Goal: Task Accomplishment & Management: Manage account settings

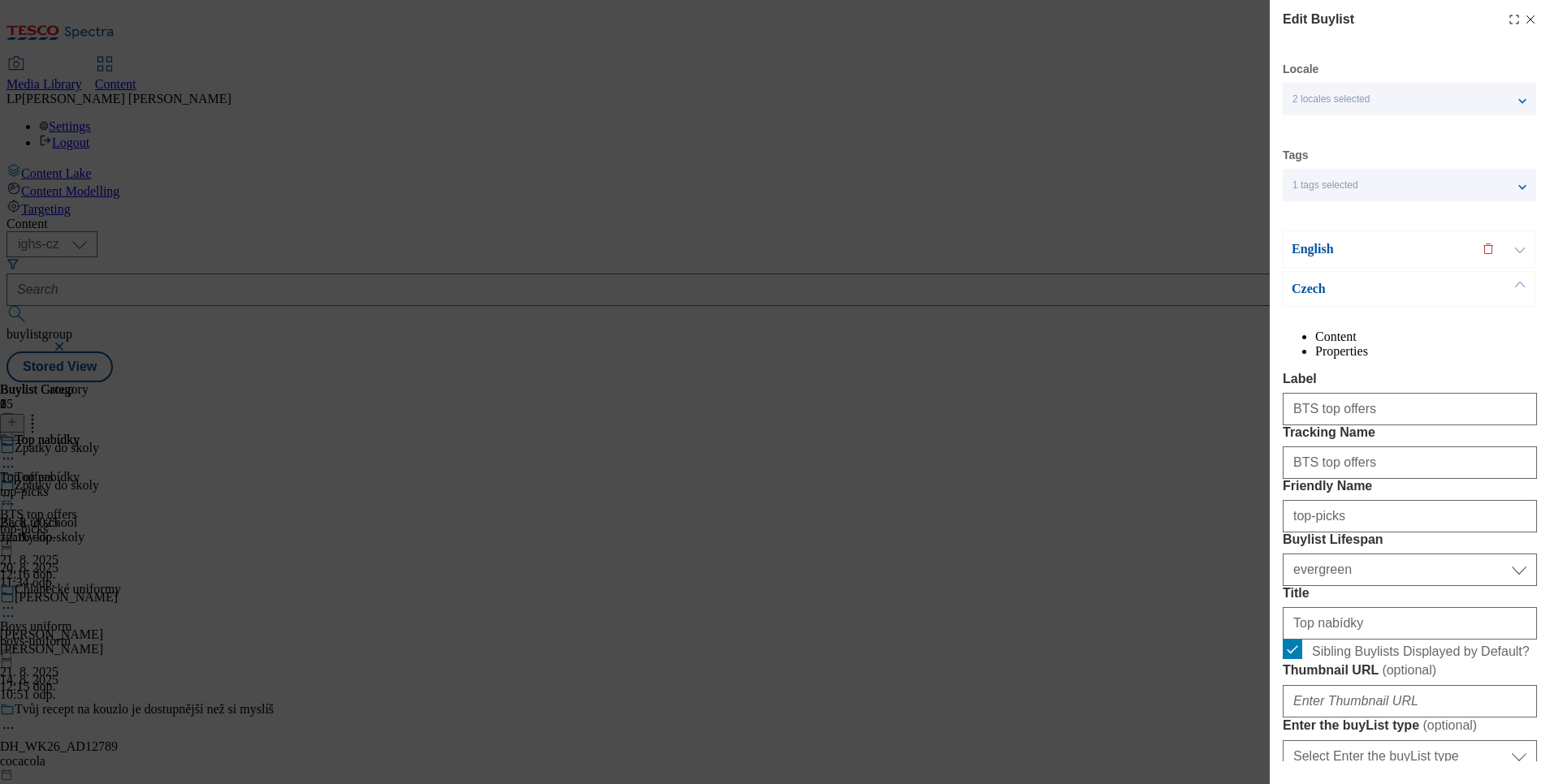
select select "evergreen"
select select "Banner"
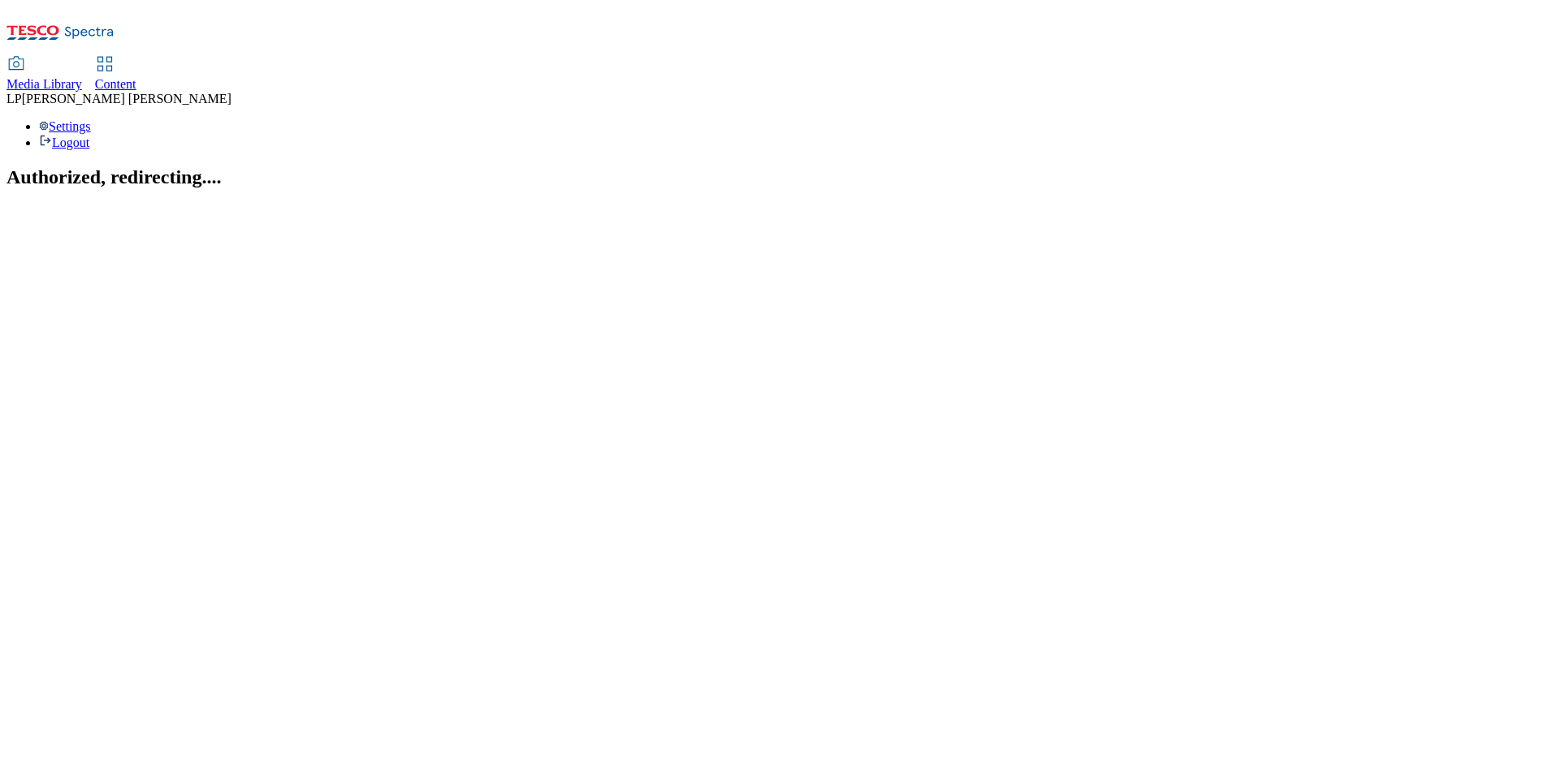
click at [111, 57] on use at bounding box center [104, 64] width 14 height 14
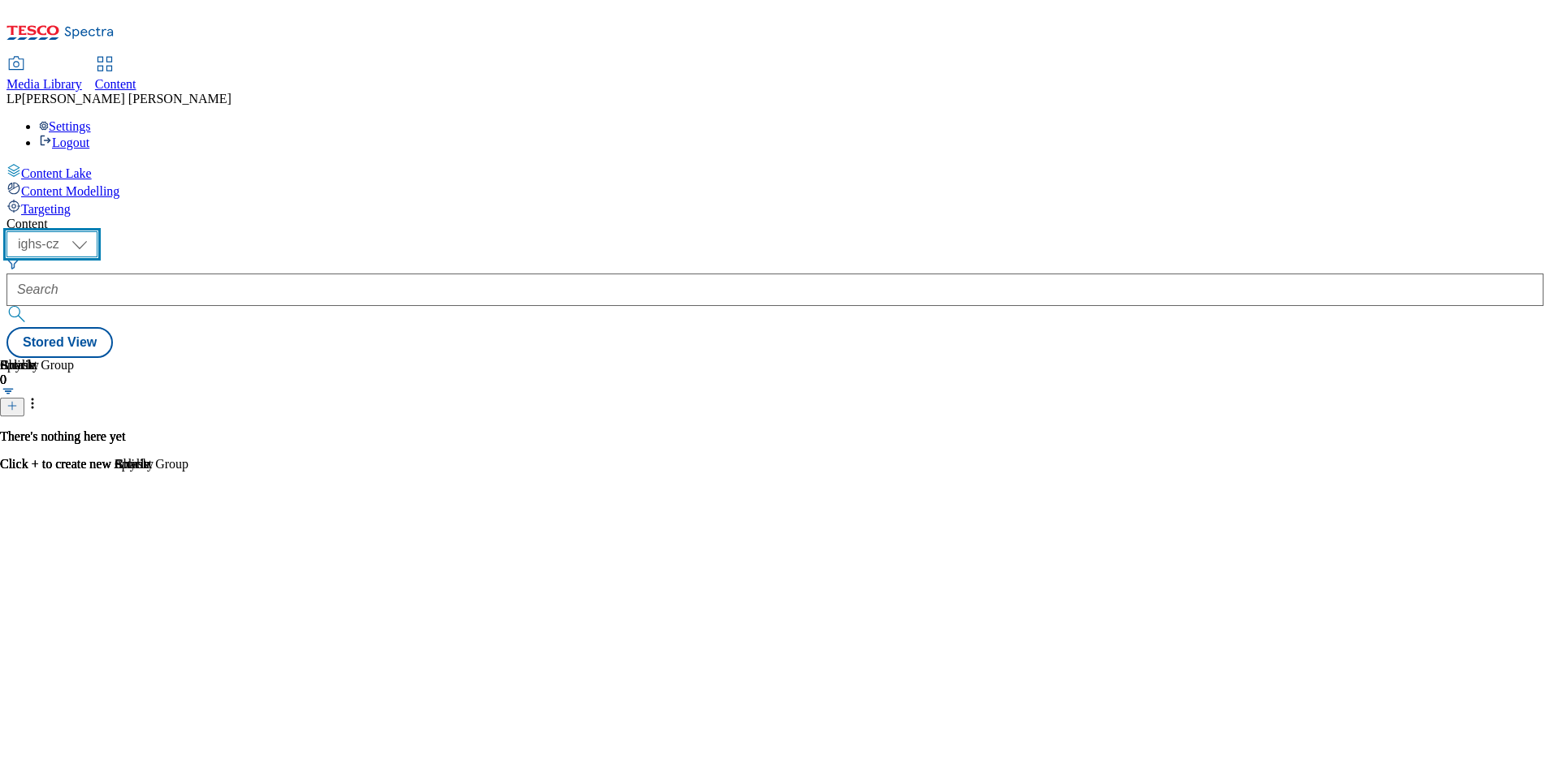
click at [98, 231] on select "ighs-cz ighs-hu ighs-sk" at bounding box center [52, 244] width 91 height 26
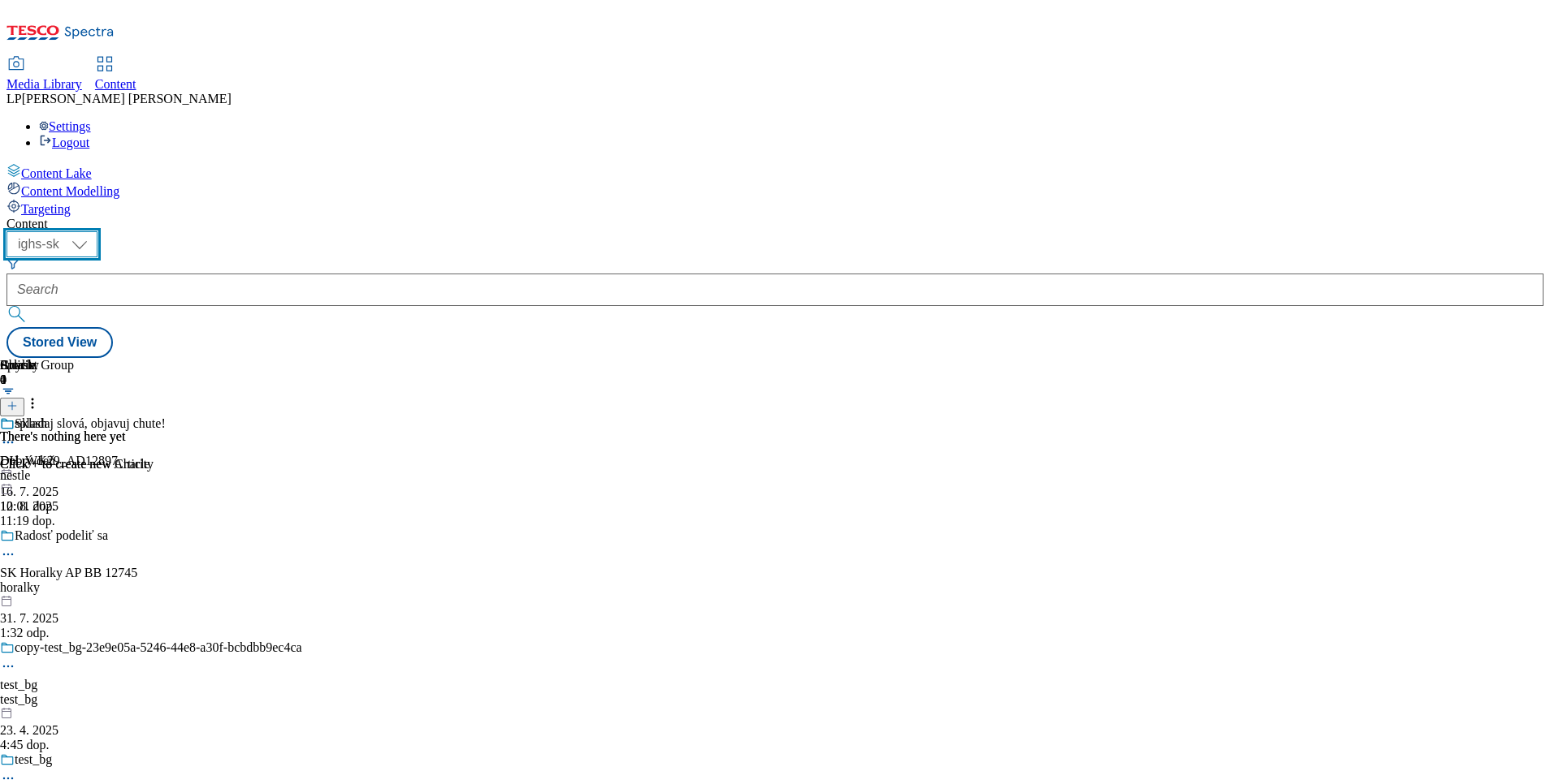
click at [98, 231] on select "ighs-cz ighs-hu ighs-sk" at bounding box center [52, 244] width 91 height 26
select select "ighs-cz"
click at [98, 231] on select "ighs-cz ighs-hu ighs-sk" at bounding box center [52, 244] width 91 height 26
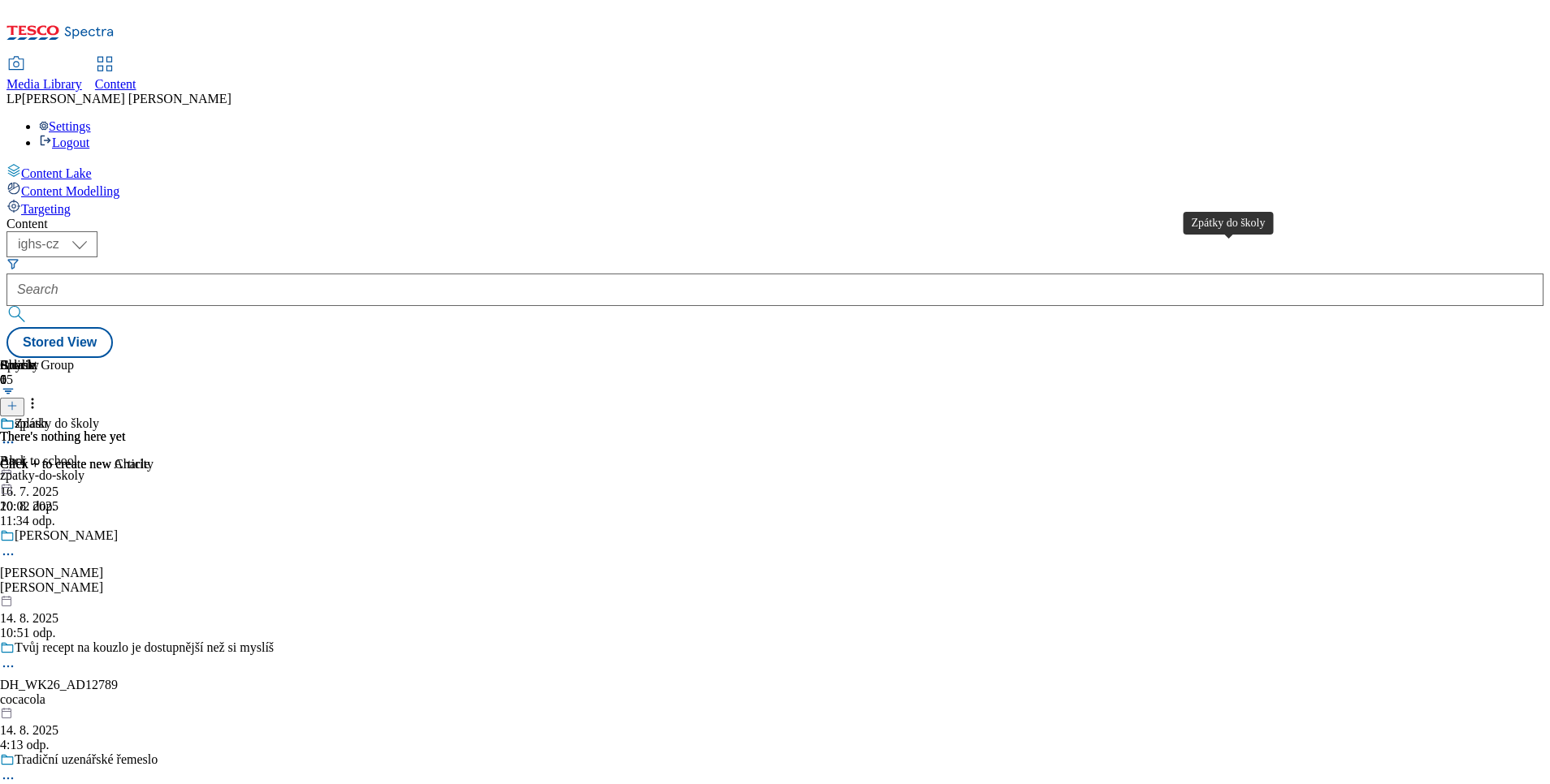
click at [99, 416] on div "Zpátky do školy" at bounding box center [56, 423] width 84 height 14
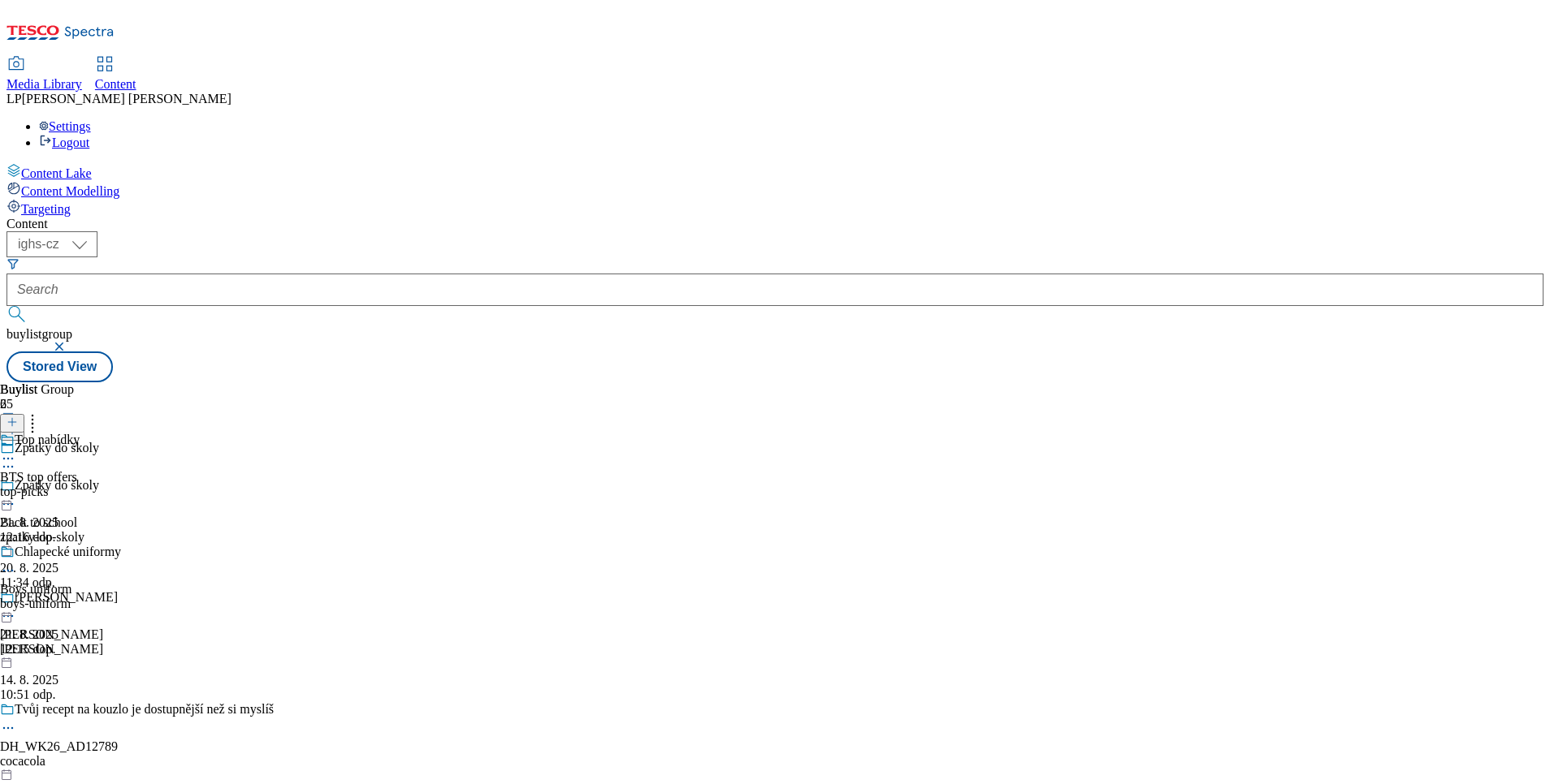
click at [16, 450] on icon at bounding box center [8, 458] width 16 height 16
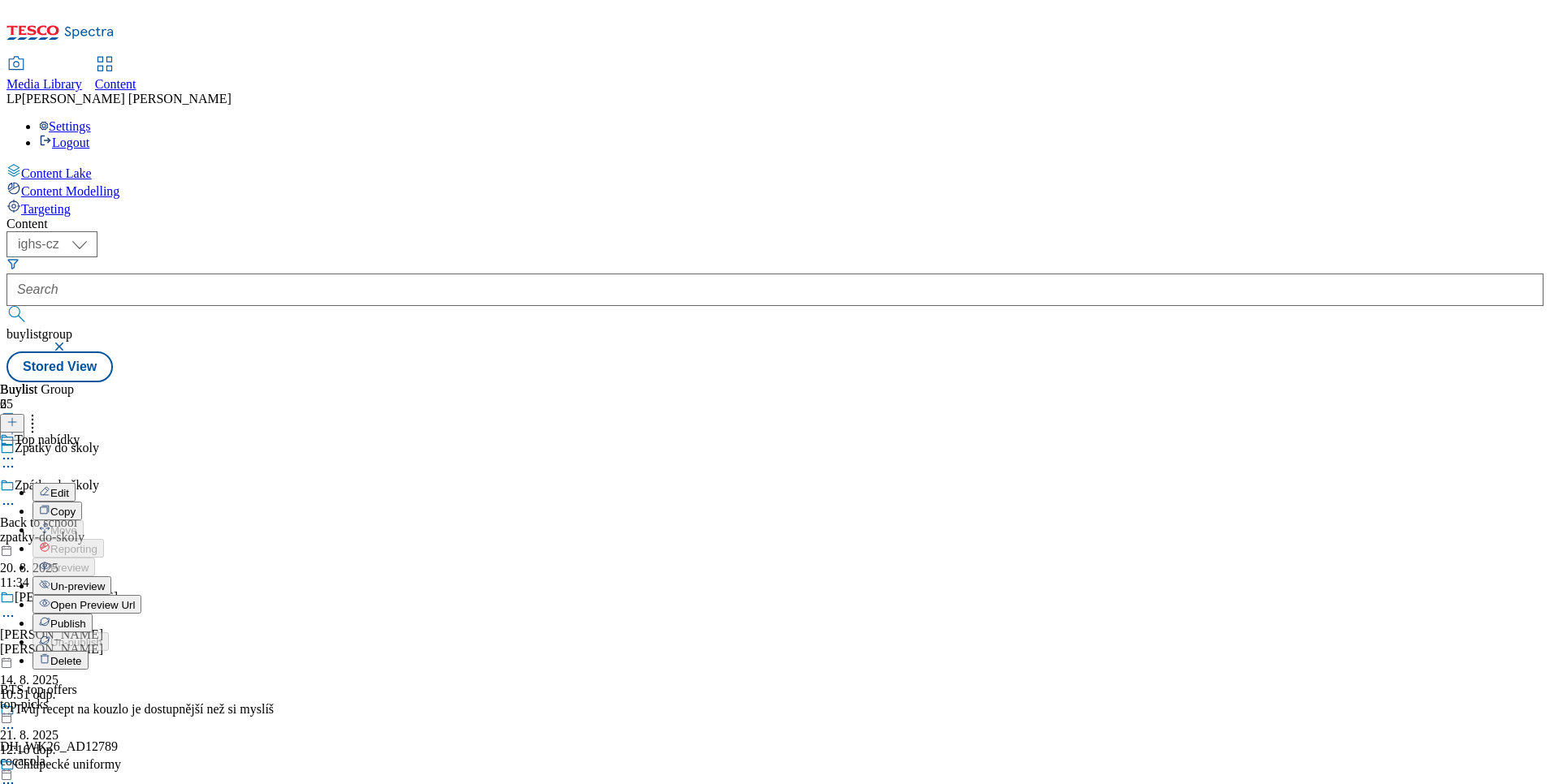
click at [135, 599] on span "Open Preview Url" at bounding box center [92, 605] width 84 height 12
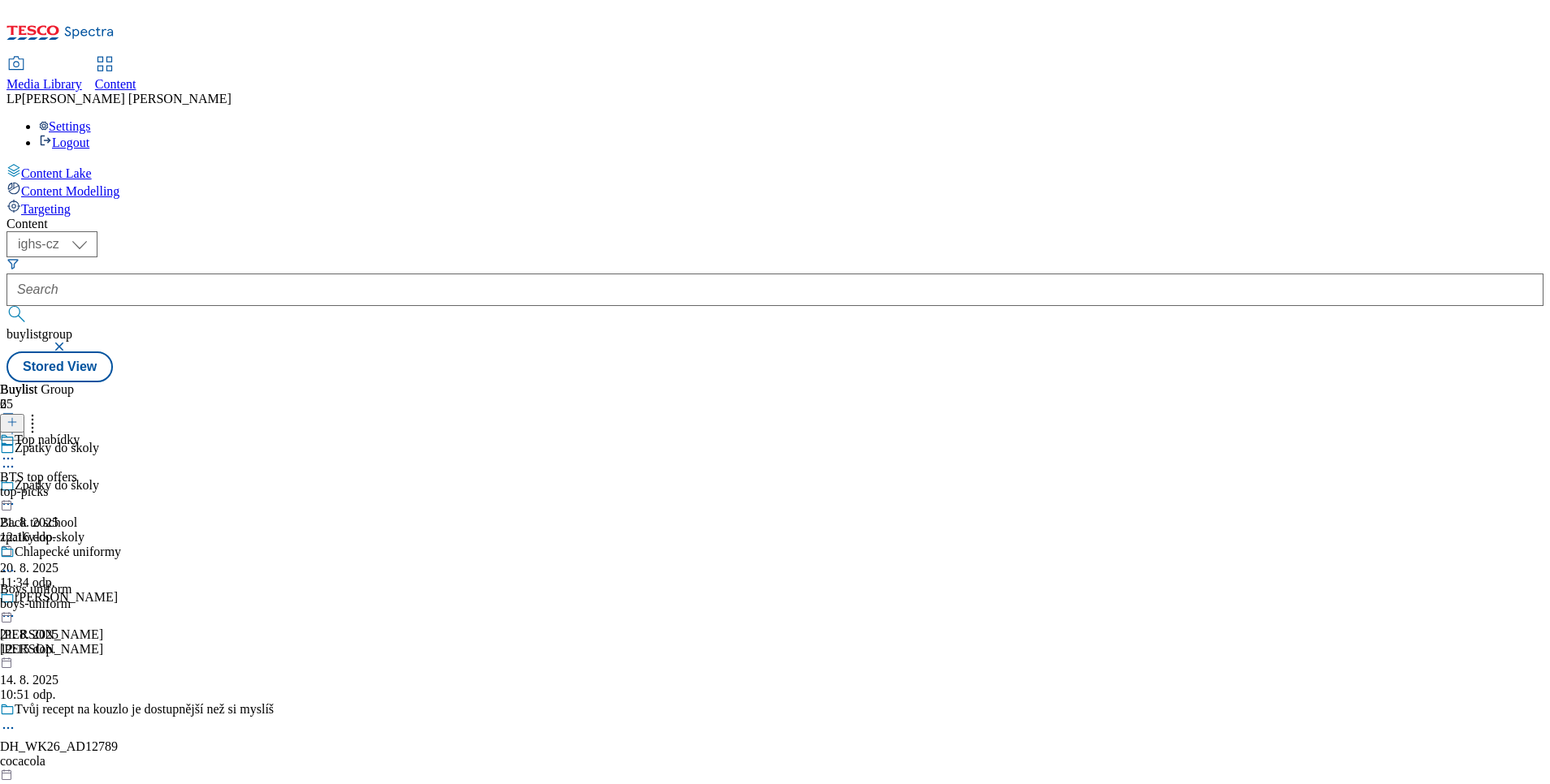
click at [16, 450] on icon at bounding box center [8, 458] width 16 height 16
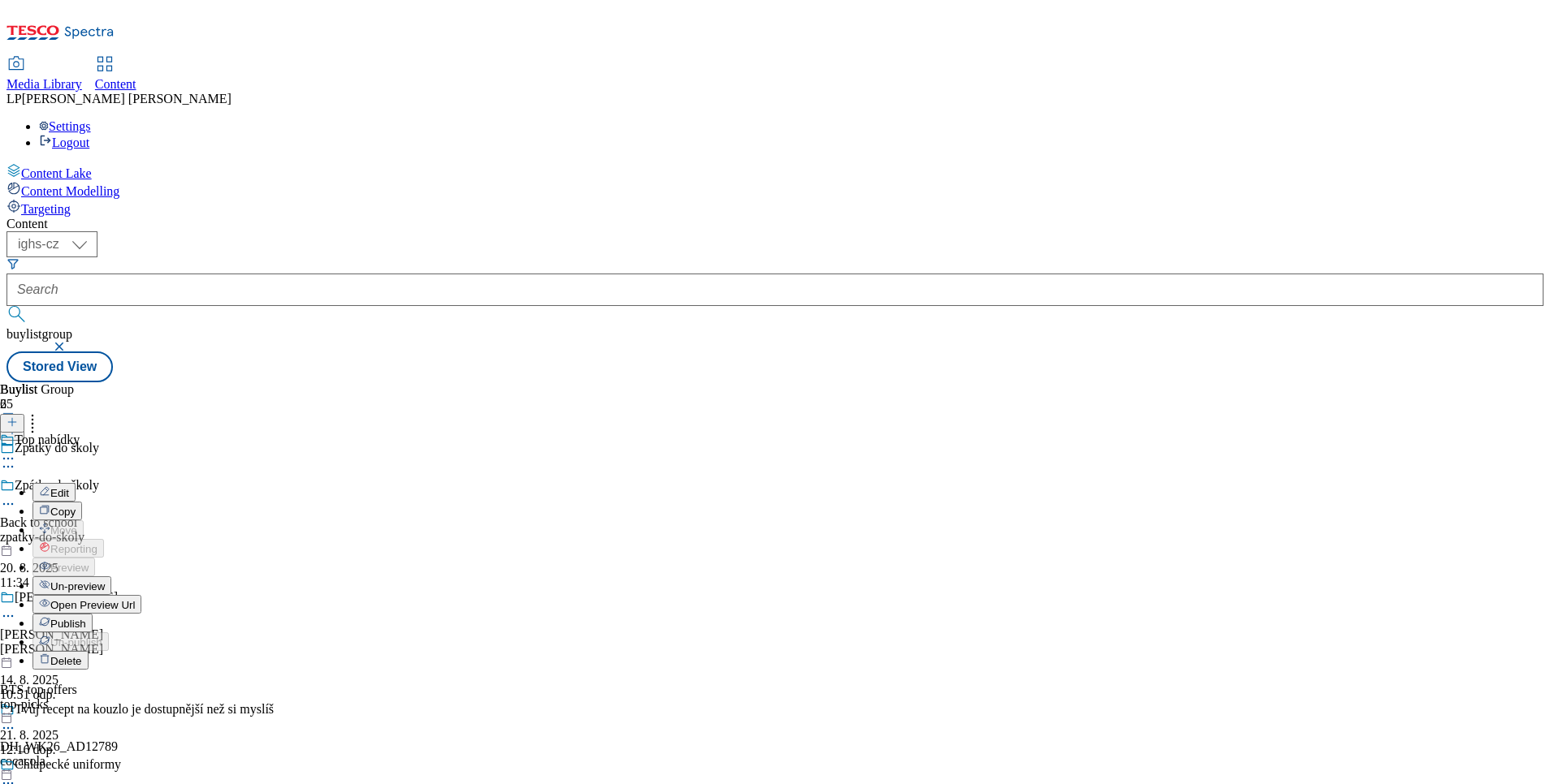
click at [104, 580] on span "Un-preview" at bounding box center [77, 586] width 54 height 12
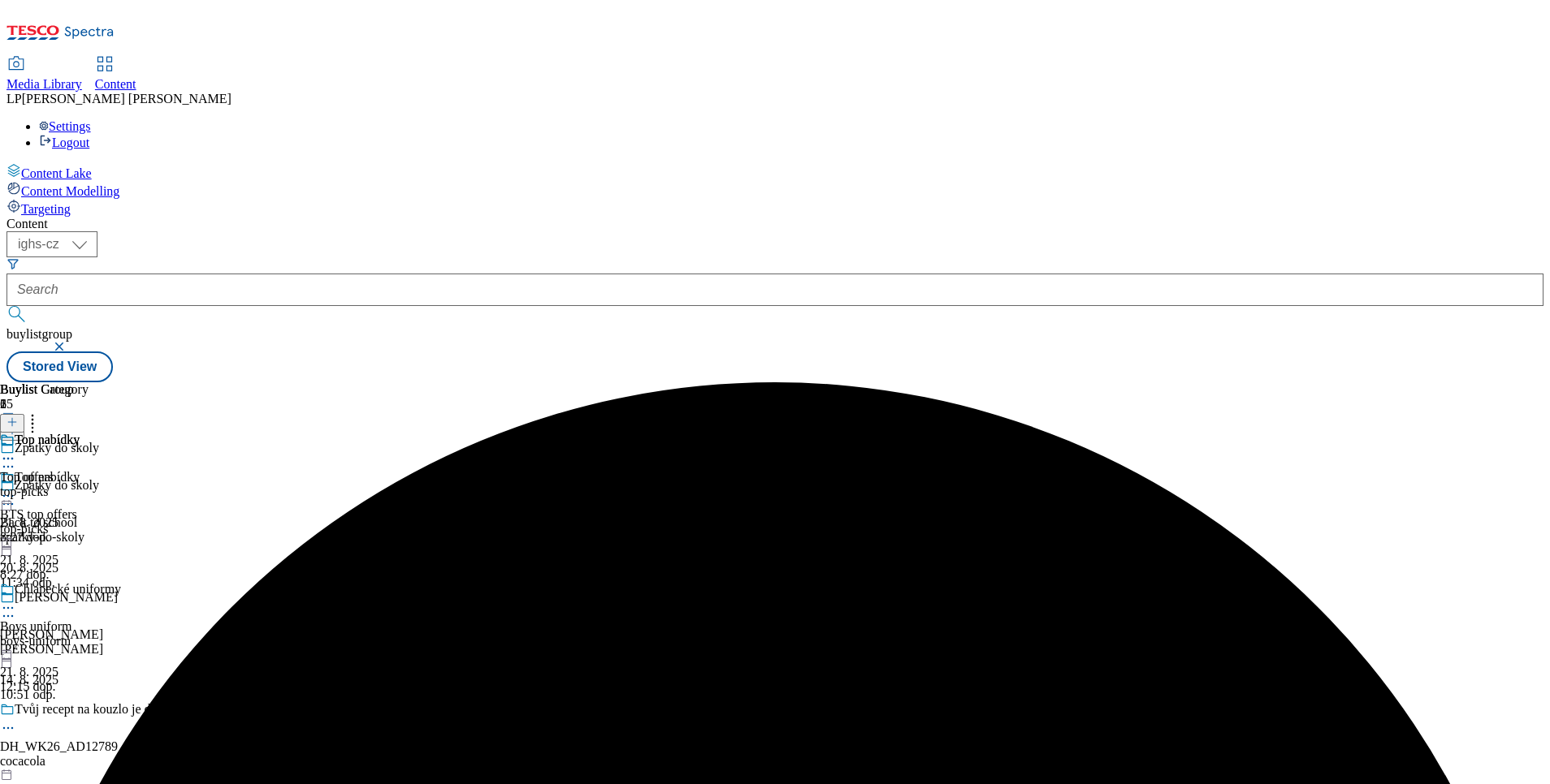
click at [121, 600] on div at bounding box center [61, 610] width 121 height 20
click at [104, 730] on span "Un-preview" at bounding box center [77, 736] width 54 height 12
click at [16, 496] on icon at bounding box center [8, 503] width 16 height 16
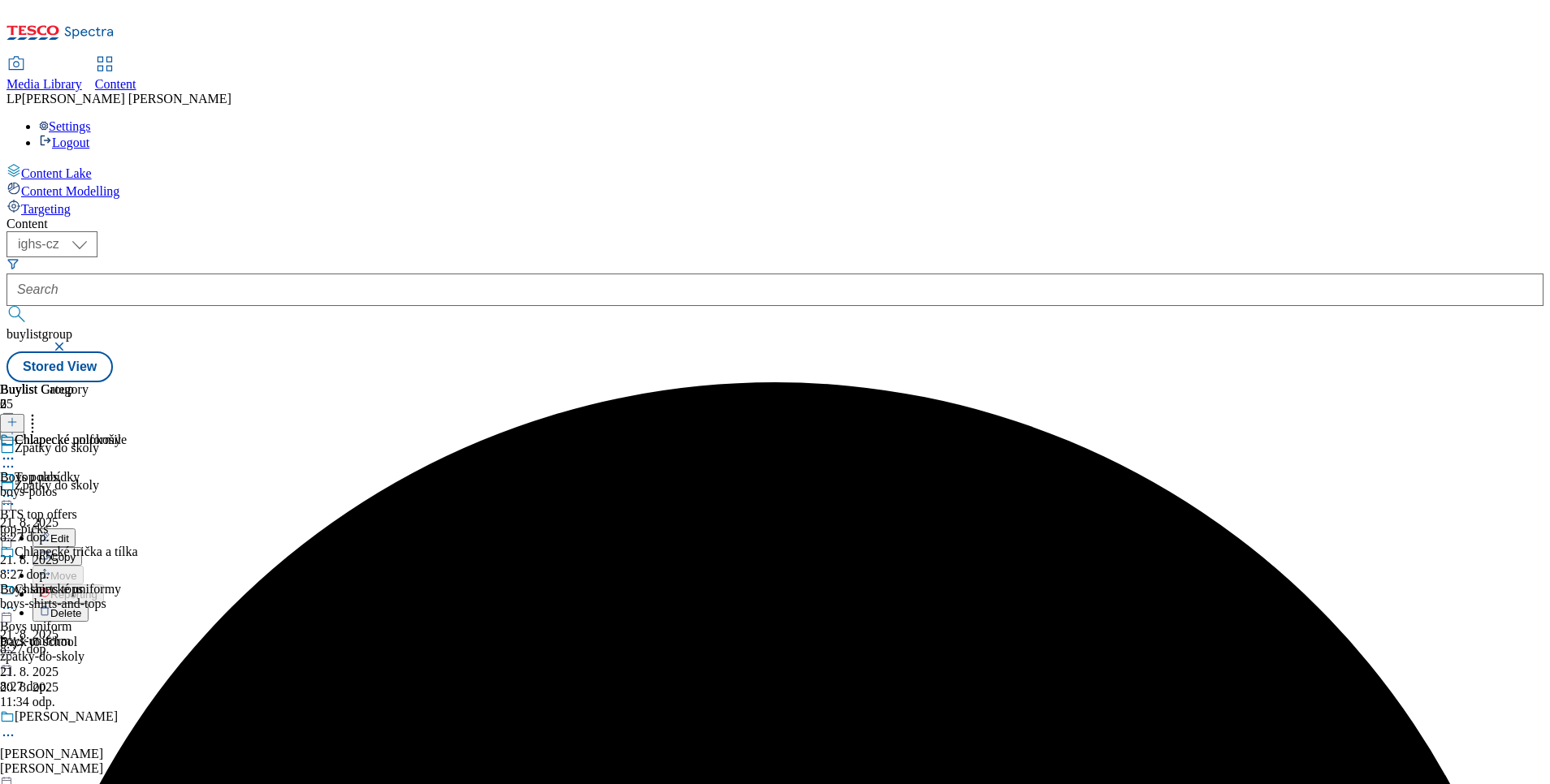
click at [82, 608] on span "Delete" at bounding box center [65, 613] width 31 height 12
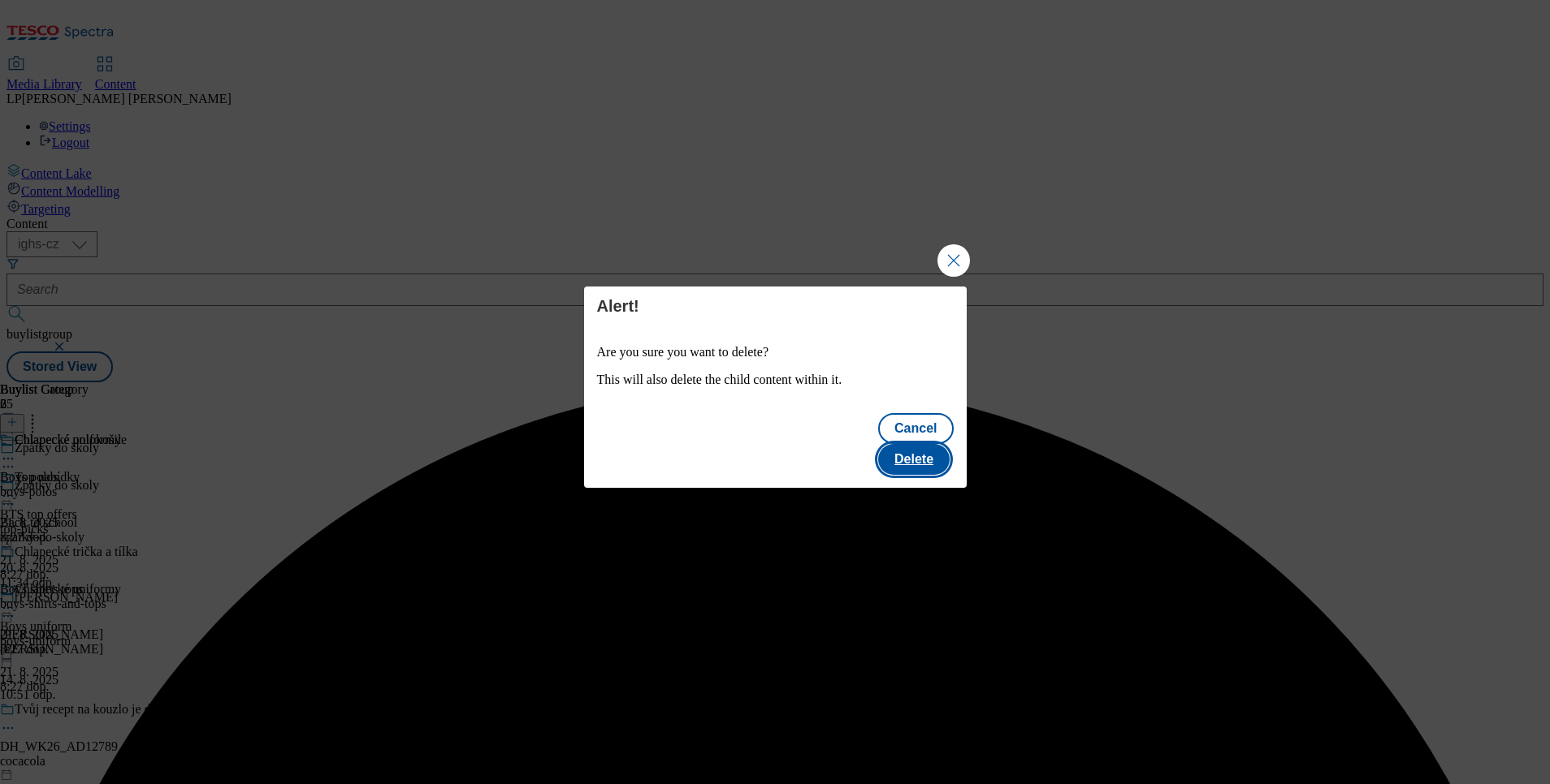
click at [913, 444] on button "Delete" at bounding box center [913, 459] width 71 height 31
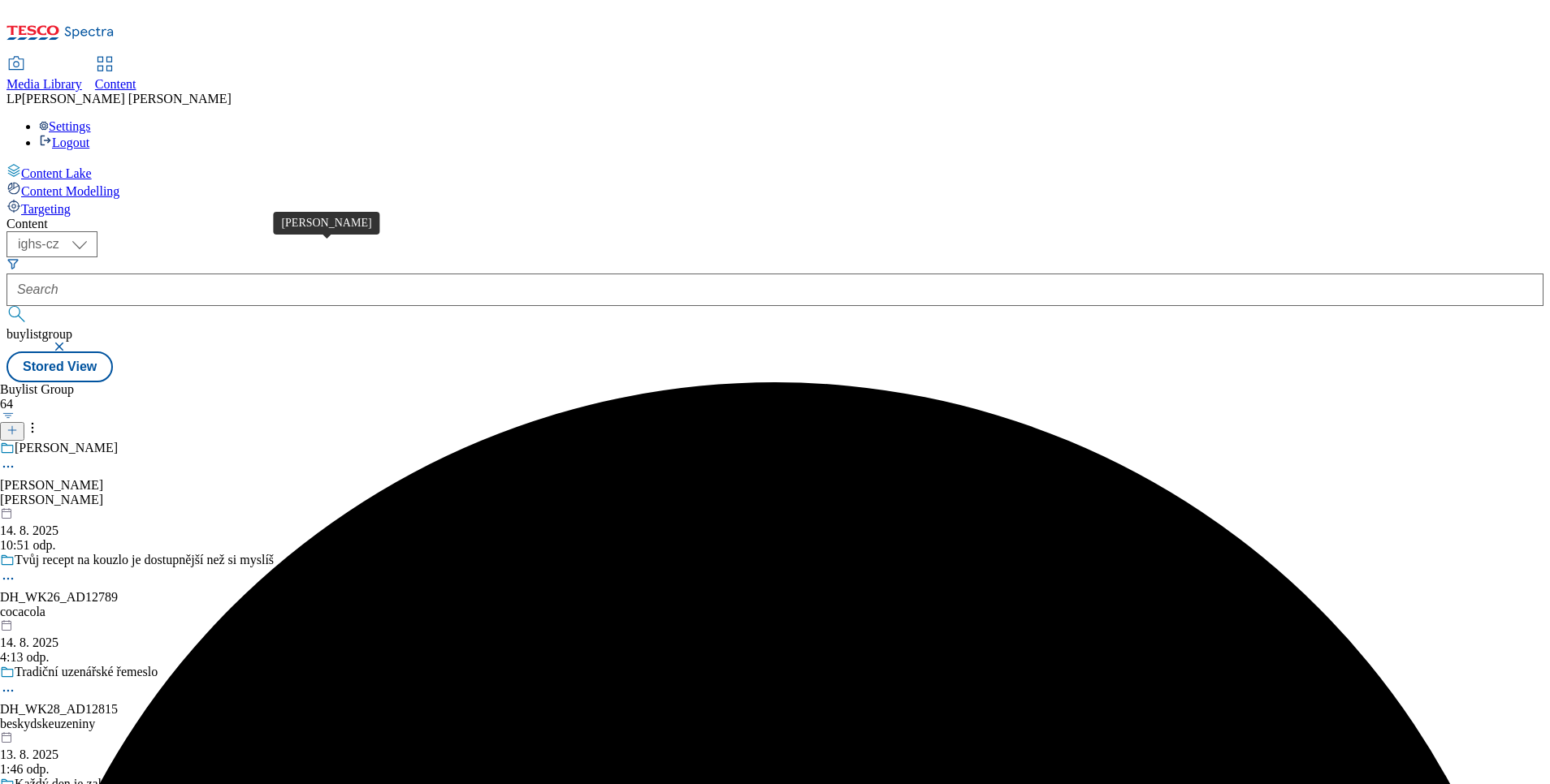
click at [118, 441] on div "Florian" at bounding box center [65, 447] width 103 height 14
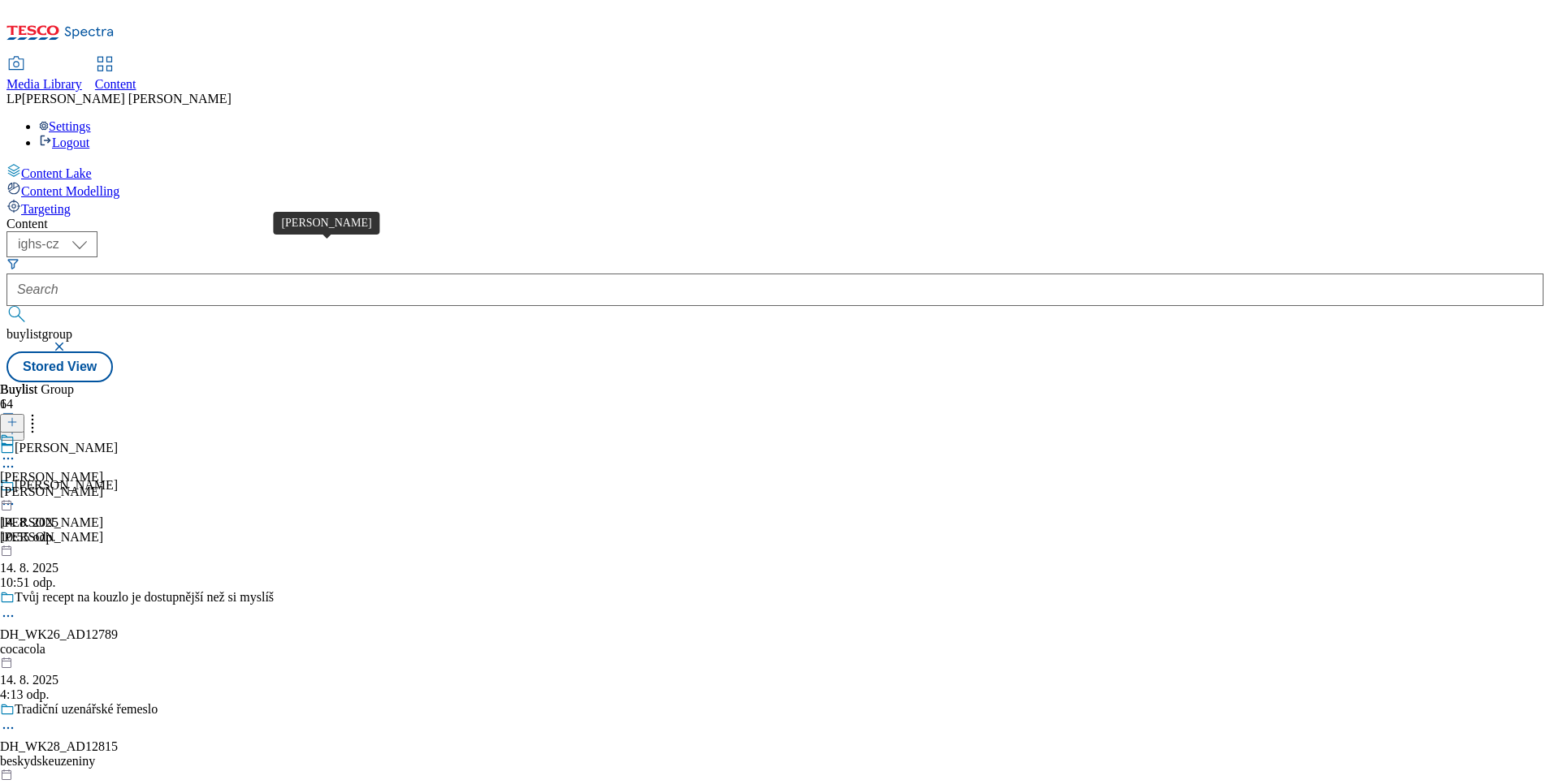
click at [118, 478] on div "Florian" at bounding box center [65, 484] width 103 height 14
click at [16, 450] on icon at bounding box center [8, 458] width 16 height 16
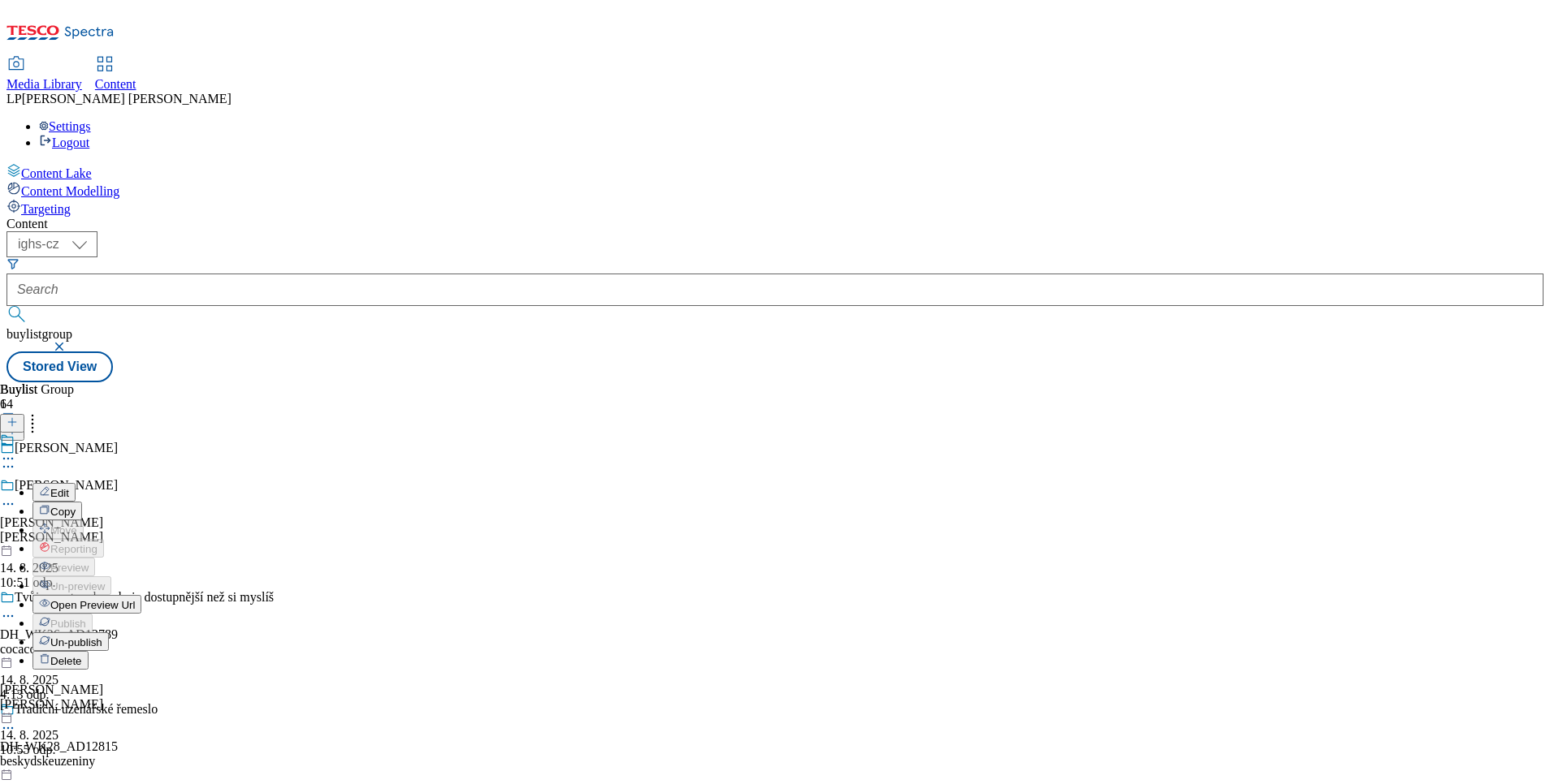
click at [69, 487] on span "Edit" at bounding box center [60, 493] width 19 height 12
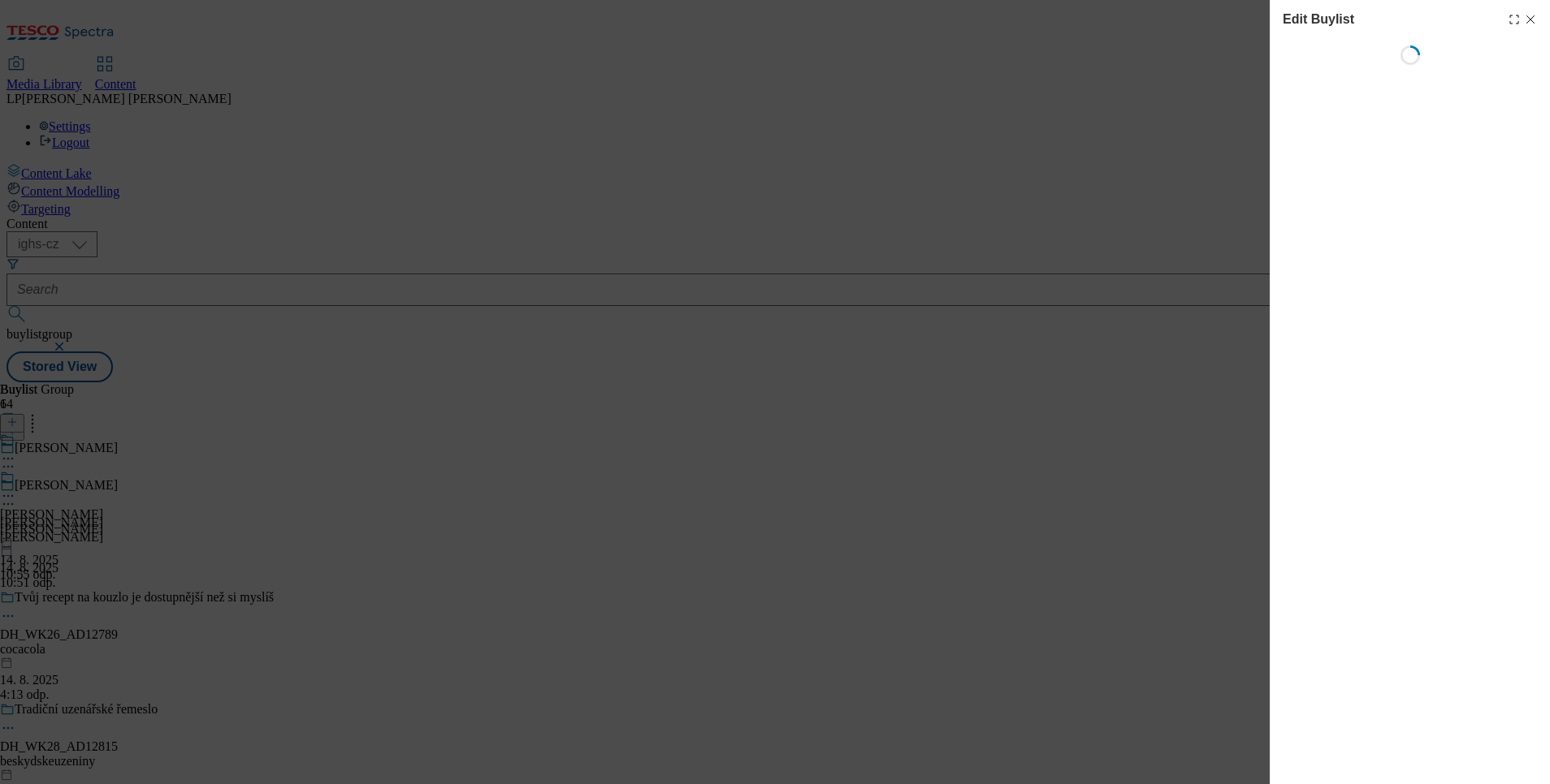
select select "evergreen"
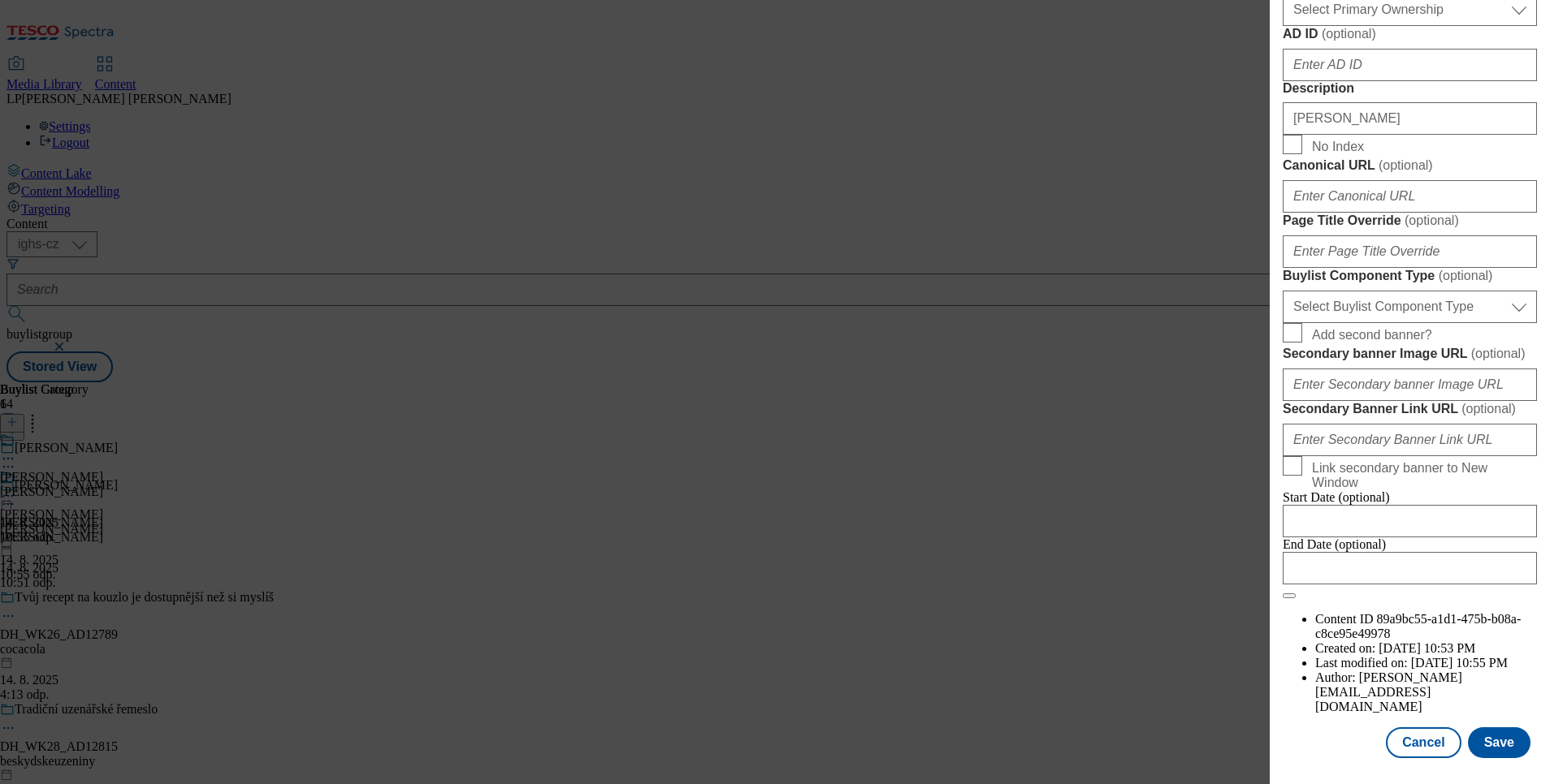
scroll to position [1431, 0]
click at [1014, 518] on div "Edit Buylist Locale 2 locales selected English Czech Tags 1 tags selected buyli…" at bounding box center [775, 392] width 1550 height 784
click at [1386, 732] on button "Cancel" at bounding box center [1423, 742] width 75 height 31
select select "evergreen"
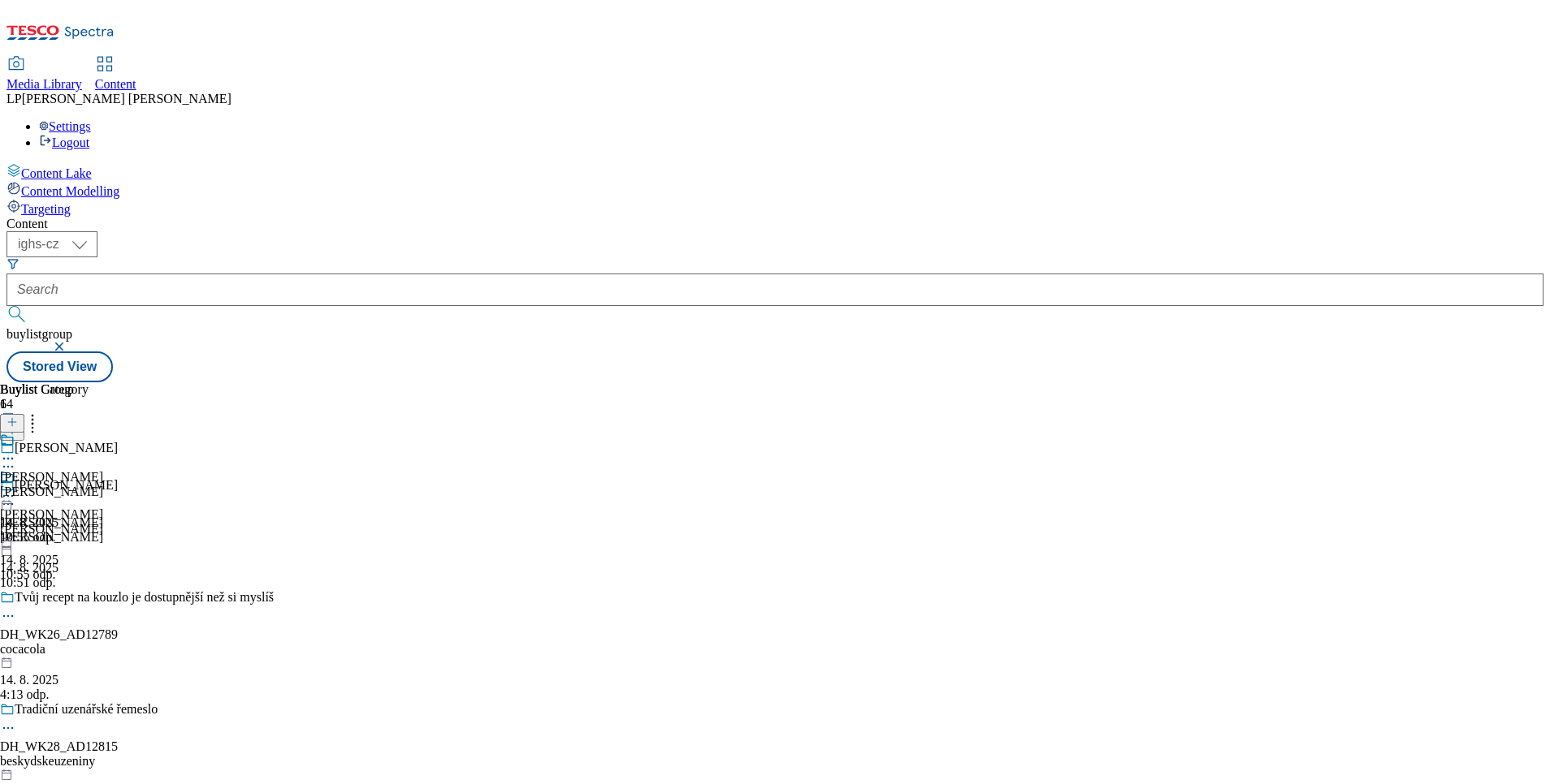
click at [18, 425] on icon at bounding box center [12, 430] width 11 height 11
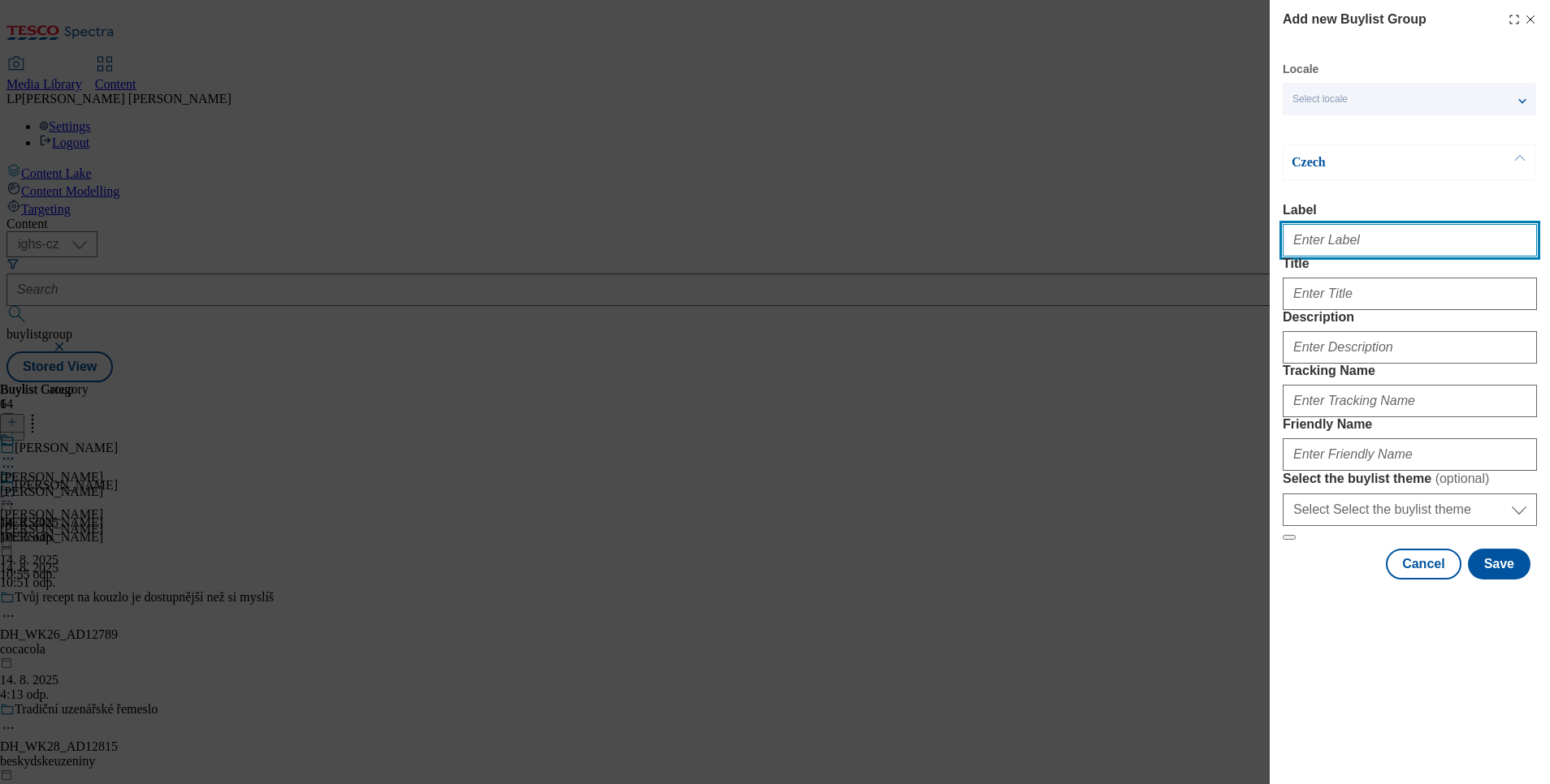
click at [1346, 253] on input "Label" at bounding box center [1410, 240] width 254 height 32
type input "Felix"
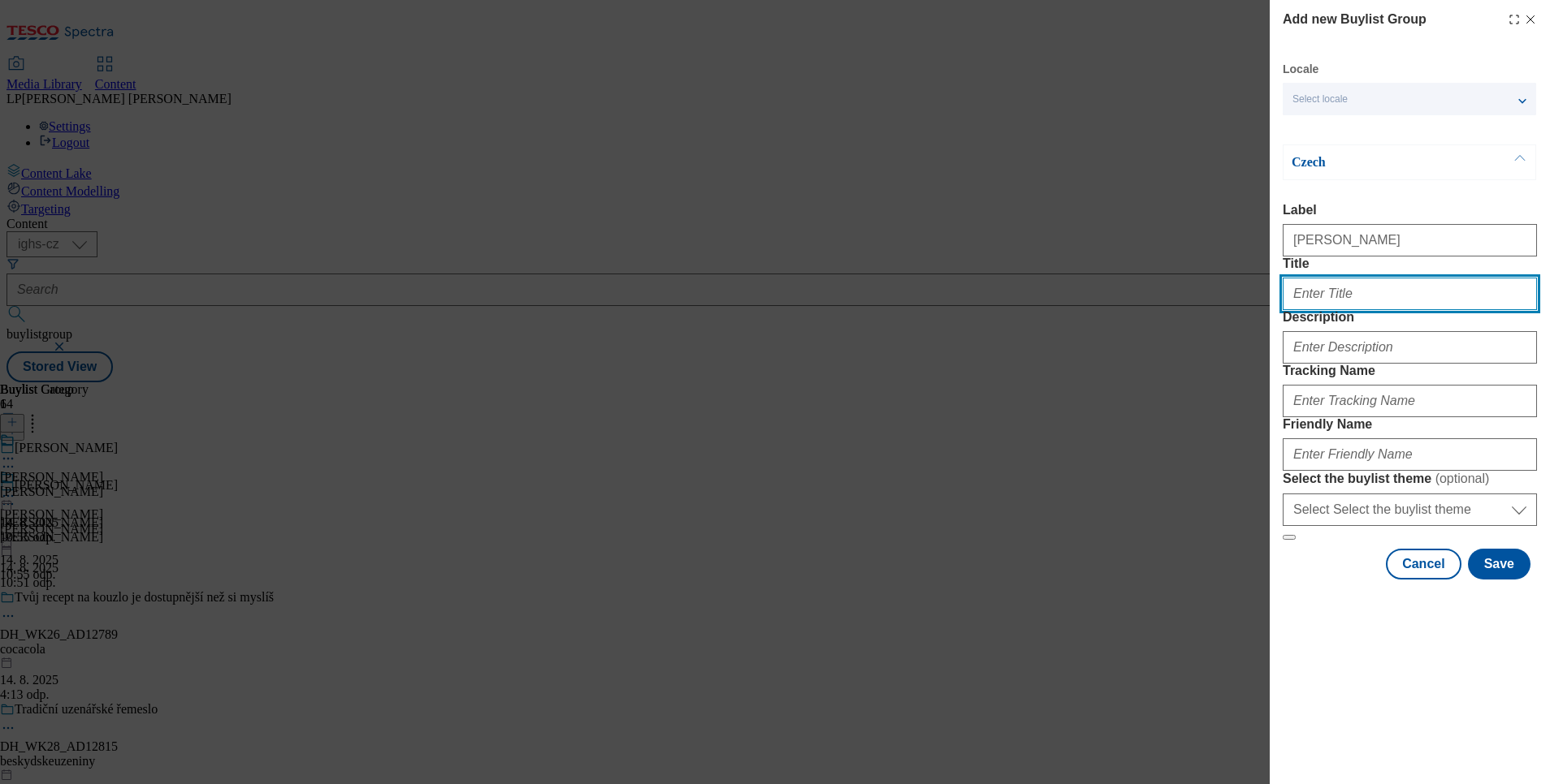
click at [1361, 310] on input "Title" at bounding box center [1410, 294] width 254 height 32
click at [1324, 95] on span "Select locale" at bounding box center [1320, 99] width 55 height 12
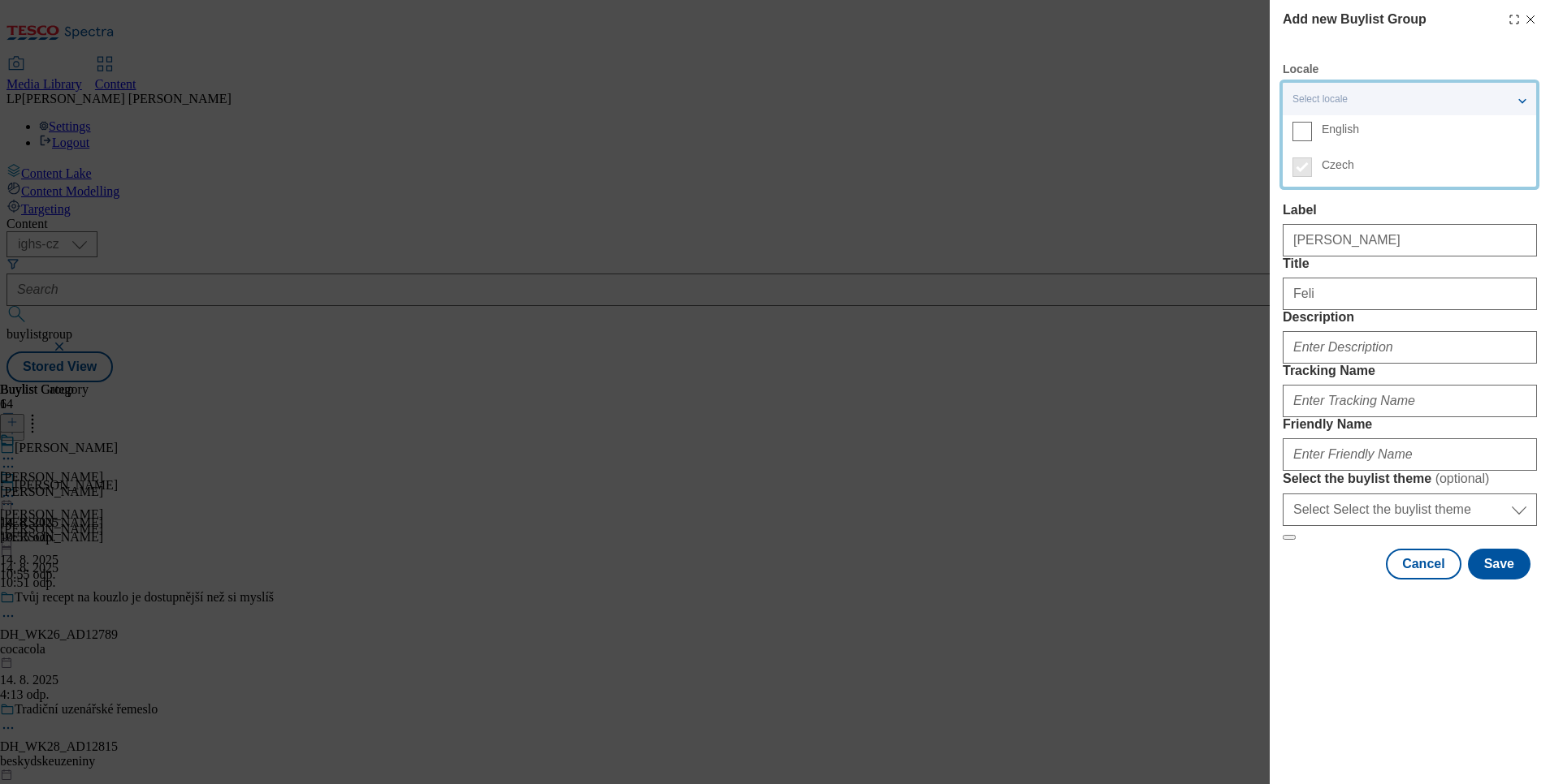
click at [1327, 120] on label "English" at bounding box center [1409, 134] width 253 height 36
click at [1312, 121] on input "English" at bounding box center [1302, 131] width 20 height 20
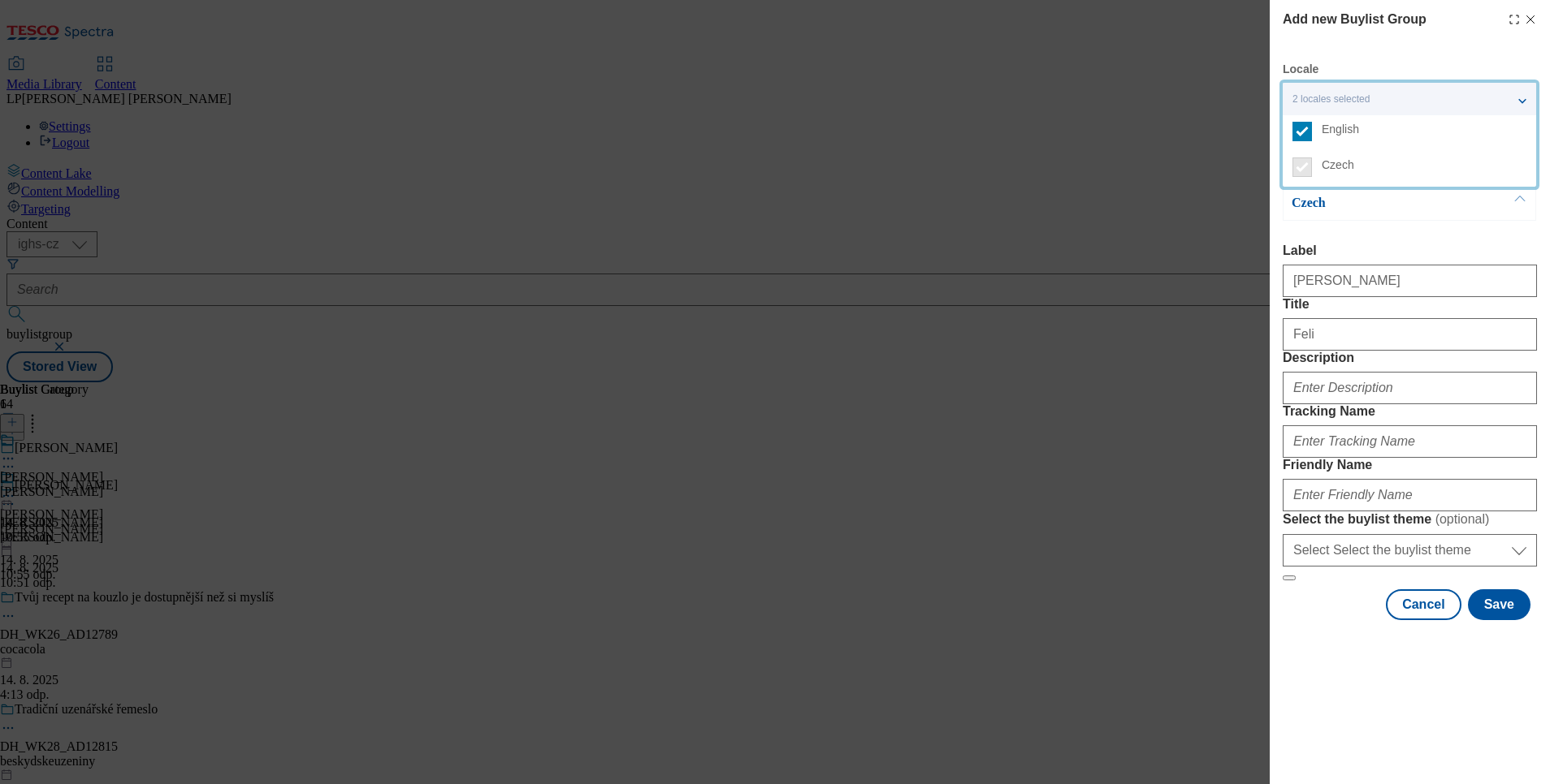
click at [1332, 138] on label "English" at bounding box center [1409, 134] width 253 height 36
click at [1312, 138] on input "English" at bounding box center [1302, 131] width 20 height 20
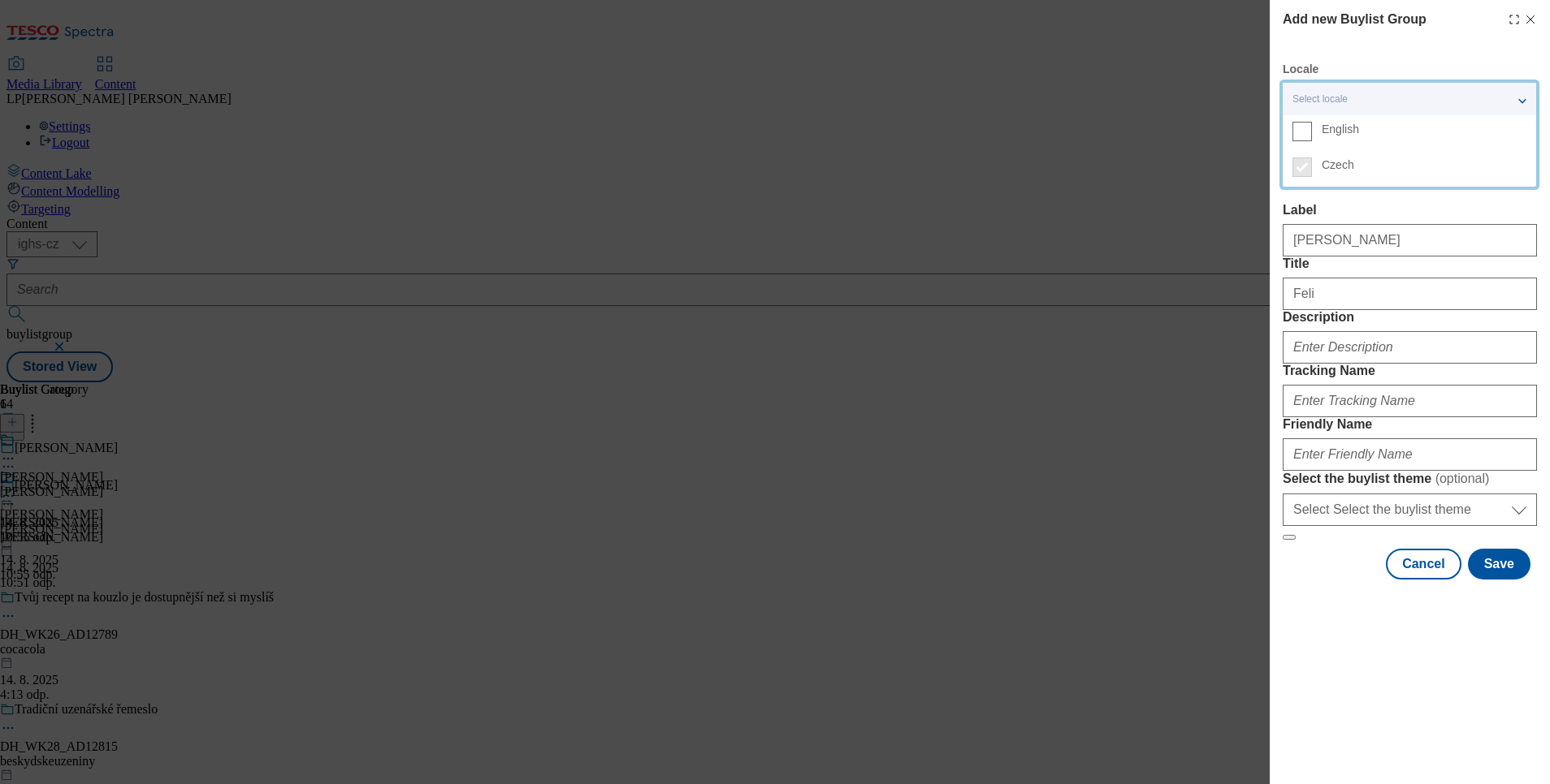
click at [1332, 138] on label "English" at bounding box center [1409, 134] width 253 height 36
click at [1312, 138] on input "English" at bounding box center [1302, 131] width 20 height 20
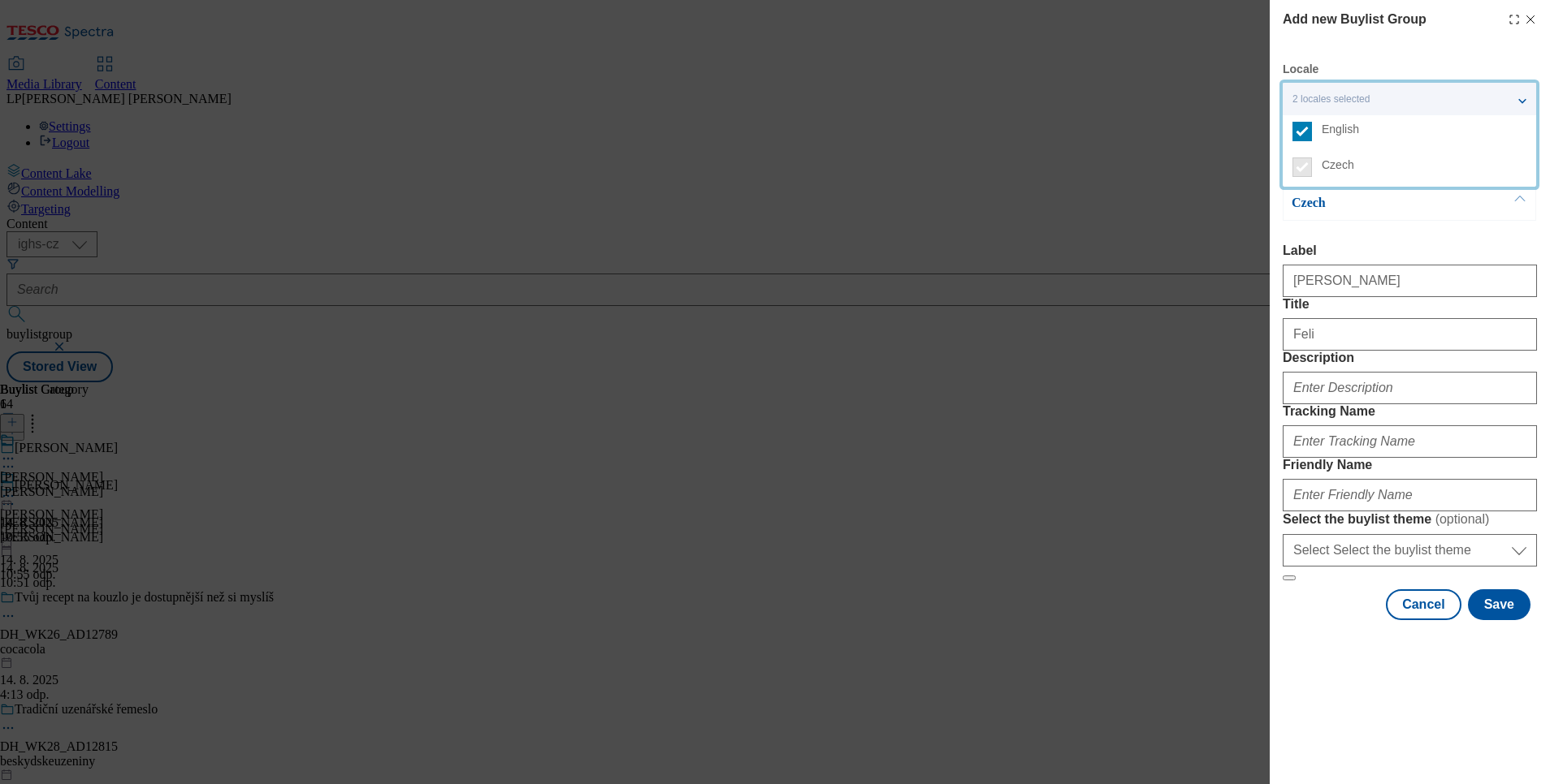
click at [1349, 234] on div "Czech Label Felix Title Feli Description Tracking Name Friendly Name Select the…" at bounding box center [1410, 383] width 254 height 396
click at [1327, 156] on p "English" at bounding box center [1377, 163] width 171 height 16
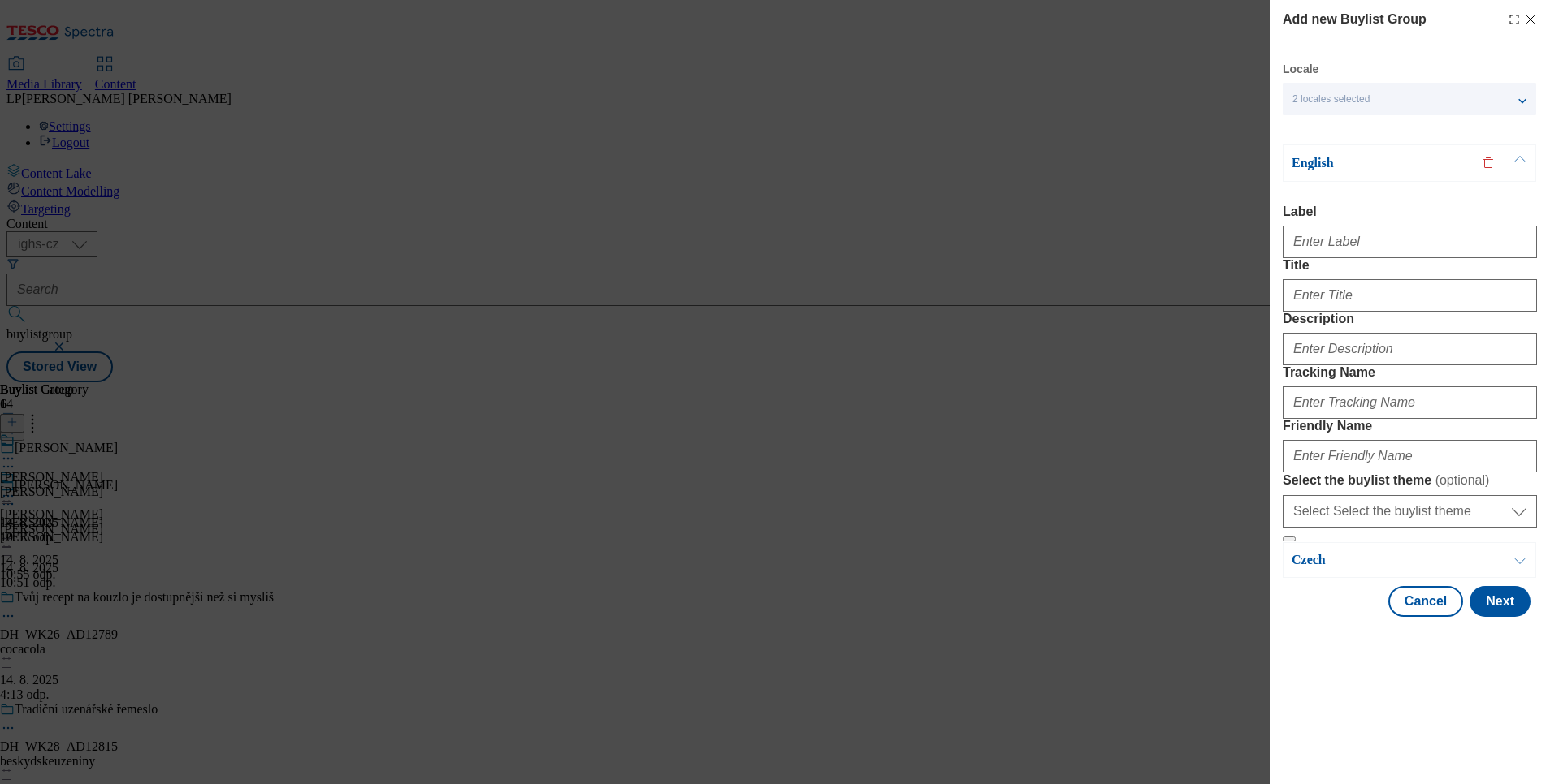
click at [1317, 174] on div "English" at bounding box center [1409, 162] width 253 height 37
click at [1317, 167] on p "English" at bounding box center [1377, 163] width 171 height 16
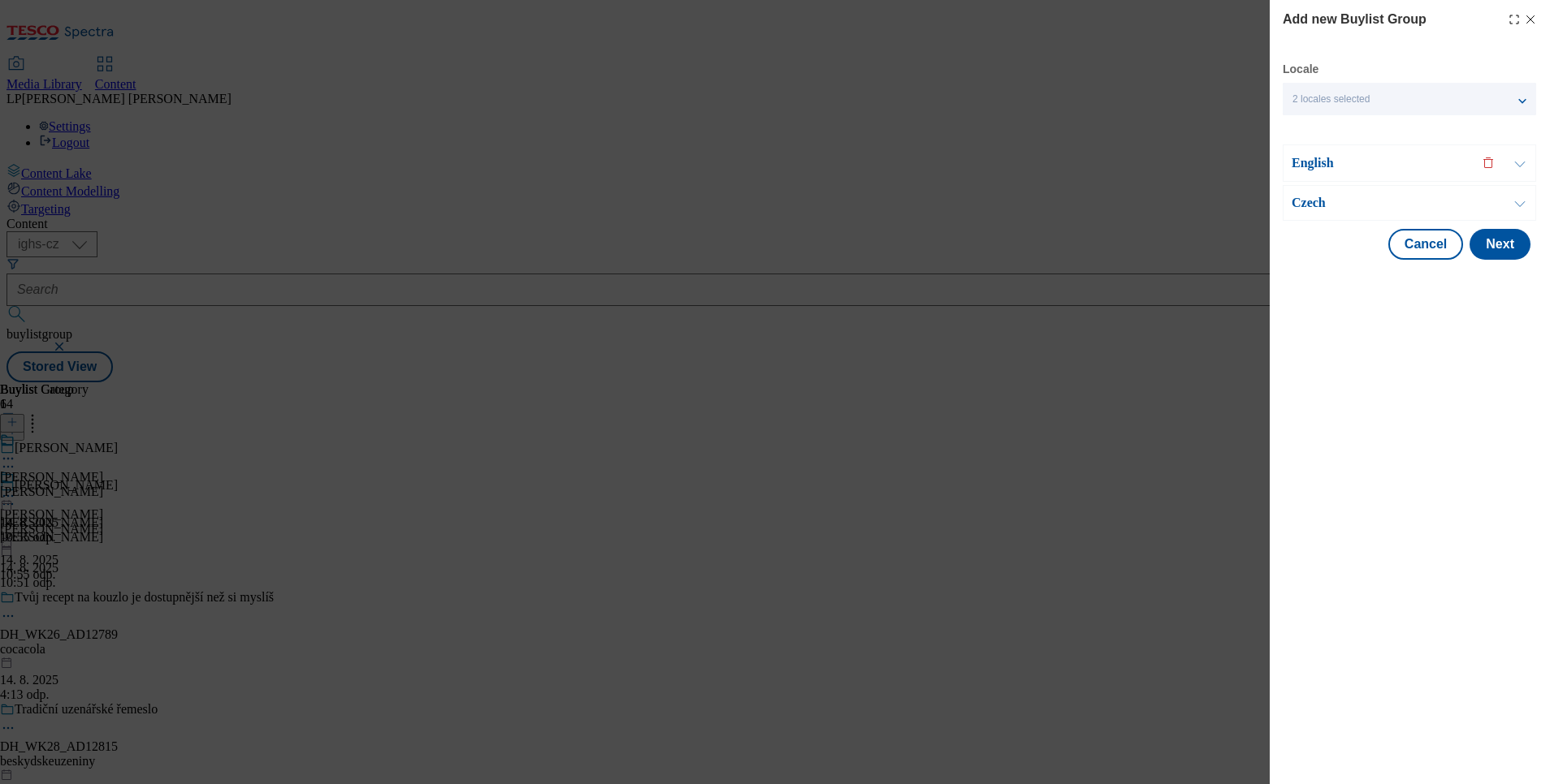
click at [1317, 200] on p "Czech" at bounding box center [1377, 203] width 171 height 16
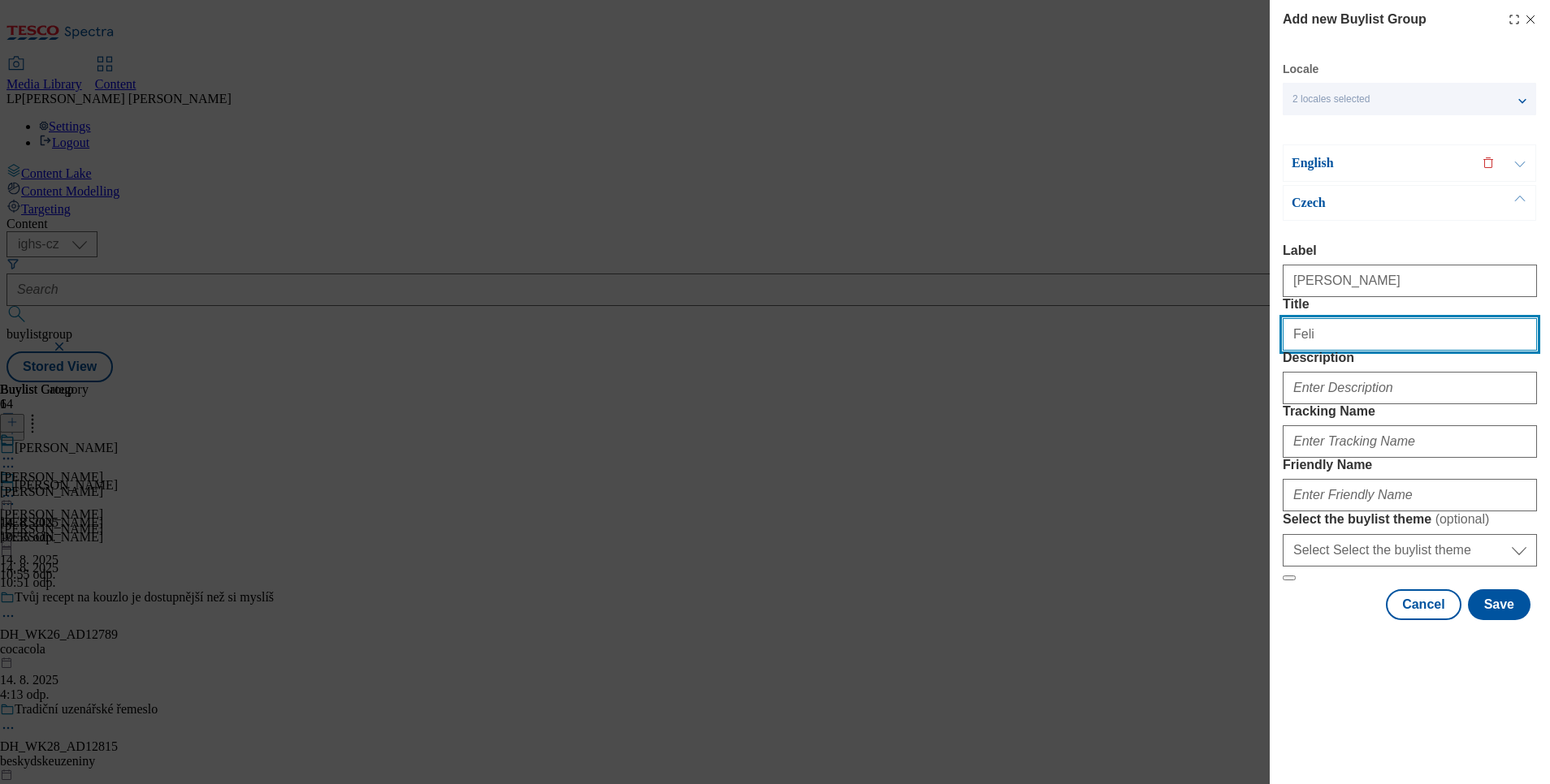
click at [1354, 351] on input "Feli" at bounding box center [1410, 335] width 254 height 32
type input "Felix kapsičky"
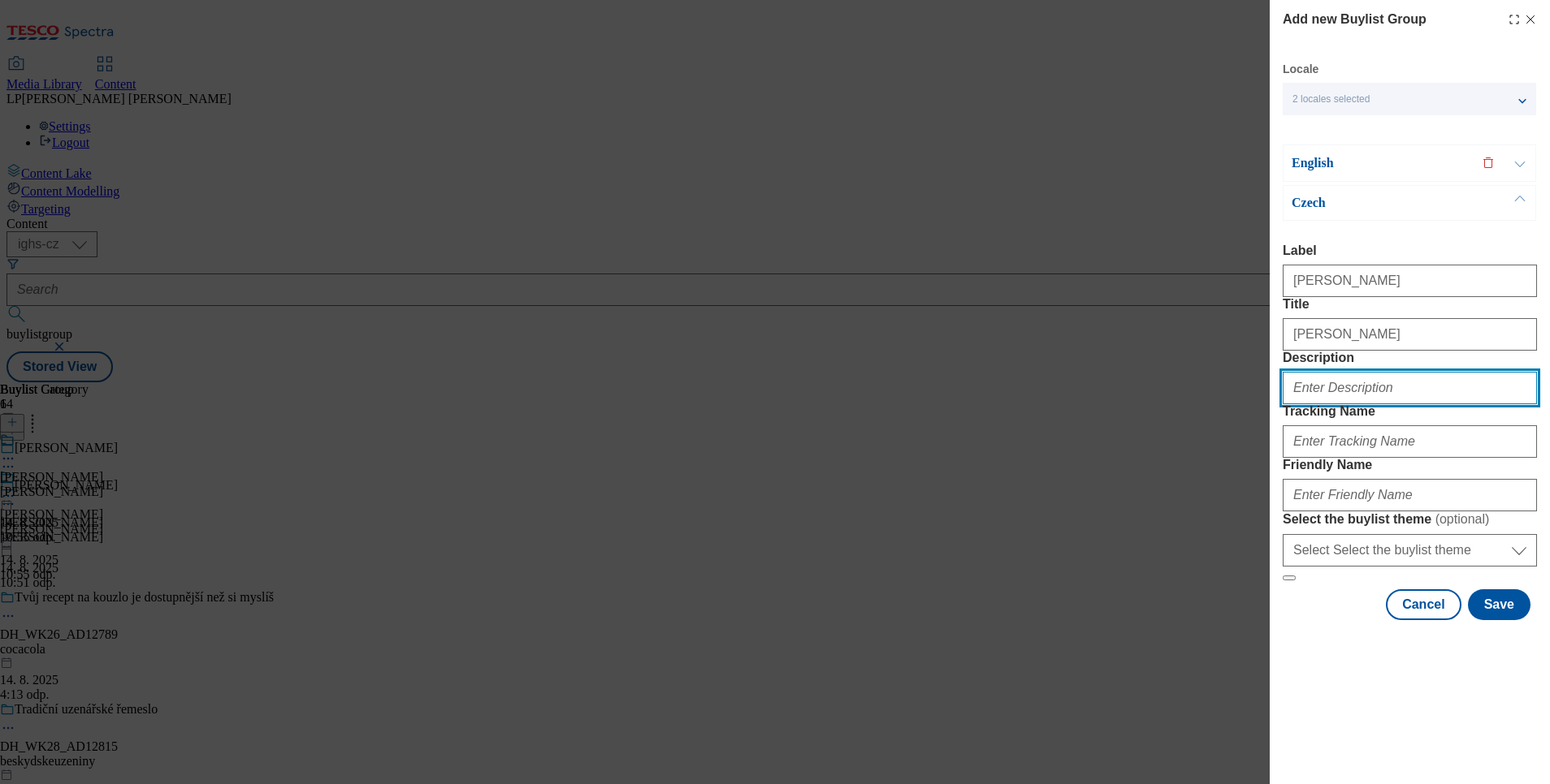
click at [1321, 405] on input "Description" at bounding box center [1410, 388] width 254 height 32
type input "Felix"
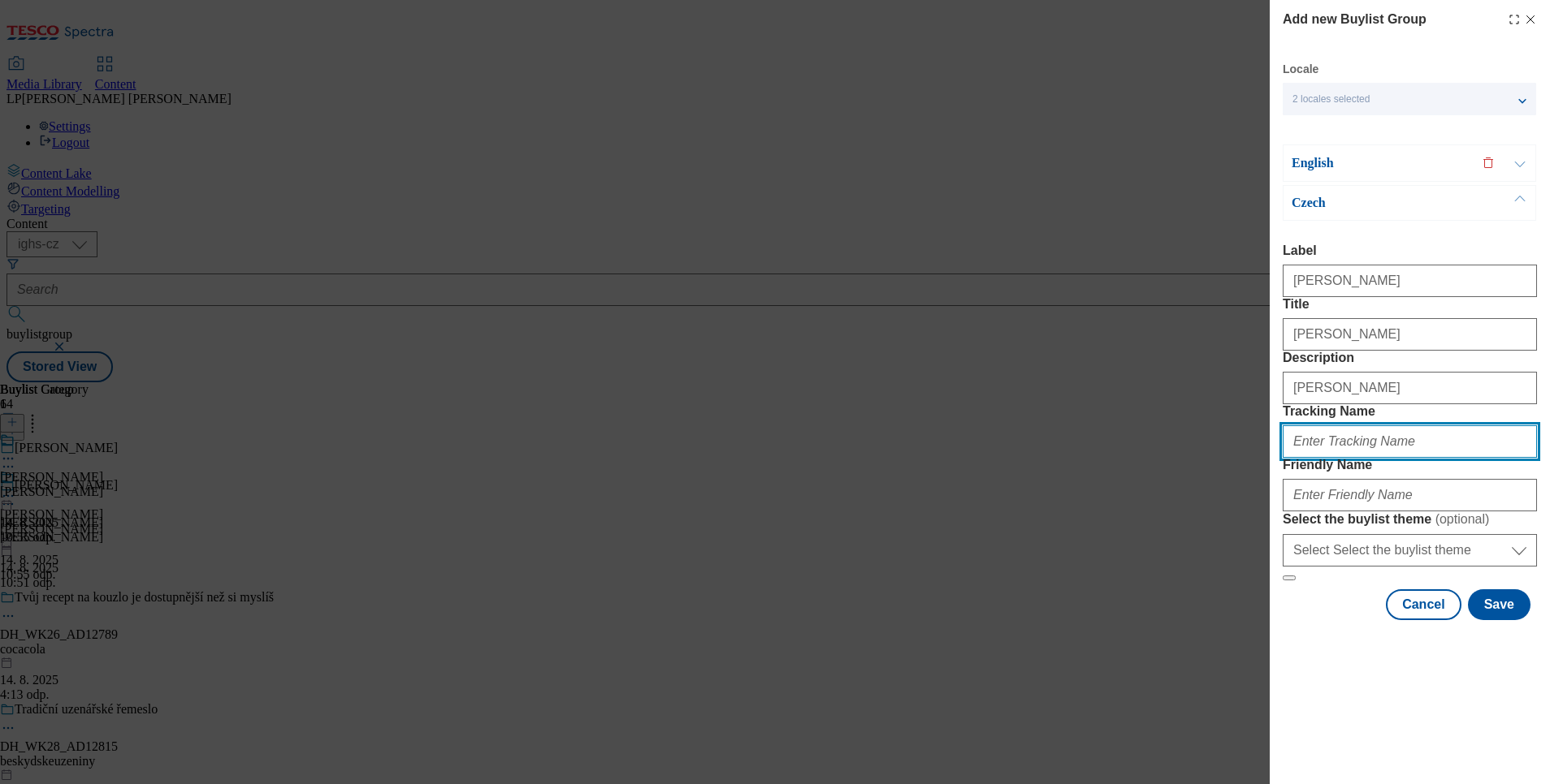
click at [1375, 458] on input "Tracking Name" at bounding box center [1410, 442] width 254 height 32
type input "Felix"
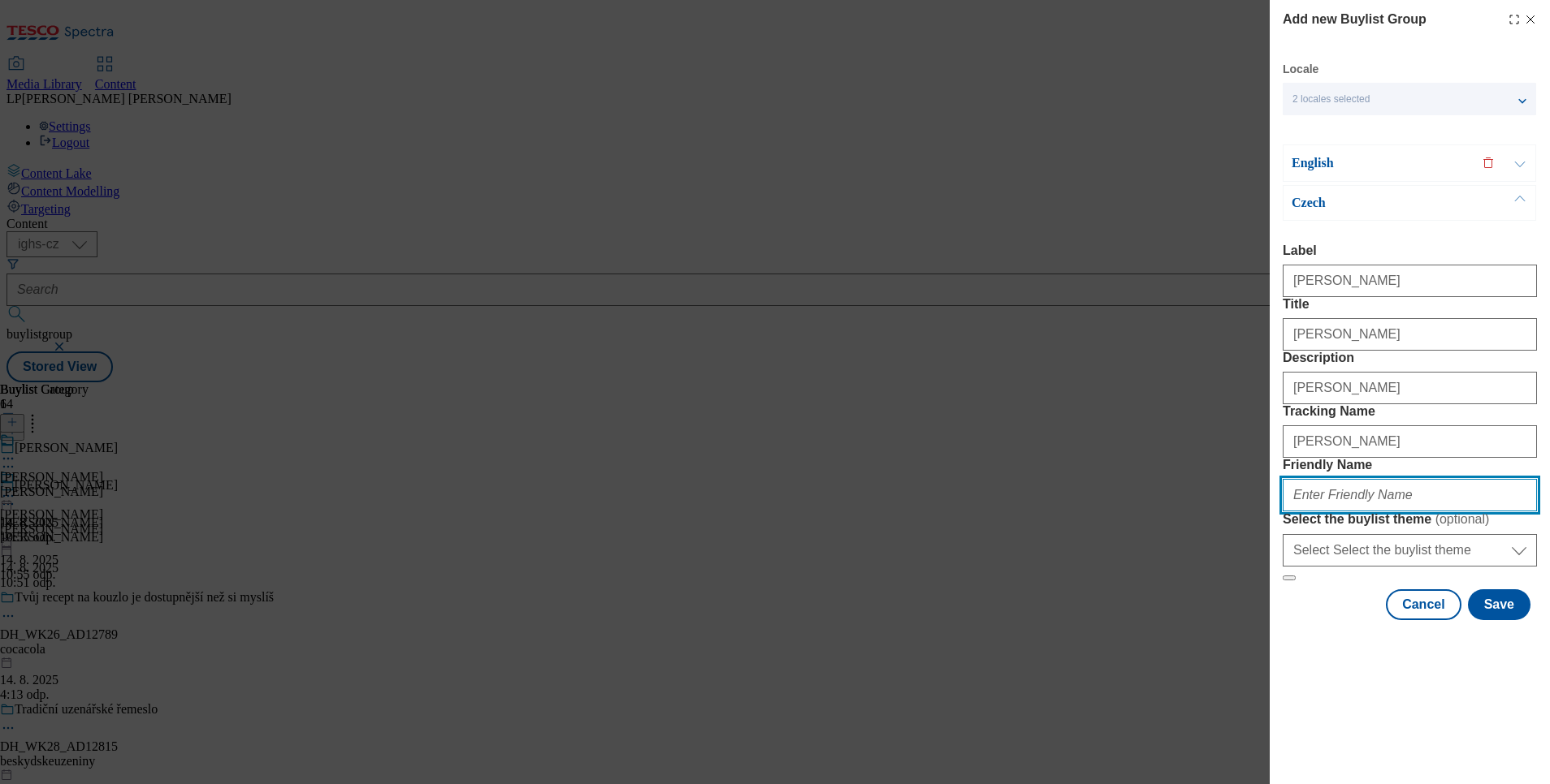
click at [1327, 512] on input "Friendly Name" at bounding box center [1410, 495] width 254 height 32
type input "felix-kapsicky"
click at [1323, 159] on p "English" at bounding box center [1377, 163] width 171 height 16
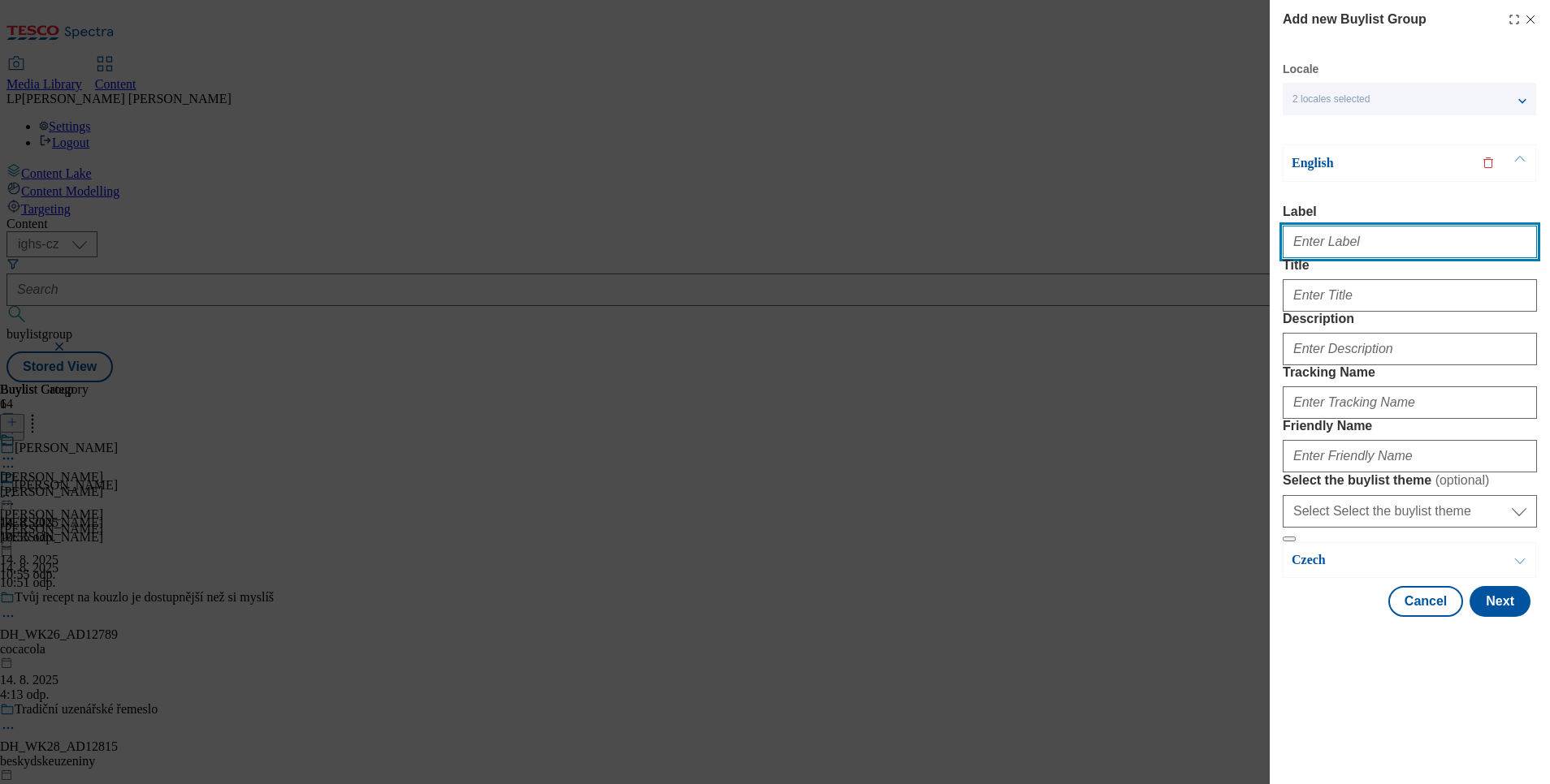
click at [1337, 237] on input "Label" at bounding box center [1410, 242] width 254 height 32
type input "Felix"
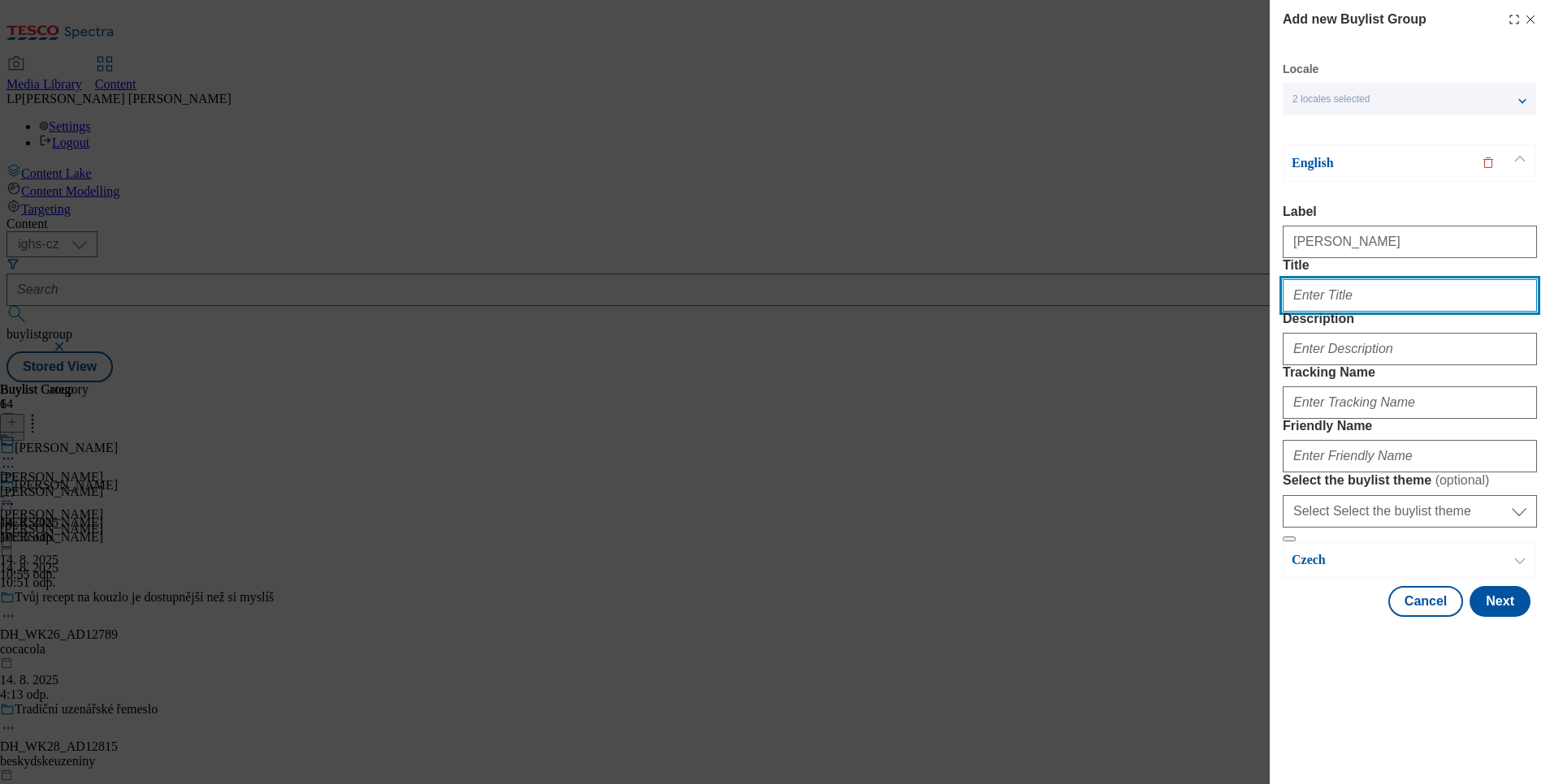
click at [1365, 312] on input "Title" at bounding box center [1410, 296] width 254 height 32
type input "Felix pouches"
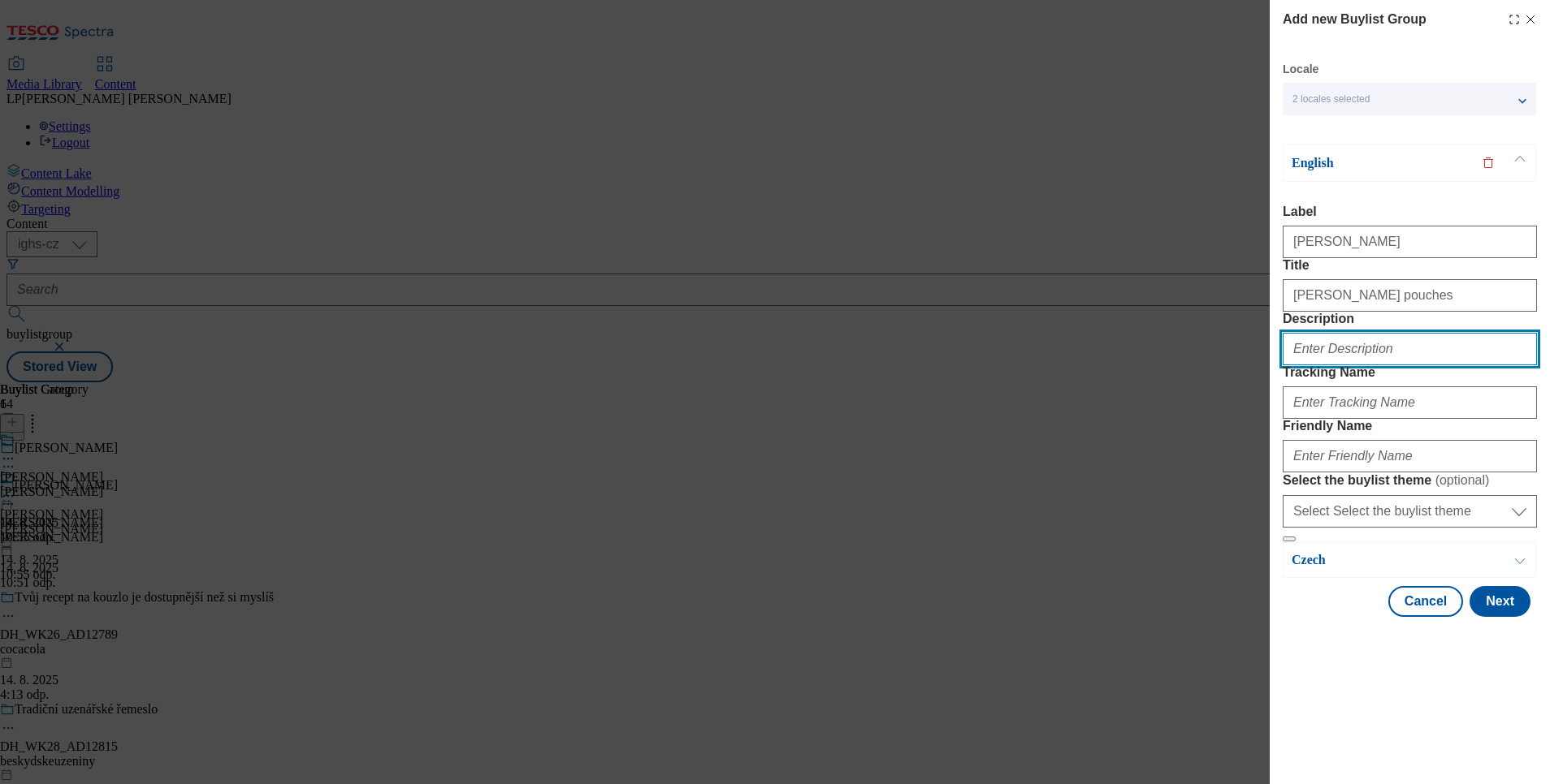
click at [1347, 365] on input "Description" at bounding box center [1410, 349] width 254 height 32
type input "Felix"
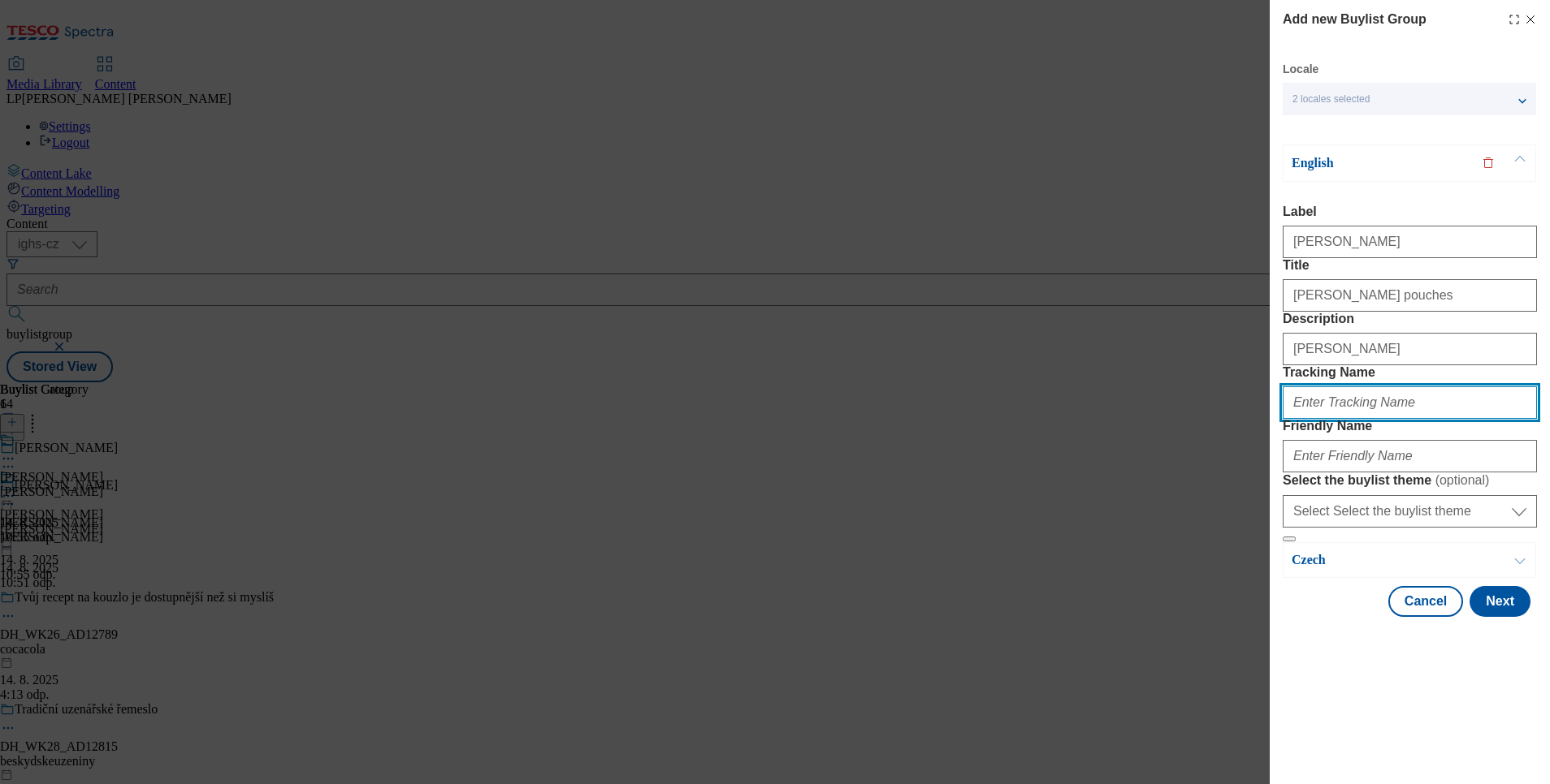
click at [1313, 419] on input "Tracking Name" at bounding box center [1410, 403] width 254 height 32
type input "Felix"
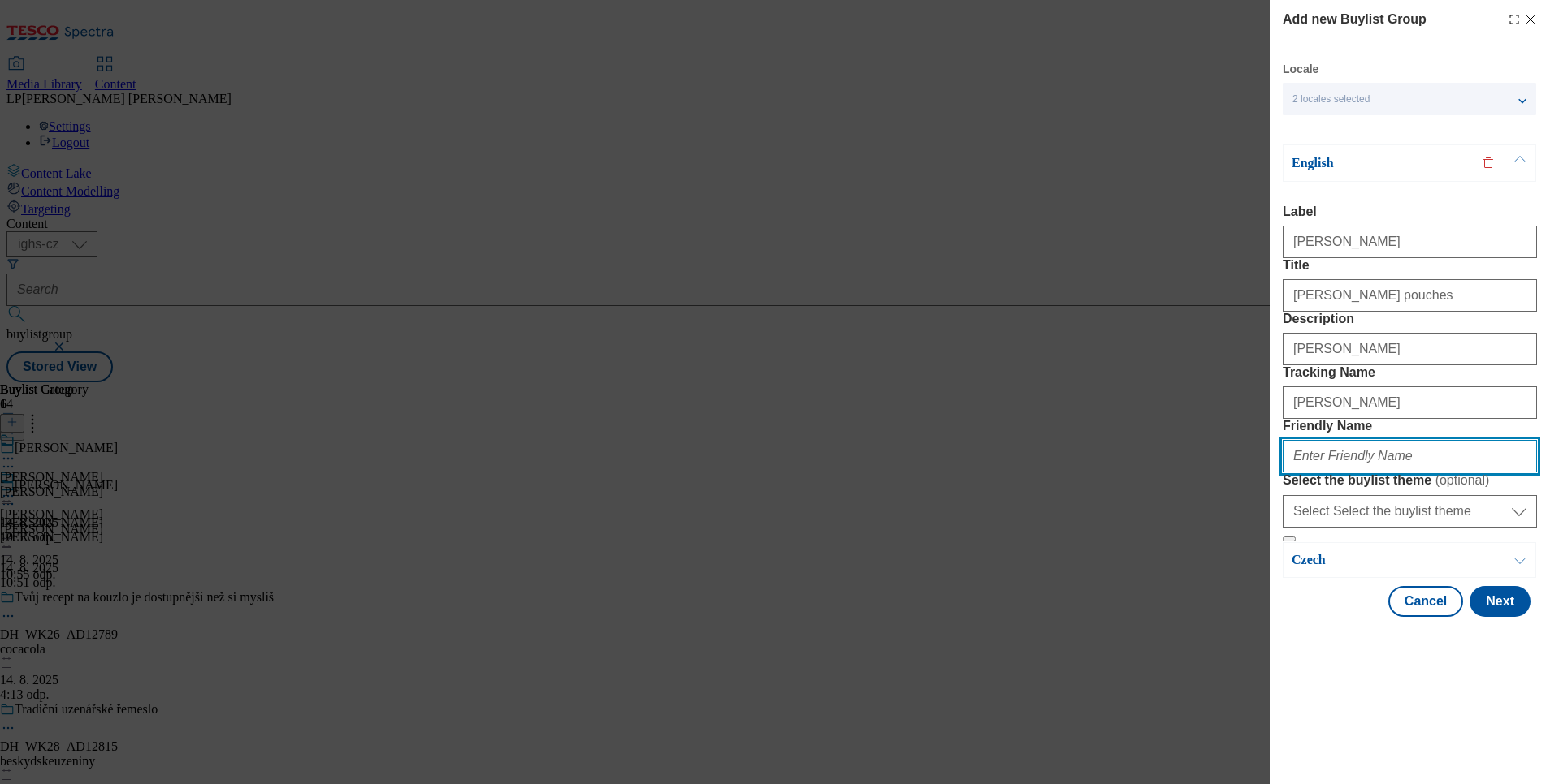
click at [1316, 472] on input "Friendly Name" at bounding box center [1410, 456] width 254 height 32
type input "felix-kapsicky"
click at [1490, 617] on button "Next" at bounding box center [1500, 601] width 61 height 31
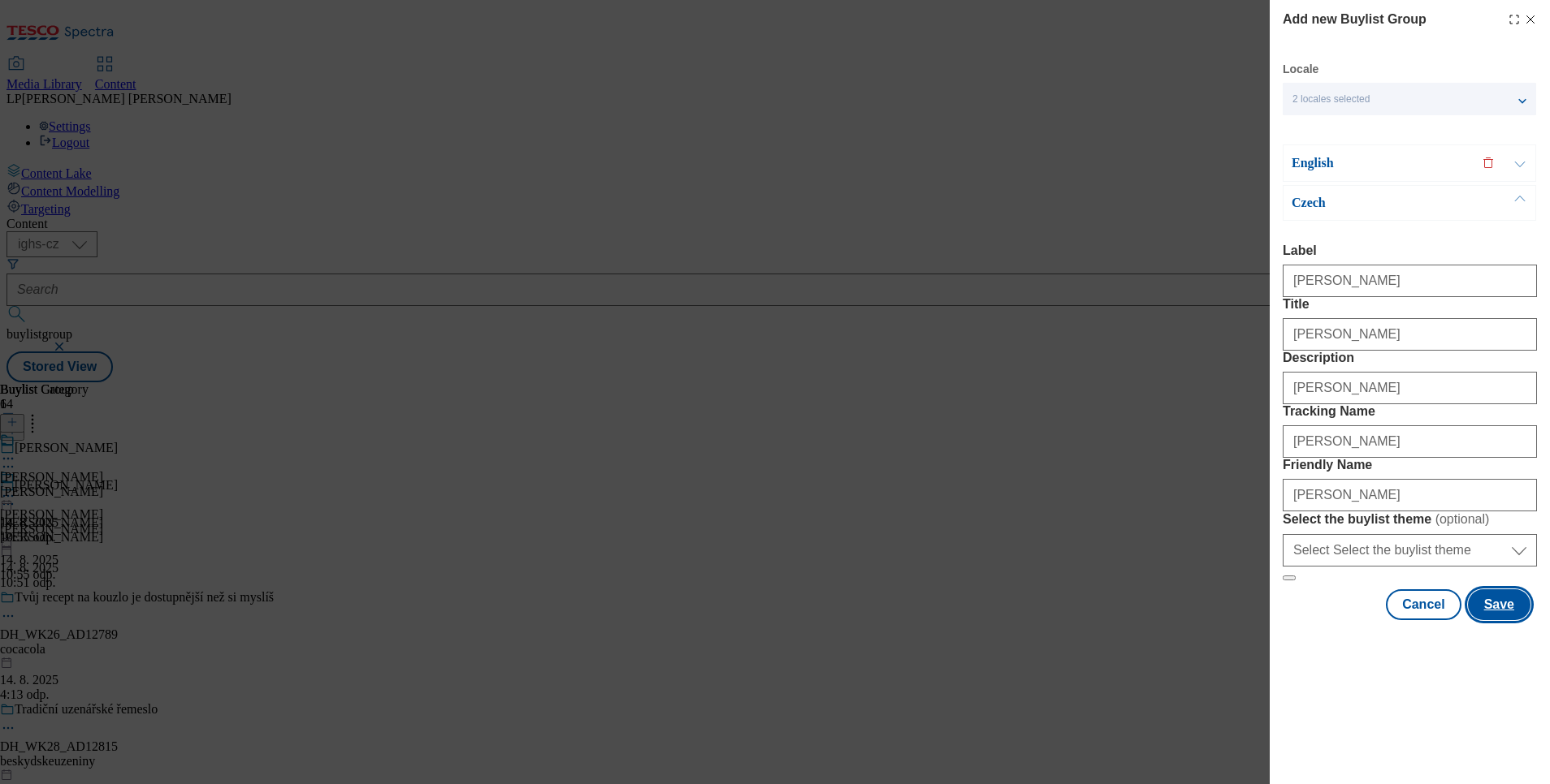
click at [1490, 620] on button "Save" at bounding box center [1500, 605] width 63 height 31
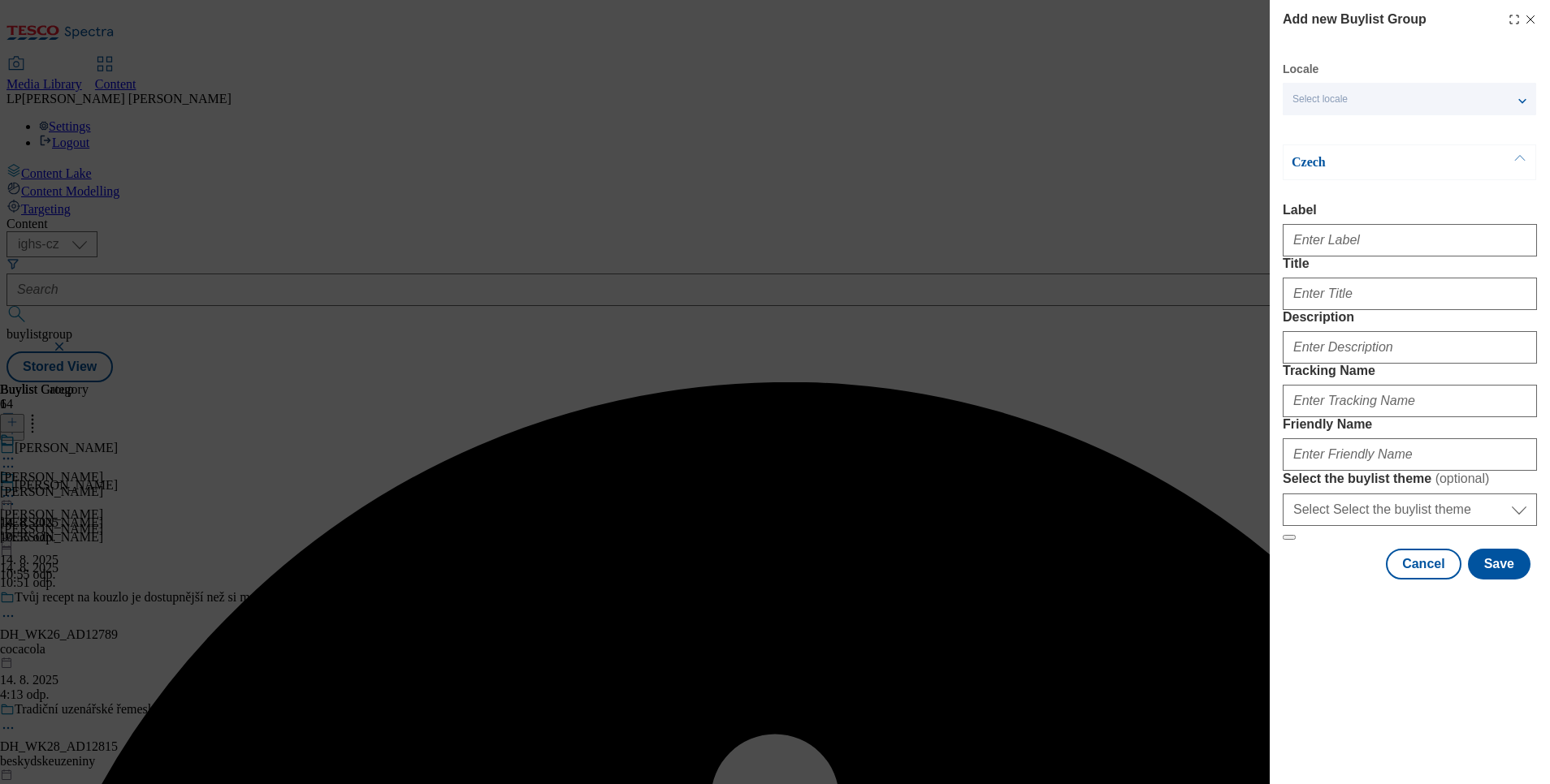
click at [1327, 161] on p "Czech" at bounding box center [1377, 162] width 171 height 16
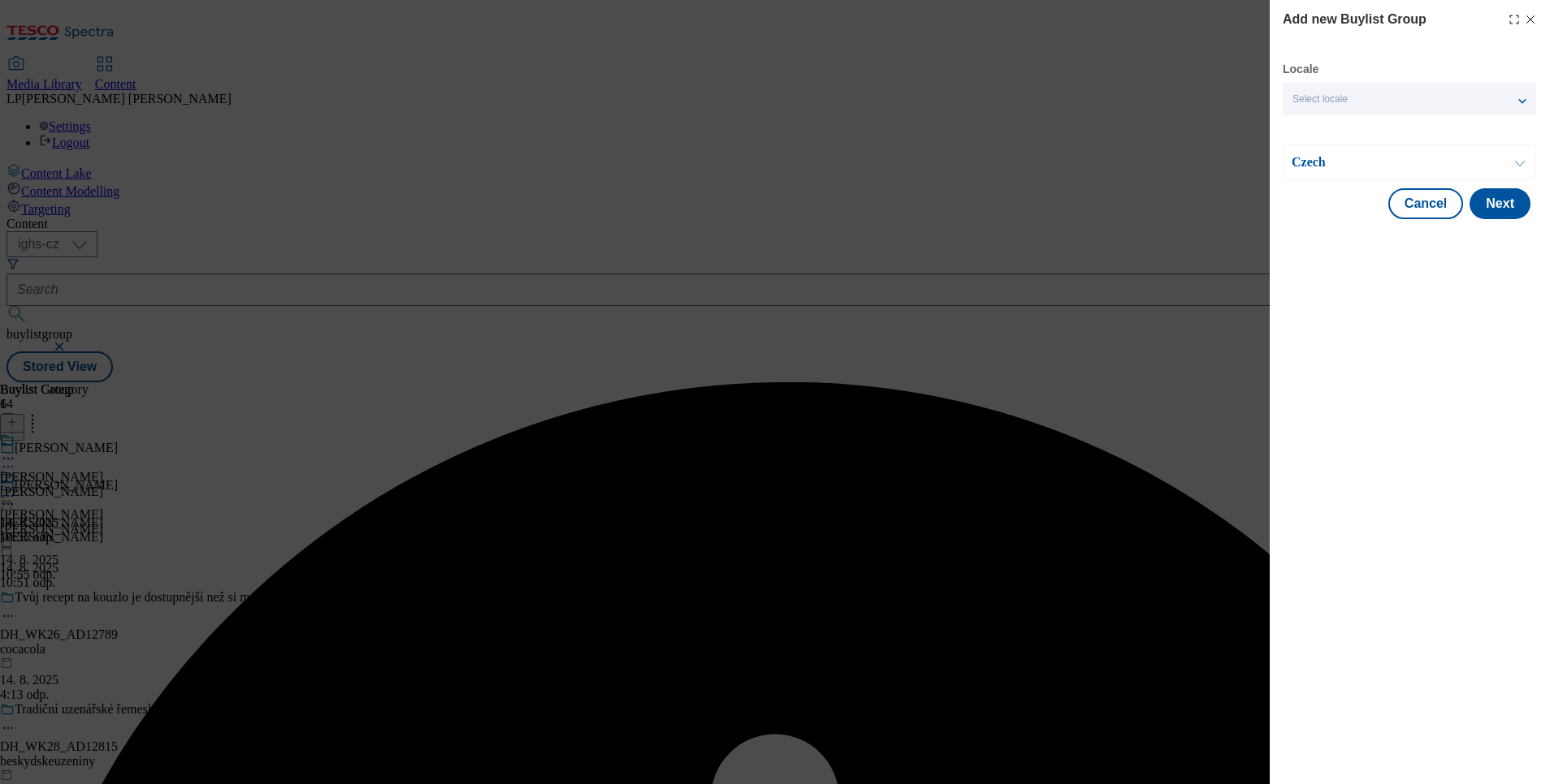
click at [1309, 159] on p "Czech" at bounding box center [1377, 162] width 171 height 16
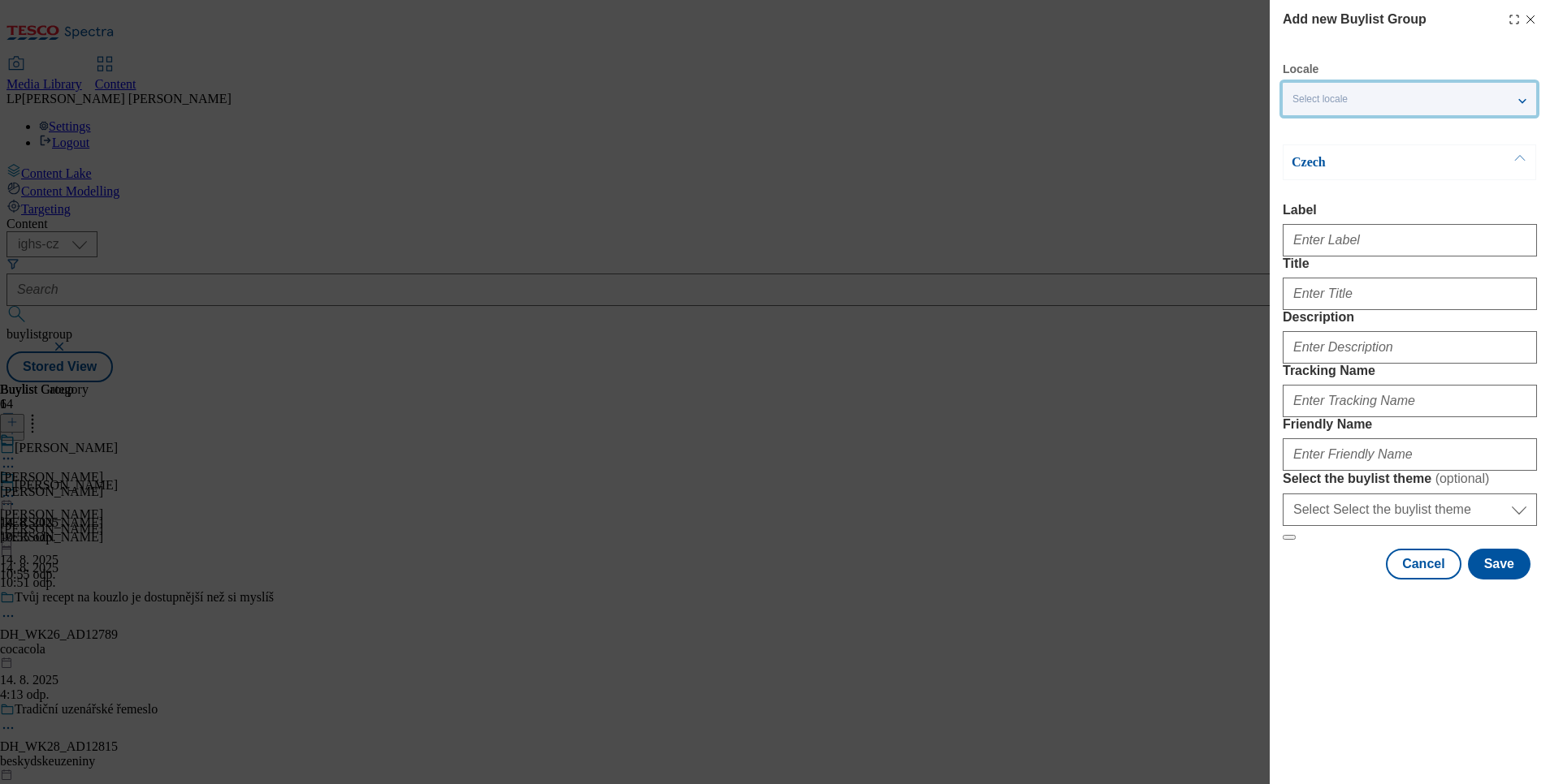
click at [1381, 94] on div "Select locale" at bounding box center [1409, 99] width 253 height 32
click at [1347, 134] on span "English" at bounding box center [1339, 129] width 37 height 9
click at [1312, 134] on input "English" at bounding box center [1302, 131] width 20 height 20
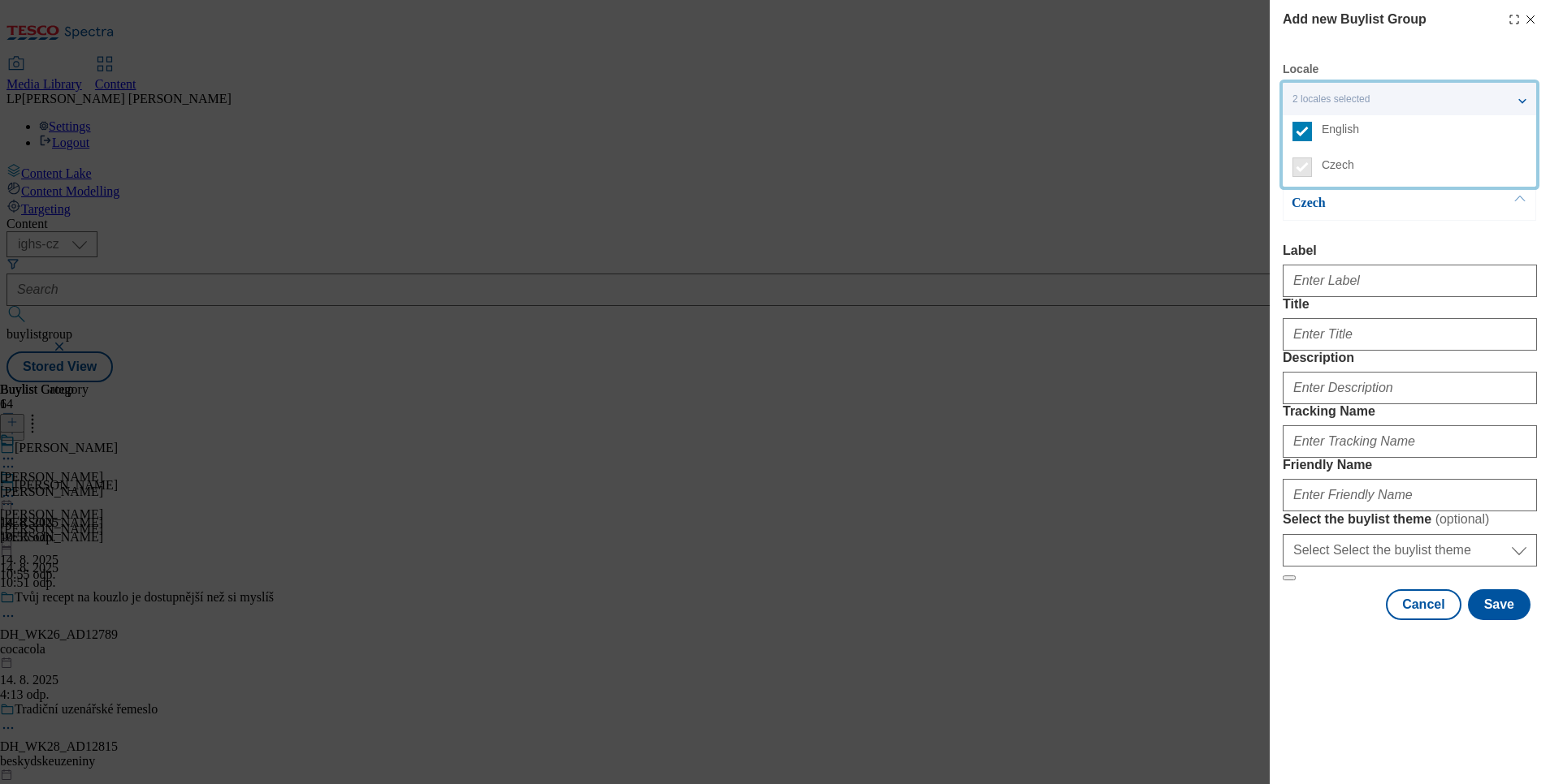
click at [1378, 235] on div "Czech Label Title Description Tracking Name Friendly Name Select the buylist th…" at bounding box center [1410, 383] width 254 height 396
click at [1316, 165] on p "English" at bounding box center [1377, 163] width 171 height 16
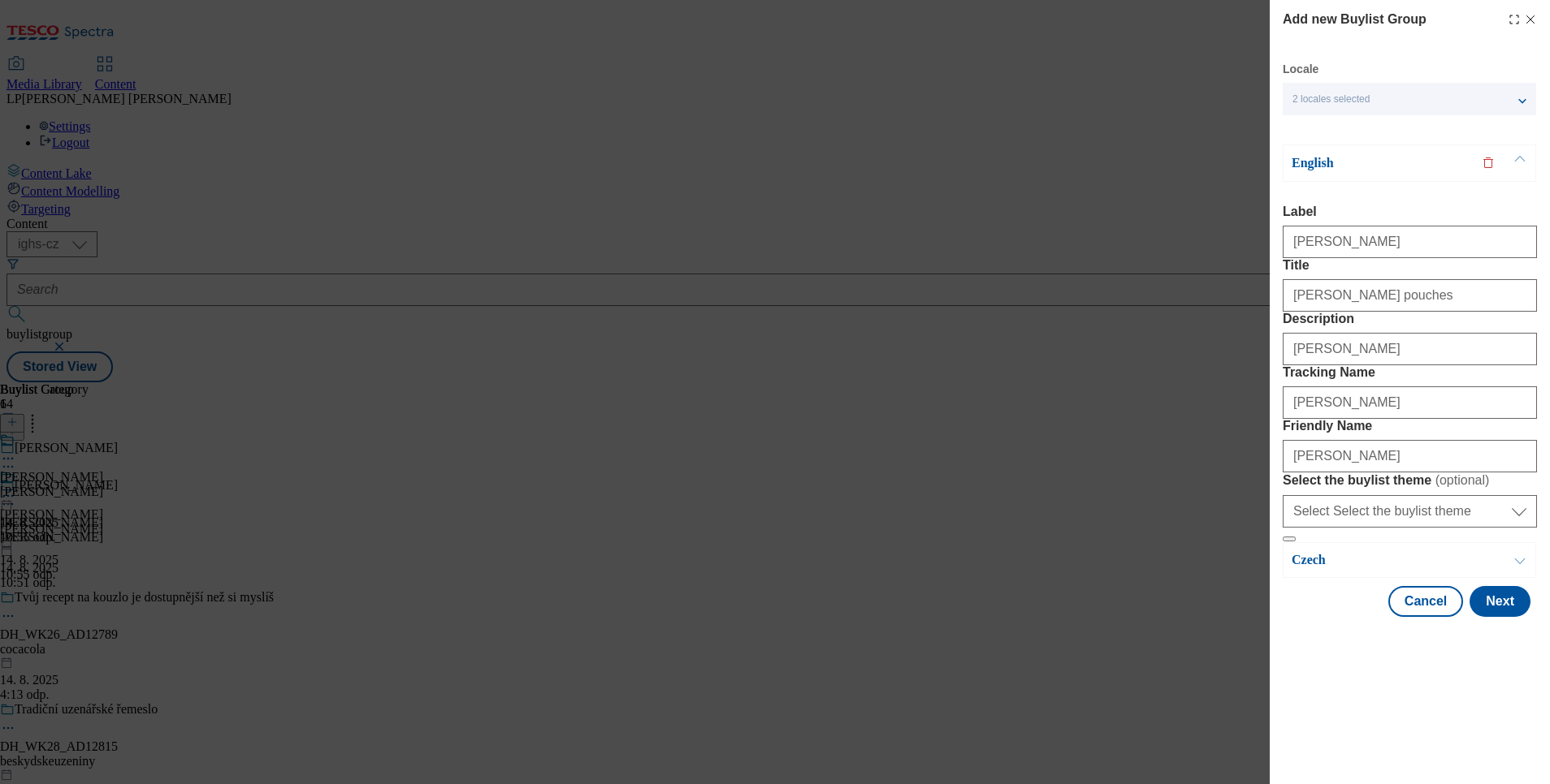
click at [1315, 166] on p "English" at bounding box center [1377, 163] width 171 height 16
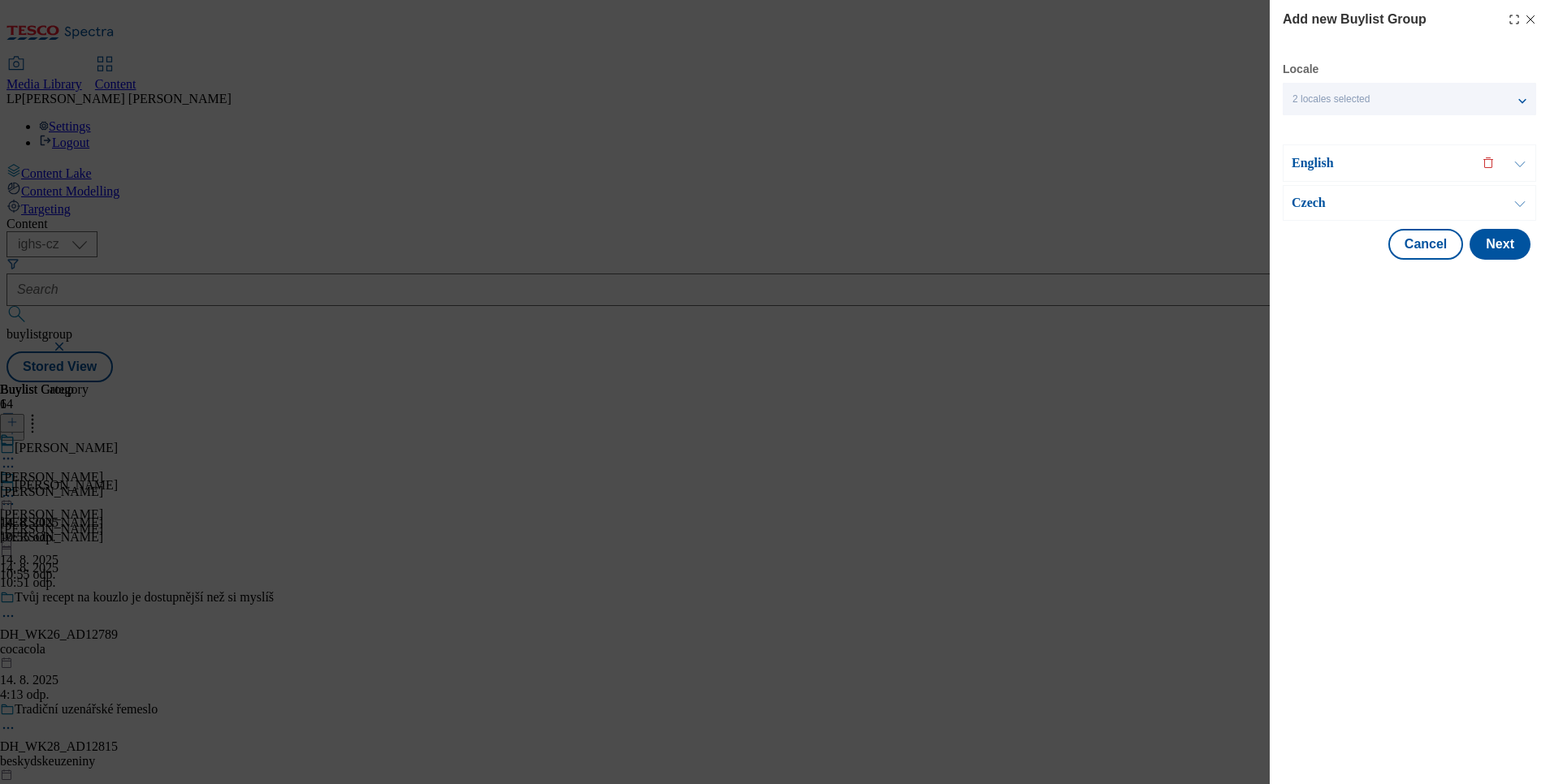
click at [1319, 198] on p "Czech" at bounding box center [1377, 203] width 171 height 16
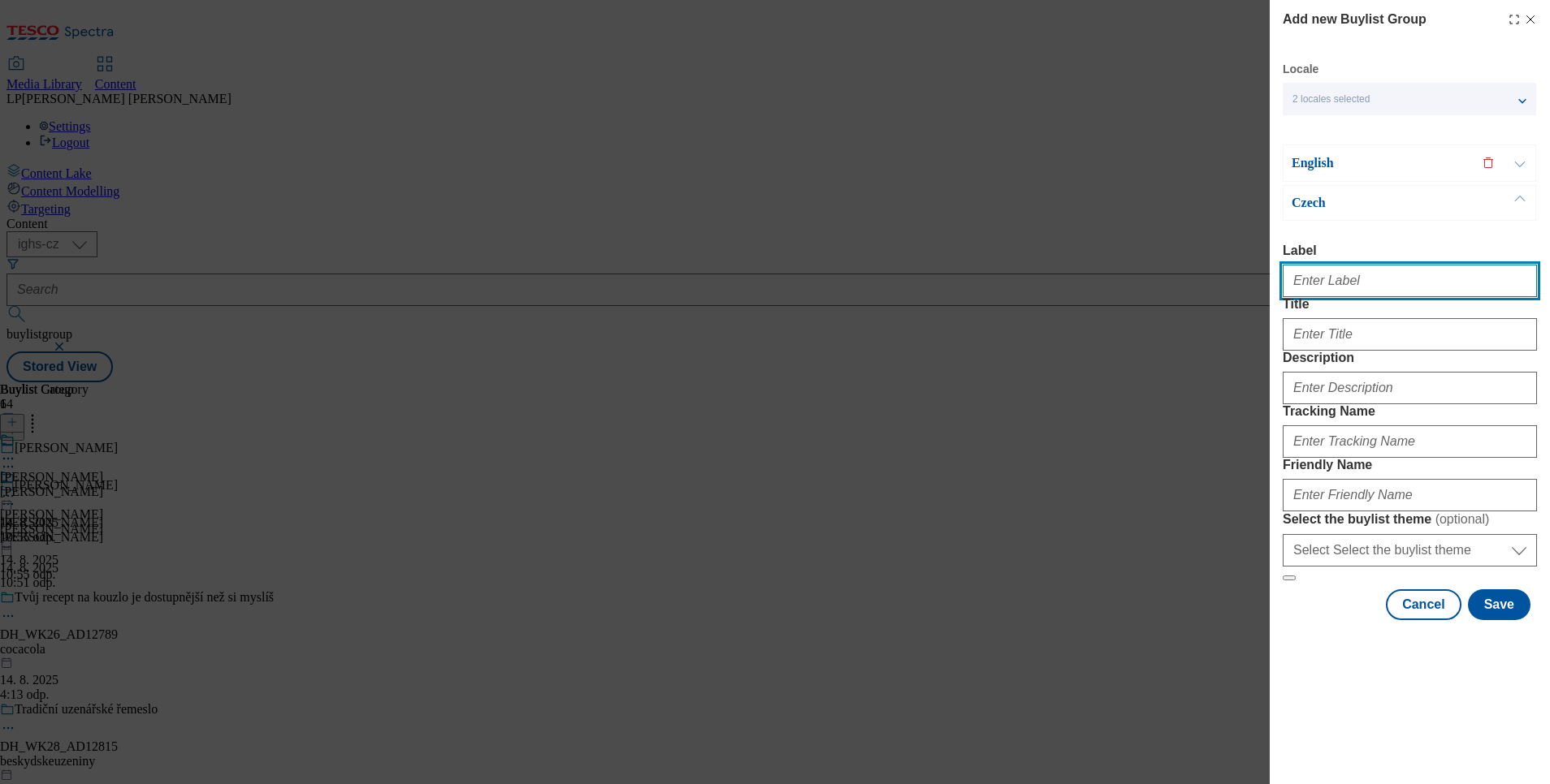
click at [1306, 287] on input "Label" at bounding box center [1410, 281] width 254 height 32
type input "Felix"
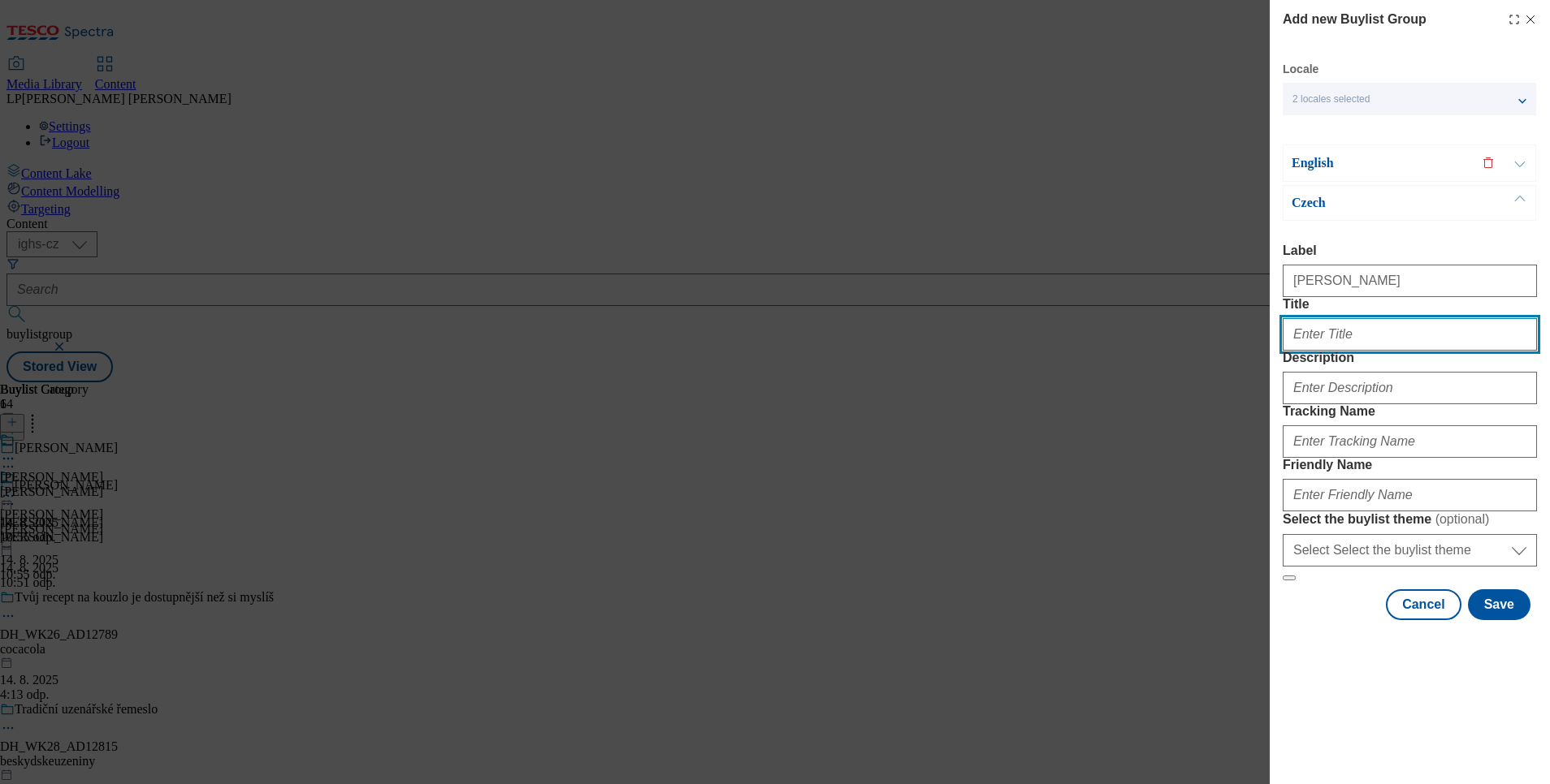
type input "Felix kapsičky"
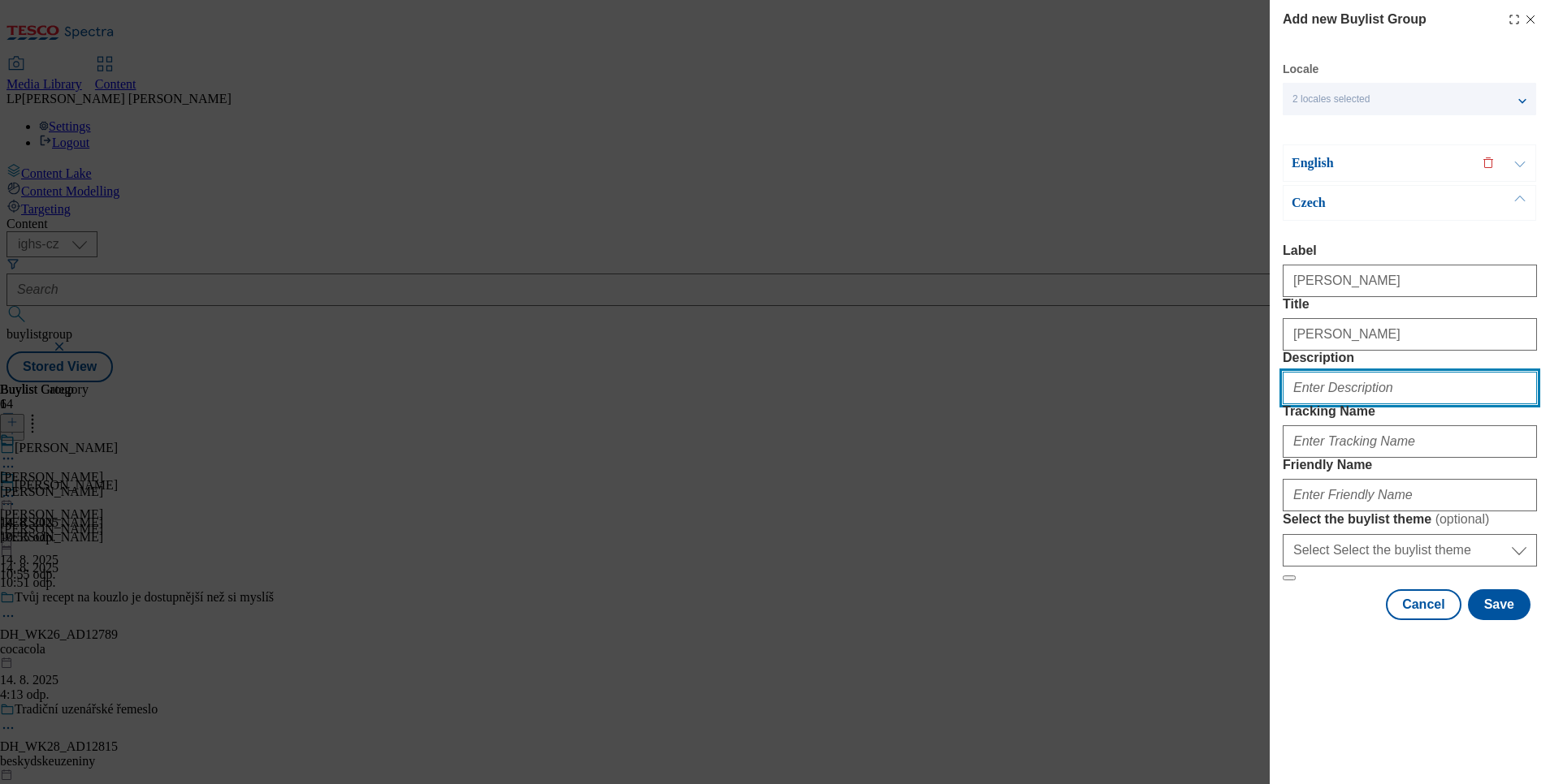
type input "Felix"
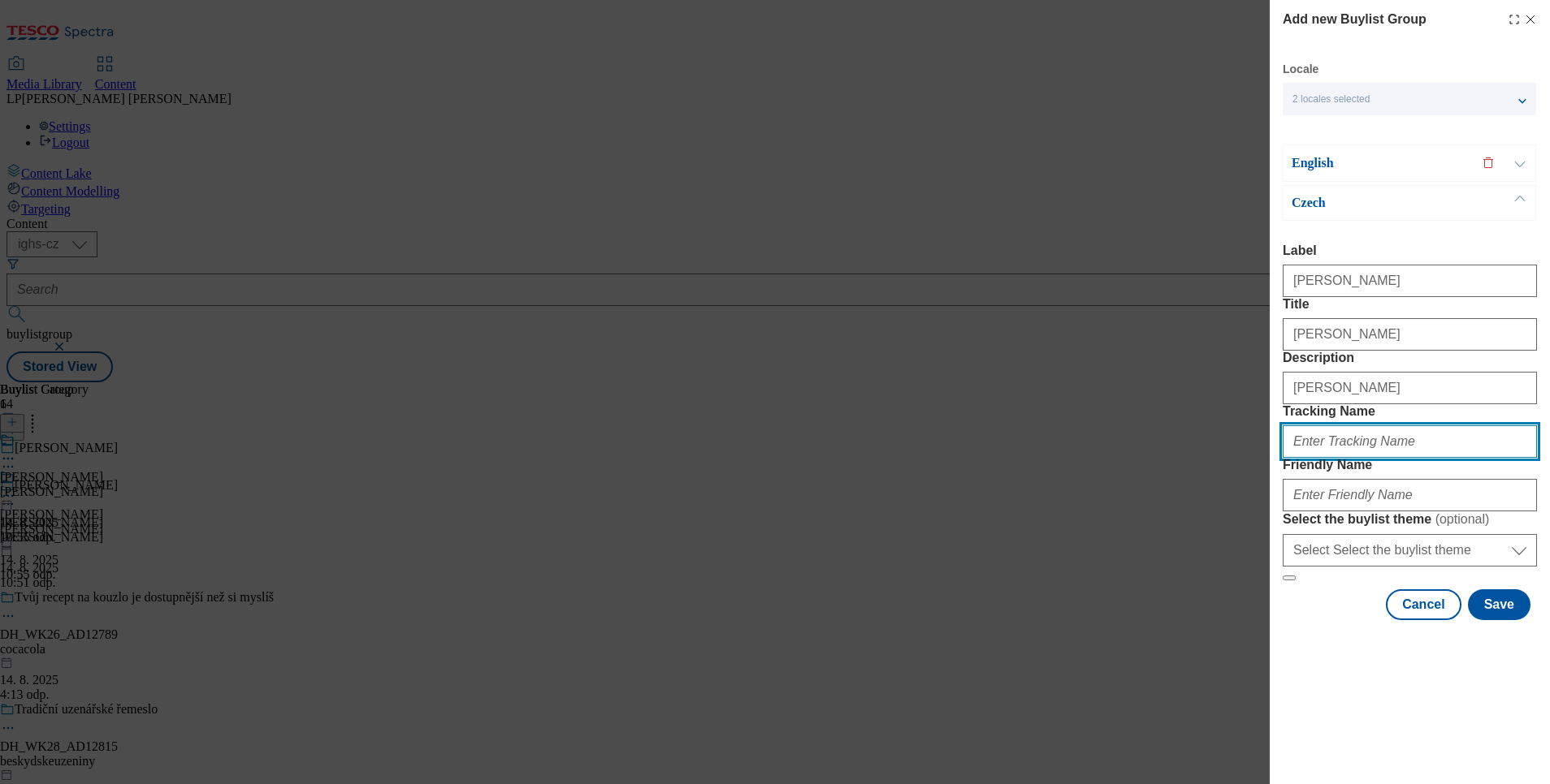
type input "Felix"
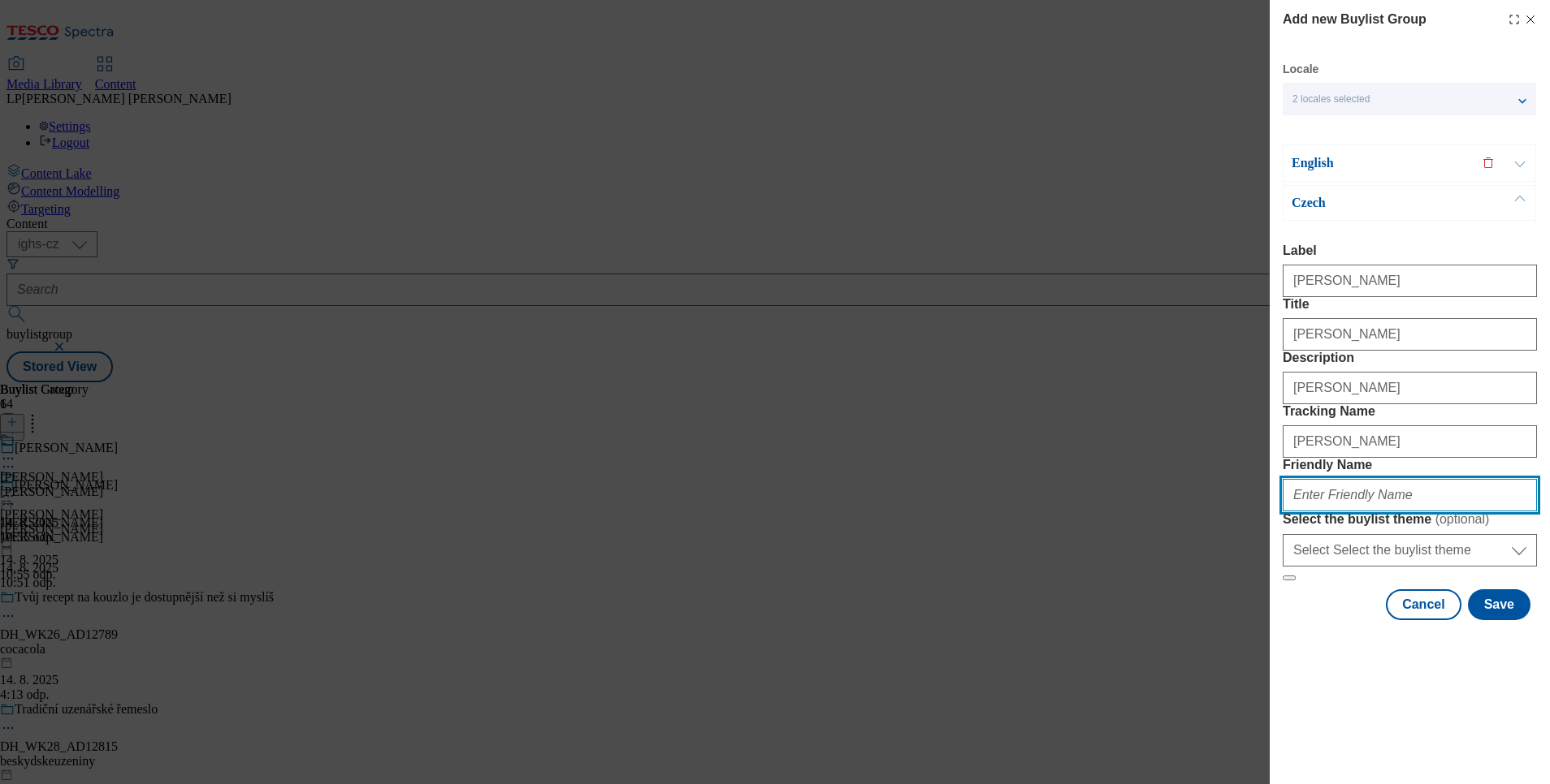
type input "felix-kapsicky"
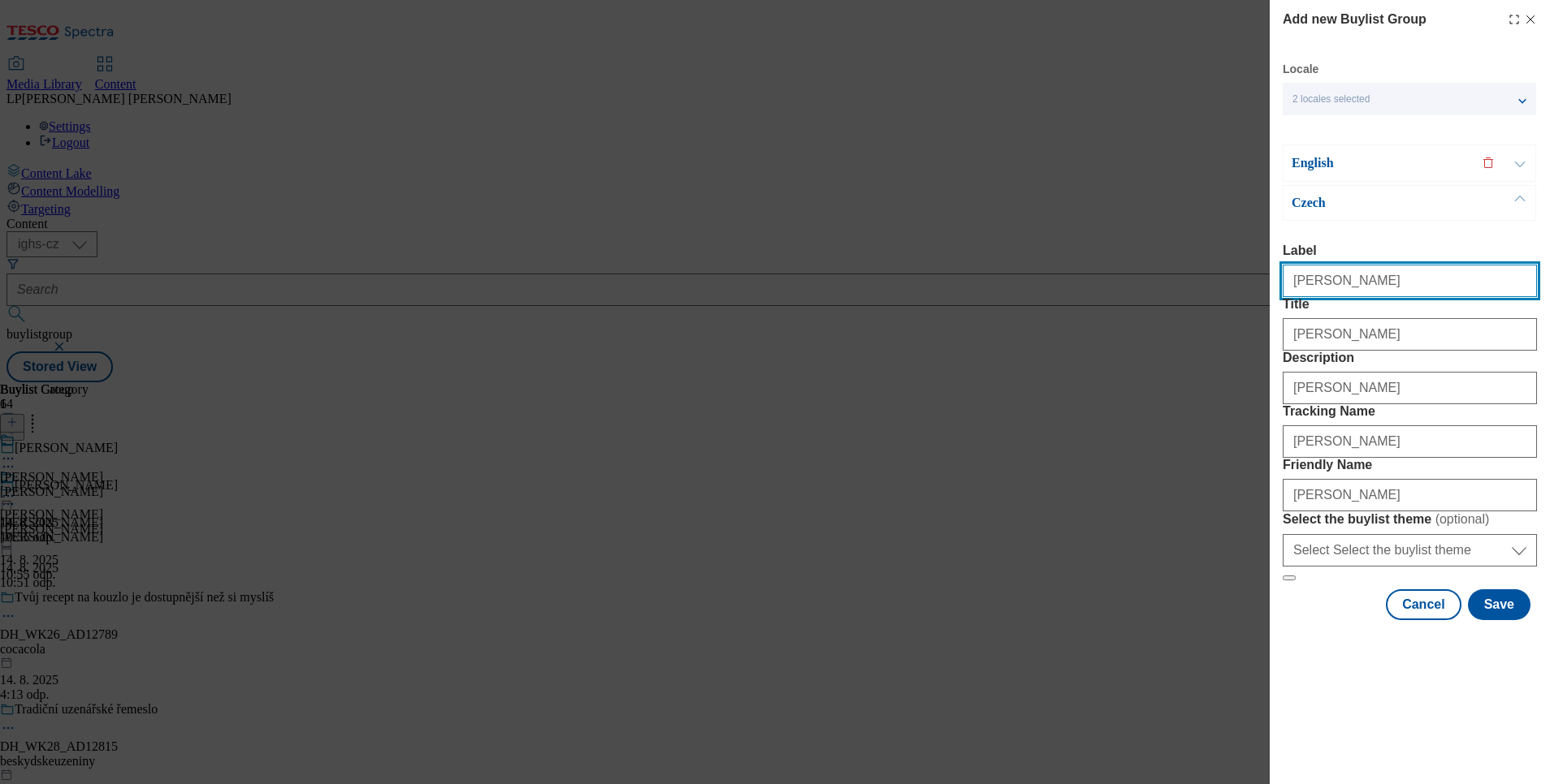
scroll to position [32, 0]
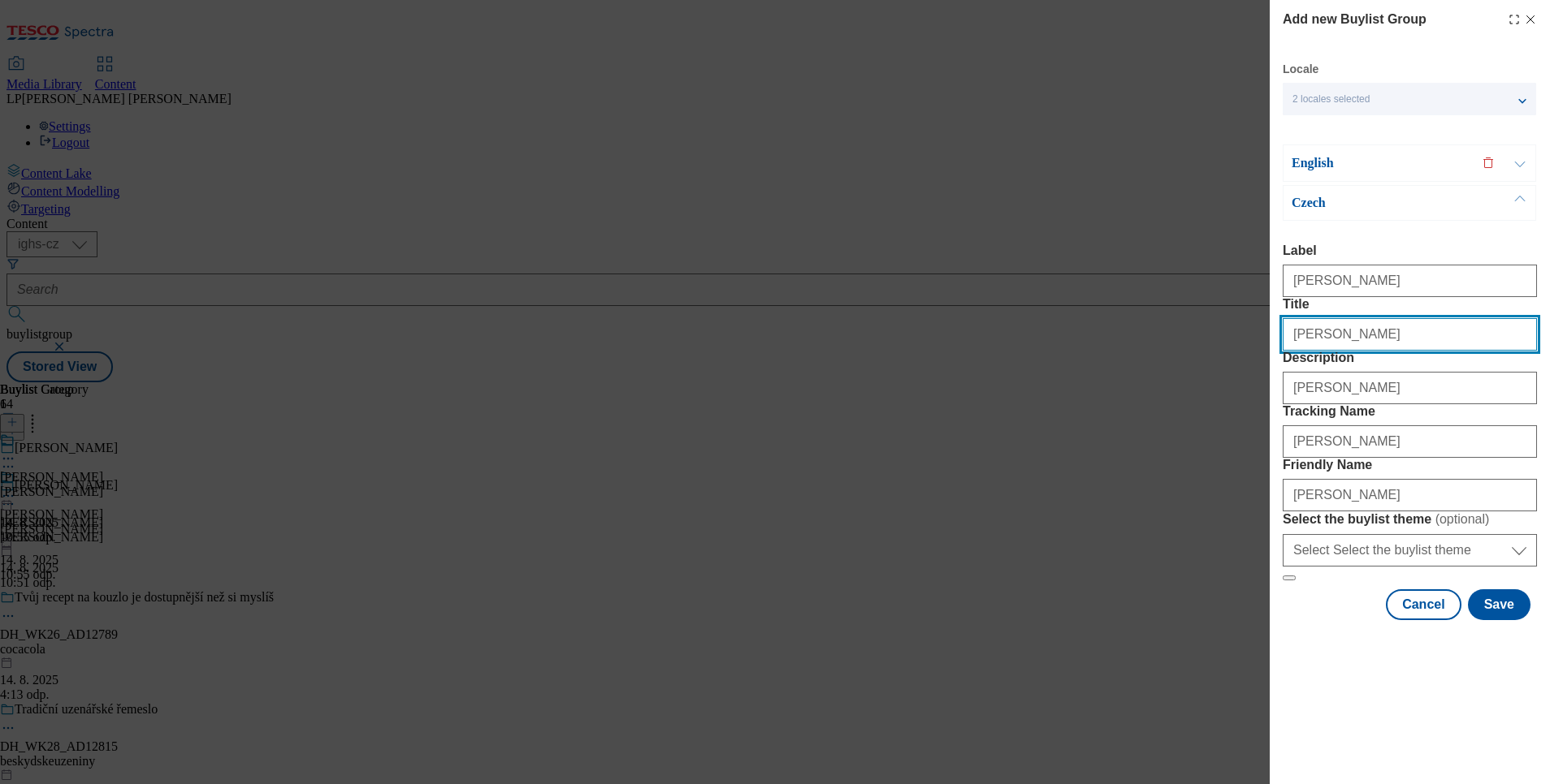
click at [1292, 335] on input "Felix kapsičky" at bounding box center [1410, 335] width 254 height 32
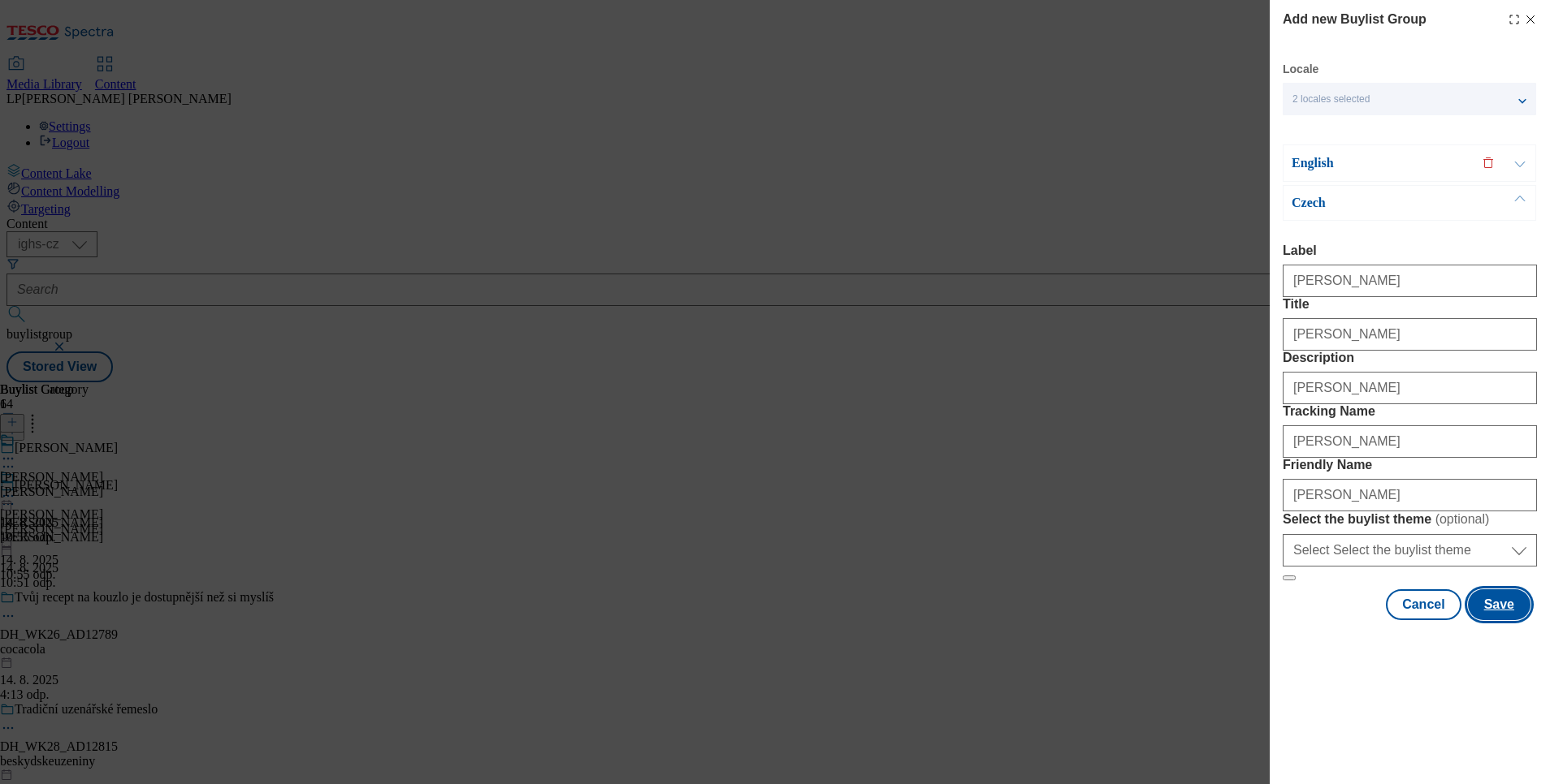
click at [1491, 620] on button "Save" at bounding box center [1500, 605] width 63 height 31
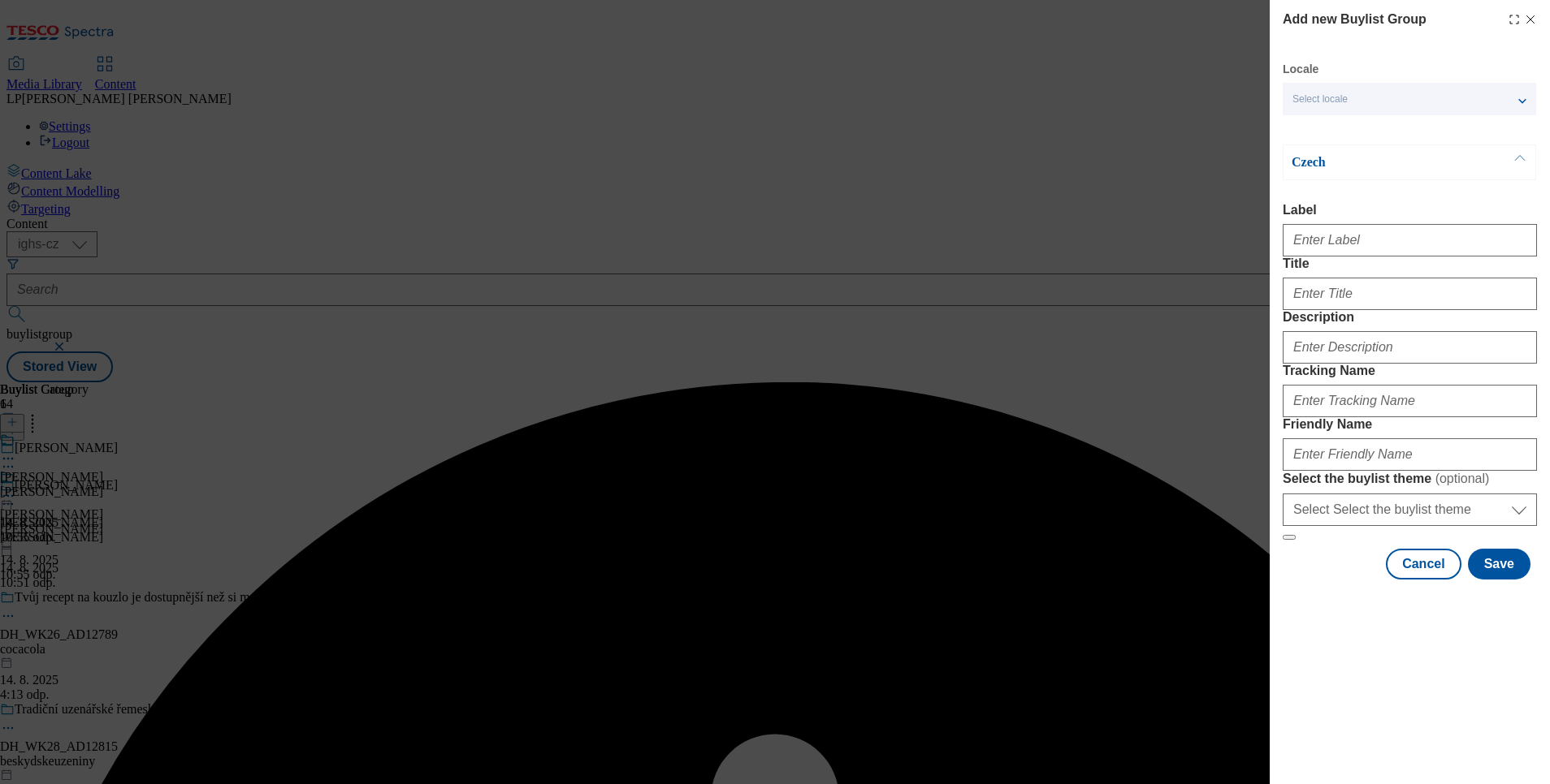
click at [1460, 155] on p "Czech" at bounding box center [1377, 162] width 171 height 16
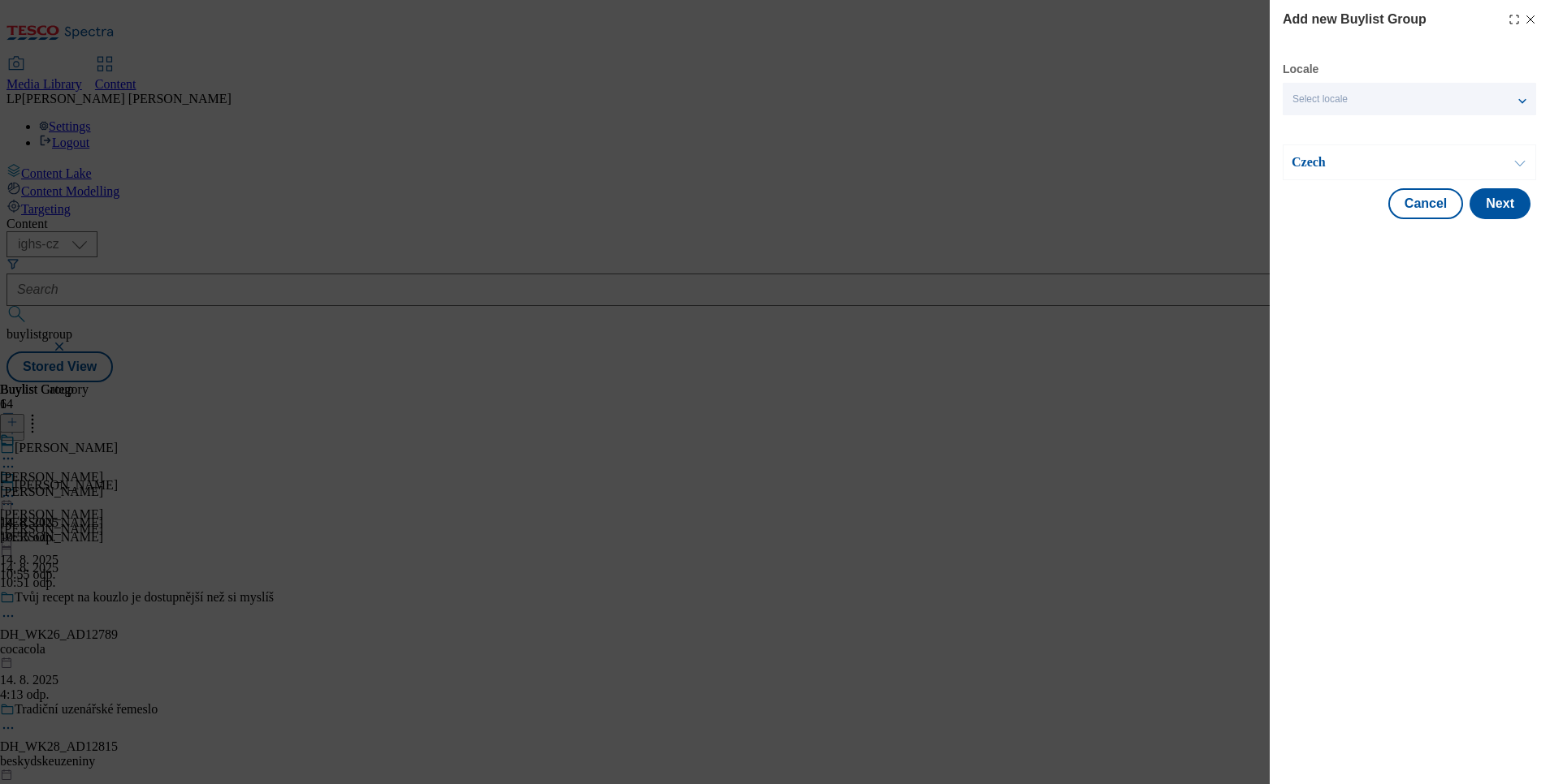
click at [1355, 89] on div "Select locale" at bounding box center [1409, 99] width 253 height 32
click at [1338, 126] on span "English" at bounding box center [1339, 129] width 37 height 9
click at [1312, 126] on input "English" at bounding box center [1302, 131] width 20 height 20
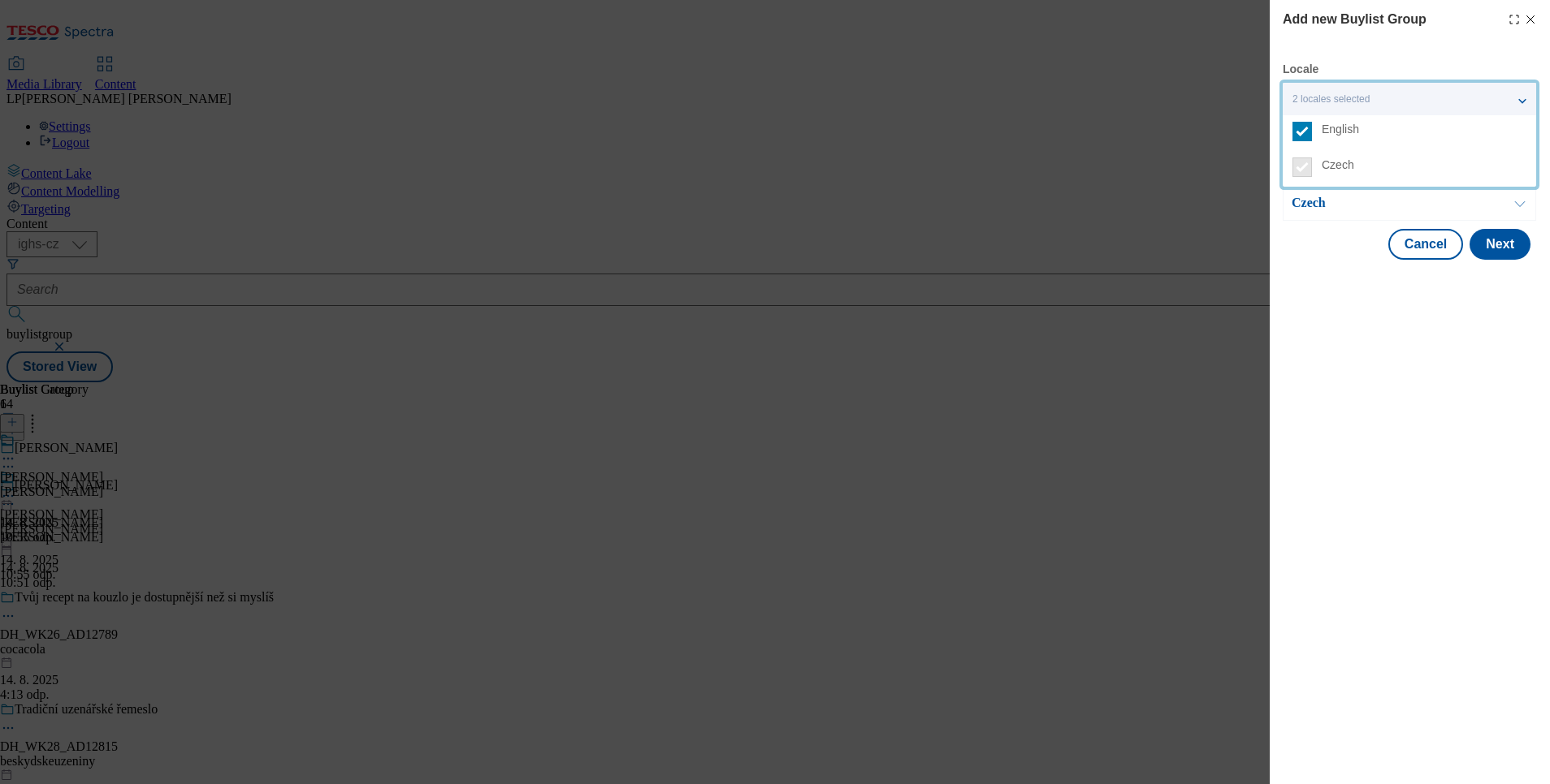
click at [1328, 275] on div "Modal" at bounding box center [1410, 274] width 280 height 23
click at [1318, 204] on p "Czech" at bounding box center [1377, 203] width 171 height 16
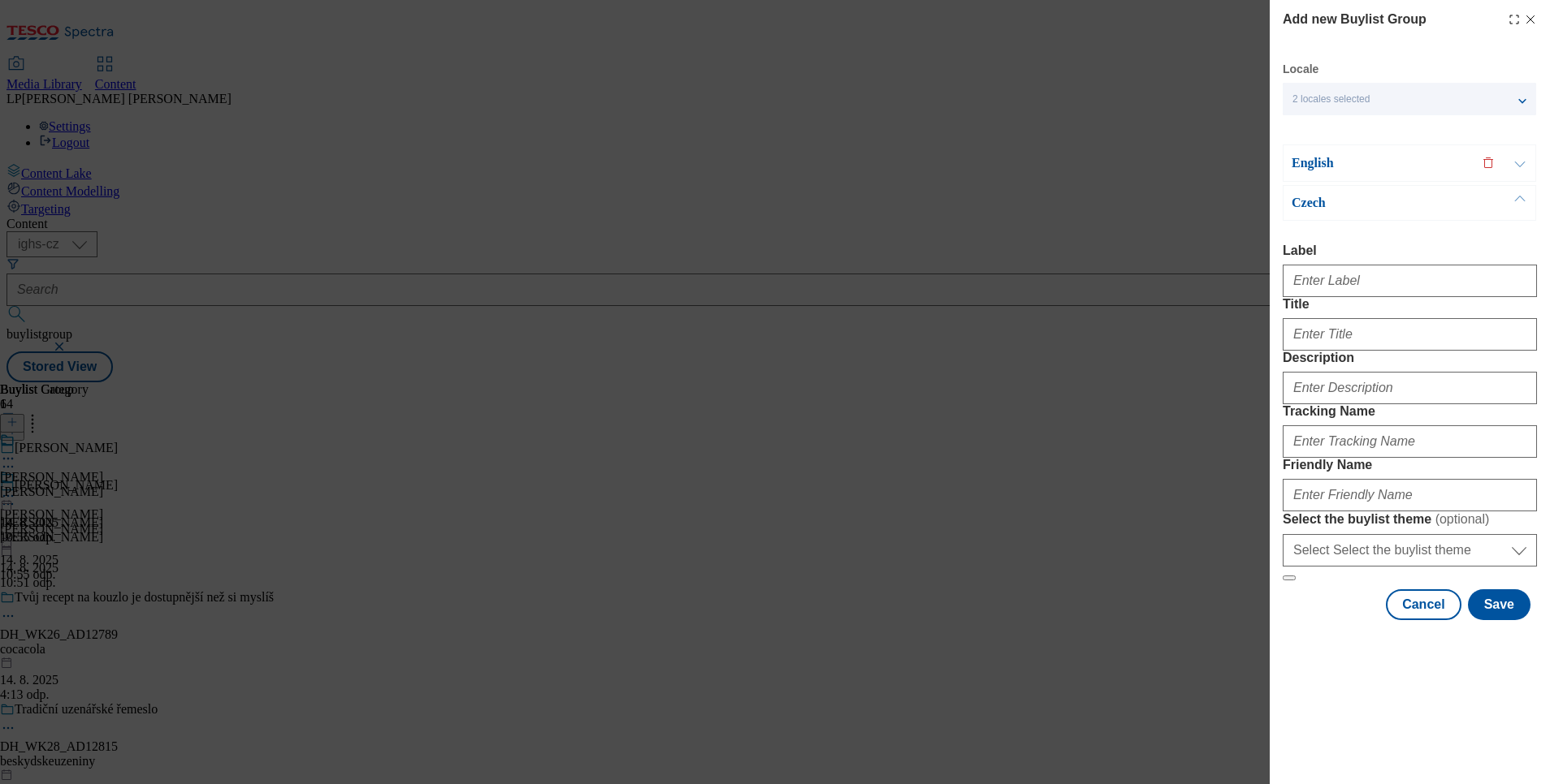
click at [1338, 268] on div "Modal" at bounding box center [1410, 277] width 254 height 39
drag, startPoint x: 1338, startPoint y: 273, endPoint x: 1319, endPoint y: 271, distance: 19.1
click at [1336, 274] on input "Label" at bounding box center [1410, 281] width 254 height 32
click at [1052, 601] on div "Add new Buylist Group Locale 2 locales selected English Czech English Label Fel…" at bounding box center [775, 392] width 1550 height 784
click at [1524, 17] on icon "Modal" at bounding box center [1531, 20] width 13 height 13
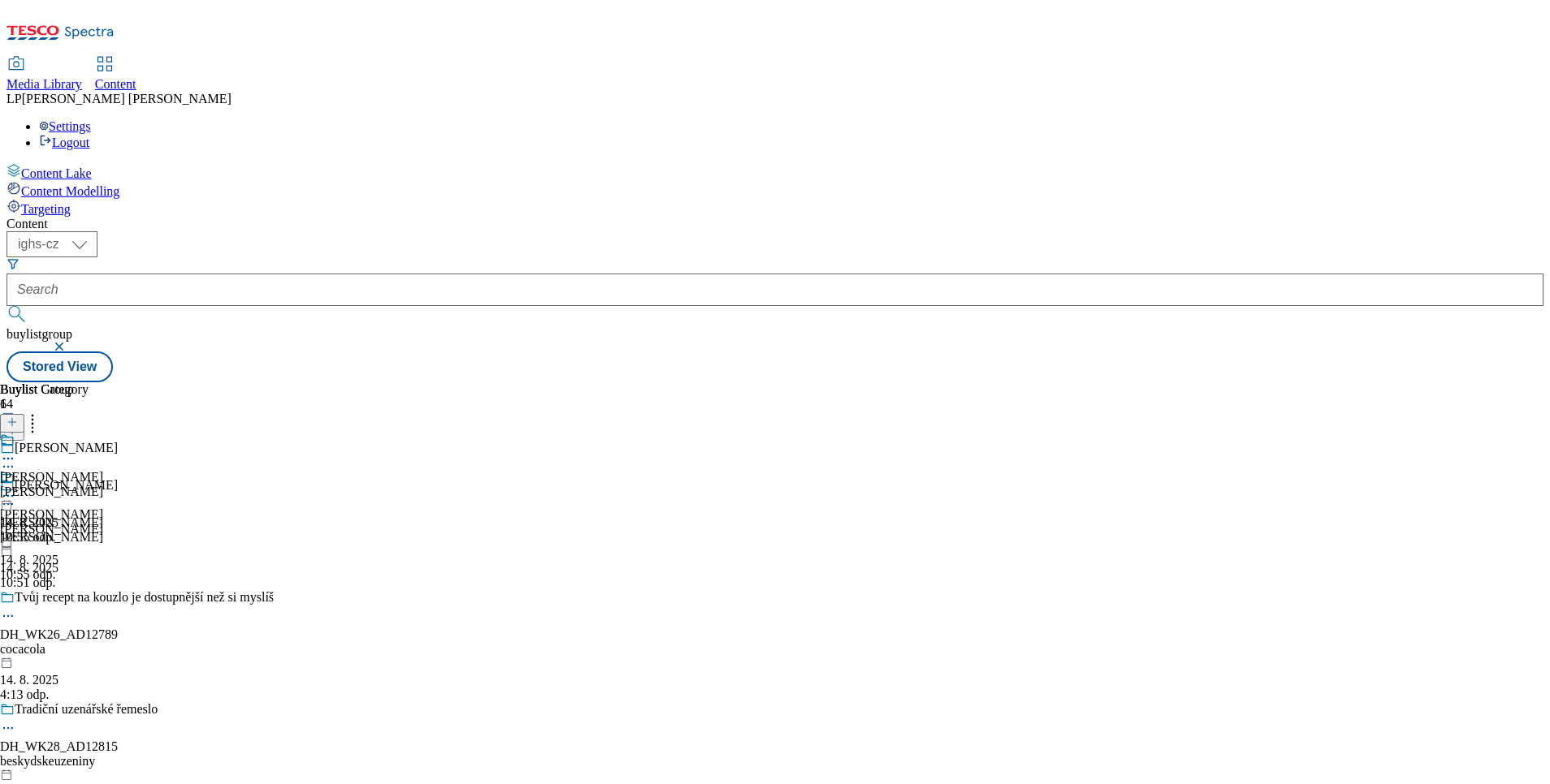
click at [18, 425] on icon at bounding box center [12, 430] width 11 height 11
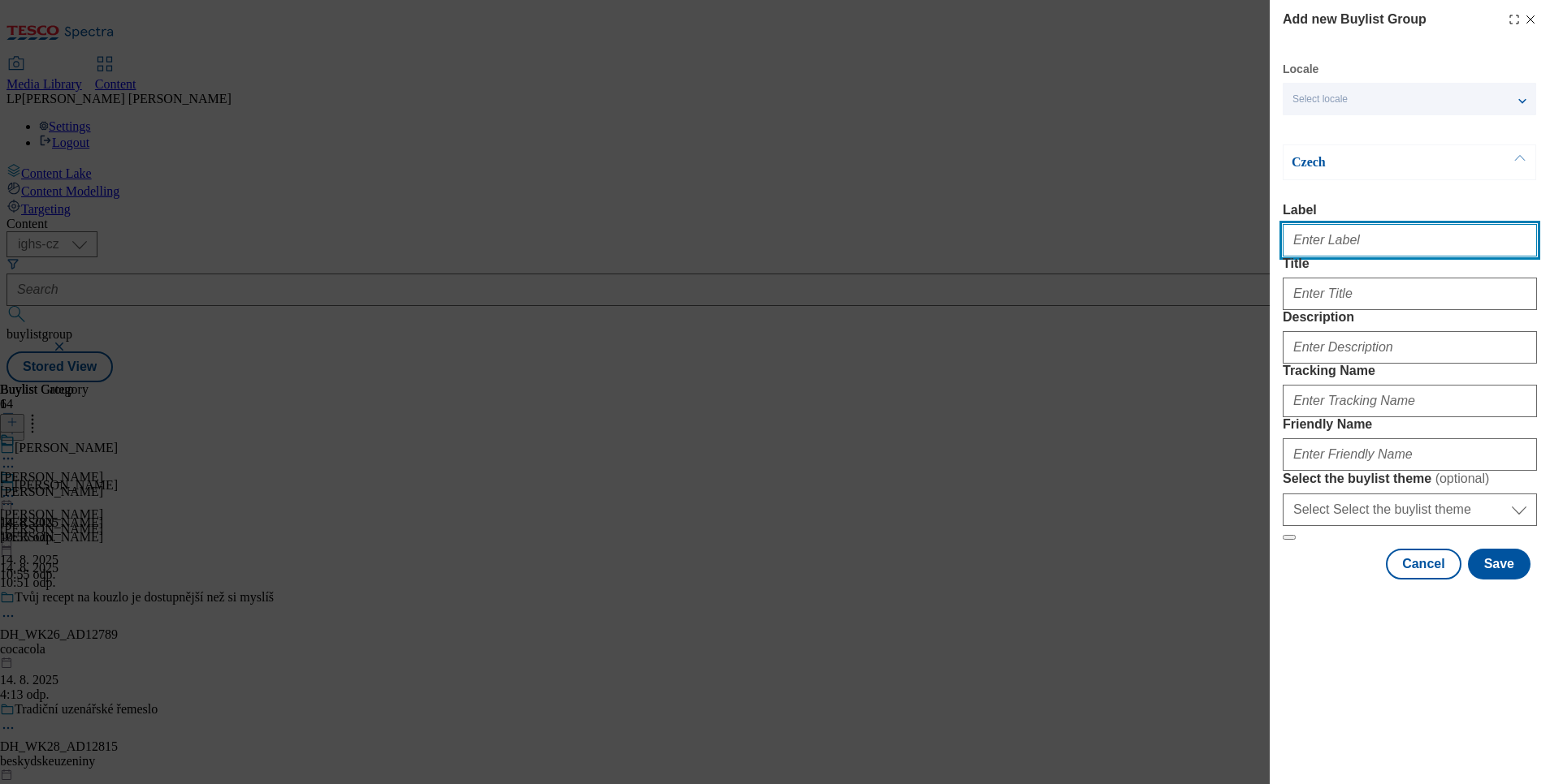
click at [1339, 242] on input "Label" at bounding box center [1410, 240] width 254 height 32
type input "Rama"
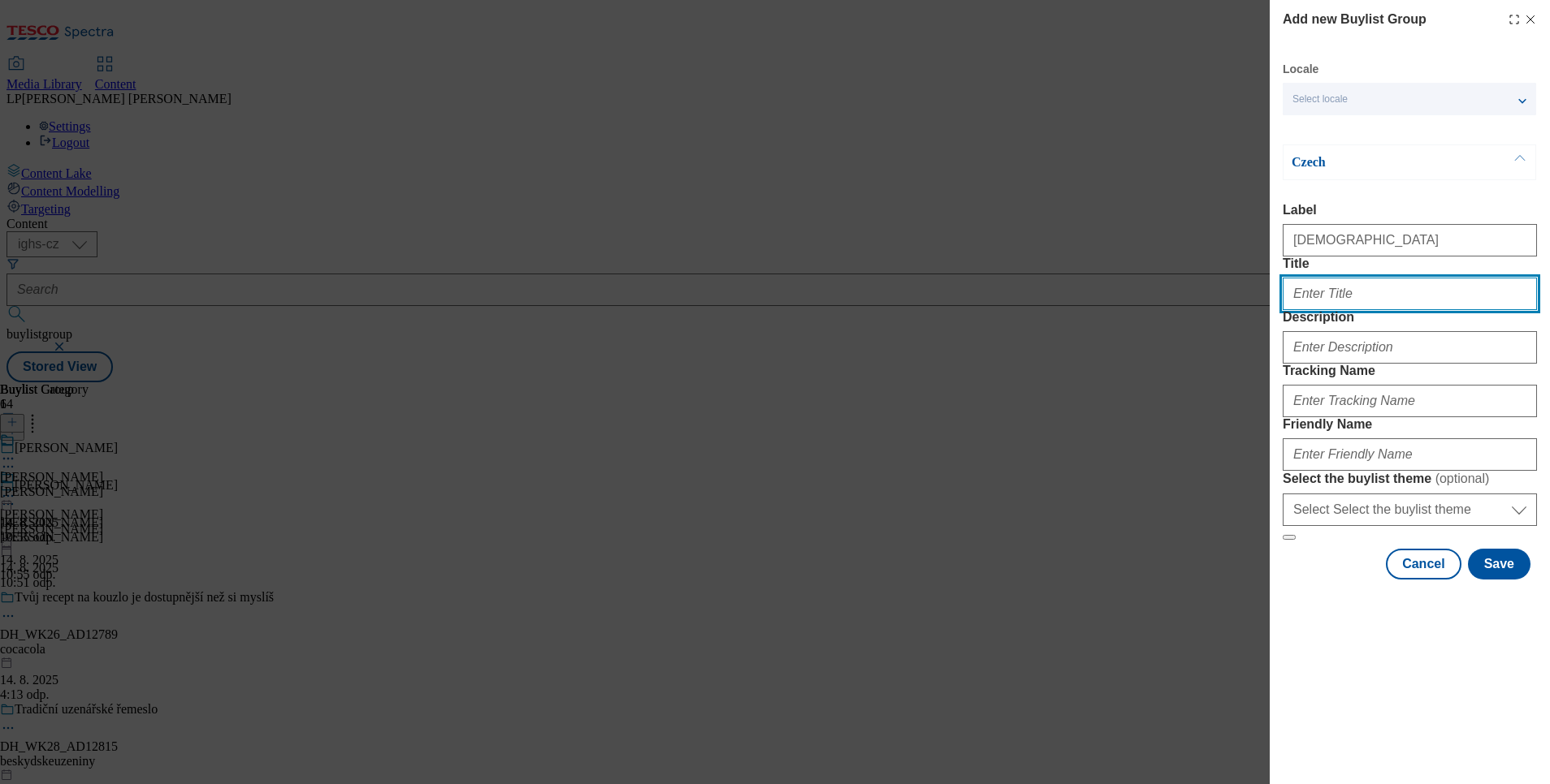
click at [1309, 310] on input "Title" at bounding box center [1410, 294] width 254 height 32
click at [1342, 98] on span "Select locale" at bounding box center [1320, 99] width 55 height 12
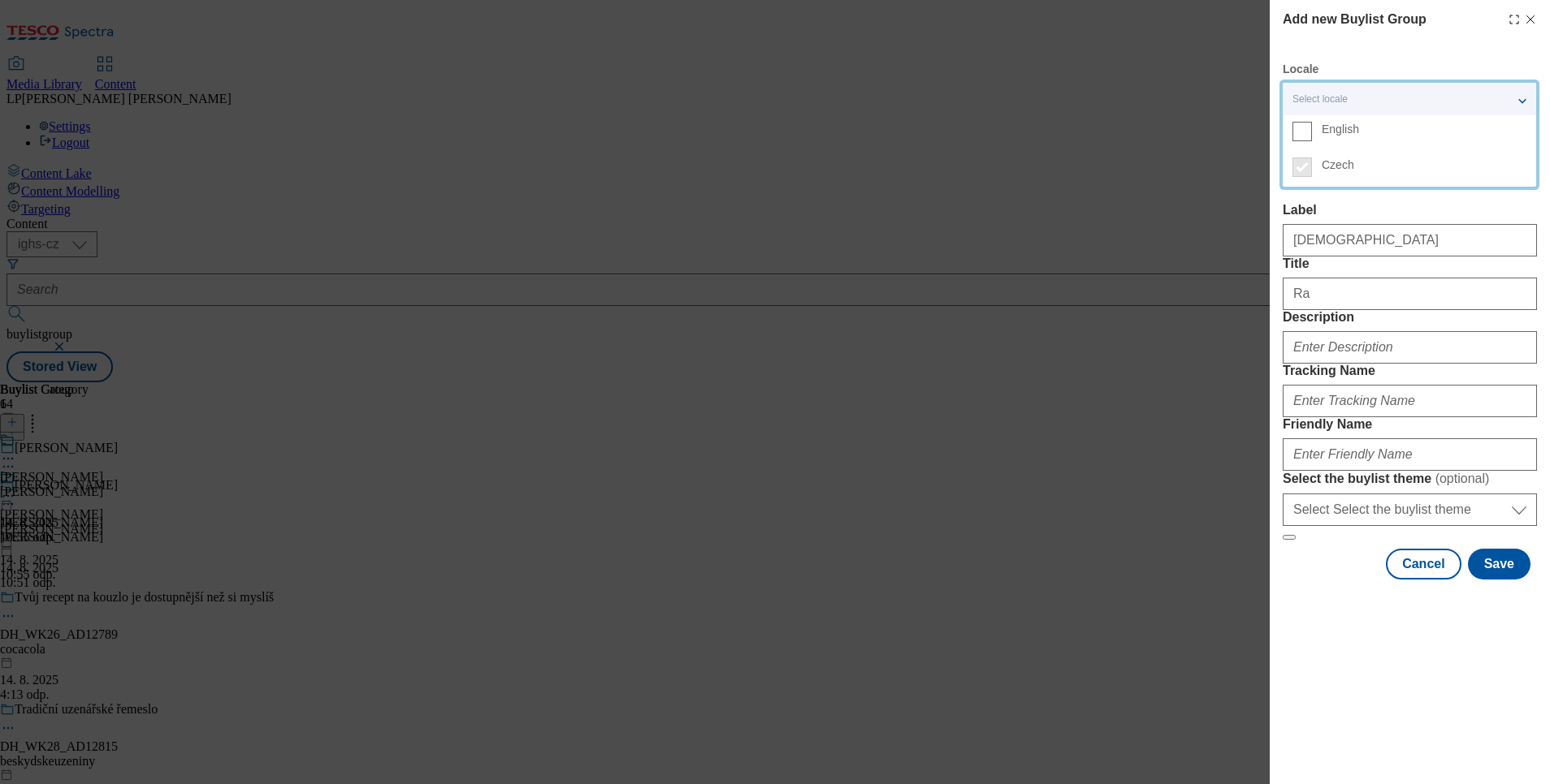
click at [1342, 129] on span "English" at bounding box center [1339, 129] width 37 height 9
click at [1312, 129] on input "English" at bounding box center [1302, 131] width 20 height 20
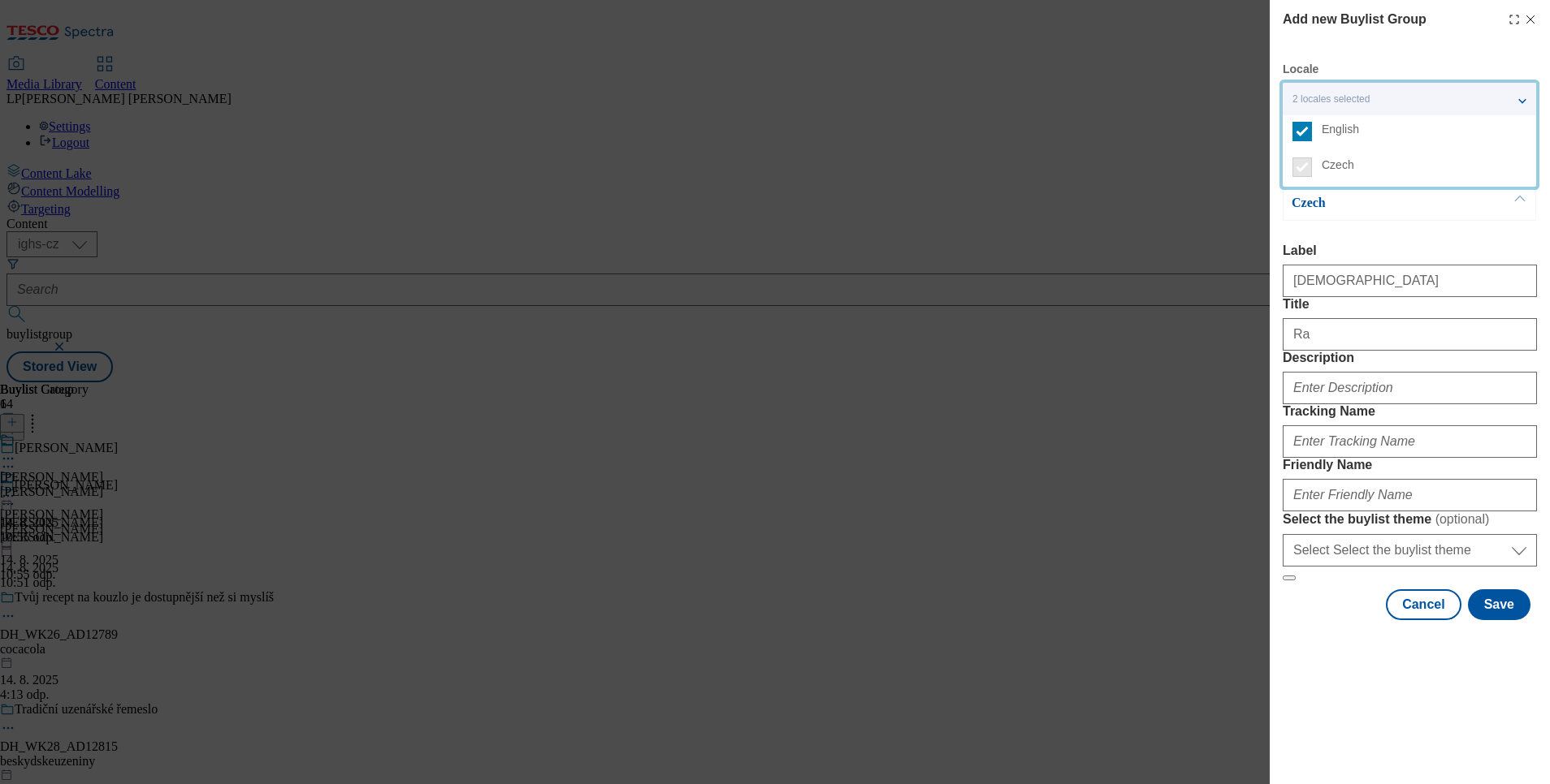
click at [1390, 215] on div "Czech" at bounding box center [1409, 203] width 253 height 36
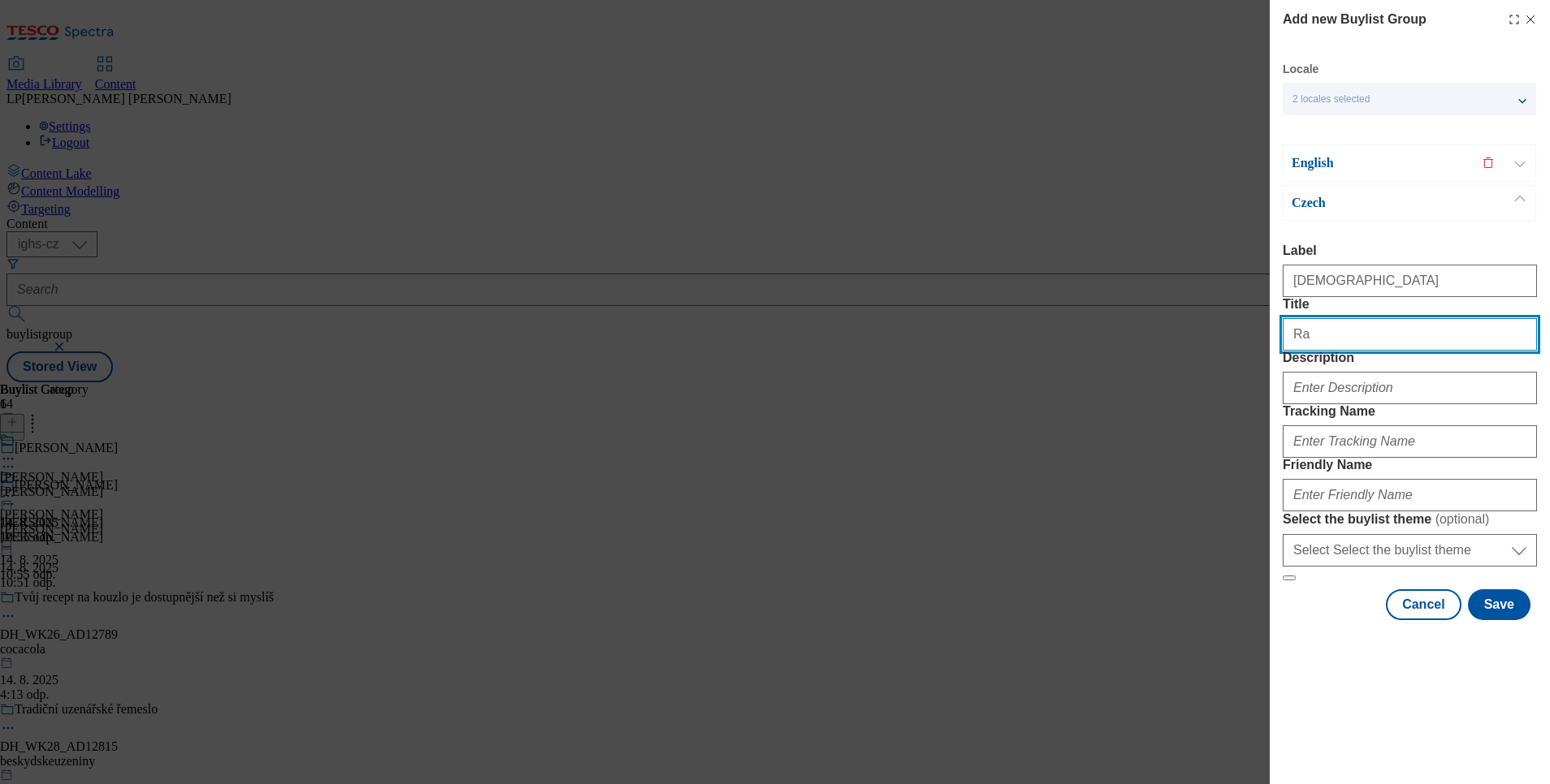
click at [1371, 351] on input "Ra" at bounding box center [1410, 335] width 254 height 32
click at [1316, 165] on p "English" at bounding box center [1377, 163] width 171 height 16
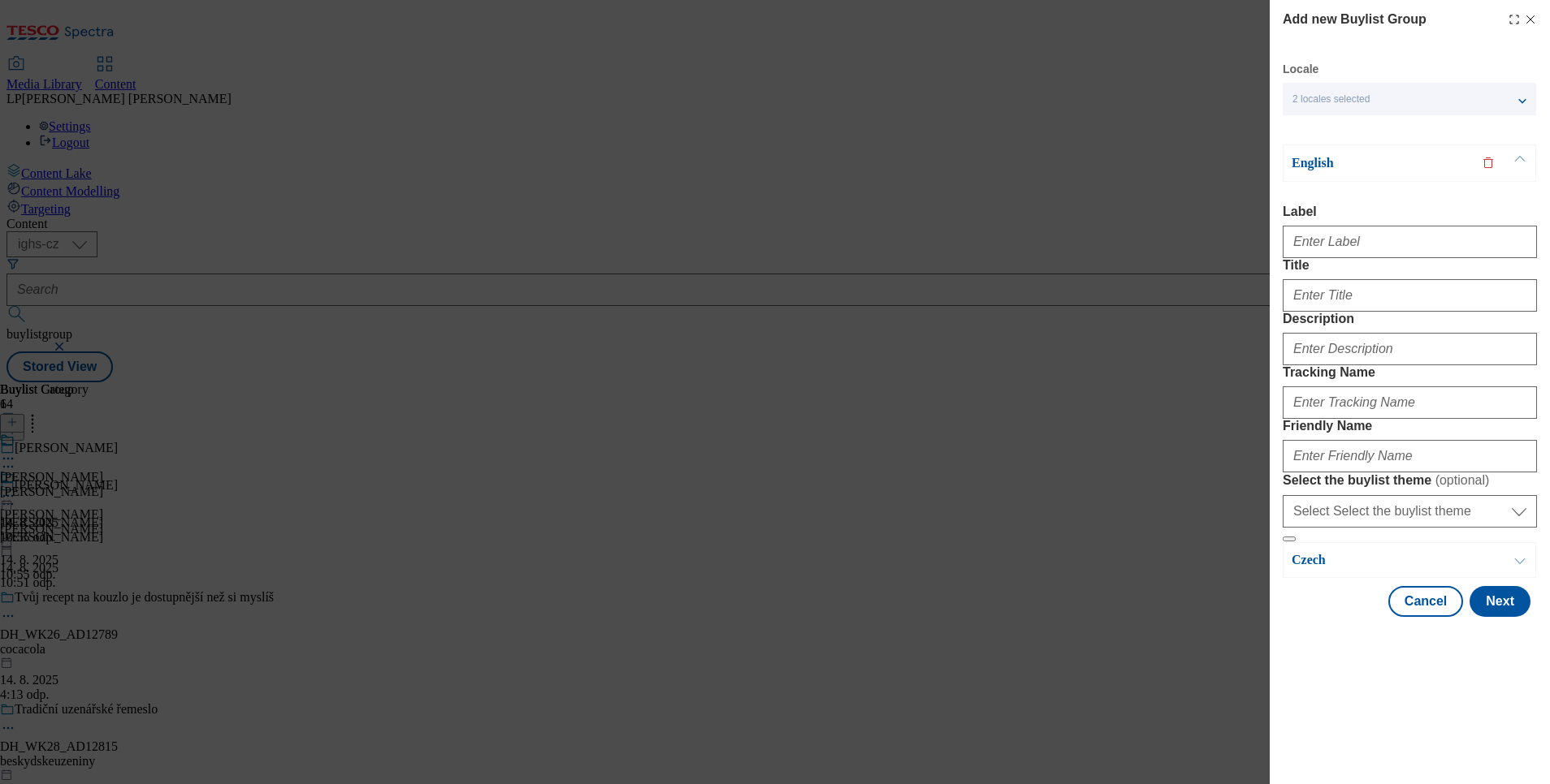
click at [1323, 165] on p "English" at bounding box center [1377, 163] width 171 height 16
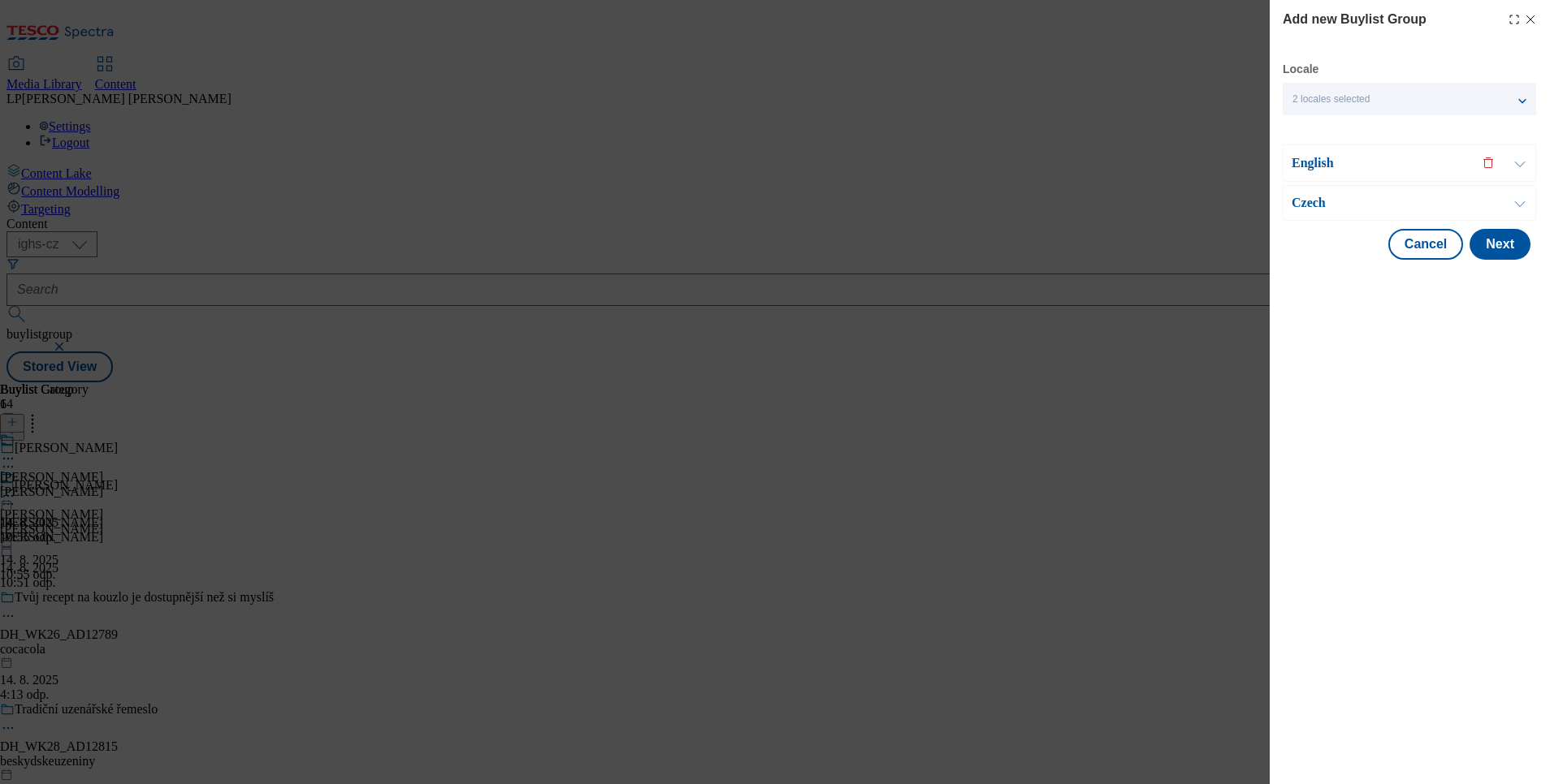
click at [1320, 204] on p "Czech" at bounding box center [1377, 203] width 171 height 16
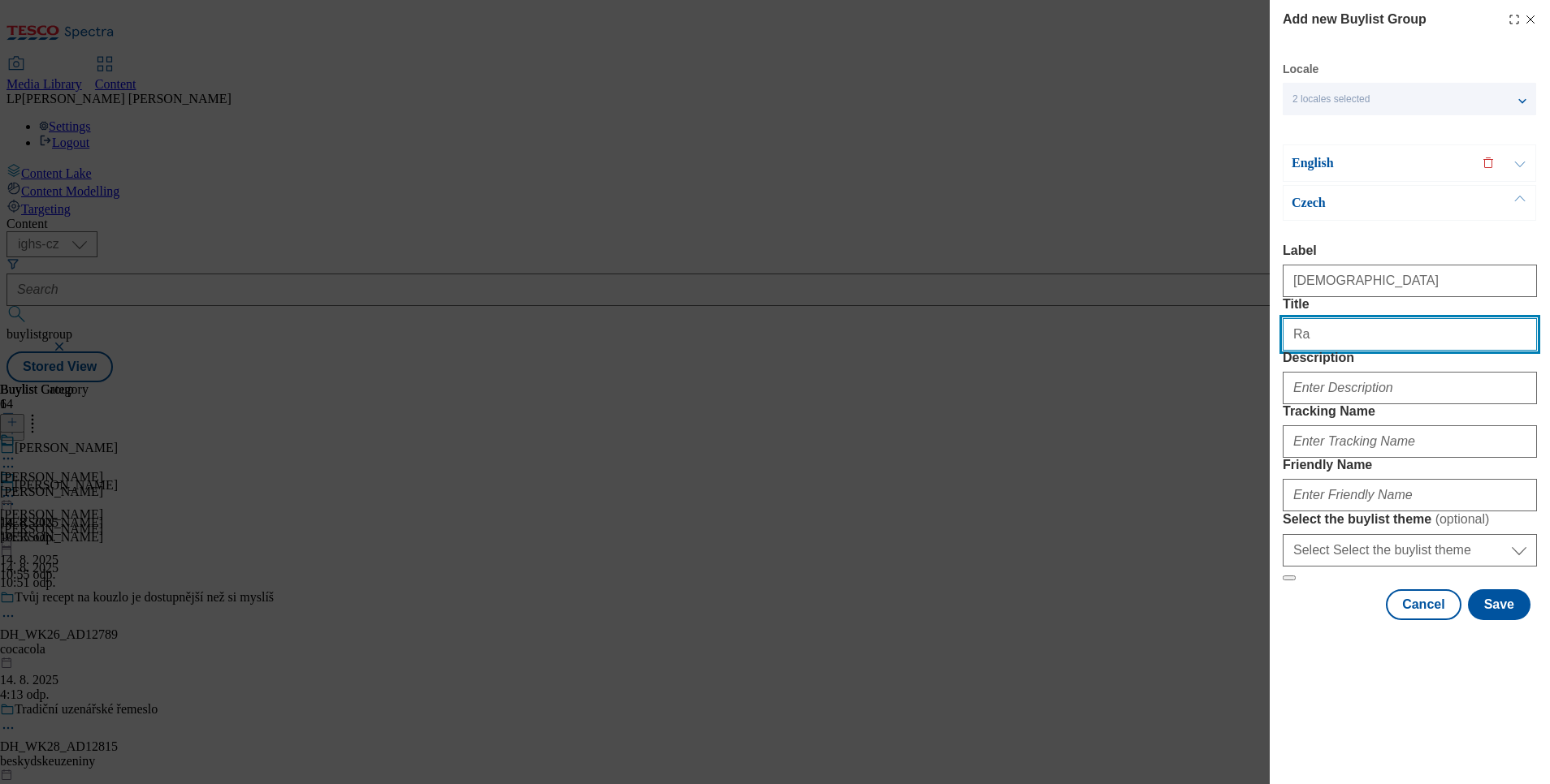
click at [1358, 351] on input "Ra" at bounding box center [1410, 335] width 254 height 32
type input "Rama máslo"
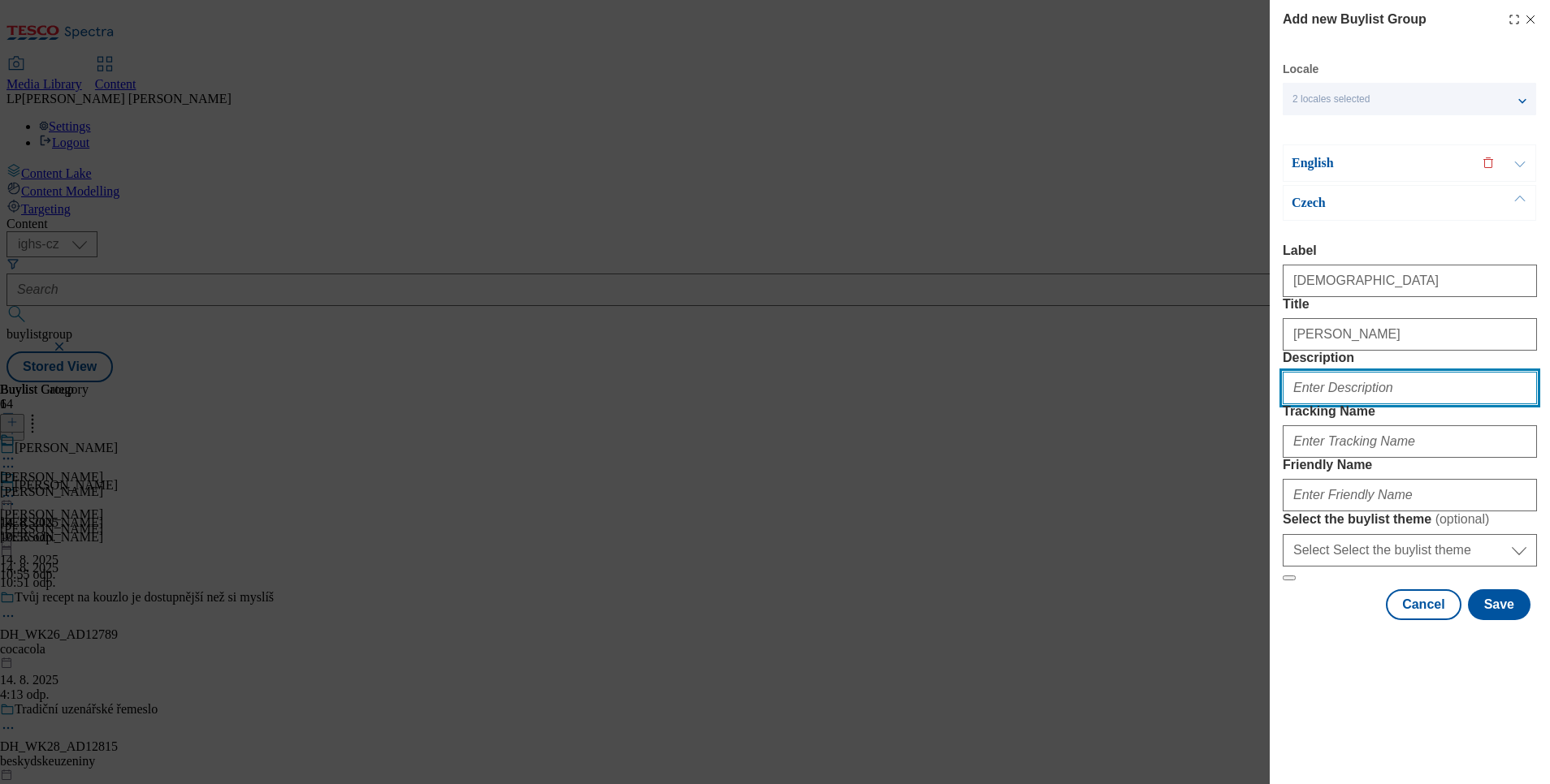
click at [1315, 405] on input "Description" at bounding box center [1410, 388] width 254 height 32
type input "Rama"
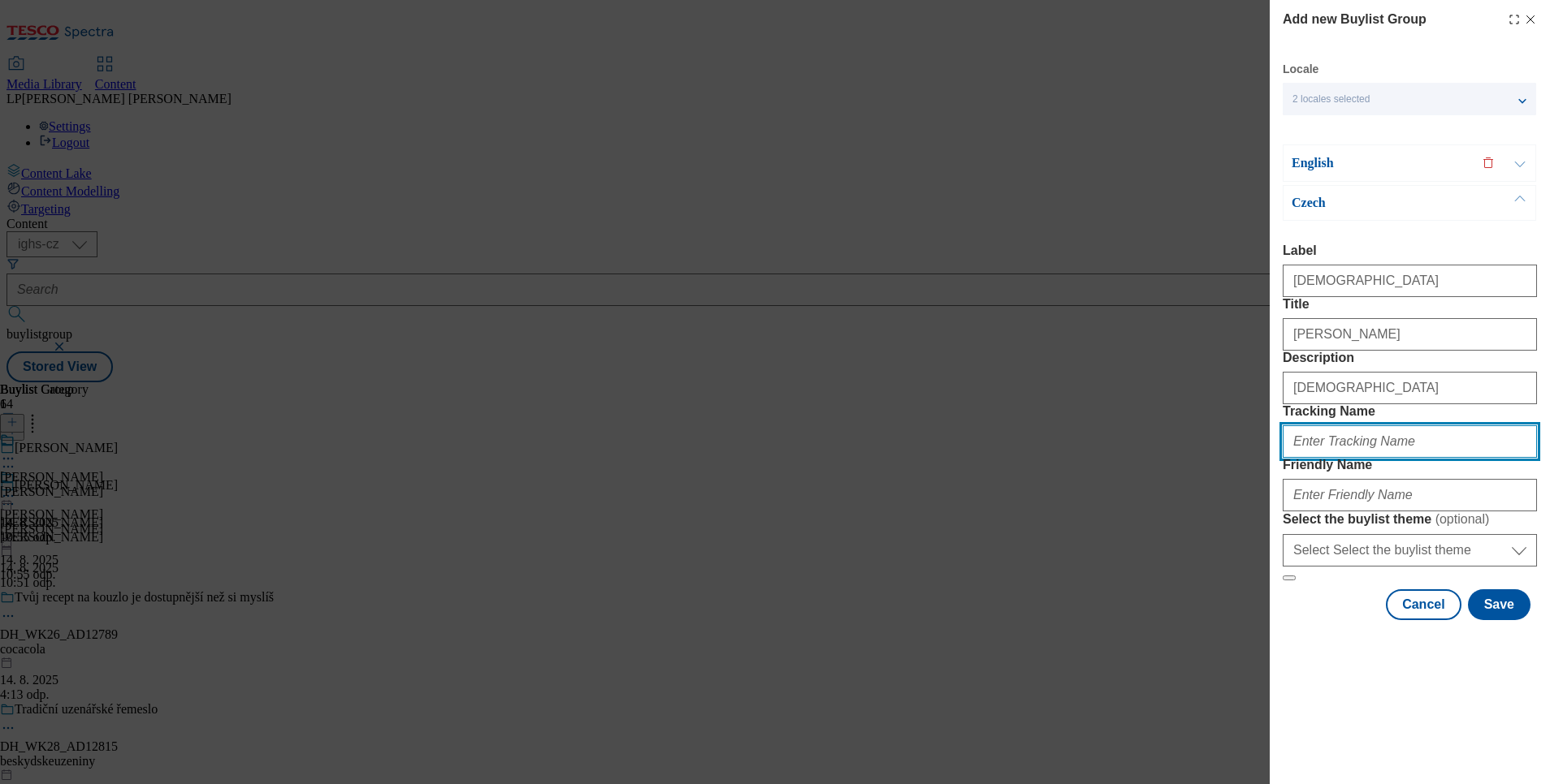
click at [1351, 458] on input "Tracking Name" at bounding box center [1410, 442] width 254 height 32
type input "Rama"
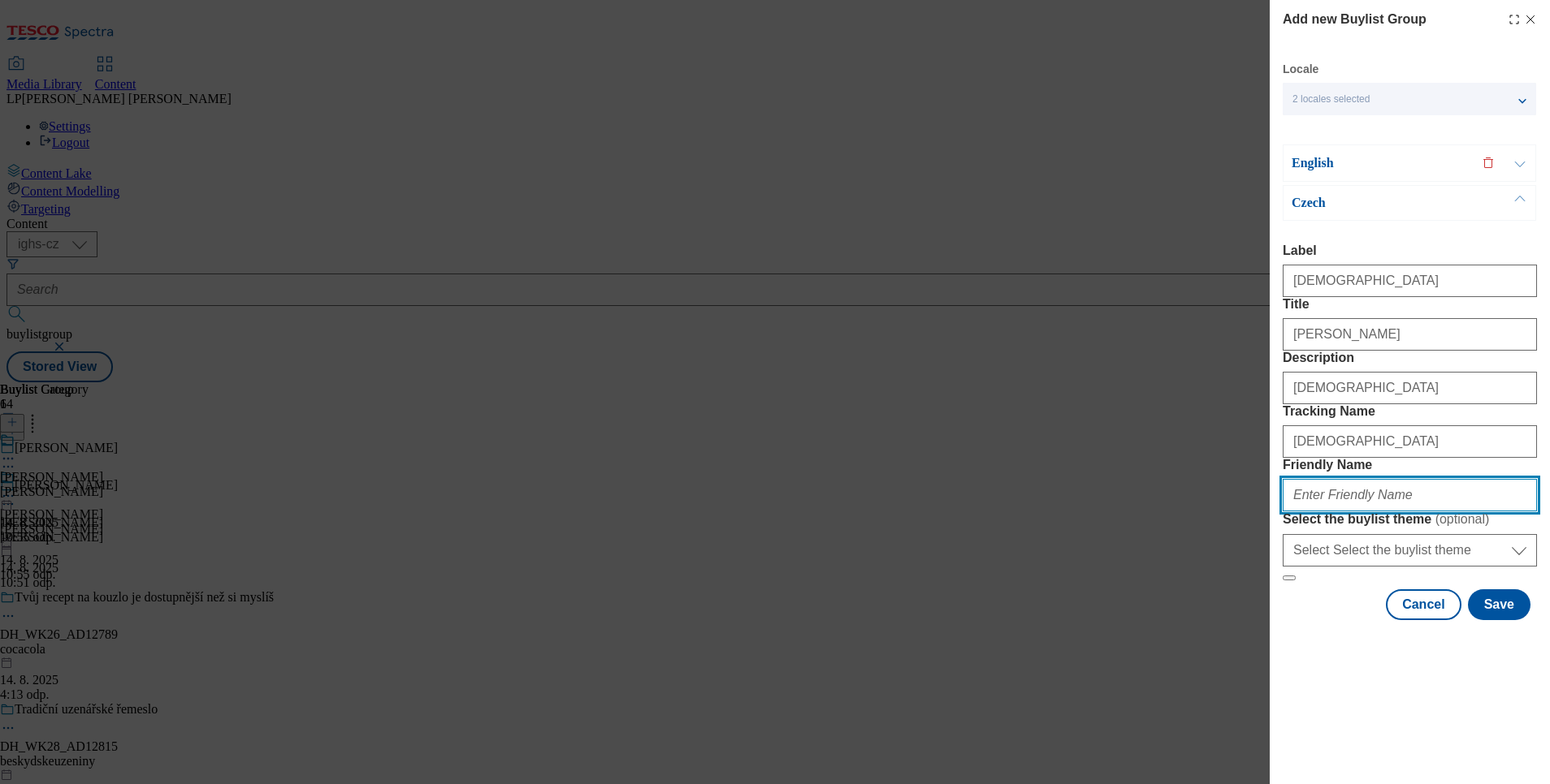
drag, startPoint x: 1338, startPoint y: 616, endPoint x: 1312, endPoint y: 608, distance: 27.2
click at [1338, 512] on input "Friendly Name" at bounding box center [1410, 495] width 254 height 32
type input "rama"
click at [1314, 155] on p "English" at bounding box center [1377, 163] width 171 height 16
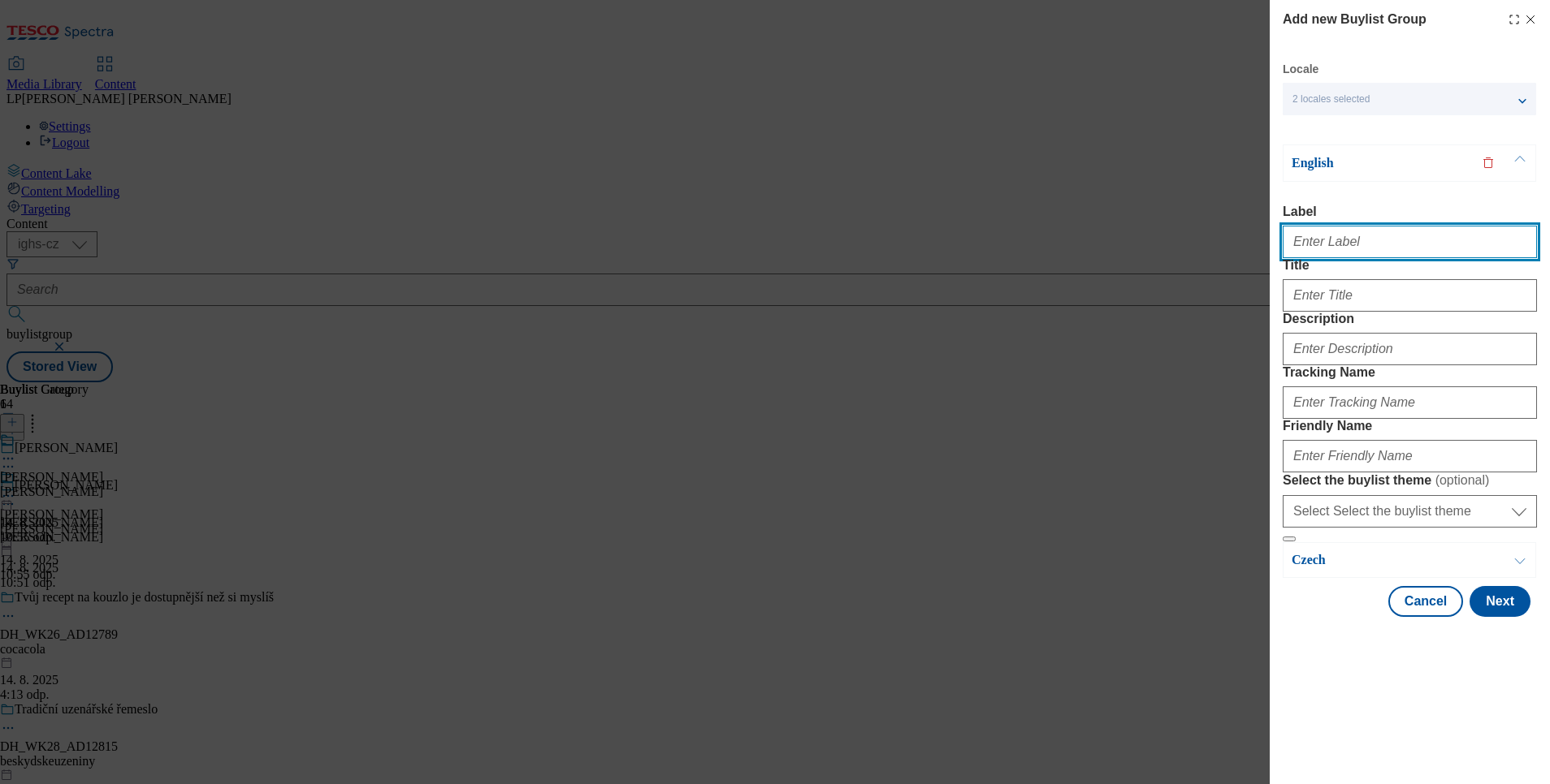
click at [1318, 231] on input "Label" at bounding box center [1410, 242] width 254 height 32
type input "Rama"
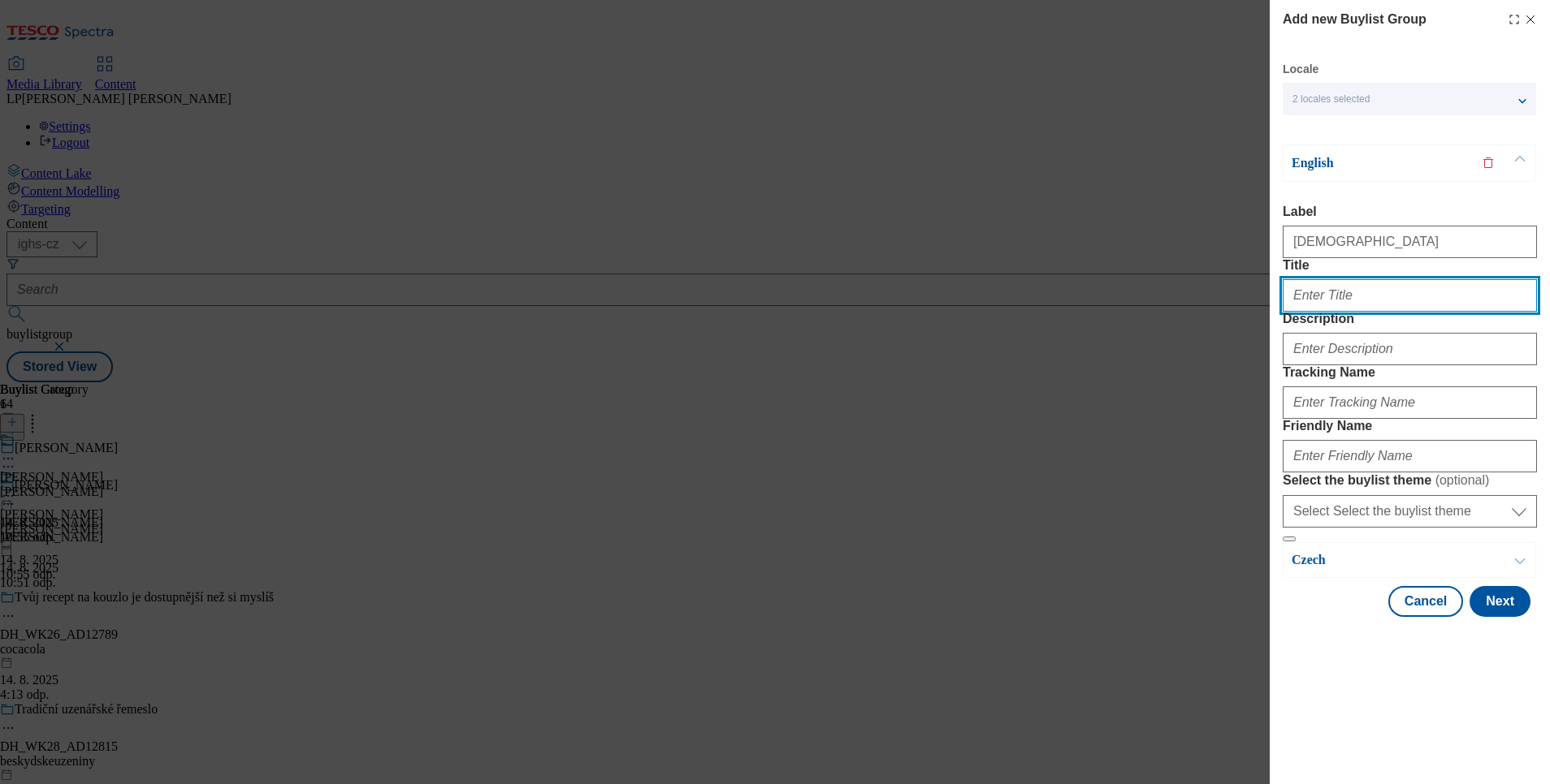
click at [1325, 303] on input "Title" at bounding box center [1410, 296] width 254 height 32
click at [1368, 302] on input "Rama máslo" at bounding box center [1410, 296] width 254 height 32
type input "Rama butter"
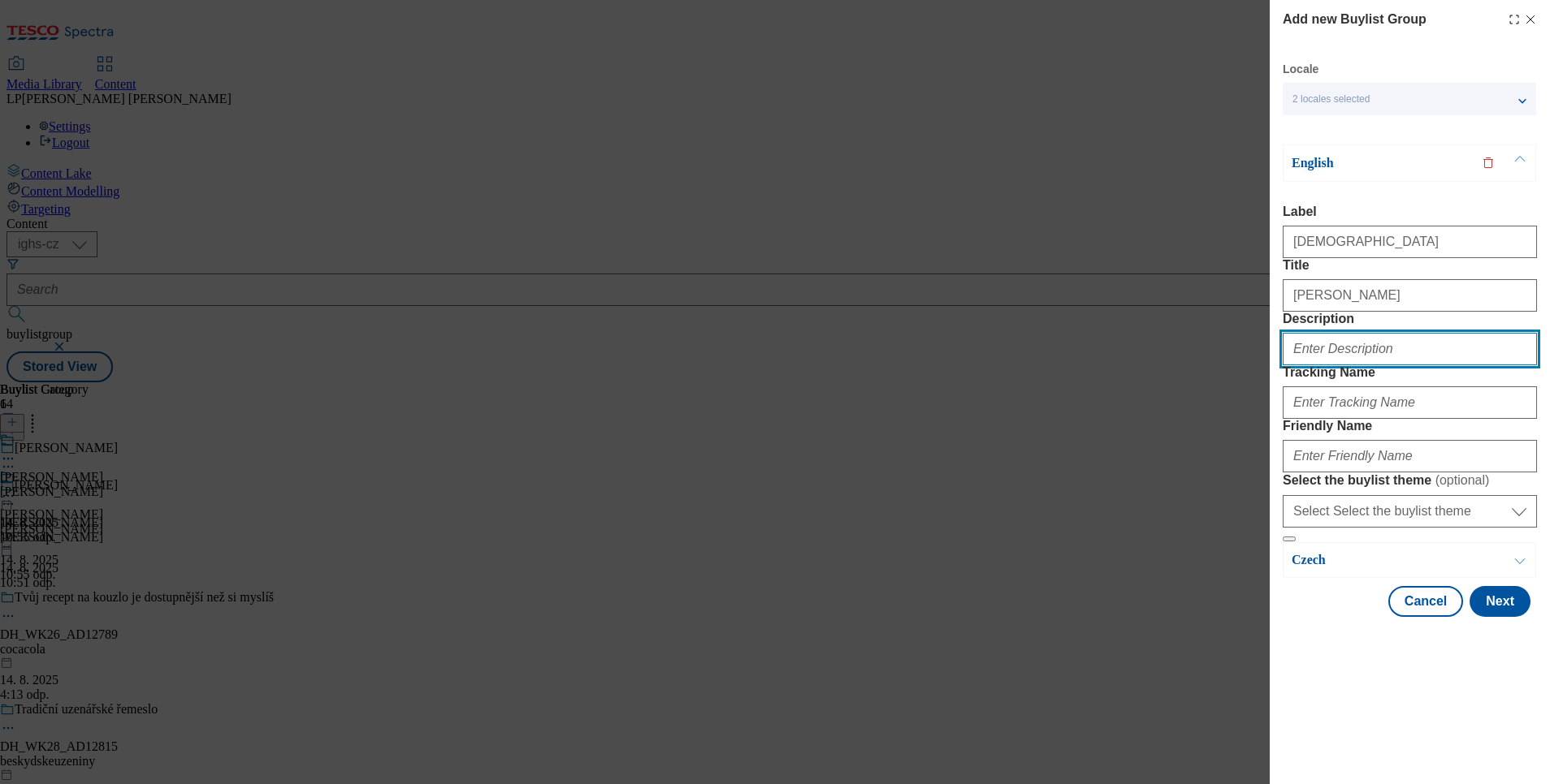
click at [1376, 364] on input "Description" at bounding box center [1410, 349] width 254 height 32
type input "Rama"
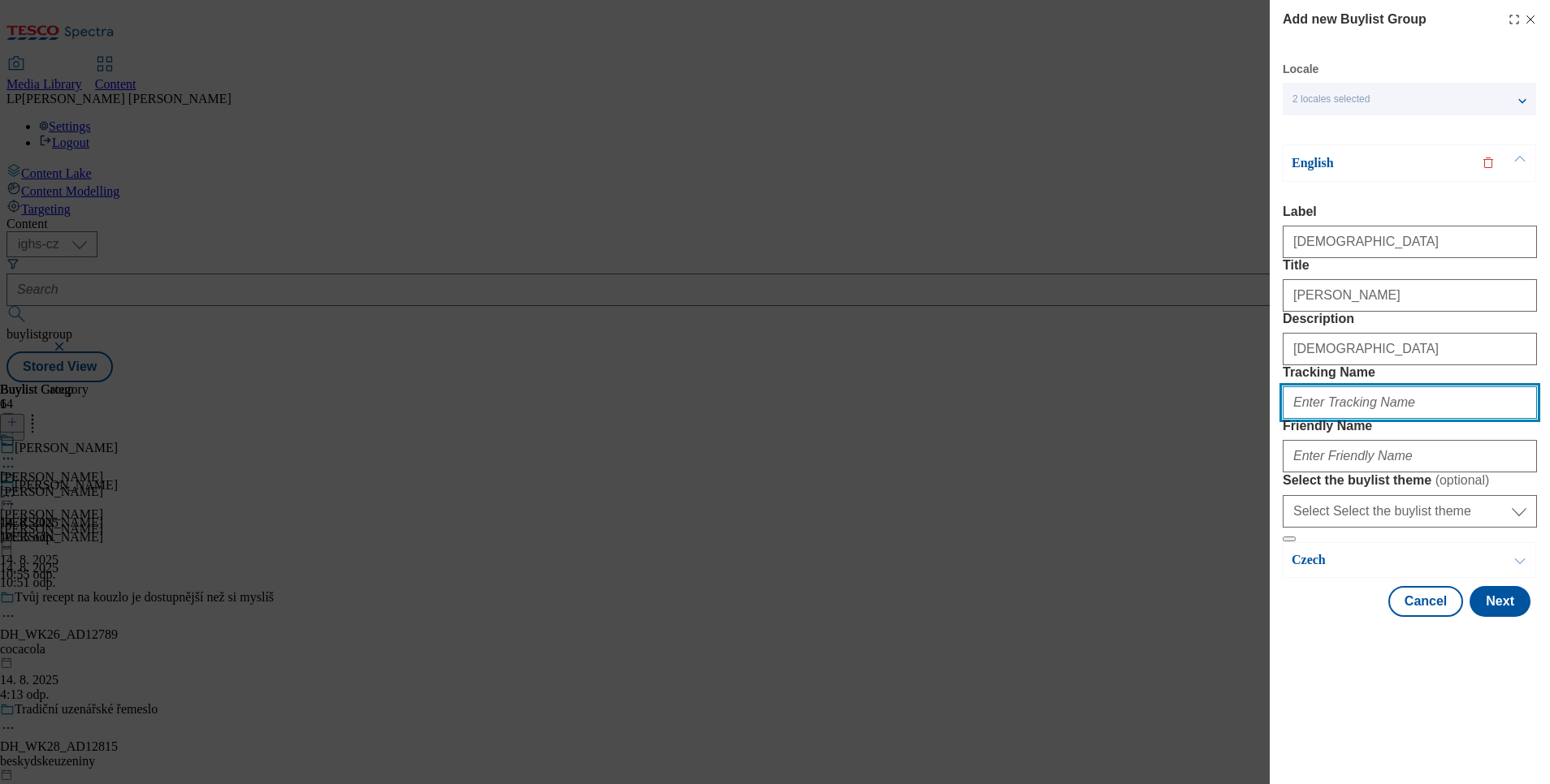
click at [1315, 419] on input "Tracking Name" at bounding box center [1410, 403] width 254 height 32
type input "Rama"
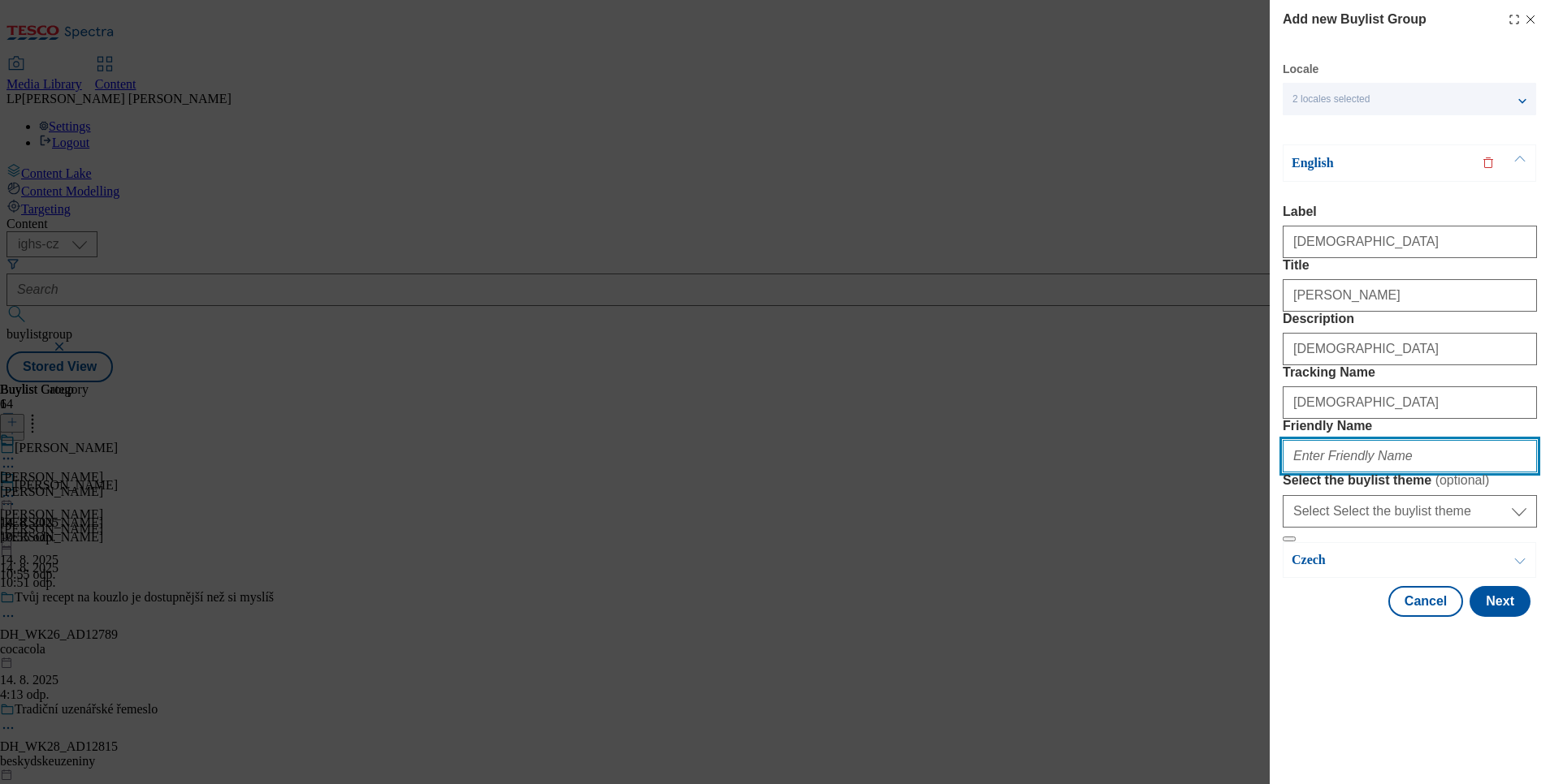
click at [1350, 472] on input "Friendly Name" at bounding box center [1410, 456] width 254 height 32
type input "rama"
click at [1473, 617] on button "Next" at bounding box center [1500, 601] width 61 height 31
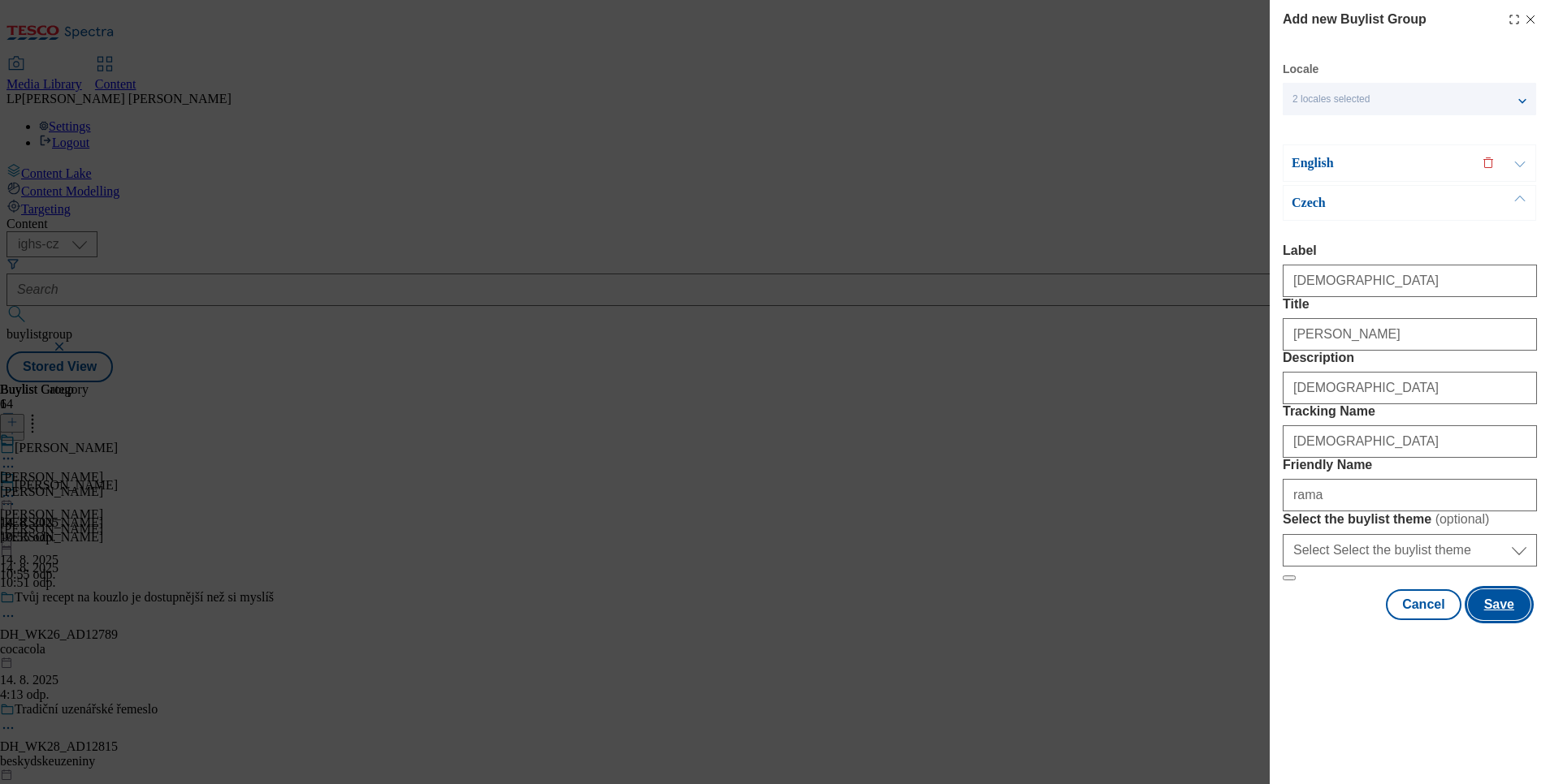
click at [1478, 620] on button "Save" at bounding box center [1500, 605] width 63 height 31
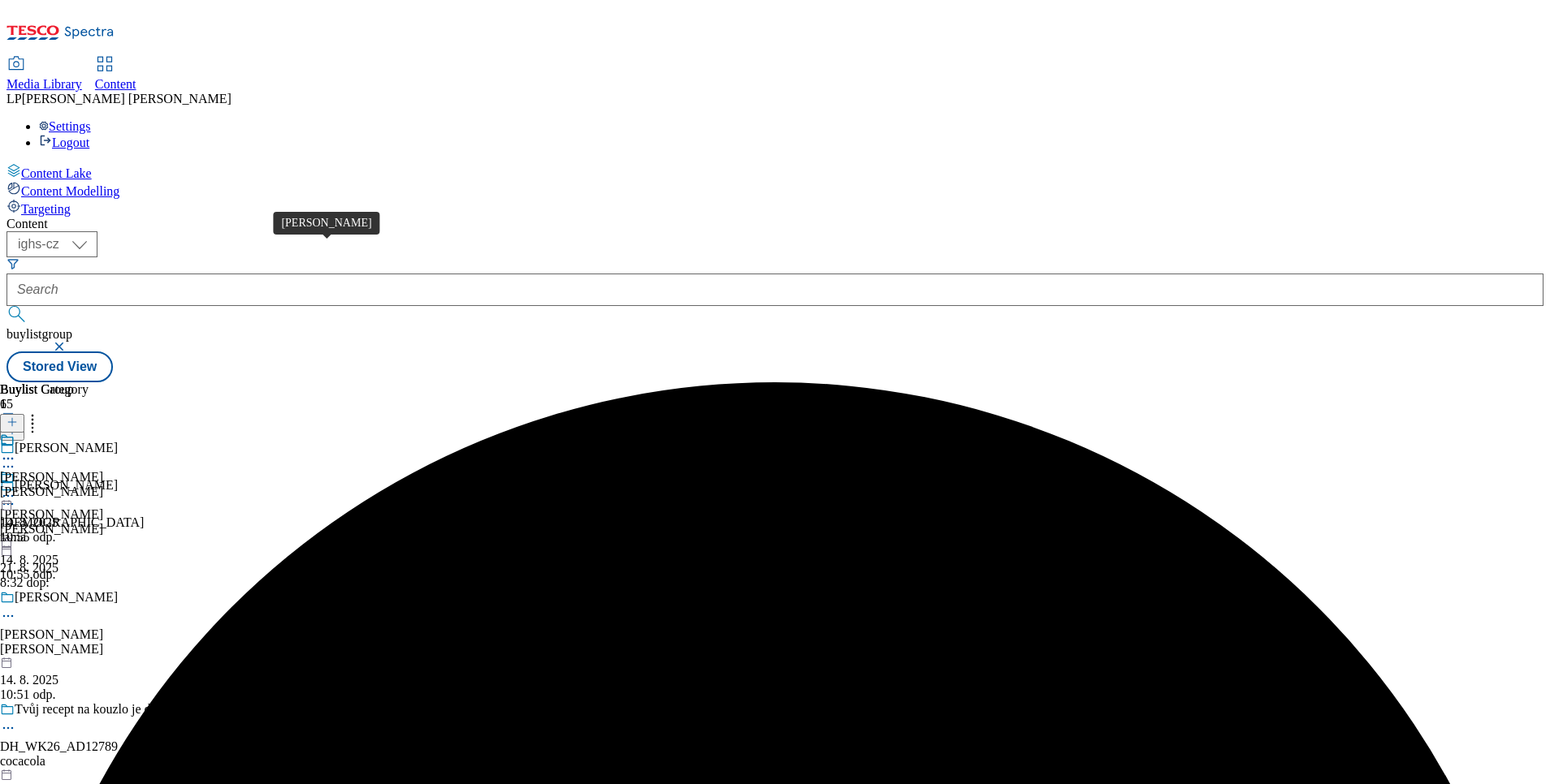
click at [118, 478] on div "Rama máslo" at bounding box center [65, 484] width 103 height 14
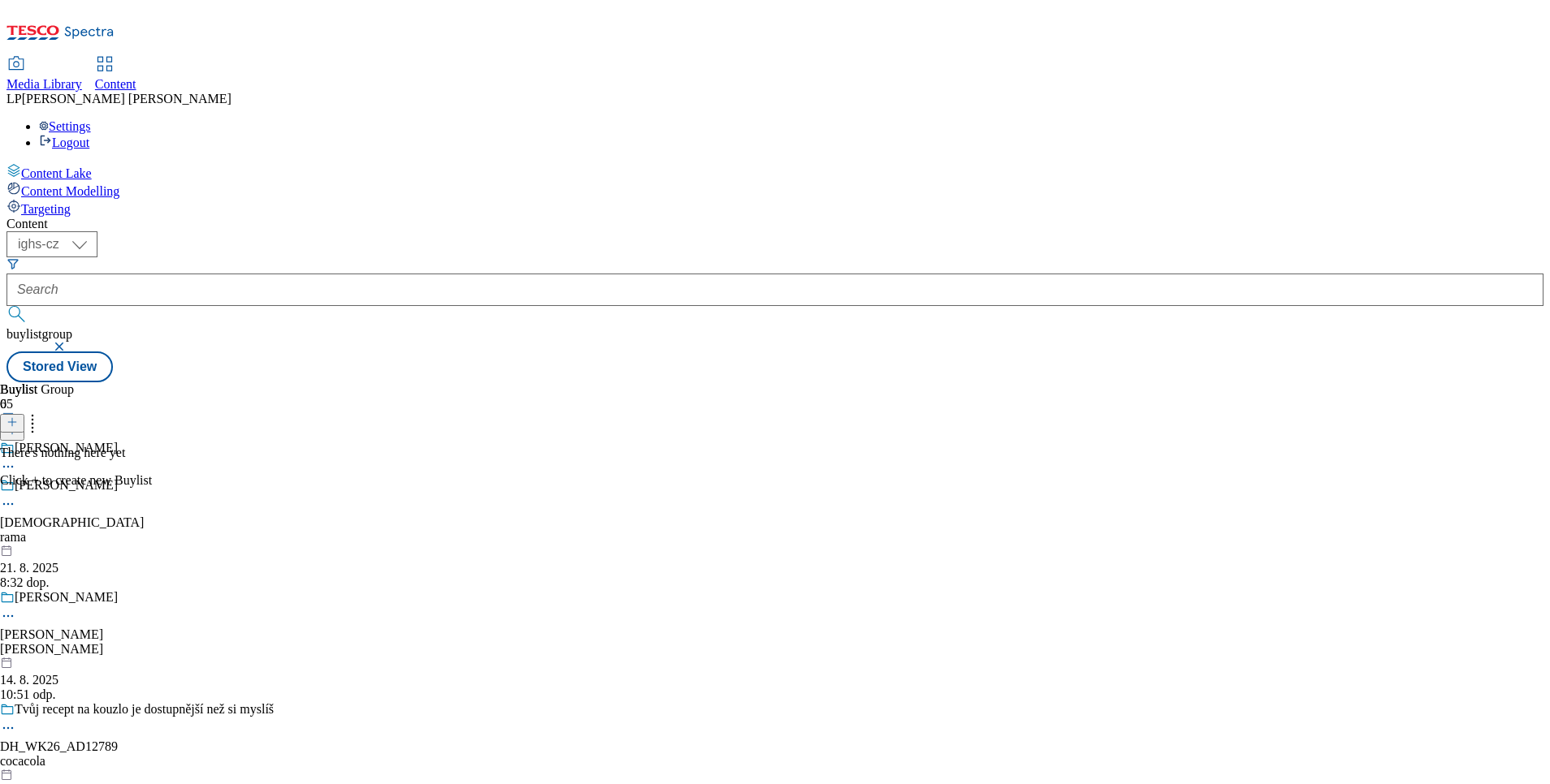
click at [25, 414] on button at bounding box center [12, 424] width 25 height 19
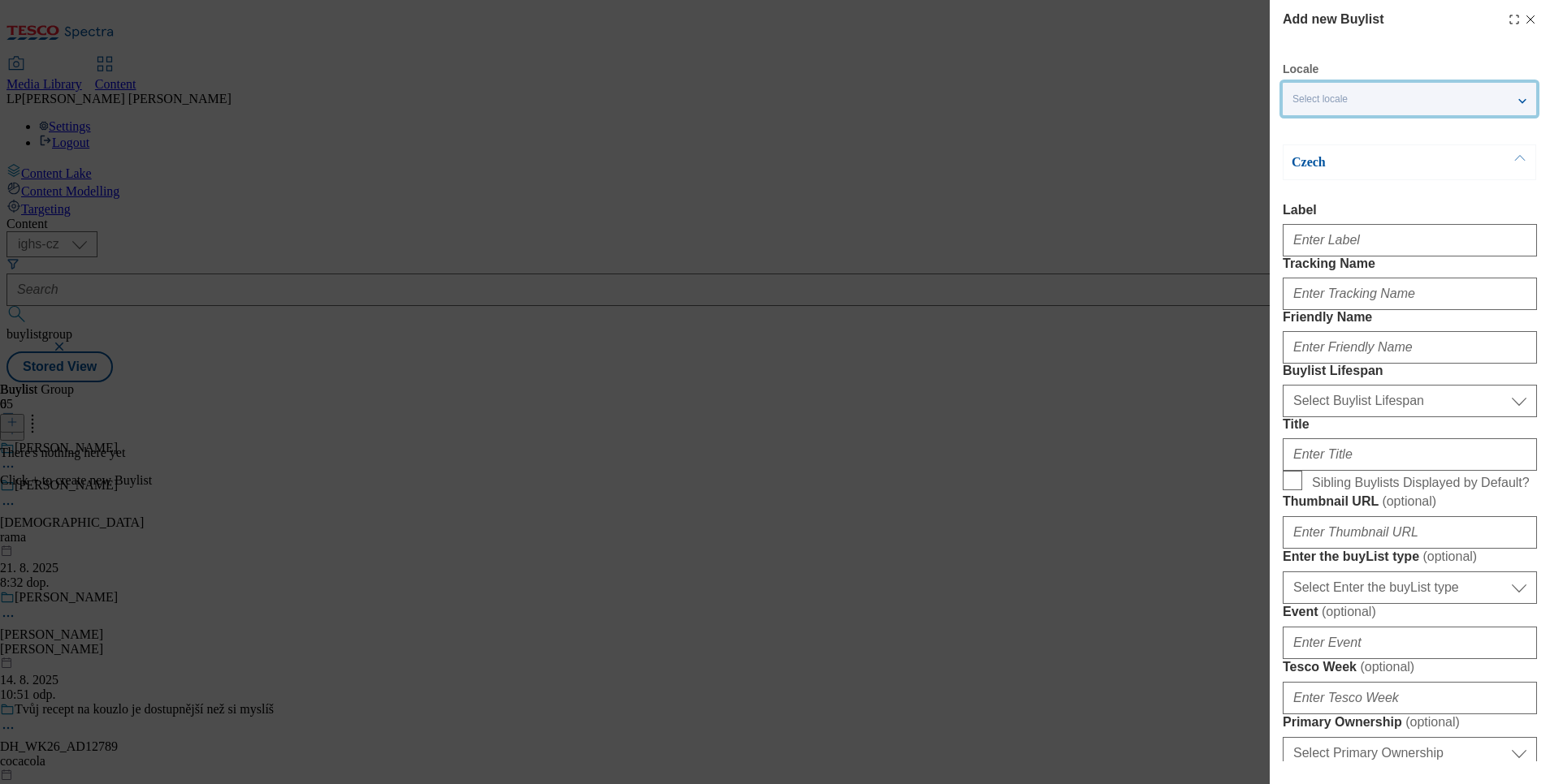
click at [1333, 86] on div "Select locale" at bounding box center [1409, 99] width 253 height 32
click at [1325, 129] on span "English" at bounding box center [1339, 129] width 37 height 9
click at [1312, 129] on input "English" at bounding box center [1302, 131] width 20 height 20
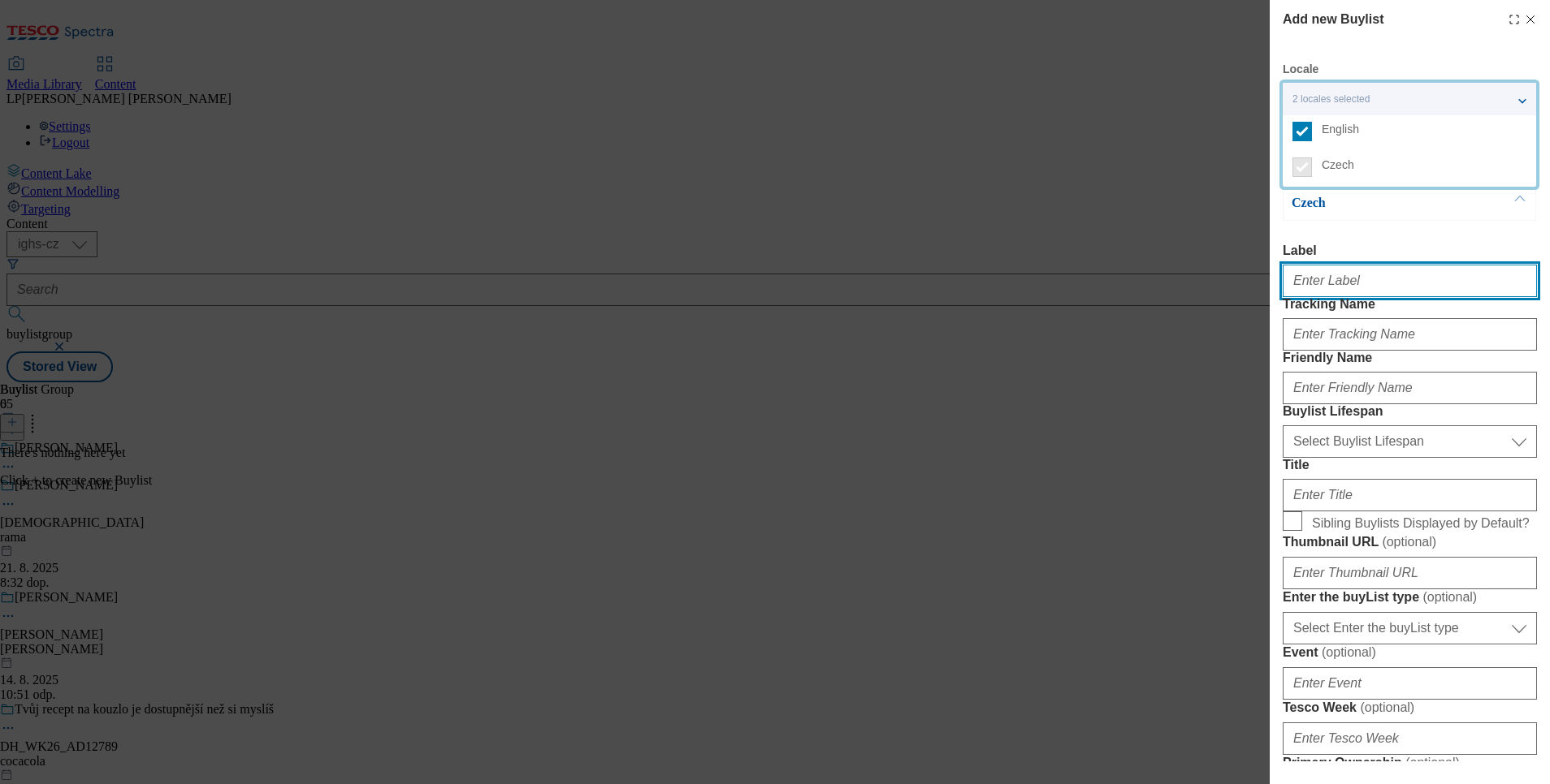
click at [1332, 297] on input "Label" at bounding box center [1410, 281] width 254 height 32
type input "Rama"
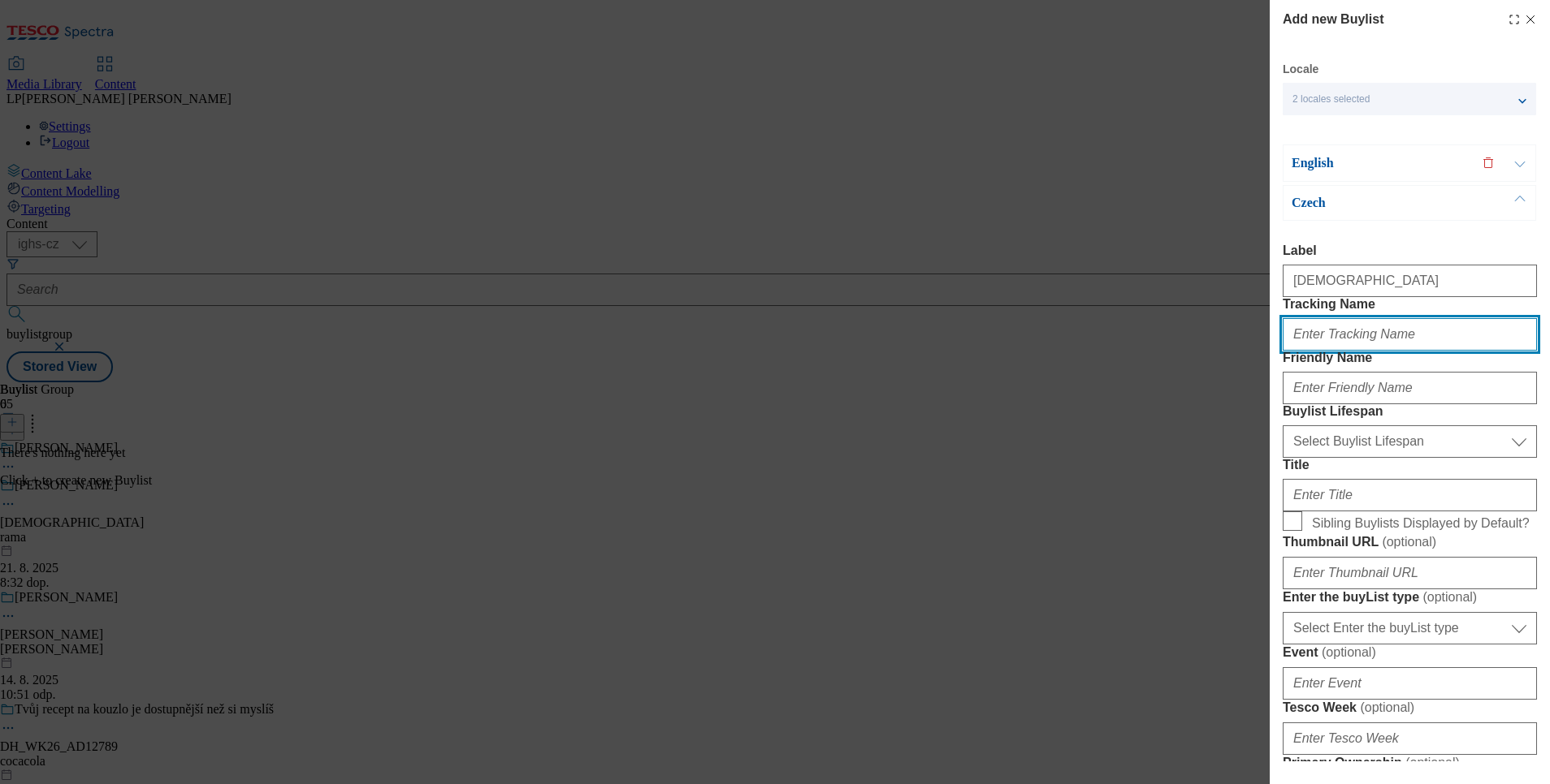
type input "Rama"
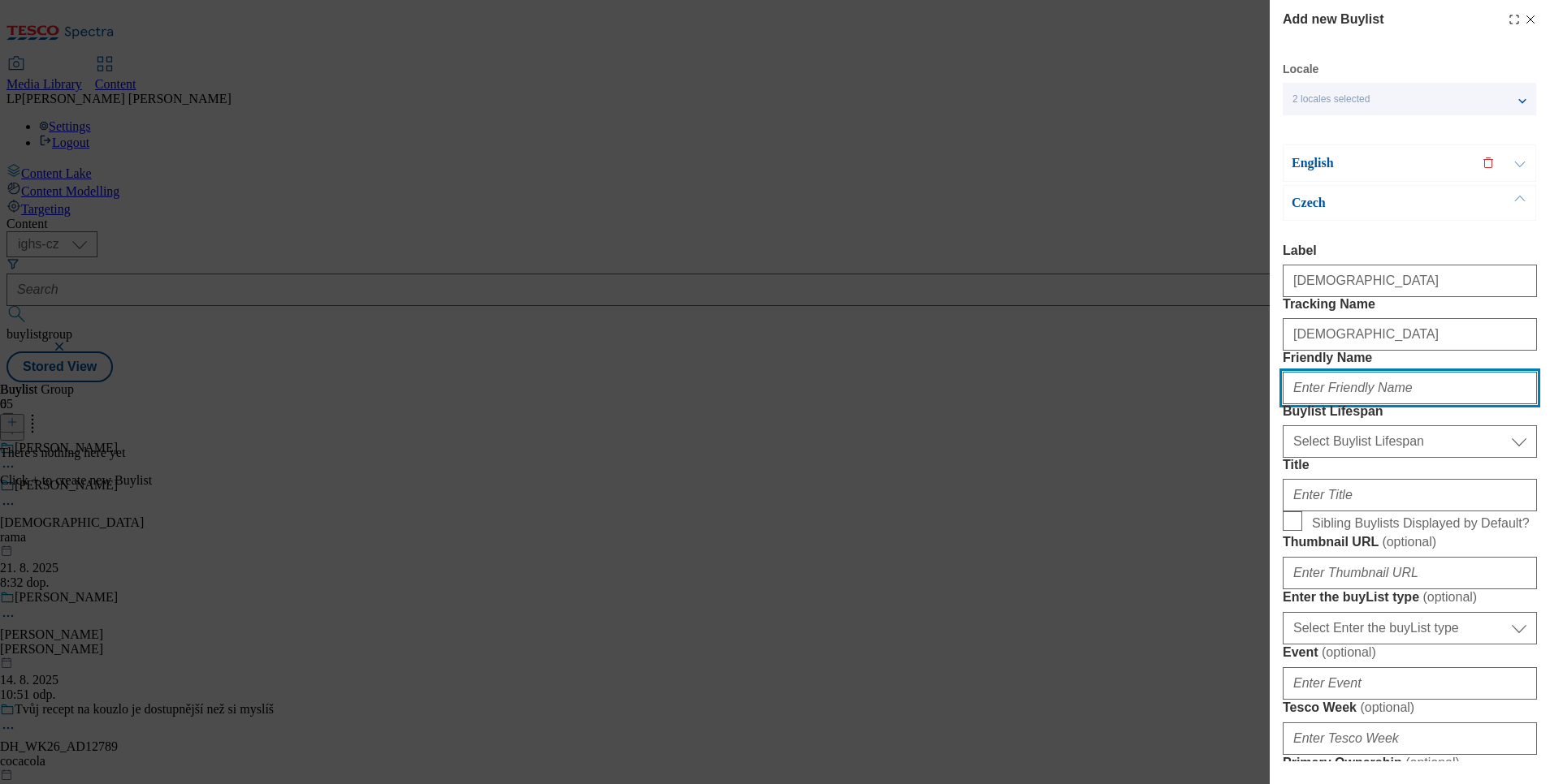
type input "rama"
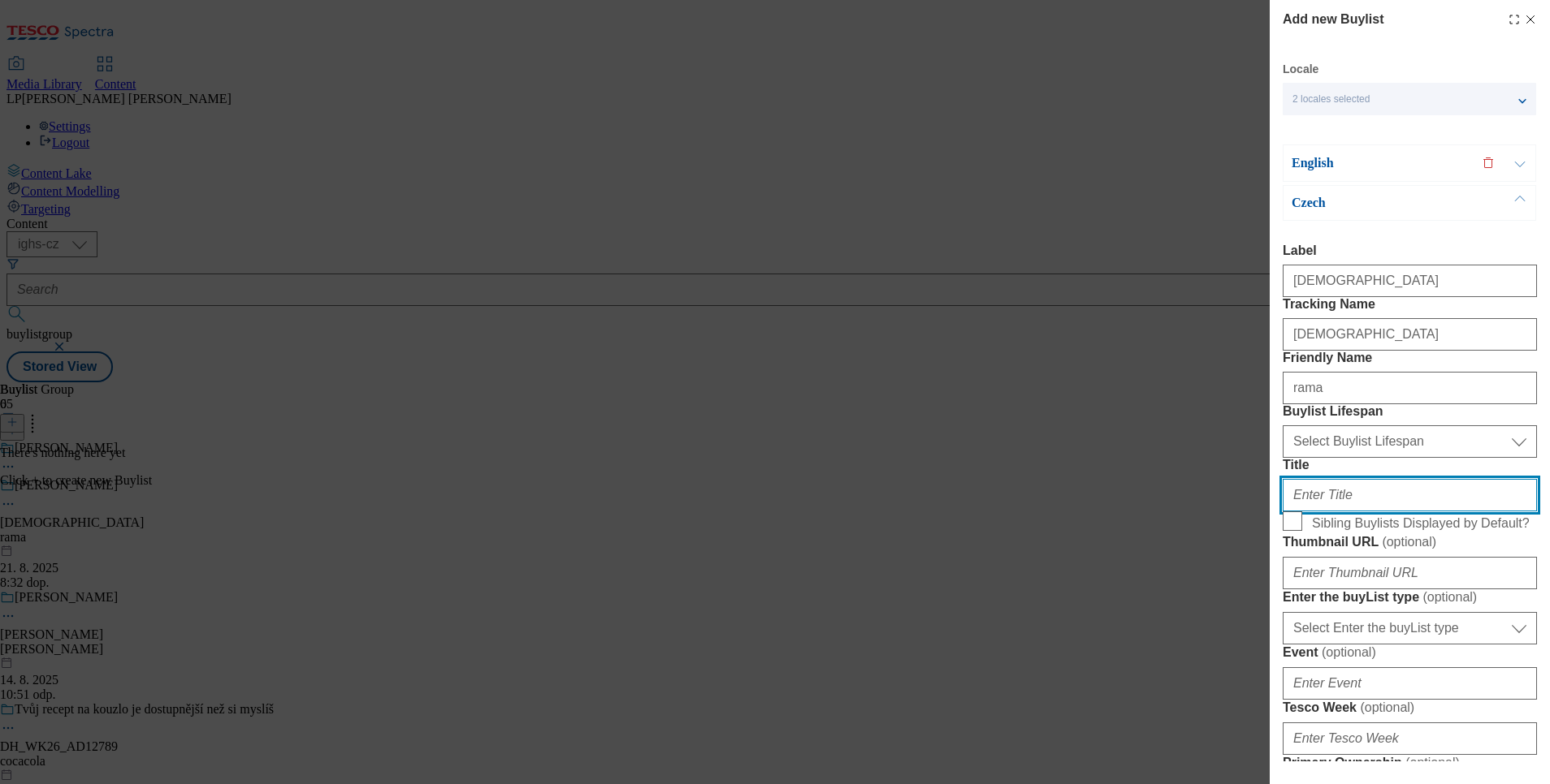
type input "Rama máslo"
type input "Rama"
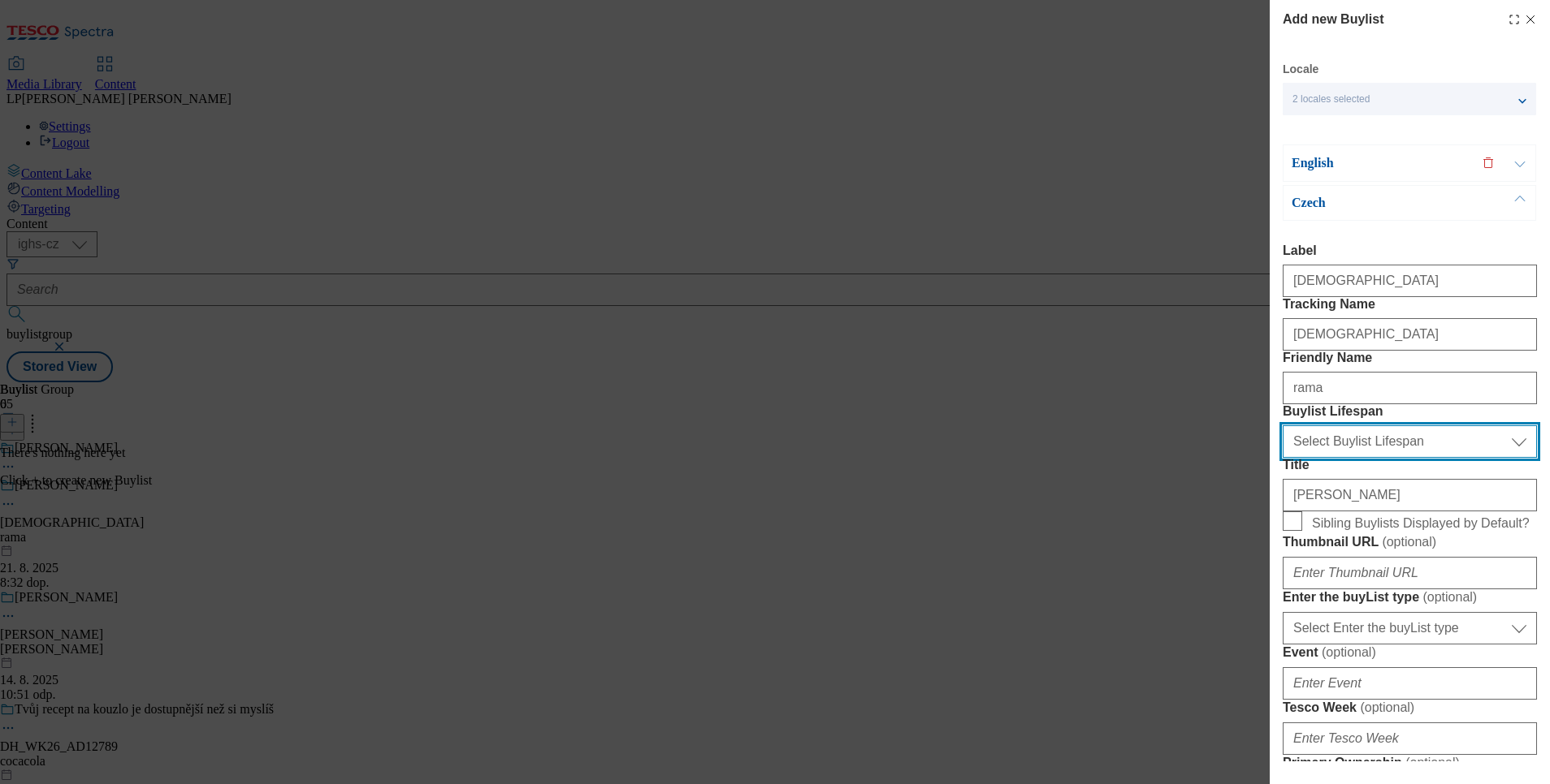
click at [1345, 458] on select "Select Buylist Lifespan evergreen seasonal tactical" at bounding box center [1410, 442] width 254 height 32
select select "evergreen"
click at [1282, 458] on select "Select Buylist Lifespan evergreen seasonal tactical" at bounding box center [1410, 442] width 254 height 32
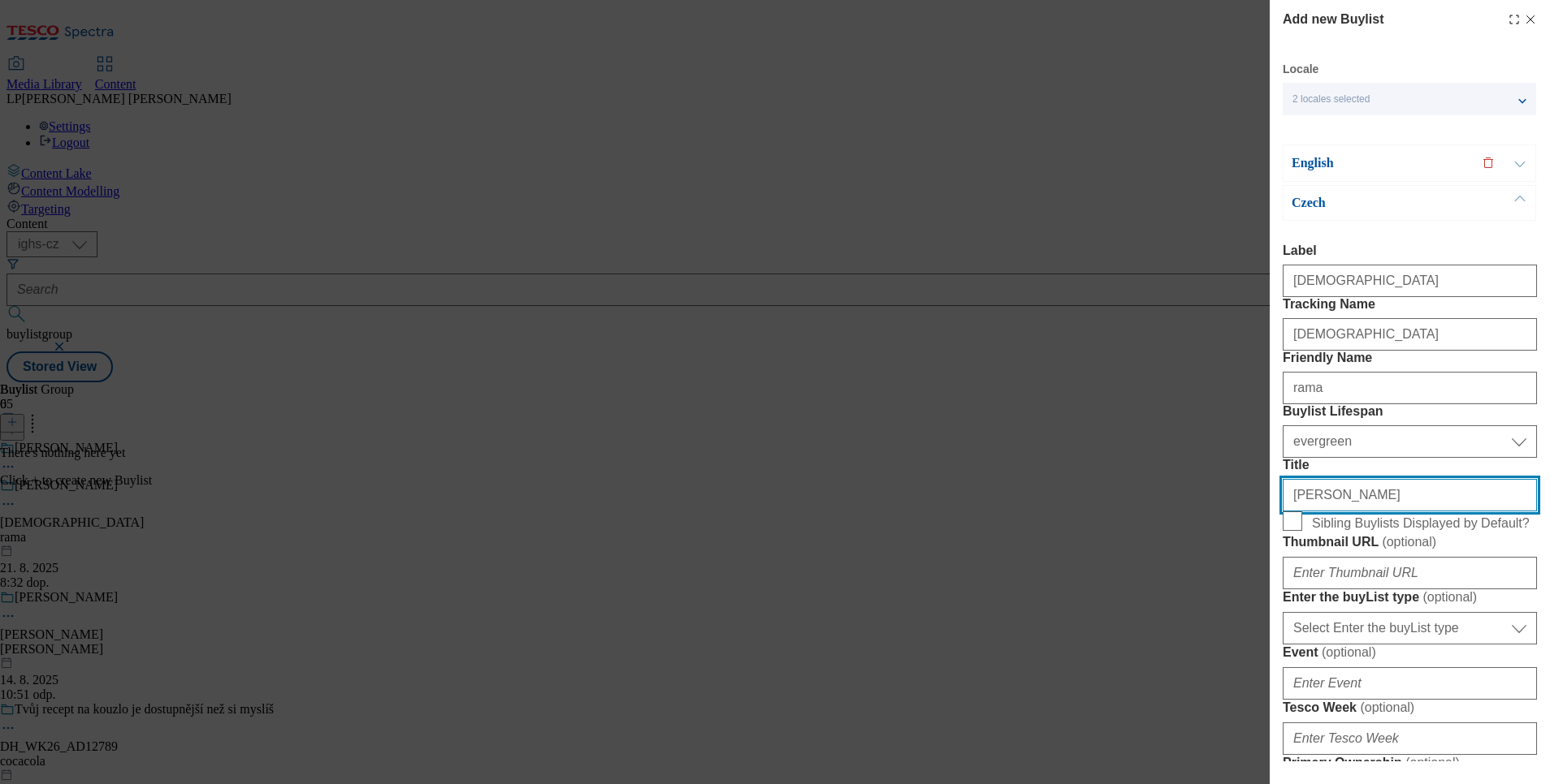
click at [1359, 512] on input "Rama máslo" at bounding box center [1410, 495] width 254 height 32
type input "R"
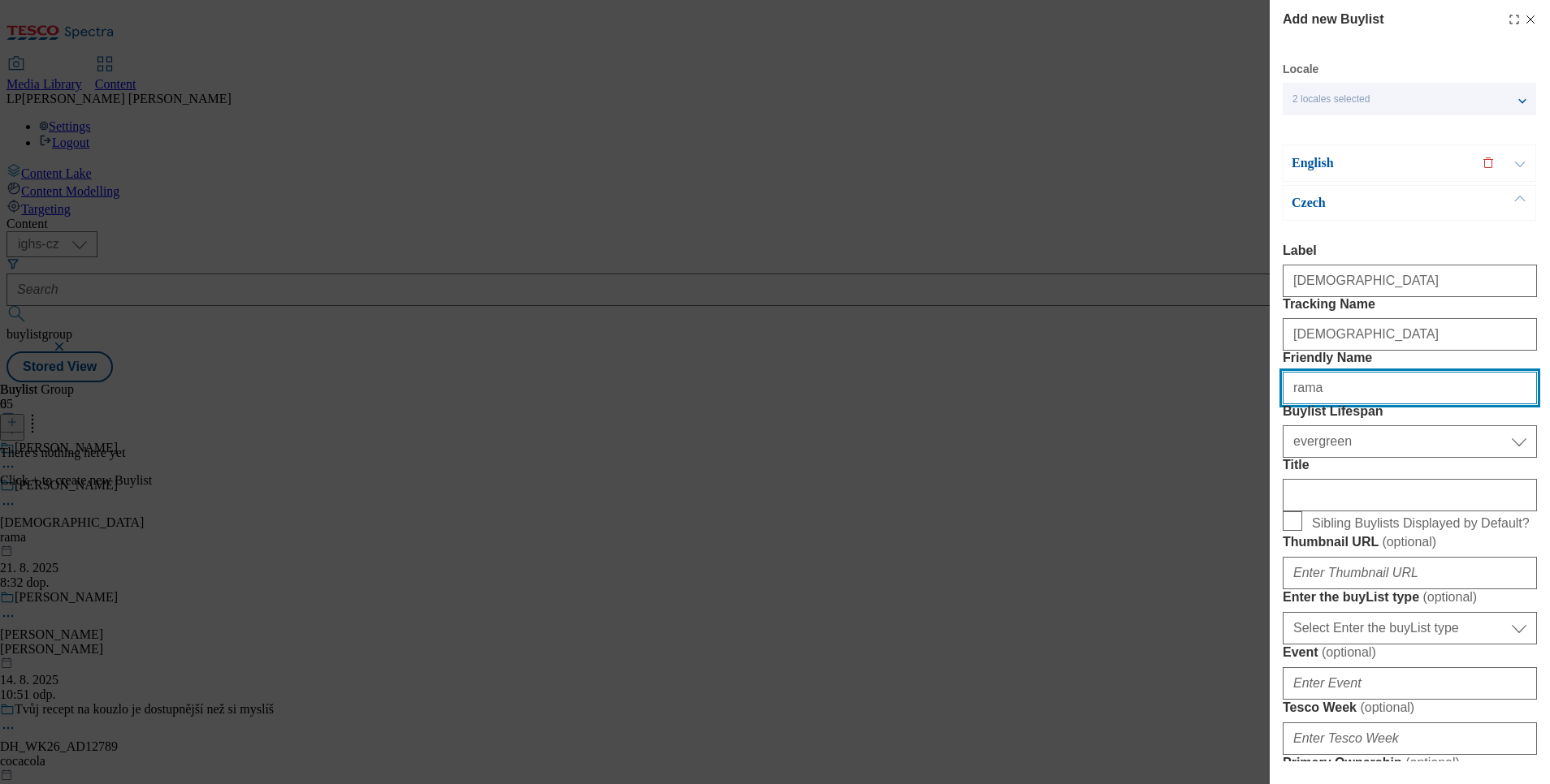
click at [1356, 405] on input "rama" at bounding box center [1410, 388] width 254 height 32
type input "r"
click at [1311, 160] on p "English" at bounding box center [1377, 163] width 171 height 16
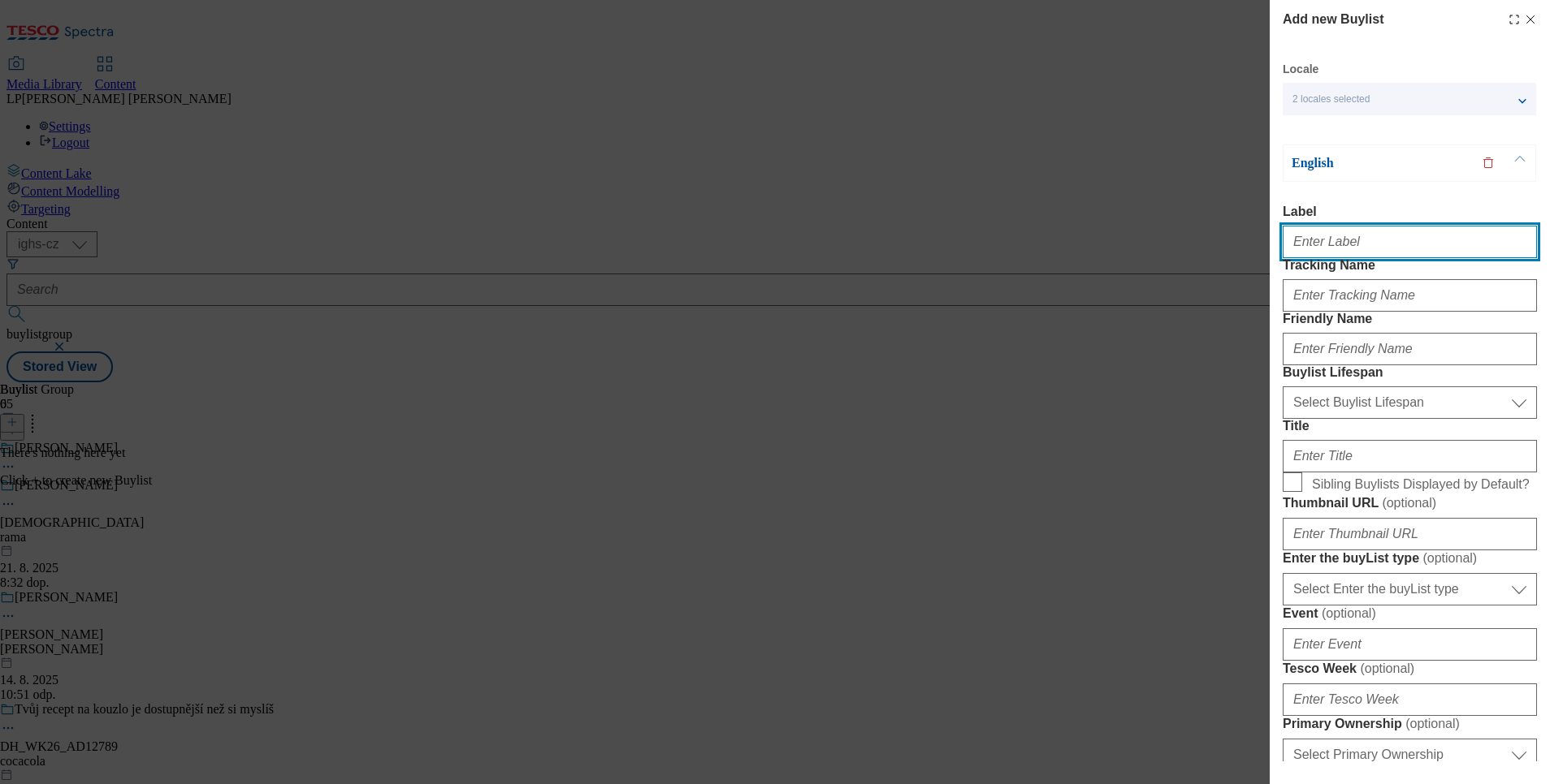
click at [1313, 246] on input "Label" at bounding box center [1410, 242] width 254 height 32
type input "Rama"
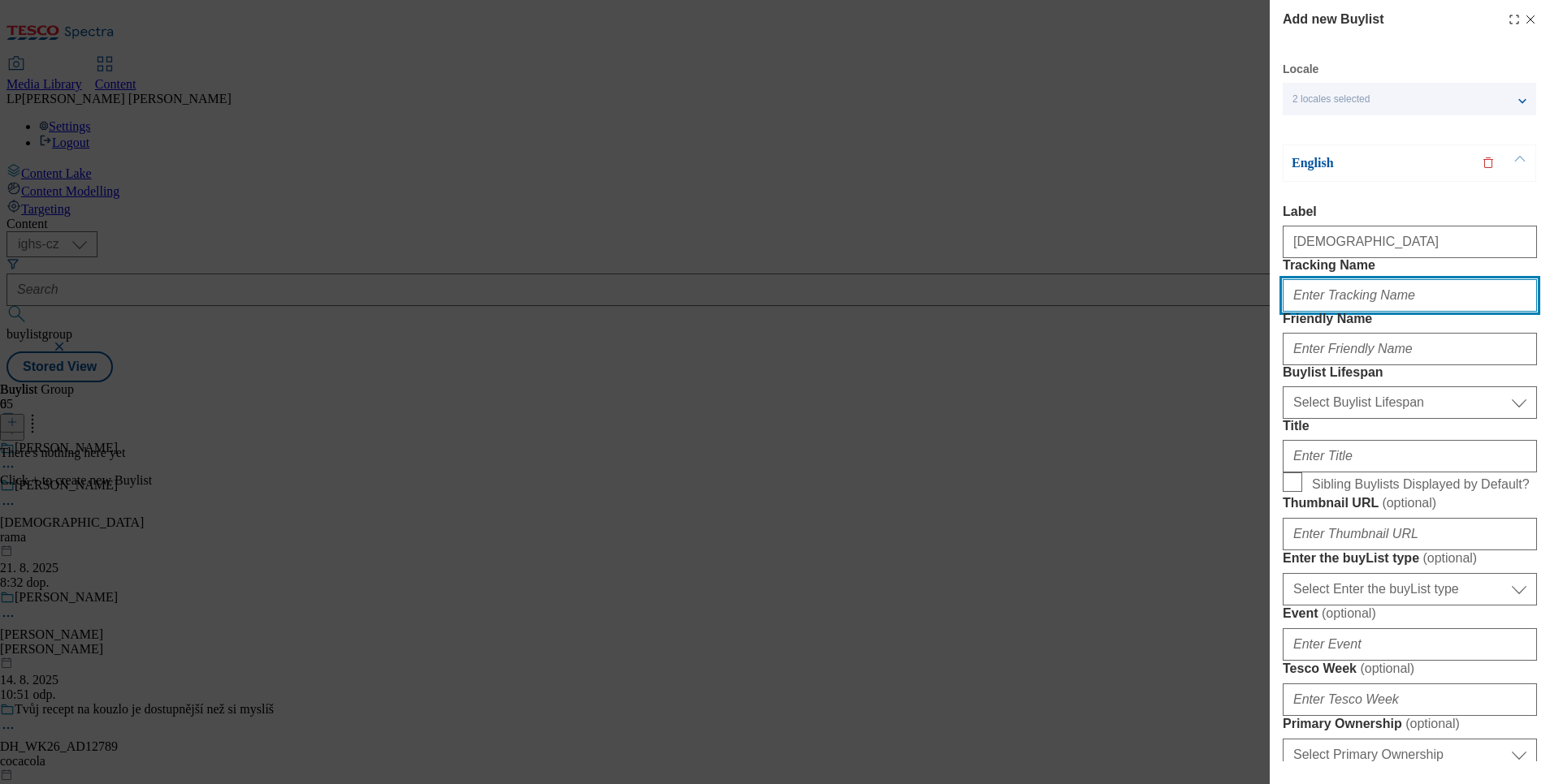
type input "Rama"
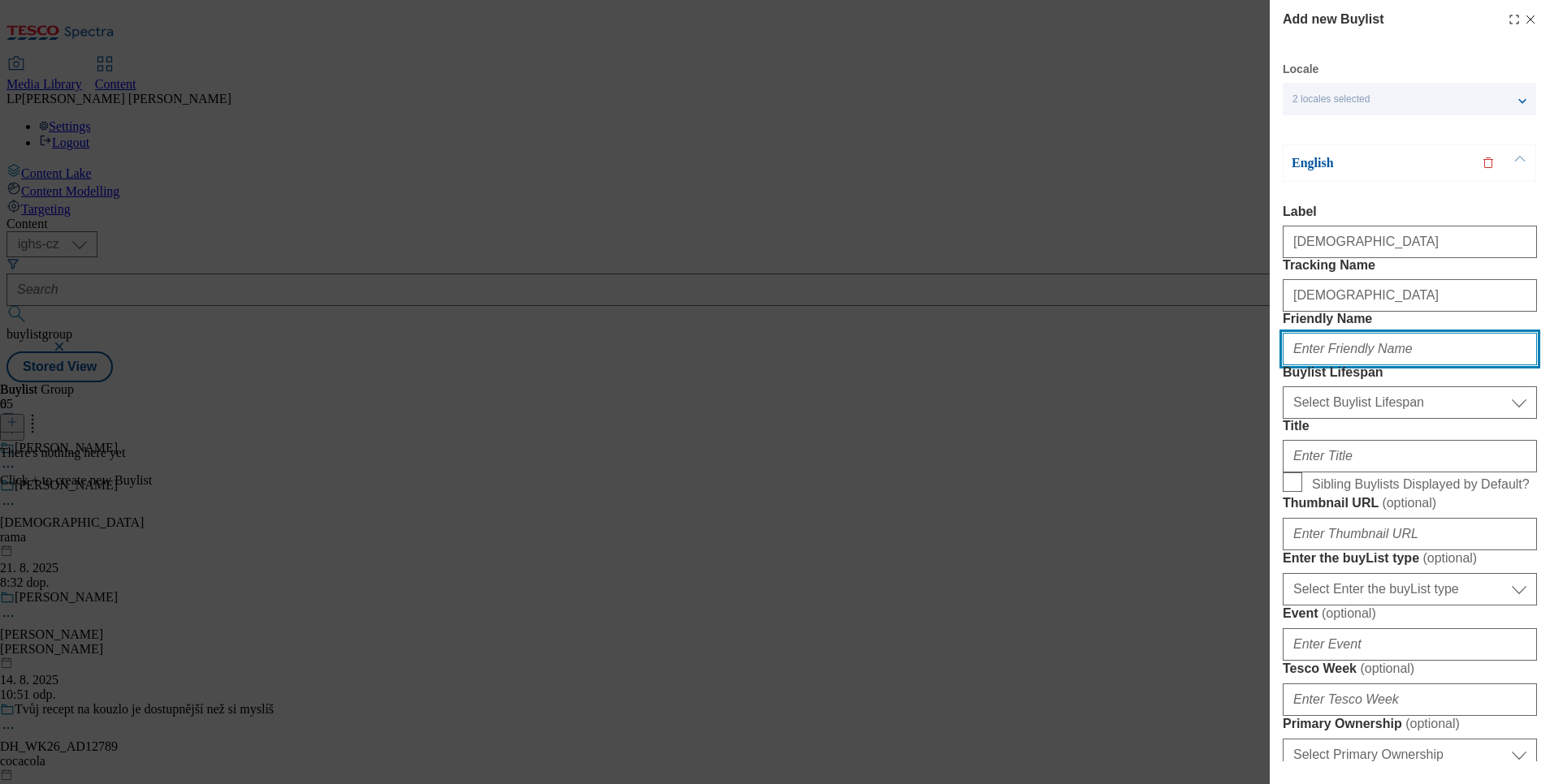
type input "rama"
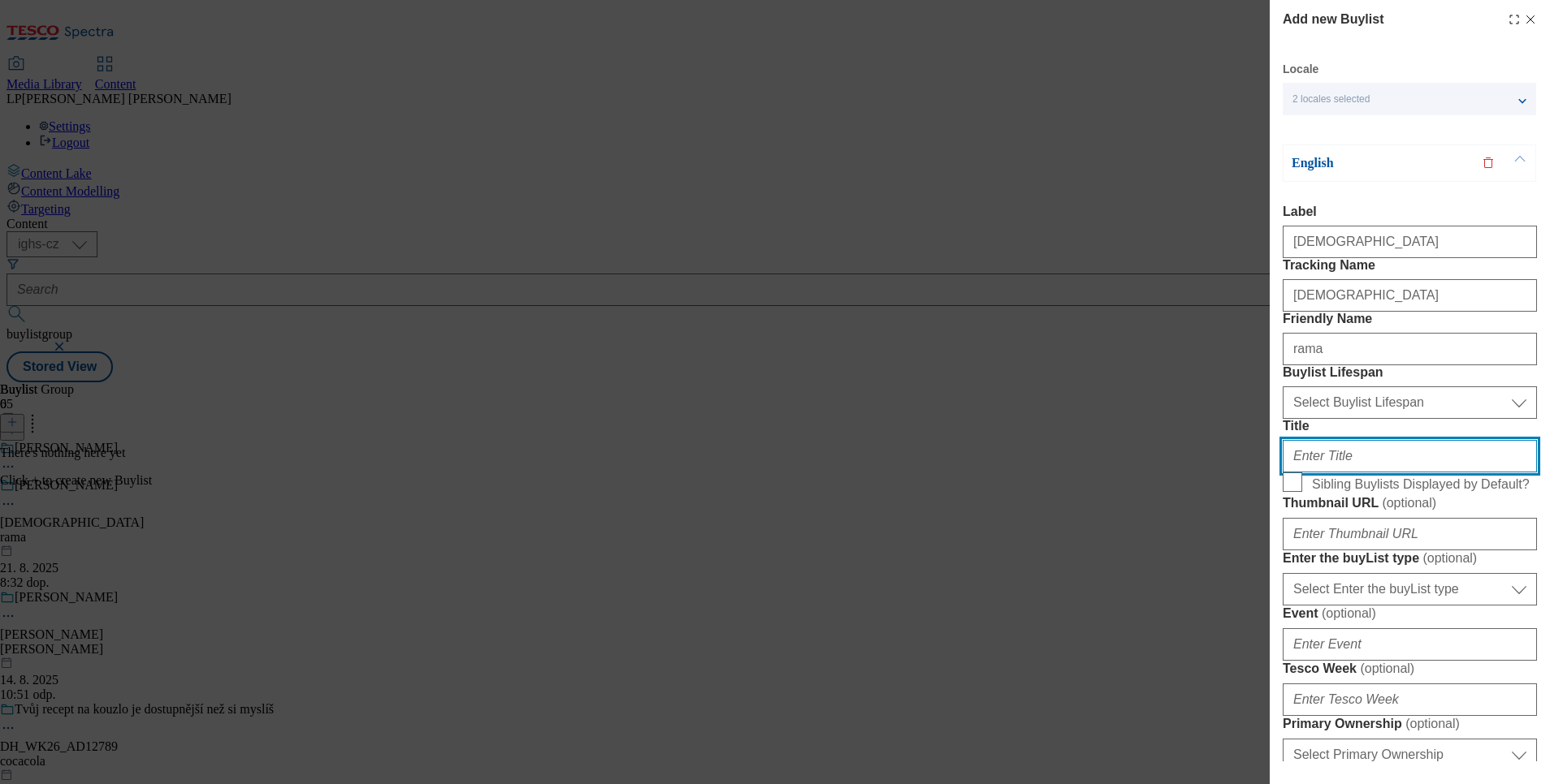
type input "Rama butter"
type input "Rama"
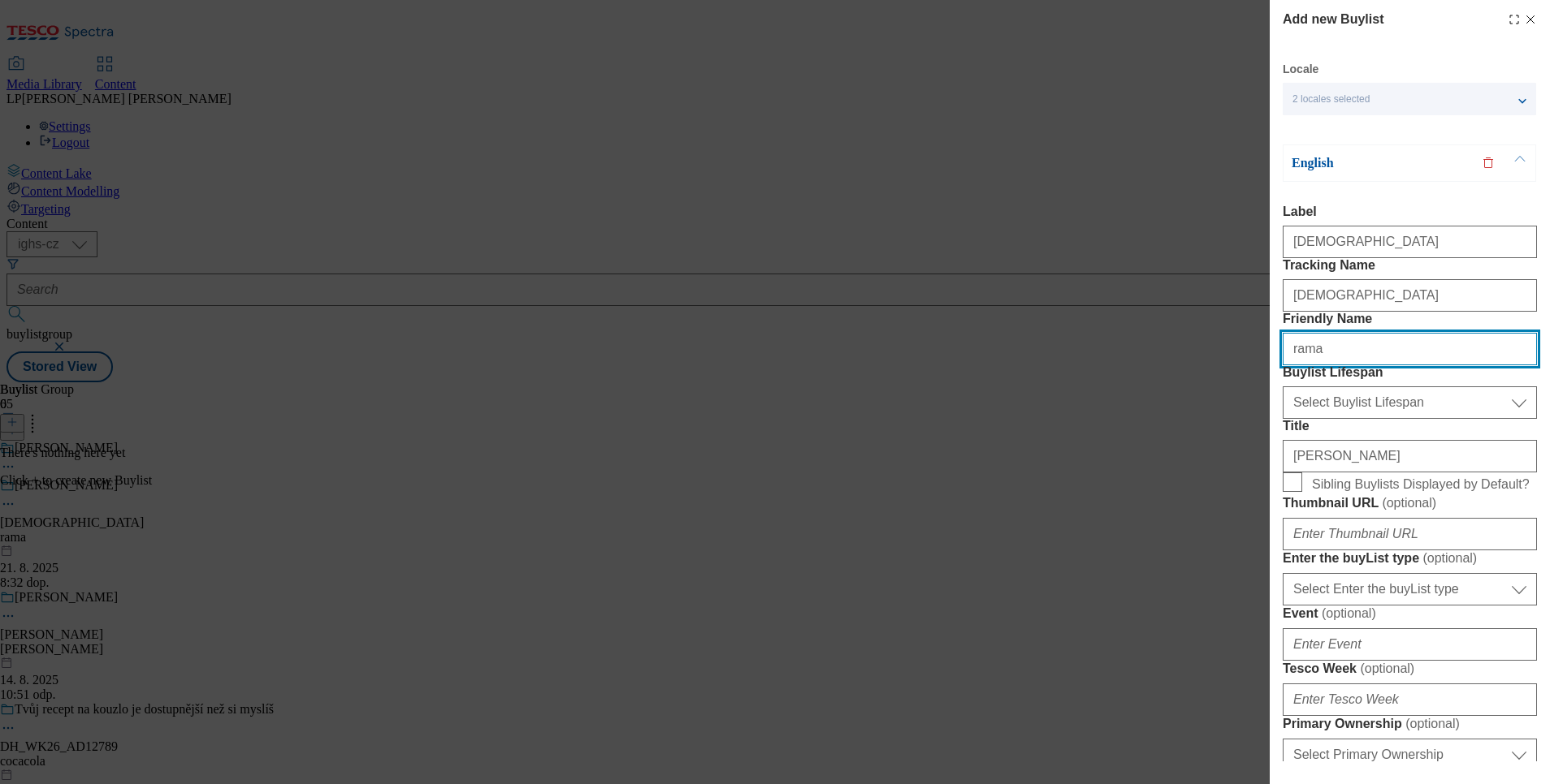
click at [1351, 365] on input "rama" at bounding box center [1410, 349] width 254 height 32
type input "r"
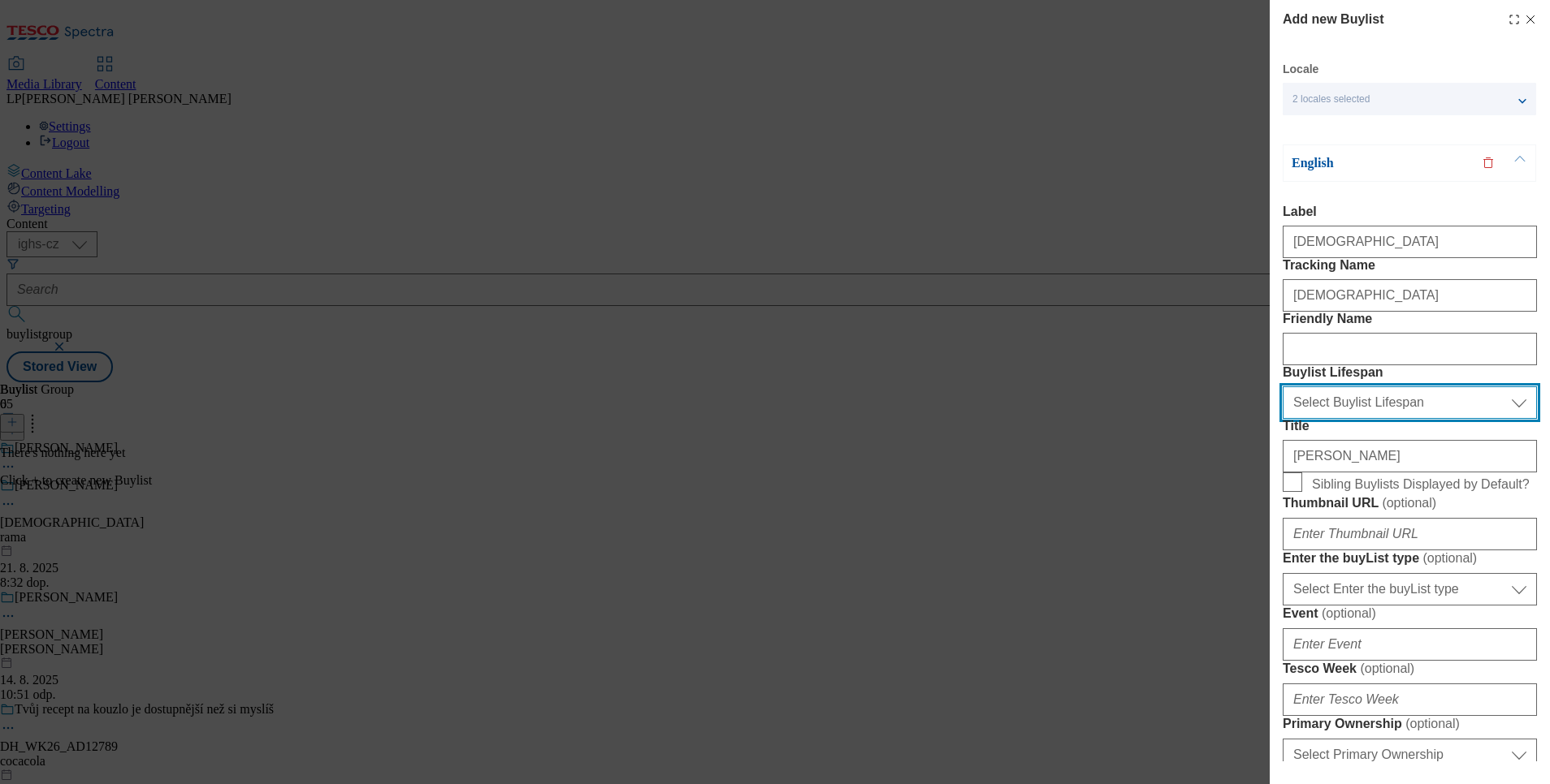
click at [1375, 419] on select "Select Buylist Lifespan evergreen seasonal tactical" at bounding box center [1410, 403] width 254 height 32
select select "evergreen"
click at [1282, 419] on select "Select Buylist Lifespan evergreen seasonal tactical" at bounding box center [1410, 403] width 254 height 32
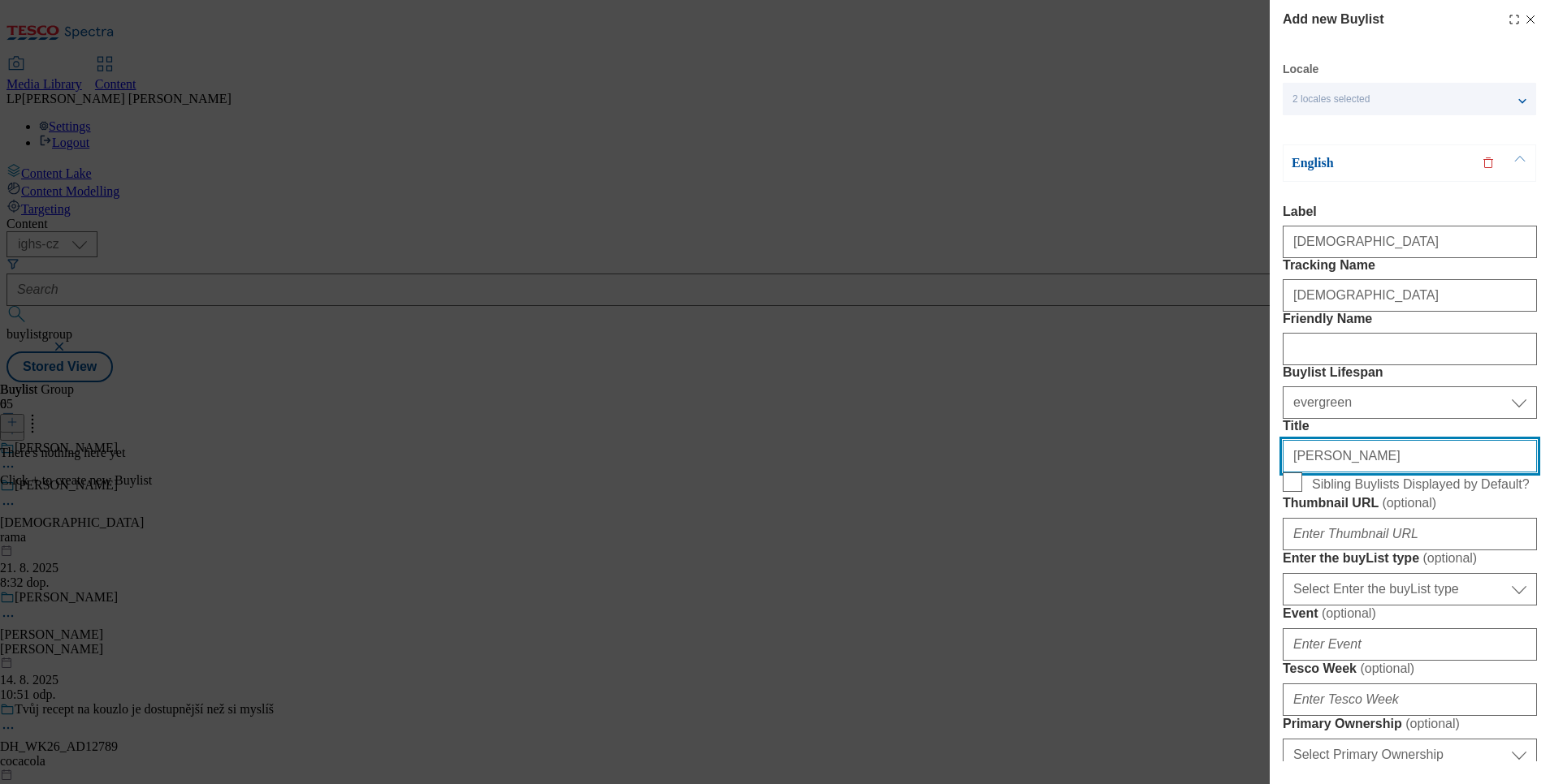
drag, startPoint x: 1384, startPoint y: 565, endPoint x: 1248, endPoint y: 563, distance: 136.0
click at [1248, 563] on div "Add new Buylist Locale 2 locales selected English Czech English Label Rama Trac…" at bounding box center [775, 392] width 1550 height 784
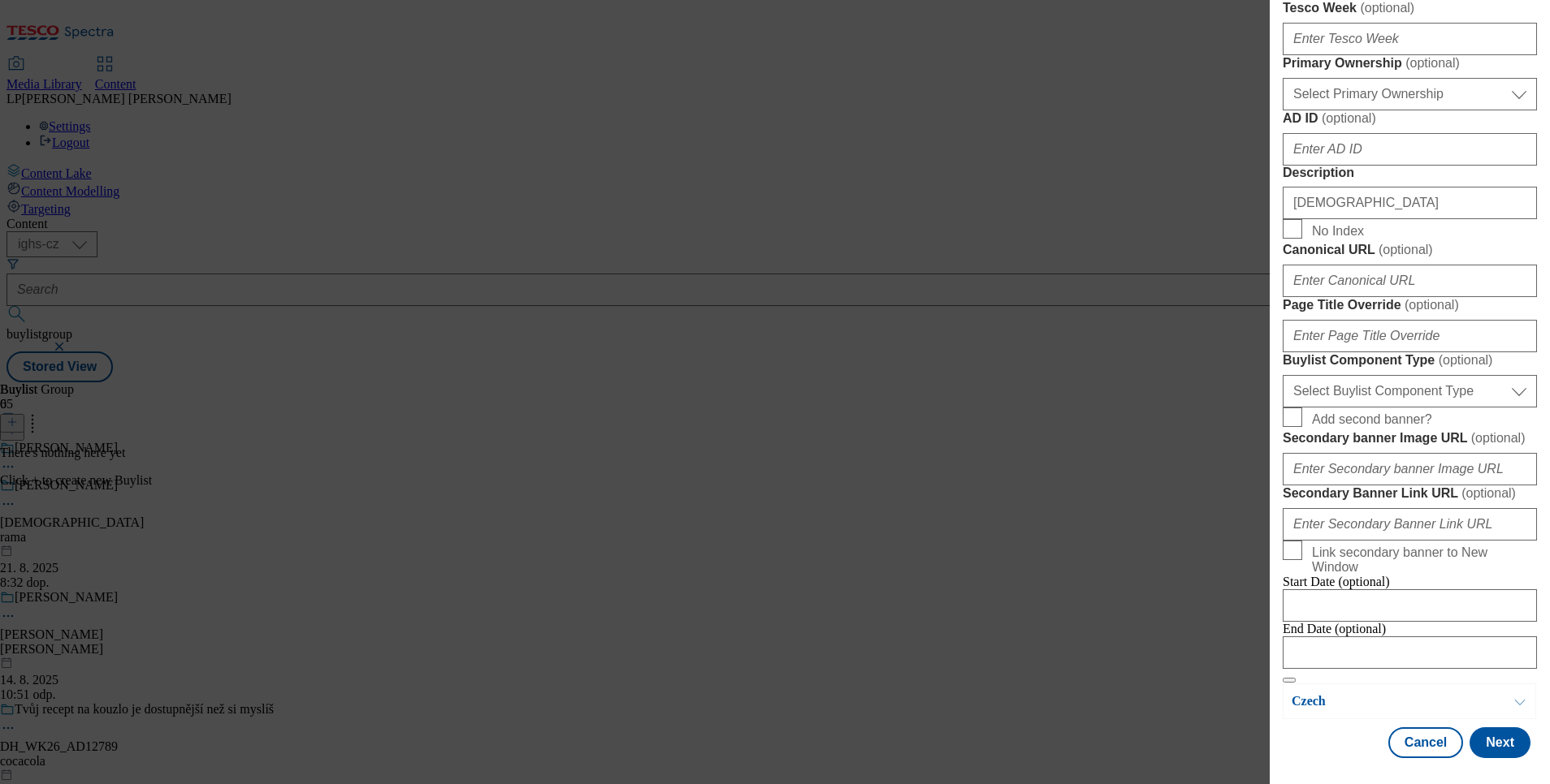
scroll to position [1269, 0]
click at [1485, 727] on button "Next" at bounding box center [1500, 742] width 61 height 31
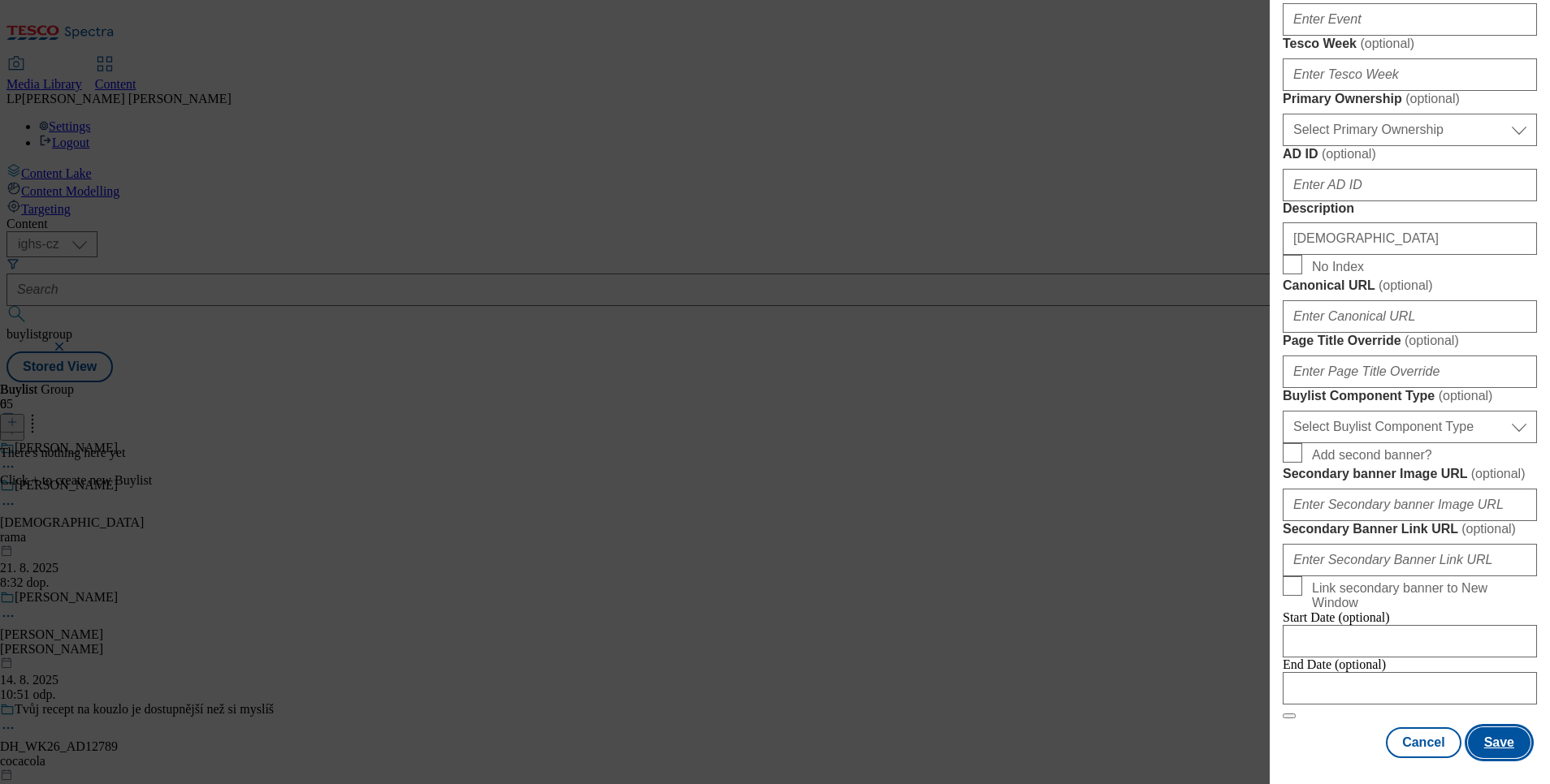
click at [1485, 727] on button "Save" at bounding box center [1500, 742] width 63 height 31
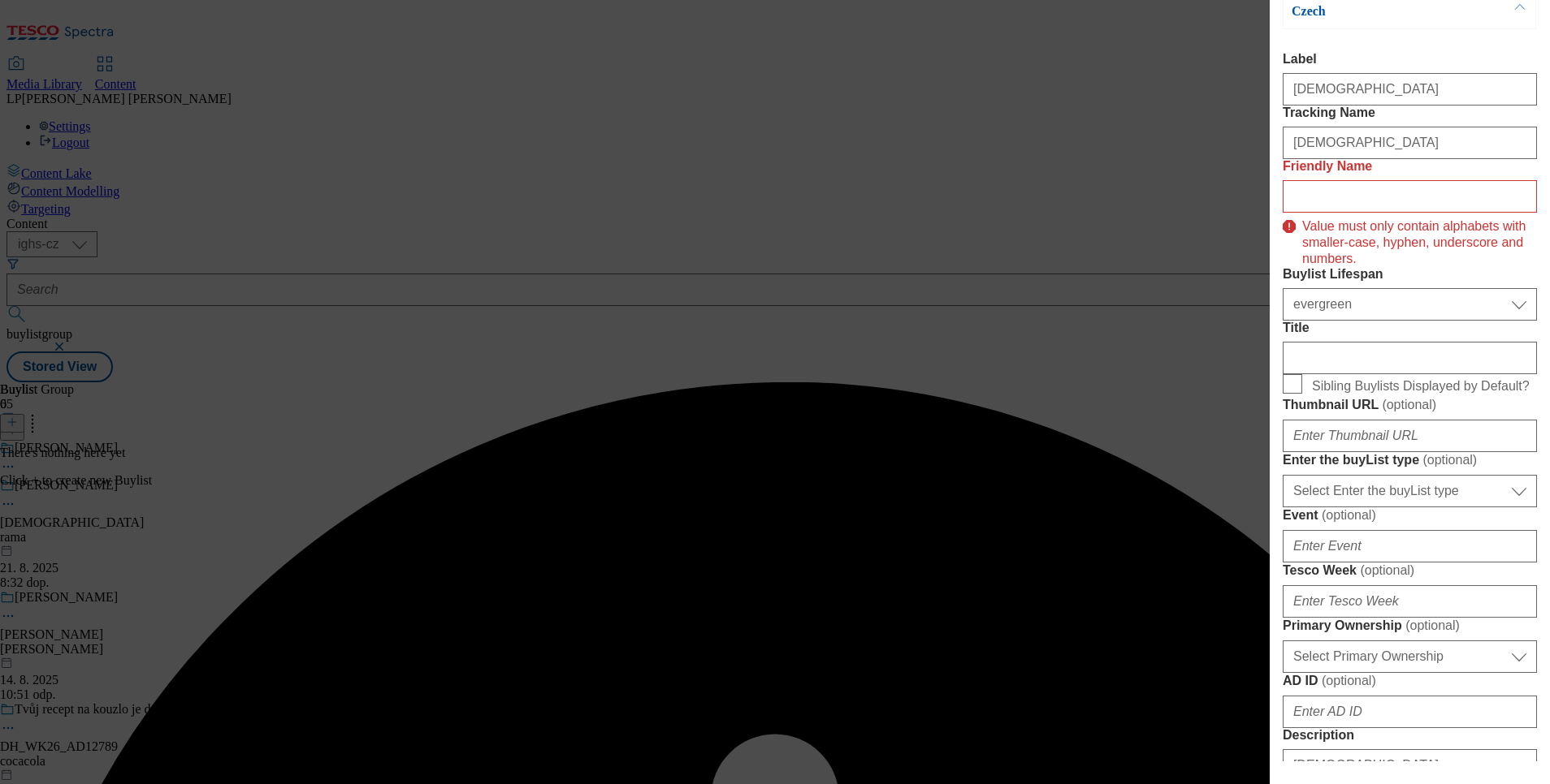
scroll to position [0, 0]
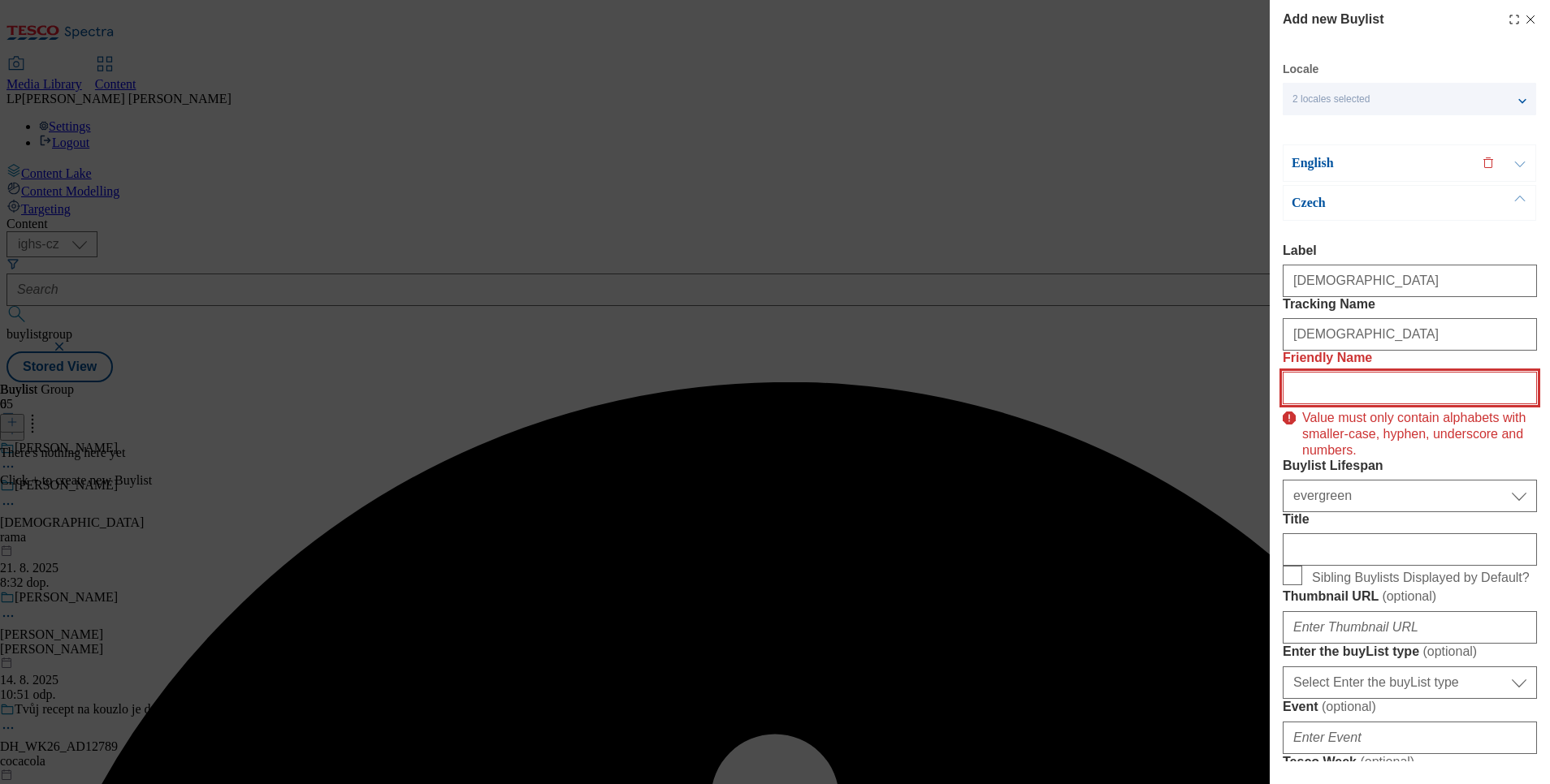
click at [1343, 405] on input "Friendly Name" at bounding box center [1410, 388] width 254 height 32
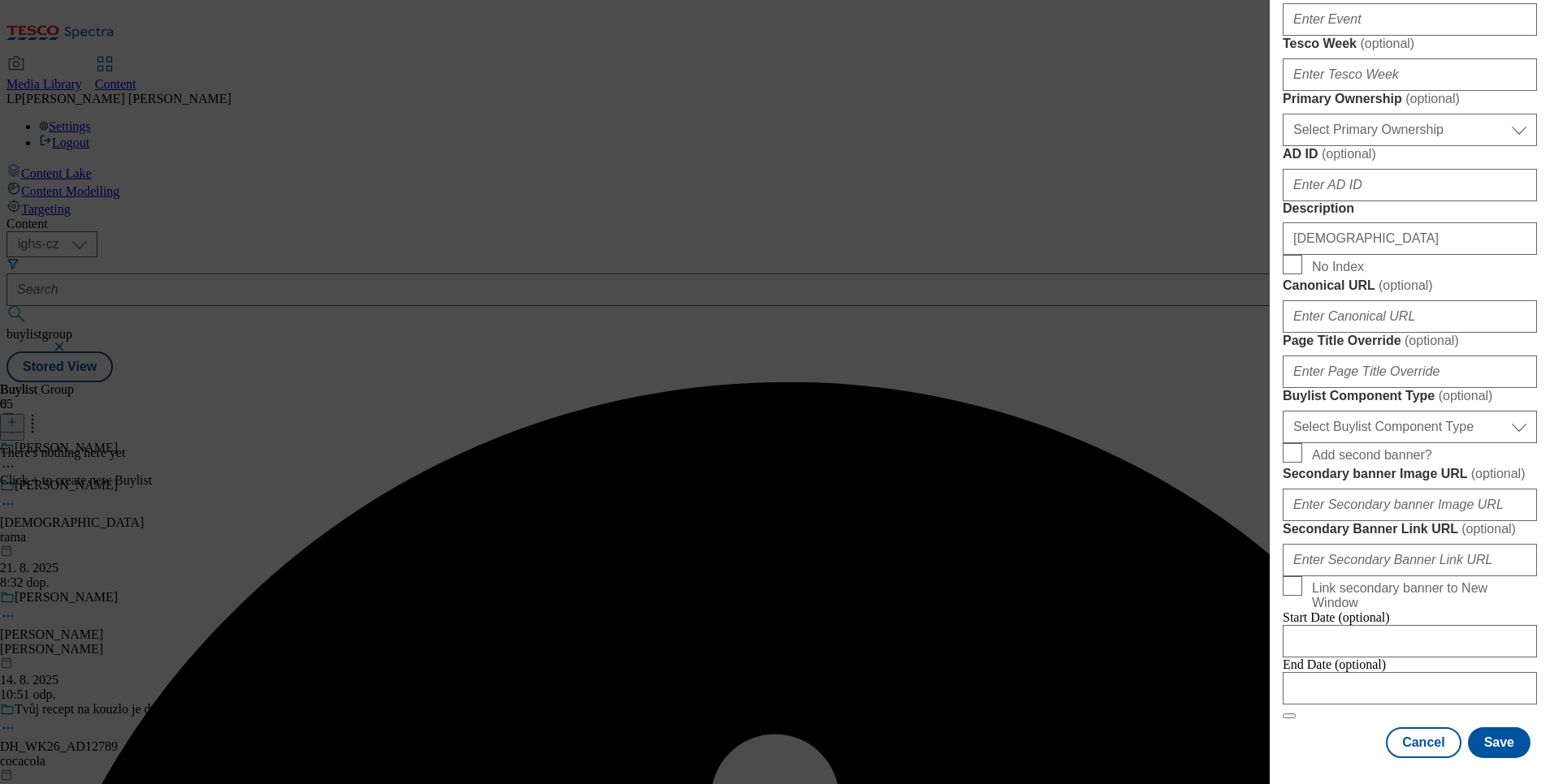
scroll to position [1272, 0]
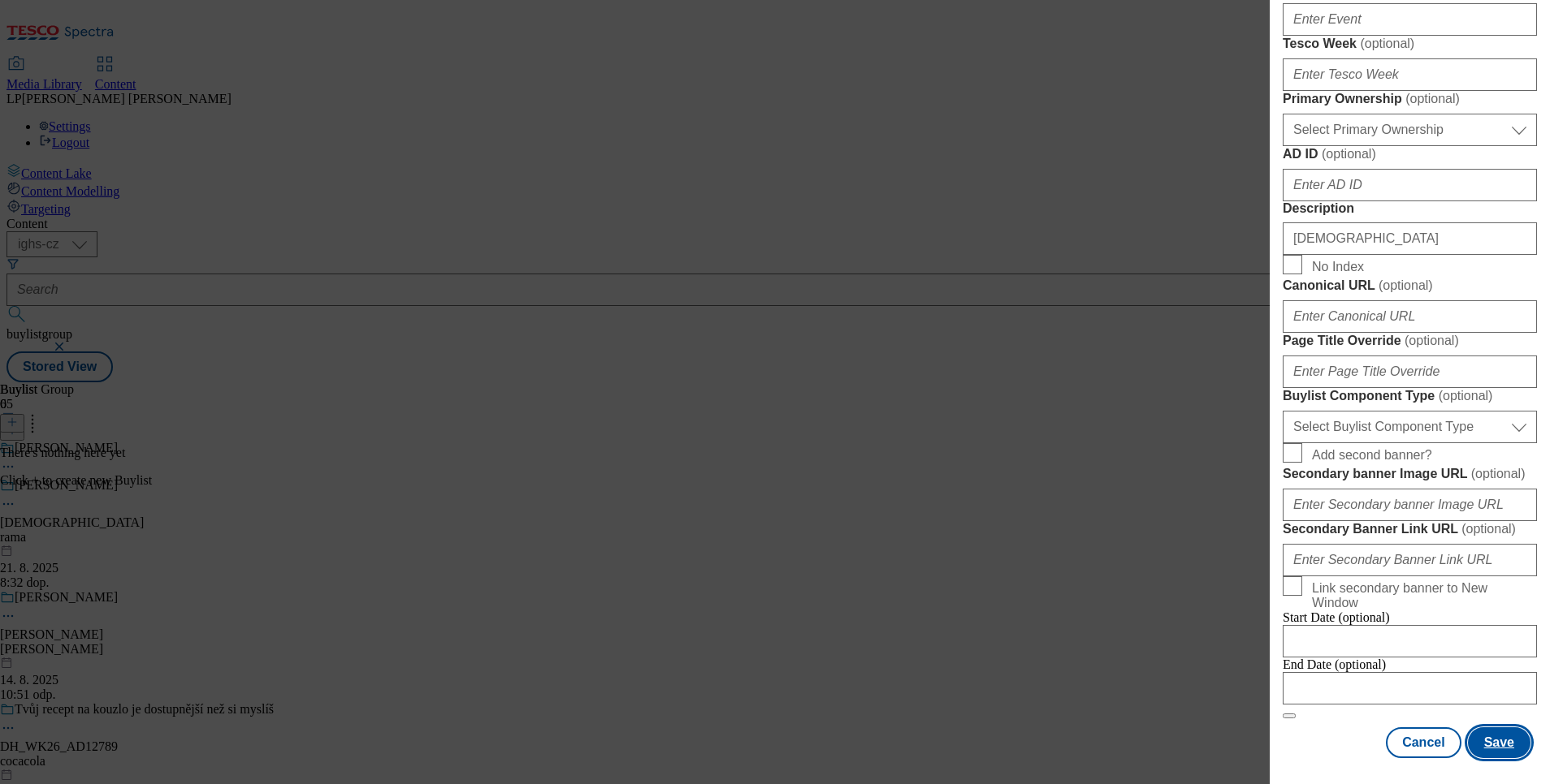
click at [1495, 727] on button "Save" at bounding box center [1500, 742] width 63 height 31
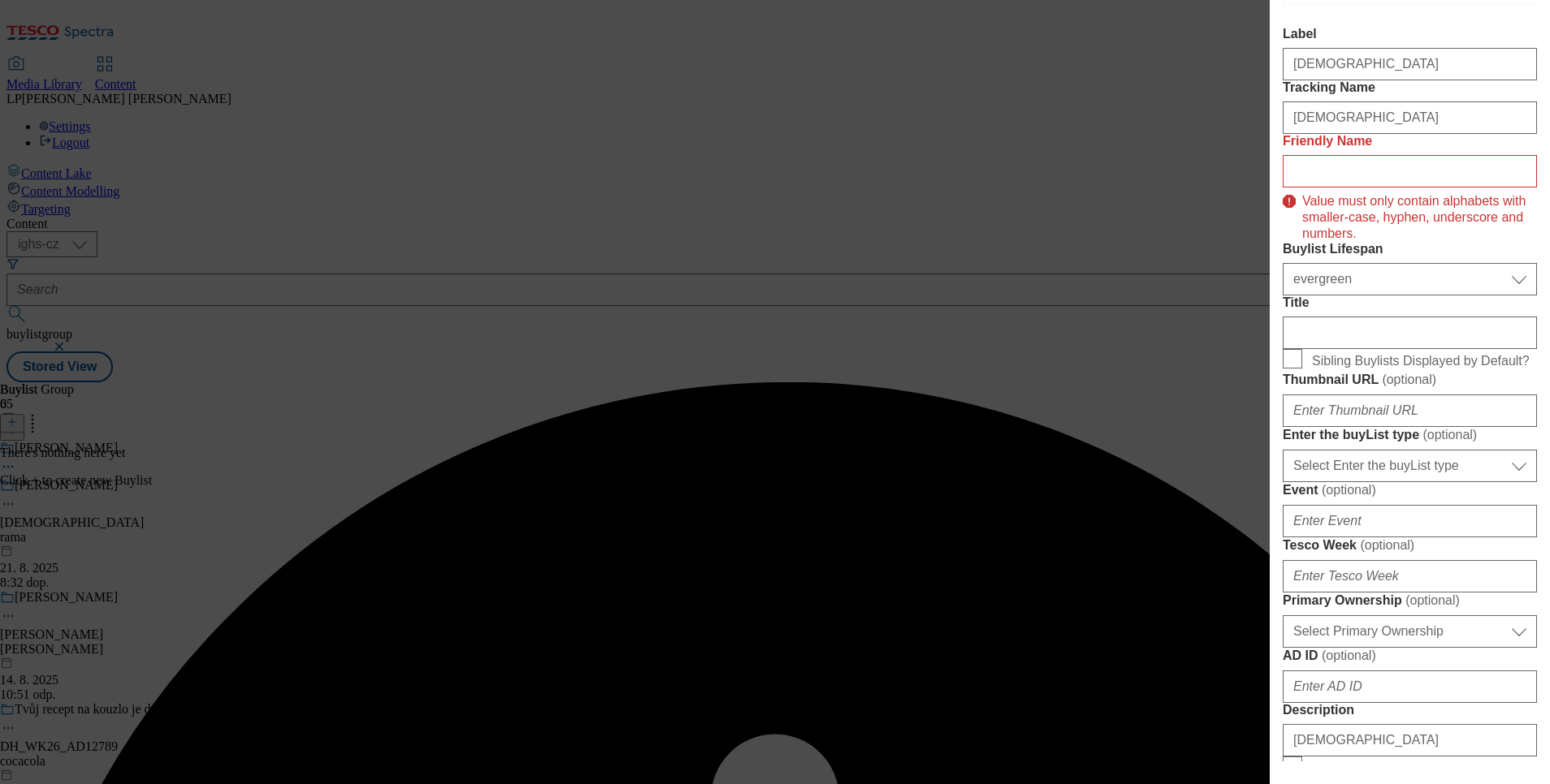
scroll to position [104, 0]
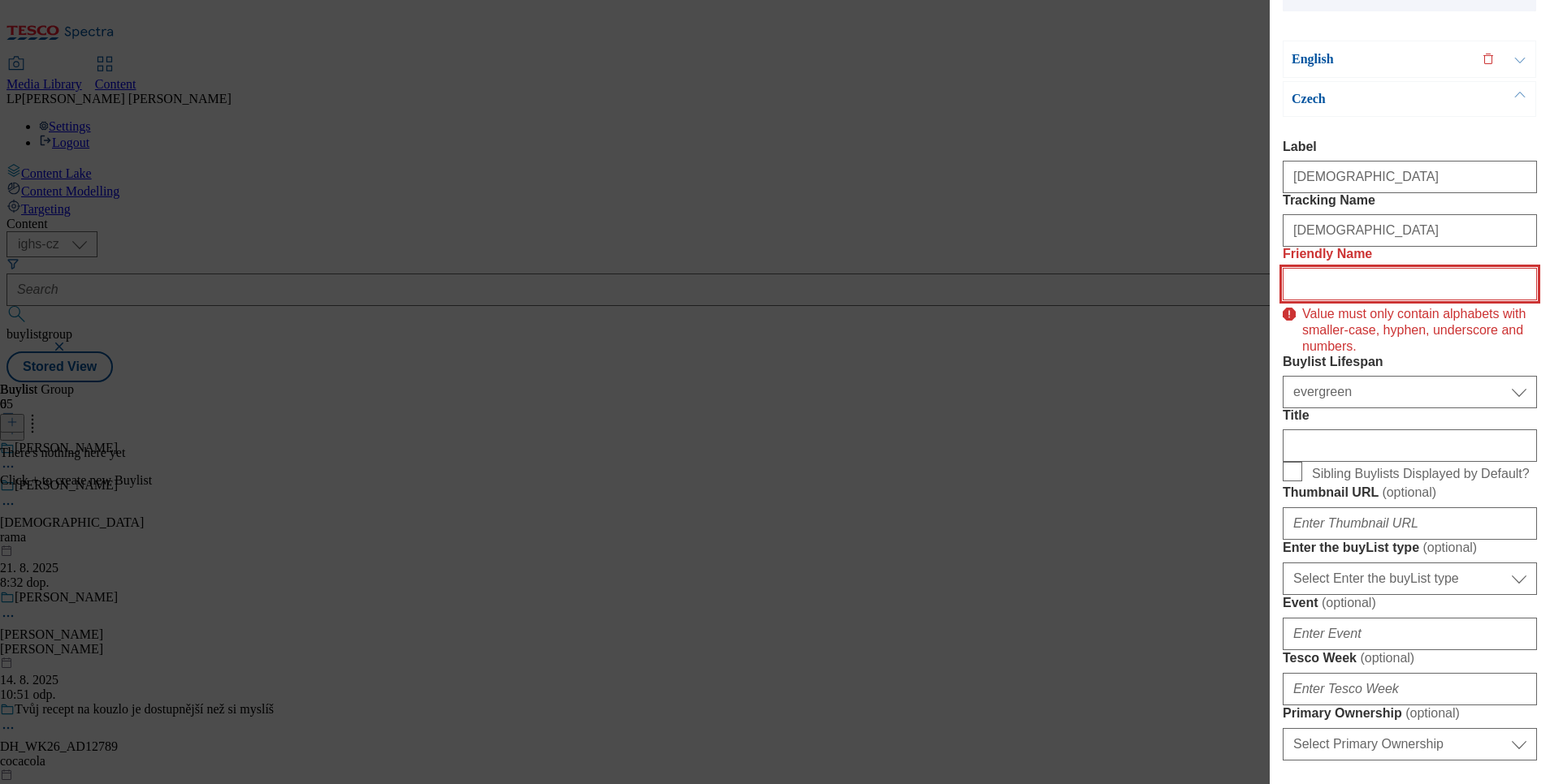
click at [1392, 301] on input "Friendly Name" at bounding box center [1410, 284] width 254 height 32
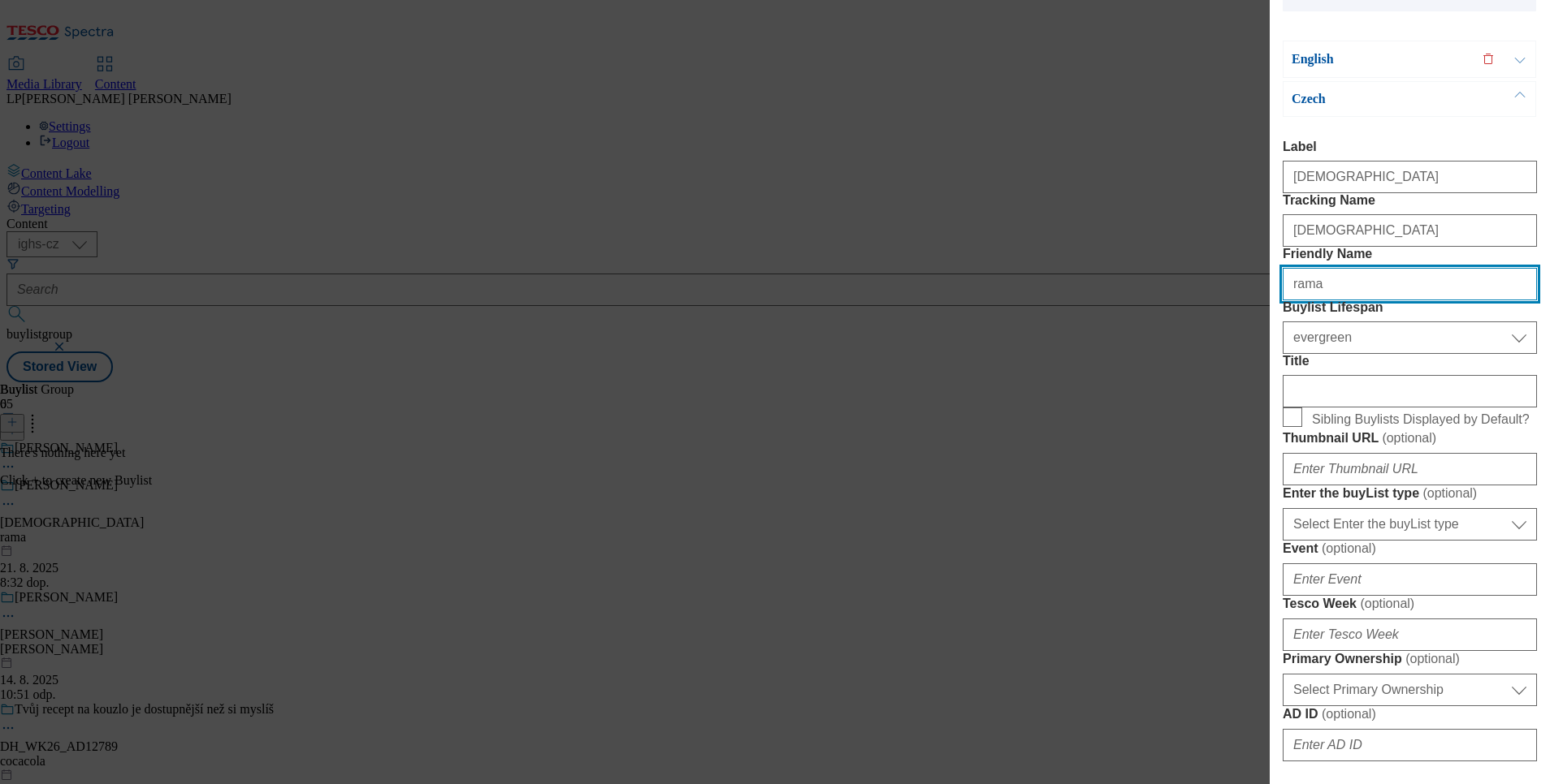
type input "rama"
click at [1301, 93] on p "Czech" at bounding box center [1377, 99] width 171 height 16
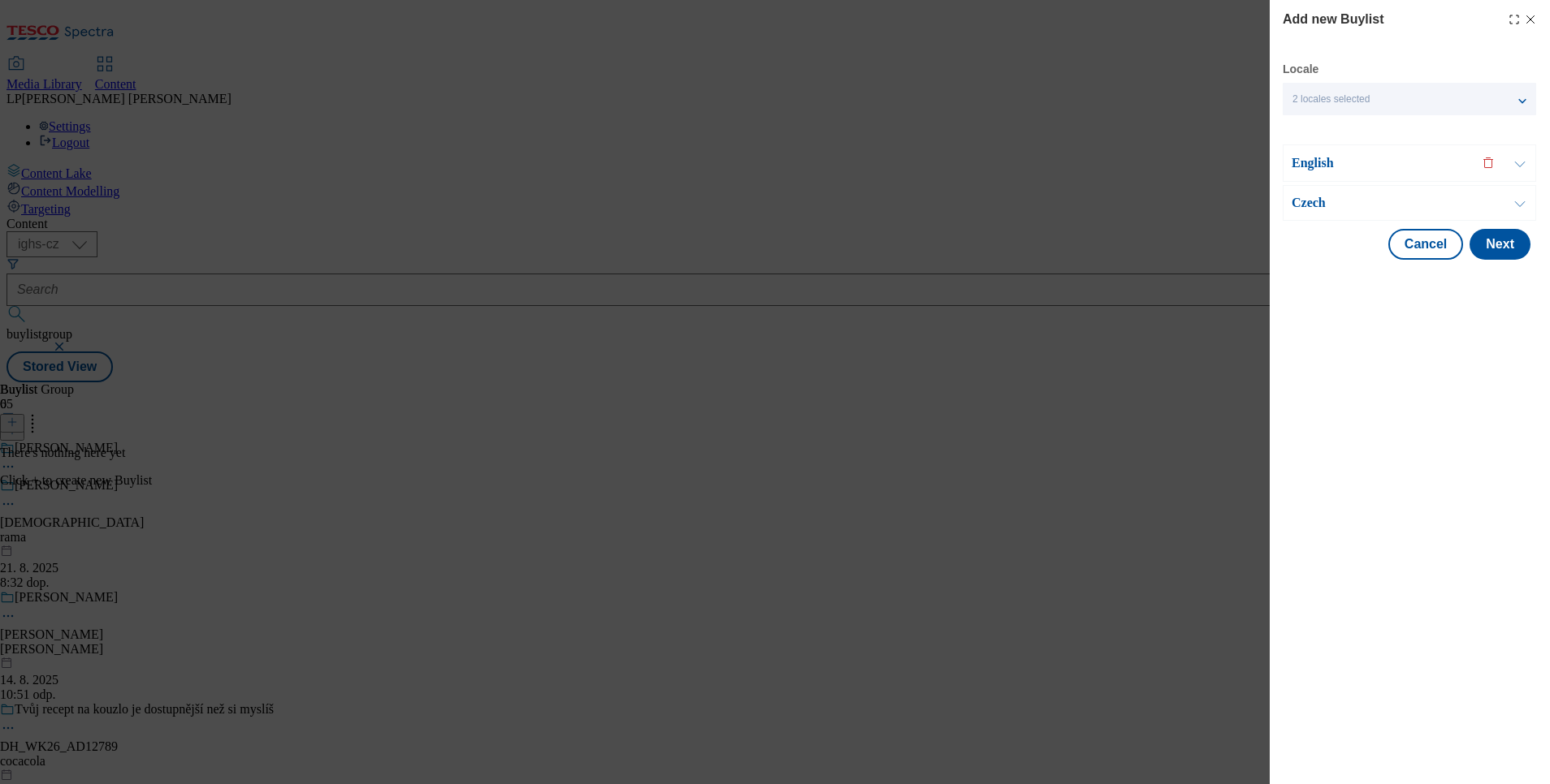
click at [1315, 162] on p "English" at bounding box center [1377, 163] width 171 height 16
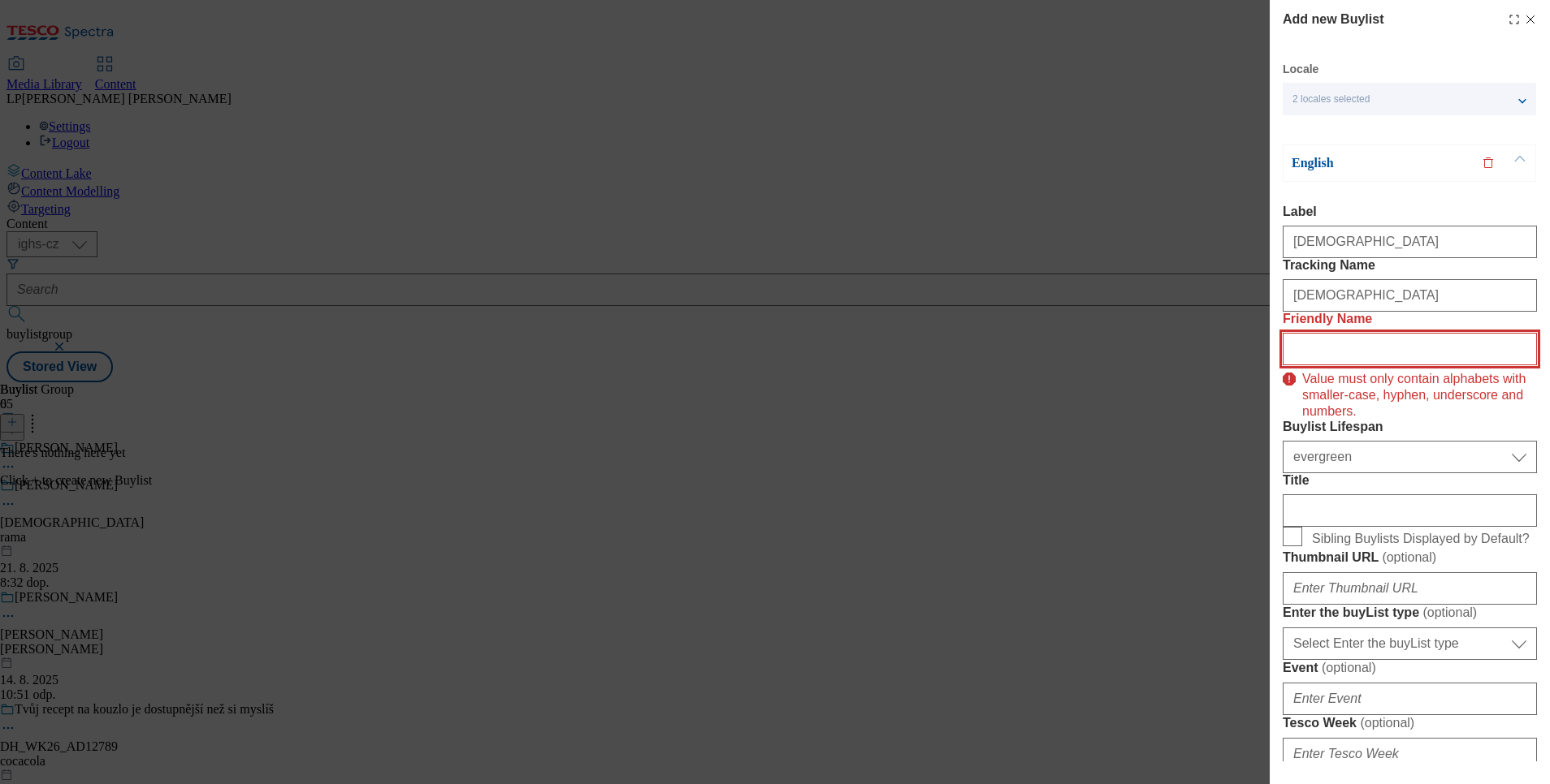
click at [1339, 365] on input "Friendly Name" at bounding box center [1410, 349] width 254 height 32
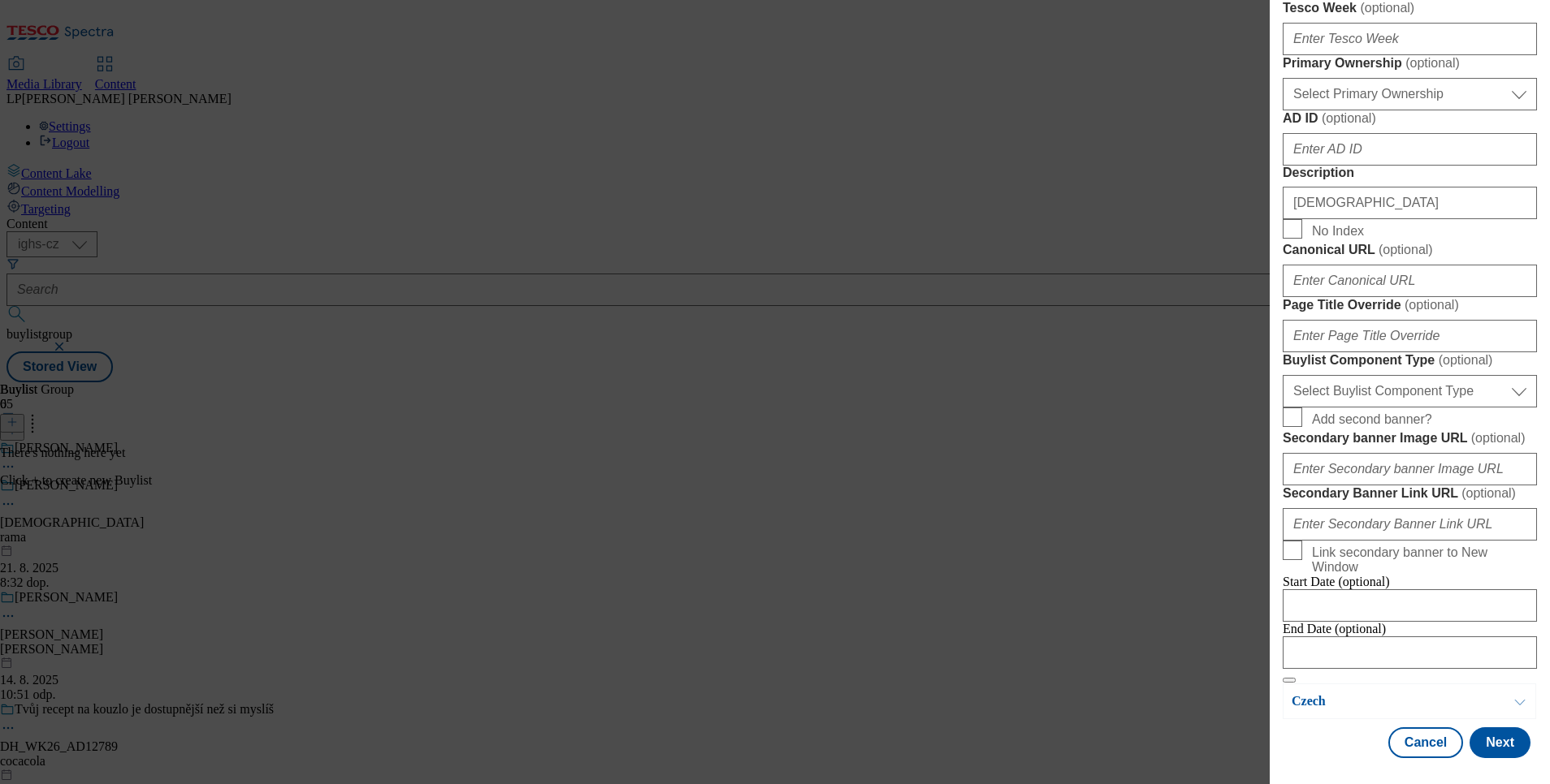
scroll to position [1269, 0]
click at [1485, 727] on button "Next" at bounding box center [1500, 742] width 61 height 31
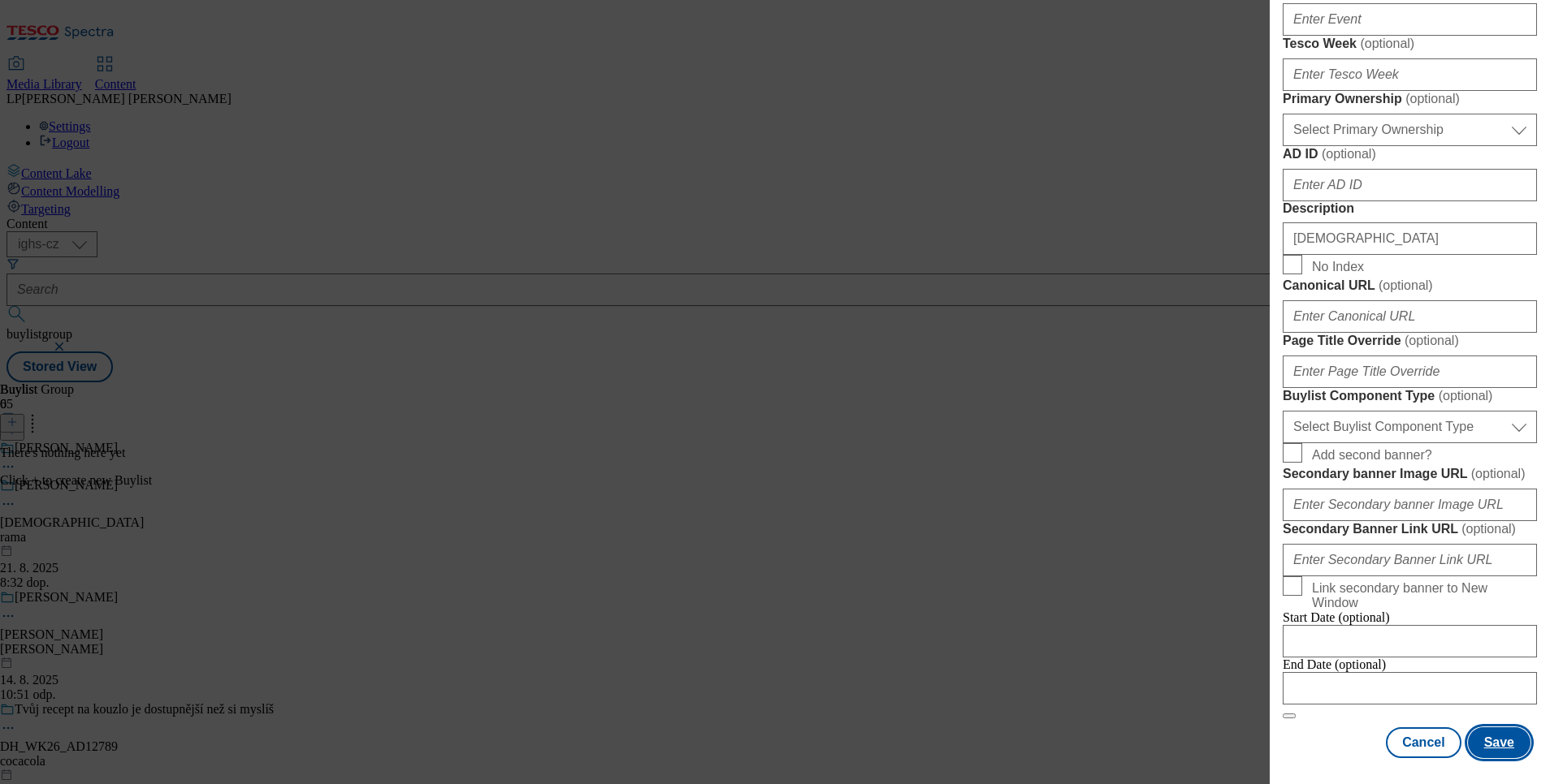
click at [1486, 727] on button "Save" at bounding box center [1500, 742] width 63 height 31
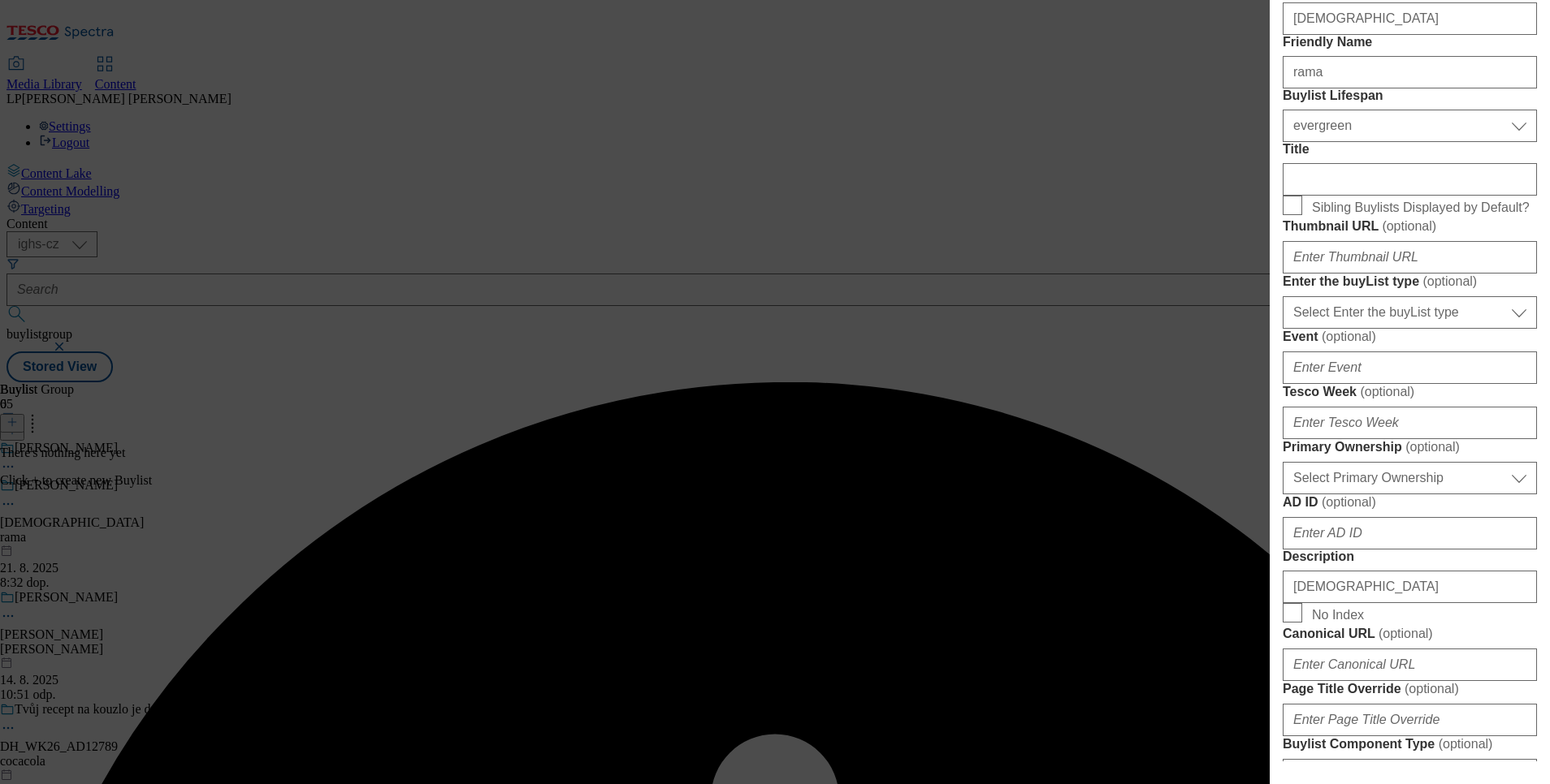
scroll to position [0, 0]
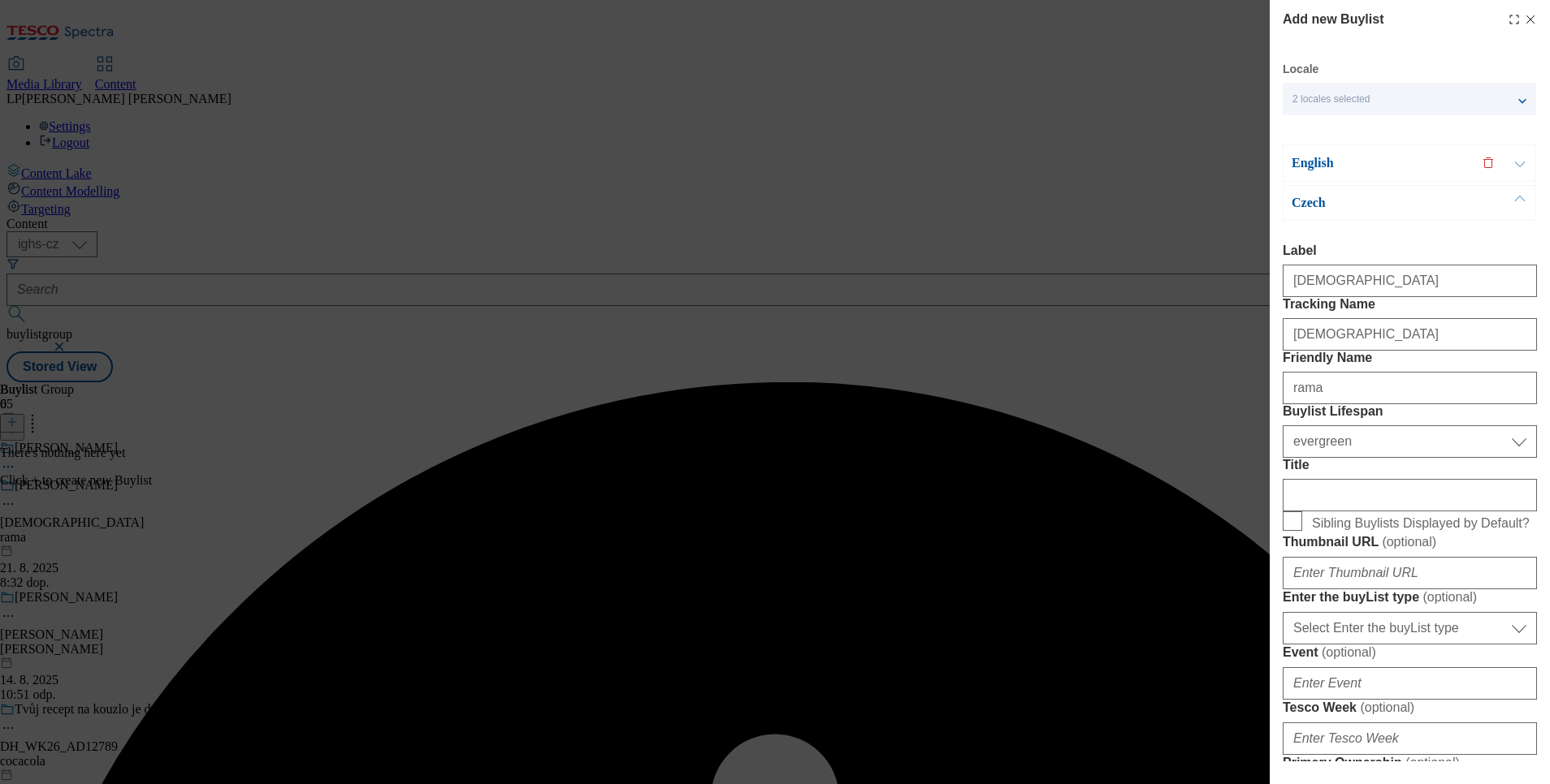
click at [1310, 166] on p "English" at bounding box center [1377, 163] width 171 height 16
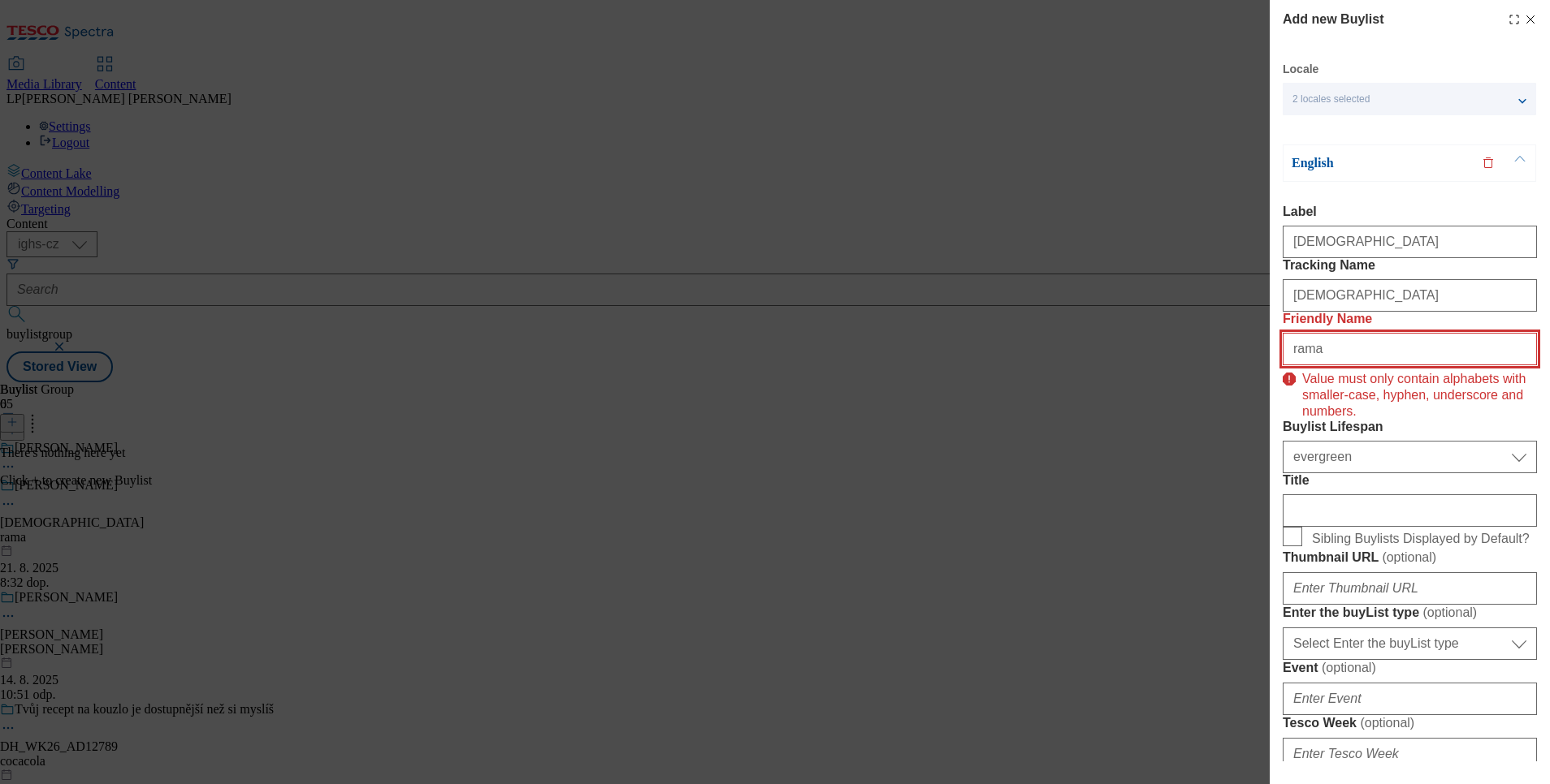
click at [1330, 365] on input "rama" at bounding box center [1410, 349] width 254 height 32
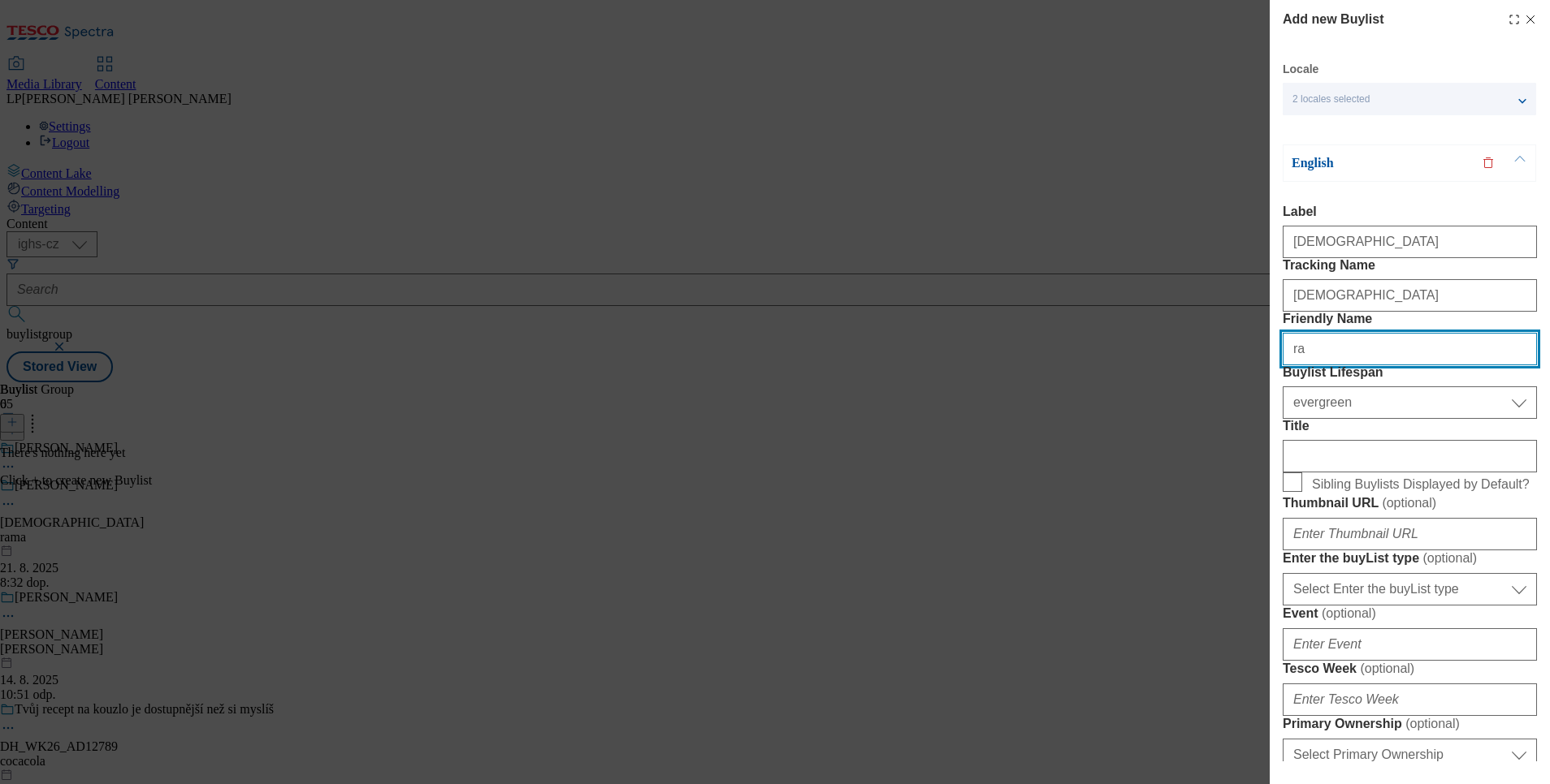
type input "r"
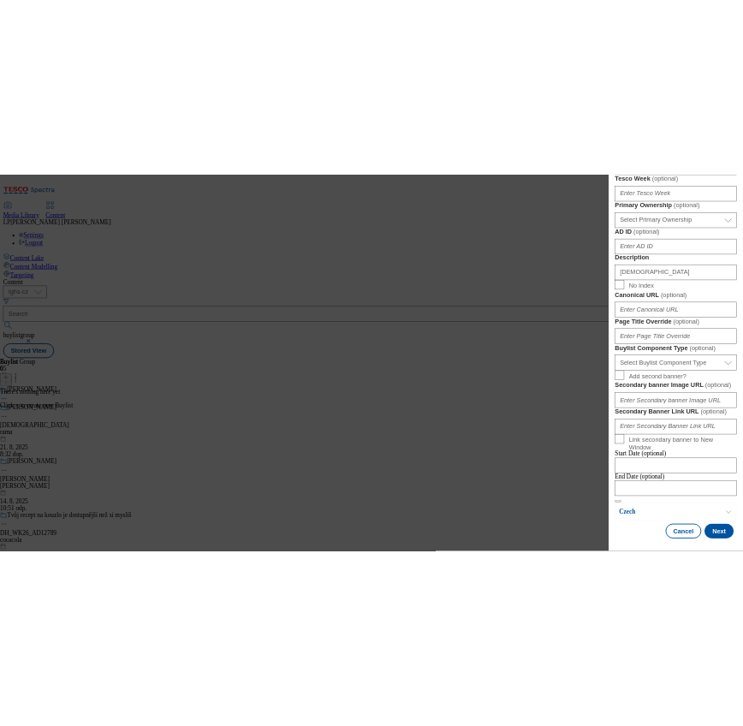
scroll to position [1339, 0]
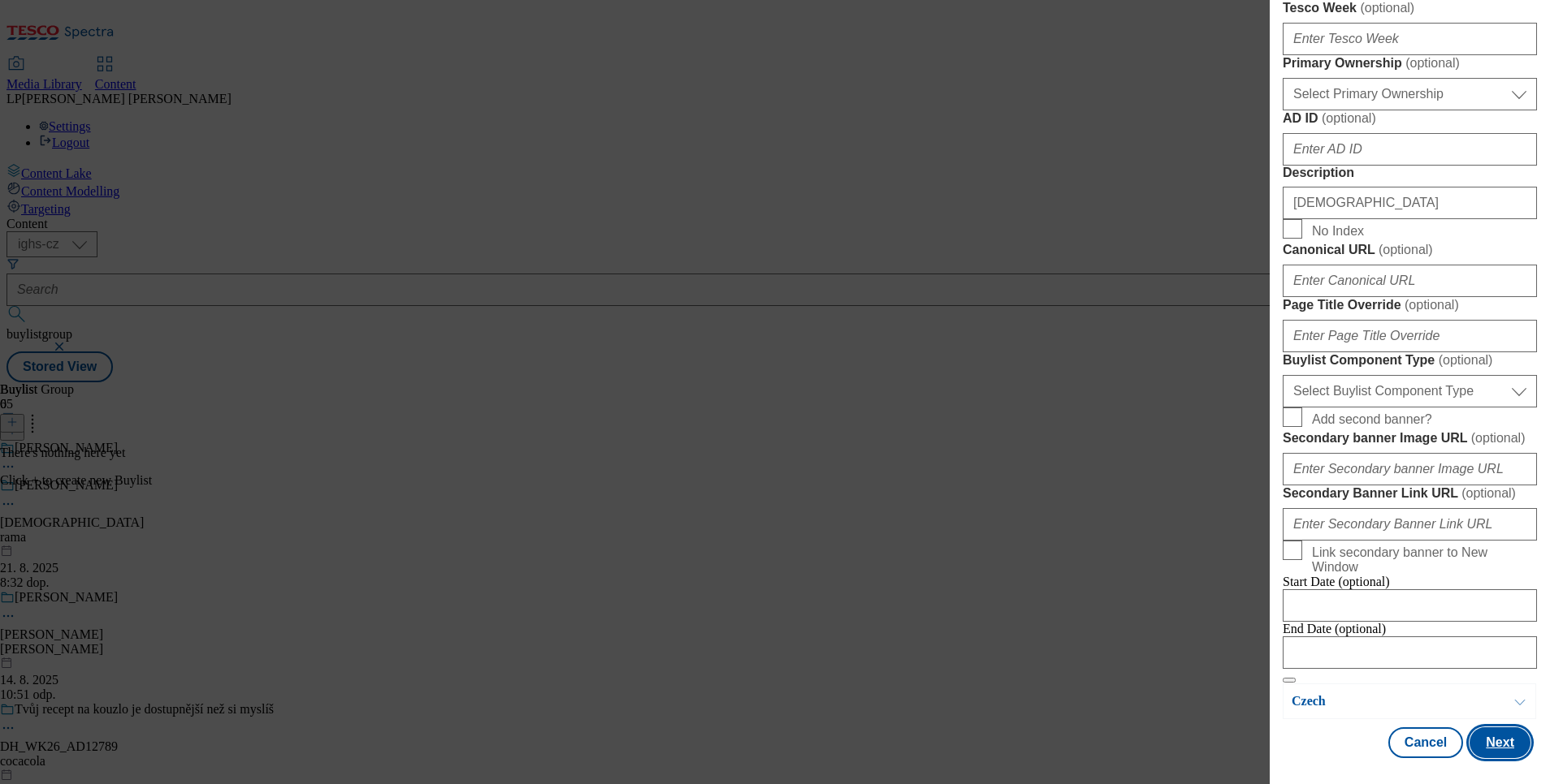
type input "rama"
click at [1480, 736] on button "Next" at bounding box center [1500, 742] width 61 height 31
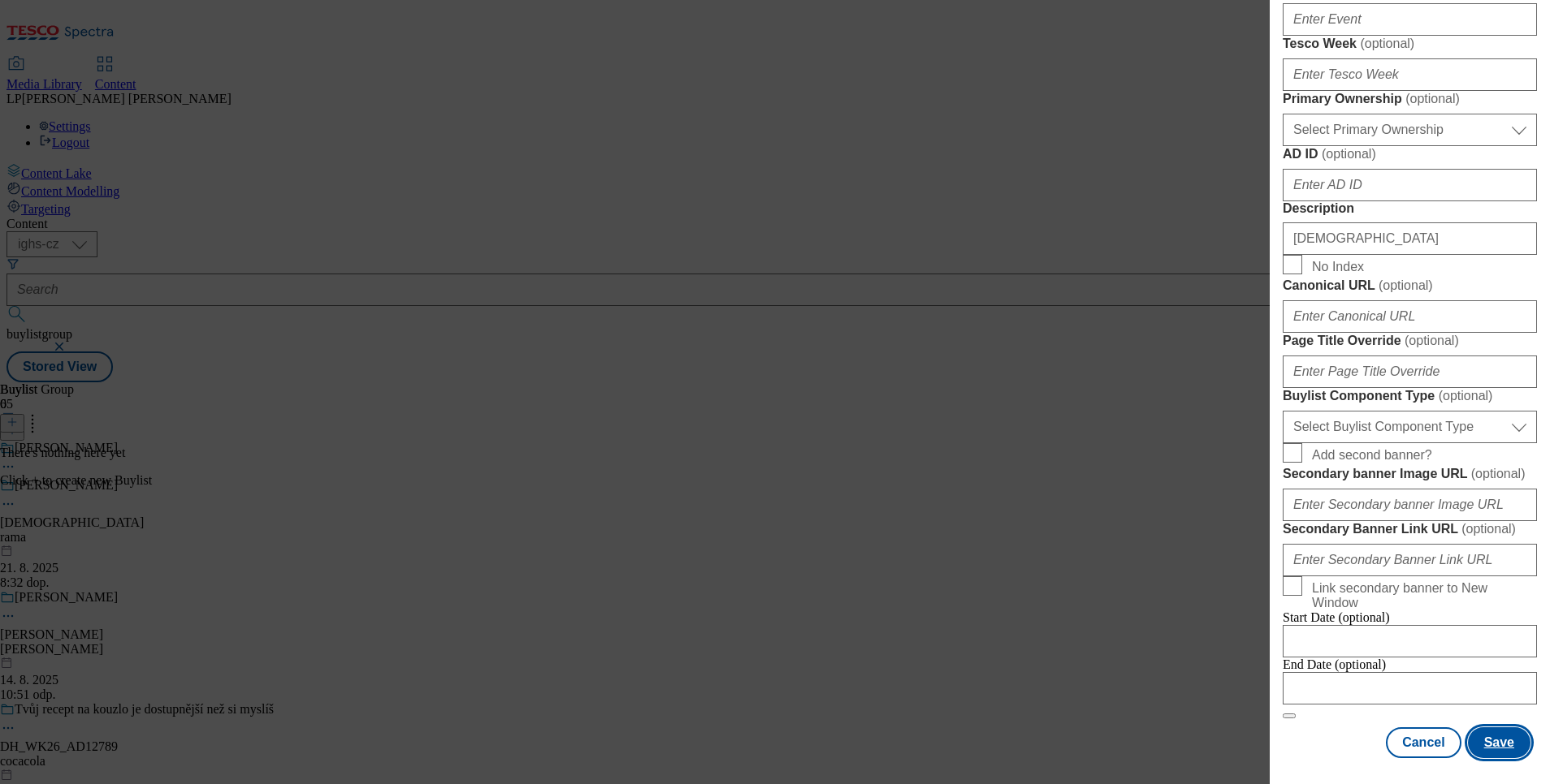
click at [1480, 736] on button "Save" at bounding box center [1500, 742] width 63 height 31
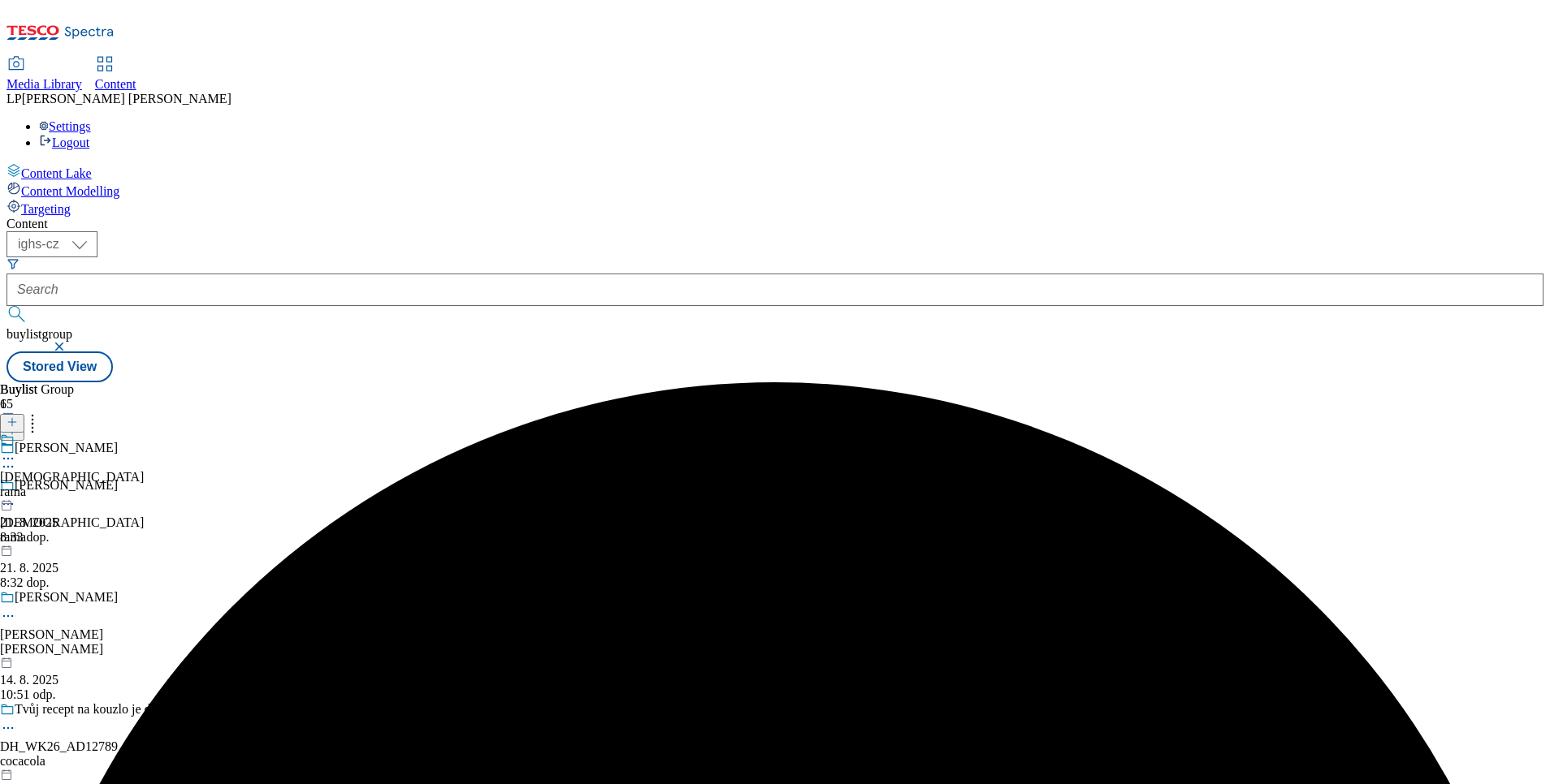
click at [18, 416] on icon at bounding box center [12, 422] width 11 height 11
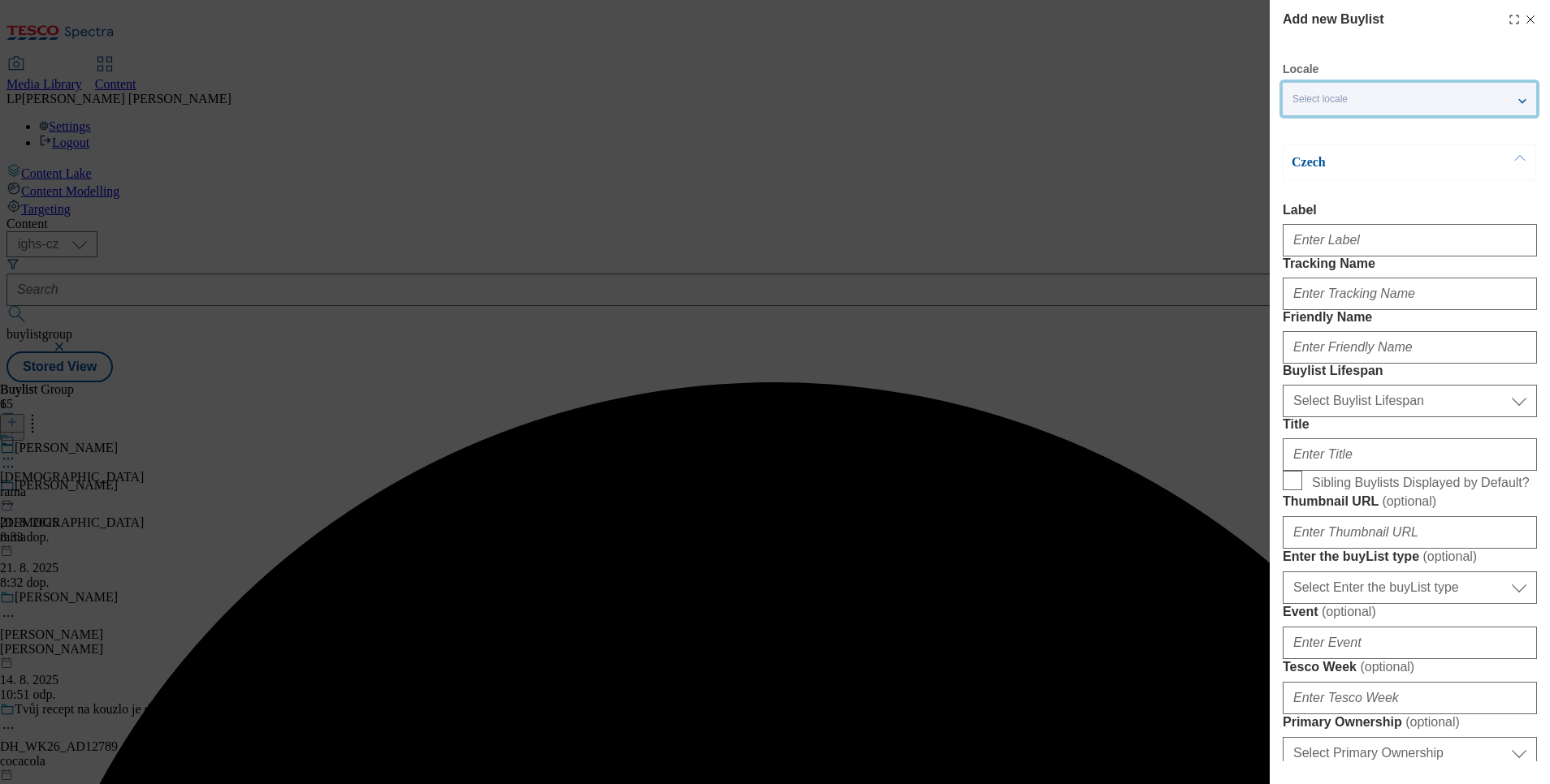
click at [1301, 85] on div "Select locale" at bounding box center [1409, 99] width 253 height 32
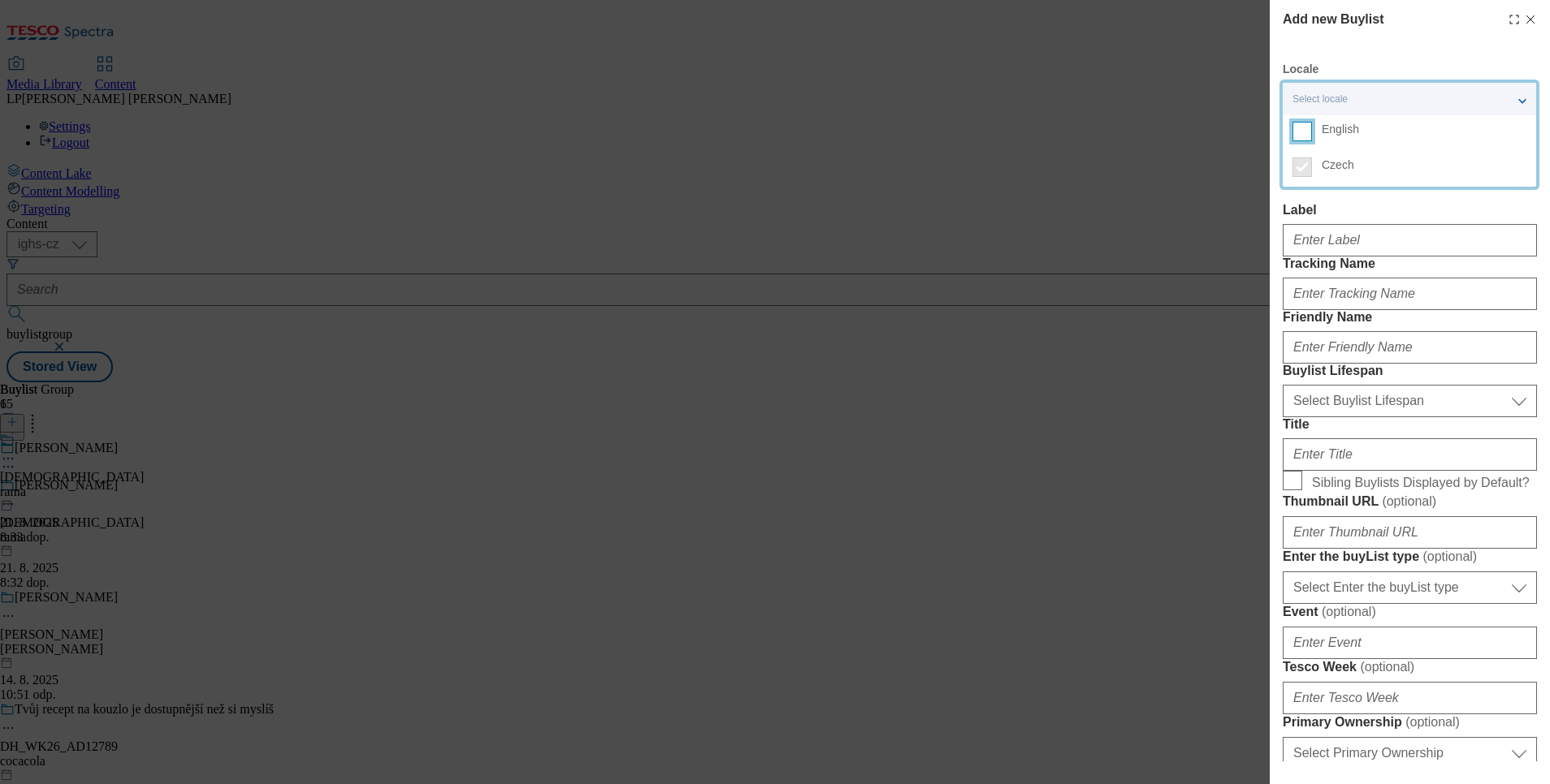
click at [1309, 126] on input "English" at bounding box center [1302, 131] width 20 height 20
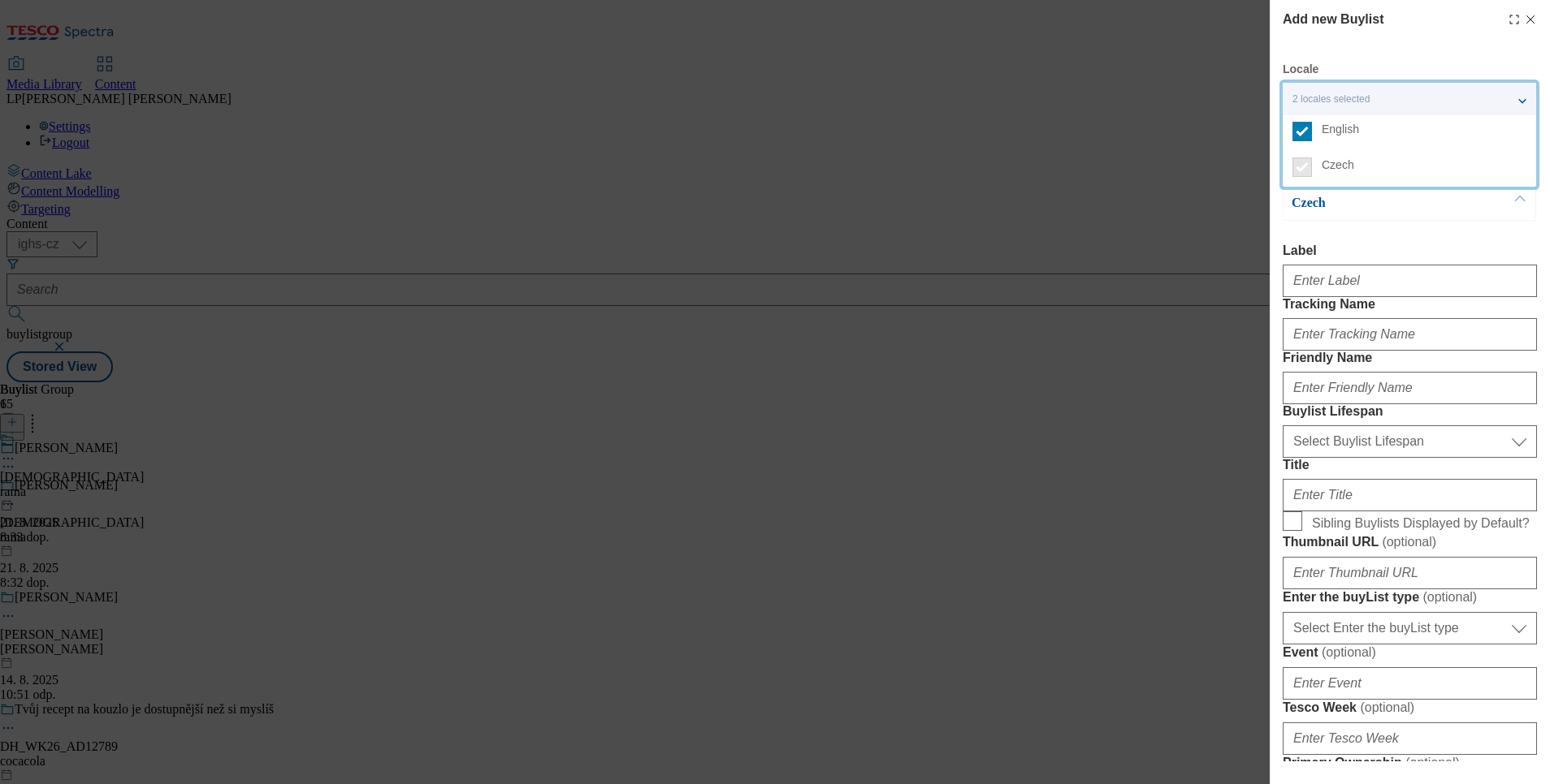
click at [1338, 218] on div "Czech" at bounding box center [1409, 203] width 253 height 36
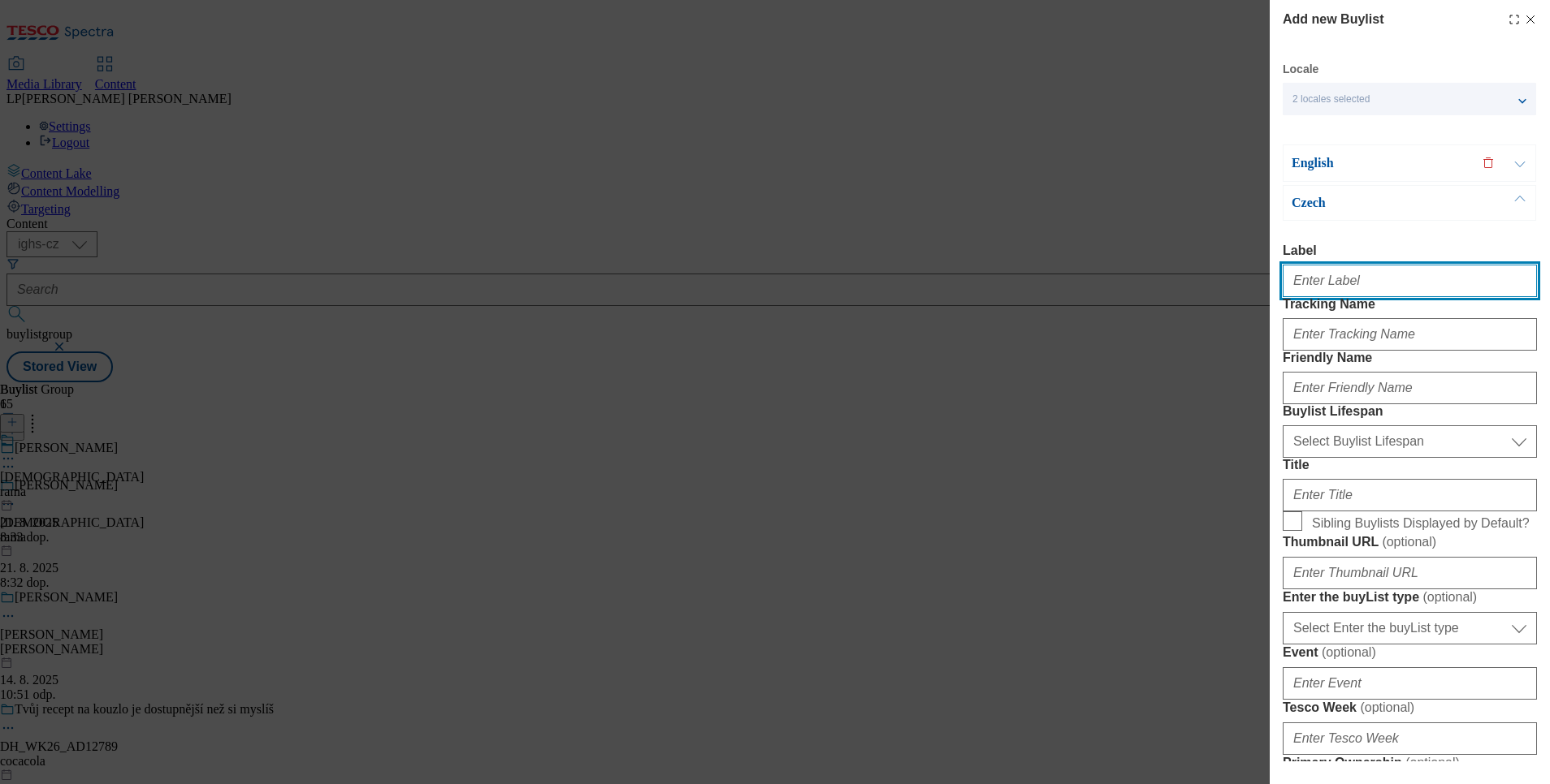
click at [1328, 281] on input "Label" at bounding box center [1410, 281] width 254 height 32
type input "Rama"
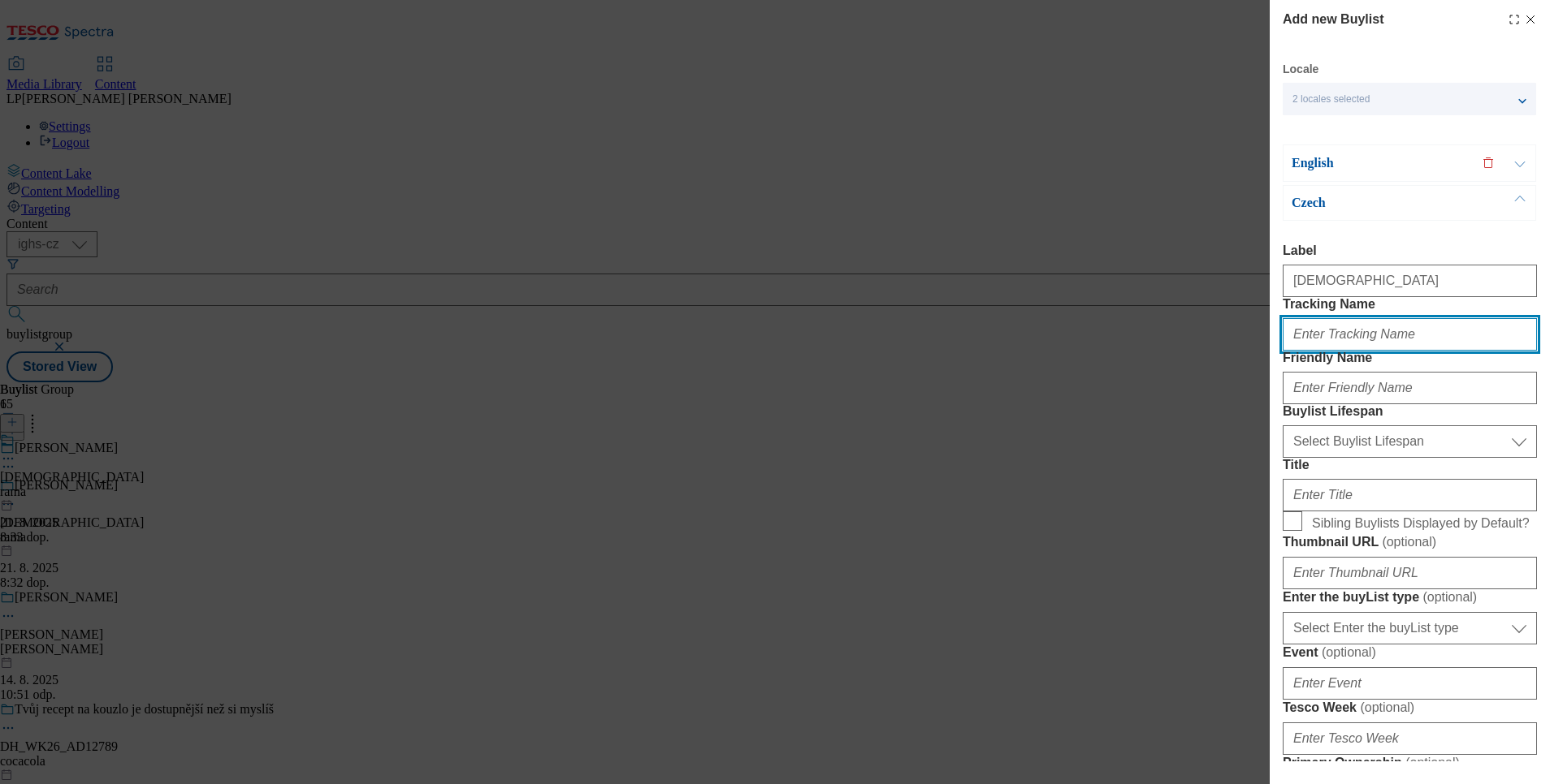
type input "Rama"
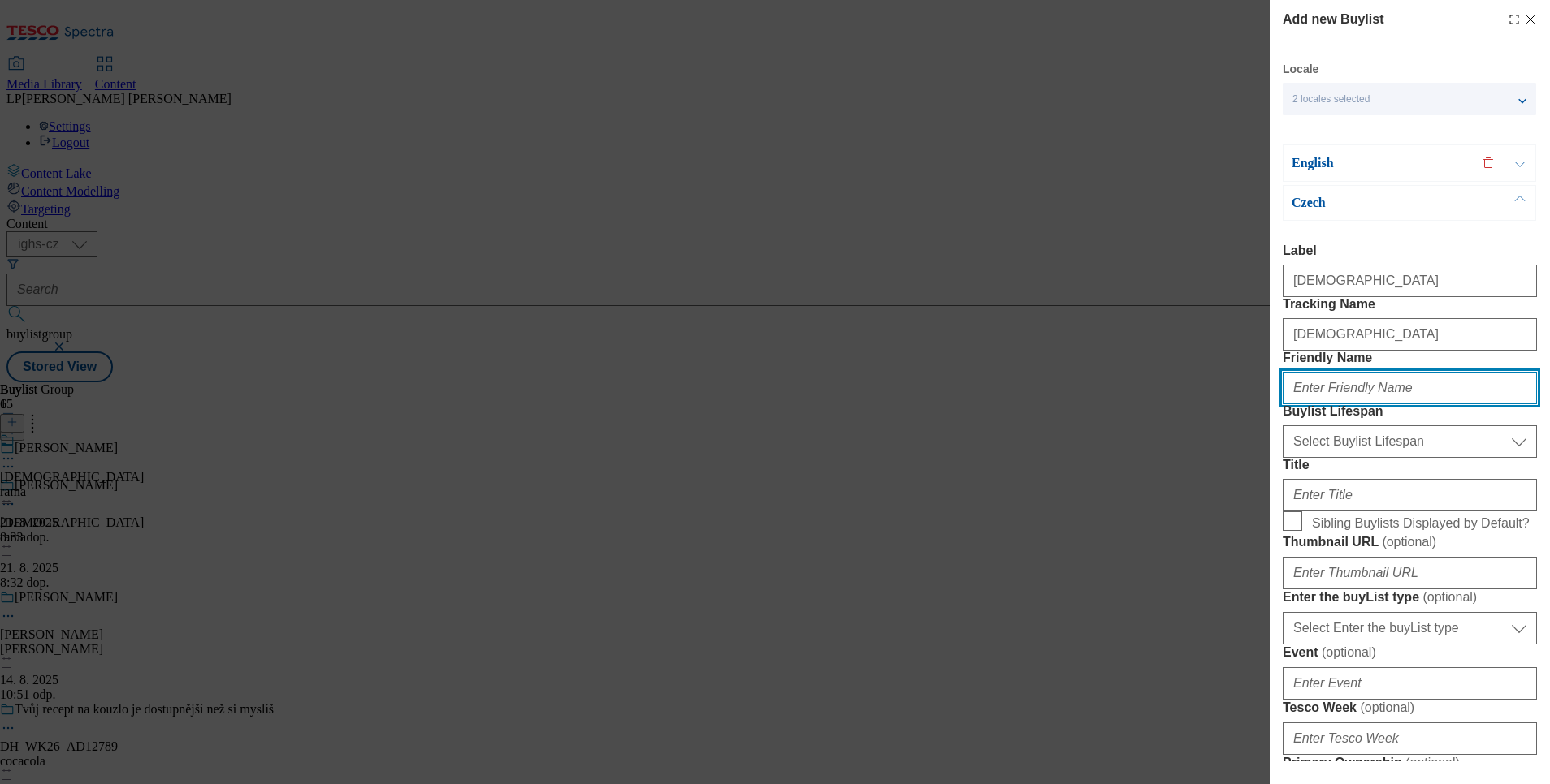
type input "rama"
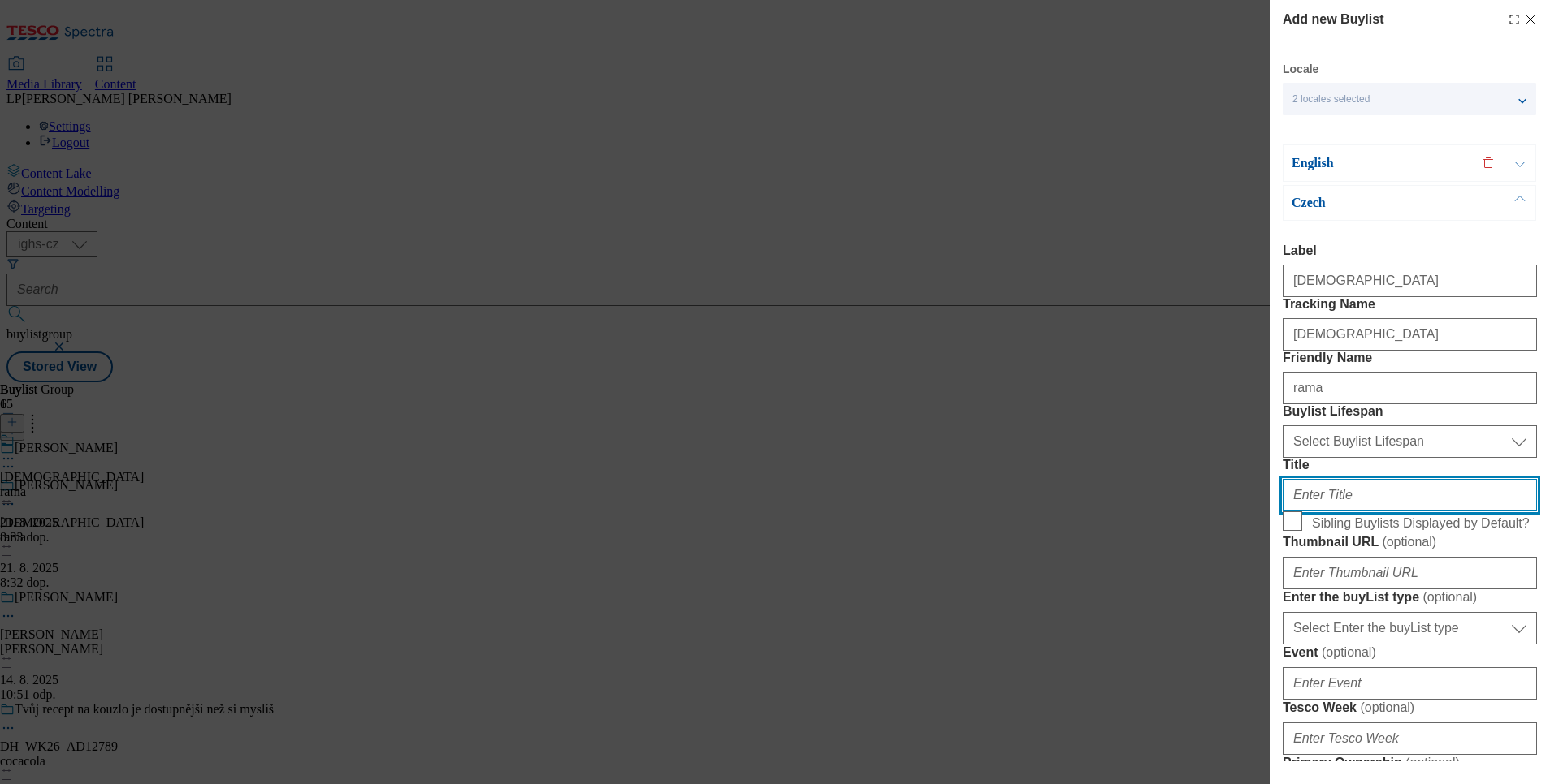
type input "Rama máslo"
type input "Rama"
click at [1524, 20] on icon "Modal" at bounding box center [1531, 20] width 13 height 13
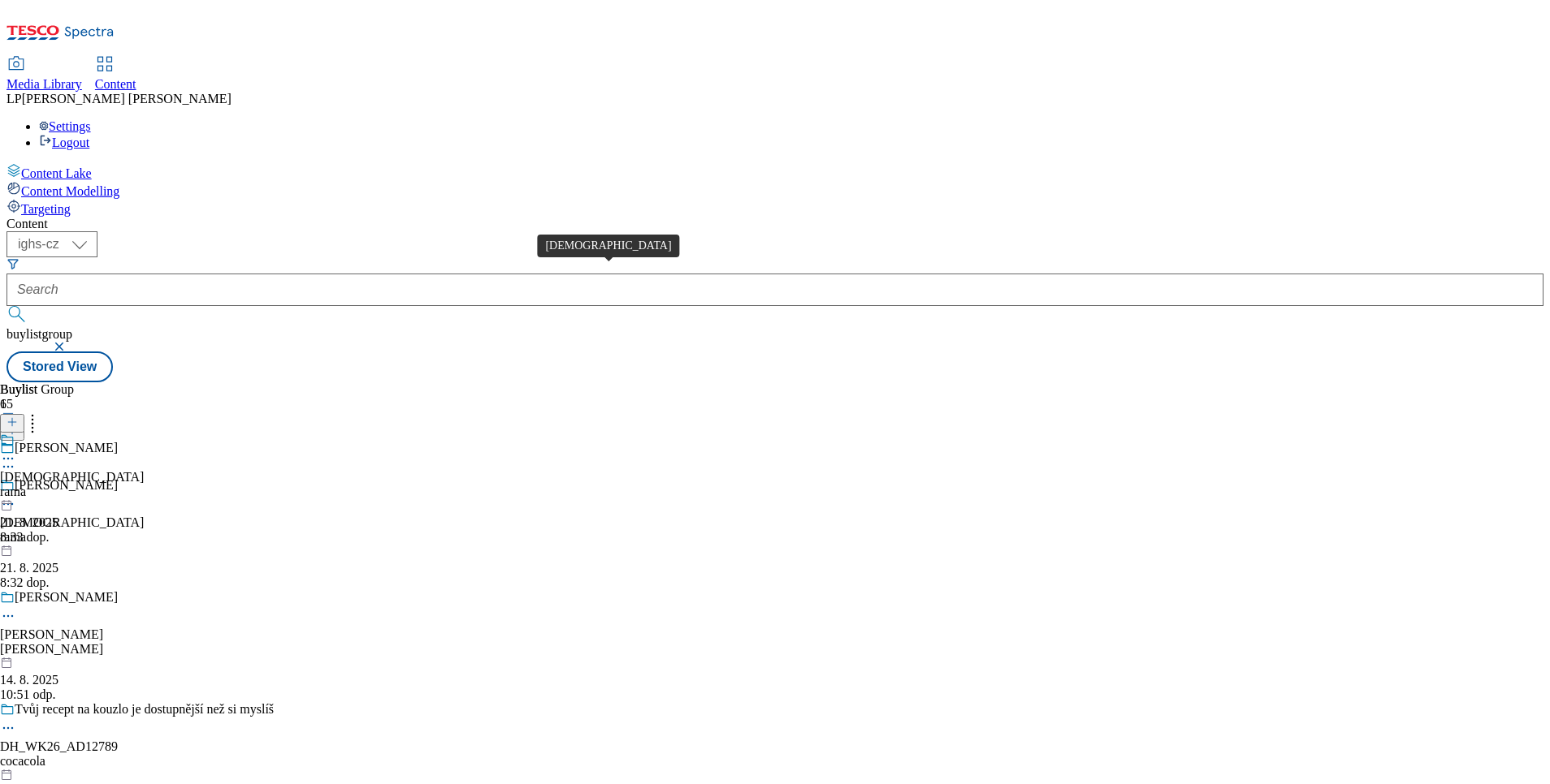
click at [144, 470] on div "Rama" at bounding box center [72, 477] width 144 height 14
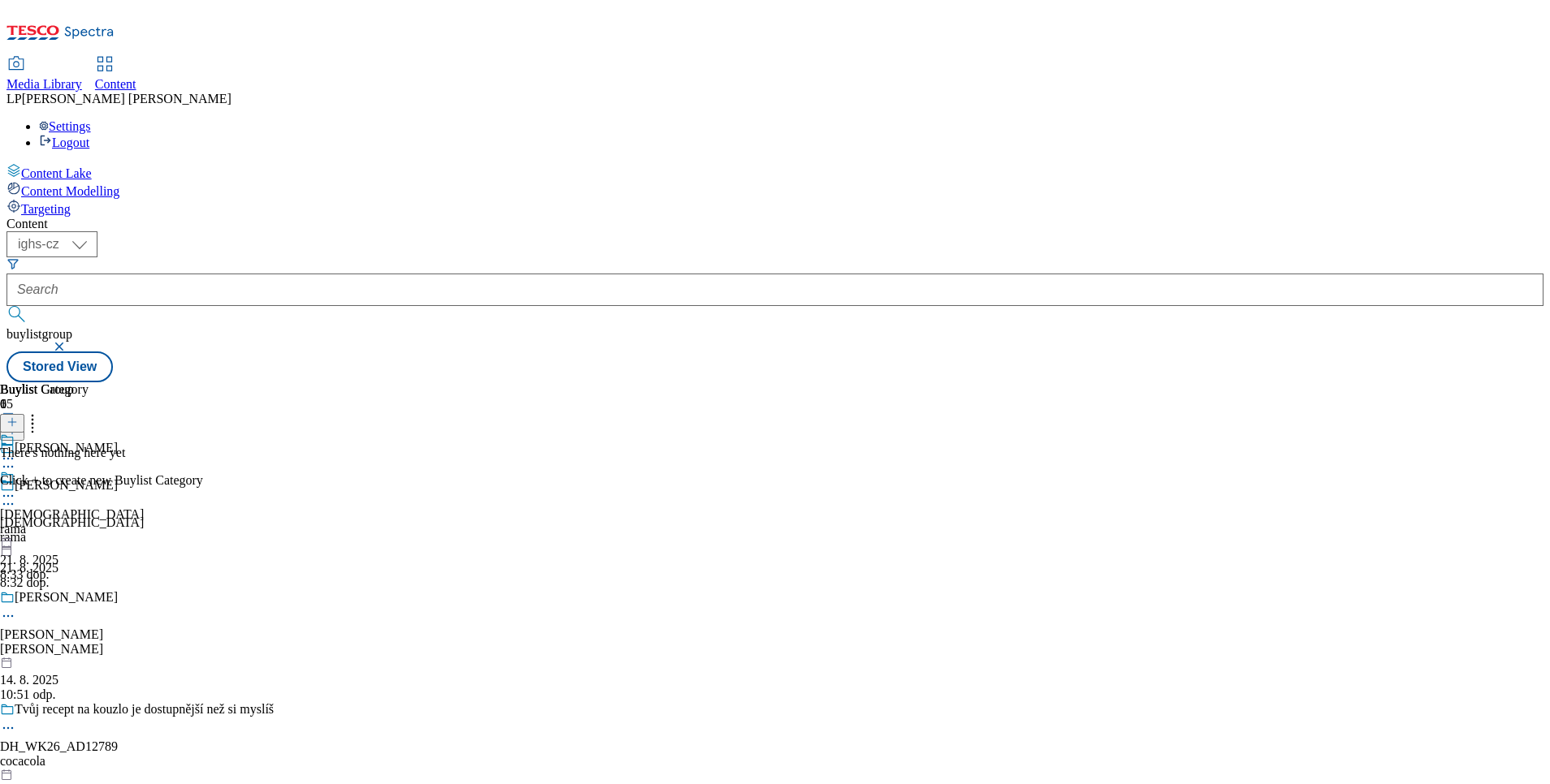
click at [144, 507] on div "Rama" at bounding box center [72, 514] width 144 height 14
click at [203, 411] on div at bounding box center [101, 422] width 203 height 21
click at [18, 416] on icon at bounding box center [12, 422] width 11 height 11
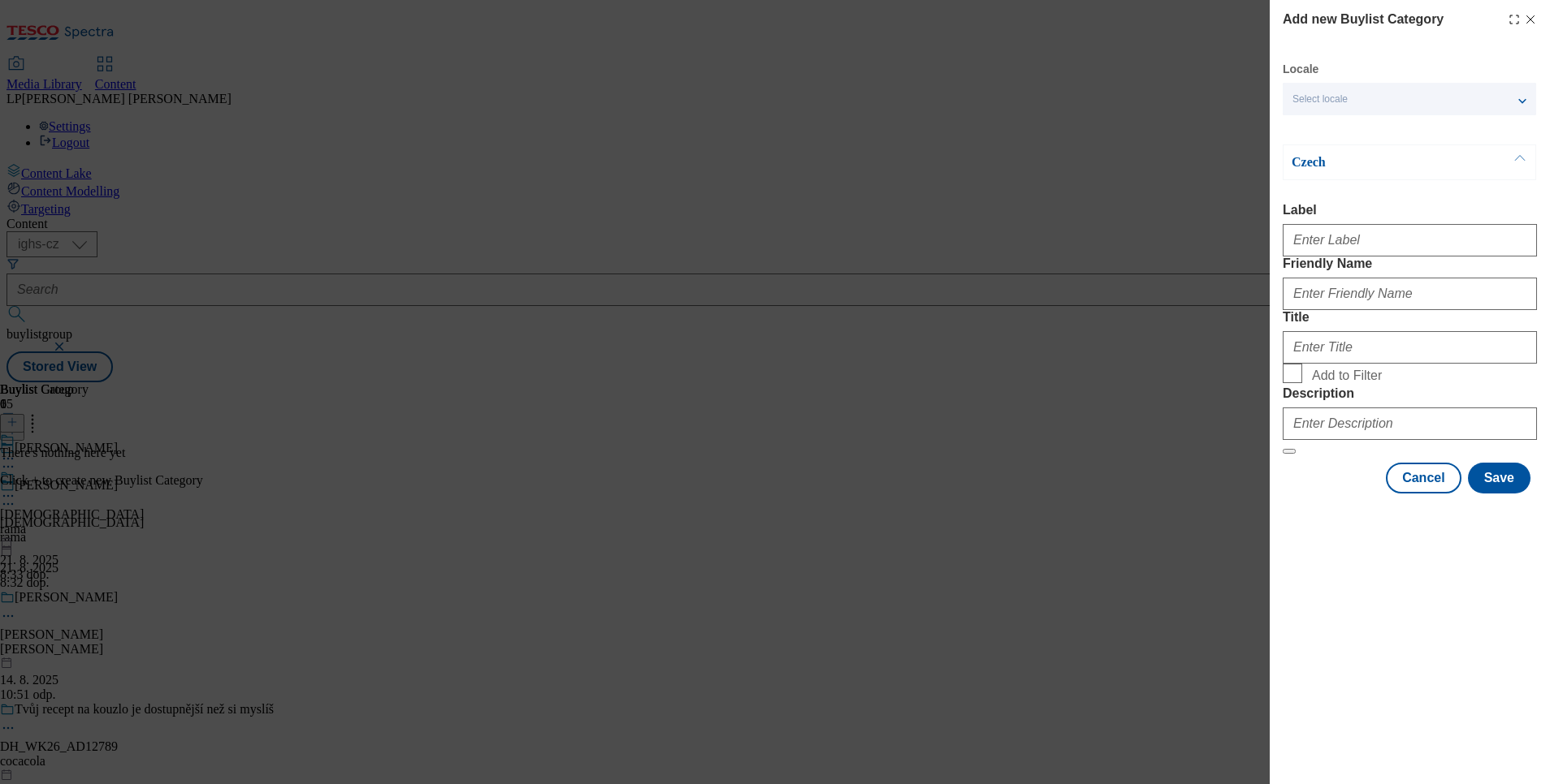
click at [1318, 102] on span "Select locale" at bounding box center [1320, 99] width 55 height 12
click at [1319, 136] on label "English" at bounding box center [1409, 134] width 253 height 36
click at [1312, 136] on input "English" at bounding box center [1302, 131] width 20 height 20
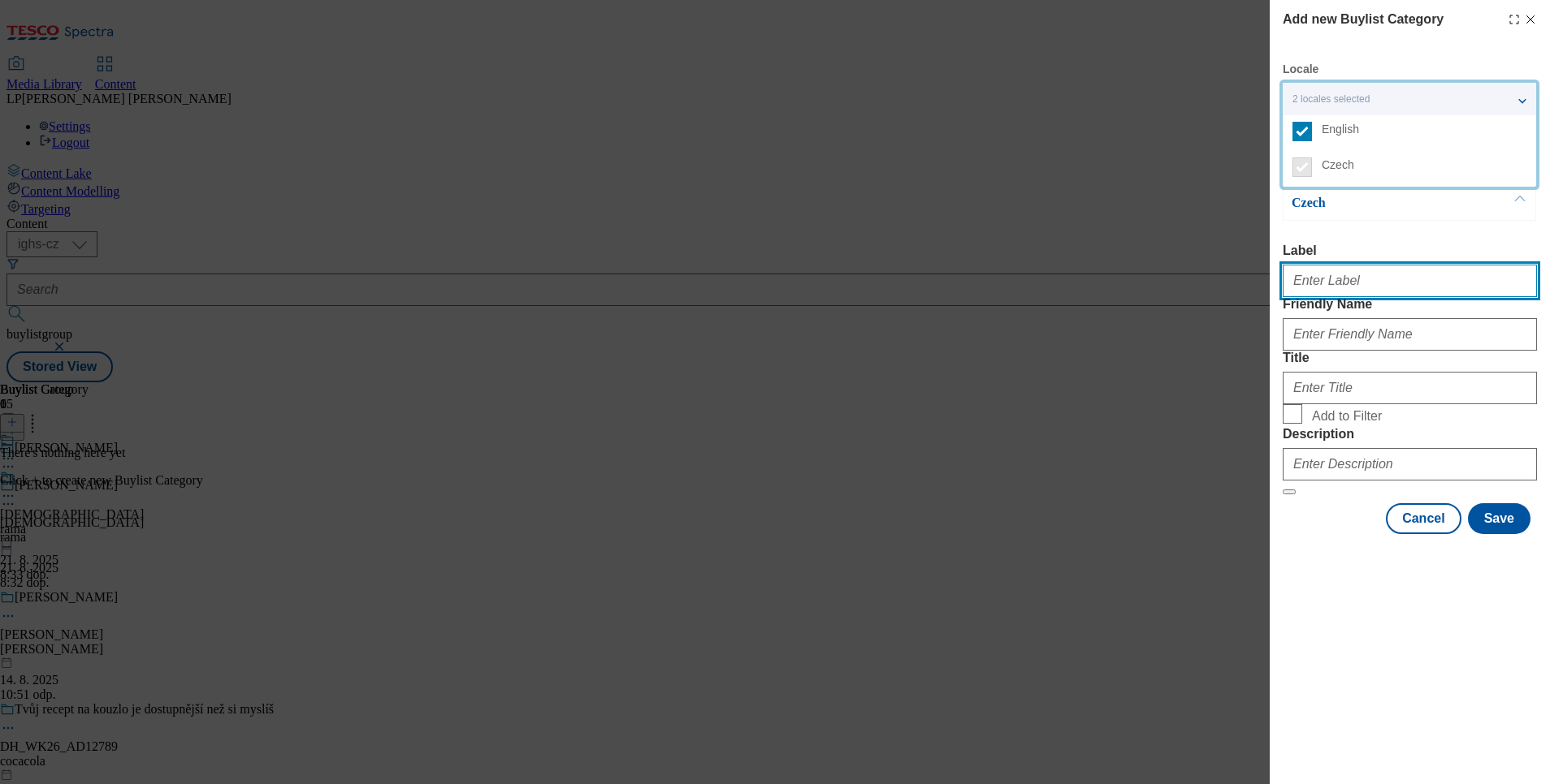
click at [1321, 296] on input "Label" at bounding box center [1410, 281] width 254 height 32
type input "Rama"
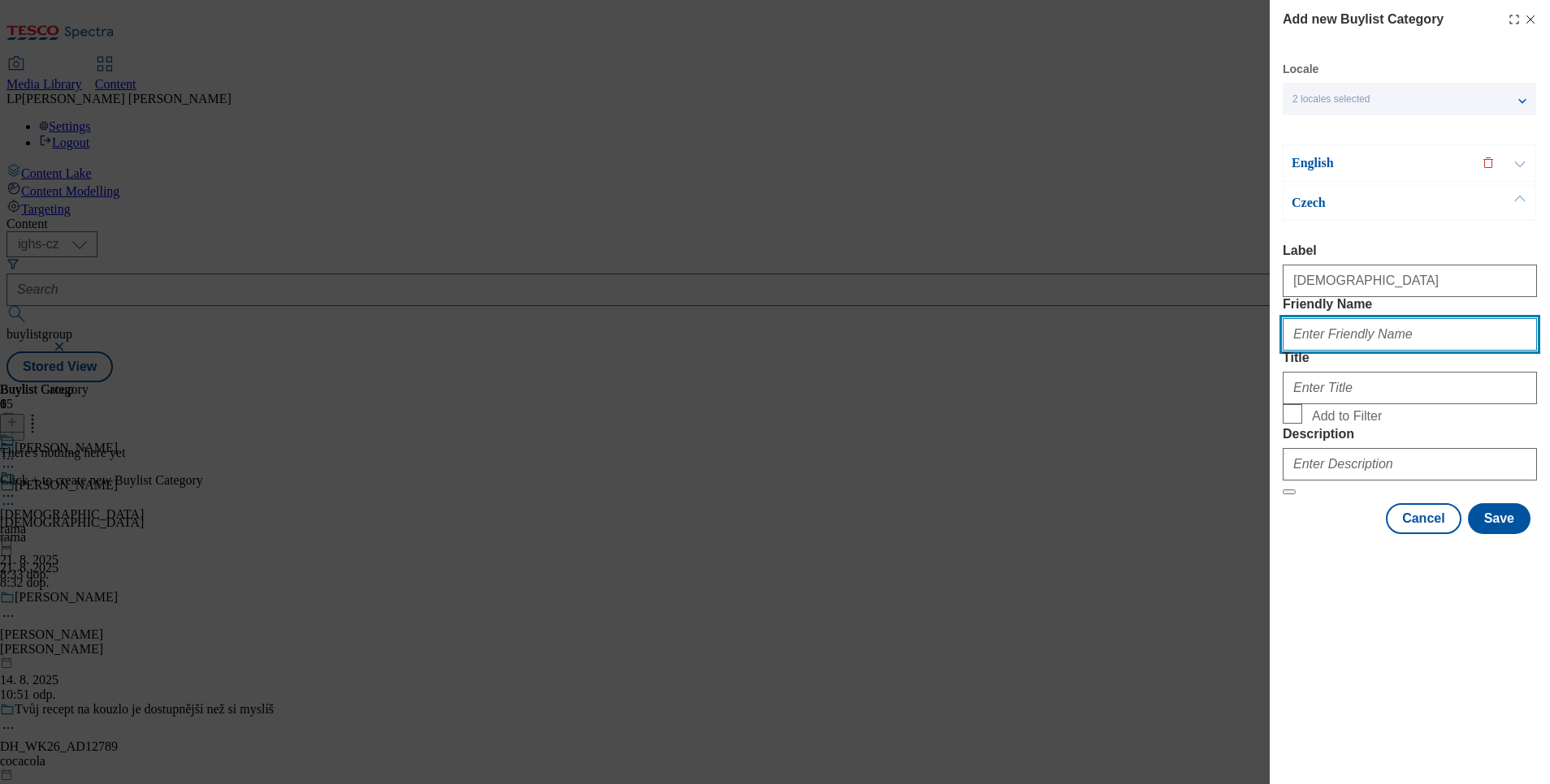
type input "rama"
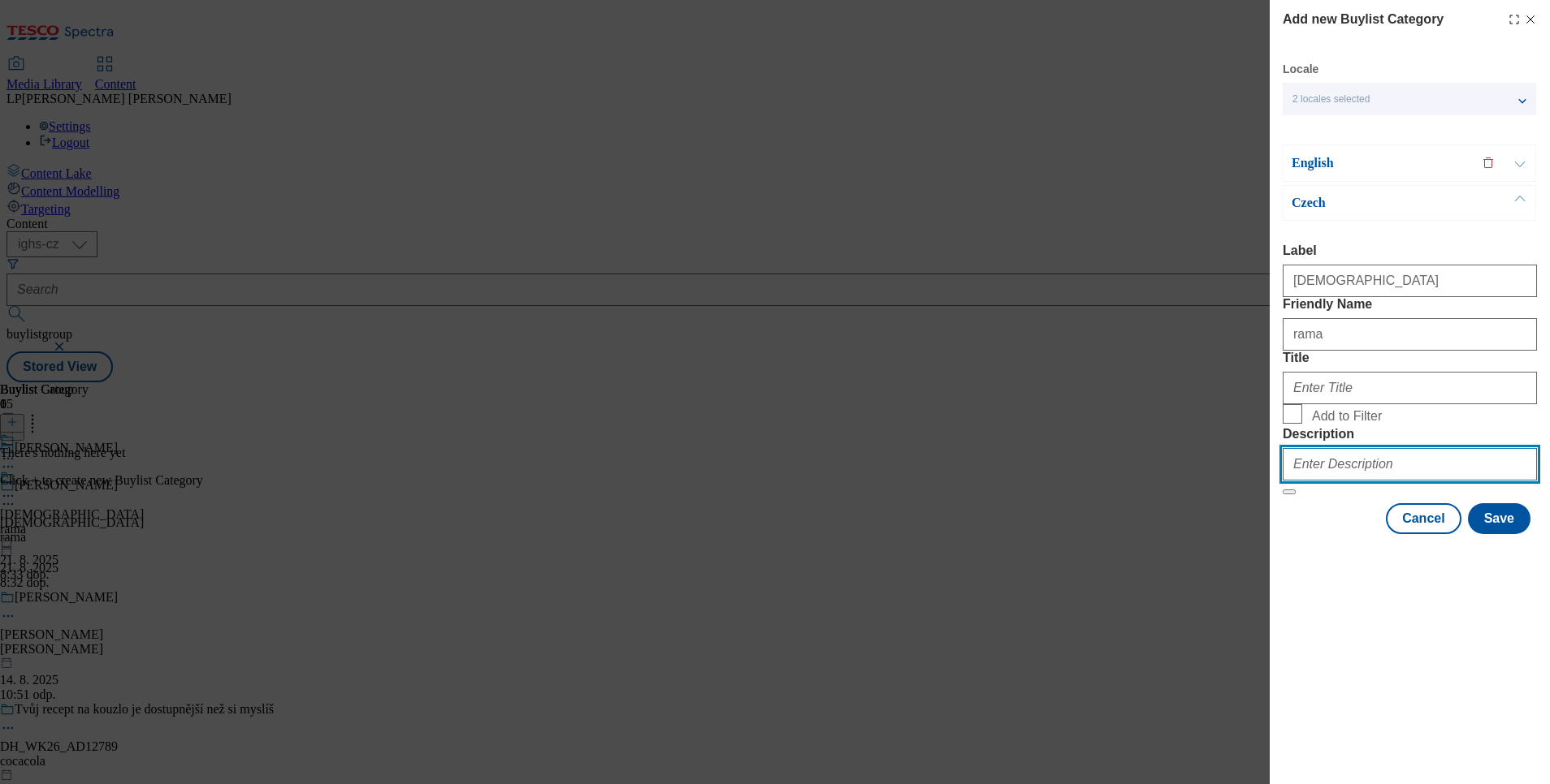
type input "Rama"
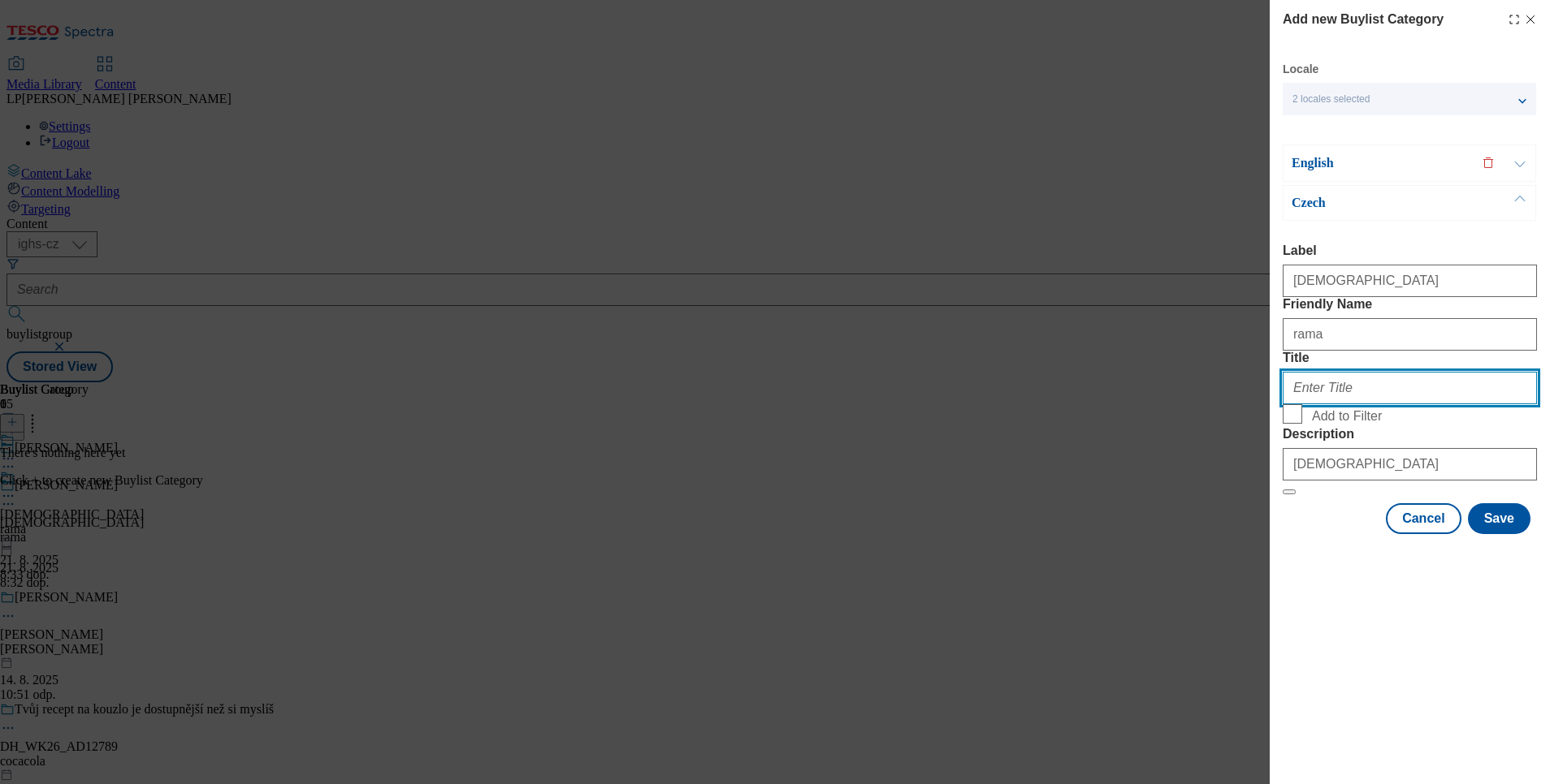
click at [1373, 405] on input "Title" at bounding box center [1410, 388] width 254 height 32
click at [1317, 161] on p "English" at bounding box center [1377, 163] width 171 height 16
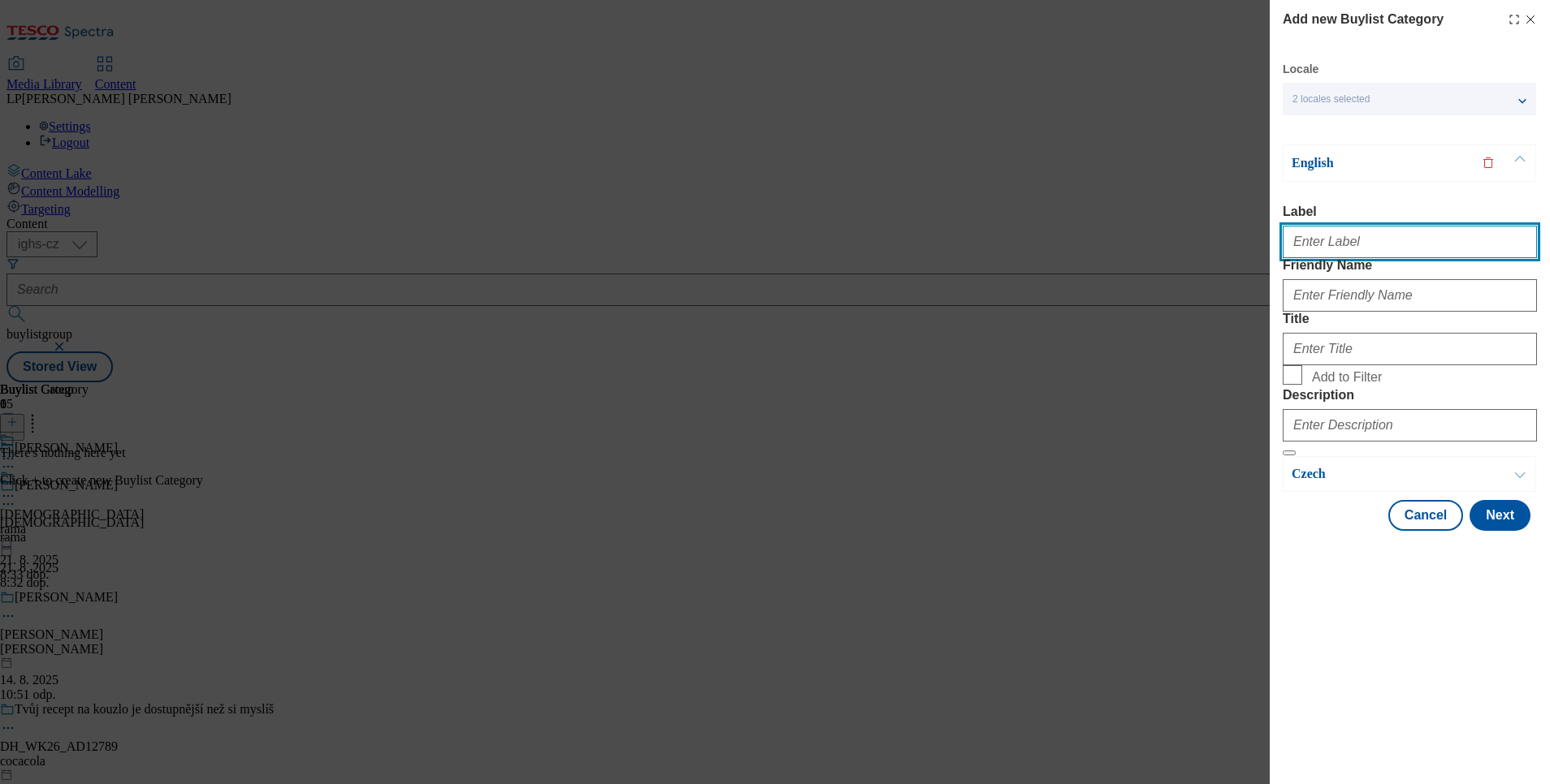
click at [1310, 245] on input "Label" at bounding box center [1410, 242] width 254 height 32
type input "Rama"
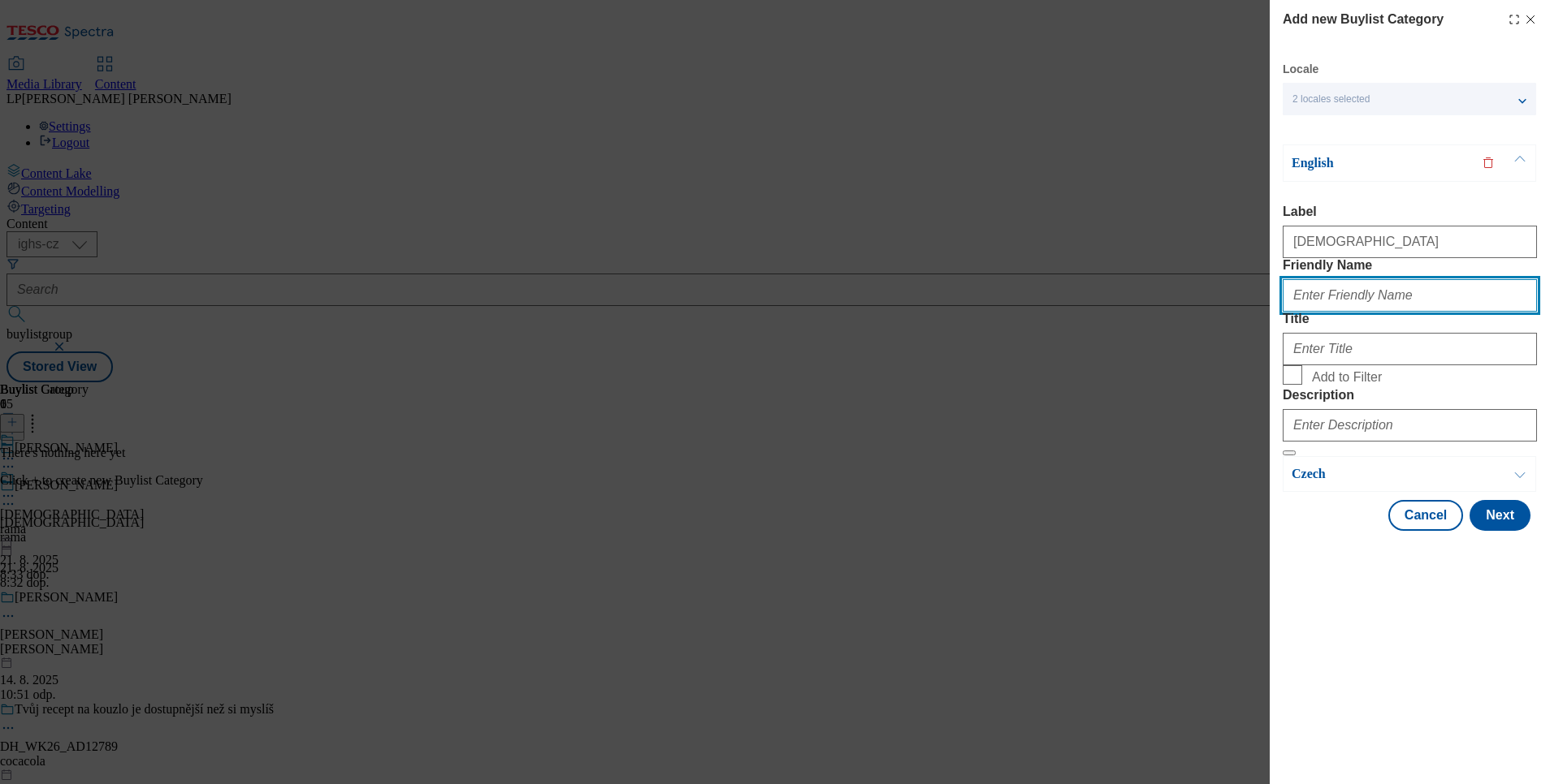
type input "rama"
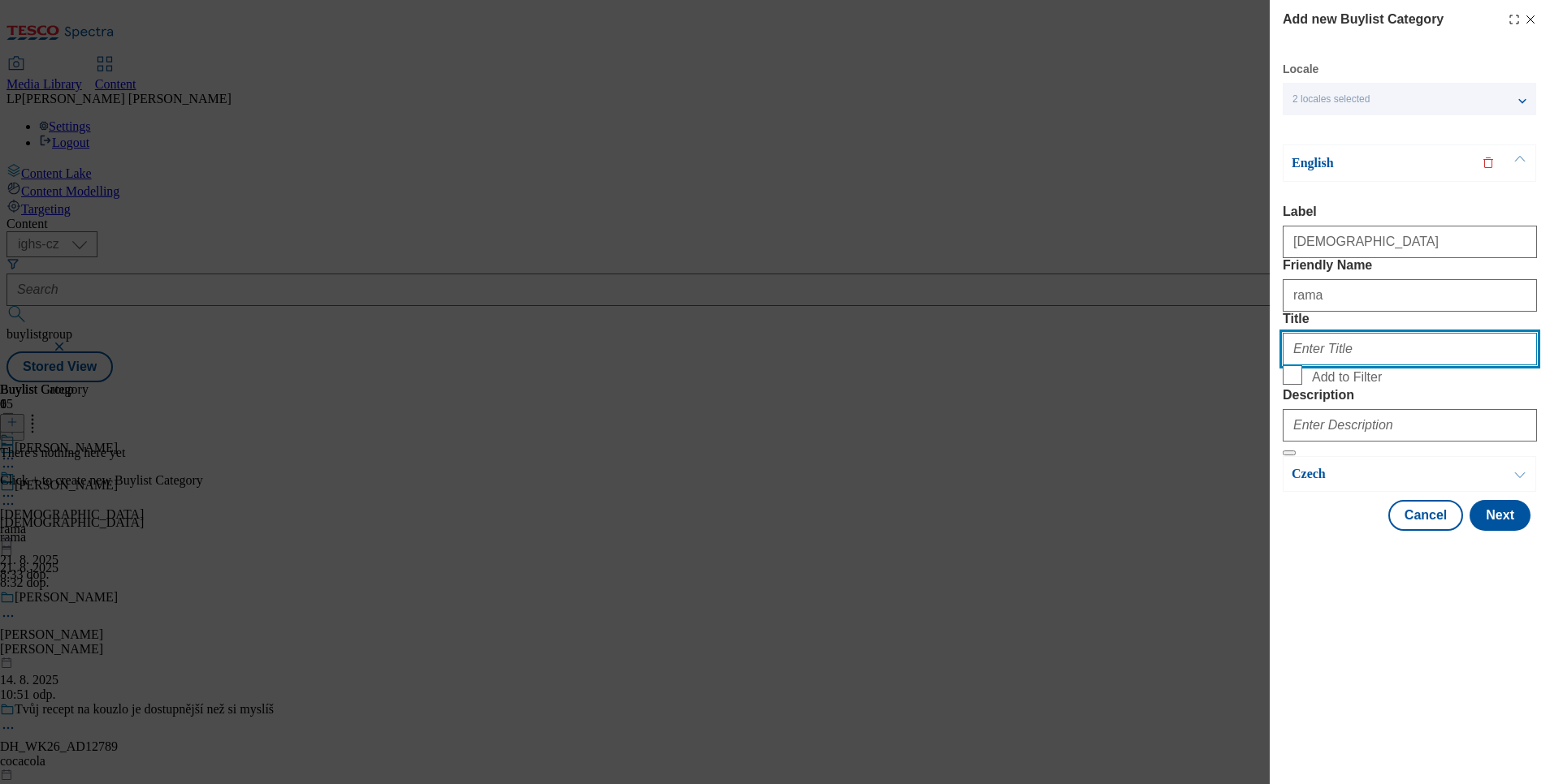
click at [1304, 365] on input "Title" at bounding box center [1410, 349] width 254 height 32
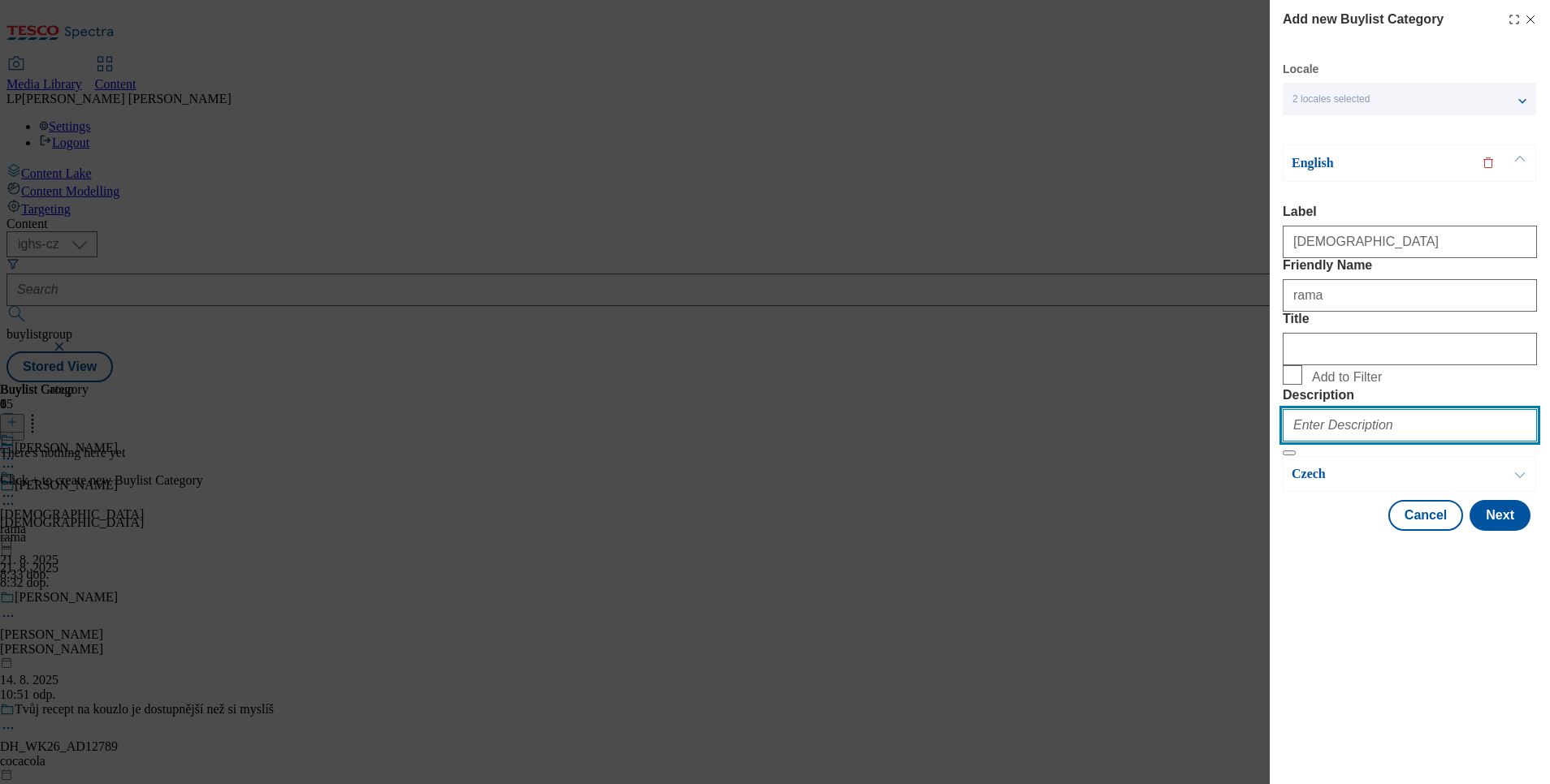
click at [1319, 442] on input "Description" at bounding box center [1410, 426] width 254 height 32
type input "Rama"
click at [1507, 531] on button "Next" at bounding box center [1500, 516] width 61 height 31
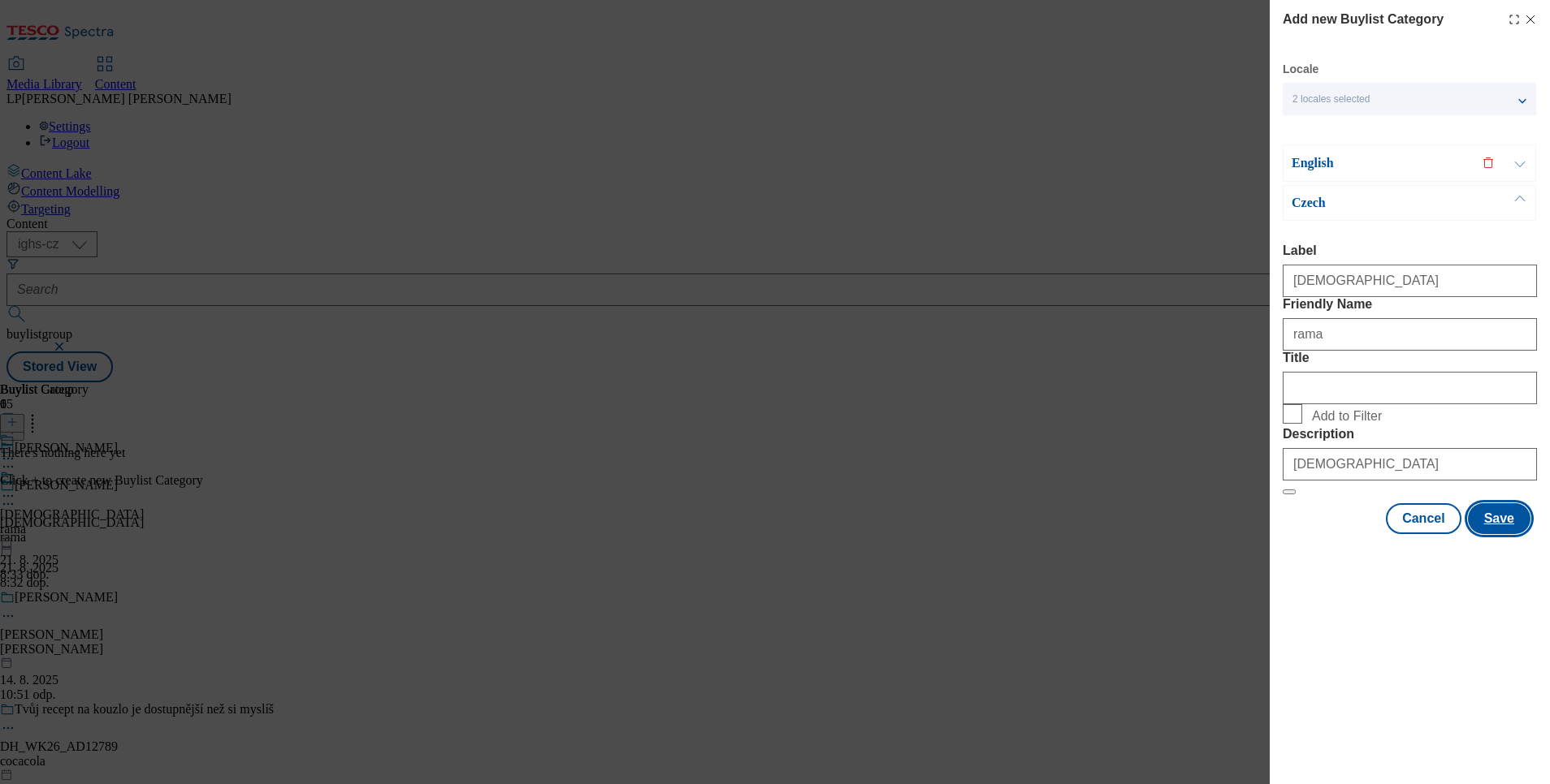
click at [1507, 535] on button "Save" at bounding box center [1500, 519] width 63 height 31
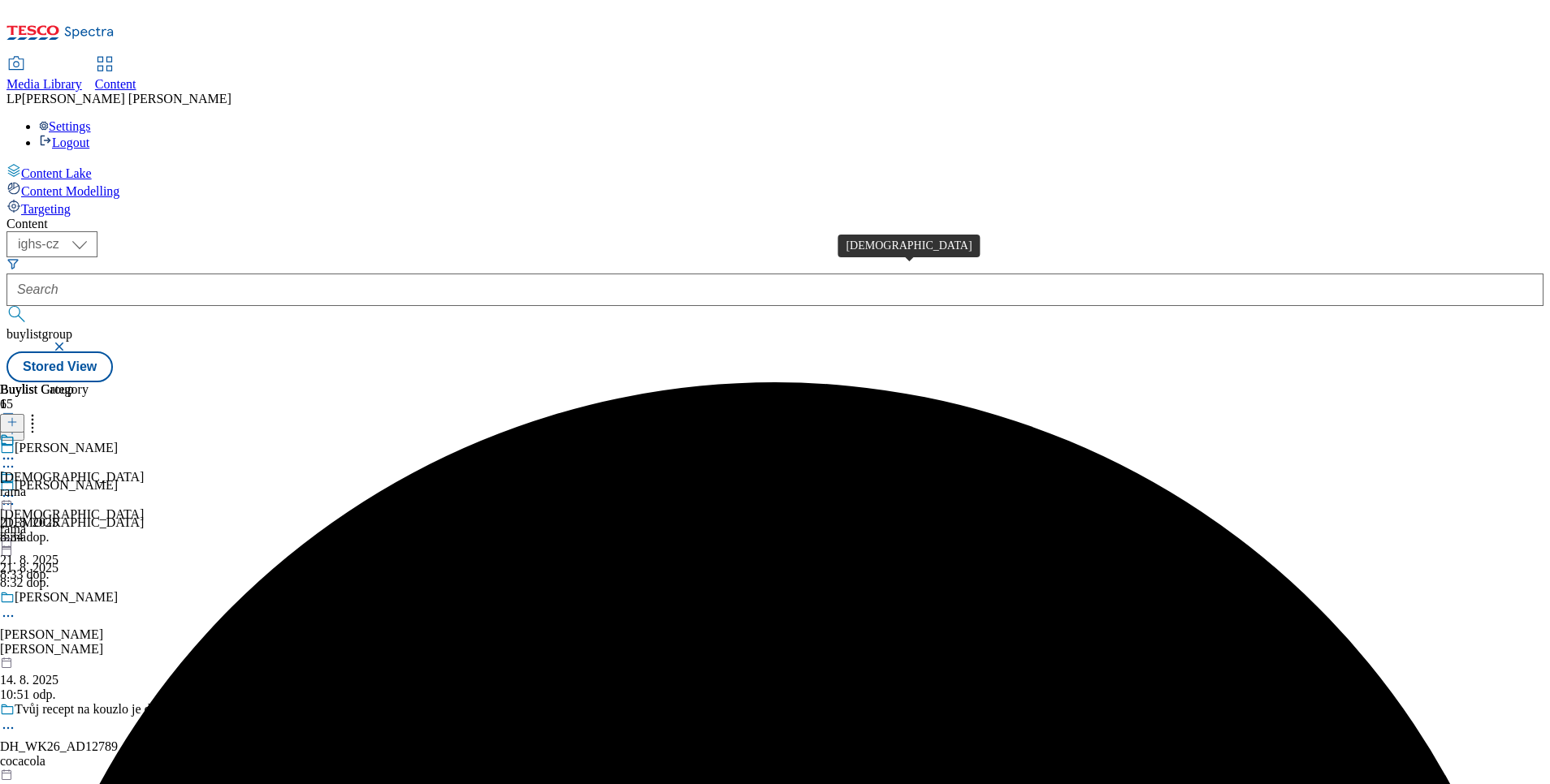
click at [144, 470] on div "Rama" at bounding box center [72, 477] width 144 height 14
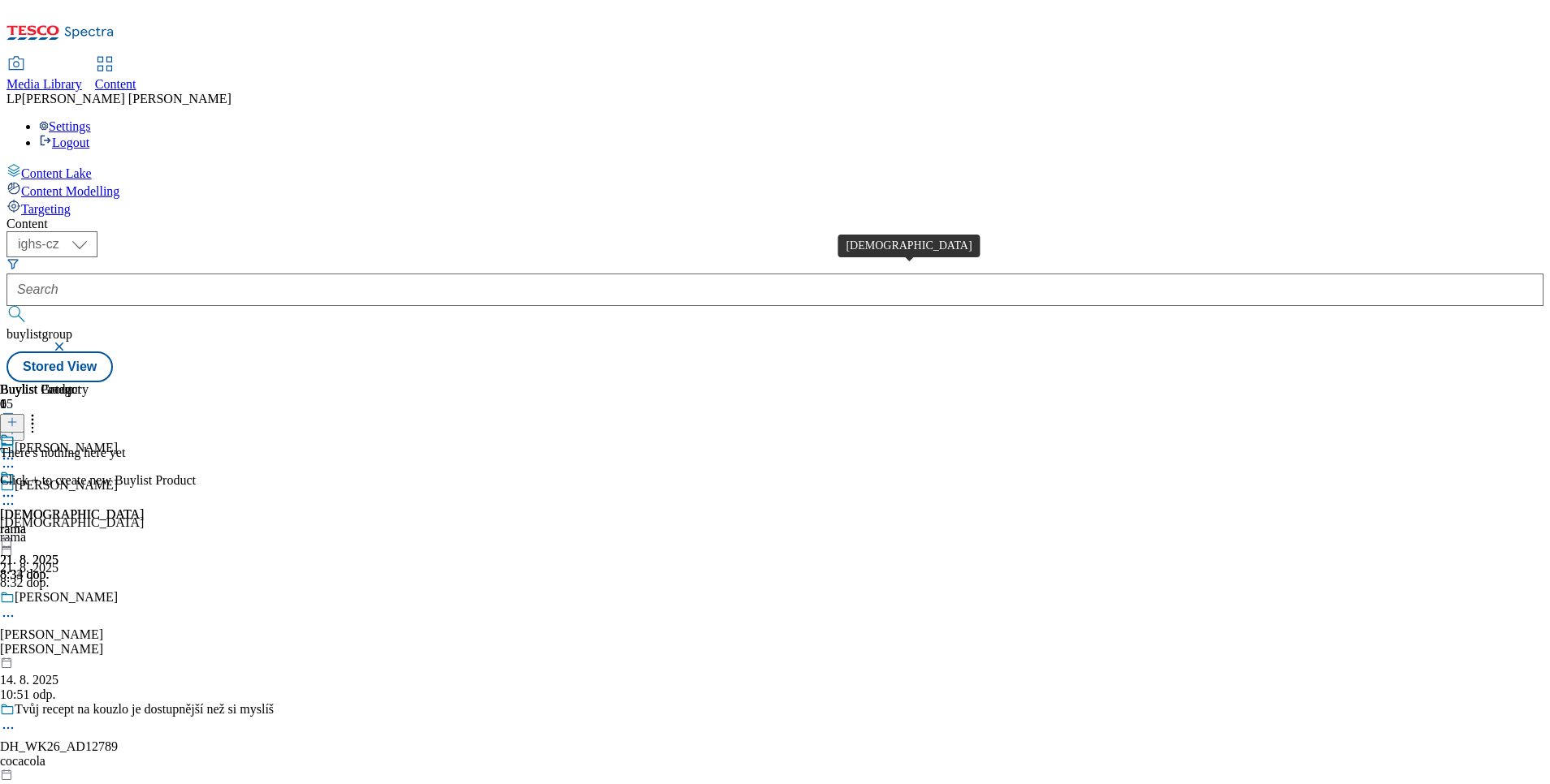
click at [144, 507] on div "Rama" at bounding box center [72, 514] width 144 height 14
click at [18, 416] on icon at bounding box center [12, 422] width 11 height 11
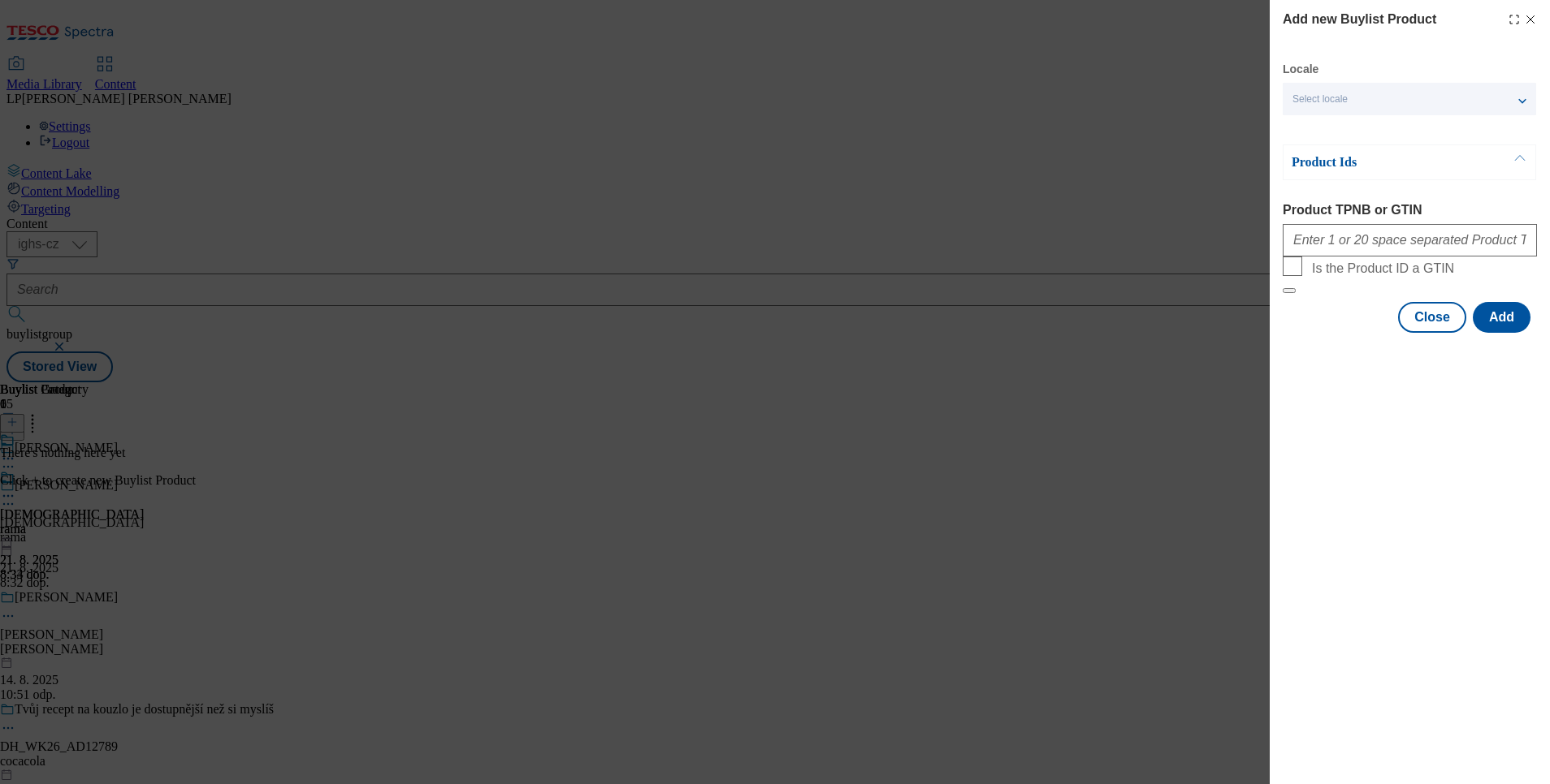
click at [1335, 101] on span "Select locale" at bounding box center [1320, 99] width 55 height 12
click at [1329, 128] on span "English" at bounding box center [1339, 129] width 37 height 9
click at [1312, 128] on input "English" at bounding box center [1302, 131] width 20 height 20
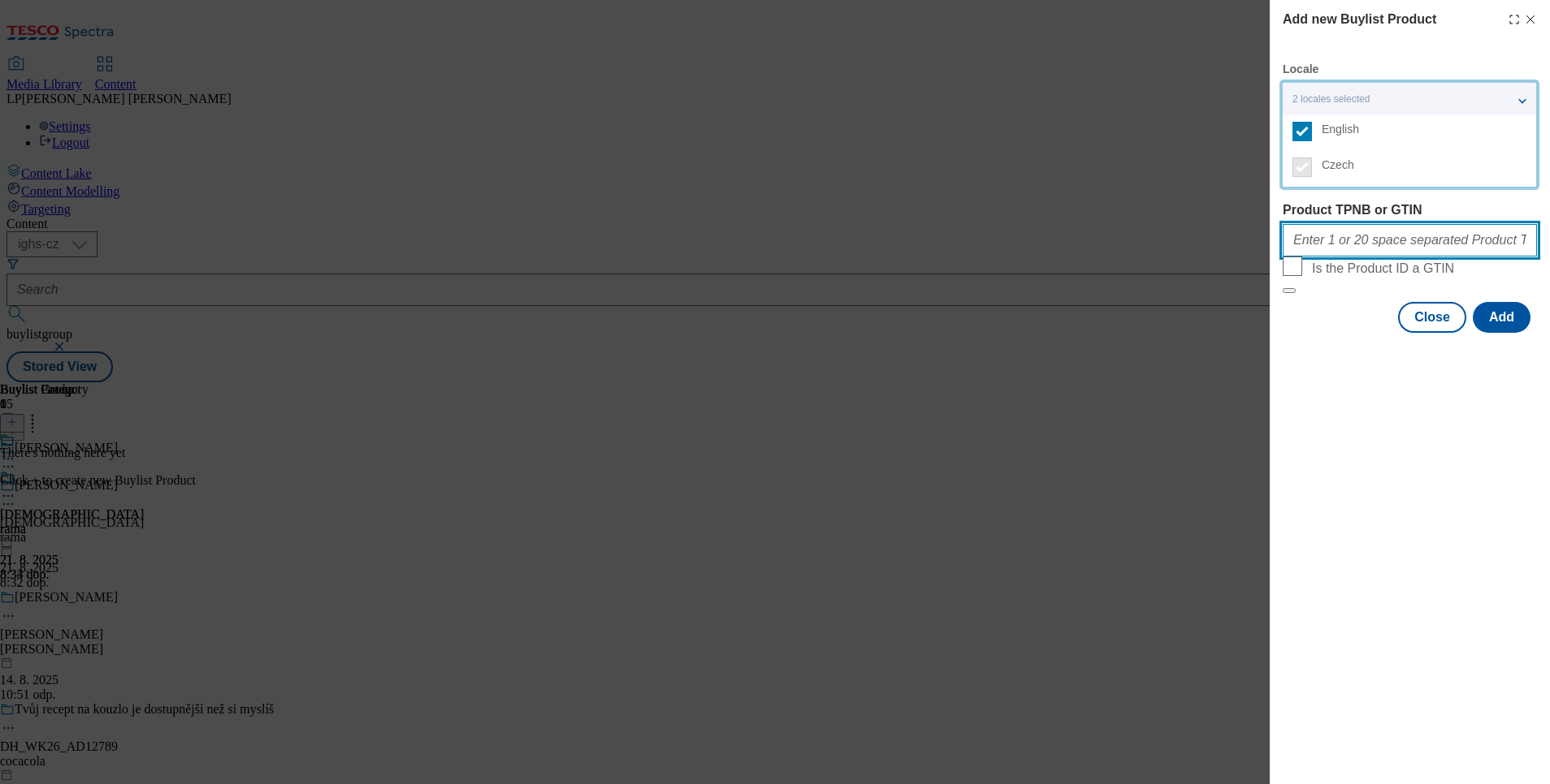
click at [1367, 247] on input "Product TPNB or GTIN" at bounding box center [1410, 240] width 254 height 32
type input "220203189 220203191 220203198 220203200 220256189 220276813 220311212 220328996…"
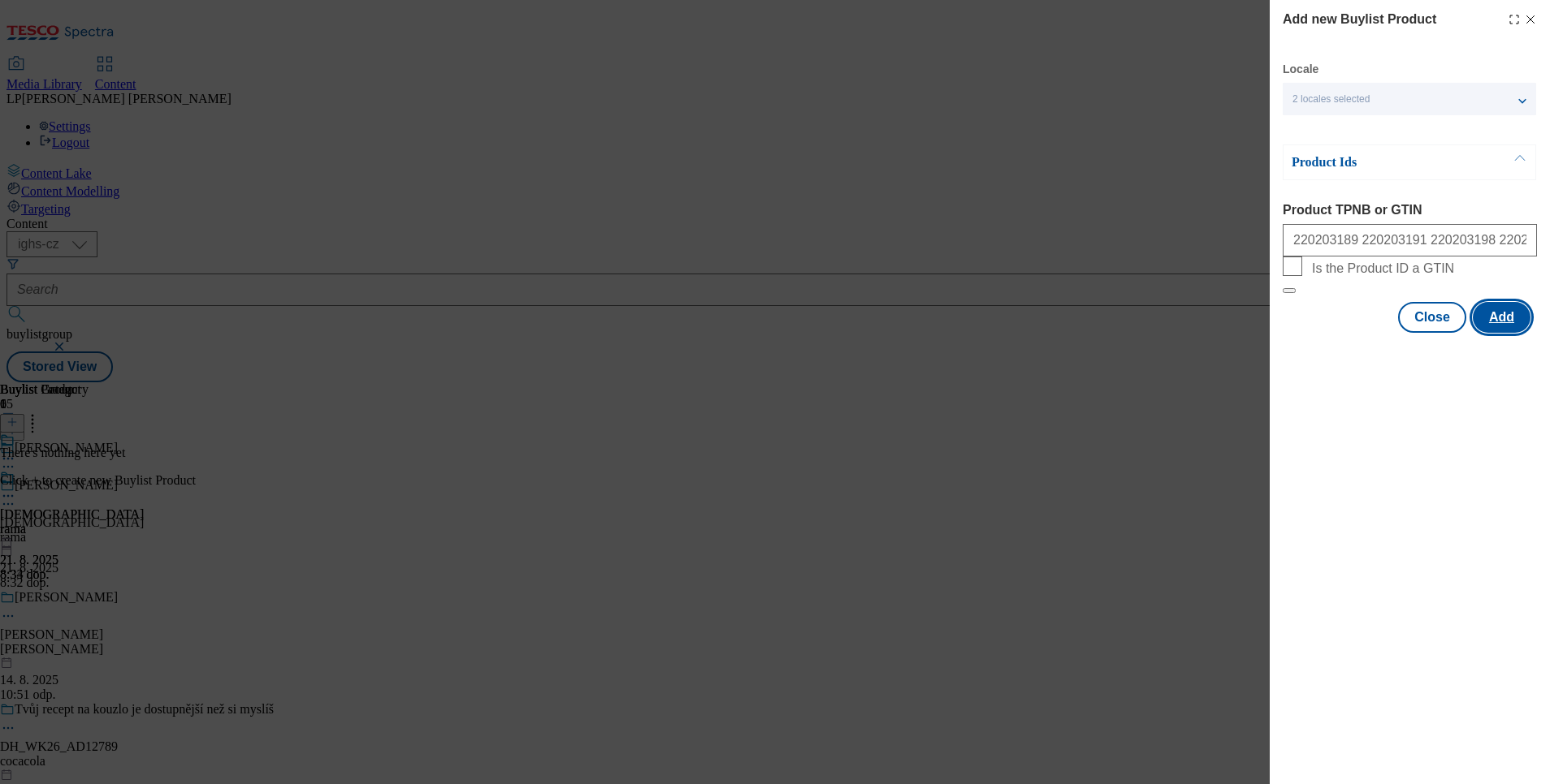
click at [1508, 333] on button "Add" at bounding box center [1502, 318] width 58 height 31
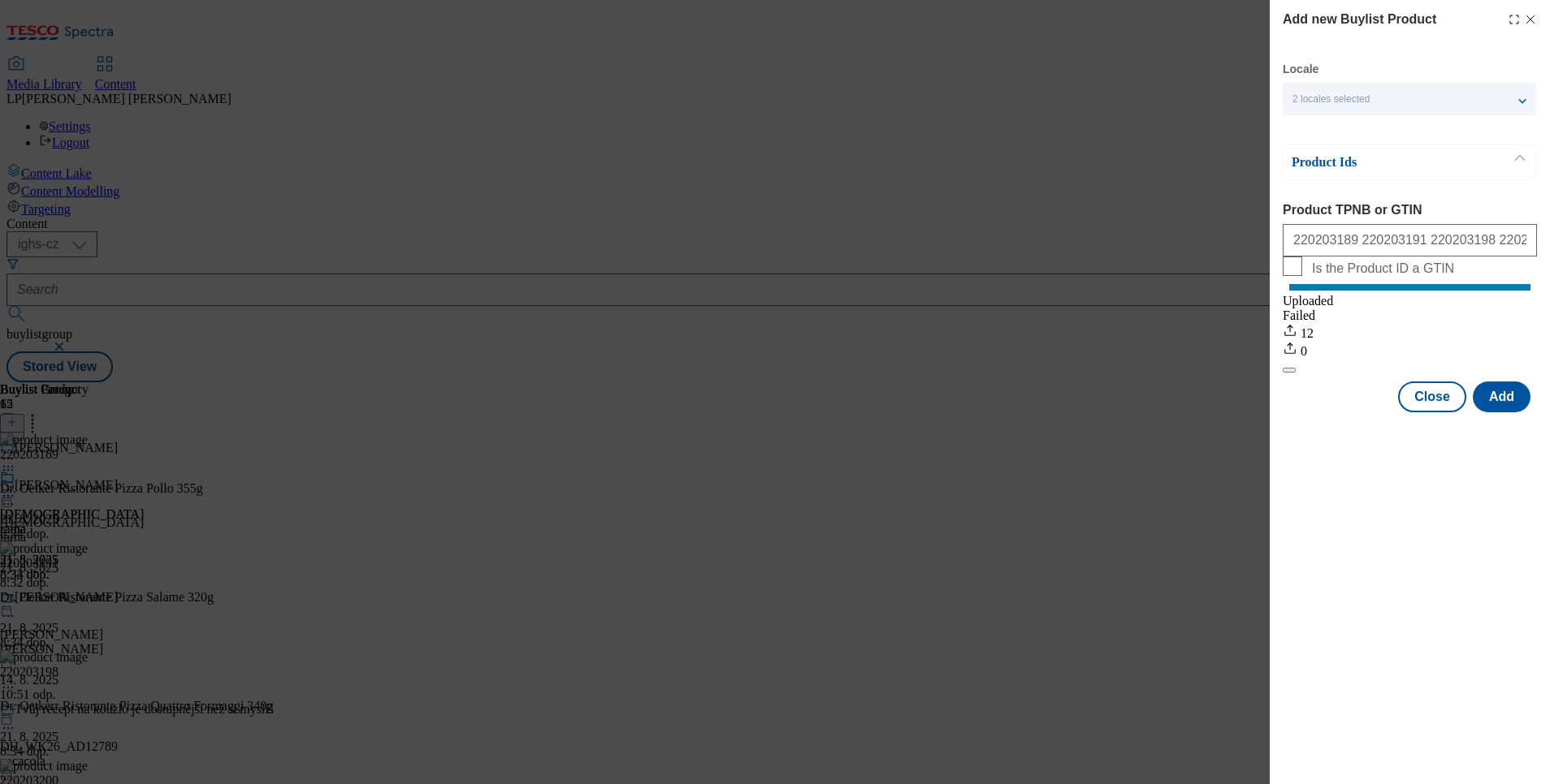
click at [1026, 630] on div "Add new Buylist Product Locale 2 locales selected English Czech Product Ids Pro…" at bounding box center [775, 392] width 1550 height 784
click at [1526, 14] on icon "Modal" at bounding box center [1531, 20] width 13 height 13
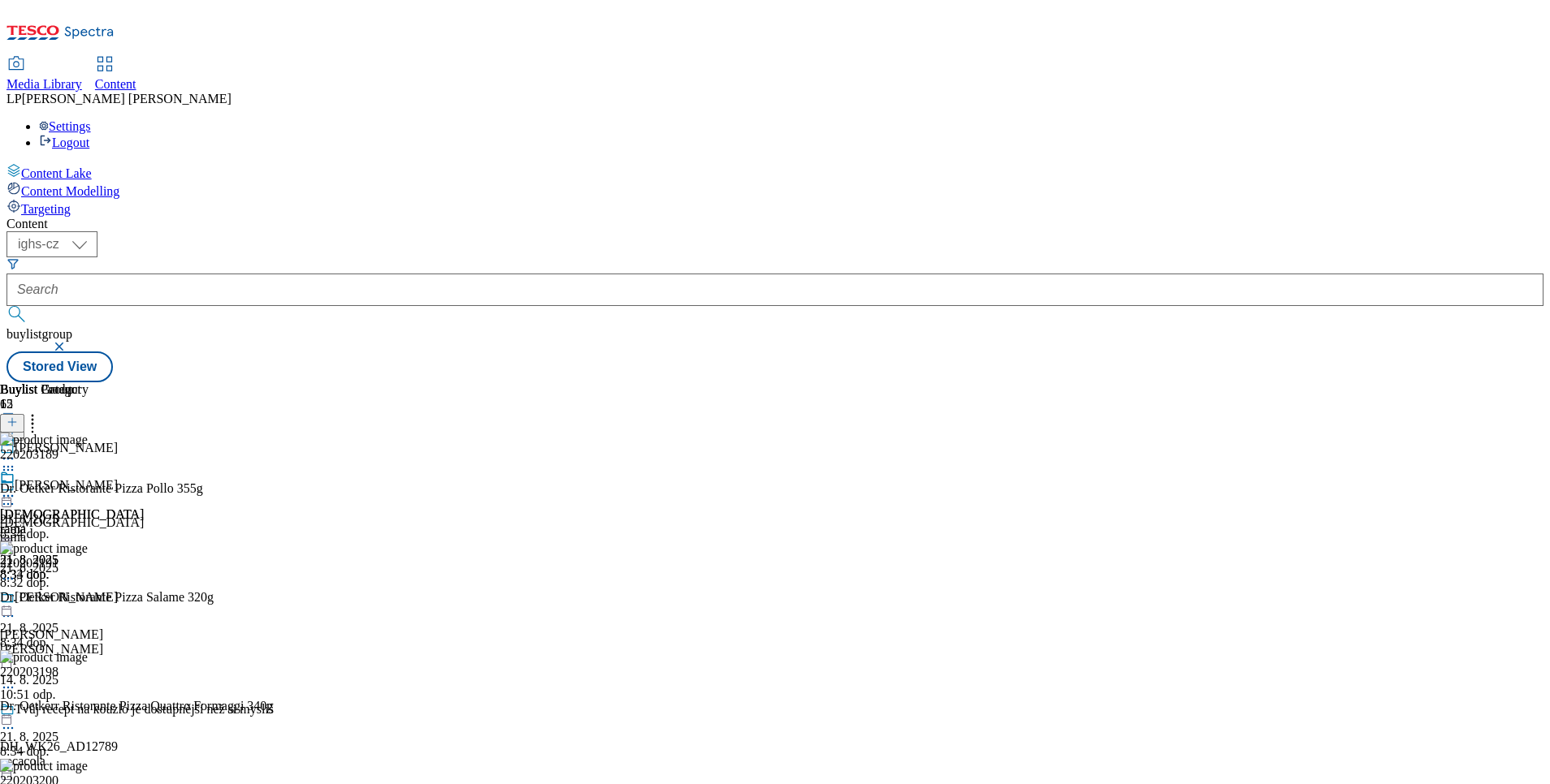
click at [16, 488] on icon at bounding box center [8, 496] width 16 height 16
click at [88, 599] on span "Preview" at bounding box center [69, 605] width 38 height 12
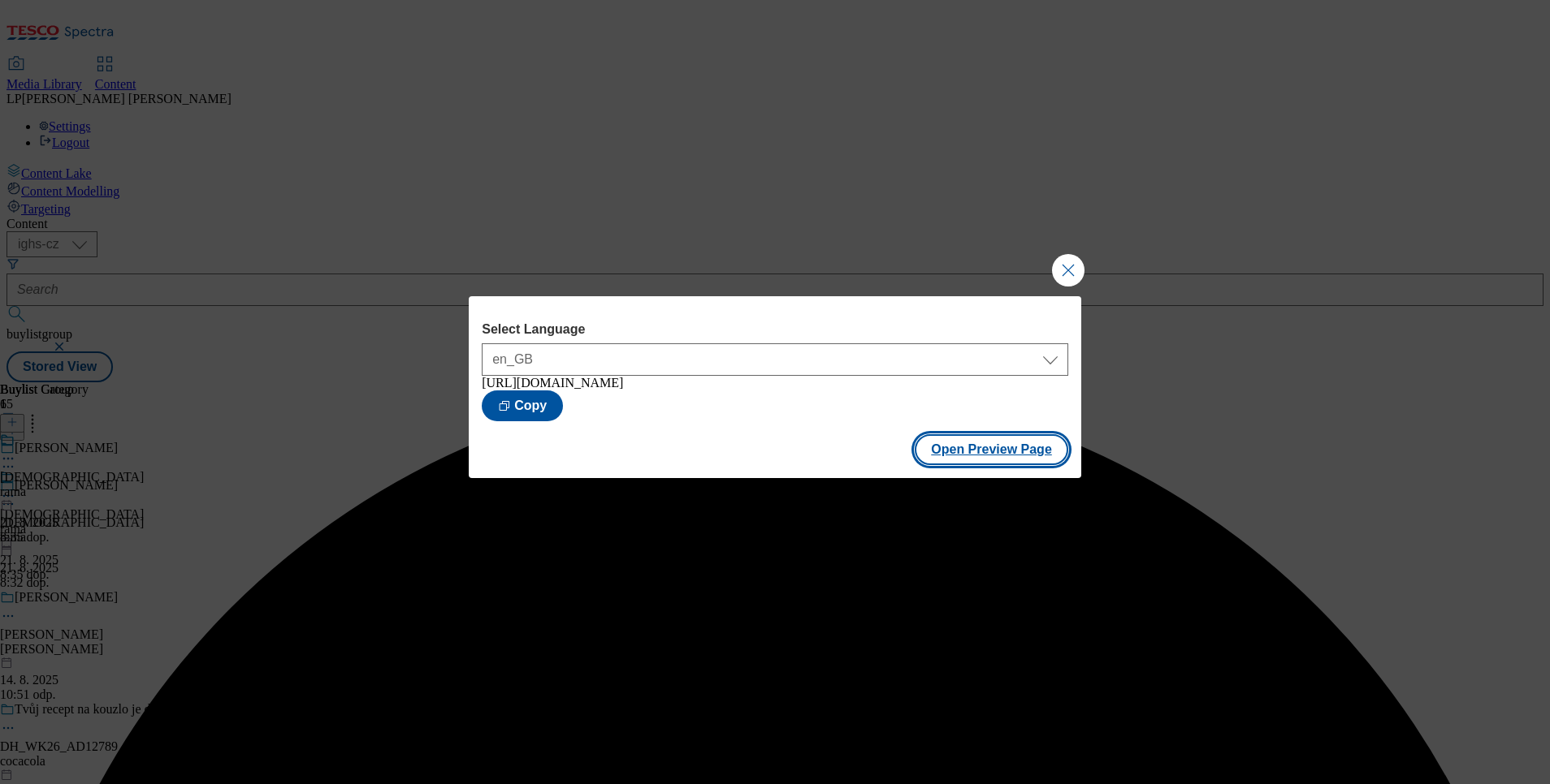
click at [971, 451] on button "Open Preview Page" at bounding box center [991, 449] width 154 height 31
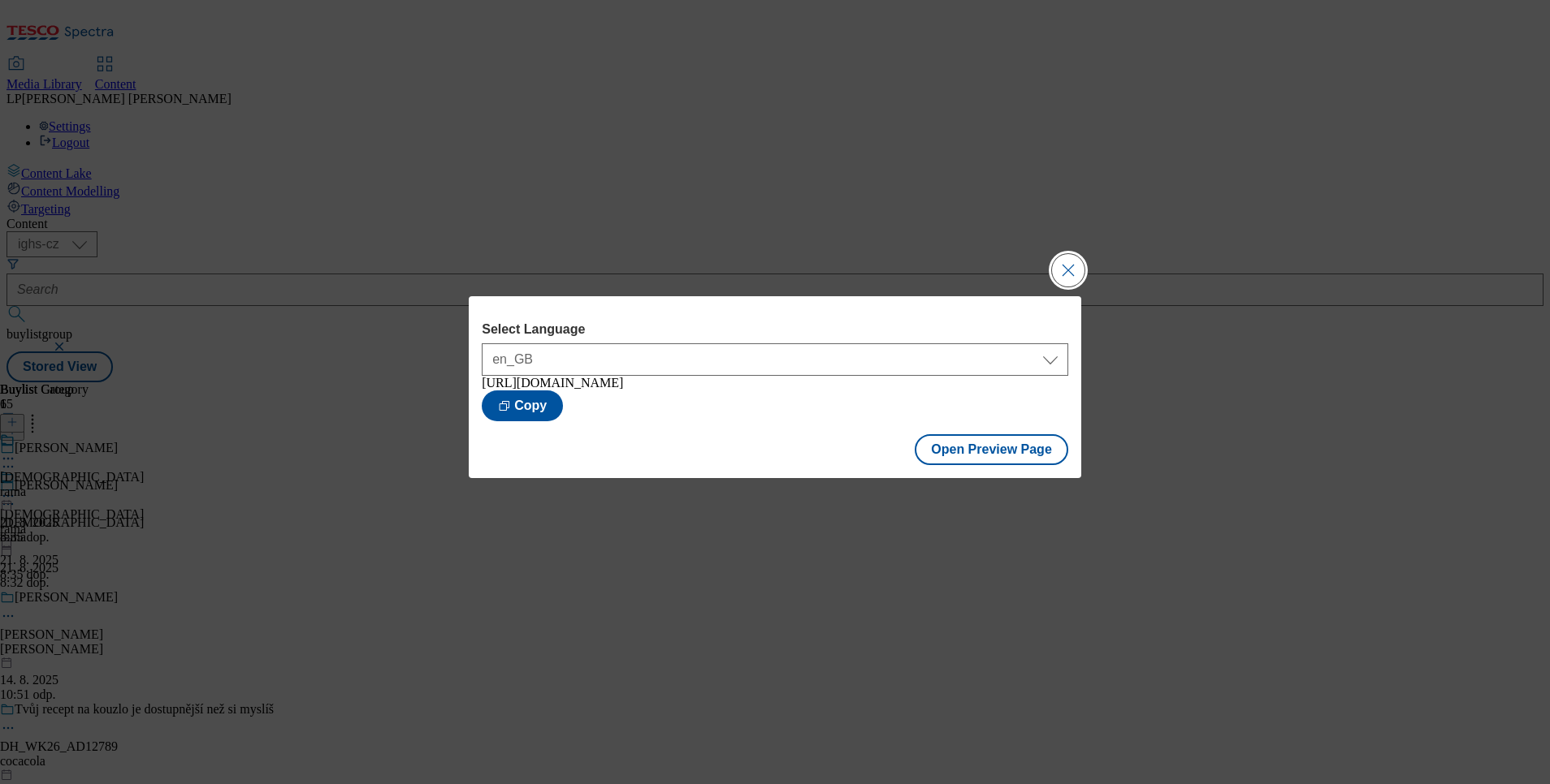
click at [1067, 266] on button "Close Modal" at bounding box center [1068, 270] width 32 height 32
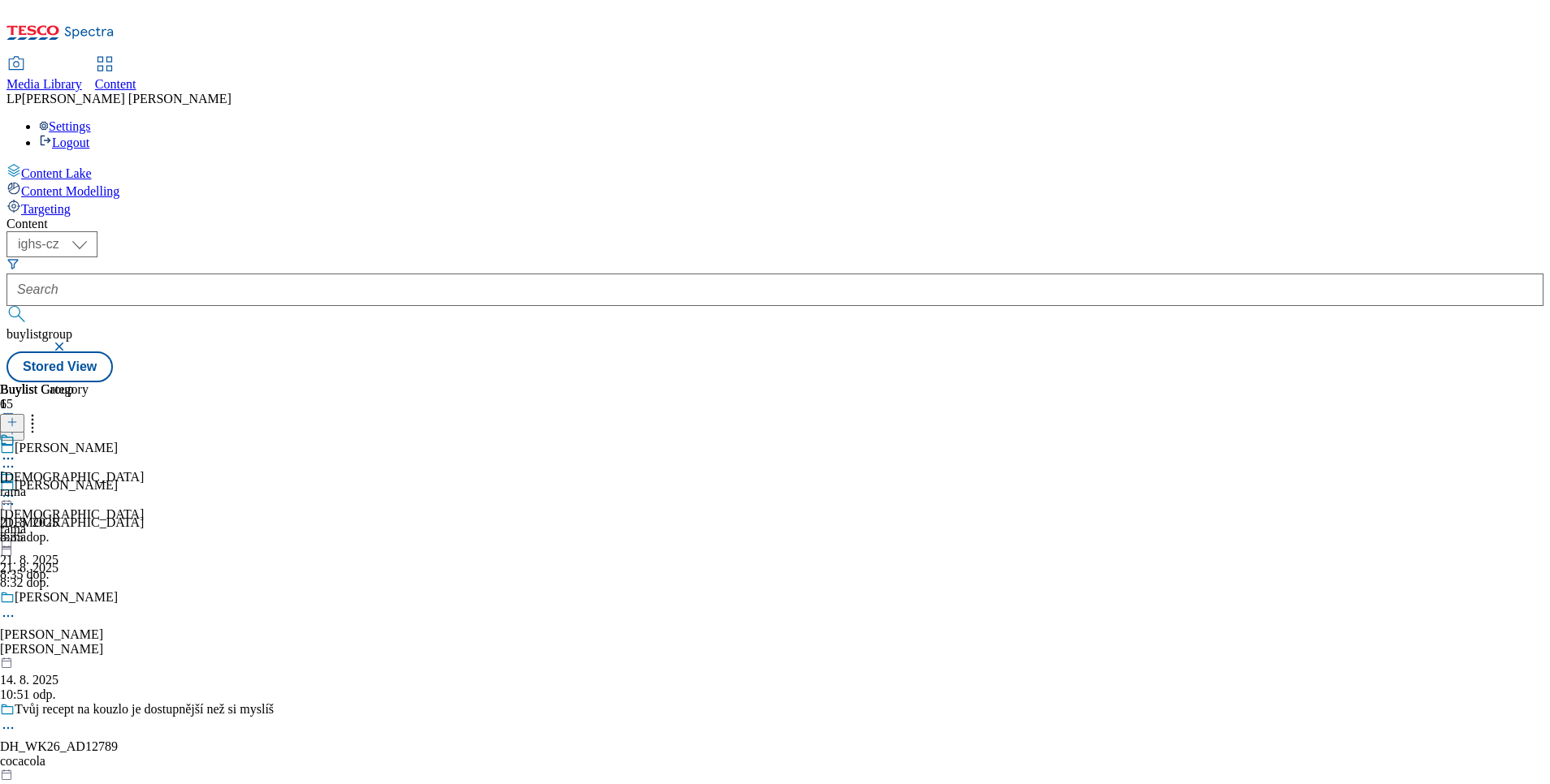
click at [16, 488] on icon at bounding box center [8, 496] width 16 height 16
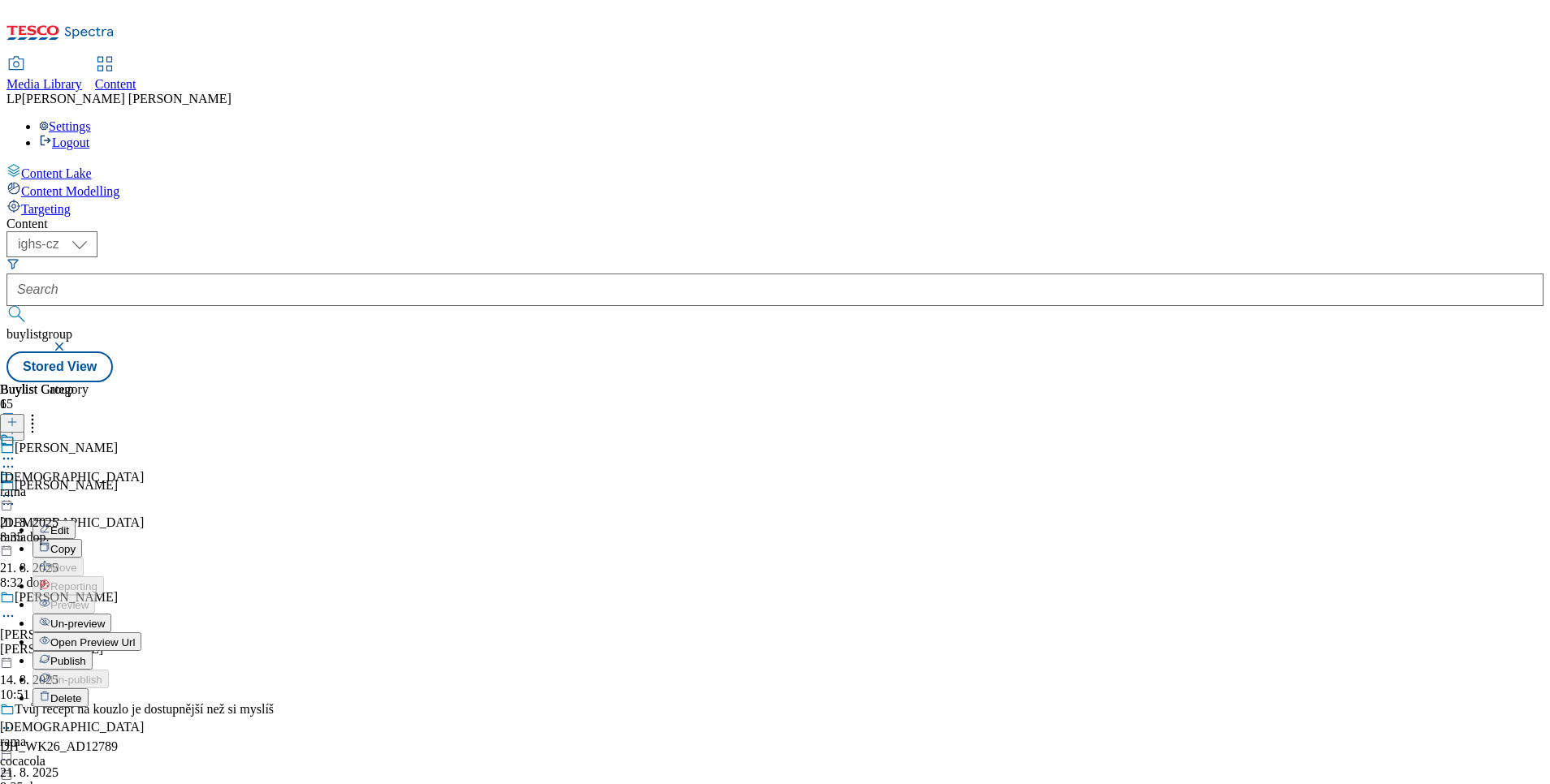
click at [104, 618] on span "Un-preview" at bounding box center [77, 624] width 54 height 12
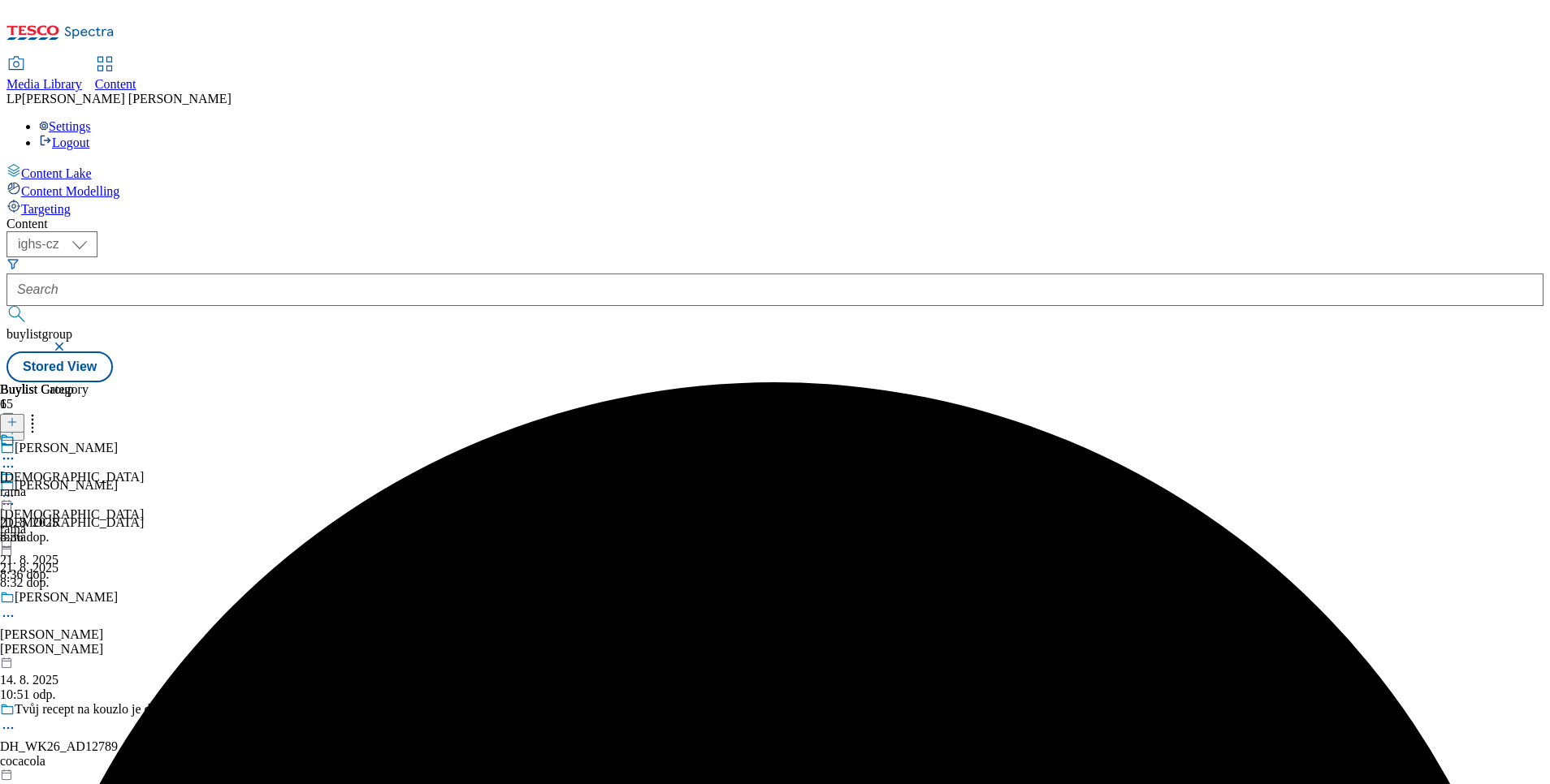
click at [331, 478] on div "Rama máslo Rama rama 21. 8. 2025 8:32 dop." at bounding box center [165, 534] width 331 height 112
click at [144, 564] on div "Rama rama 21. 8. 2025 8:36 dop." at bounding box center [72, 526] width 144 height 112
click at [16, 488] on icon at bounding box center [8, 496] width 16 height 16
drag, startPoint x: 818, startPoint y: 446, endPoint x: 523, endPoint y: 302, distance: 328.3
click at [815, 382] on div "Buylist Group 65 Rama máslo Rama máslo Rama rama 21. 8. 2025 8:32 dop. Florian …" at bounding box center [775, 382] width 1537 height 0
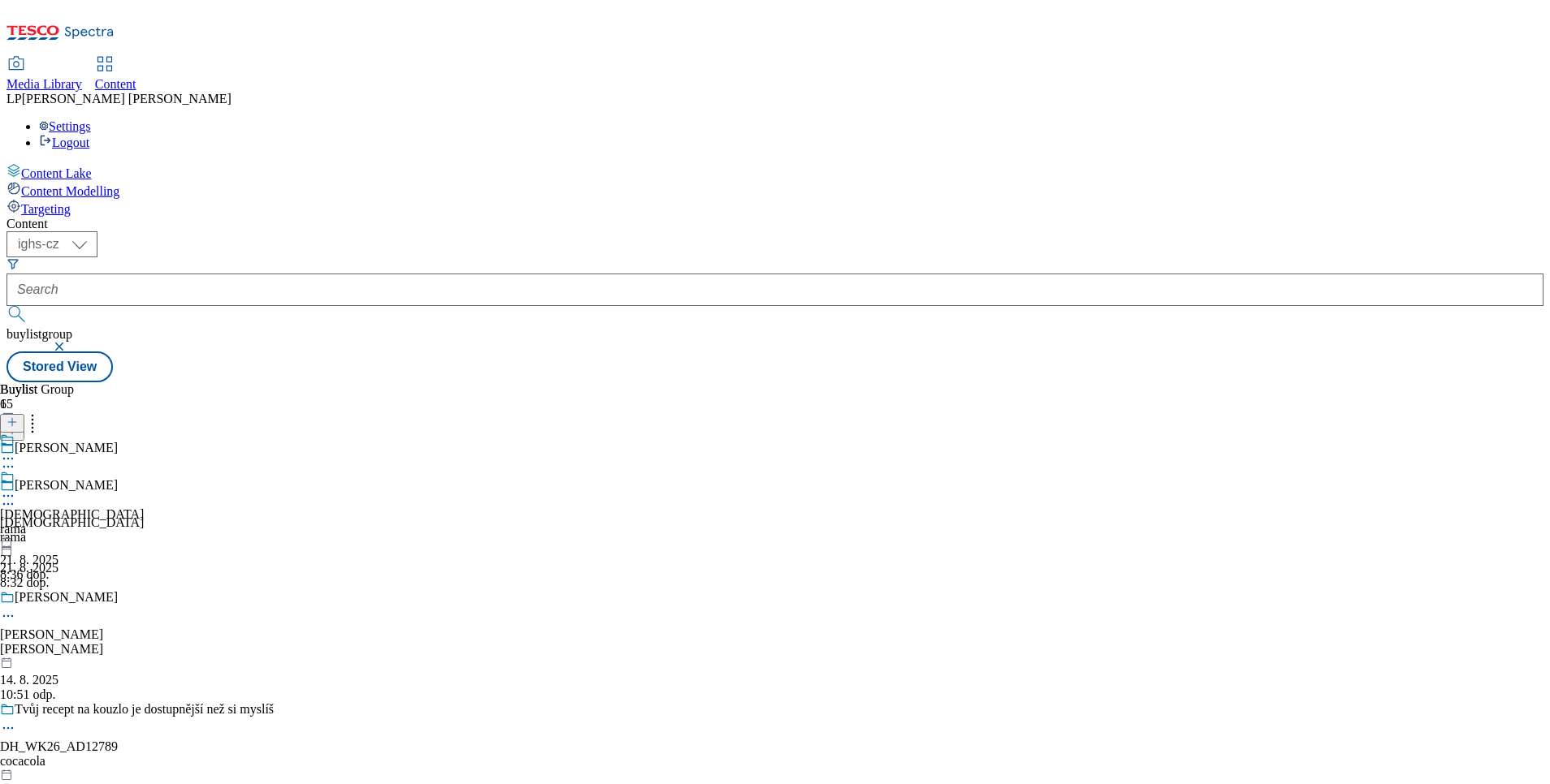
click at [16, 496] on icon at bounding box center [8, 503] width 16 height 16
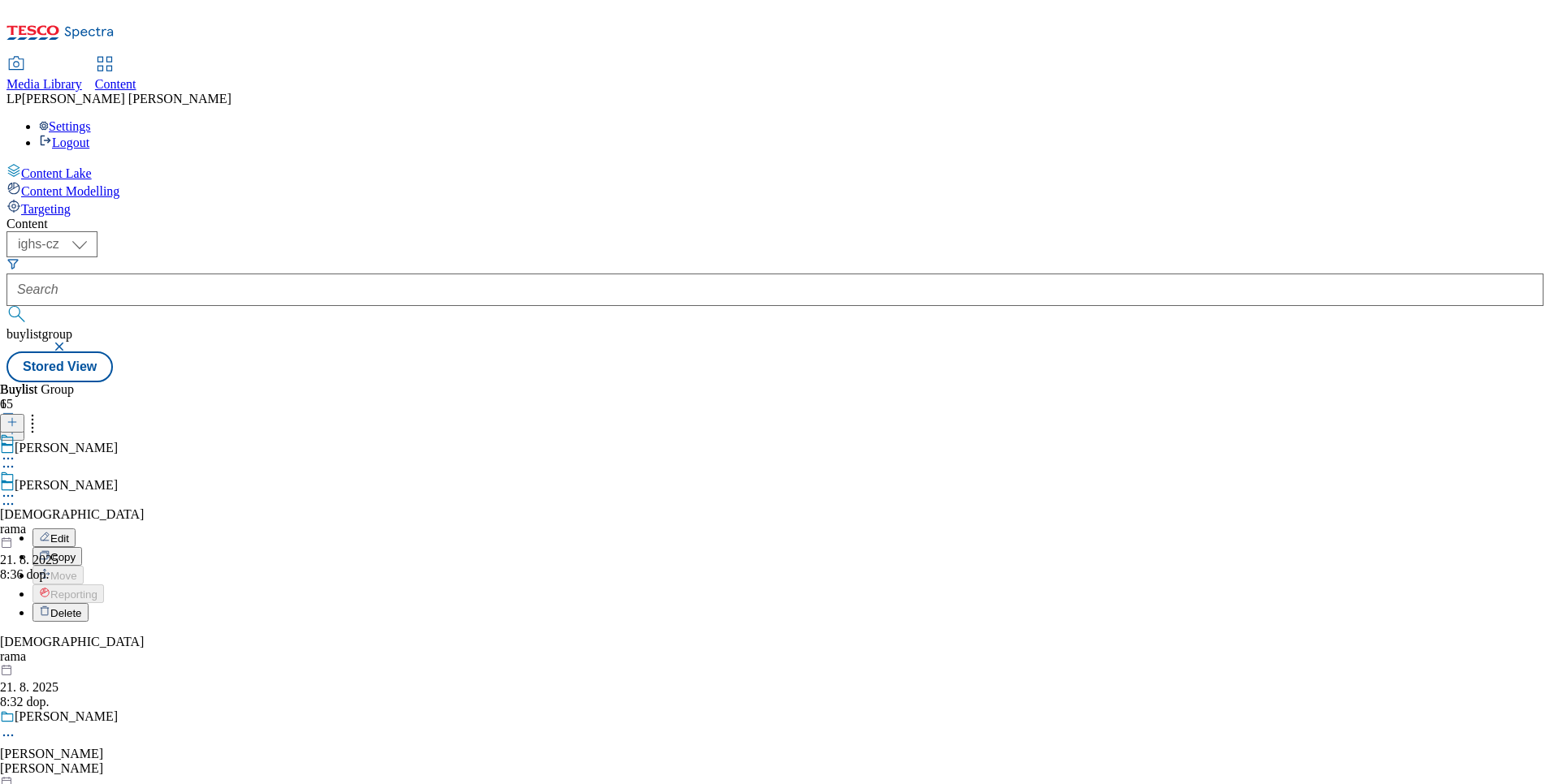
click at [82, 608] on span "Delete" at bounding box center [65, 613] width 31 height 12
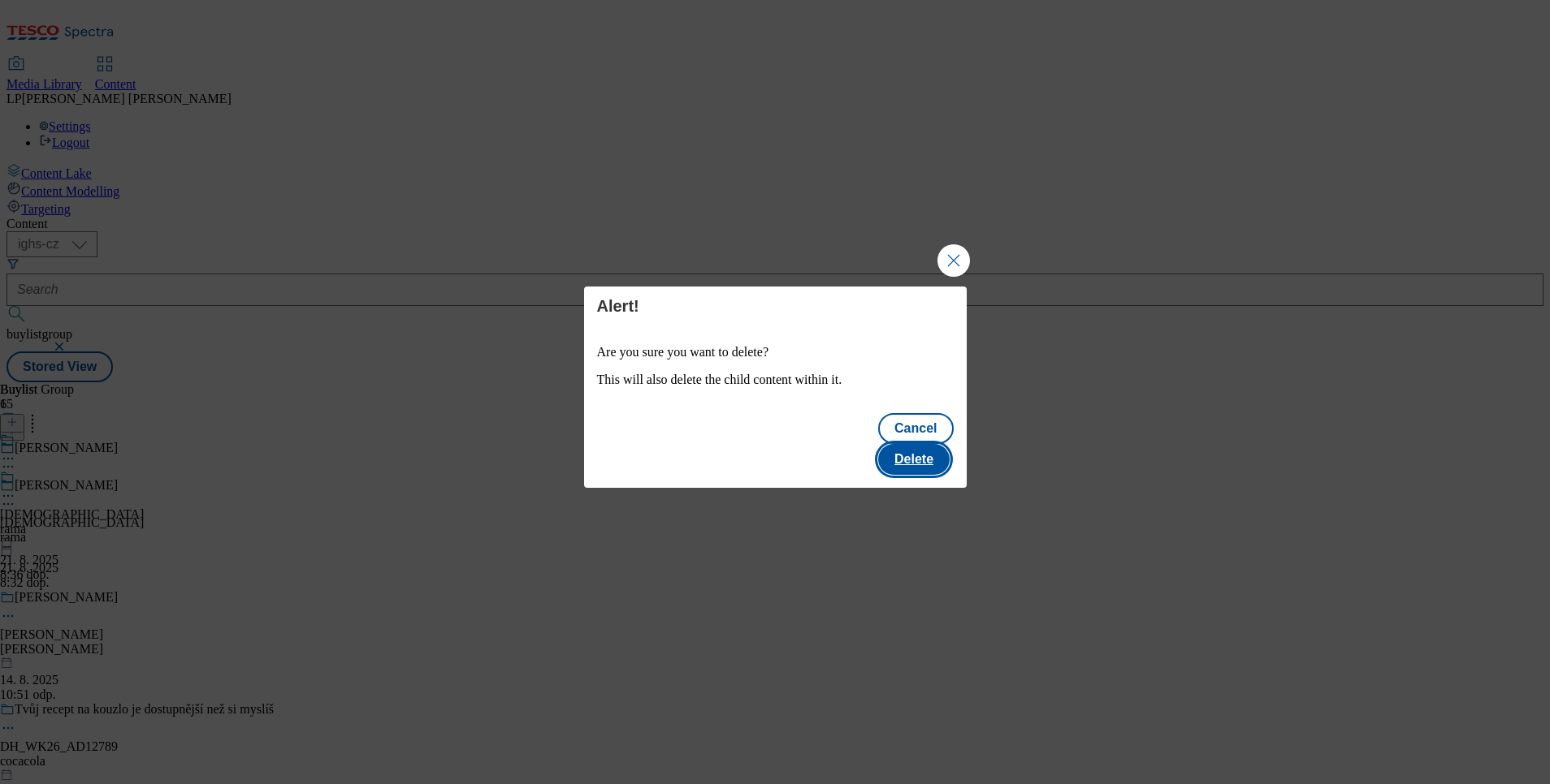
click at [932, 444] on button "Delete" at bounding box center [913, 459] width 71 height 31
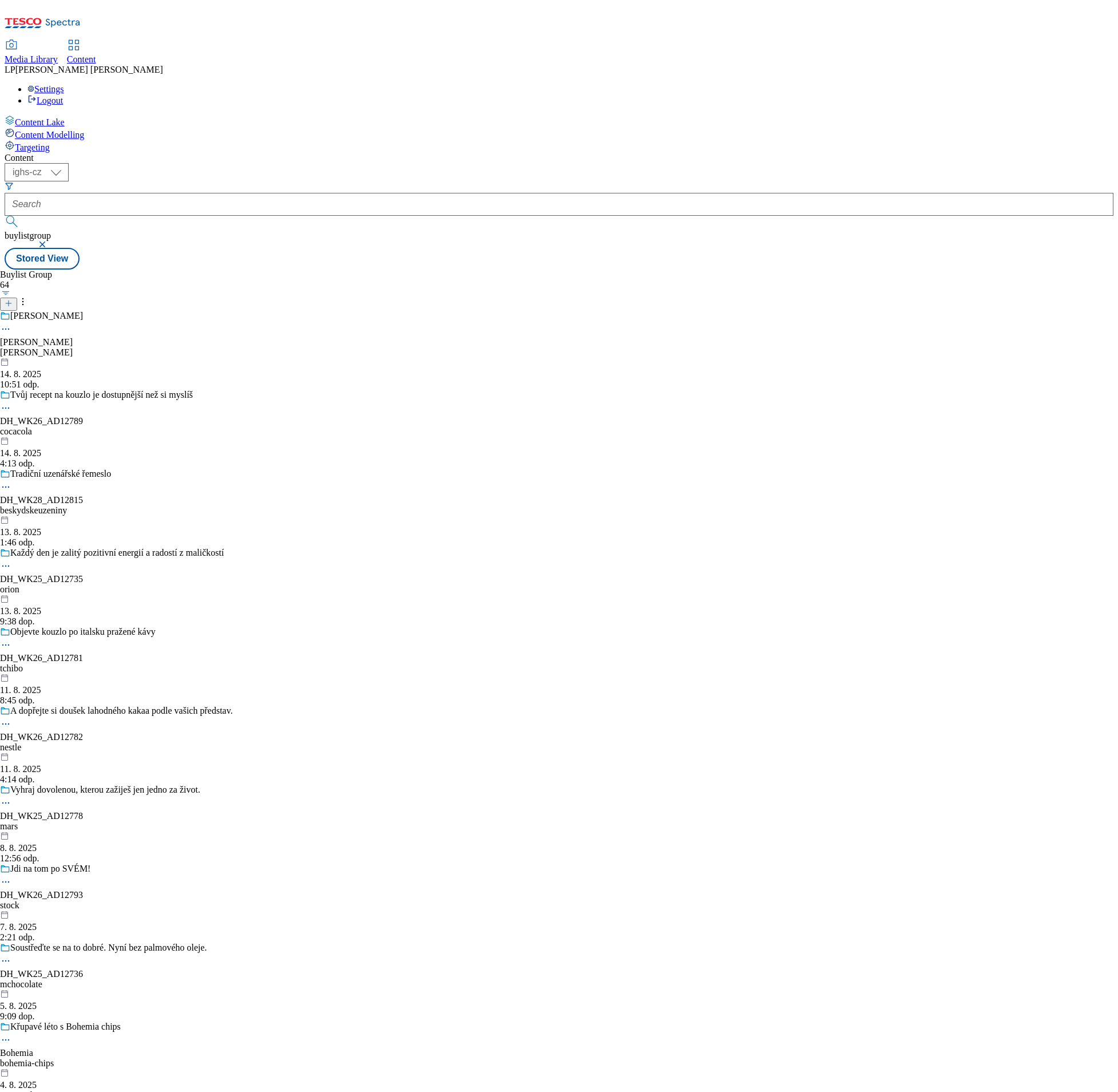
drag, startPoint x: 493, startPoint y: 12, endPoint x: 59, endPoint y: 720, distance: 830.4
click at [59, 153] on div "Content Lake Content Modelling Targeting" at bounding box center [559, 134] width 1109 height 38
click at [233, 269] on header "Buylist Group 64" at bounding box center [116, 290] width 233 height 41
click at [13, 299] on icon at bounding box center [9, 303] width 8 height 8
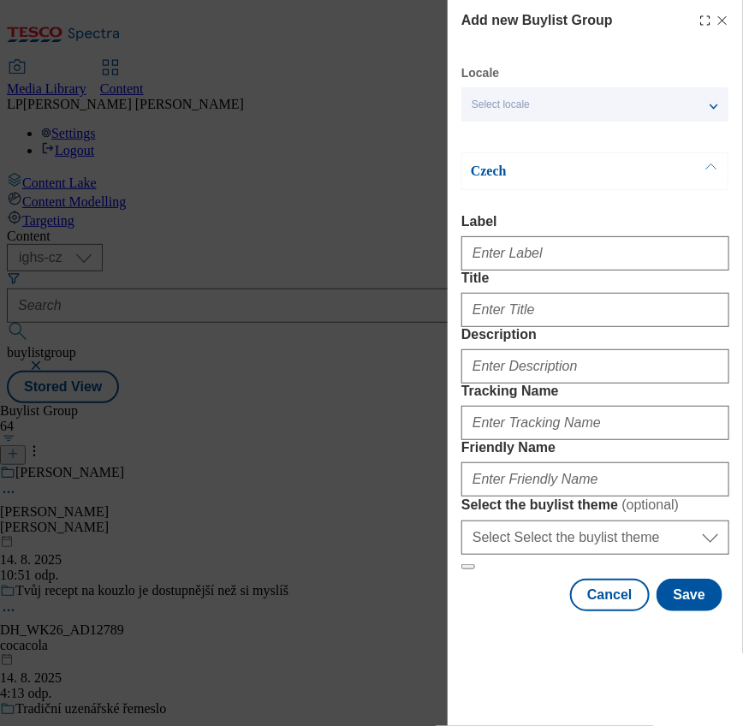
drag, startPoint x: 623, startPoint y: 40, endPoint x: 103, endPoint y: 357, distance: 609.6
click at [103, 357] on div "Add new Buylist Group Locale Select locale English Czech Czech Label Title Desc…" at bounding box center [371, 363] width 743 height 726
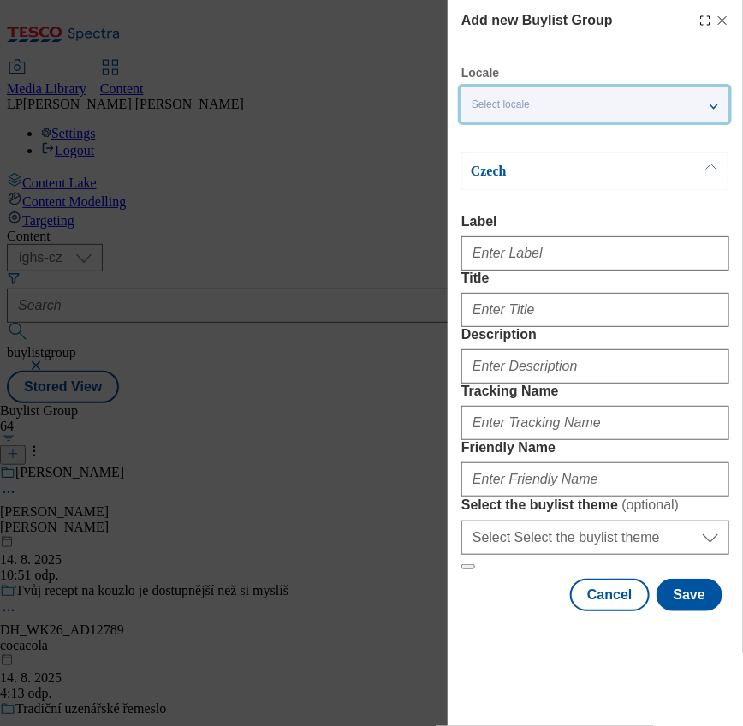
click at [472, 110] on span "Select locale" at bounding box center [501, 104] width 58 height 13
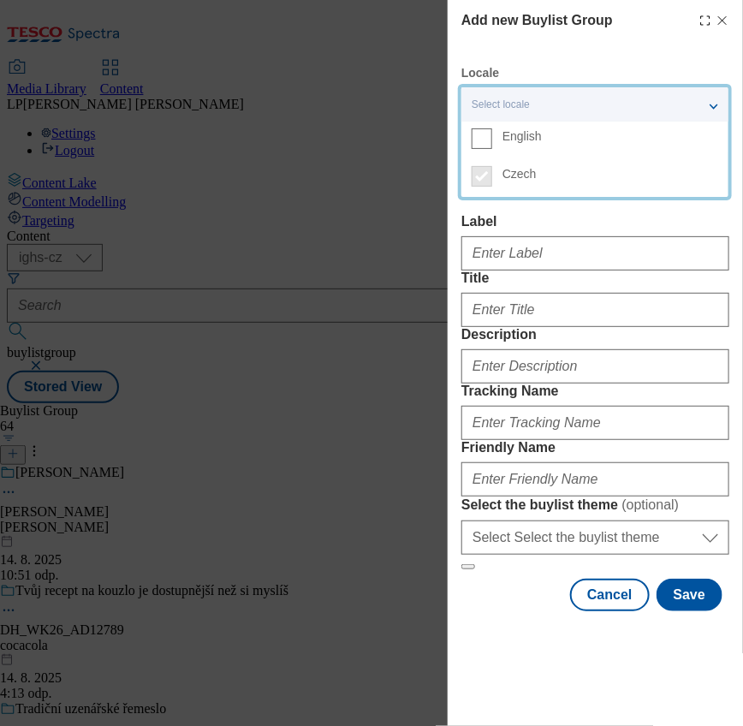
click at [493, 138] on label "English" at bounding box center [595, 141] width 267 height 38
click at [492, 138] on input "English" at bounding box center [482, 138] width 21 height 21
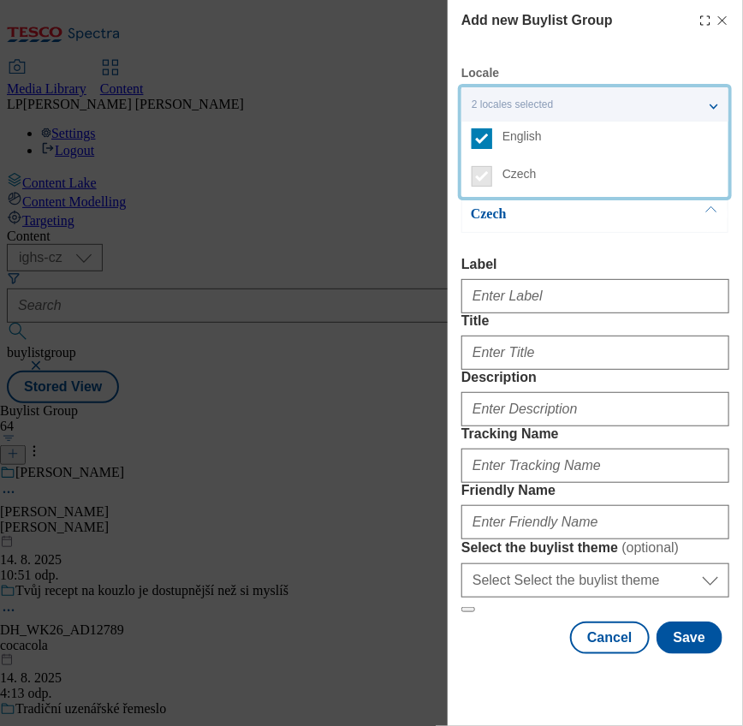
click at [90, 365] on div "Add new Buylist Group Locale 2 locales selected English Czech English Label Tit…" at bounding box center [371, 363] width 743 height 726
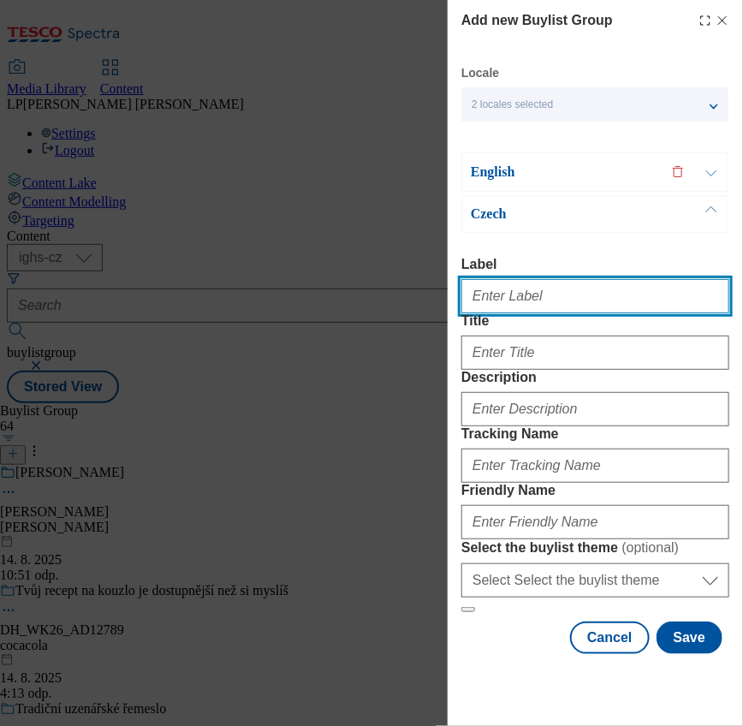
click at [509, 301] on input "Label" at bounding box center [596, 296] width 268 height 34
type input "Back to school"
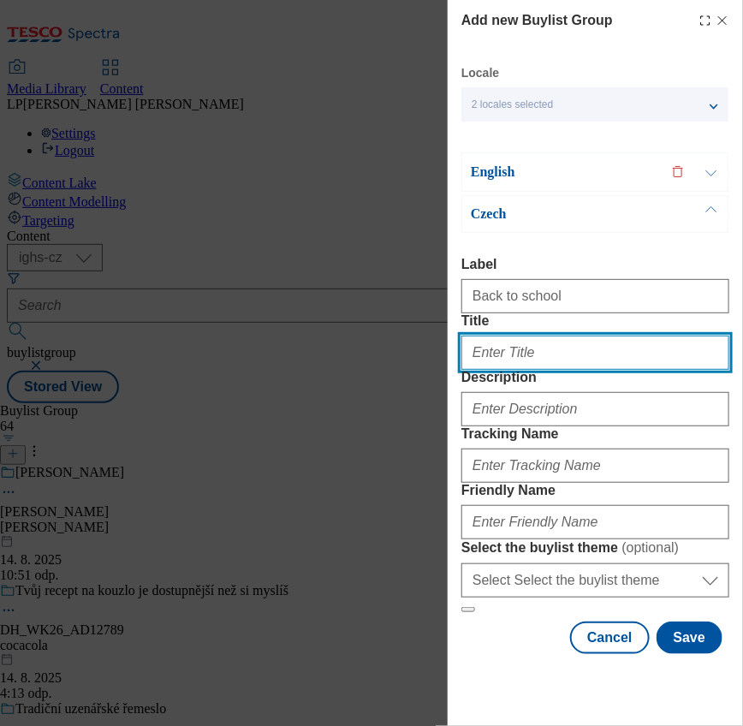
click at [485, 370] on input "Title" at bounding box center [596, 353] width 268 height 34
type input "Back to school"
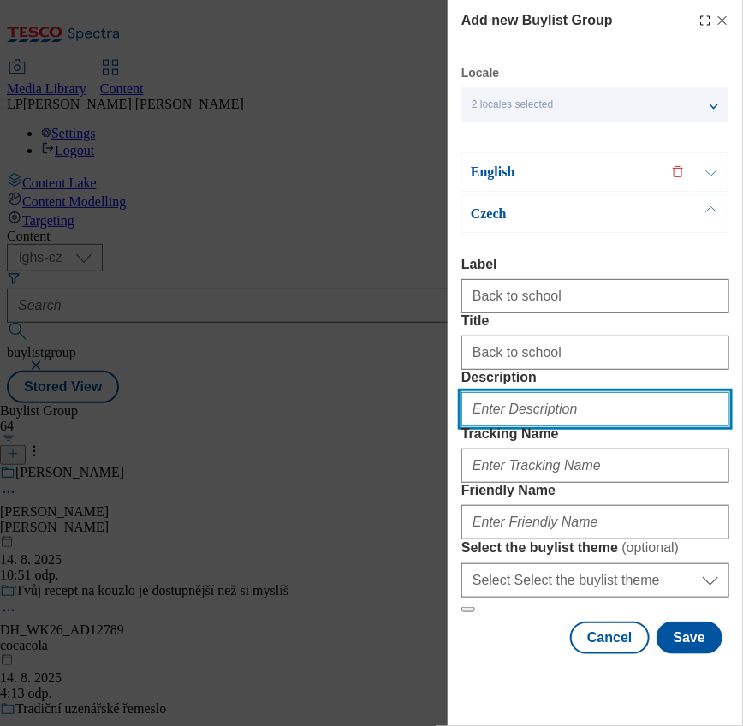
click at [519, 427] on input "Description" at bounding box center [596, 409] width 268 height 34
type input "Back to school"
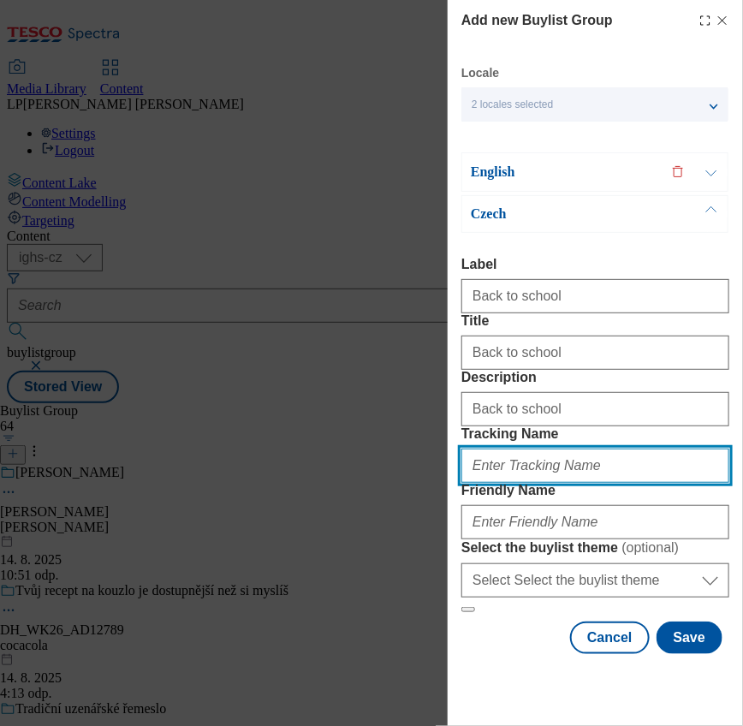
click at [476, 483] on input "Tracking Name" at bounding box center [596, 466] width 268 height 34
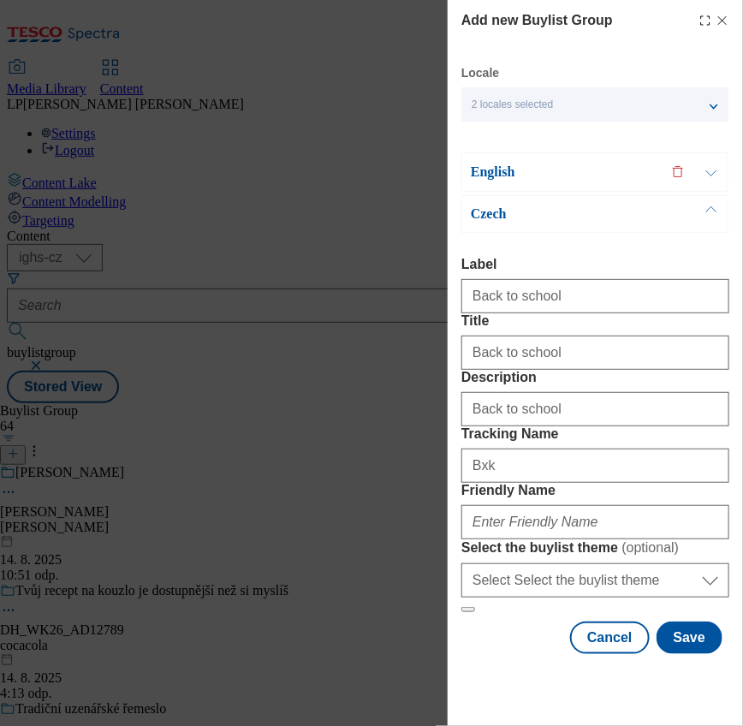
click at [486, 224] on div "Czech" at bounding box center [595, 214] width 267 height 38
click at [491, 217] on p "Czech" at bounding box center [561, 214] width 180 height 17
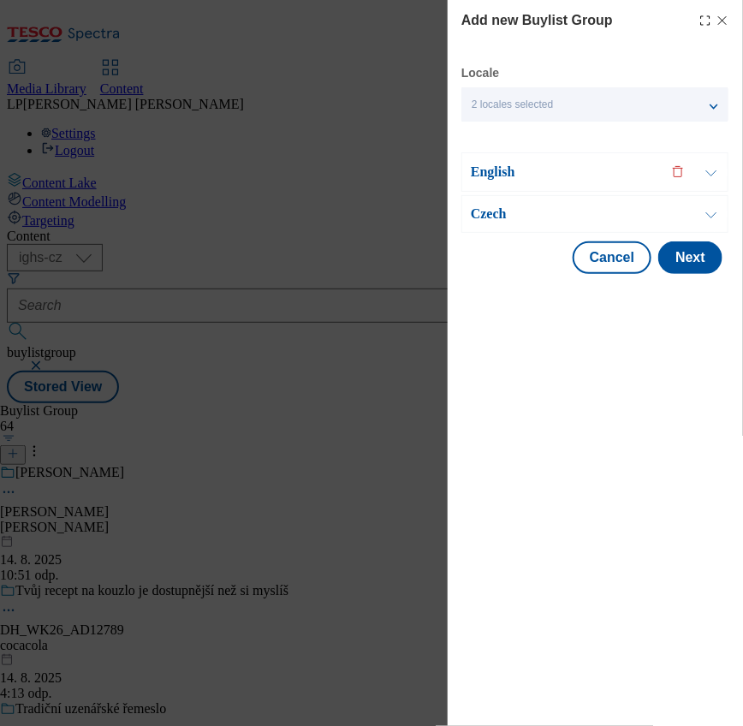
click at [491, 217] on p "Czech" at bounding box center [561, 214] width 180 height 17
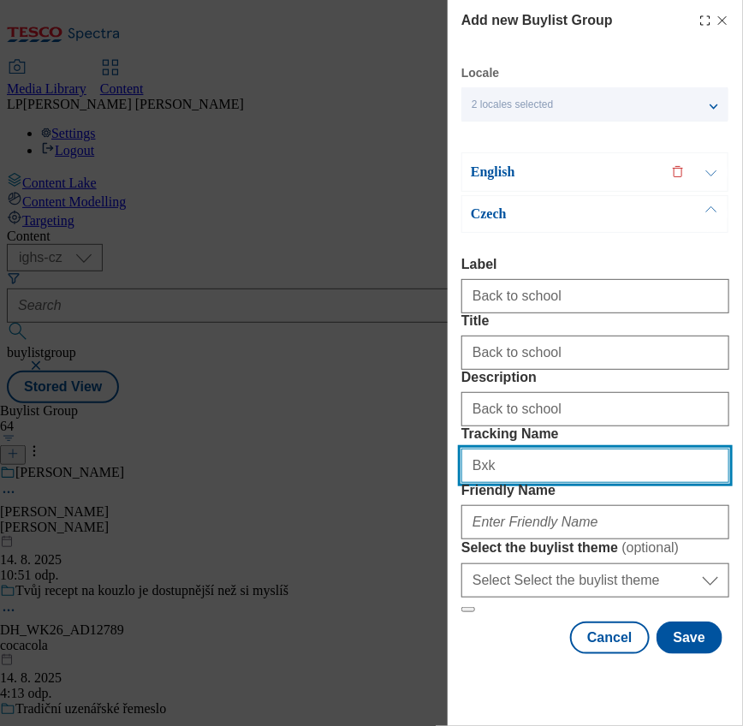
click at [525, 483] on input "Bxk" at bounding box center [596, 466] width 268 height 34
type input "Back to school"
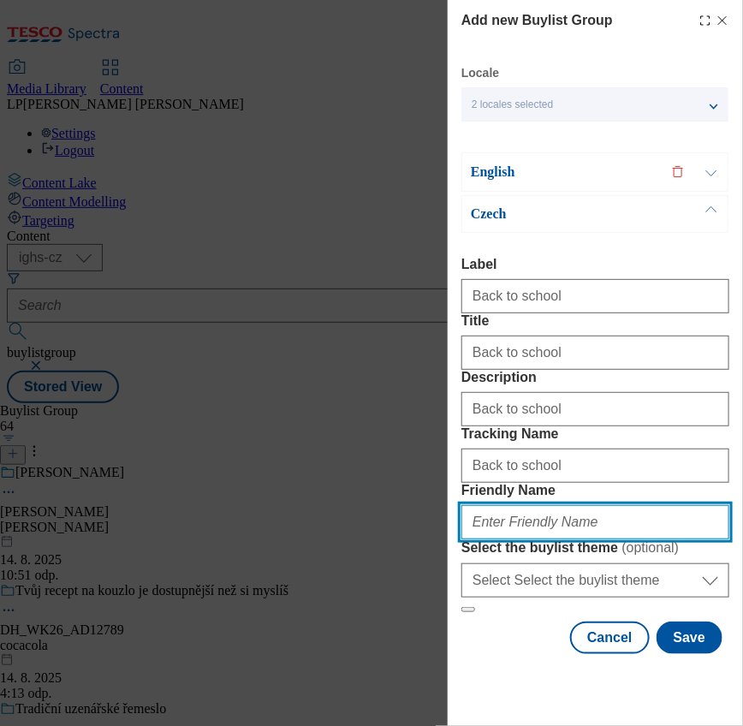
click at [540, 530] on input "Friendly Name" at bounding box center [596, 522] width 268 height 34
type input "zpatky-do-skoly"
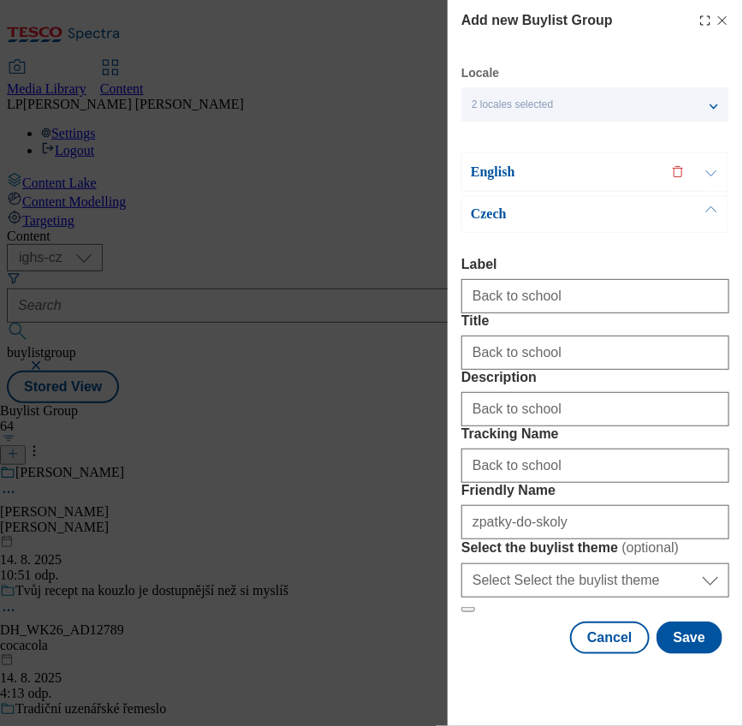
click at [497, 172] on p "English" at bounding box center [561, 172] width 180 height 17
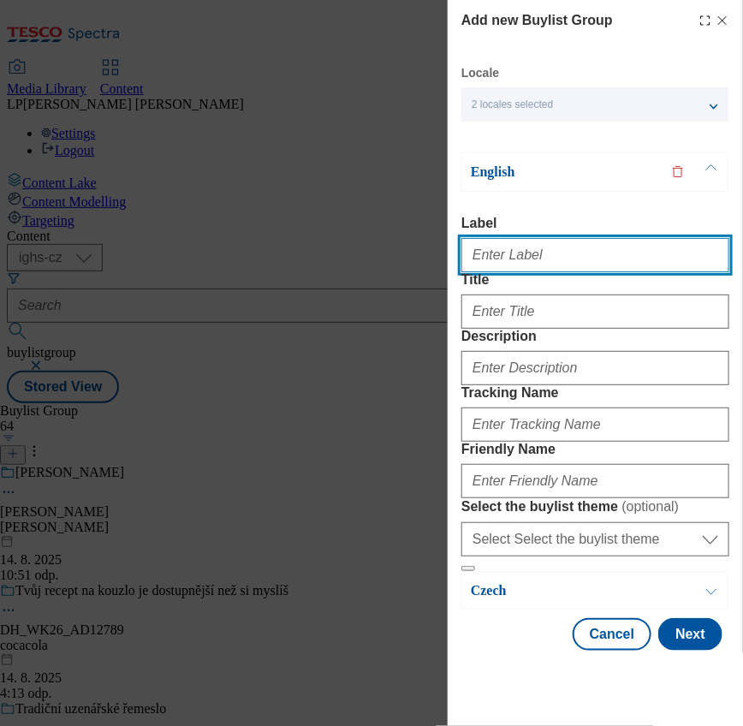
click at [507, 264] on input "Label" at bounding box center [596, 255] width 268 height 34
type input "Back to school"
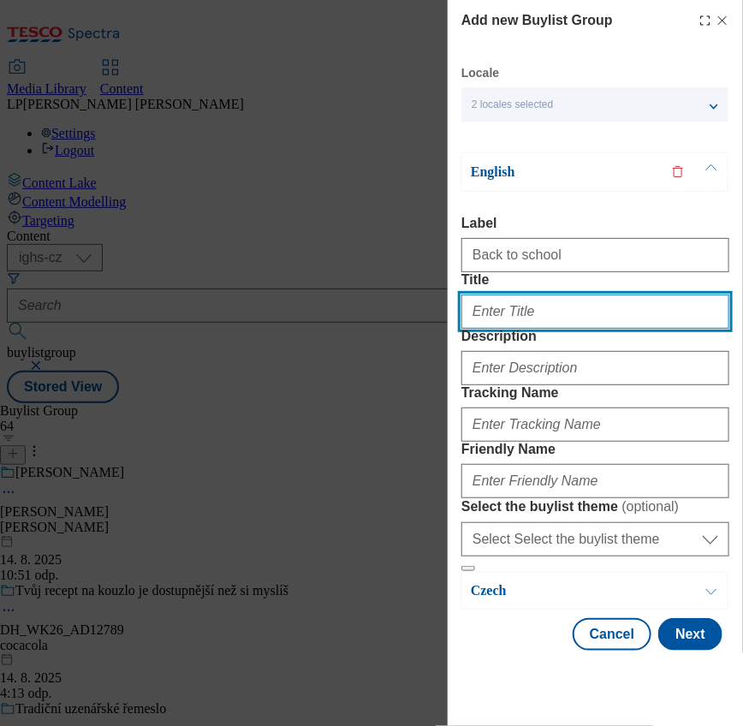
click at [481, 329] on input "Title" at bounding box center [596, 312] width 268 height 34
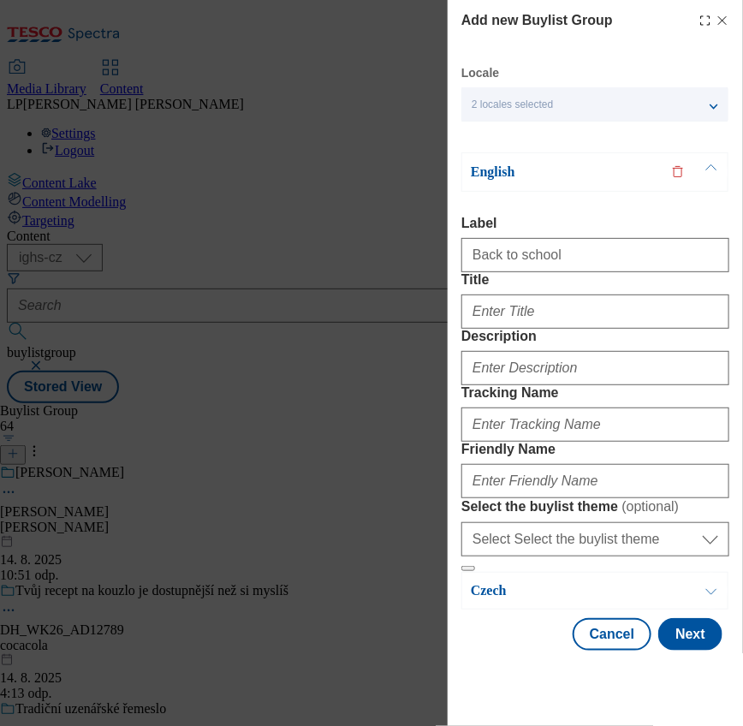
click at [553, 224] on label "Label" at bounding box center [596, 223] width 268 height 15
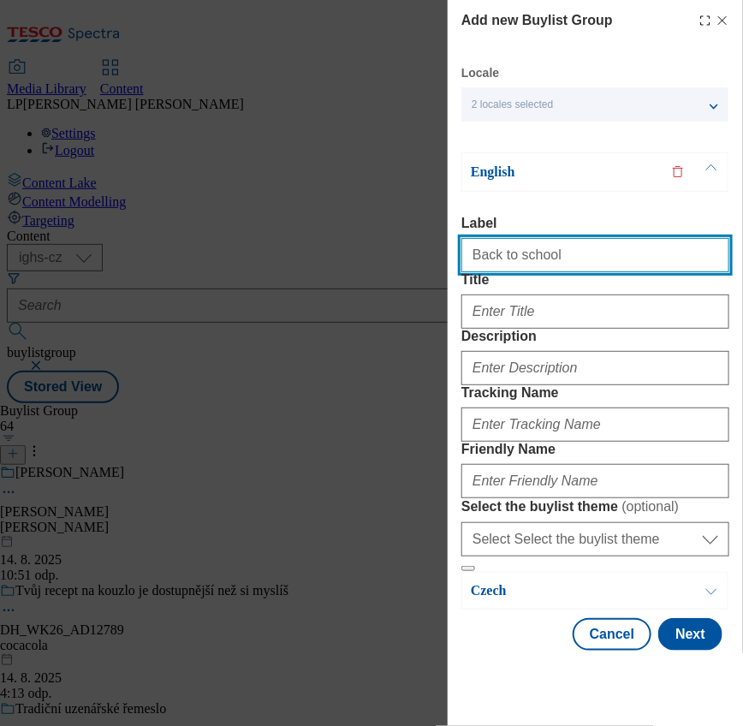
click at [553, 238] on input "Back to school" at bounding box center [596, 255] width 268 height 34
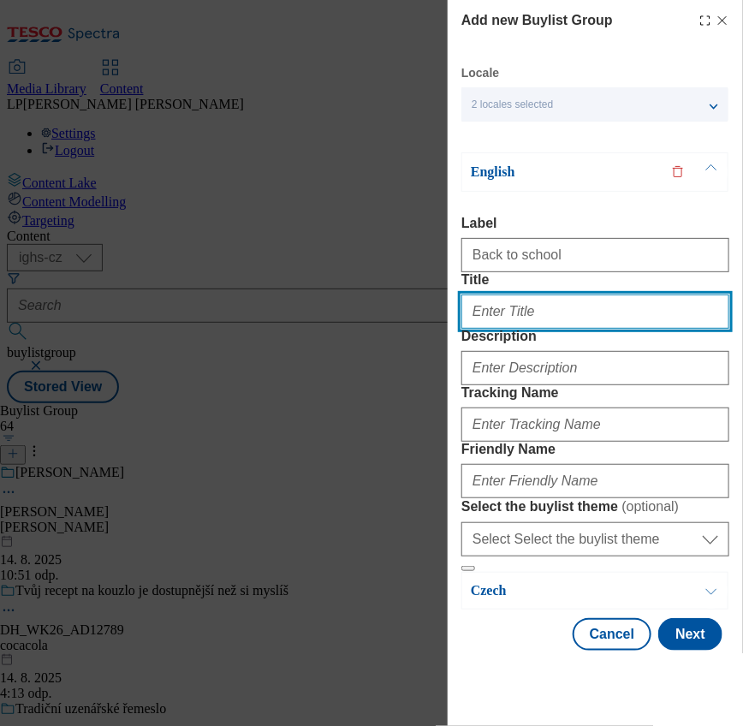
click at [515, 329] on input "Title" at bounding box center [596, 312] width 268 height 34
type input "Zpátky do školy"
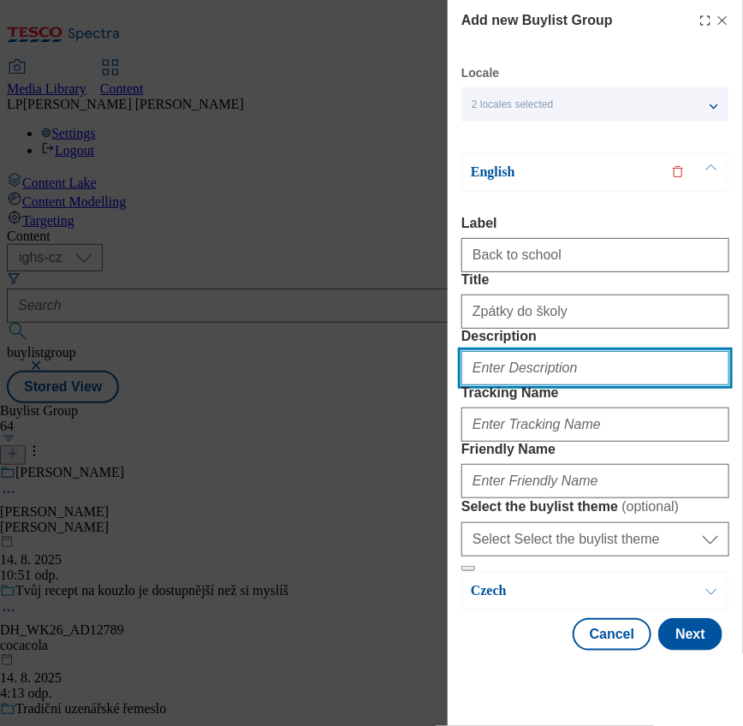
click at [520, 385] on input "Description" at bounding box center [596, 368] width 268 height 34
type input "Back to school"
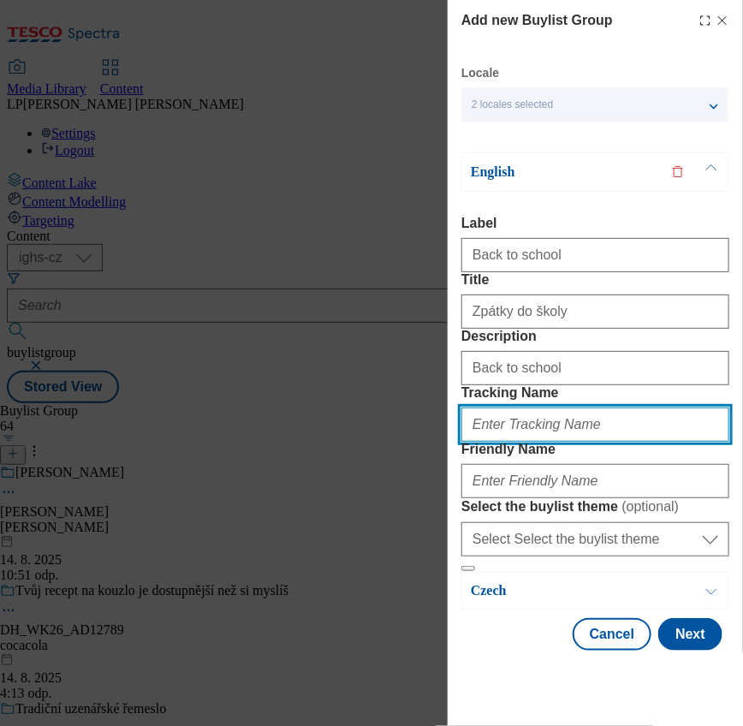
click at [505, 442] on input "Tracking Name" at bounding box center [596, 425] width 268 height 34
type input "Back to school"
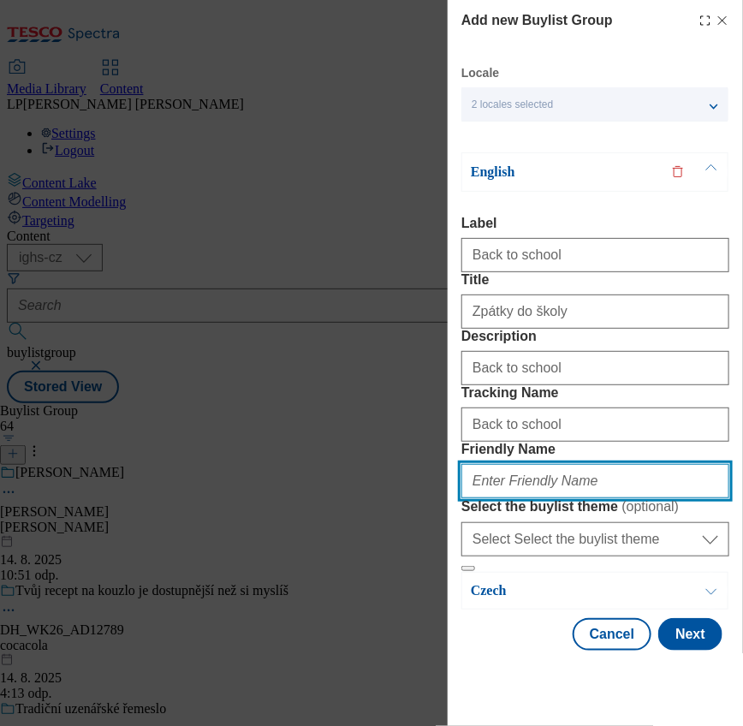
click at [496, 498] on input "Friendly Name" at bounding box center [596, 481] width 268 height 34
type input "zpatky-do-skoly"
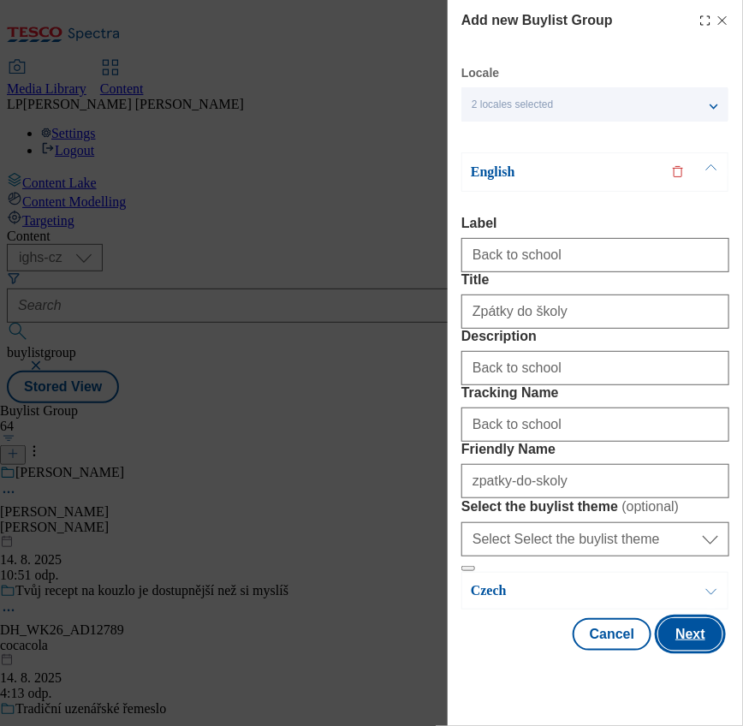
click at [674, 651] on button "Next" at bounding box center [691, 634] width 64 height 33
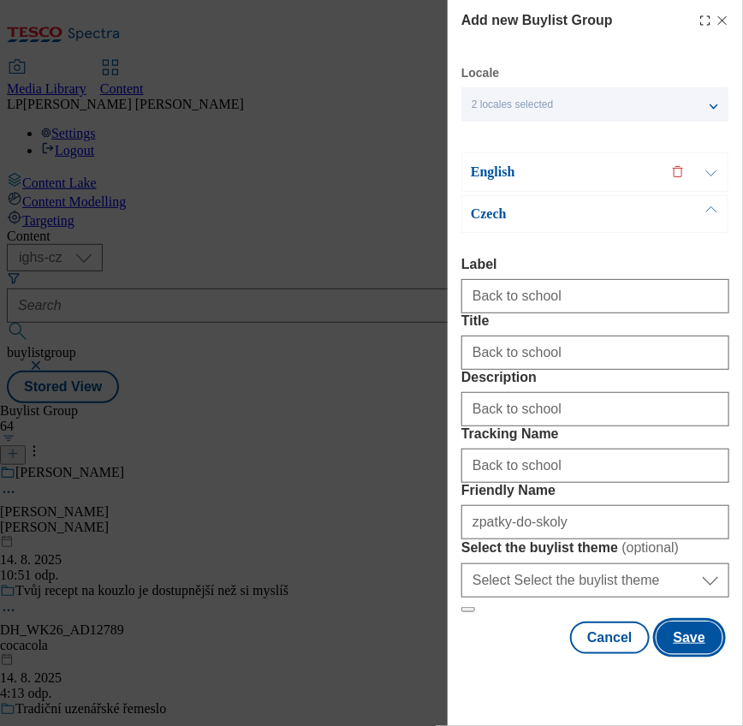
click at [674, 654] on button "Save" at bounding box center [690, 638] width 66 height 33
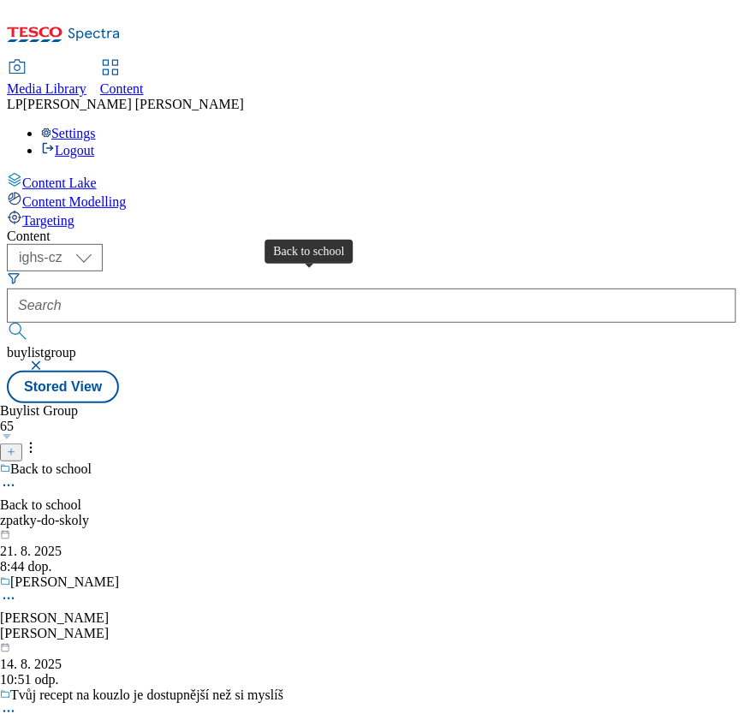
click at [92, 462] on div "Back to school" at bounding box center [50, 469] width 81 height 15
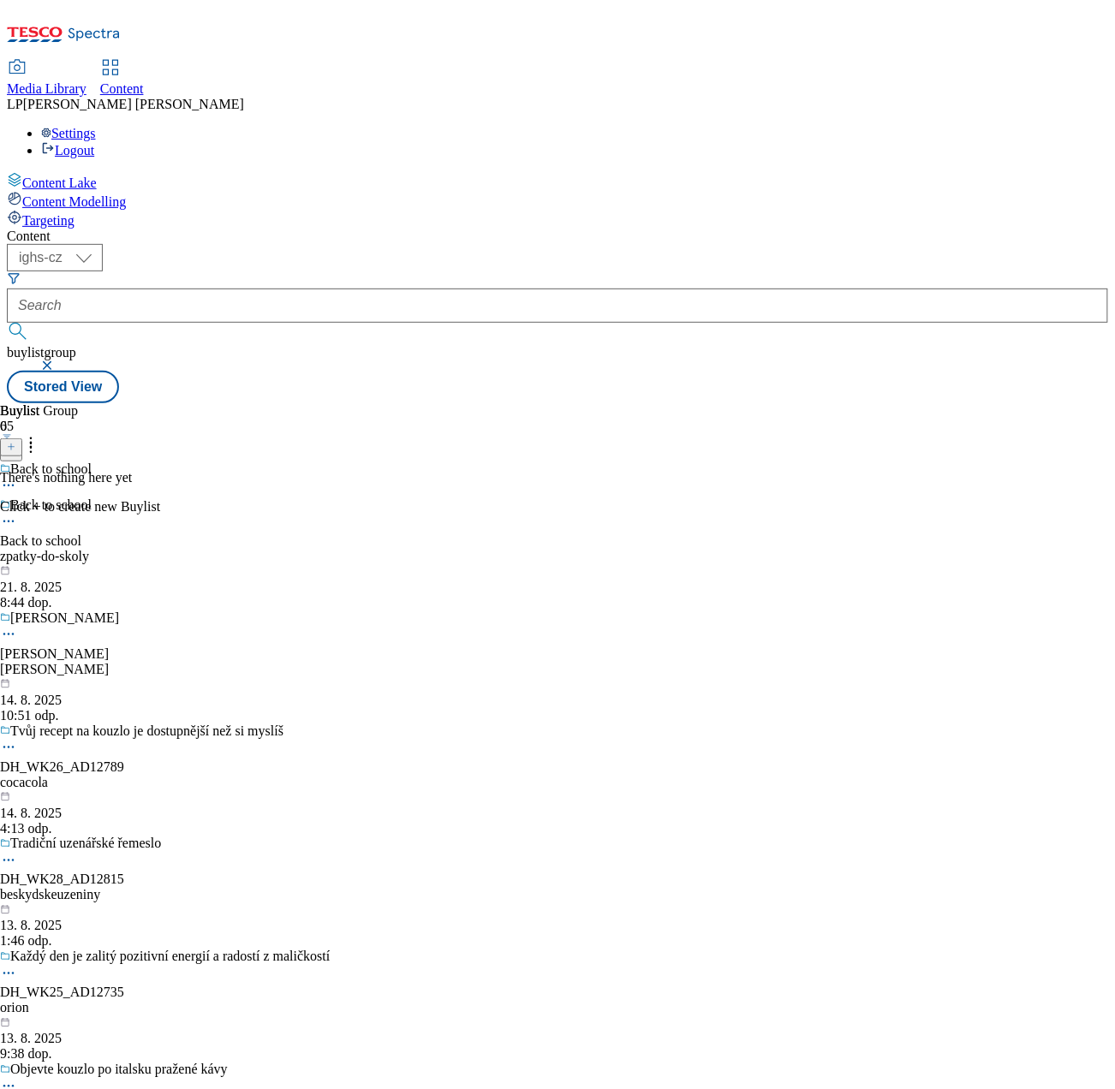
drag, startPoint x: 699, startPoint y: 0, endPoint x: 92, endPoint y: 449, distance: 754.4
click at [62, 229] on div "Content Lake Content Modelling Targeting" at bounding box center [557, 200] width 1101 height 57
click at [15, 443] on icon at bounding box center [11, 447] width 9 height 9
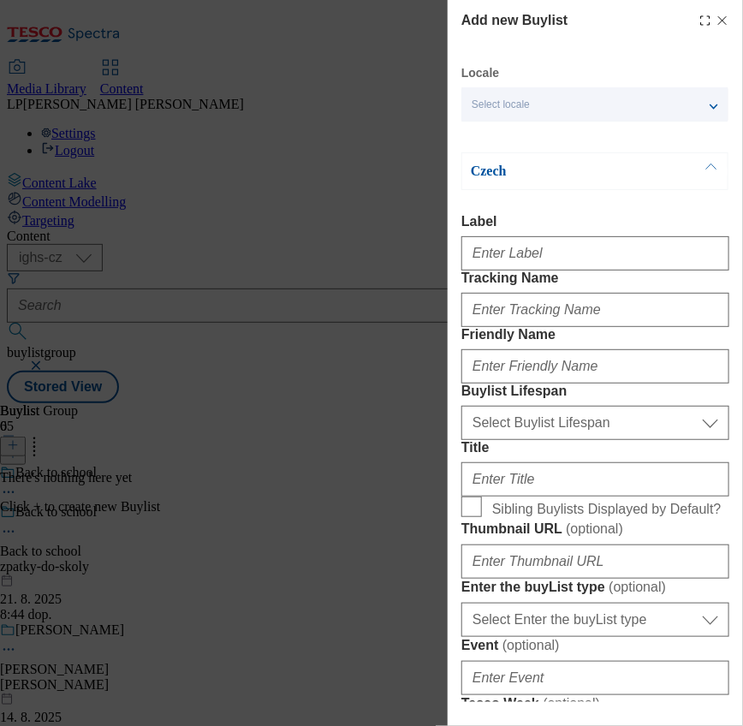
drag, startPoint x: 1011, startPoint y: 2, endPoint x: 205, endPoint y: 245, distance: 841.8
click at [163, 271] on div "Add new Buylist Locale Select locale English Czech Czech Label Tracking Name Fr…" at bounding box center [371, 363] width 743 height 726
click at [556, 120] on div "Select locale" at bounding box center [595, 104] width 267 height 34
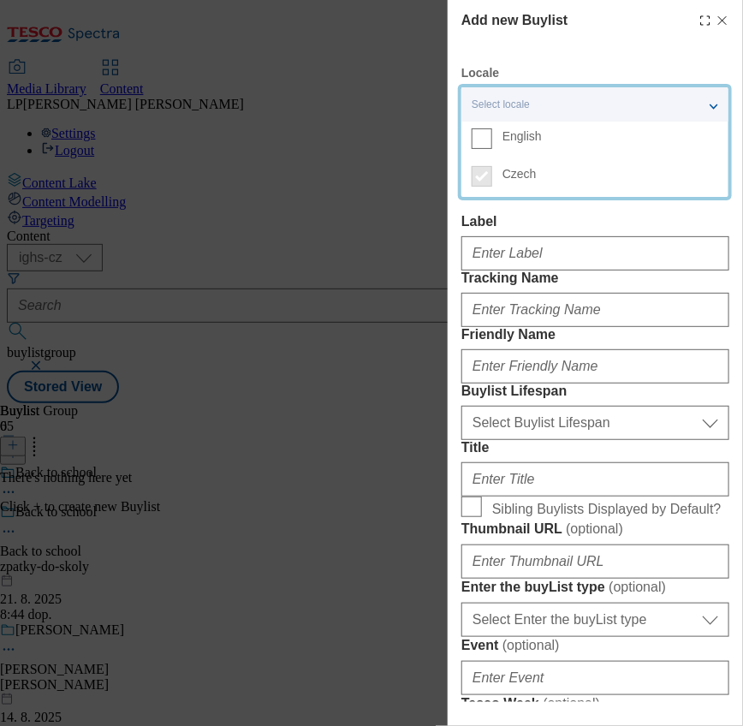
click at [534, 135] on span "English" at bounding box center [522, 136] width 39 height 9
click at [492, 135] on input "English" at bounding box center [482, 138] width 21 height 21
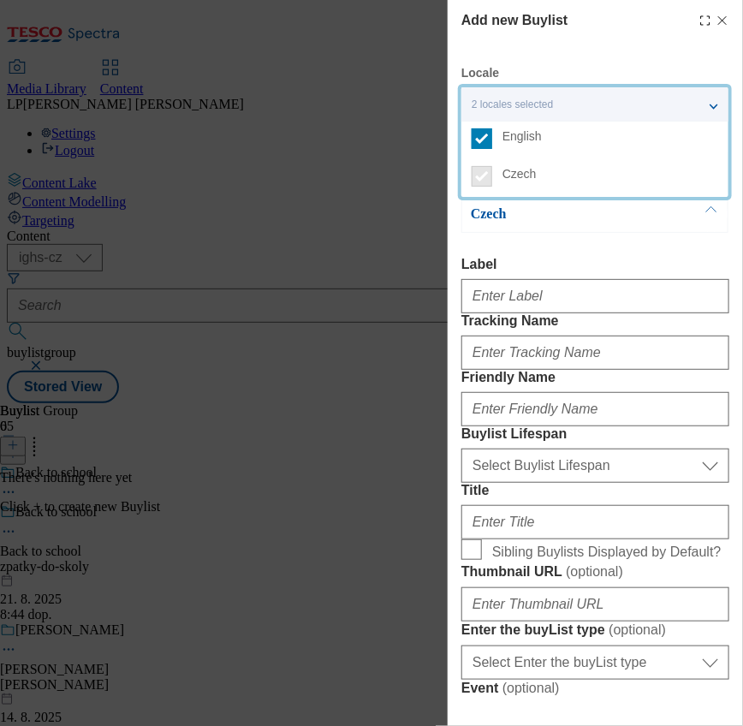
drag, startPoint x: 206, startPoint y: 280, endPoint x: 197, endPoint y: 277, distance: 8.9
click at [202, 279] on div "Add new Buylist Locale 2 locales selected English Czech English Label Tracking …" at bounding box center [371, 363] width 743 height 726
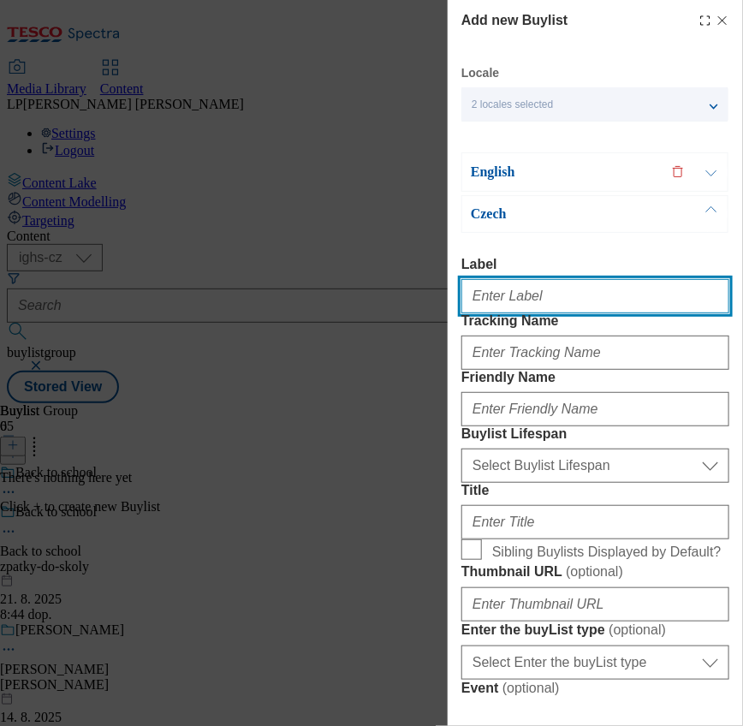
click at [570, 291] on input "Label" at bounding box center [596, 296] width 268 height 34
click at [534, 293] on input "Label" at bounding box center [596, 296] width 268 height 34
click at [568, 302] on input "Label" at bounding box center [596, 296] width 268 height 34
type input "Top offers"
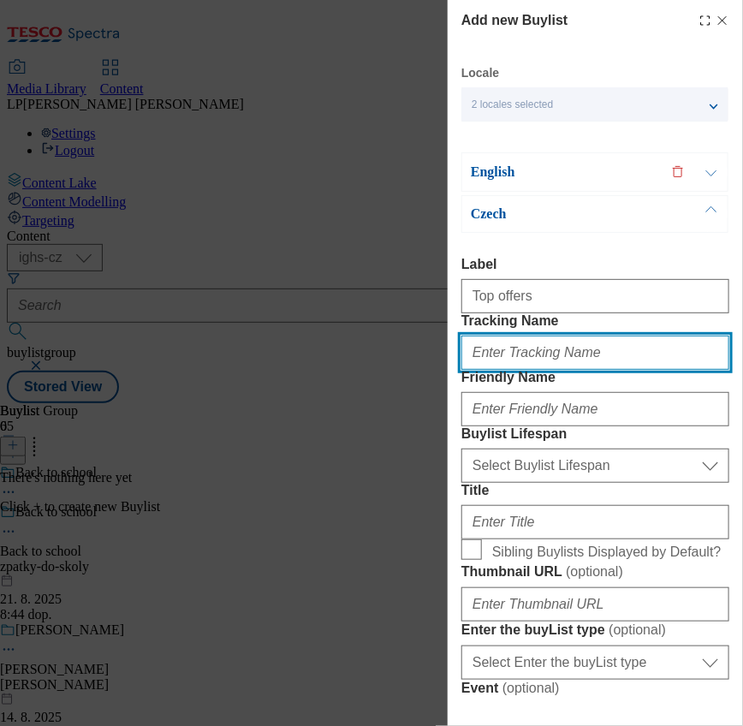
click at [561, 370] on input "Tracking Name" at bounding box center [596, 353] width 268 height 34
type input "Top offers"
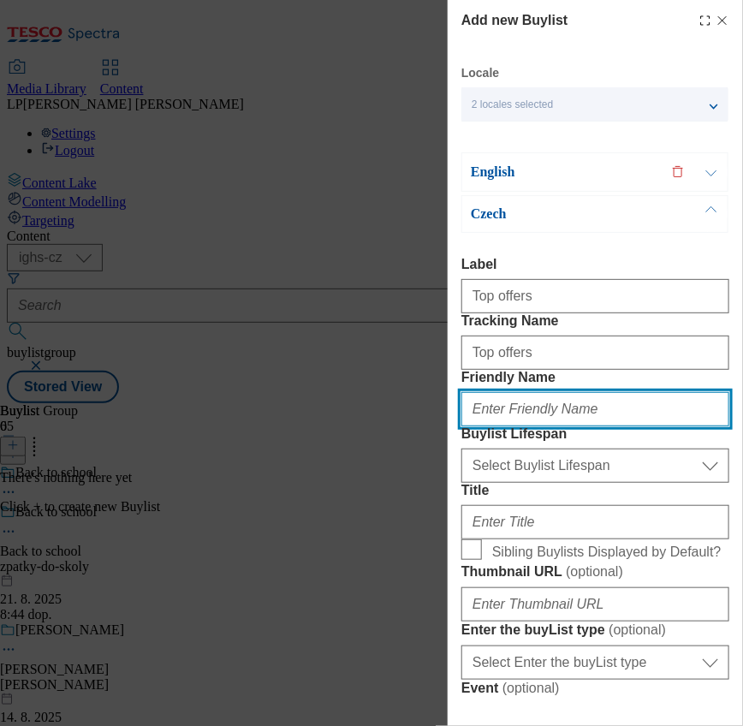
click at [512, 427] on input "Friendly Name" at bounding box center [596, 409] width 268 height 34
type input "top-picks"
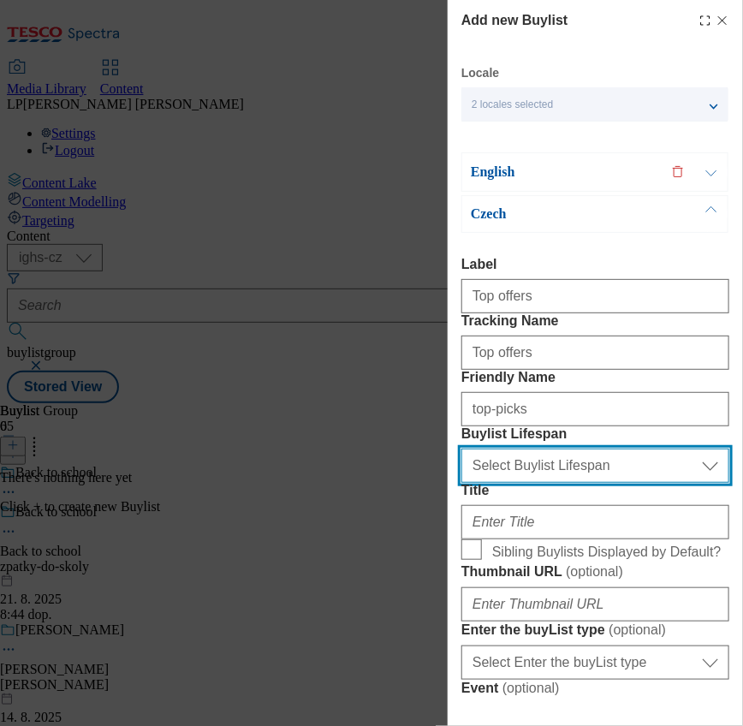
click at [538, 483] on select "Select Buylist Lifespan evergreen seasonal tactical" at bounding box center [596, 466] width 268 height 34
select select "evergreen"
click at [462, 483] on select "Select Buylist Lifespan evergreen seasonal tactical" at bounding box center [596, 466] width 268 height 34
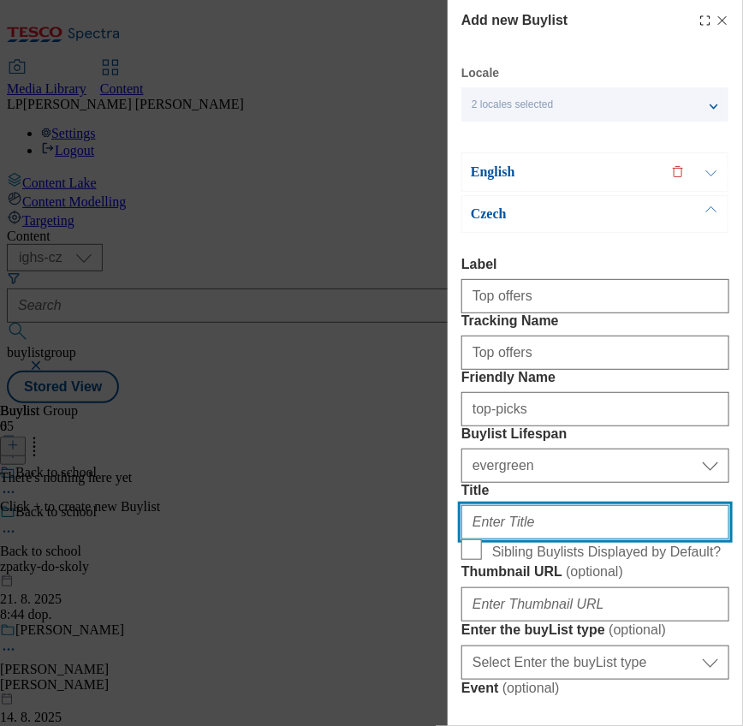
click at [537, 540] on input "Title" at bounding box center [596, 522] width 268 height 34
type input "Top nabídky"
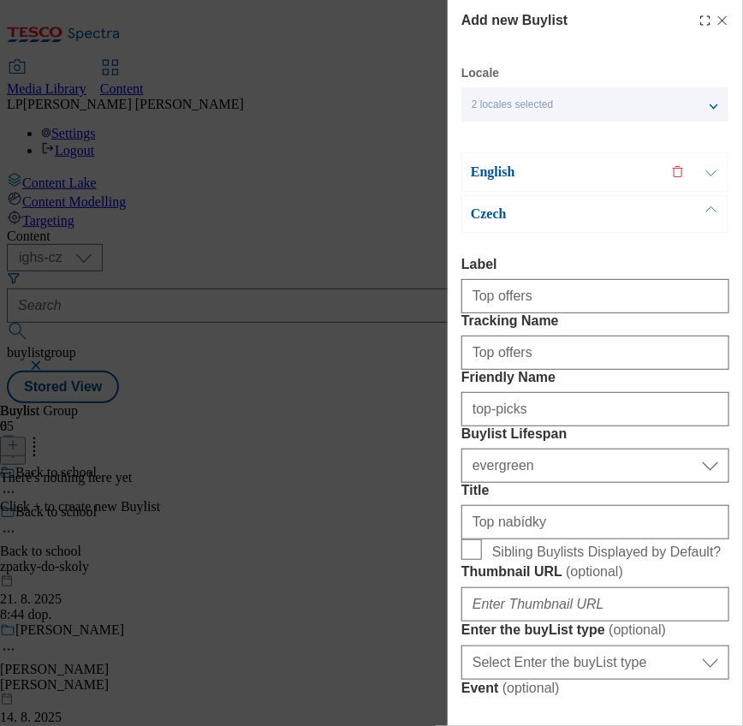
click at [501, 206] on p "Czech" at bounding box center [561, 214] width 180 height 17
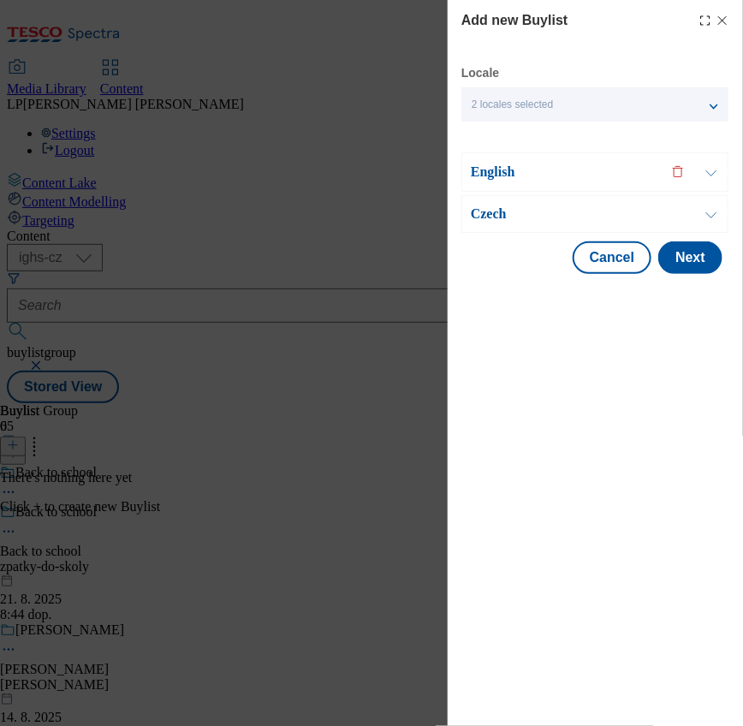
click at [501, 206] on p "Czech" at bounding box center [561, 214] width 180 height 17
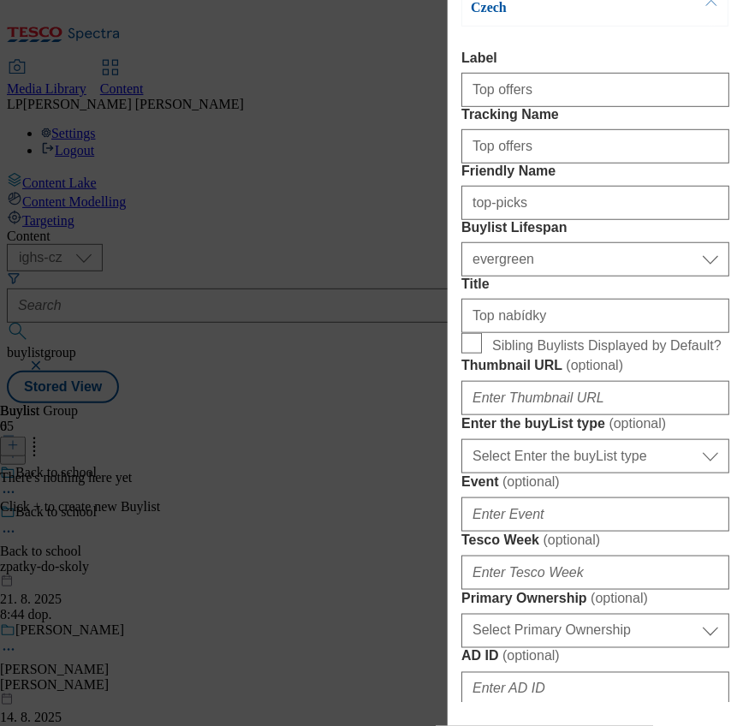
scroll to position [343, 0]
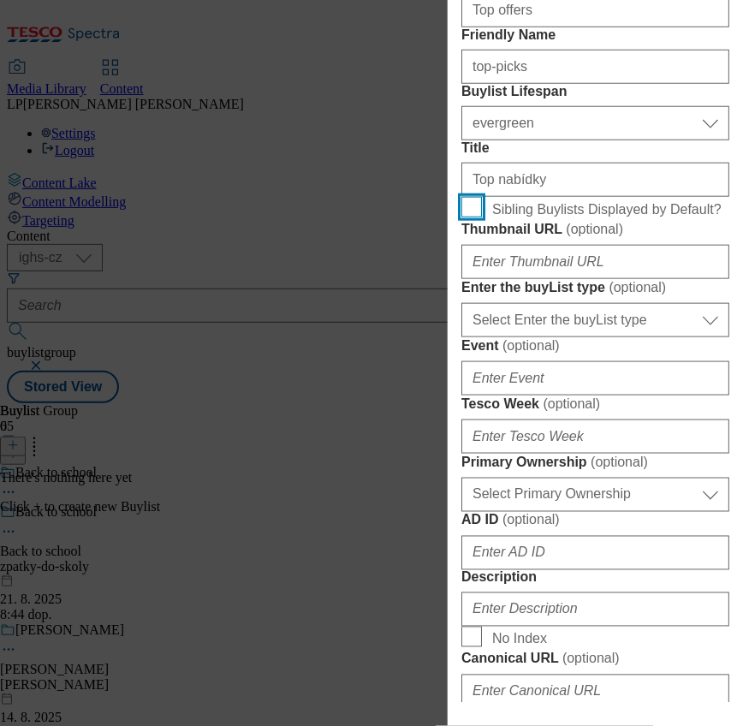
click at [473, 218] on input "Sibling Buylists Displayed by Default?" at bounding box center [472, 207] width 21 height 21
checkbox input "true"
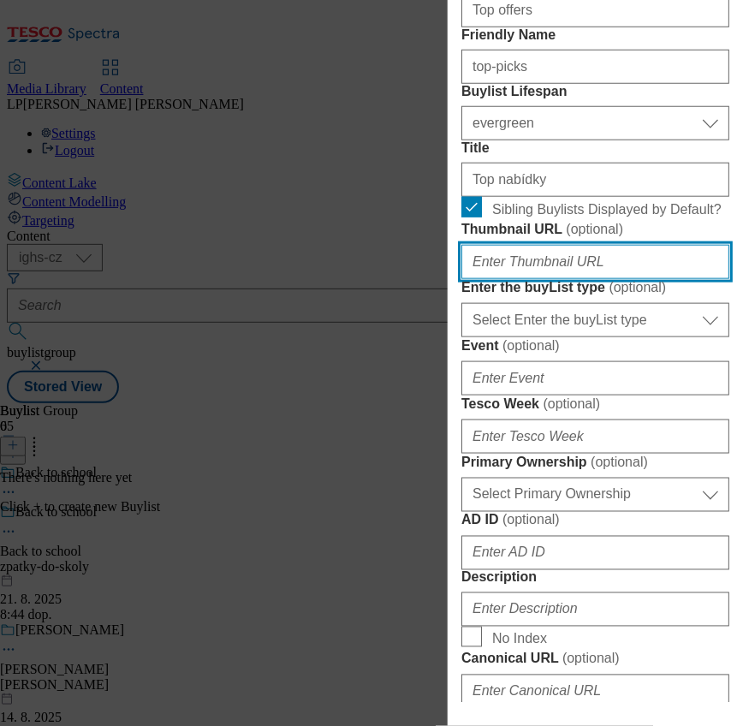
click at [552, 279] on input "Thumbnail URL ( optional )" at bounding box center [596, 262] width 268 height 34
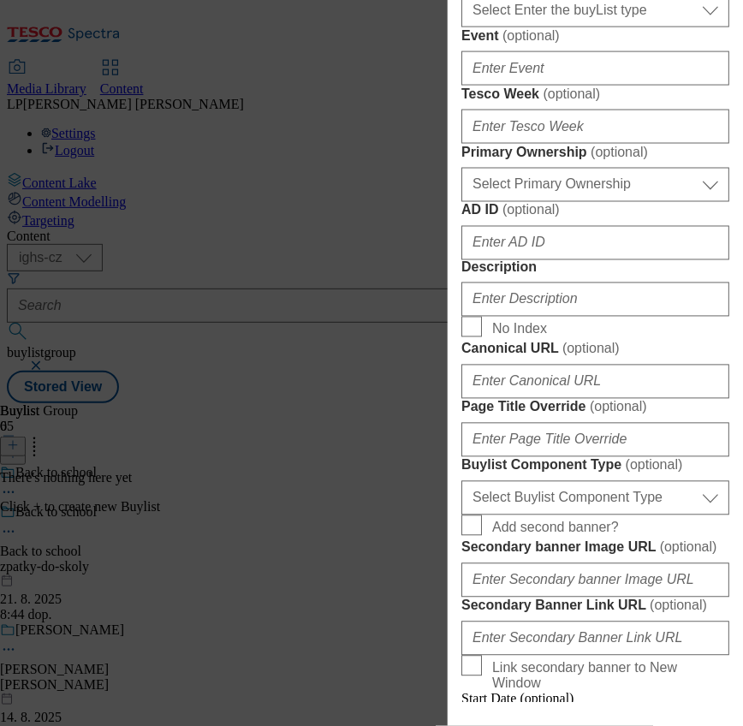
scroll to position [685, 0]
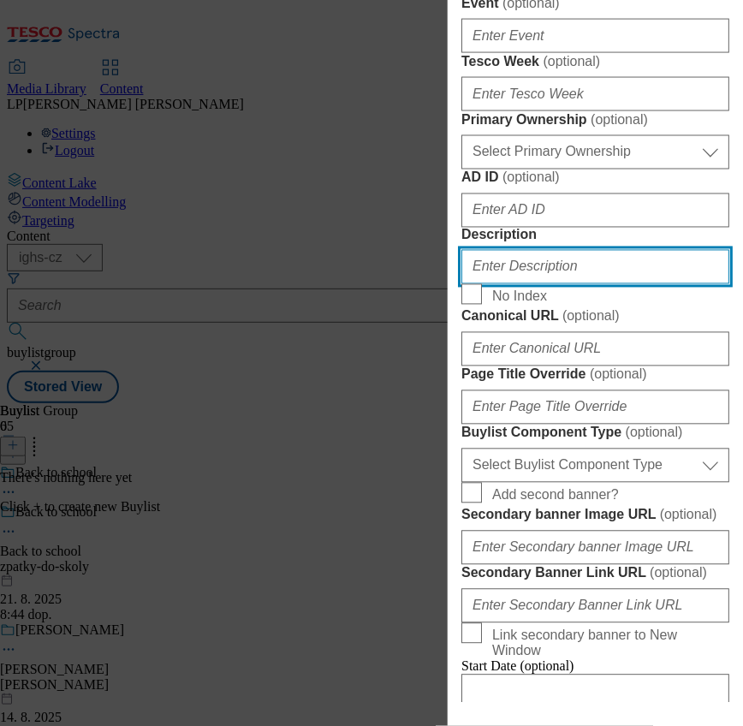
click at [528, 284] on input "Description" at bounding box center [596, 267] width 268 height 34
type input "Top offers"
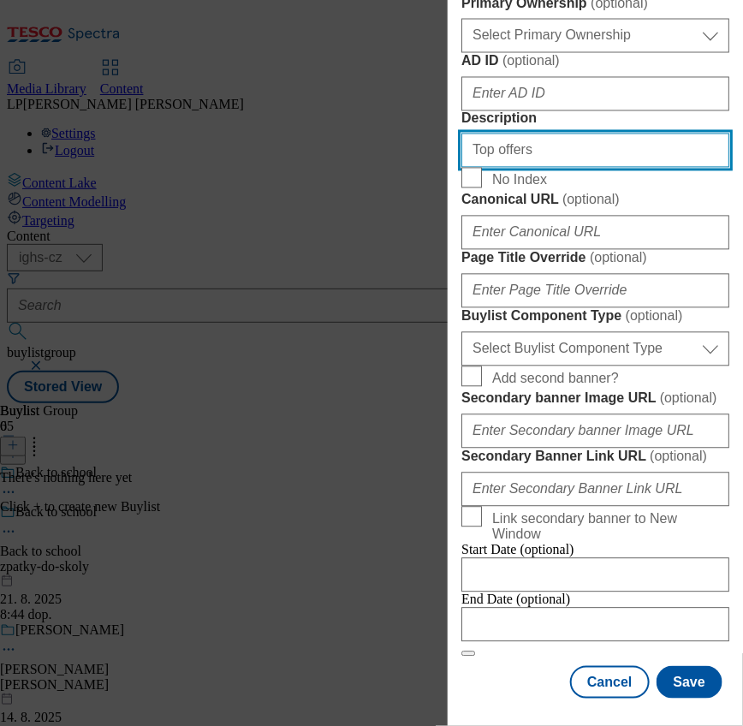
scroll to position [1028, 0]
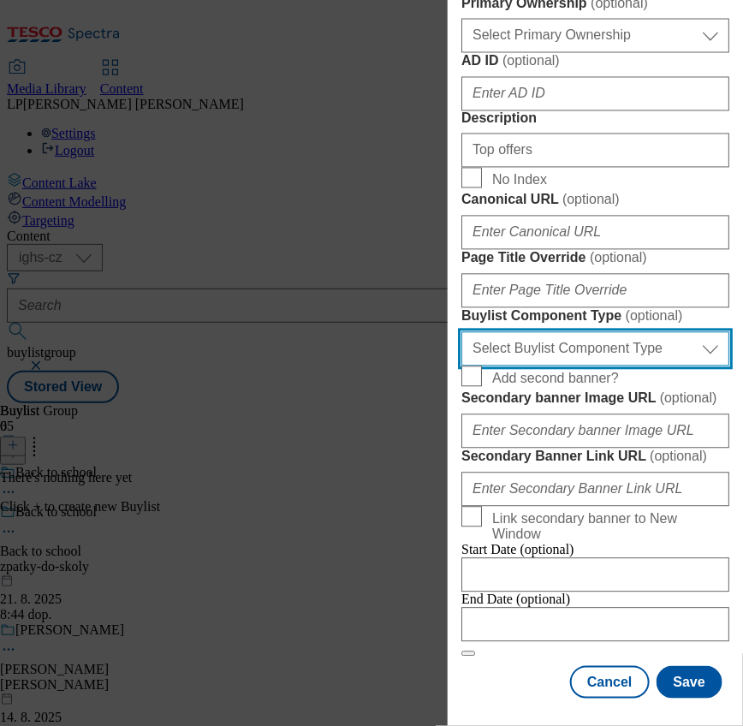
click at [689, 367] on select "Select Buylist Component Type Banner Competition Header Meal" at bounding box center [596, 349] width 268 height 34
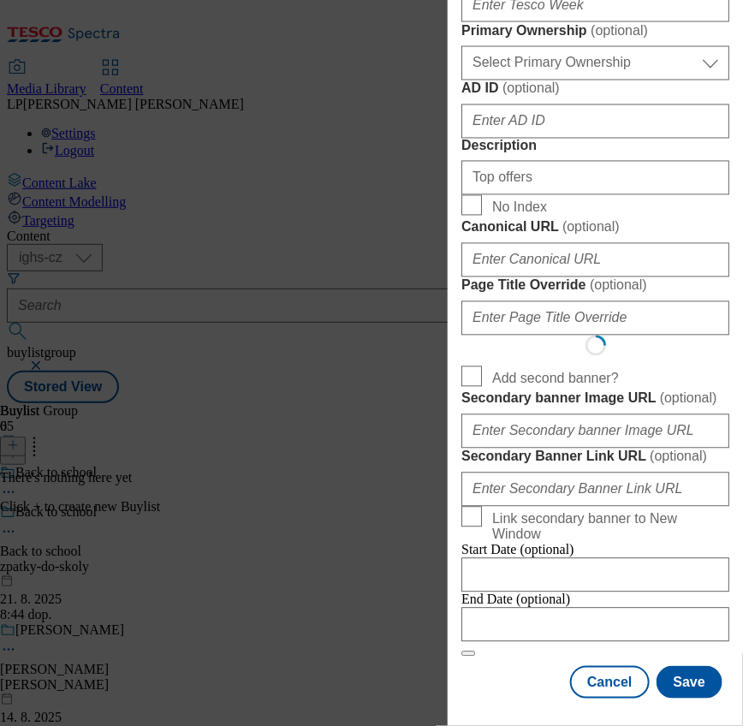
select select "Banner"
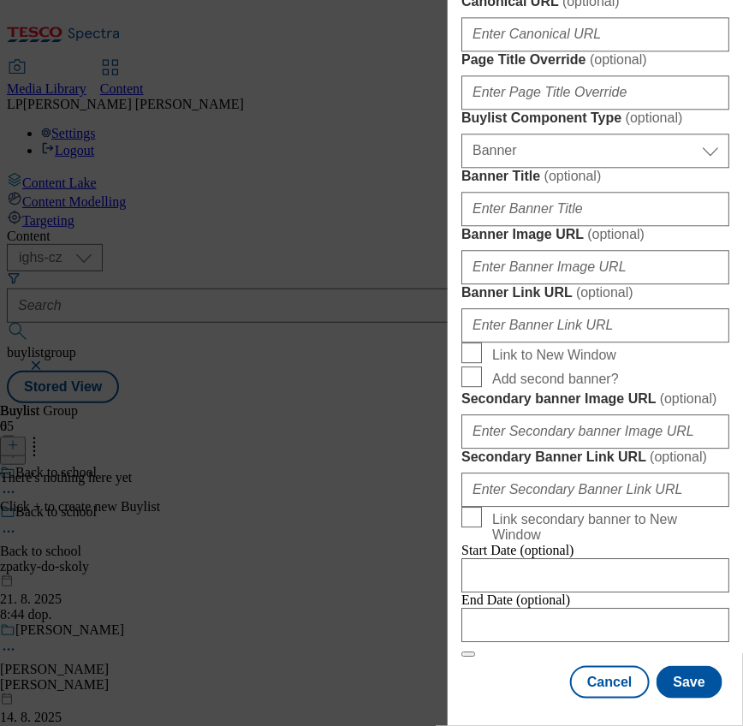
scroll to position [1370, 0]
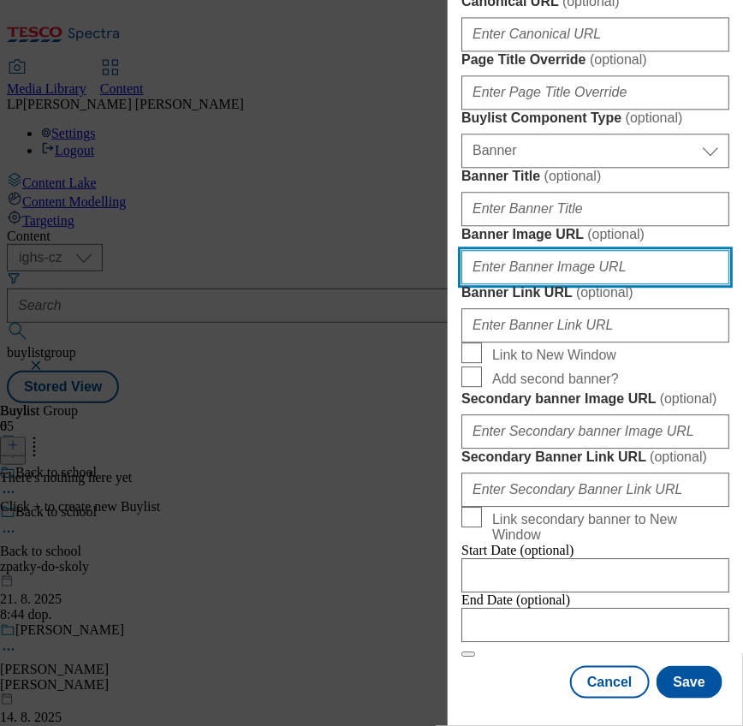
click at [561, 284] on input "Banner Image URL ( optional )" at bounding box center [596, 267] width 268 height 34
paste input "https://digitalcontent.api.tesco.com/v2/media/ighs-ce-mktg/c5b146ef-7dca-4edb-9…"
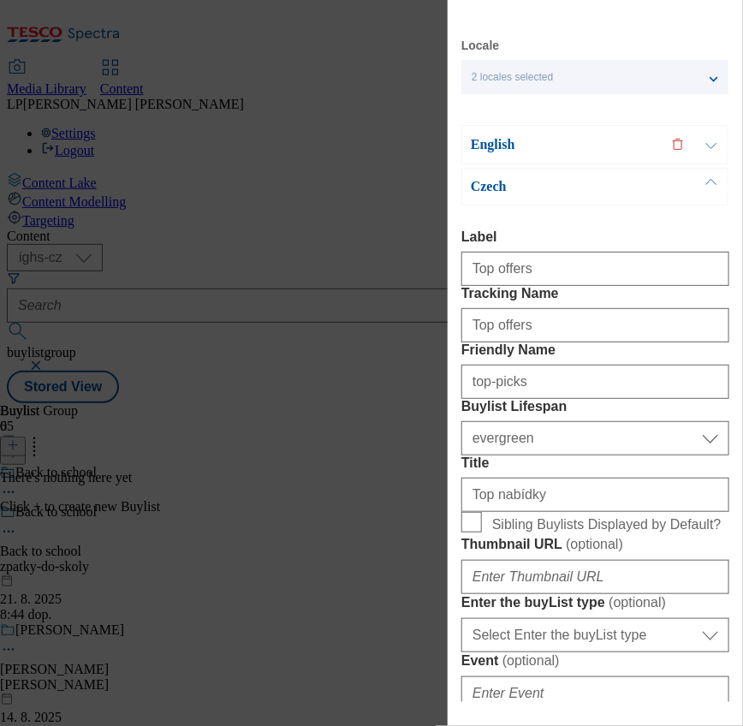
scroll to position [0, 0]
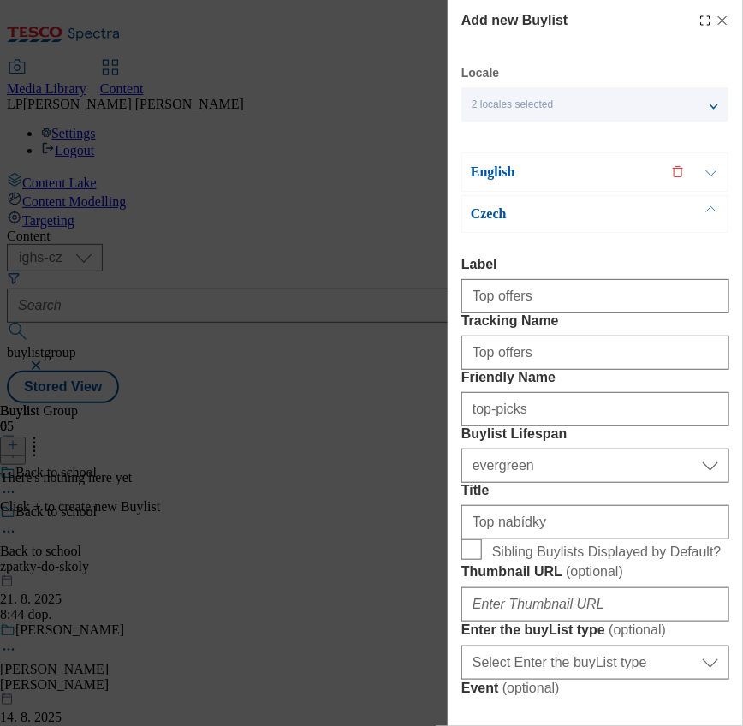
type input "https://digitalcontent.api.tesco.com/v2/media/ighs-ce-mktg/c5b146ef-7dca-4edb-9…"
click at [488, 173] on p "English" at bounding box center [561, 172] width 180 height 17
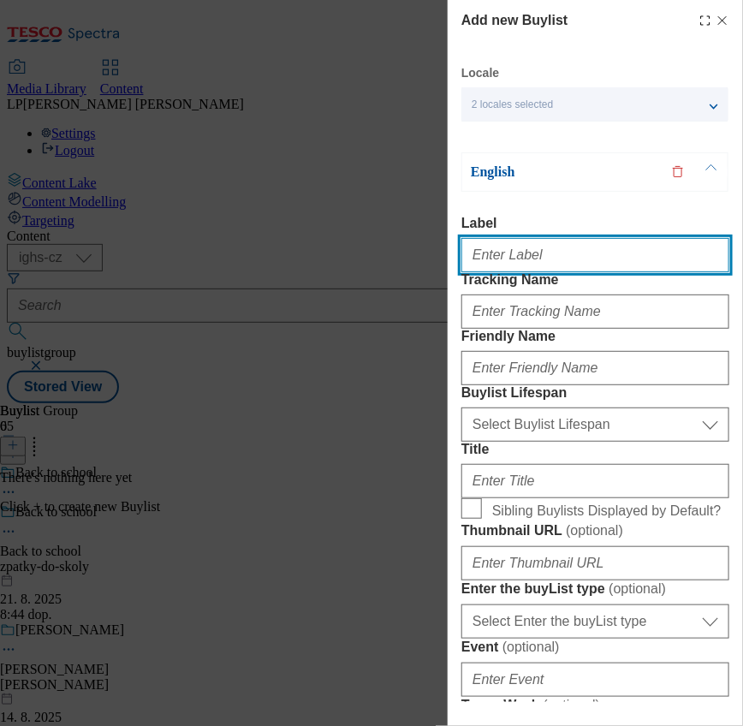
click at [498, 270] on input "Label" at bounding box center [596, 255] width 268 height 34
type input "Top offers"
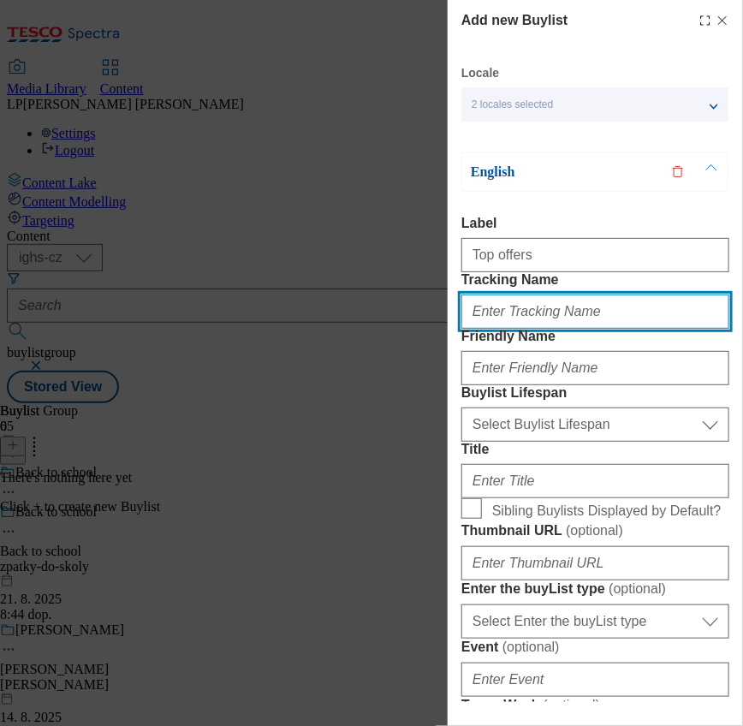
click at [591, 329] on input "Tracking Name" at bounding box center [596, 312] width 268 height 34
type input "To"
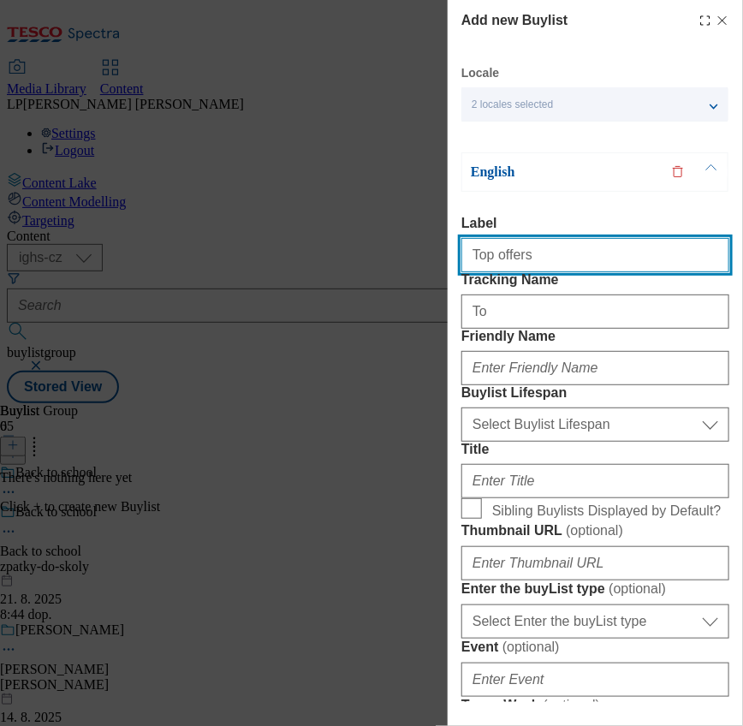
drag, startPoint x: 530, startPoint y: 266, endPoint x: 456, endPoint y: 265, distance: 73.7
click at [456, 265] on div "Add new Buylist Locale 2 locales selected English Czech English Label Top offer…" at bounding box center [595, 351] width 295 height 702
type input "BTS top offers"
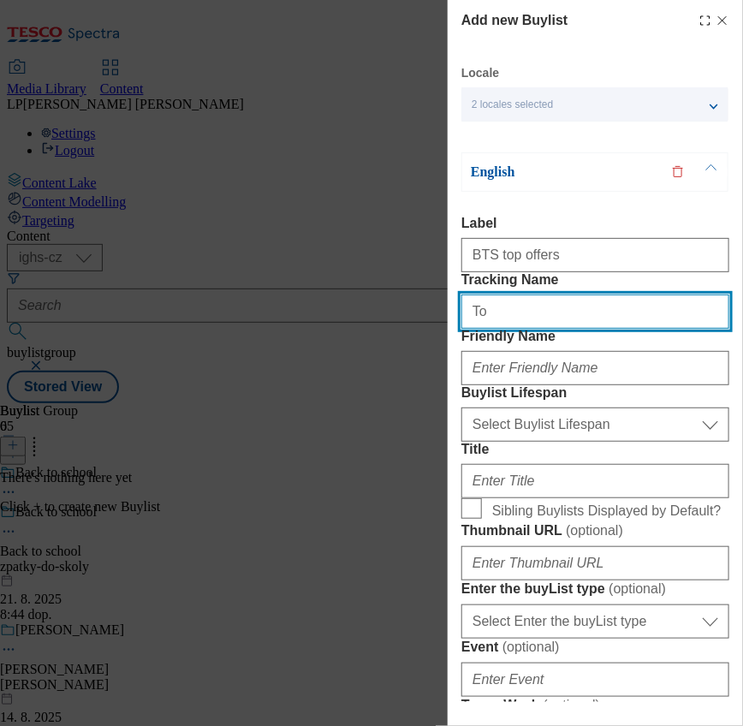
click at [489, 329] on input "To" at bounding box center [596, 312] width 268 height 34
type input "T"
type input "BTS top offers"
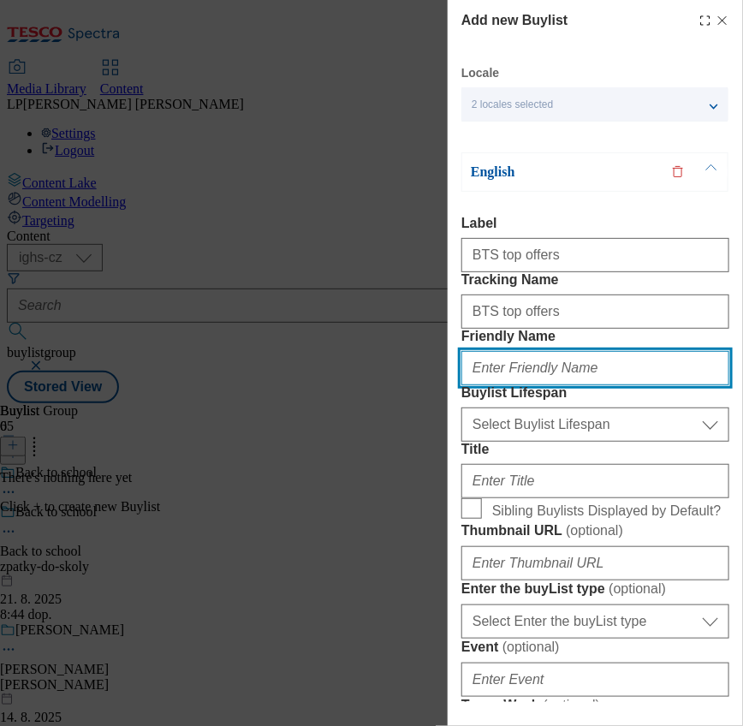
click at [564, 385] on input "Friendly Name" at bounding box center [596, 368] width 268 height 34
type input "top-picks"
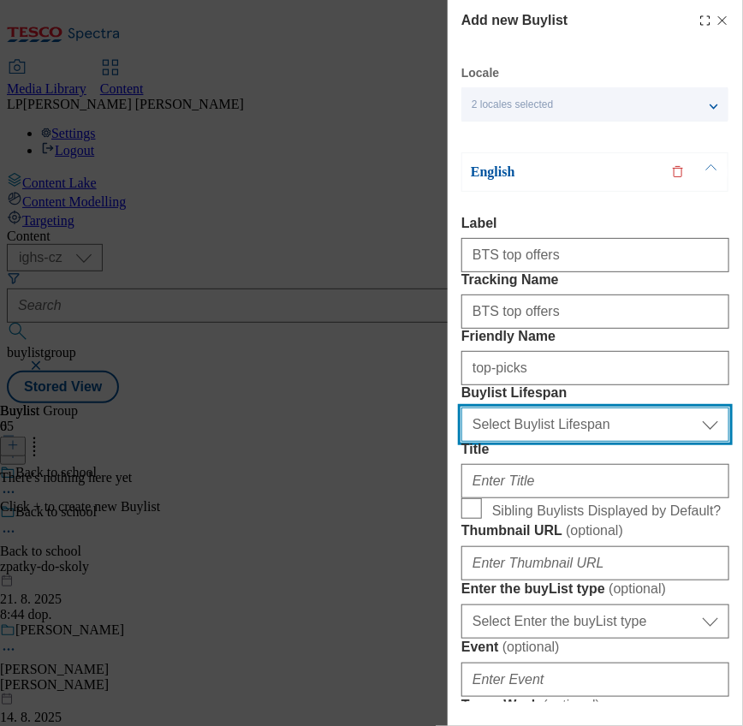
click at [516, 442] on select "Select Buylist Lifespan evergreen seasonal tactical" at bounding box center [596, 425] width 268 height 34
select select "evergreen"
click at [462, 442] on select "Select Buylist Lifespan evergreen seasonal tactical" at bounding box center [596, 425] width 268 height 34
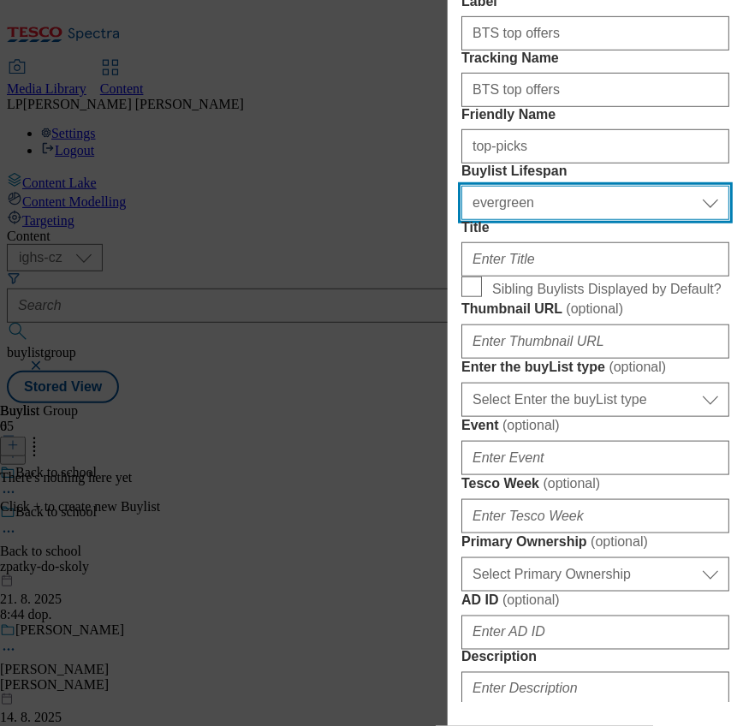
scroll to position [228, 0]
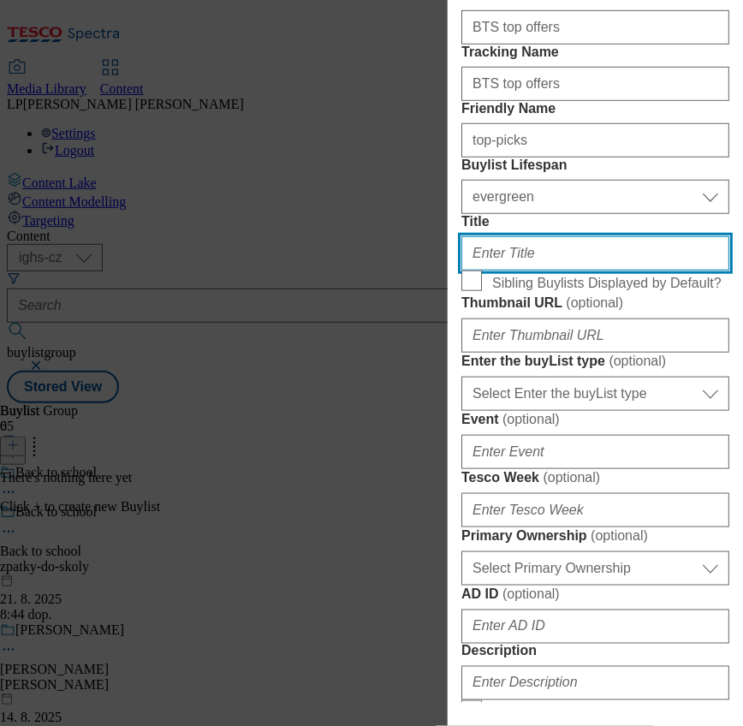
click at [523, 271] on input "Title" at bounding box center [596, 253] width 268 height 34
type input "Top picks"
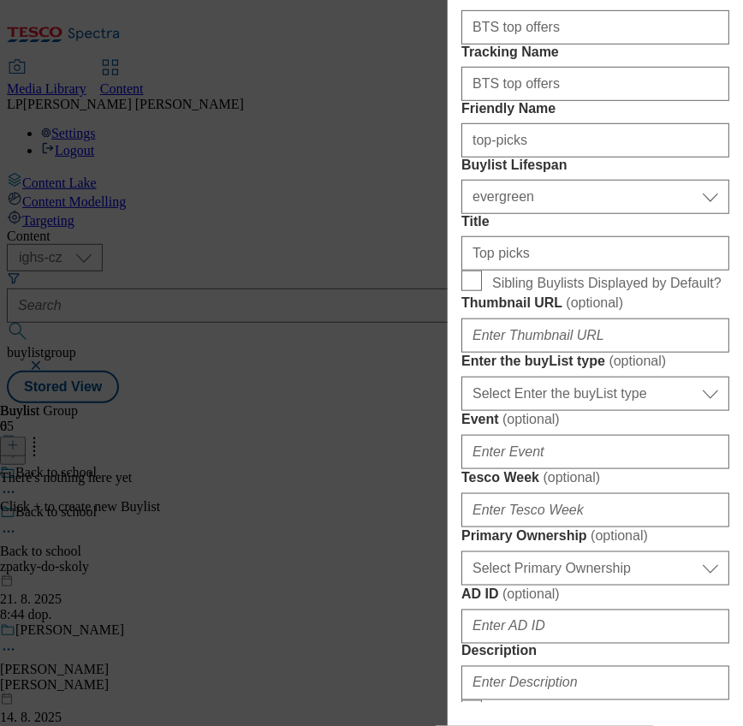
click at [519, 291] on span "Sibling Buylists Displayed by Default?" at bounding box center [607, 283] width 230 height 15
click at [482, 291] on input "Sibling Buylists Displayed by Default?" at bounding box center [472, 281] width 21 height 21
checkbox input "true"
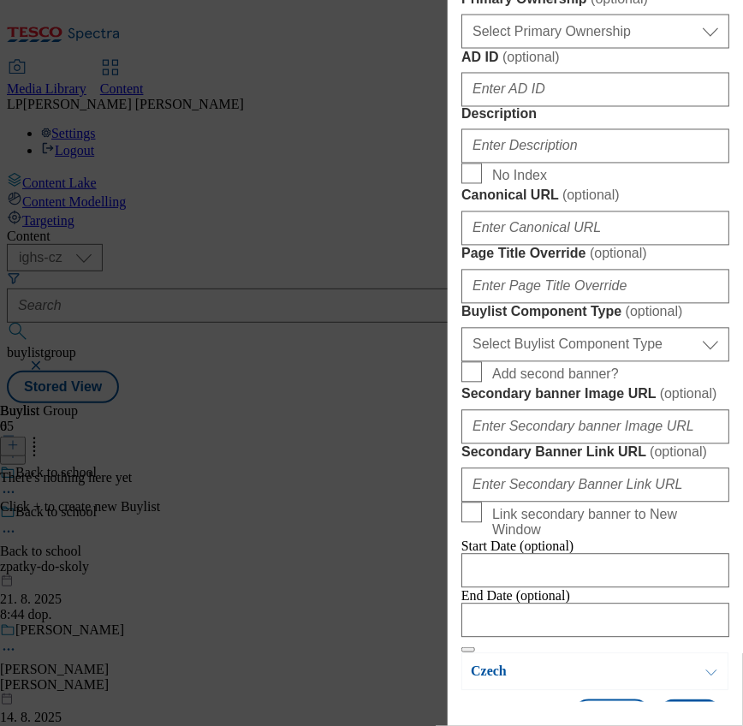
scroll to position [799, 0]
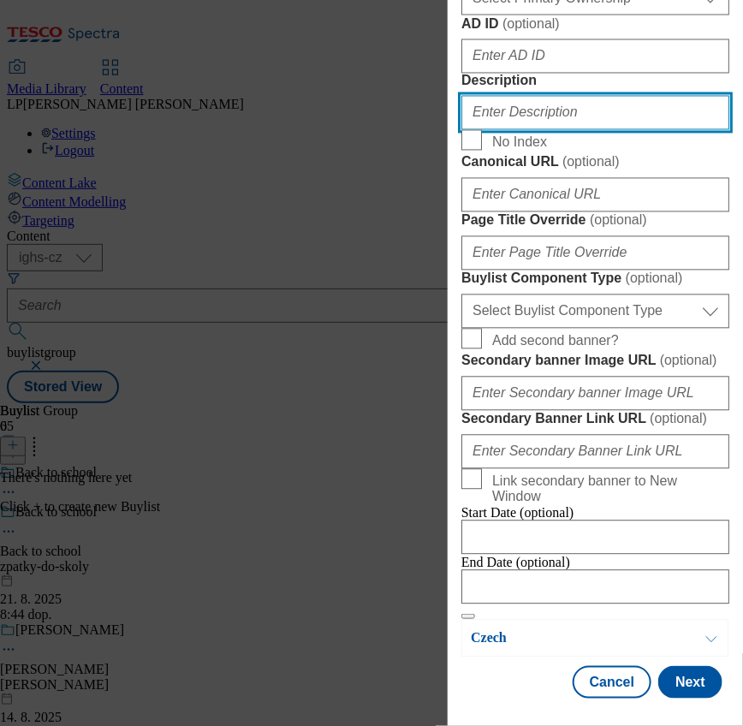
click at [512, 130] on input "Description" at bounding box center [596, 113] width 268 height 34
type input "BTS top offers"
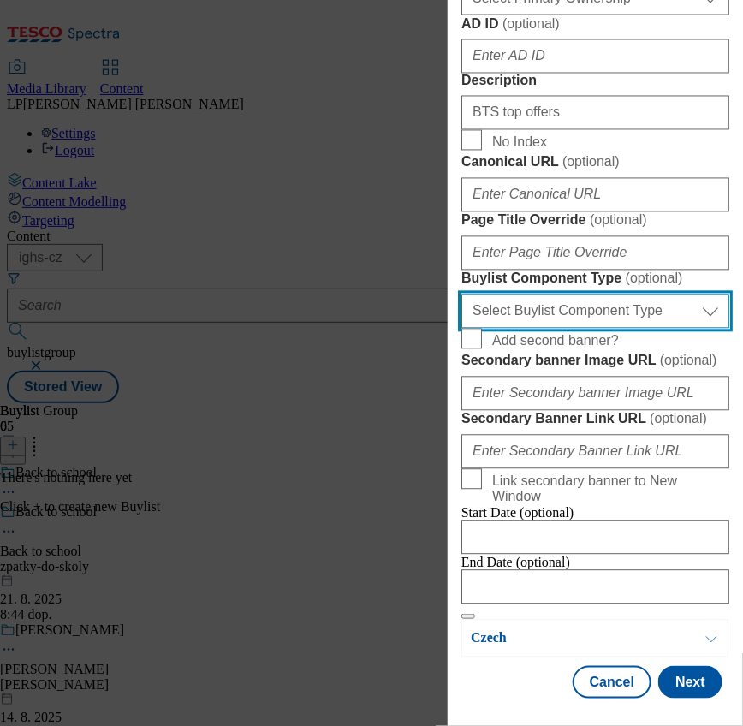
click at [591, 329] on select "Select Buylist Component Type Banner Competition Header Meal" at bounding box center [596, 312] width 268 height 34
select select "Banner"
click at [462, 329] on select "Select Buylist Component Type Banner Competition Header Meal" at bounding box center [596, 312] width 268 height 34
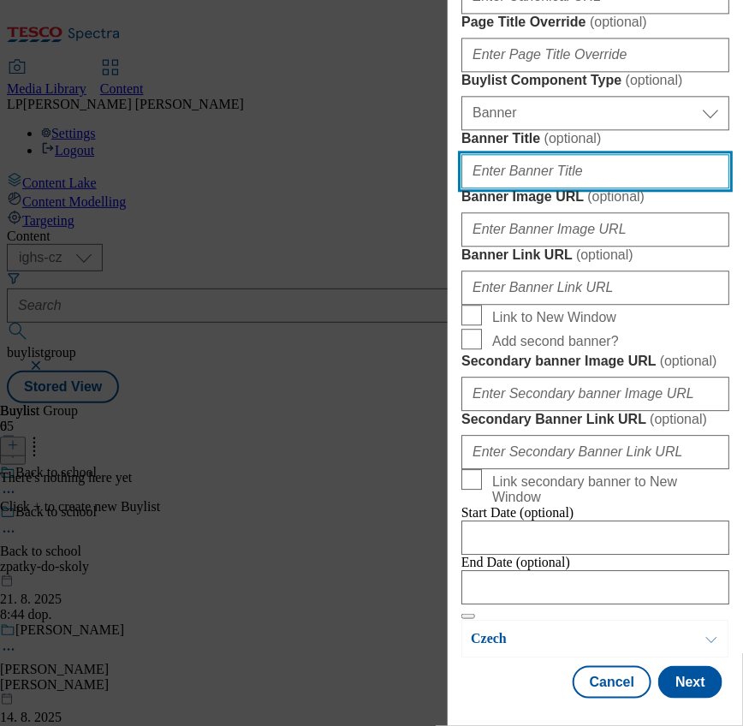
click at [525, 188] on input "Banner Title ( optional )" at bounding box center [596, 171] width 268 height 34
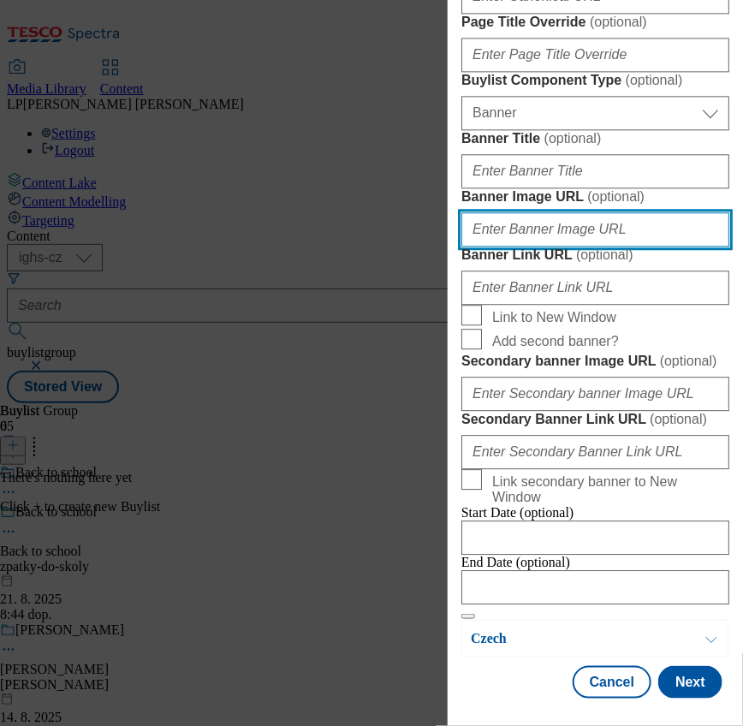
click at [540, 247] on input "Banner Image URL ( optional )" at bounding box center [596, 229] width 268 height 34
paste input "https://digitalcontent.api.tesco.com/v2/media/ighs-ce-mktg/d377b17c-1cd9-4b57-a…"
type input "https://digitalcontent.api.tesco.com/v2/media/ighs-ce-mktg/d377b17c-1cd9-4b57-a…"
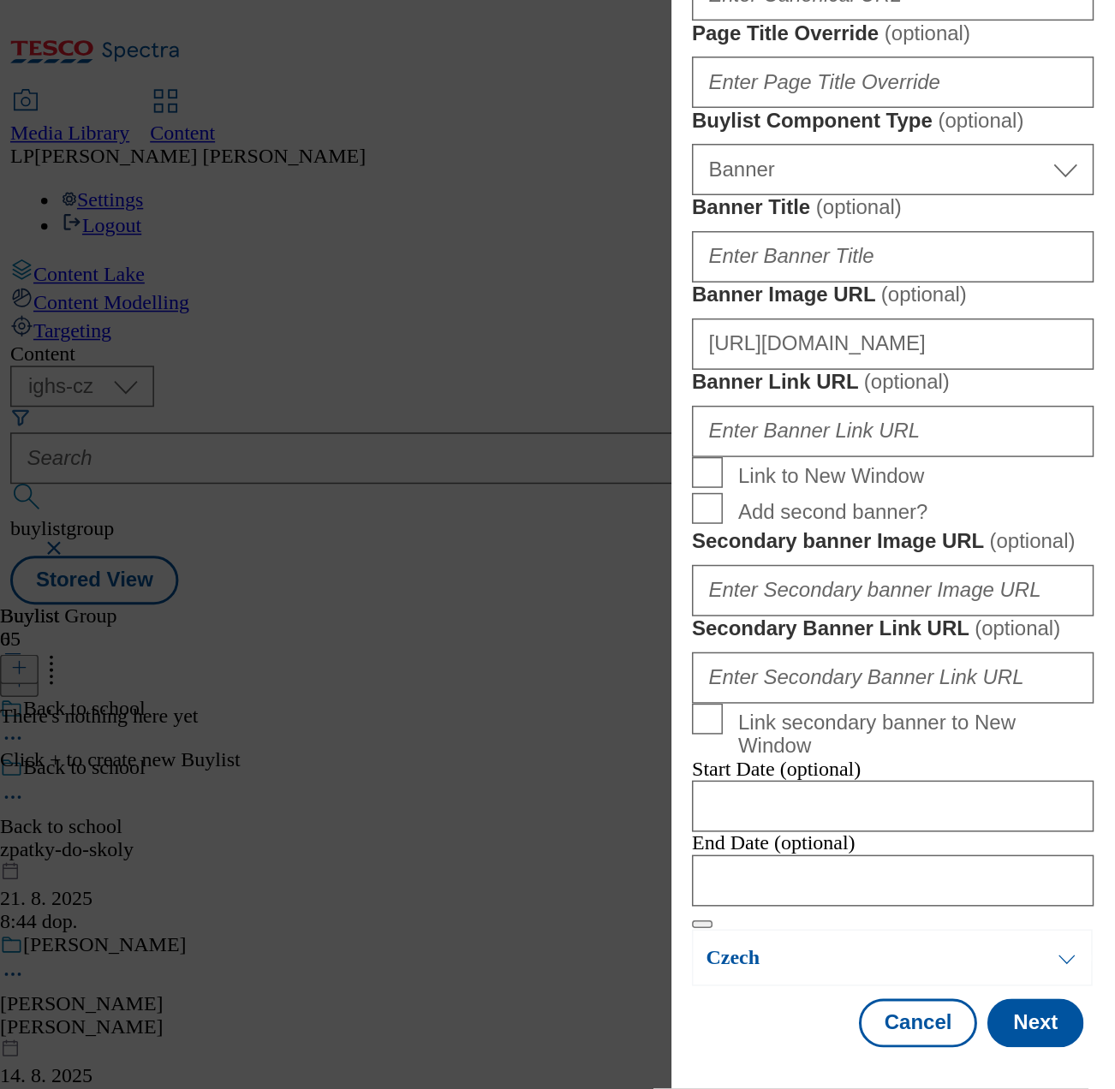
scroll to position [1745, 0]
click at [668, 666] on button "Next" at bounding box center [691, 682] width 64 height 33
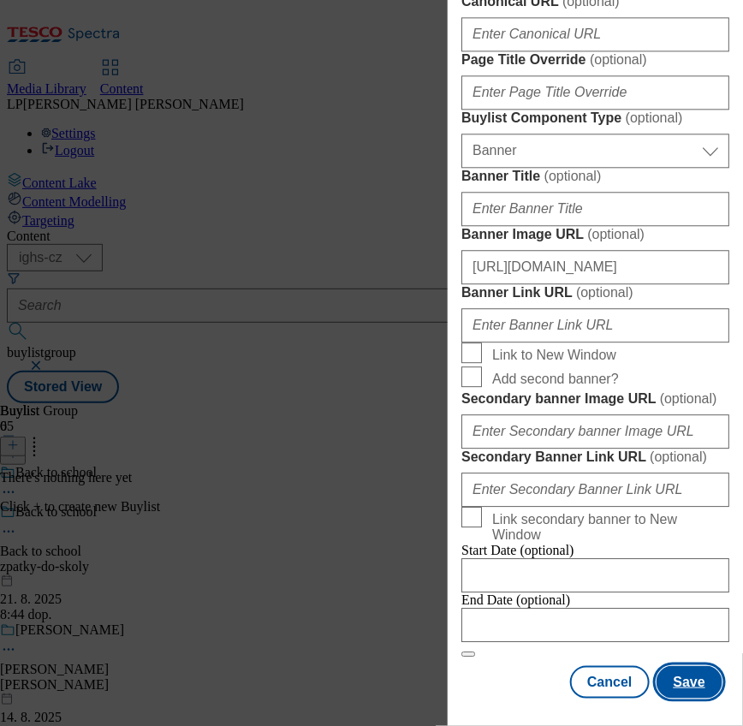
click at [672, 668] on button "Save" at bounding box center [690, 682] width 66 height 33
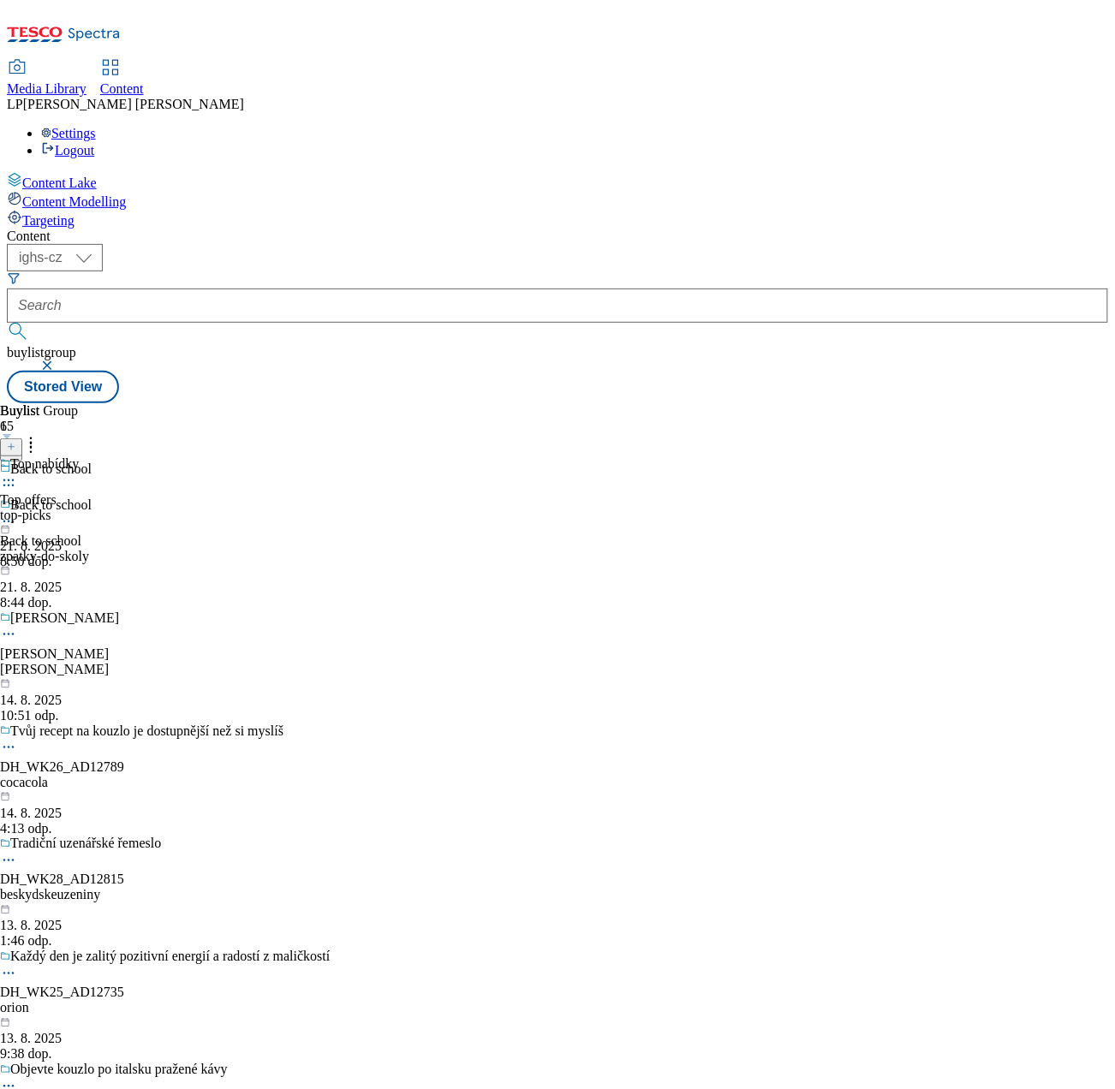
drag, startPoint x: 647, startPoint y: 0, endPoint x: 158, endPoint y: 574, distance: 753.4
click at [158, 229] on div "Content Lake Content Modelling Targeting" at bounding box center [557, 200] width 1101 height 57
click at [17, 472] on icon at bounding box center [8, 480] width 17 height 17
click at [80, 530] on span "Copy" at bounding box center [66, 536] width 27 height 13
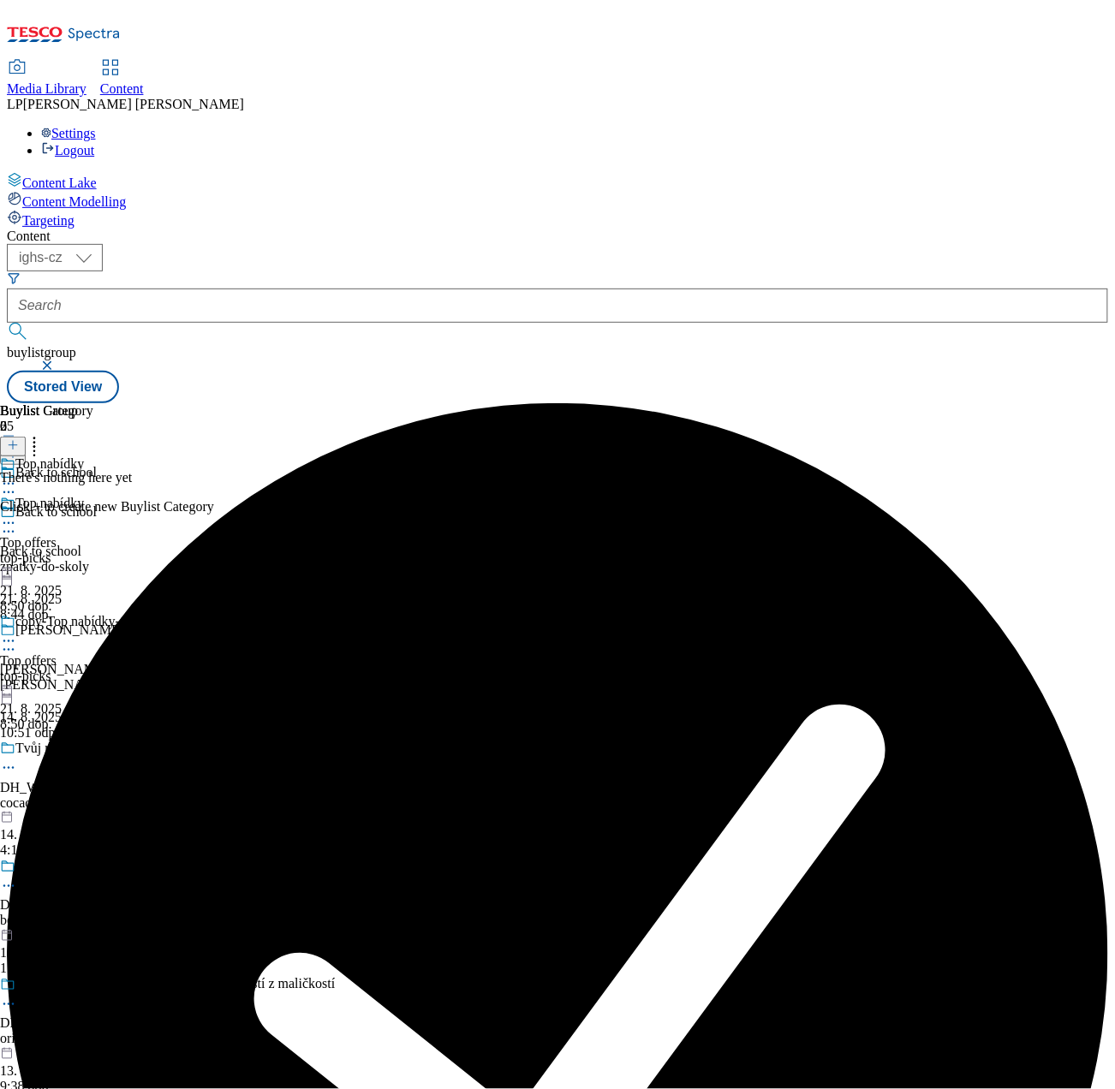
click at [17, 633] on icon at bounding box center [8, 641] width 17 height 17
click at [73, 671] on span "Edit" at bounding box center [63, 677] width 20 height 13
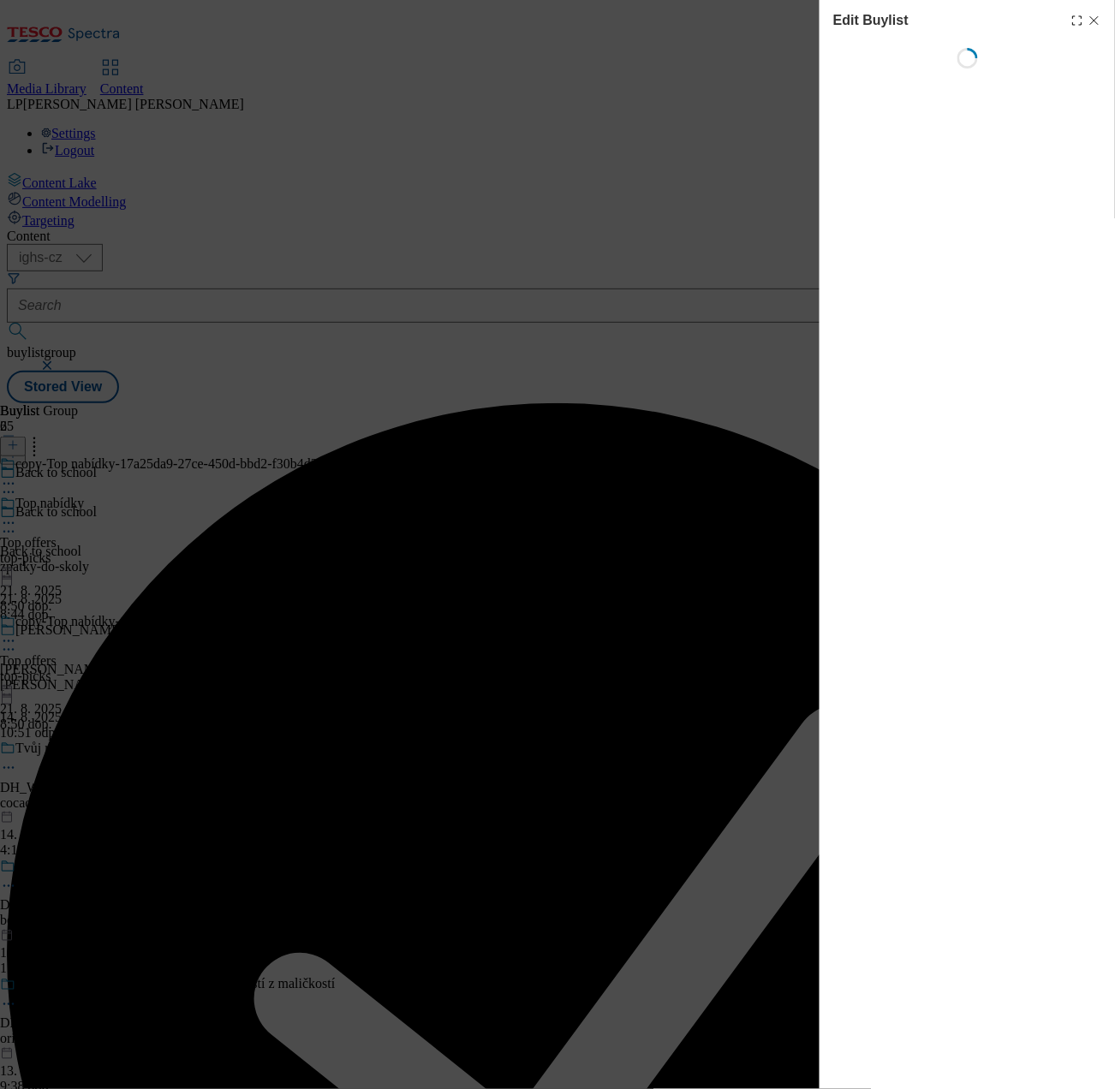
select select "evergreen"
select select "Banner"
select select "evergreen"
select select "Banner"
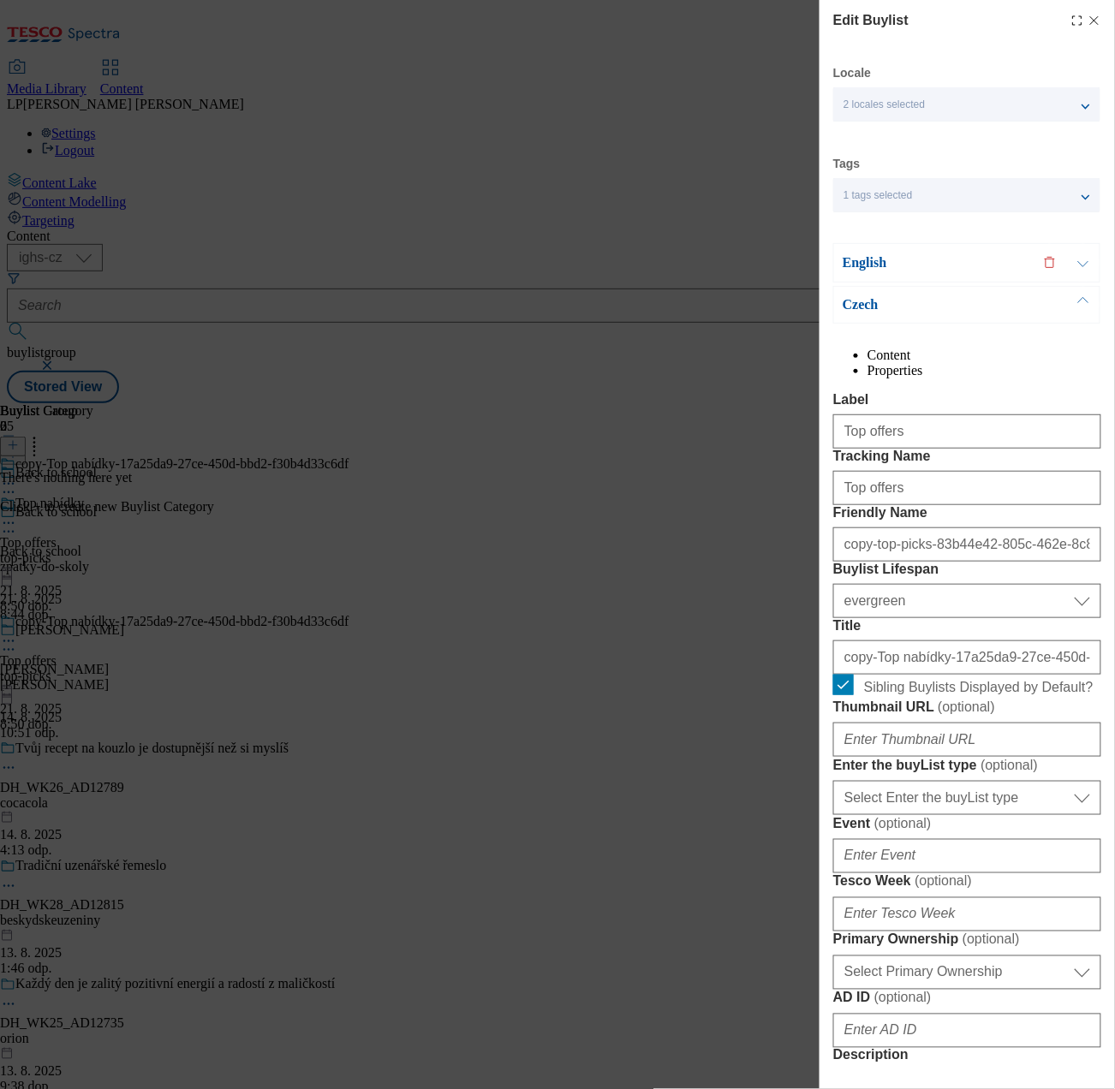
click at [894, 102] on span "2 locales selected" at bounding box center [884, 104] width 81 height 13
click at [940, 264] on p "English" at bounding box center [933, 262] width 180 height 17
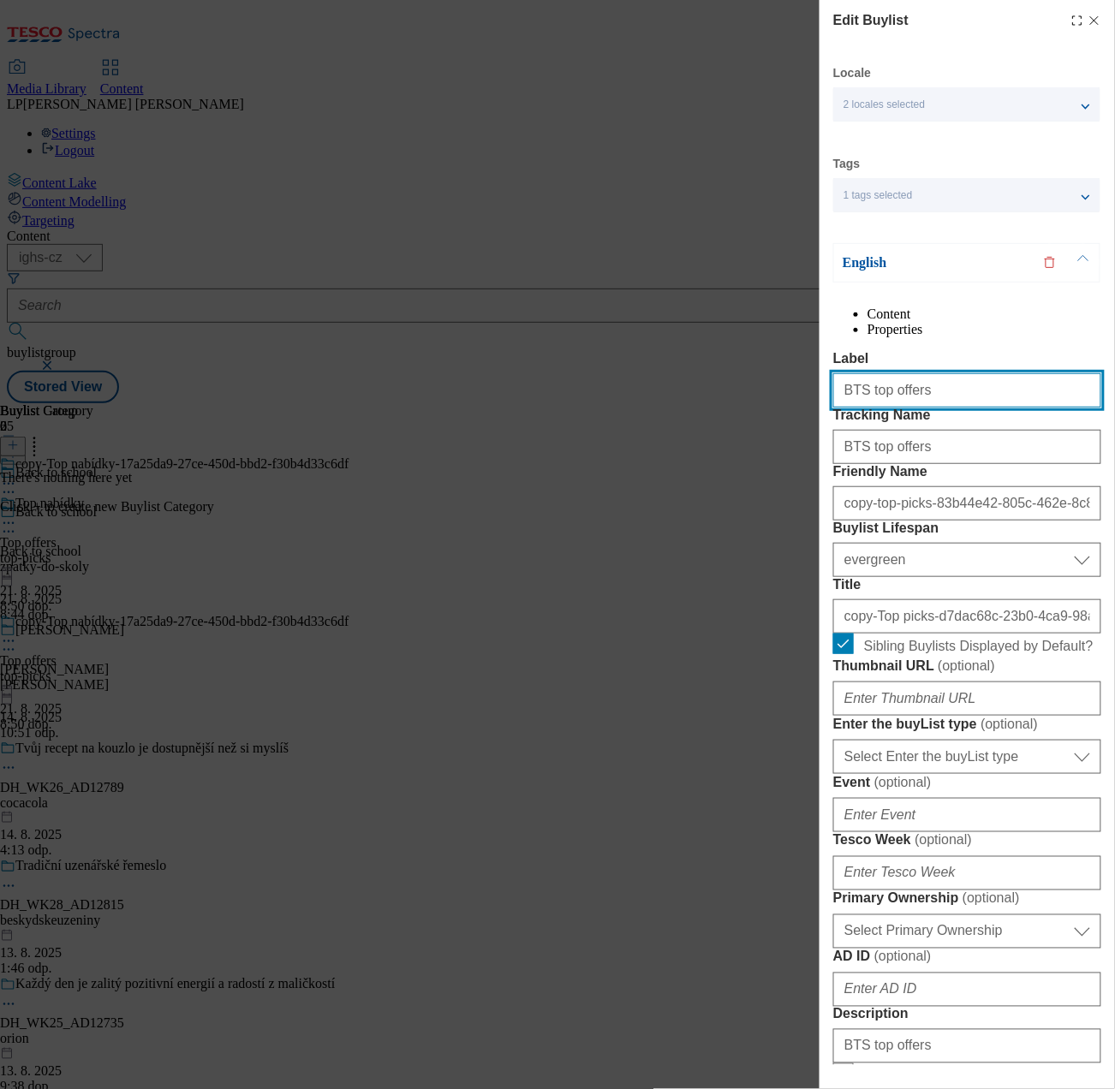
drag, startPoint x: 939, startPoint y: 425, endPoint x: 793, endPoint y: 409, distance: 146.4
click at [793, 409] on div "Edit Buylist Locale 2 locales selected English Czech Tags 1 tags selected buyli…" at bounding box center [557, 544] width 1115 height 1089
type input "Boys uniform"
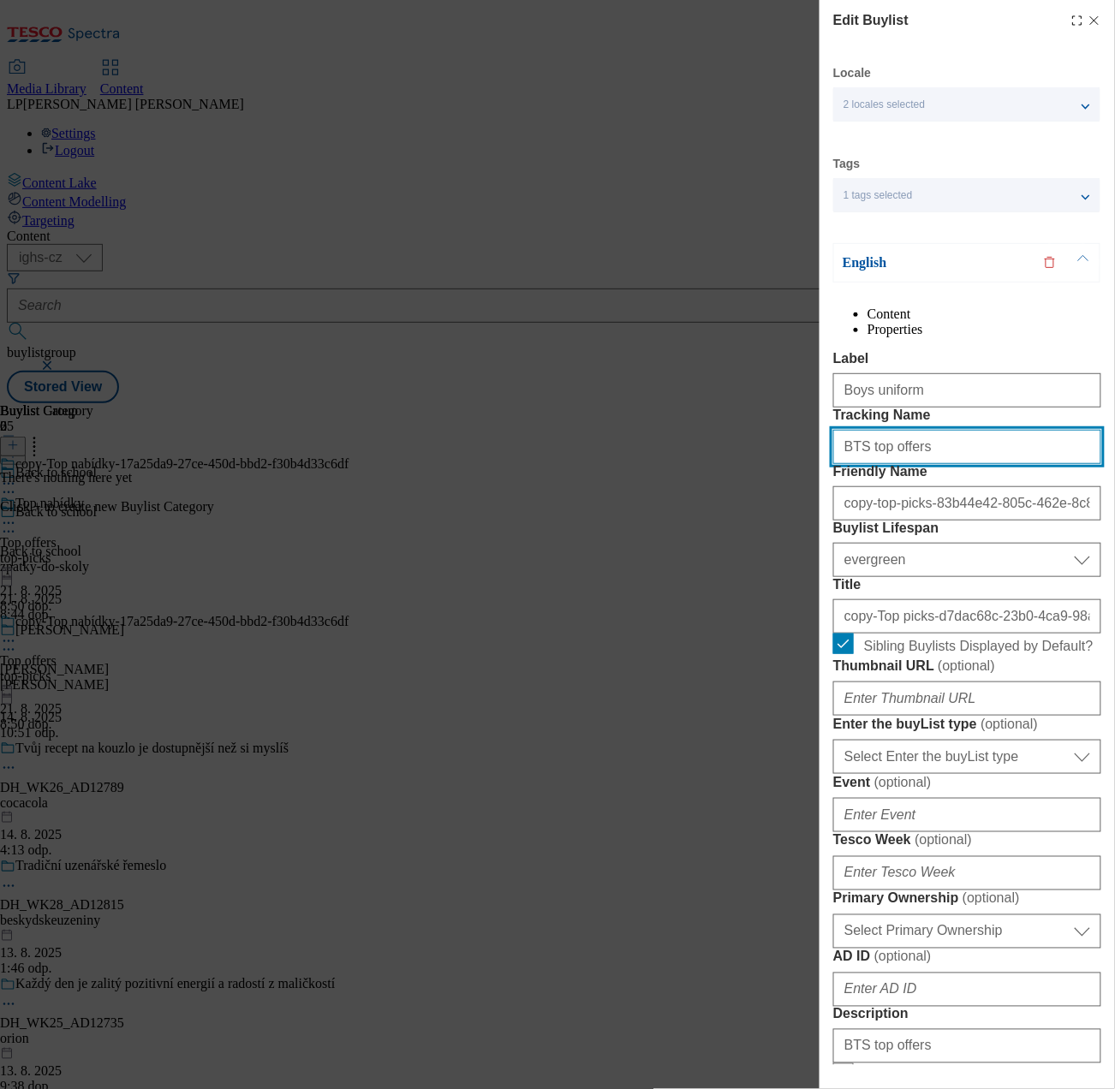
click at [950, 464] on input "BTS top offers" at bounding box center [967, 447] width 268 height 34
type input "B"
type input "Boys uniform"
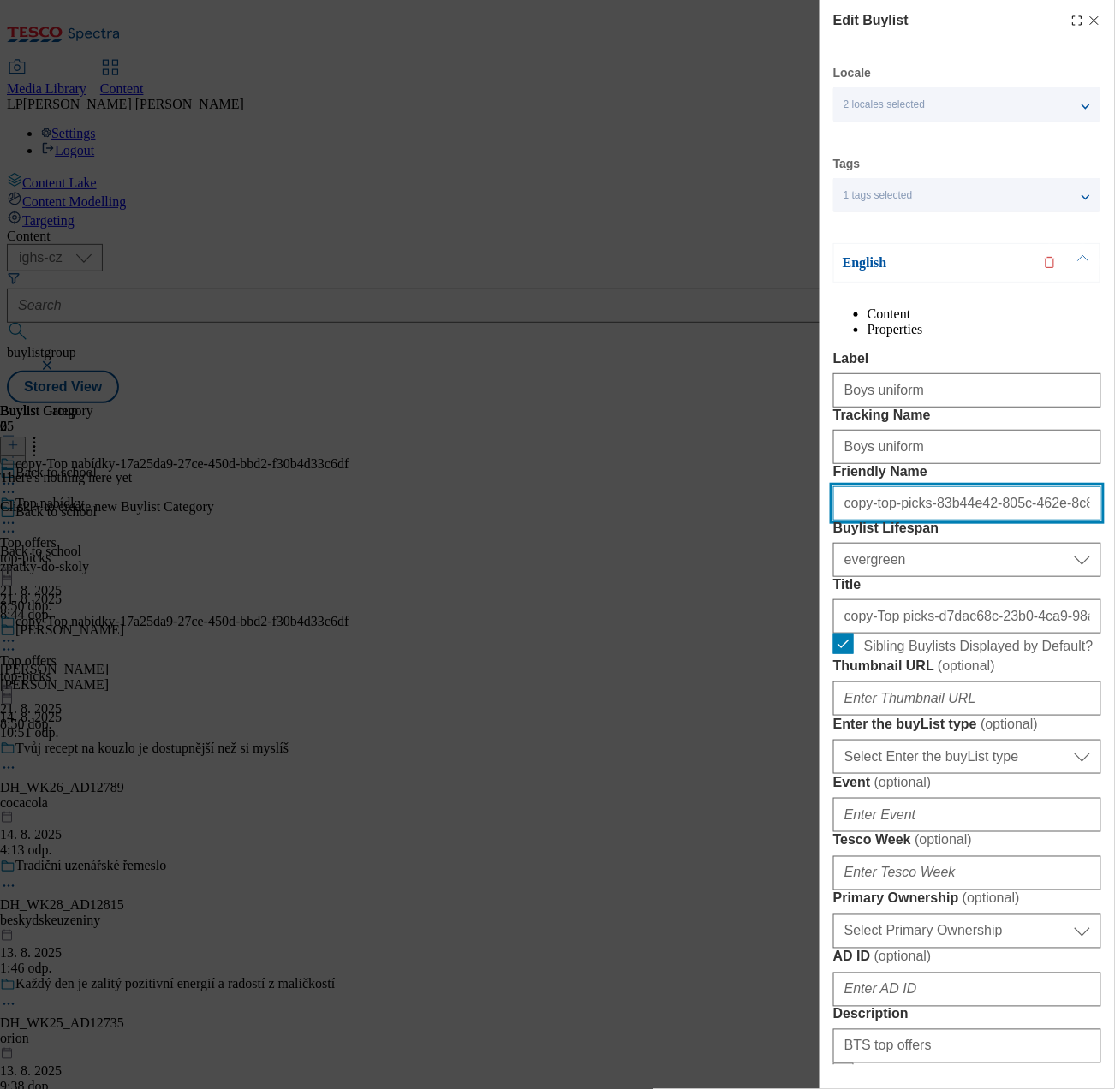
click at [894, 521] on input "copy-top-picks-83b44e42-805c-462e-8c82-bba8d26d0936" at bounding box center [967, 503] width 268 height 34
drag, startPoint x: 1053, startPoint y: 609, endPoint x: 518, endPoint y: 568, distance: 536.0
click at [518, 568] on div "Edit Buylist Locale 2 locales selected English Czech Tags 1 tags selected buyli…" at bounding box center [557, 544] width 1115 height 1089
type input "-bba8d26d0936"
drag, startPoint x: 974, startPoint y: 603, endPoint x: 416, endPoint y: 578, distance: 558.1
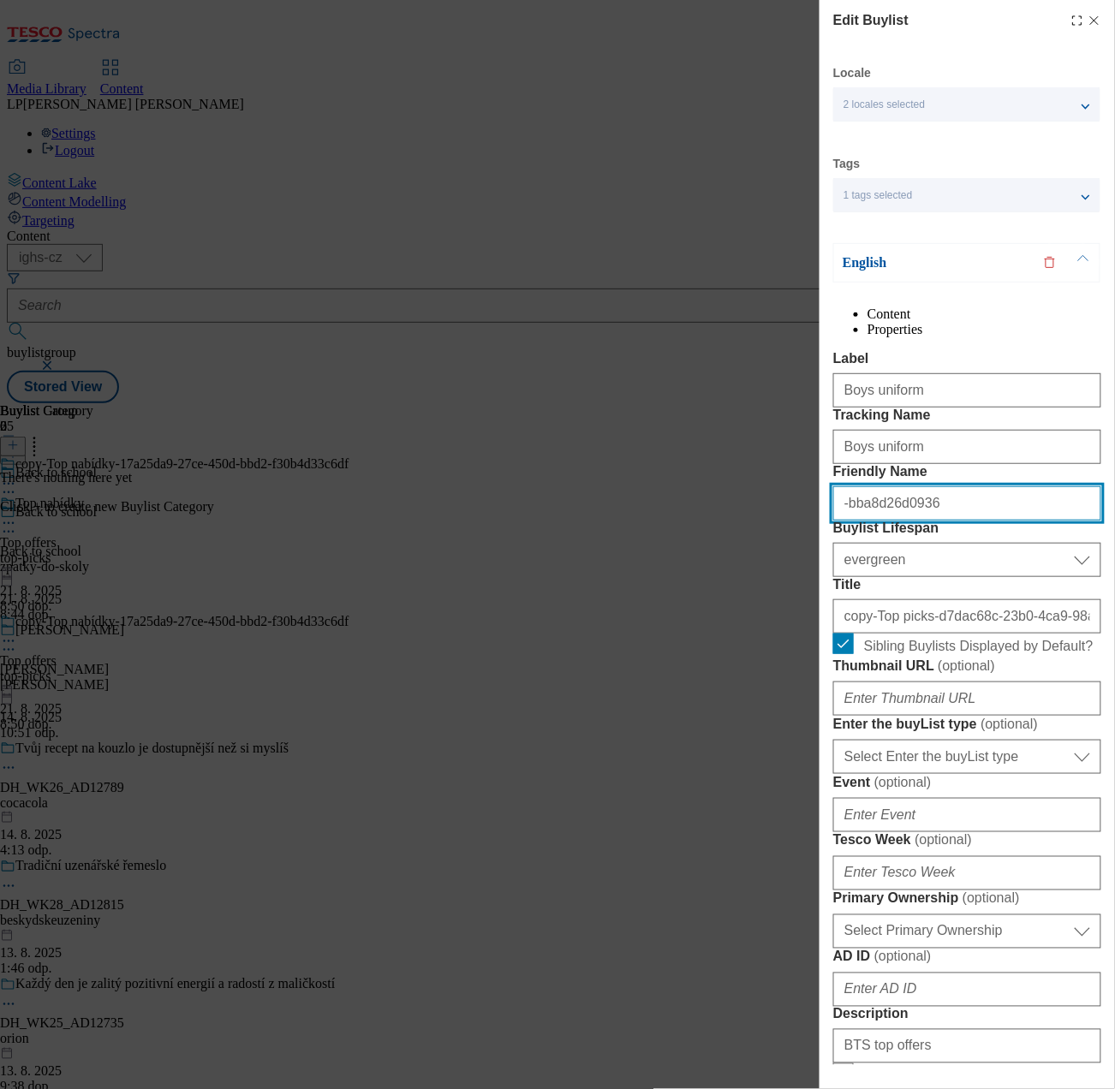
click at [416, 578] on div "Edit Buylist Locale 2 locales selected English Czech Tags 1 tags selected buyli…" at bounding box center [557, 544] width 1115 height 1089
type input "boys-uniform"
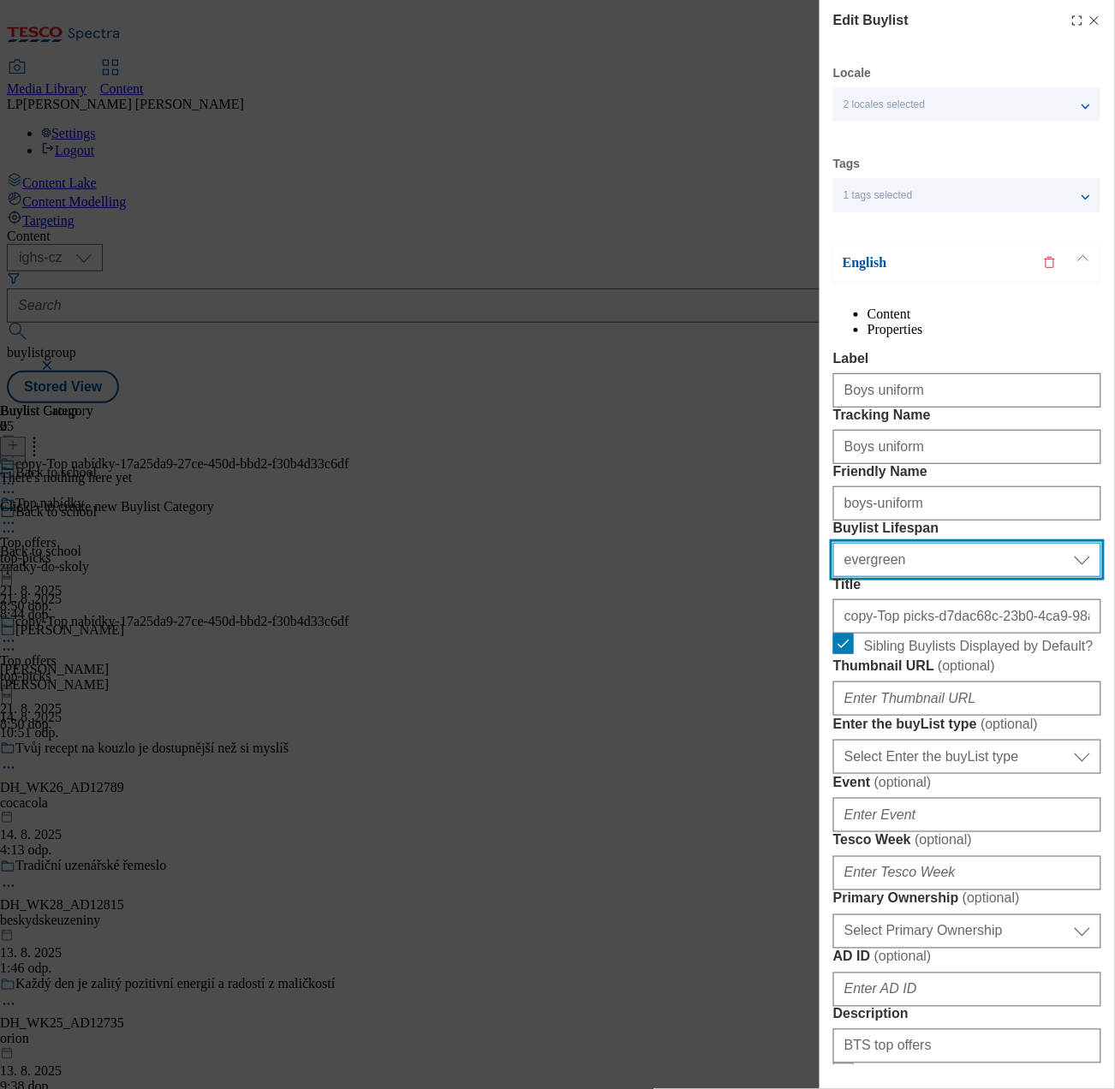
click at [903, 577] on select "Select Buylist Lifespan evergreen seasonal tactical" at bounding box center [967, 560] width 268 height 34
click at [833, 577] on select "Select Buylist Lifespan evergreen seasonal tactical" at bounding box center [967, 560] width 268 height 34
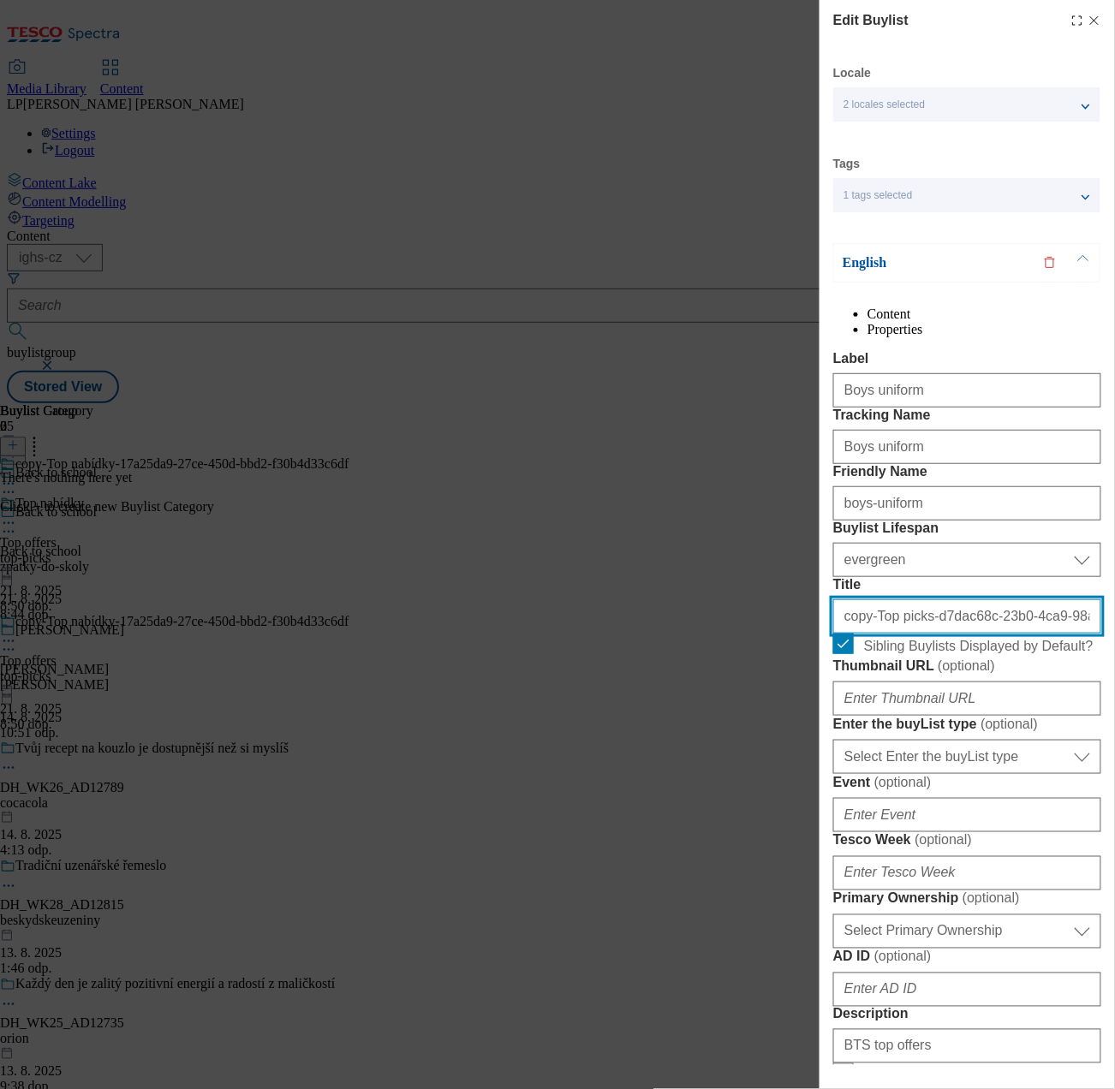
drag, startPoint x: 963, startPoint y: 776, endPoint x: 757, endPoint y: 732, distance: 211.0
click at [757, 732] on div "Edit Buylist Locale 2 locales selected English Czech Tags 1 tags selected buyli…" at bounding box center [557, 544] width 1115 height 1089
type input "-23b0-4ca9-98a2-8bd71917b435"
drag, startPoint x: 1041, startPoint y: 769, endPoint x: 373, endPoint y: 709, distance: 670.7
click at [373, 709] on div "Edit Buylist Locale 2 locales selected English Czech Tags 1 tags selected buyli…" at bounding box center [557, 544] width 1115 height 1089
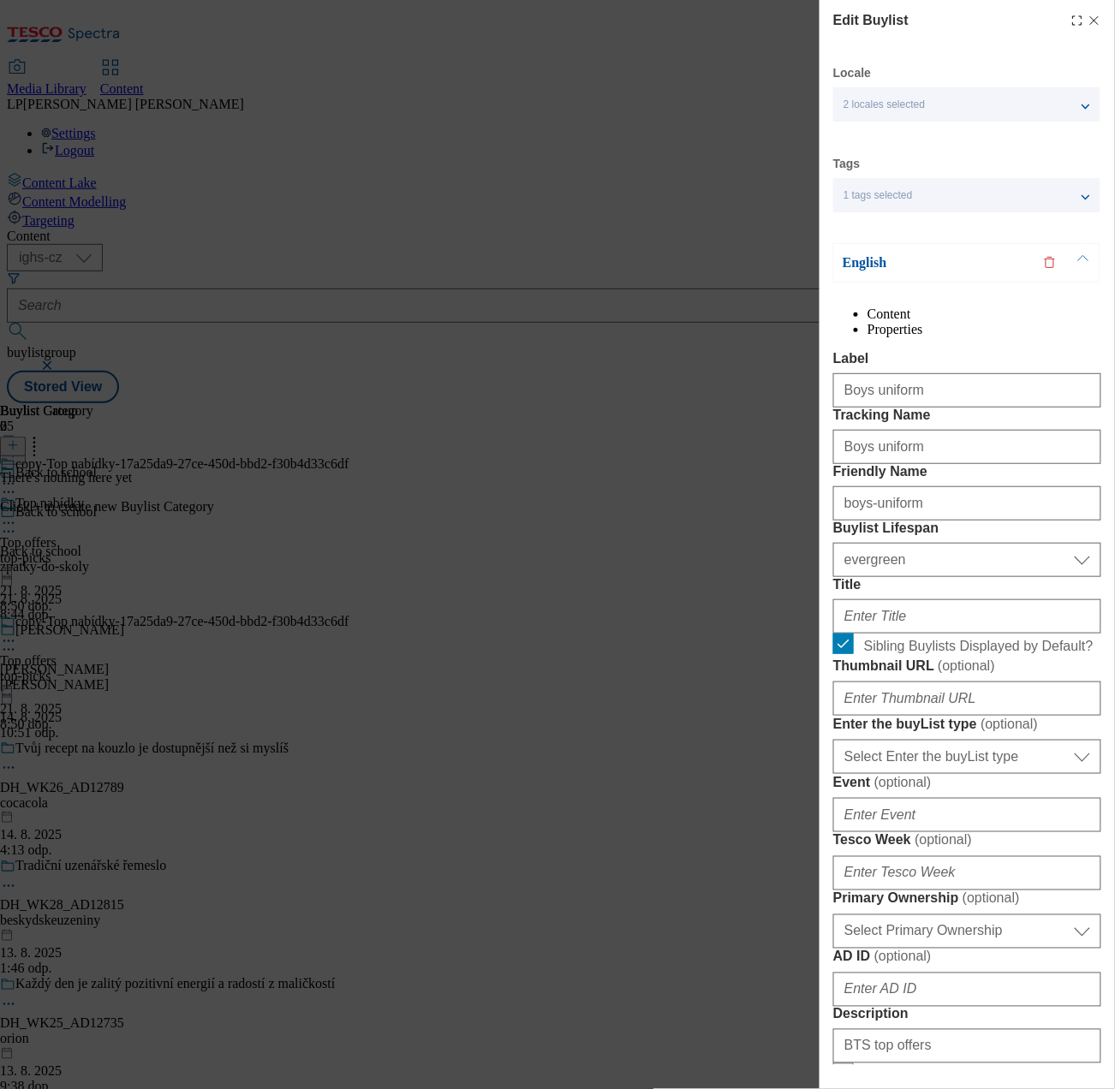
click at [860, 259] on p "English" at bounding box center [933, 262] width 180 height 17
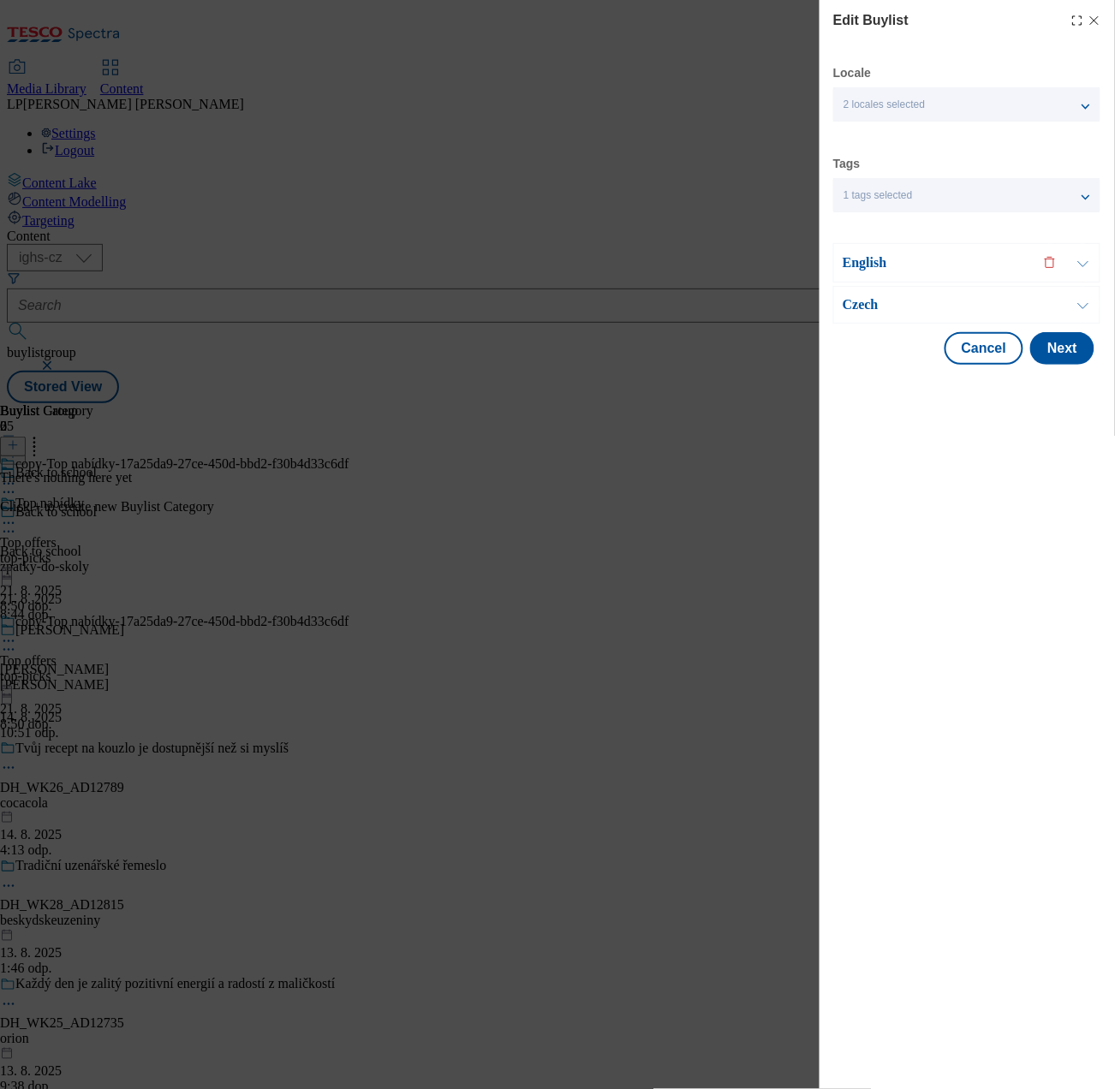
click at [860, 259] on p "English" at bounding box center [933, 262] width 180 height 17
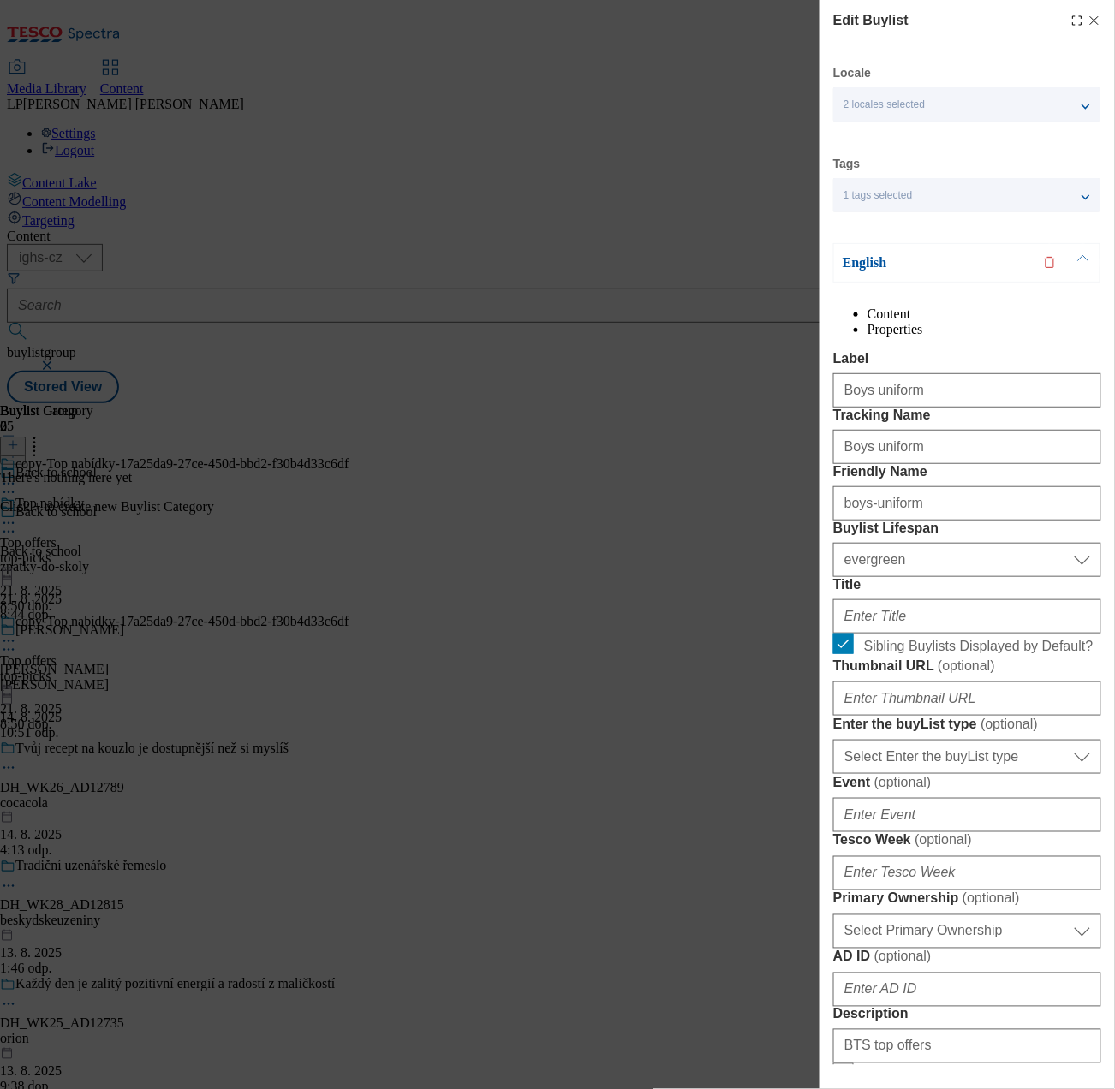
click at [860, 259] on p "English" at bounding box center [933, 262] width 180 height 17
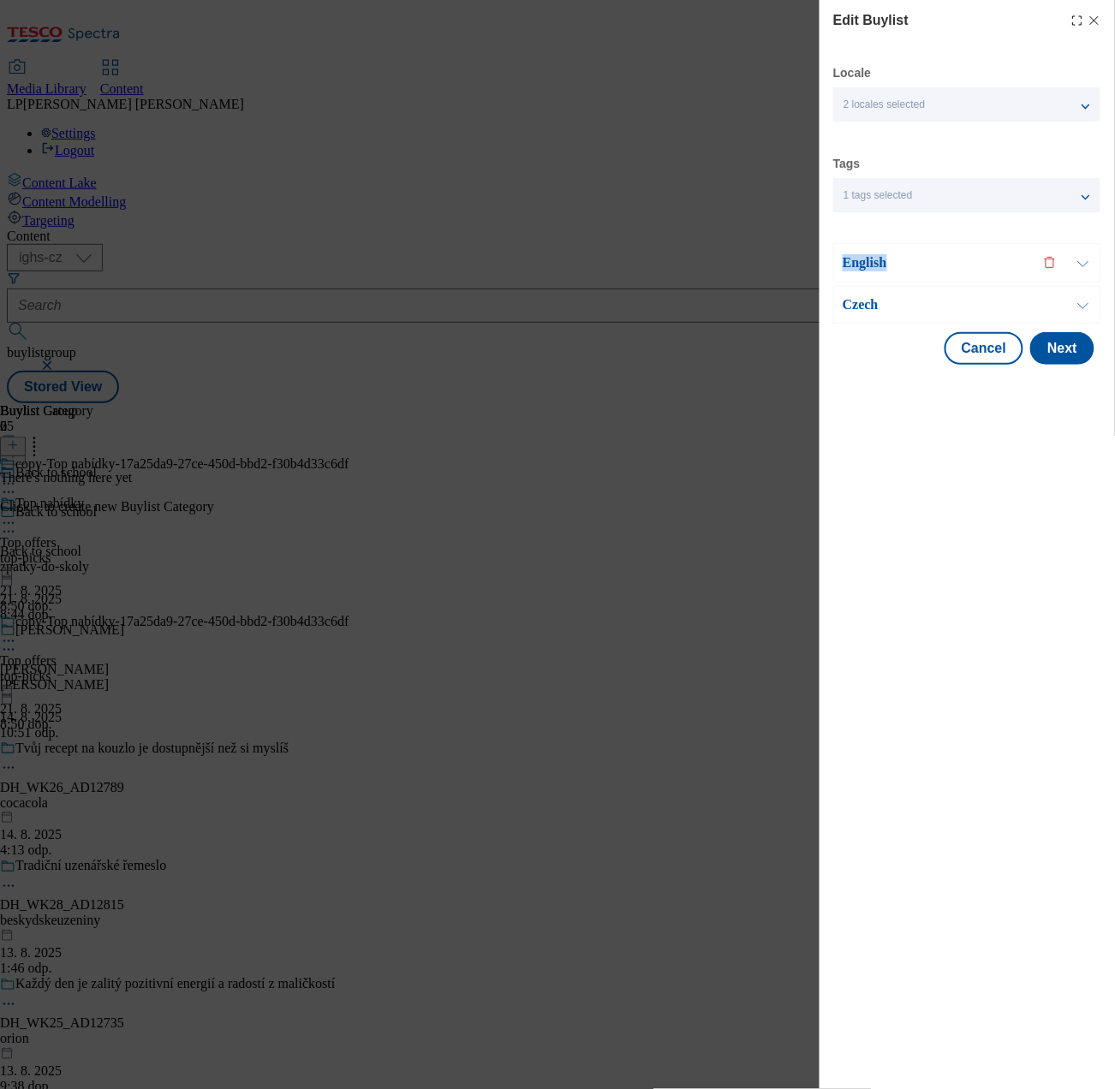
click at [860, 259] on p "English" at bounding box center [933, 262] width 180 height 17
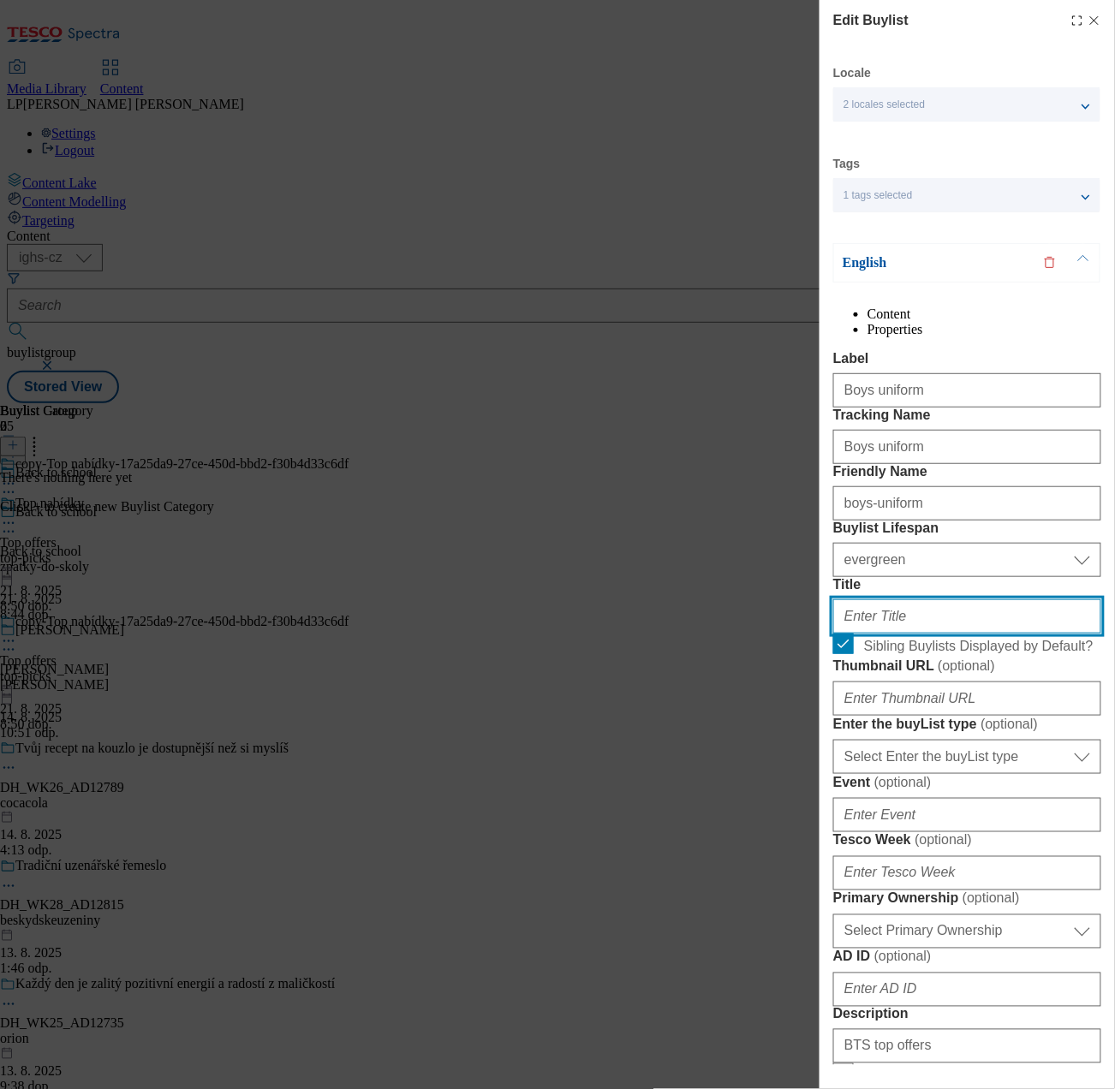
click at [950, 634] on input "Title" at bounding box center [967, 617] width 268 height 34
type input "Boys´uniform"
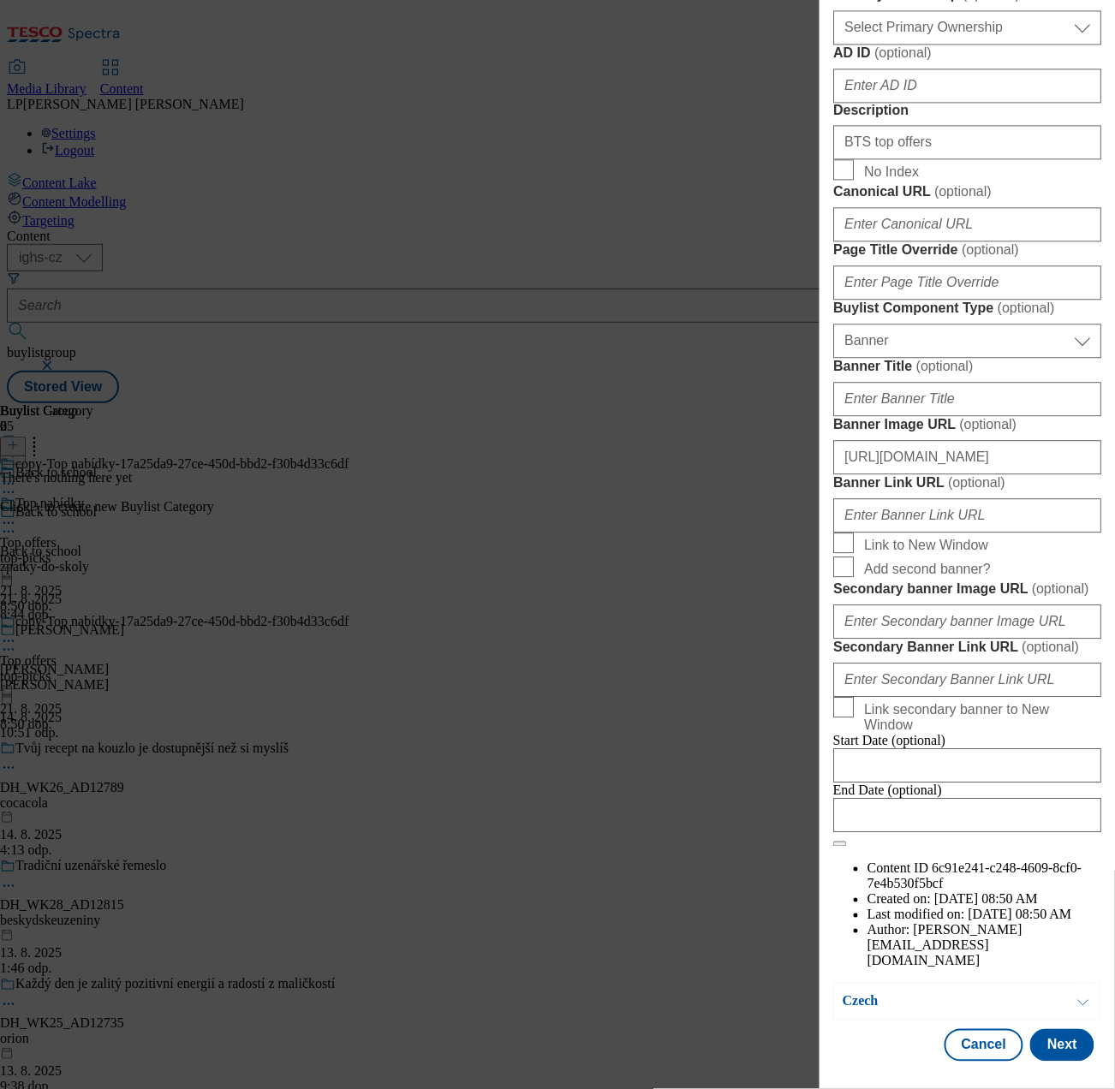
scroll to position [1572, 0]
click at [1039, 826] on button "Next" at bounding box center [1062, 1045] width 64 height 33
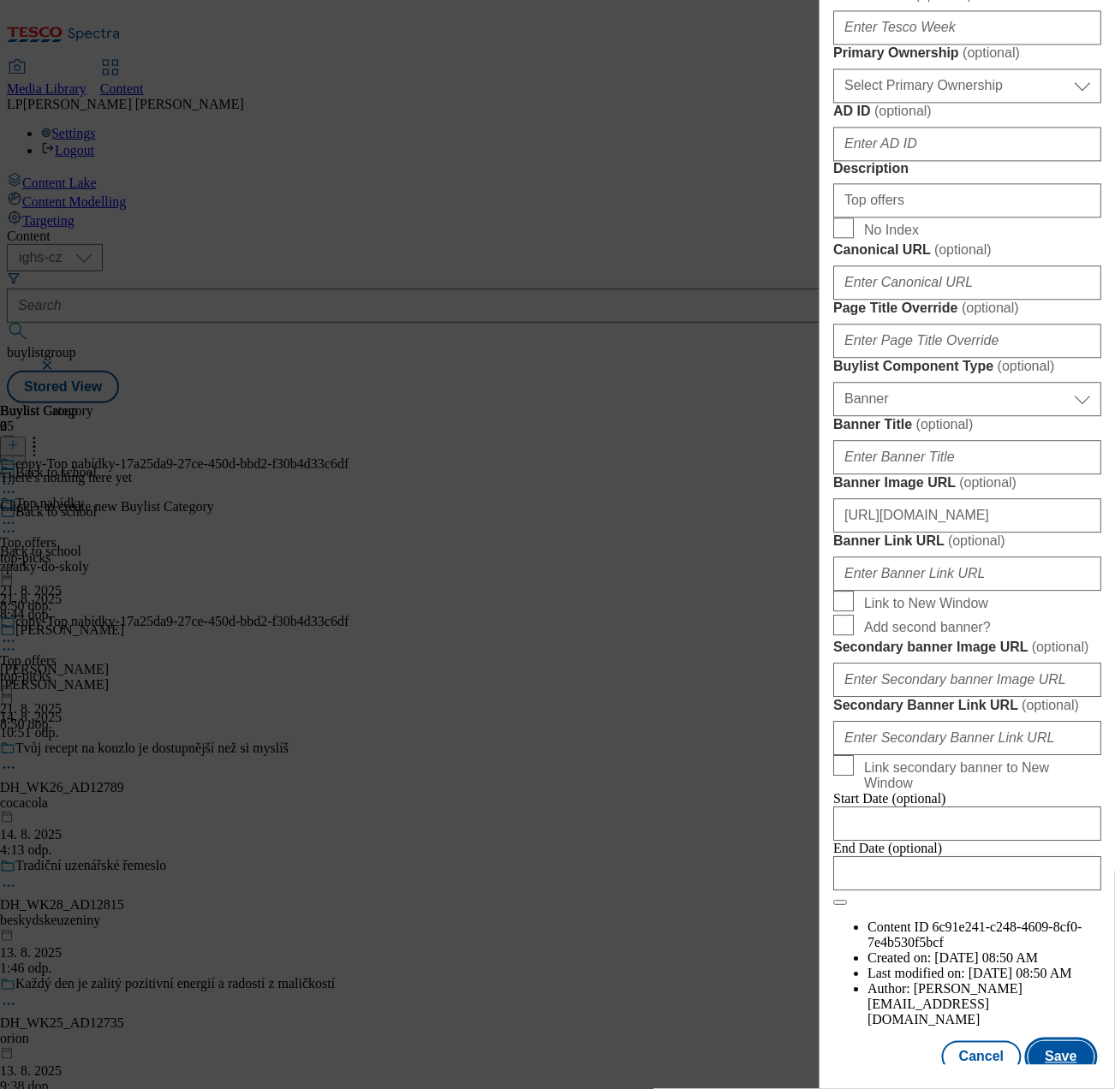
scroll to position [0, 0]
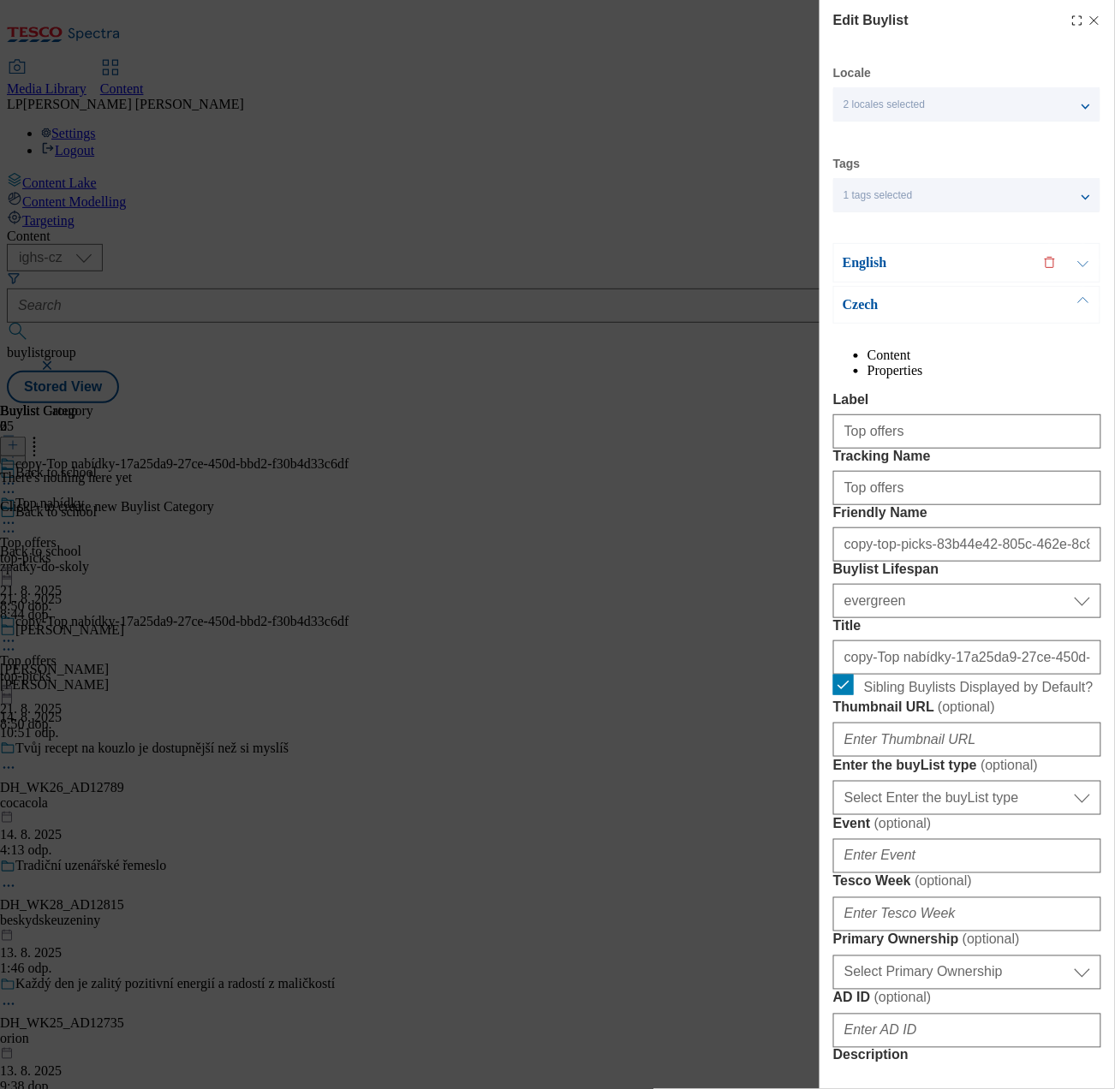
click at [881, 307] on p "Czech" at bounding box center [933, 304] width 180 height 17
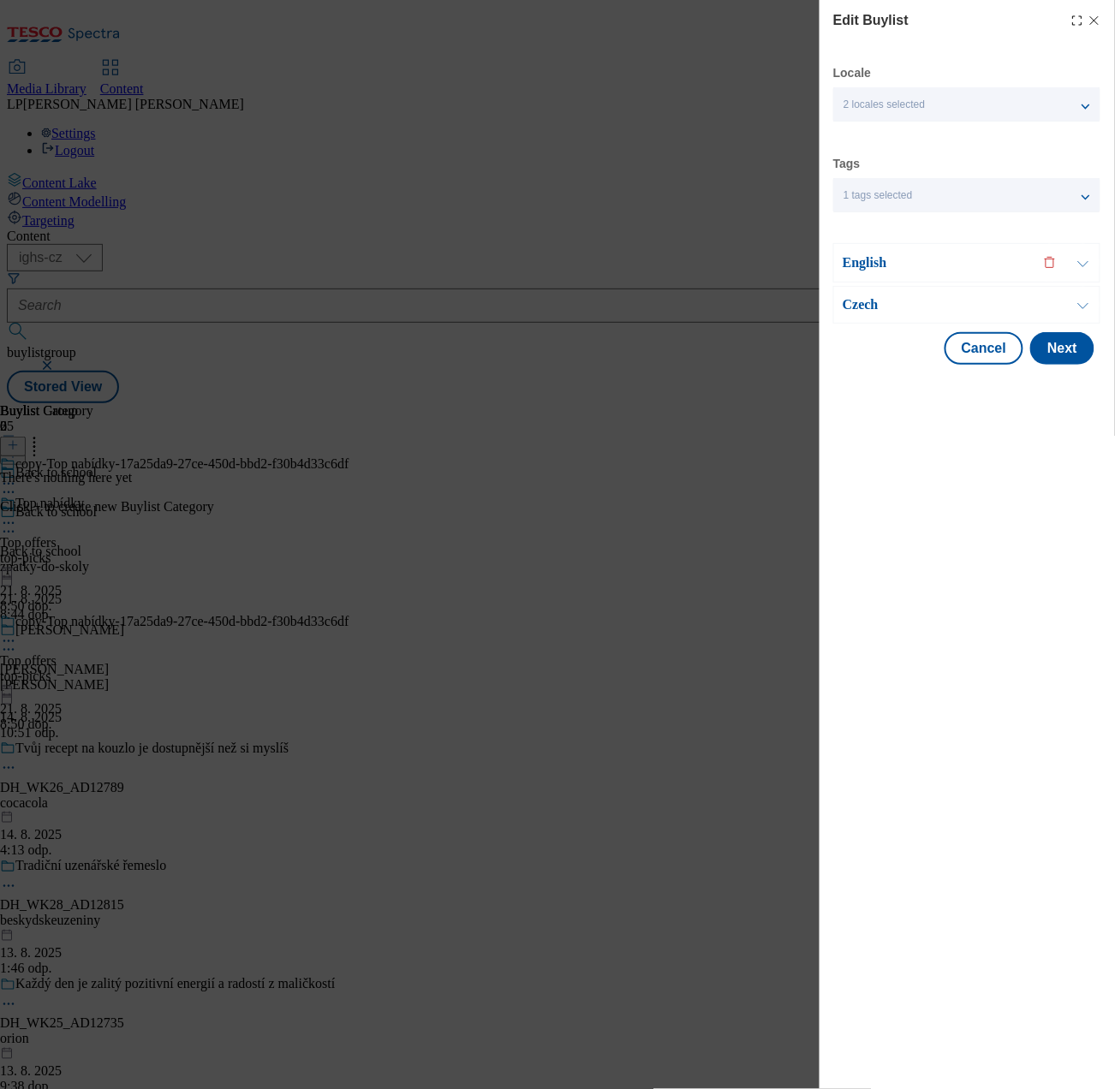
click at [881, 307] on p "Czech" at bounding box center [933, 304] width 180 height 17
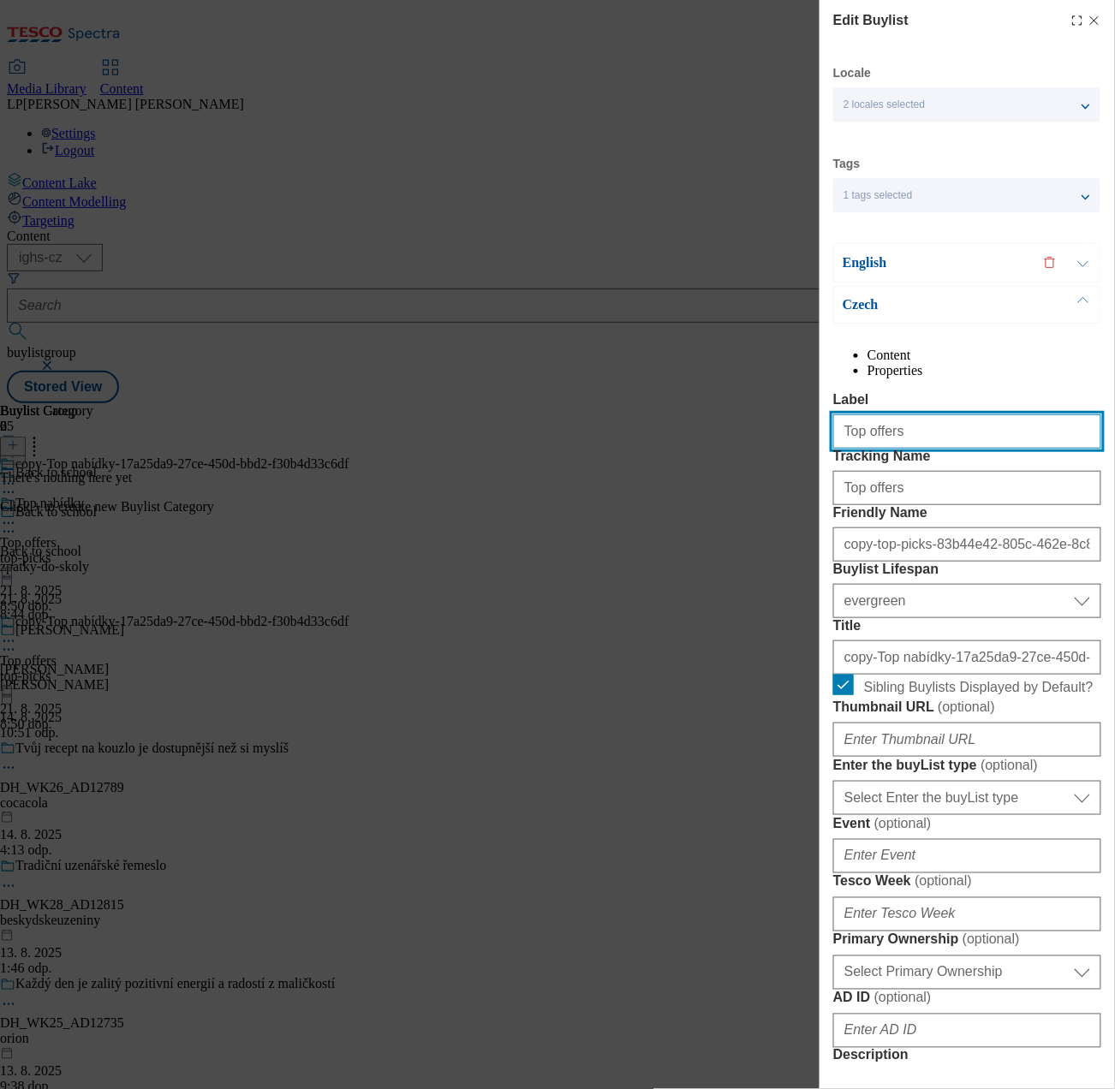
click at [927, 449] on input "Top offers" at bounding box center [967, 432] width 268 height 34
drag, startPoint x: 927, startPoint y: 474, endPoint x: 749, endPoint y: 424, distance: 185.2
click at [749, 424] on div "Edit Buylist Locale 2 locales selected English Czech Tags 1 tags selected buyli…" at bounding box center [557, 544] width 1115 height 1089
type input "Boys uniform"
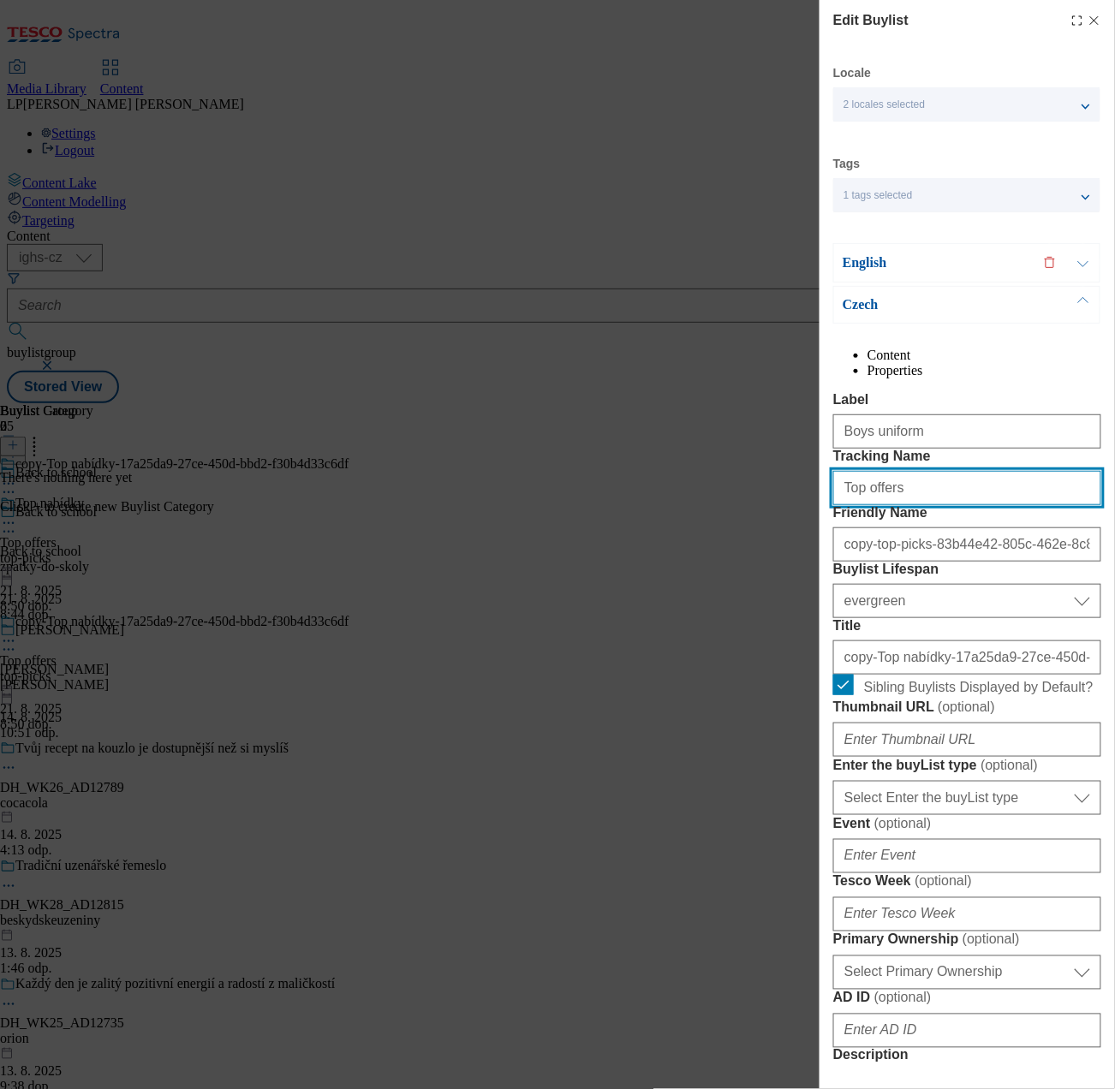
click at [932, 505] on input "Top offers" at bounding box center [967, 488] width 268 height 34
type input "T"
type input "Boys uniform"
drag, startPoint x: 954, startPoint y: 647, endPoint x: 563, endPoint y: 656, distance: 391.5
click at [563, 656] on div "Edit Buylist Locale 2 locales selected English Czech Tags 1 tags selected buyli…" at bounding box center [557, 544] width 1115 height 1089
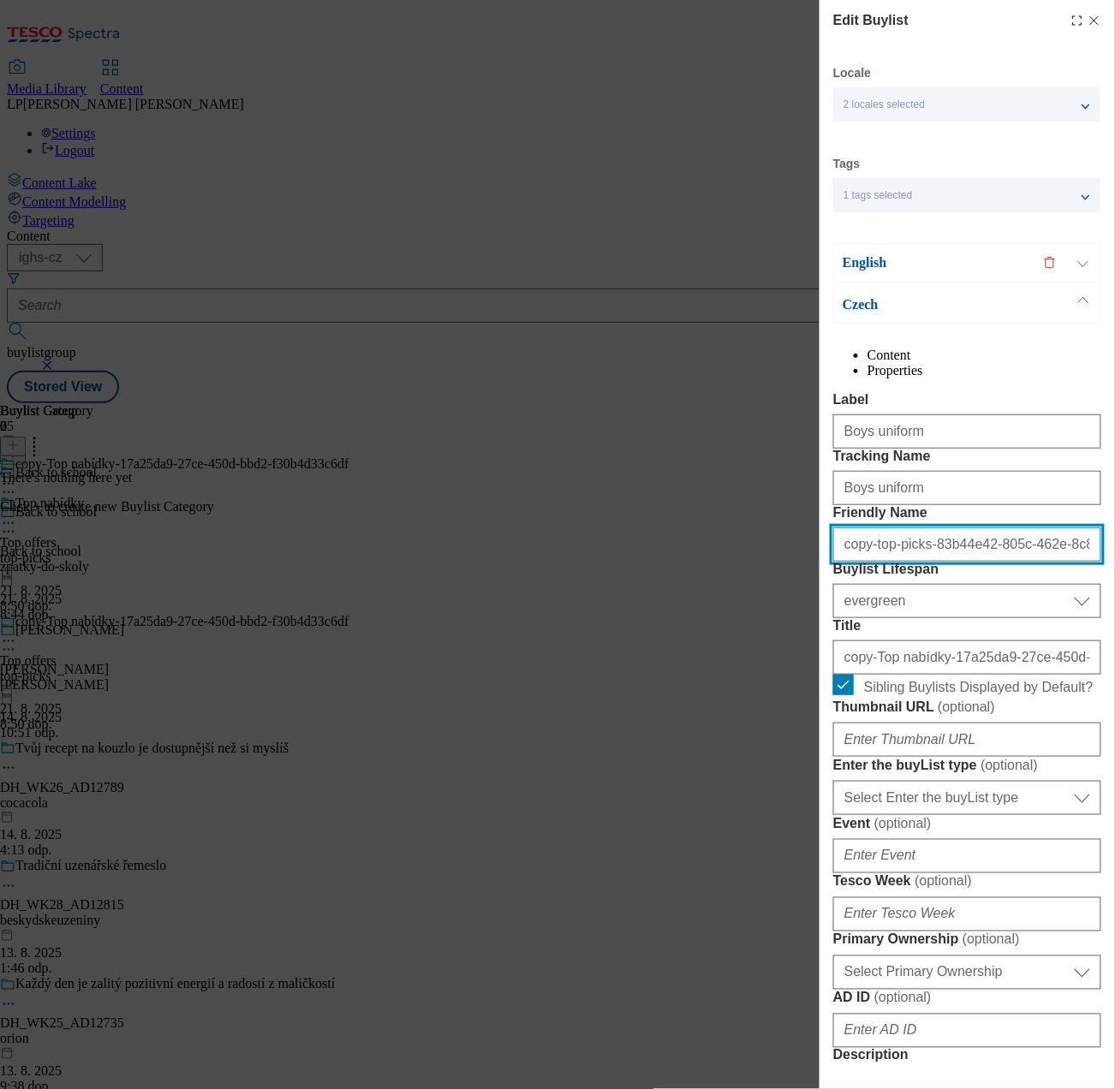
type input "42-805c-462e-8c82-bba8d26d0936"
drag, startPoint x: 1057, startPoint y: 641, endPoint x: 317, endPoint y: 650, distance: 740.0
click at [317, 650] on div "Edit Buylist Locale 2 locales selected English Czech Tags 1 tags selected buyli…" at bounding box center [557, 544] width 1115 height 1089
type input "boys-uniform"
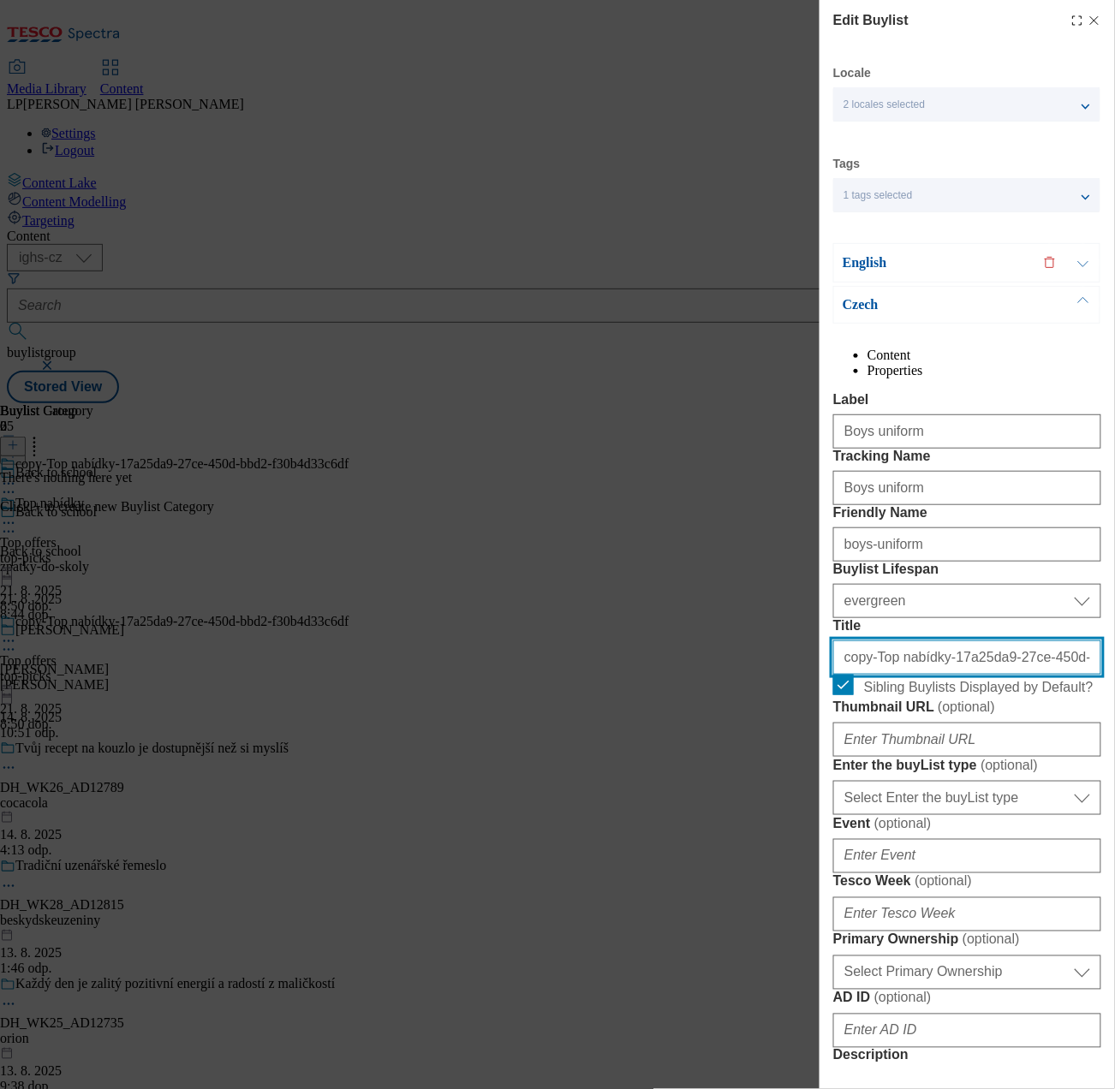
drag, startPoint x: 967, startPoint y: 807, endPoint x: 747, endPoint y: 781, distance: 221.6
click at [747, 781] on div "Edit Buylist Locale 2 locales selected English Czech Tags 1 tags selected buyli…" at bounding box center [557, 544] width 1115 height 1089
type input "9-27ce-450d-bbd2-f30b4d33c6df"
drag, startPoint x: 1024, startPoint y: 817, endPoint x: 700, endPoint y: 807, distance: 324.8
click at [700, 807] on div "Edit Buylist Locale 2 locales selected English Czech Tags 1 tags selected buyli…" at bounding box center [557, 544] width 1115 height 1089
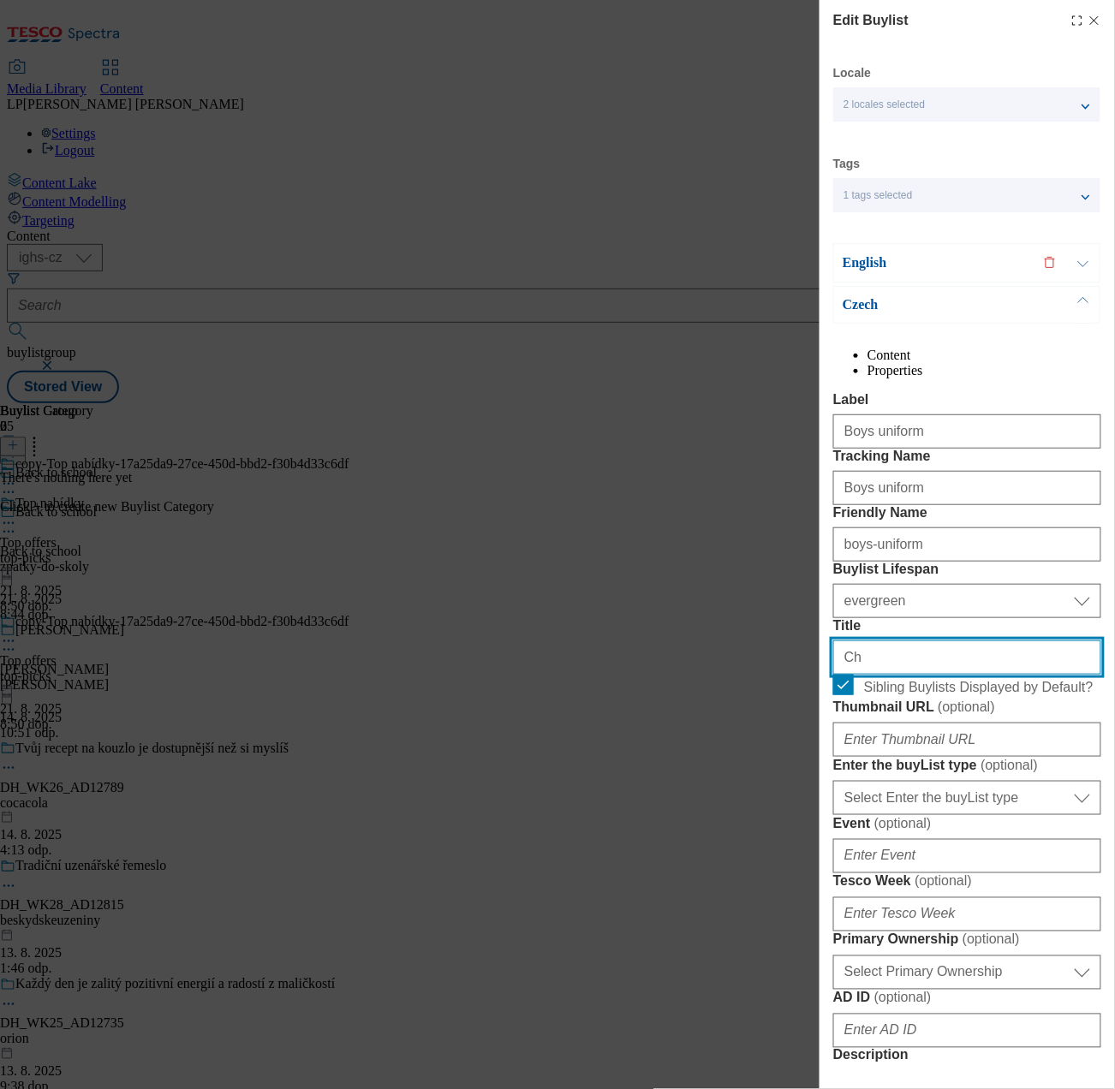
type input "Chlapecké uniformy"
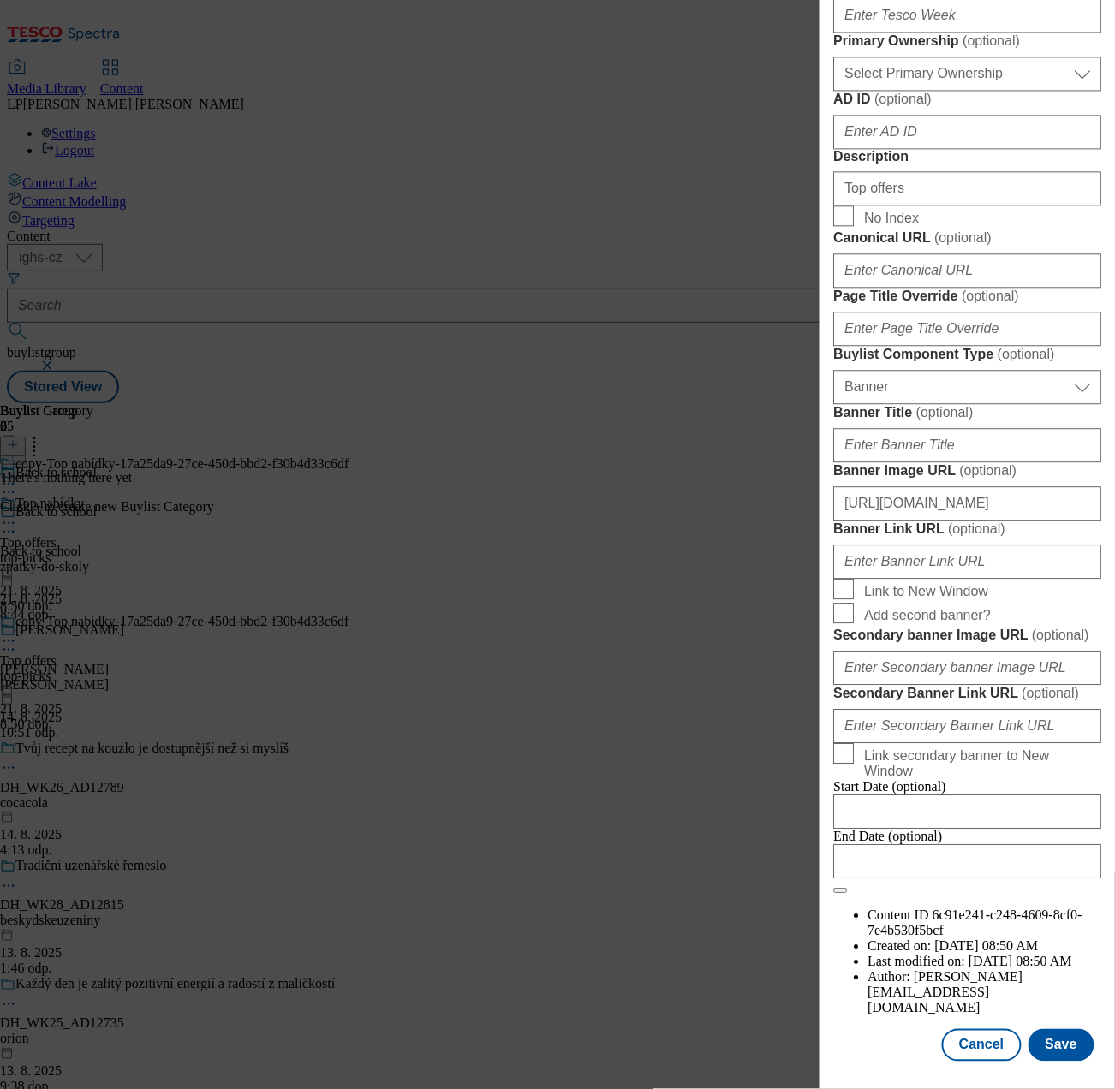
scroll to position [1062, 0]
drag, startPoint x: 959, startPoint y: 411, endPoint x: 550, endPoint y: 383, distance: 410.3
click at [550, 383] on div "Edit Buylist Locale 2 locales selected English Czech Tags 1 tags selected buyli…" at bounding box center [557, 544] width 1115 height 1089
type input "Boys uniform"
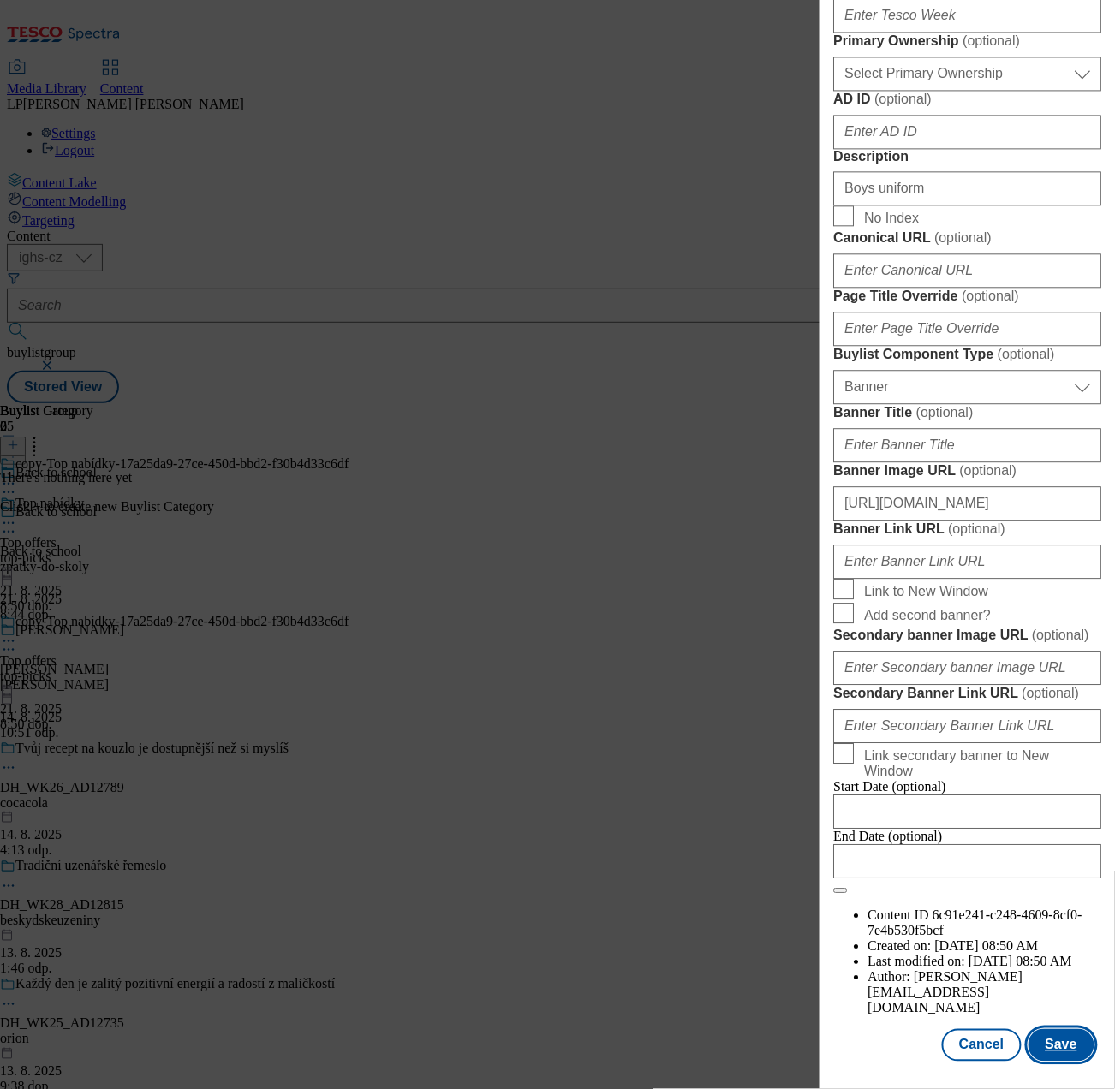
click at [1032, 826] on button "Save" at bounding box center [1062, 1045] width 66 height 33
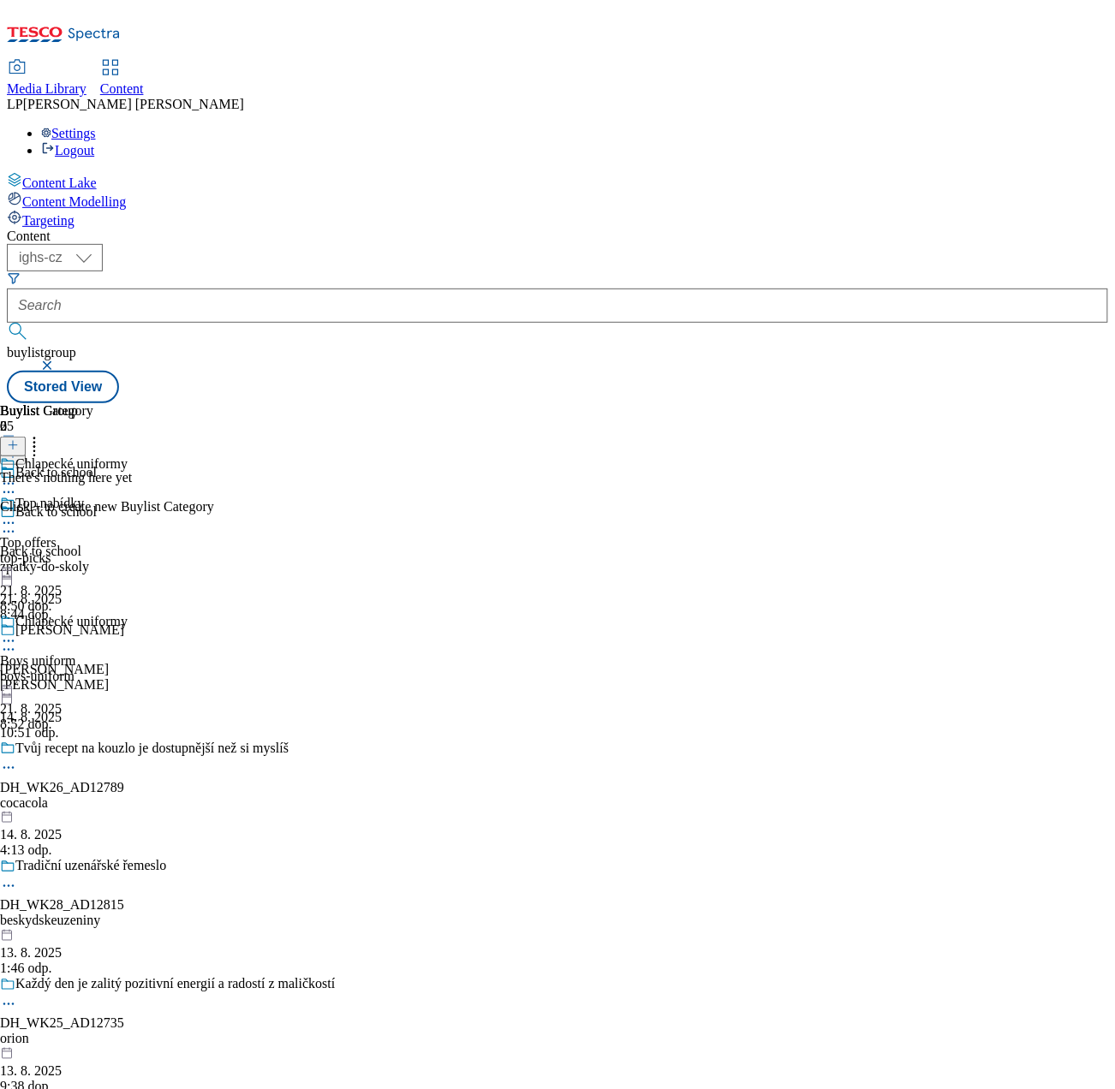
click at [128, 496] on div "Top nabídky Top offers top-picks 21. 8. 2025 8:50 dop." at bounding box center [64, 555] width 128 height 118
click at [19, 439] on icon at bounding box center [13, 445] width 12 height 12
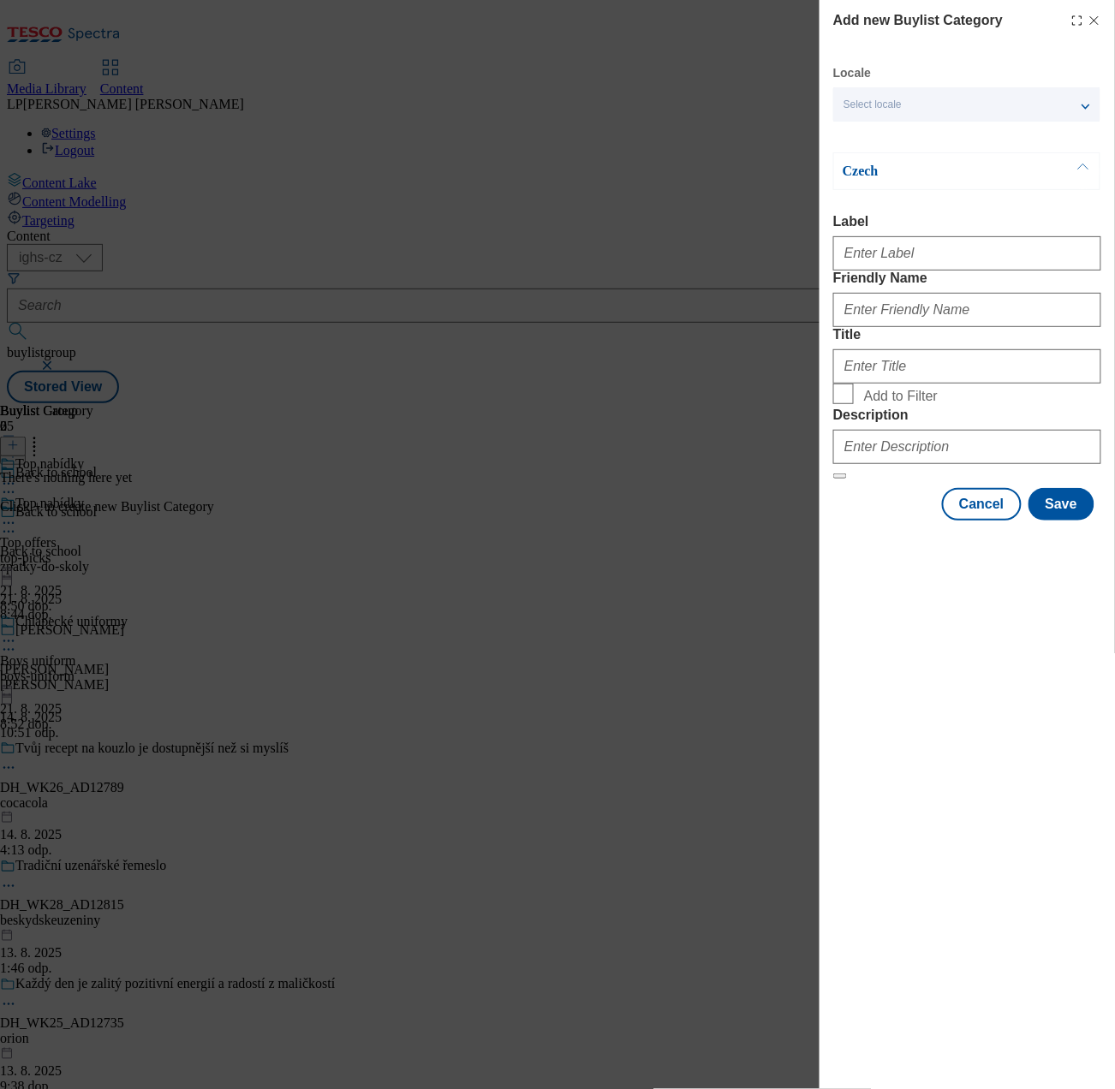
click at [943, 103] on div "Select locale" at bounding box center [966, 104] width 267 height 34
click at [940, 132] on span "English" at bounding box center [982, 135] width 216 height 15
click at [864, 132] on input "English" at bounding box center [854, 138] width 21 height 21
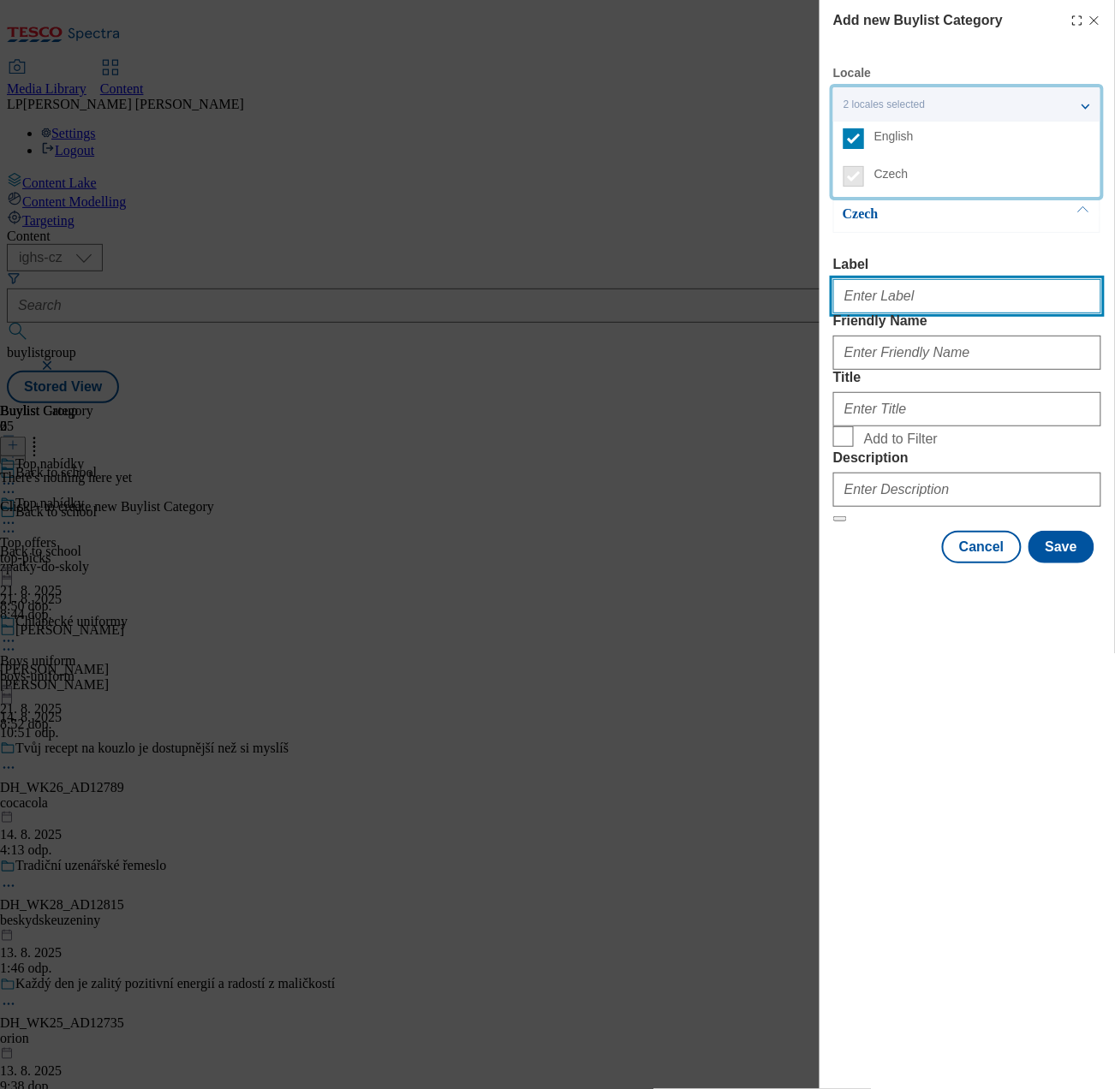
click at [940, 301] on input "Label" at bounding box center [967, 296] width 268 height 34
type input "Top picks"
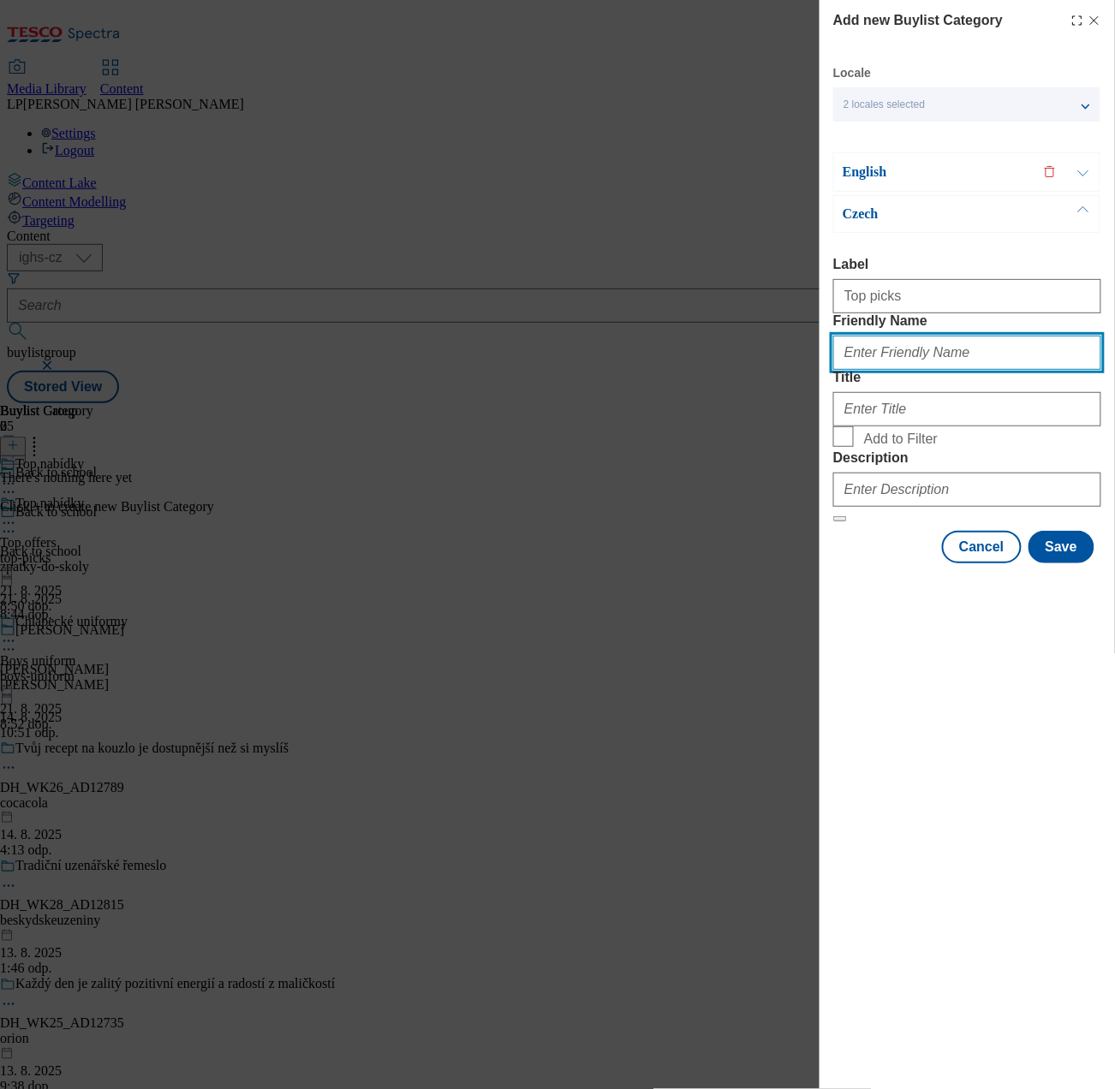
click at [970, 370] on input "Friendly Name" at bounding box center [967, 353] width 268 height 34
drag, startPoint x: 908, startPoint y: 400, endPoint x: 735, endPoint y: 372, distance: 175.3
click at [735, 372] on div "Add new Buylist Category Locale 2 locales selected English Czech English Label …" at bounding box center [557, 544] width 1115 height 1089
type input "top-picks"
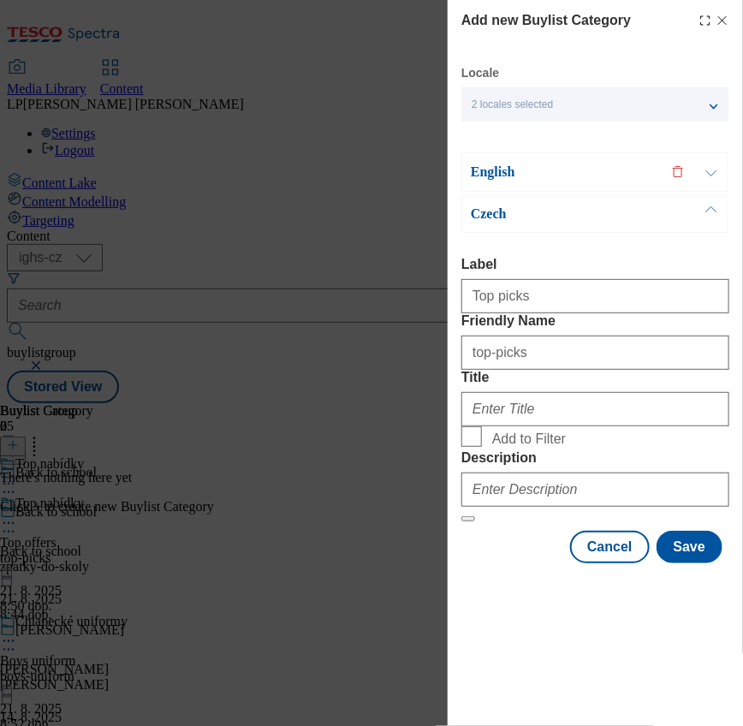
drag, startPoint x: 1021, startPoint y: 202, endPoint x: 213, endPoint y: 496, distance: 859.4
click at [213, 496] on div "Add new Buylist Category Locale 2 locales selected English Czech English Label …" at bounding box center [371, 363] width 743 height 726
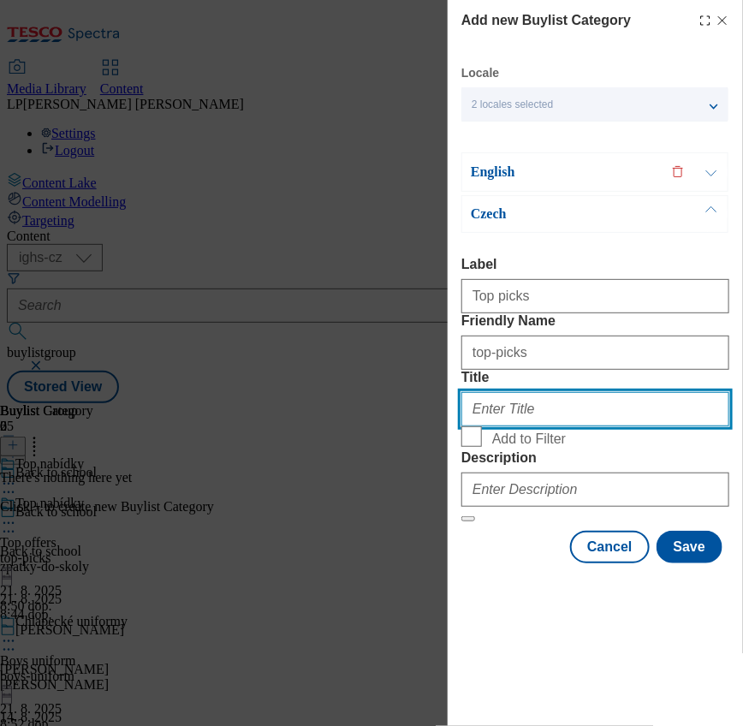
click at [517, 427] on input "Title" at bounding box center [596, 409] width 268 height 34
type input "Top picks"
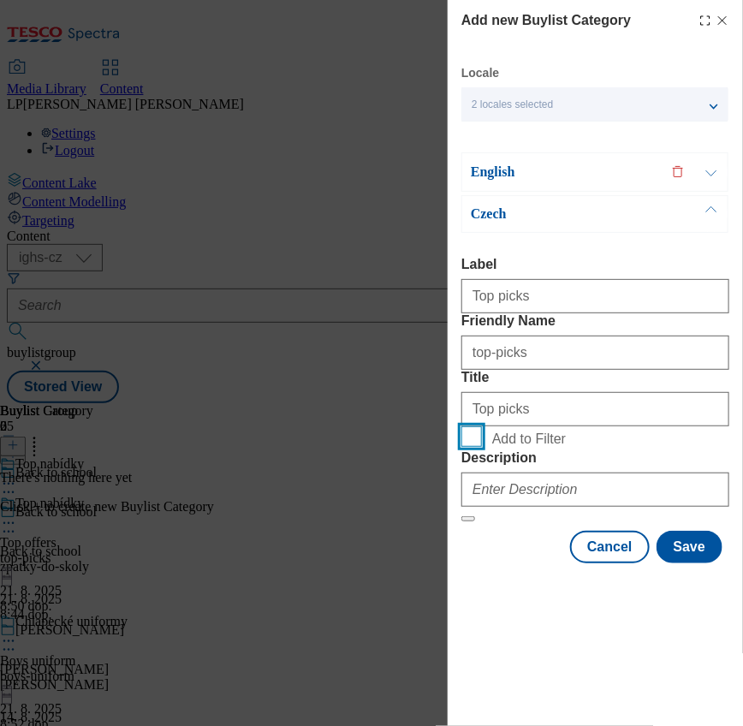
click at [477, 447] on input "Add to Filter" at bounding box center [472, 437] width 21 height 21
checkbox input "true"
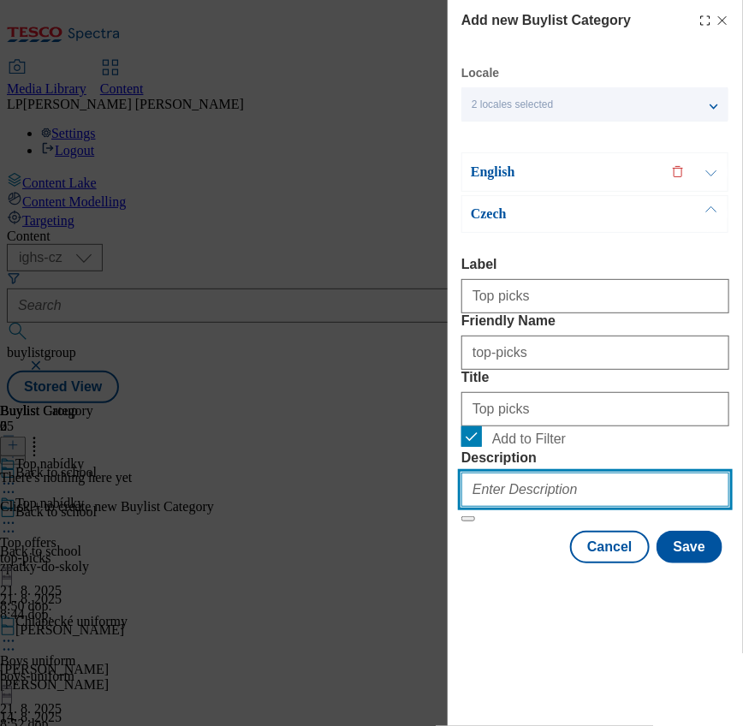
click at [555, 507] on input "Description" at bounding box center [596, 490] width 268 height 34
type input "Top offers"
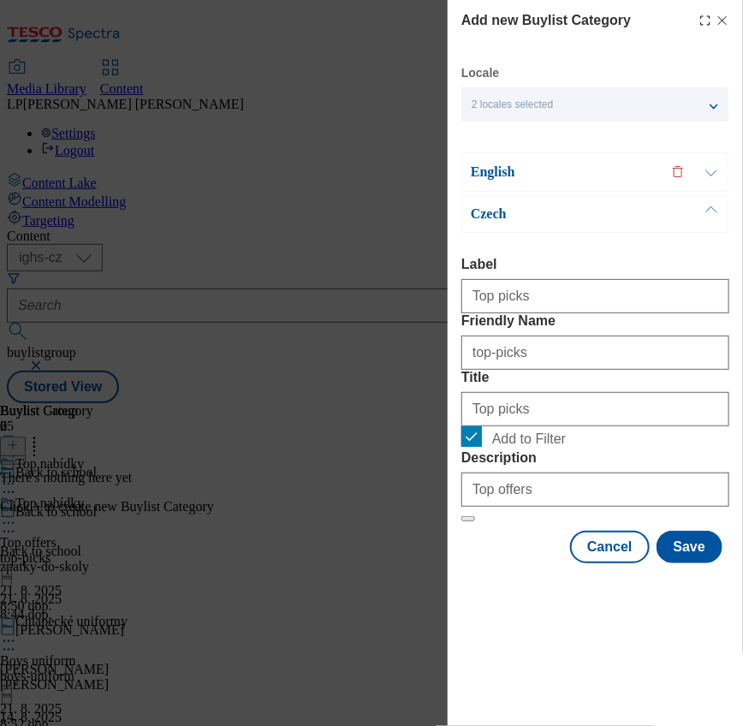
click at [486, 206] on p "Czech" at bounding box center [561, 214] width 180 height 17
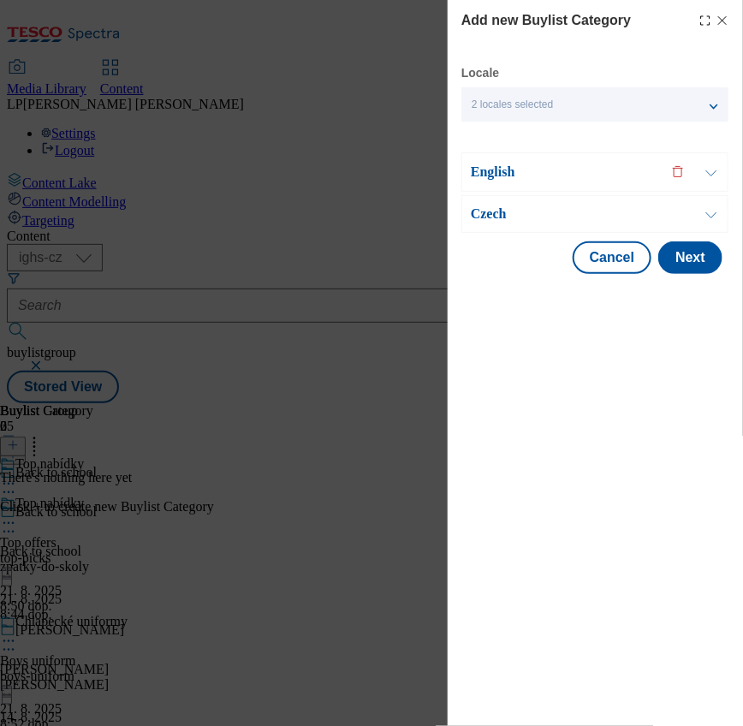
click at [486, 206] on p "Czech" at bounding box center [561, 214] width 180 height 17
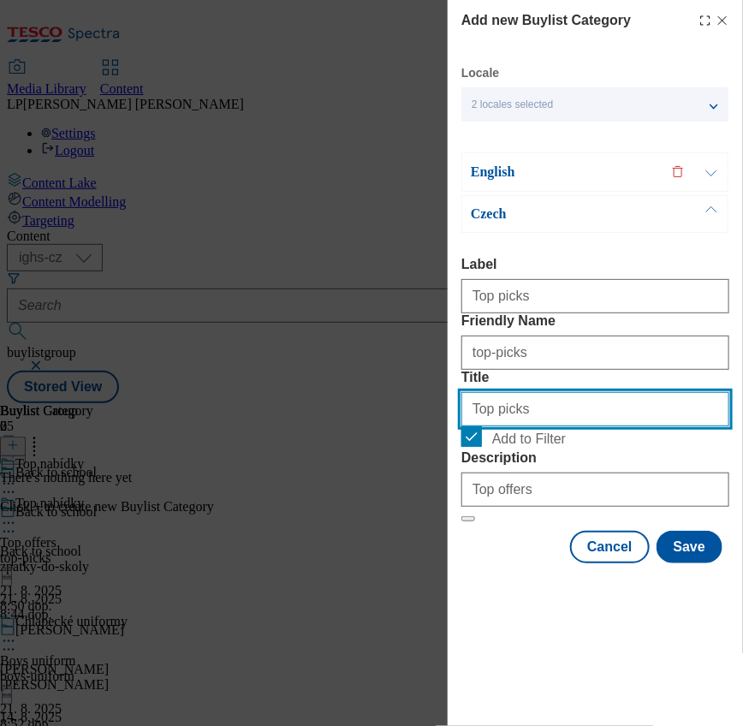
click at [562, 427] on input "Top picks" at bounding box center [596, 409] width 268 height 34
type input "Top nabídky"
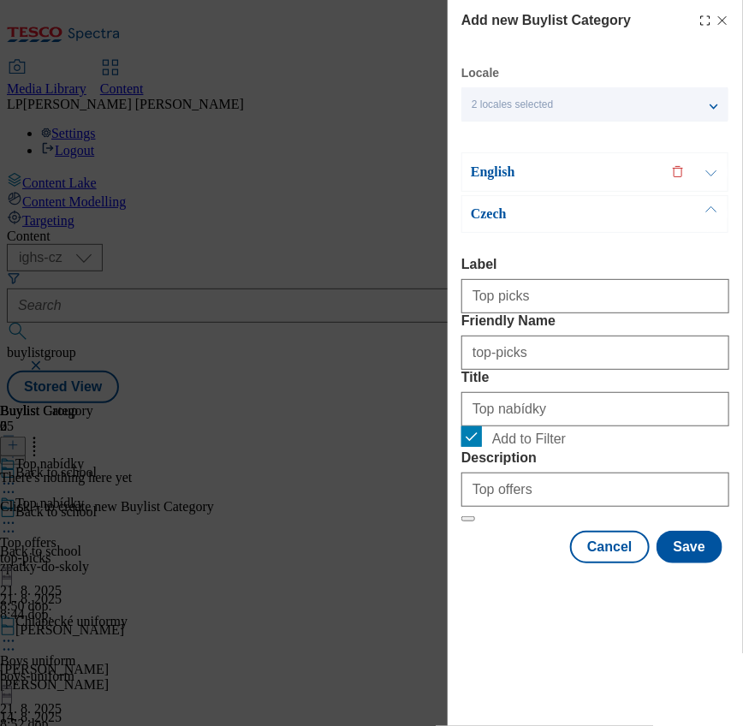
click at [500, 164] on p "English" at bounding box center [561, 172] width 180 height 17
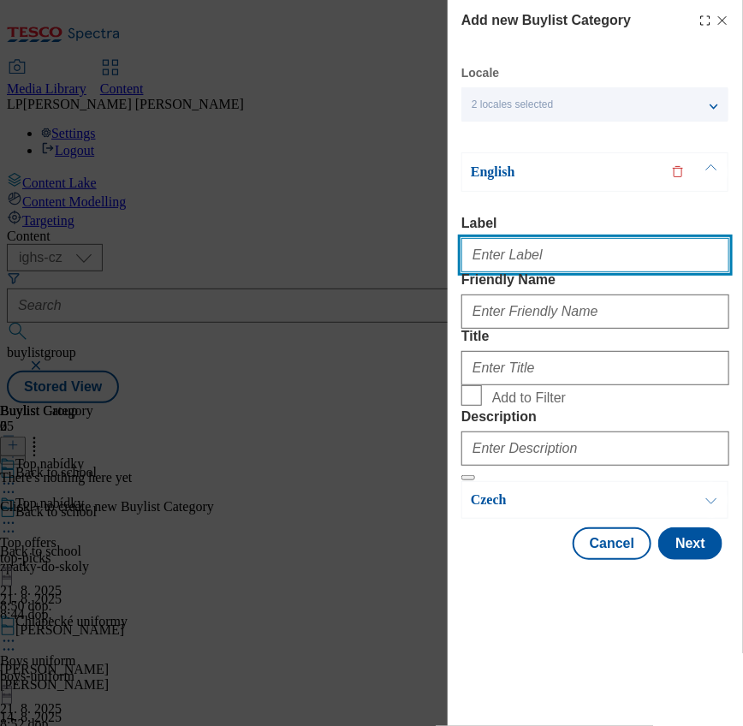
click at [548, 264] on input "Label" at bounding box center [596, 255] width 268 height 34
type input "Top picks"
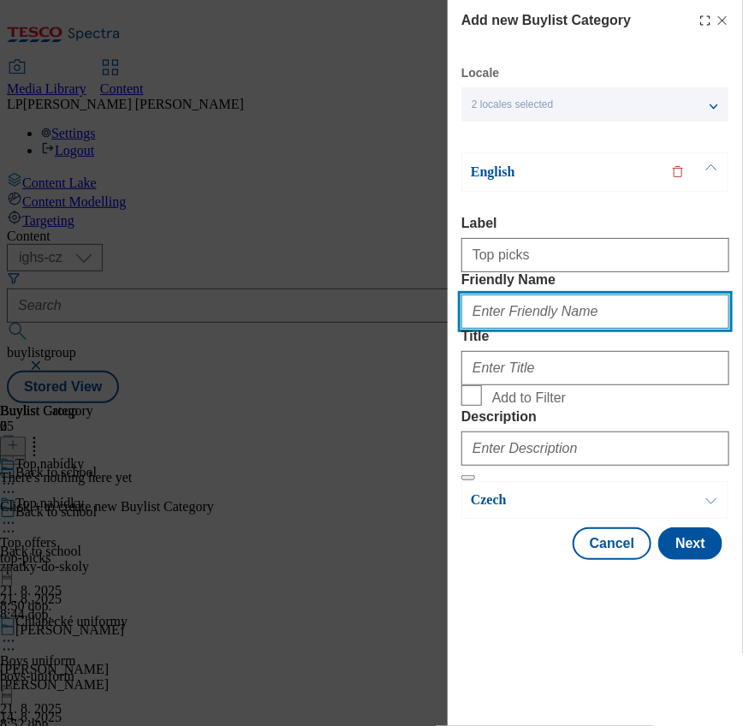
click at [499, 329] on input "Friendly Name" at bounding box center [596, 312] width 268 height 34
type input "top-picks"
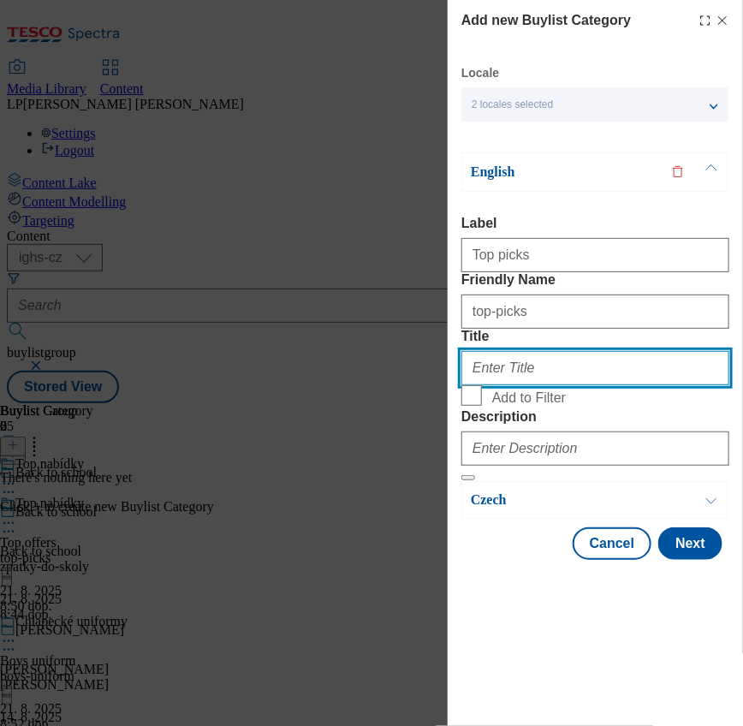
click at [532, 385] on input "Title" at bounding box center [596, 368] width 268 height 34
type input "Top picks"
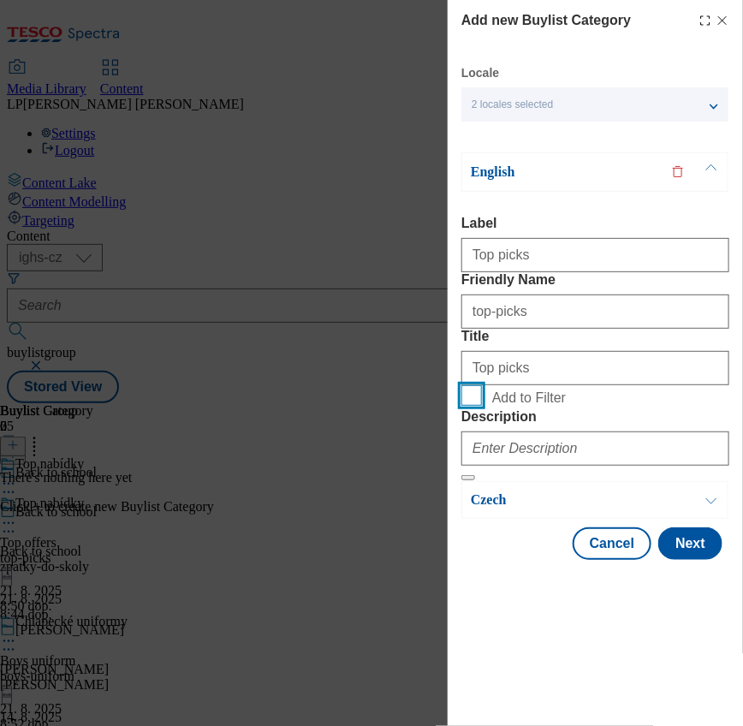
click at [469, 406] on input "Add to Filter" at bounding box center [472, 395] width 21 height 21
checkbox input "true"
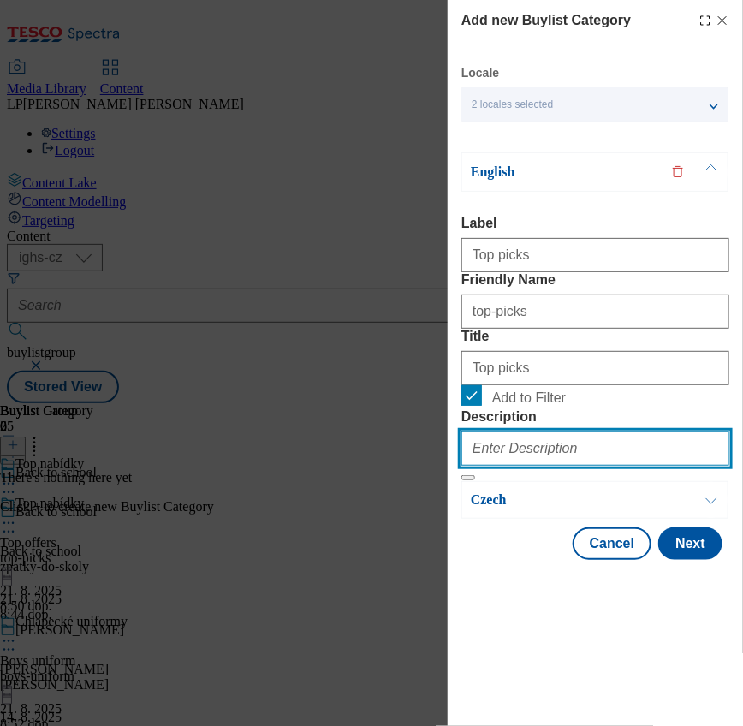
click at [514, 466] on input "Description" at bounding box center [596, 449] width 268 height 34
type input "Top offers"
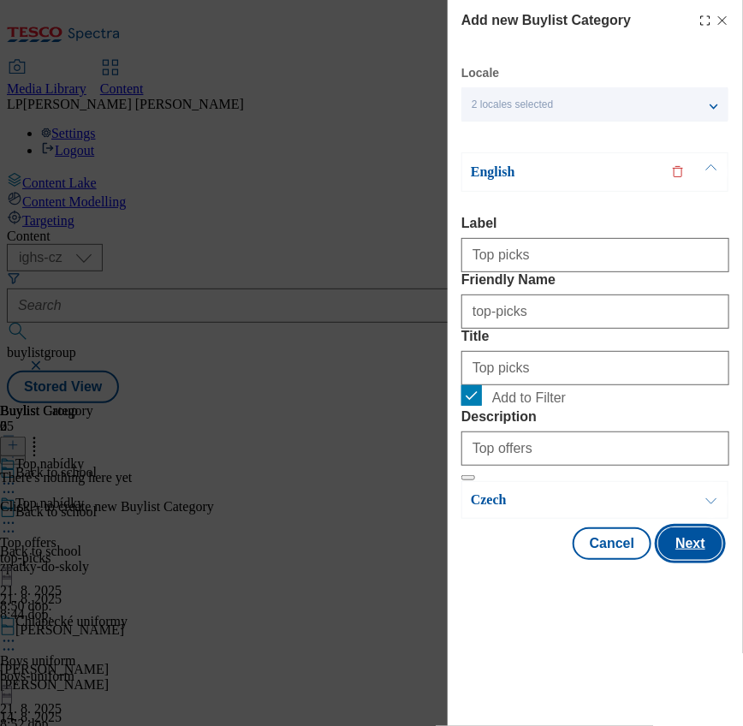
click at [677, 560] on button "Next" at bounding box center [691, 544] width 64 height 33
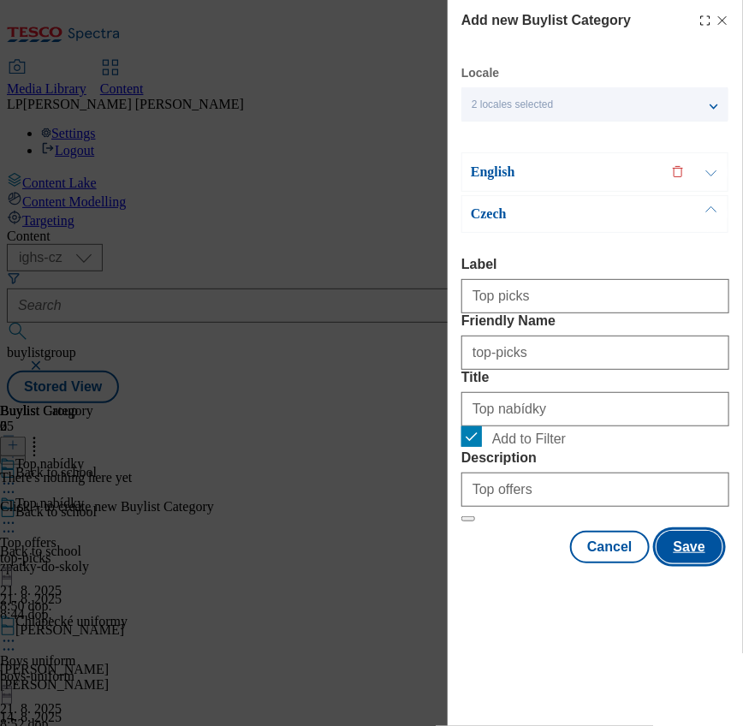
click at [683, 564] on button "Save" at bounding box center [690, 547] width 66 height 33
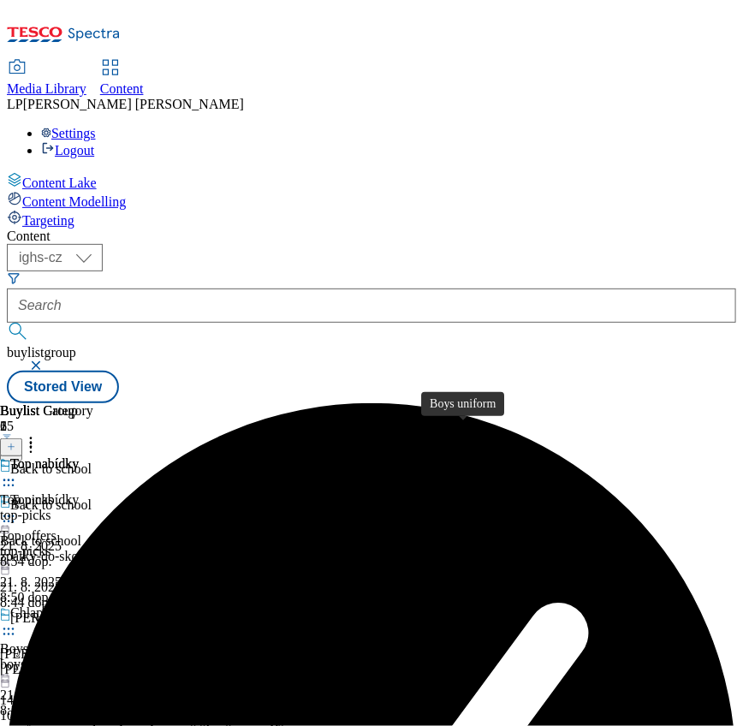
click at [75, 641] on div "Boys uniform" at bounding box center [37, 648] width 75 height 15
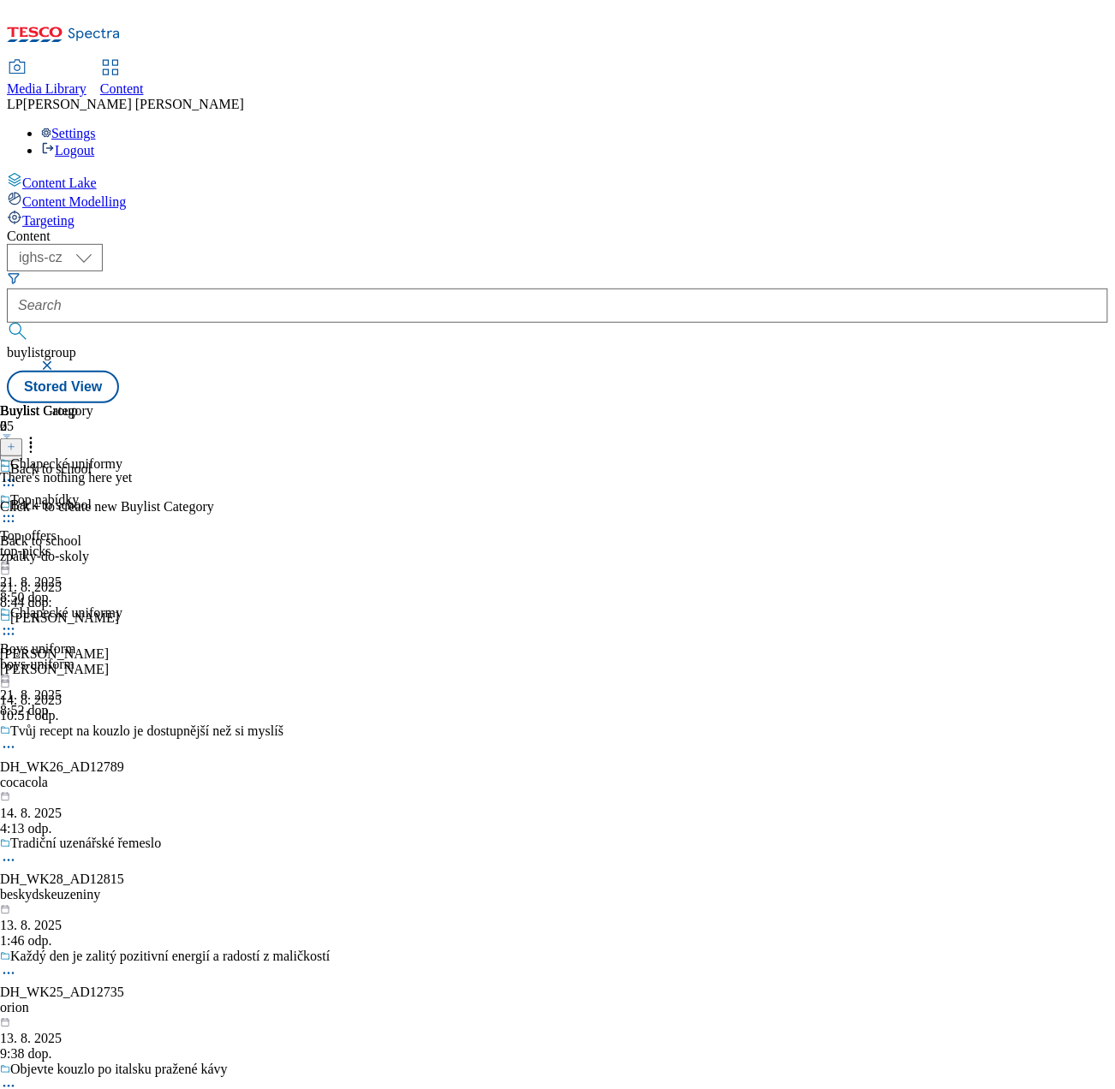
drag, startPoint x: 633, startPoint y: 10, endPoint x: 426, endPoint y: 359, distance: 405.5
click at [132, 229] on div "Content Lake Content Modelling Targeting" at bounding box center [557, 200] width 1101 height 57
click at [15, 443] on icon at bounding box center [11, 447] width 9 height 9
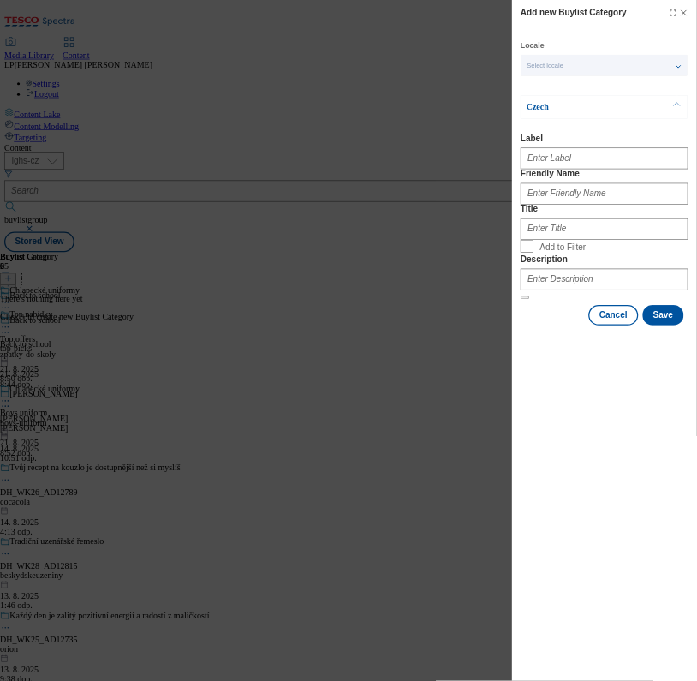
scroll to position [0, 0]
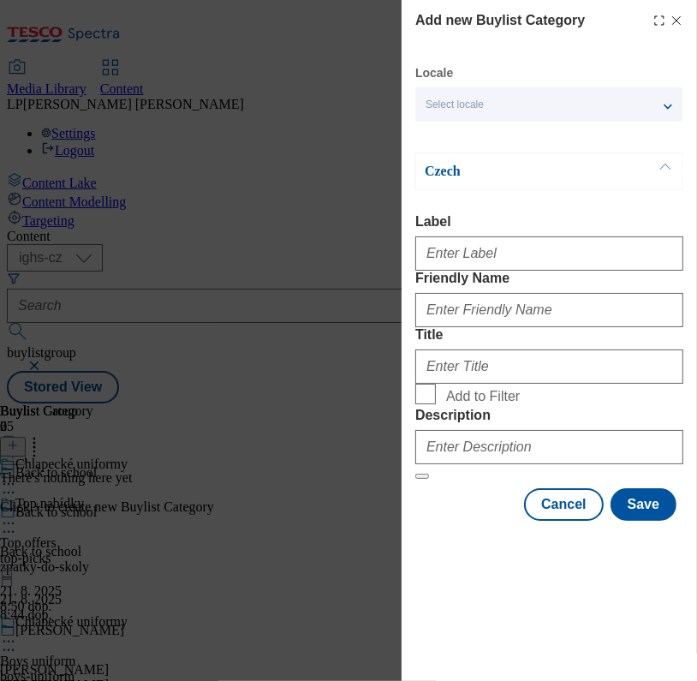
drag, startPoint x: 969, startPoint y: 0, endPoint x: 150, endPoint y: 191, distance: 841.6
click at [150, 191] on div "Add new Buylist Category Locale Select locale English Czech Czech Label Friendl…" at bounding box center [348, 340] width 697 height 681
click at [444, 113] on div "Select locale" at bounding box center [548, 104] width 267 height 34
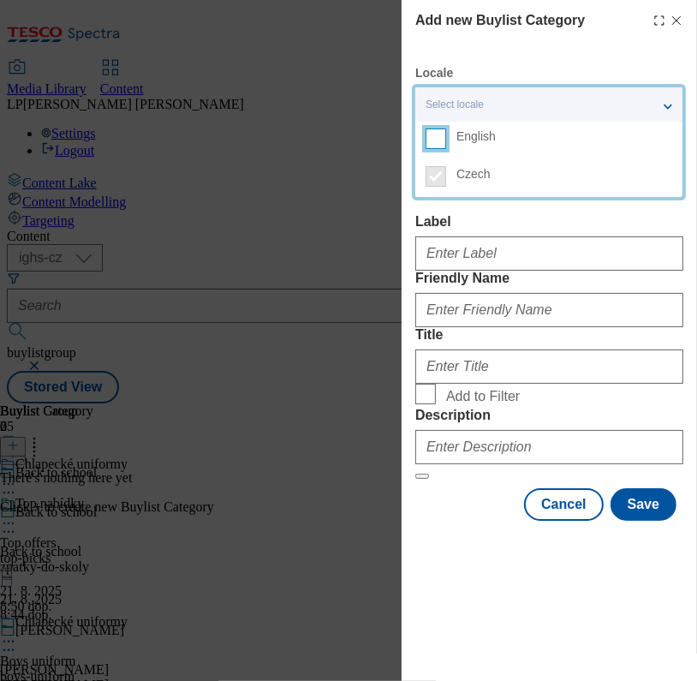
click at [441, 143] on input "English" at bounding box center [436, 138] width 21 height 21
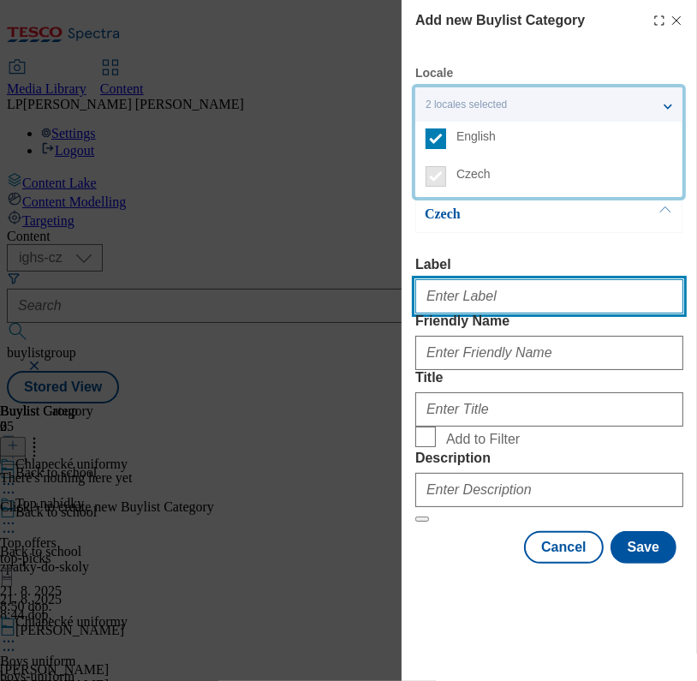
click at [459, 303] on input "Label" at bounding box center [549, 296] width 268 height 34
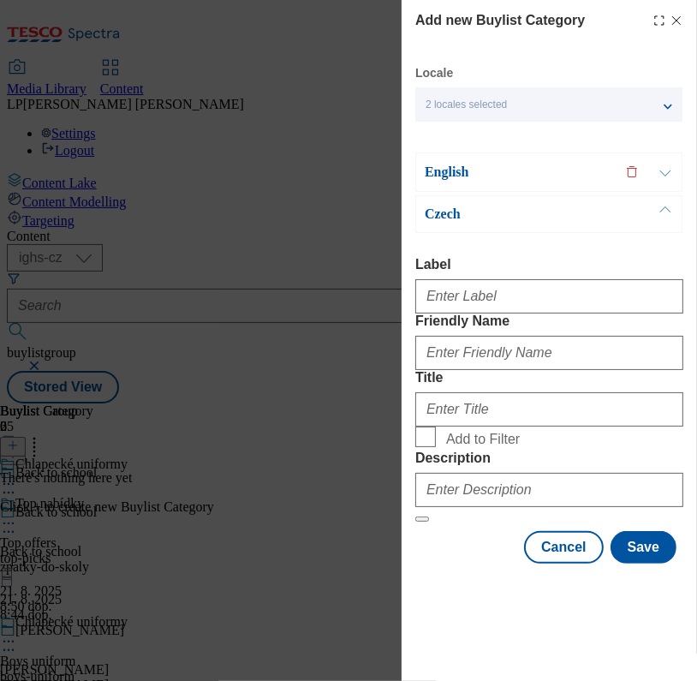
click at [445, 166] on p "English" at bounding box center [515, 172] width 180 height 17
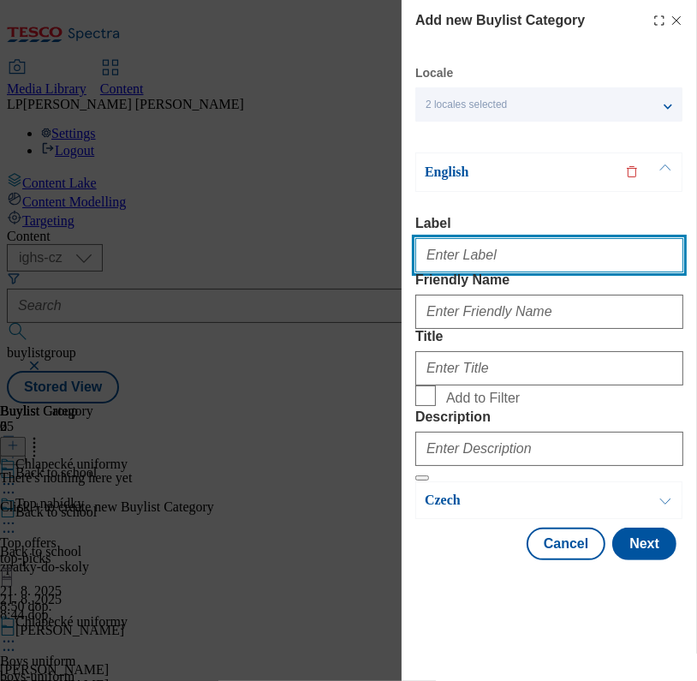
drag, startPoint x: 456, startPoint y: 268, endPoint x: 437, endPoint y: 256, distance: 22.3
click at [454, 268] on input "Label" at bounding box center [549, 255] width 268 height 34
type input "Boys polos"
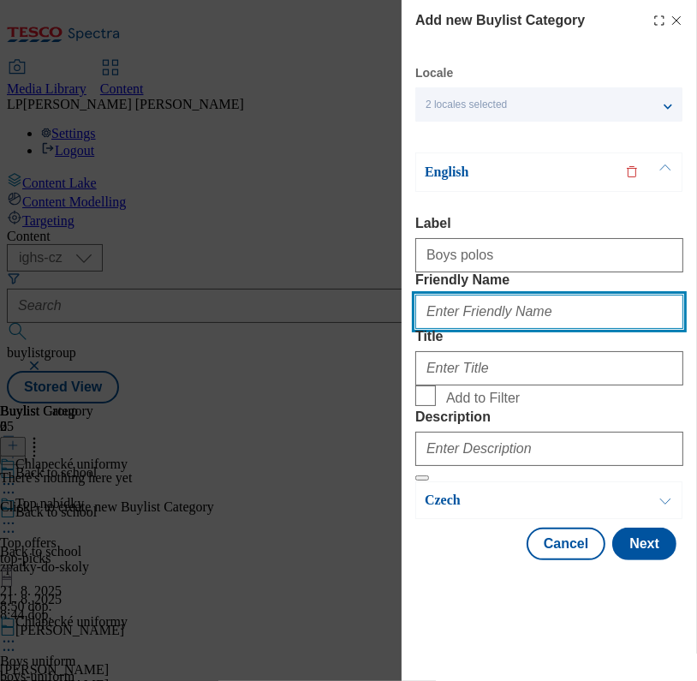
click at [456, 329] on input "Friendly Name" at bounding box center [549, 312] width 268 height 34
type input "boys-polos"
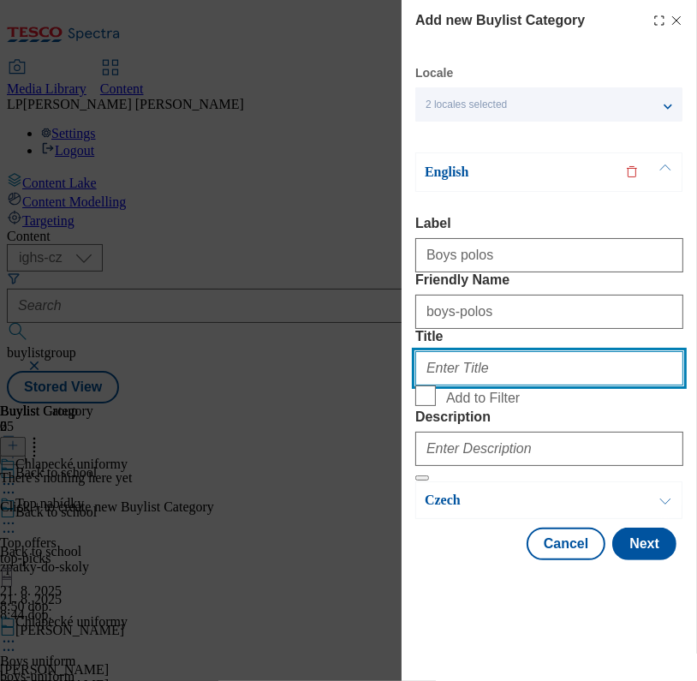
click at [461, 385] on input "Title" at bounding box center [549, 368] width 268 height 34
drag, startPoint x: 453, startPoint y: 432, endPoint x: 462, endPoint y: 438, distance: 11.6
click at [453, 385] on input "Boys´polos" at bounding box center [549, 368] width 268 height 34
type input "Boys´ polos"
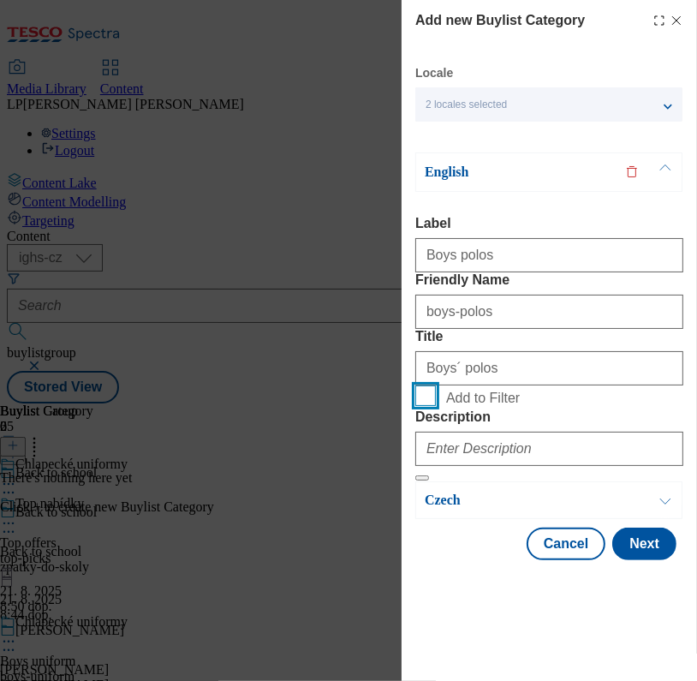
click at [432, 406] on input "Add to Filter" at bounding box center [425, 395] width 21 height 21
checkbox input "true"
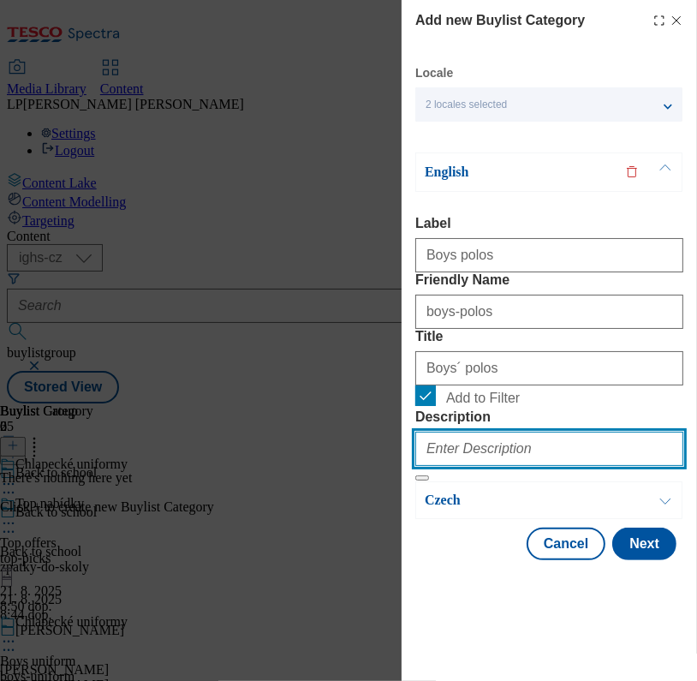
click at [470, 466] on input "Description" at bounding box center [549, 449] width 268 height 34
type input "Boys polos"
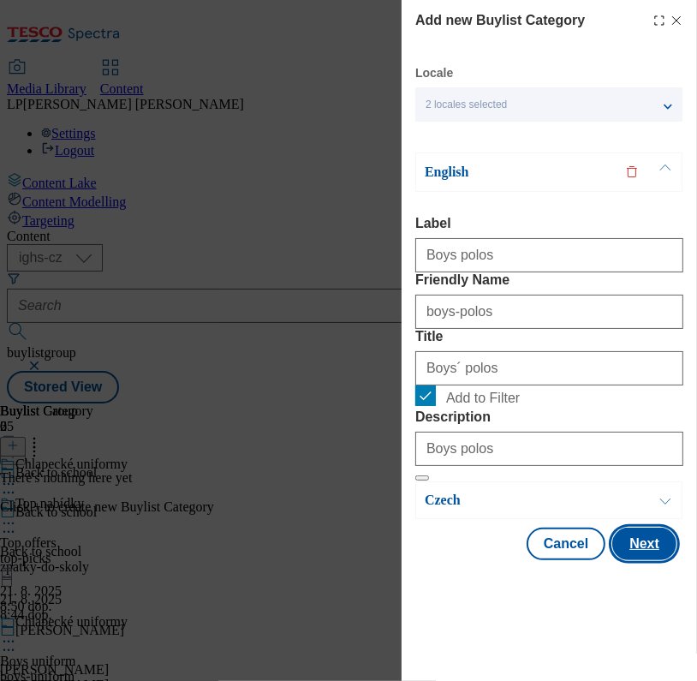
click at [621, 560] on button "Next" at bounding box center [644, 544] width 64 height 33
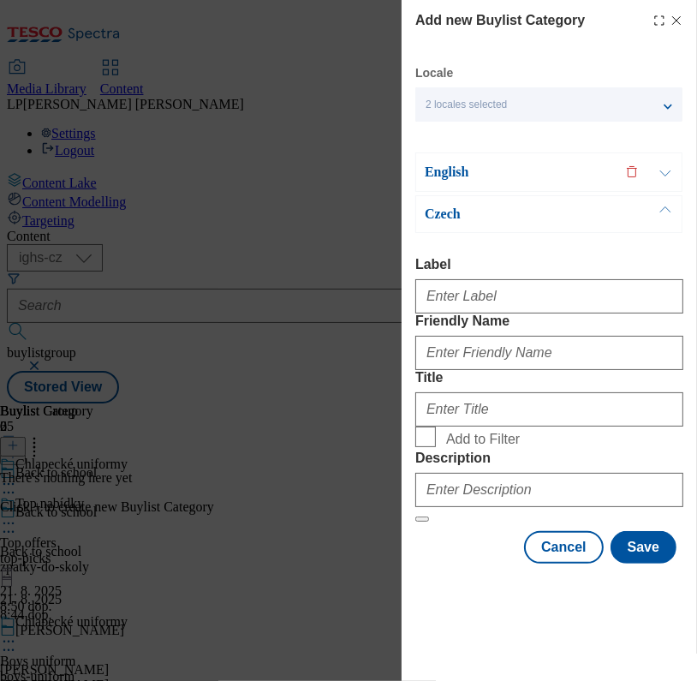
click at [446, 164] on p "English" at bounding box center [515, 172] width 180 height 17
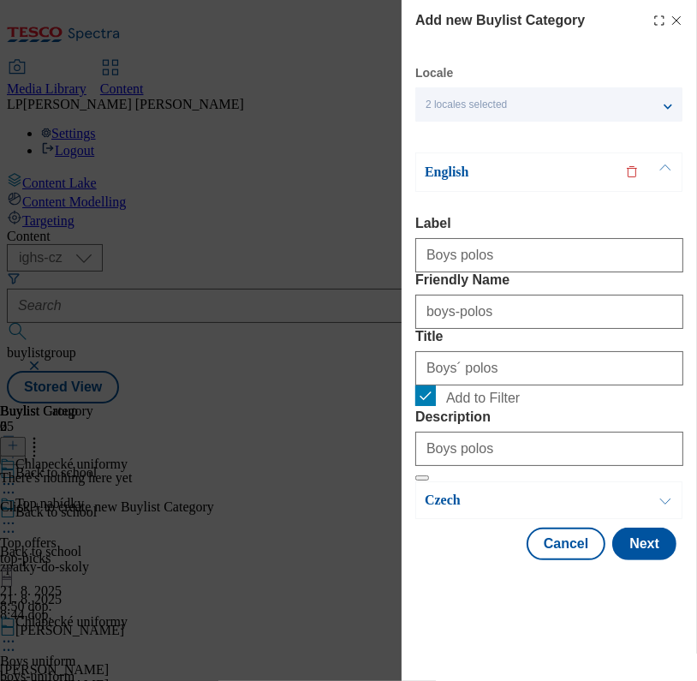
click at [437, 164] on p "English" at bounding box center [515, 172] width 180 height 17
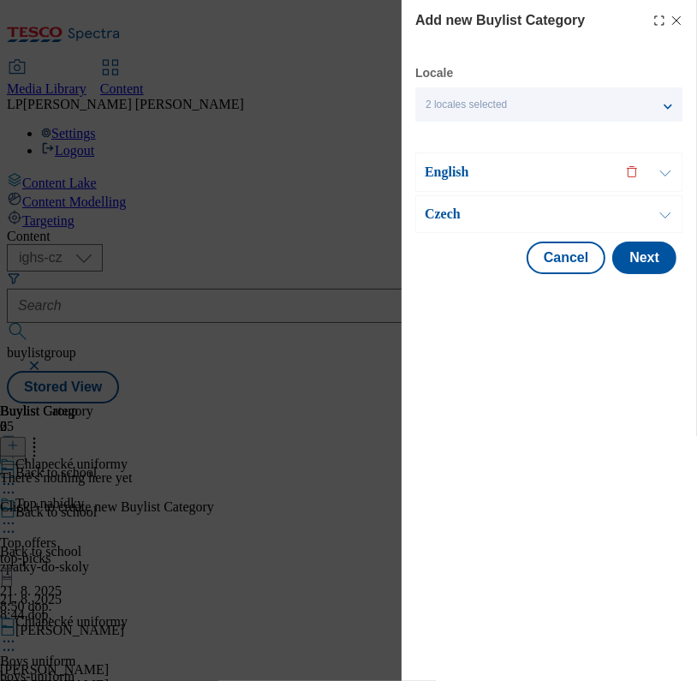
click at [439, 220] on p "Czech" at bounding box center [515, 214] width 180 height 17
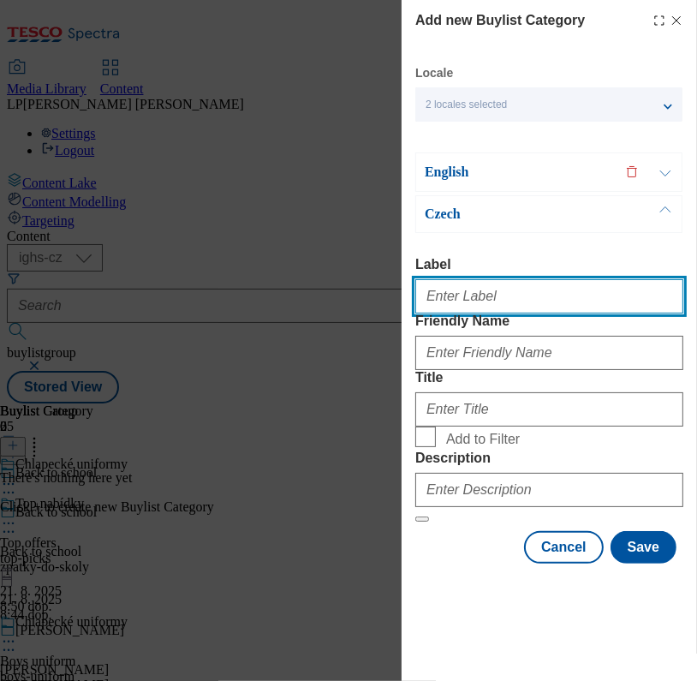
click at [471, 306] on input "Label" at bounding box center [549, 296] width 268 height 34
type input "Boys polos"
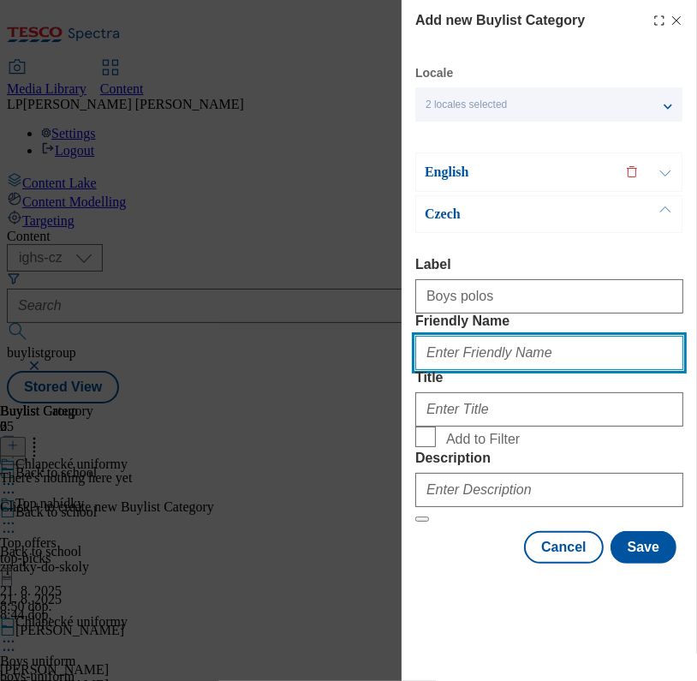
click at [454, 370] on input "Friendly Name" at bounding box center [549, 353] width 268 height 34
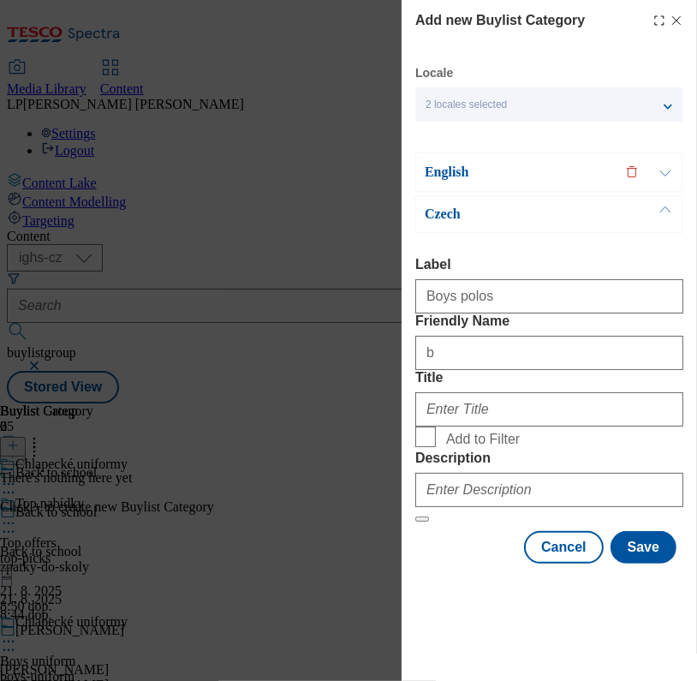
click at [539, 385] on label "Title" at bounding box center [549, 377] width 268 height 15
click at [0, 0] on input "Boys´ polos" at bounding box center [0, 0] width 0 height 0
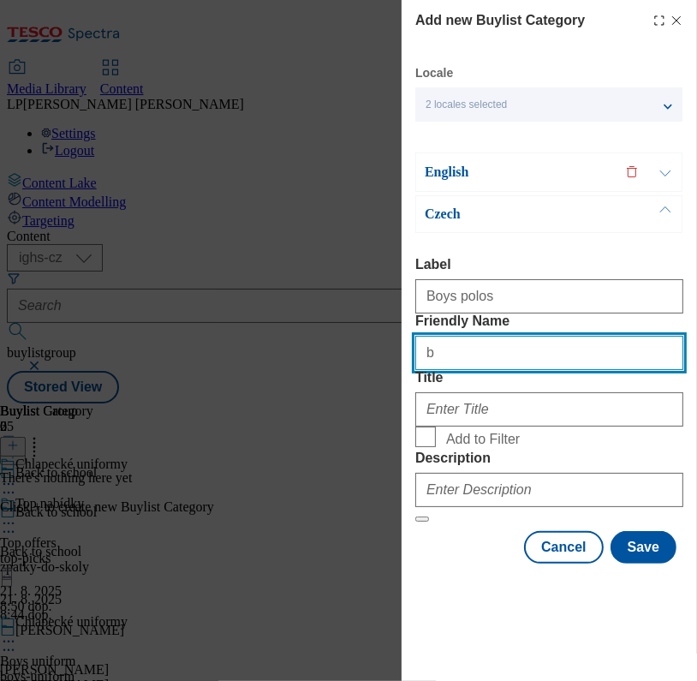
click at [486, 370] on input "b" at bounding box center [549, 353] width 268 height 34
type input "boys-polos"
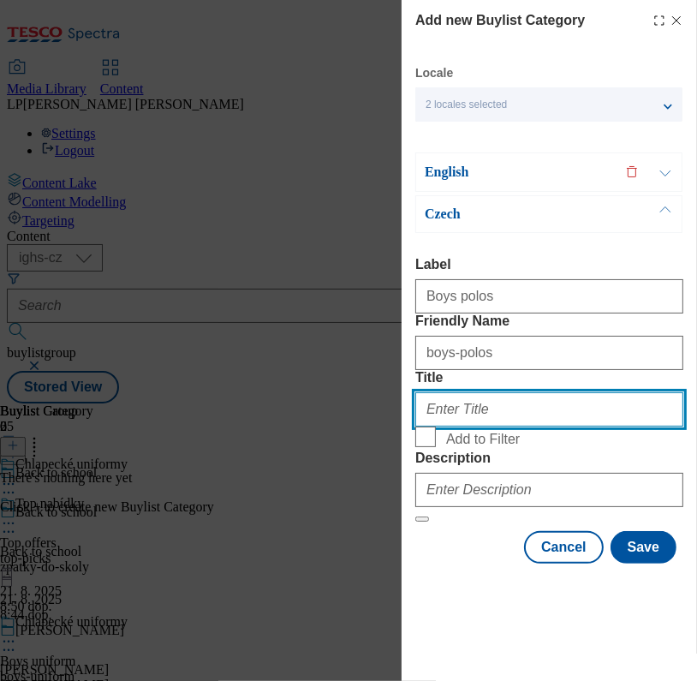
click at [480, 427] on input "Title" at bounding box center [549, 409] width 268 height 34
type input "Chlapecké polokošile"
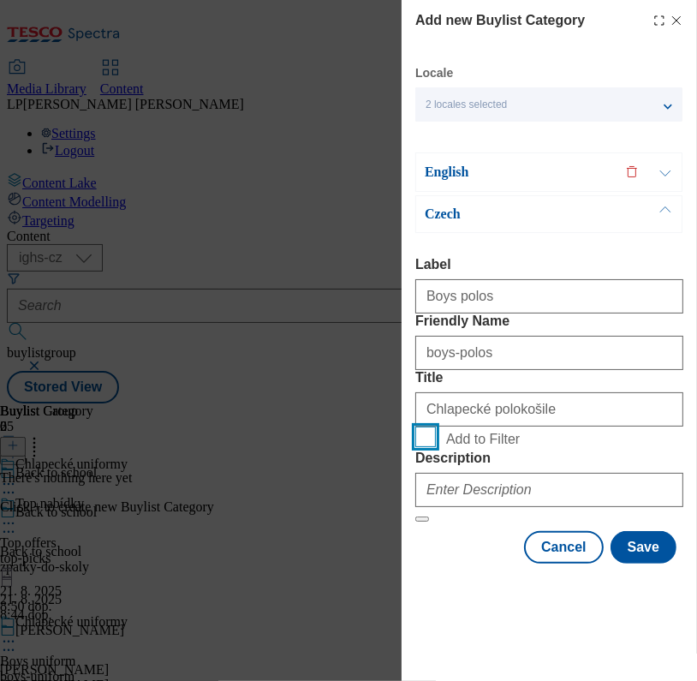
click at [424, 447] on input "Add to Filter" at bounding box center [425, 437] width 21 height 21
checkbox input "true"
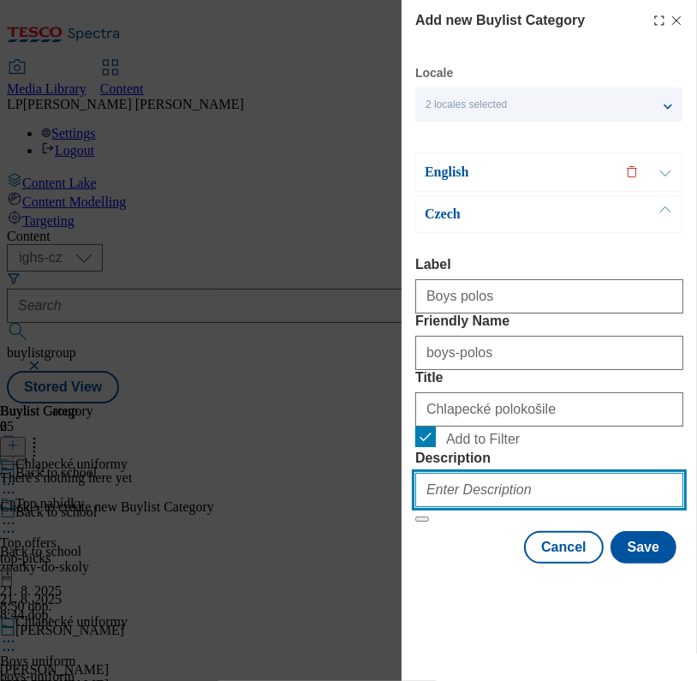
click at [480, 507] on input "Description" at bounding box center [549, 490] width 268 height 34
type input "Boys polos"
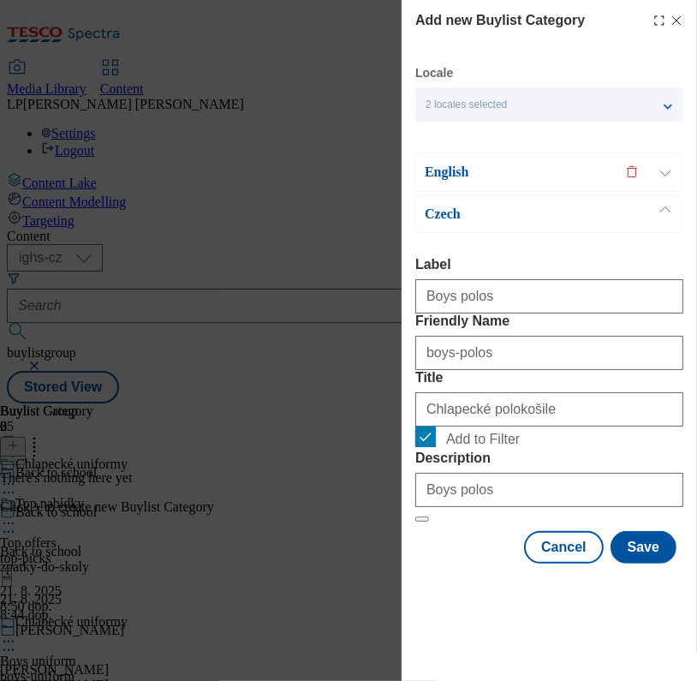
click at [484, 164] on p "English" at bounding box center [515, 172] width 180 height 17
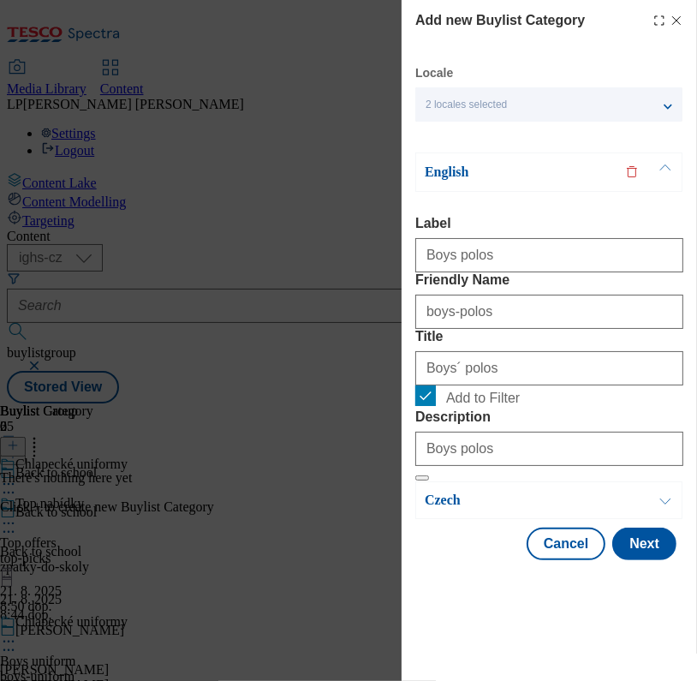
scroll to position [49, 0]
click at [440, 164] on p "English" at bounding box center [515, 172] width 180 height 17
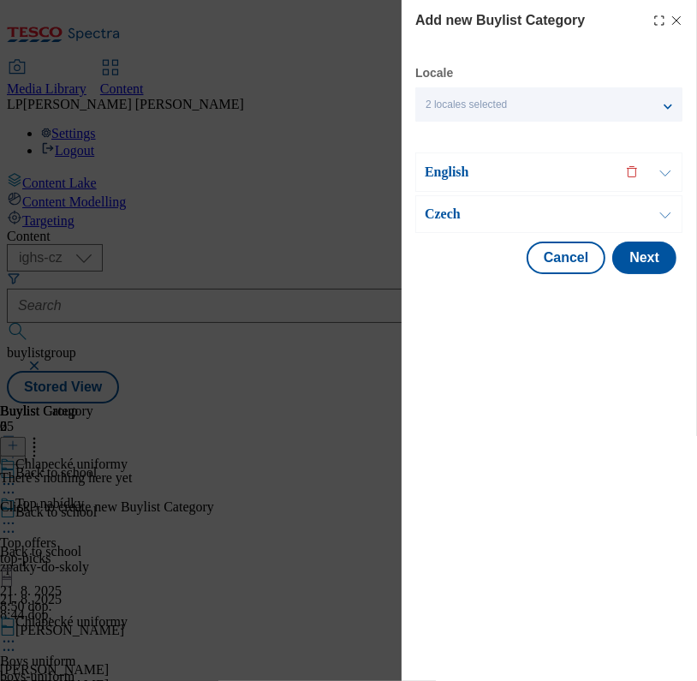
scroll to position [0, 0]
click at [458, 209] on p "Czech" at bounding box center [515, 214] width 180 height 17
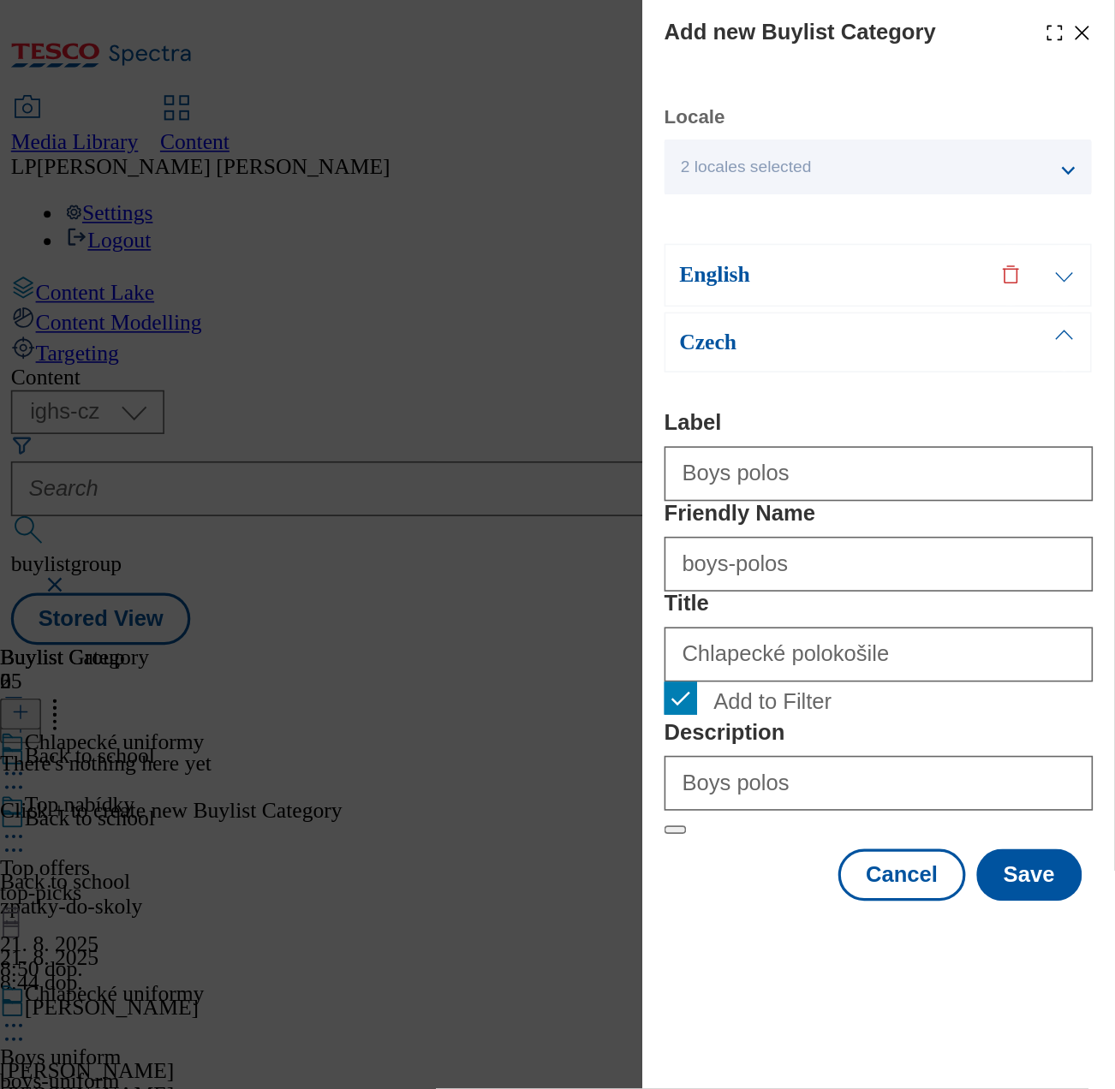
scroll to position [52, 0]
click at [623, 564] on button "Save" at bounding box center [644, 547] width 66 height 33
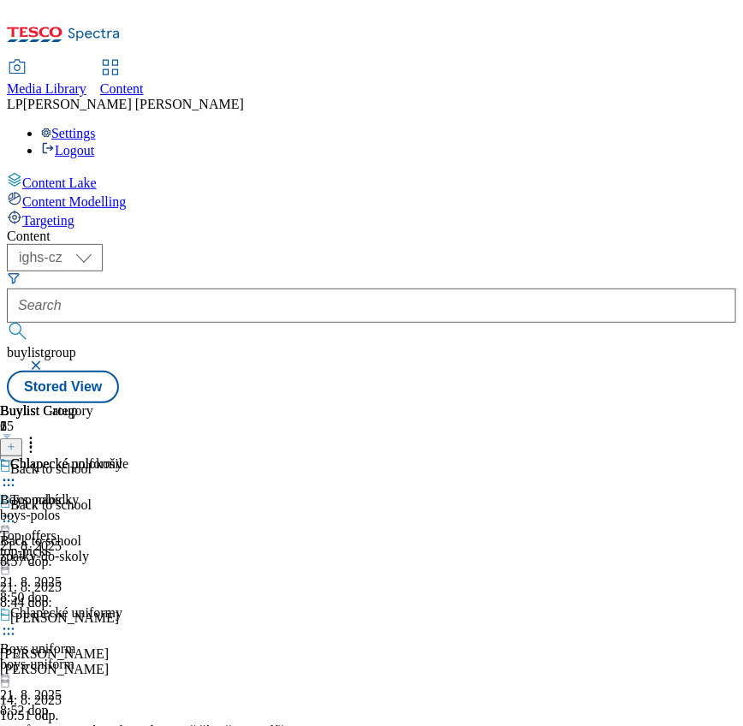
drag, startPoint x: 584, startPoint y: 6, endPoint x: 104, endPoint y: 331, distance: 579.8
click at [104, 229] on div "Content Lake Content Modelling Targeting" at bounding box center [372, 200] width 730 height 57
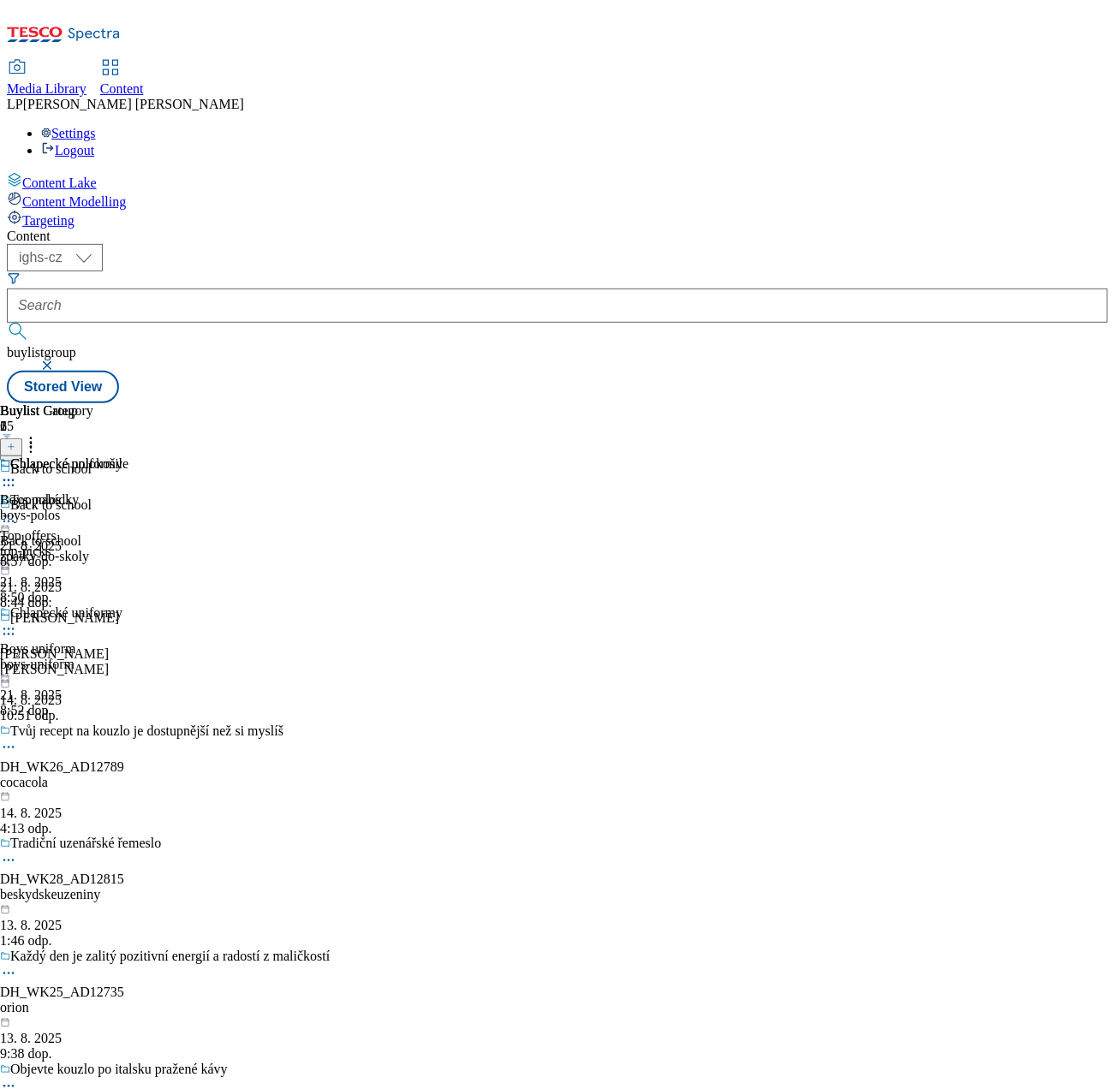
drag, startPoint x: 727, startPoint y: 86, endPoint x: 58, endPoint y: 534, distance: 805.0
click at [58, 229] on div "Content Lake Content Modelling Targeting" at bounding box center [557, 200] width 1101 height 57
click at [17, 472] on icon at bounding box center [8, 480] width 17 height 17
click at [86, 526] on button "Copy" at bounding box center [60, 536] width 52 height 20
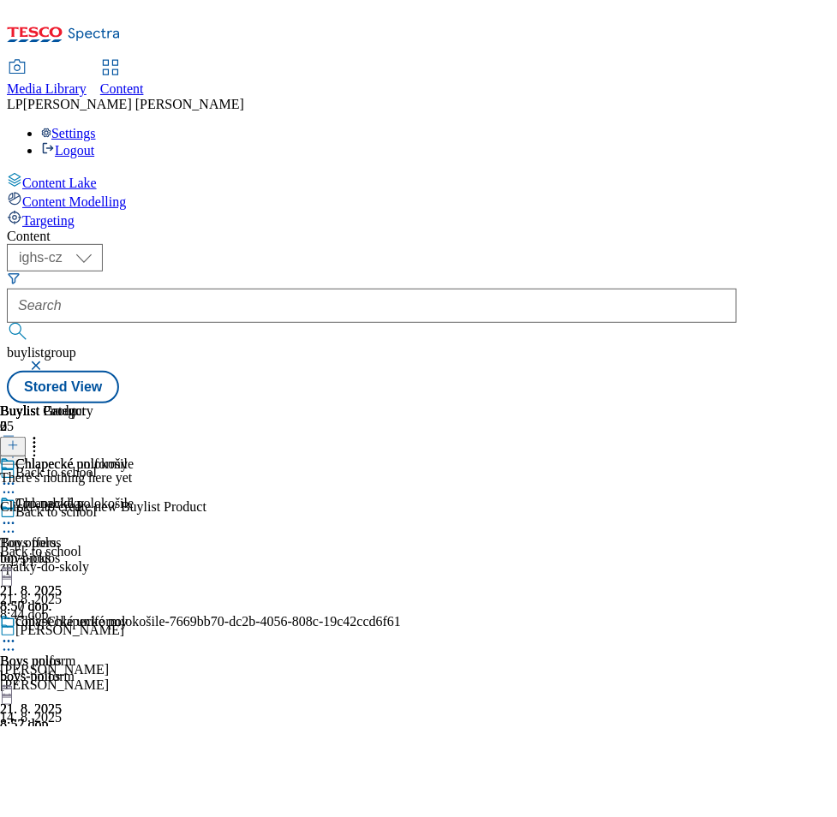
scroll to position [0, 90]
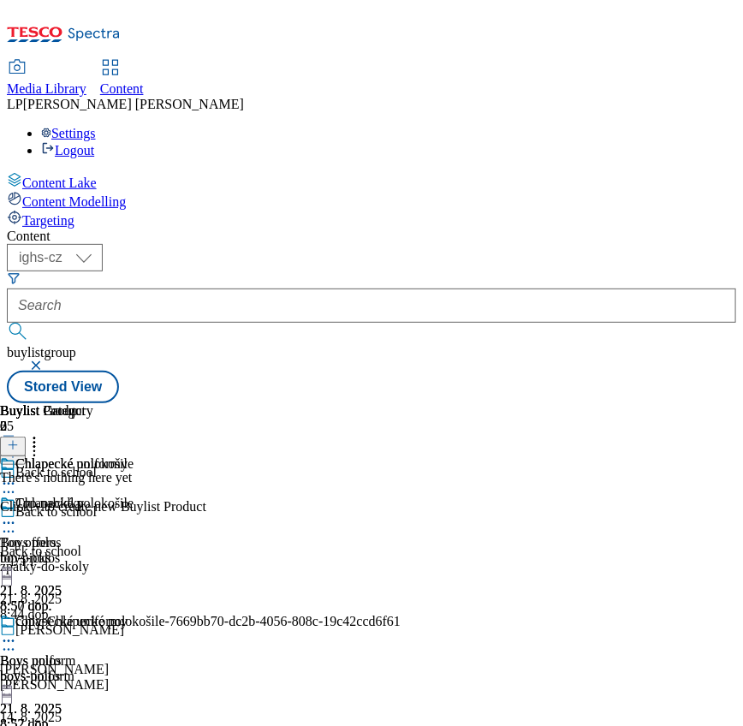
drag, startPoint x: 1025, startPoint y: 5, endPoint x: 142, endPoint y: 431, distance: 980.2
click at [142, 229] on div "Content Lake Content Modelling Targeting" at bounding box center [372, 200] width 730 height 57
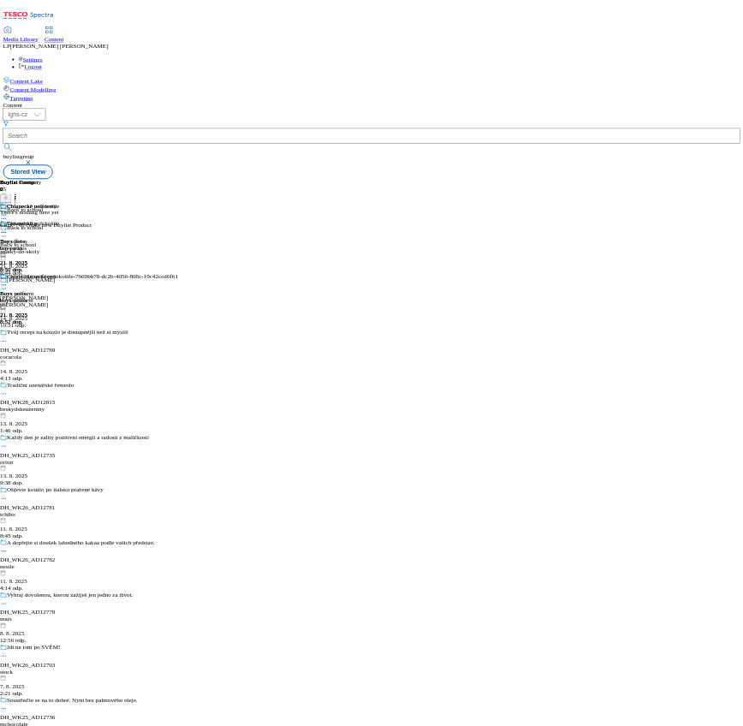
scroll to position [0, 0]
drag, startPoint x: 635, startPoint y: 4, endPoint x: 152, endPoint y: 814, distance: 943.2
click at [401, 633] on div at bounding box center [200, 643] width 401 height 21
click at [73, 671] on span "Edit" at bounding box center [63, 677] width 20 height 13
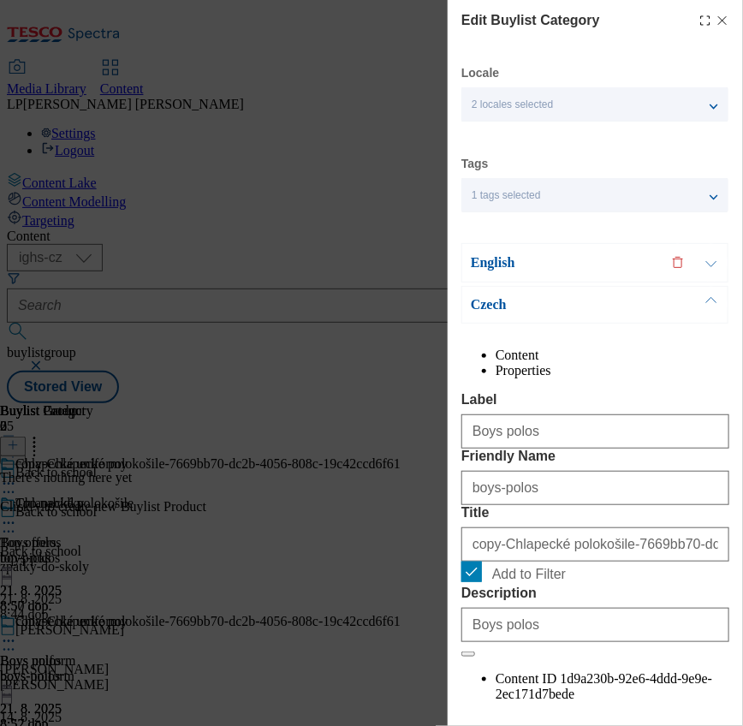
drag, startPoint x: 1478, startPoint y: 1, endPoint x: 98, endPoint y: 352, distance: 1424.5
click at [98, 352] on div "Edit Buylist Category Locale 2 locales selected English Czech Tags 1 tags selec…" at bounding box center [371, 363] width 743 height 726
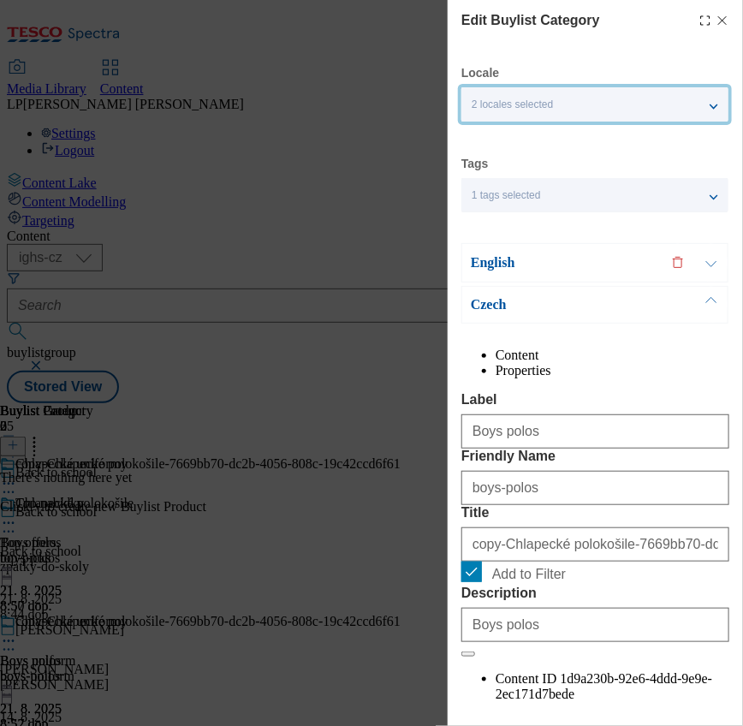
click at [508, 104] on span "2 locales selected" at bounding box center [512, 104] width 81 height 13
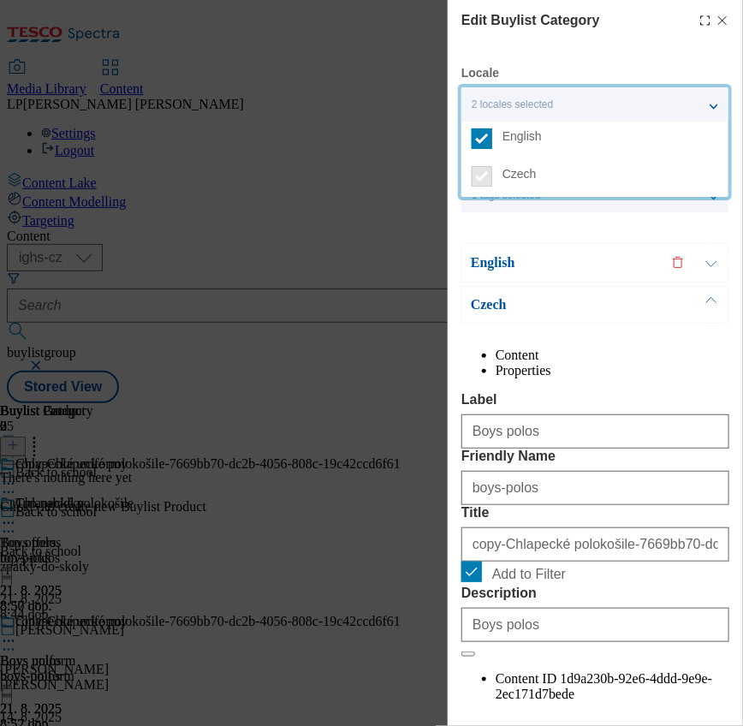
click at [598, 249] on div "English" at bounding box center [595, 262] width 267 height 39
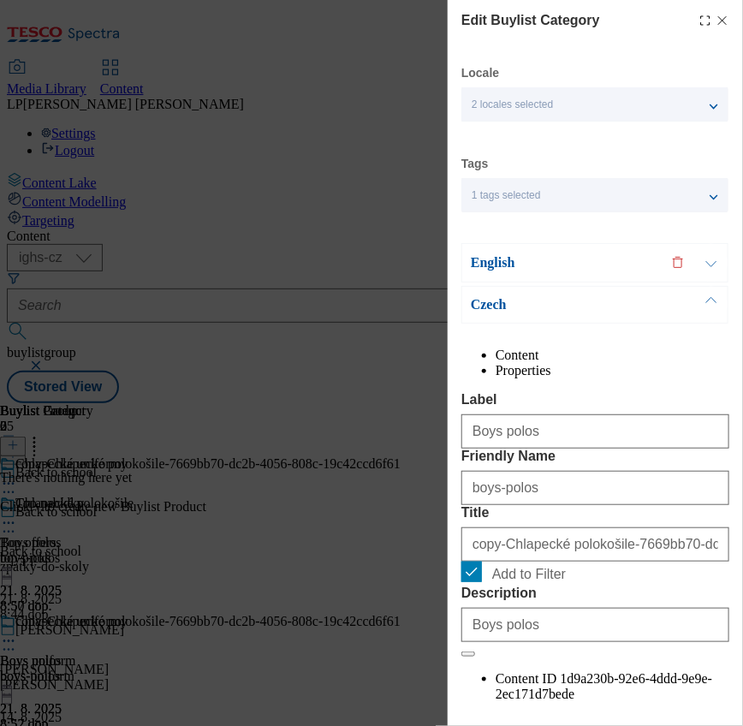
click at [522, 190] on span "1 tags selected" at bounding box center [506, 195] width 69 height 13
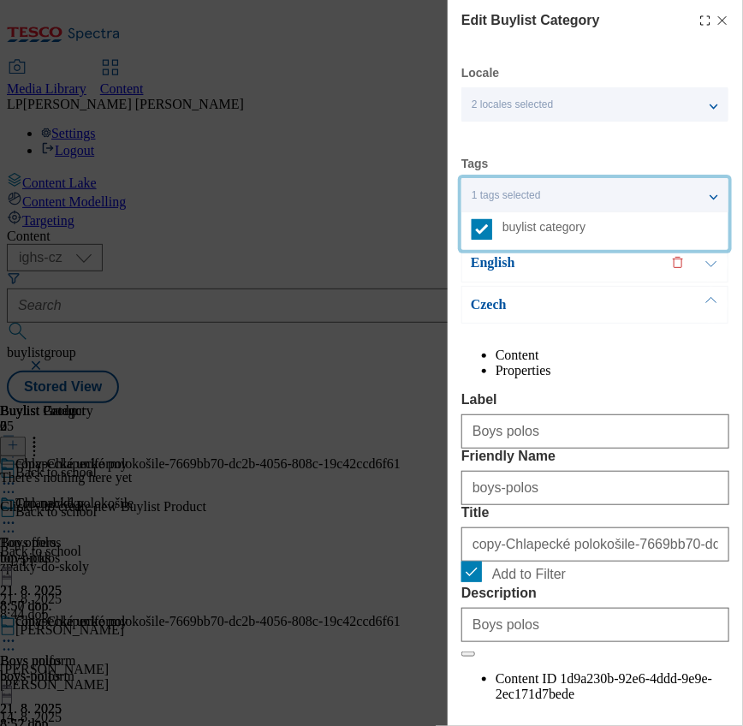
click at [562, 277] on div "English" at bounding box center [595, 262] width 267 height 39
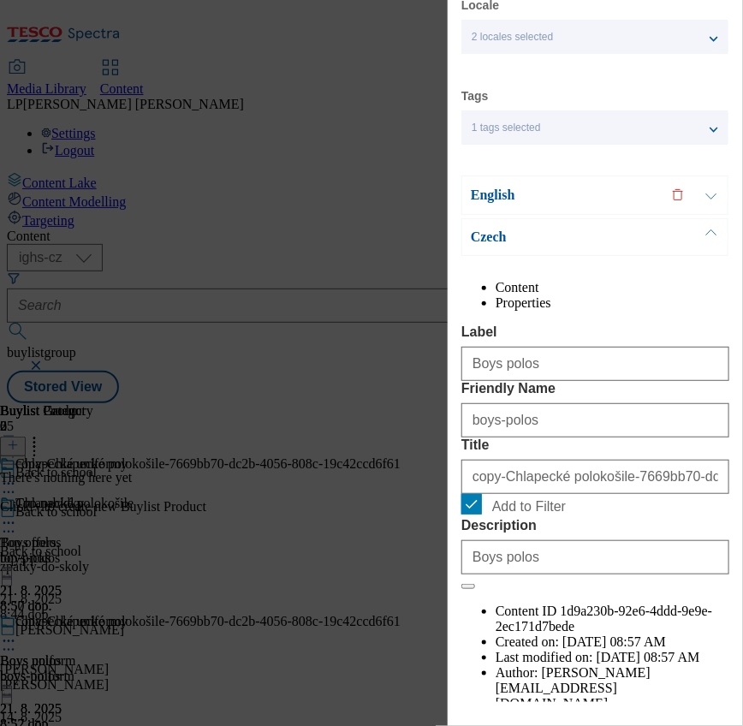
scroll to position [114, 0]
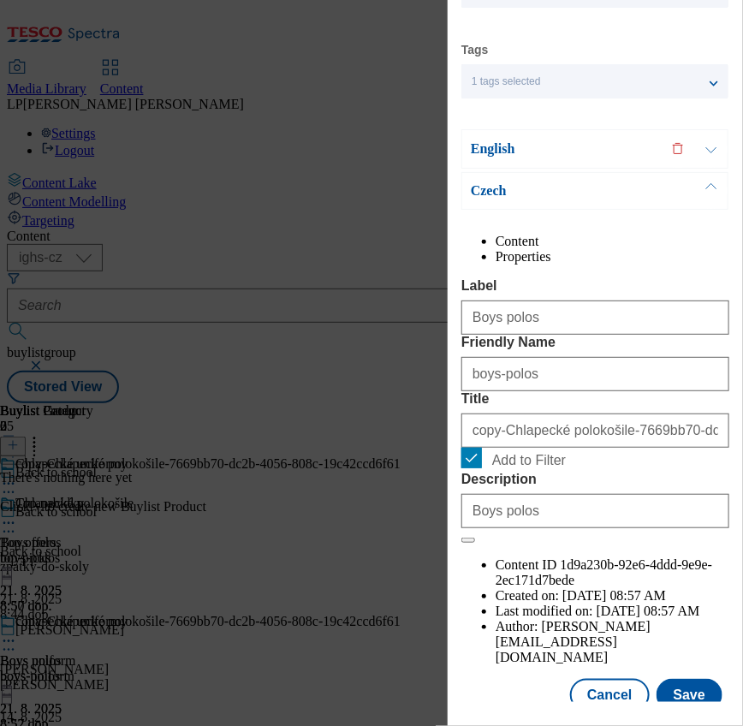
click at [473, 141] on p "English" at bounding box center [561, 148] width 180 height 17
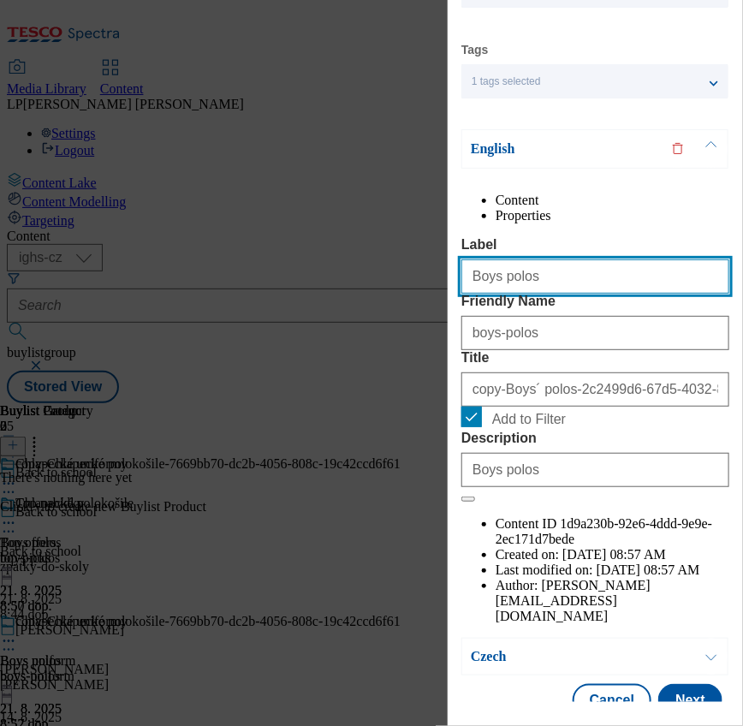
click at [522, 294] on input "Boys polos" at bounding box center [596, 276] width 268 height 34
type input "Boys shirts tops"
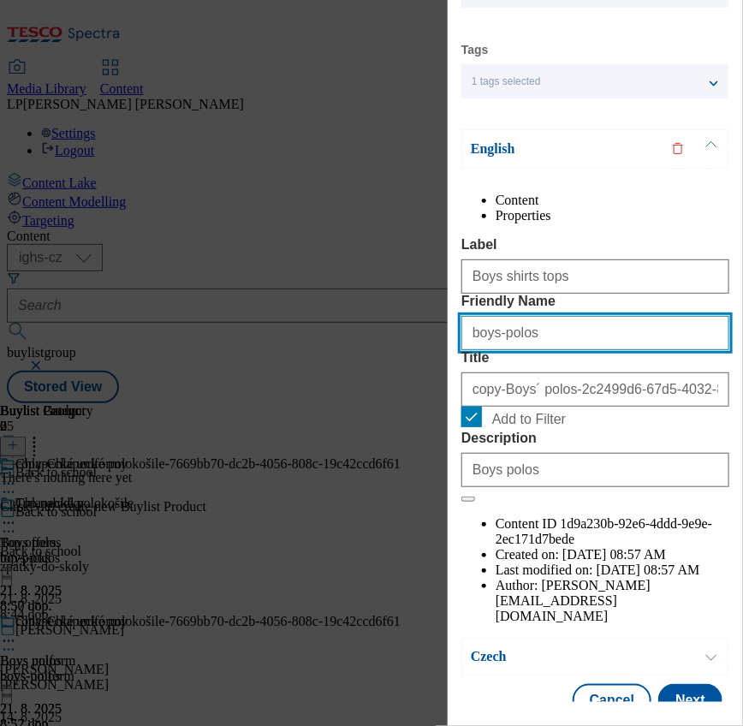
click at [516, 350] on input "boys-polos" at bounding box center [596, 333] width 268 height 34
drag, startPoint x: 564, startPoint y: 401, endPoint x: 404, endPoint y: 392, distance: 159.5
click at [404, 392] on div "Edit Buylist Category Locale 2 locales selected English Czech Tags 1 tags selec…" at bounding box center [371, 363] width 743 height 726
type input "boys-shirts-and-tops"
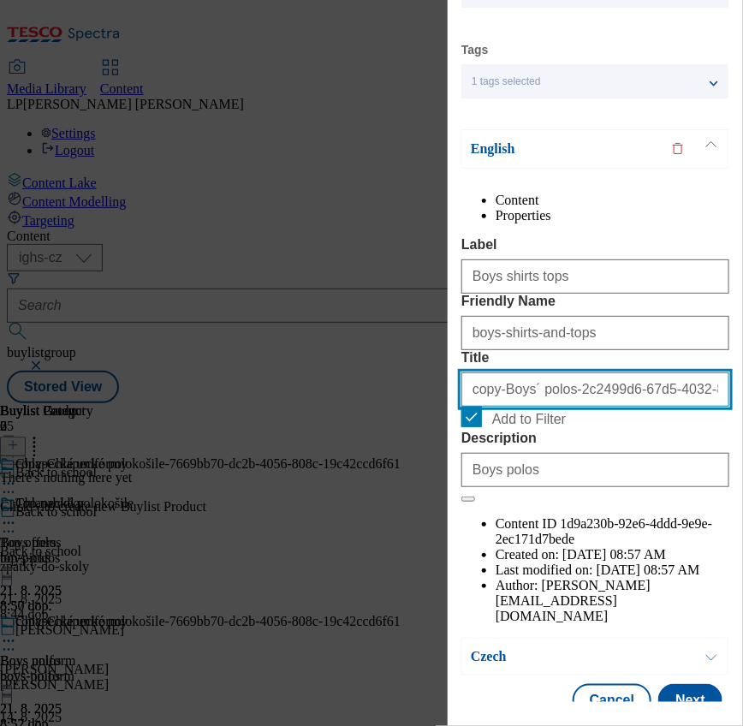
click at [539, 407] on input "copy-Boys´ polos-2c2499d6-67d5-4032-8292-8575c6ee74f0" at bounding box center [596, 390] width 268 height 34
drag, startPoint x: 648, startPoint y: 491, endPoint x: 123, endPoint y: 428, distance: 528.7
click at [123, 428] on div "Edit Buylist Category Locale 2 locales selected English Czech Tags 1 tags selec…" at bounding box center [371, 363] width 743 height 726
type input "2-8292-8575c6ee74f0"
click at [361, 429] on div "Edit Buylist Category Locale 2 locales selected English Czech Tags 1 tags selec…" at bounding box center [371, 363] width 743 height 726
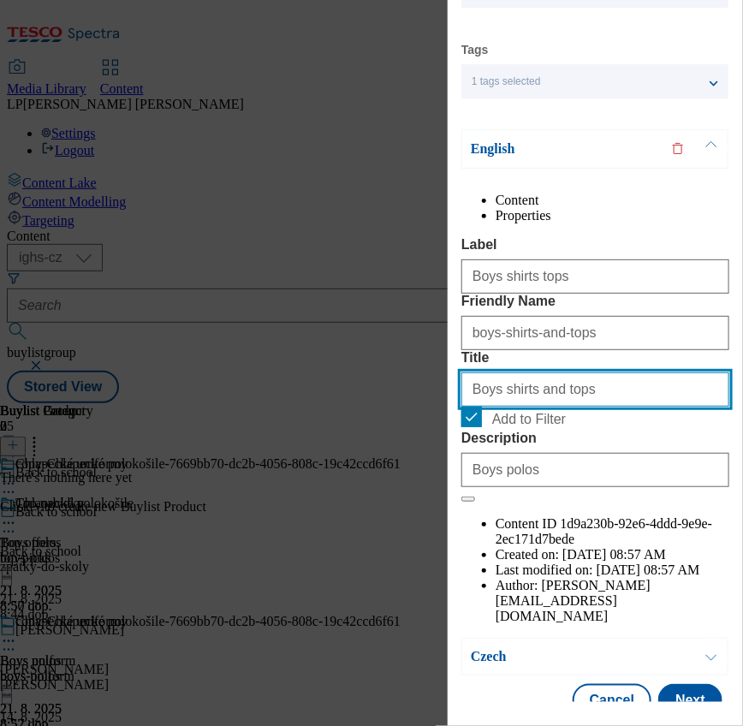
drag, startPoint x: 492, startPoint y: 480, endPoint x: 559, endPoint y: 539, distance: 88.6
click at [494, 407] on input "Boys shirts and tops" at bounding box center [596, 390] width 268 height 34
click at [476, 407] on input "Boysˇ shirts and tops" at bounding box center [596, 390] width 268 height 34
click at [617, 407] on input "Boysˇ shirts and tops" at bounding box center [596, 390] width 268 height 34
type input "Boysˇ shirts and tops"
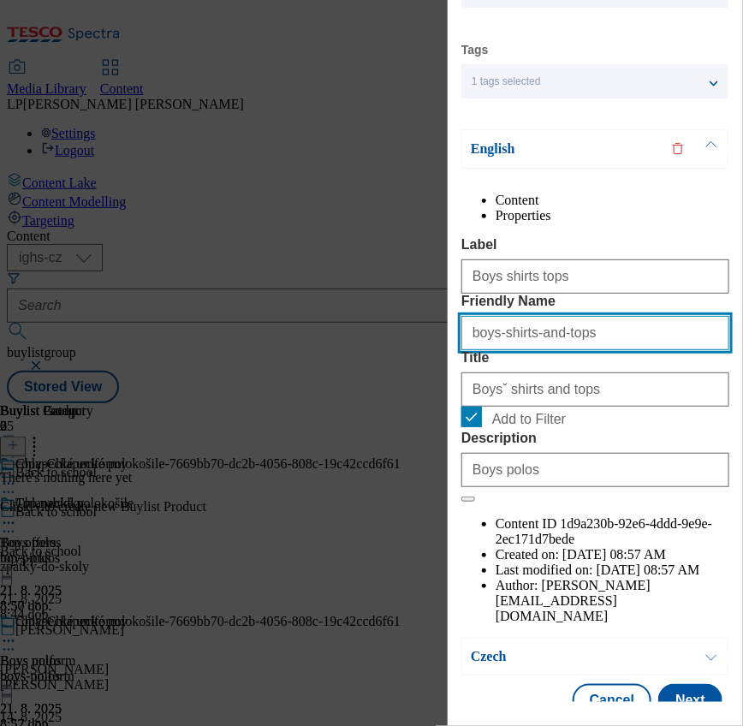
click at [606, 350] on input "boys-shirts-and-tops" at bounding box center [596, 333] width 268 height 34
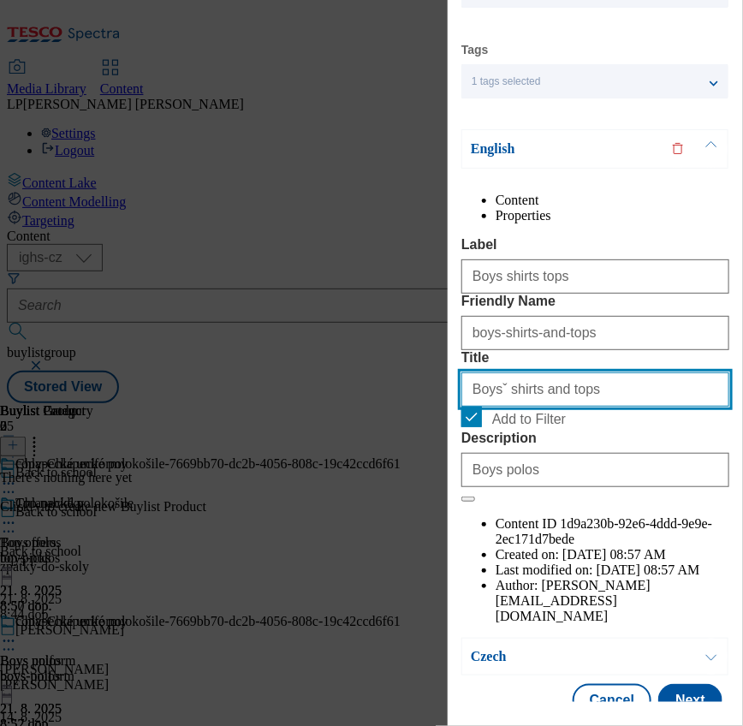
click at [580, 407] on input "Boysˇ shirts and tops" at bounding box center [596, 390] width 268 height 34
drag, startPoint x: 594, startPoint y: 485, endPoint x: 310, endPoint y: 451, distance: 285.4
click at [310, 451] on div "Edit Buylist Category Locale 2 locales selected English Czech Tags 1 tags selec…" at bounding box center [371, 363] width 743 height 726
drag, startPoint x: 531, startPoint y: 484, endPoint x: 603, endPoint y: 522, distance: 81.6
click at [534, 407] on input "Boy´s shirts-and tops" at bounding box center [596, 390] width 268 height 34
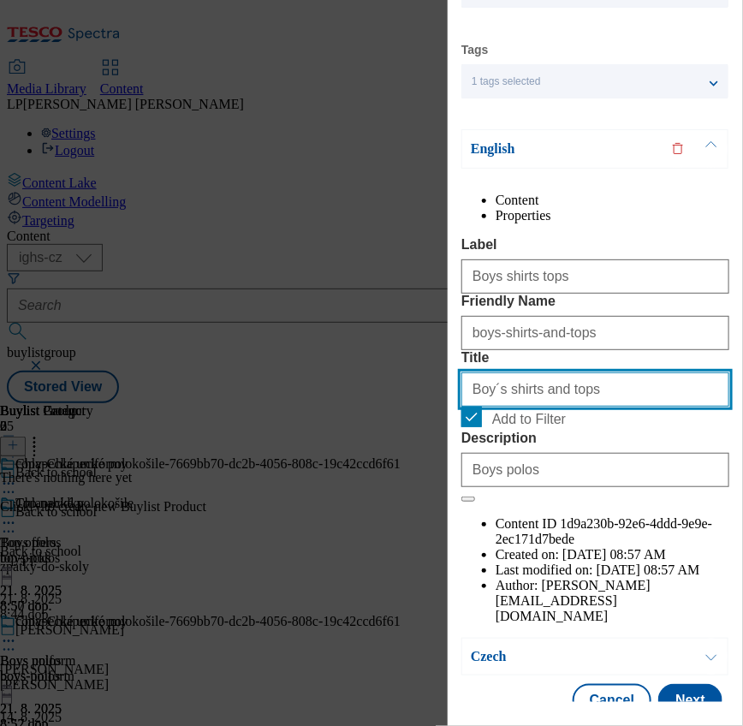
type input "Boy´s shirts and tops"
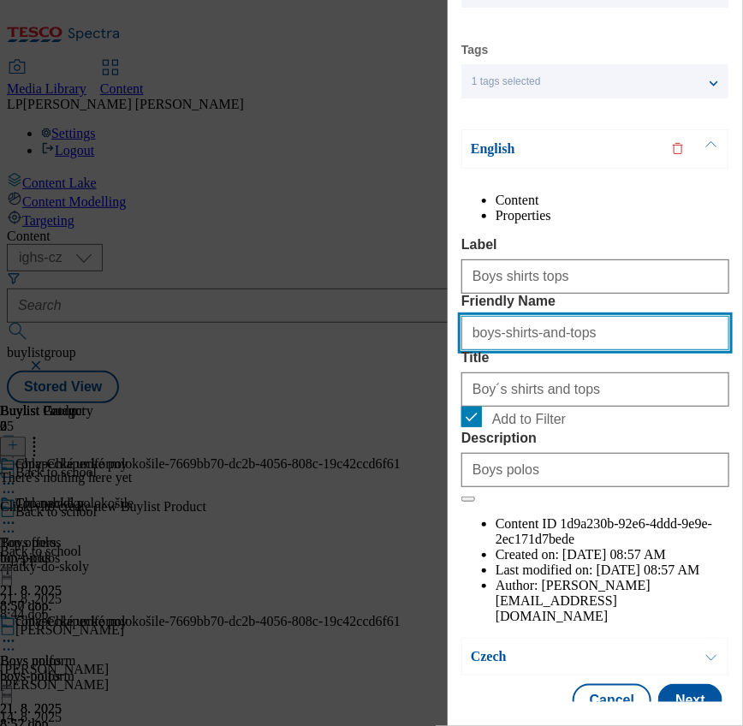
click at [588, 350] on input "boys-shirts-and-tops" at bounding box center [596, 333] width 268 height 34
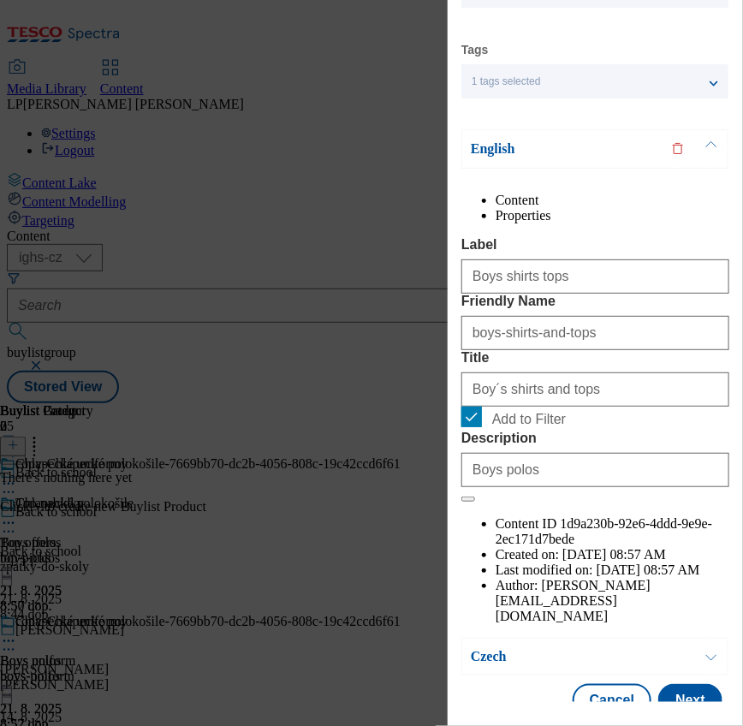
click at [511, 135] on div "English" at bounding box center [595, 148] width 267 height 39
click at [503, 148] on p "English" at bounding box center [561, 148] width 180 height 17
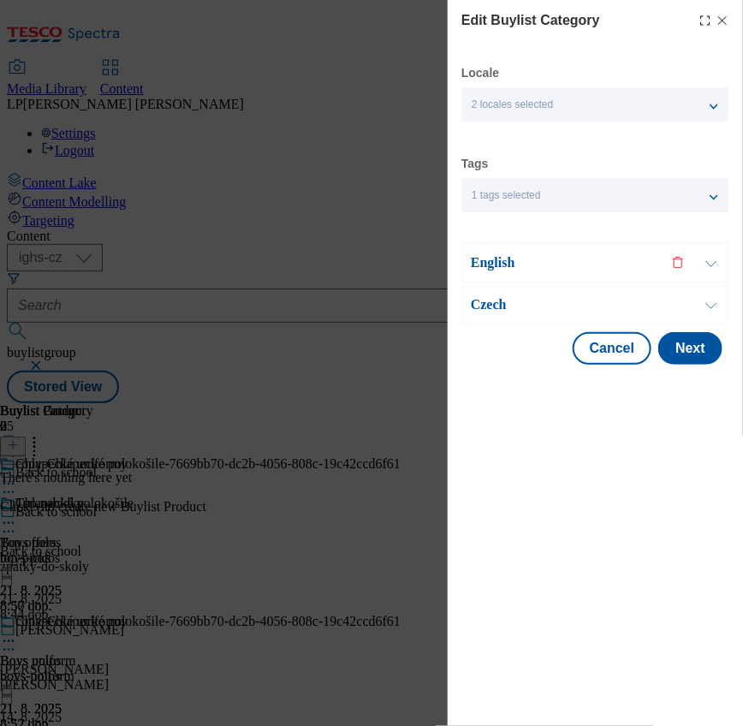
click at [486, 314] on div "Czech" at bounding box center [595, 305] width 267 height 38
click at [489, 307] on p "Czech" at bounding box center [561, 304] width 180 height 17
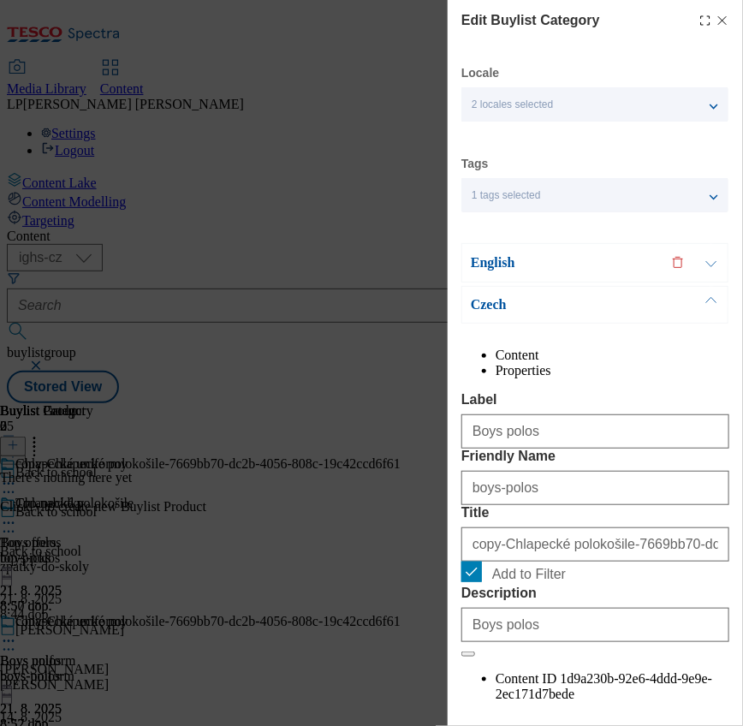
click at [494, 257] on p "English" at bounding box center [561, 262] width 180 height 17
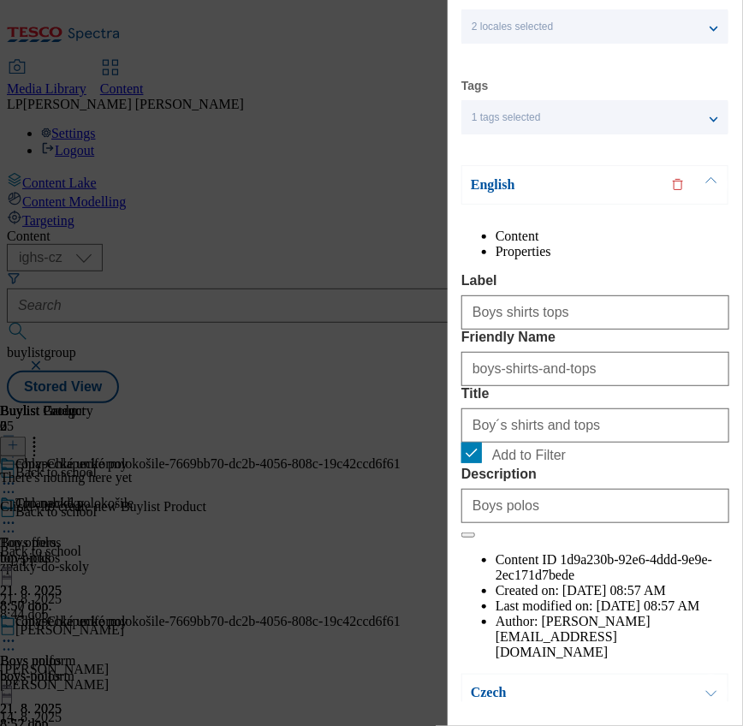
scroll to position [114, 0]
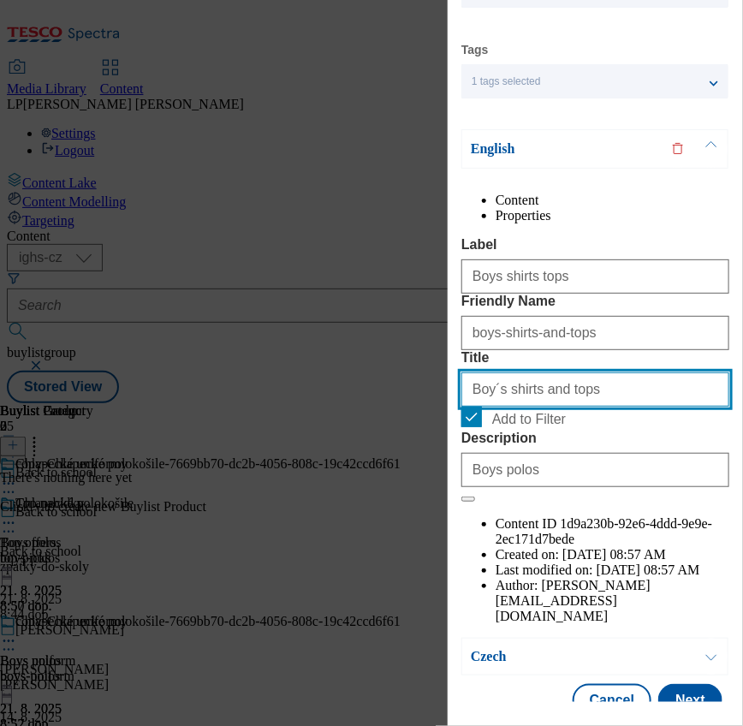
click at [596, 407] on input "Boy´s shirts and tops" at bounding box center [596, 390] width 268 height 34
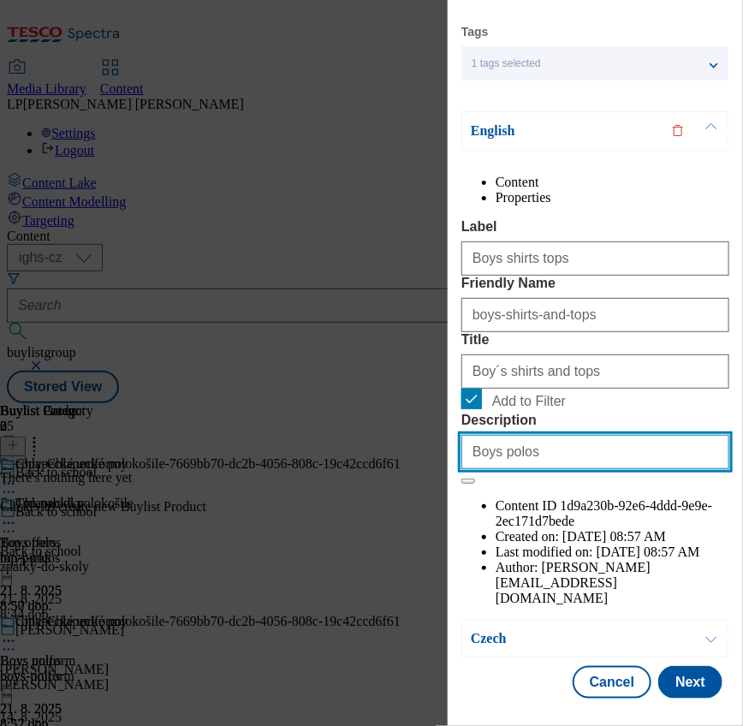
click at [541, 469] on input "Boys polos" at bounding box center [596, 452] width 268 height 34
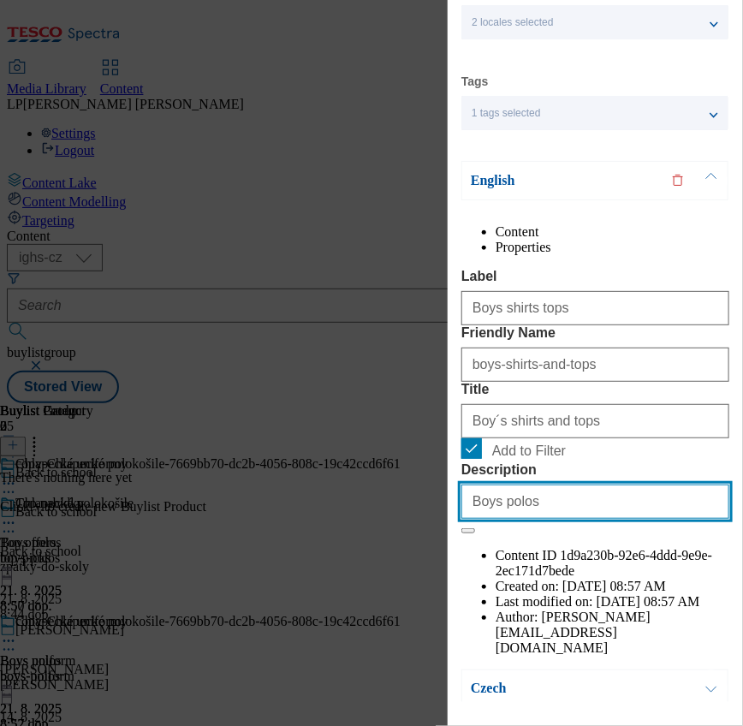
scroll to position [0, 0]
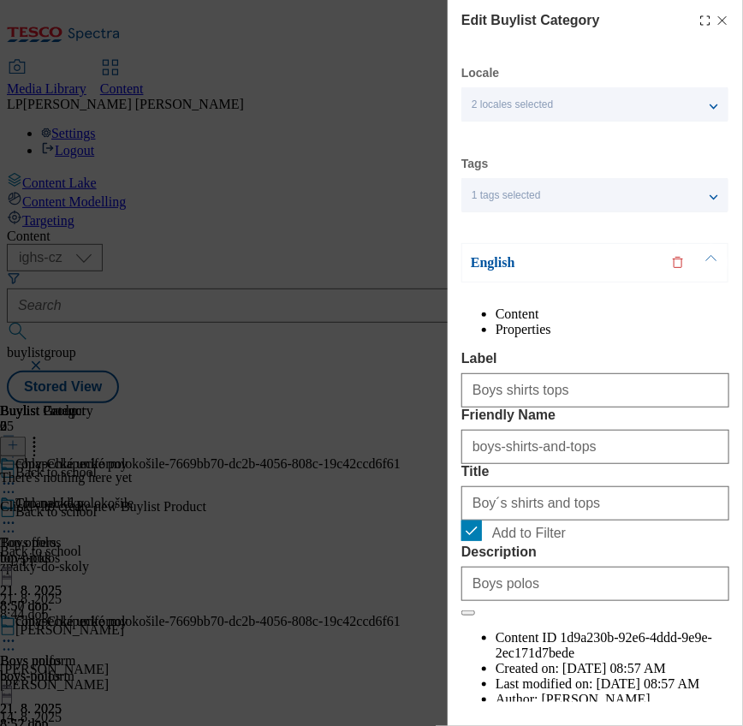
click at [504, 254] on p "English" at bounding box center [561, 262] width 180 height 17
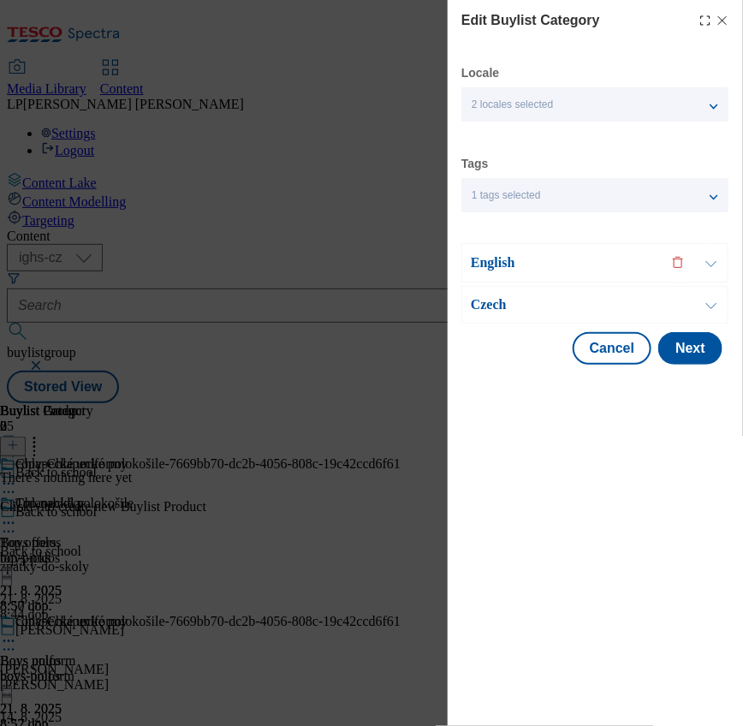
click at [497, 309] on p "Czech" at bounding box center [561, 304] width 180 height 17
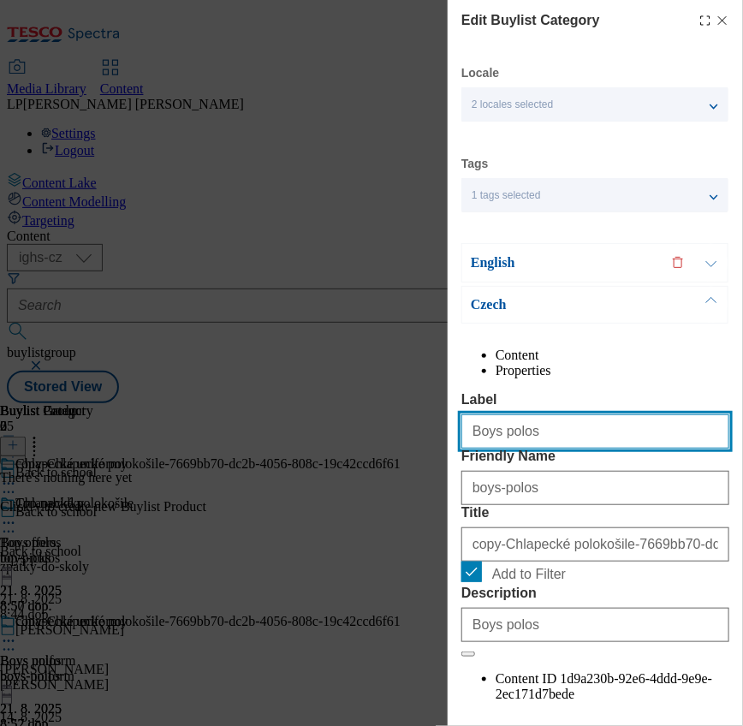
click at [529, 449] on input "Boys polos" at bounding box center [596, 432] width 268 height 34
type input "Boys shirts tops"
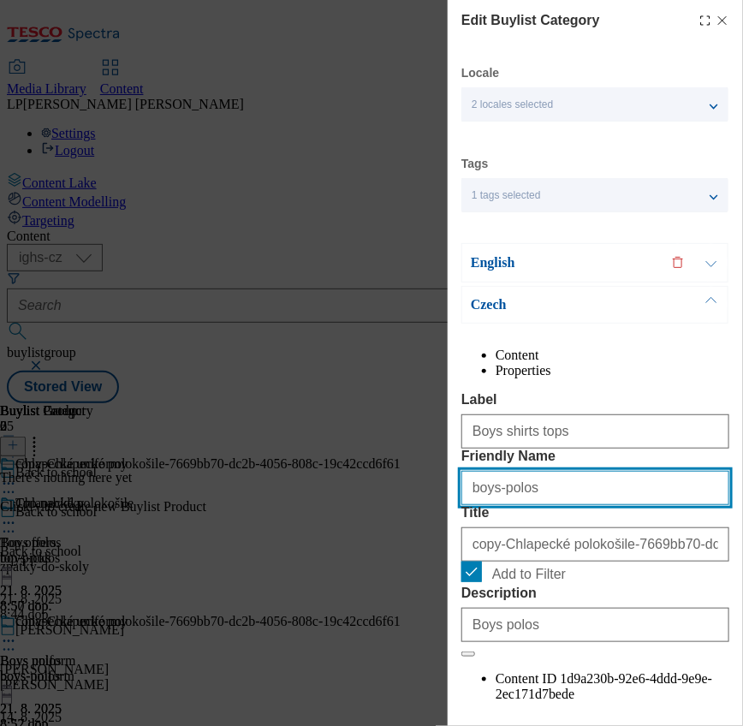
drag, startPoint x: 577, startPoint y: 564, endPoint x: 432, endPoint y: 554, distance: 146.0
click at [432, 554] on div "Edit Buylist Category Locale 2 locales selected English Czech Tags 1 tags selec…" at bounding box center [371, 363] width 743 height 726
type input "boys-shirts-and-tops"
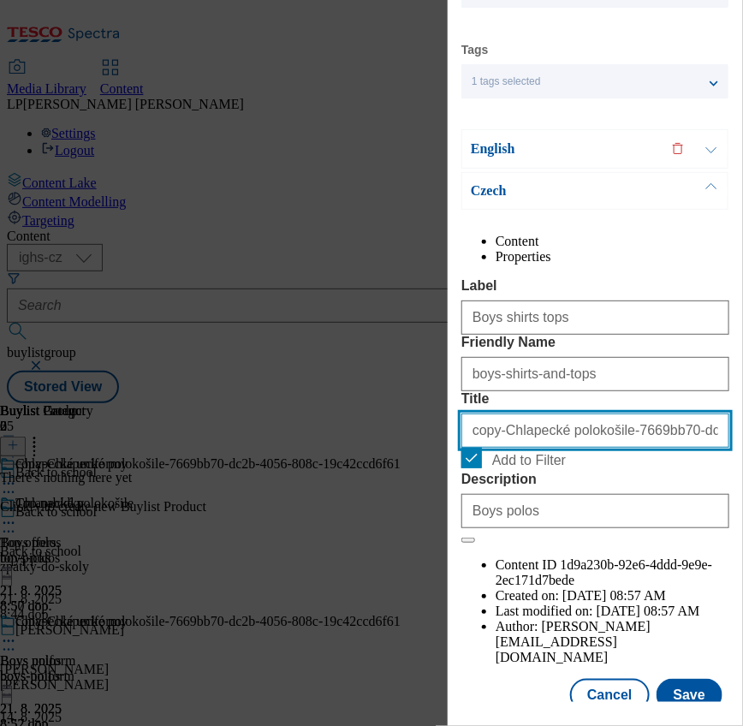
drag, startPoint x: 604, startPoint y: 517, endPoint x: 281, endPoint y: 480, distance: 325.0
click at [288, 480] on div "Edit Buylist Category Locale 2 locales selected English Czech Tags 1 tags selec…" at bounding box center [371, 363] width 743 height 726
type input "7669bb70-dc2b-4056-808c-19c42ccd6f61"
drag, startPoint x: 671, startPoint y: 527, endPoint x: 137, endPoint y: 477, distance: 536.7
click at [137, 477] on div "Edit Buylist Category Locale 2 locales selected English Czech Tags 1 tags selec…" at bounding box center [371, 363] width 743 height 726
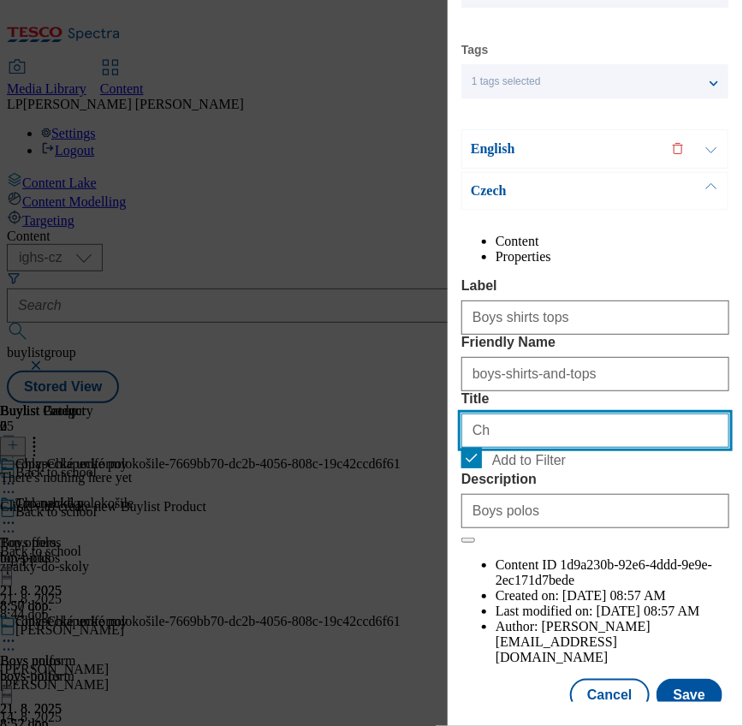
type input "C"
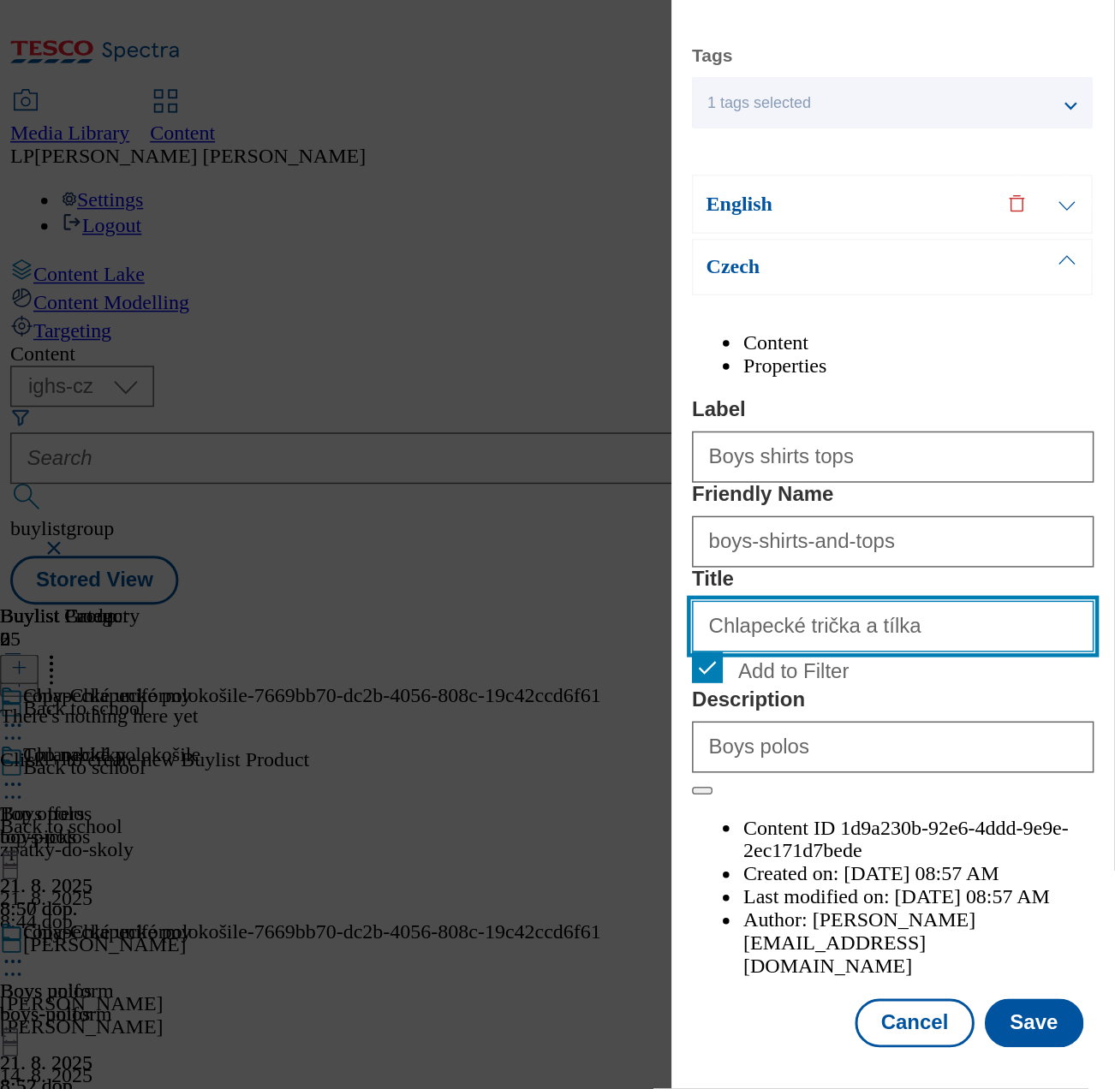
scroll to position [174, 0]
type input "Chlapecké trička a tílka"
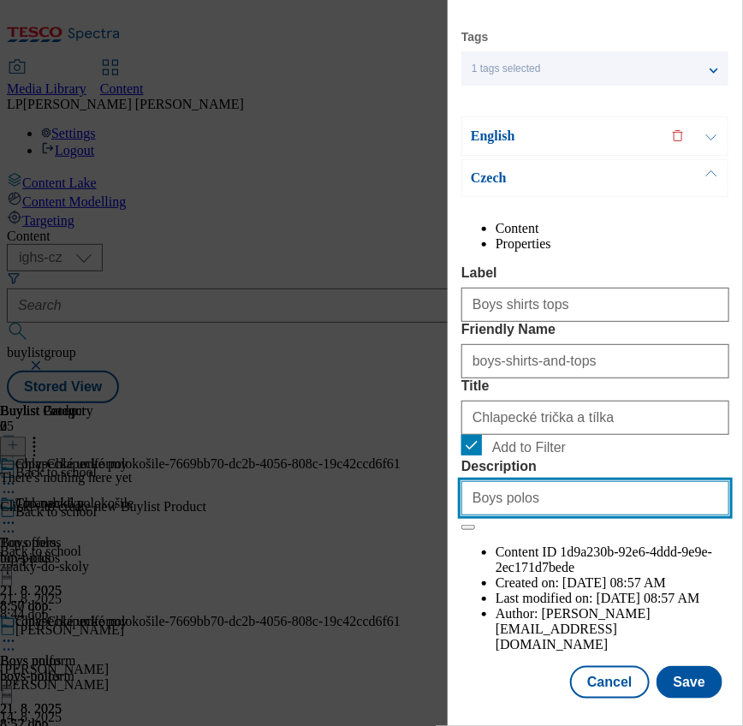
drag, startPoint x: 555, startPoint y: 594, endPoint x: 413, endPoint y: 600, distance: 142.3
click at [413, 600] on div "Edit Buylist Category Locale 2 locales selected English Czech Tags 1 tags selec…" at bounding box center [371, 363] width 743 height 726
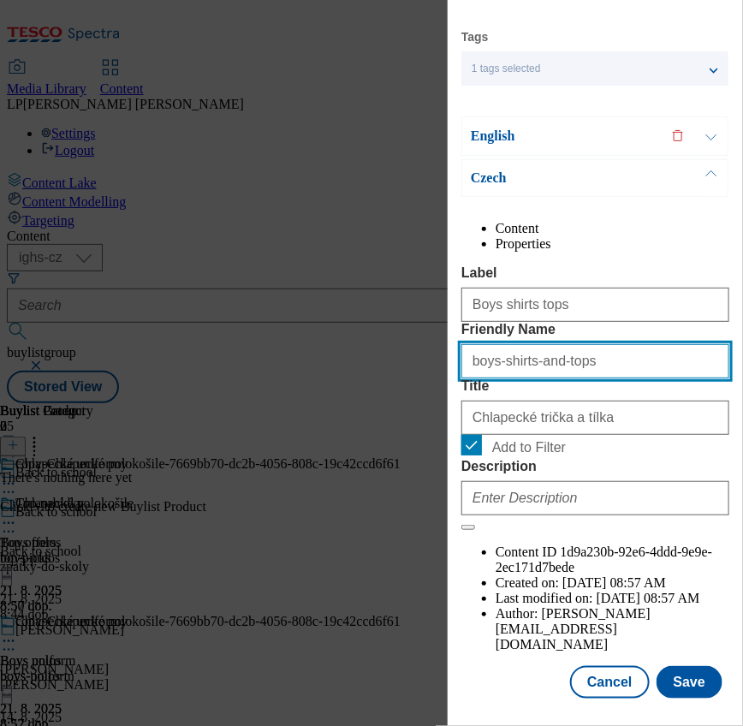
click at [572, 379] on input "boys-shirts-and-tops" at bounding box center [596, 361] width 268 height 34
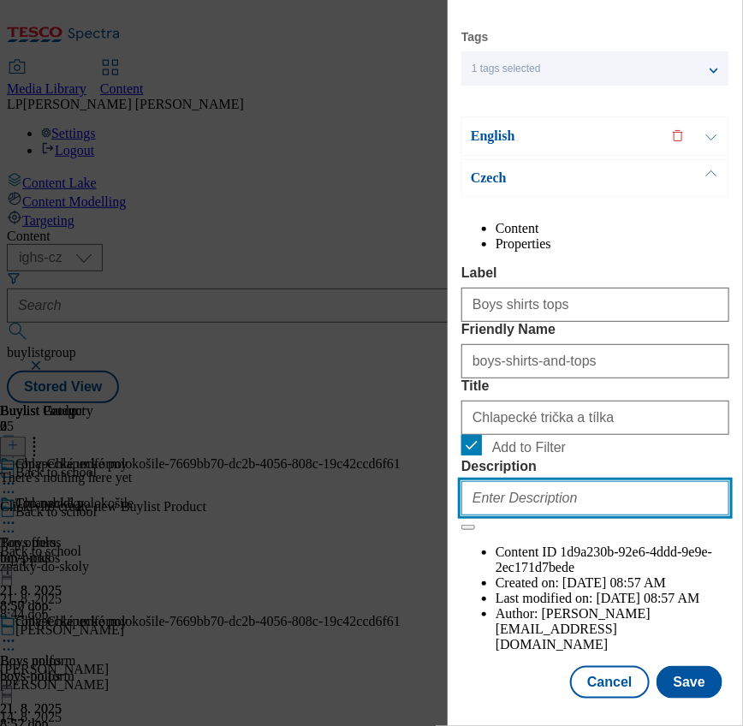
click at [557, 516] on input "Description" at bounding box center [596, 498] width 268 height 34
type input "B"
type input "Boys polos"
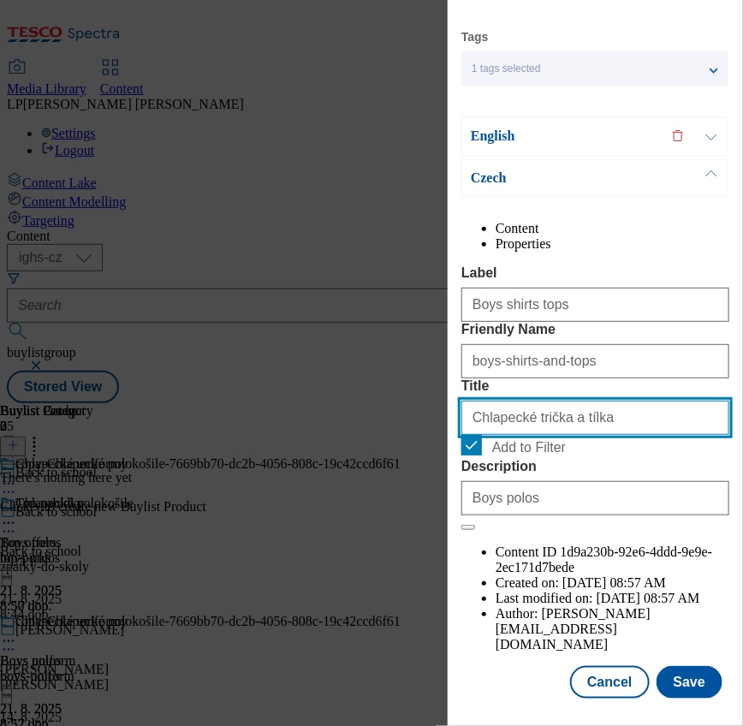
click at [583, 435] on input "Chlapecké trička a tílka" at bounding box center [596, 418] width 268 height 34
drag, startPoint x: 641, startPoint y: 474, endPoint x: 248, endPoint y: 435, distance: 395.0
click at [248, 435] on div "Edit Buylist Category Locale 2 locales selected English Czech Tags 1 tags selec…" at bounding box center [371, 363] width 743 height 726
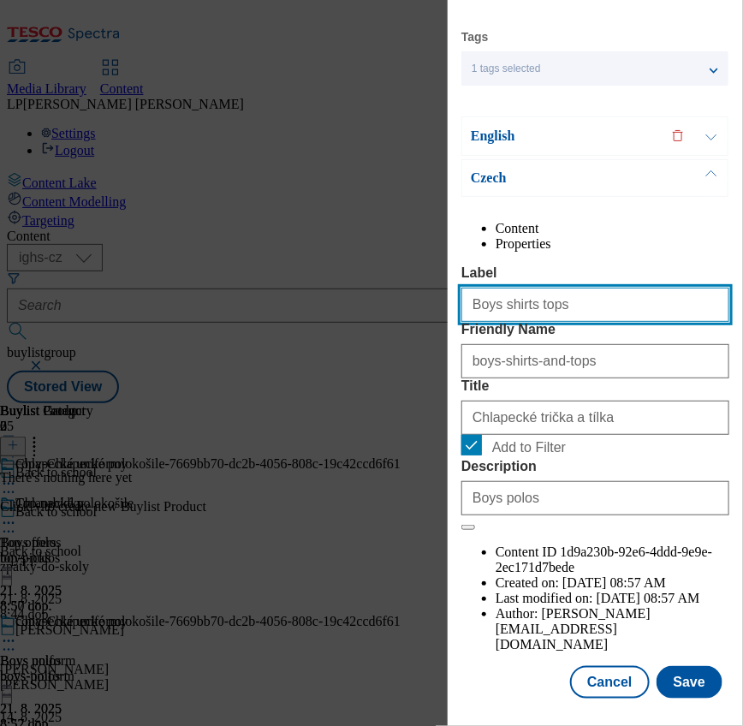
click at [489, 297] on input "Boys shirts tops" at bounding box center [596, 305] width 268 height 34
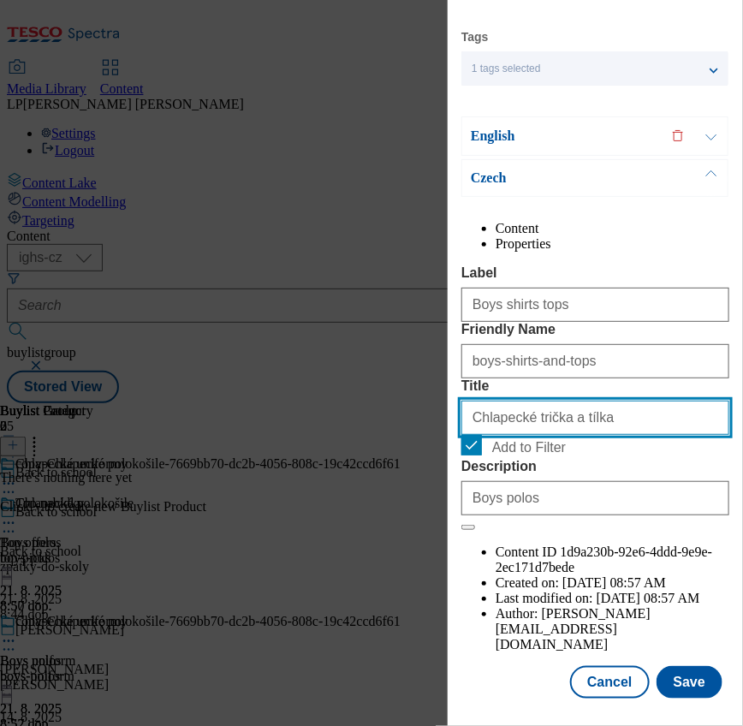
drag, startPoint x: 605, startPoint y: 462, endPoint x: 377, endPoint y: 450, distance: 228.2
click at [377, 450] on div "Edit Buylist Category Locale 2 locales selected English Czech Tags 1 tags selec…" at bounding box center [371, 363] width 743 height 726
paste input "Chlapecké trička a tílka"
type input "Chlapecké trička a tílka"
drag, startPoint x: 519, startPoint y: 462, endPoint x: 554, endPoint y: 480, distance: 39.8
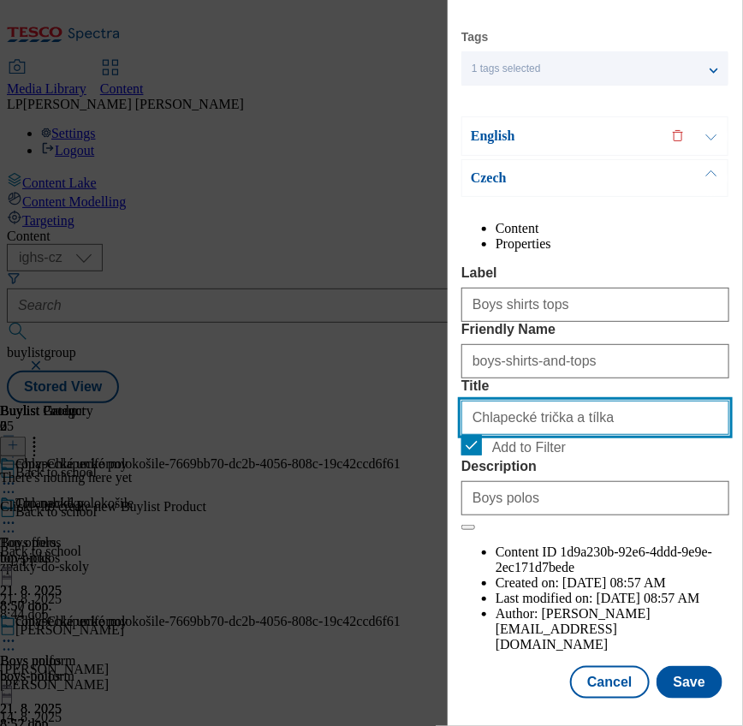
click at [523, 435] on input "Chlapecké trička a tílka" at bounding box center [596, 418] width 268 height 34
click at [558, 394] on label "Title" at bounding box center [596, 386] width 268 height 15
click at [0, 0] on input "Boy´s shirts and tops" at bounding box center [0, 0] width 0 height 0
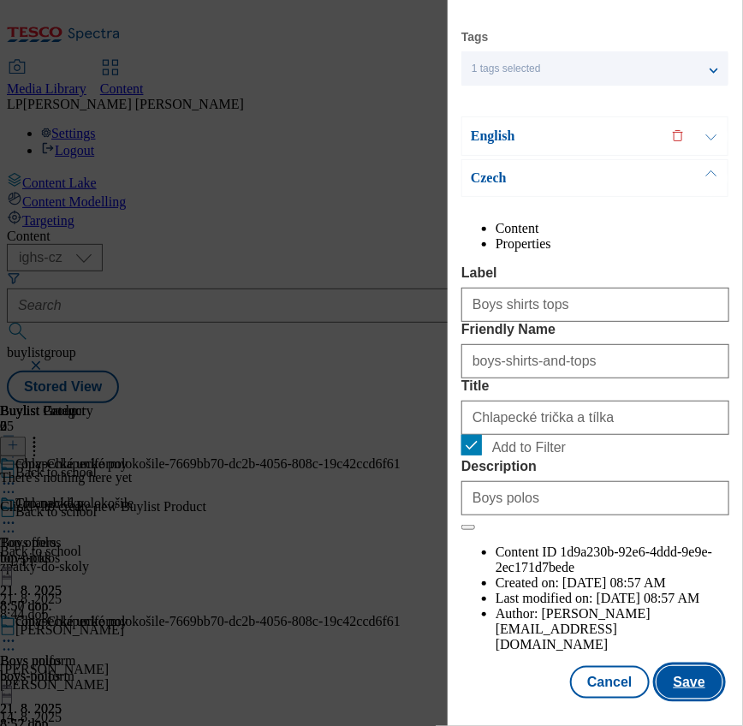
click at [685, 670] on button "Save" at bounding box center [690, 682] width 66 height 33
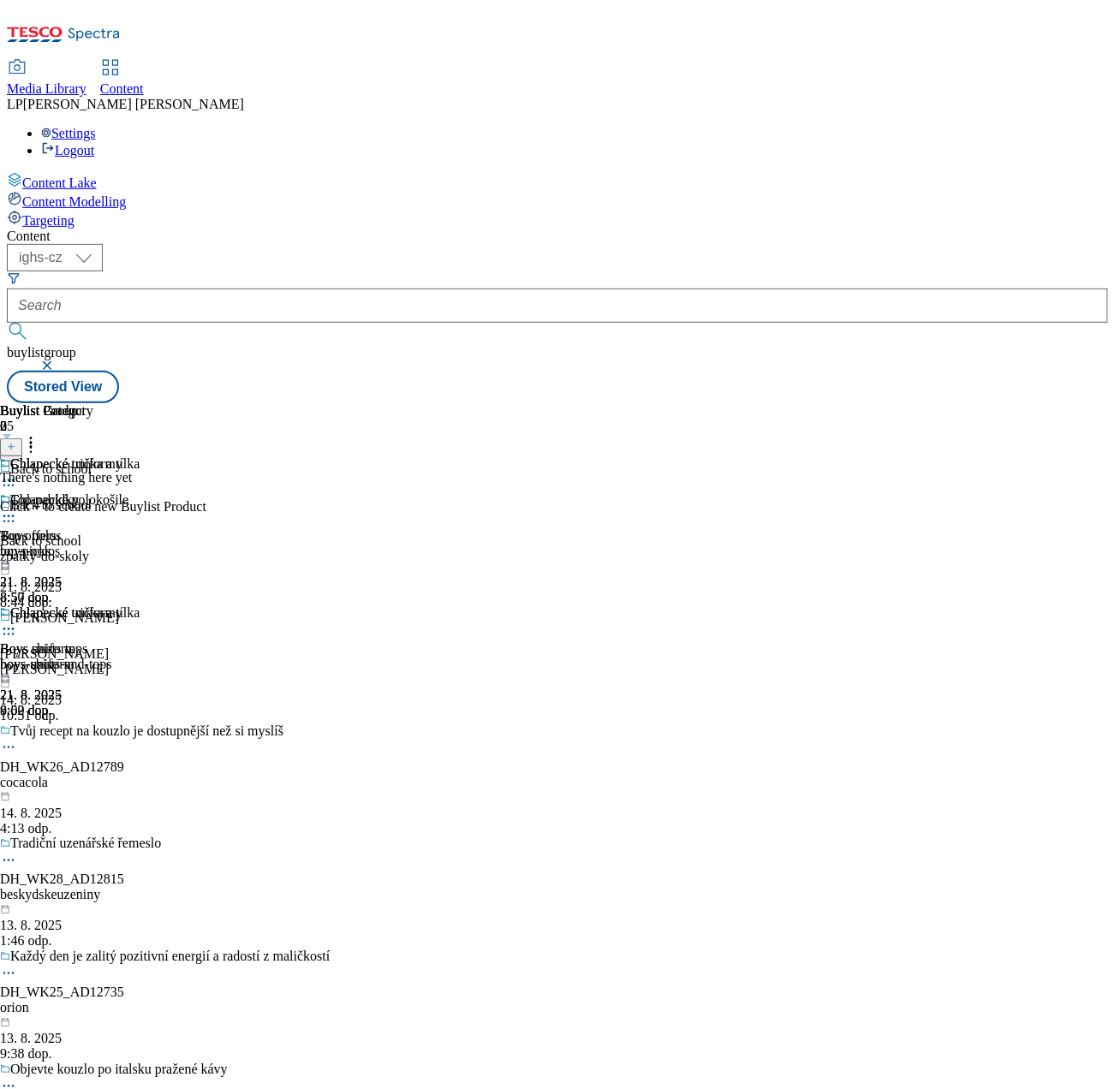
drag, startPoint x: 664, startPoint y: 26, endPoint x: 128, endPoint y: 486, distance: 706.4
click at [128, 229] on div "Content Lake Content Modelling Targeting" at bounding box center [557, 200] width 1101 height 57
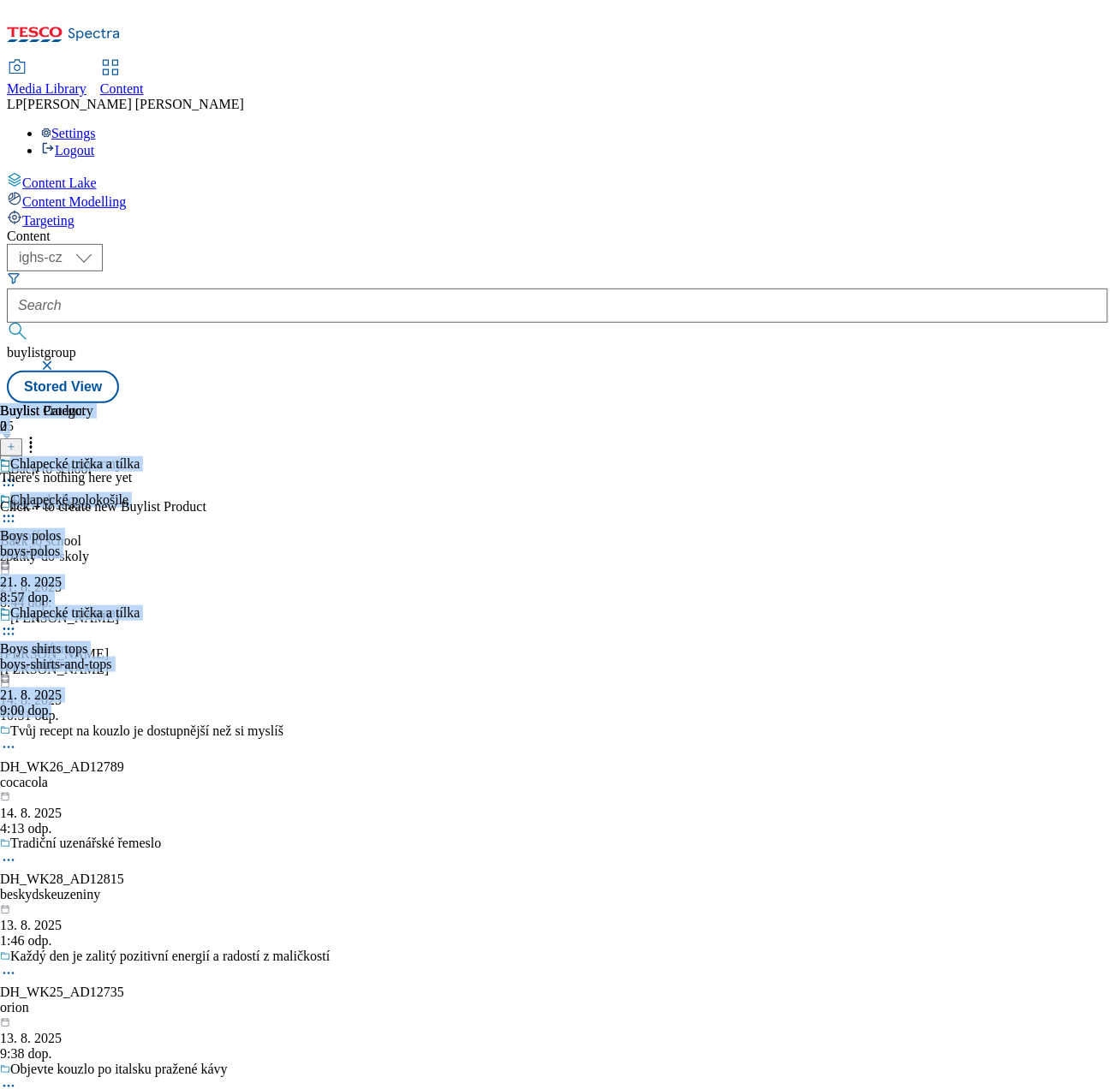
drag, startPoint x: 725, startPoint y: 800, endPoint x: 1066, endPoint y: 829, distance: 343.0
click at [1066, 403] on div "Content ( optional ) ighs-cz ighs-hu ighs-sk ighs-cz buylistgroup Stored View B…" at bounding box center [557, 316] width 1101 height 175
click at [122, 695] on div "Top nabídky Top offers top-picks 21. 8. 2025 8:50 dop. Chlapecké uniformy Boys …" at bounding box center [61, 605] width 122 height 226
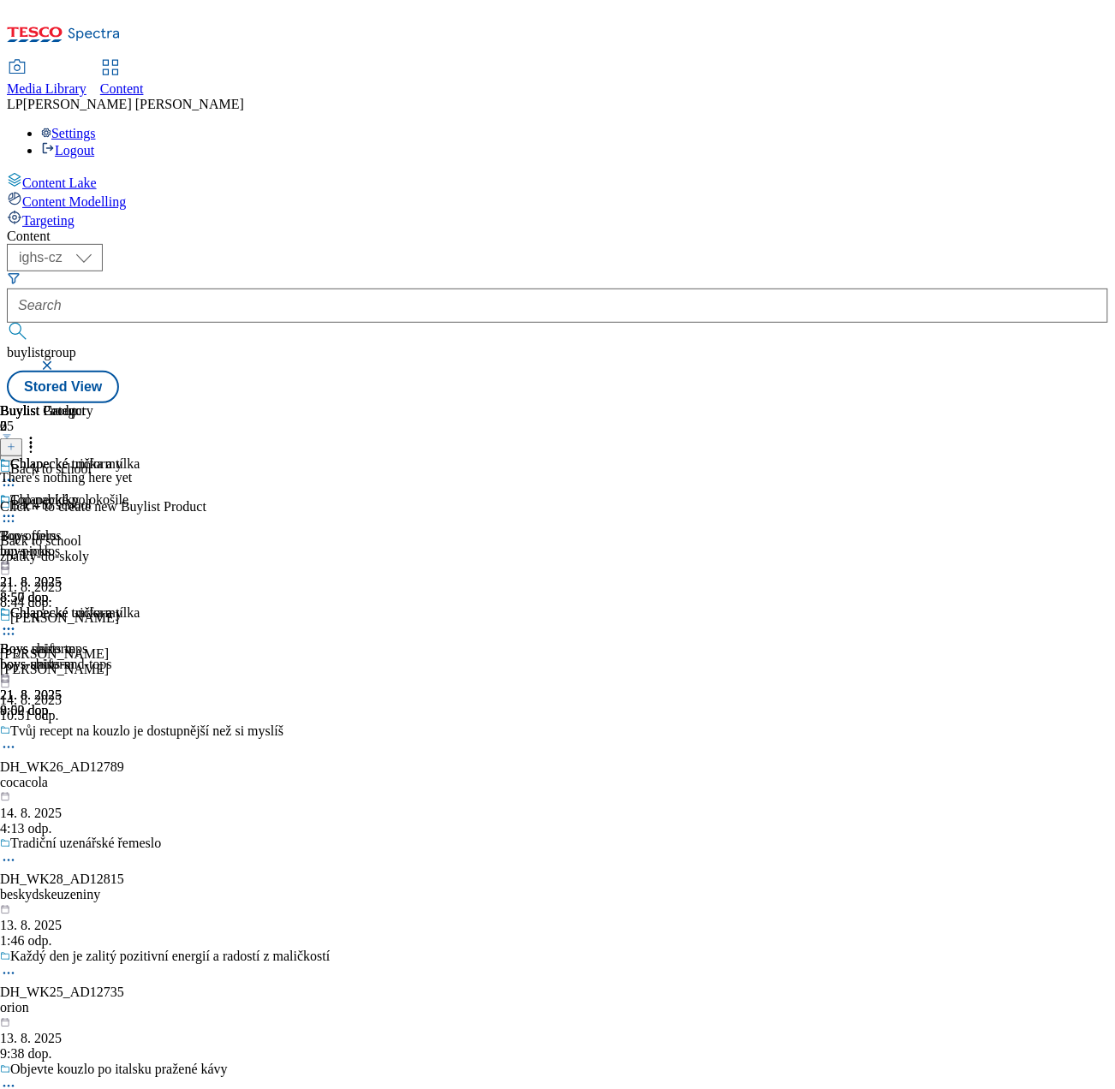
scroll to position [0, 90]
click at [79, 492] on div "Top nabídky" at bounding box center [44, 499] width 69 height 15
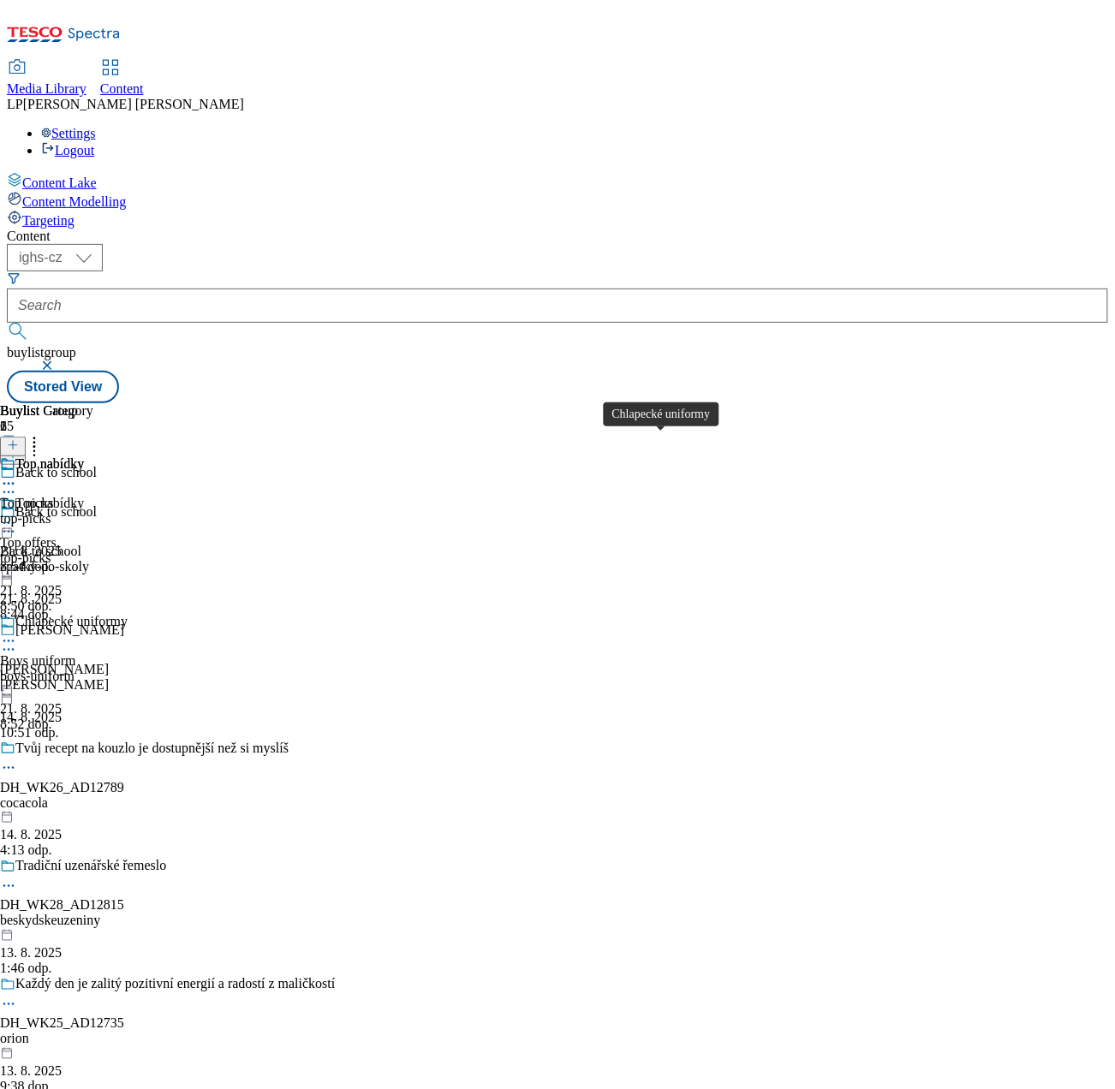
click at [128, 614] on div "Chlapecké uniformy" at bounding box center [71, 621] width 112 height 15
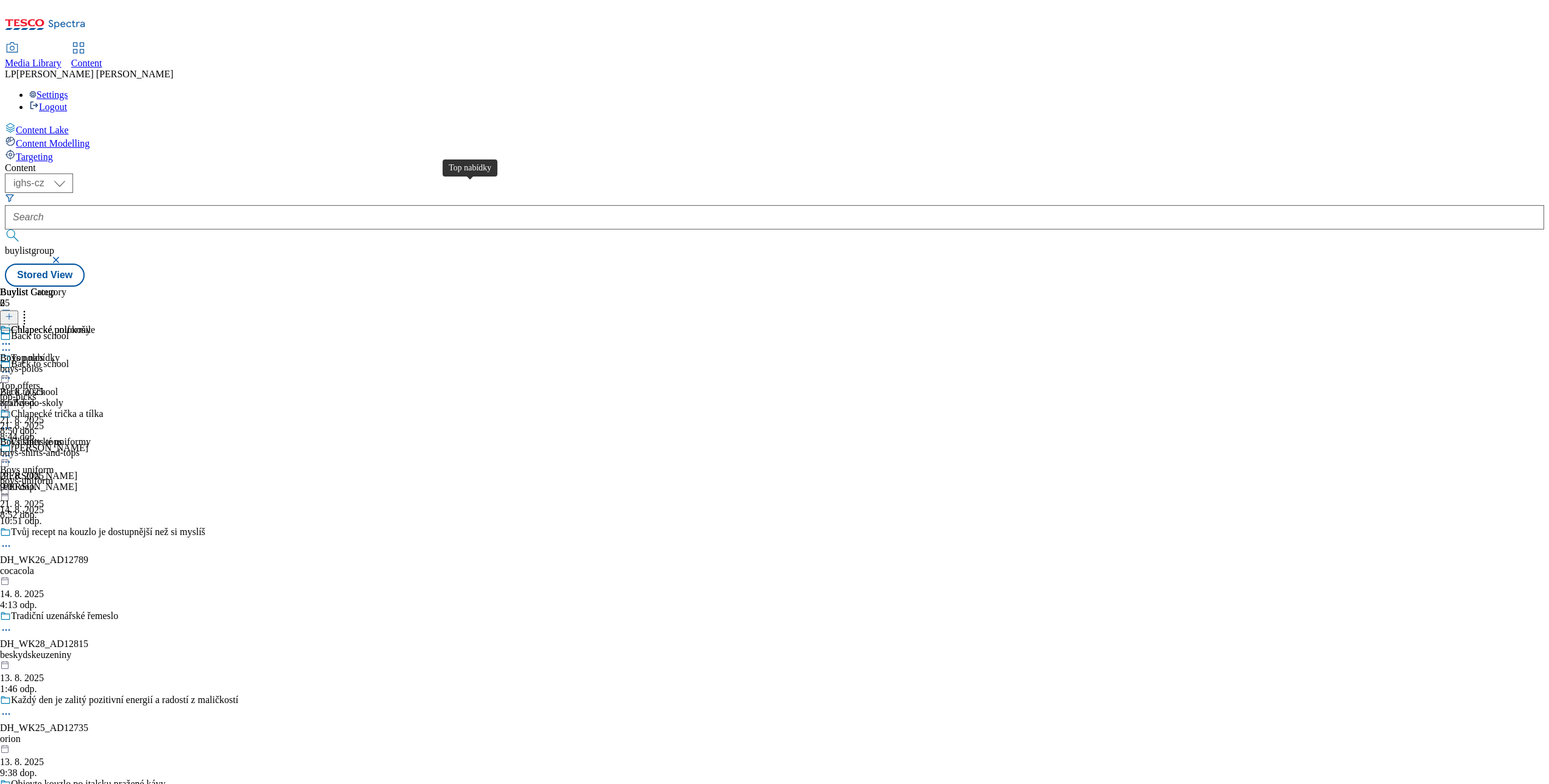
click at [60, 353] on div "Top nabídky" at bounding box center [35, 358] width 49 height 11
click at [60, 324] on div "Top nabídky" at bounding box center [35, 329] width 49 height 11
click at [9, 313] on line at bounding box center [9, 316] width 0 height 6
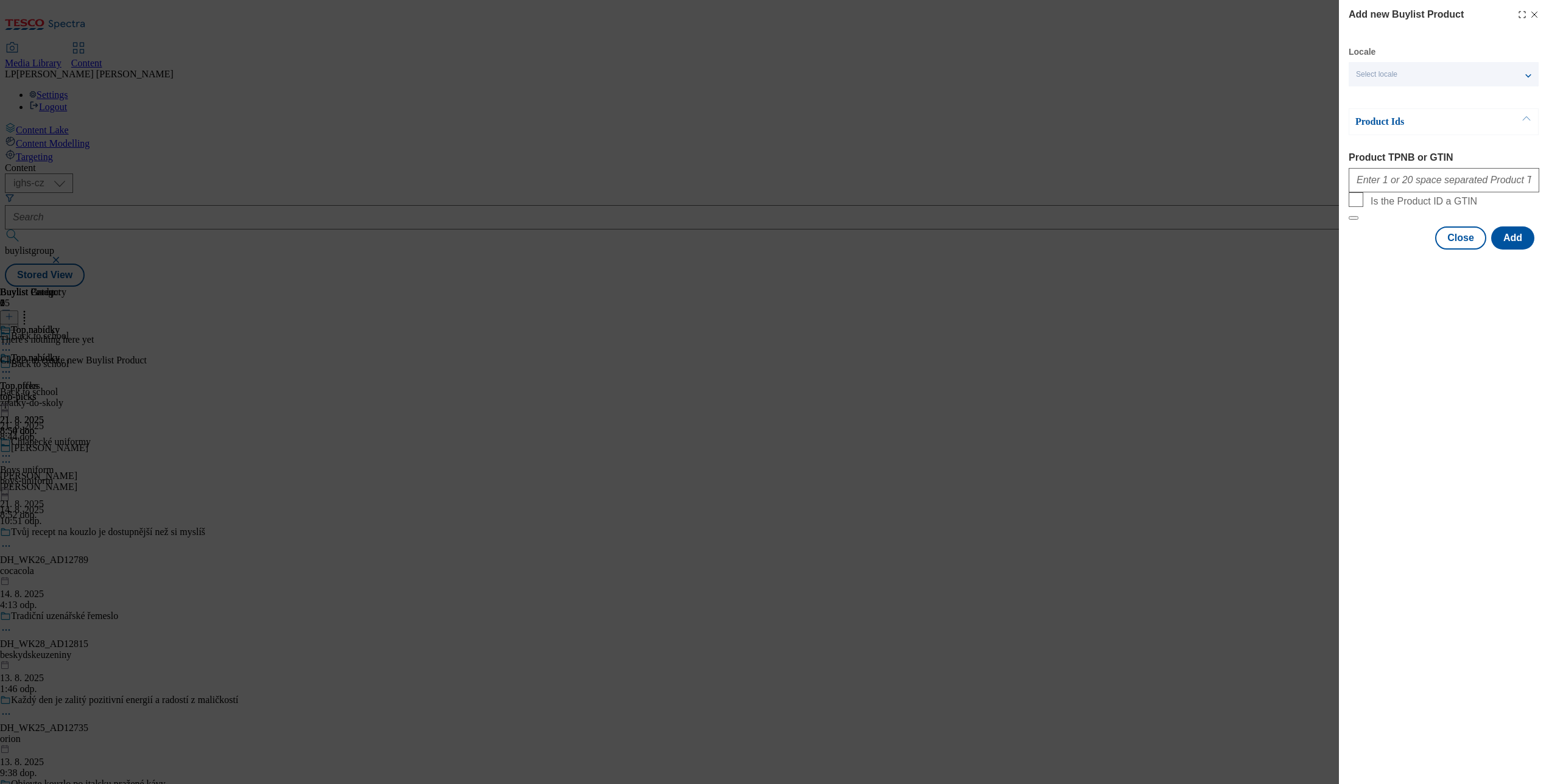
click at [1161, 63] on div "Select locale" at bounding box center [1443, 74] width 190 height 24
click at [1161, 97] on span "English" at bounding box center [1391, 97] width 28 height 6
click at [1161, 97] on input "English" at bounding box center [1363, 98] width 15 height 15
click at [1161, 154] on label "Product TPNB or GTIN" at bounding box center [1444, 157] width 191 height 11
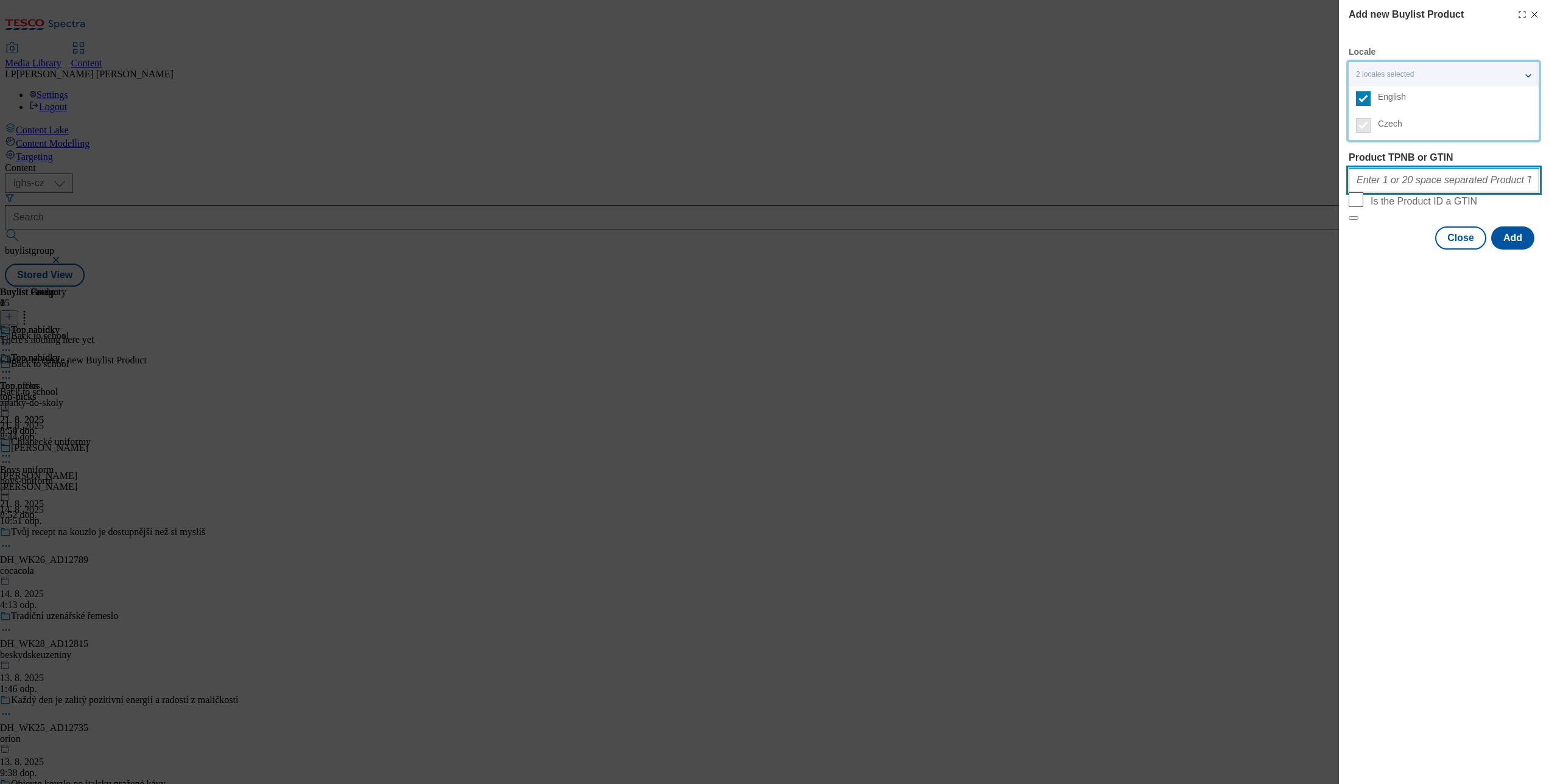
click at [1161, 168] on input "Product TPNB or GTIN" at bounding box center [1444, 180] width 191 height 24
click at [1161, 193] on input "Product TPNB or GTIN" at bounding box center [1444, 180] width 191 height 24
type input "220343465 220343464 220343467 220343466 220343470 220343469 220343468"
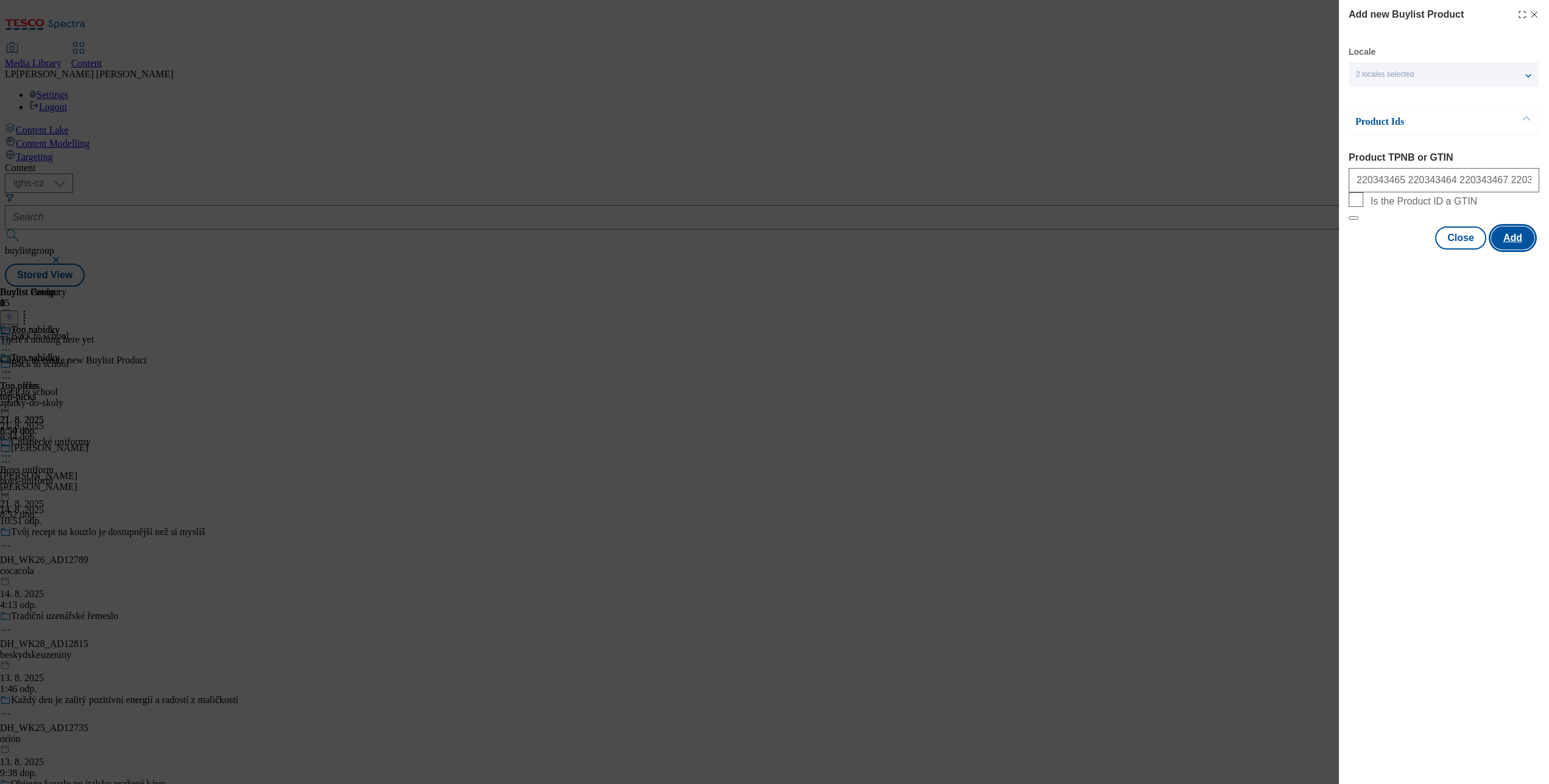
click at [1161, 249] on button "Add" at bounding box center [1512, 238] width 43 height 23
click at [1161, 334] on div "Add new Buylist Product Locale 2 locales selected English Czech Product Ids Pro…" at bounding box center [774, 392] width 1549 height 784
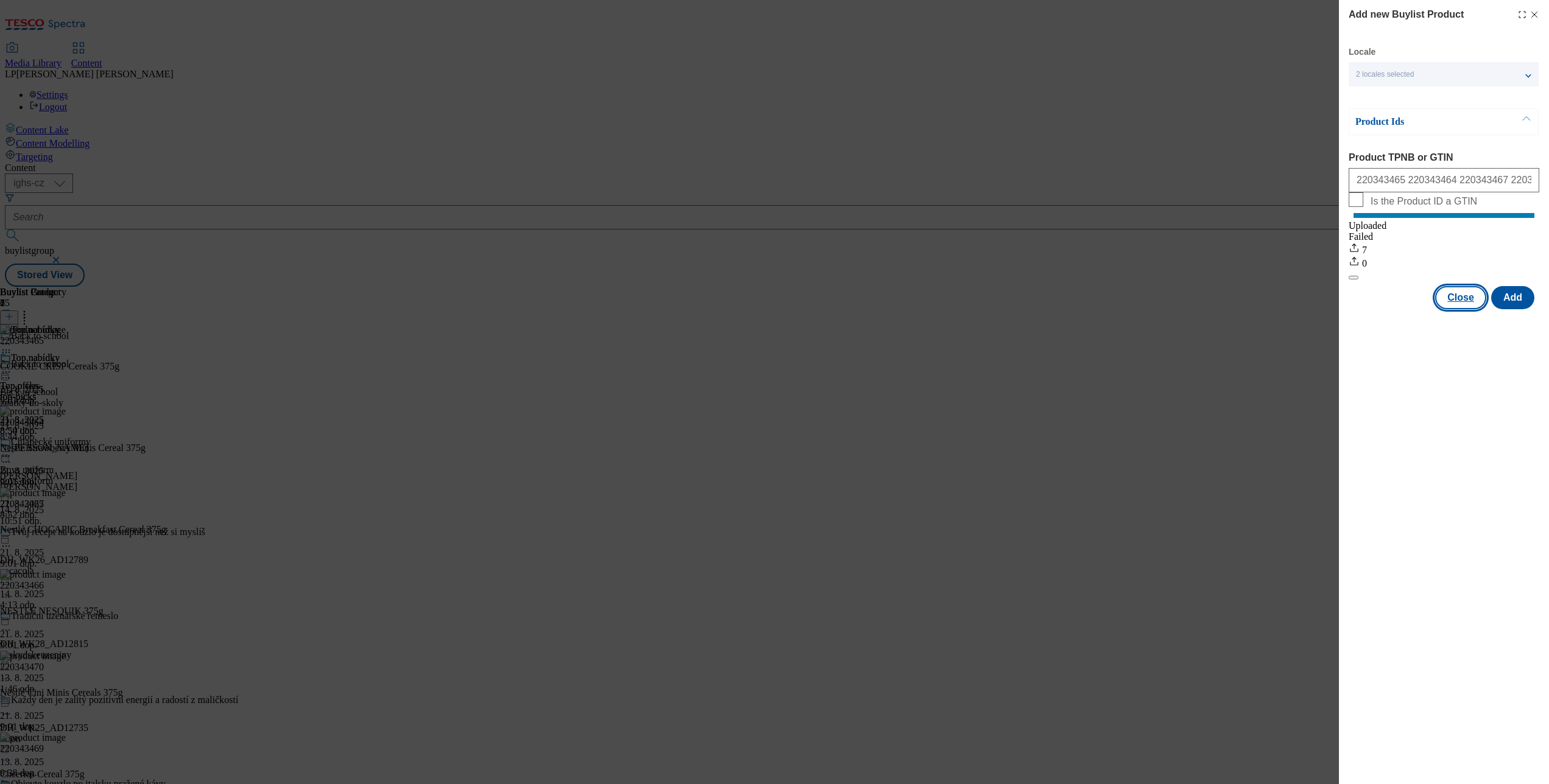
click at [1161, 309] on button "Close" at bounding box center [1461, 298] width 51 height 23
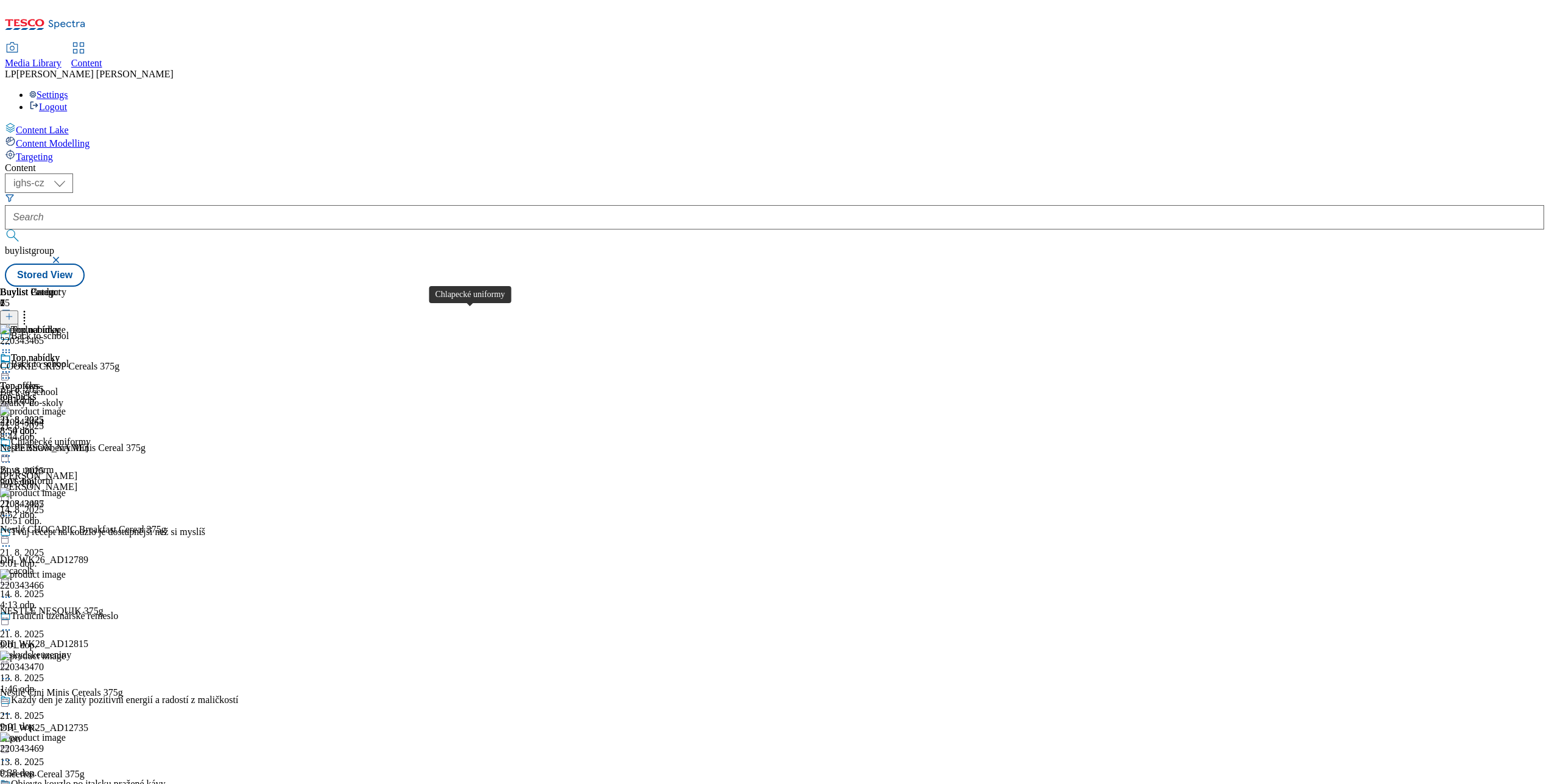
click at [91, 436] on div "Chlapecké uniformy" at bounding box center [50, 441] width 80 height 11
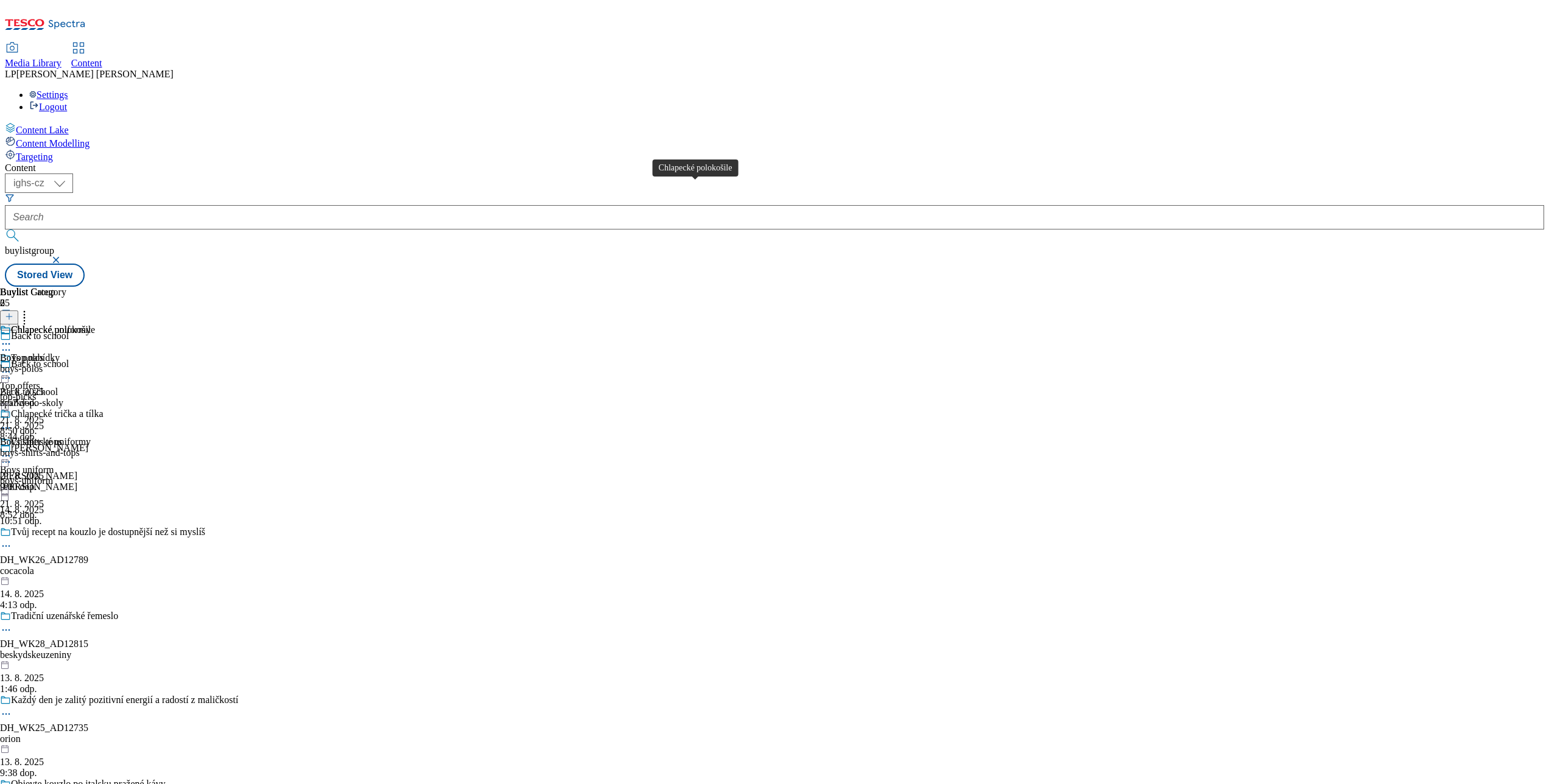
click at [95, 324] on div "Chlapecké polokošile" at bounding box center [53, 329] width 84 height 11
click at [14, 312] on icon at bounding box center [9, 316] width 9 height 9
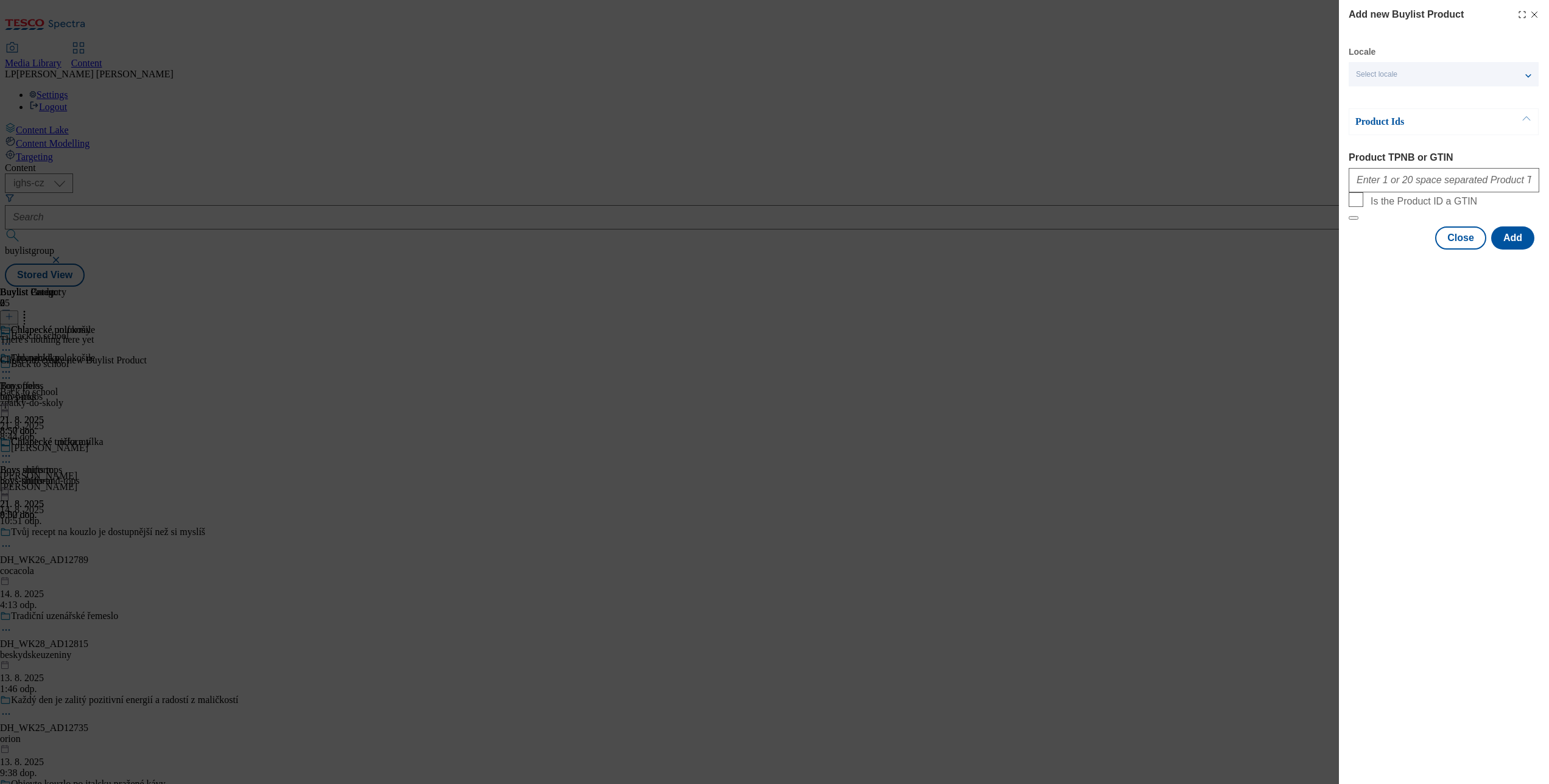
click at [1161, 72] on div "Select locale" at bounding box center [1443, 74] width 190 height 24
click at [1161, 99] on input "English" at bounding box center [1363, 98] width 15 height 15
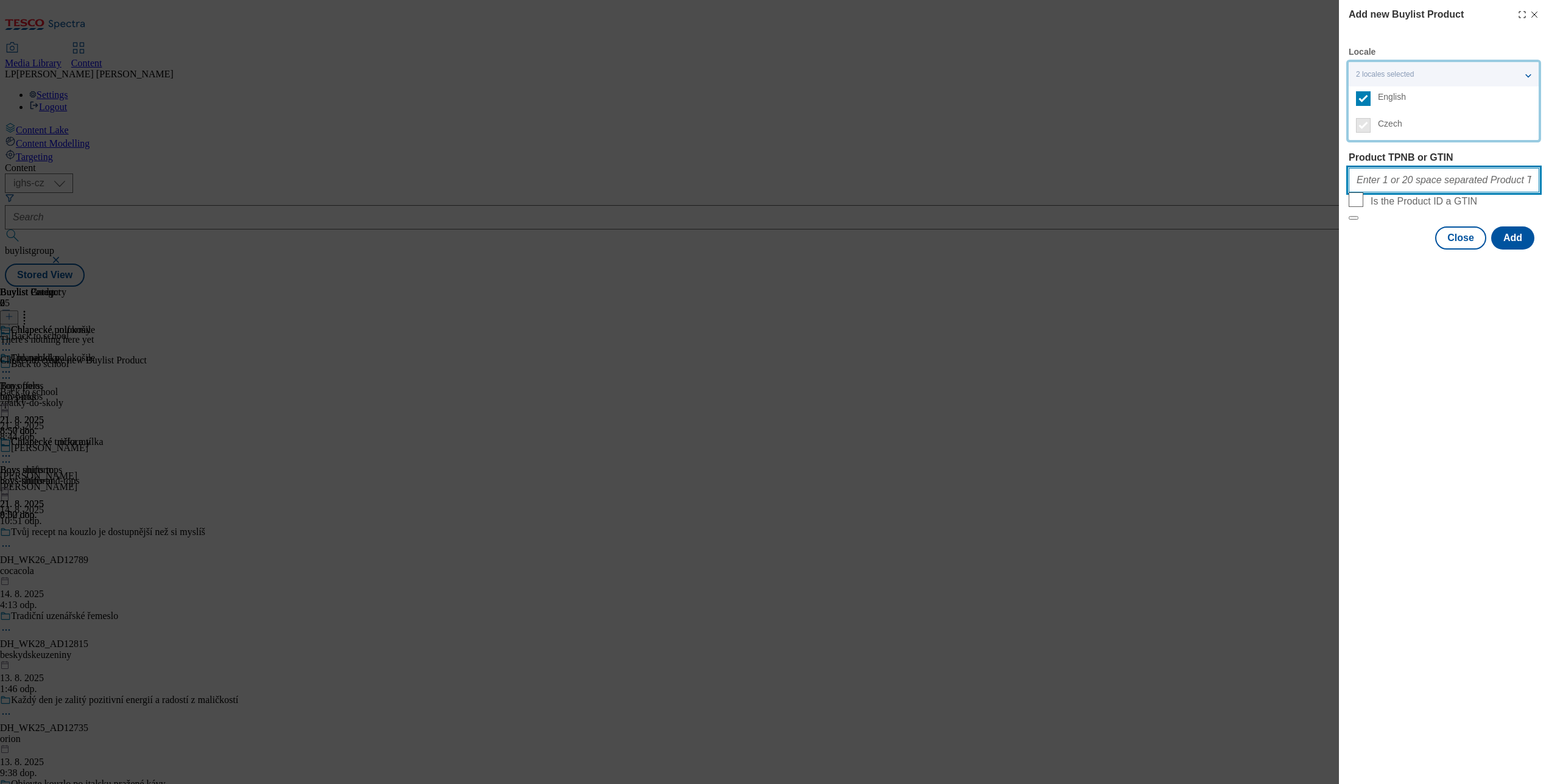
click at [1161, 183] on input "Product TPNB or GTIN" at bounding box center [1444, 180] width 191 height 24
type input "105008897 105008870 105010017 105010029 105010025 105010016 105008900 105008892…"
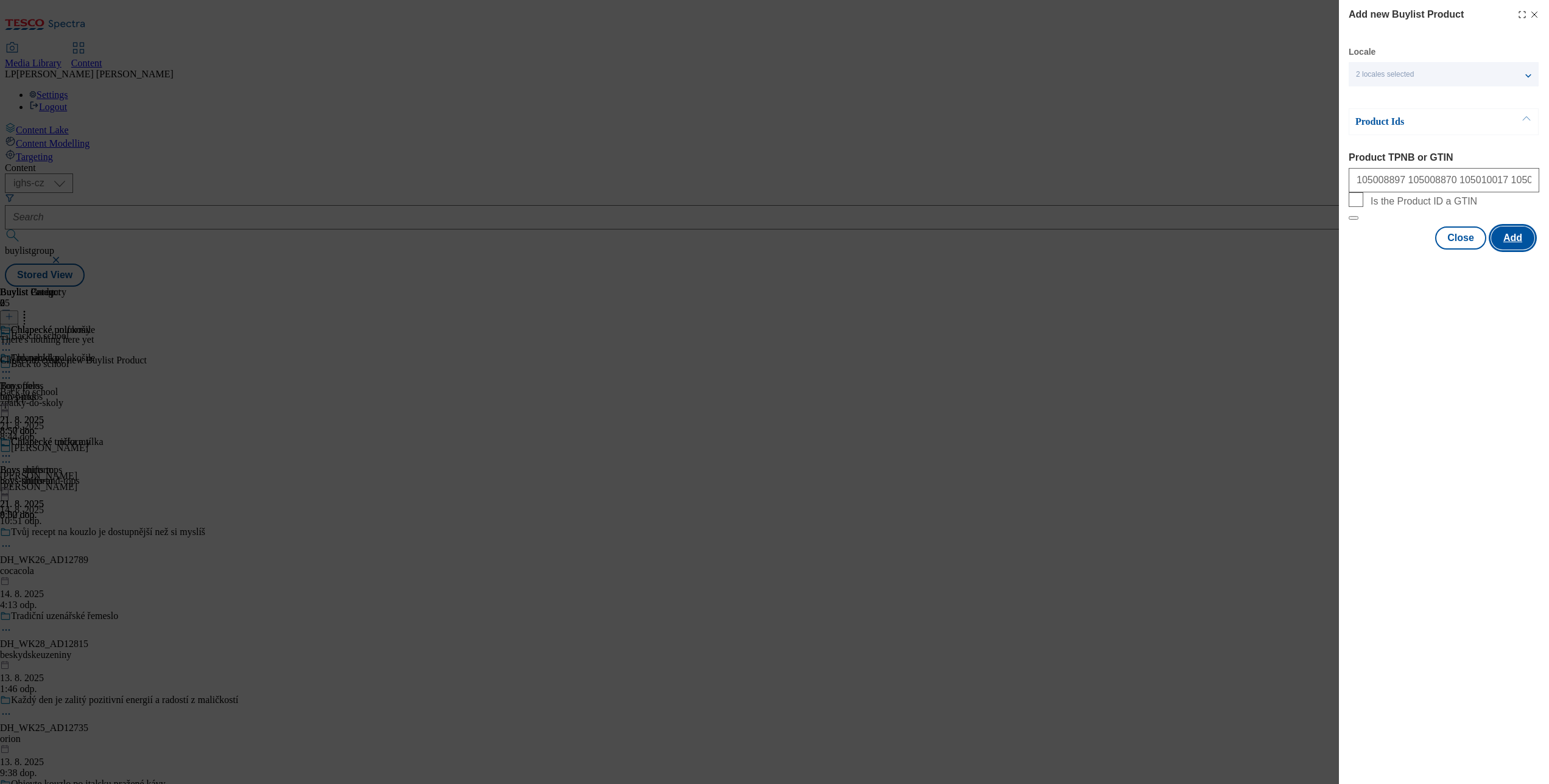
click at [1161, 249] on button "Add" at bounding box center [1512, 238] width 43 height 23
click at [1161, 309] on button "Close" at bounding box center [1461, 298] width 51 height 23
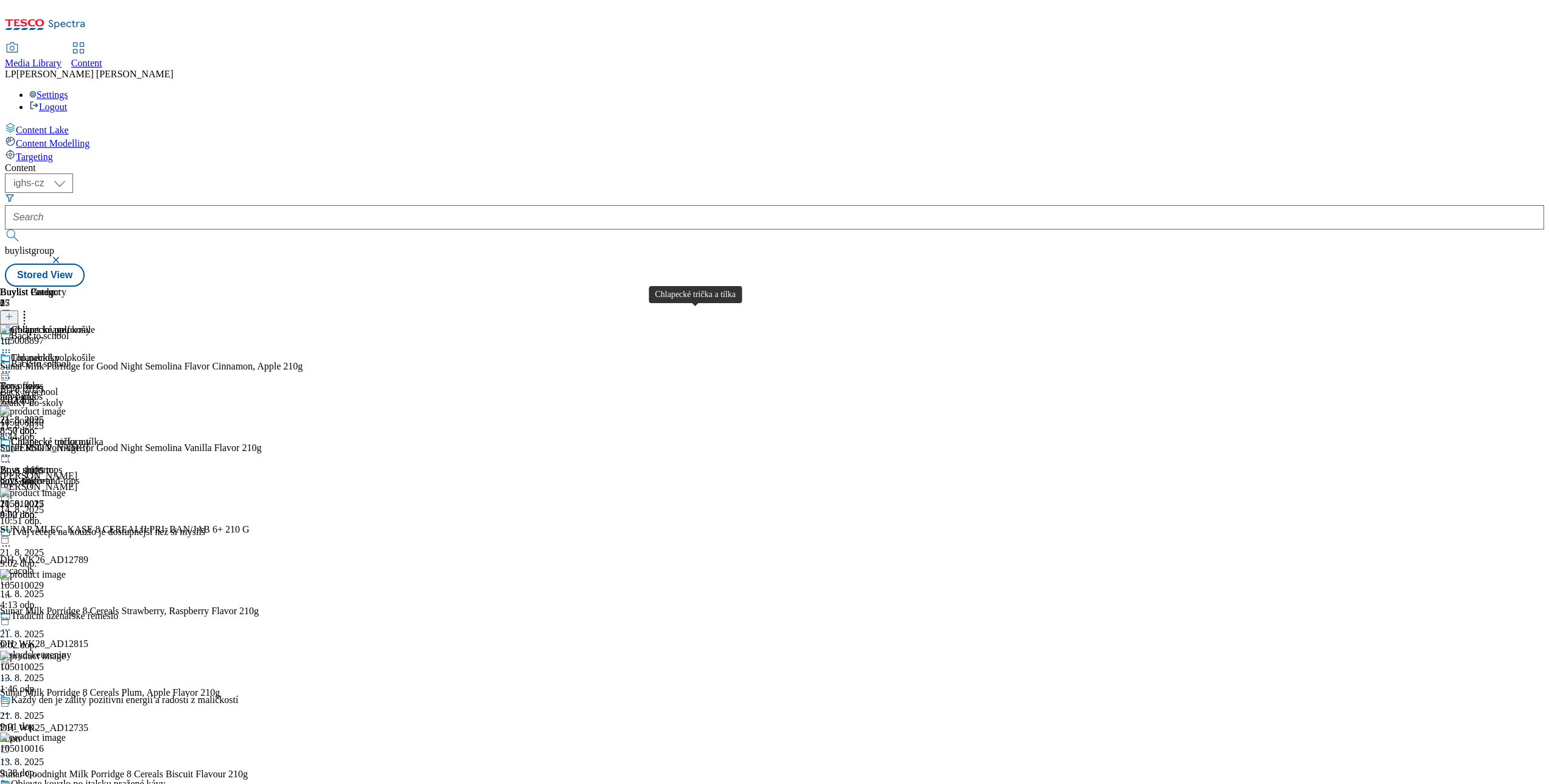
click at [103, 436] on div "Chlapecké trička a tílka" at bounding box center [56, 441] width 92 height 11
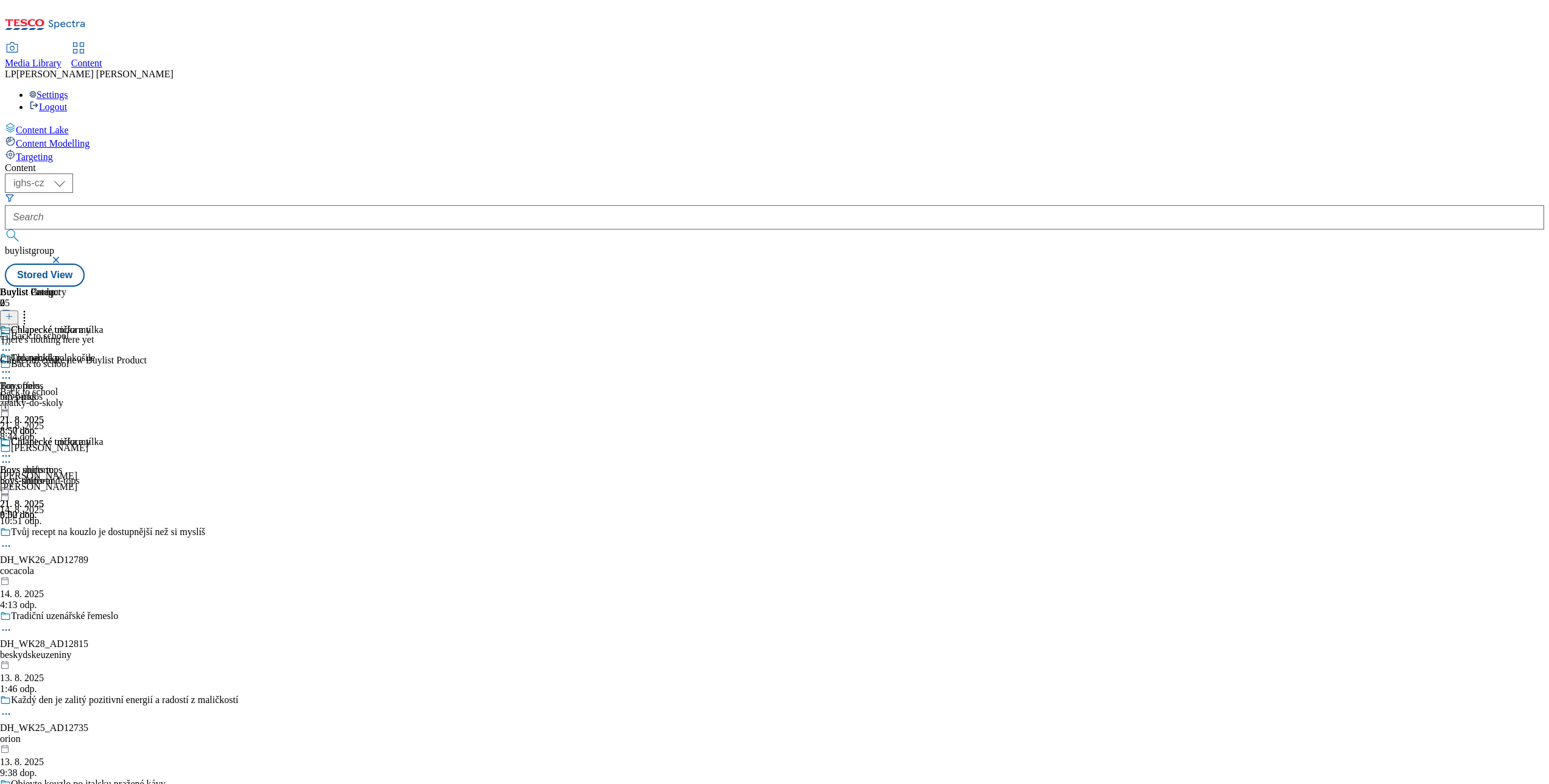
click at [14, 312] on icon at bounding box center [9, 316] width 9 height 9
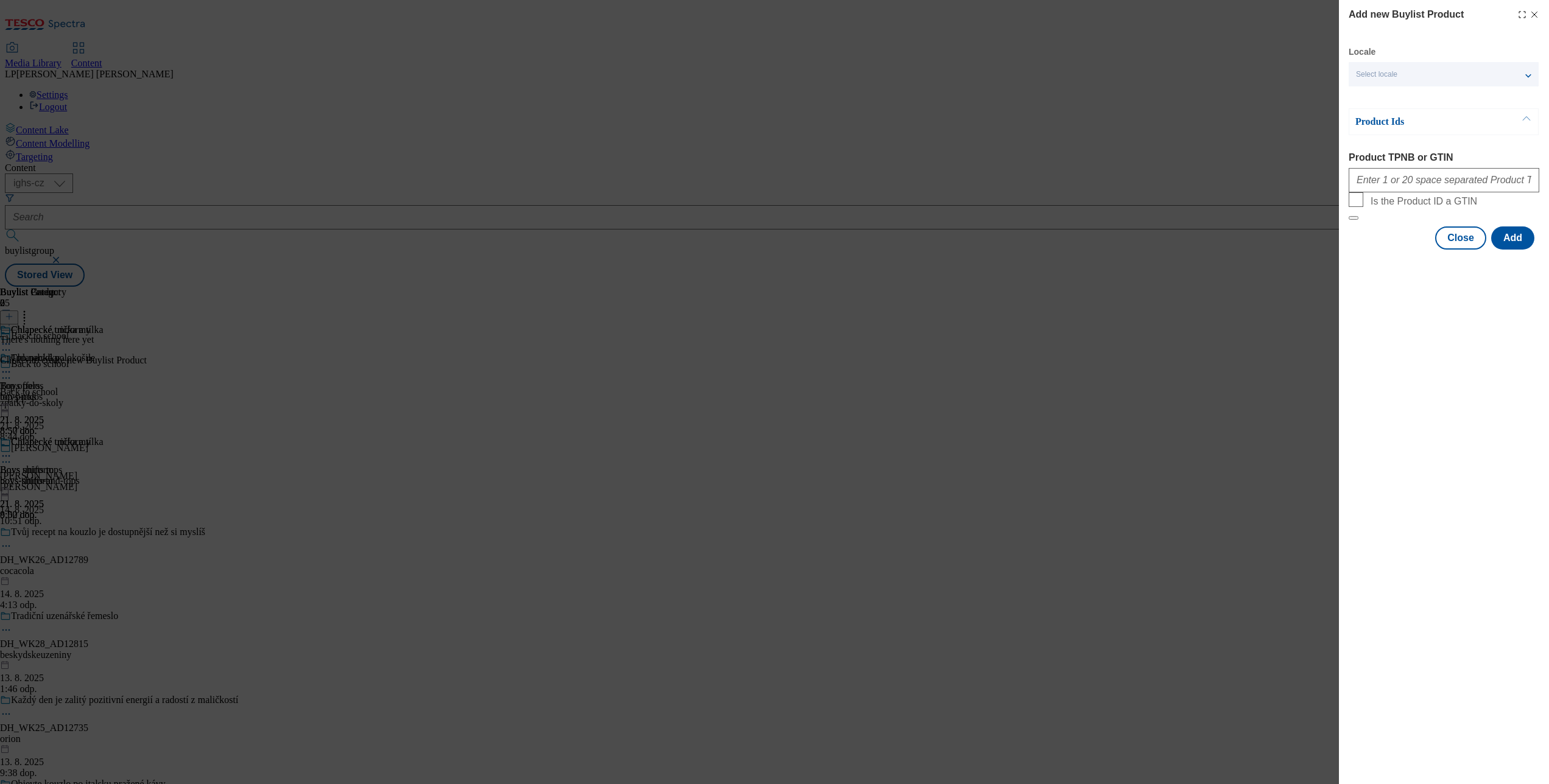
click at [1161, 82] on div "Select locale" at bounding box center [1443, 74] width 190 height 24
click at [1161, 94] on span "English" at bounding box center [1391, 97] width 28 height 6
click at [1161, 92] on input "English" at bounding box center [1363, 98] width 15 height 15
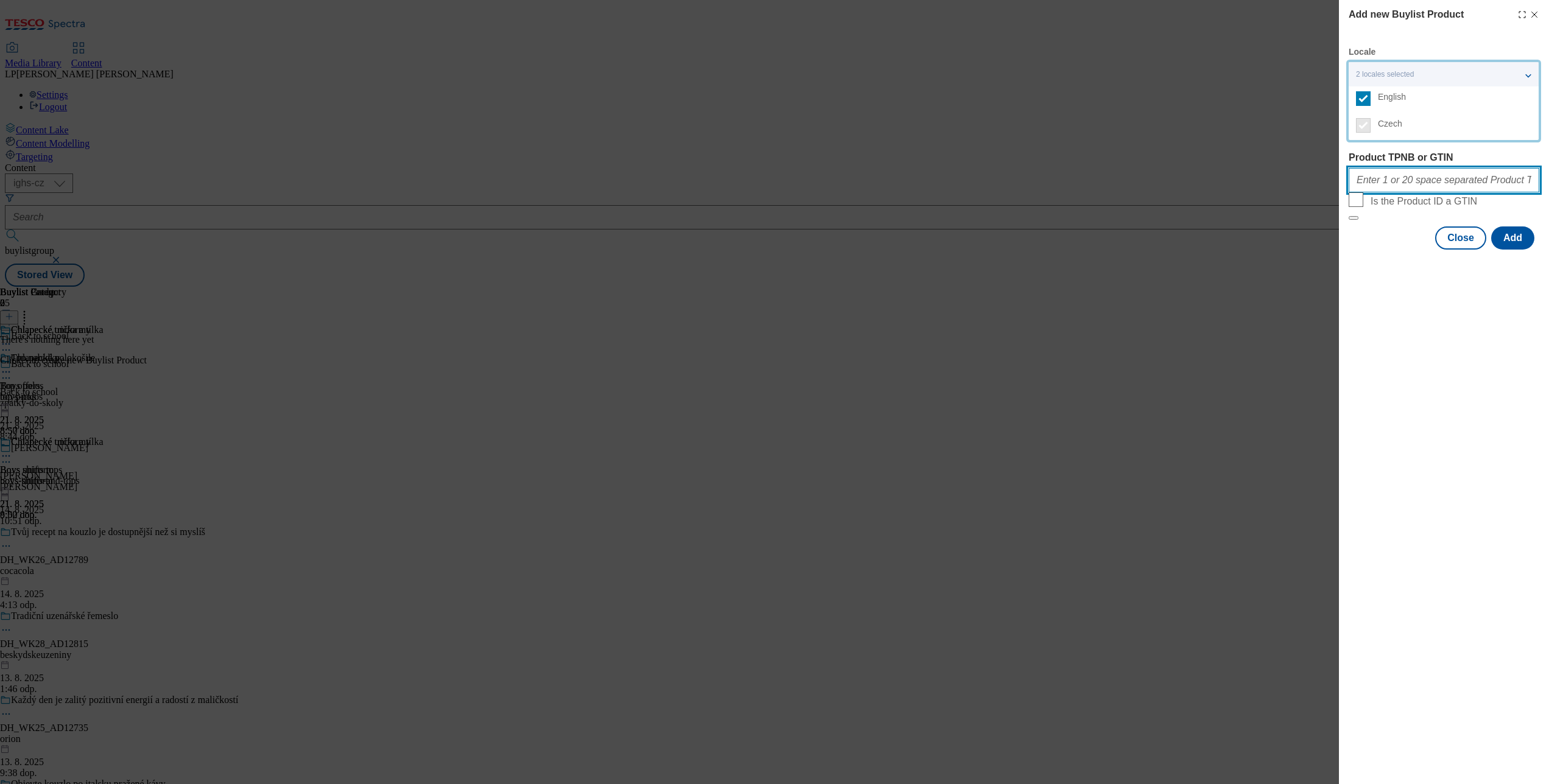
click at [1161, 190] on input "Product TPNB or GTIN" at bounding box center [1444, 180] width 191 height 24
type input "215217993 218780081 215217962 220195026 220303993 220334071 105013921 105028284…"
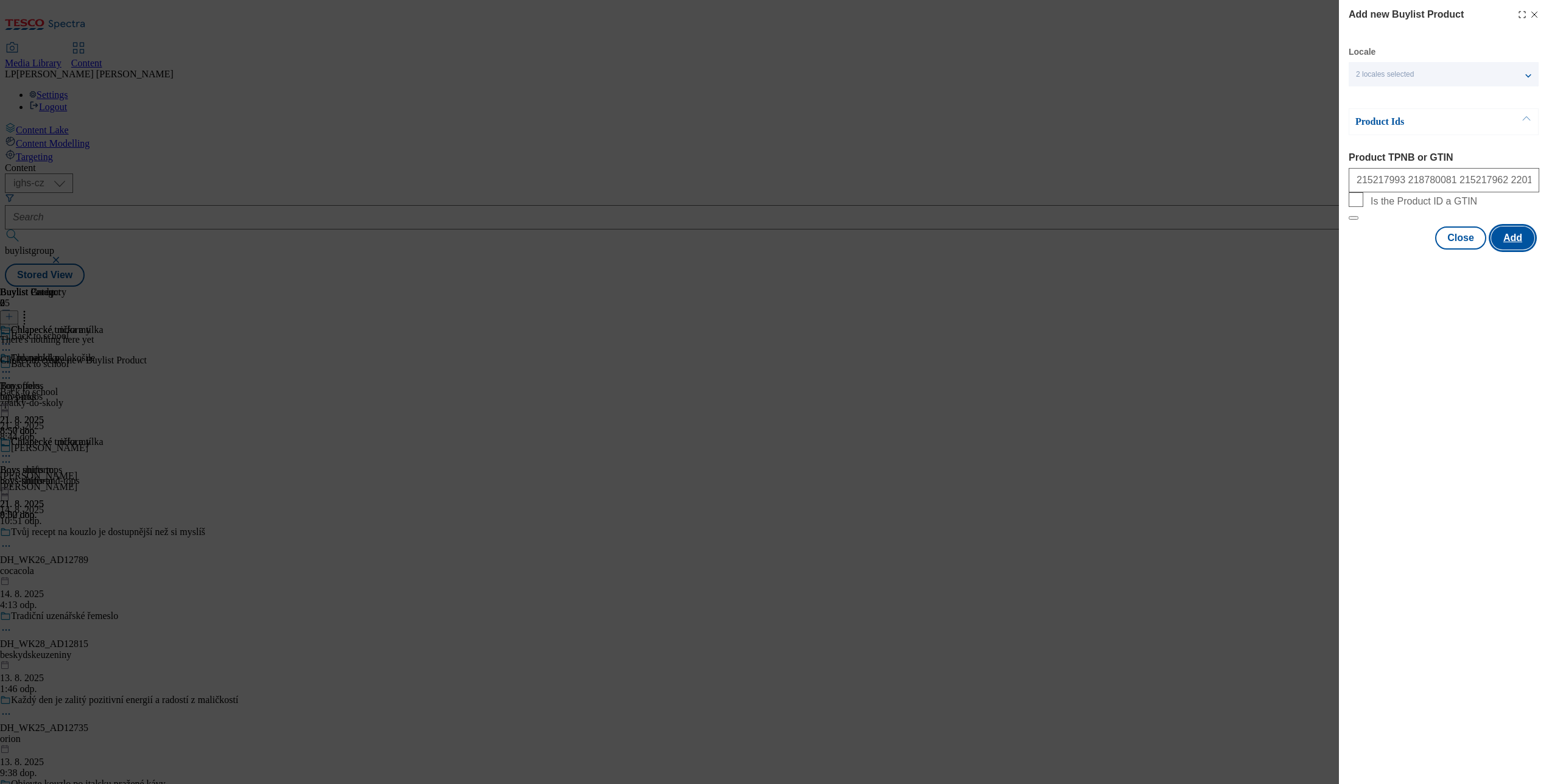
click at [1161, 249] on button "Add" at bounding box center [1512, 238] width 43 height 23
click at [1071, 587] on div "Add new Buylist Product Locale 2 locales selected English Czech Product Ids Pro…" at bounding box center [774, 392] width 1549 height 784
click at [668, 190] on div "Add new Buylist Product Locale 2 locales selected English Czech Product Ids Pro…" at bounding box center [774, 392] width 1549 height 784
drag, startPoint x: 1457, startPoint y: 307, endPoint x: 883, endPoint y: 224, distance: 580.0
click at [1161, 301] on div "Close Add" at bounding box center [1444, 298] width 191 height 23
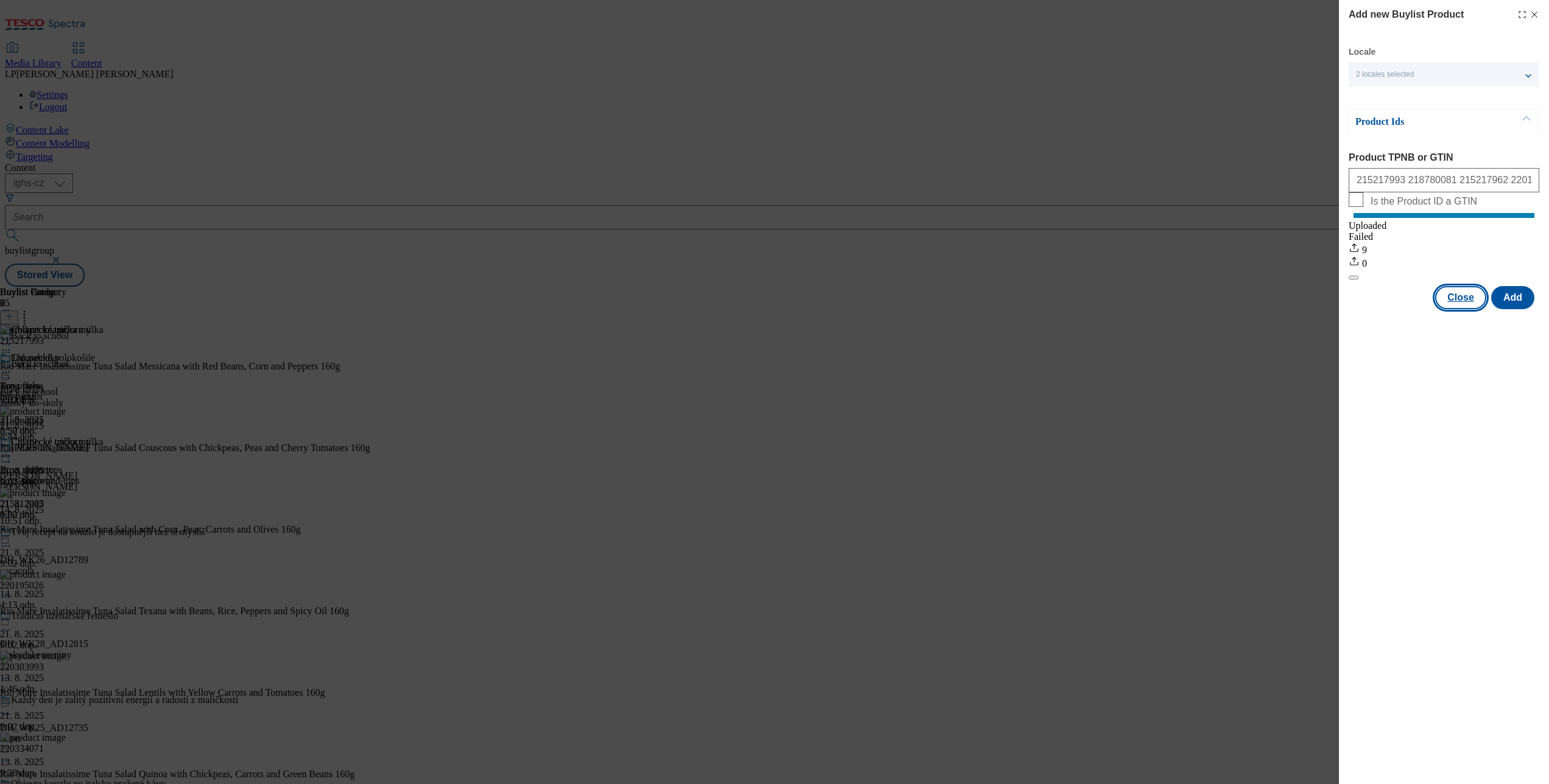
click at [1161, 304] on button "Close" at bounding box center [1461, 298] width 51 height 23
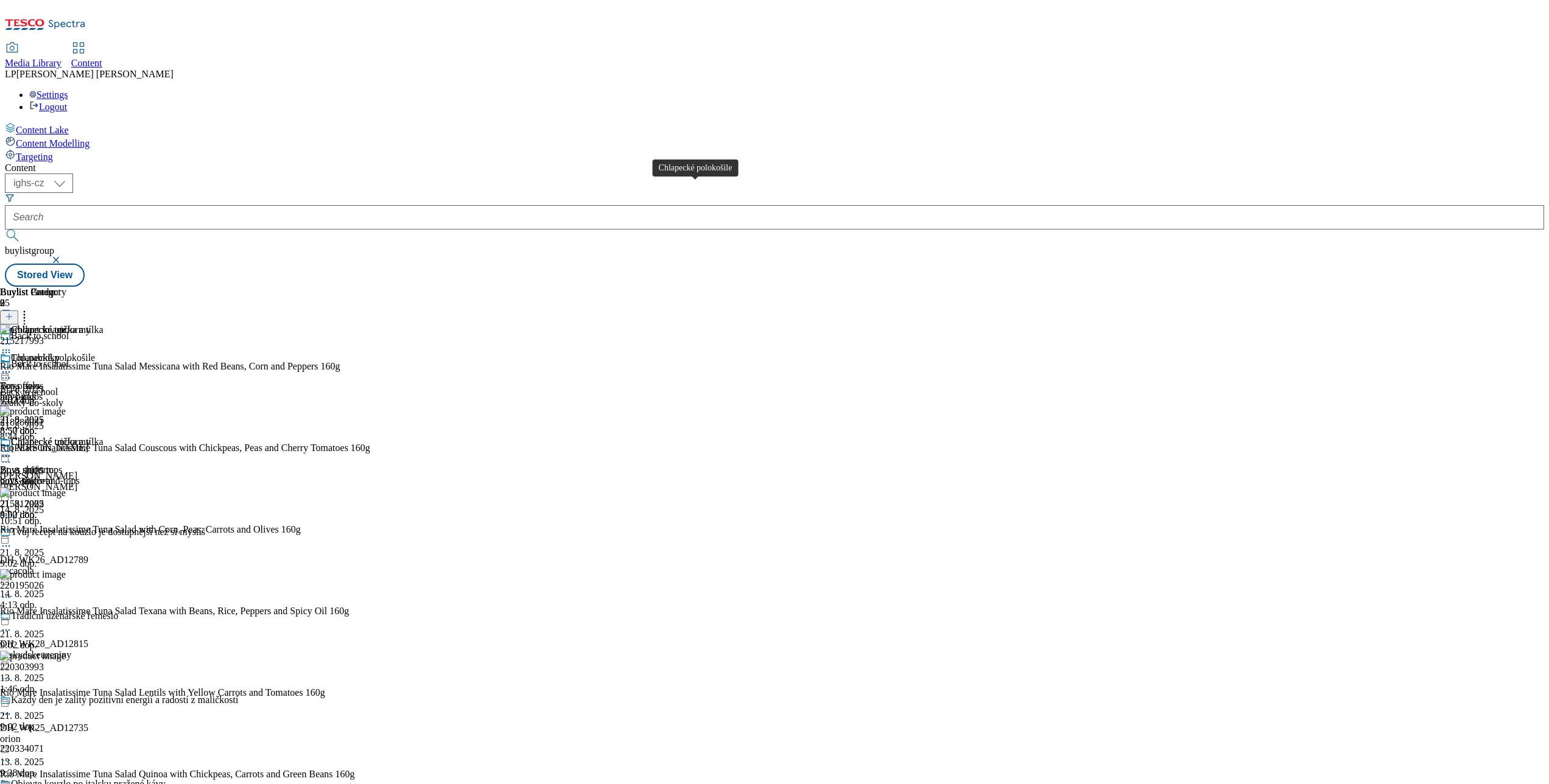
click at [95, 353] on div "Chlapecké polokošile" at bounding box center [53, 358] width 84 height 11
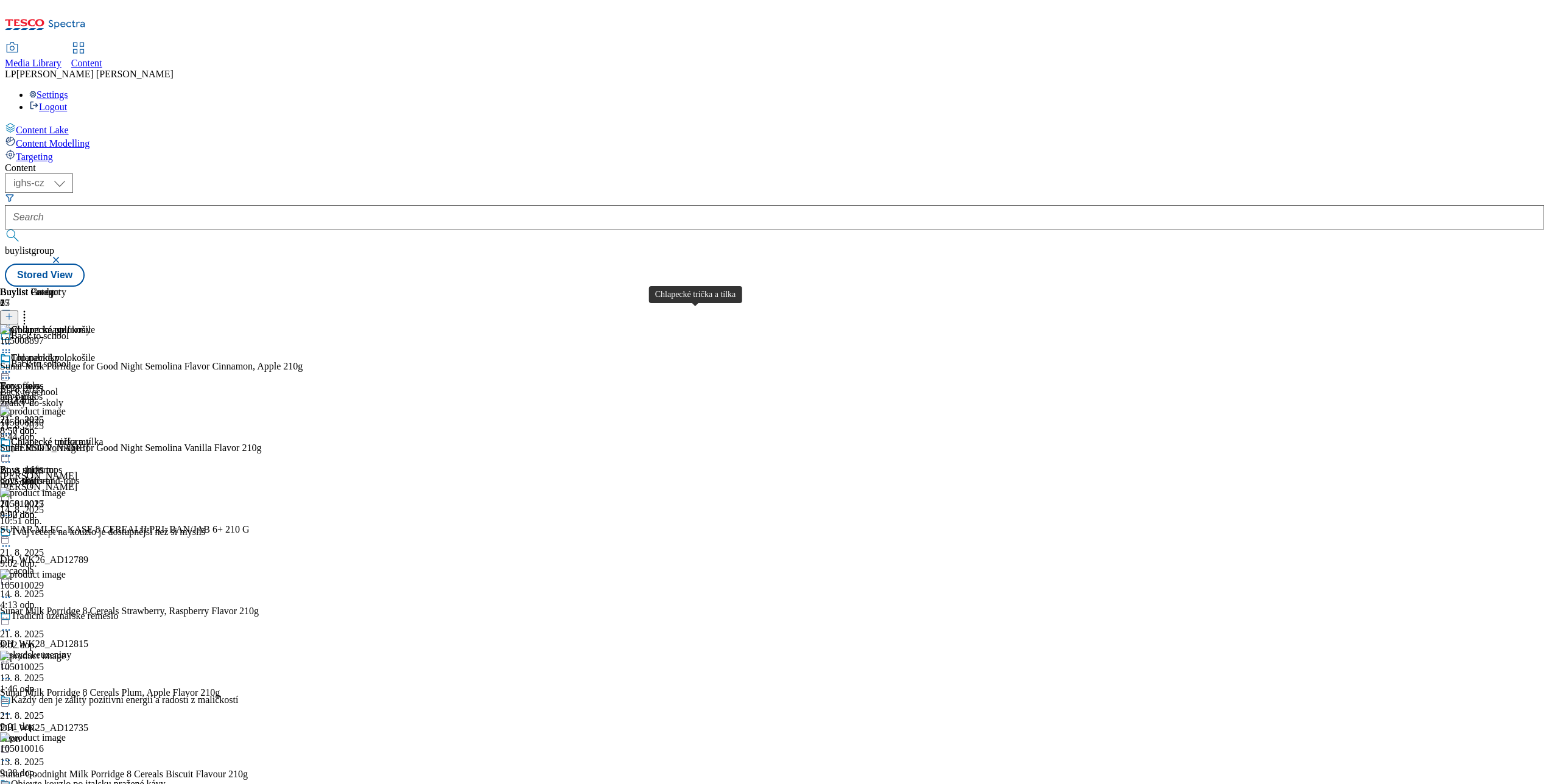
click at [103, 436] on div "Chlapecké trička a tílka" at bounding box center [56, 441] width 92 height 11
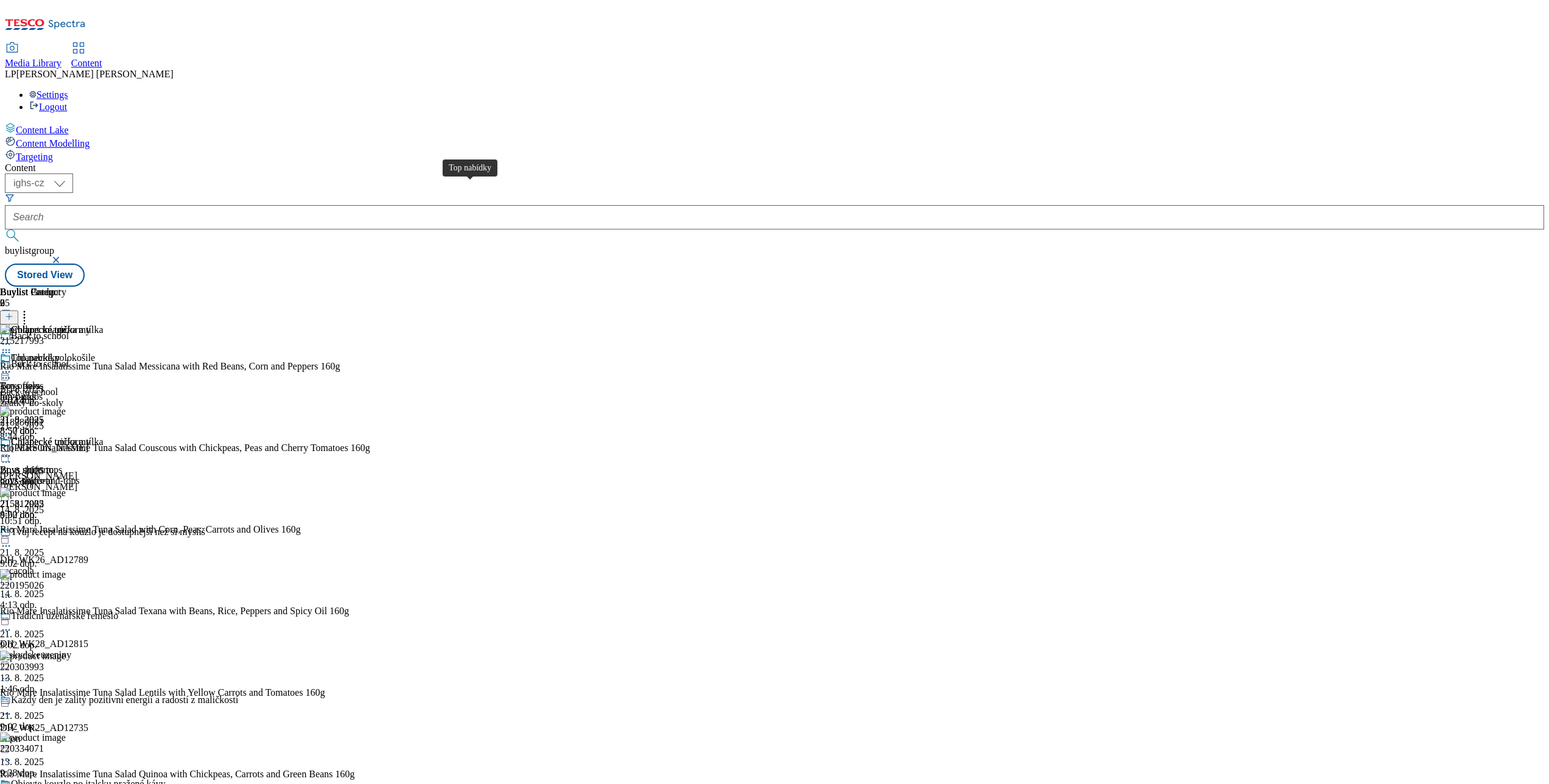
click at [60, 353] on div "Top nabídky" at bounding box center [35, 358] width 49 height 11
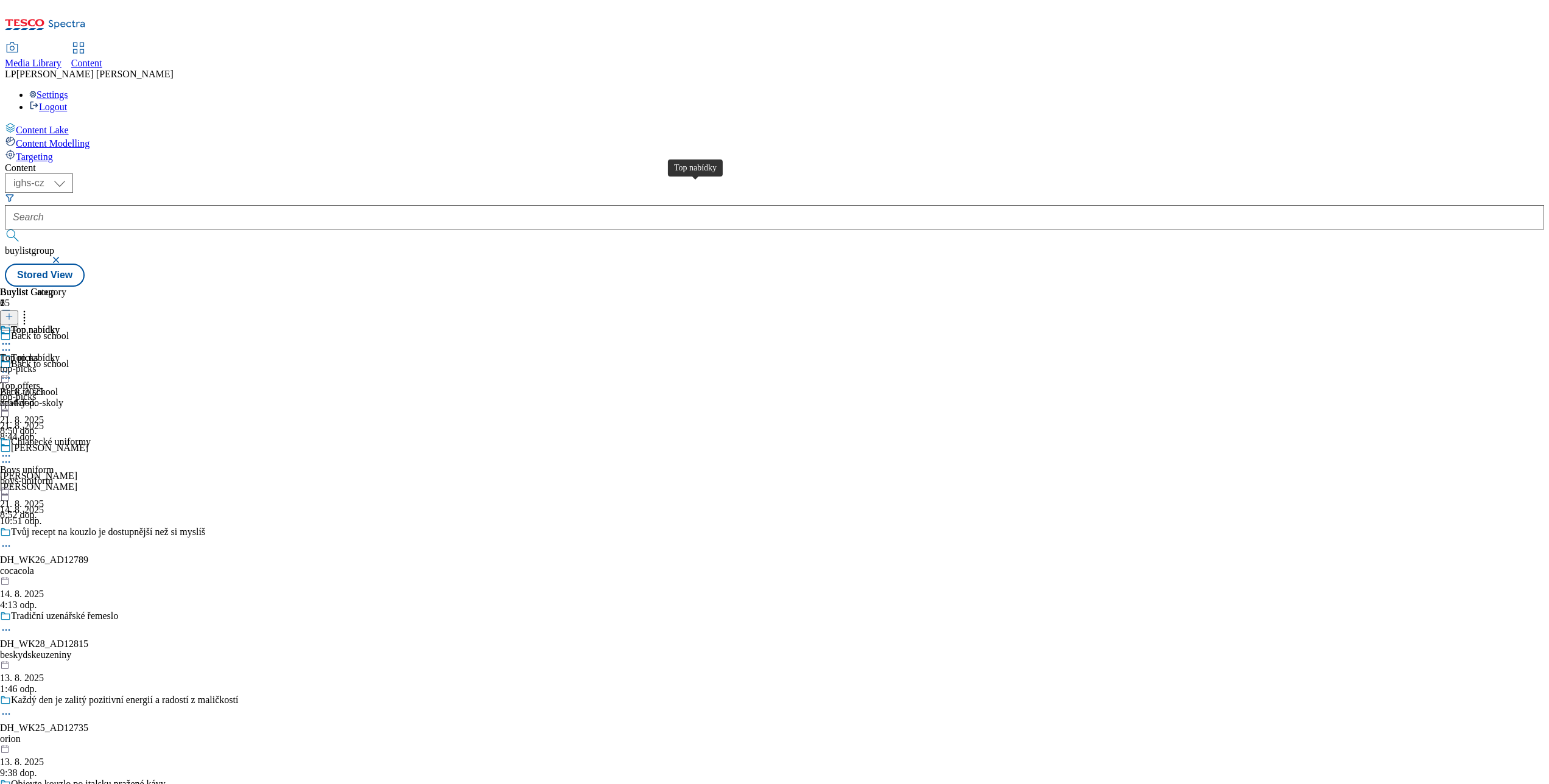
click at [60, 324] on div "Top nabídky" at bounding box center [35, 329] width 49 height 11
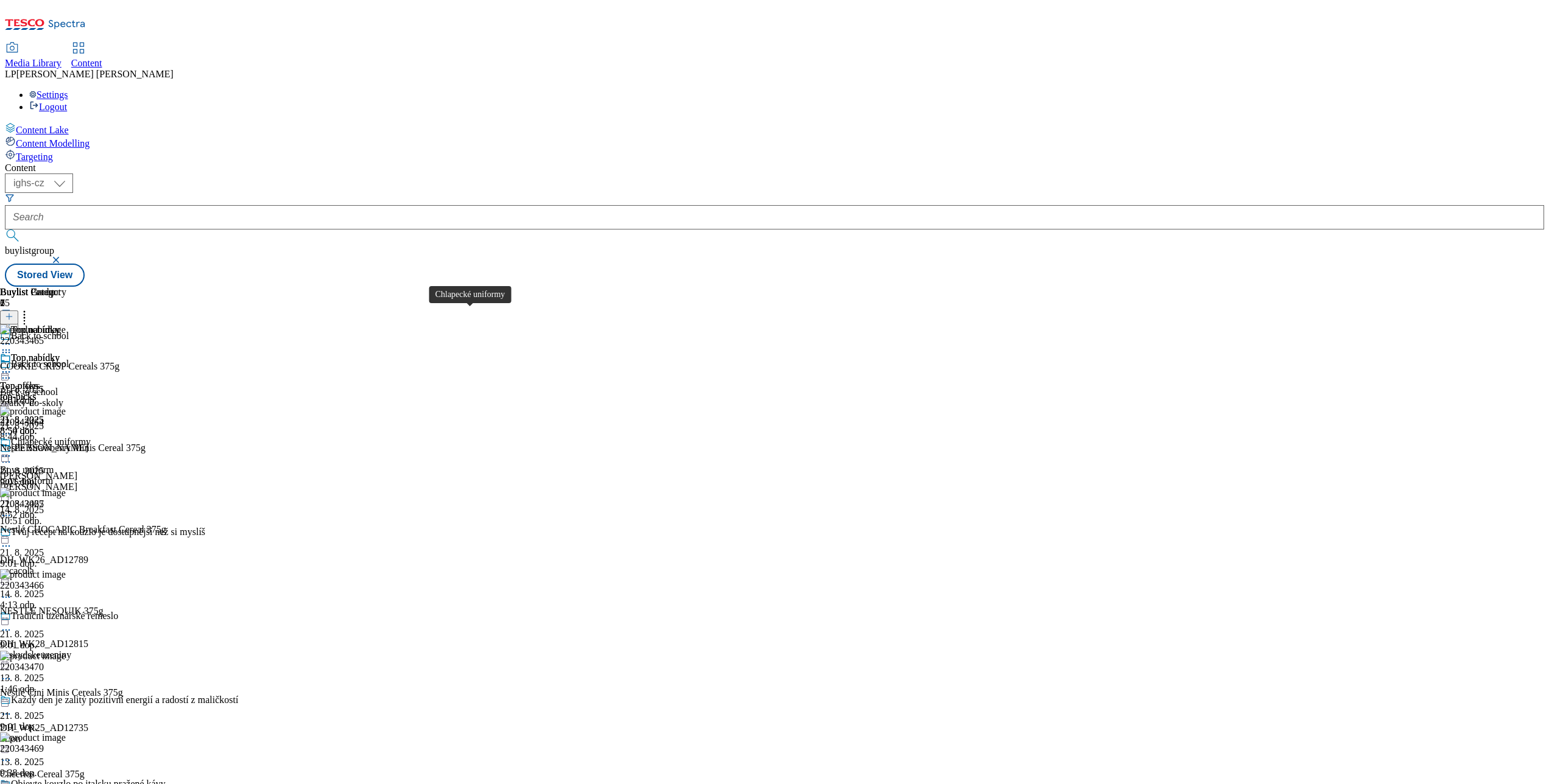
click at [91, 436] on div "Chlapecké uniformy" at bounding box center [50, 441] width 80 height 11
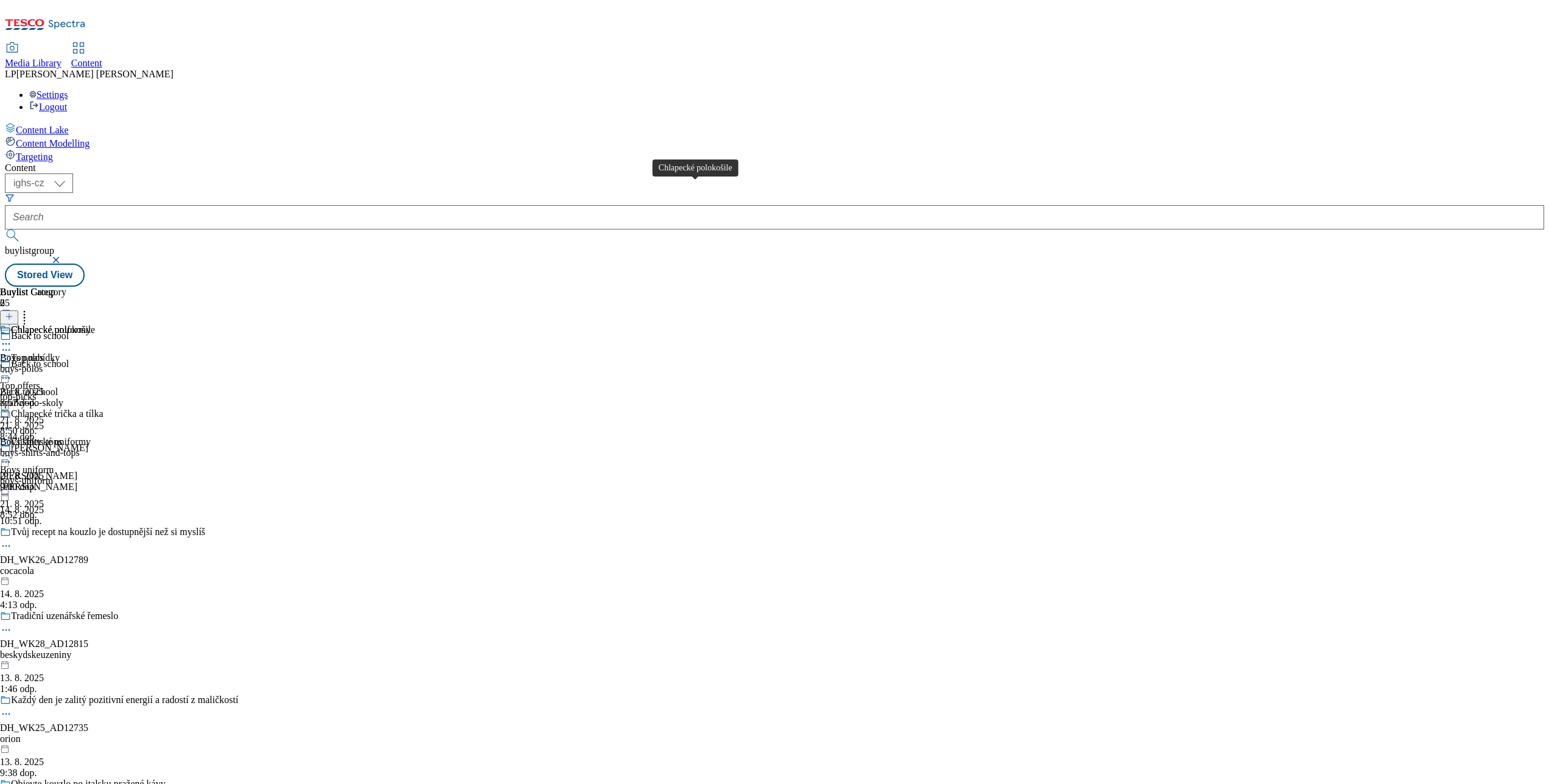
click at [95, 324] on div "Chlapecké polokošile" at bounding box center [53, 329] width 84 height 11
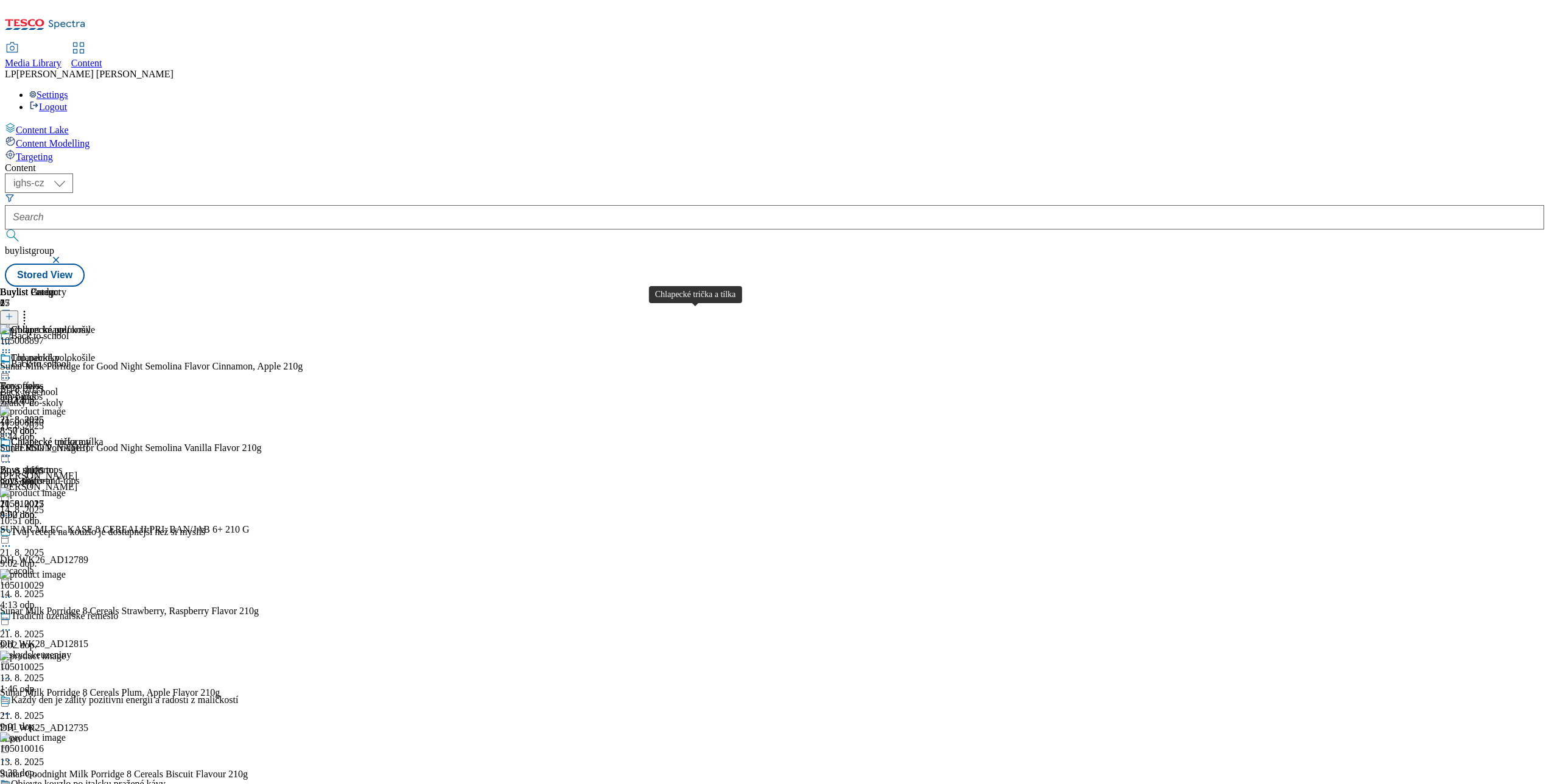
click at [103, 436] on div "Chlapecké trička a tílka" at bounding box center [56, 441] width 92 height 11
click at [12, 366] on icon at bounding box center [6, 372] width 12 height 12
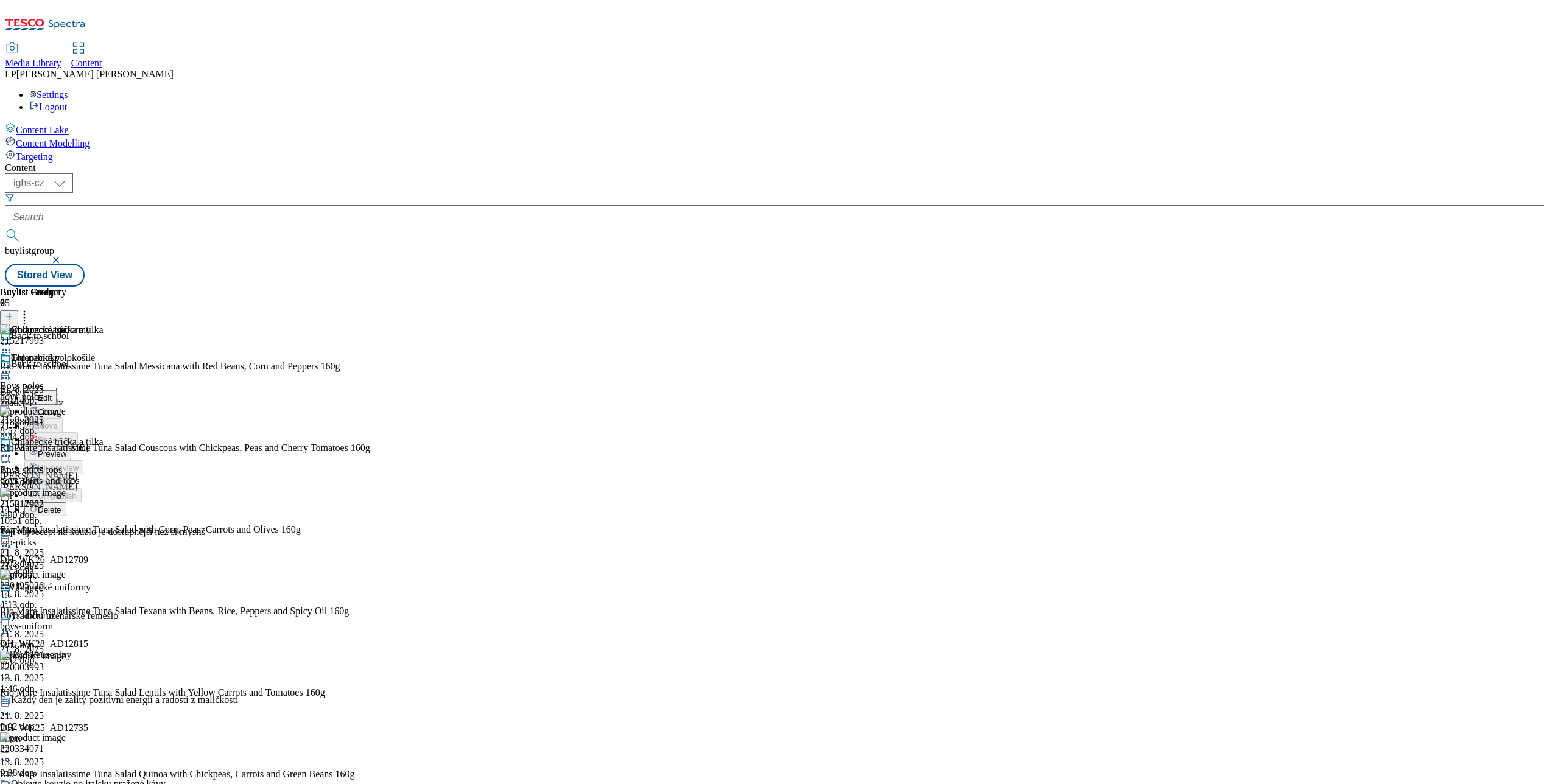
click at [66, 449] on span "Preview" at bounding box center [52, 453] width 28 height 9
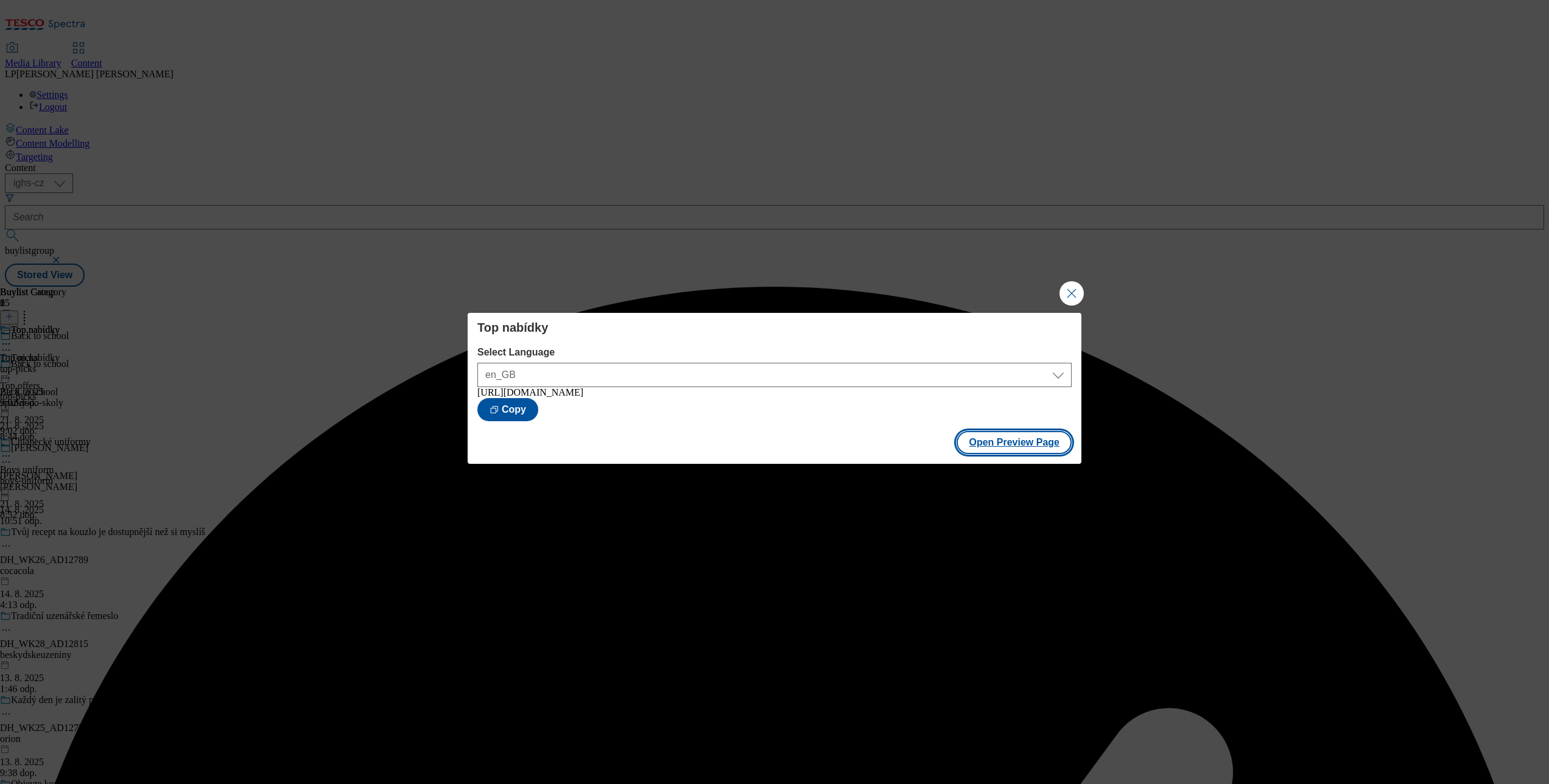
click at [1024, 441] on button "Open Preview Page" at bounding box center [1014, 442] width 115 height 23
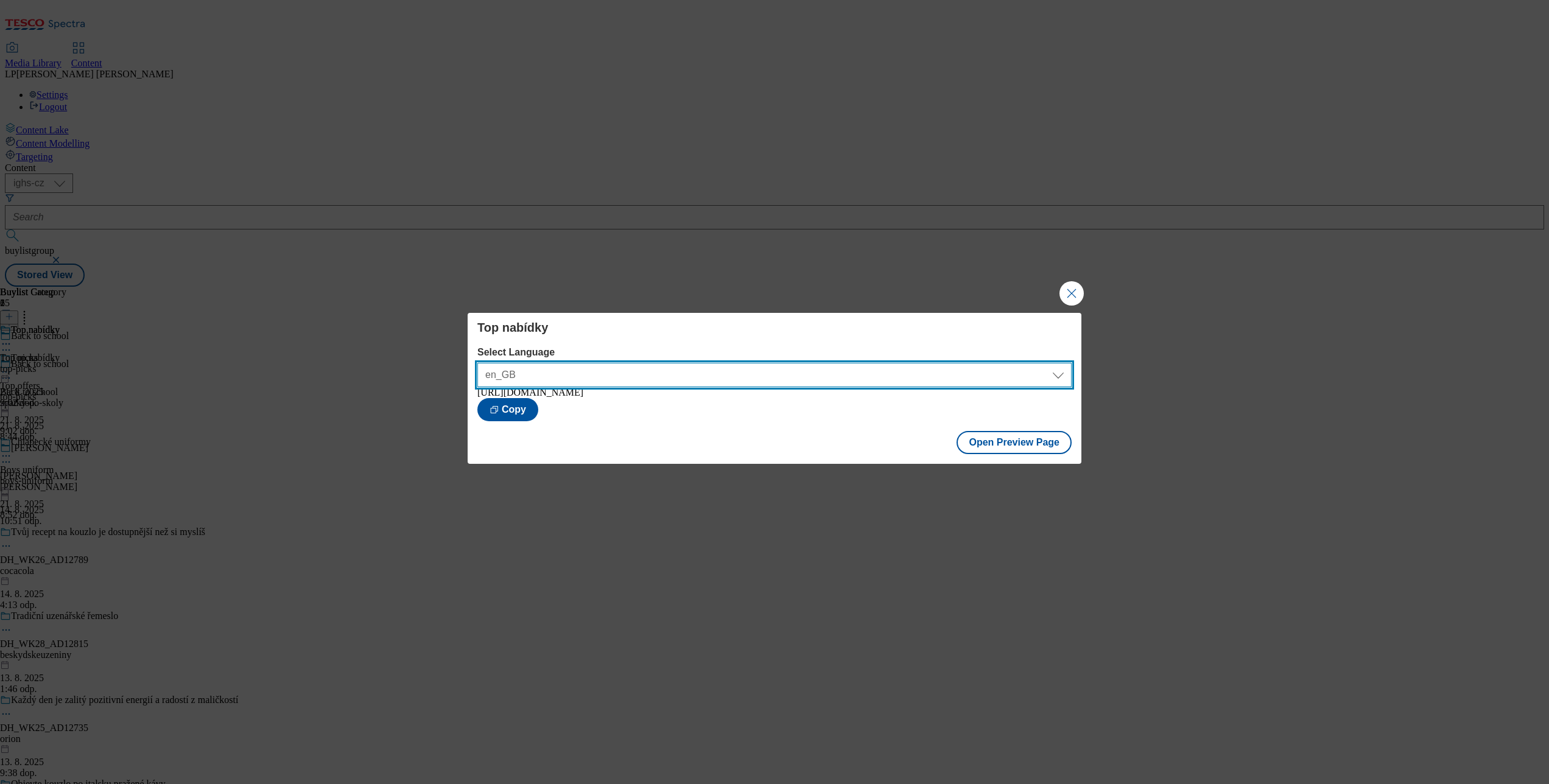
drag, startPoint x: 1058, startPoint y: 372, endPoint x: 995, endPoint y: 371, distance: 63.0
click at [1058, 372] on select "en_GB cs_CZ" at bounding box center [774, 375] width 594 height 24
select select "https://nakup.itesco.cz/groceries/cs-CZ/buylists/zpatky-do-skoly/top-picks/prev…"
click at [477, 363] on select "en_GB cs_CZ" at bounding box center [774, 375] width 594 height 24
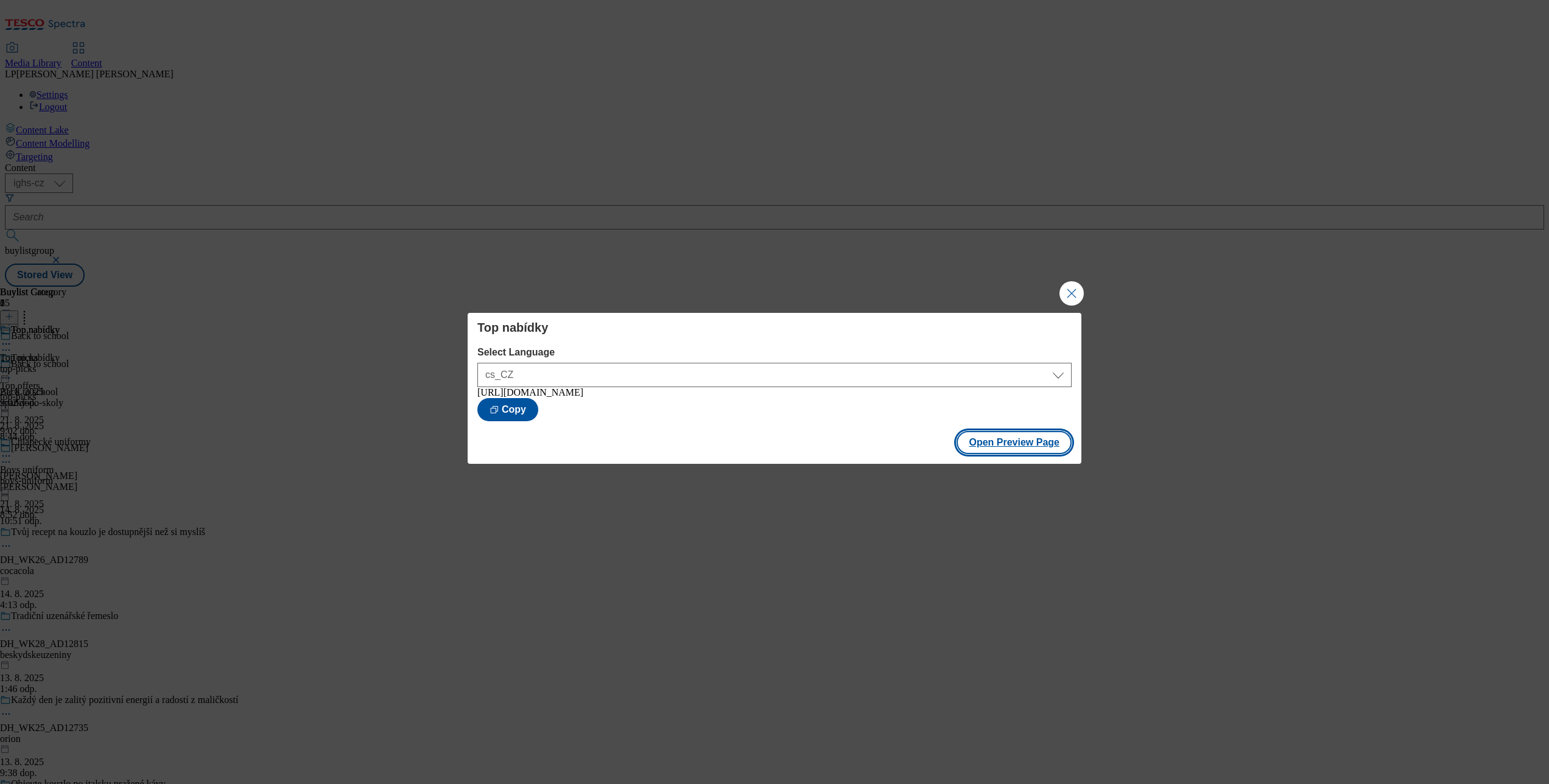
click at [1014, 439] on button "Open Preview Page" at bounding box center [1014, 442] width 115 height 23
click at [1064, 288] on button "Close Modal" at bounding box center [1071, 294] width 24 height 24
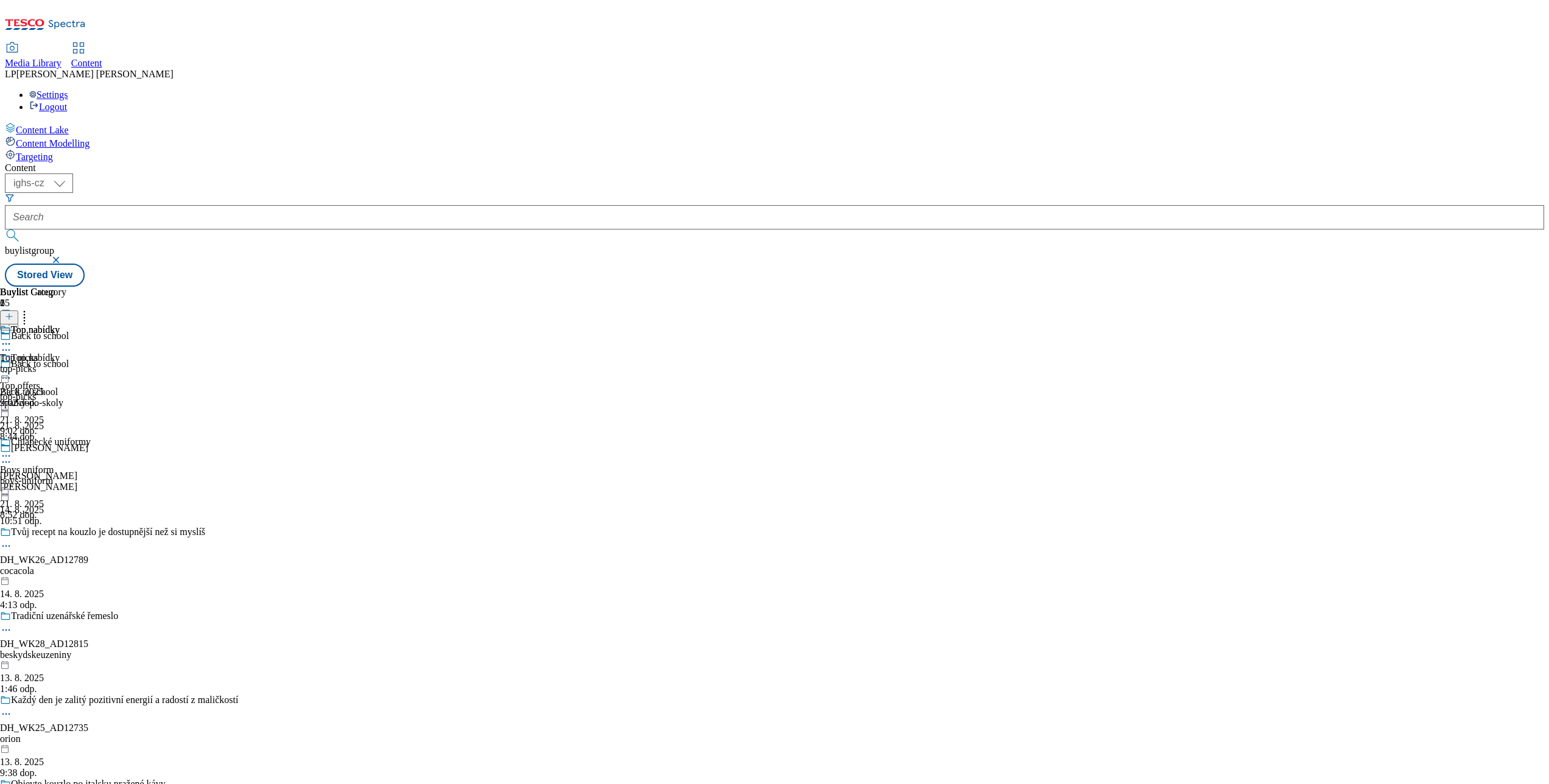
click at [91, 450] on div at bounding box center [45, 457] width 91 height 15
click at [66, 533] on span "Preview" at bounding box center [52, 537] width 28 height 9
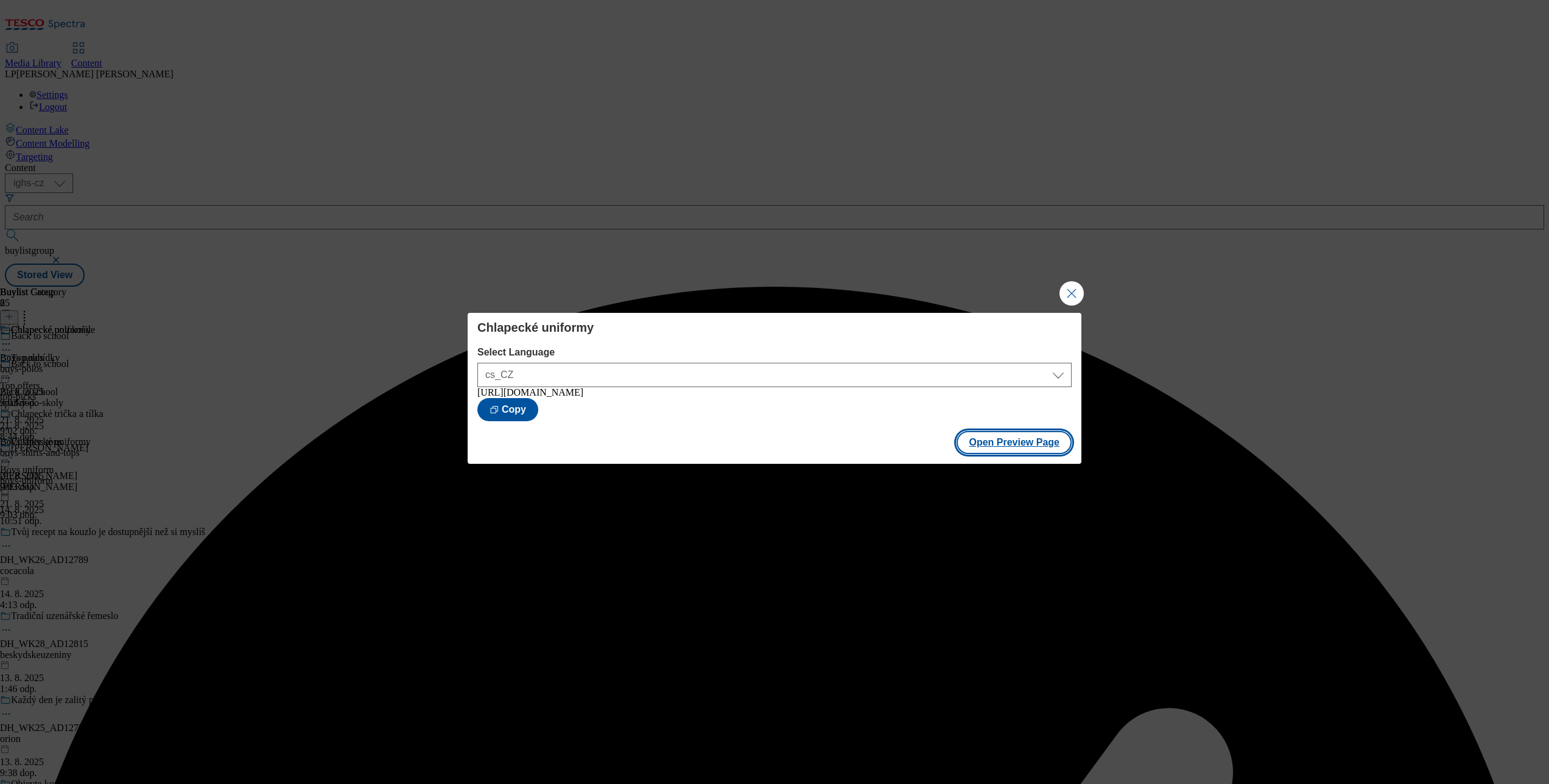
click at [1003, 444] on button "Open Preview Page" at bounding box center [1014, 442] width 115 height 23
click at [1066, 299] on button "Close Modal" at bounding box center [1071, 294] width 24 height 24
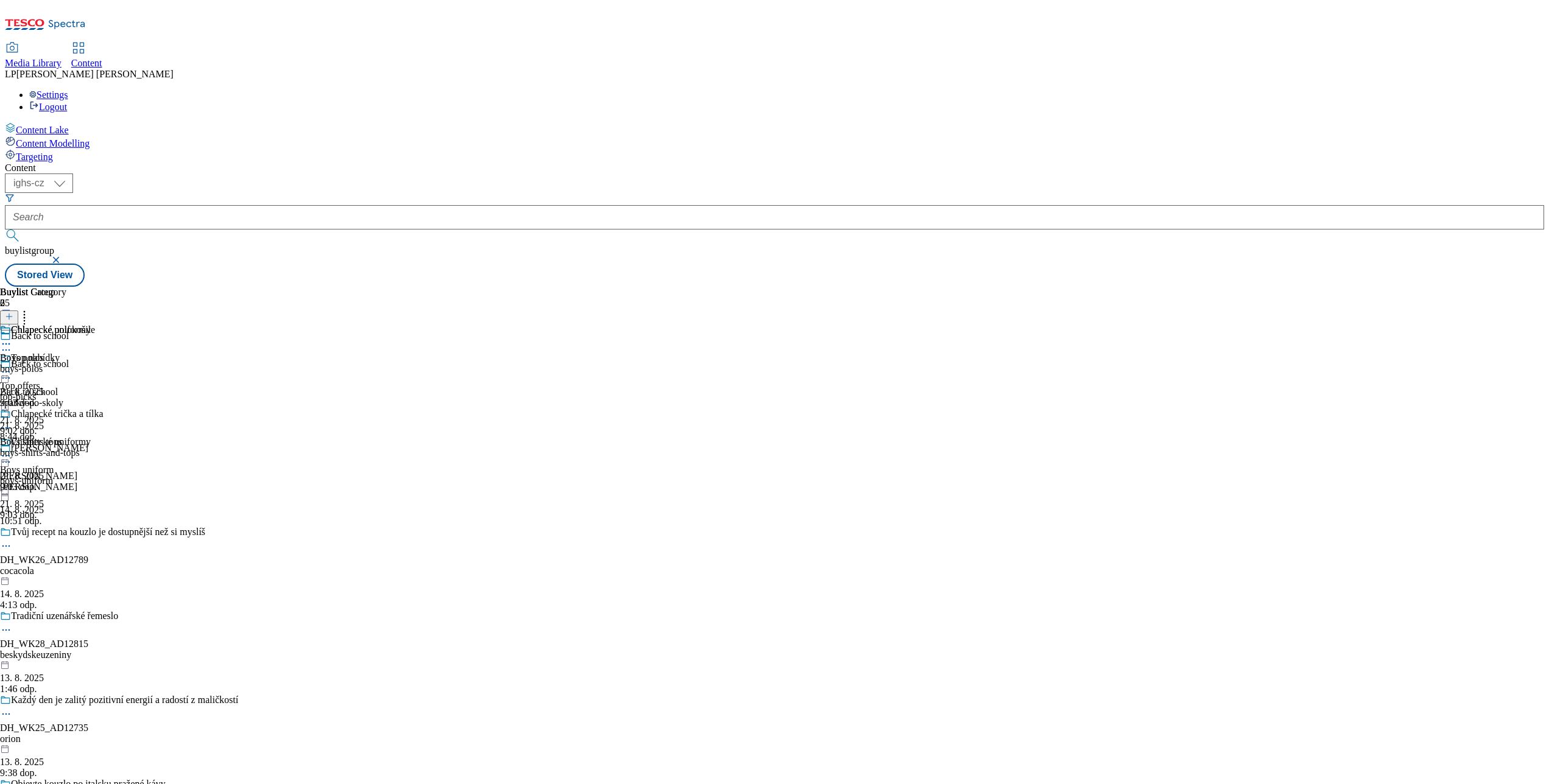
click at [12, 372] on icon at bounding box center [6, 377] width 12 height 12
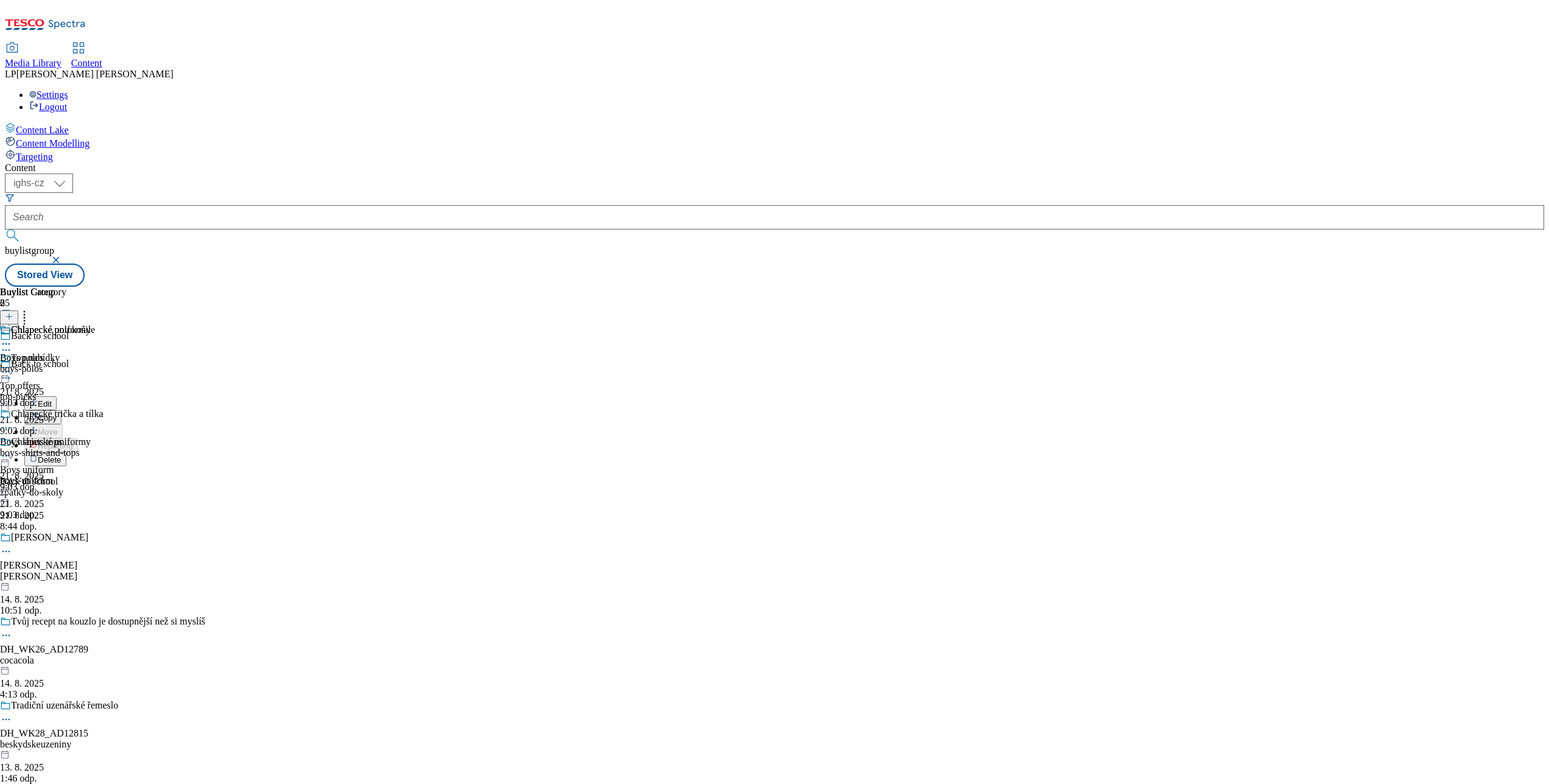
click at [510, 286] on div "Content ( optional ) ighs-cz ighs-hu ighs-sk ighs-cz buylistgroup Stored View B…" at bounding box center [774, 225] width 1539 height 124
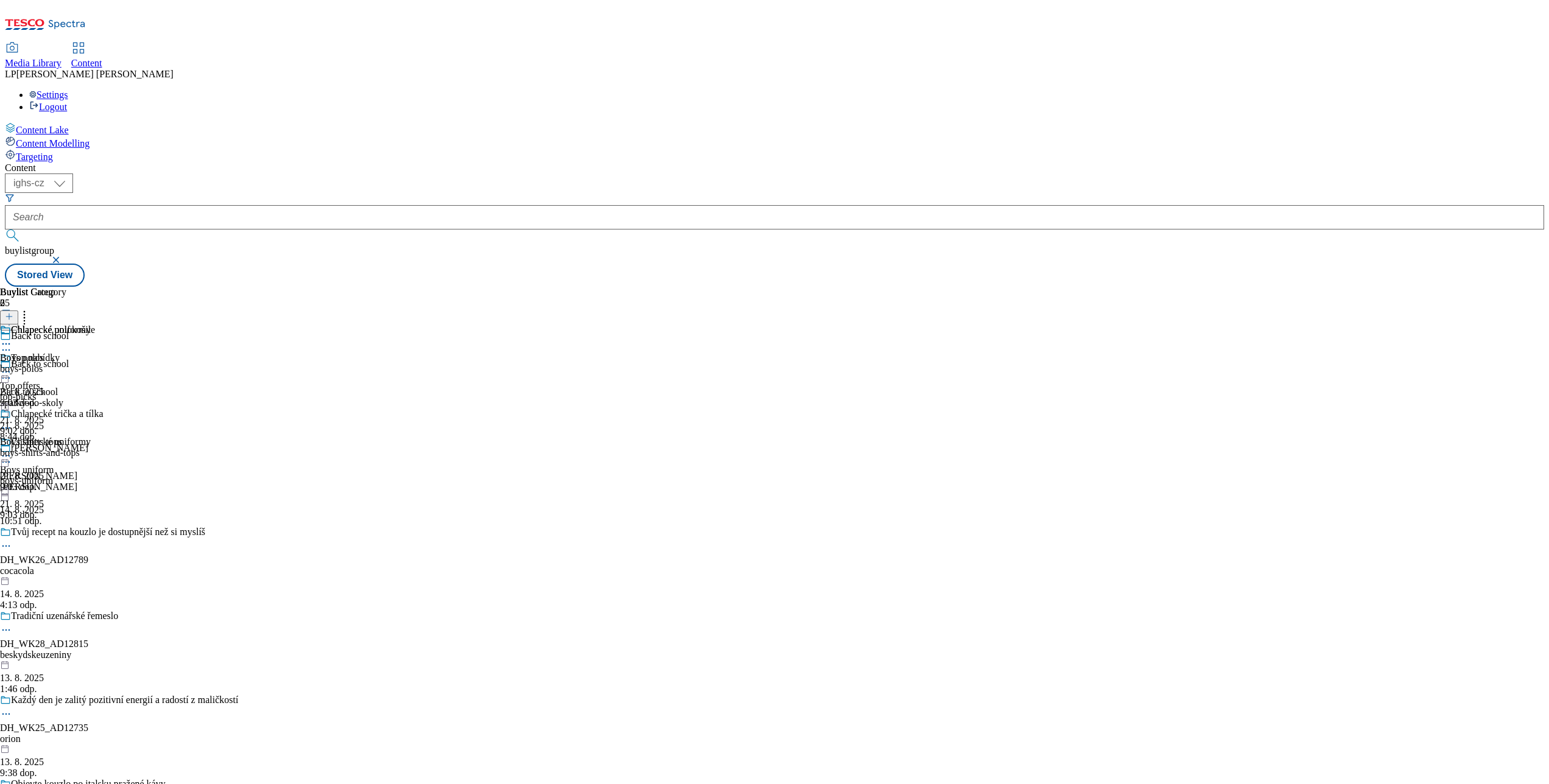
click at [91, 366] on div at bounding box center [45, 373] width 91 height 15
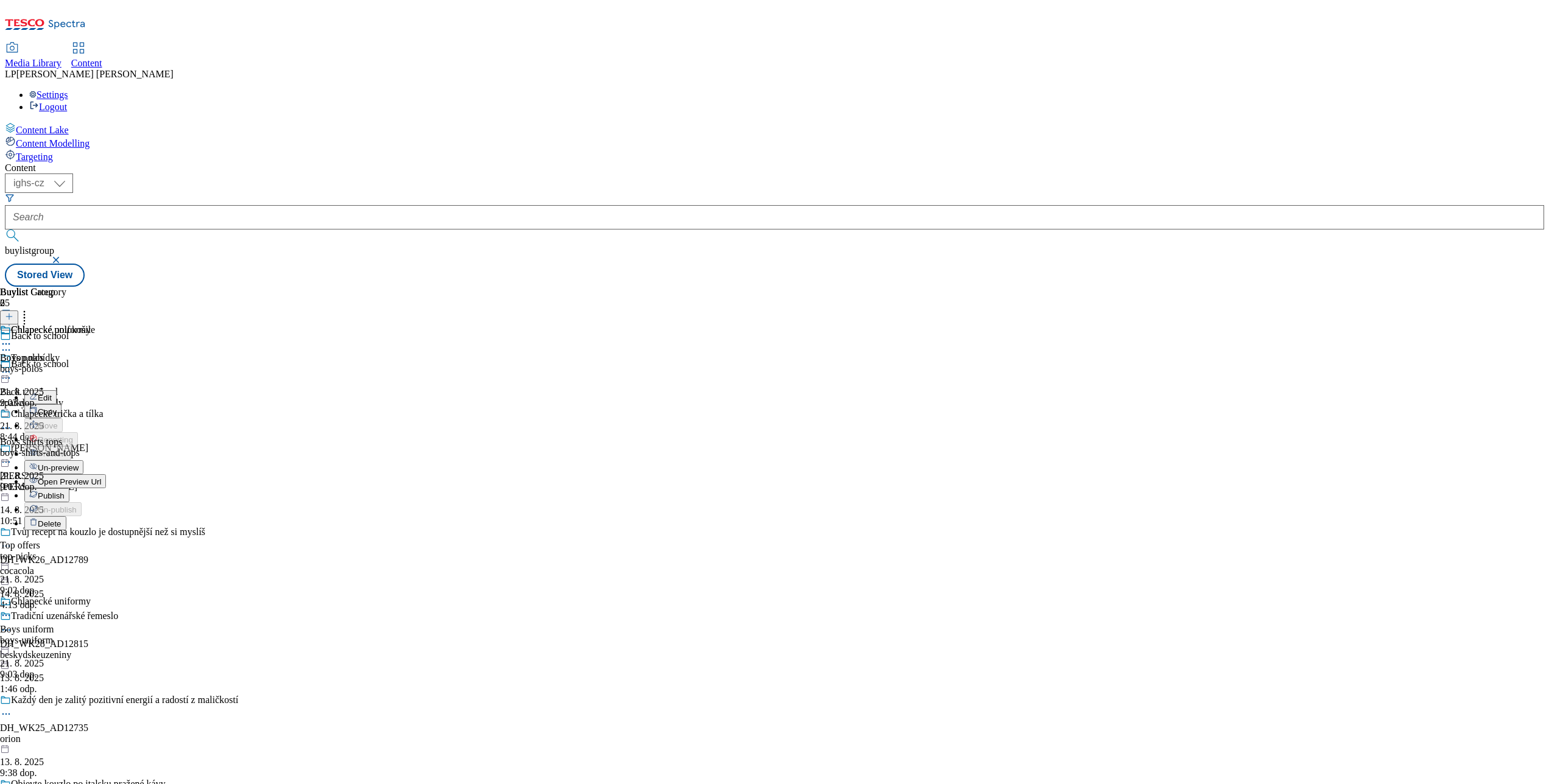
click at [106, 474] on li "Open Preview Url" at bounding box center [65, 481] width 82 height 14
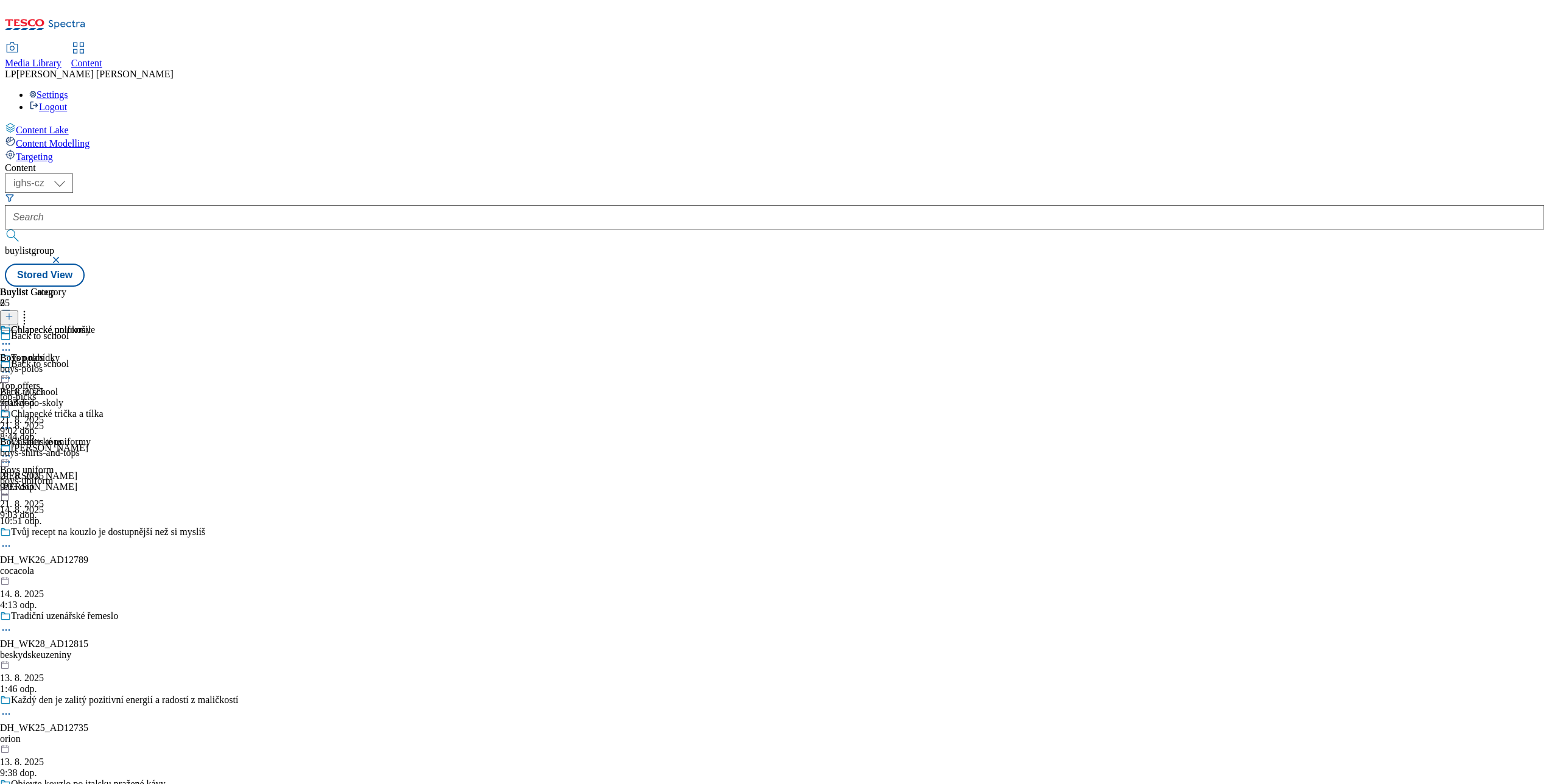
click at [91, 353] on div "Top nabídky Top offers top-picks 21. 8. 2025 9:02 dop." at bounding box center [45, 394] width 91 height 84
click at [12, 366] on icon at bounding box center [6, 372] width 12 height 12
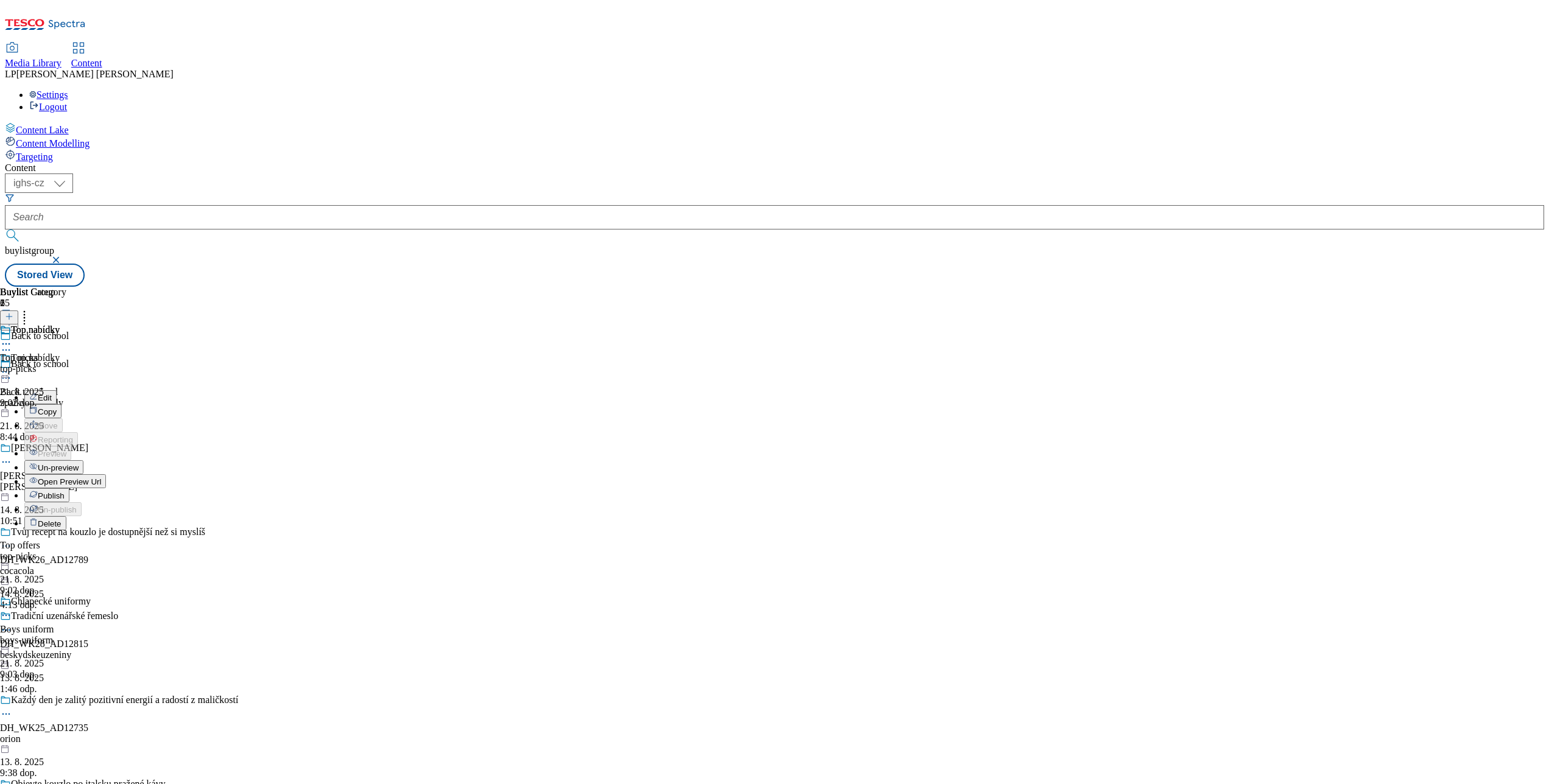
click at [101, 477] on span "Open Preview Url" at bounding box center [69, 481] width 63 height 9
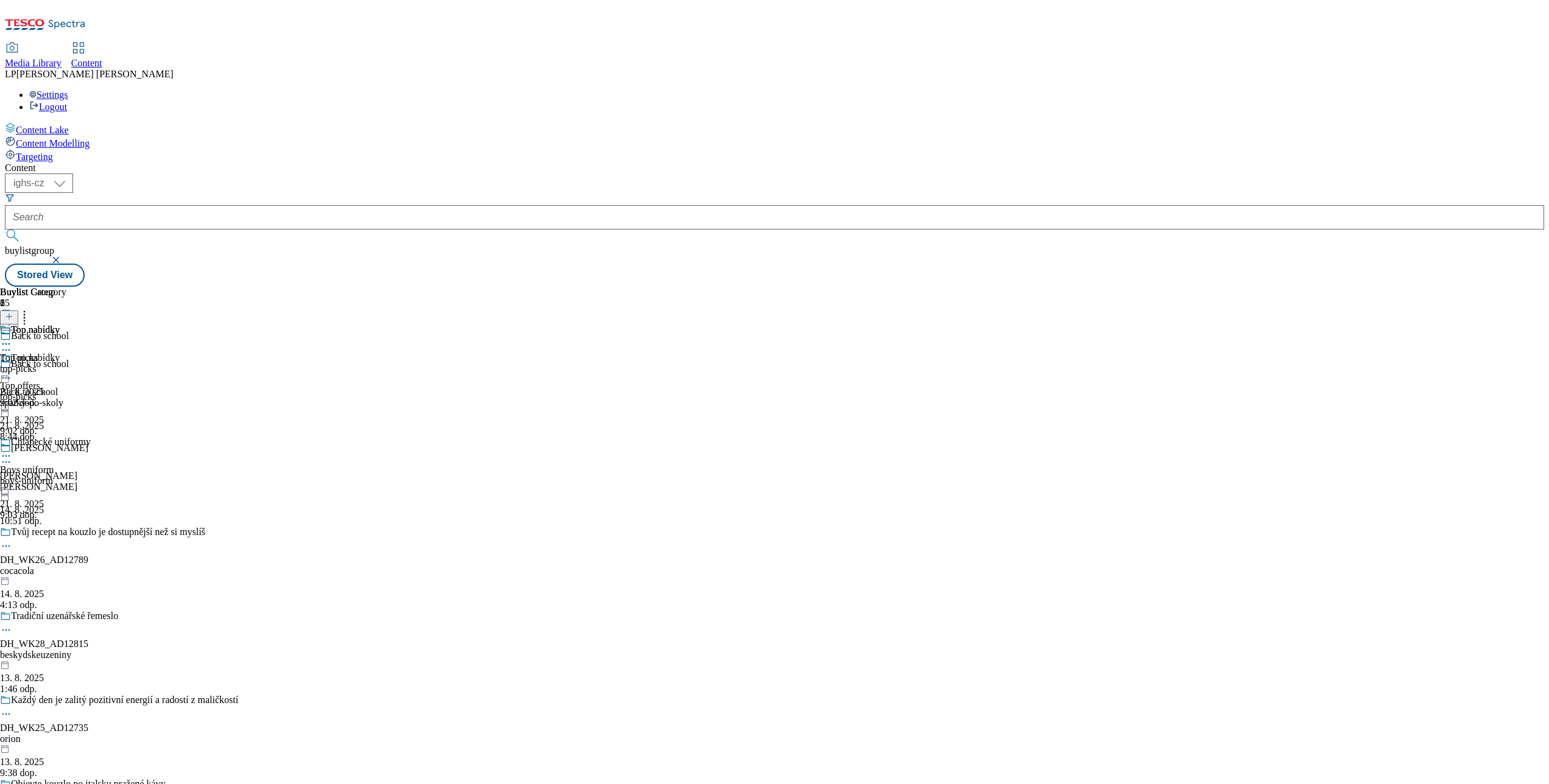
click at [222, 358] on div "Back to school Back to school zpatky-do-skoly 21. 8. 2025 8:44 dop." at bounding box center [124, 400] width 248 height 84
click at [12, 366] on icon at bounding box center [6, 372] width 12 height 12
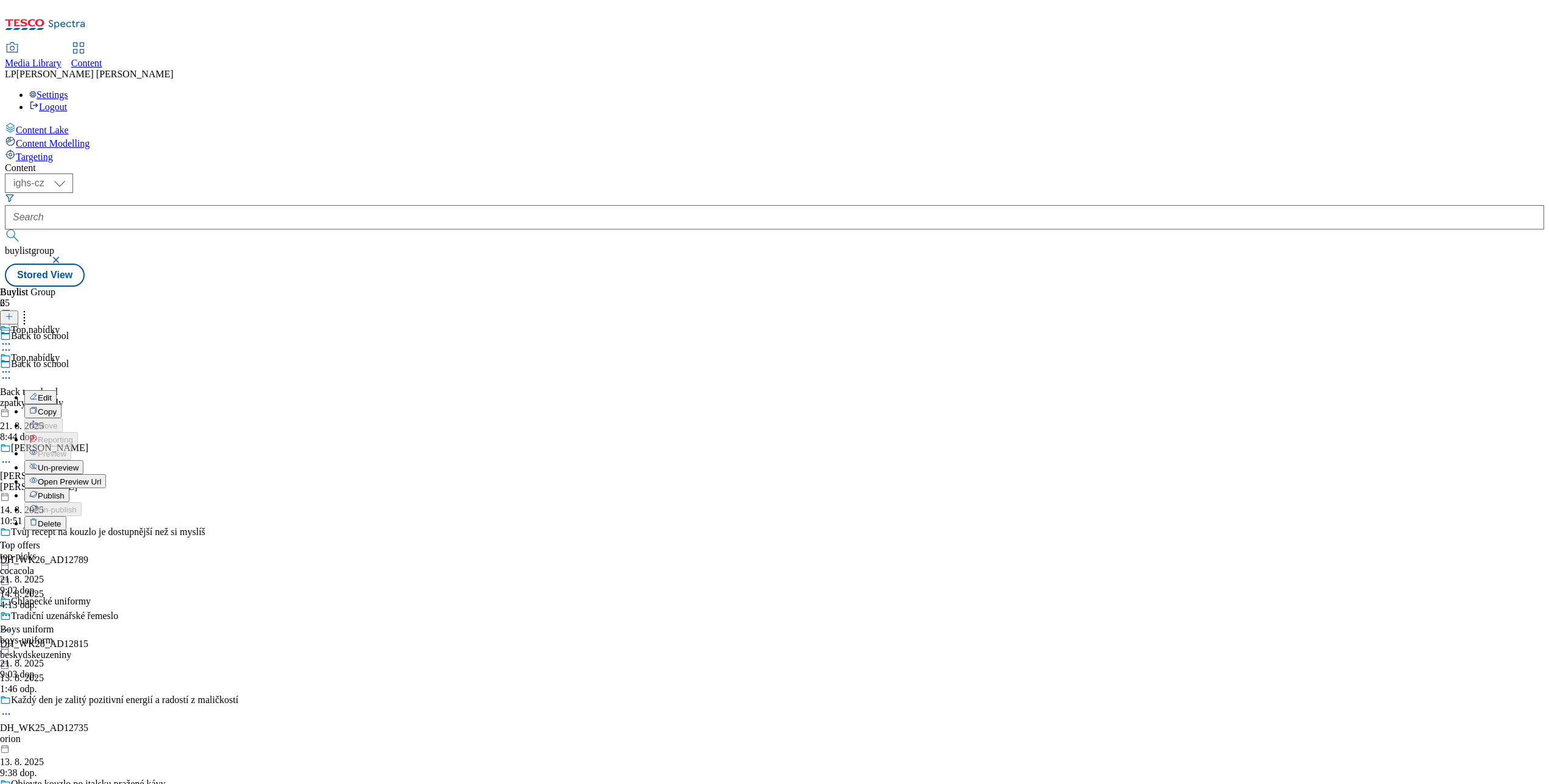
click at [78, 463] on span "Un-preview" at bounding box center [58, 468] width 41 height 9
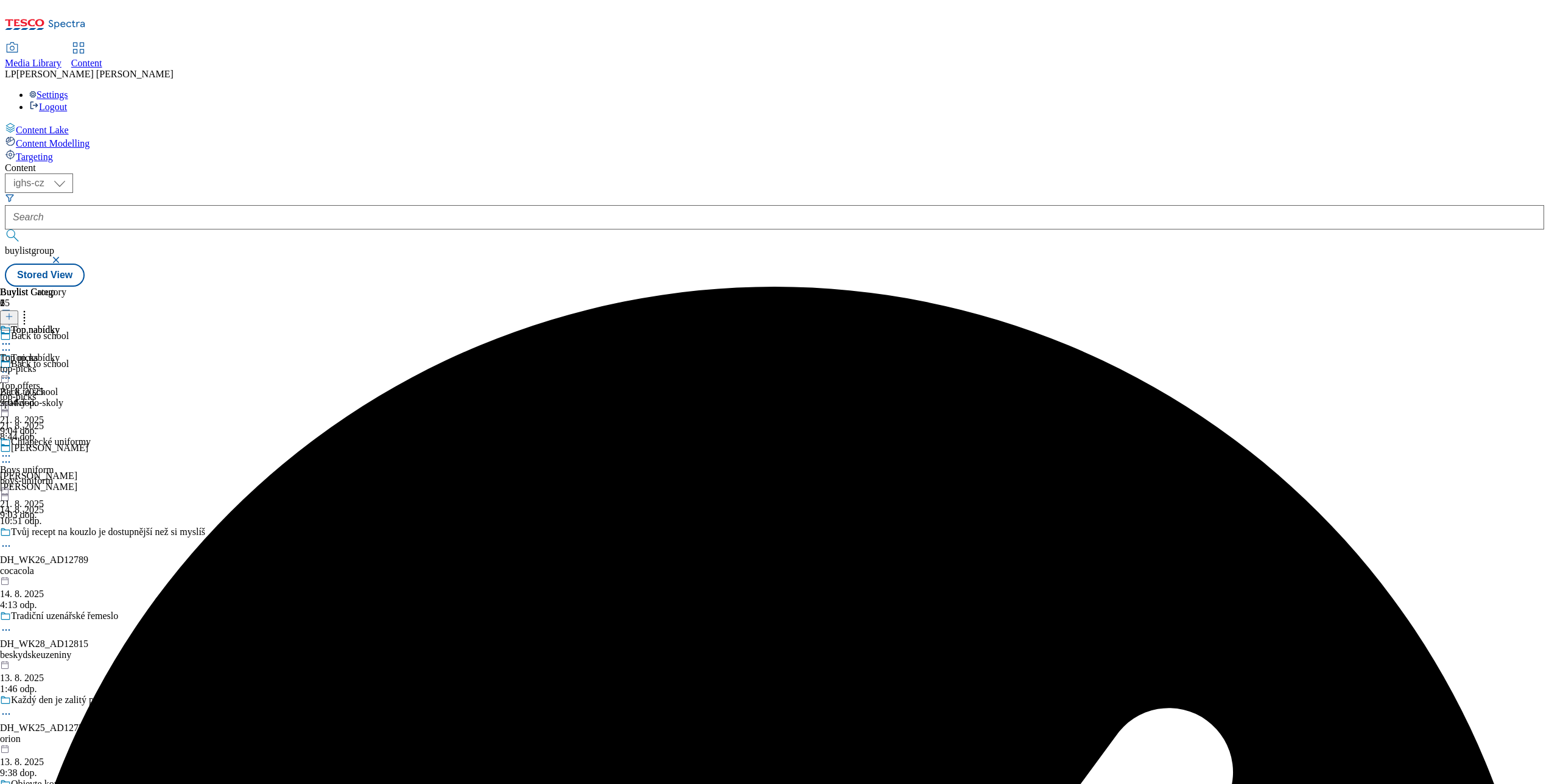
click at [91, 436] on div "Chlapecké uniformy" at bounding box center [45, 450] width 91 height 28
click at [91, 436] on div "Chlapecké uniformy Boys uniform boys-uniform 21. 8. 2025 9:03 dop." at bounding box center [45, 478] width 91 height 84
click at [12, 450] on icon at bounding box center [6, 456] width 12 height 12
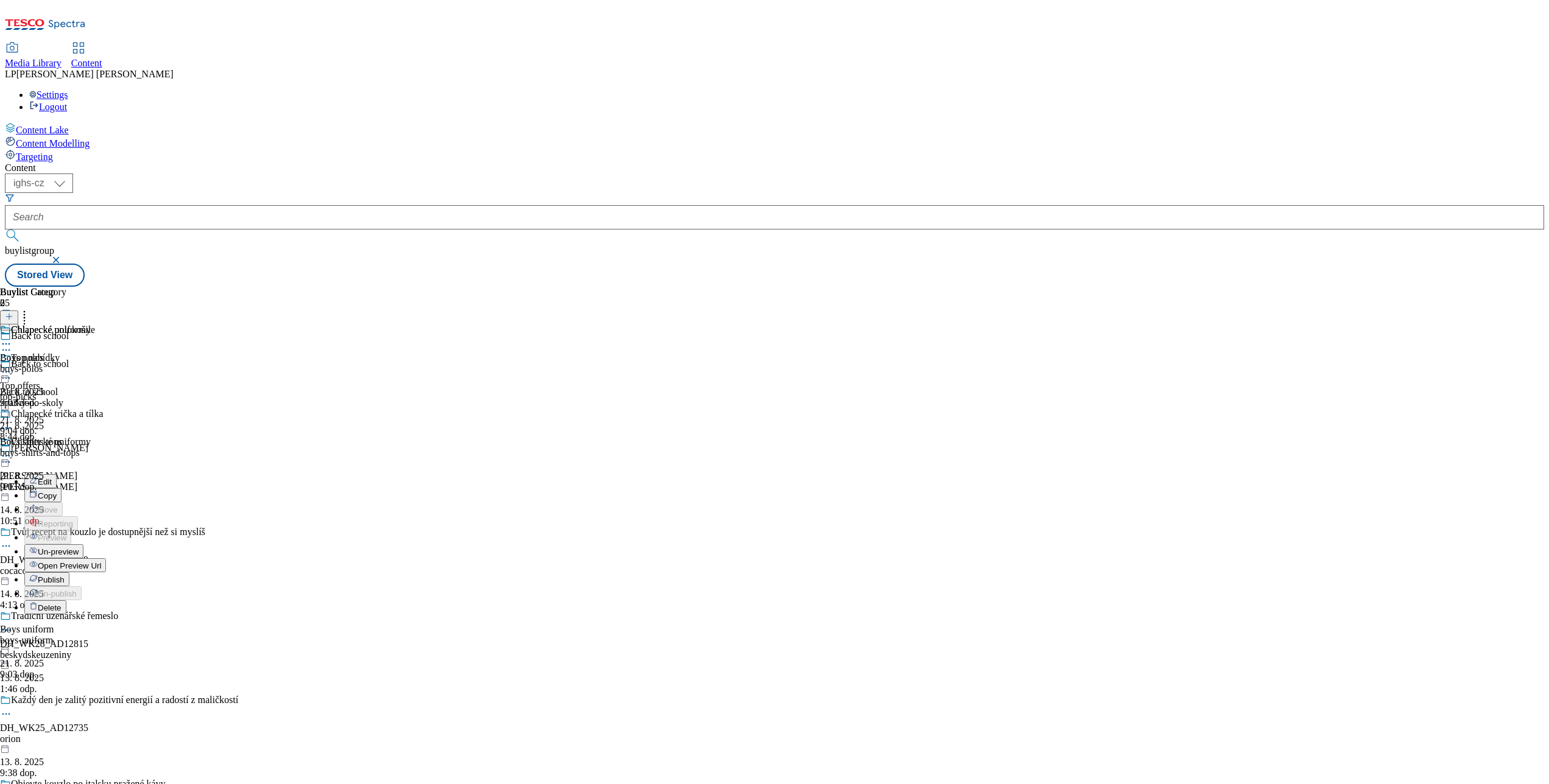
click at [78, 547] on span "Un-preview" at bounding box center [58, 552] width 41 height 9
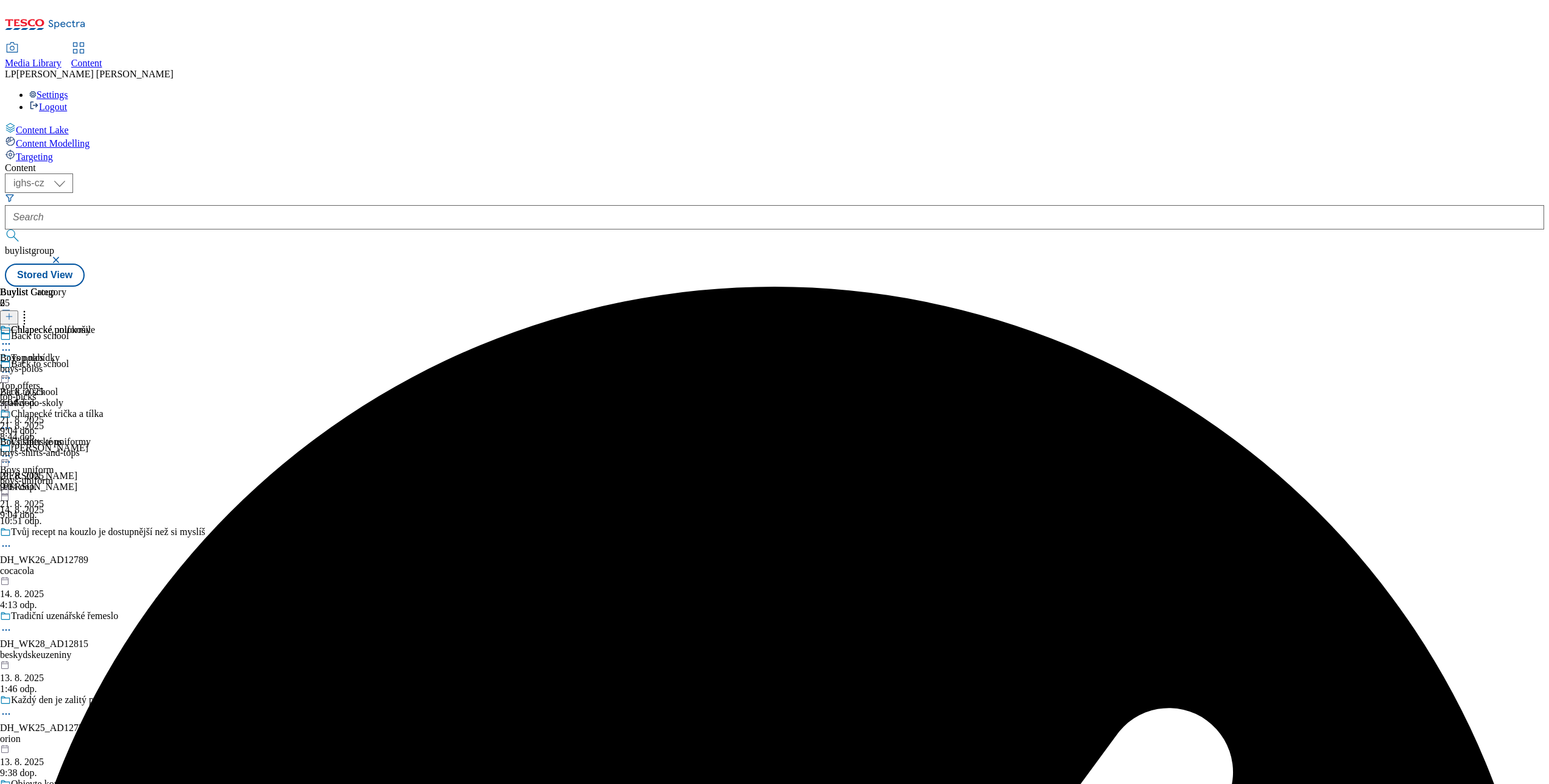
click at [639, 286] on div "Buylist Category 2 Chlapecké polokošile Boys polos boys-polos 21. 8. 2025 9:04 …" at bounding box center [774, 286] width 1539 height 0
click at [12, 338] on icon at bounding box center [6, 343] width 12 height 12
click at [838, 286] on div "Buylist Group 65 Back to school Back to school Back to school zpatky-do-skoly 2…" at bounding box center [774, 286] width 1539 height 0
click at [12, 422] on icon at bounding box center [6, 428] width 12 height 12
click at [103, 366] on div "Buylist Category 2 Chlapecké polokošile Boys polos boys-polos 21. 8. 2025 9:04 …" at bounding box center [51, 389] width 103 height 205
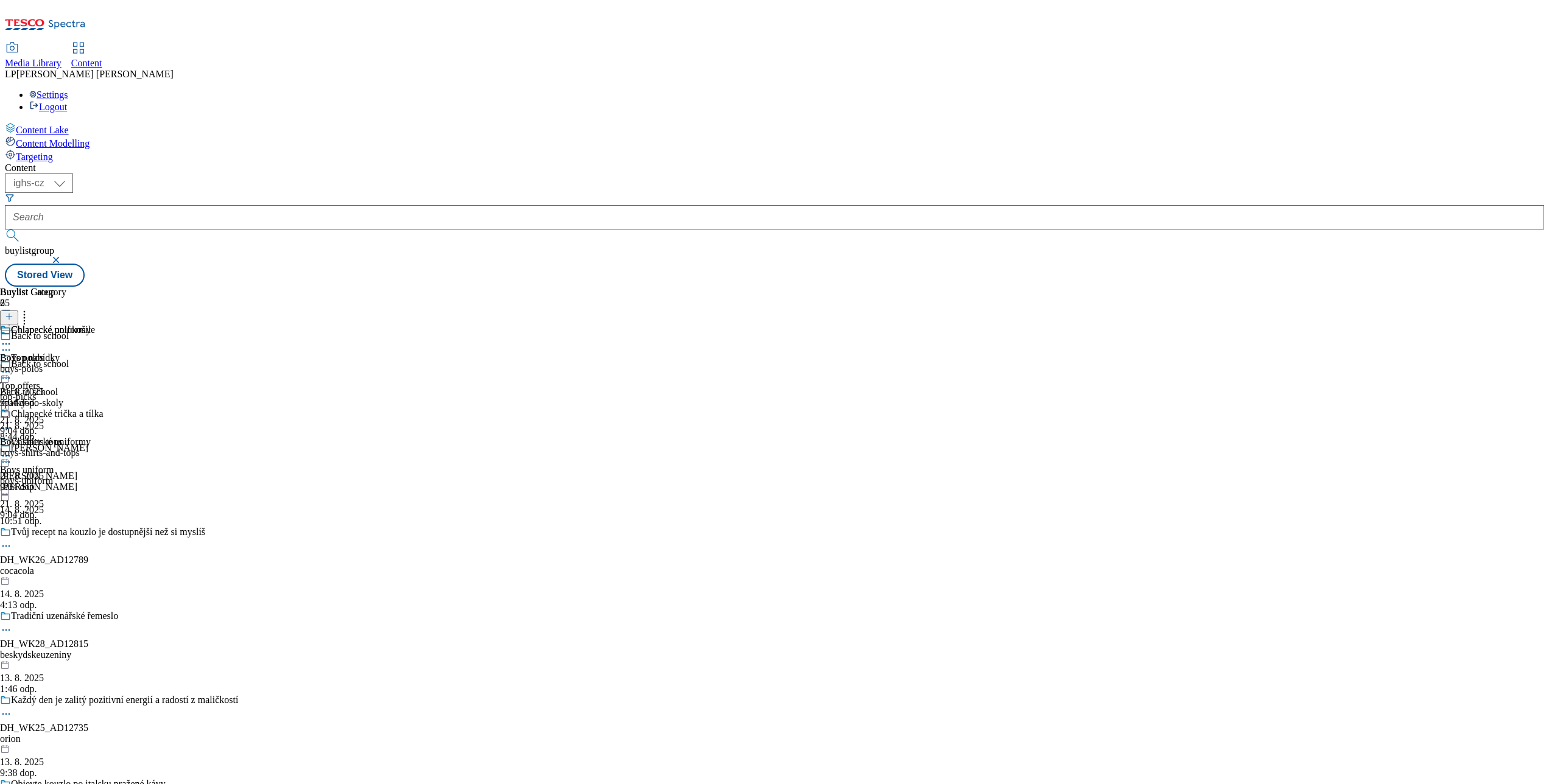
click at [12, 372] on icon at bounding box center [6, 377] width 12 height 12
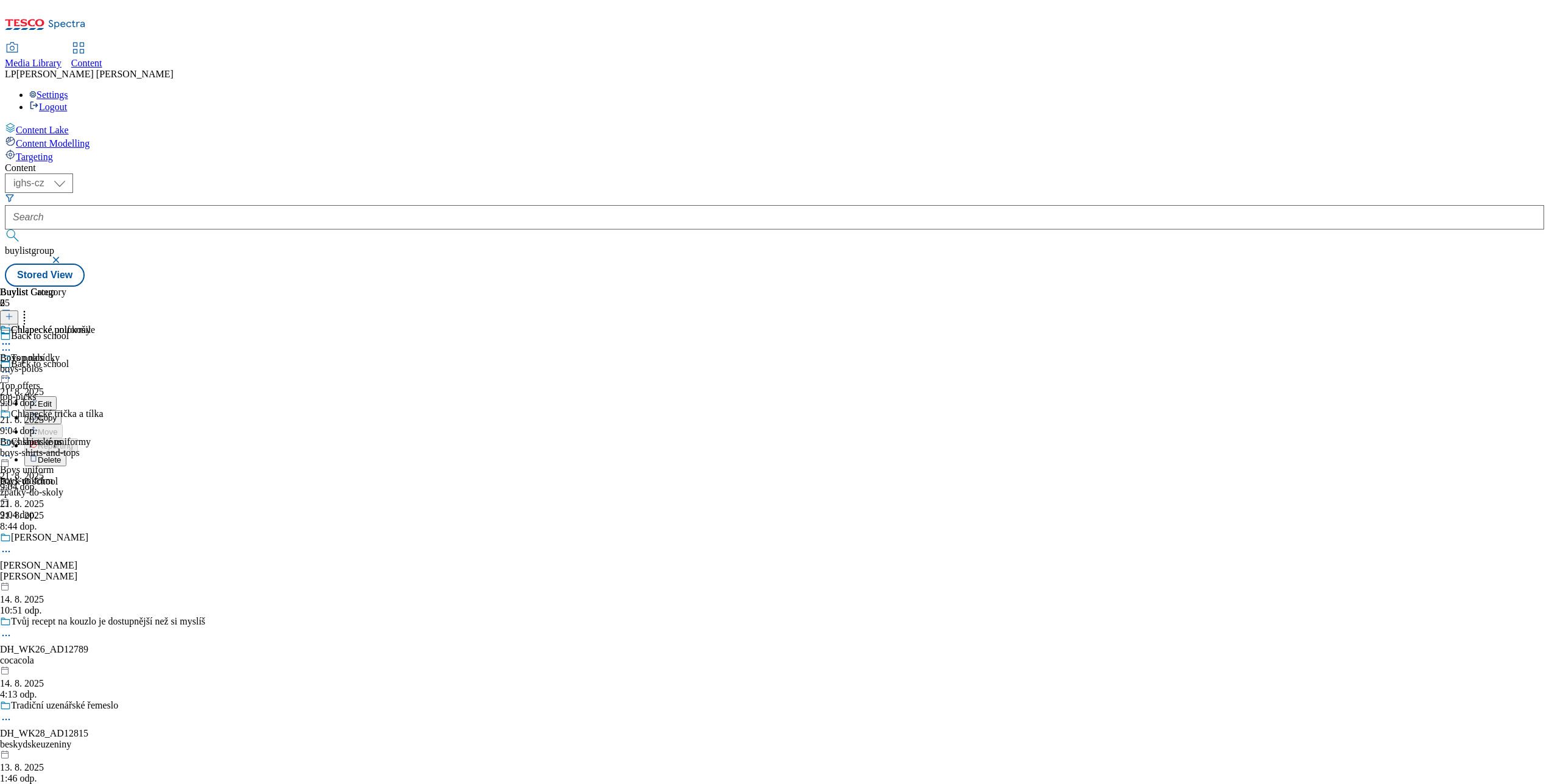
click at [52, 399] on span "Edit" at bounding box center [45, 404] width 14 height 9
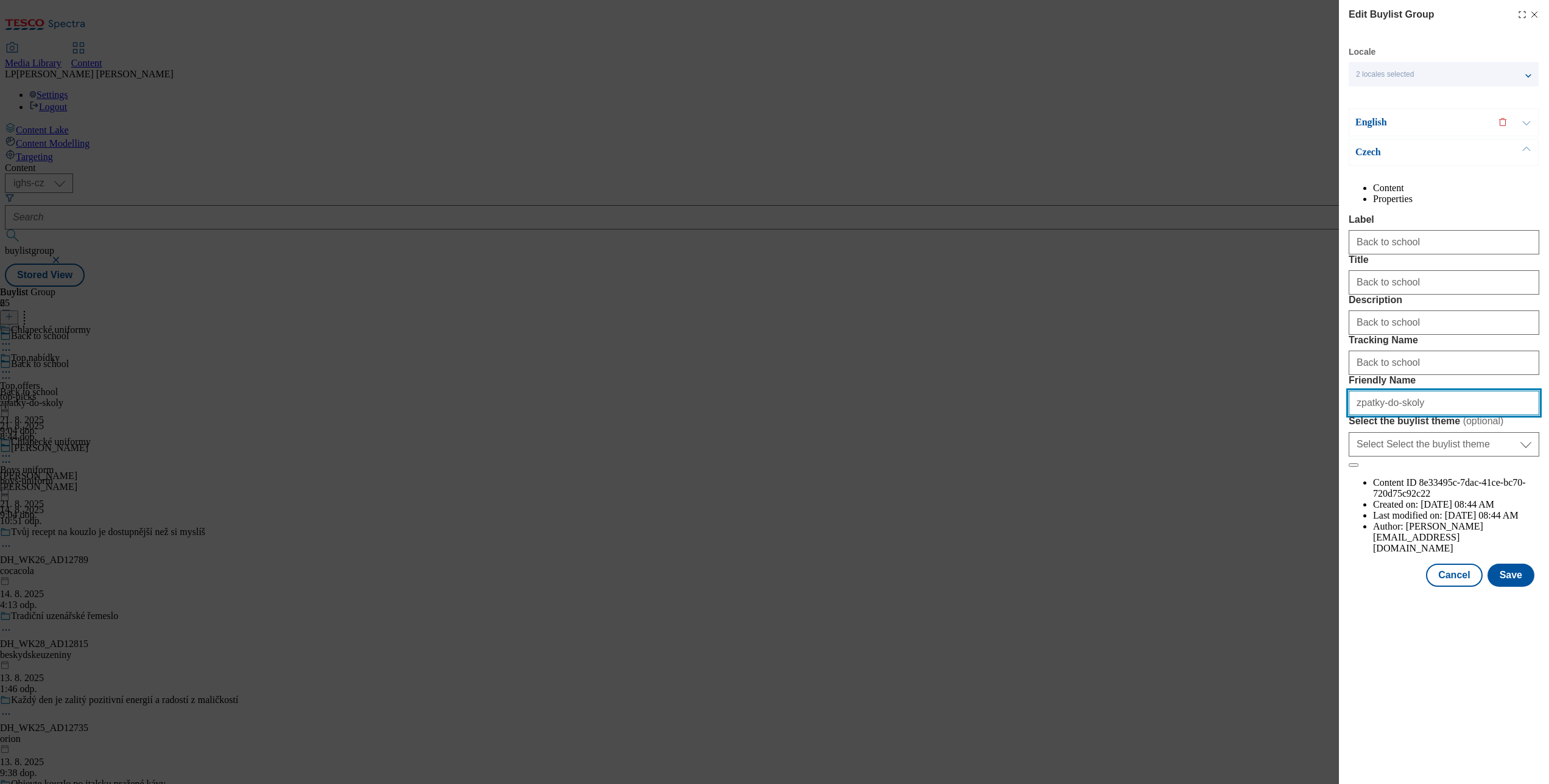
click at [1161, 415] on input "zpatky-do-skoly" at bounding box center [1444, 403] width 191 height 24
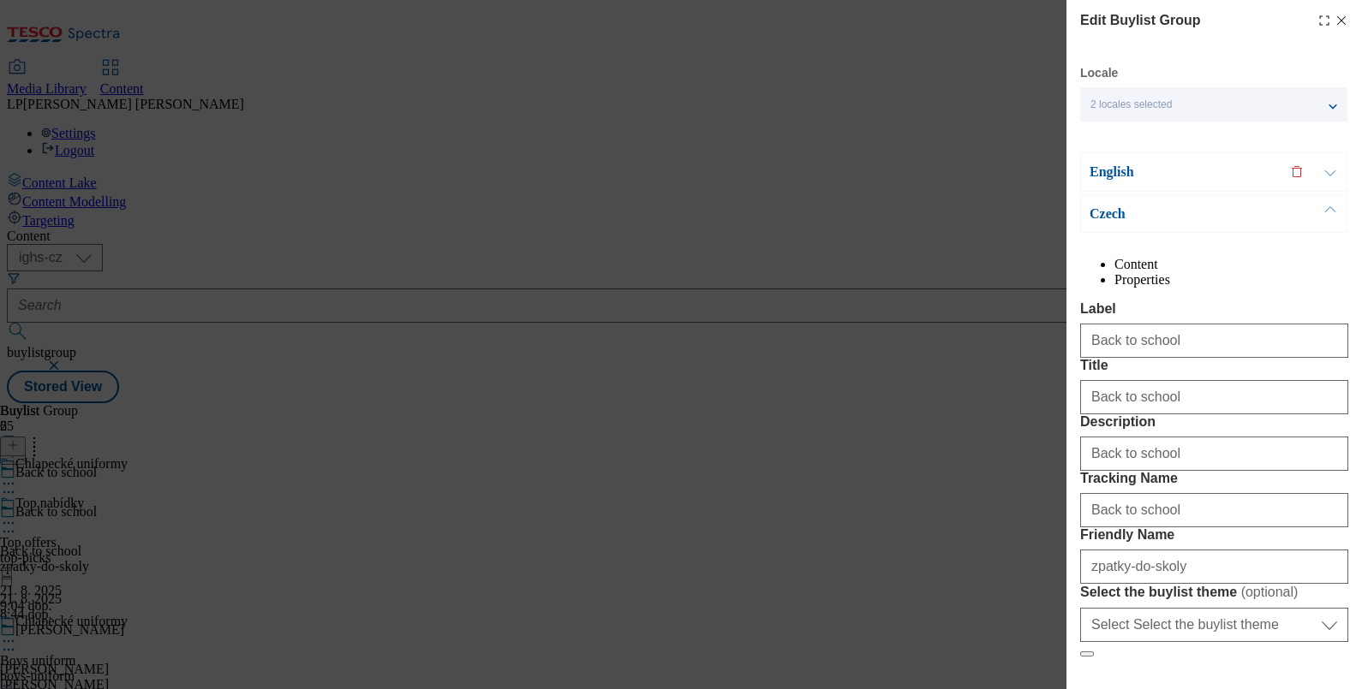
drag, startPoint x: 2076, startPoint y: 3, endPoint x: 870, endPoint y: 212, distance: 1223.7
click at [870, 212] on div "Edit Buylist Group Locale 2 locales selected English Czech English Content Prop…" at bounding box center [681, 344] width 1362 height 689
click at [1109, 164] on p "English" at bounding box center [1179, 172] width 180 height 17
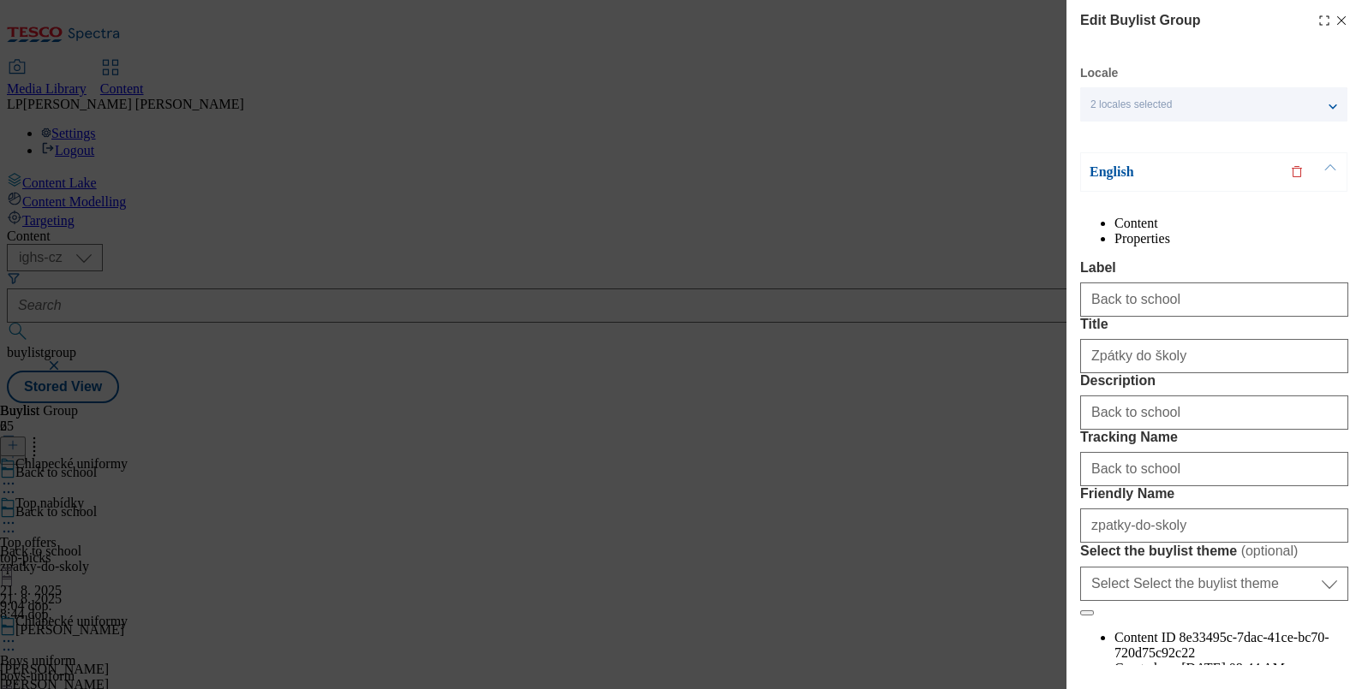
click at [1130, 170] on p "English" at bounding box center [1179, 172] width 180 height 17
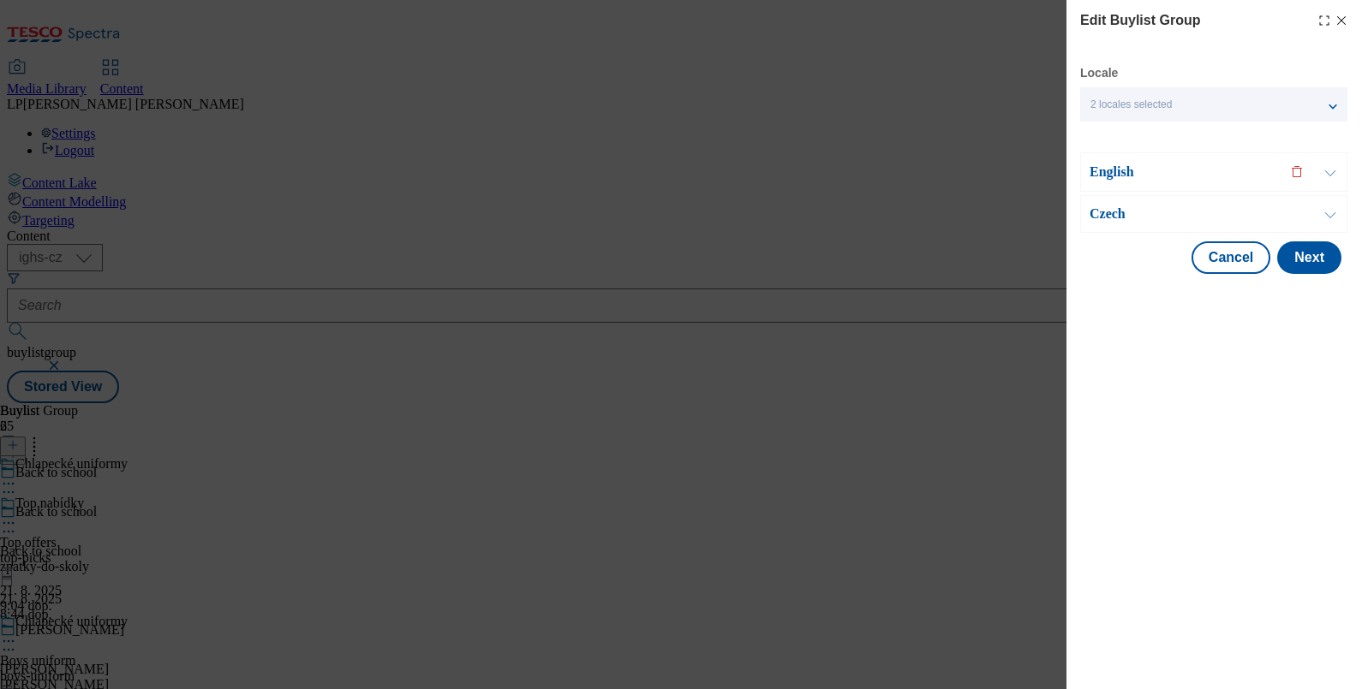
click at [1109, 171] on p "English" at bounding box center [1179, 172] width 180 height 17
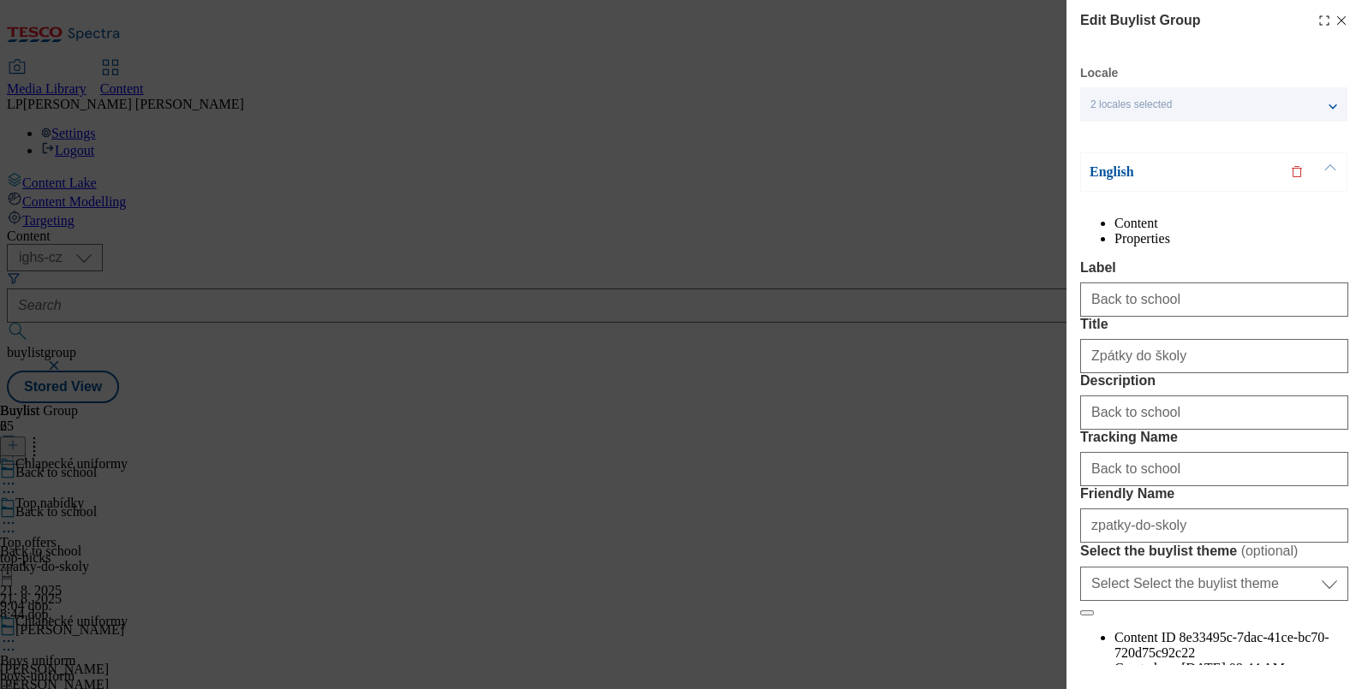
click at [1113, 166] on p "English" at bounding box center [1179, 172] width 180 height 17
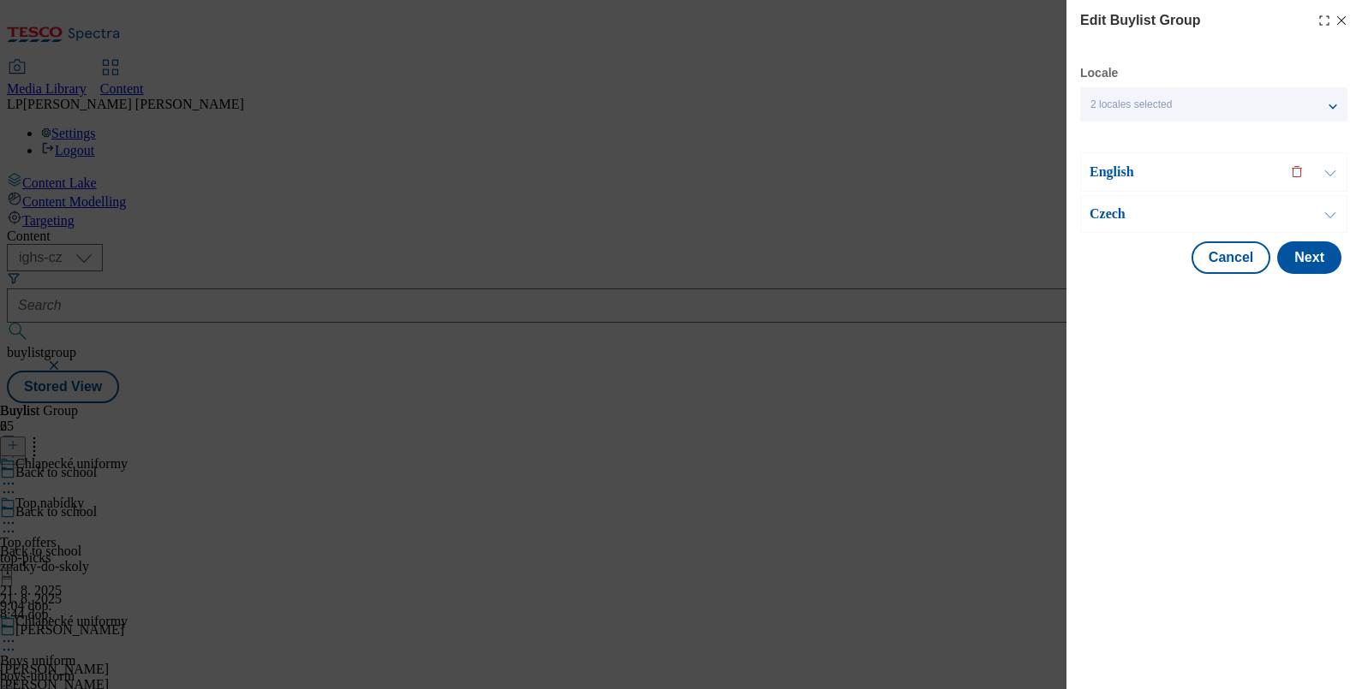
click at [1113, 166] on p "English" at bounding box center [1179, 172] width 180 height 17
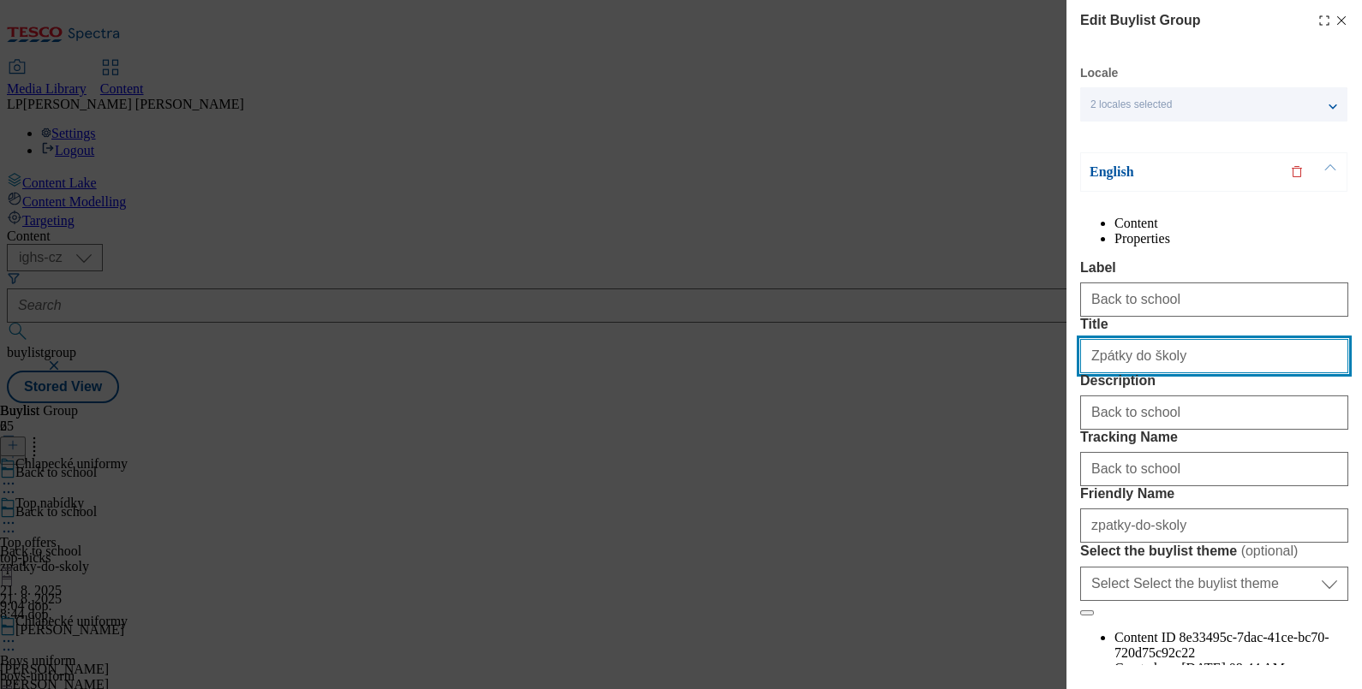
drag, startPoint x: 1212, startPoint y: 427, endPoint x: 958, endPoint y: 455, distance: 255.1
click at [958, 455] on div "Edit Buylist Group Locale 2 locales selected English Czech English Content Prop…" at bounding box center [681, 344] width 1362 height 689
type input "b"
type input "B"
type input "Back to school"
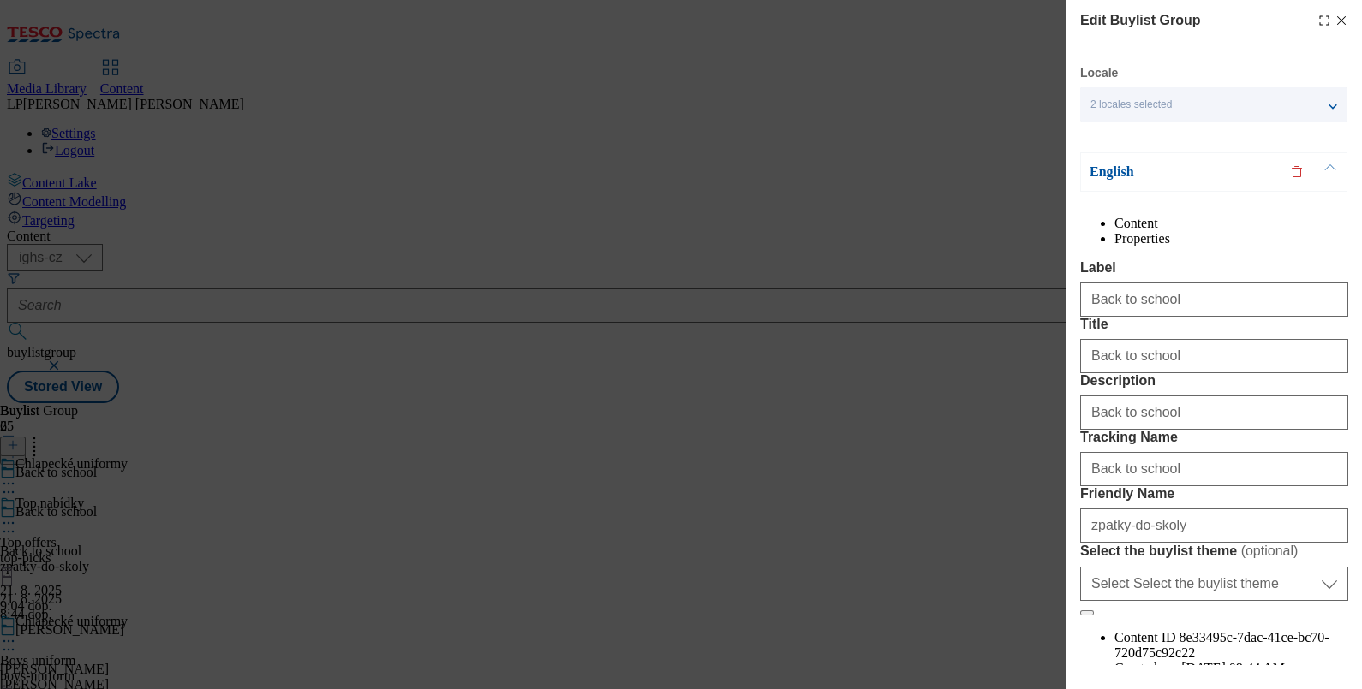
click at [1109, 171] on p "English" at bounding box center [1179, 172] width 180 height 17
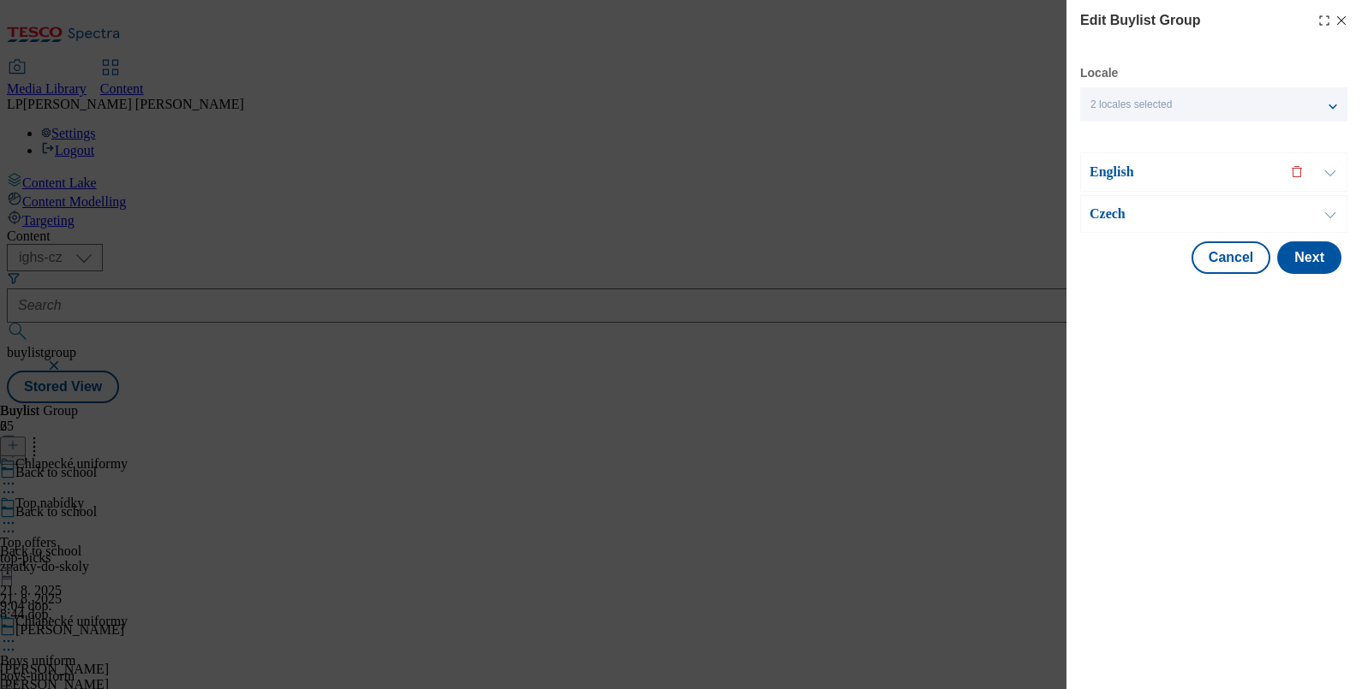
click at [1105, 211] on p "Czech" at bounding box center [1179, 214] width 180 height 17
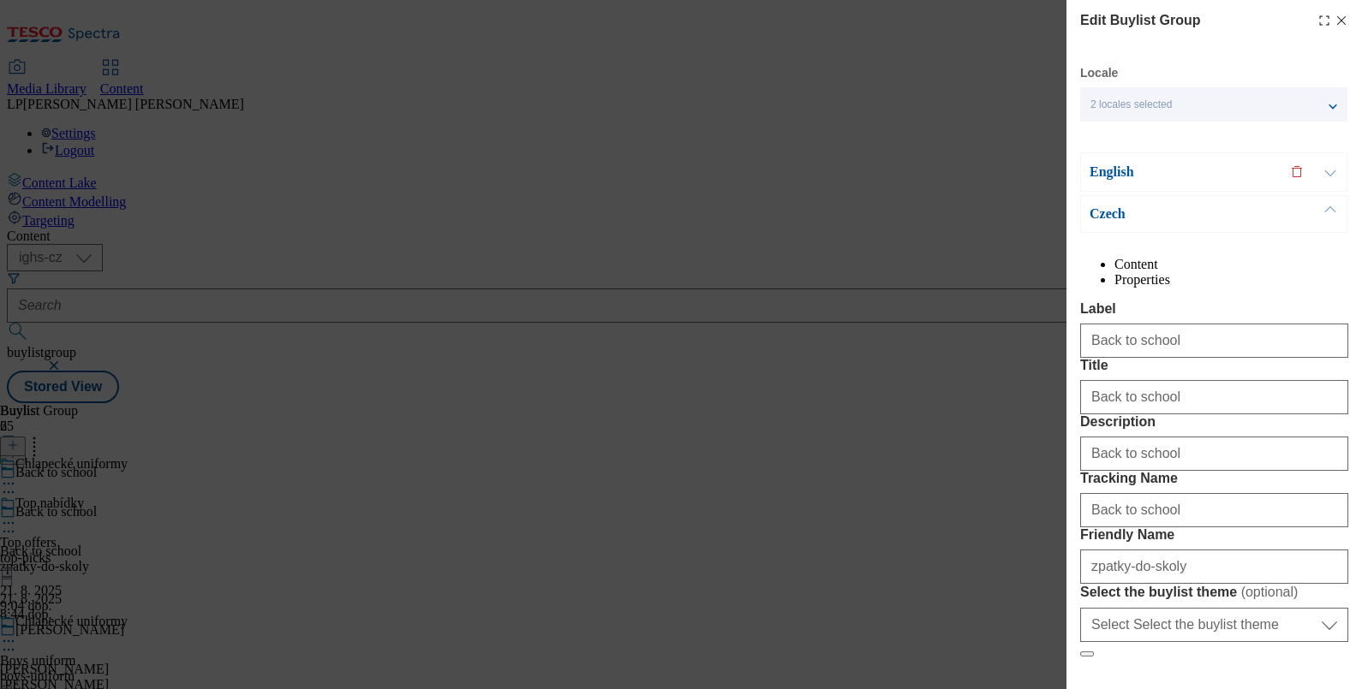
click at [1105, 214] on p "Czech" at bounding box center [1179, 214] width 180 height 17
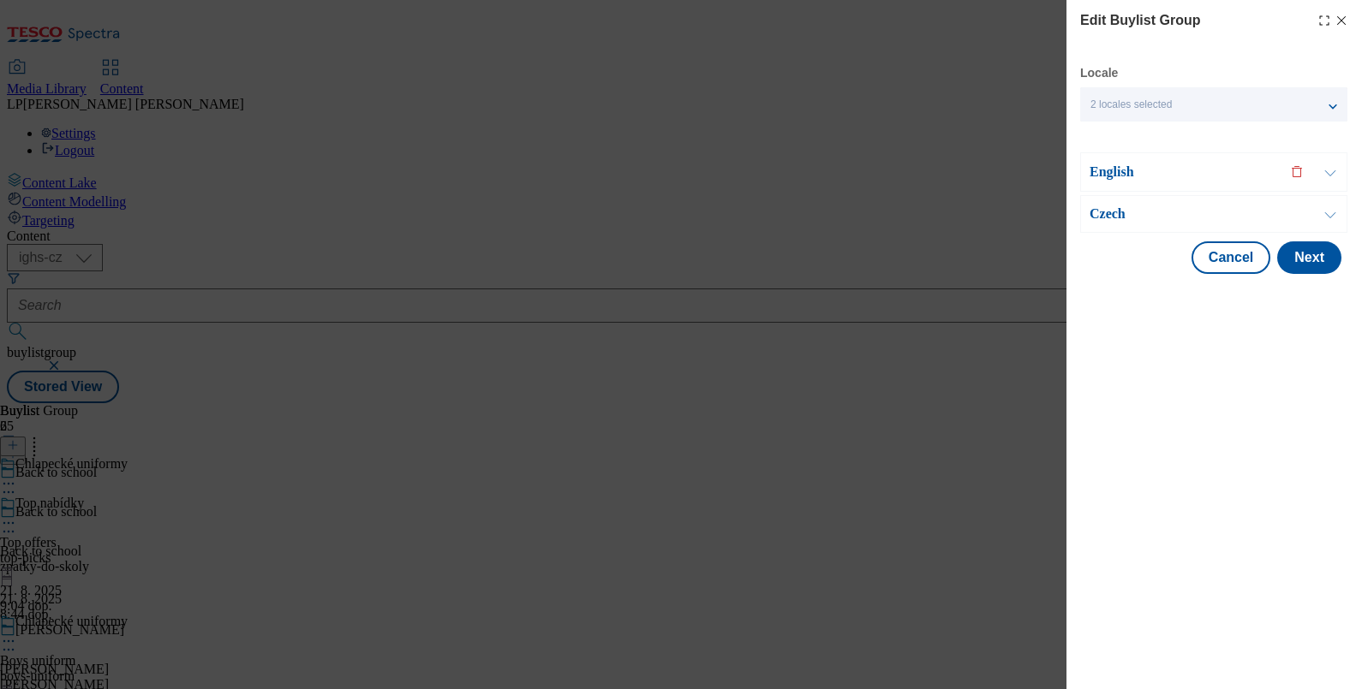
click at [1105, 214] on p "Czech" at bounding box center [1179, 214] width 180 height 17
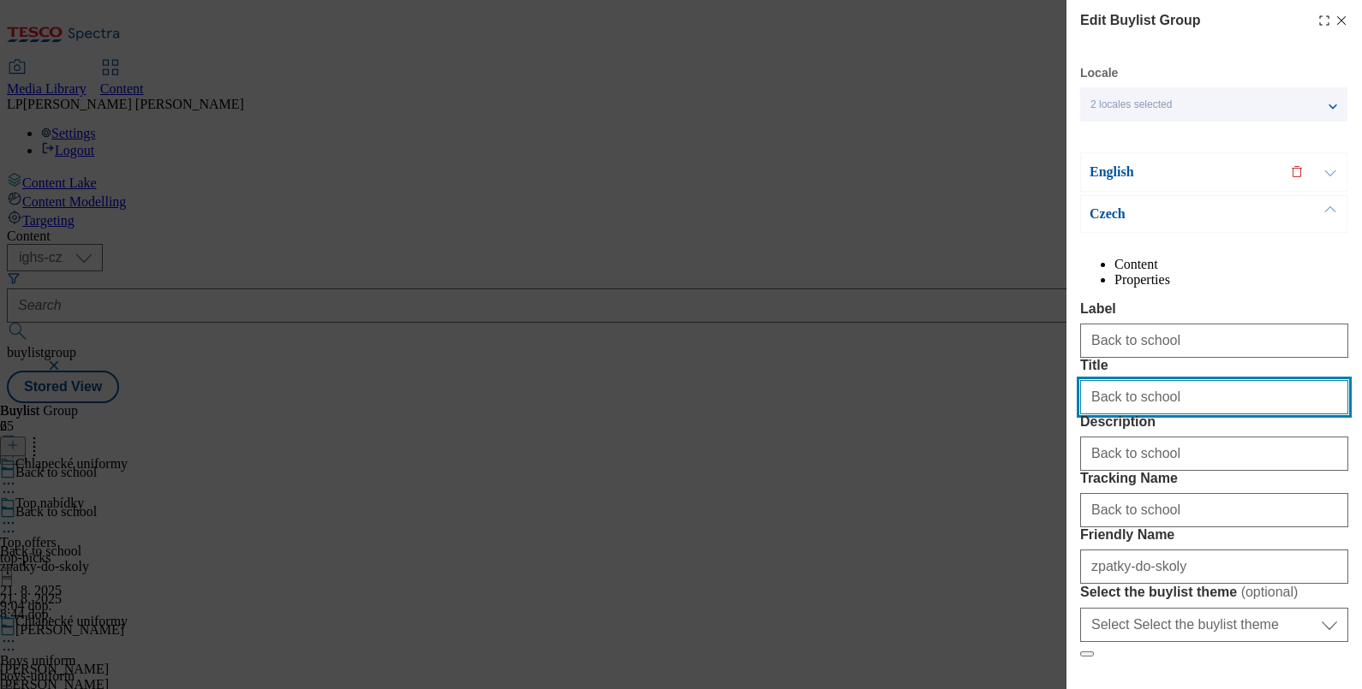
drag, startPoint x: 1177, startPoint y: 460, endPoint x: 974, endPoint y: 445, distance: 203.5
click at [974, 445] on div "Edit Buylist Group Locale 2 locales selected English Czech English Content Prop…" at bounding box center [681, 344] width 1362 height 689
type input "Zpátky do školy"
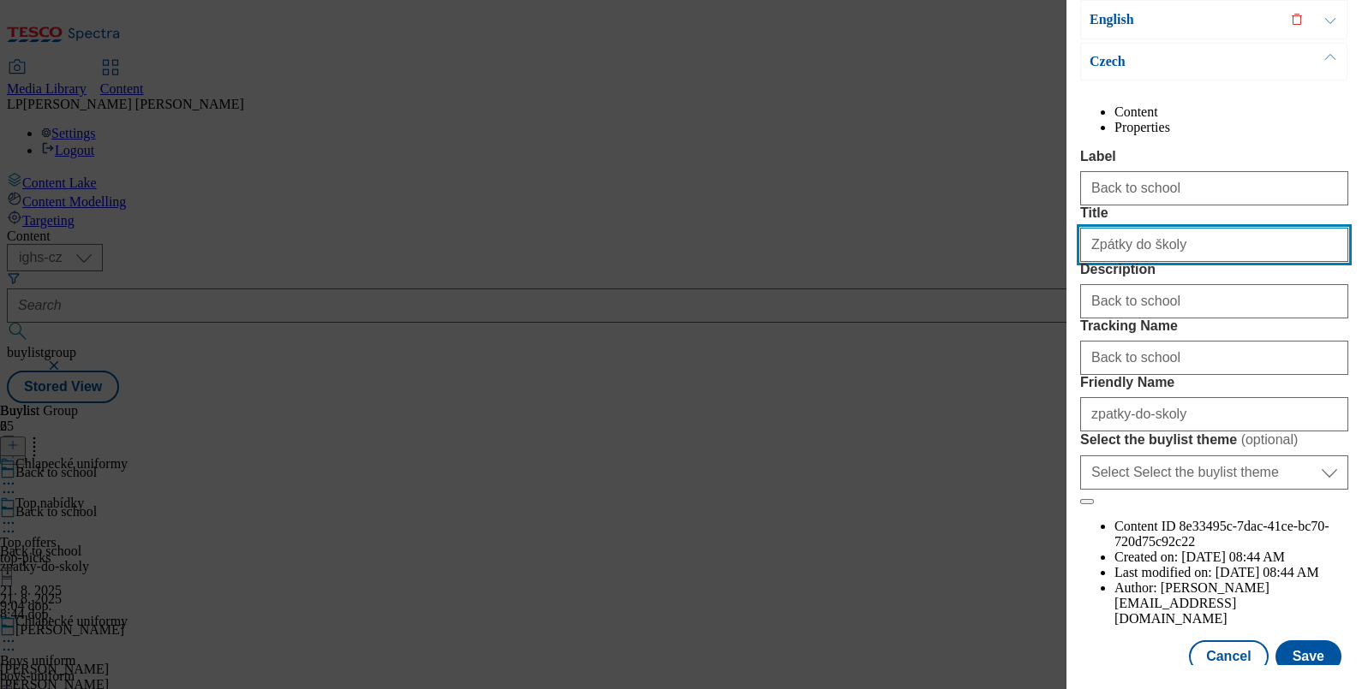
scroll to position [242, 0]
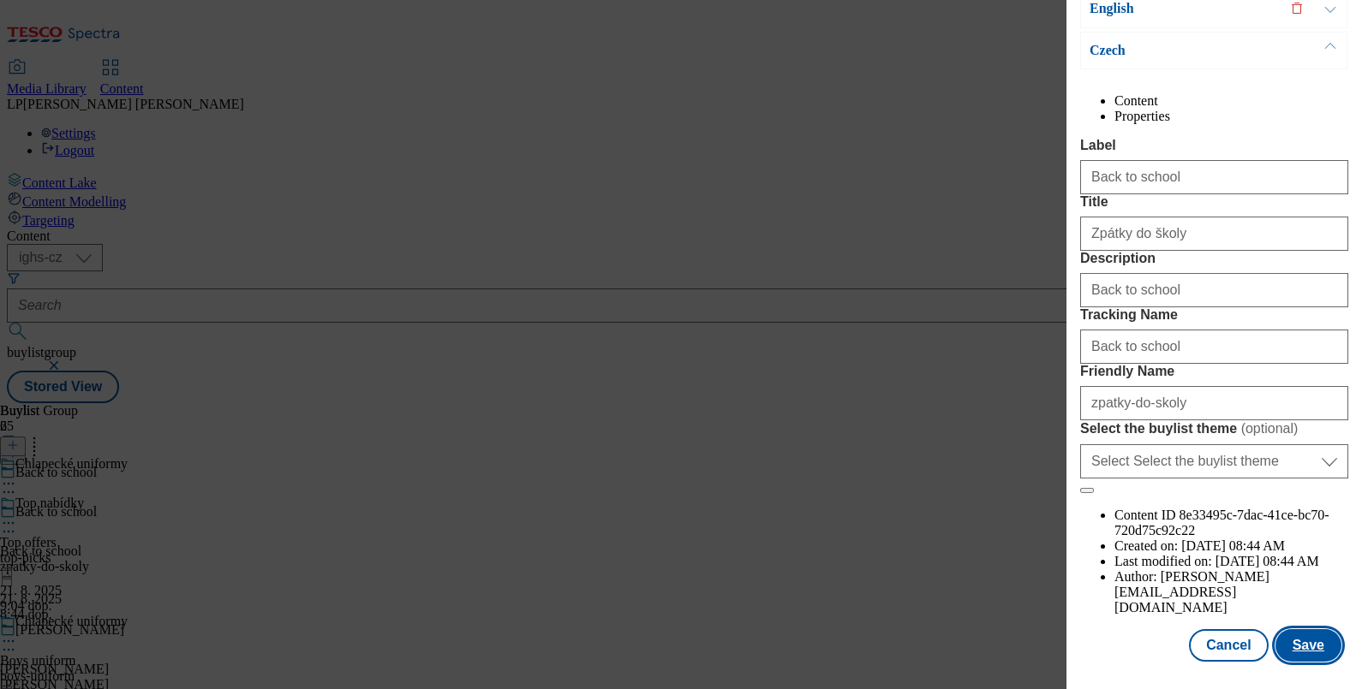
click at [1297, 629] on button "Save" at bounding box center [1308, 645] width 66 height 33
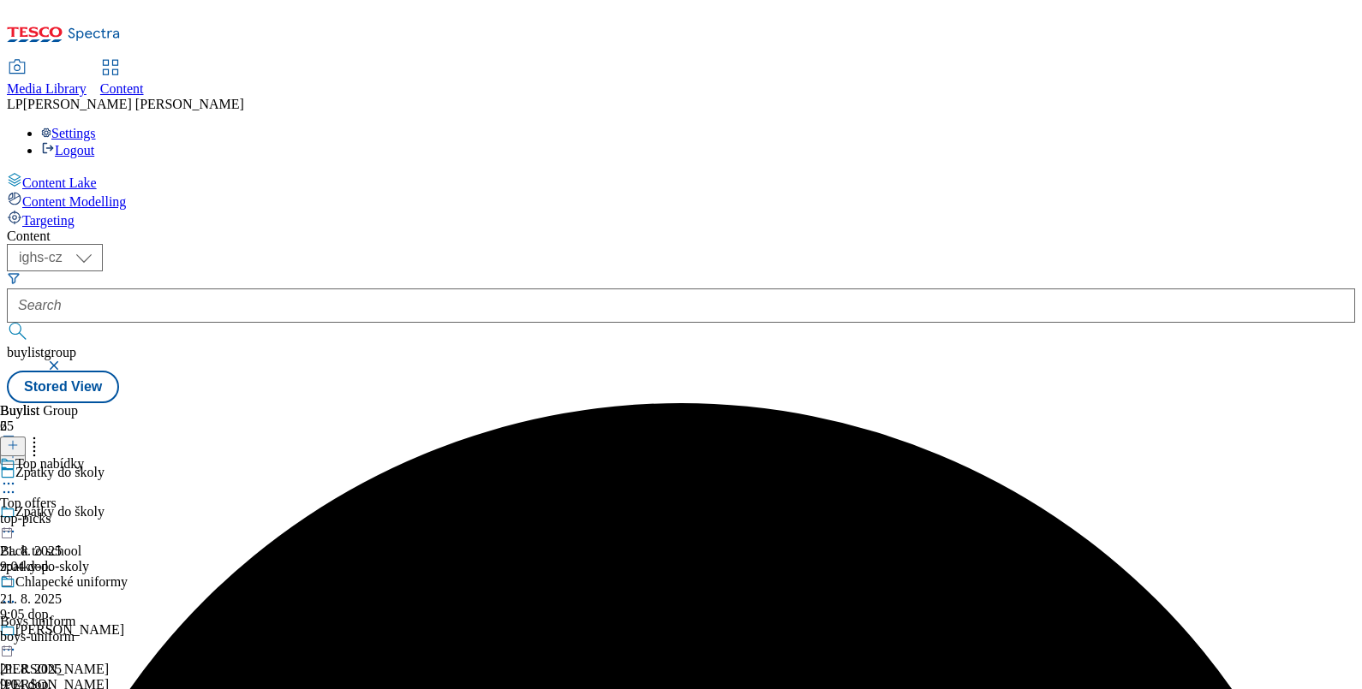
click at [128, 456] on div "Top nabídky Top offers top-picks 21. 8. 2025 9:04 dop." at bounding box center [64, 515] width 128 height 118
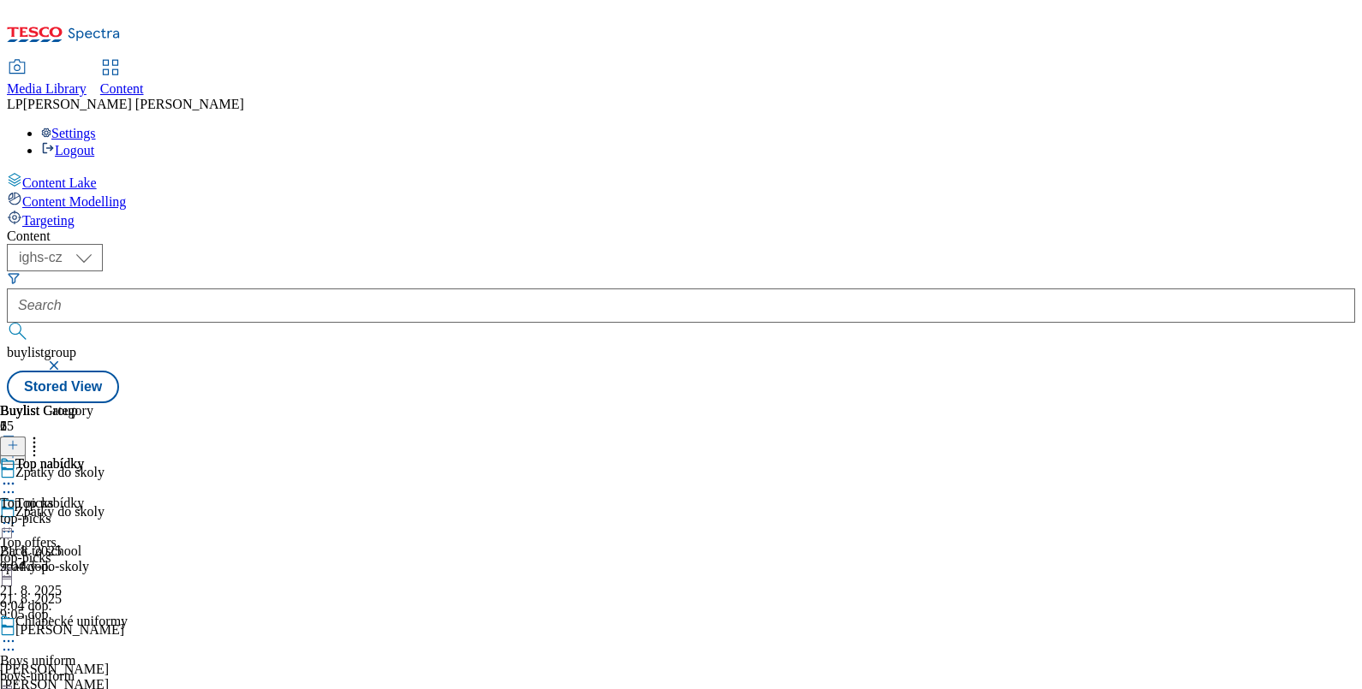
click at [17, 515] on icon at bounding box center [8, 523] width 17 height 17
click at [73, 553] on span "Edit" at bounding box center [63, 559] width 20 height 13
select select "evergreen"
select select "Banner"
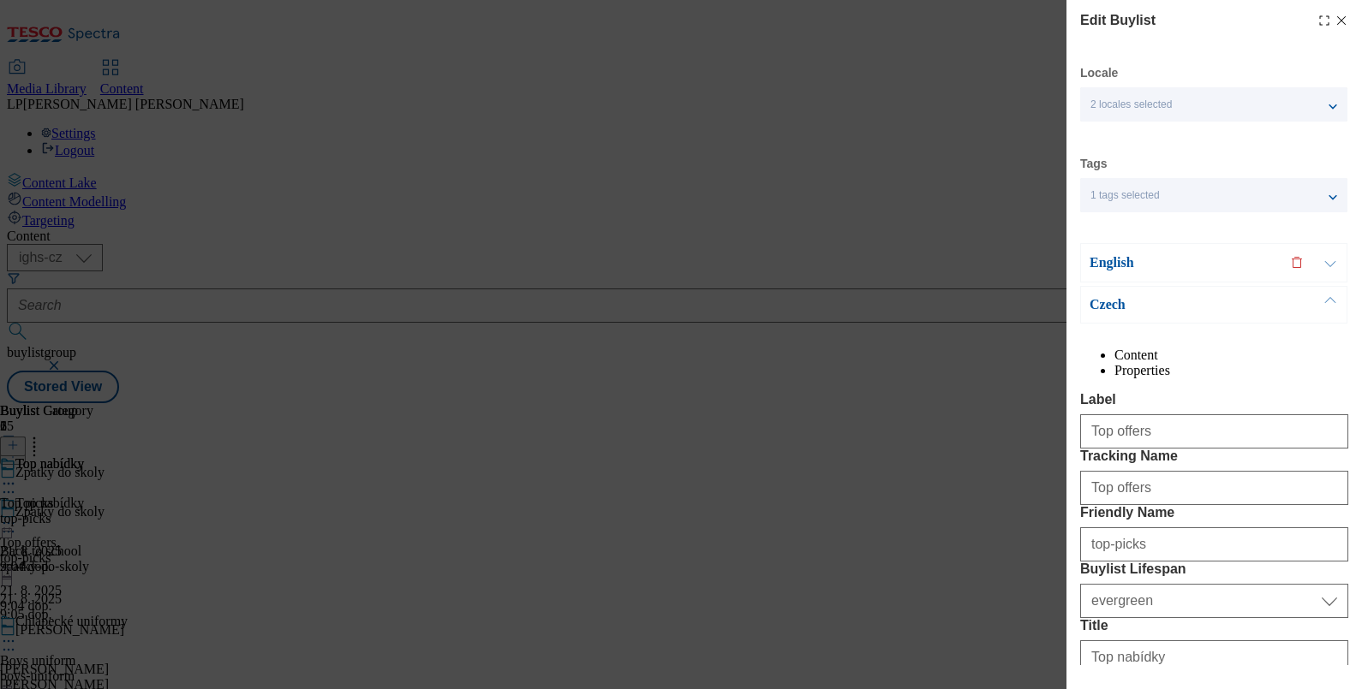
click at [1106, 250] on div "English" at bounding box center [1213, 262] width 267 height 39
click at [1110, 257] on p "English" at bounding box center [1179, 262] width 180 height 17
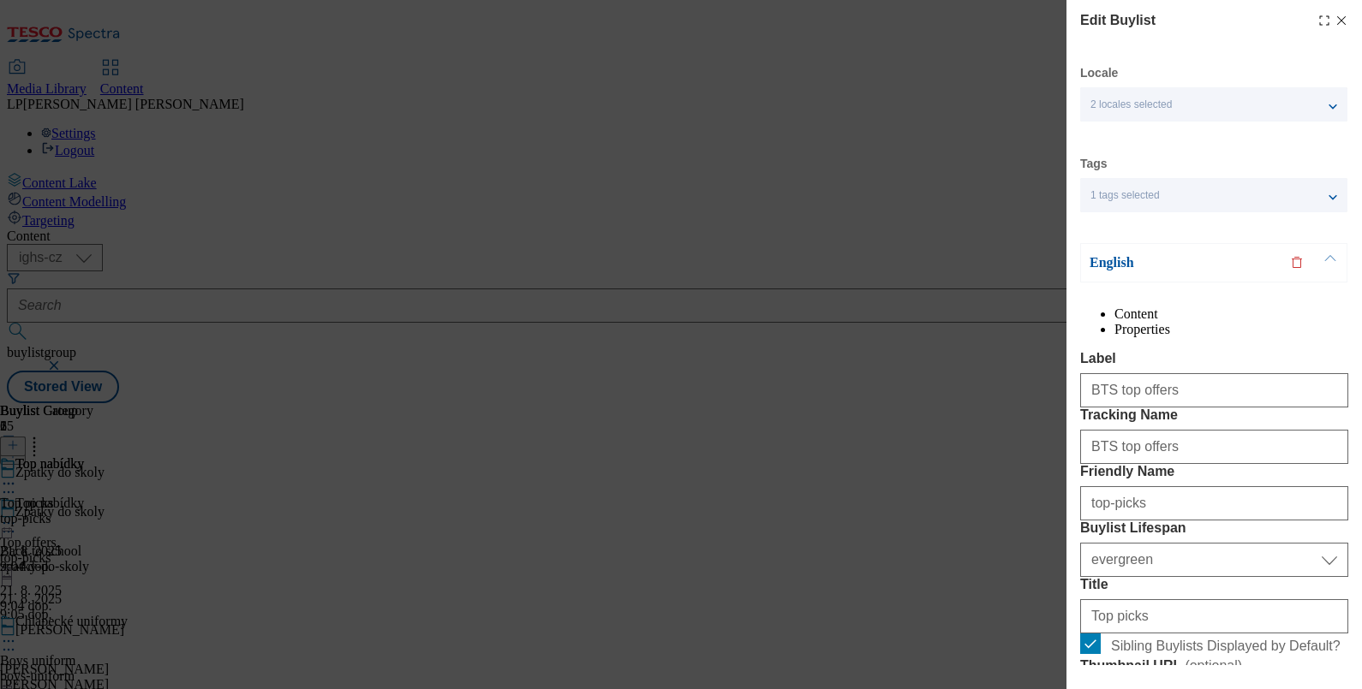
click at [1110, 257] on p "English" at bounding box center [1179, 262] width 180 height 17
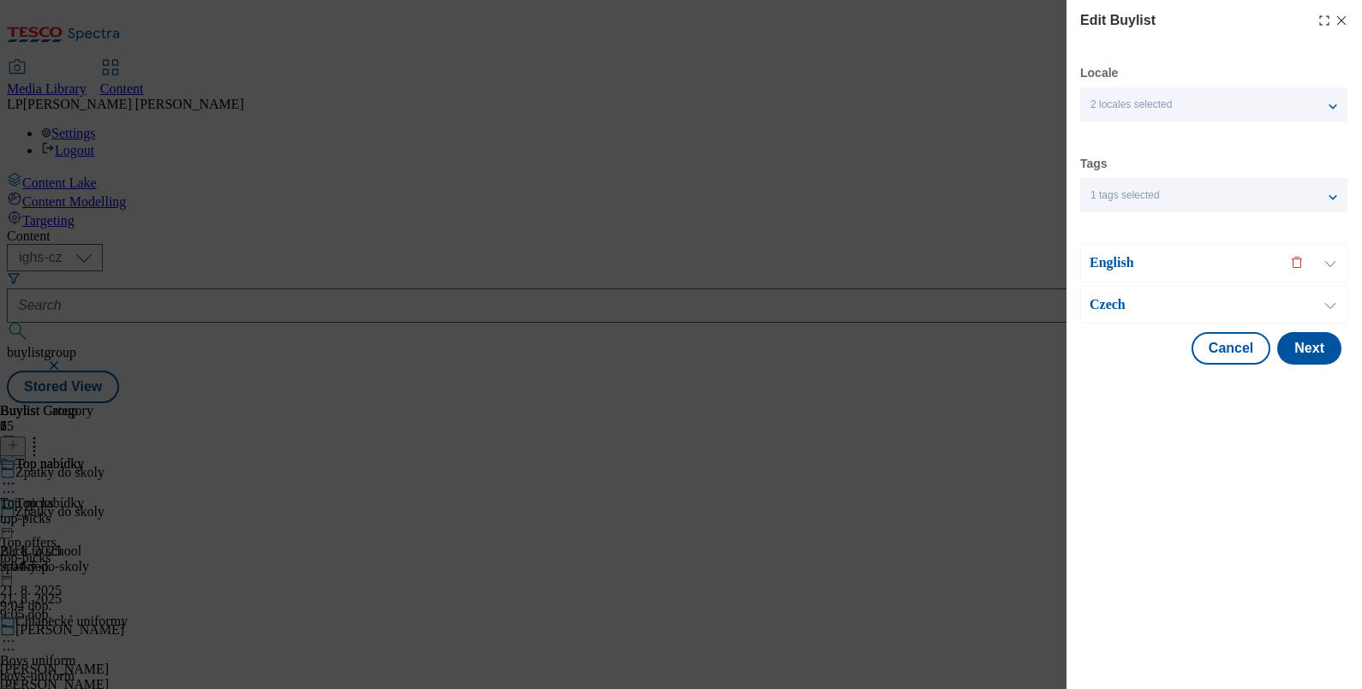
click at [1118, 304] on p "Czech" at bounding box center [1179, 304] width 180 height 17
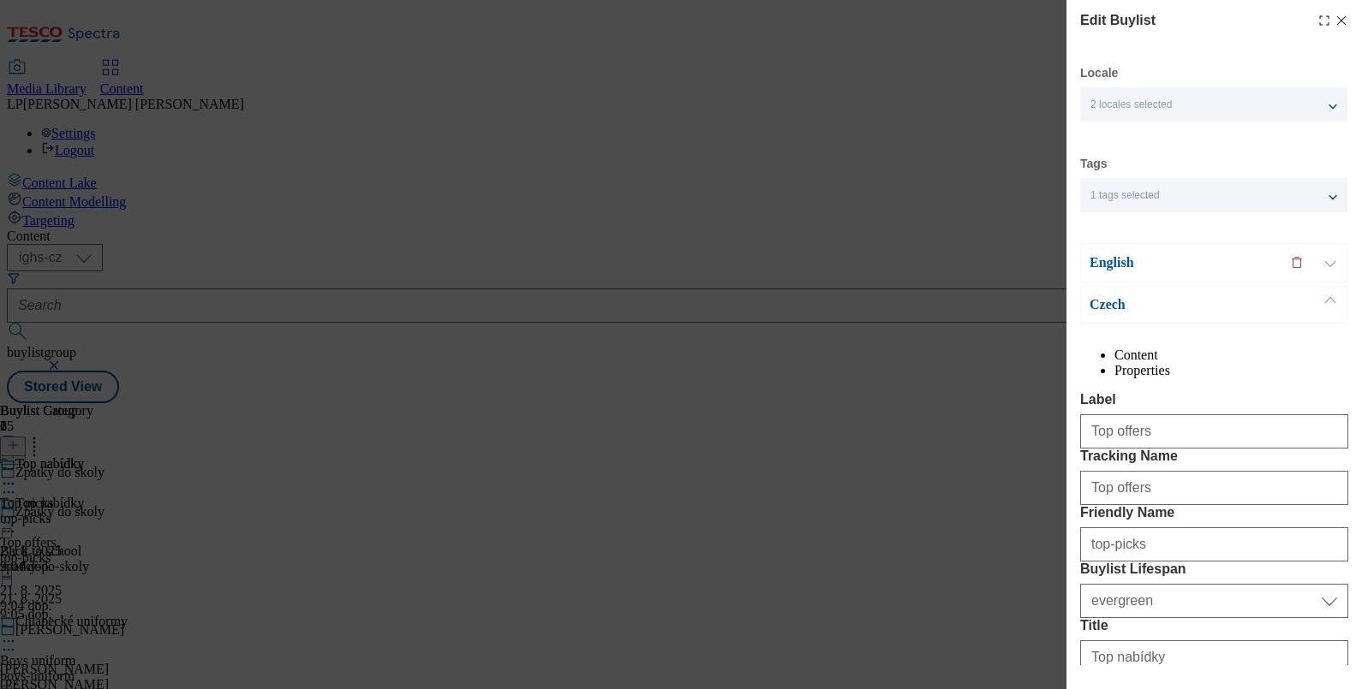
click at [1334, 23] on icon "Modal" at bounding box center [1341, 21] width 14 height 14
select select "evergreen"
select select "Banner"
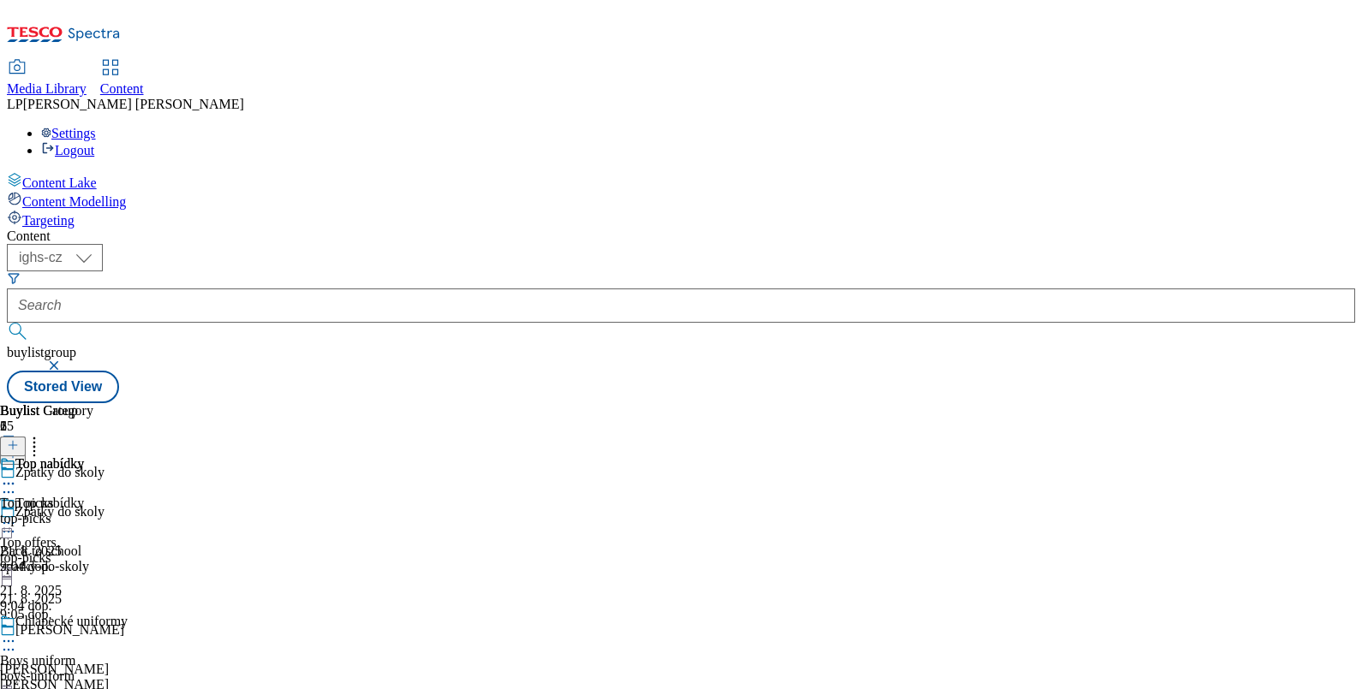
click at [17, 515] on icon at bounding box center [8, 523] width 17 height 17
click at [93, 632] on span "Preview" at bounding box center [73, 638] width 40 height 13
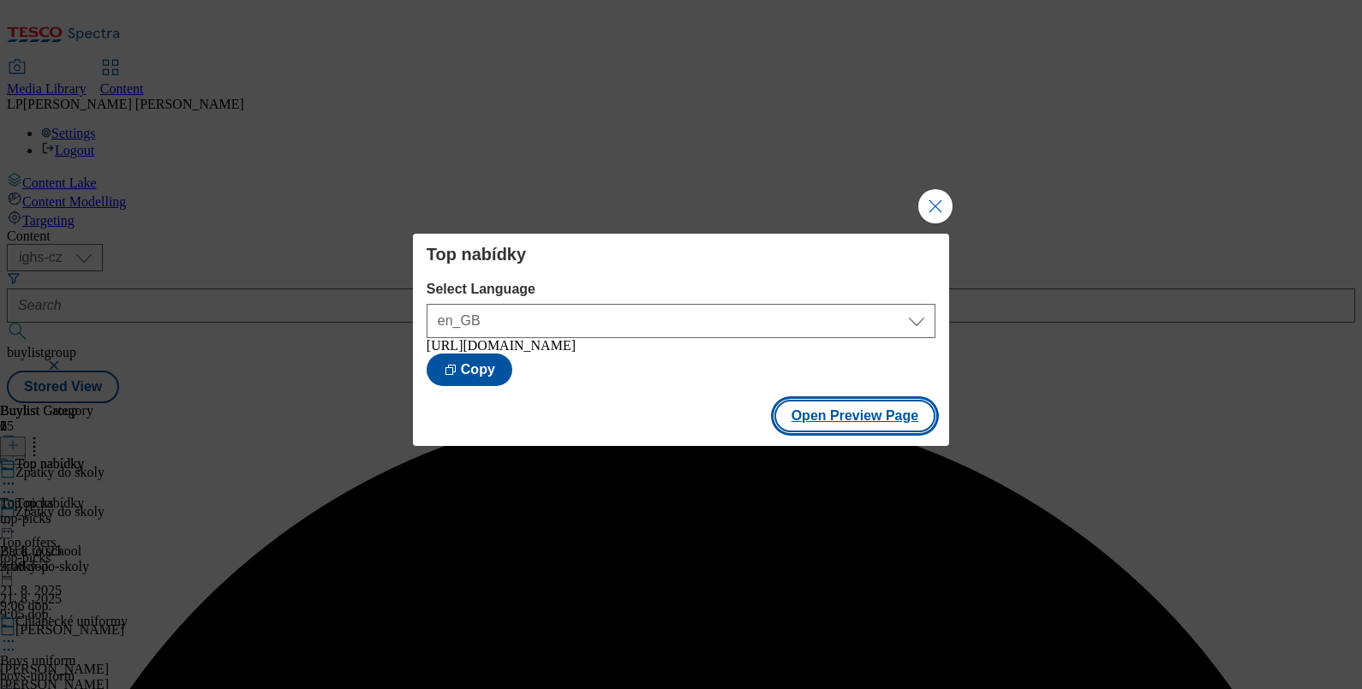
click at [819, 420] on button "Open Preview Page" at bounding box center [855, 416] width 162 height 33
click at [932, 204] on button "Close Modal" at bounding box center [935, 206] width 34 height 34
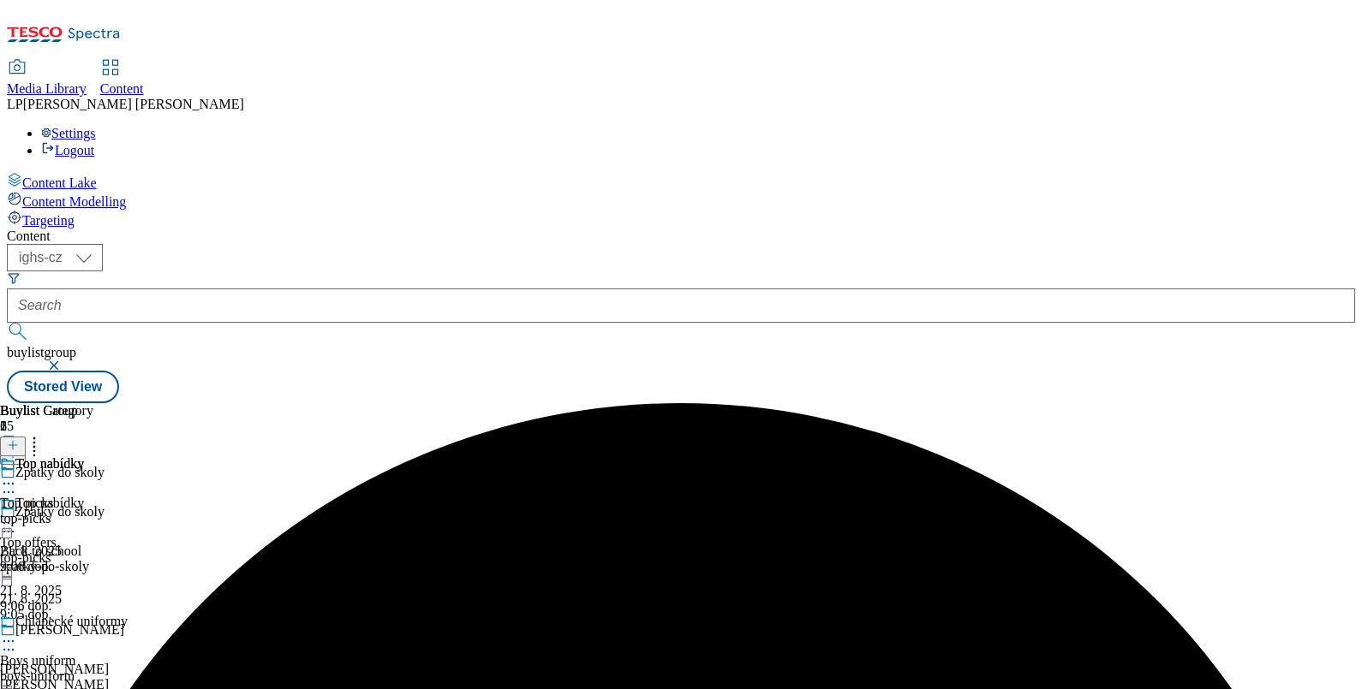
click at [128, 515] on div at bounding box center [64, 525] width 128 height 21
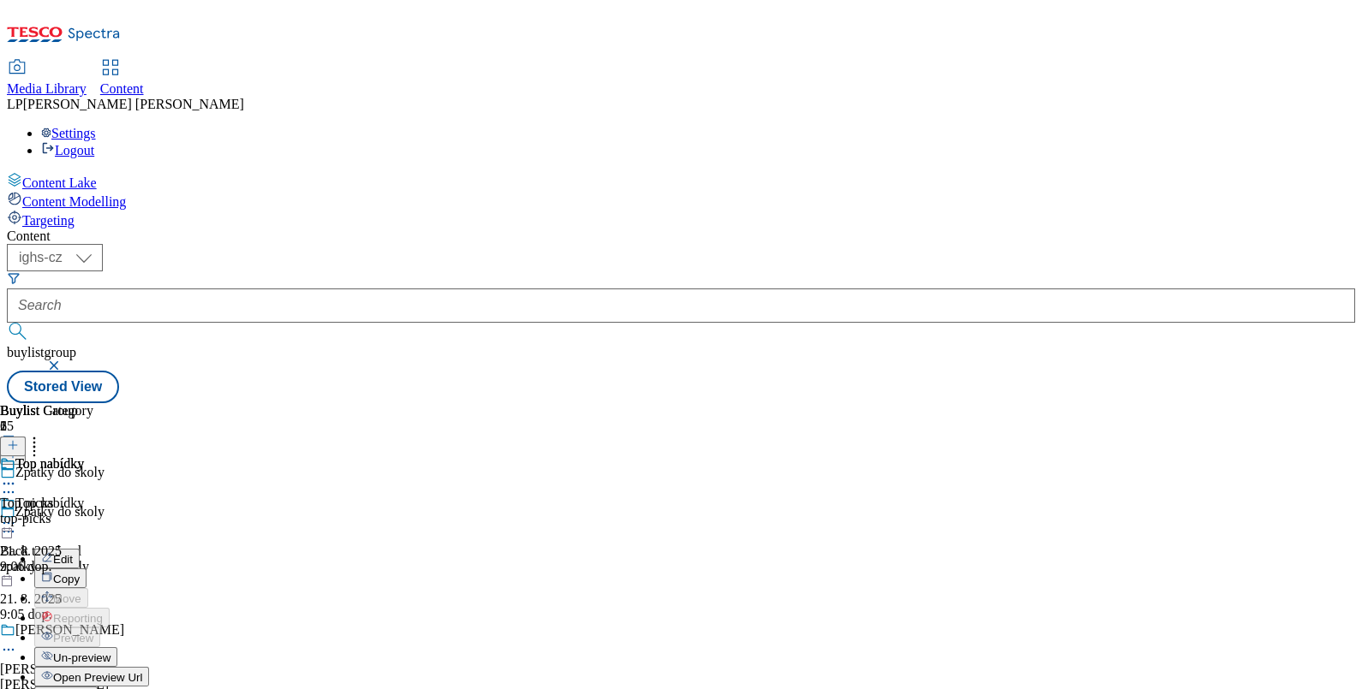
click at [110, 652] on span "Un-preview" at bounding box center [81, 658] width 57 height 13
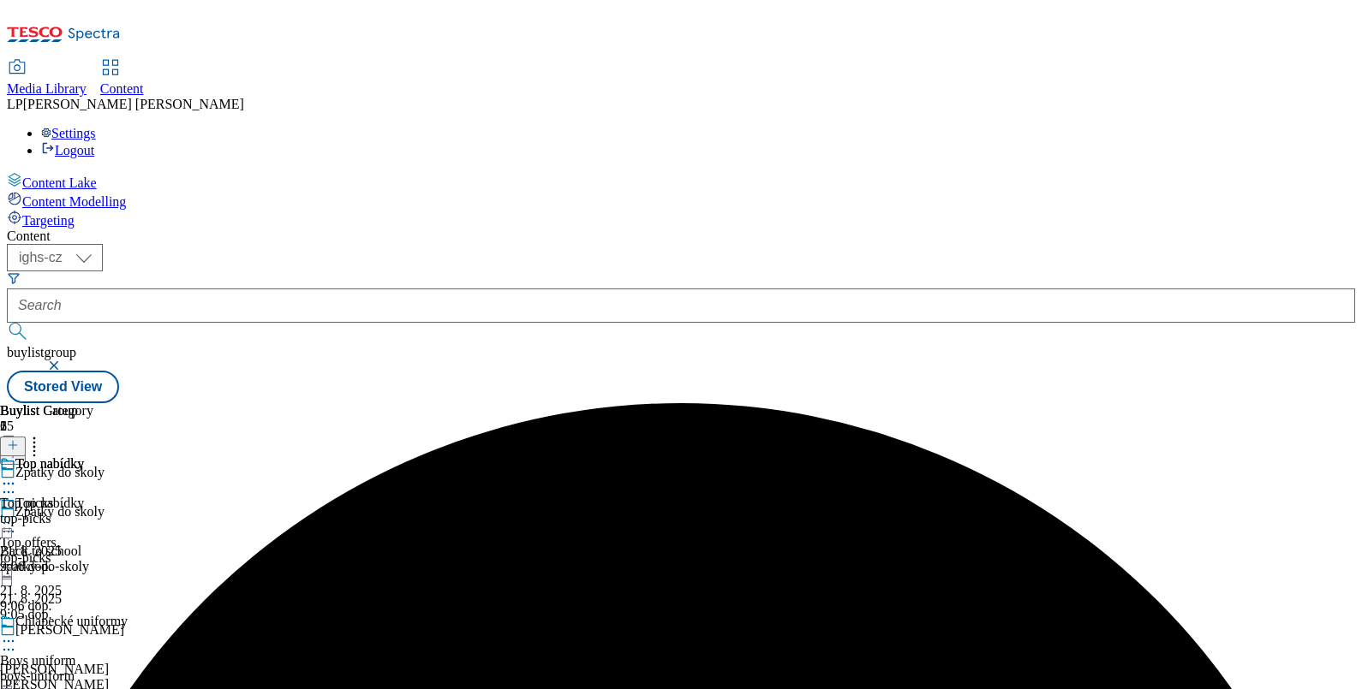
click at [17, 515] on icon at bounding box center [8, 523] width 17 height 17
click at [93, 632] on span "Preview" at bounding box center [73, 638] width 40 height 13
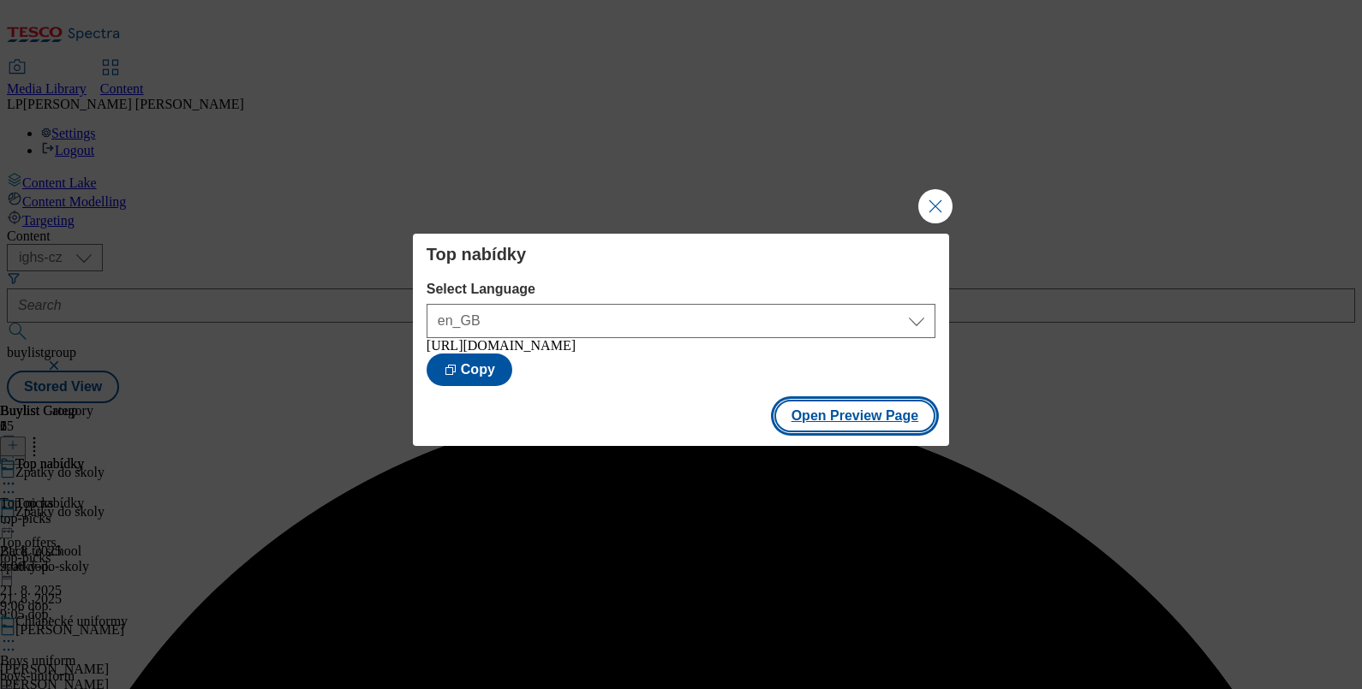
click at [813, 427] on button "Open Preview Page" at bounding box center [855, 416] width 162 height 33
click at [923, 213] on button "Close Modal" at bounding box center [935, 206] width 34 height 34
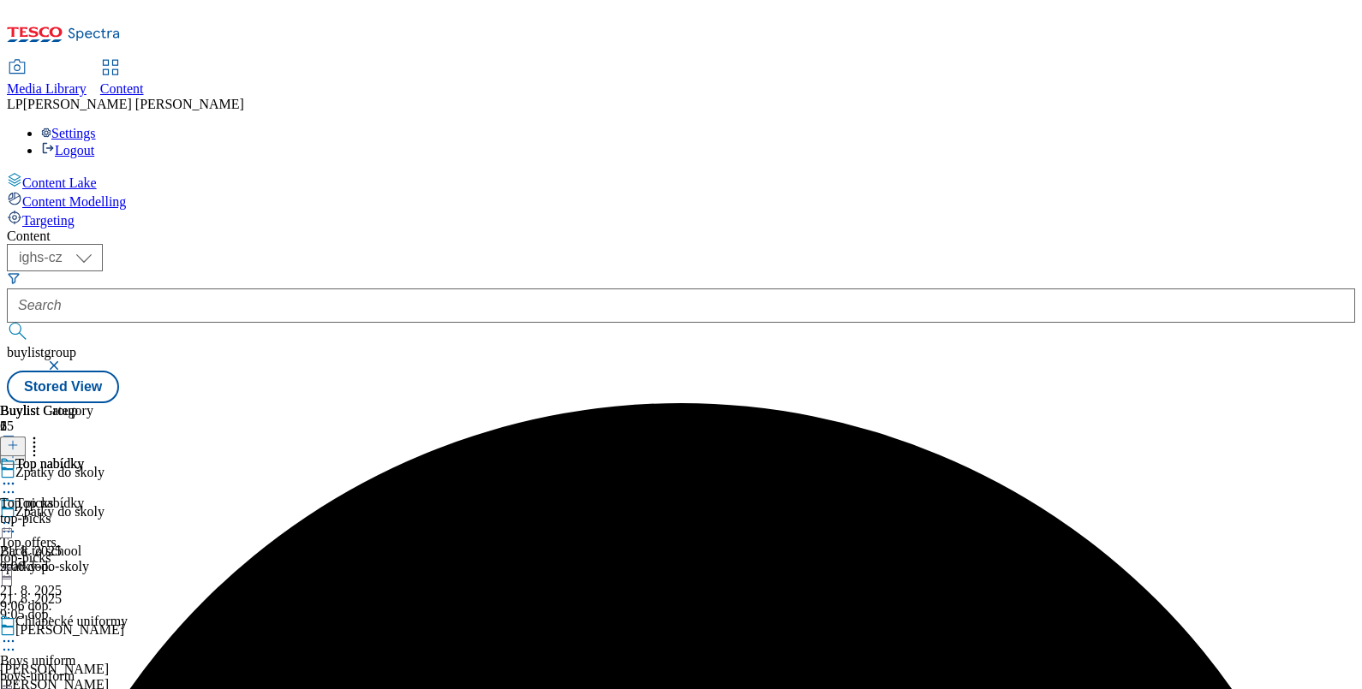
click at [17, 633] on icon at bounding box center [8, 641] width 17 height 17
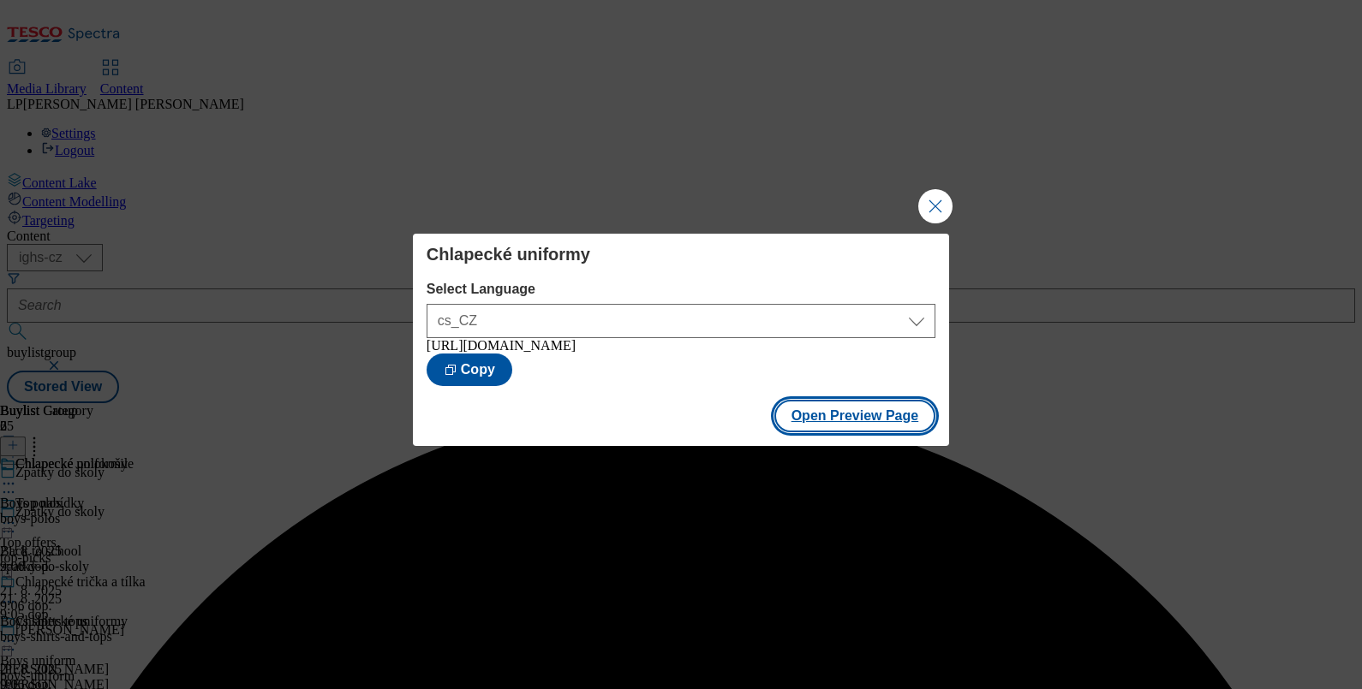
click at [874, 430] on button "Open Preview Page" at bounding box center [855, 416] width 162 height 33
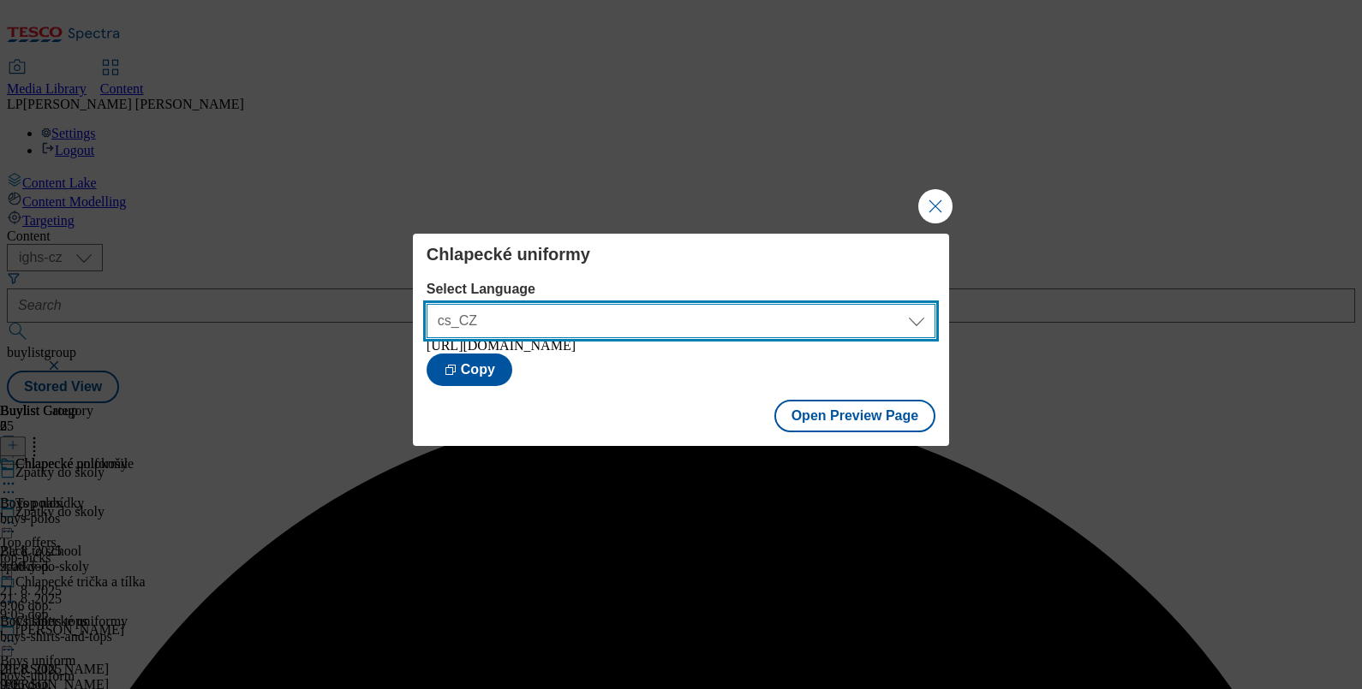
drag, startPoint x: 915, startPoint y: 316, endPoint x: 884, endPoint y: 319, distance: 30.9
click at [915, 316] on select "cs_CZ en_GB" at bounding box center [681, 321] width 509 height 34
select select "https://nakup.itesco.cz/groceries/en-GB/buylists/zpatky-do-skoly/boys-uniform/p…"
click at [427, 304] on select "cs_CZ en_GB" at bounding box center [681, 321] width 509 height 34
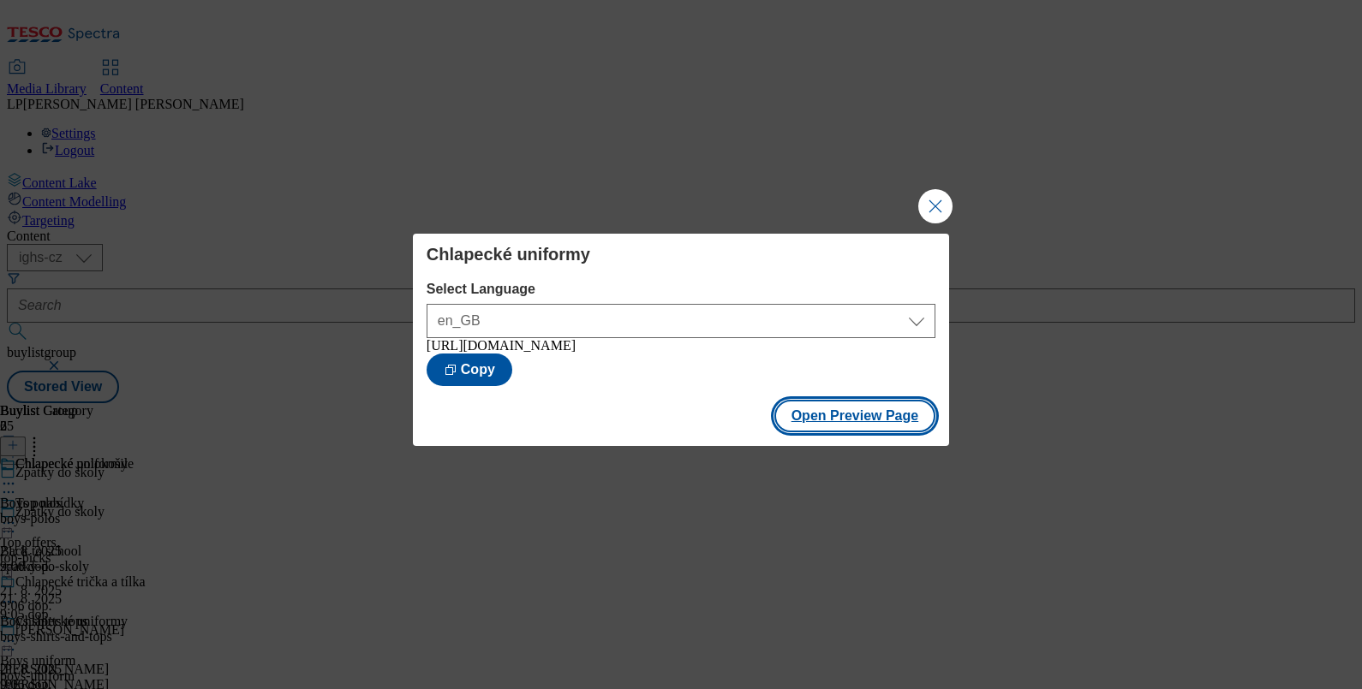
click at [847, 430] on button "Open Preview Page" at bounding box center [855, 416] width 162 height 33
click at [919, 205] on button "Close Modal" at bounding box center [935, 206] width 34 height 34
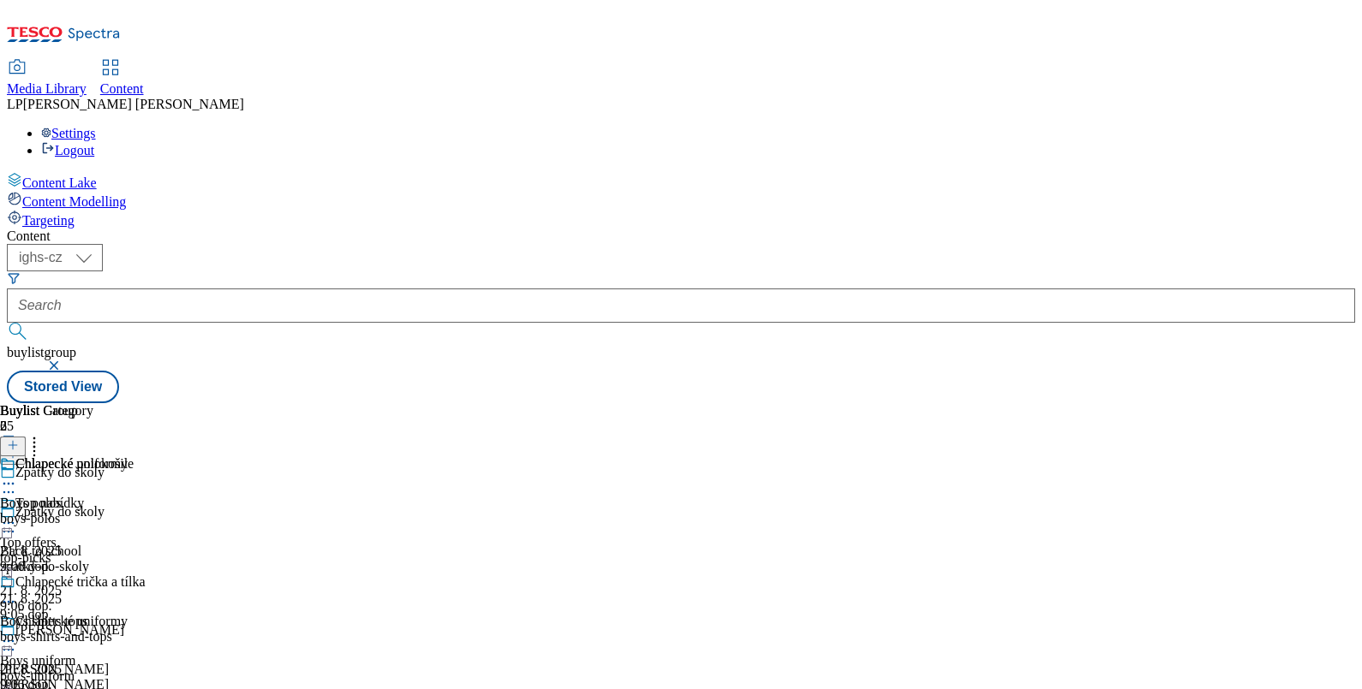
click at [128, 633] on div at bounding box center [64, 643] width 128 height 21
click at [73, 671] on span "Edit" at bounding box center [63, 677] width 20 height 13
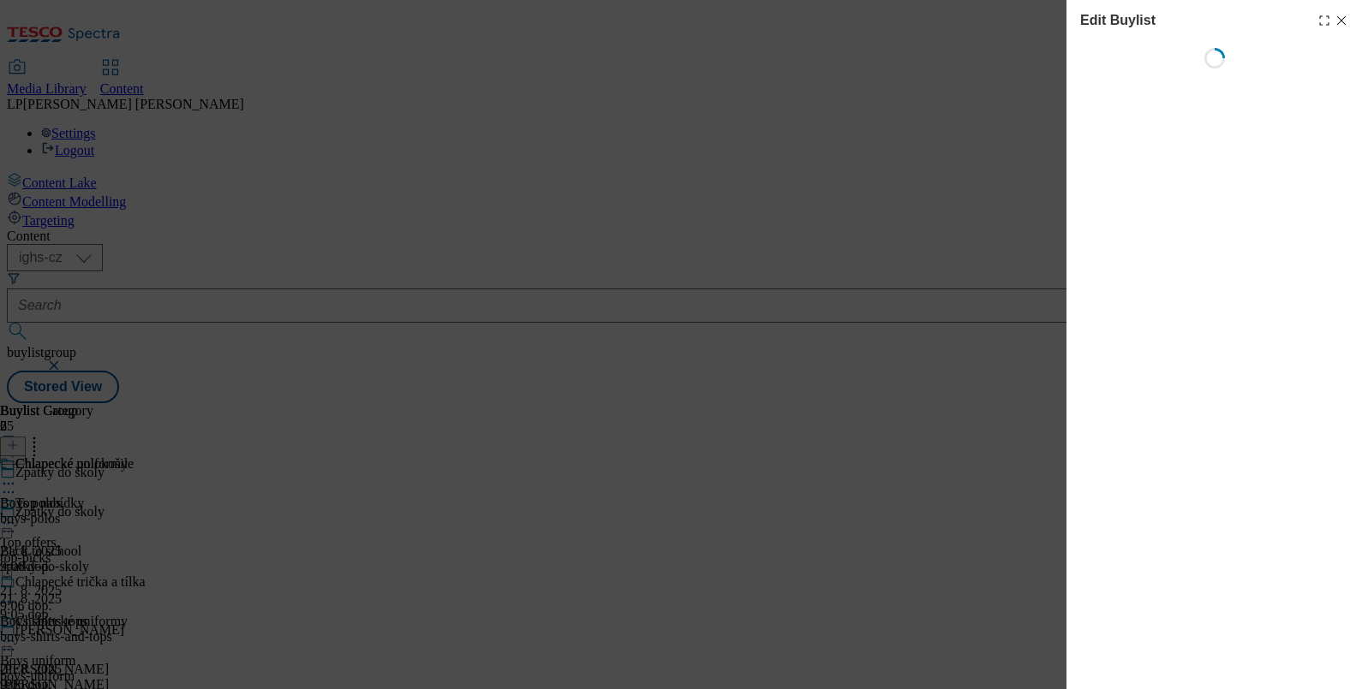
select select "evergreen"
select select "Banner"
select select "evergreen"
select select "Banner"
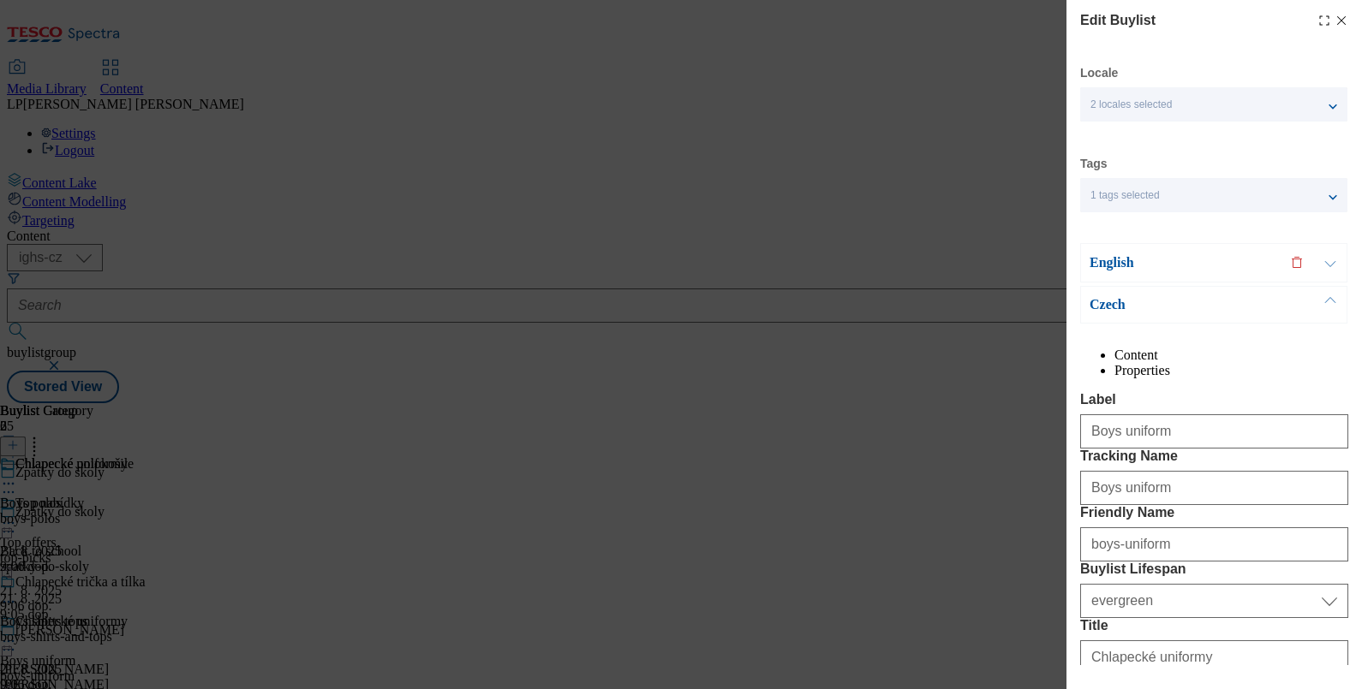
click at [1099, 267] on p "English" at bounding box center [1179, 262] width 180 height 17
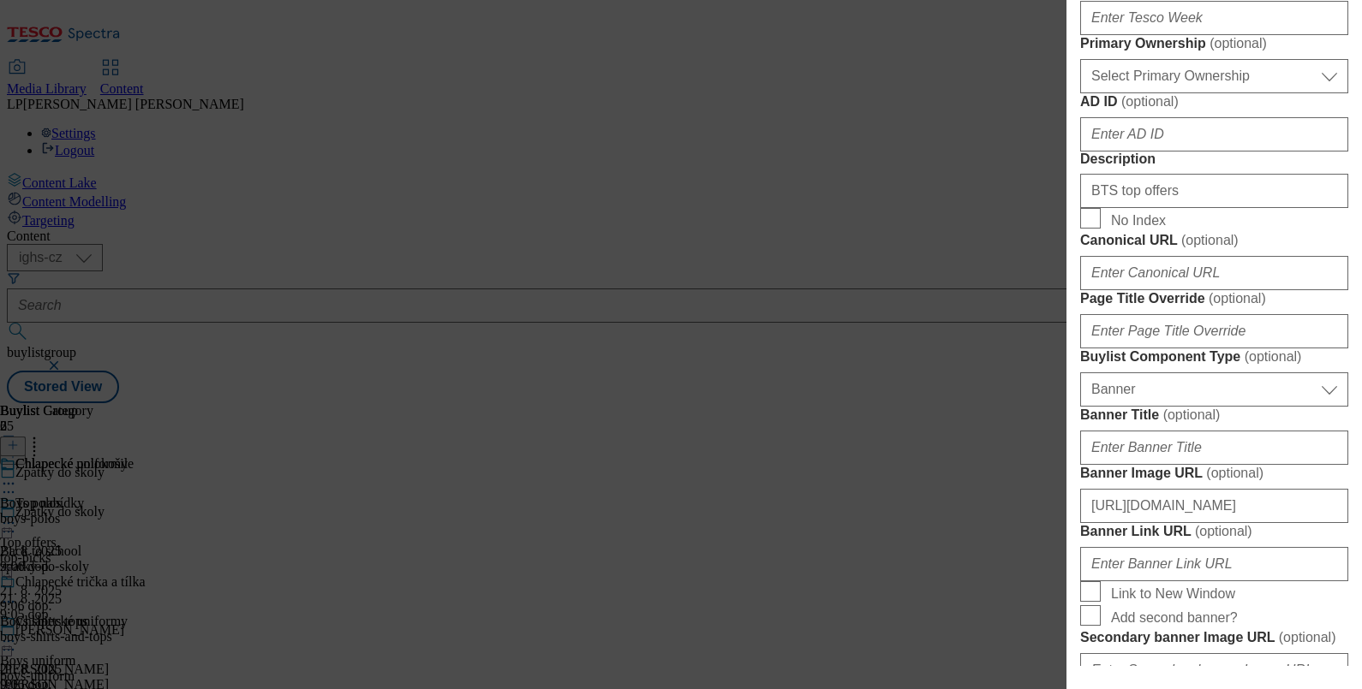
scroll to position [963, 0]
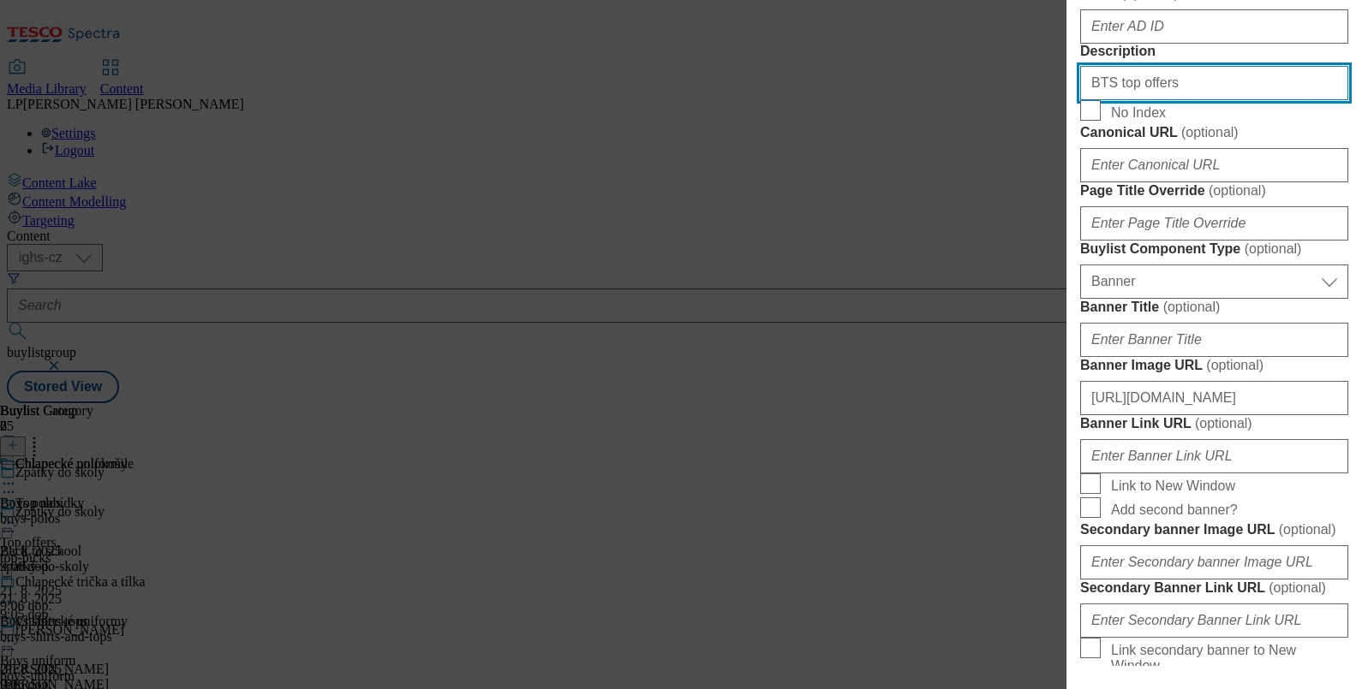
drag, startPoint x: 1178, startPoint y: 450, endPoint x: 1028, endPoint y: 441, distance: 151.0
click at [1028, 441] on div "Edit Buylist Locale 2 locales selected English Czech Tags 1 tags selected buyli…" at bounding box center [681, 344] width 1362 height 689
type input "Boys uniform"
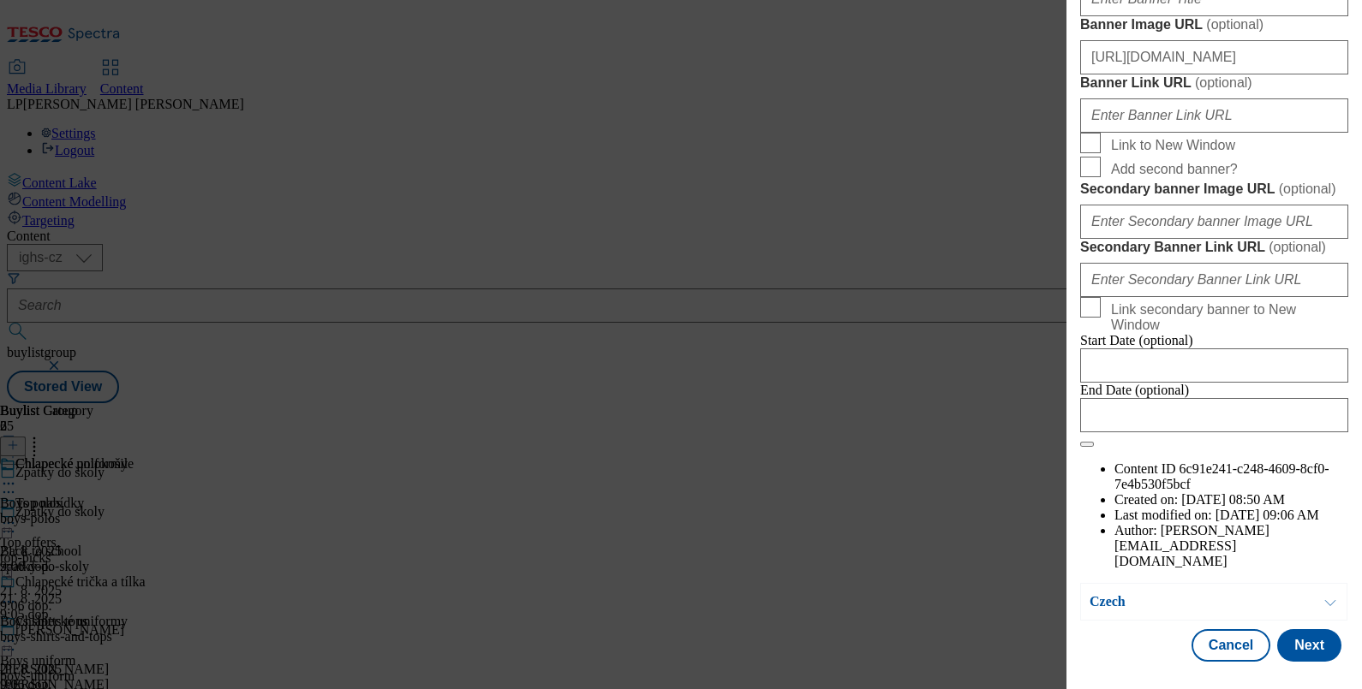
scroll to position [1947, 0]
click at [1297, 631] on button "Next" at bounding box center [1309, 645] width 64 height 33
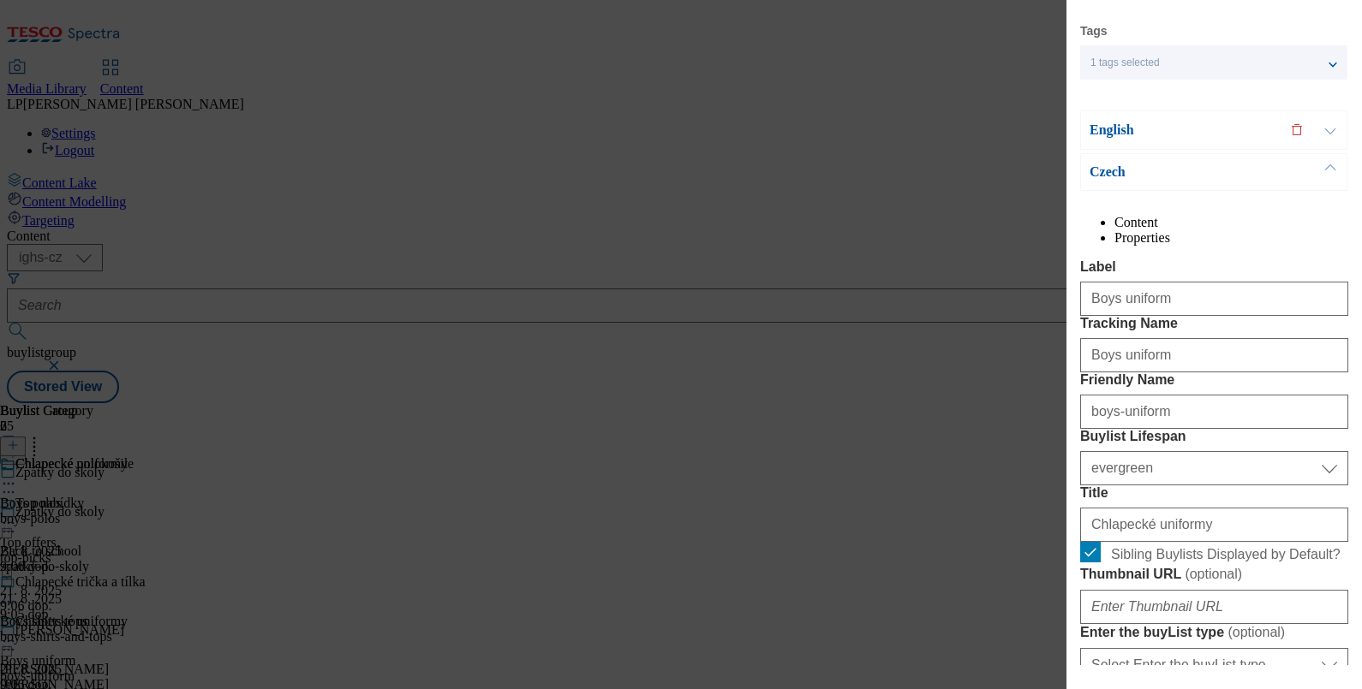
scroll to position [127, 0]
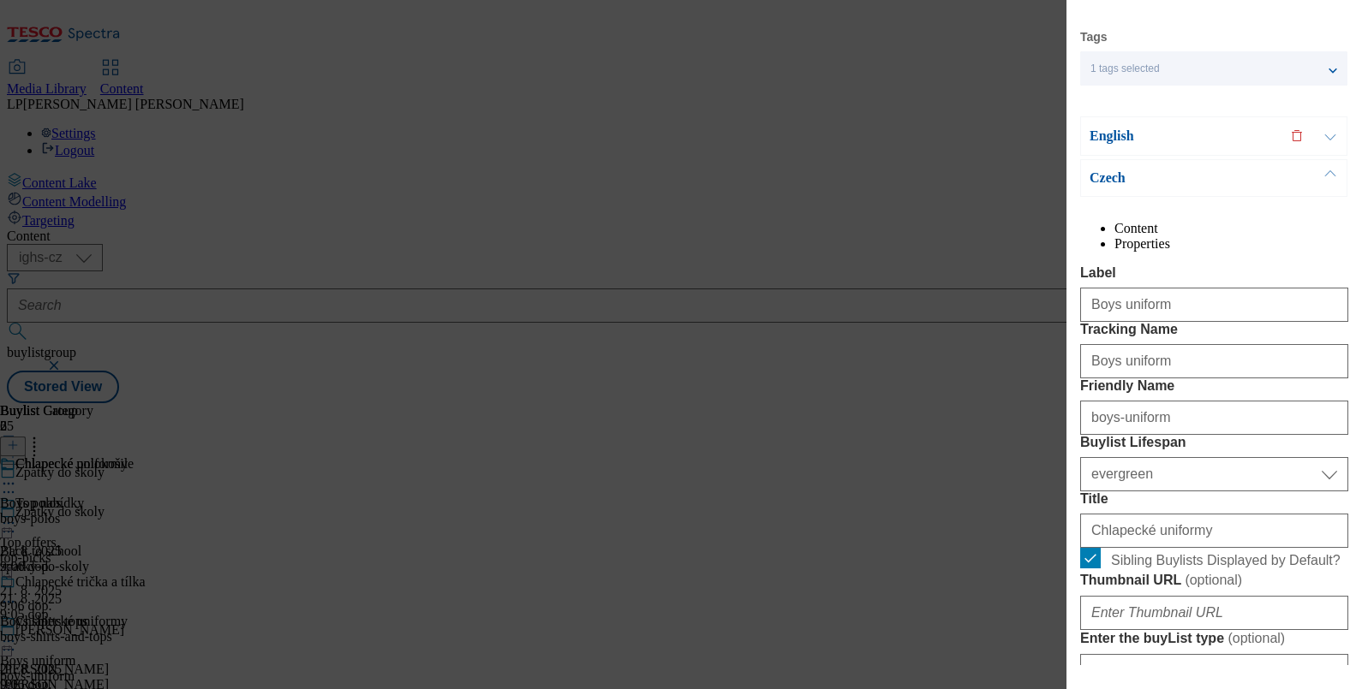
click at [1106, 181] on p "Czech" at bounding box center [1179, 178] width 180 height 17
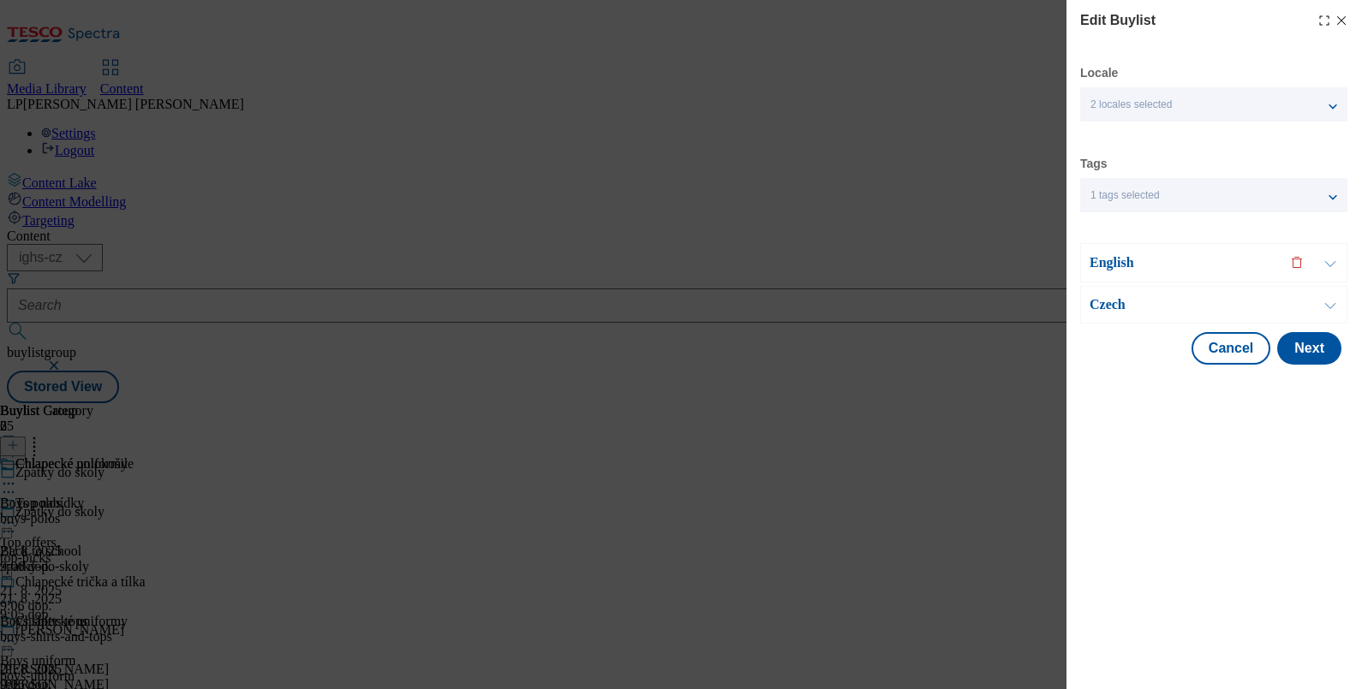
scroll to position [0, 0]
click at [1118, 296] on p "Czech" at bounding box center [1179, 304] width 180 height 17
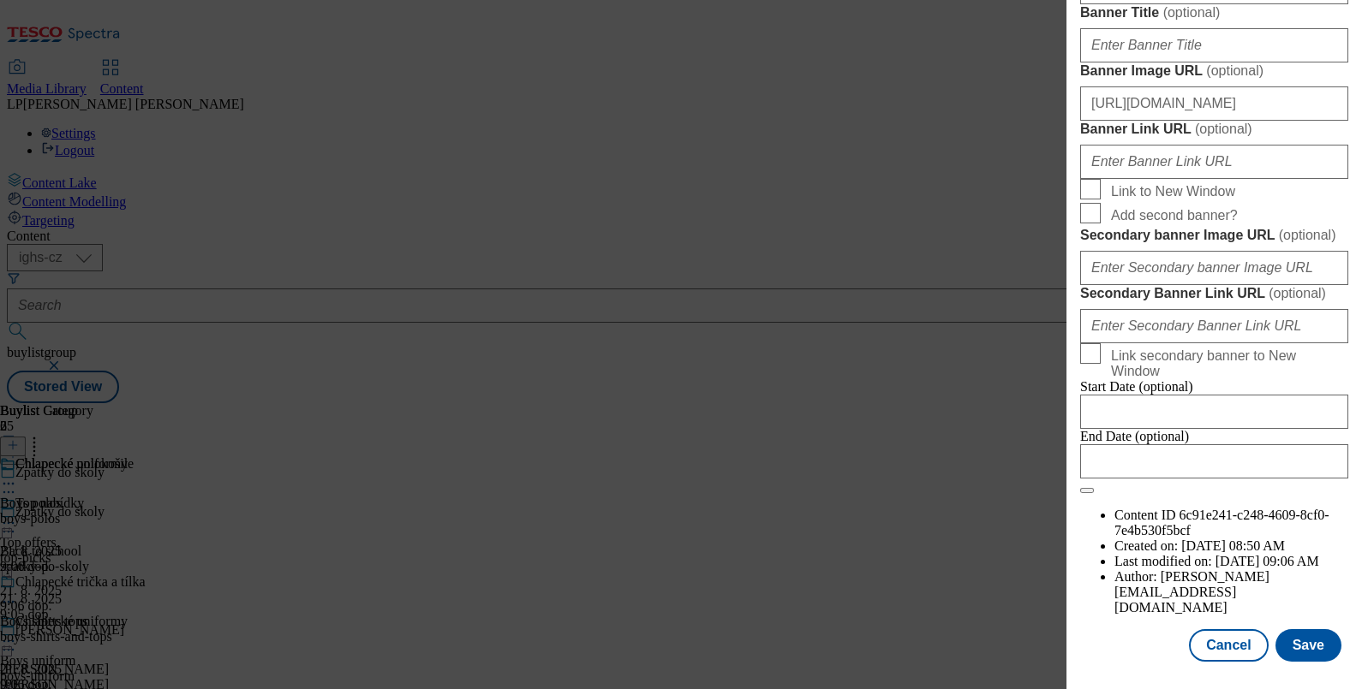
scroll to position [1949, 0]
click at [1297, 634] on button "Save" at bounding box center [1308, 645] width 66 height 33
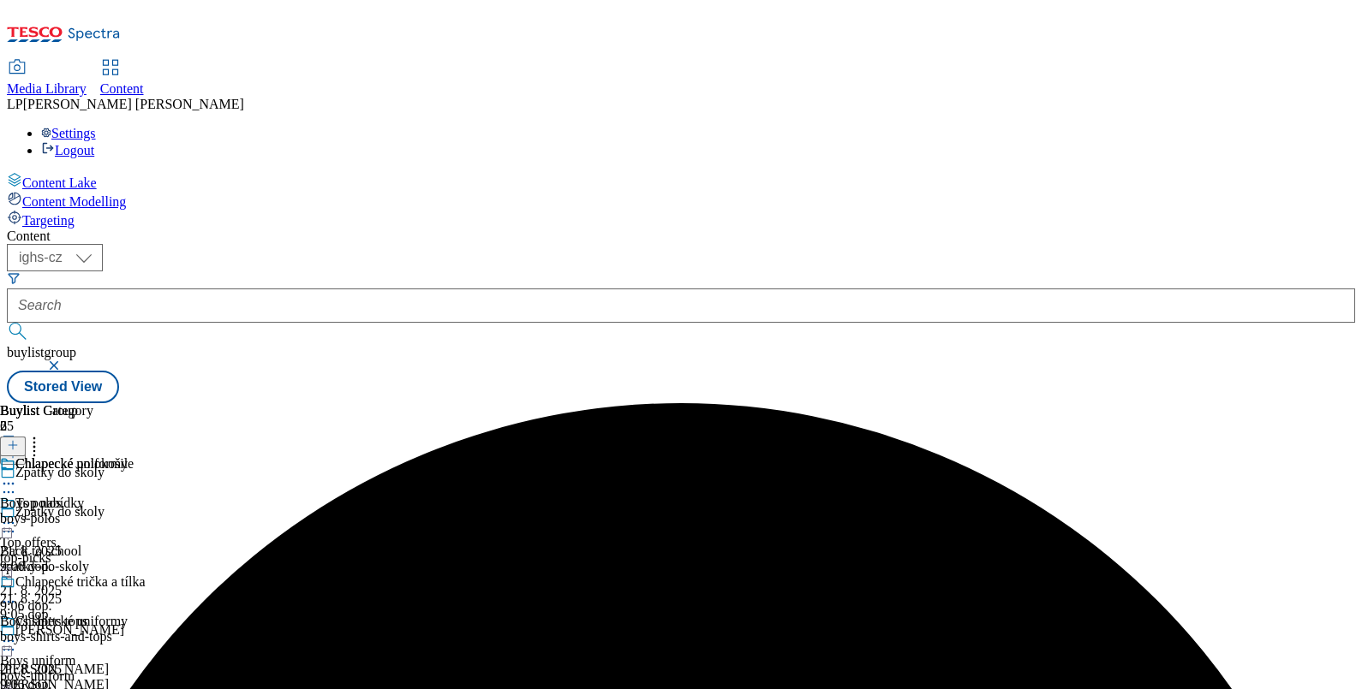
click at [17, 475] on icon at bounding box center [8, 483] width 17 height 17
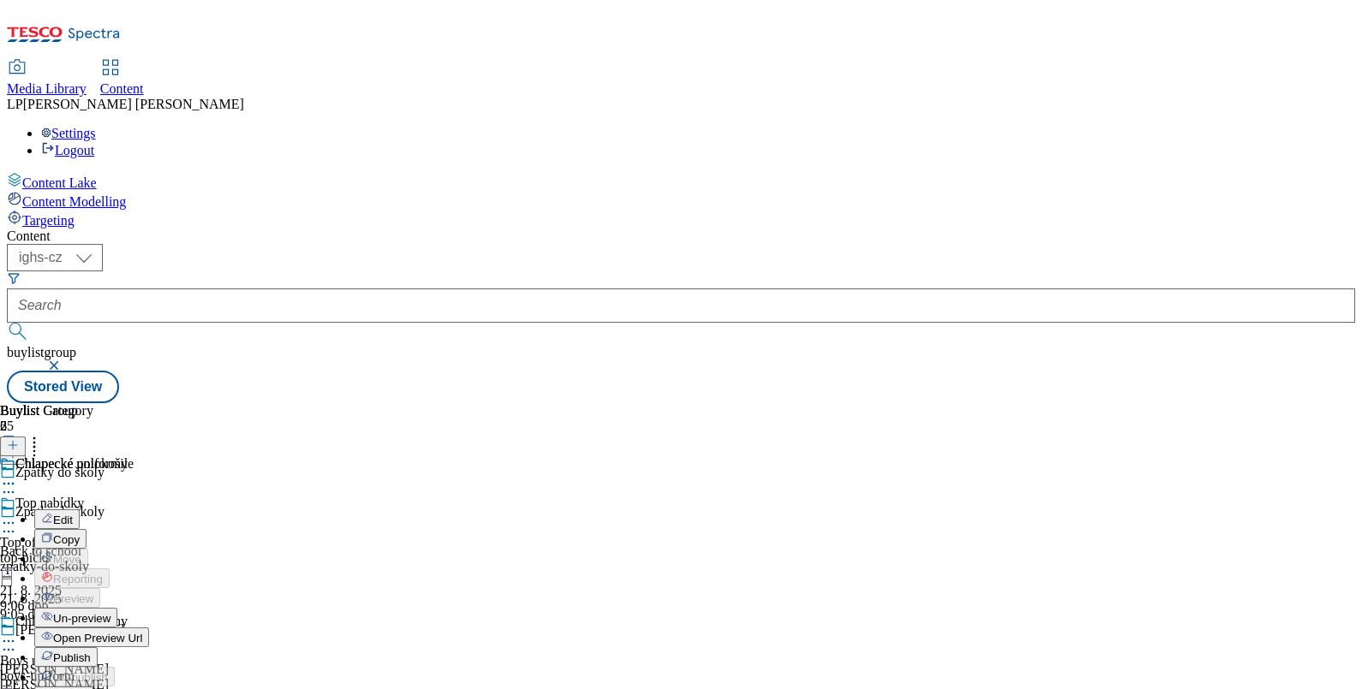
click at [73, 514] on span "Edit" at bounding box center [63, 520] width 20 height 13
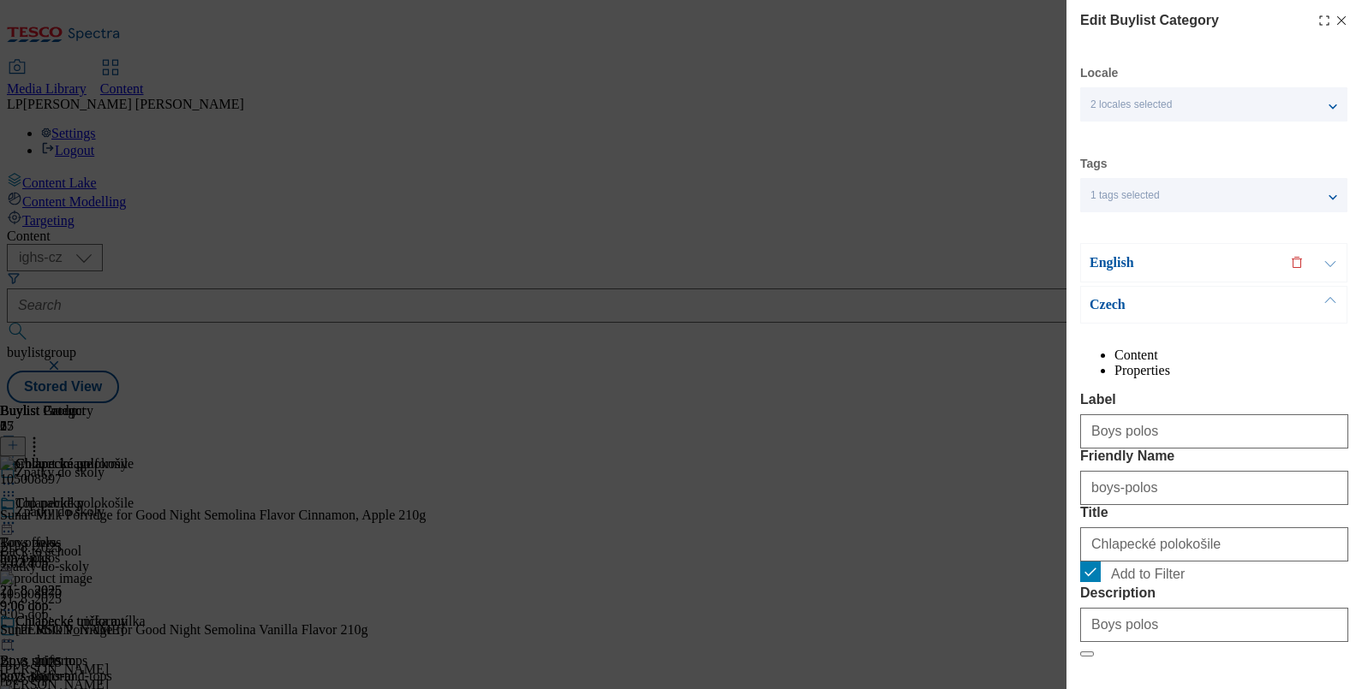
click at [1095, 265] on p "English" at bounding box center [1179, 262] width 180 height 17
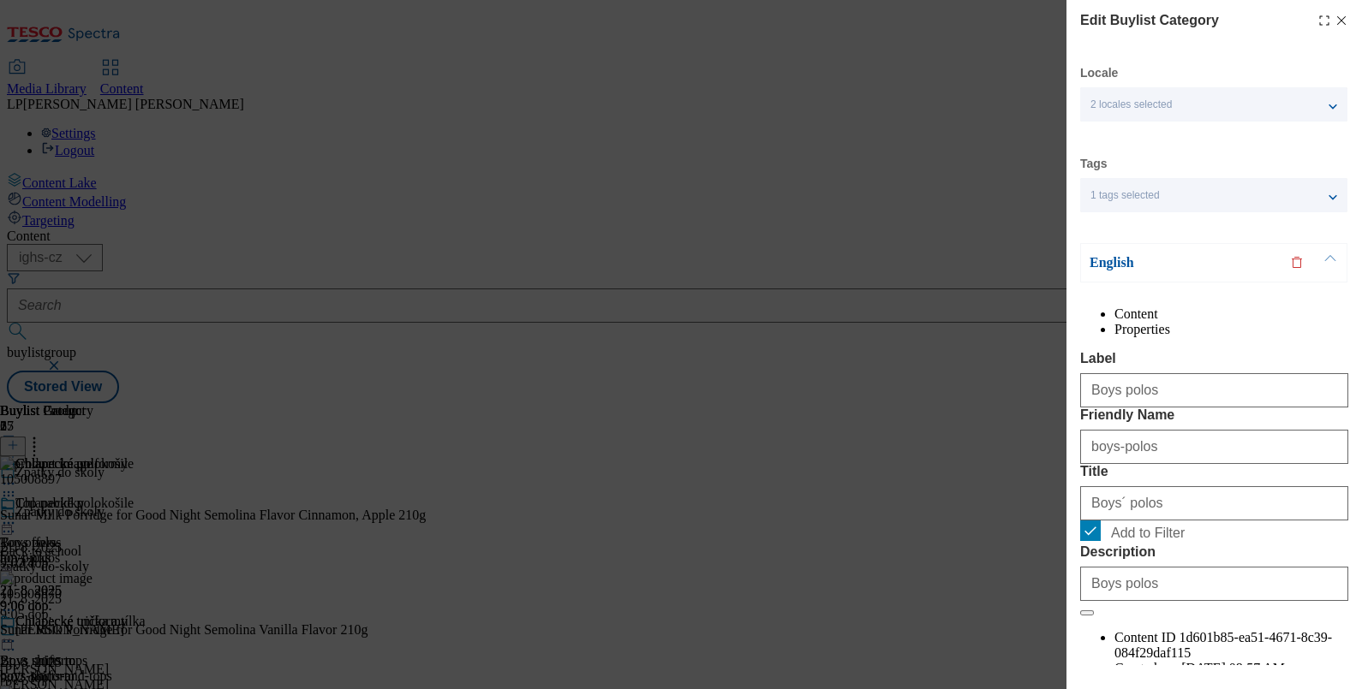
click at [1119, 261] on p "English" at bounding box center [1179, 262] width 180 height 17
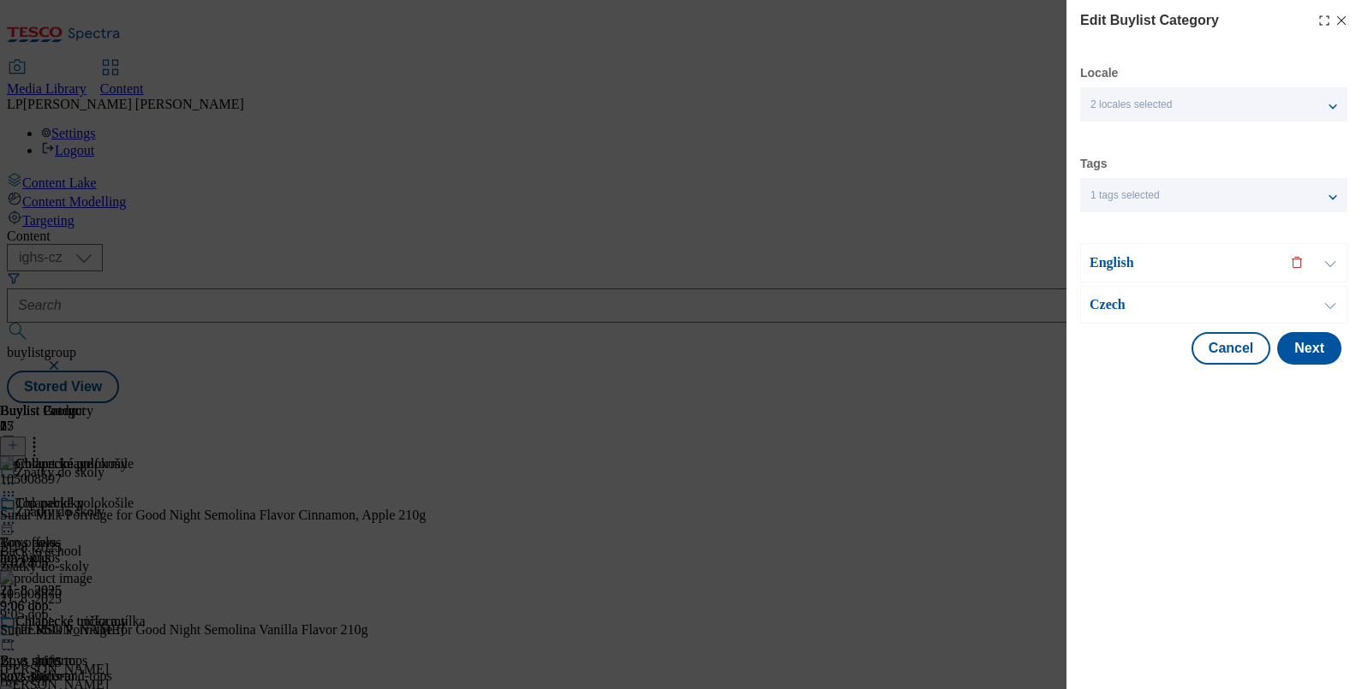
click at [1110, 305] on p "Czech" at bounding box center [1179, 304] width 180 height 17
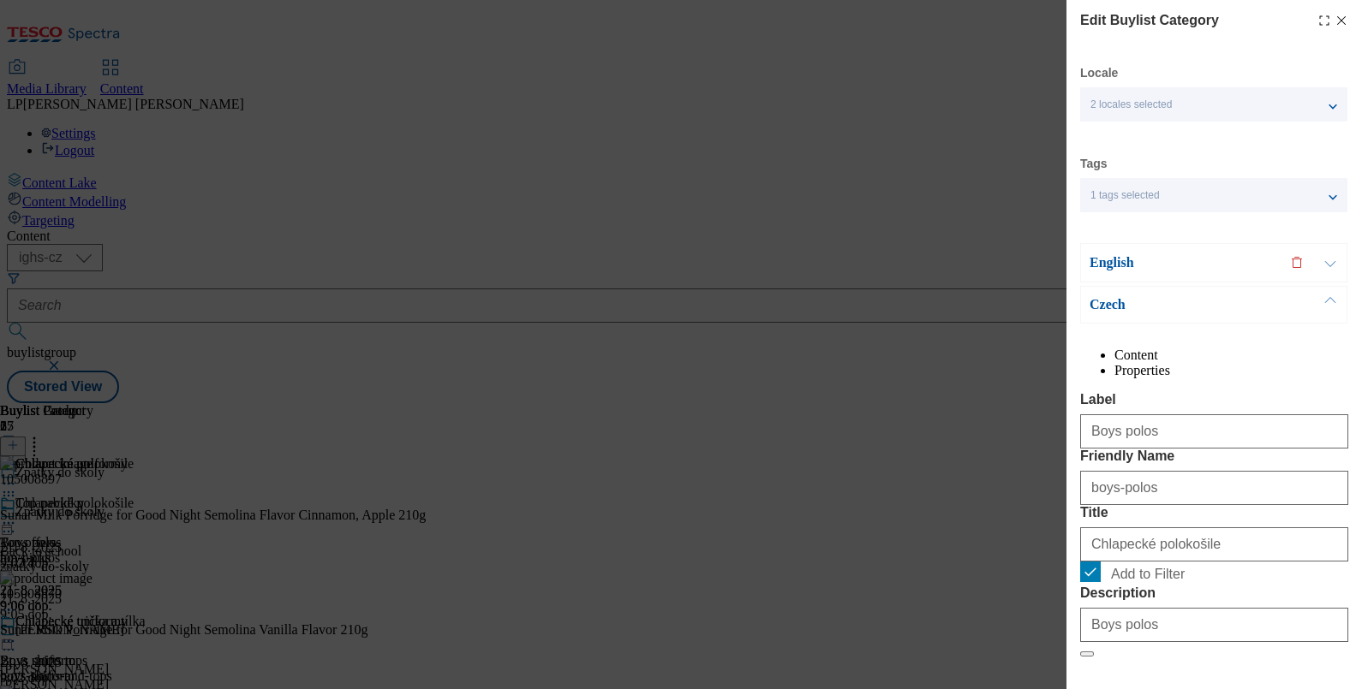
click at [1338, 20] on line "Modal" at bounding box center [1342, 21] width 8 height 8
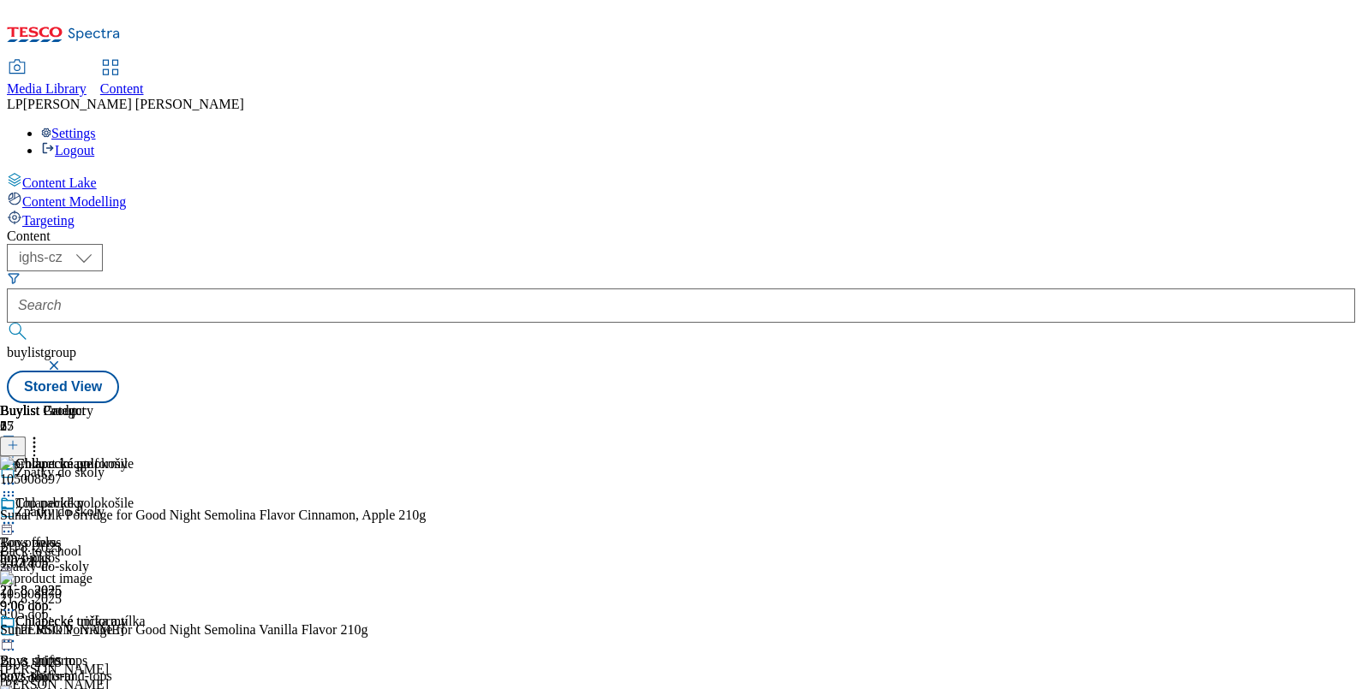
click at [17, 633] on icon at bounding box center [8, 641] width 17 height 17
click at [73, 671] on span "Edit" at bounding box center [63, 677] width 20 height 13
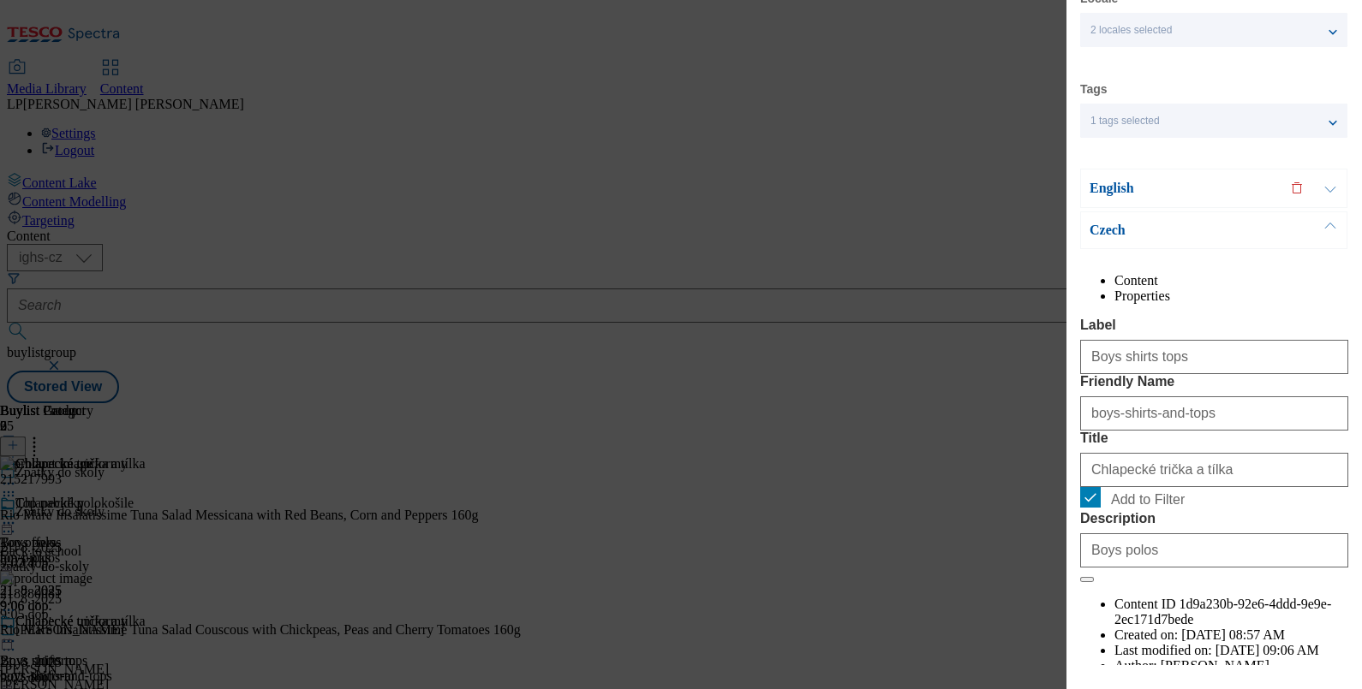
scroll to position [106, 0]
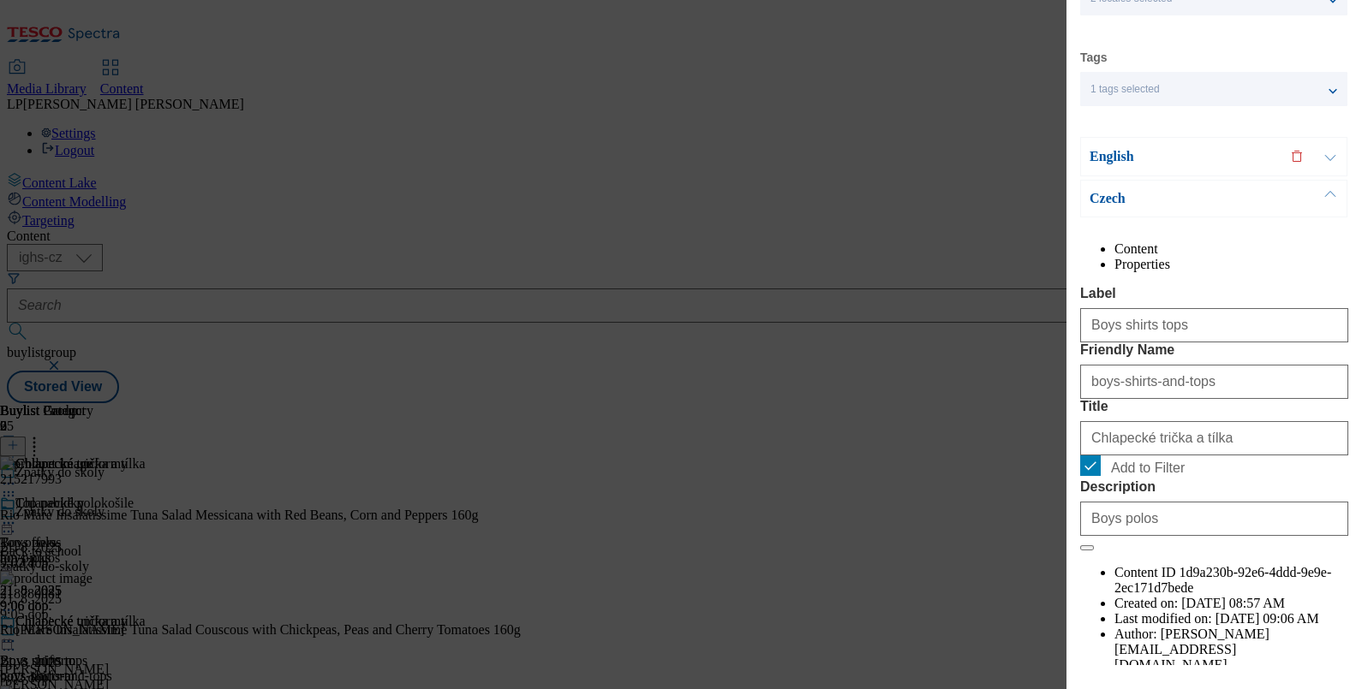
click at [1117, 137] on div "English" at bounding box center [1213, 156] width 267 height 39
click at [1118, 152] on p "English" at bounding box center [1179, 156] width 180 height 17
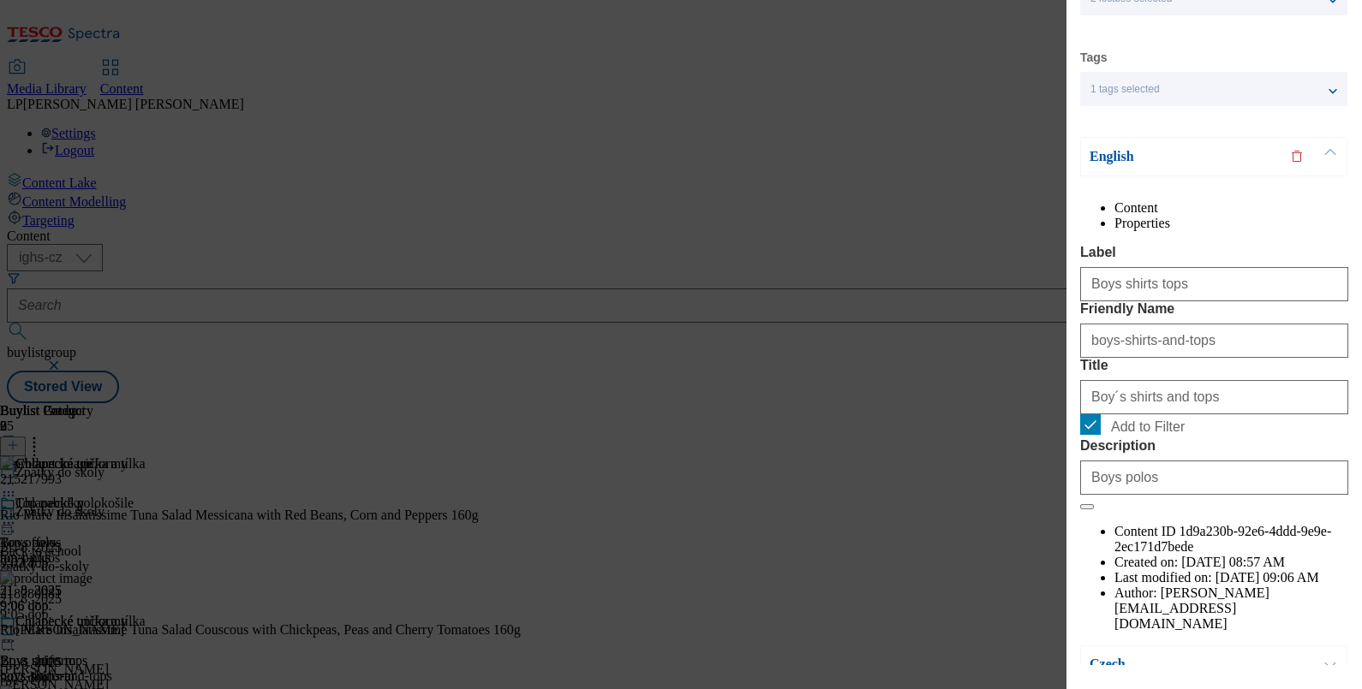
click at [1118, 152] on p "English" at bounding box center [1179, 156] width 180 height 17
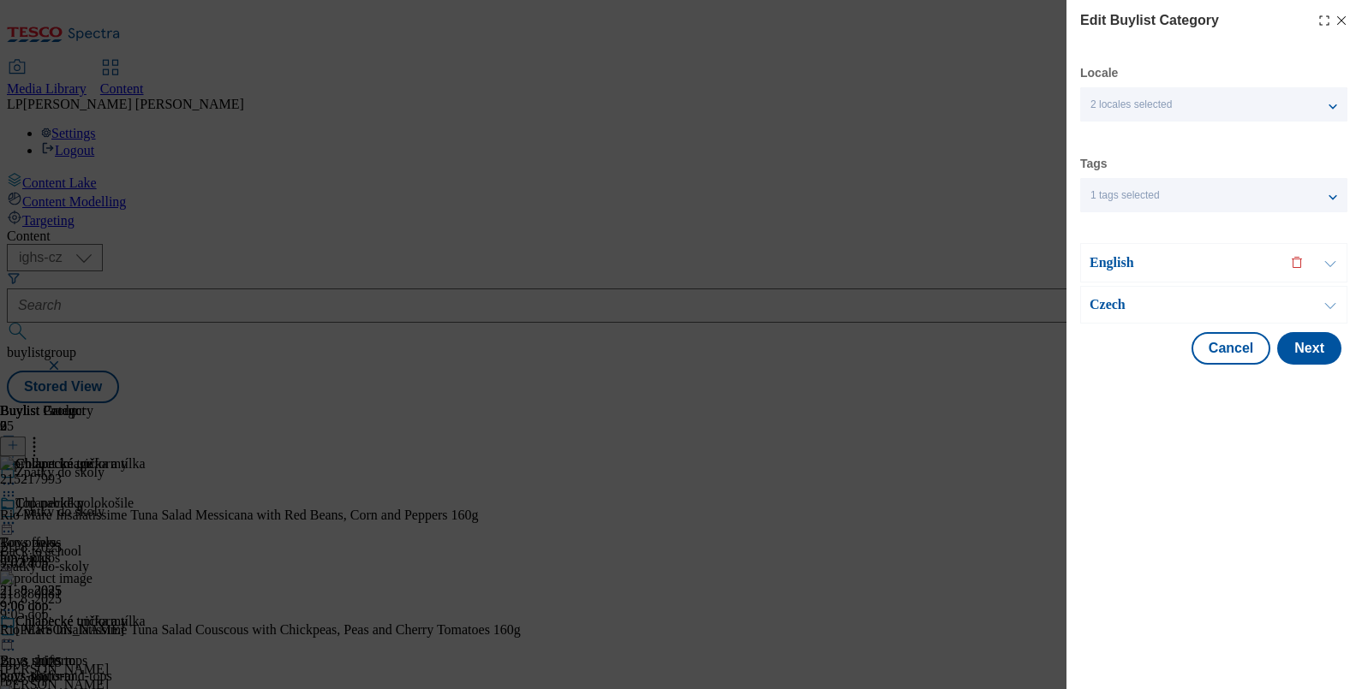
click at [1118, 152] on div "Locale 2 locales selected English Czech Tags 1 tags selected buylist category E…" at bounding box center [1214, 215] width 268 height 300
click at [1113, 264] on p "English" at bounding box center [1179, 262] width 180 height 17
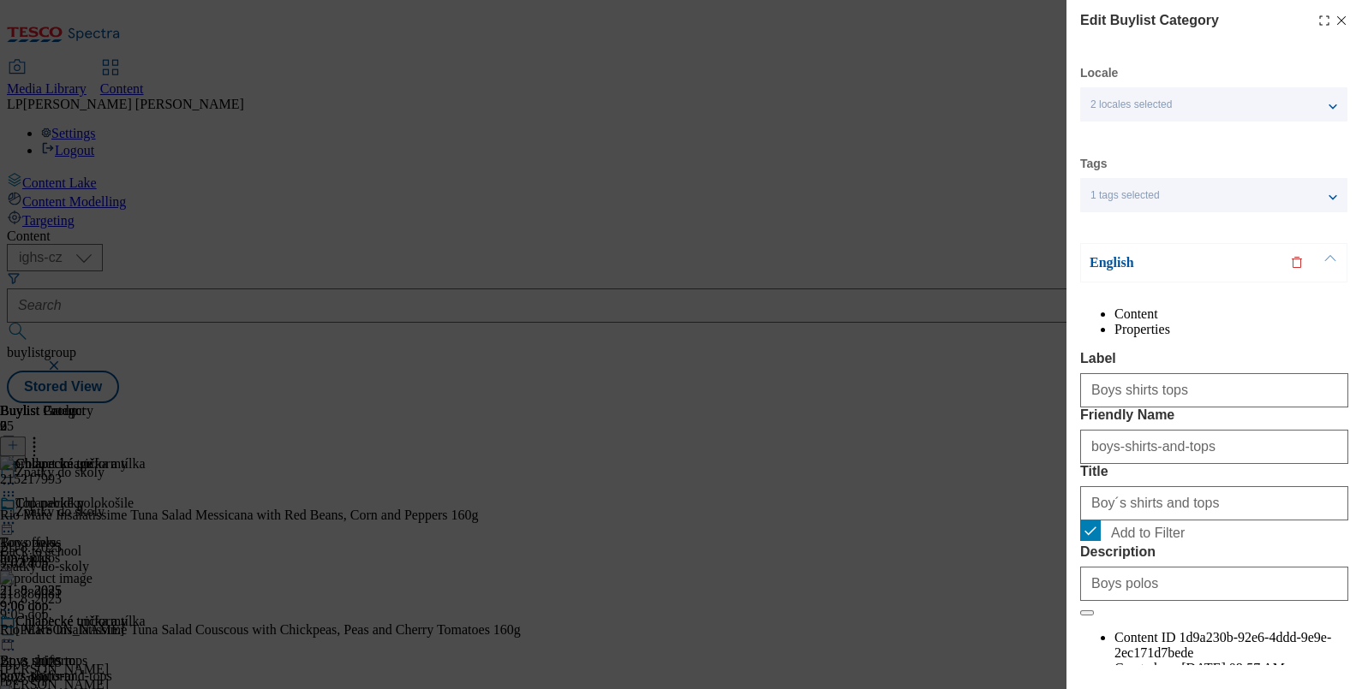
click at [1096, 265] on p "English" at bounding box center [1179, 262] width 180 height 17
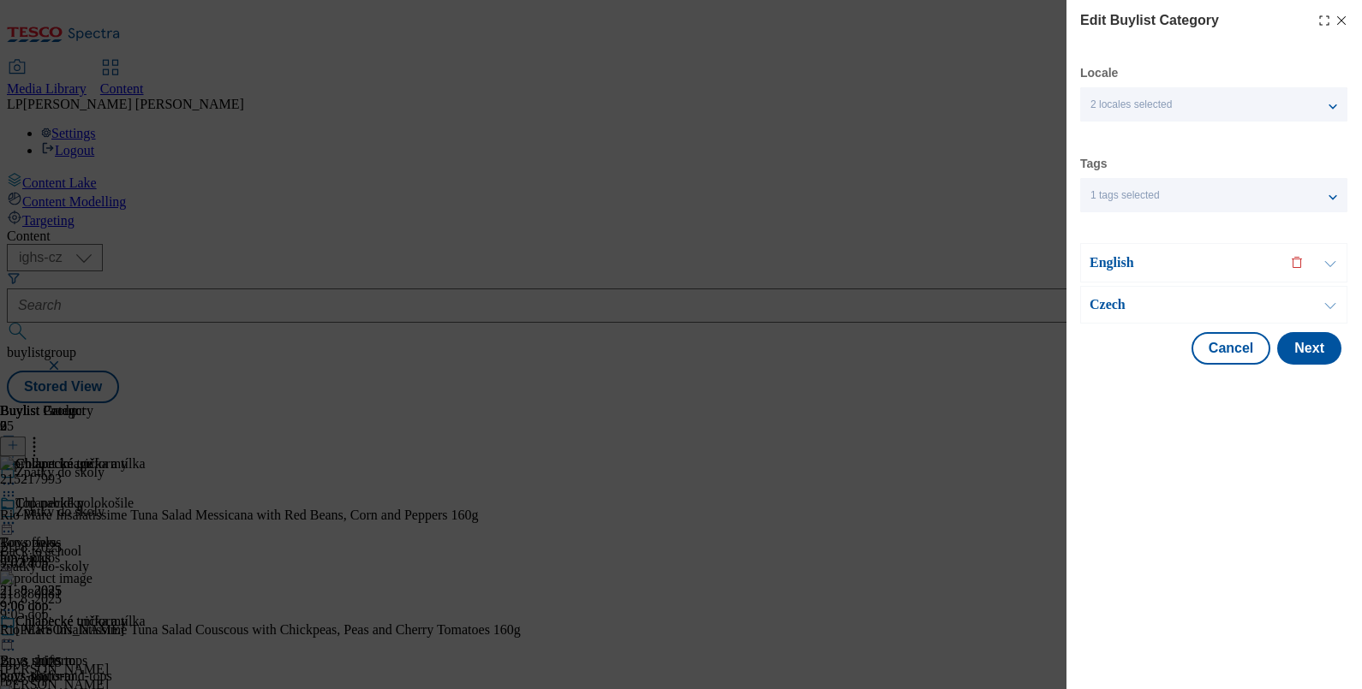
click at [1101, 306] on p "Czech" at bounding box center [1179, 304] width 180 height 17
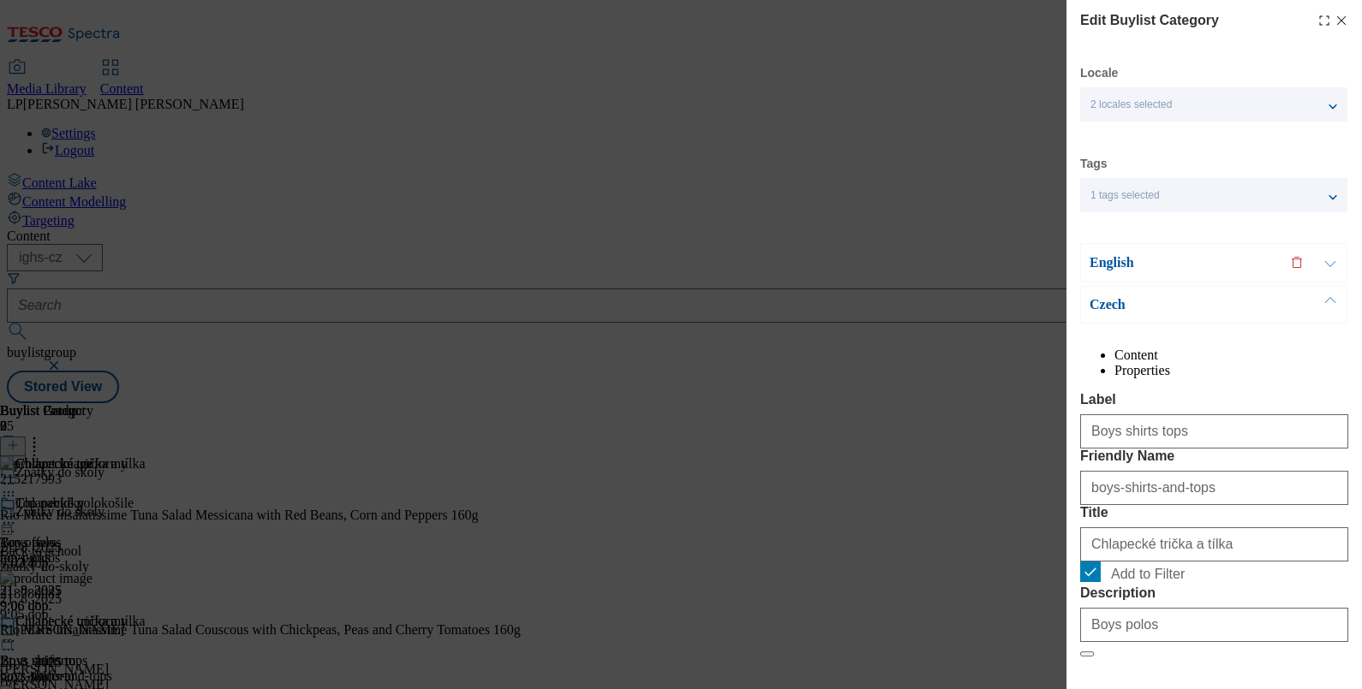
scroll to position [209, 0]
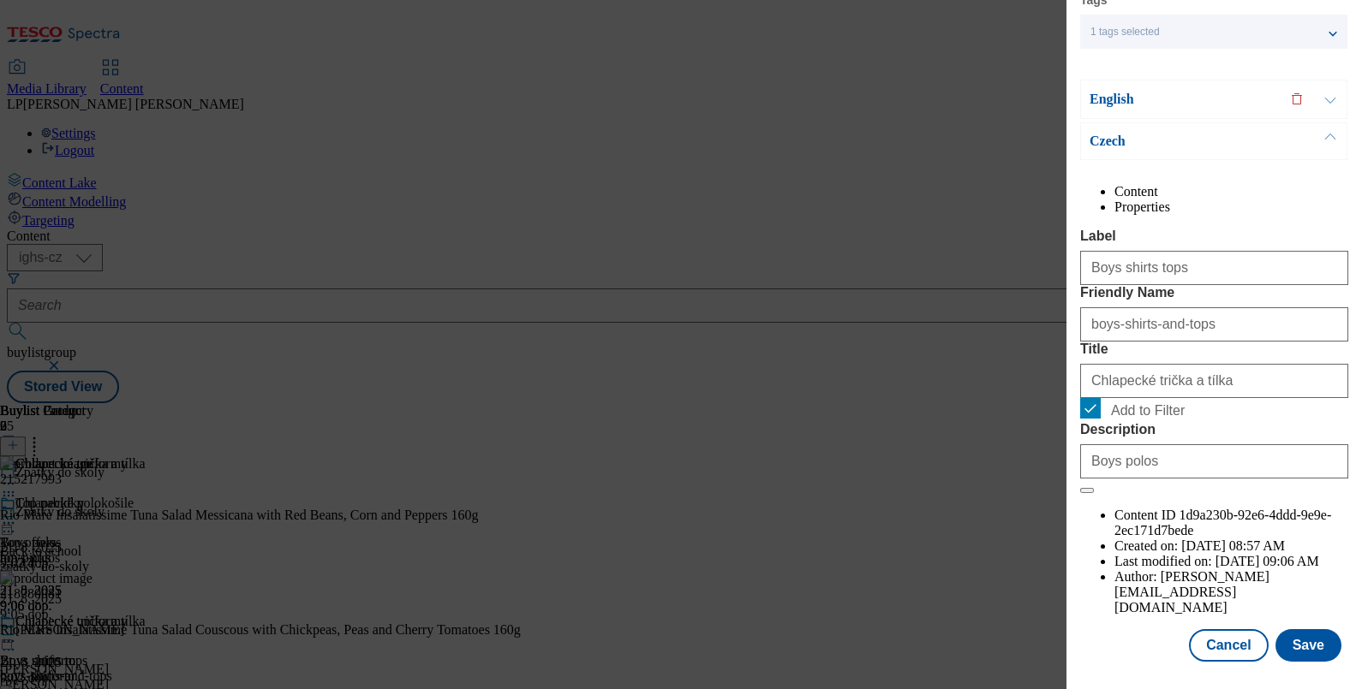
click at [1113, 91] on p "English" at bounding box center [1179, 99] width 180 height 17
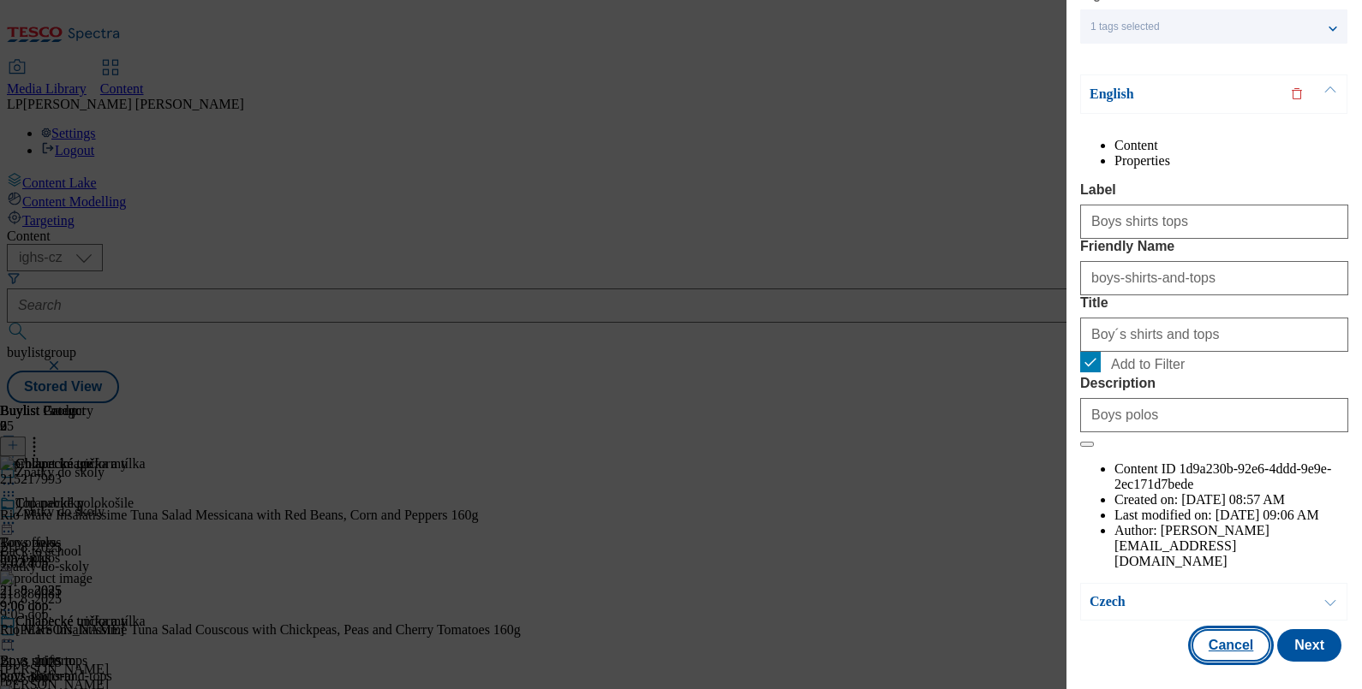
click at [1226, 629] on button "Cancel" at bounding box center [1230, 645] width 79 height 33
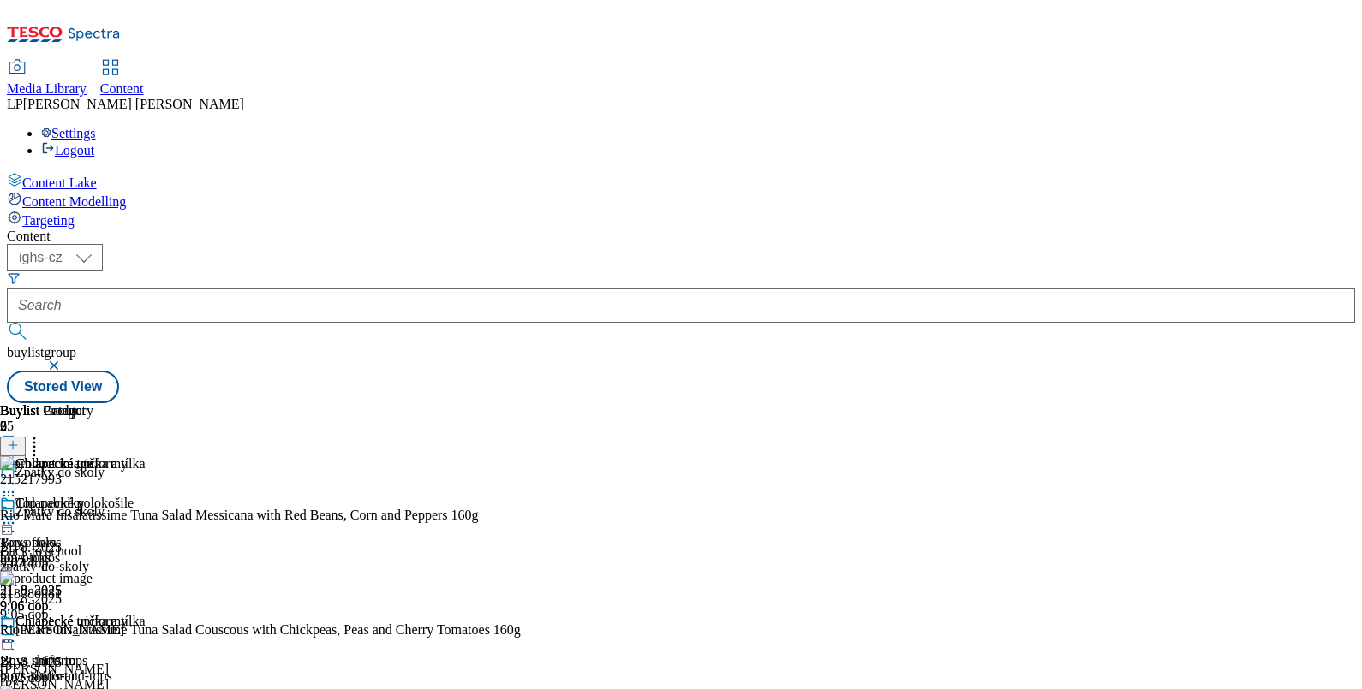
scroll to position [132, 0]
click at [128, 614] on div "Chlapecké uniformy" at bounding box center [64, 633] width 128 height 39
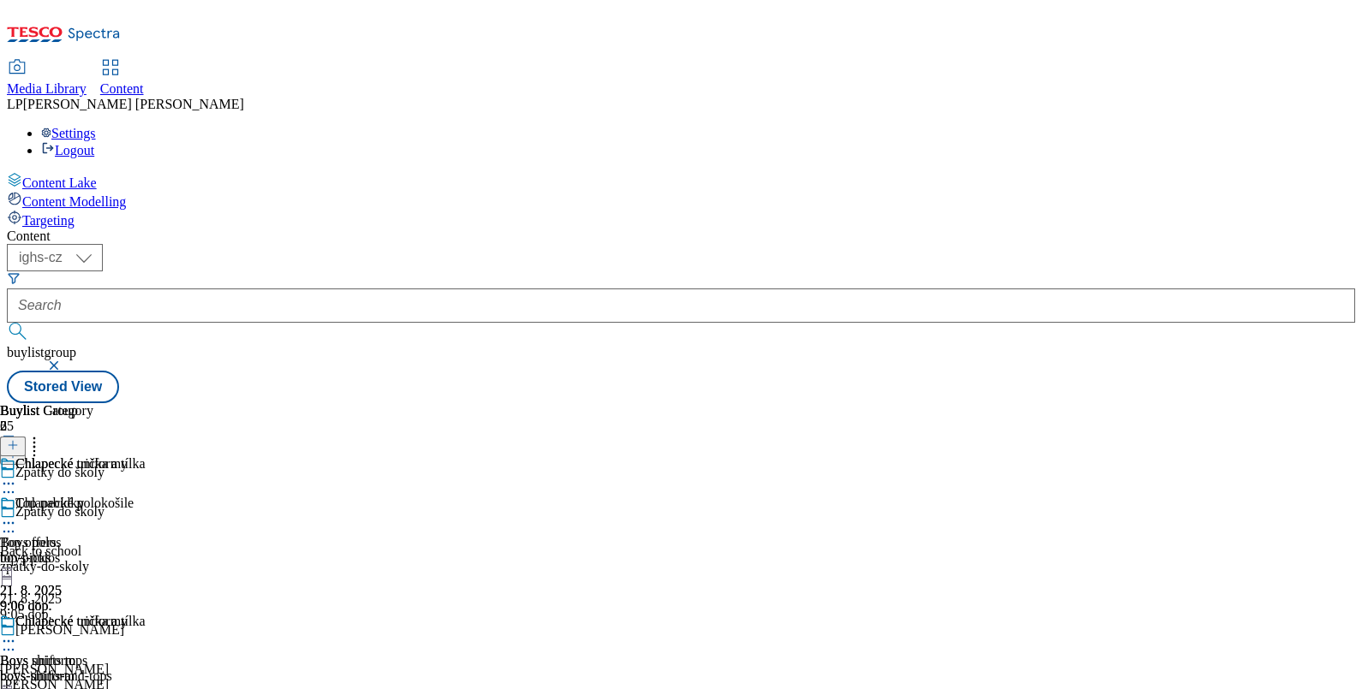
click at [17, 633] on icon at bounding box center [8, 641] width 17 height 17
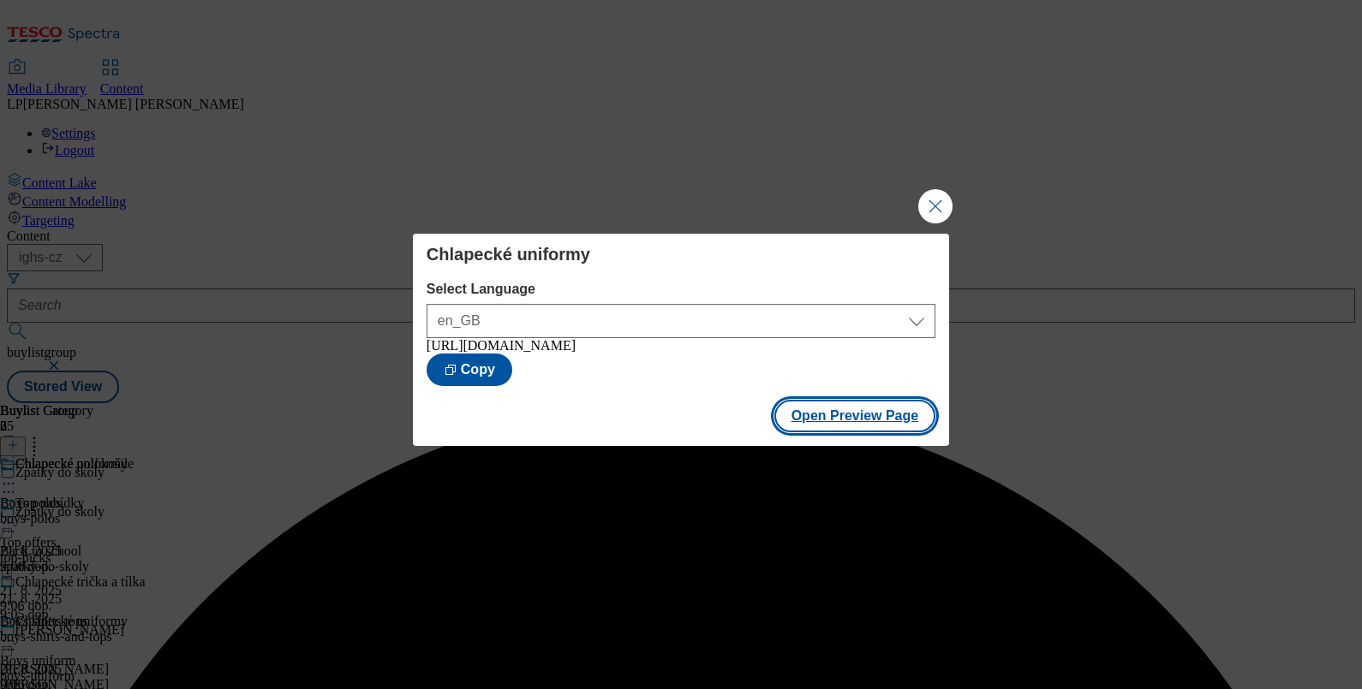
click at [821, 423] on button "Open Preview Page" at bounding box center [855, 416] width 162 height 33
click at [928, 195] on button "Close Modal" at bounding box center [935, 206] width 34 height 34
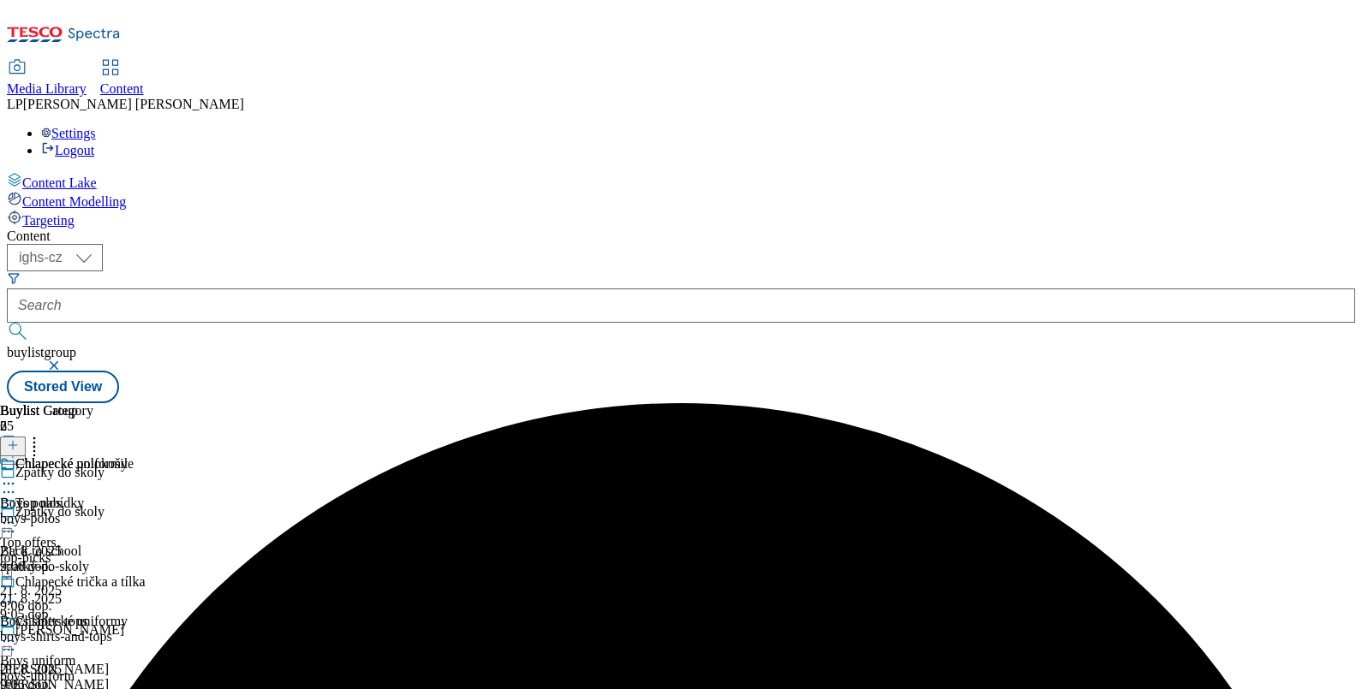
click at [17, 515] on icon at bounding box center [8, 523] width 17 height 17
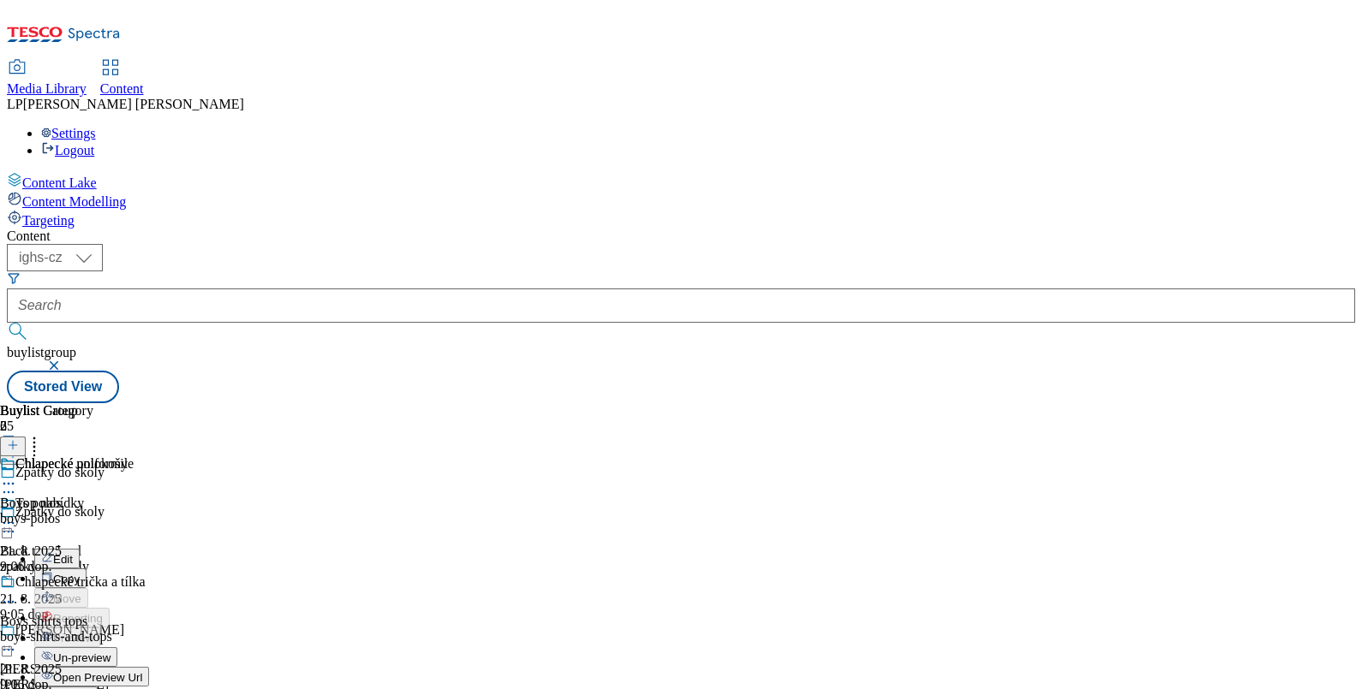
click at [73, 553] on span "Edit" at bounding box center [63, 559] width 20 height 13
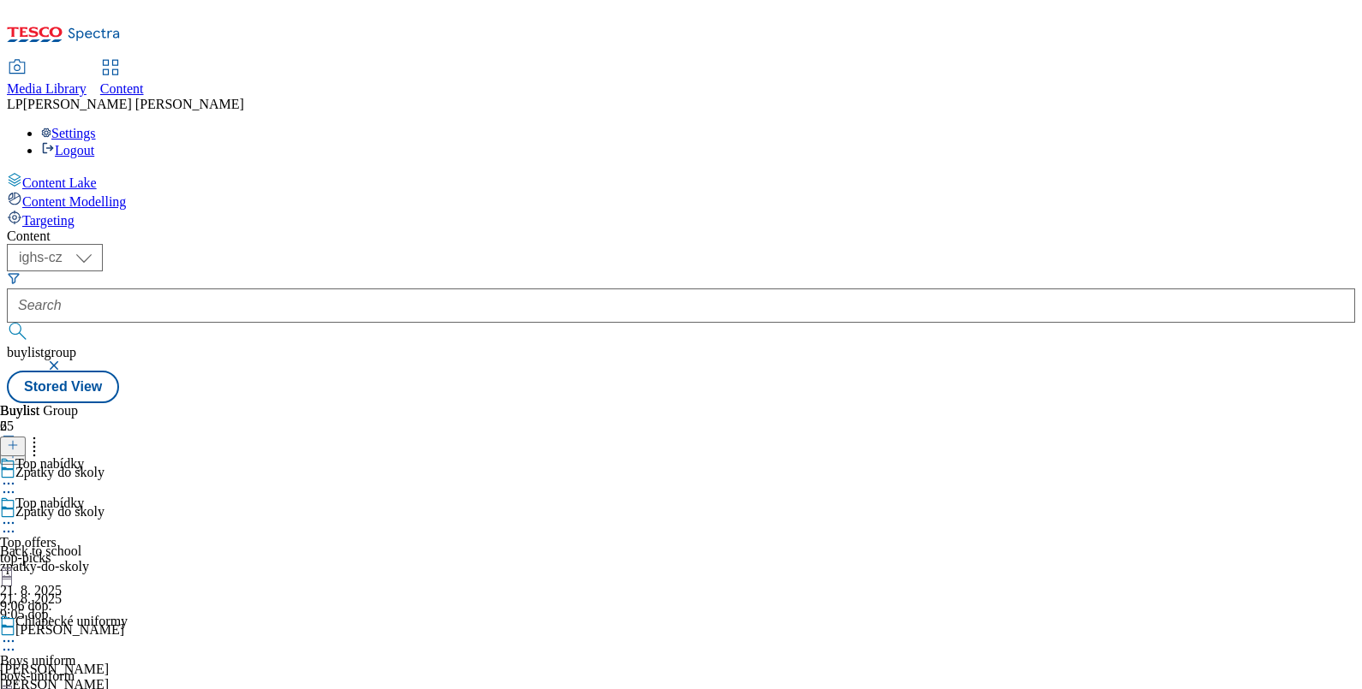
select select "evergreen"
select select "Banner"
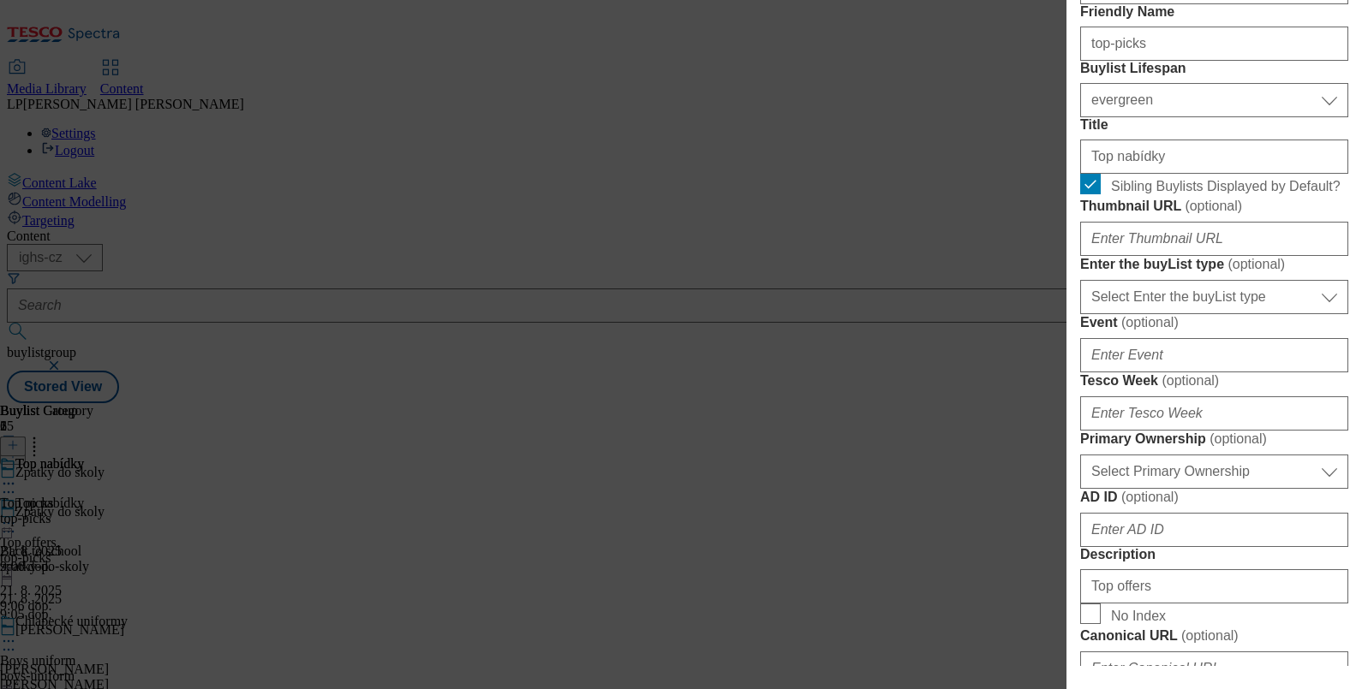
scroll to position [535, 0]
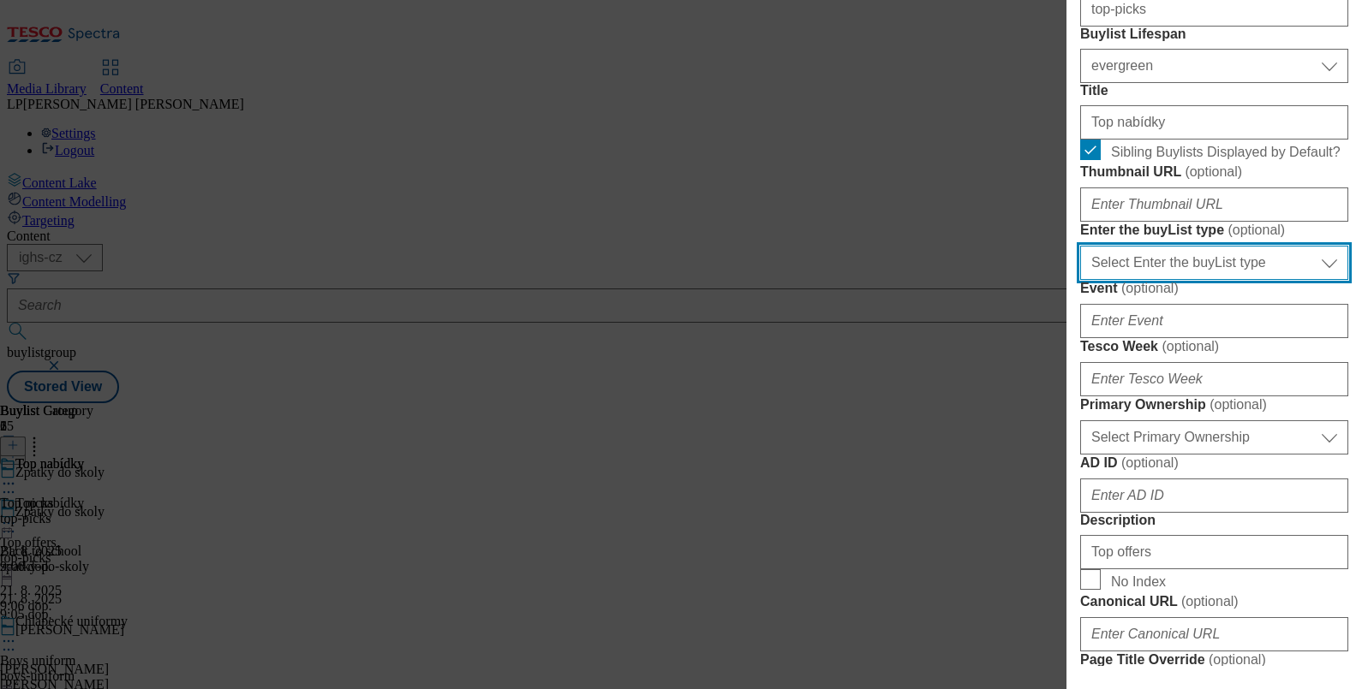
click at [1312, 280] on select "Select Enter the buyList type event supplier funded long term >4 weeks supplier…" at bounding box center [1214, 263] width 268 height 34
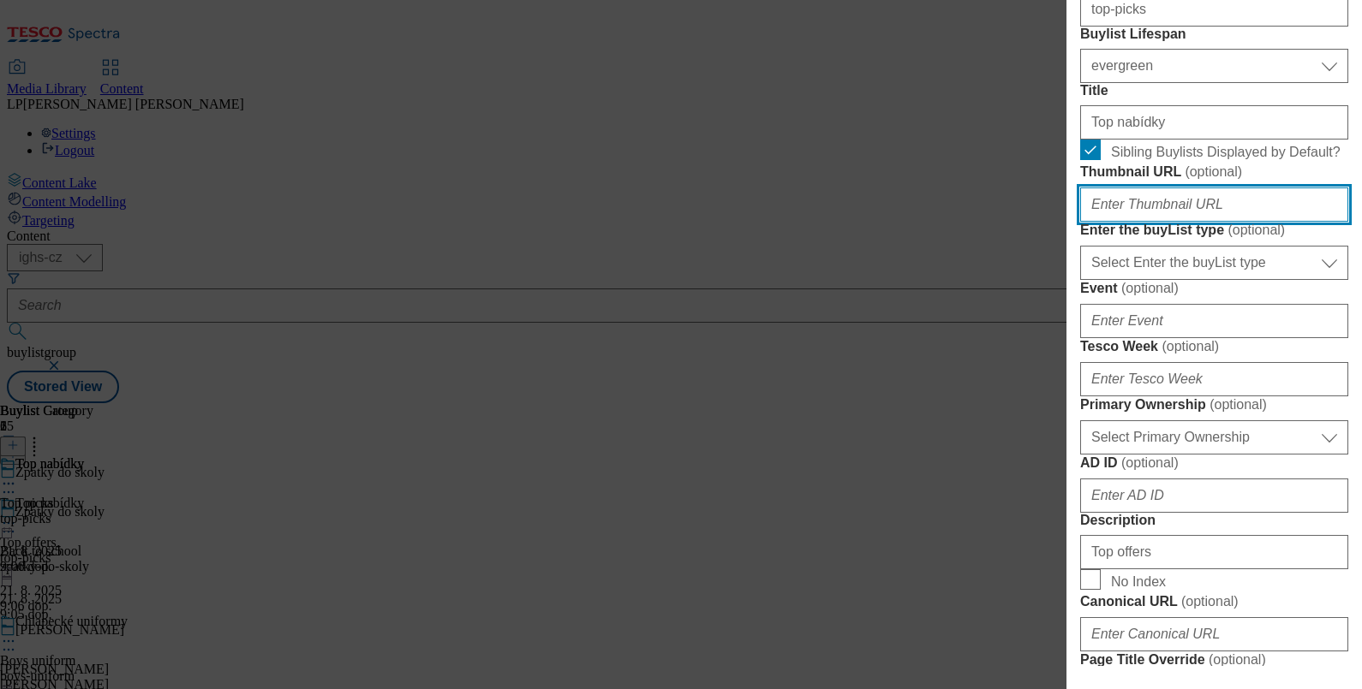
click at [1323, 222] on input "Thumbnail URL ( optional )" at bounding box center [1214, 205] width 268 height 34
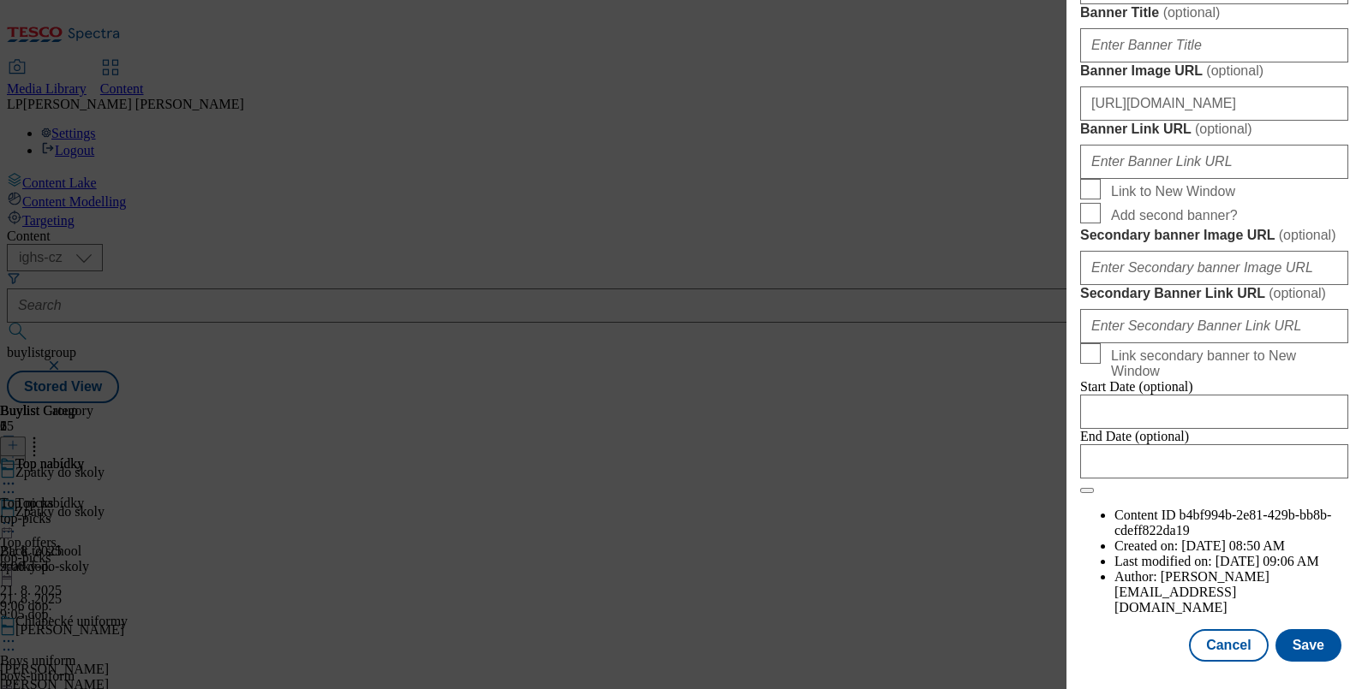
scroll to position [1712, 0]
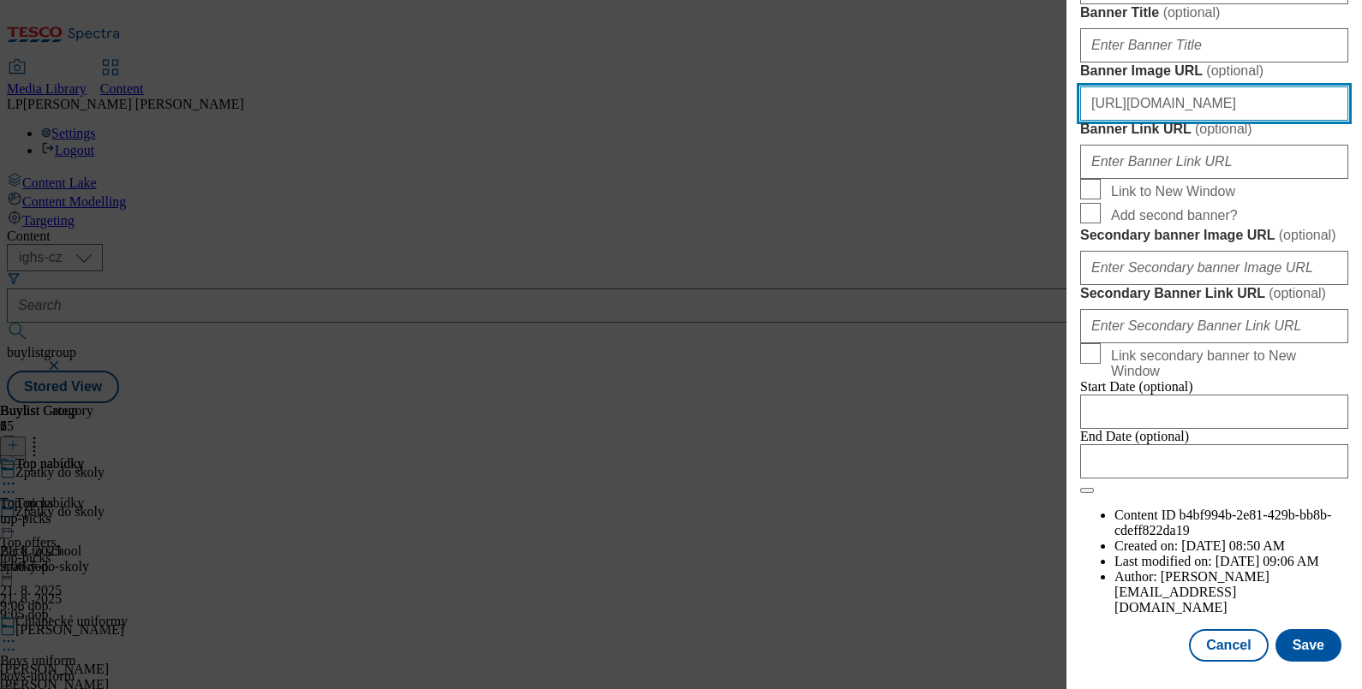
click at [1256, 121] on input "https://digitalcontent.api.tesco.com/v2/media/ighs-ce-mktg/c5b146ef-7dca-4edb-9…" at bounding box center [1214, 103] width 268 height 34
drag, startPoint x: 1286, startPoint y: 227, endPoint x: 959, endPoint y: 188, distance: 329.4
click at [959, 188] on div "Edit Buylist Locale 2 locales selected English Czech Tags 1 tags selected buyli…" at bounding box center [681, 344] width 1362 height 689
drag, startPoint x: 1265, startPoint y: 223, endPoint x: 946, endPoint y: 221, distance: 318.6
click at [946, 221] on div "Edit Buylist Locale 2 locales selected English Czech Tags 1 tags selected buyli…" at bounding box center [681, 344] width 1362 height 689
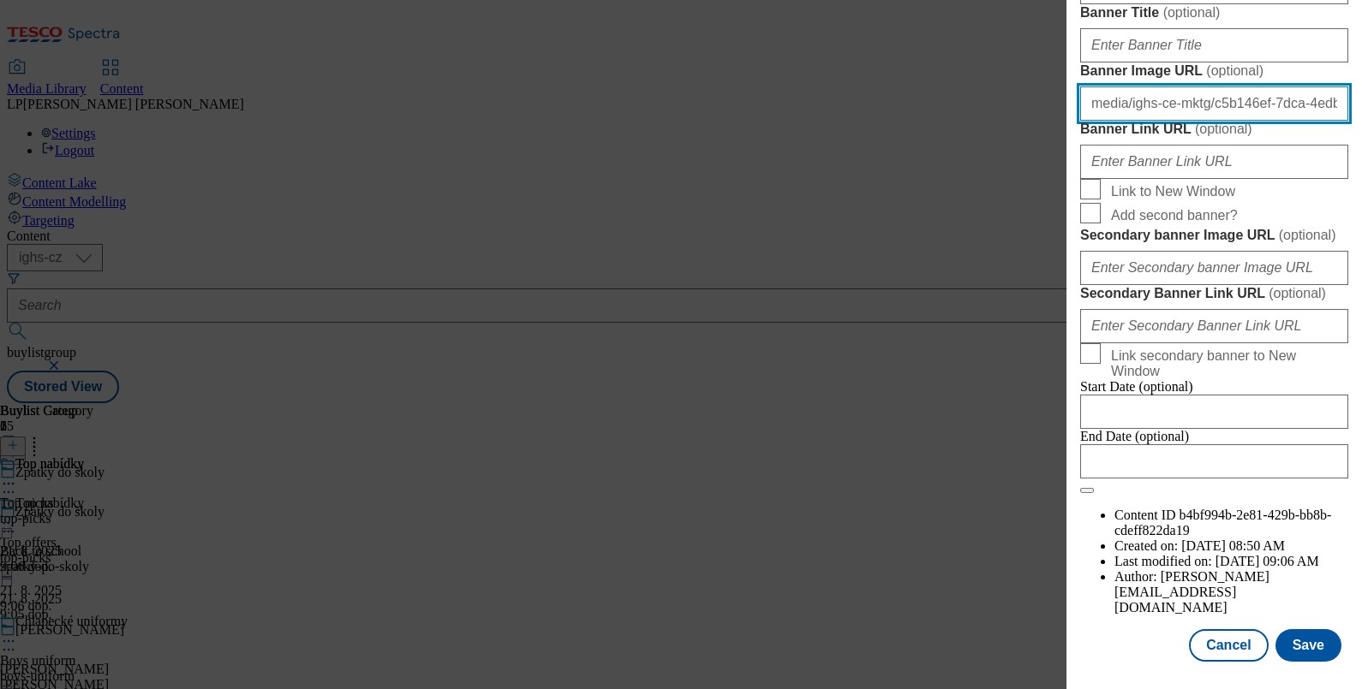
type input "4edb-9b20-7720ea4f3687/main_baner_CZ.jpeg"
drag, startPoint x: 1324, startPoint y: 219, endPoint x: 841, endPoint y: 152, distance: 487.7
click at [841, 152] on div "Edit Buylist Locale 2 locales selected English Czech Tags 1 tags selected buyli…" at bounding box center [681, 344] width 1362 height 689
drag, startPoint x: 1250, startPoint y: 225, endPoint x: 885, endPoint y: 212, distance: 366.0
click at [885, 212] on div "Edit Buylist Locale 2 locales selected English Czech Tags 1 tags selected buyli…" at bounding box center [681, 344] width 1362 height 689
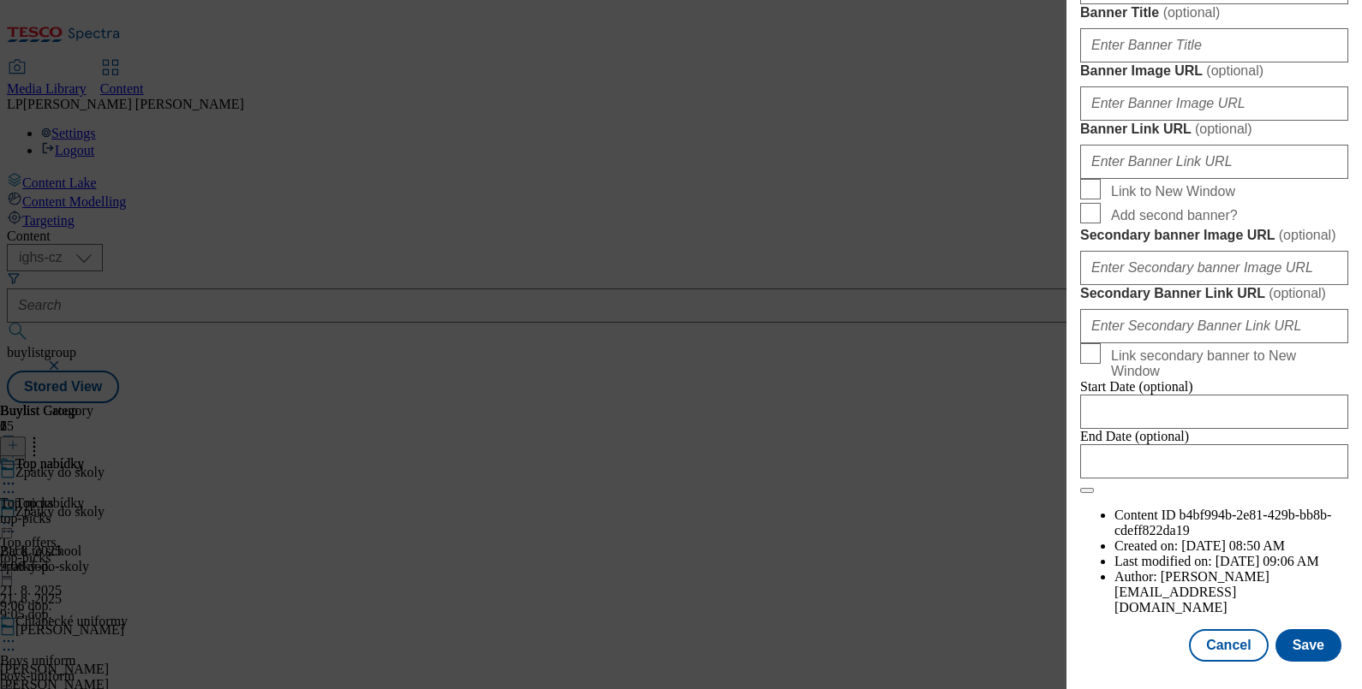
click at [1282, 629] on button "Save" at bounding box center [1308, 645] width 66 height 33
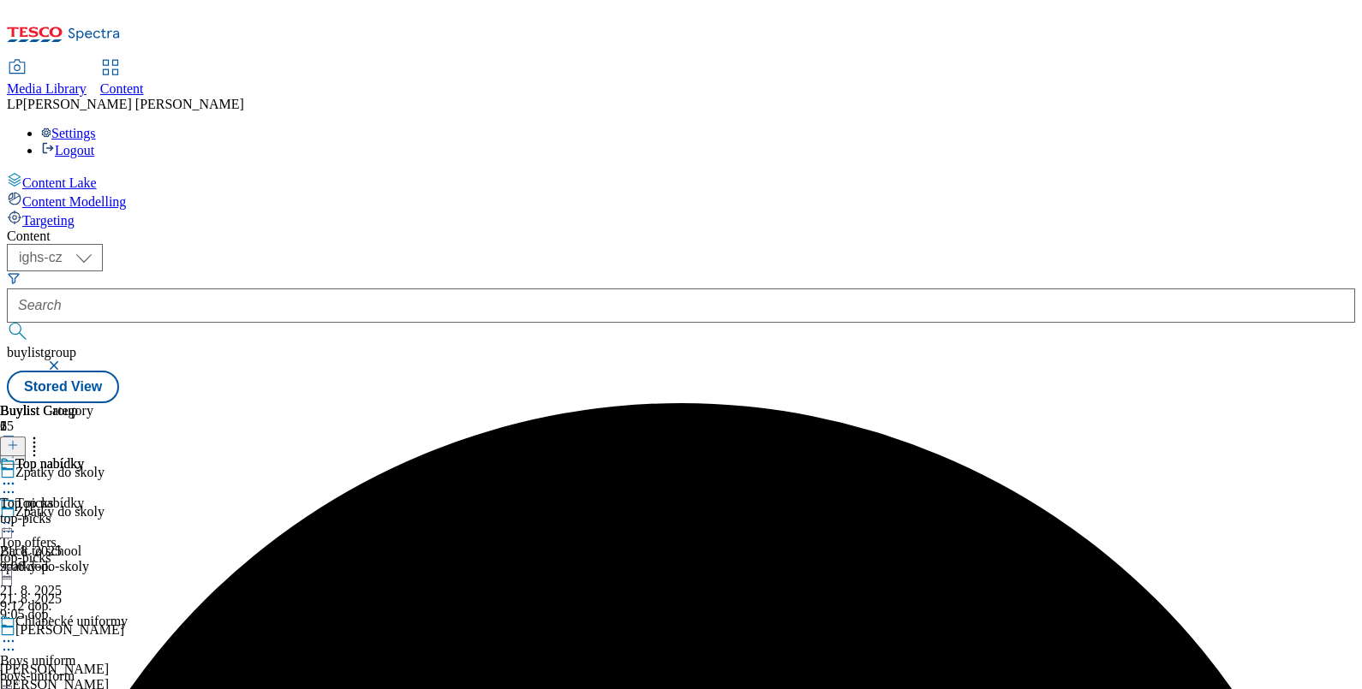
click at [17, 633] on icon at bounding box center [8, 641] width 17 height 17
click at [73, 671] on span "Edit" at bounding box center [63, 677] width 20 height 13
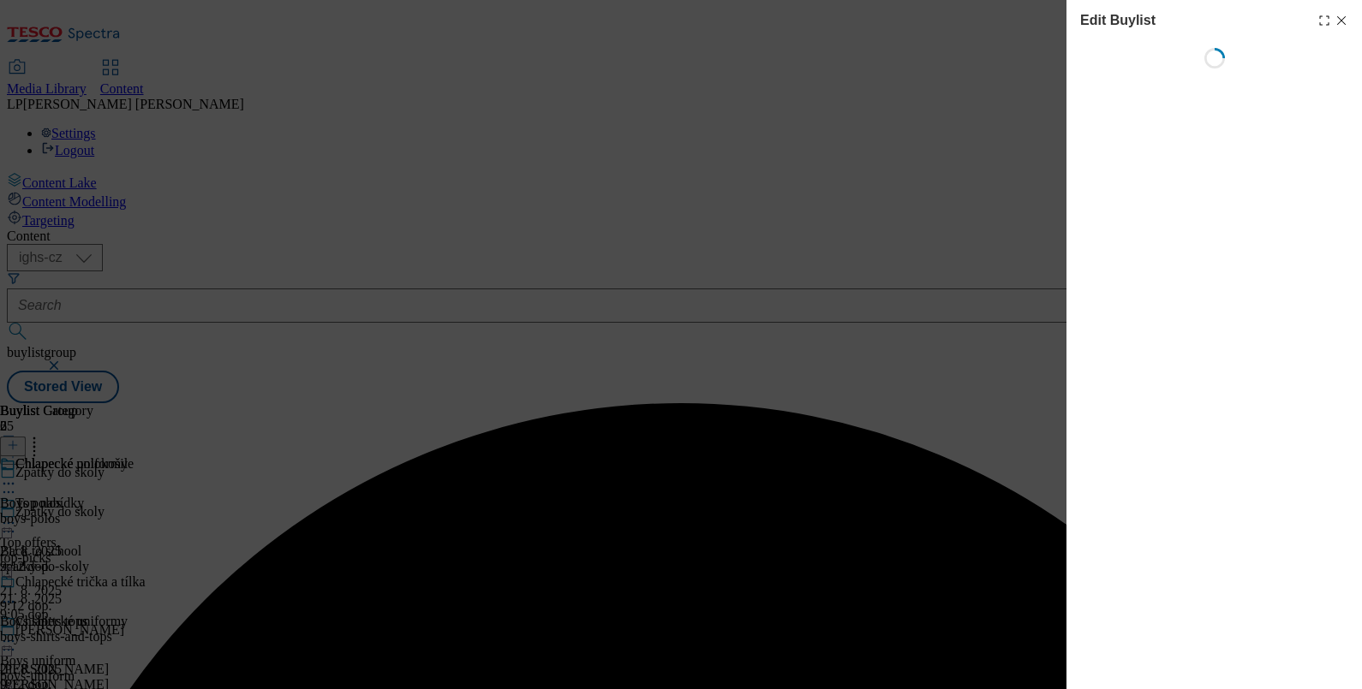
select select "evergreen"
select select "Banner"
select select "evergreen"
select select "Banner"
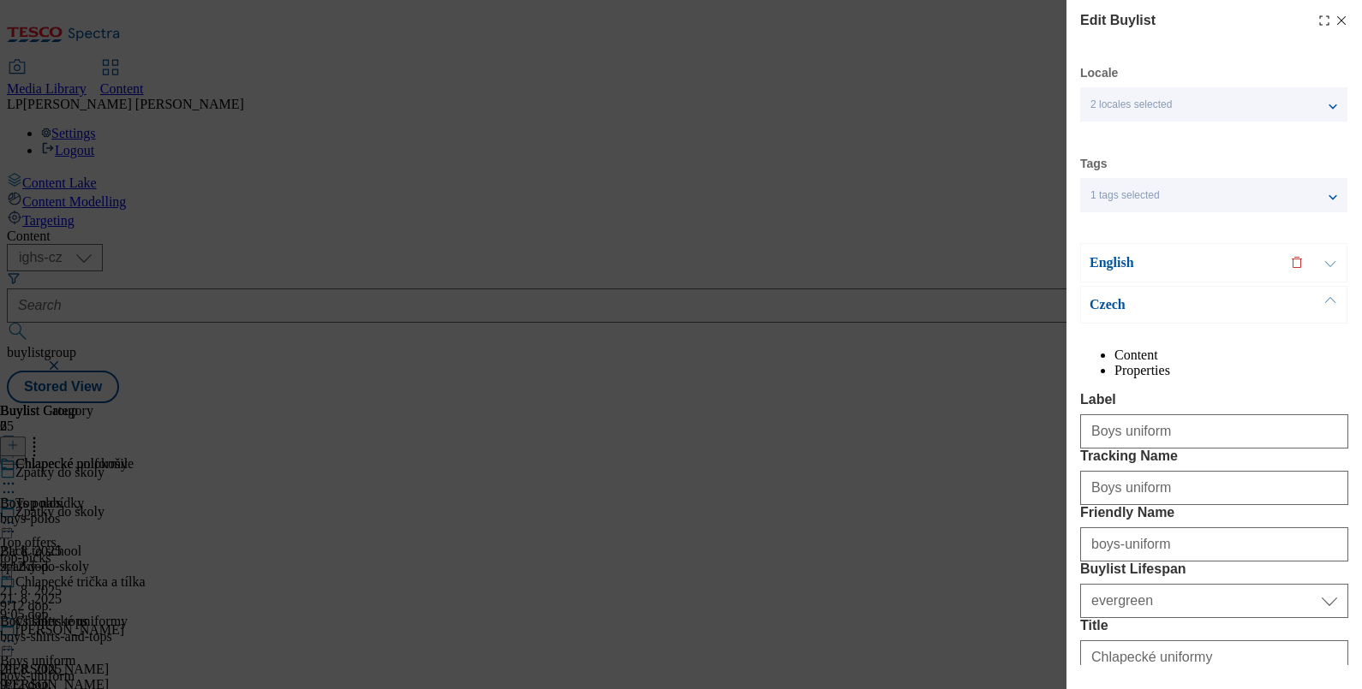
click at [1092, 255] on p "English" at bounding box center [1179, 262] width 180 height 17
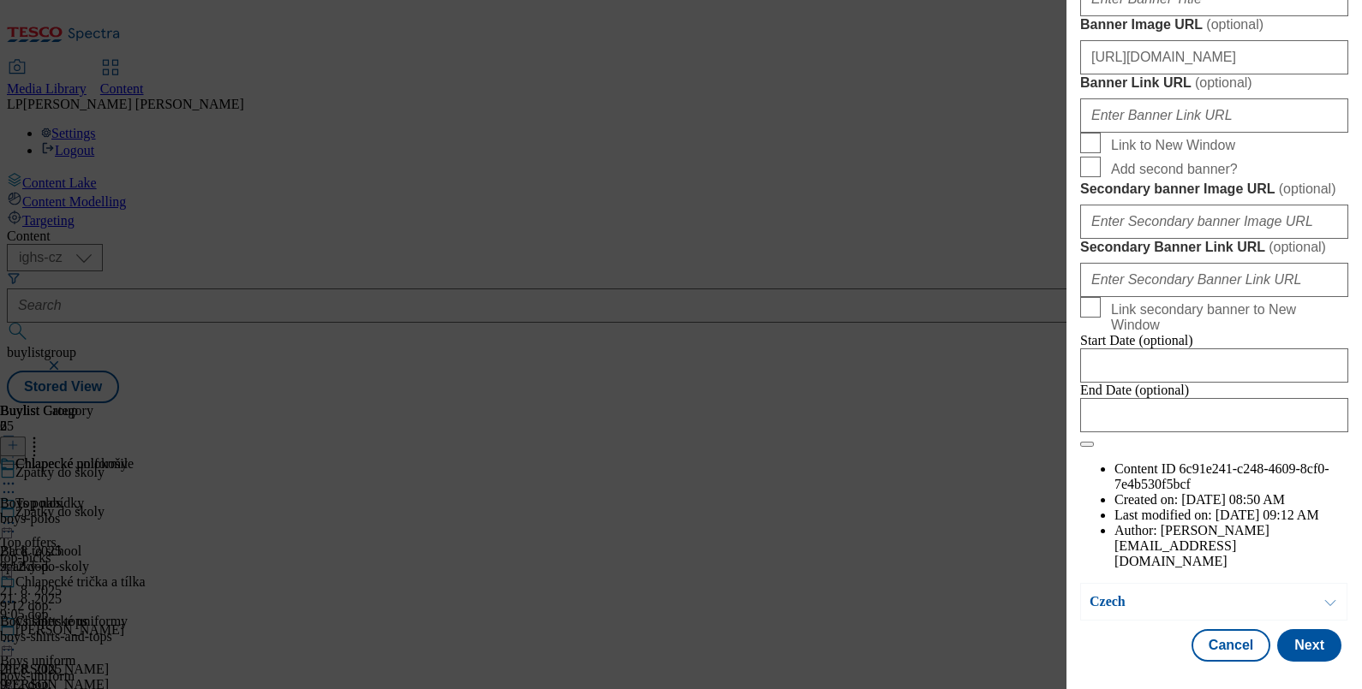
scroll to position [1391, 0]
drag, startPoint x: 1228, startPoint y: 492, endPoint x: 1080, endPoint y: 490, distance: 148.2
click at [1080, 75] on input "https://digitalcontent.api.tesco.com/v2/media/ighs-ce-mktg/d377b17c-1cd9-4b57-a…" at bounding box center [1214, 57] width 268 height 34
drag, startPoint x: 1243, startPoint y: 510, endPoint x: 675, endPoint y: 510, distance: 567.8
click at [675, 510] on div "Edit Buylist Locale 2 locales selected English Czech Tags 1 tags selected buyli…" at bounding box center [681, 344] width 1362 height 689
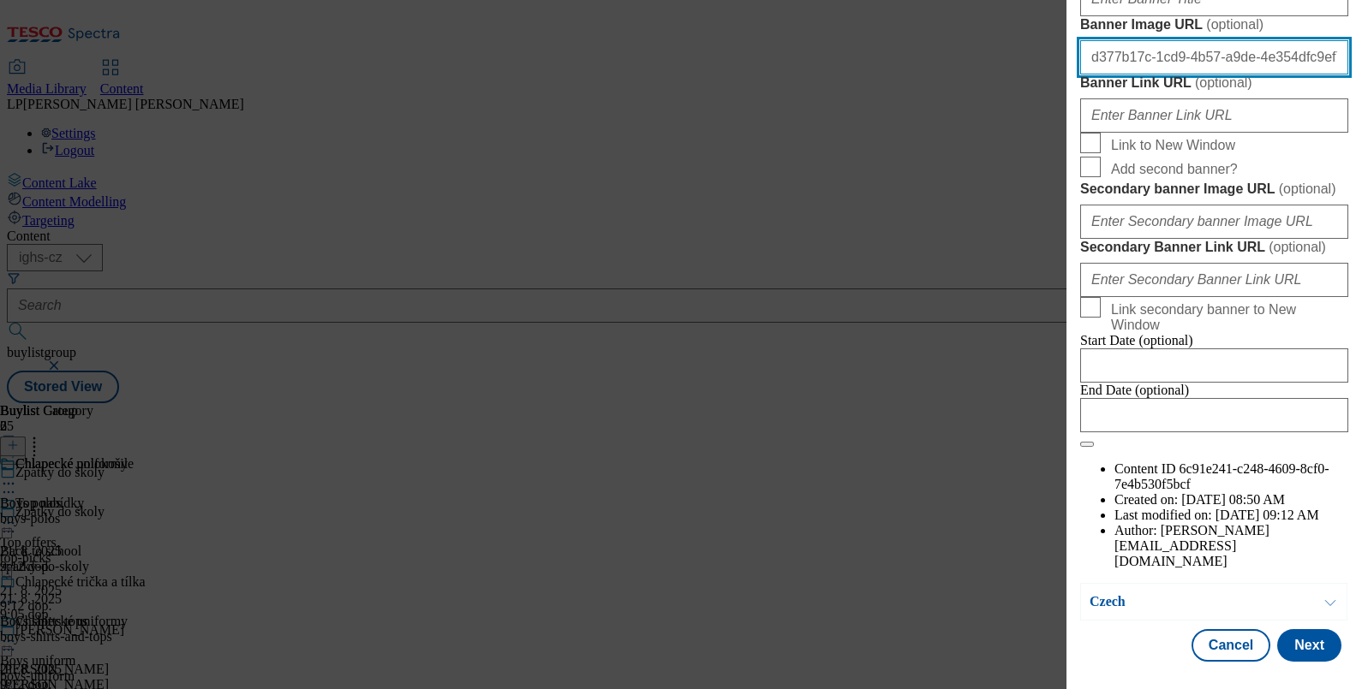
drag, startPoint x: 1152, startPoint y: 514, endPoint x: 886, endPoint y: 509, distance: 265.5
click at [886, 509] on div "Edit Buylist Locale 2 locales selected English Czech Tags 1 tags selected buyli…" at bounding box center [681, 344] width 1362 height 689
type input "f7/main_baner_EN.jpeg"
drag, startPoint x: 1264, startPoint y: 492, endPoint x: 1050, endPoint y: 502, distance: 214.3
click at [1050, 502] on div "Edit Buylist Locale 2 locales selected English Czech Tags 1 tags selected buyli…" at bounding box center [681, 344] width 1362 height 689
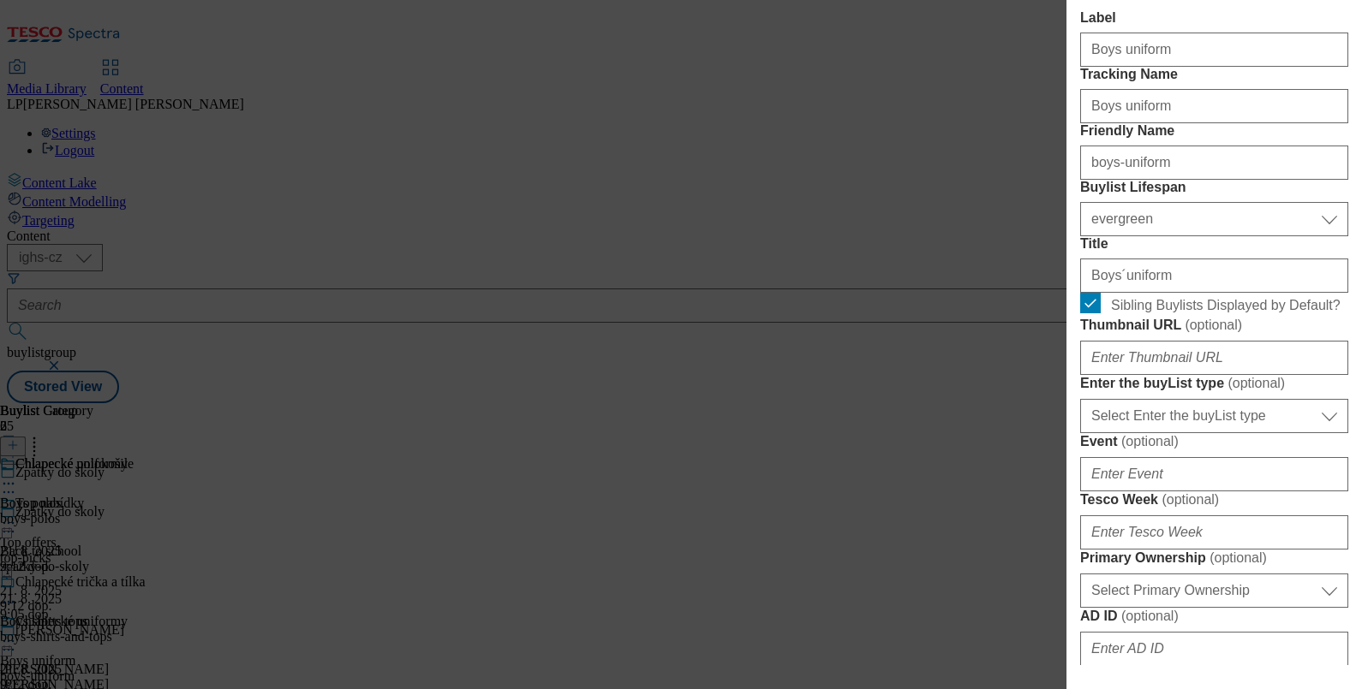
scroll to position [0, 0]
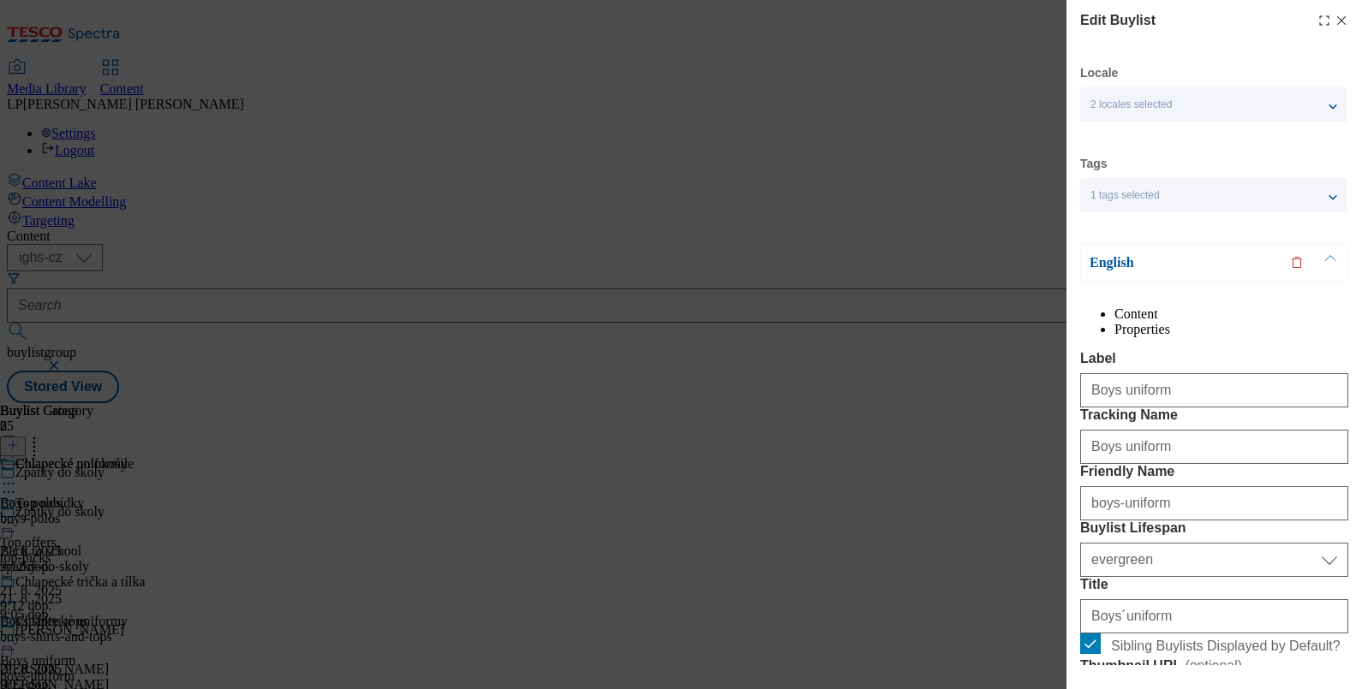
click at [1114, 269] on p "English" at bounding box center [1179, 262] width 180 height 17
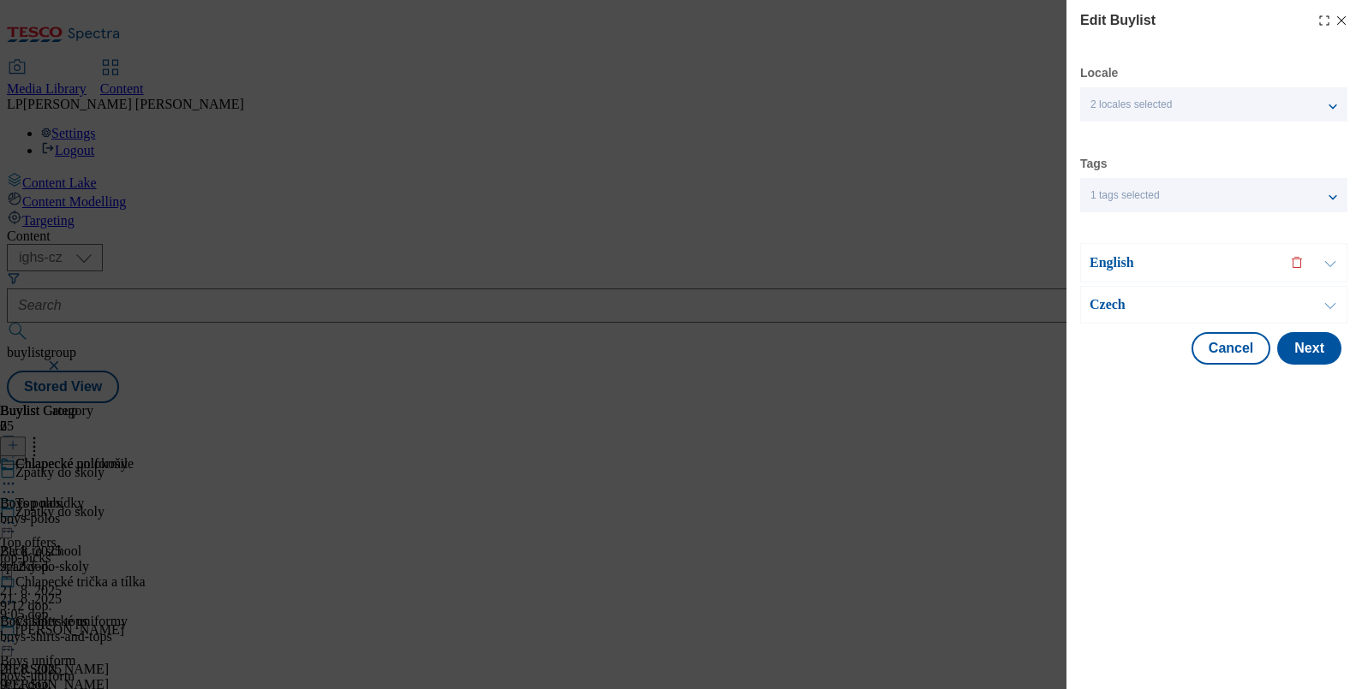
click at [1109, 296] on p "Czech" at bounding box center [1179, 304] width 180 height 17
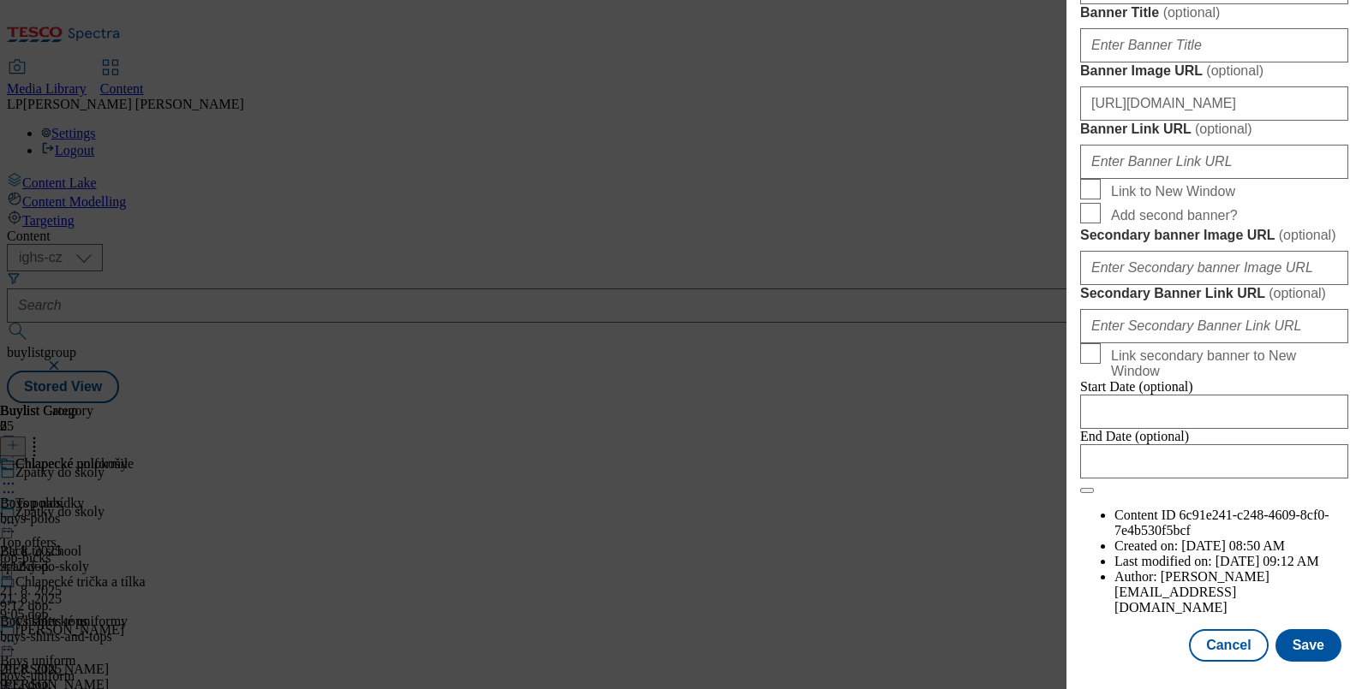
scroll to position [1605, 0]
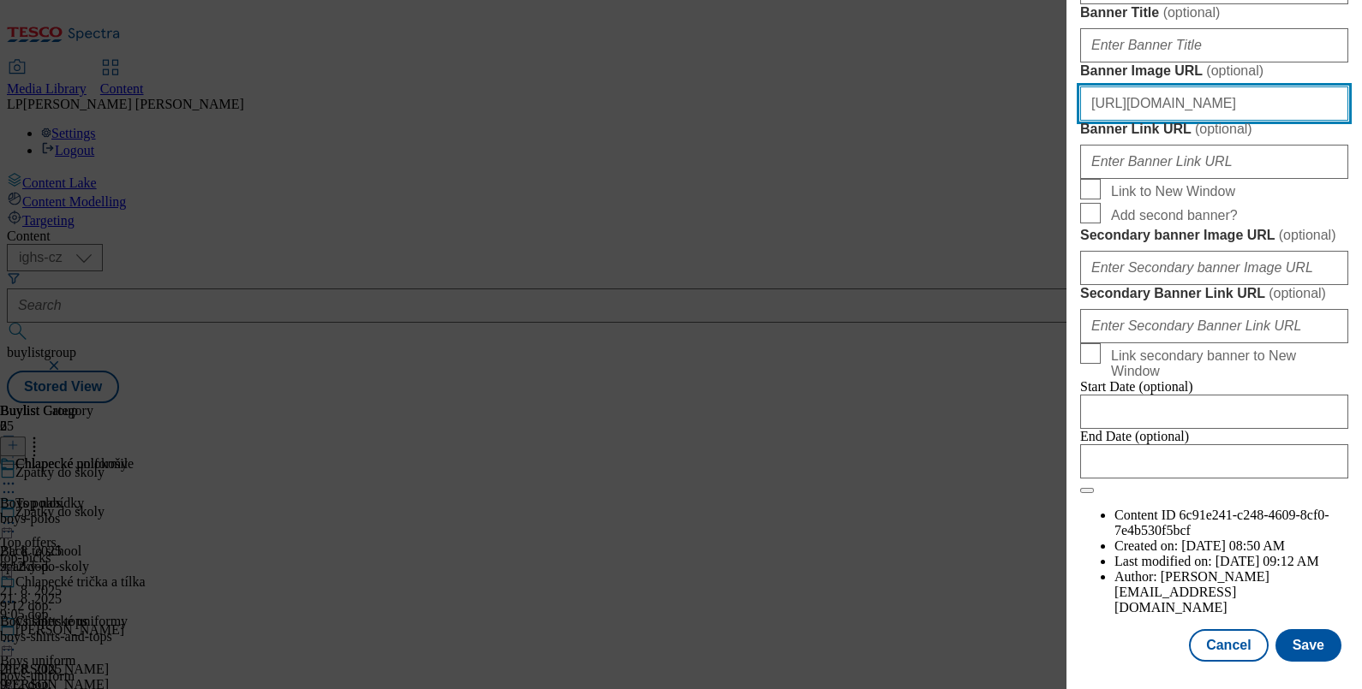
drag, startPoint x: 1216, startPoint y: 337, endPoint x: 1037, endPoint y: 325, distance: 179.4
click at [1037, 325] on div "Edit Buylist Locale 2 locales selected English Czech Tags 1 tags selected buyli…" at bounding box center [681, 344] width 1362 height 689
drag, startPoint x: 1233, startPoint y: 331, endPoint x: 803, endPoint y: 332, distance: 429.9
click at [803, 332] on div "Edit Buylist Locale 2 locales selected English Czech Tags 1 tags selected buyli…" at bounding box center [681, 344] width 1362 height 689
drag, startPoint x: 1242, startPoint y: 323, endPoint x: 878, endPoint y: 361, distance: 366.0
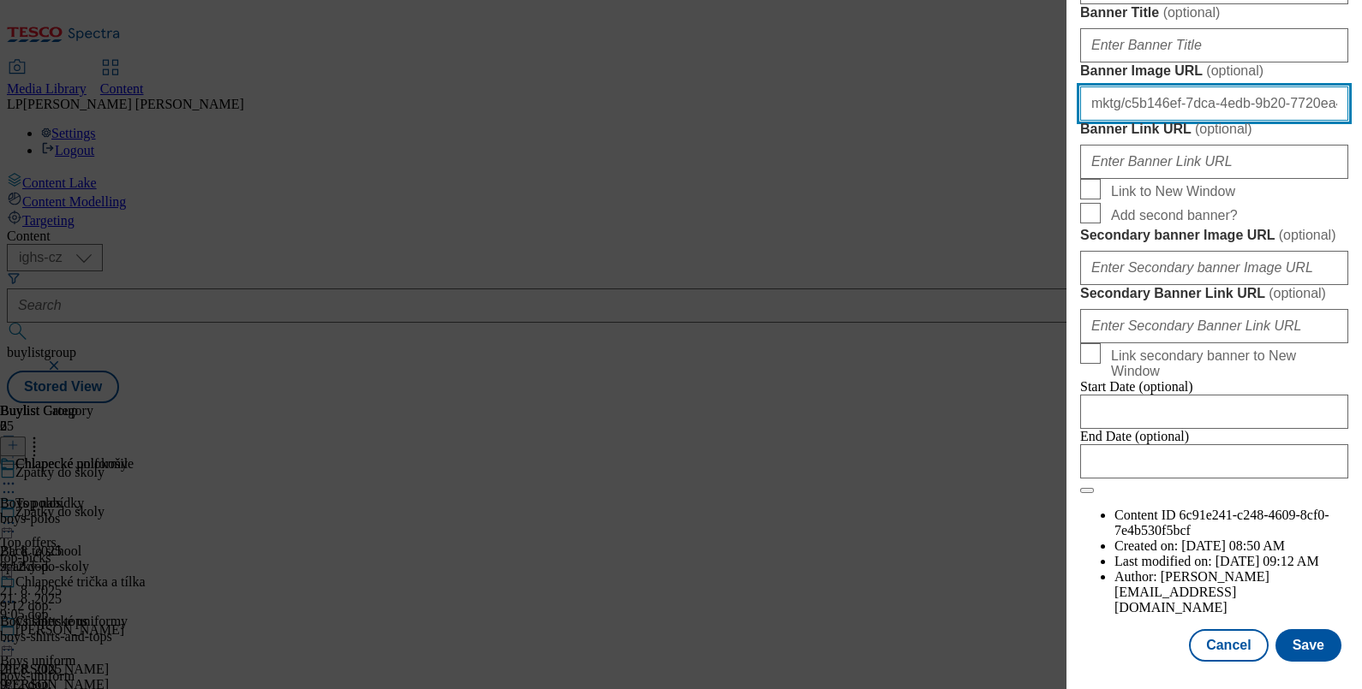
click at [878, 361] on div "Edit Buylist Locale 2 locales selected English Czech Tags 1 tags selected buyli…" at bounding box center [681, 344] width 1362 height 689
type input "-7720ea4f3687/main_baner_CZ.jpeg"
drag, startPoint x: 1282, startPoint y: 337, endPoint x: 761, endPoint y: 347, distance: 521.7
click at [761, 347] on div "Edit Buylist Locale 2 locales selected English Czech Tags 1 tags selected buyli…" at bounding box center [681, 344] width 1362 height 689
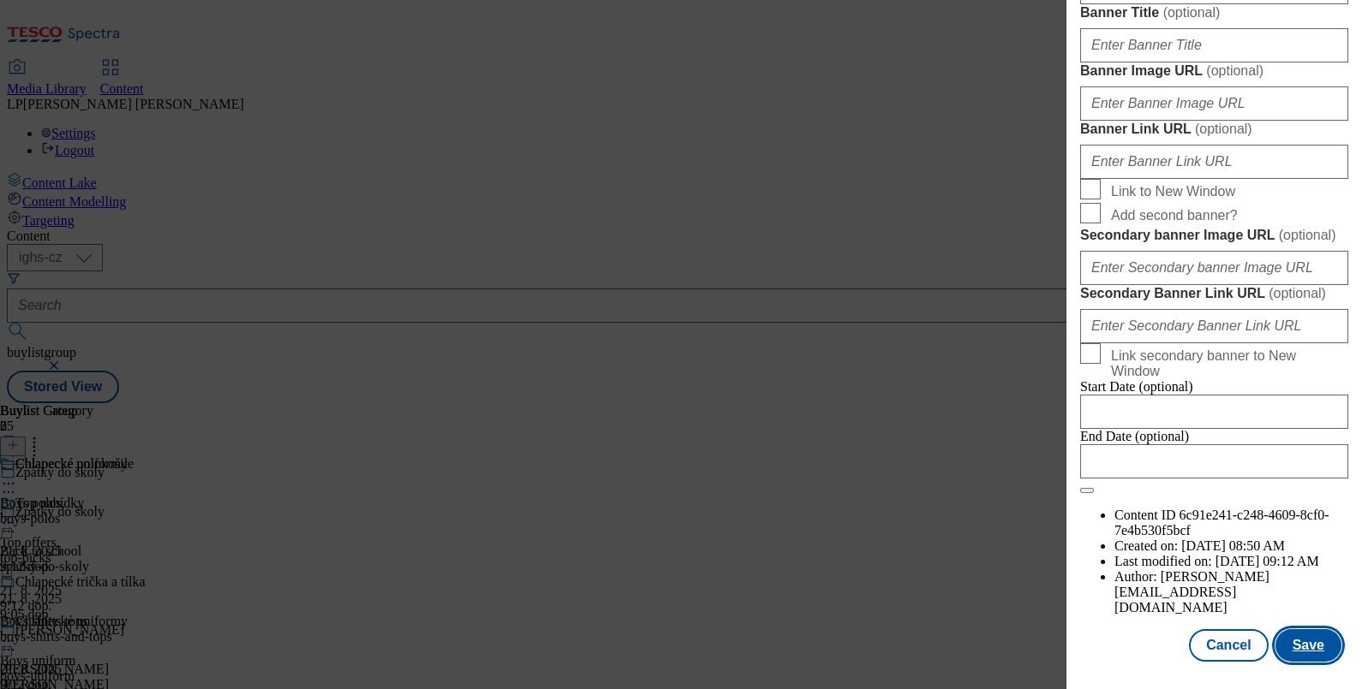
click at [1283, 635] on button "Save" at bounding box center [1308, 645] width 66 height 33
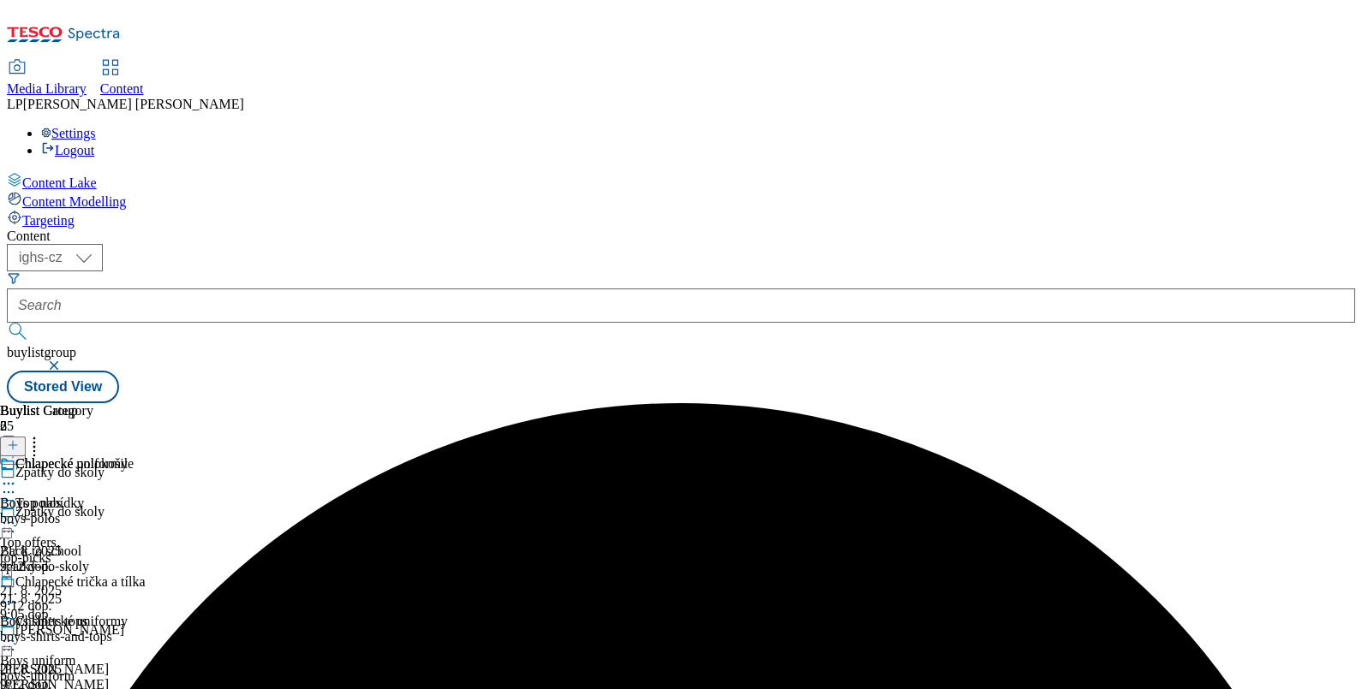
click at [17, 515] on icon at bounding box center [8, 523] width 17 height 17
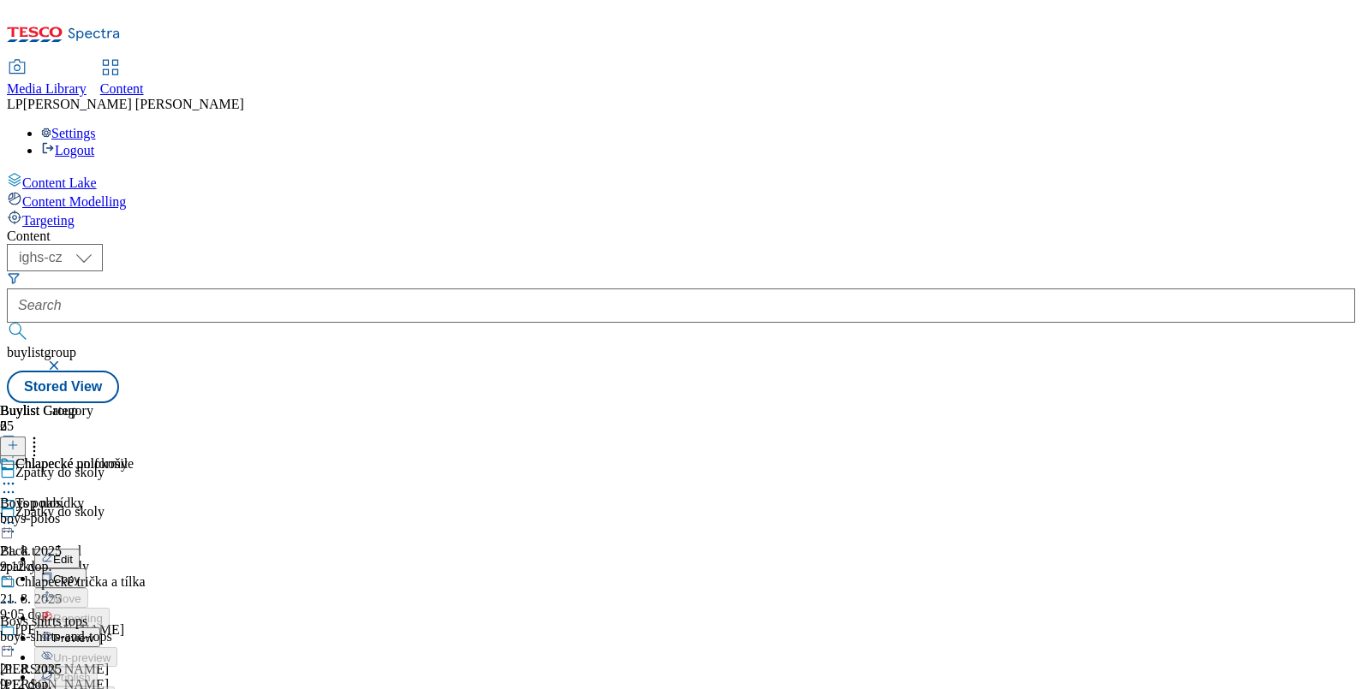
click at [73, 553] on span "Edit" at bounding box center [63, 559] width 20 height 13
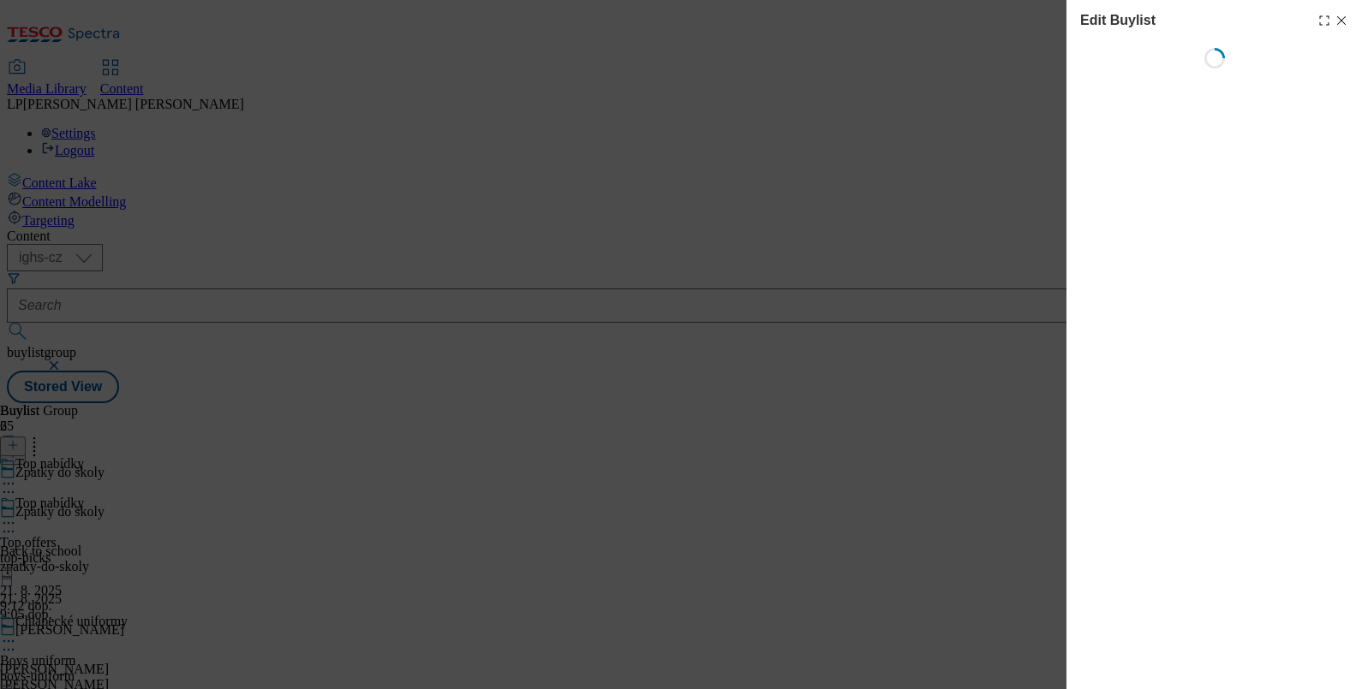
select select "evergreen"
select select "Banner"
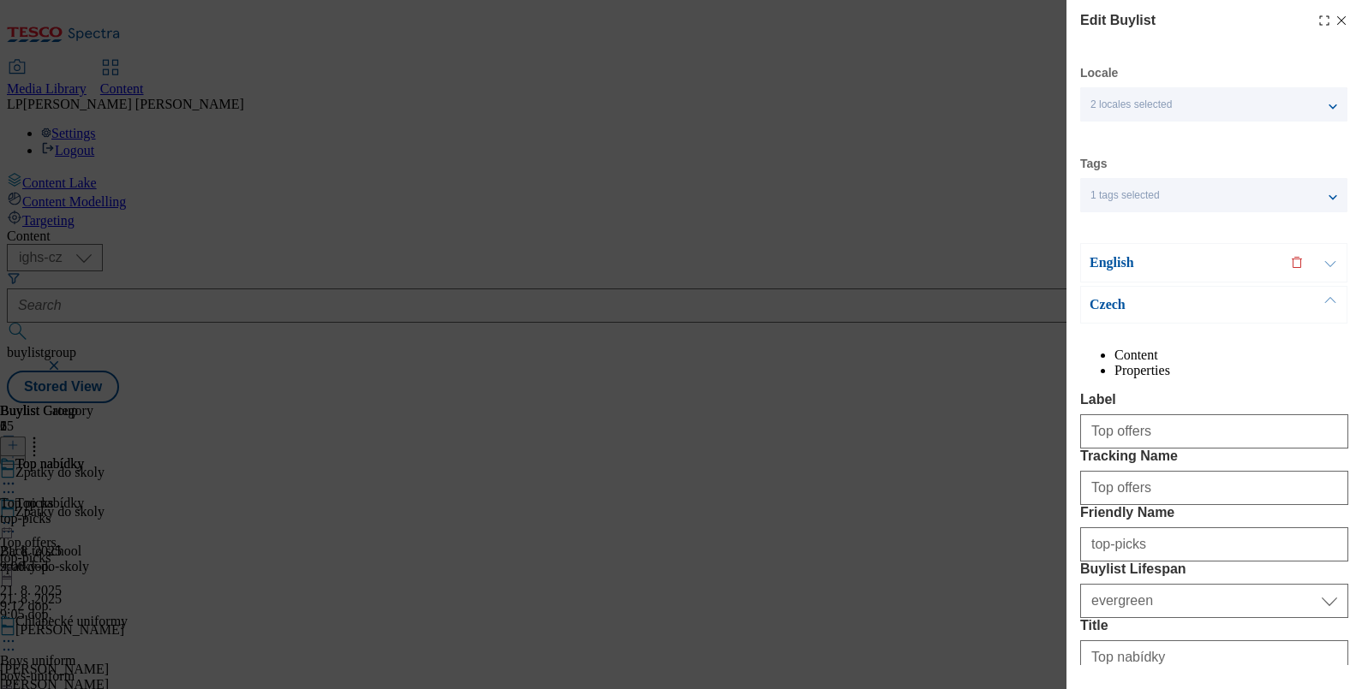
click at [1109, 263] on p "English" at bounding box center [1179, 262] width 180 height 17
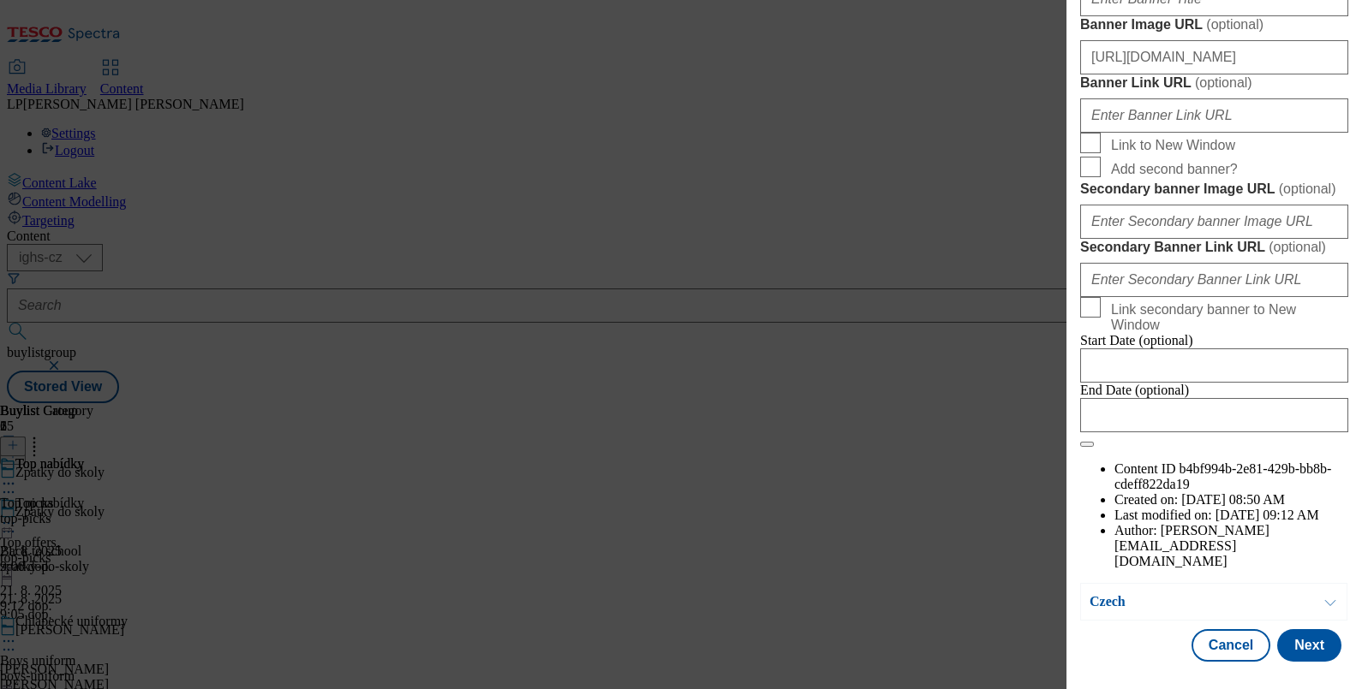
scroll to position [1498, 0]
drag, startPoint x: 1202, startPoint y: 394, endPoint x: 974, endPoint y: 398, distance: 228.7
click at [974, 398] on div "Edit Buylist Locale 2 locales selected English Czech Tags 1 tags selected buyli…" at bounding box center [681, 344] width 1362 height 689
drag, startPoint x: 1222, startPoint y: 391, endPoint x: 877, endPoint y: 427, distance: 347.1
click at [877, 427] on div "Edit Buylist Locale 2 locales selected English Czech Tags 1 tags selected buyli…" at bounding box center [681, 344] width 1362 height 689
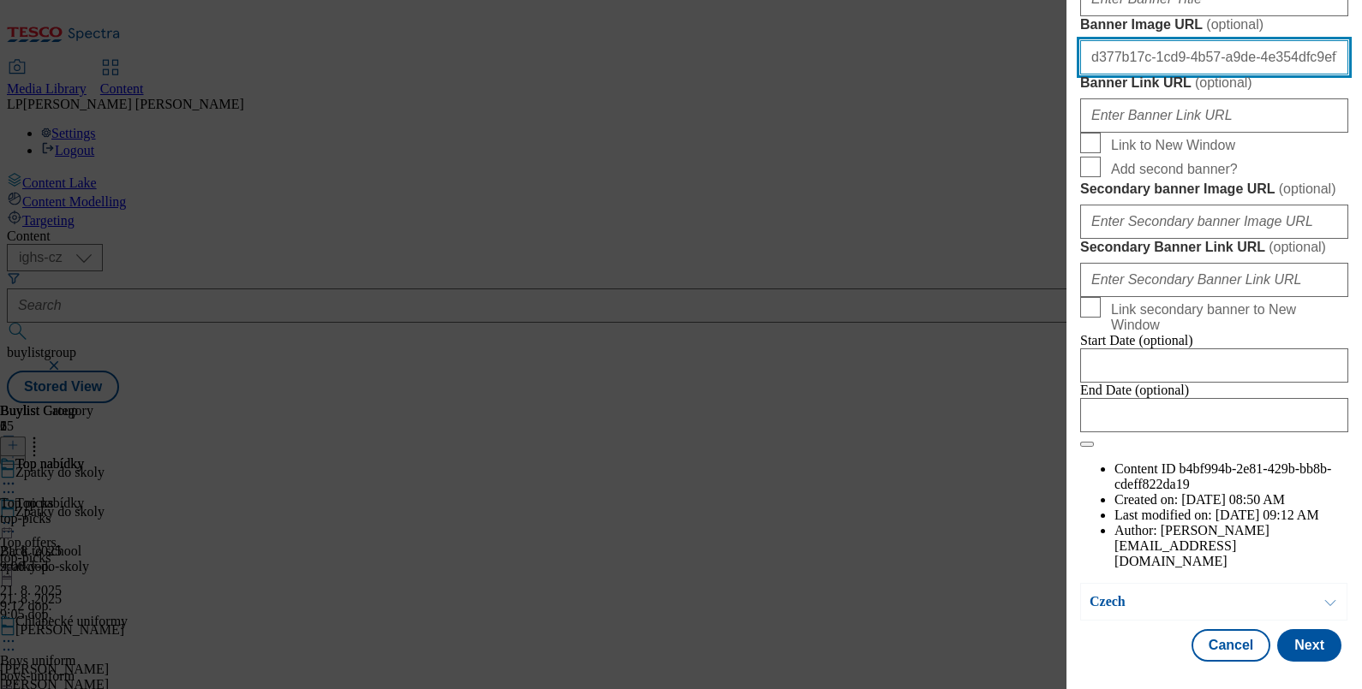
drag, startPoint x: 1232, startPoint y: 403, endPoint x: 975, endPoint y: 430, distance: 258.3
click at [975, 430] on div "Edit Buylist Locale 2 locales selected English Czech Tags 1 tags selected buyli…" at bounding box center [681, 344] width 1362 height 689
type input "54dfc9ef7/main_baner_EN.jpeg"
drag, startPoint x: 1301, startPoint y: 398, endPoint x: 796, endPoint y: 432, distance: 505.5
click at [796, 432] on div "Edit Buylist Locale 2 locales selected English Czech Tags 1 tags selected buyli…" at bounding box center [681, 344] width 1362 height 689
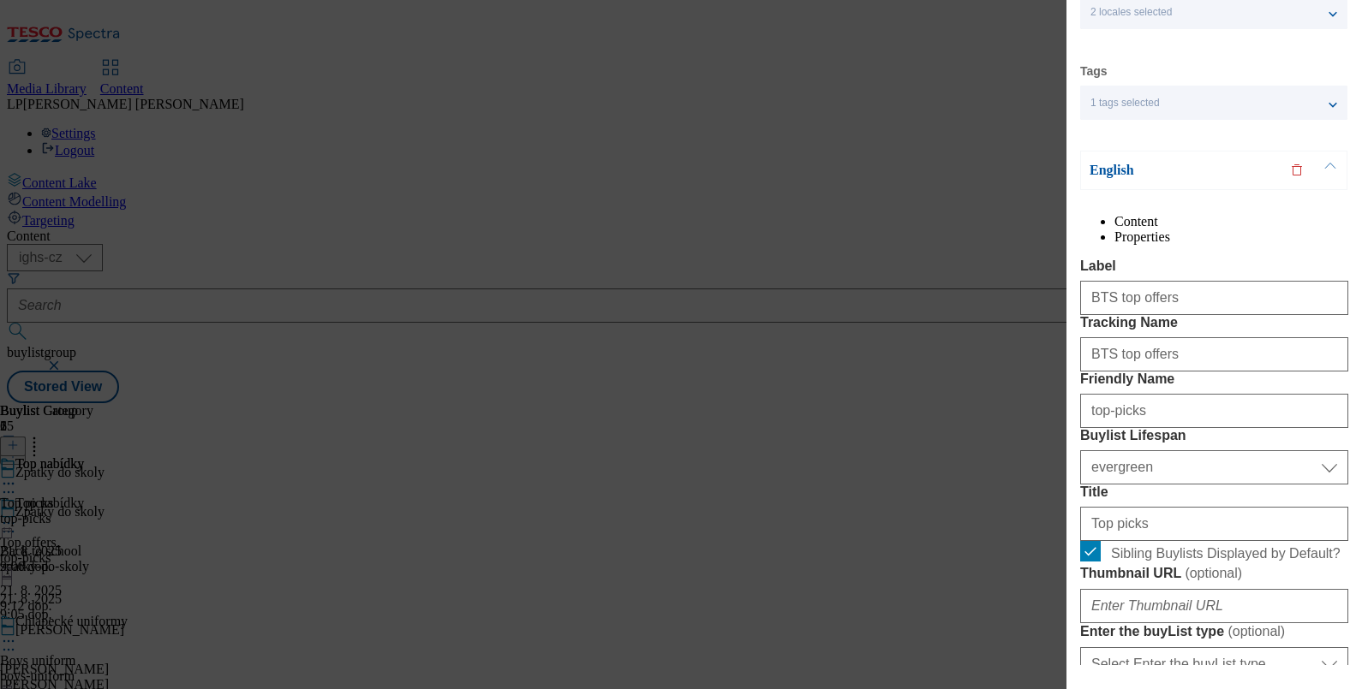
scroll to position [0, 0]
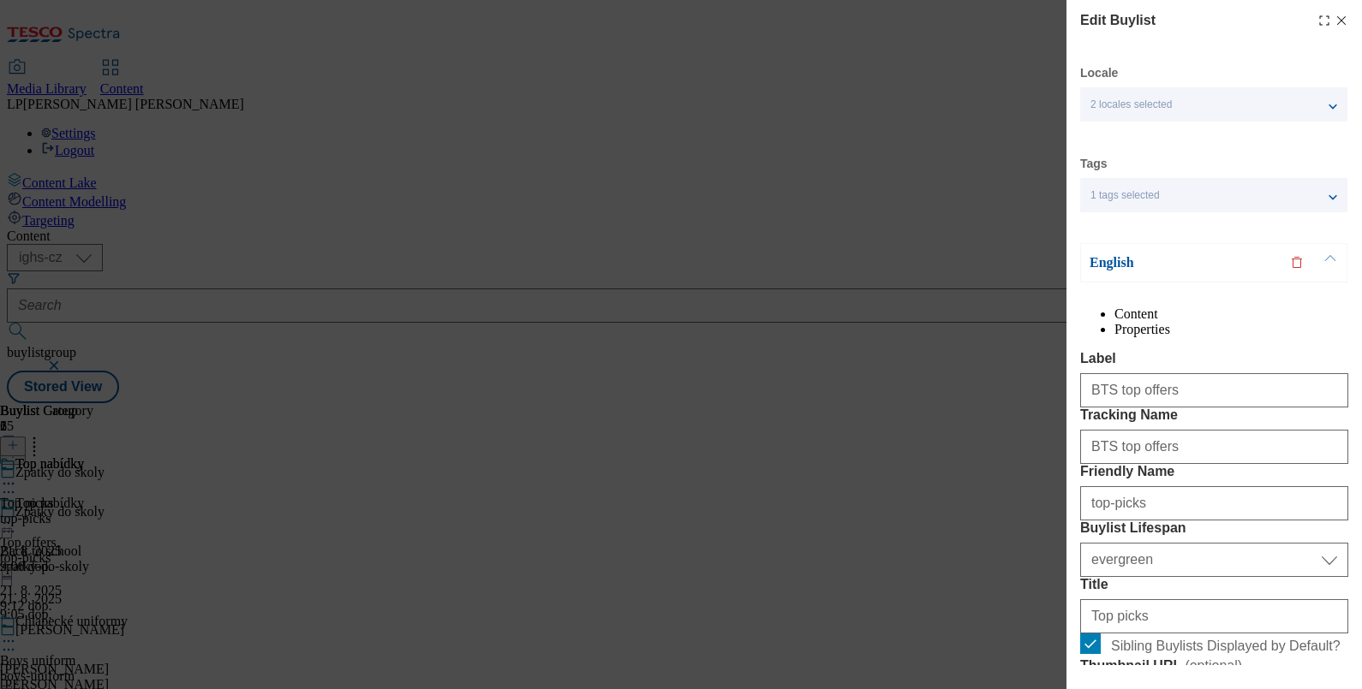
click at [1115, 257] on p "English" at bounding box center [1179, 262] width 180 height 17
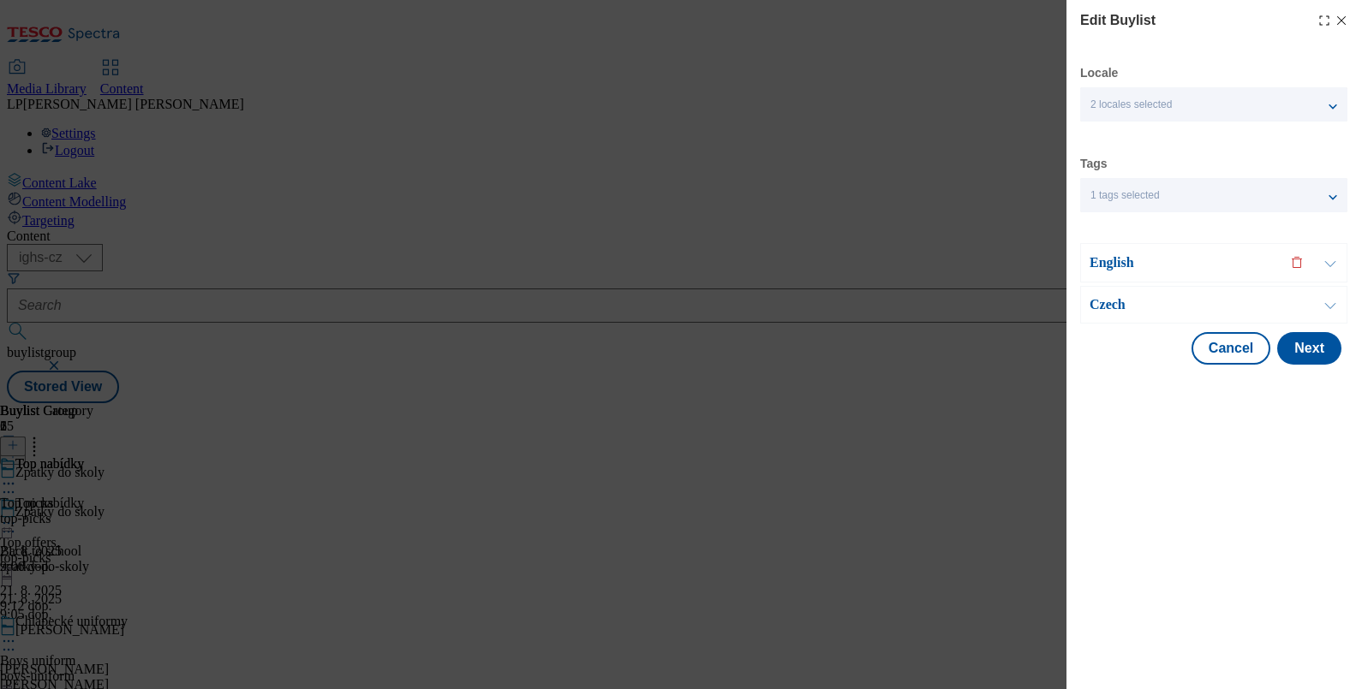
click at [1118, 308] on p "Czech" at bounding box center [1179, 304] width 180 height 17
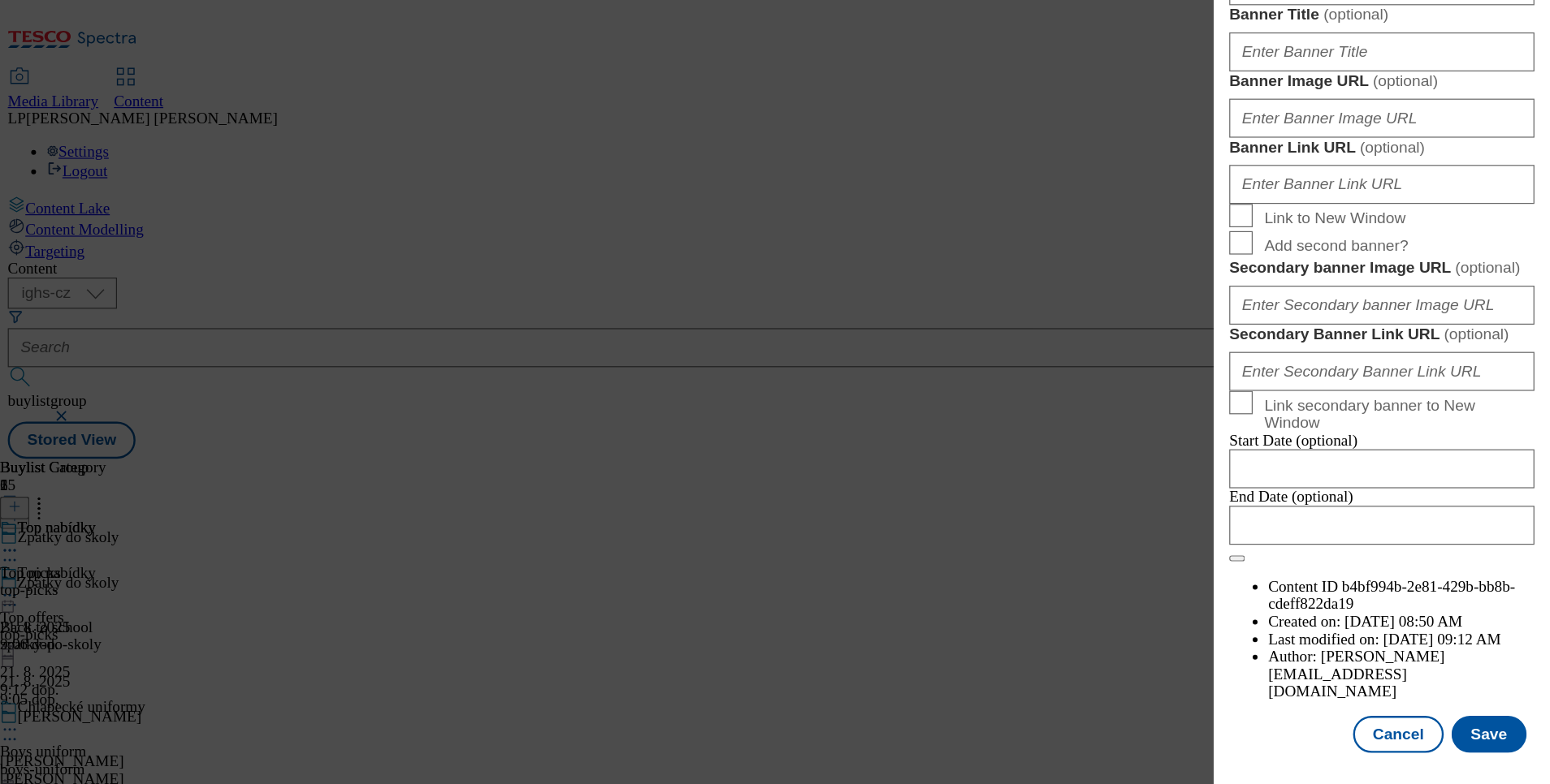
scroll to position [1848, 0]
click at [1232, 601] on button "Save" at bounding box center [1241, 611] width 63 height 31
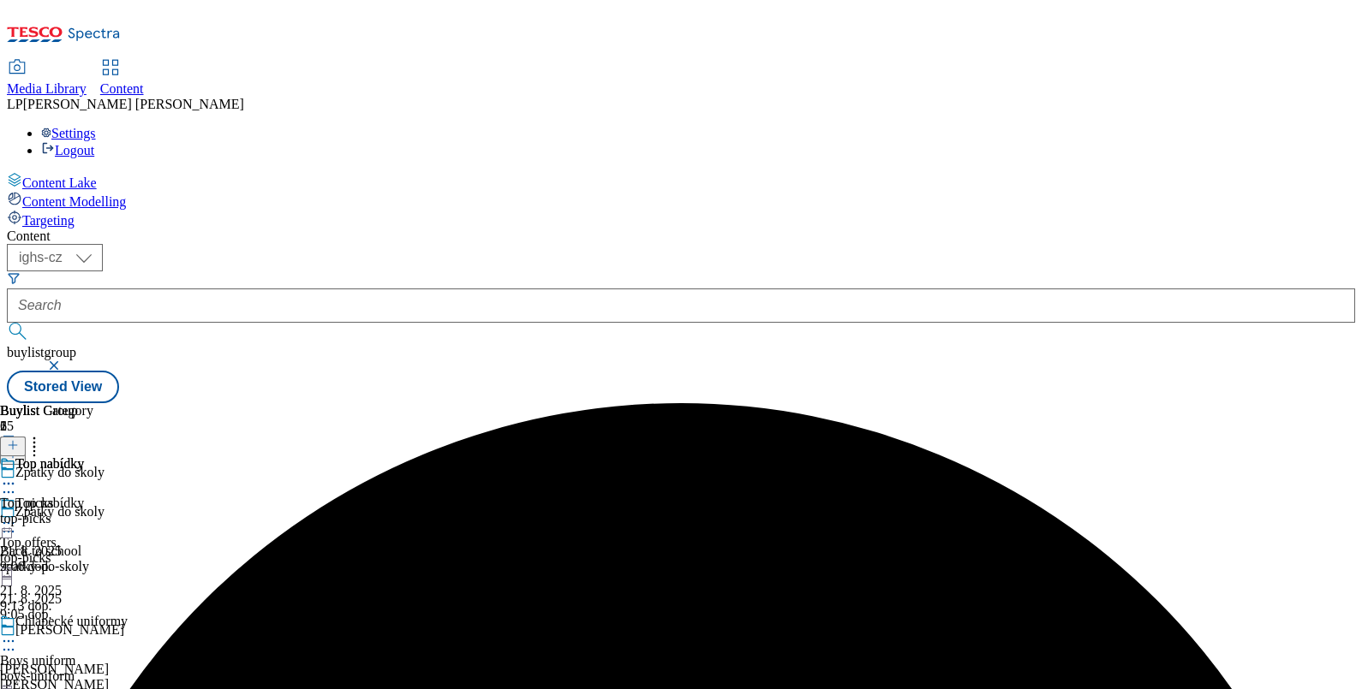
click at [17, 515] on icon at bounding box center [8, 523] width 17 height 17
click at [93, 632] on span "Preview" at bounding box center [73, 638] width 40 height 13
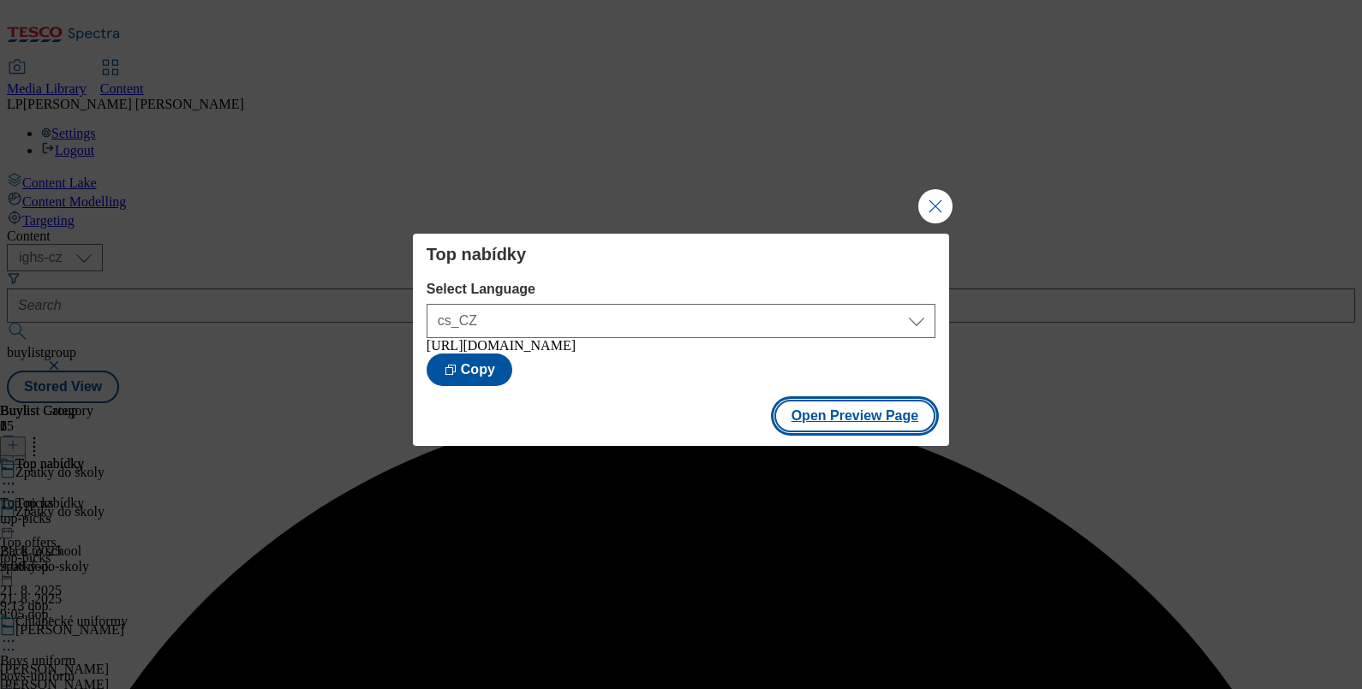
click at [827, 432] on button "Open Preview Page" at bounding box center [855, 416] width 162 height 33
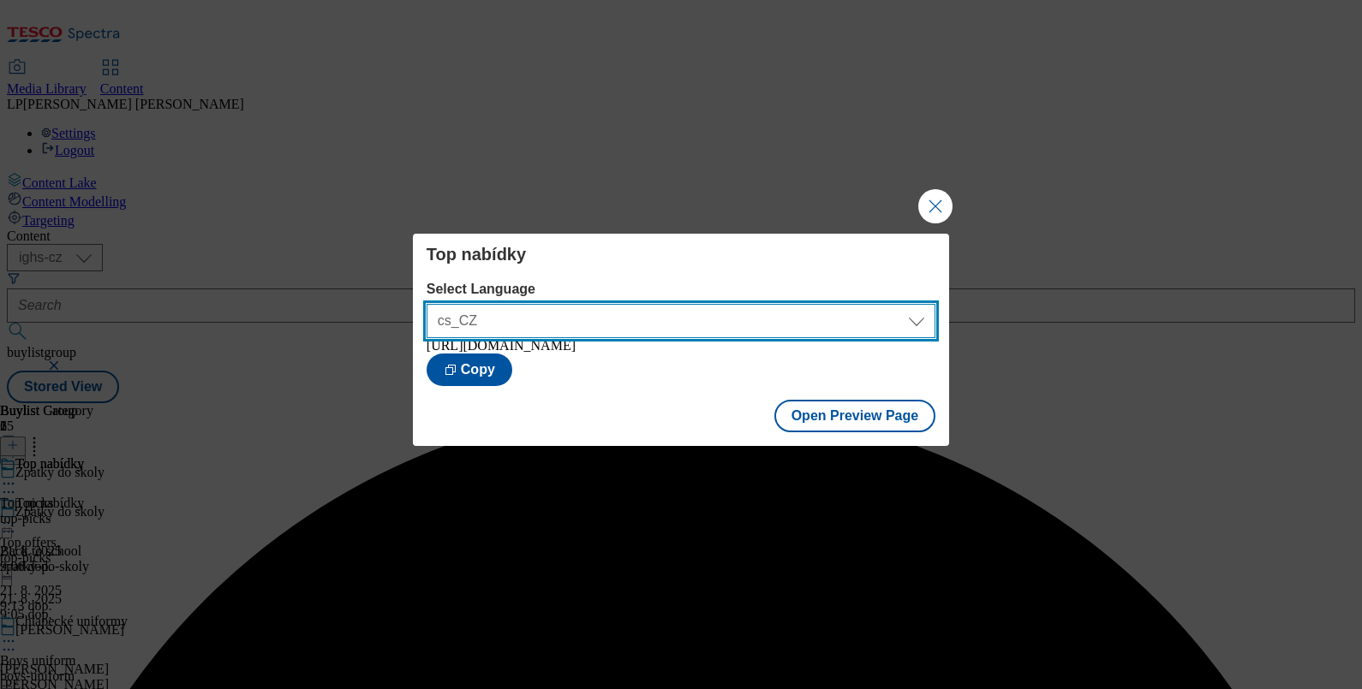
drag, startPoint x: 918, startPoint y: 322, endPoint x: 880, endPoint y: 324, distance: 37.7
click at [918, 322] on select "cs_CZ en_GB" at bounding box center [681, 321] width 509 height 34
select select "https://nakup.itesco.cz/groceries/en-GB/buylists/zpatky-do-skoly/top-picks/prev…"
click at [427, 304] on select "cs_CZ en_GB" at bounding box center [681, 321] width 509 height 34
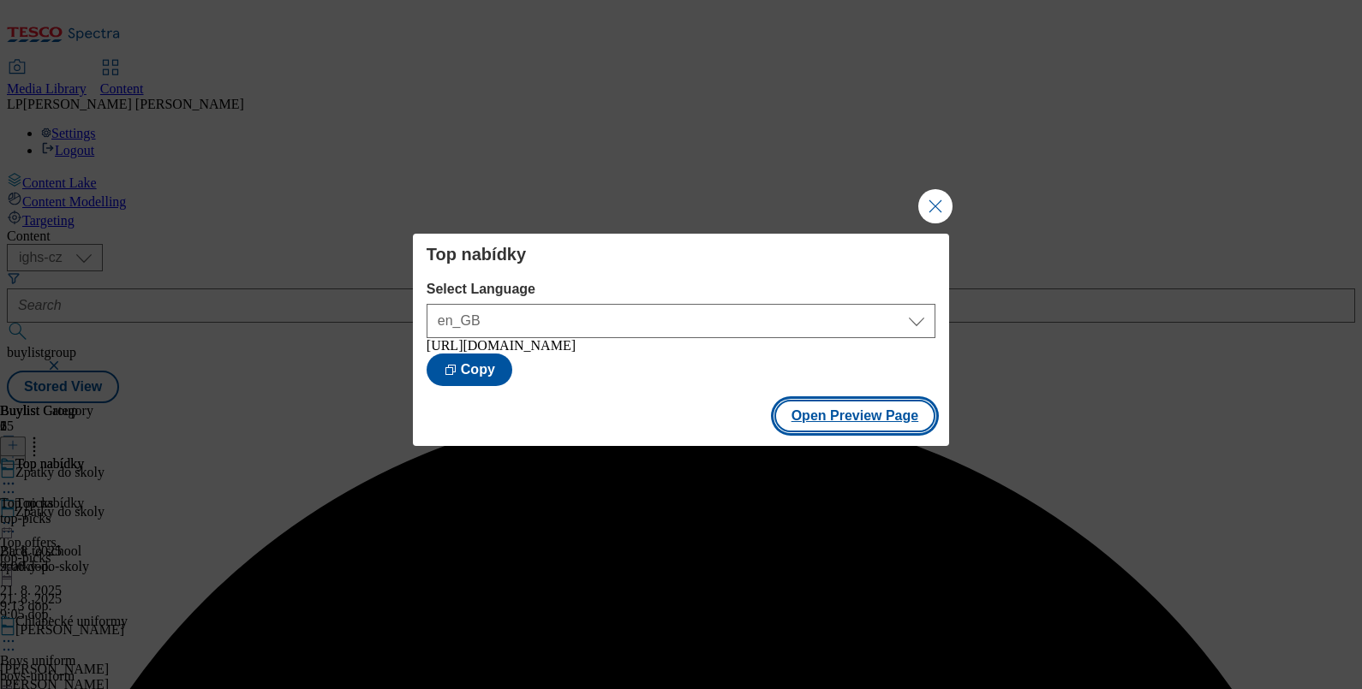
click at [825, 423] on button "Open Preview Page" at bounding box center [855, 416] width 162 height 33
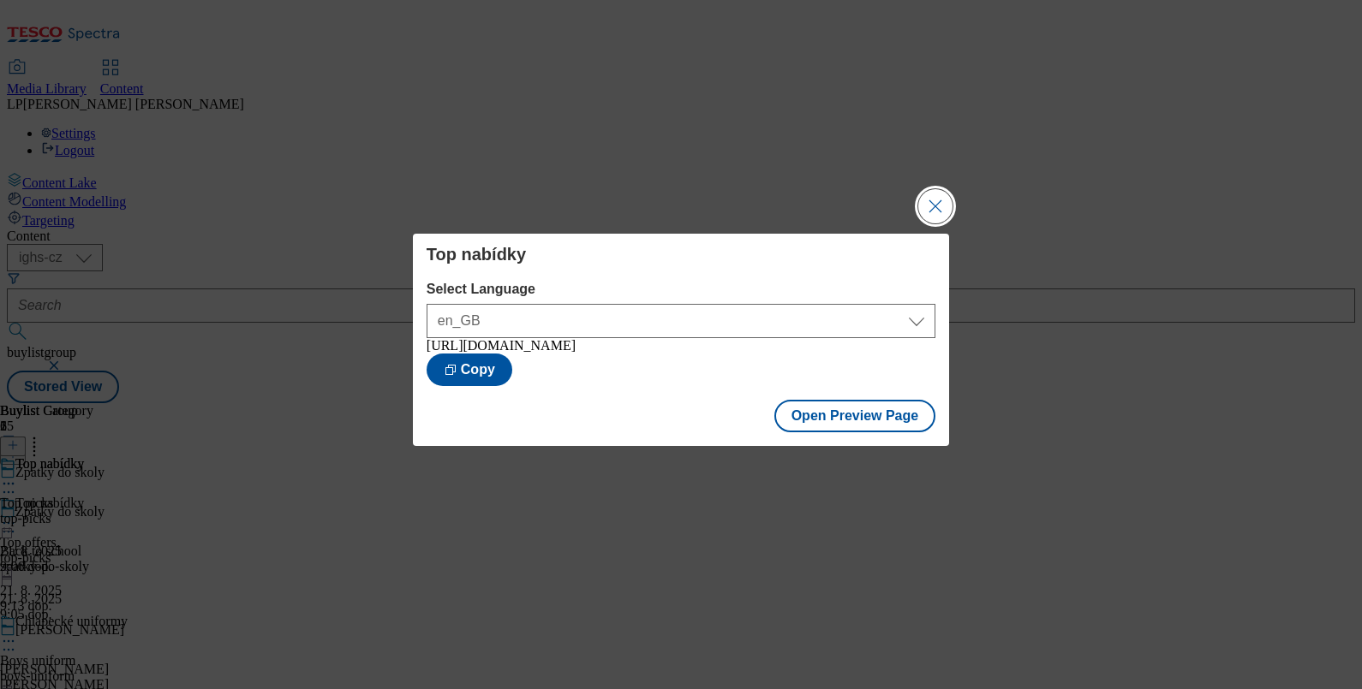
click at [927, 197] on button "Close Modal" at bounding box center [935, 206] width 34 height 34
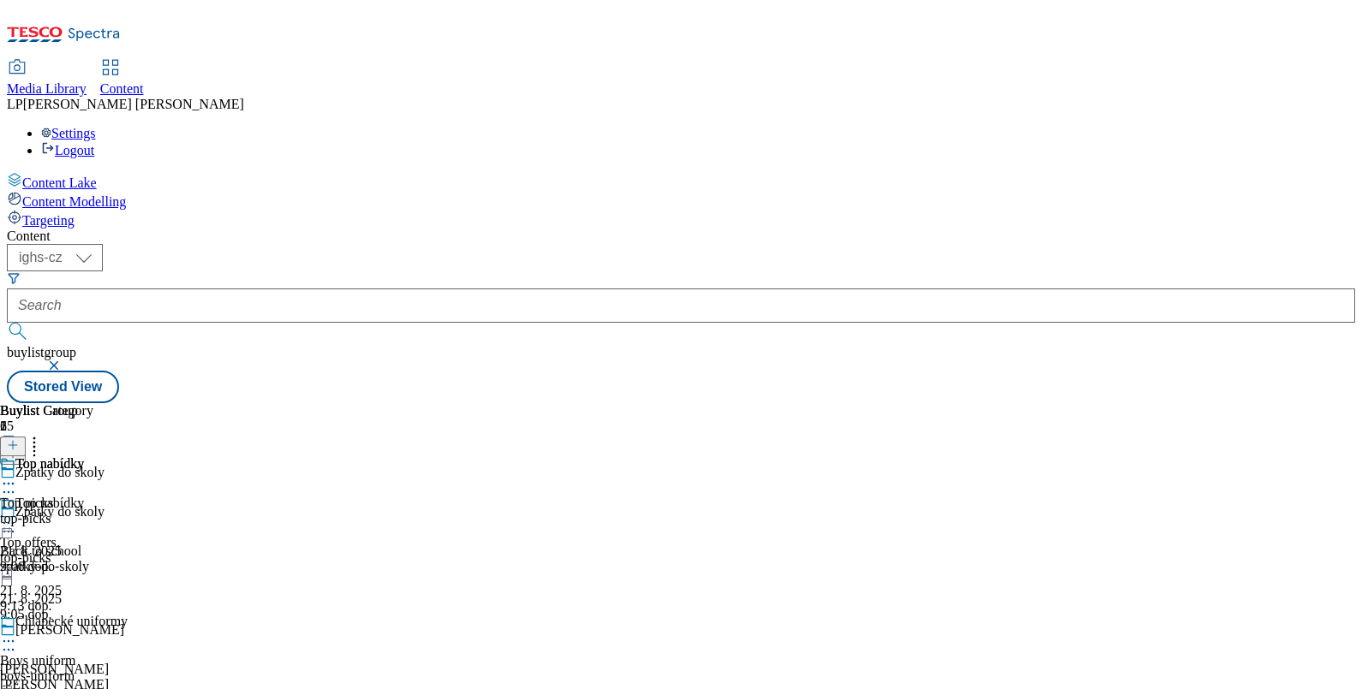
click at [17, 633] on icon at bounding box center [8, 641] width 17 height 17
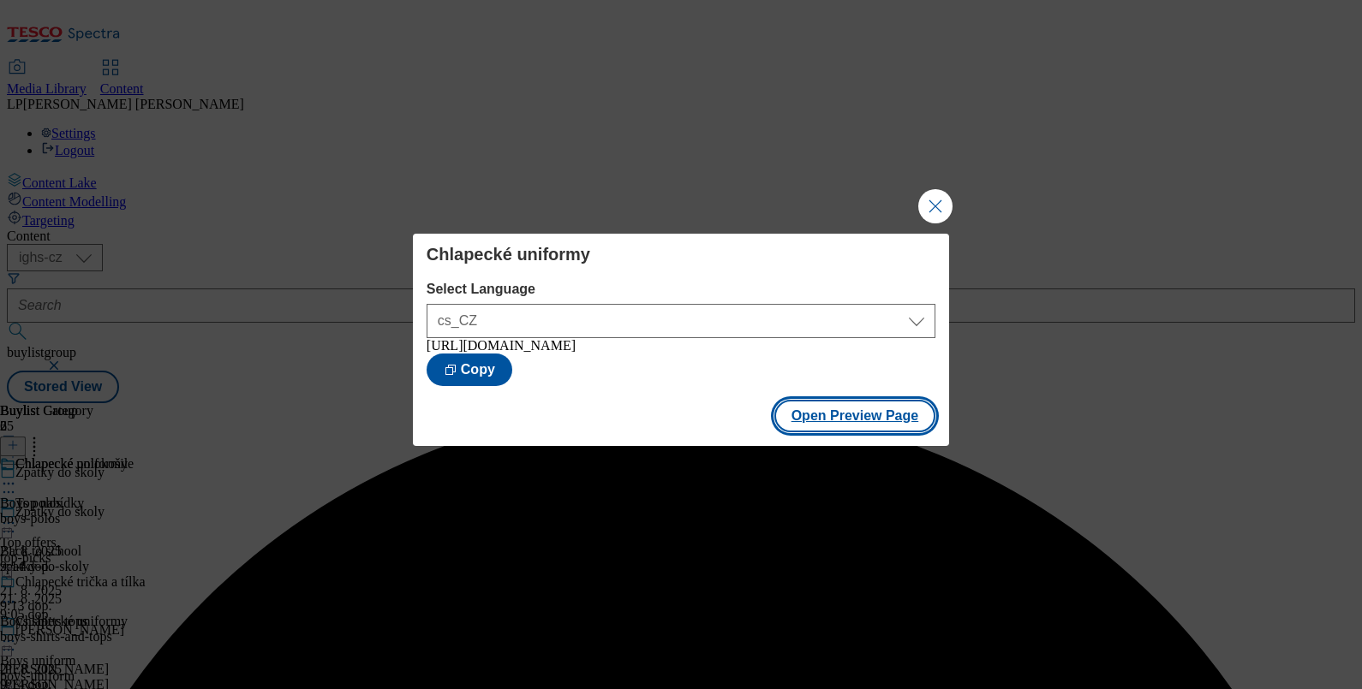
click at [846, 423] on button "Open Preview Page" at bounding box center [855, 416] width 162 height 33
click at [934, 199] on button "Close Modal" at bounding box center [935, 206] width 34 height 34
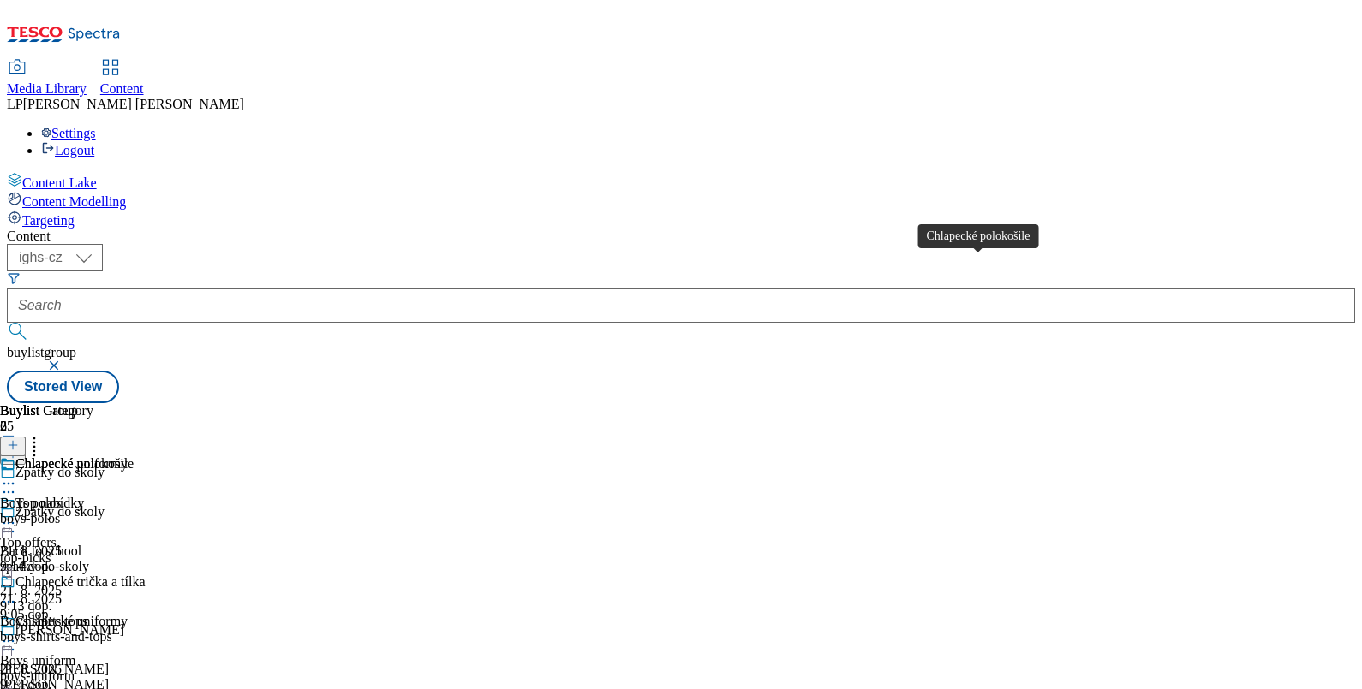
click at [134, 456] on div "Chlapecké polokošile" at bounding box center [74, 463] width 118 height 15
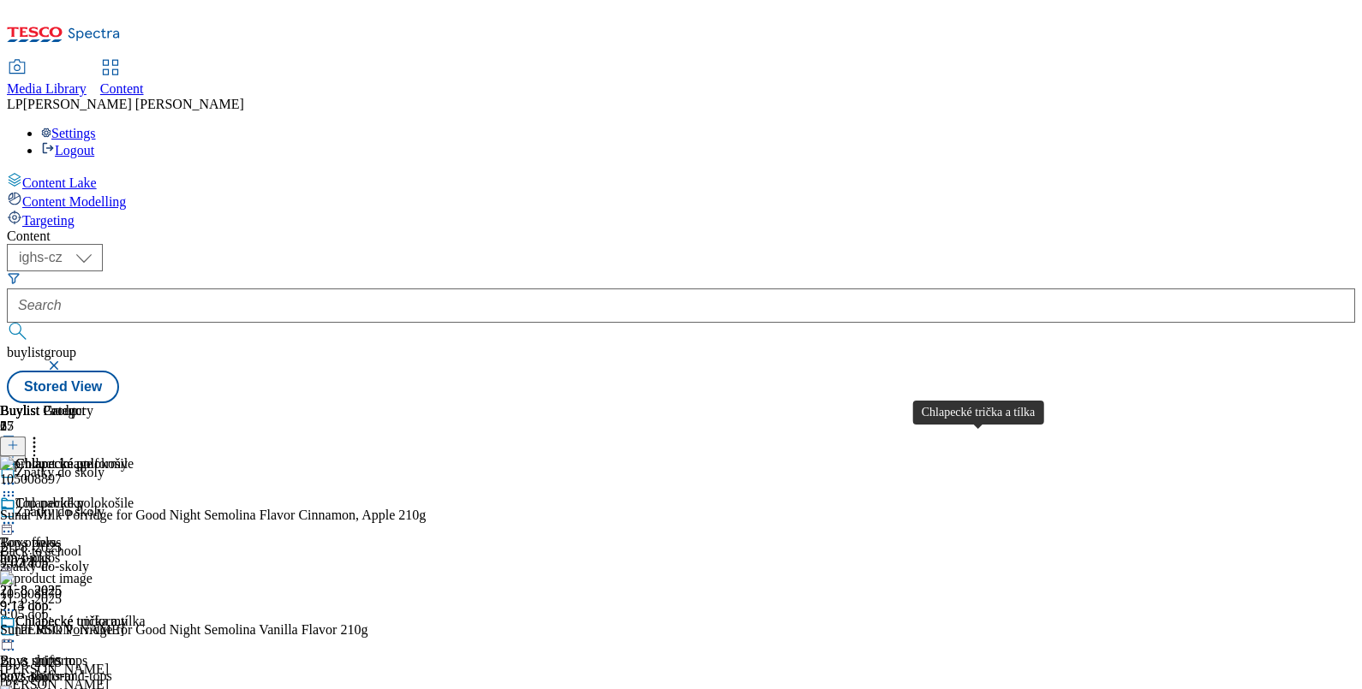
click at [145, 614] on div "Chlapecké trička a tílka" at bounding box center [79, 621] width 129 height 15
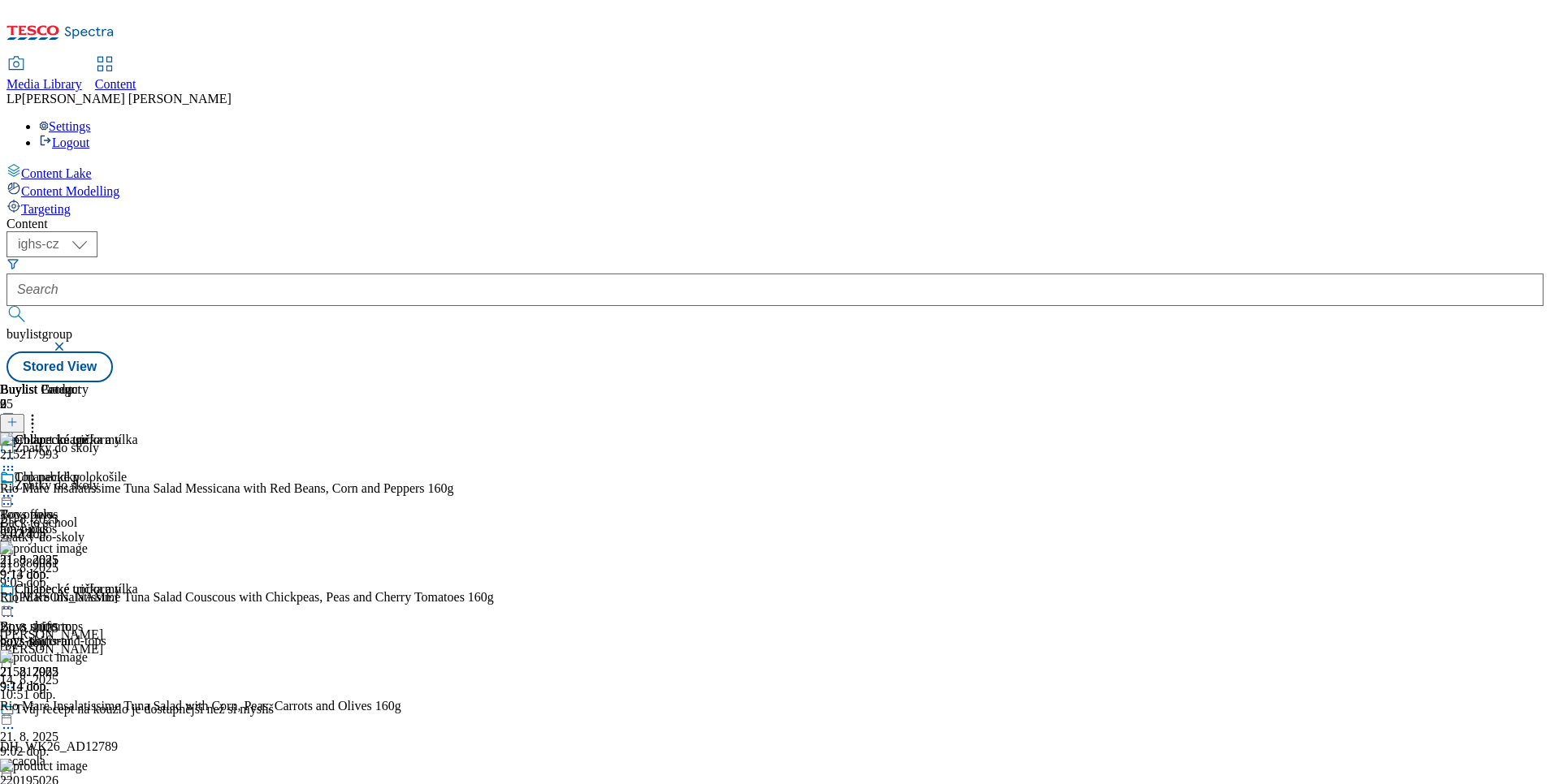
drag, startPoint x: 1227, startPoint y: 1, endPoint x: 965, endPoint y: 110, distance: 283.8
click at [965, 231] on div "( optional ) ighs-cz ighs-hu ighs-sk ighs-cz buylistgroup Stored View" at bounding box center [775, 306] width 1537 height 151
click at [138, 582] on div "Chlapecké trička a tílka" at bounding box center [75, 589] width 122 height 14
click at [16, 488] on icon at bounding box center [8, 496] width 16 height 16
click at [69, 524] on span "Edit" at bounding box center [60, 530] width 19 height 12
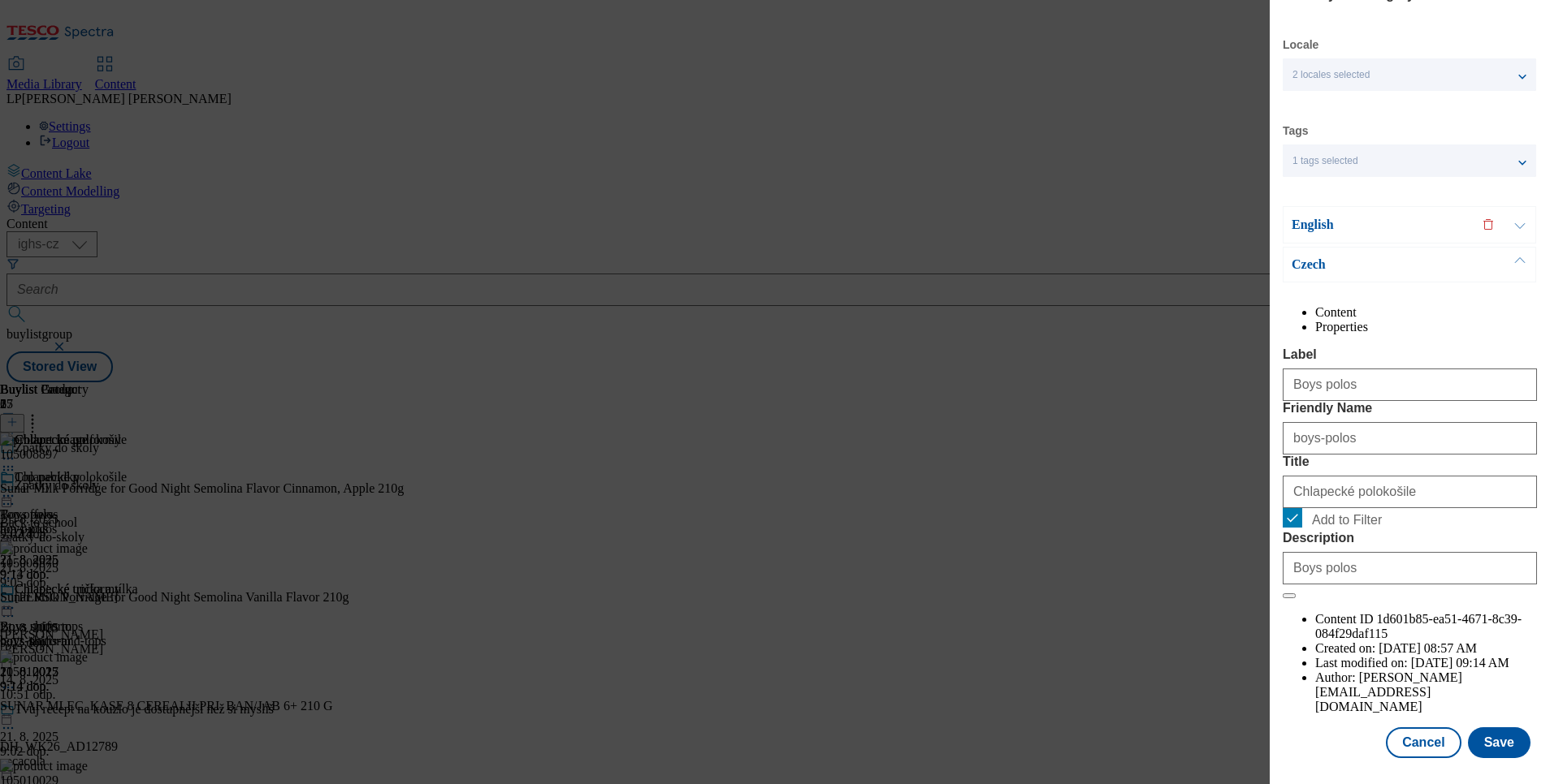
scroll to position [74, 0]
click at [1033, 648] on div "Edit Buylist Category Locale 2 locales selected English Czech Tags 1 tags selec…" at bounding box center [775, 392] width 1550 height 784
click at [1418, 727] on button "Cancel" at bounding box center [1423, 742] width 75 height 31
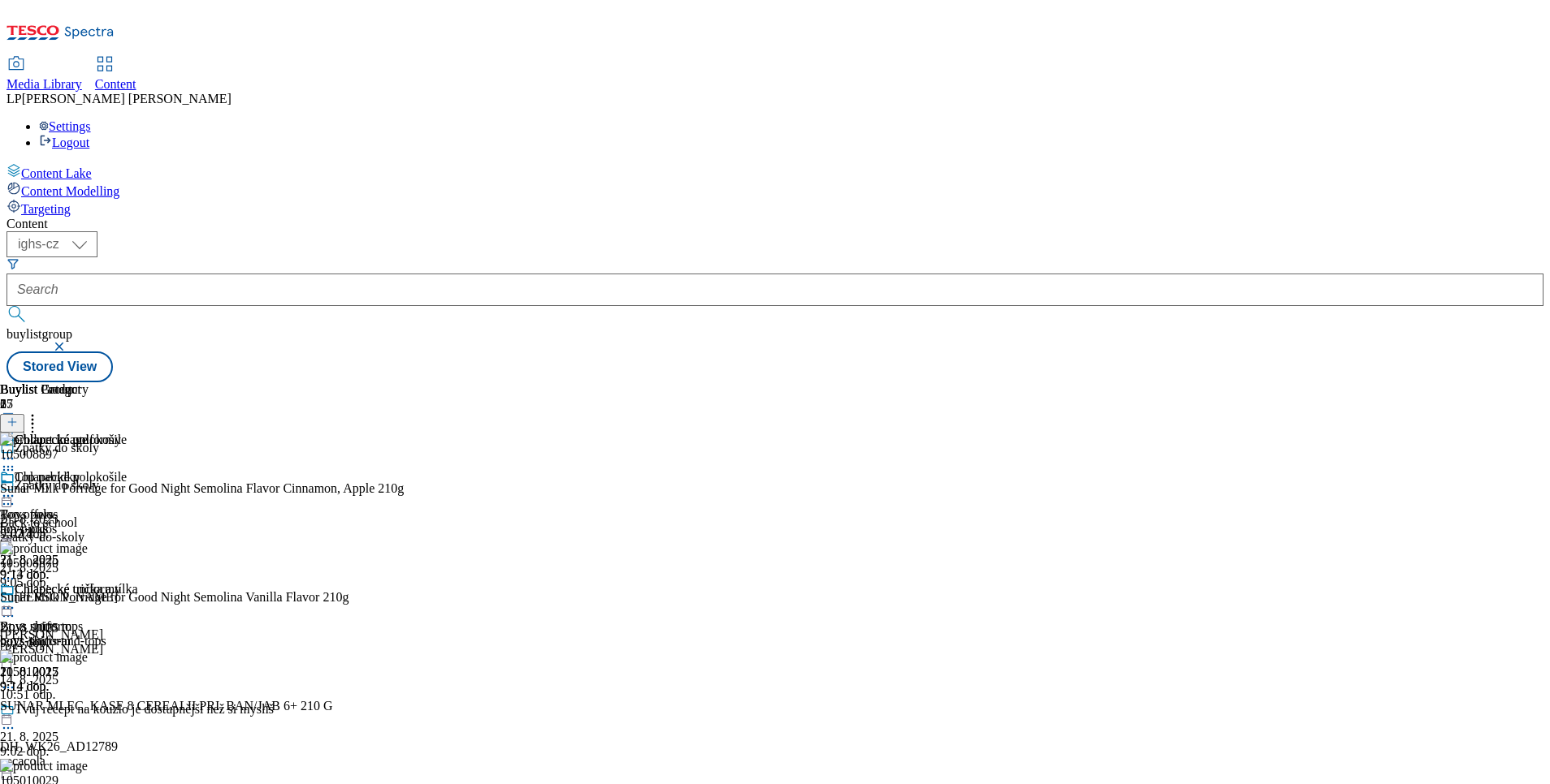
scroll to position [0, 0]
click at [16, 600] on icon at bounding box center [8, 608] width 16 height 16
click at [104, 730] on span "Un-preview" at bounding box center [77, 736] width 54 height 12
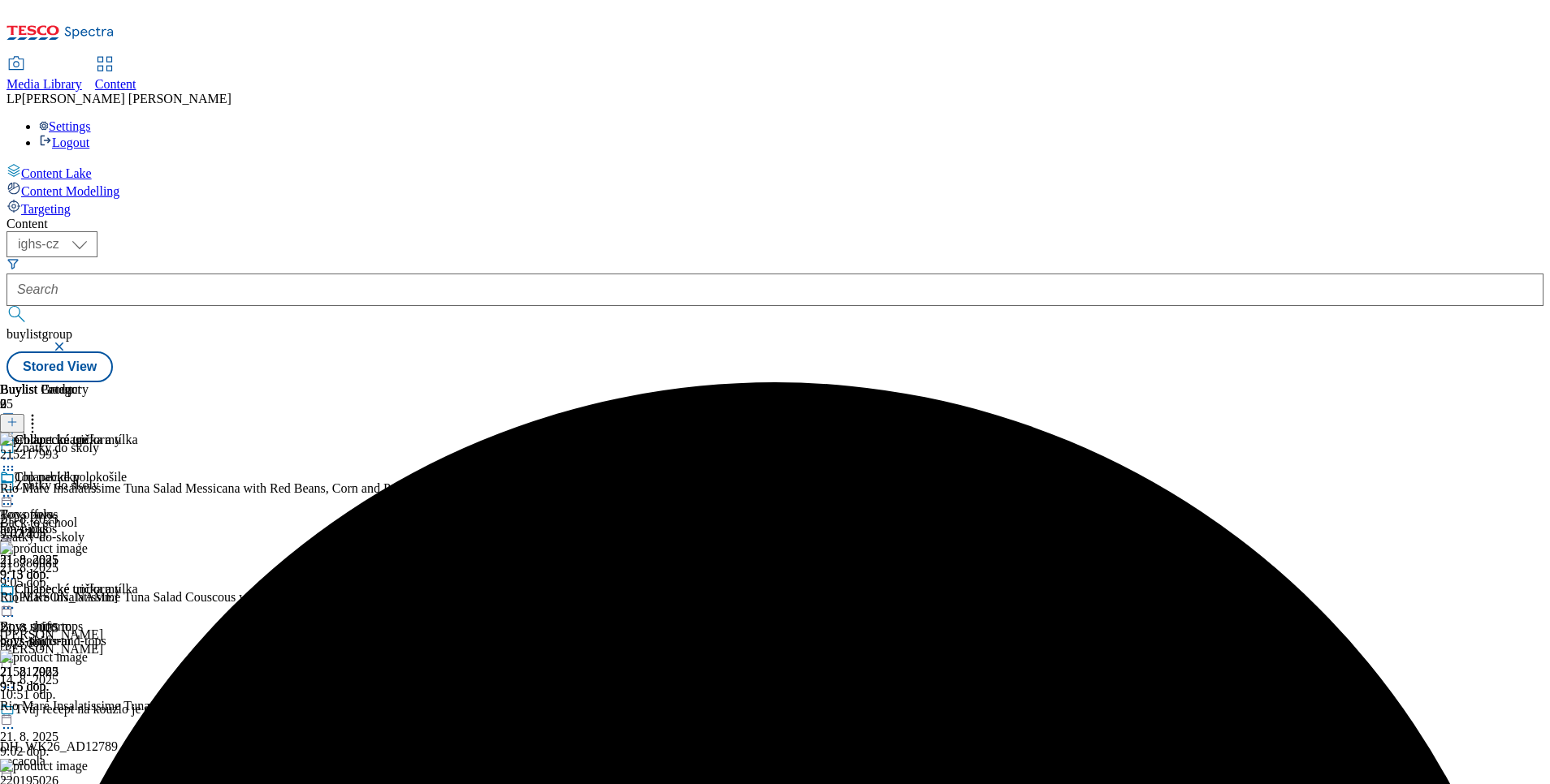
click at [138, 582] on div "Chlapecké trička a tílka" at bounding box center [68, 600] width 138 height 37
click at [16, 600] on icon at bounding box center [8, 608] width 16 height 16
click at [76, 632] on button "Edit" at bounding box center [53, 642] width 43 height 19
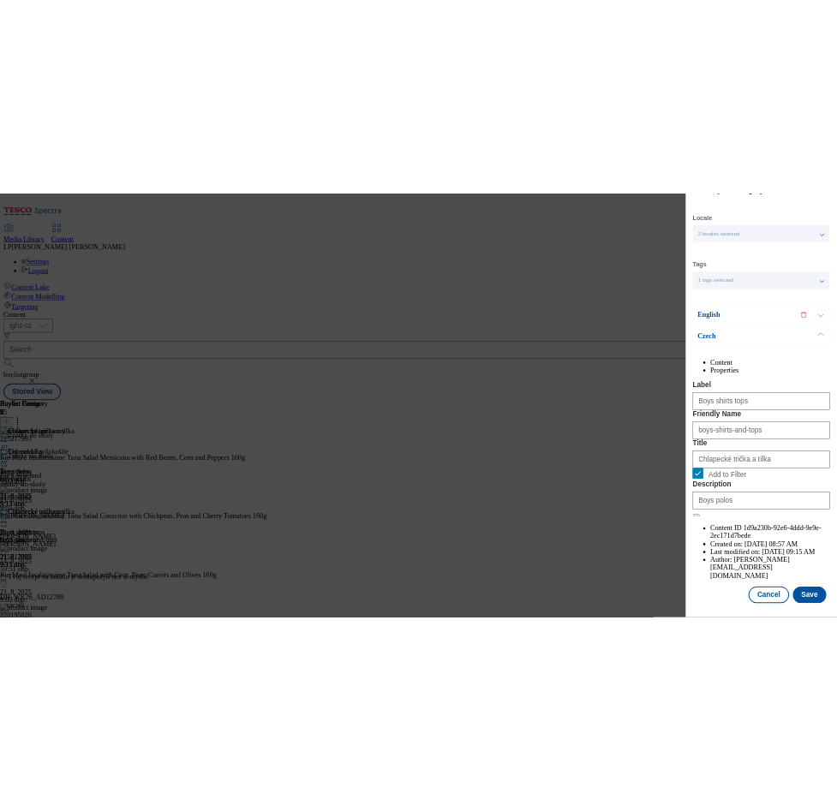
scroll to position [78, 0]
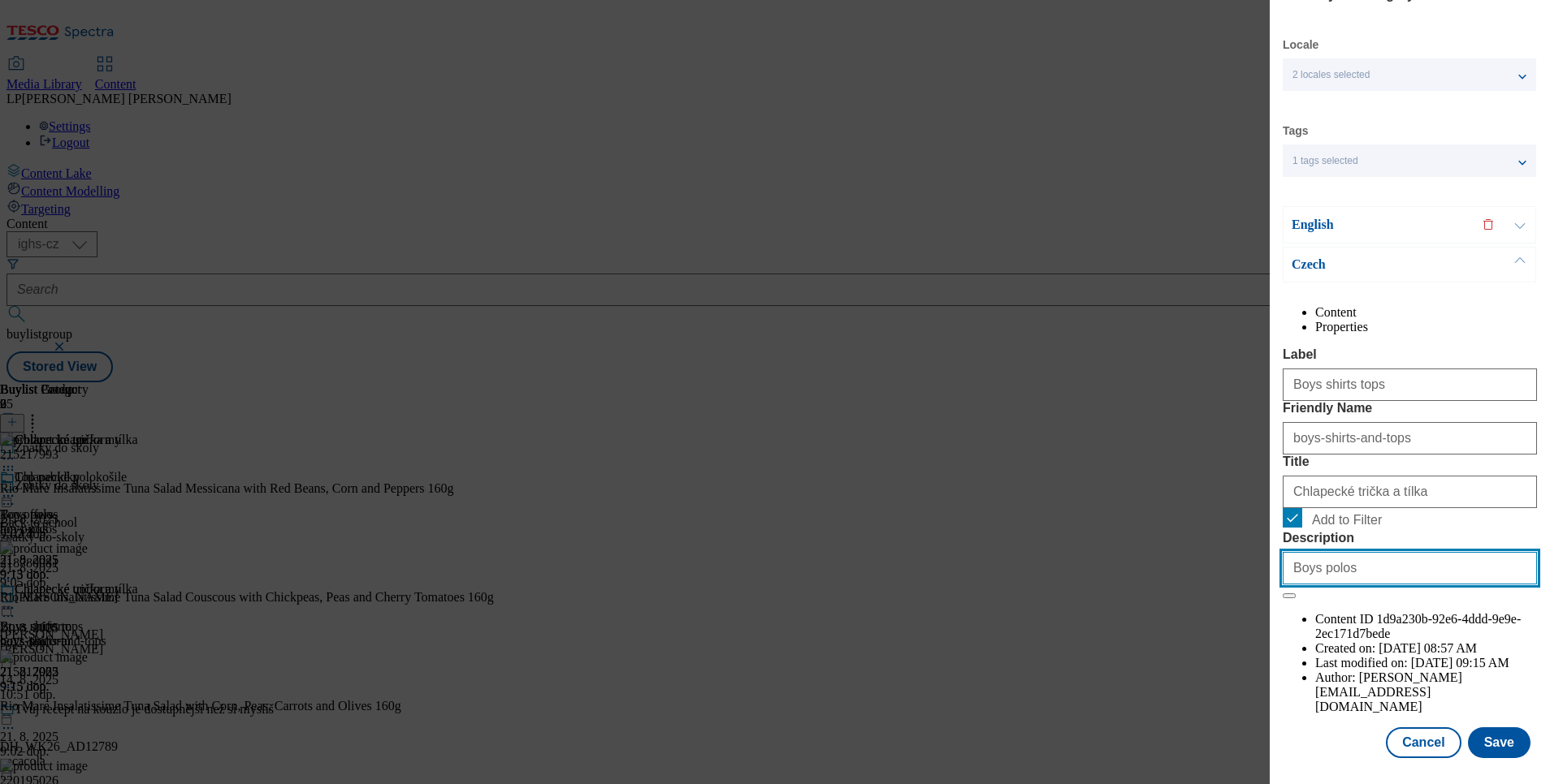
click at [1375, 585] on input "Boys polos" at bounding box center [1410, 568] width 254 height 32
type input "B"
type input "Boys shirts tops"
click at [1491, 727] on button "Save" at bounding box center [1500, 742] width 63 height 31
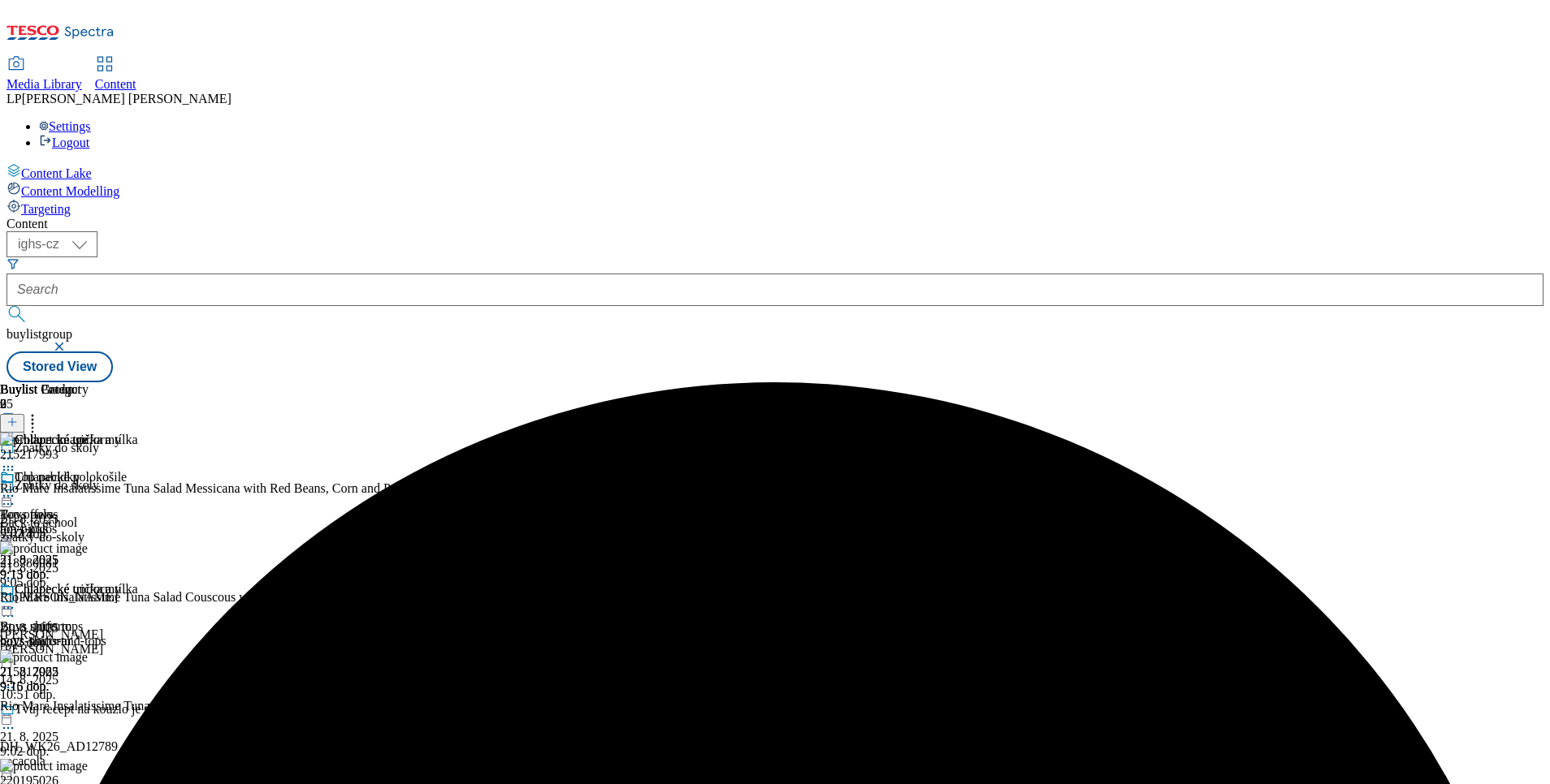
click at [138, 627] on div "Chlapecké polokošile Boys polos boys-polos 21. 8. 2025 9:15 dop. Chlapecké trič…" at bounding box center [68, 582] width 138 height 224
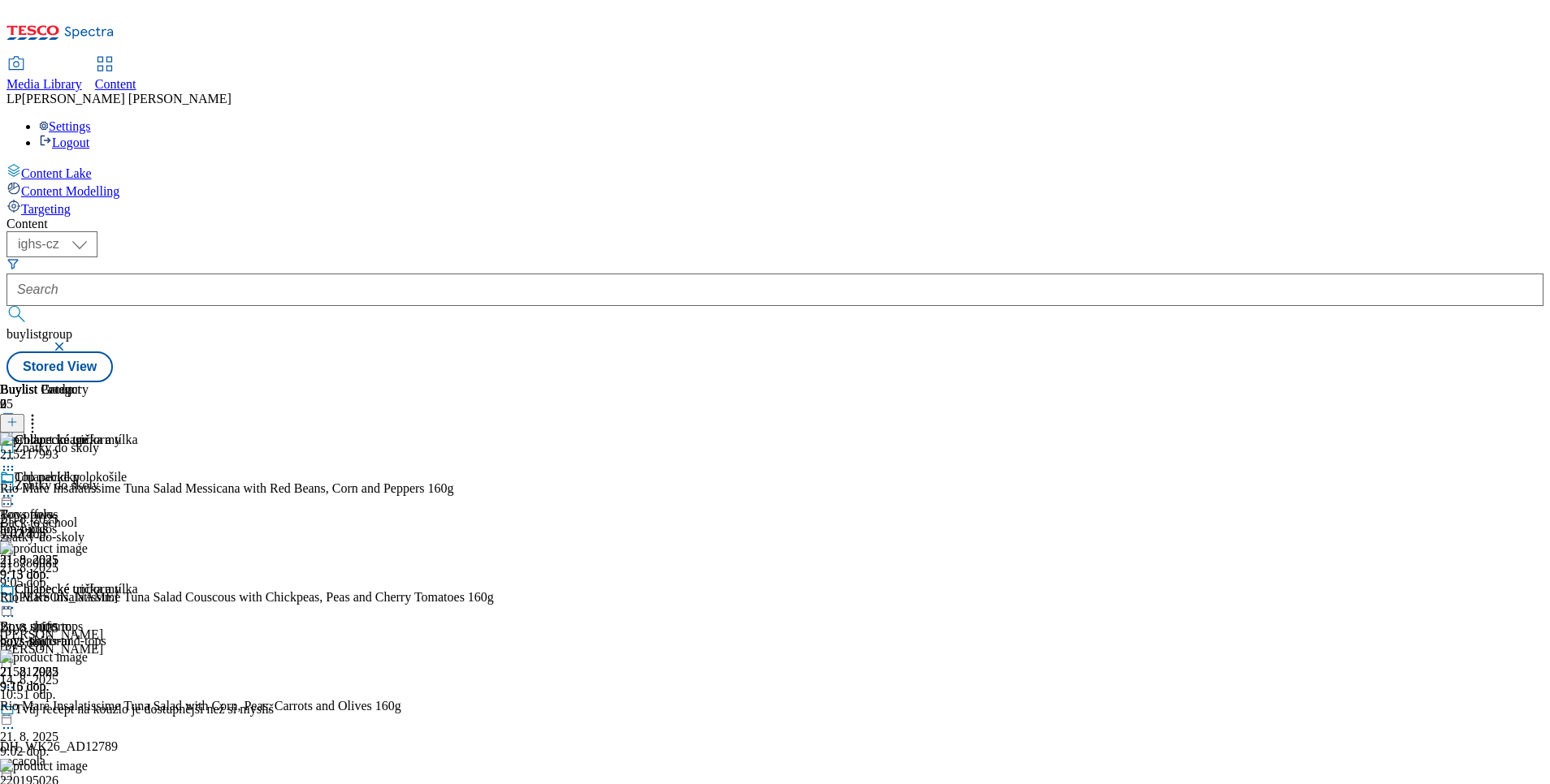
click at [16, 488] on icon at bounding box center [8, 496] width 16 height 16
click at [138, 681] on div "Chlapecké polokošile Boys polos boys-polos 21. 8. 2025 9:15 dop. Chlapecké trič…" at bounding box center [68, 582] width 138 height 224
click at [16, 600] on icon at bounding box center [8, 608] width 16 height 16
click at [88, 711] on span "Preview" at bounding box center [69, 717] width 38 height 12
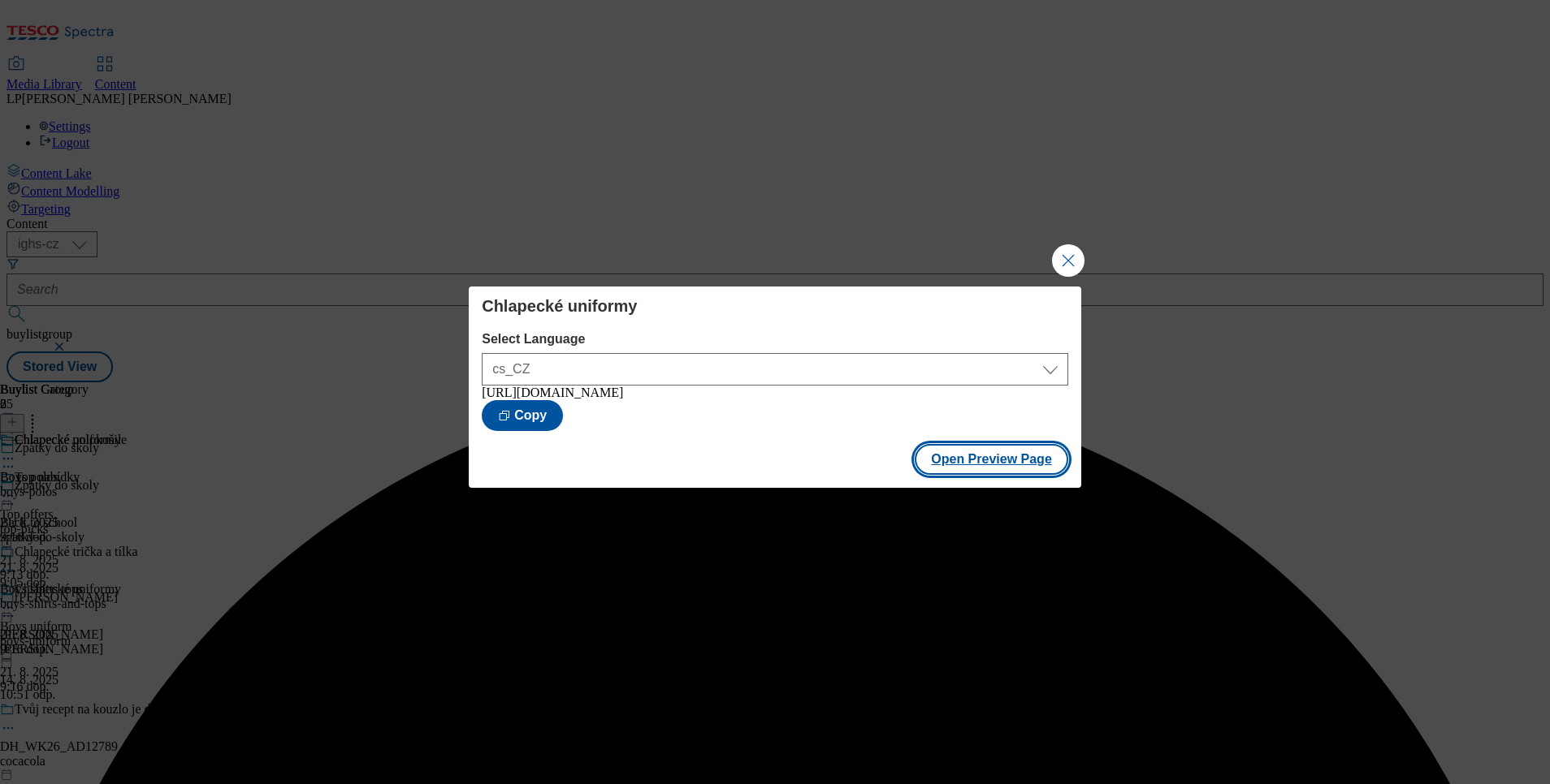
click at [982, 466] on button "Open Preview Page" at bounding box center [991, 459] width 154 height 31
click at [1059, 245] on button "Close Modal" at bounding box center [1068, 261] width 32 height 32
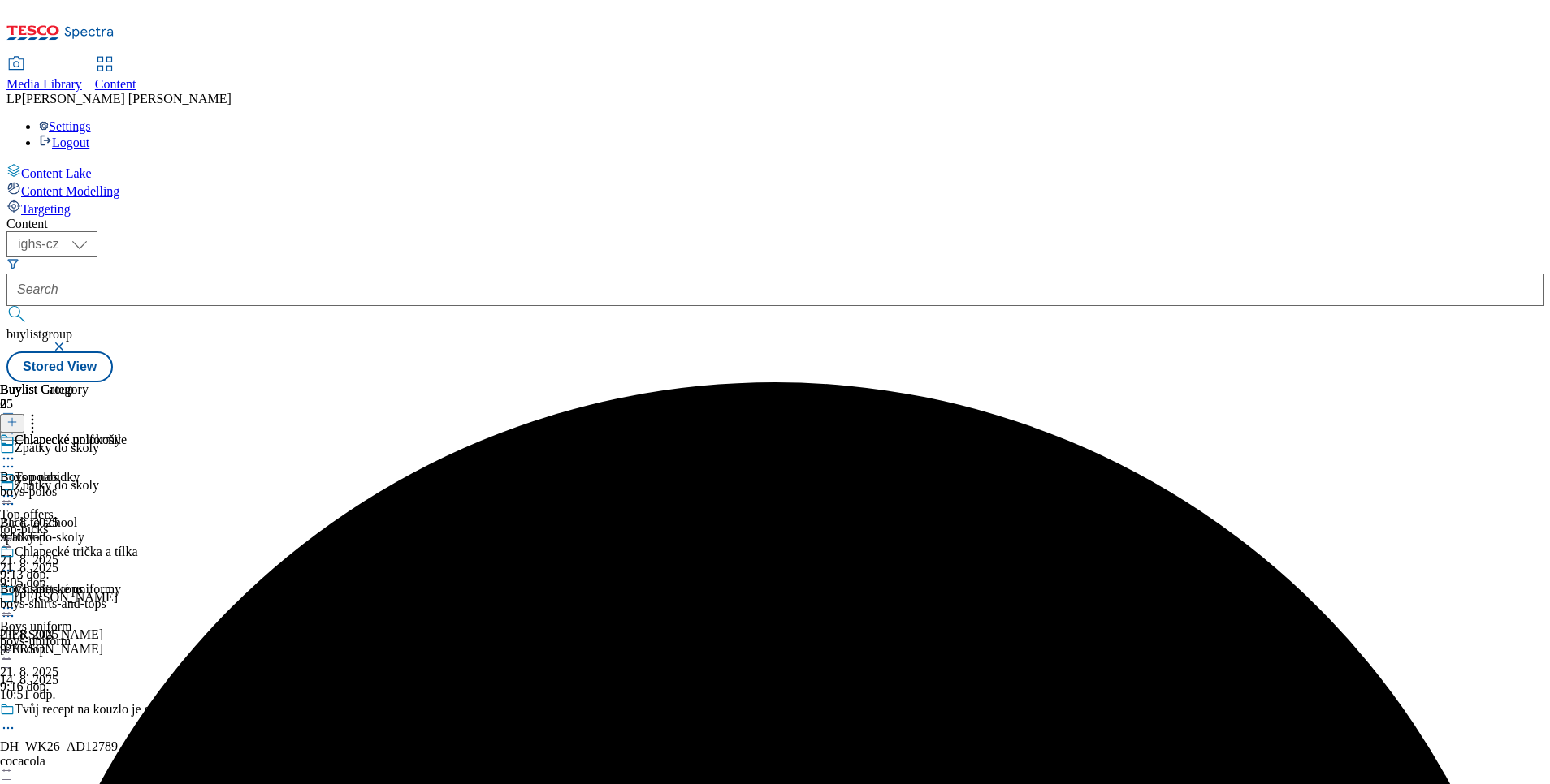
click at [138, 545] on div "Chlapecké trička a tílka Boys shirts tops boys-shirts-and-tops 21. 8. 2025 9:16…" at bounding box center [68, 601] width 138 height 112
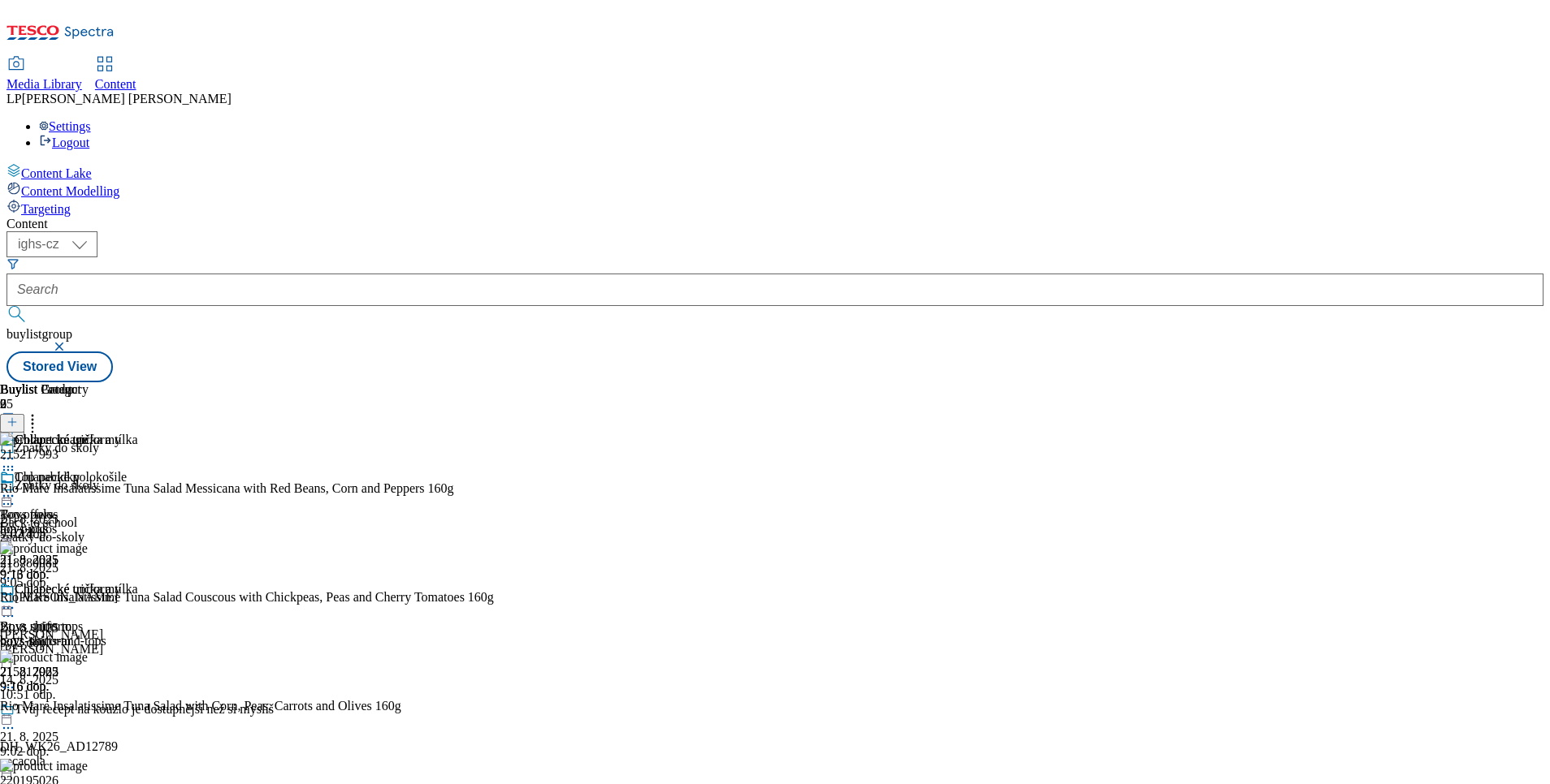
click at [16, 600] on icon at bounding box center [8, 608] width 16 height 16
click at [76, 632] on button "Edit" at bounding box center [53, 642] width 43 height 19
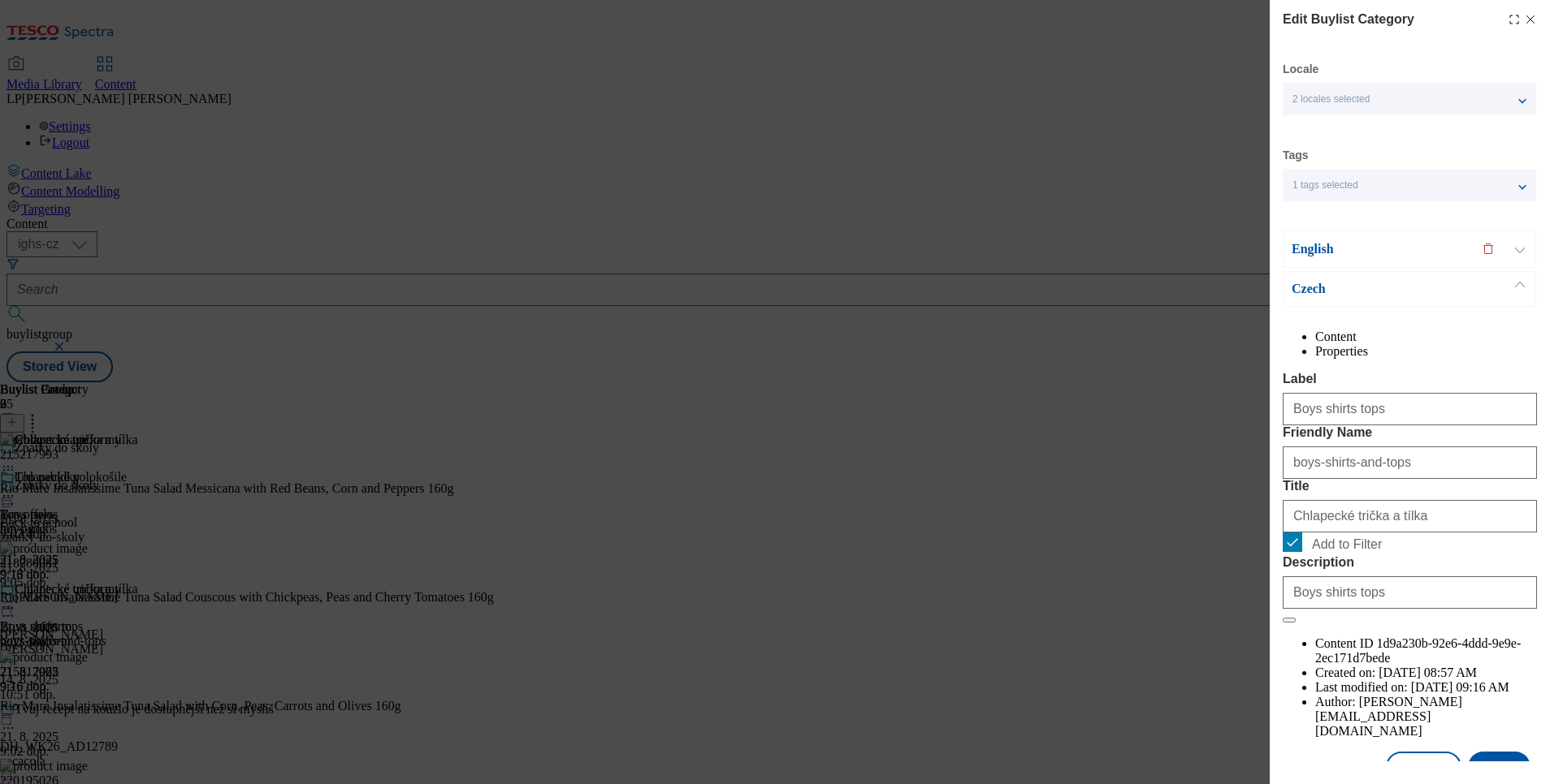
click at [1310, 247] on p "English" at bounding box center [1377, 248] width 171 height 16
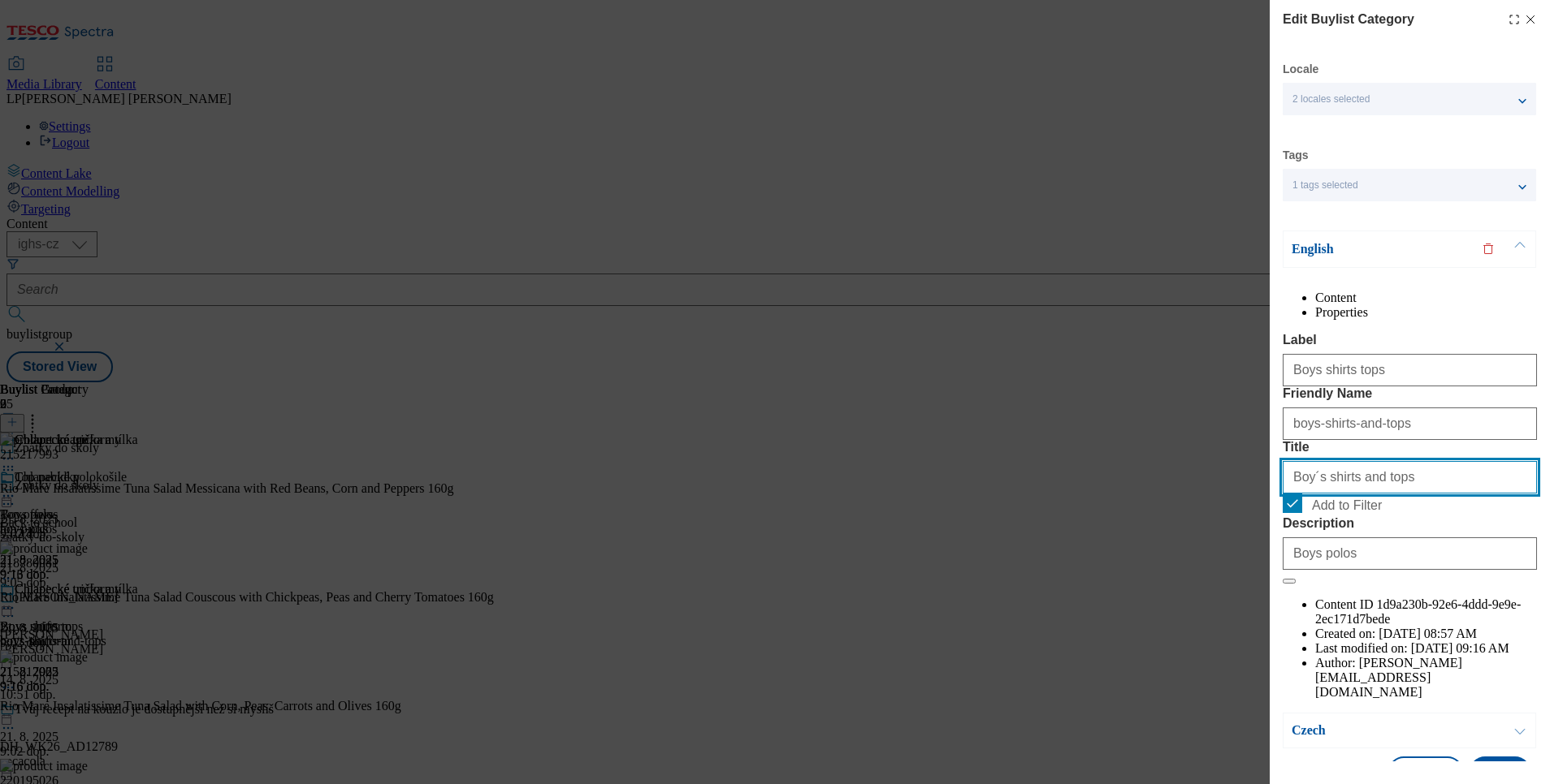
click at [1326, 494] on input "Boy´s shirts and tops" at bounding box center [1410, 477] width 254 height 32
click at [1309, 494] on input "Boy´s shirts and tops" at bounding box center [1410, 477] width 254 height 32
type input "Boys shirts and tops"
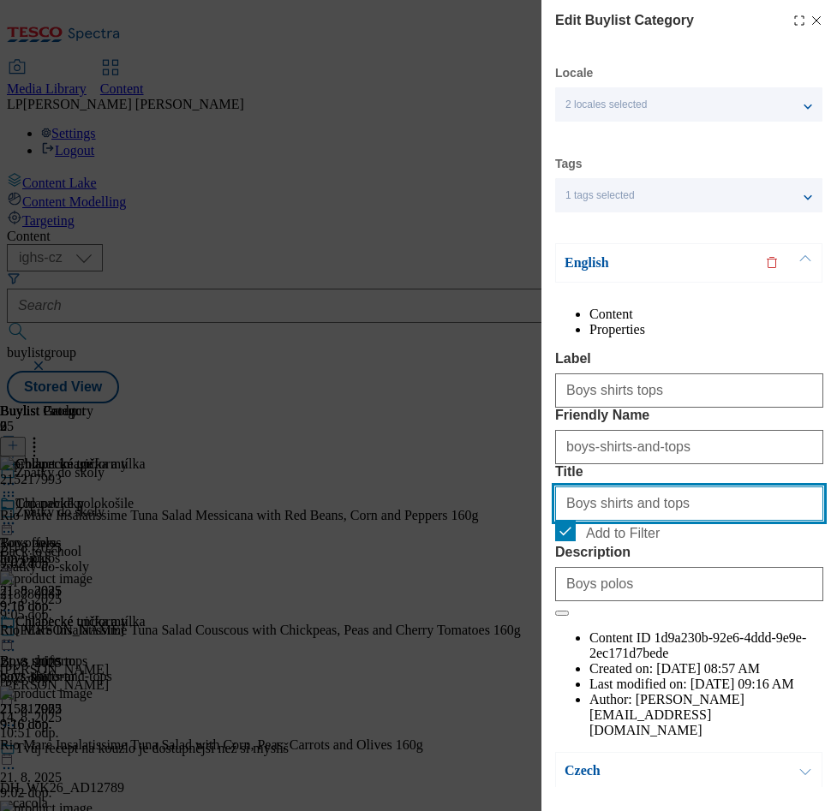
drag, startPoint x: 702, startPoint y: 605, endPoint x: 499, endPoint y: 540, distance: 212.9
click at [499, 540] on div "Edit Buylist Category Locale 2 locales selected English Czech Tags 1 tags selec…" at bounding box center [418, 405] width 837 height 811
paste input "Boys' shirts and tops (15)"
type input "Boys' shirts and tops"
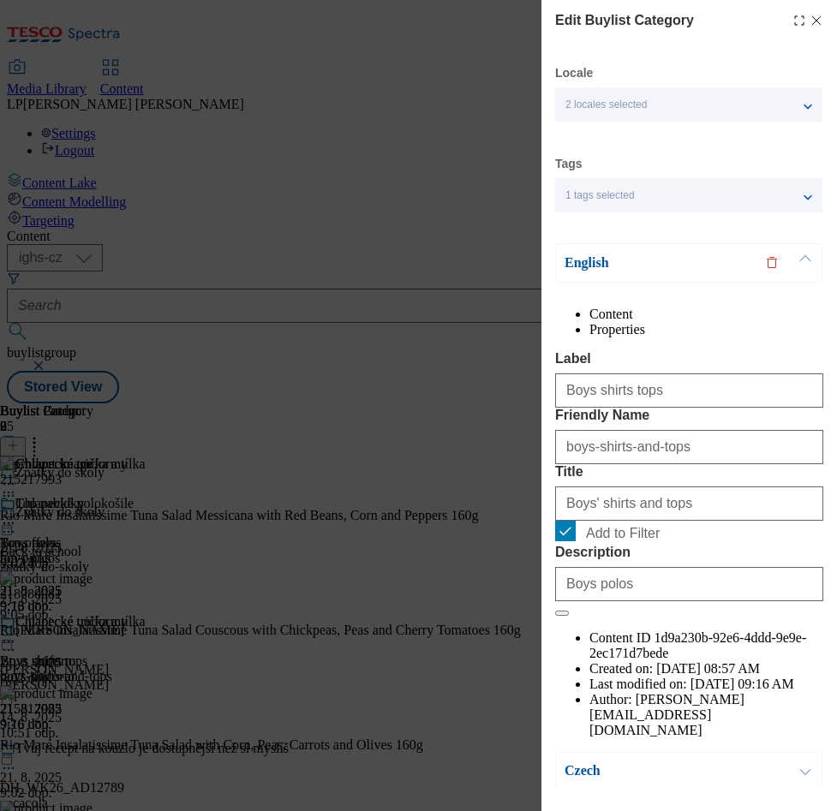
click at [641, 480] on label "Title" at bounding box center [689, 471] width 268 height 15
click at [641, 521] on input "Boys' shirts and tops" at bounding box center [689, 503] width 268 height 34
click at [577, 262] on p "English" at bounding box center [654, 262] width 180 height 17
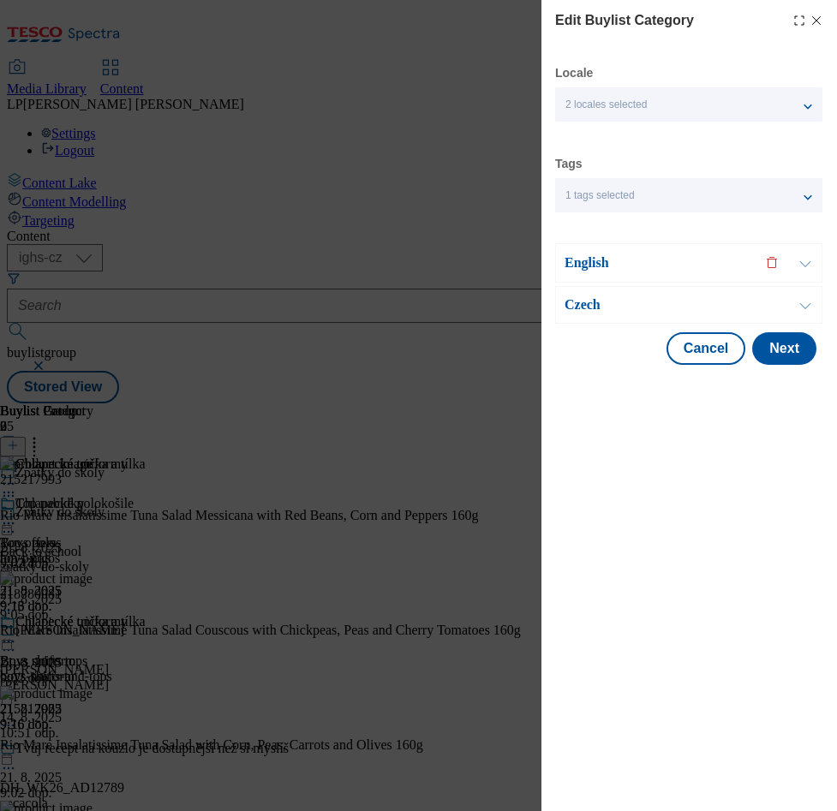
click at [585, 299] on p "Czech" at bounding box center [654, 304] width 180 height 17
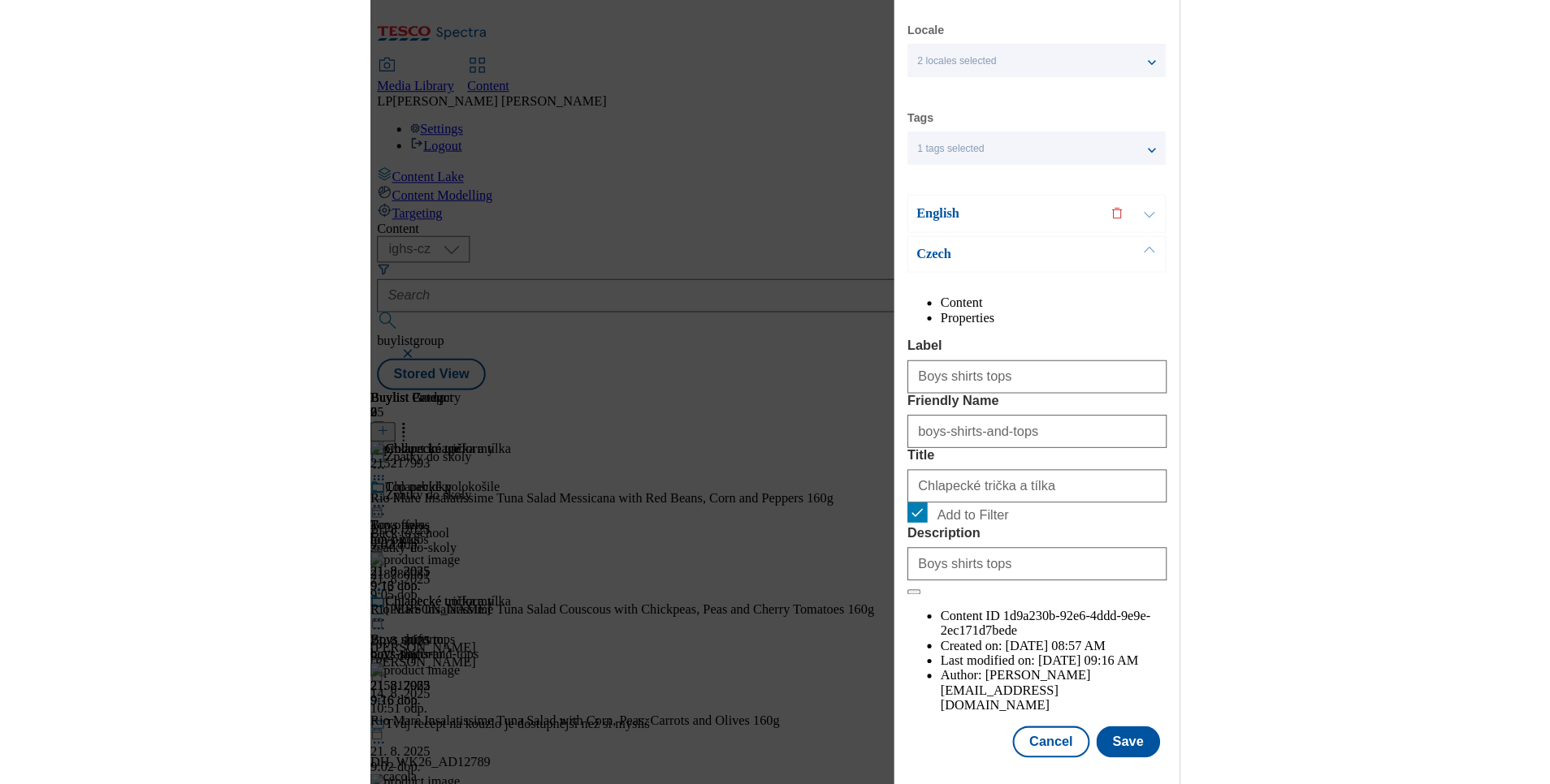
scroll to position [89, 0]
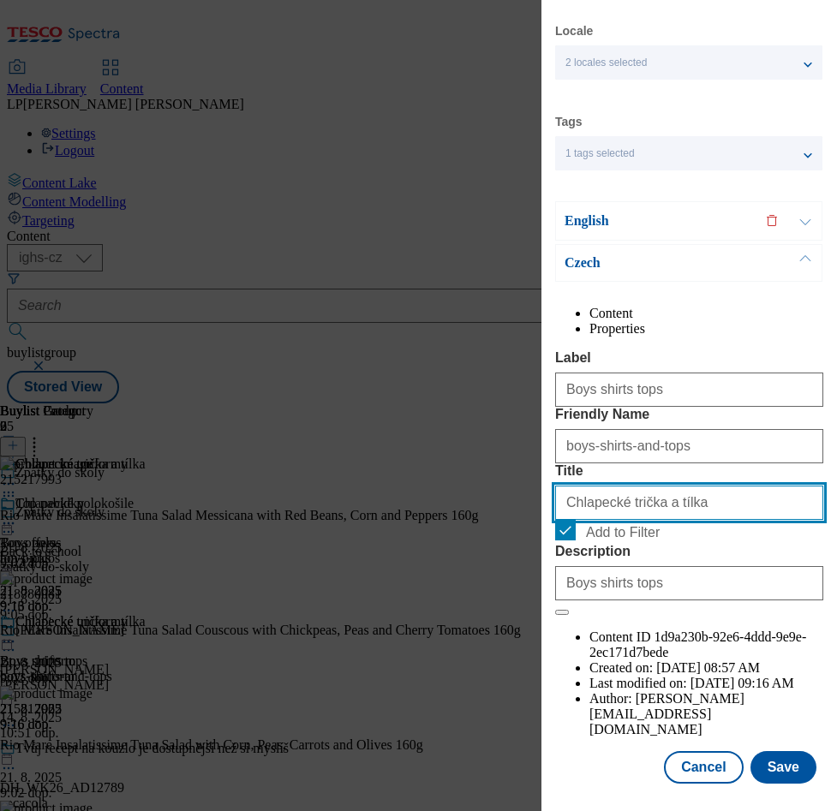
click at [615, 520] on input "Chlapecké trička a tílka" at bounding box center [689, 503] width 268 height 34
type input "Chlapecká trička a tílka"
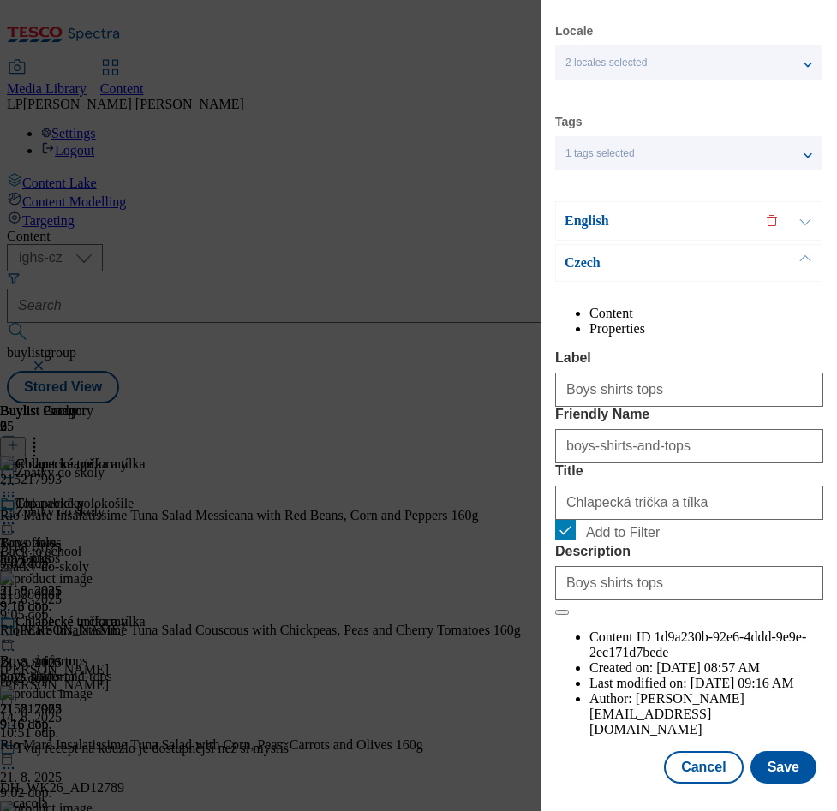
click at [700, 479] on label "Title" at bounding box center [689, 470] width 268 height 15
click at [0, 0] on input "Boys' shirts and tops" at bounding box center [0, 0] width 0 height 0
click at [767, 751] on button "Save" at bounding box center [783, 767] width 66 height 33
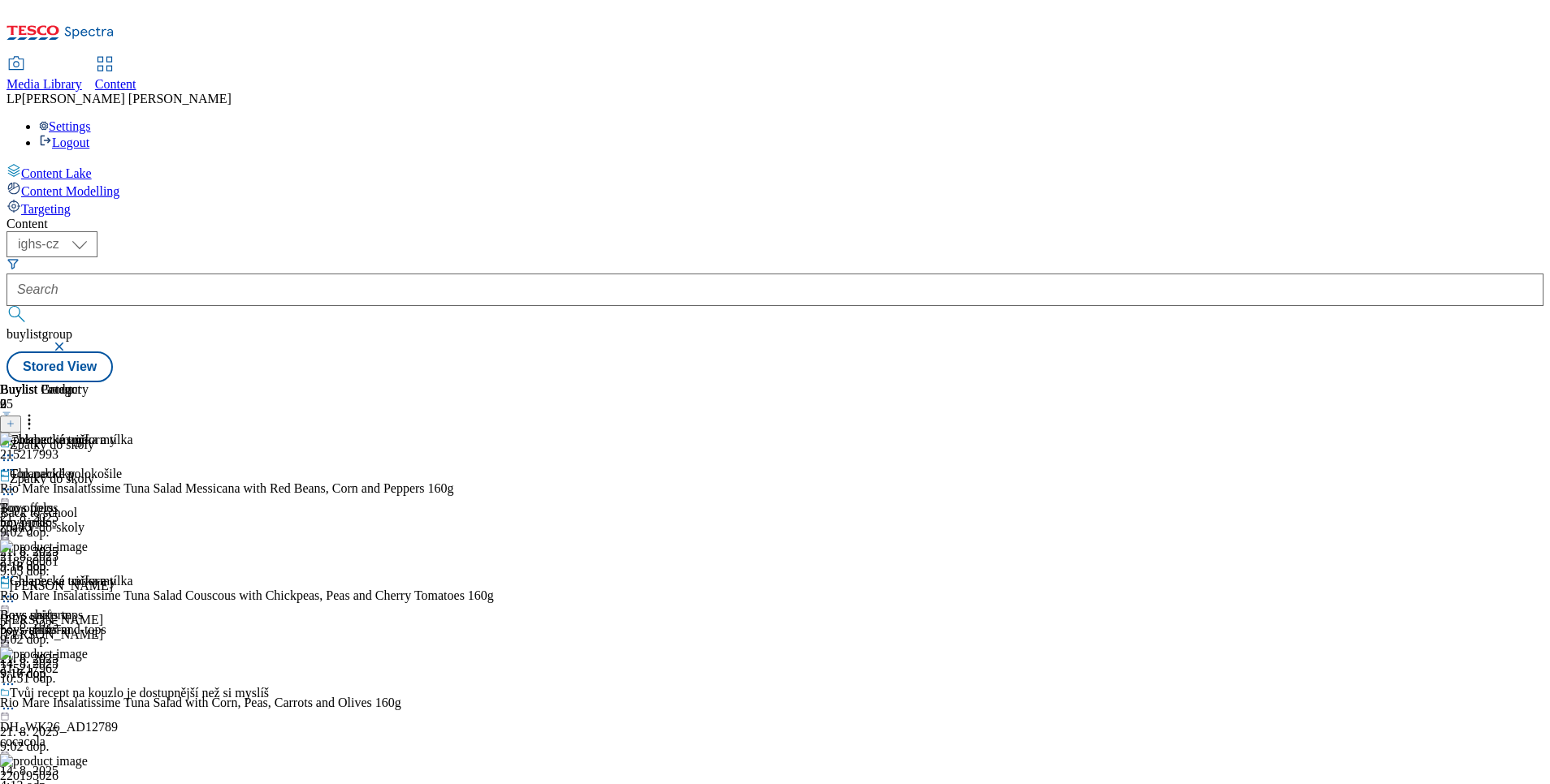
click at [16, 482] on icon at bounding box center [8, 489] width 16 height 16
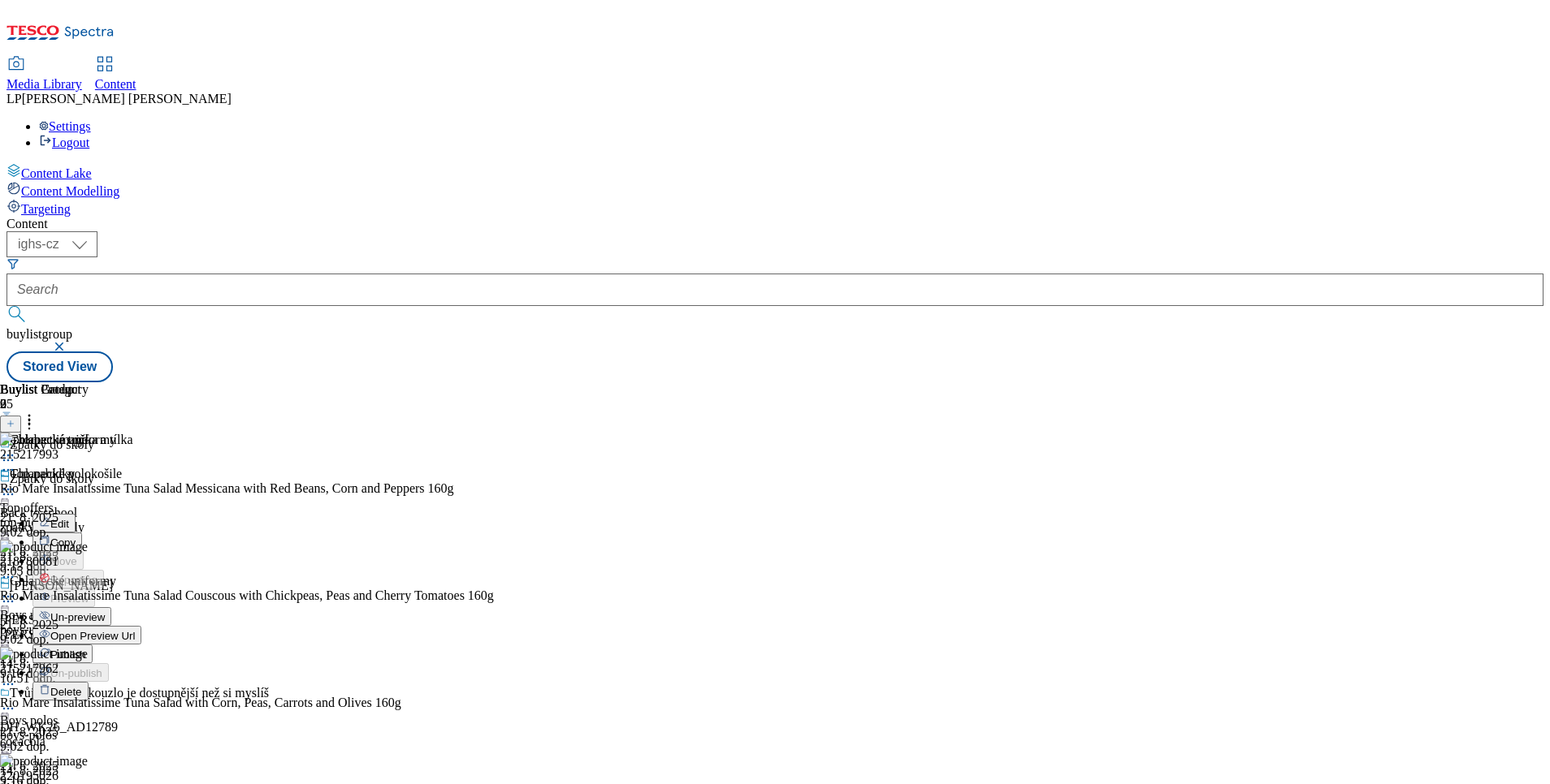
click at [141, 514] on li "Edit" at bounding box center [86, 523] width 109 height 19
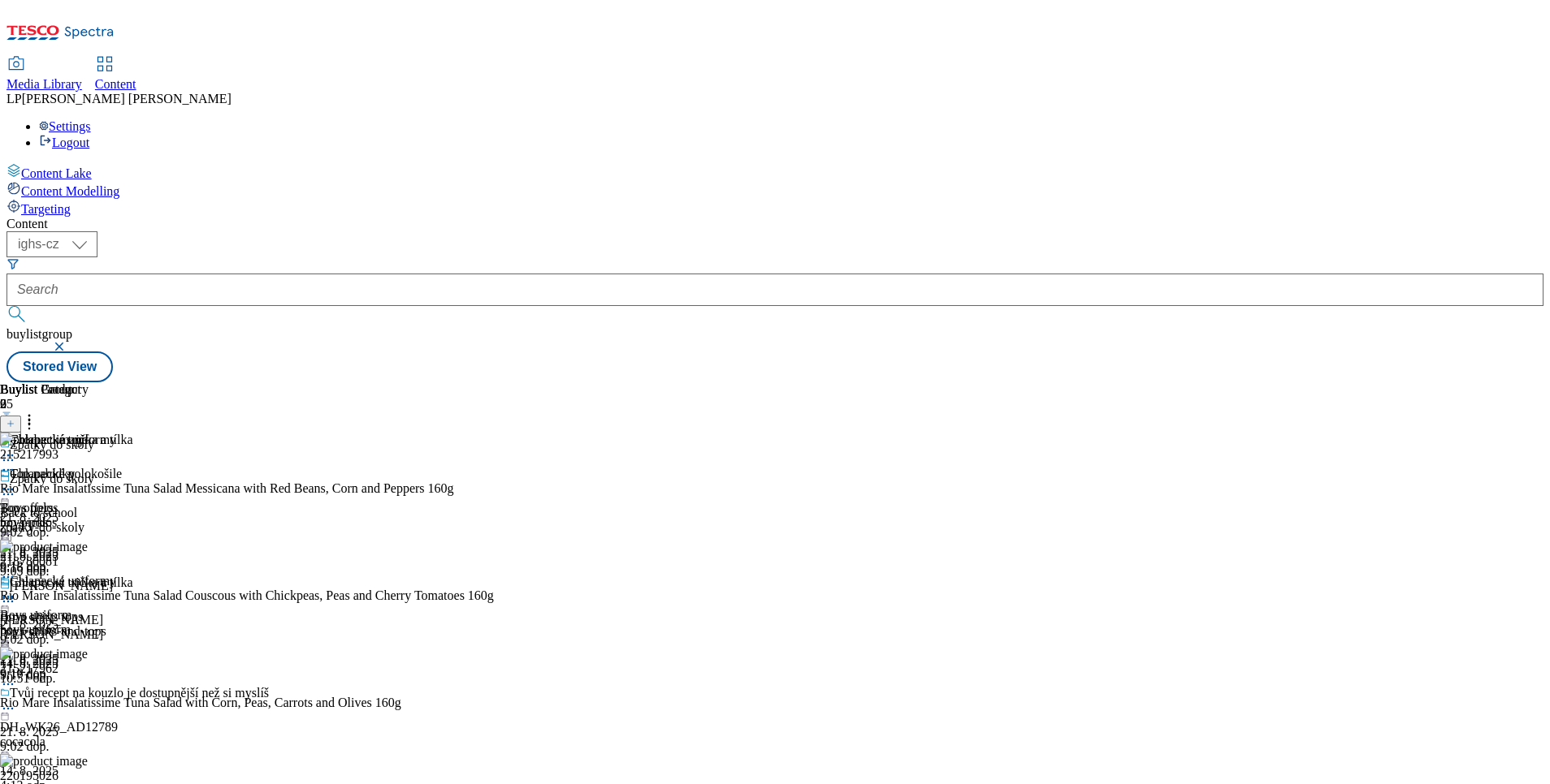
click at [133, 466] on div "Chlapecké polokošile Boys polos boys-polos 21. 8. 2025 9:16 dop." at bounding box center [66, 520] width 133 height 109
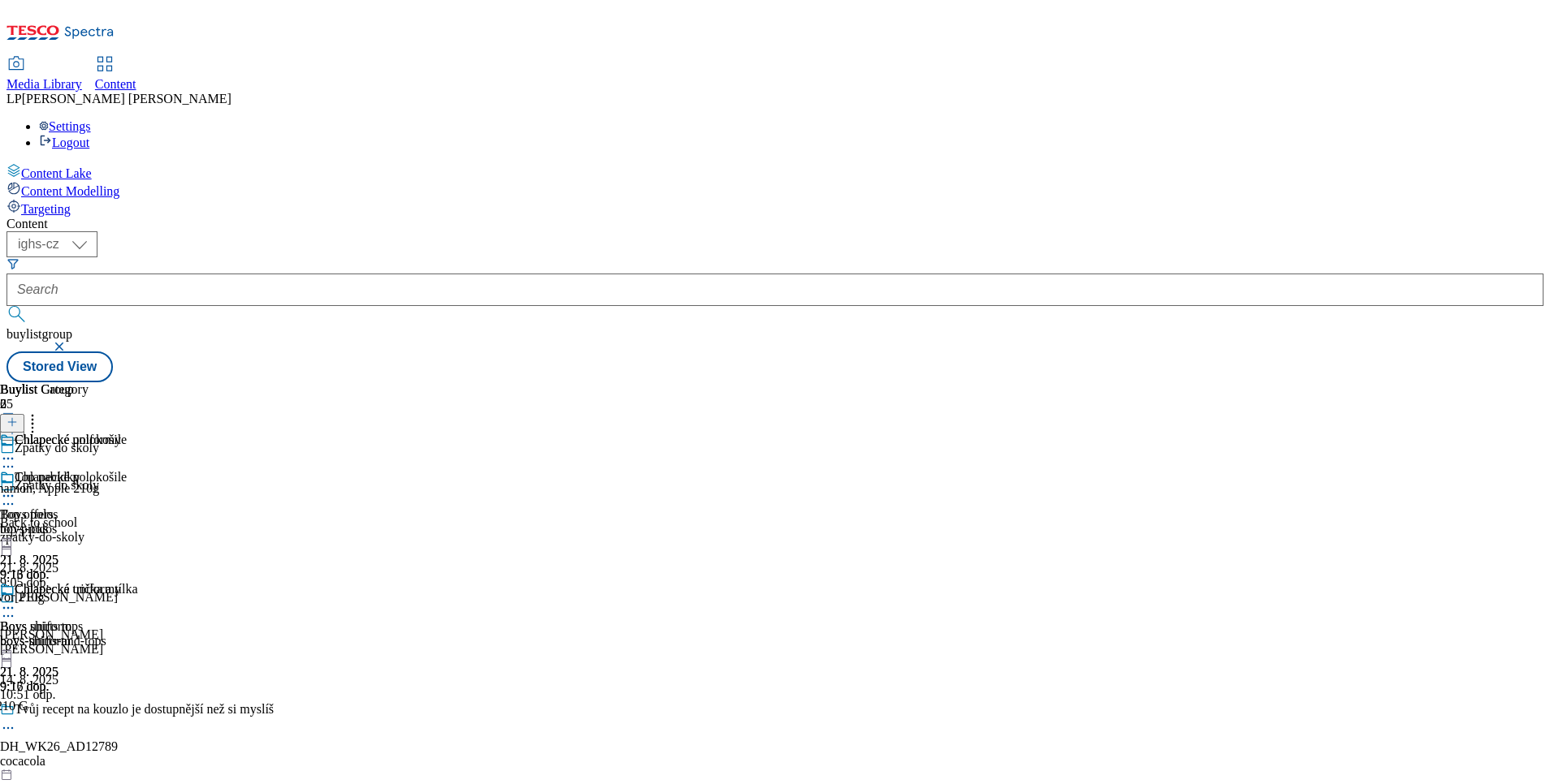
click at [16, 488] on icon at bounding box center [8, 496] width 16 height 16
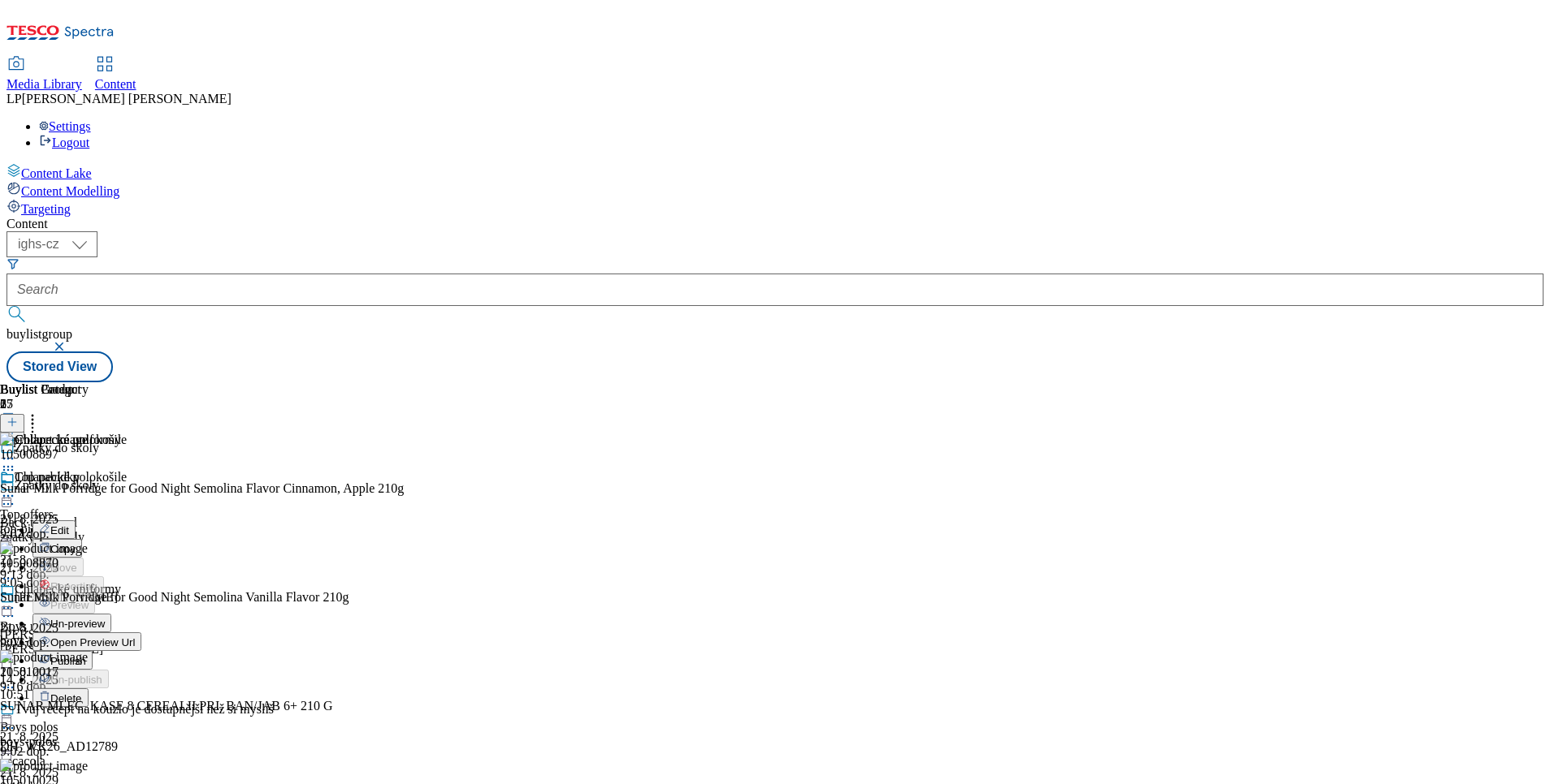
click at [885, 389] on html "Icons icon_account icon_add icon_backward_link icon_basket icon_benefits icon_c…" at bounding box center [775, 194] width 1550 height 389
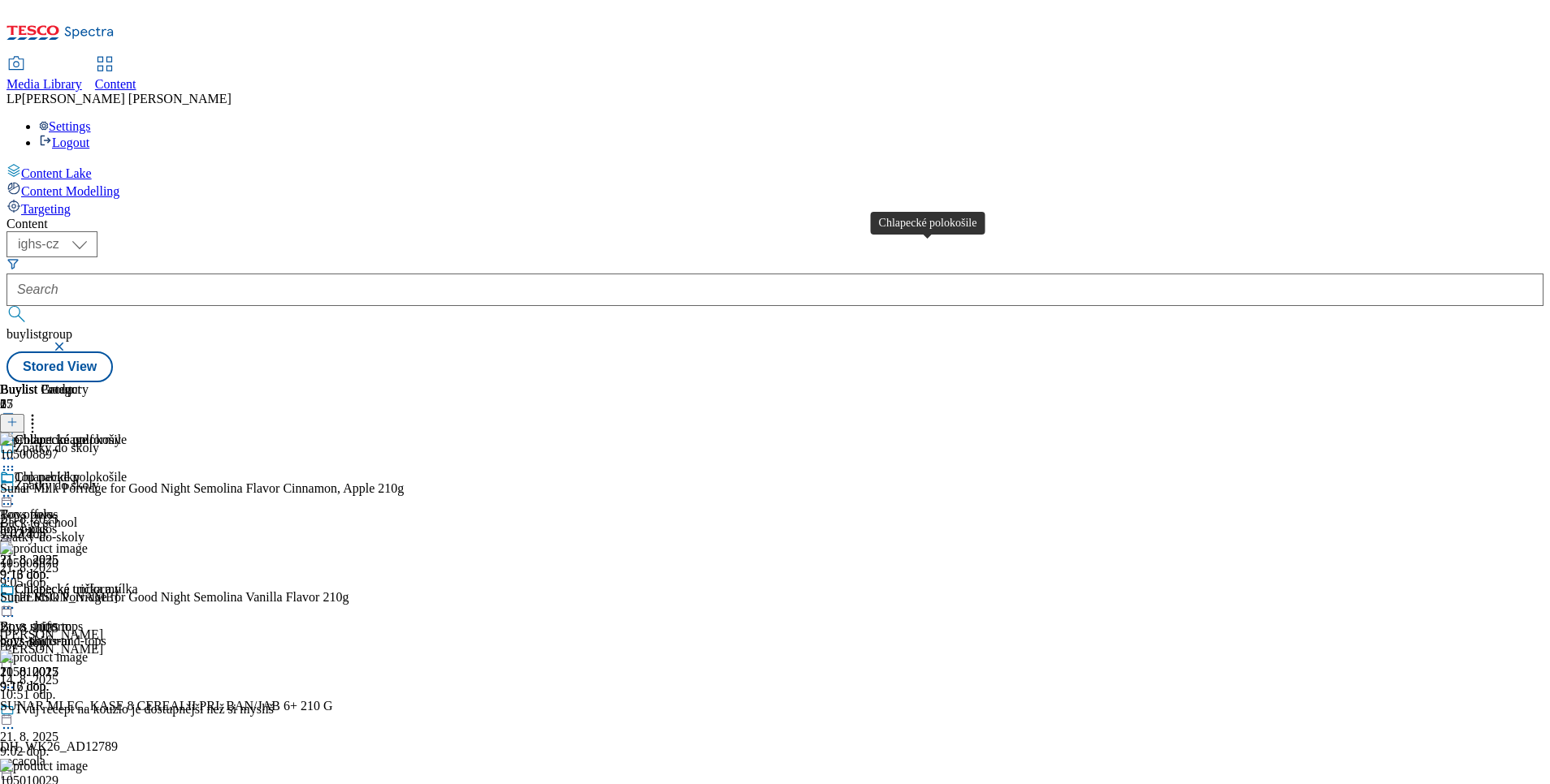
click at [127, 470] on div "Chlapecké polokošile" at bounding box center [70, 477] width 112 height 14
click at [16, 488] on icon at bounding box center [8, 496] width 16 height 16
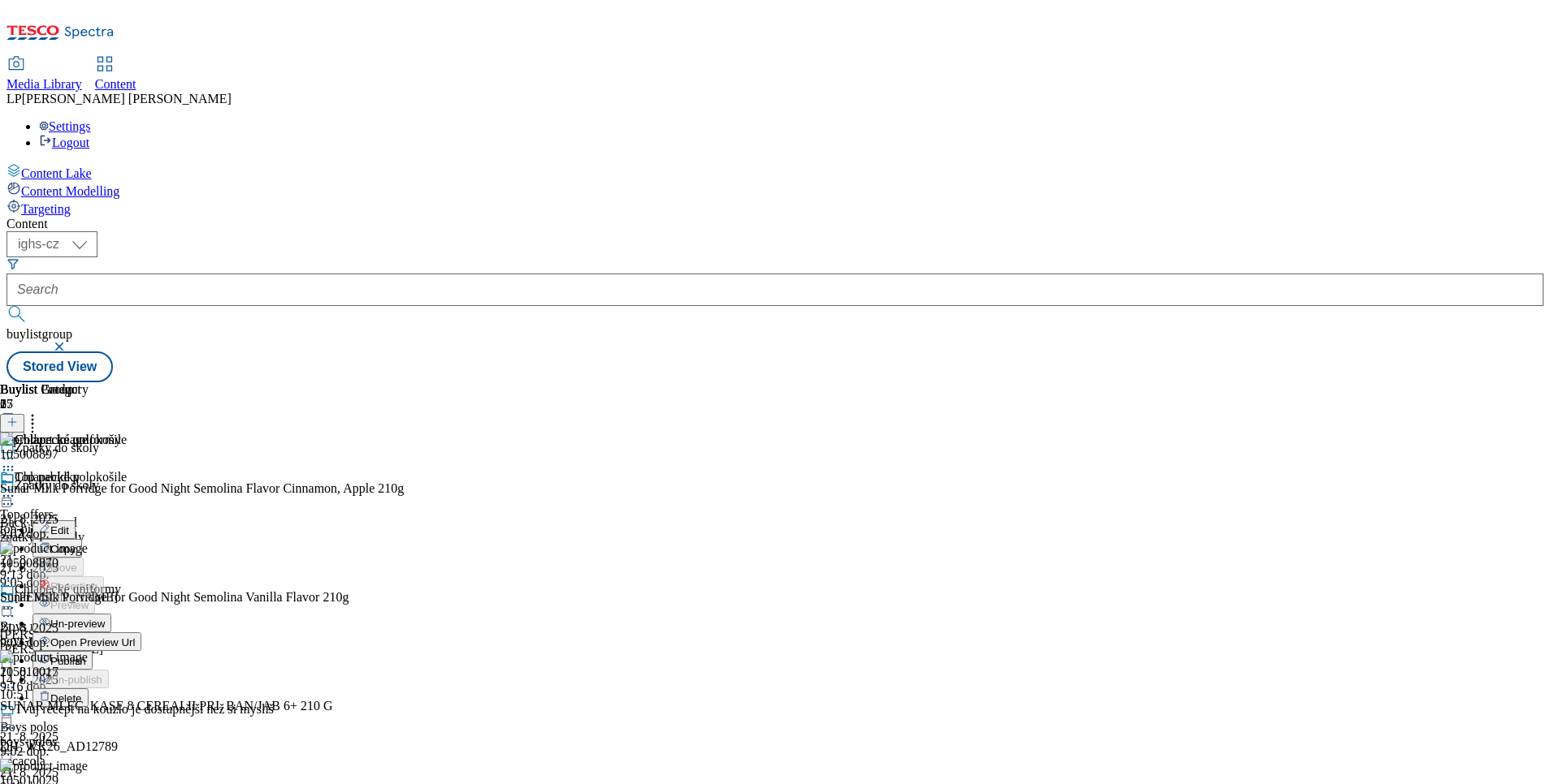
click at [141, 632] on li "Open Preview Url" at bounding box center [86, 642] width 109 height 19
click at [138, 470] on div "Chlapecké polokošile Boys polos boys-polos 21. 8. 2025 9:16 dop." at bounding box center [68, 526] width 138 height 112
click at [16, 488] on icon at bounding box center [8, 496] width 16 height 16
click at [138, 621] on div "Chlapecké polokošile Boys polos boys-polos 21. 8. 2025 9:16 dop. Chlapecká trič…" at bounding box center [68, 582] width 138 height 224
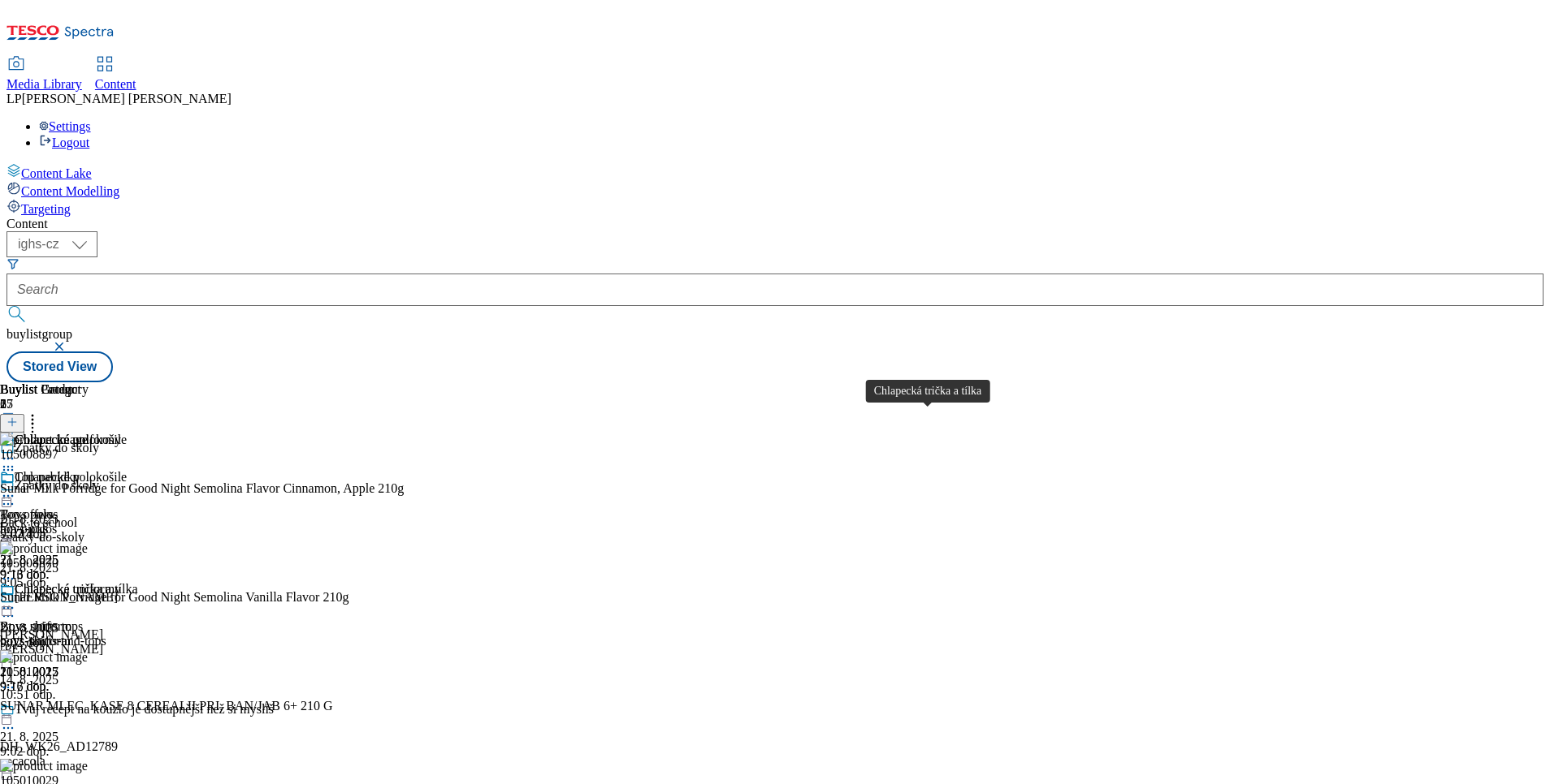
click at [138, 582] on div "Chlapecká trička a tílka" at bounding box center [75, 589] width 122 height 14
click at [9, 608] on circle at bounding box center [9, 609] width 3 height 3
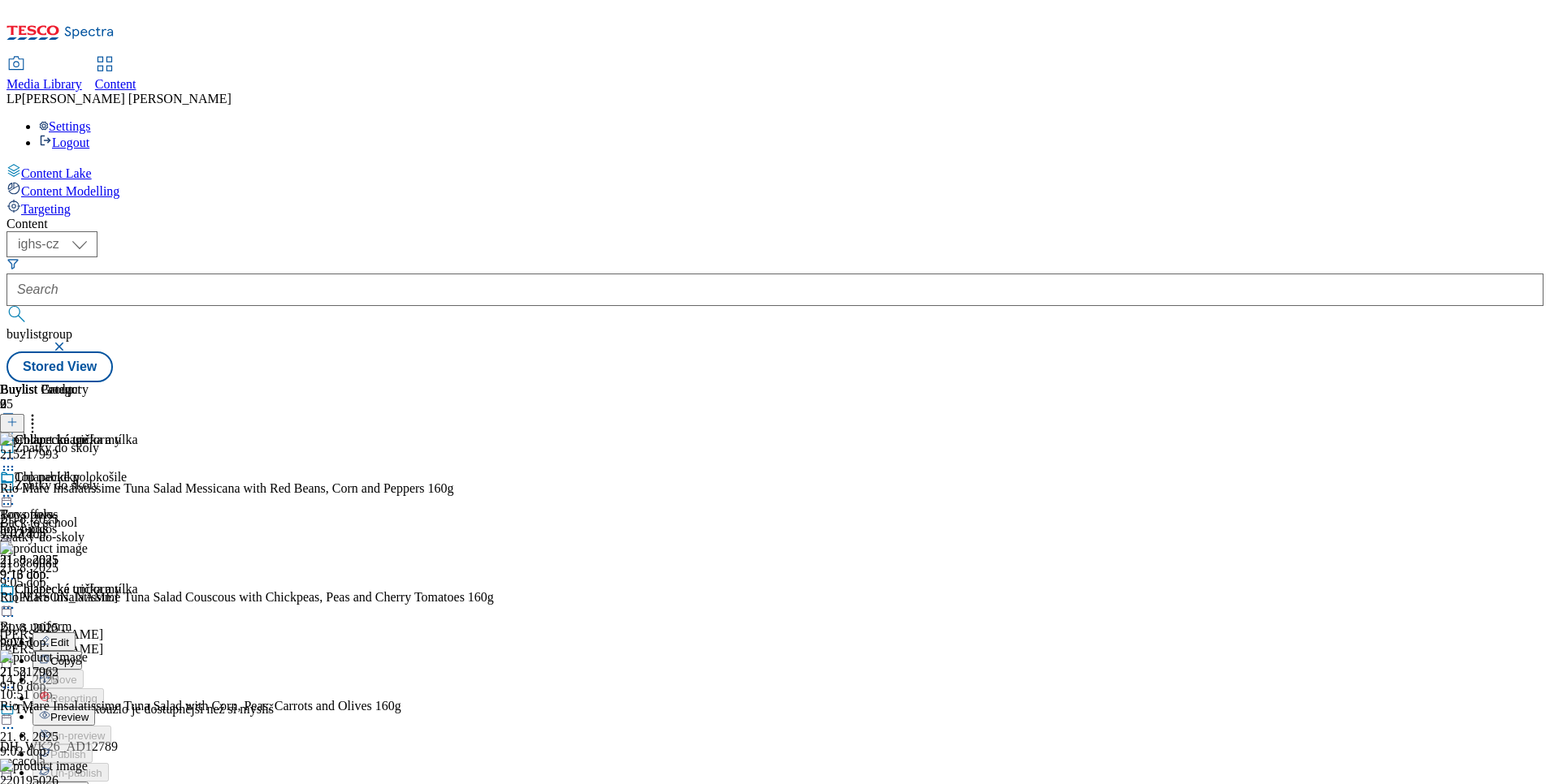
click at [88, 711] on span "Preview" at bounding box center [69, 717] width 38 height 12
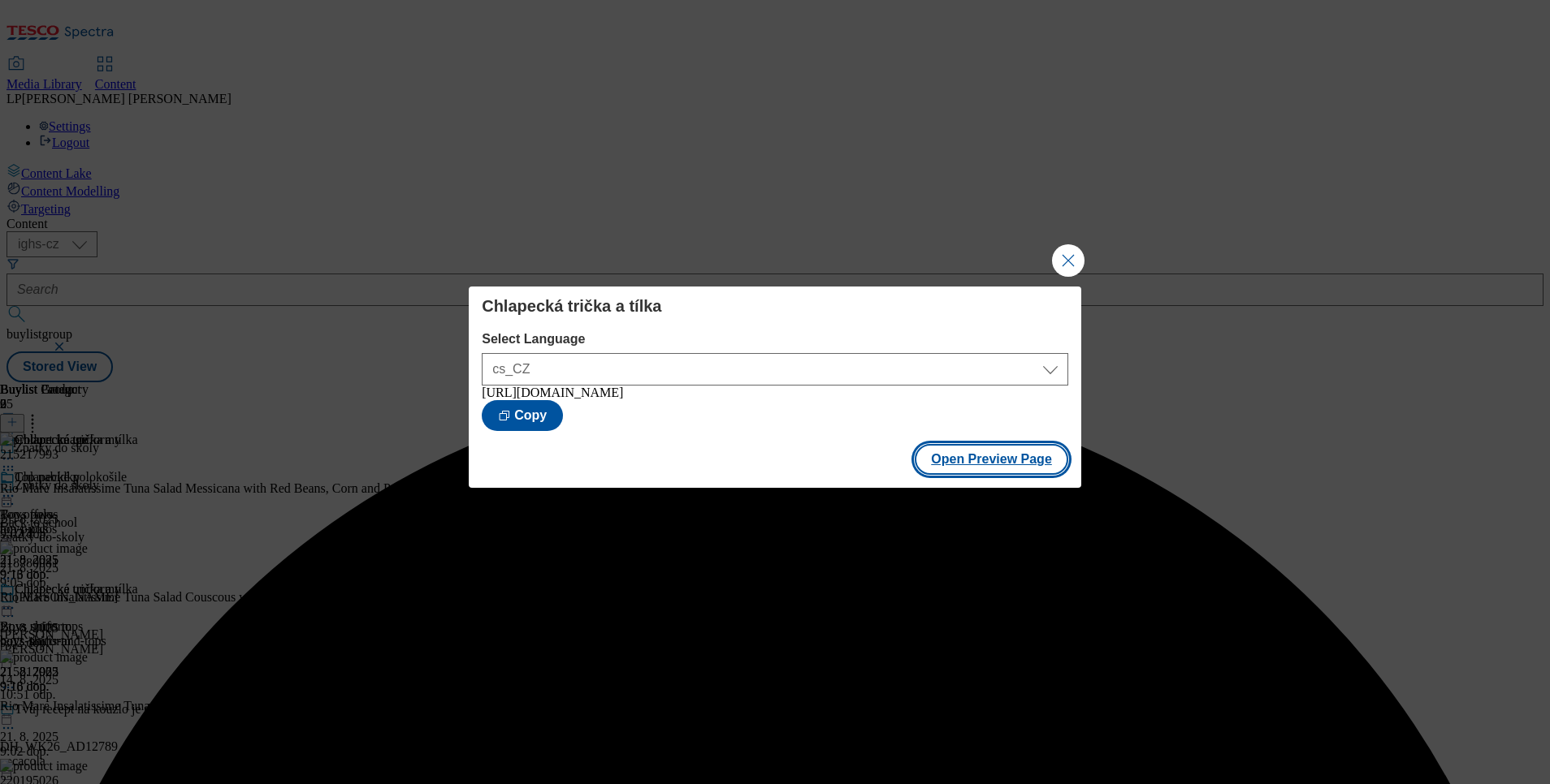
click at [987, 461] on button "Open Preview Page" at bounding box center [991, 459] width 154 height 31
click at [1072, 245] on button "Close Modal" at bounding box center [1068, 261] width 32 height 32
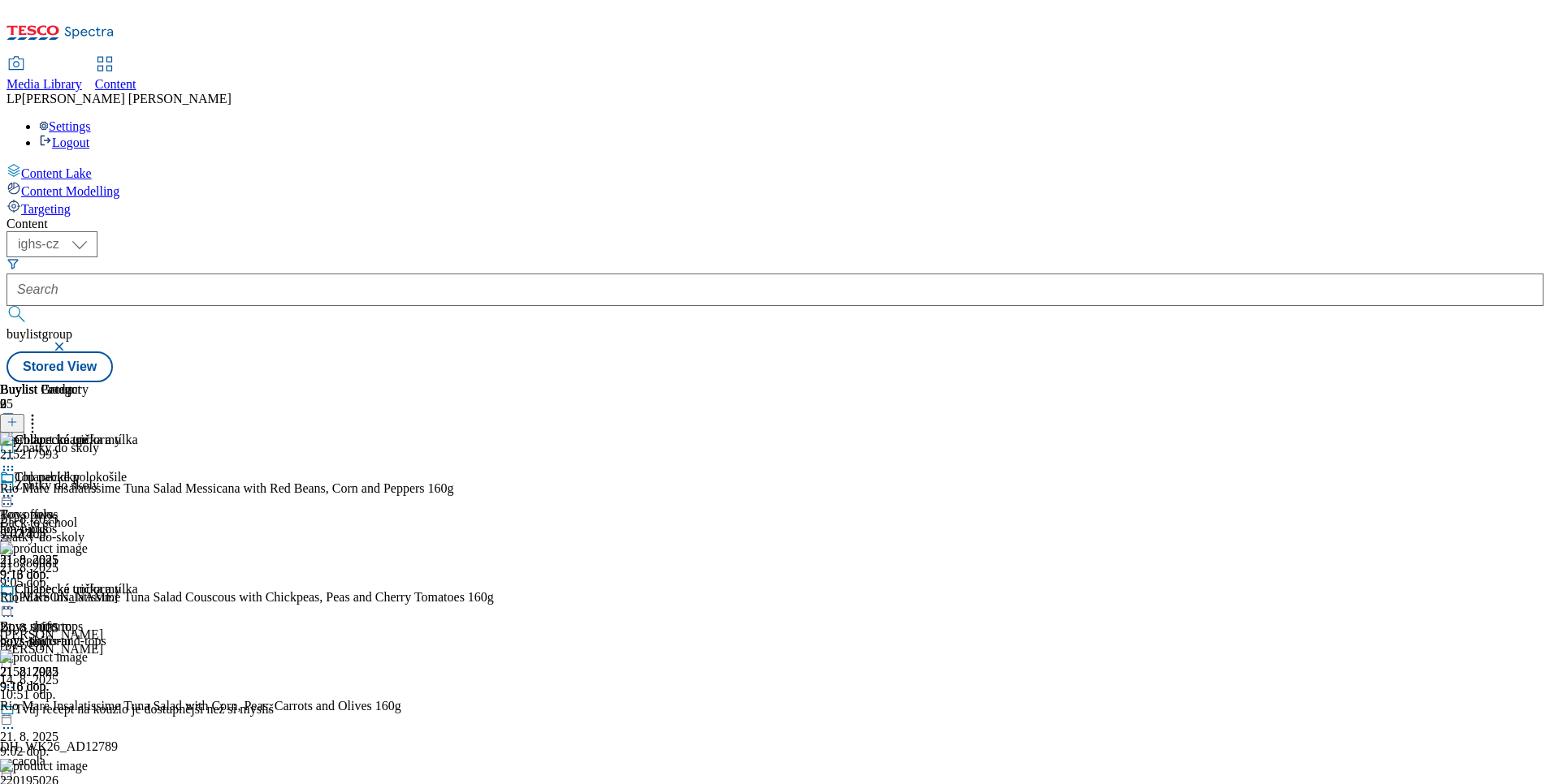
click at [16, 496] on icon at bounding box center [8, 503] width 16 height 16
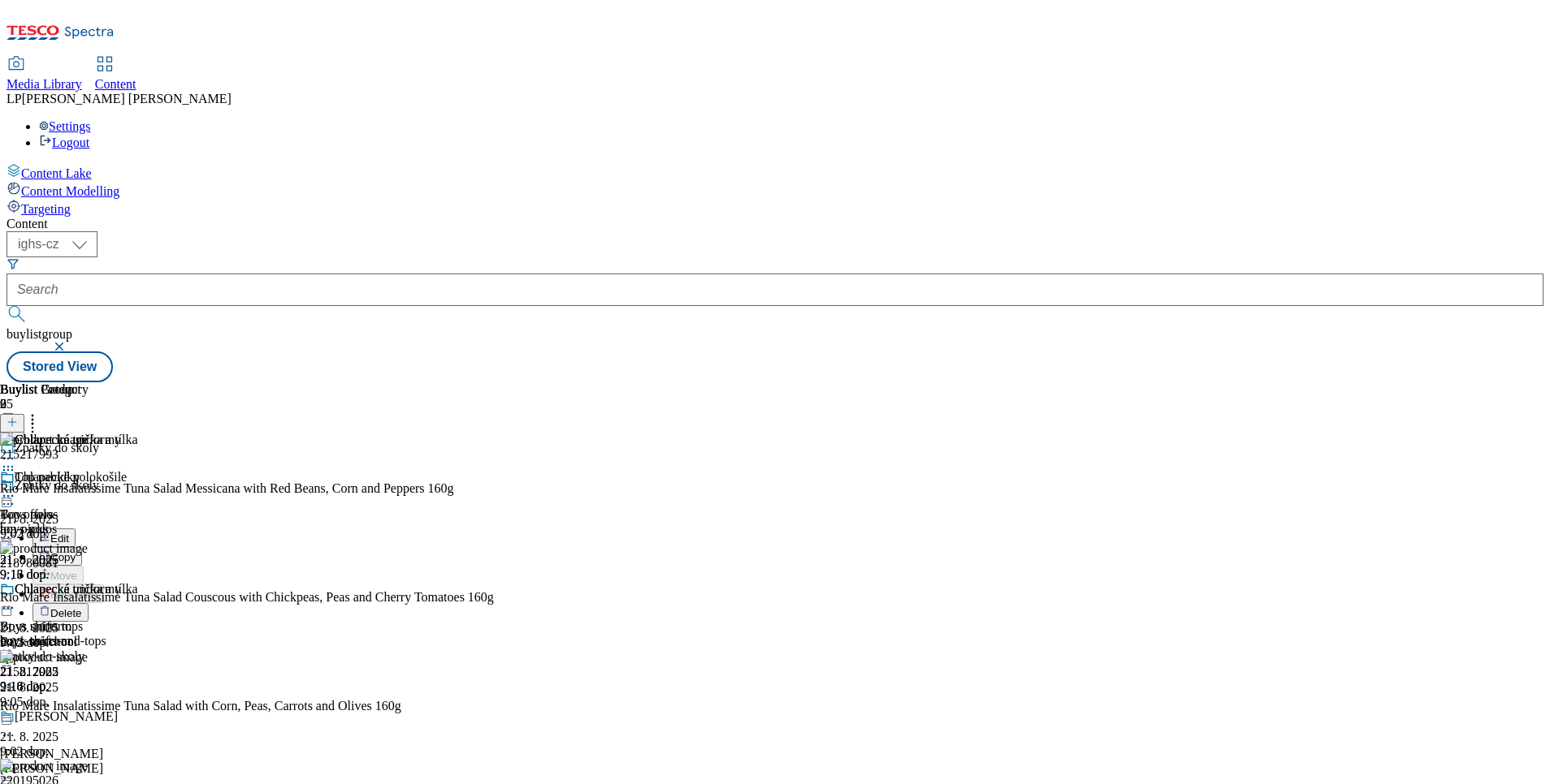
click at [69, 533] on span "Edit" at bounding box center [60, 538] width 19 height 12
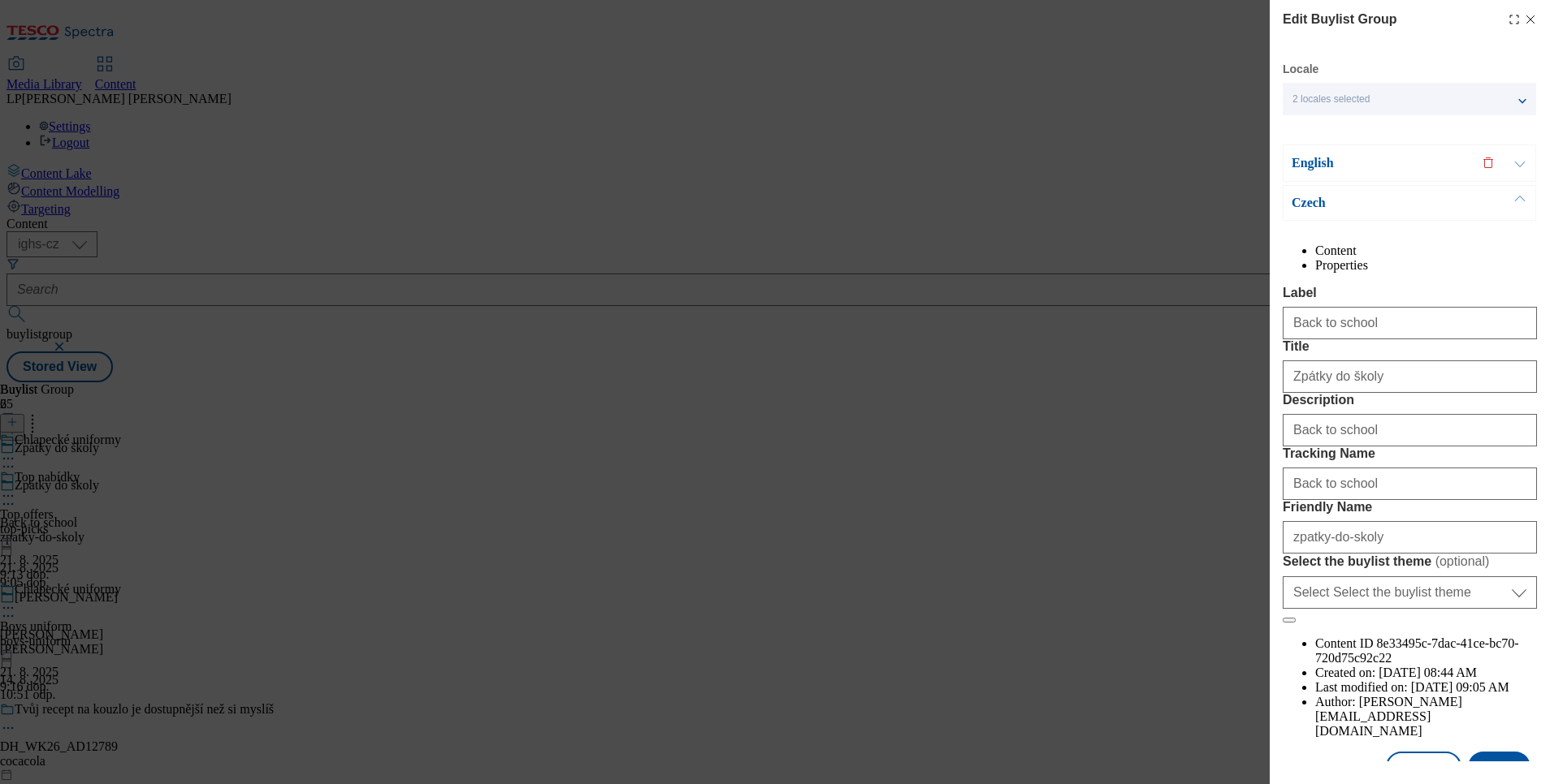
click at [1324, 207] on p "Czech" at bounding box center [1377, 203] width 171 height 16
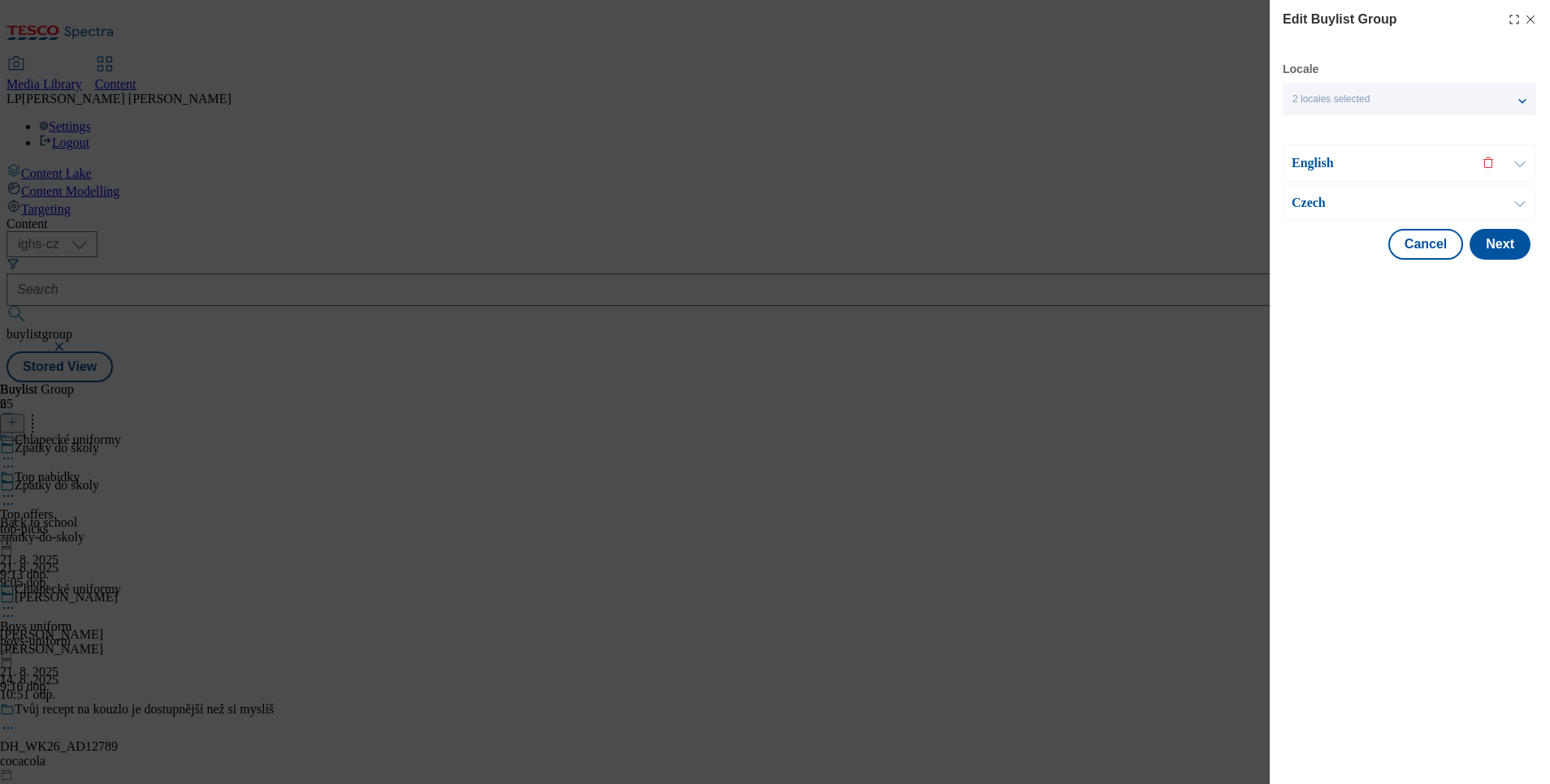
click at [1324, 207] on p "Czech" at bounding box center [1377, 203] width 171 height 16
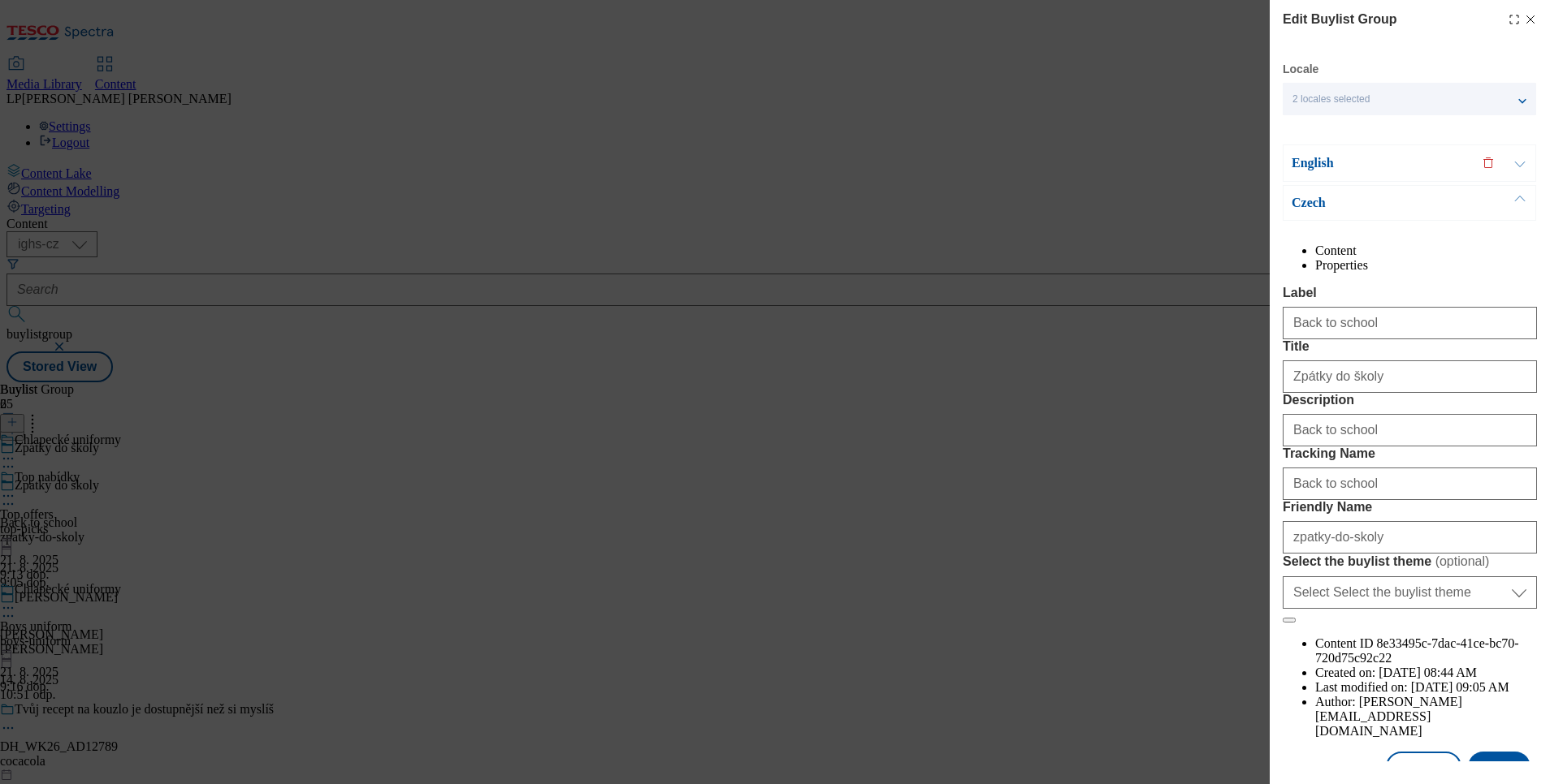
click at [1320, 157] on p "English" at bounding box center [1377, 163] width 171 height 16
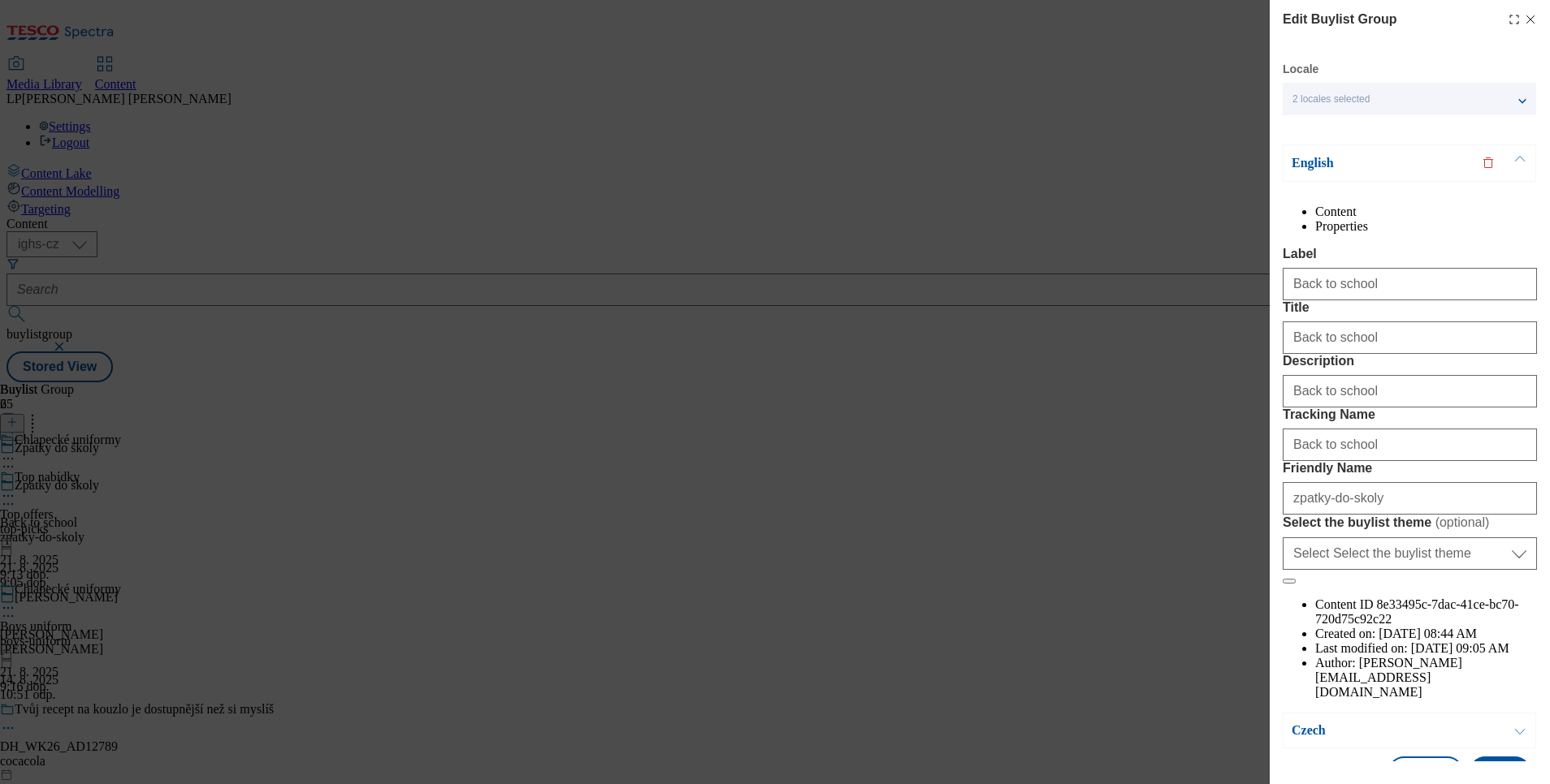
scroll to position [100, 0]
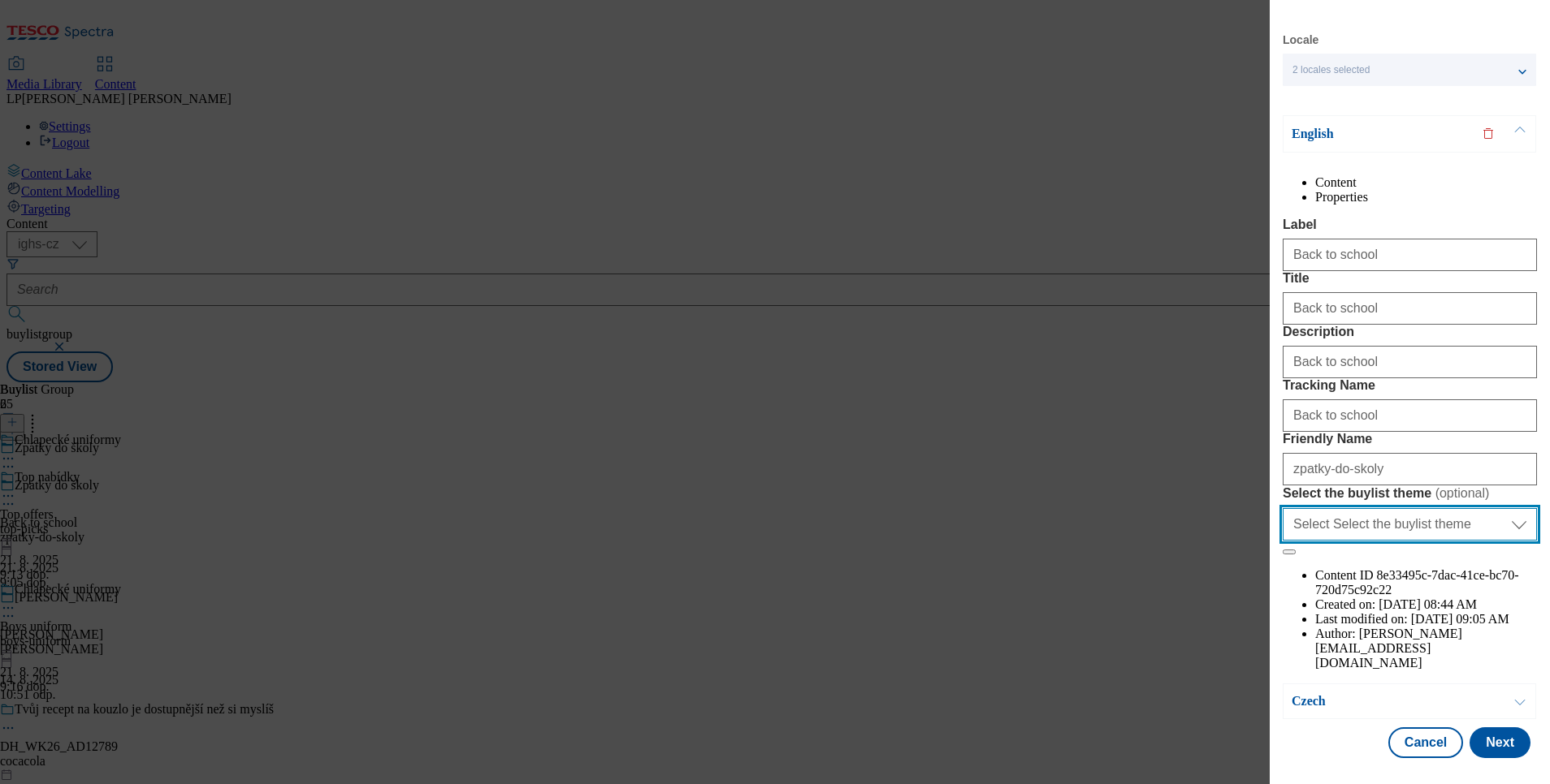
click at [1508, 540] on select "Select Select the buylist theme default fandf" at bounding box center [1410, 524] width 254 height 32
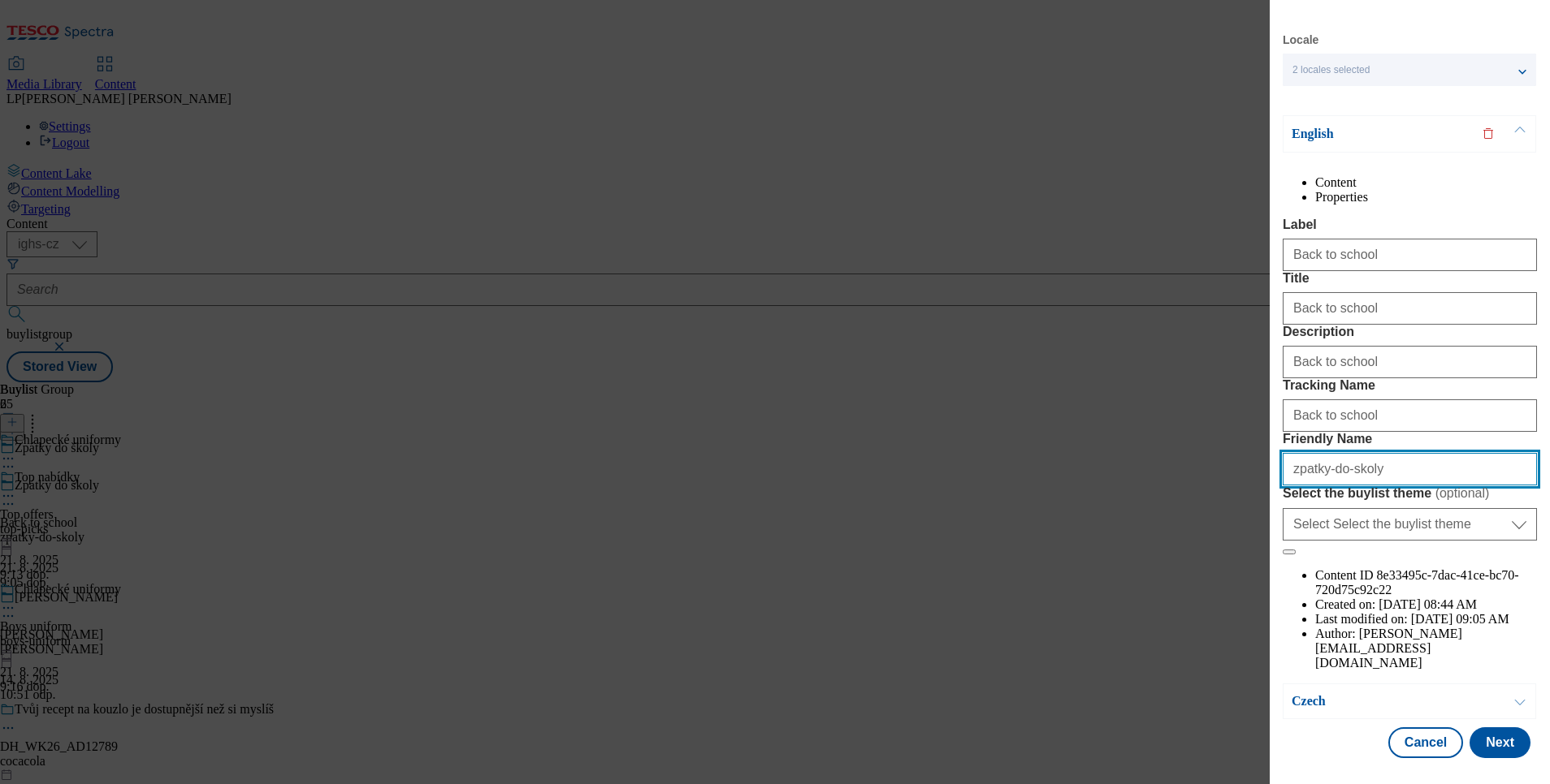
click at [1456, 485] on input "zpatky-do-skoly" at bounding box center [1410, 469] width 254 height 32
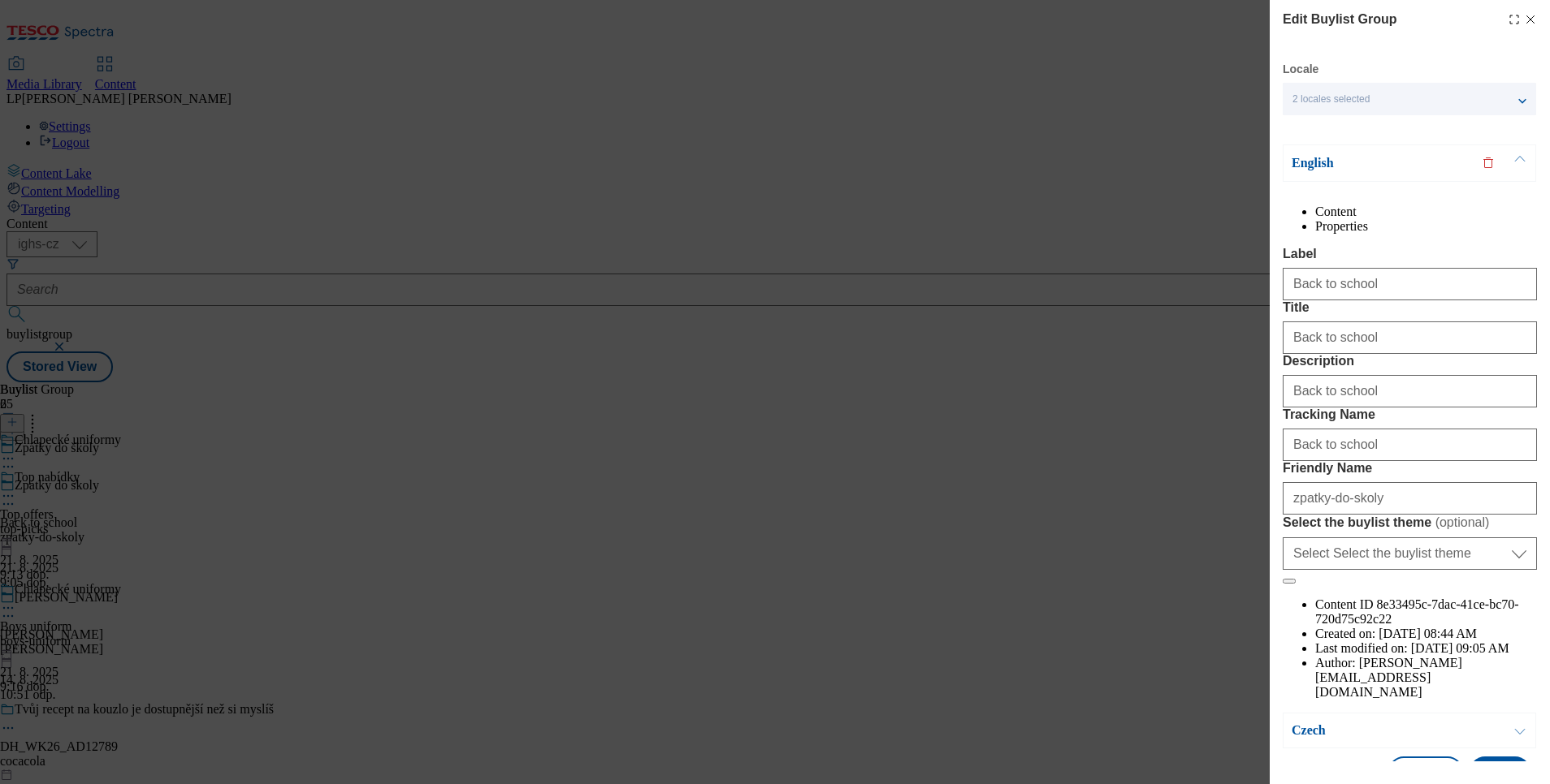
click at [1347, 89] on div "2 locales selected" at bounding box center [1409, 99] width 253 height 32
click at [1128, 123] on div "Edit Buylist Group Locale 2 locales selected English Czech English Content Prop…" at bounding box center [775, 392] width 1550 height 784
click at [1524, 21] on icon "Modal" at bounding box center [1531, 20] width 13 height 13
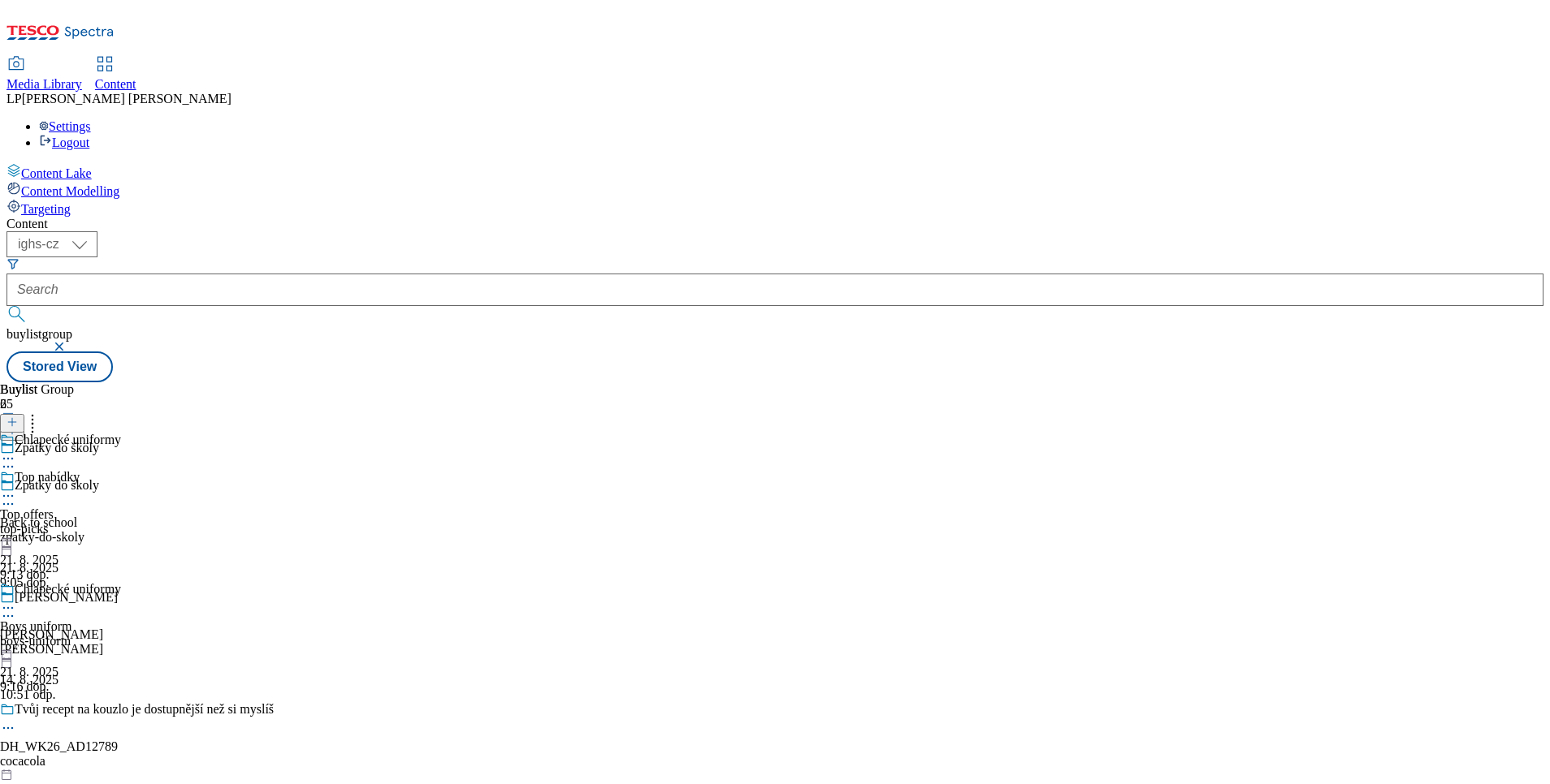
click at [121, 470] on div "Top nabídky Top offers top-picks 21. 8. 2025 9:13 dop." at bounding box center [61, 526] width 121 height 112
click at [121, 488] on div at bounding box center [61, 498] width 121 height 20
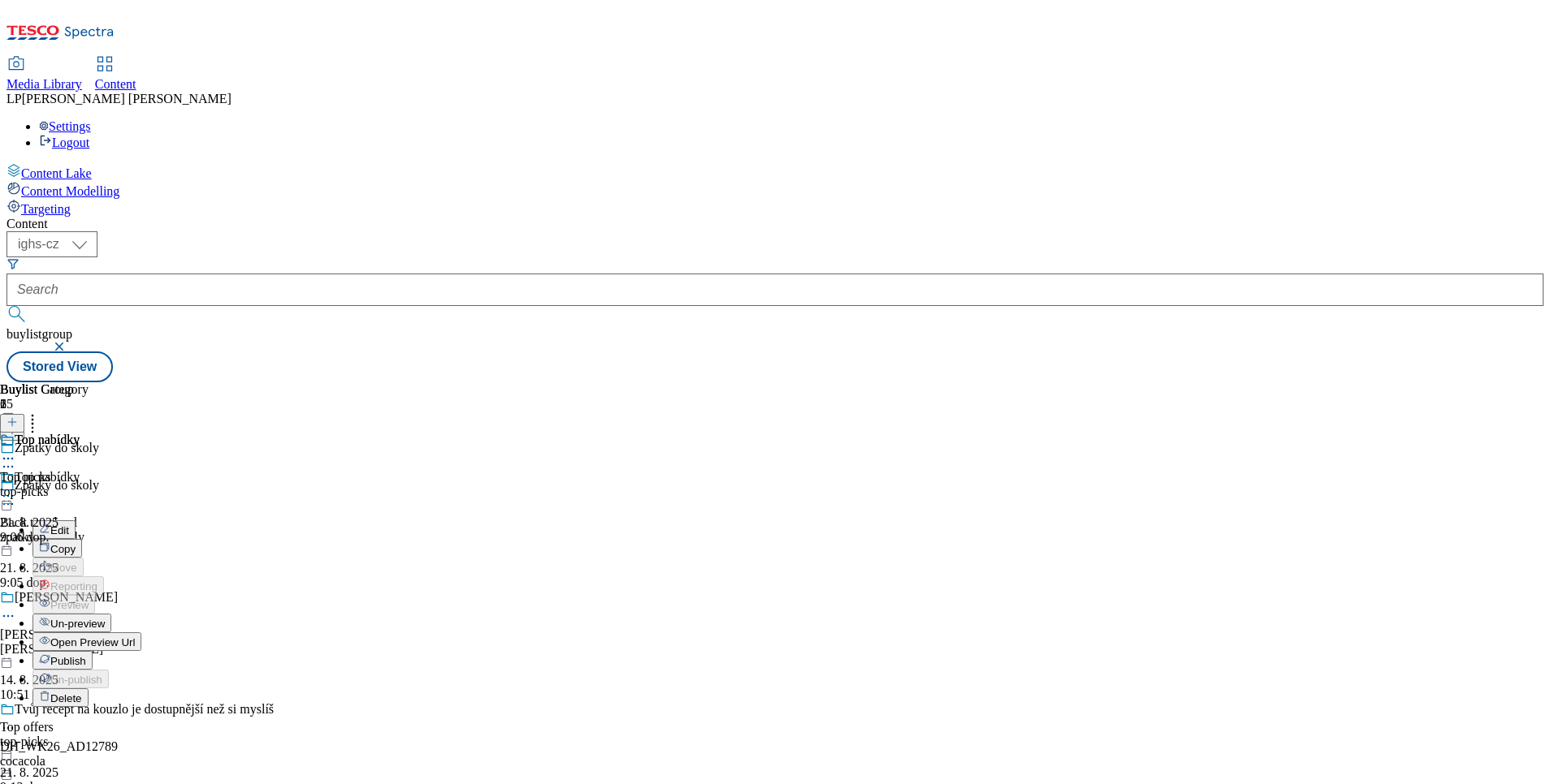
click at [69, 524] on span "Edit" at bounding box center [60, 530] width 19 height 12
select select "evergreen"
select select "Banner"
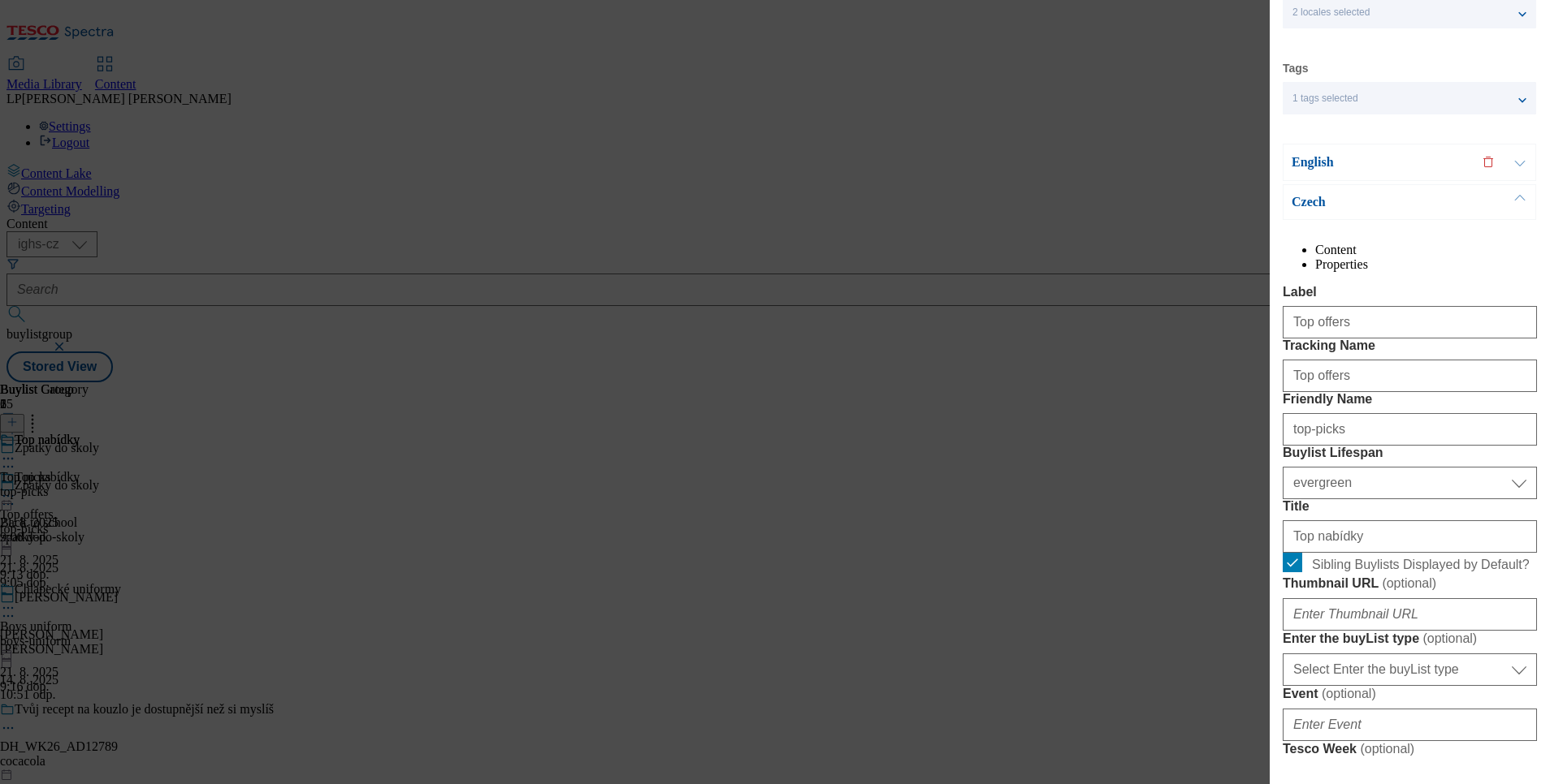
scroll to position [121, 0]
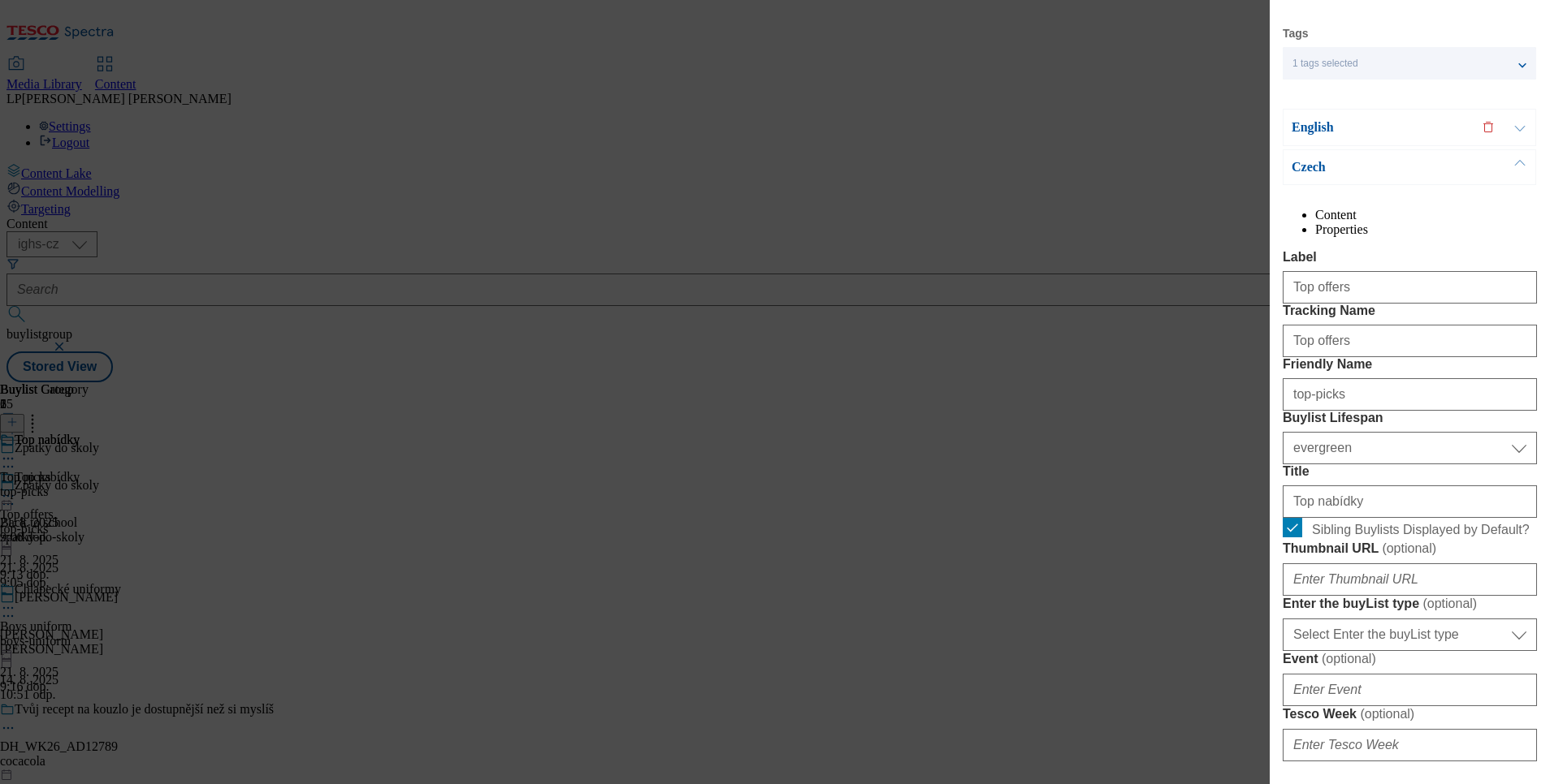
click at [1292, 116] on div "English" at bounding box center [1409, 127] width 253 height 37
click at [1303, 127] on p "English" at bounding box center [1377, 127] width 171 height 16
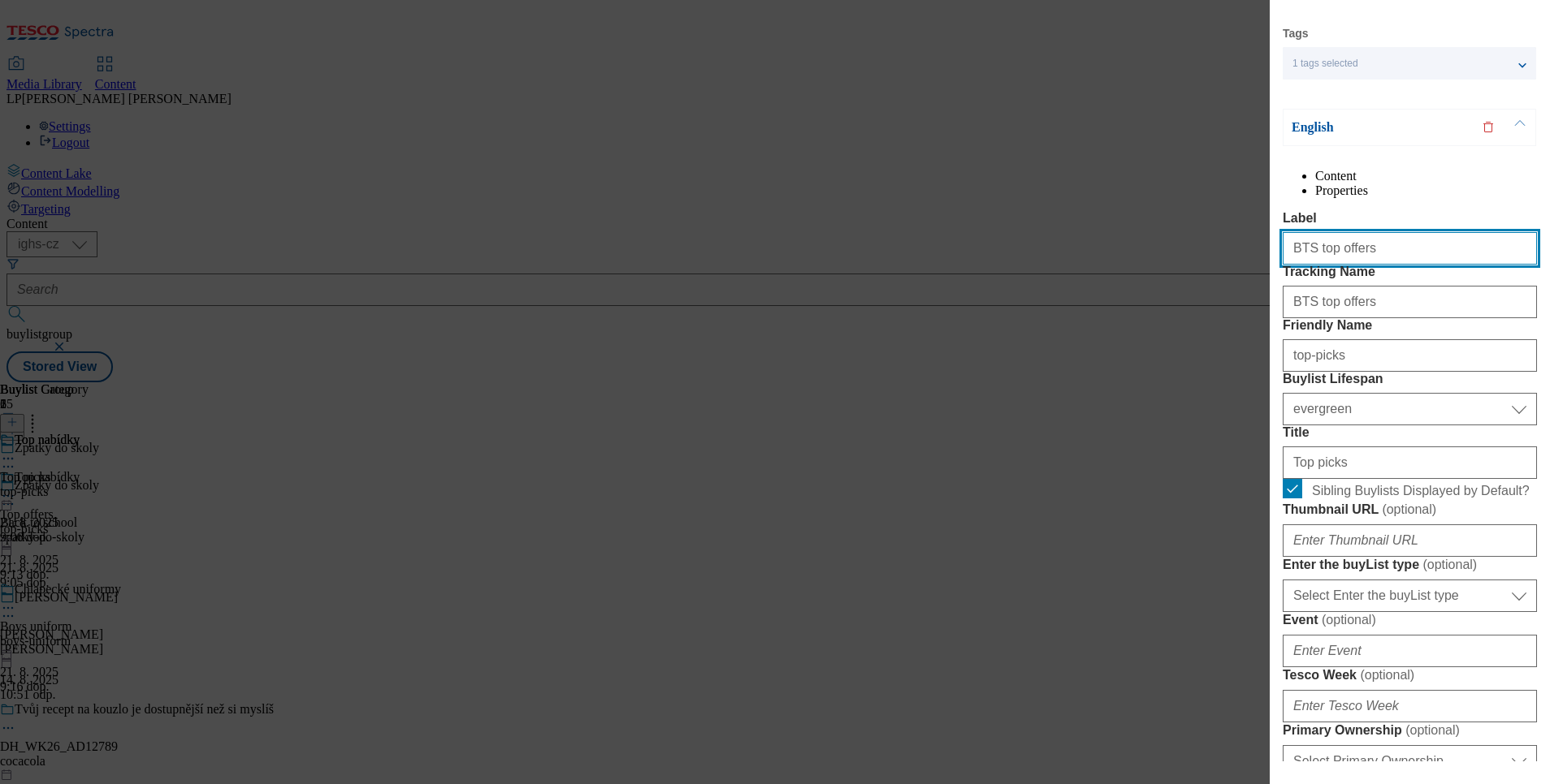
click at [1295, 264] on input "BTS top offers" at bounding box center [1410, 248] width 254 height 32
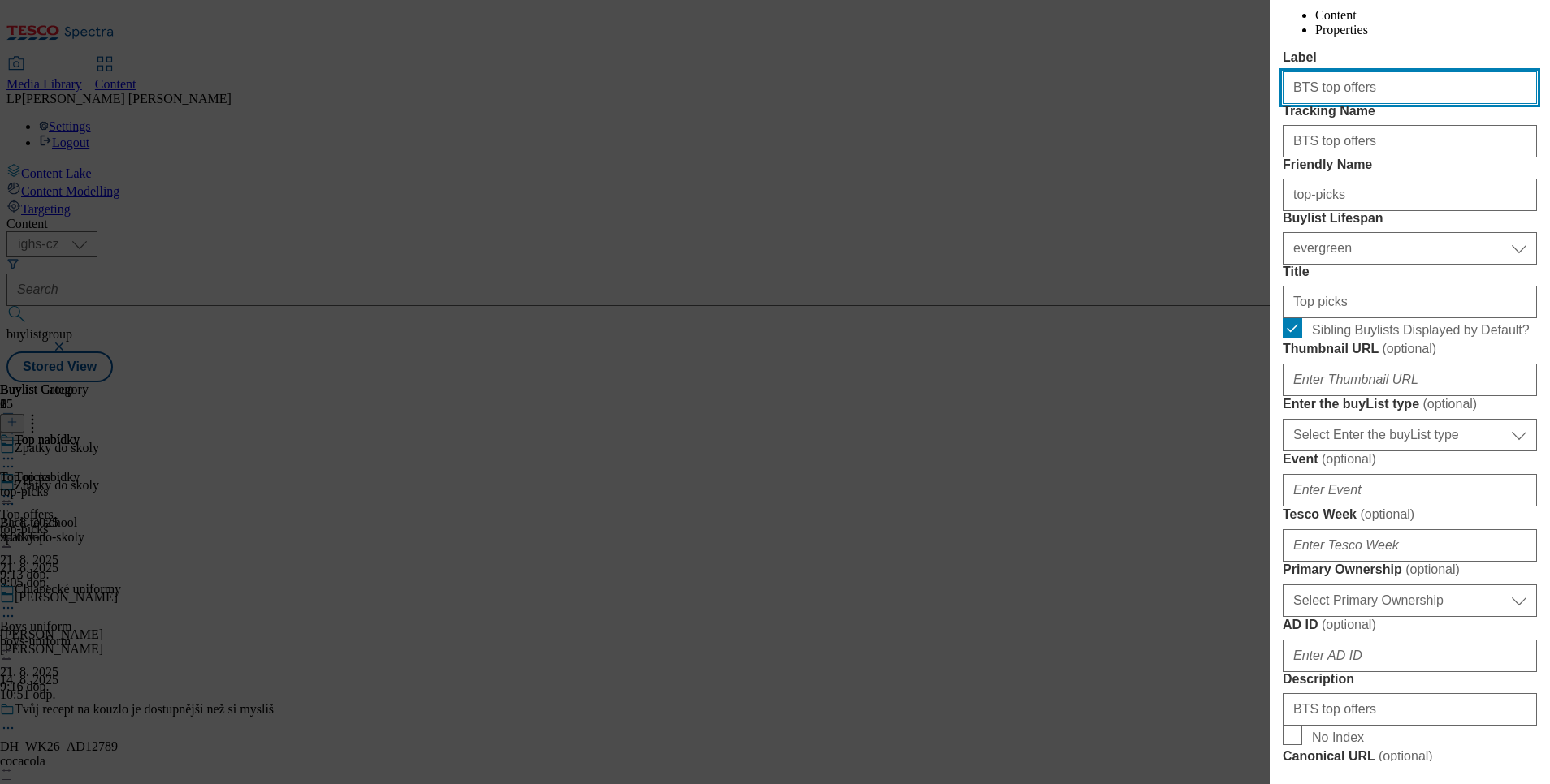
scroll to position [365, 0]
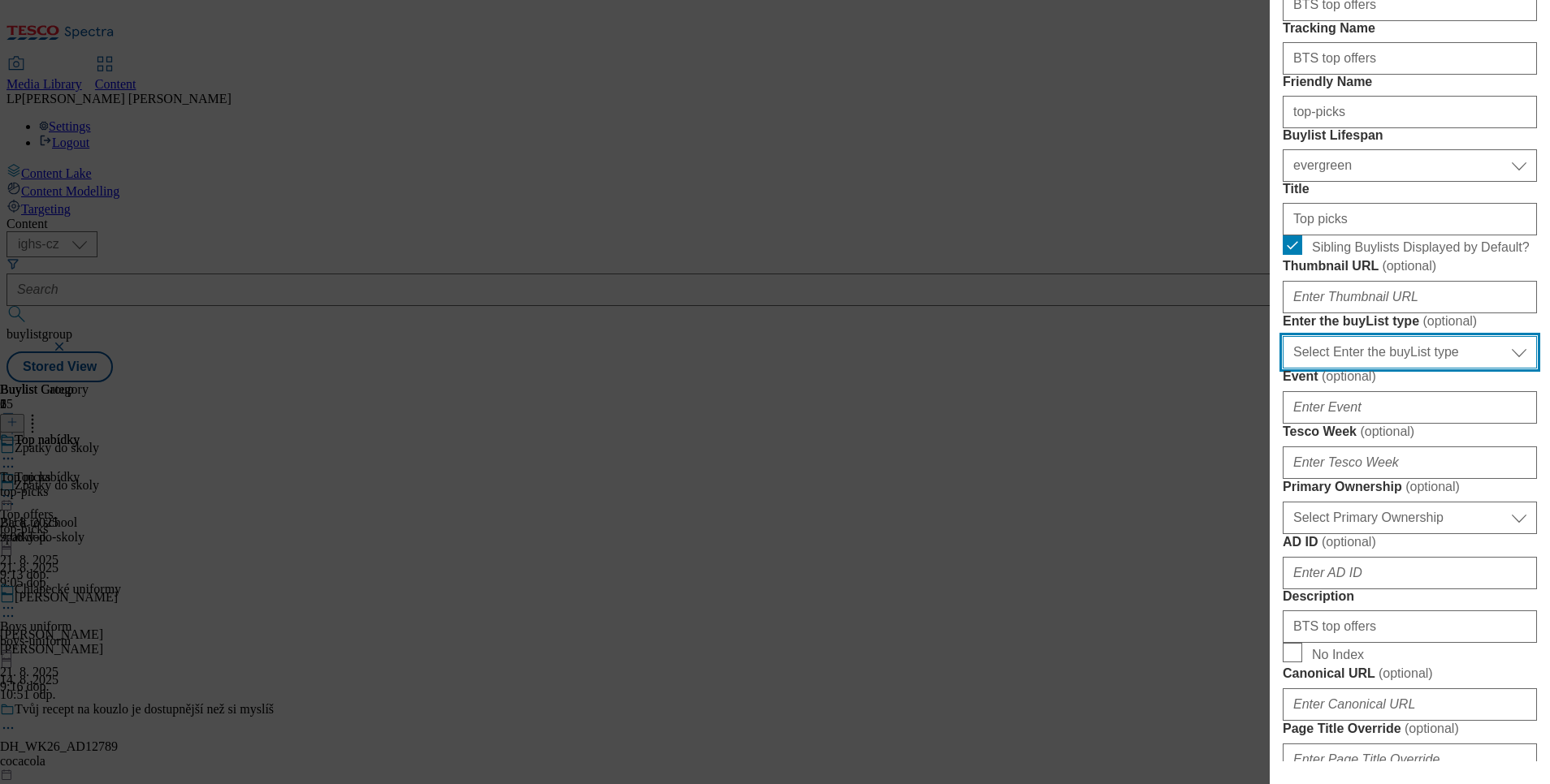
click at [1497, 369] on select "Select Enter the buyList type event supplier funded long term >4 weeks supplier…" at bounding box center [1410, 353] width 254 height 32
click at [1503, 513] on form "Label BTS top offers Tracking Name BTS top offers Friendly Name top-picks Buyli…" at bounding box center [1410, 631] width 254 height 1328
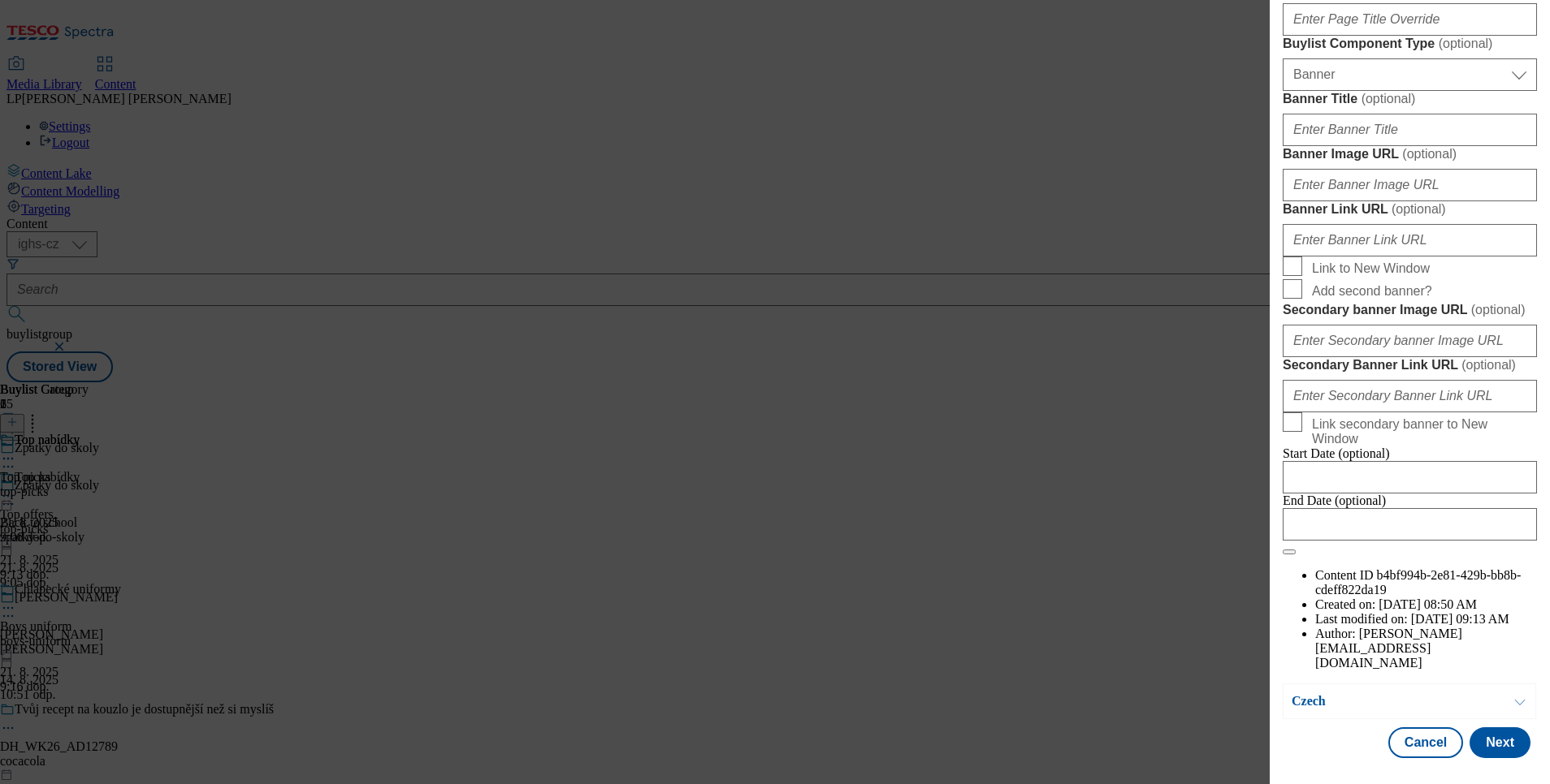
scroll to position [1583, 0]
click at [1307, 302] on label "Add second banner?" at bounding box center [1410, 291] width 254 height 23
click at [1302, 299] on input "Add second banner?" at bounding box center [1292, 289] width 20 height 20
click at [1307, 302] on label "Add second banner?" at bounding box center [1410, 291] width 254 height 23
click at [1302, 299] on input "Add second banner?" at bounding box center [1292, 289] width 20 height 20
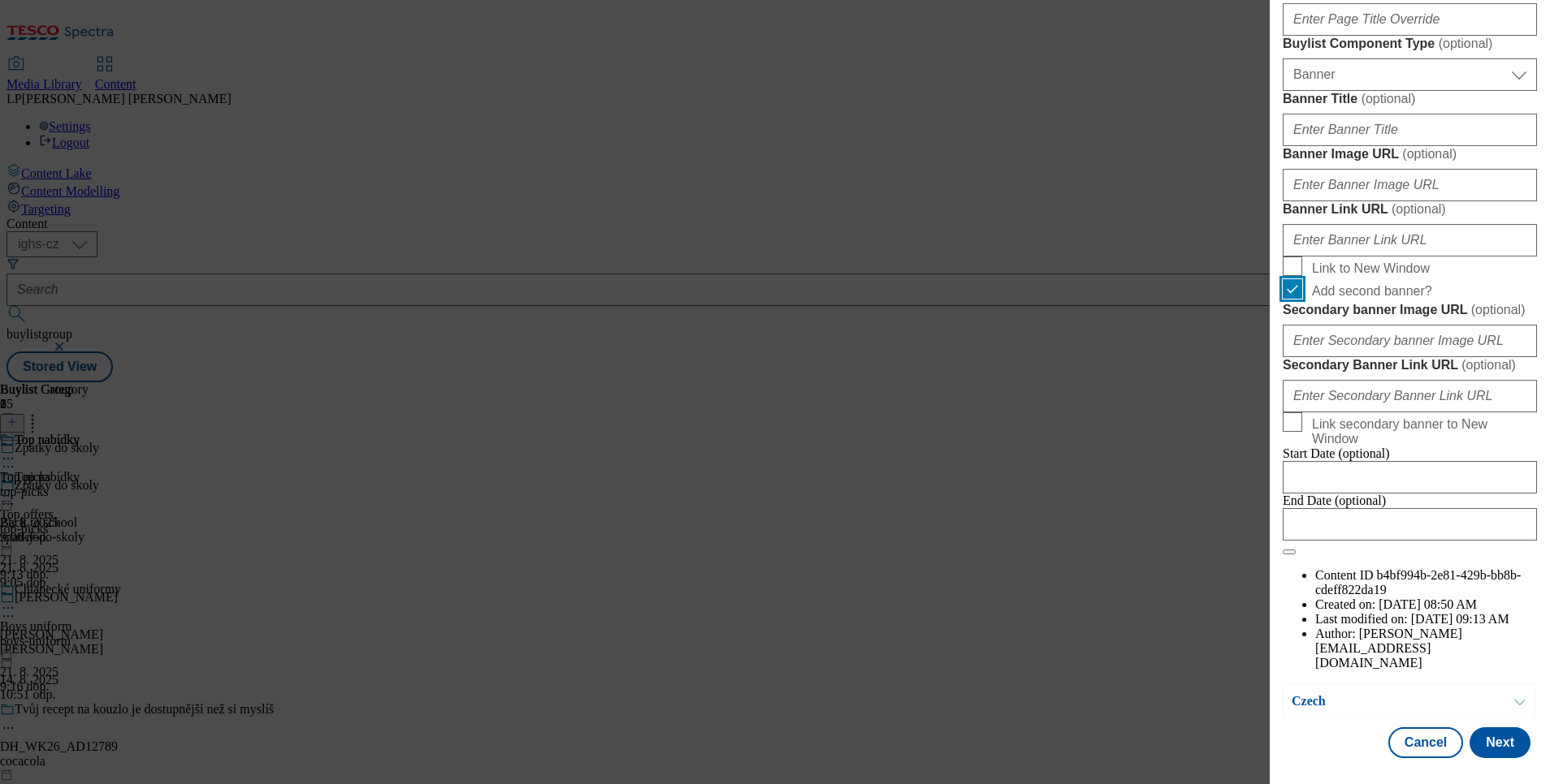
checkbox input "false"
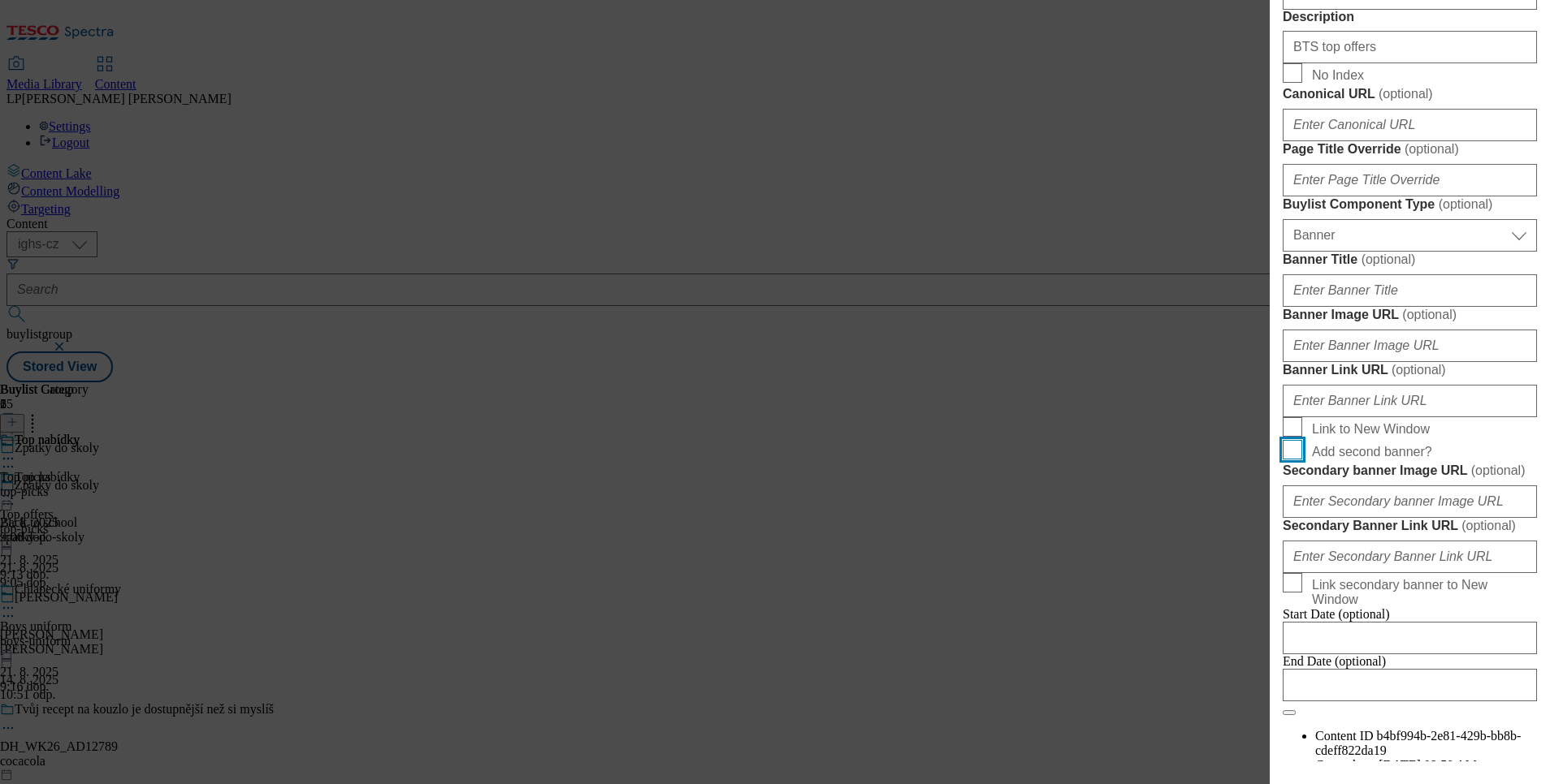
scroll to position [0, 0]
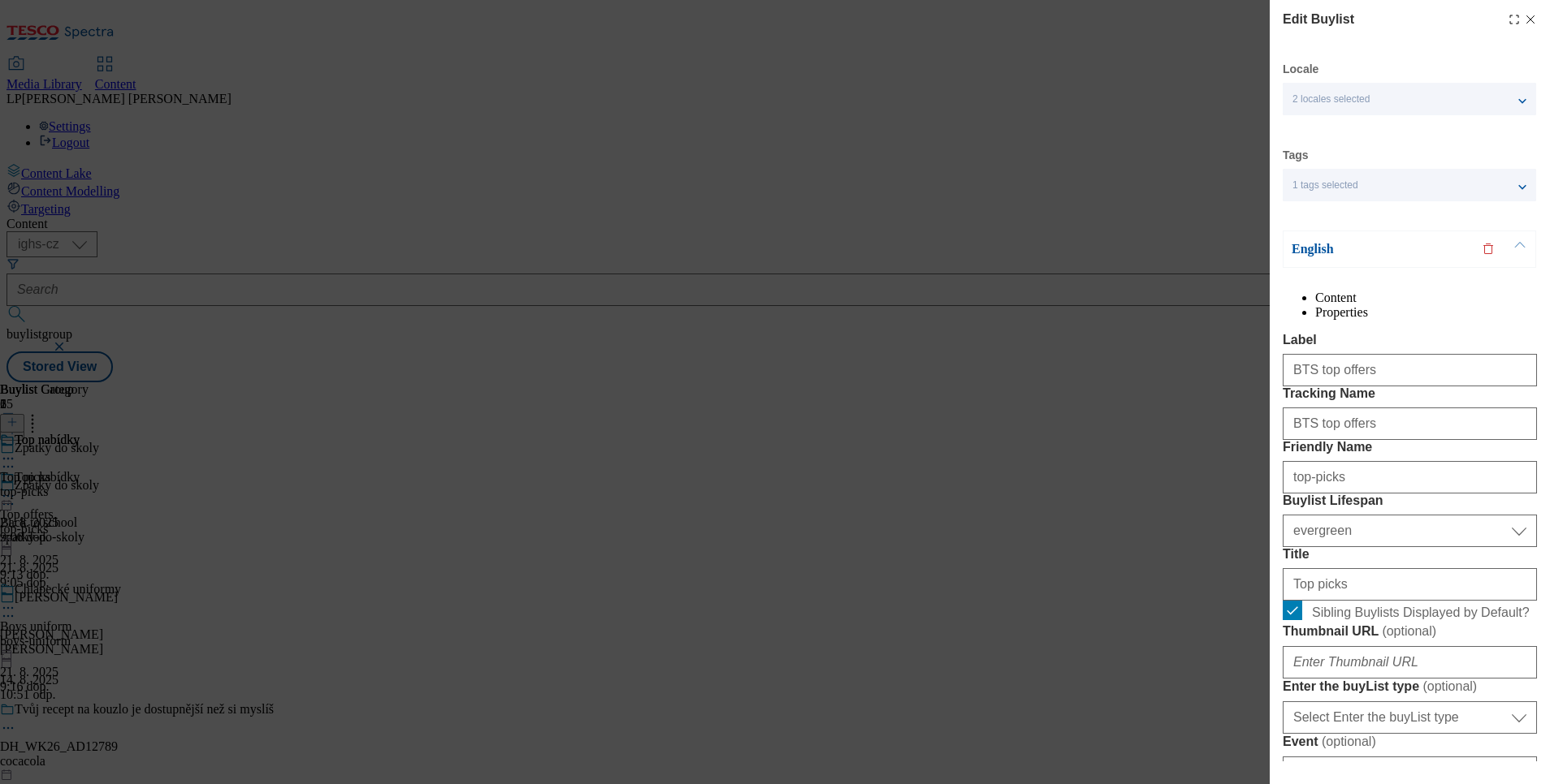
click at [1324, 243] on p "English" at bounding box center [1377, 248] width 171 height 16
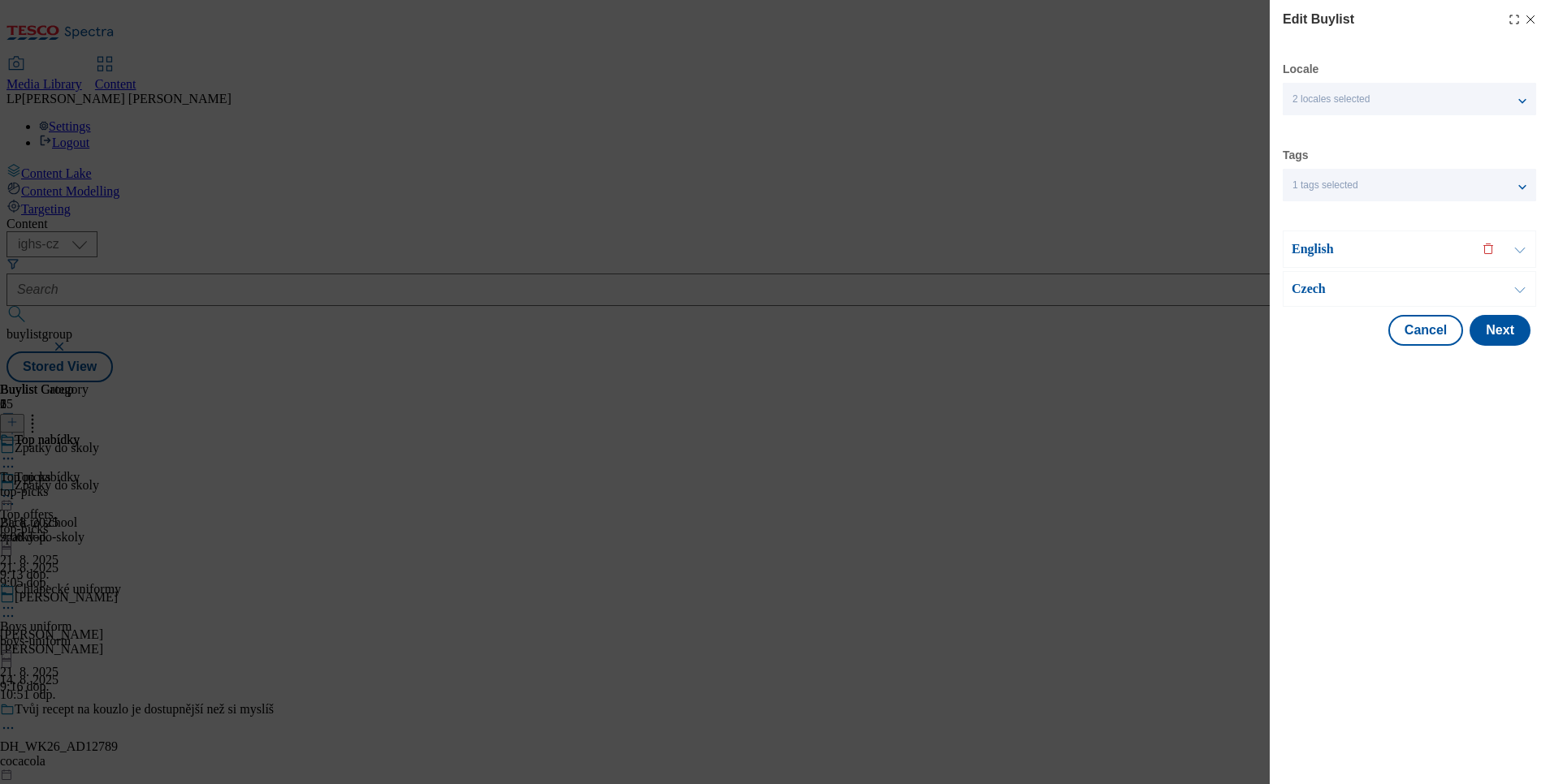
click at [1324, 243] on p "English" at bounding box center [1377, 248] width 171 height 16
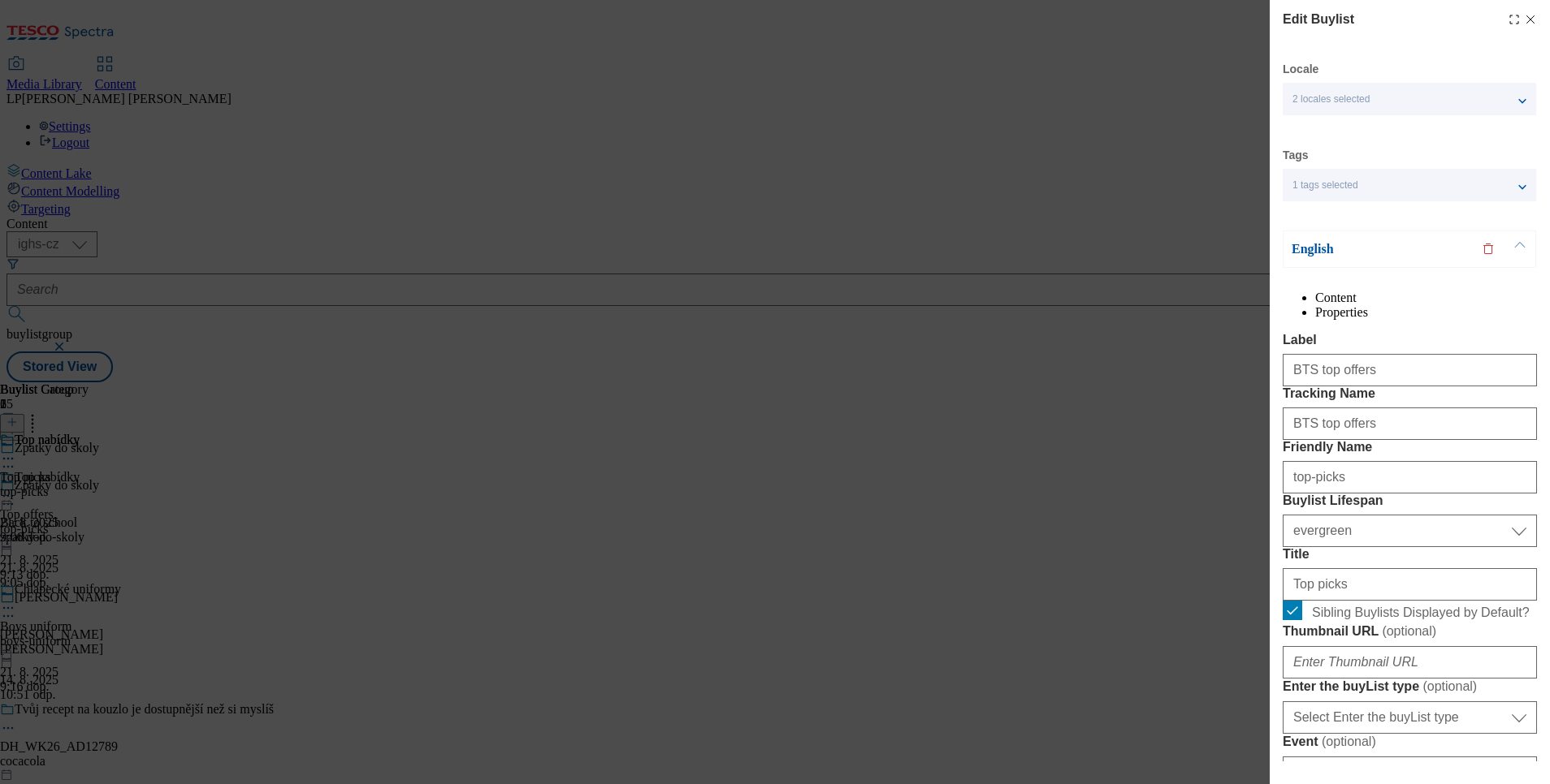
click at [1324, 243] on p "English" at bounding box center [1377, 248] width 171 height 16
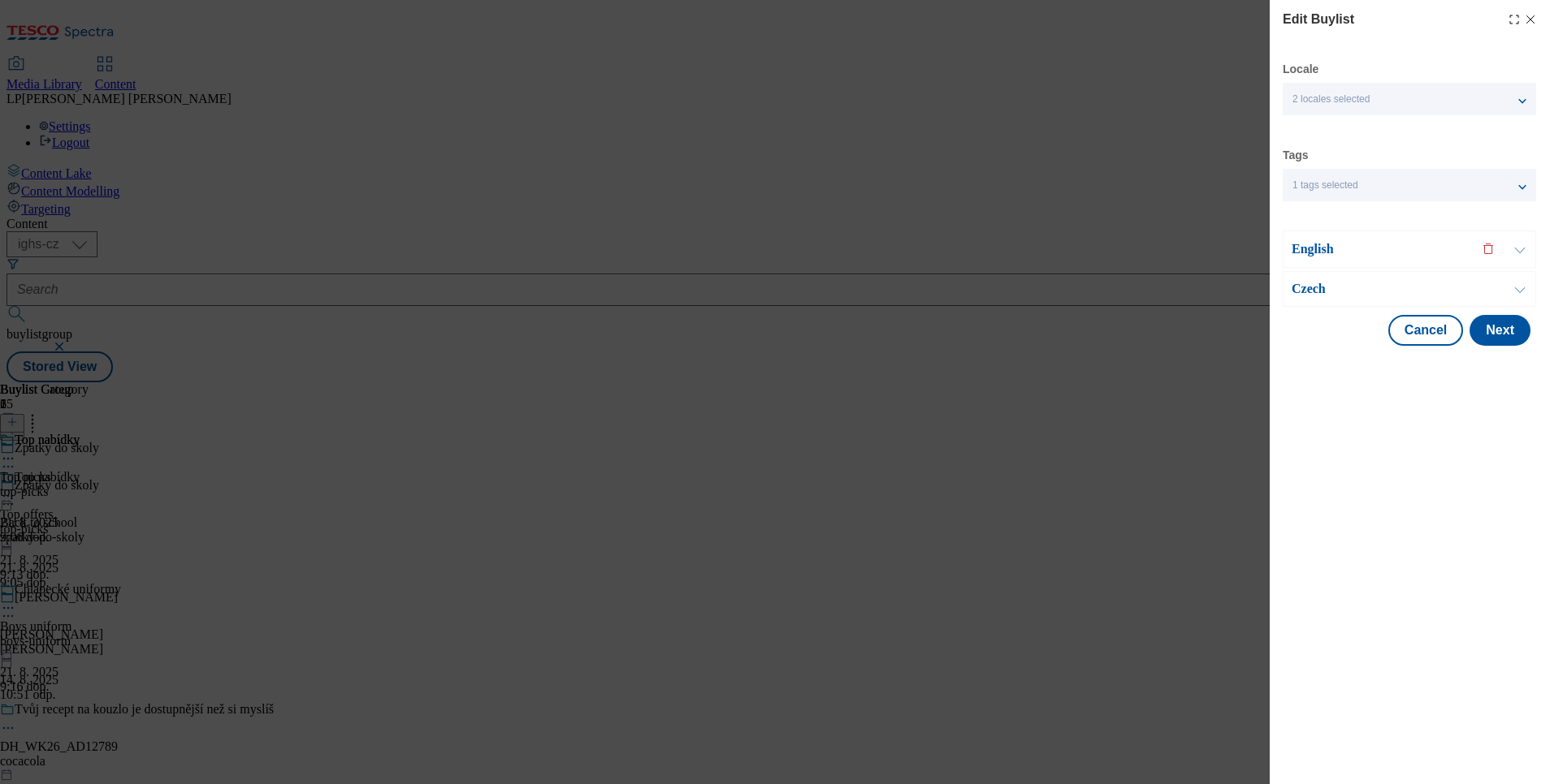
click at [1308, 300] on div "Czech" at bounding box center [1409, 289] width 253 height 36
click at [1305, 287] on p "Czech" at bounding box center [1377, 288] width 171 height 16
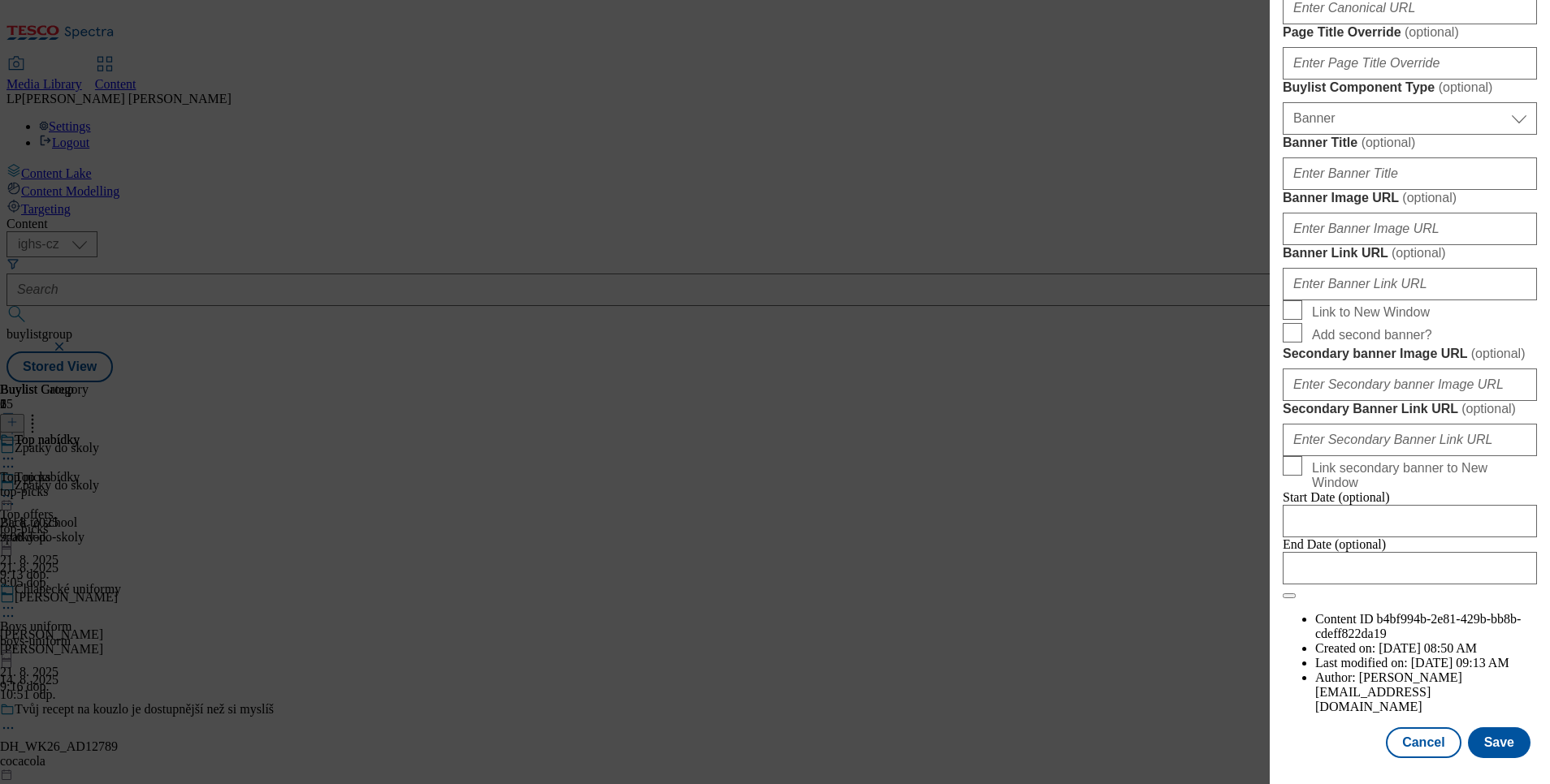
scroll to position [1723, 0]
click at [1491, 727] on button "Save" at bounding box center [1500, 742] width 63 height 31
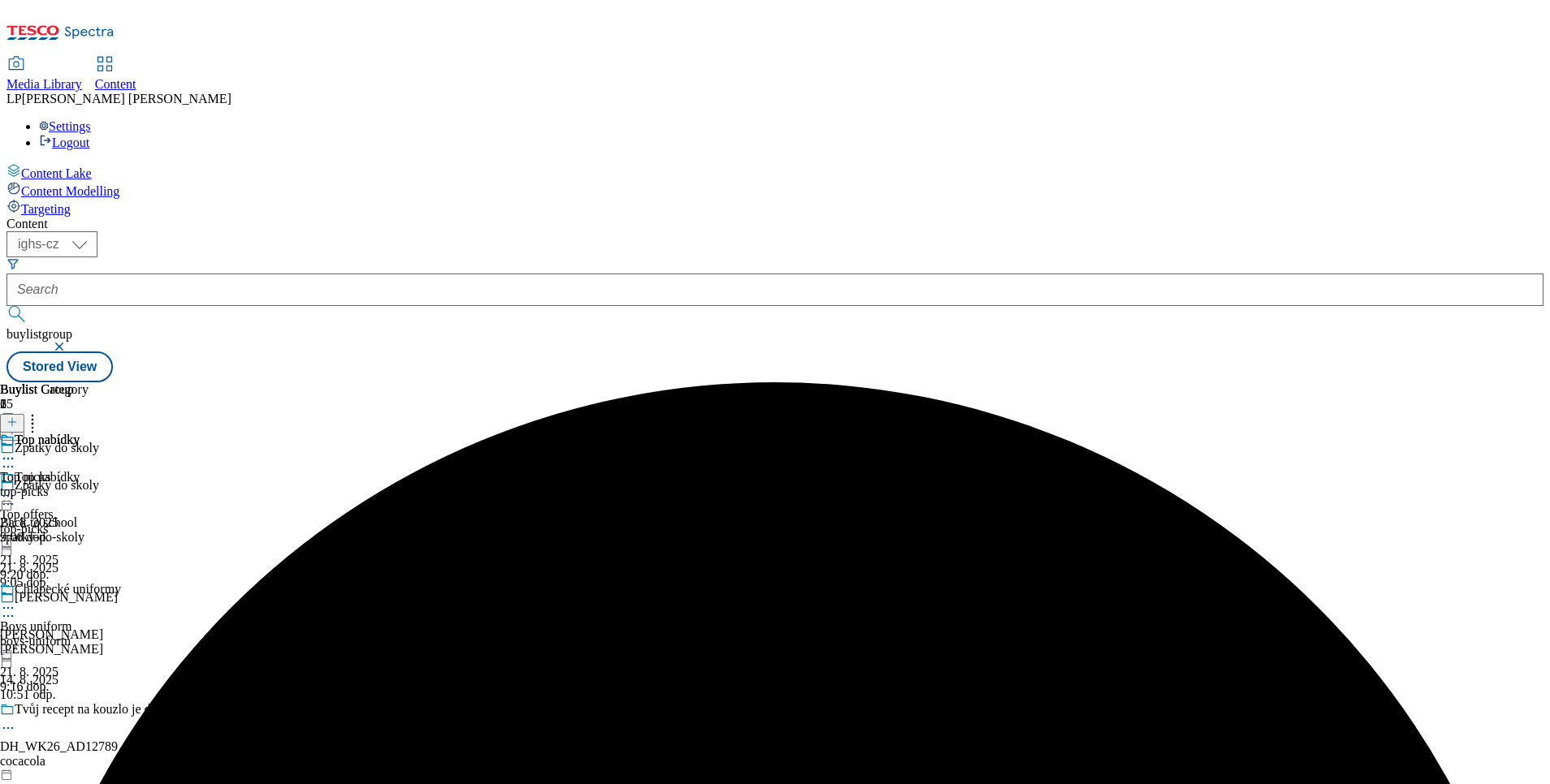
click at [16, 450] on icon at bounding box center [8, 458] width 16 height 16
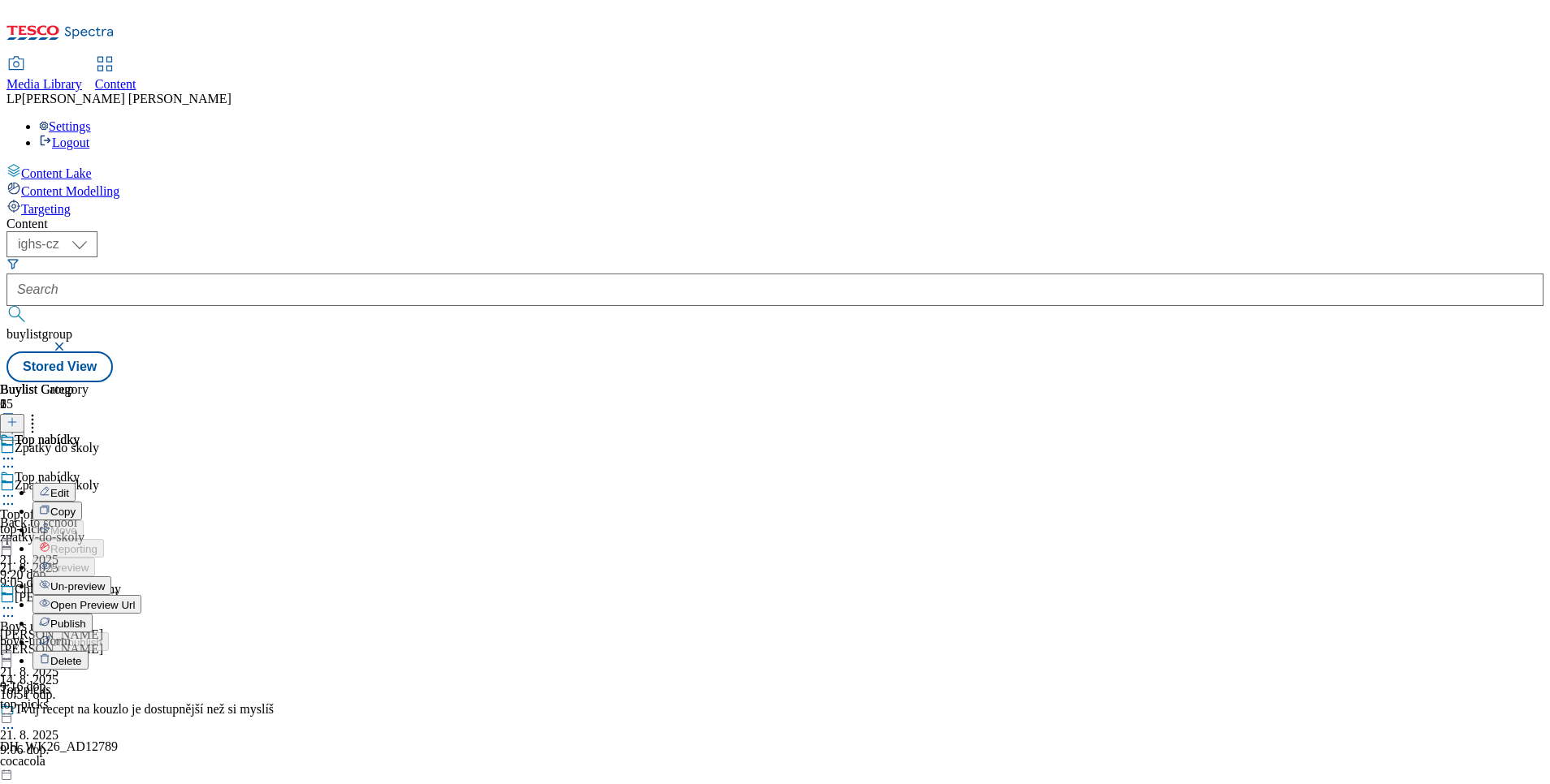
click at [69, 487] on span "Edit" at bounding box center [60, 493] width 19 height 12
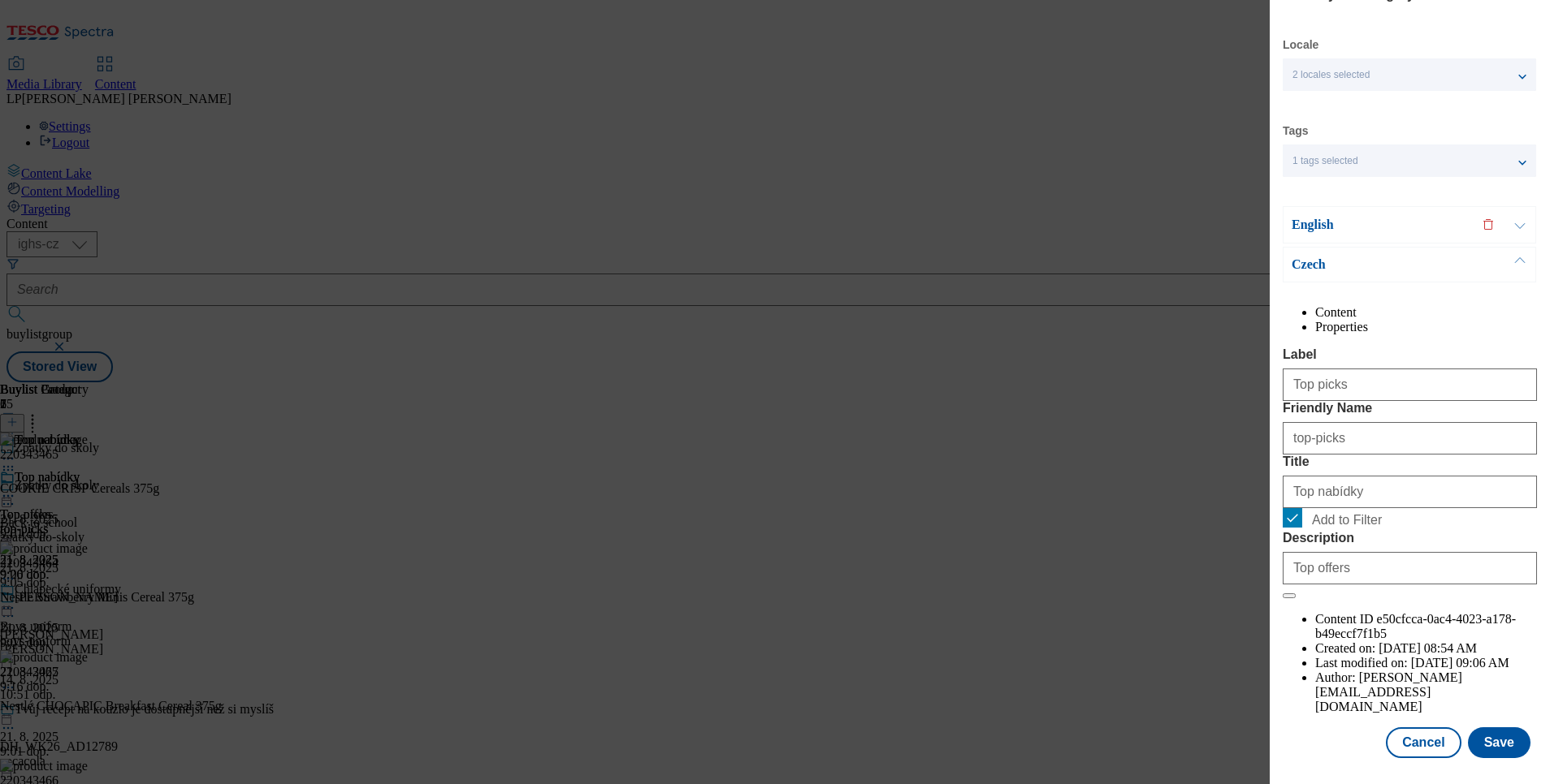
scroll to position [74, 0]
click at [1305, 217] on p "English" at bounding box center [1377, 225] width 171 height 16
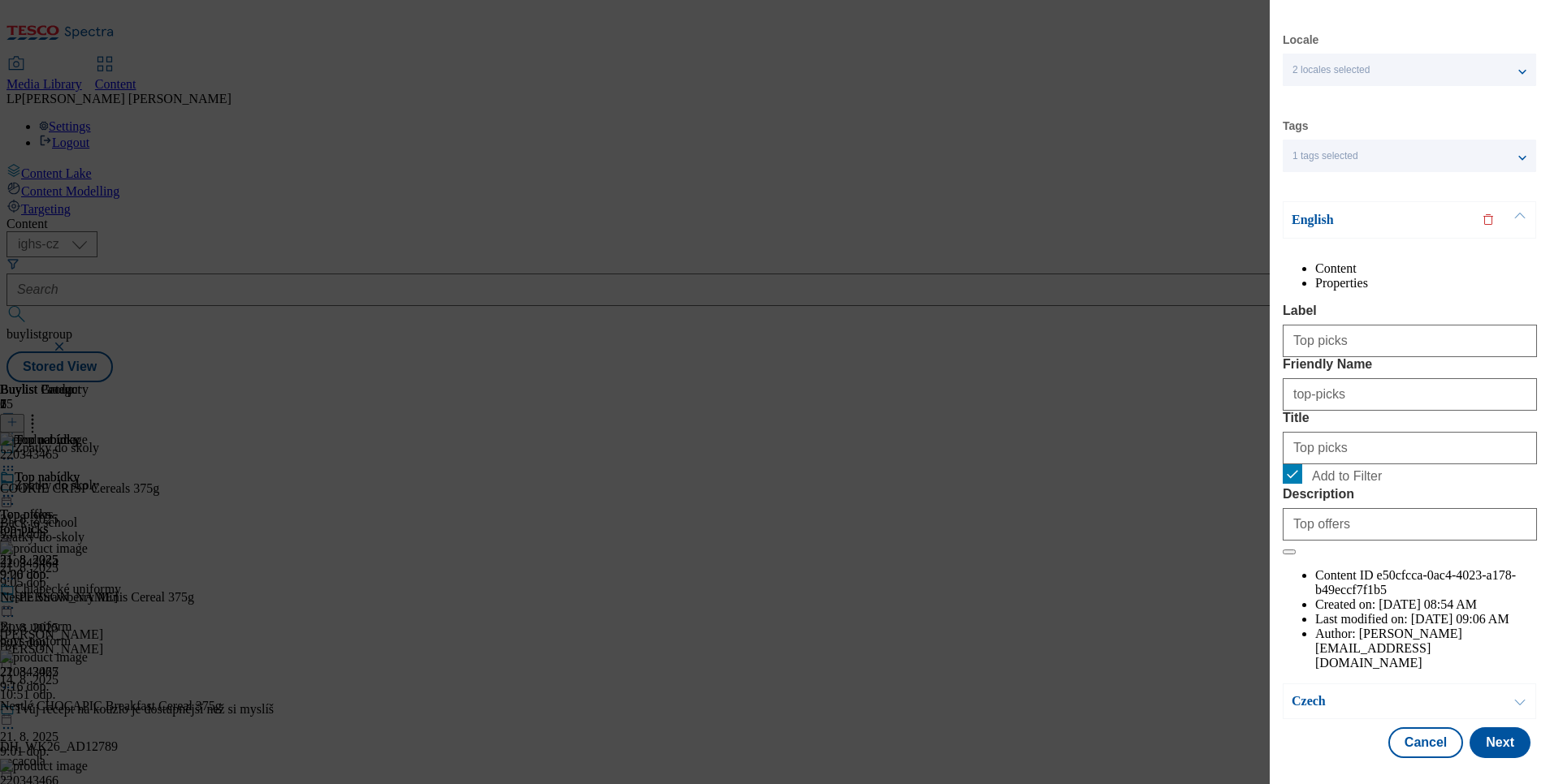
scroll to position [71, 0]
click at [1305, 212] on p "English" at bounding box center [1377, 220] width 171 height 16
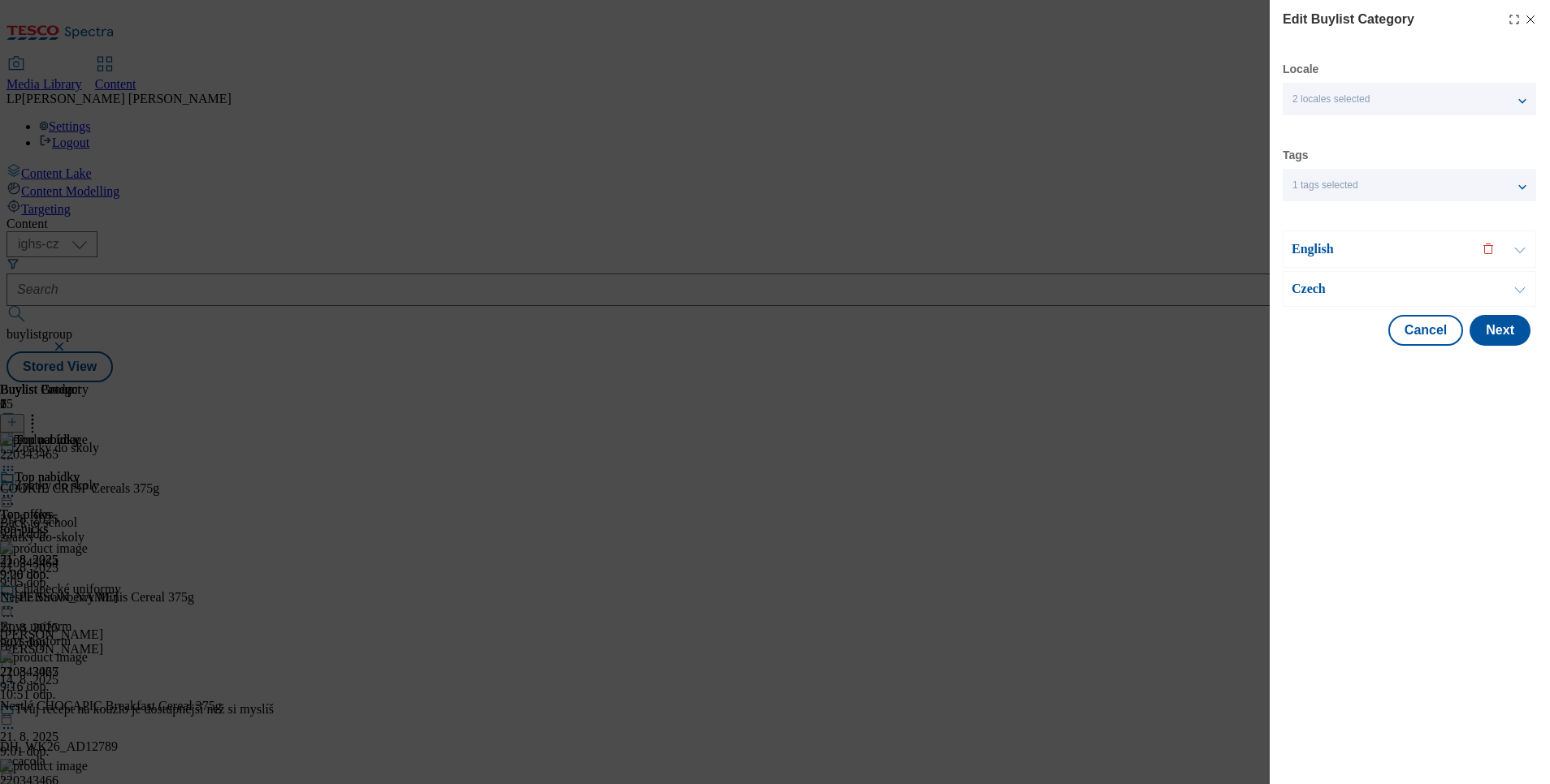
click at [1324, 249] on p "English" at bounding box center [1377, 248] width 171 height 16
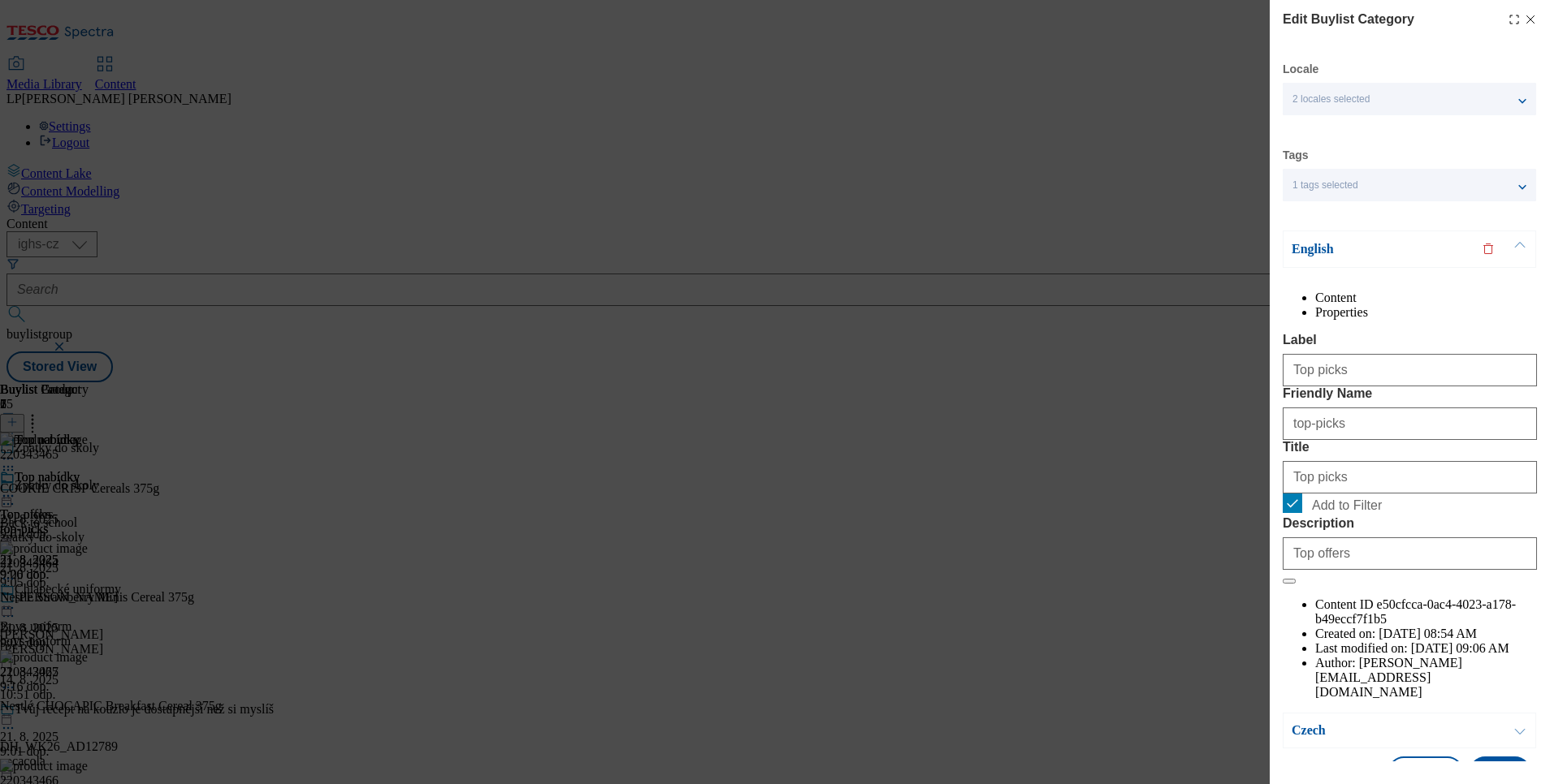
click at [1323, 241] on p "English" at bounding box center [1377, 248] width 171 height 16
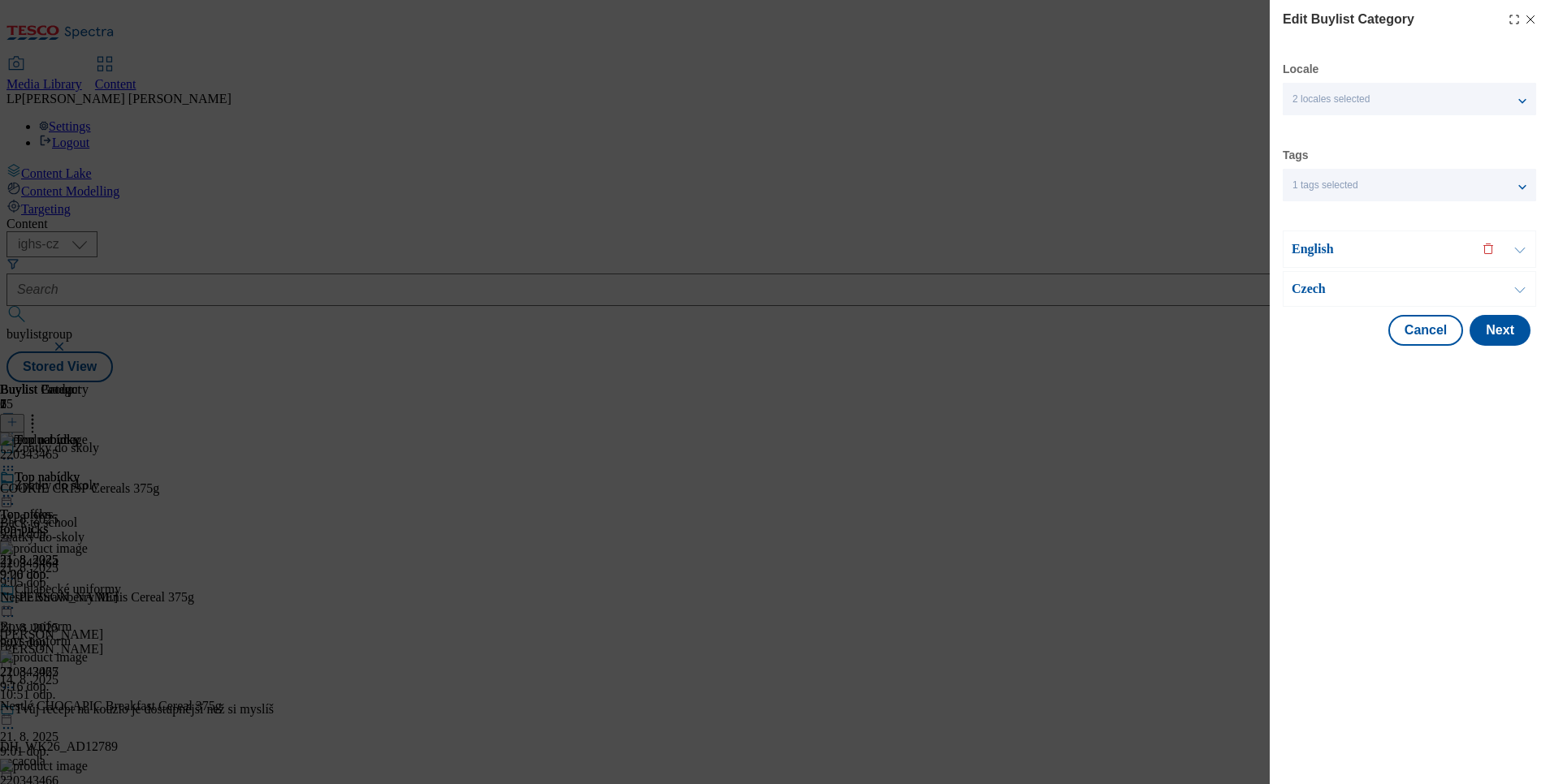
click at [1319, 281] on p "Czech" at bounding box center [1377, 288] width 171 height 16
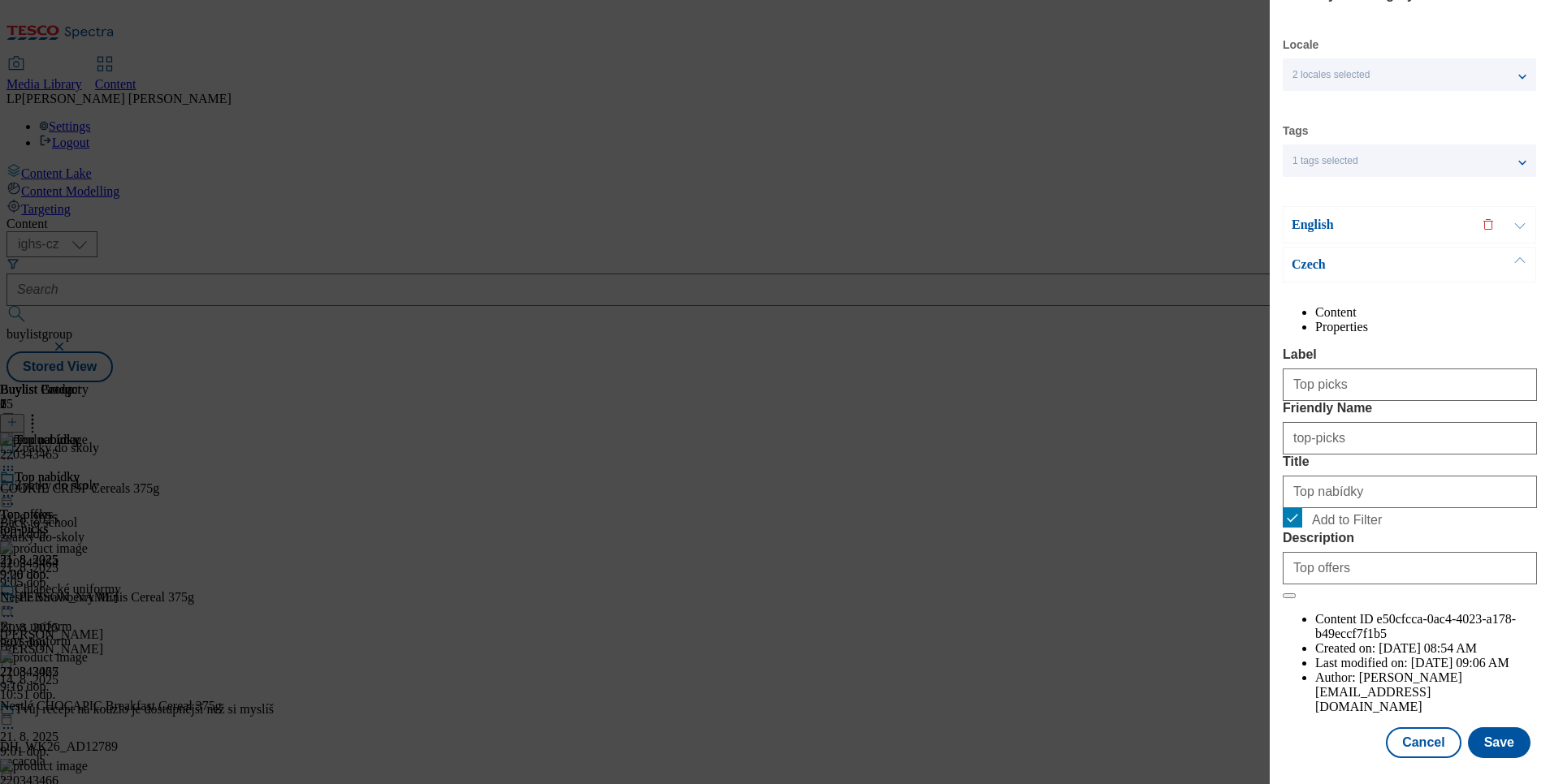
scroll to position [74, 0]
click at [1406, 727] on button "Cancel" at bounding box center [1423, 742] width 75 height 31
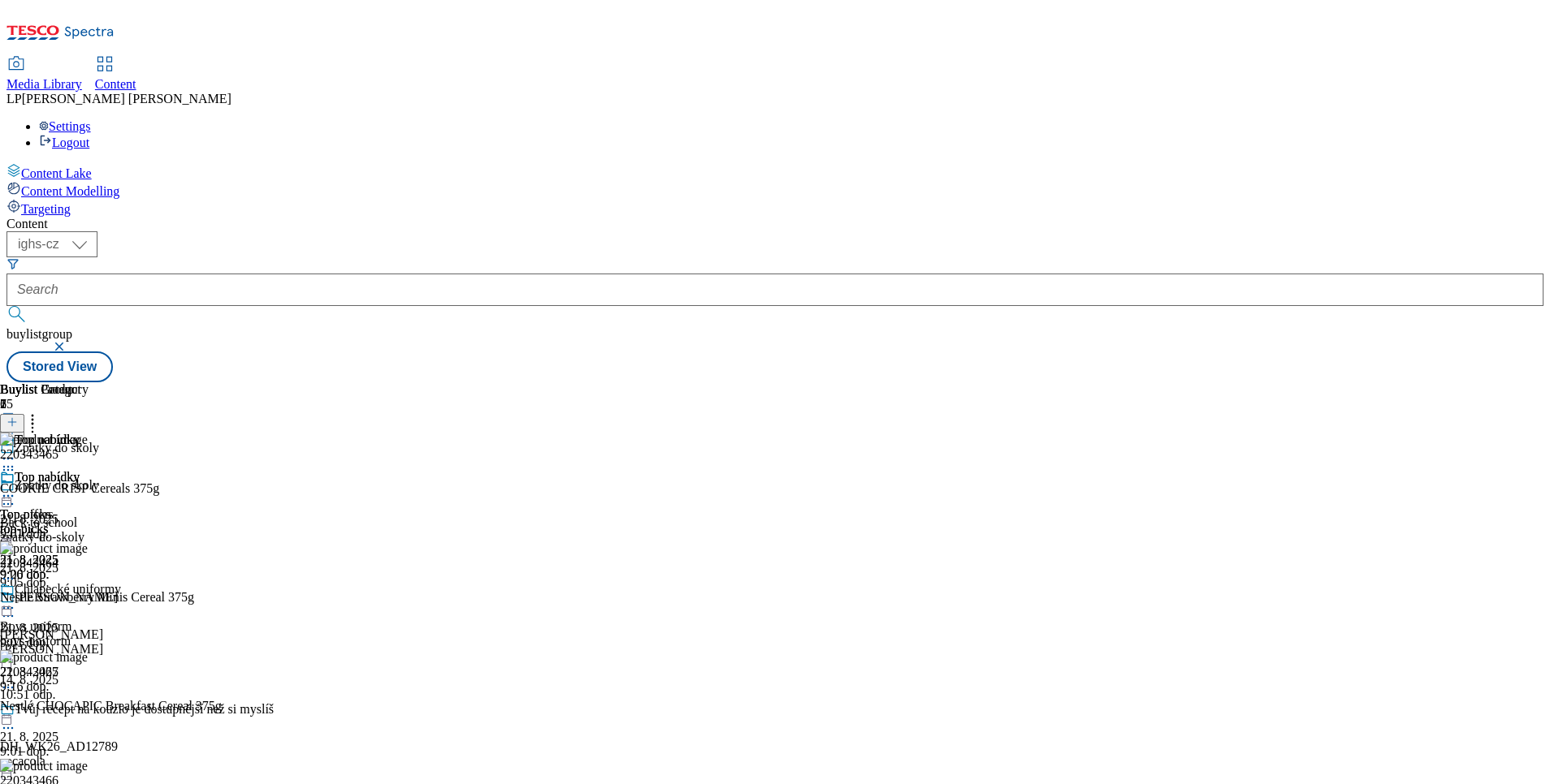
scroll to position [0, 0]
click at [121, 582] on div "Chlapecké uniformy Boys uniform boys-uniform 21. 8. 2025 9:16 dop." at bounding box center [61, 638] width 121 height 112
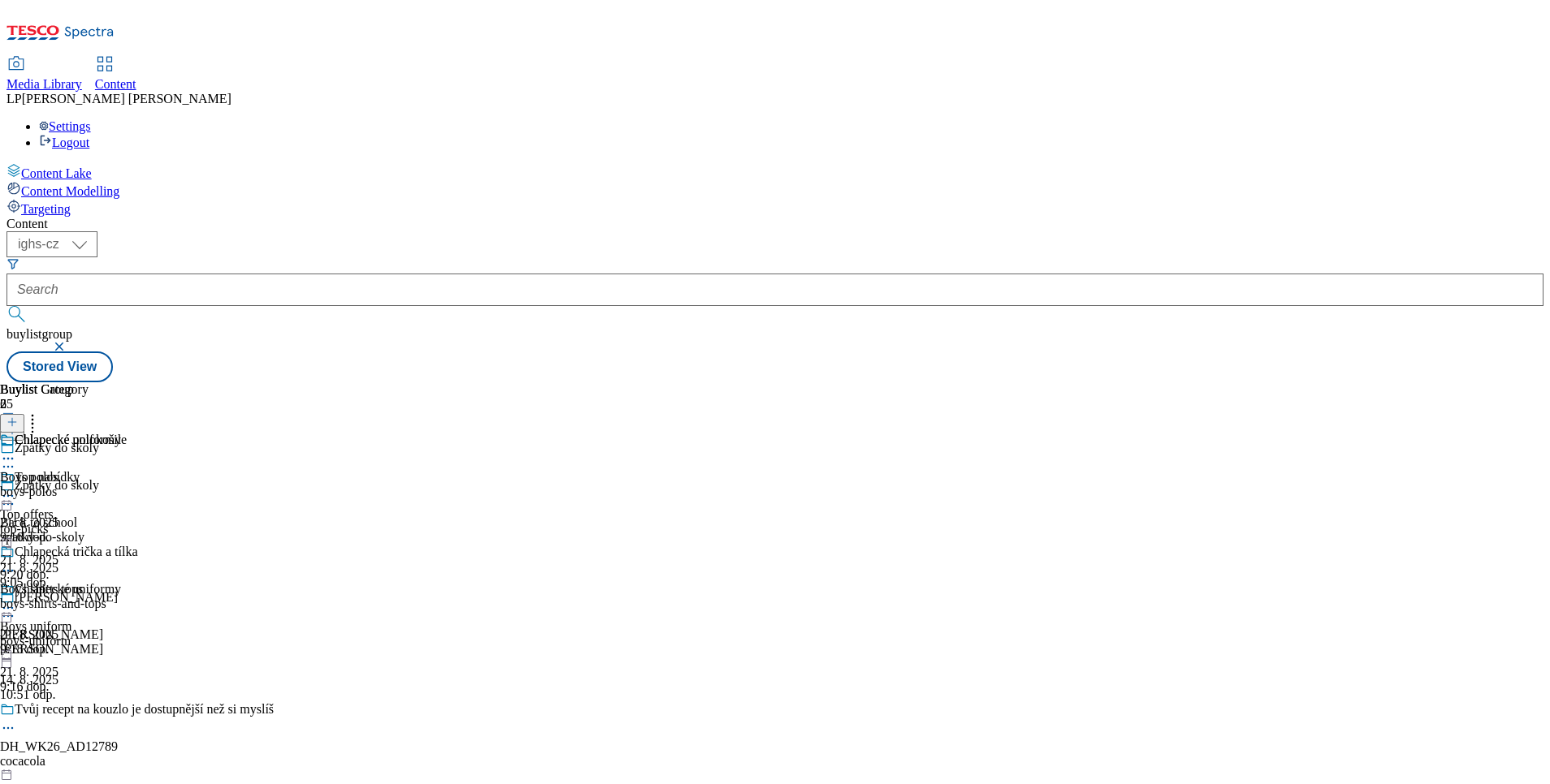
click at [16, 488] on icon at bounding box center [8, 496] width 16 height 16
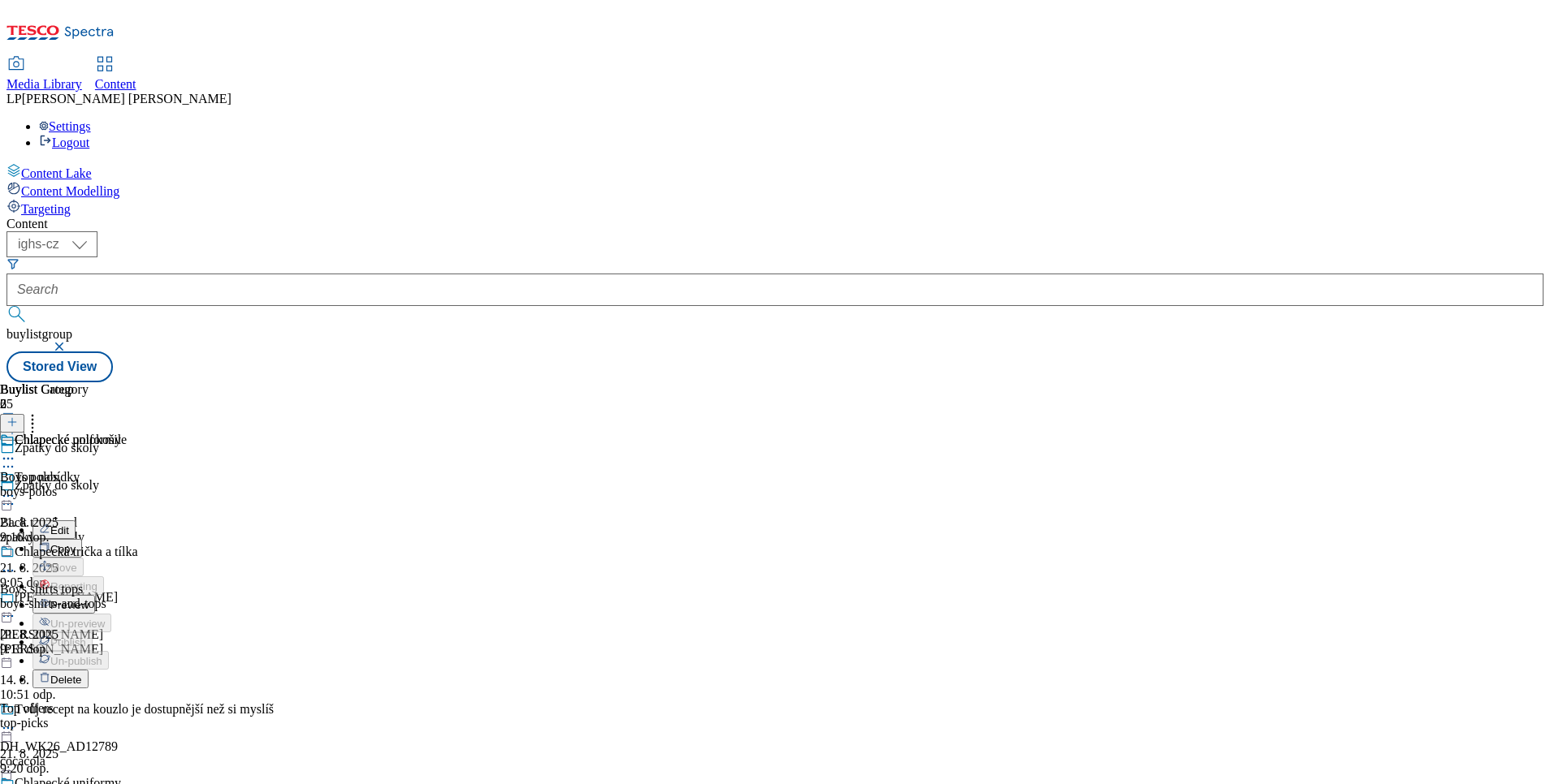
click at [138, 657] on div "Chlapecké polokošile Boys polos boys-polos 21. 8. 2025 9:16 dop. Chlapecká trič…" at bounding box center [68, 544] width 138 height 224
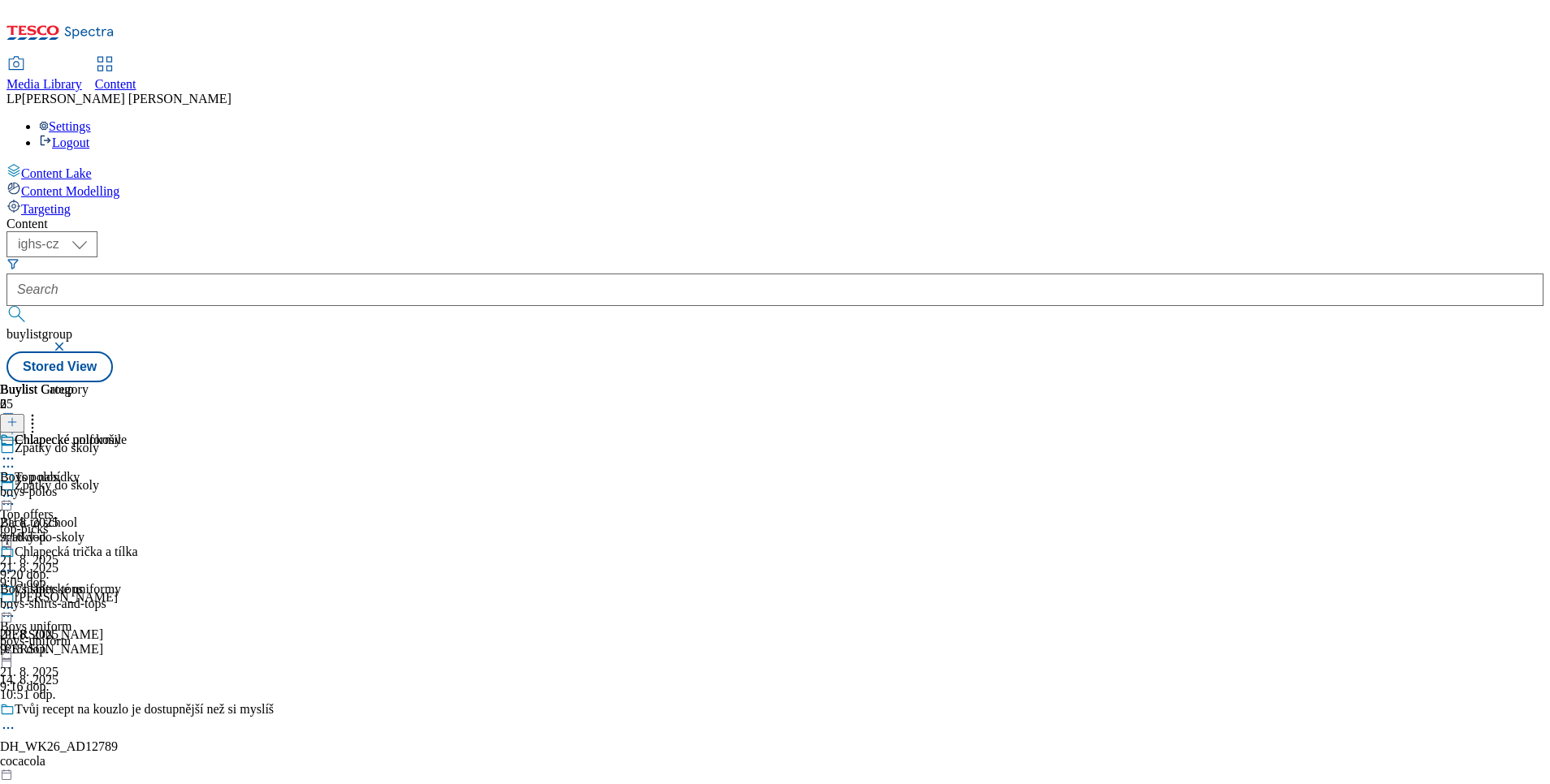
click at [41, 411] on icon at bounding box center [32, 419] width 16 height 16
click at [121, 600] on div at bounding box center [61, 610] width 121 height 20
click at [69, 636] on span "Edit" at bounding box center [60, 642] width 19 height 12
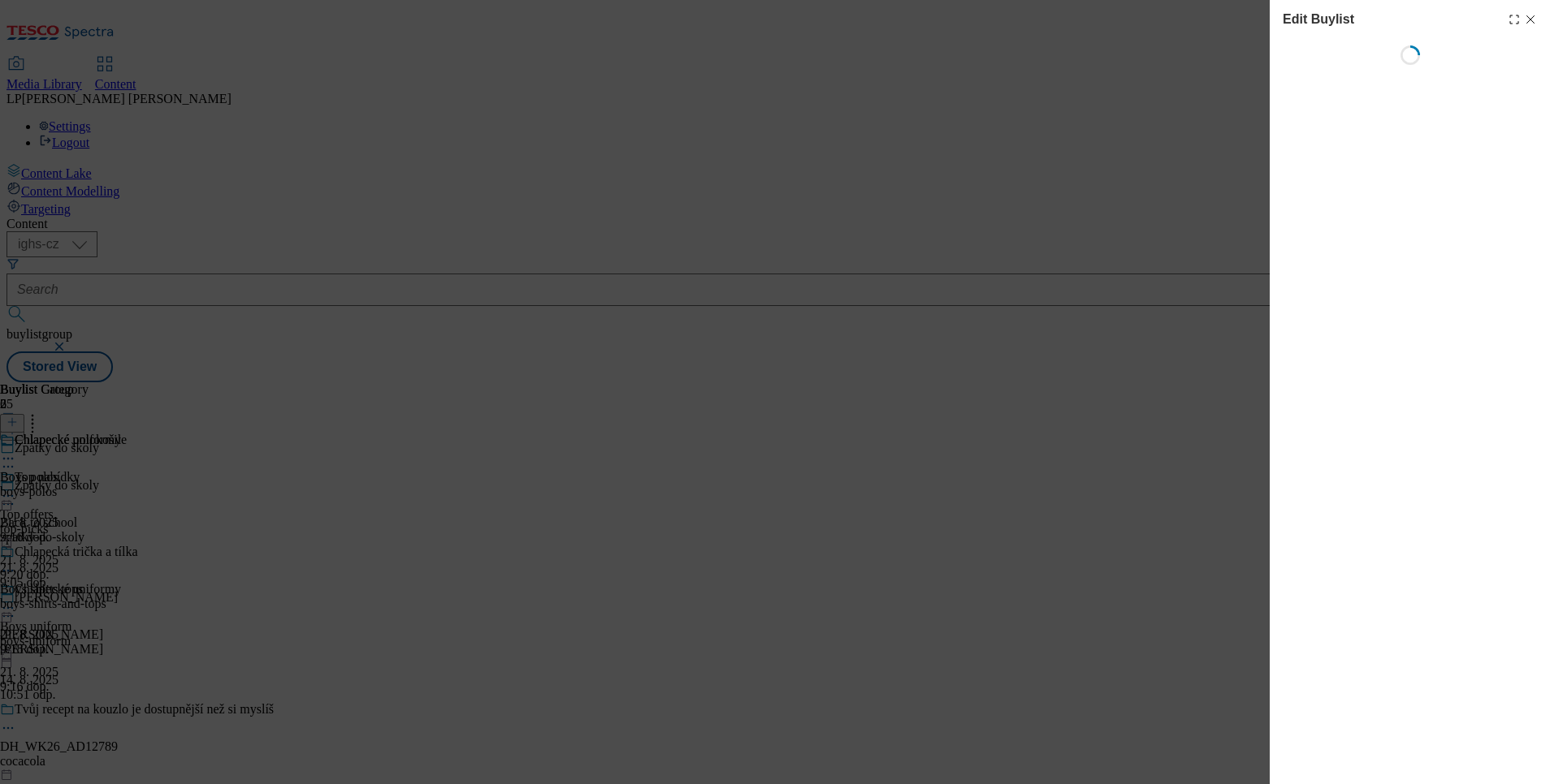
select select "evergreen"
select select "Banner"
select select "evergreen"
select select "Banner"
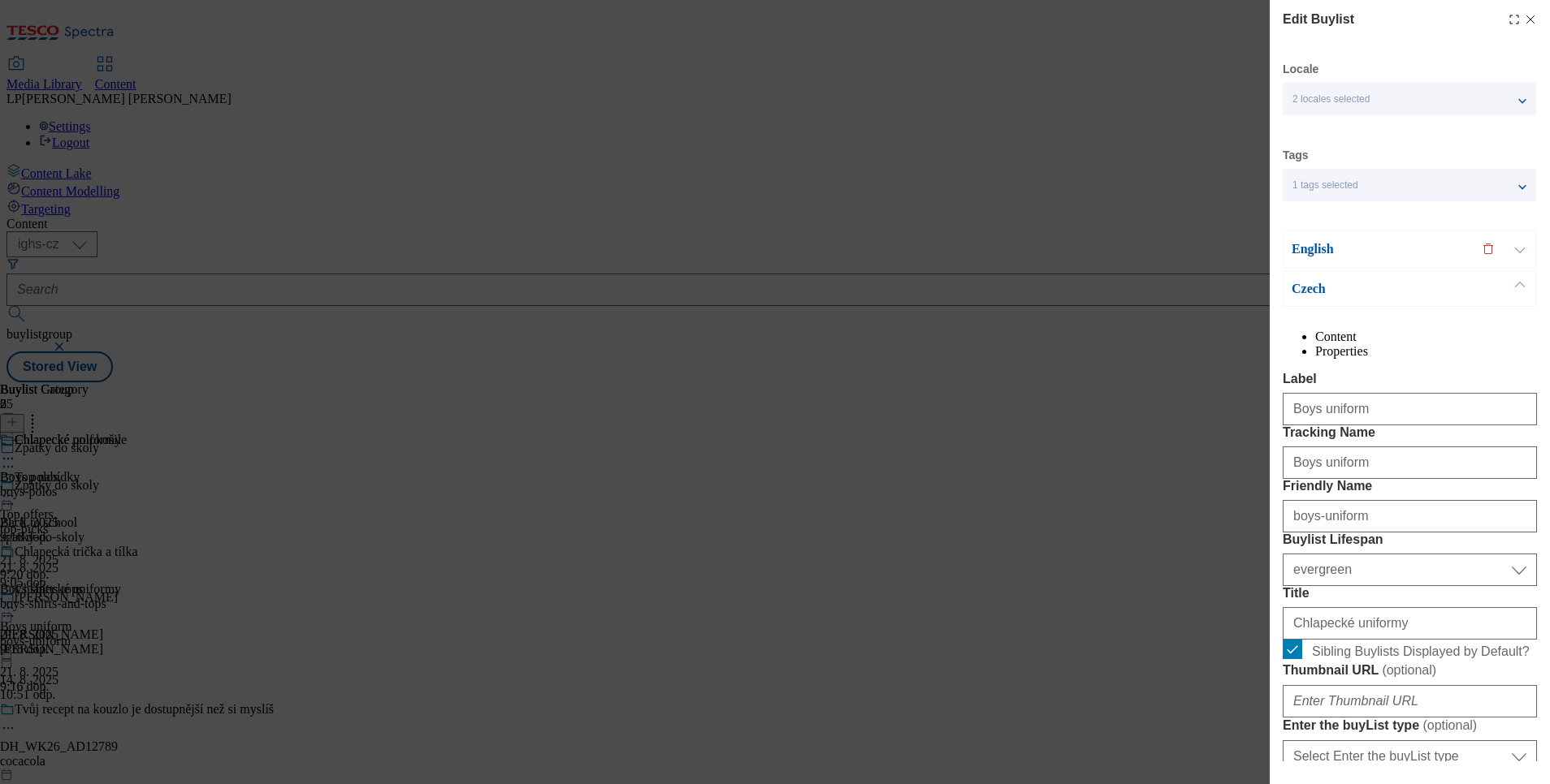
click at [1308, 250] on p "English" at bounding box center [1377, 248] width 171 height 16
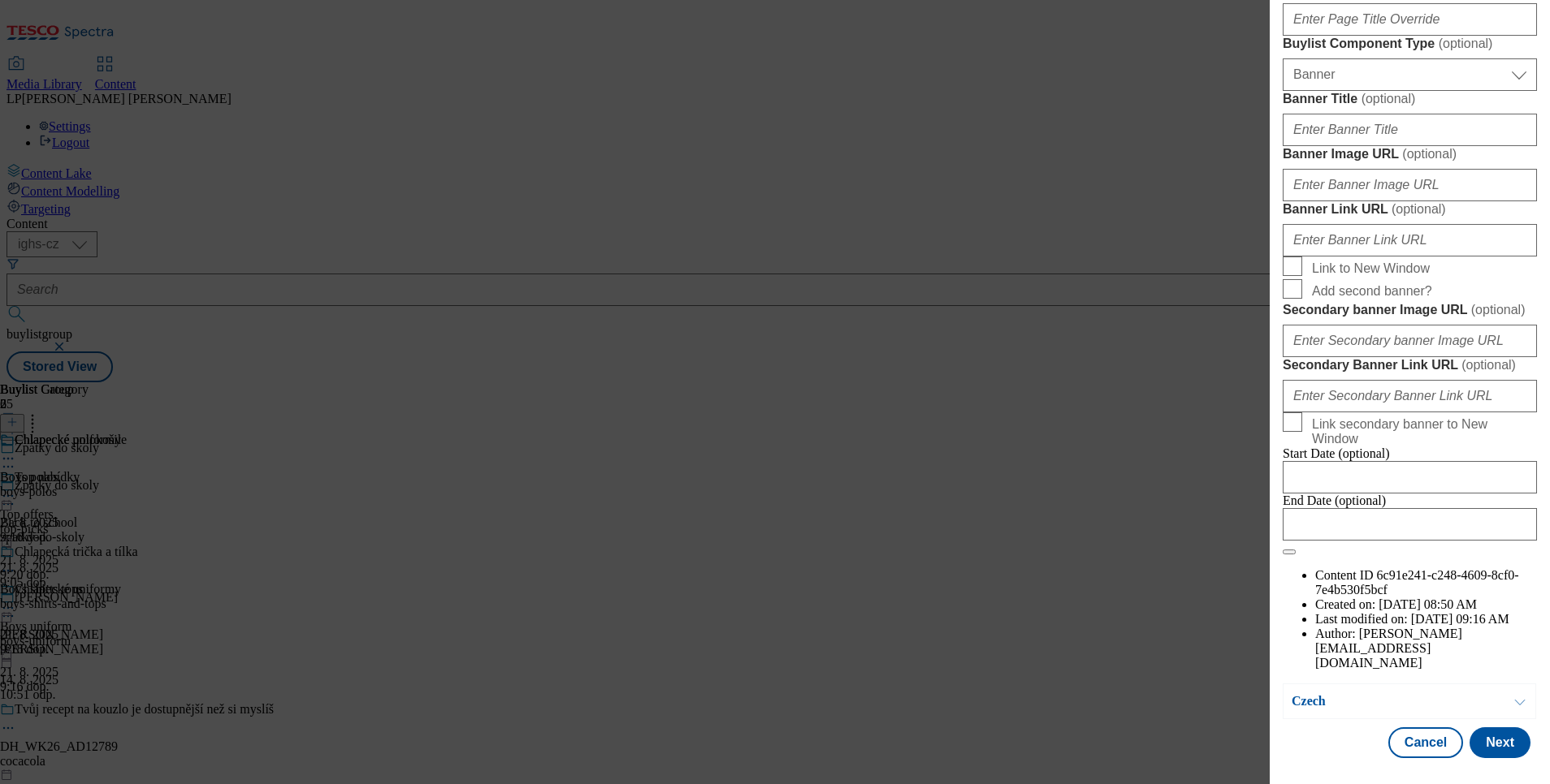
scroll to position [1720, 0]
click at [1299, 693] on p "Czech" at bounding box center [1377, 701] width 171 height 16
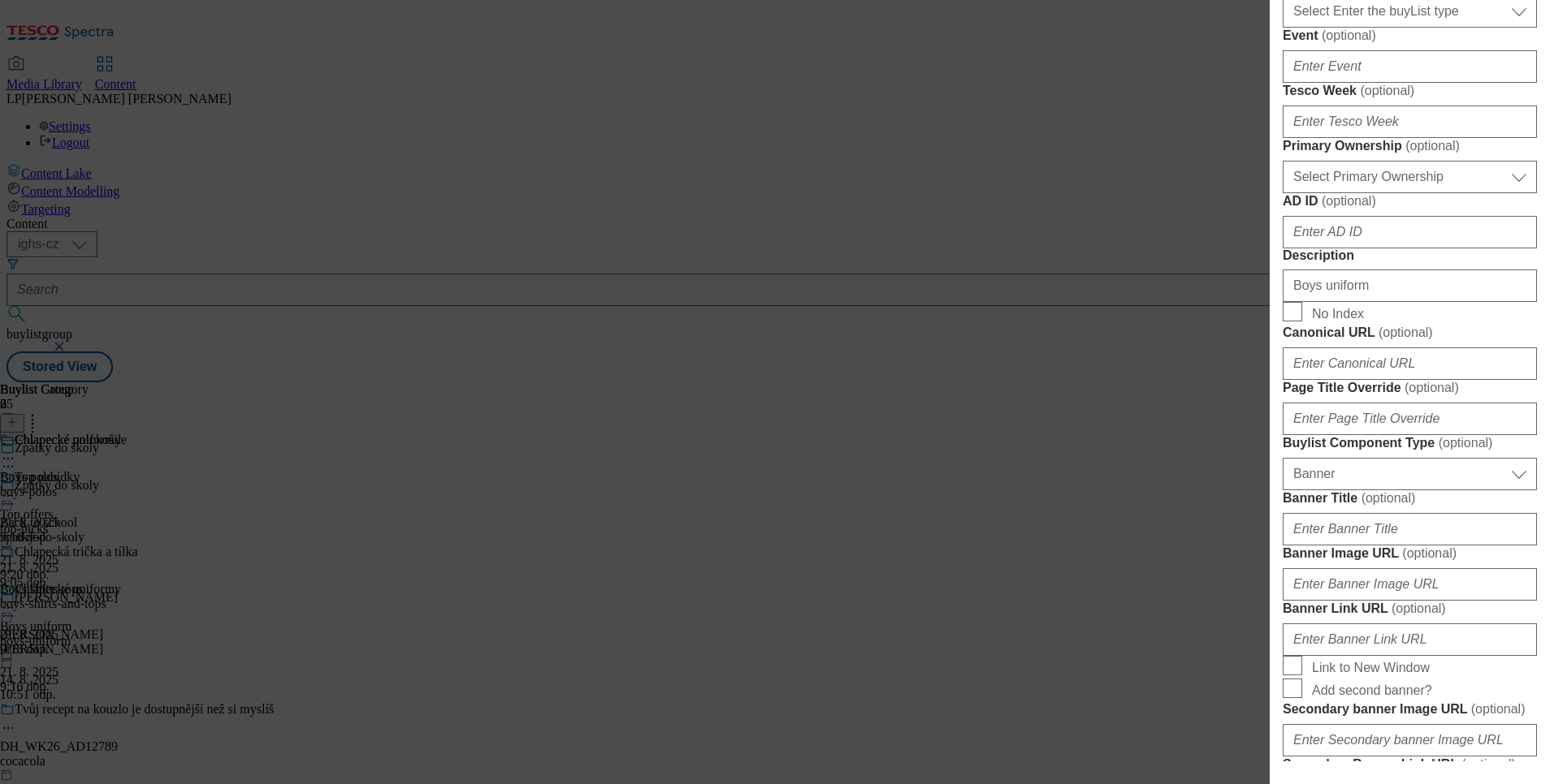
scroll to position [501, 0]
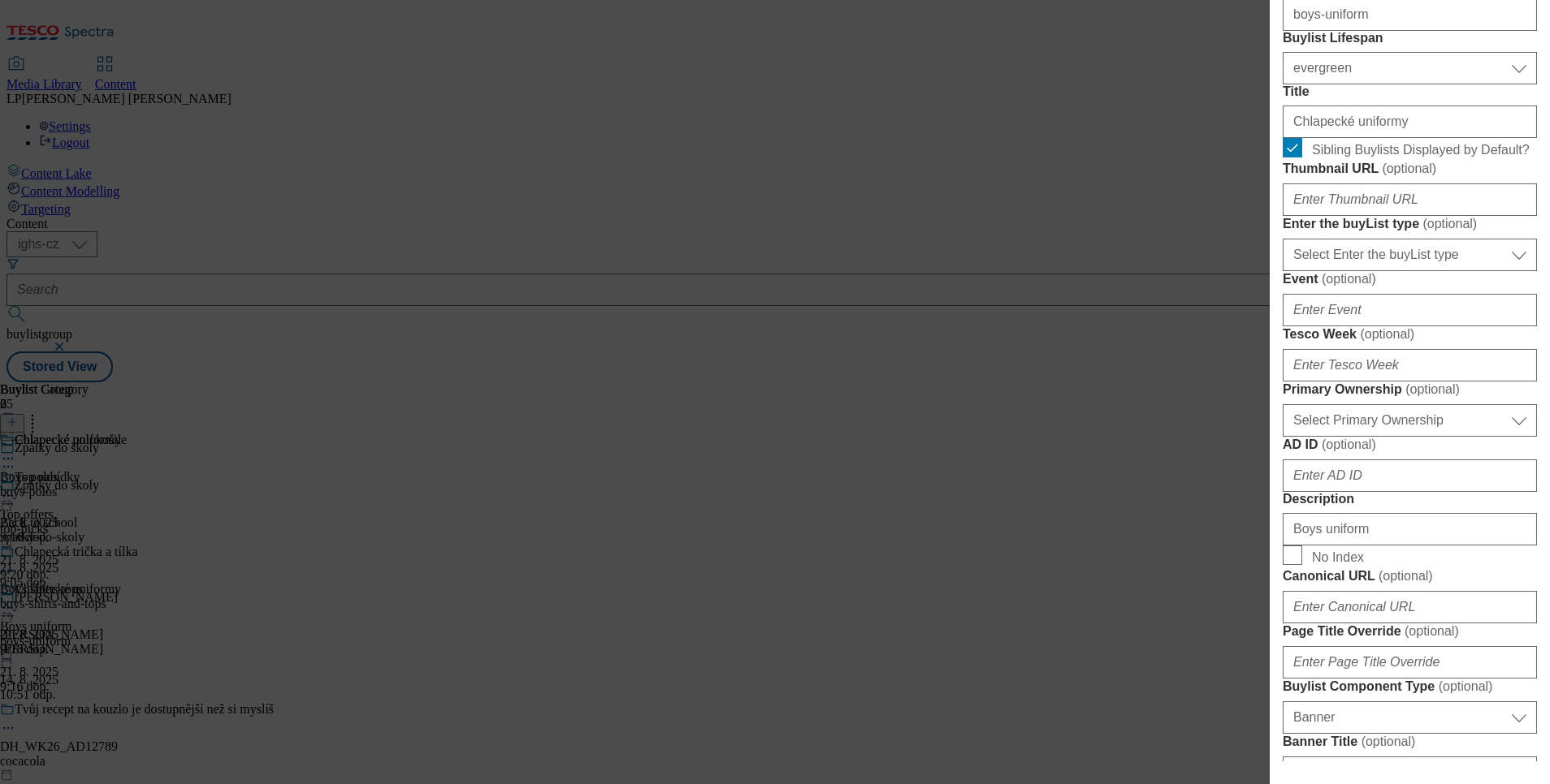
click at [1166, 617] on div "Edit Buylist Locale 2 locales selected English Czech Tags 1 tags selected buyli…" at bounding box center [775, 392] width 1550 height 784
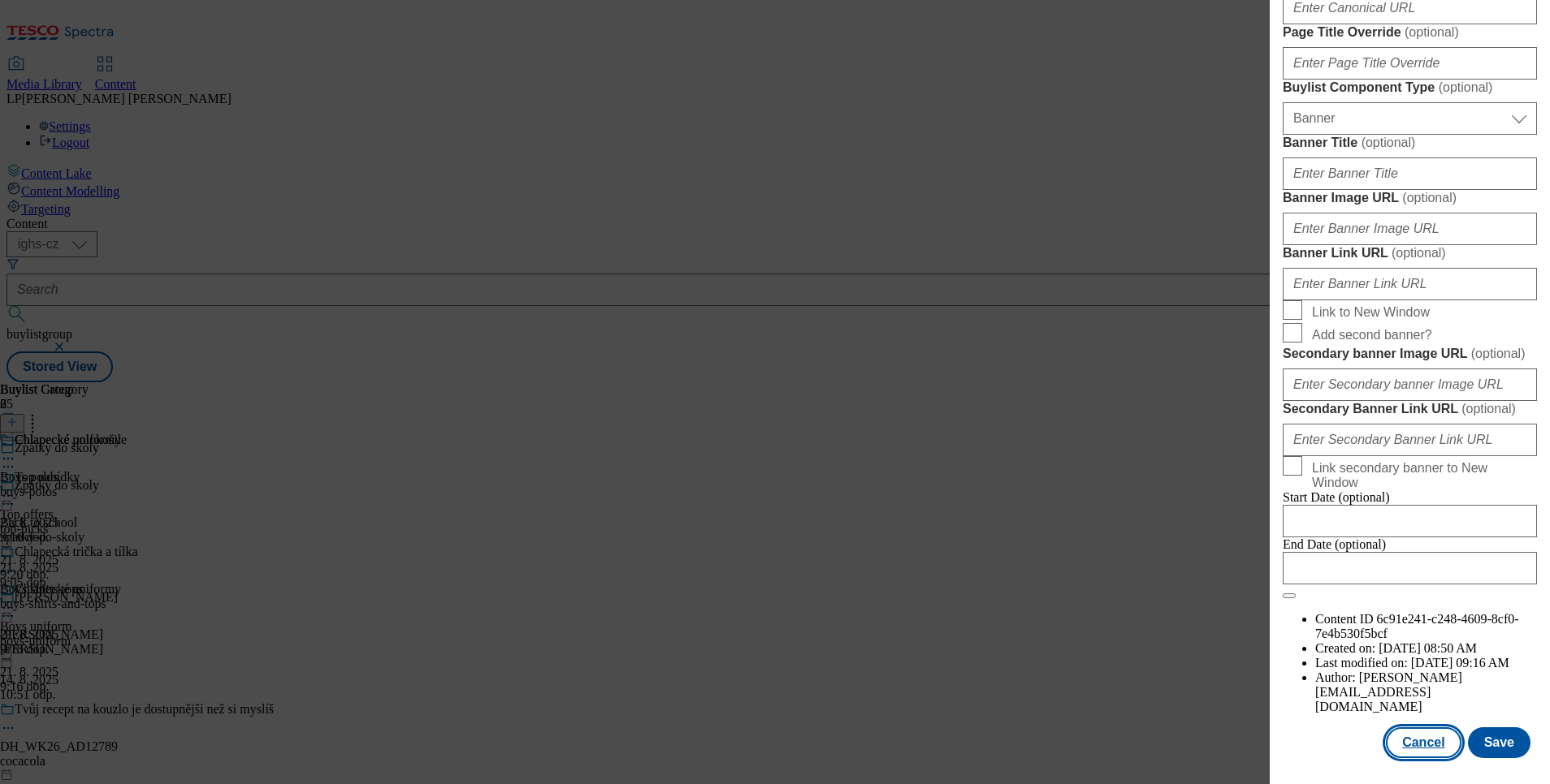
click at [1430, 727] on button "Cancel" at bounding box center [1423, 742] width 75 height 31
select select "evergreen"
select select "Banner"
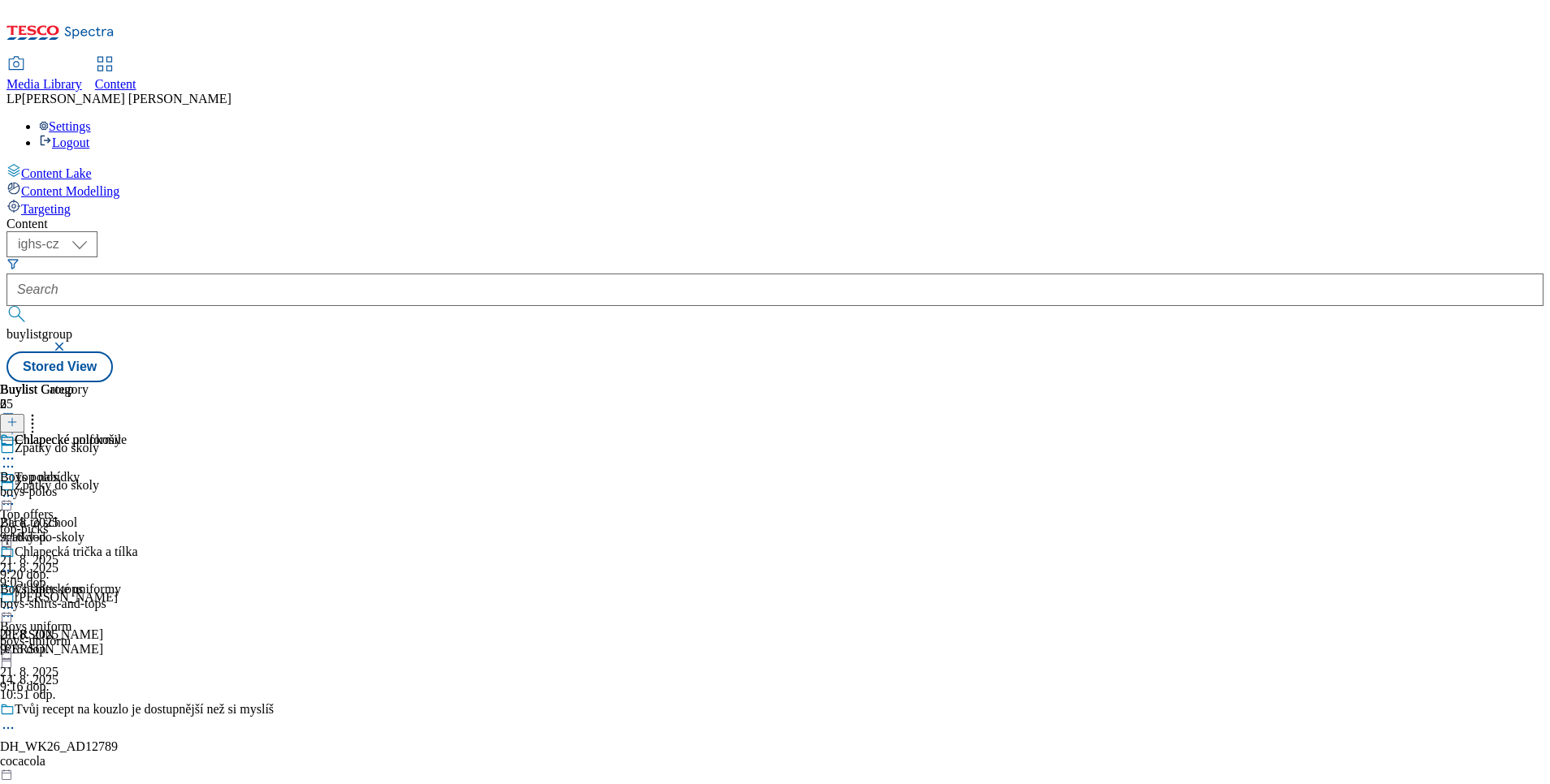
scroll to position [1358, 0]
click at [138, 657] on div "Chlapecké polokošile Boys polos boys-polos 21. 8. 2025 9:16 dop. Chlapecká trič…" at bounding box center [68, 544] width 138 height 224
click at [41, 411] on icon at bounding box center [32, 419] width 16 height 16
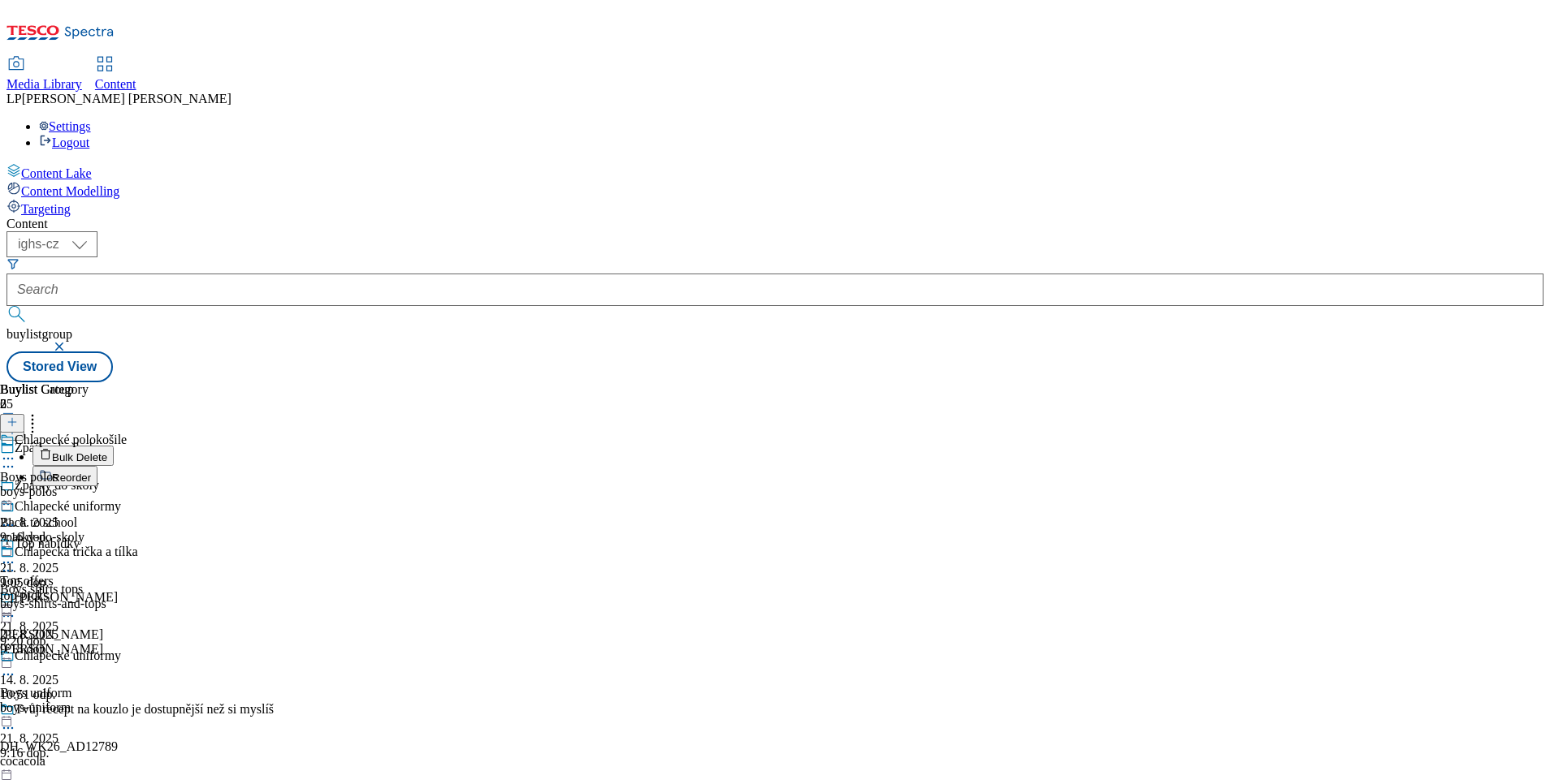
click at [91, 472] on span "Reorder" at bounding box center [71, 478] width 39 height 12
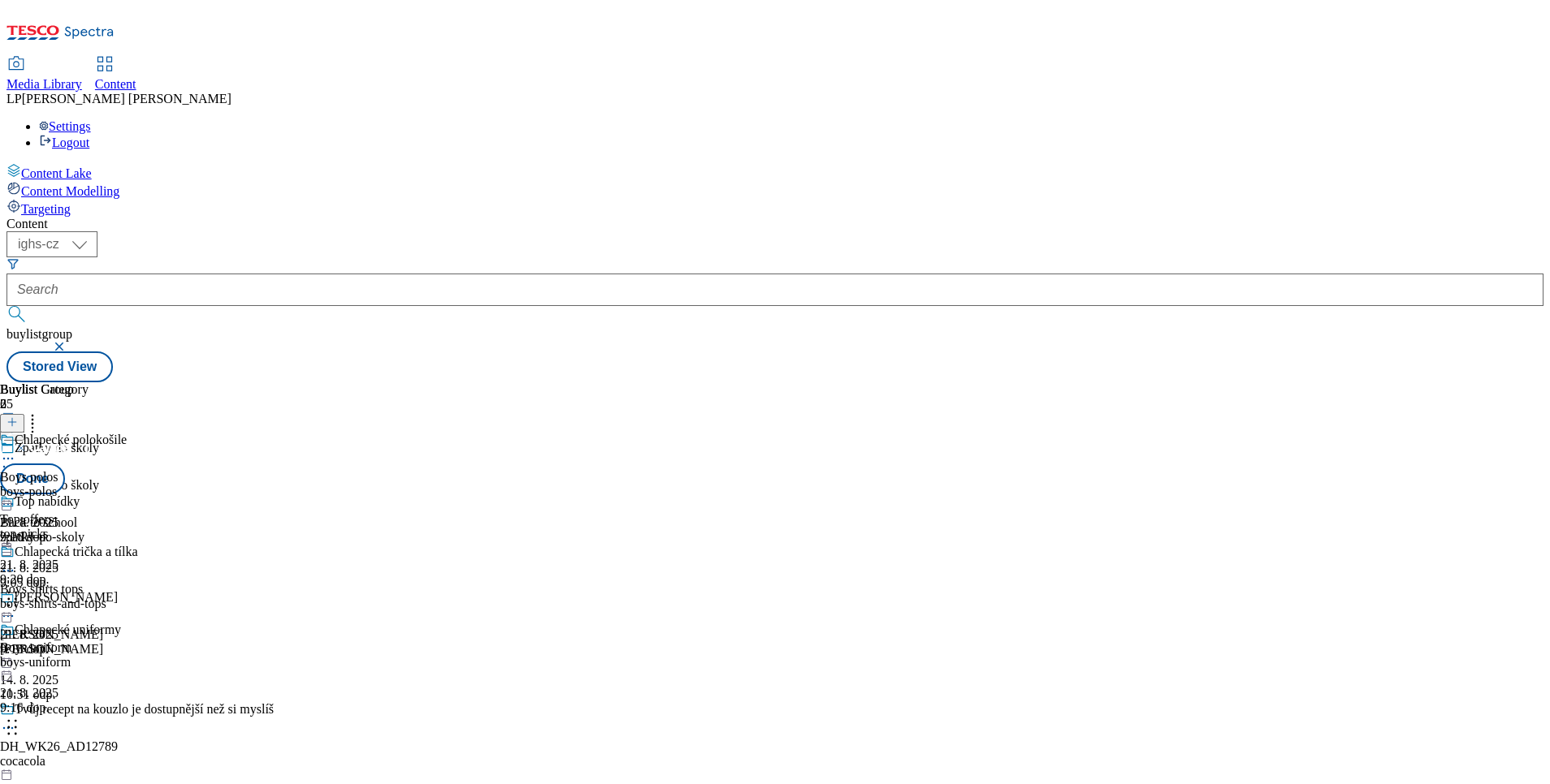
click at [121, 608] on div "Top nabídky Top offers top-picks 21. 8. 2025 9:20 dop. Chlapecké uniformy Boys …" at bounding box center [61, 619] width 121 height 248
click at [41, 411] on icon at bounding box center [32, 419] width 16 height 16
click at [121, 495] on div "Top nabídky Top offers top-picks 21. 8. 2025 9:20 dop. Chlapecké uniformy Boys …" at bounding box center [61, 619] width 121 height 248
click at [65, 464] on button "Done" at bounding box center [32, 479] width 65 height 31
click at [16, 600] on icon at bounding box center [8, 608] width 16 height 16
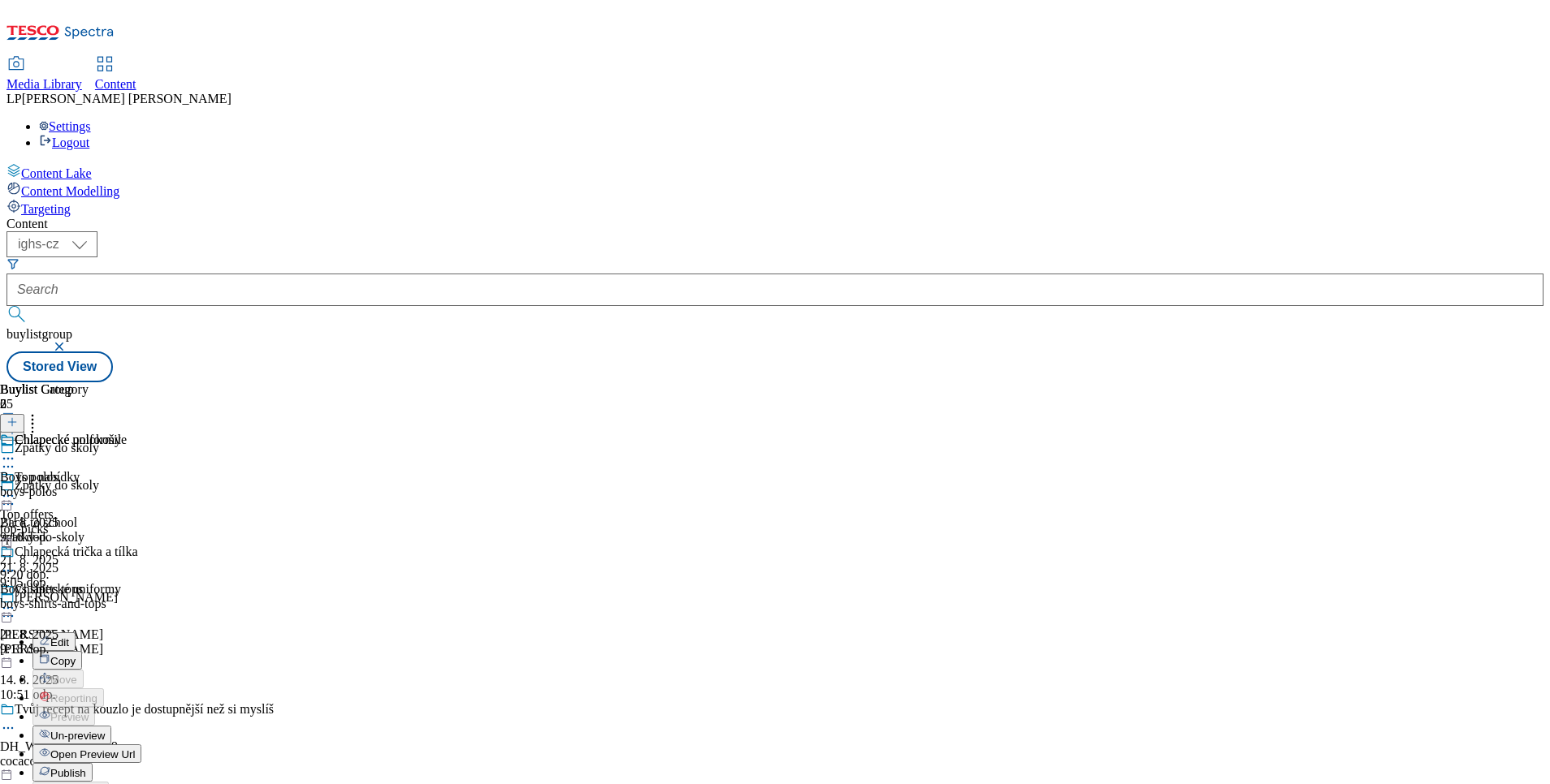
click at [104, 730] on span "Un-preview" at bounding box center [77, 736] width 54 height 12
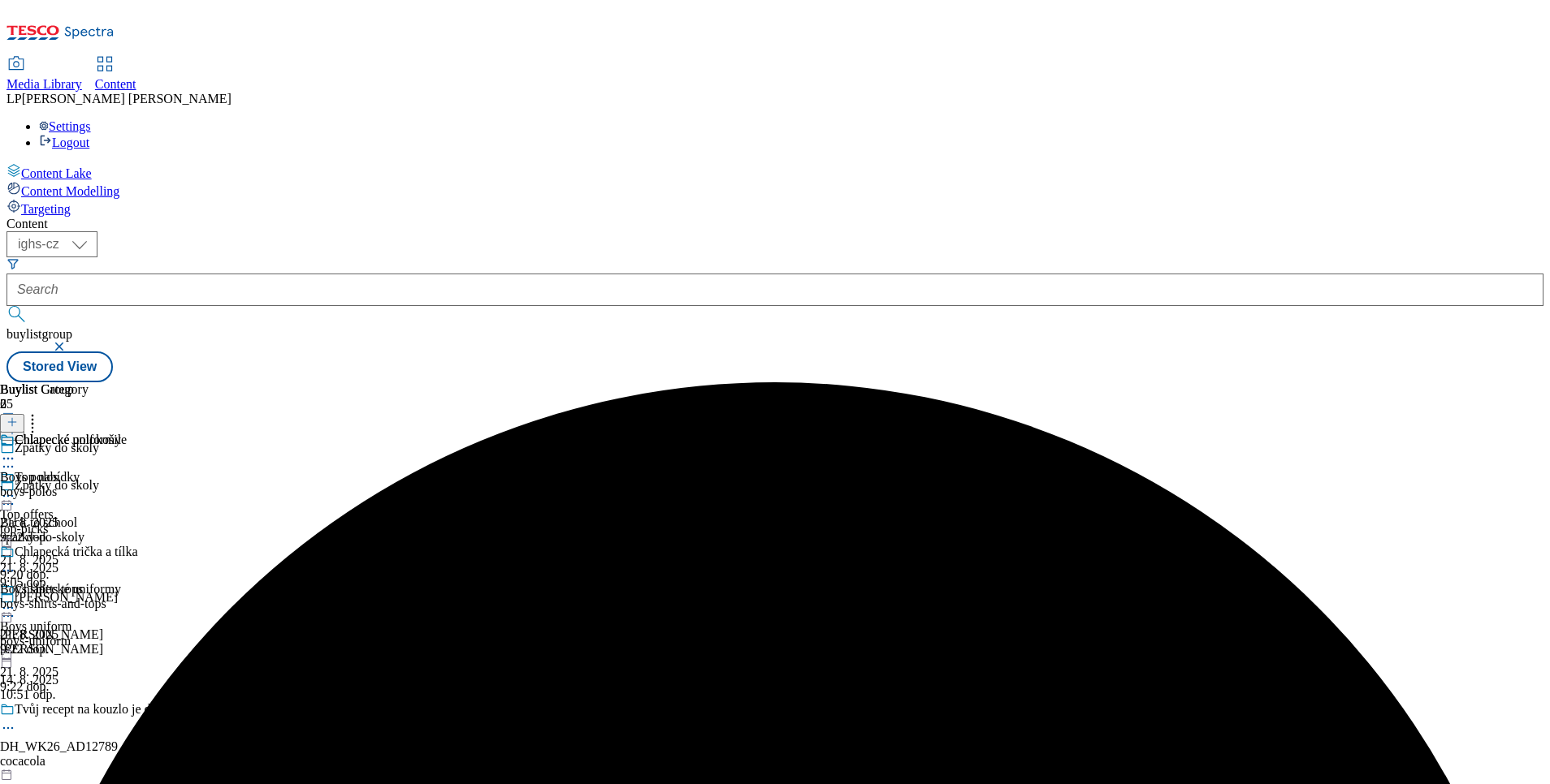
click at [121, 470] on div "Top nabídky" at bounding box center [61, 488] width 121 height 37
click at [16, 488] on icon at bounding box center [8, 496] width 16 height 16
click at [121, 583] on div "Top nabídky Top offers top-picks 21. 8. 2025 9:20 dop. Chlapecké uniformy Boys …" at bounding box center [61, 582] width 121 height 224
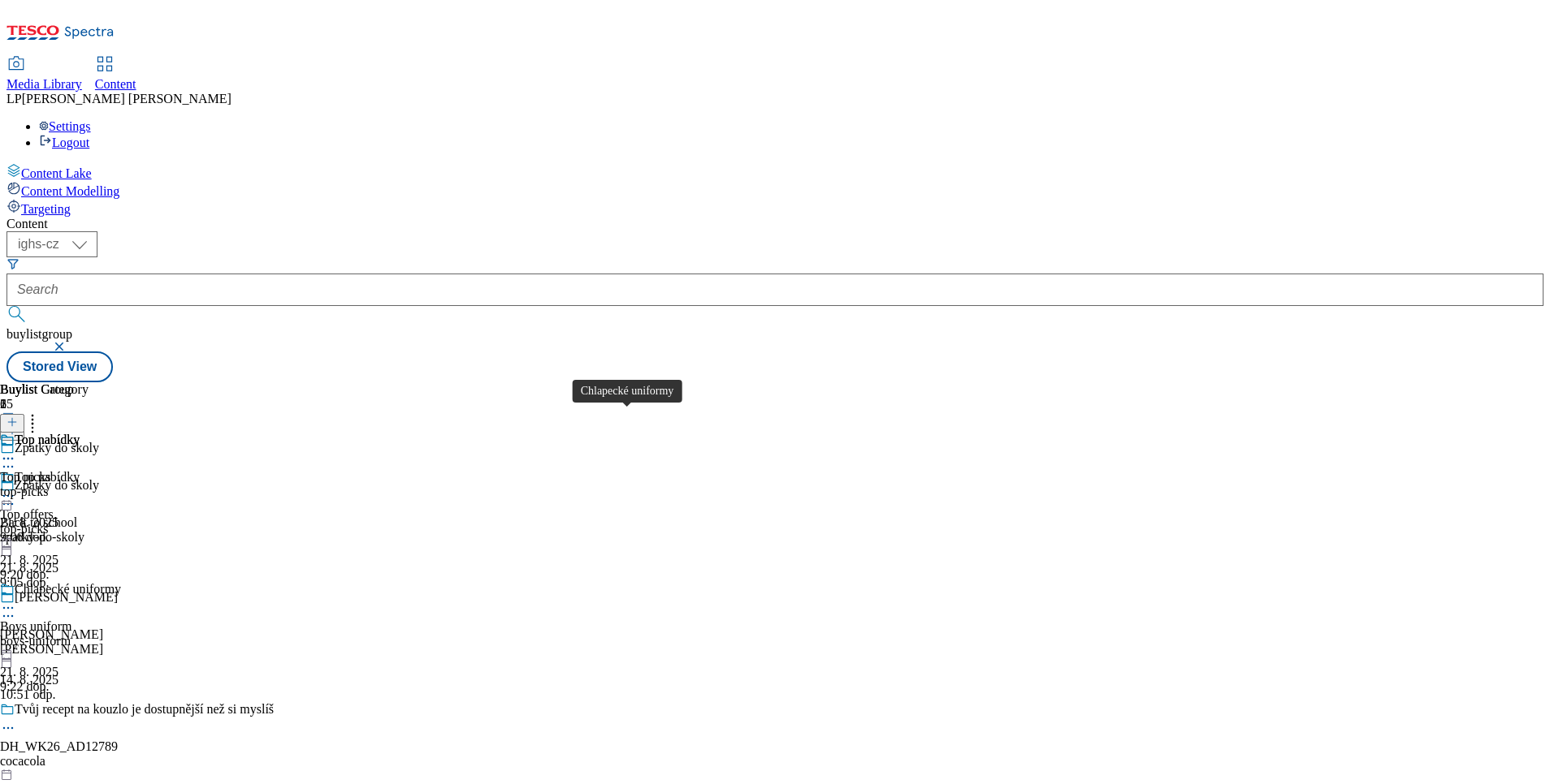
click at [121, 582] on div "Chlapecké uniformy" at bounding box center [67, 589] width 106 height 14
click at [16, 600] on icon at bounding box center [8, 608] width 16 height 16
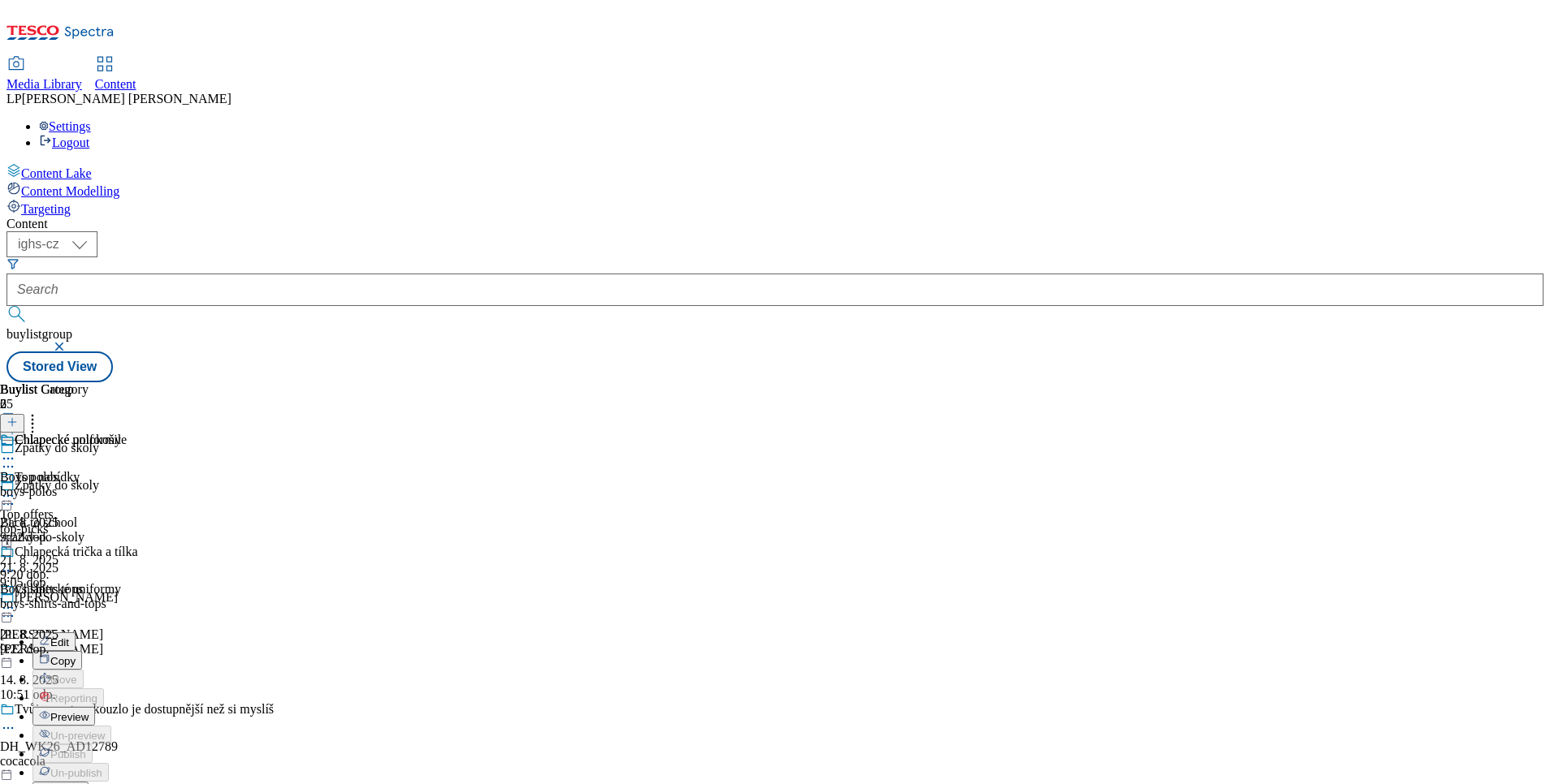
click at [88, 711] on span "Preview" at bounding box center [69, 717] width 38 height 12
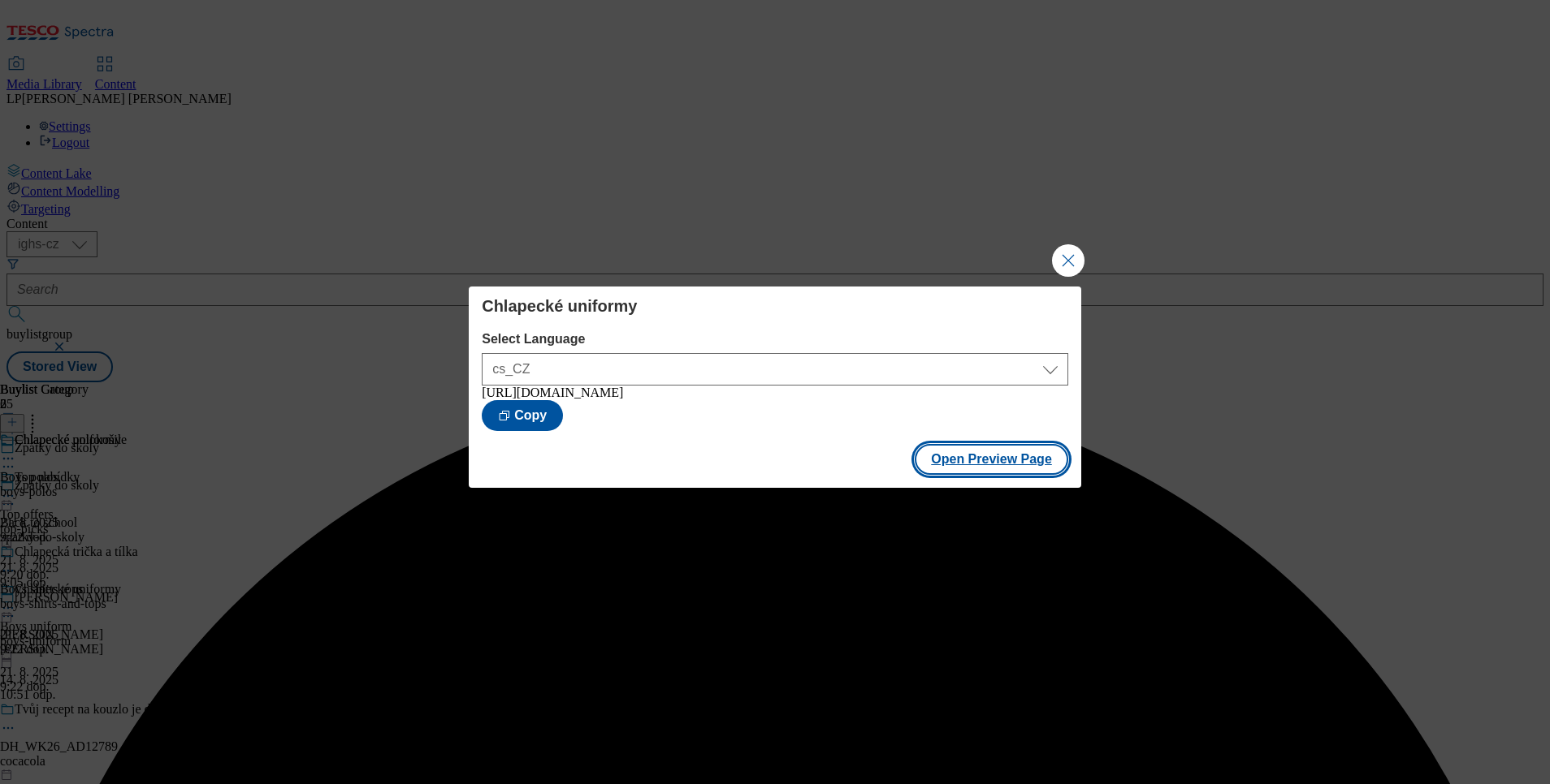
click at [987, 466] on button "Open Preview Page" at bounding box center [991, 459] width 154 height 31
click at [1069, 253] on button "Close Modal" at bounding box center [1068, 261] width 32 height 32
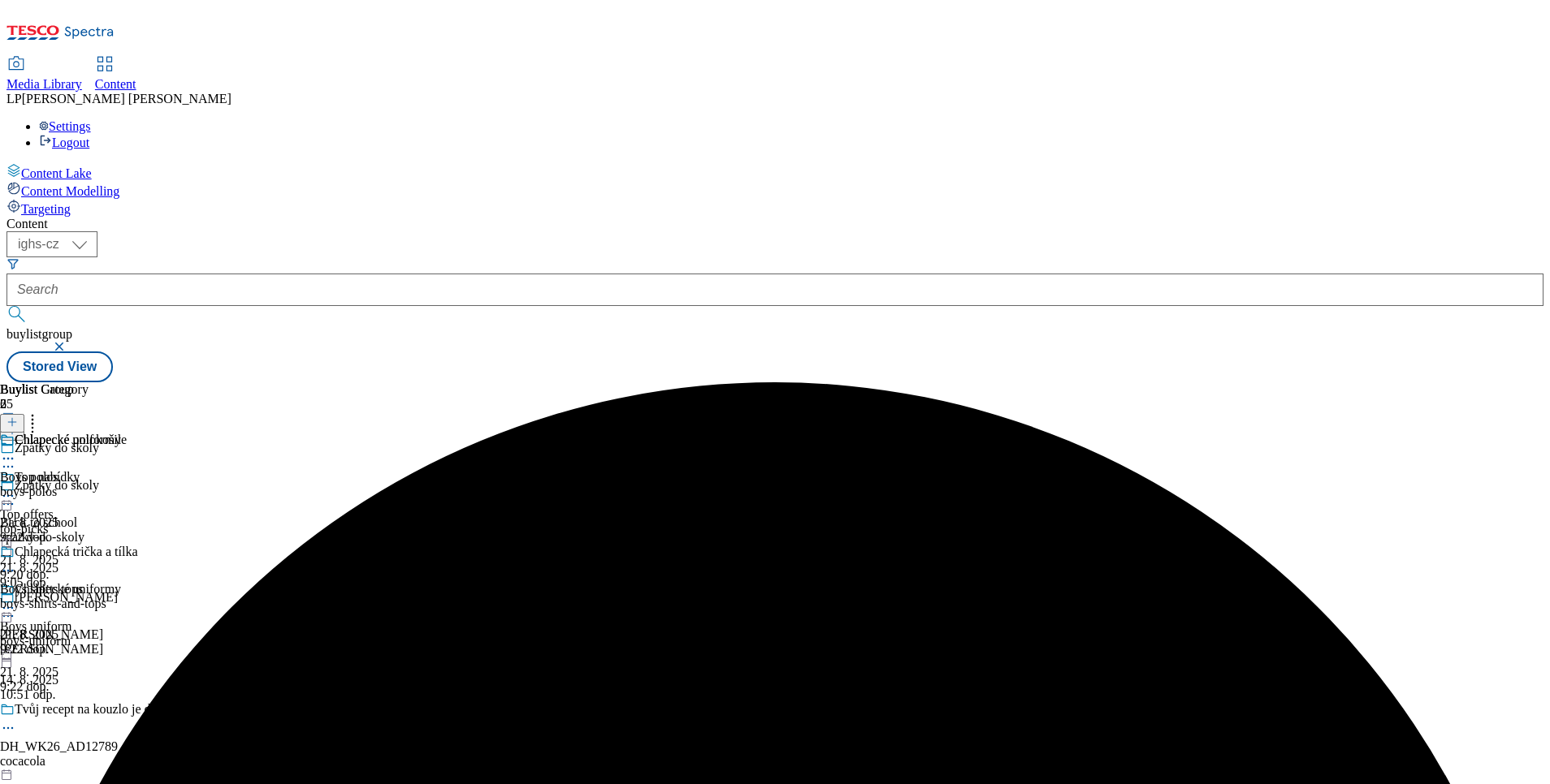
click at [16, 488] on icon at bounding box center [8, 496] width 16 height 16
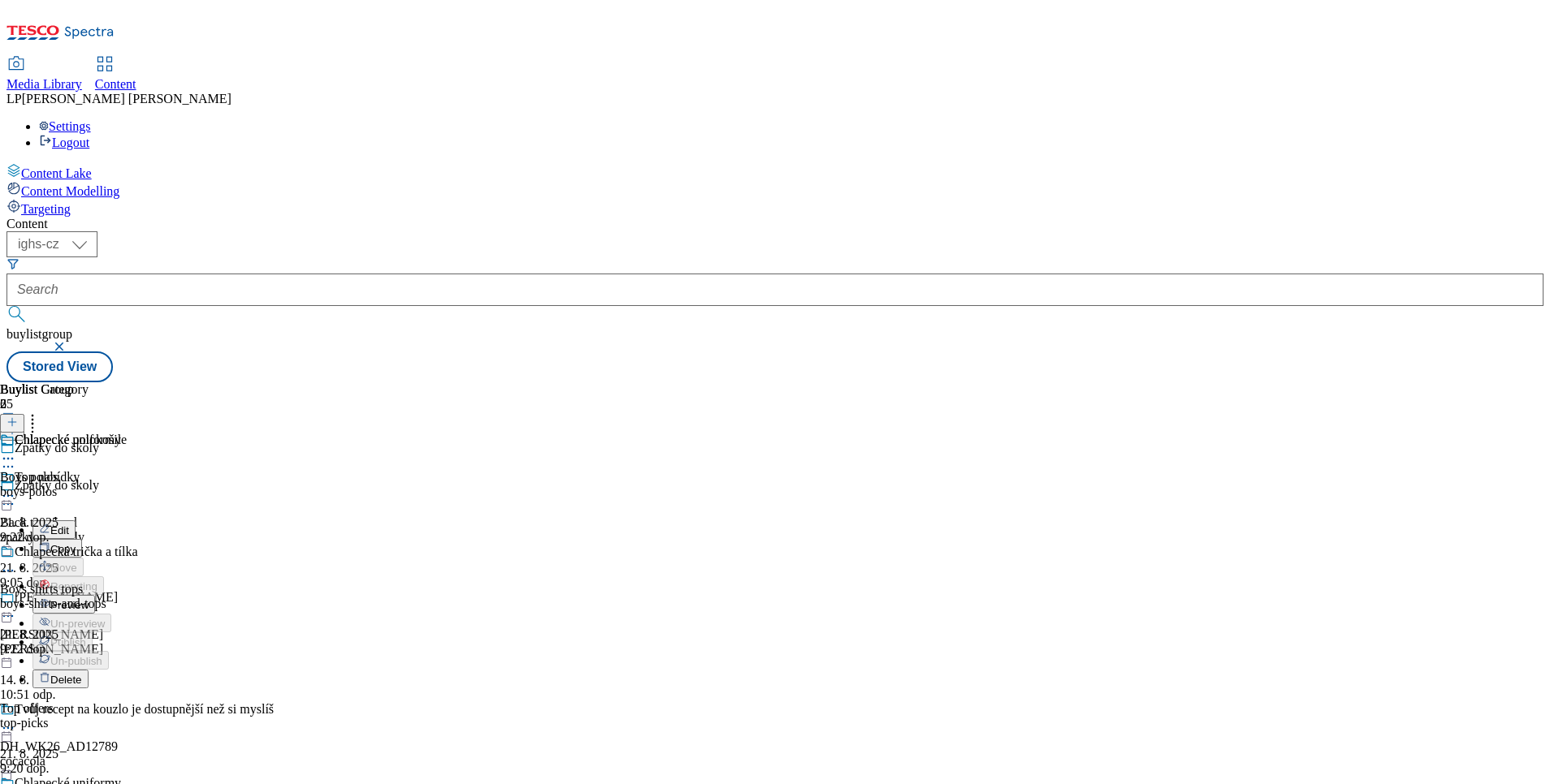
click at [121, 595] on li "Preview" at bounding box center [76, 605] width 88 height 19
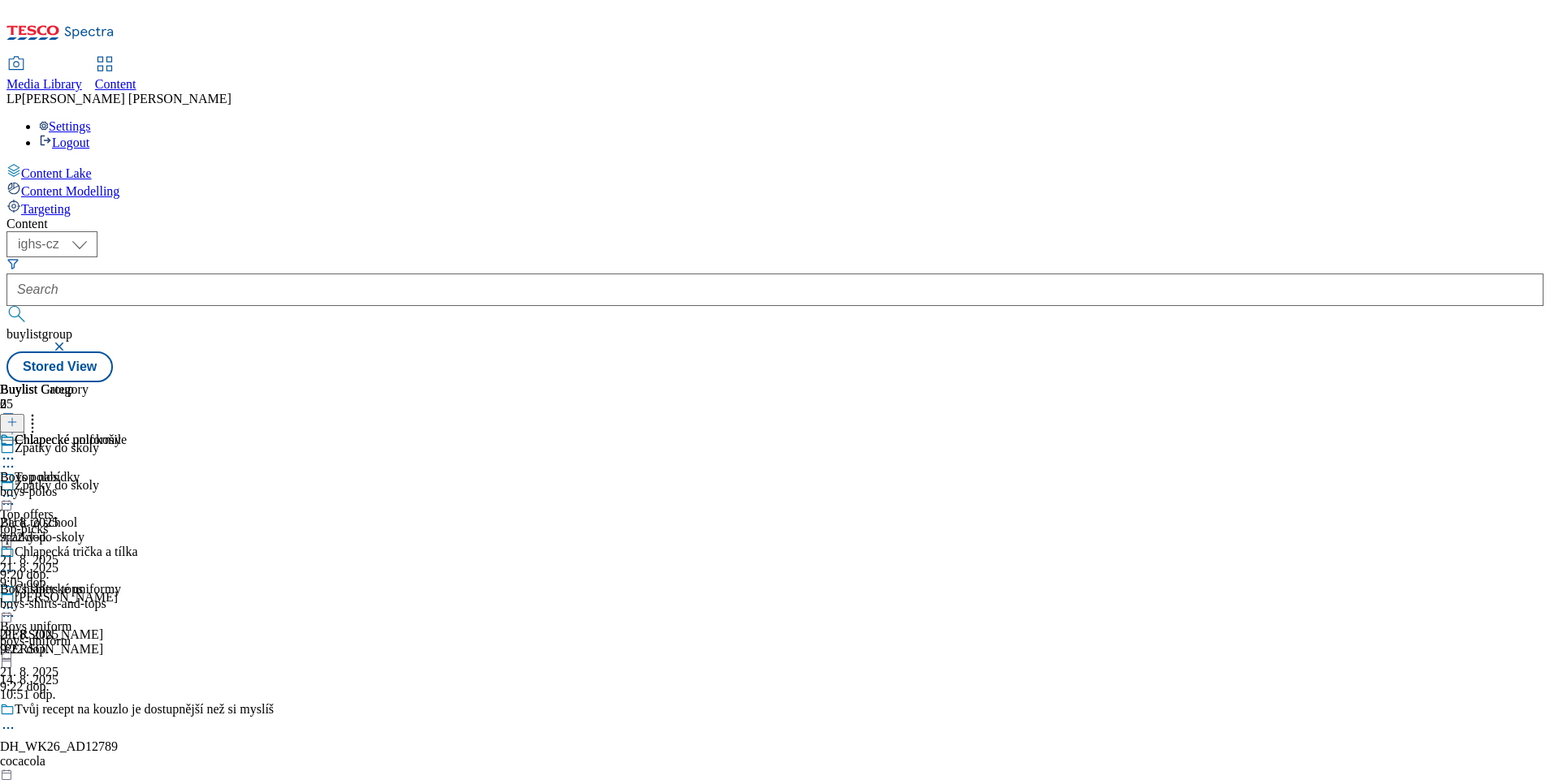
click at [16, 488] on icon at bounding box center [8, 496] width 16 height 16
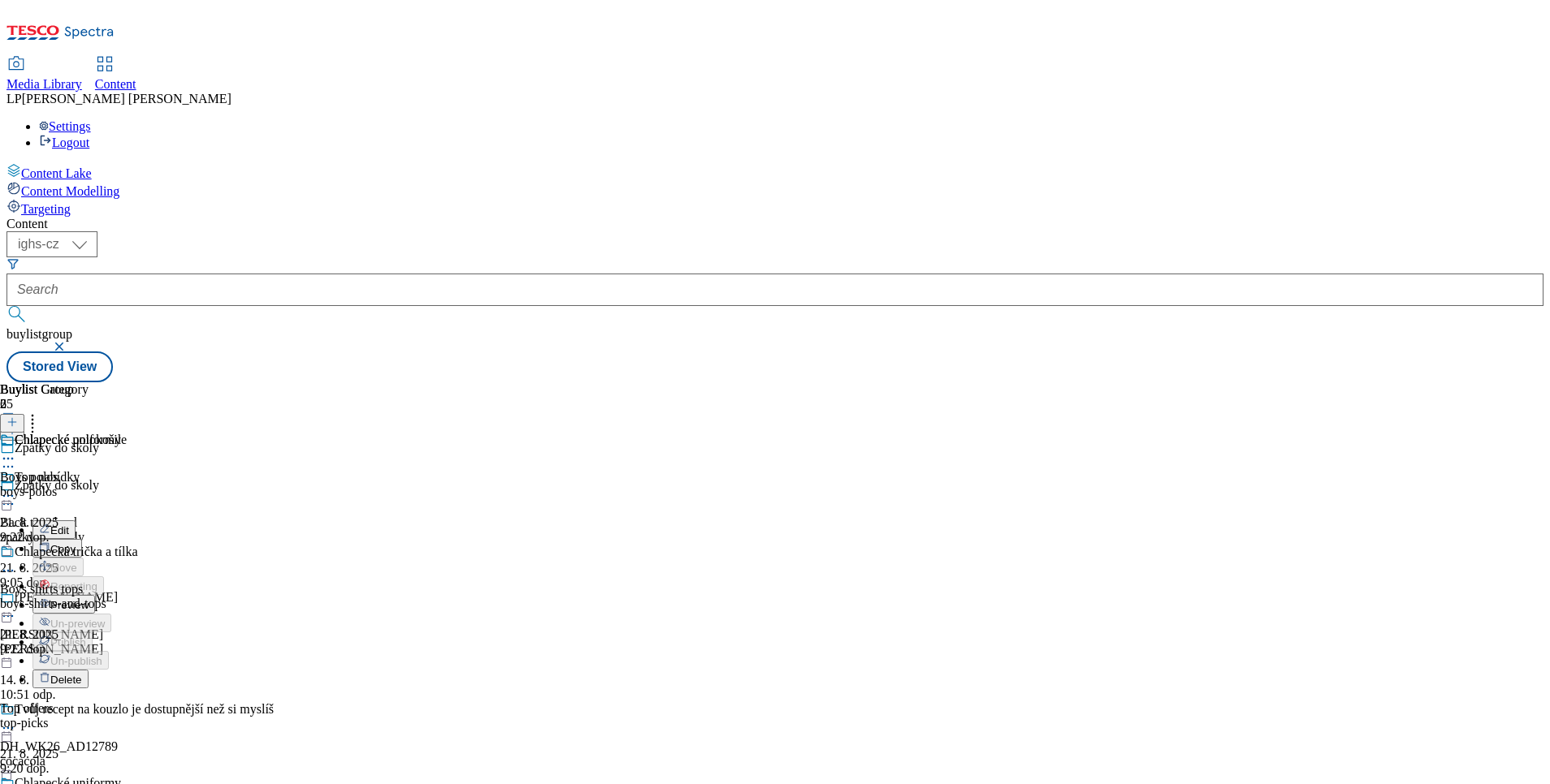
click at [88, 599] on span "Preview" at bounding box center [69, 605] width 38 height 12
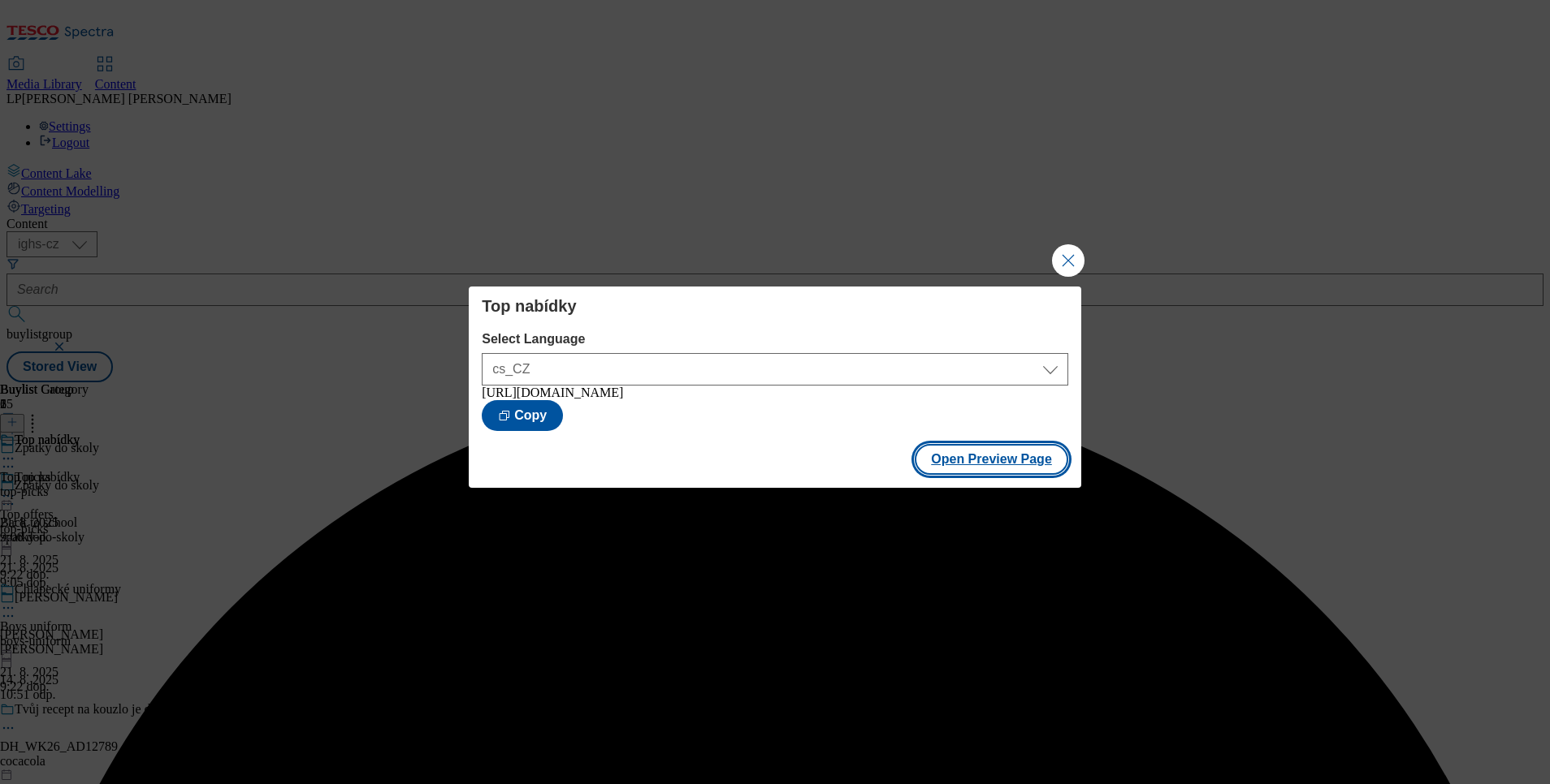
click at [976, 461] on button "Open Preview Page" at bounding box center [991, 459] width 154 height 31
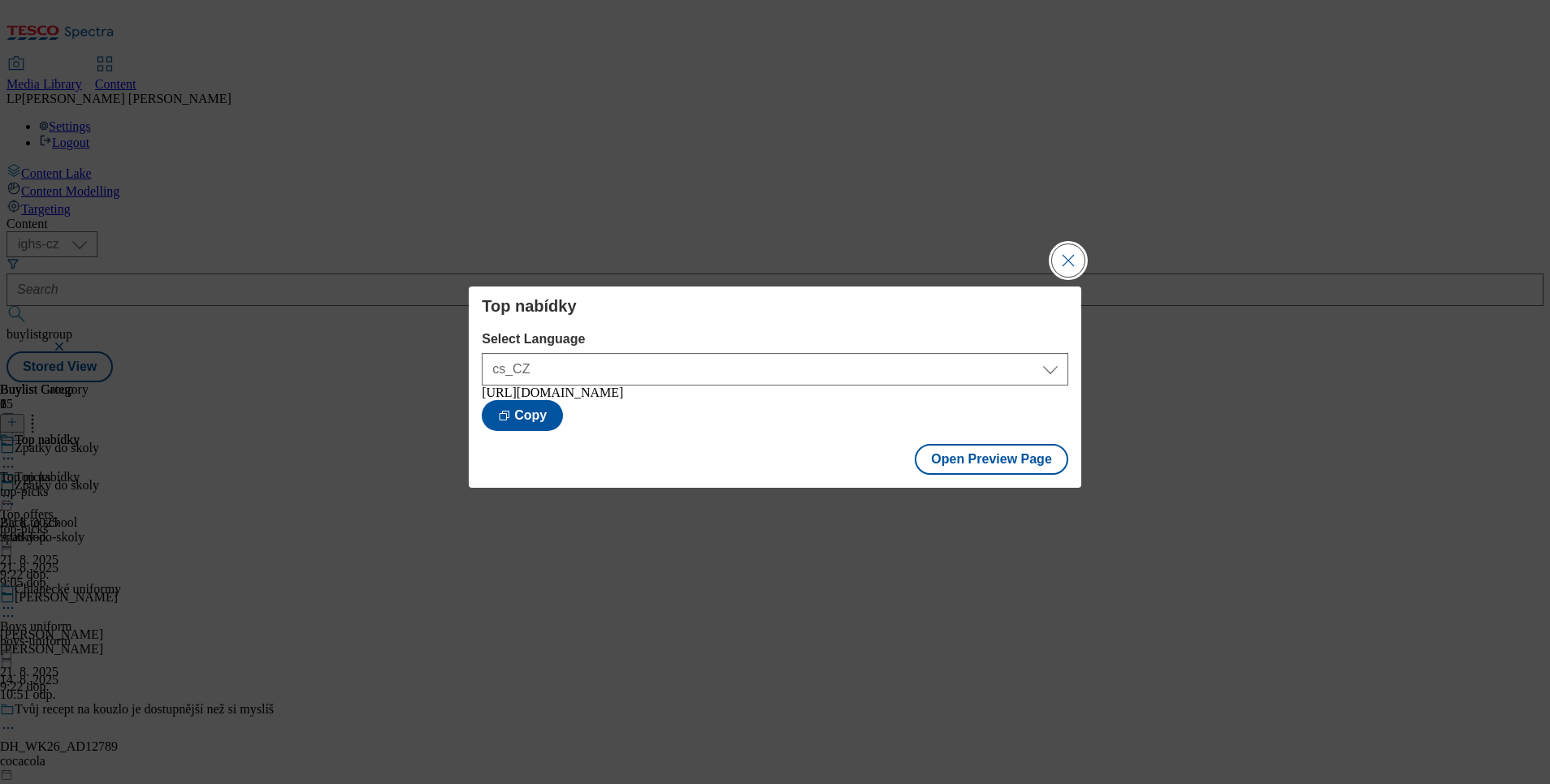
click at [1078, 257] on button "Close Modal" at bounding box center [1068, 261] width 32 height 32
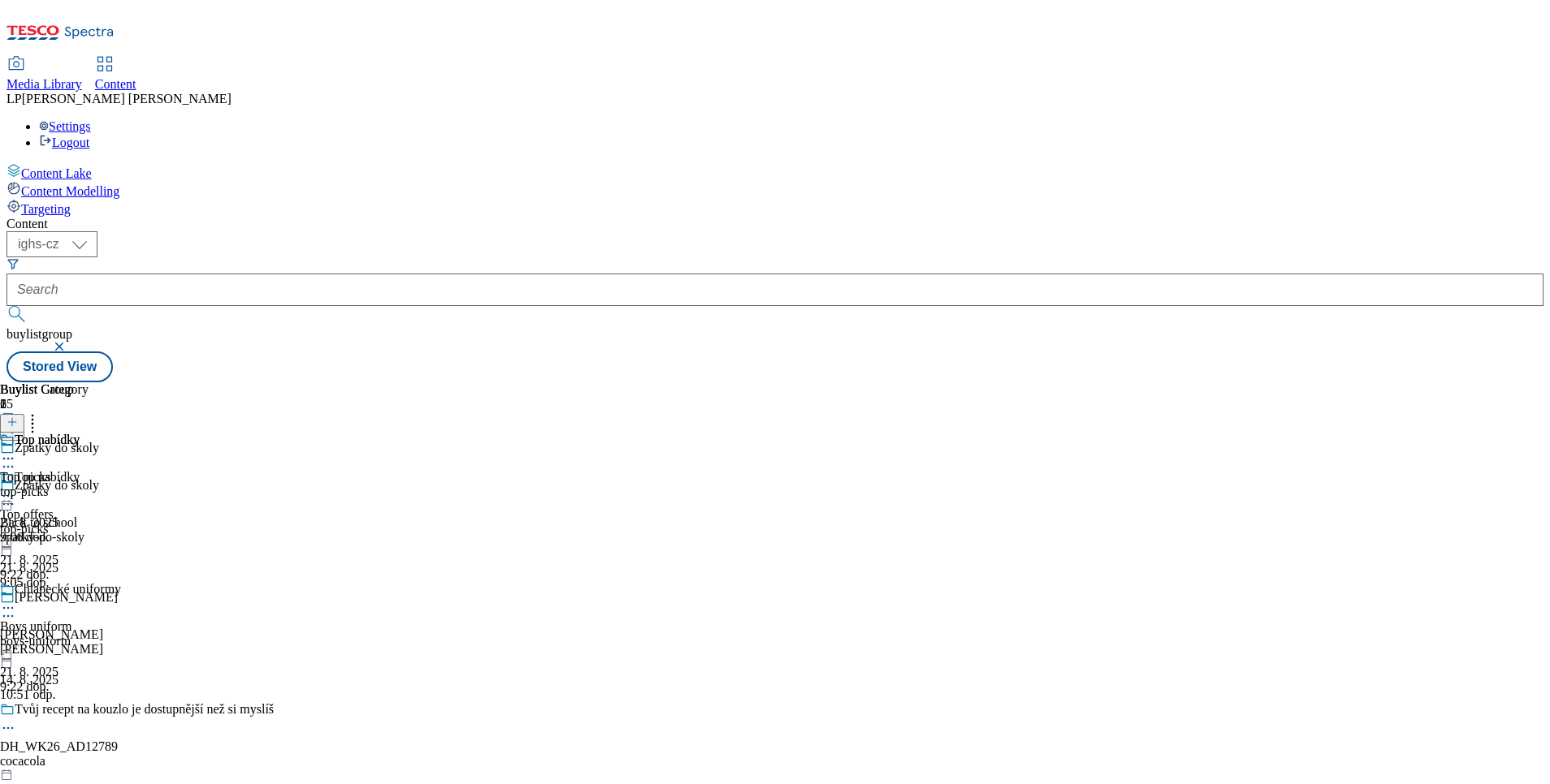
click at [34, 423] on circle at bounding box center [32, 424] width 3 height 3
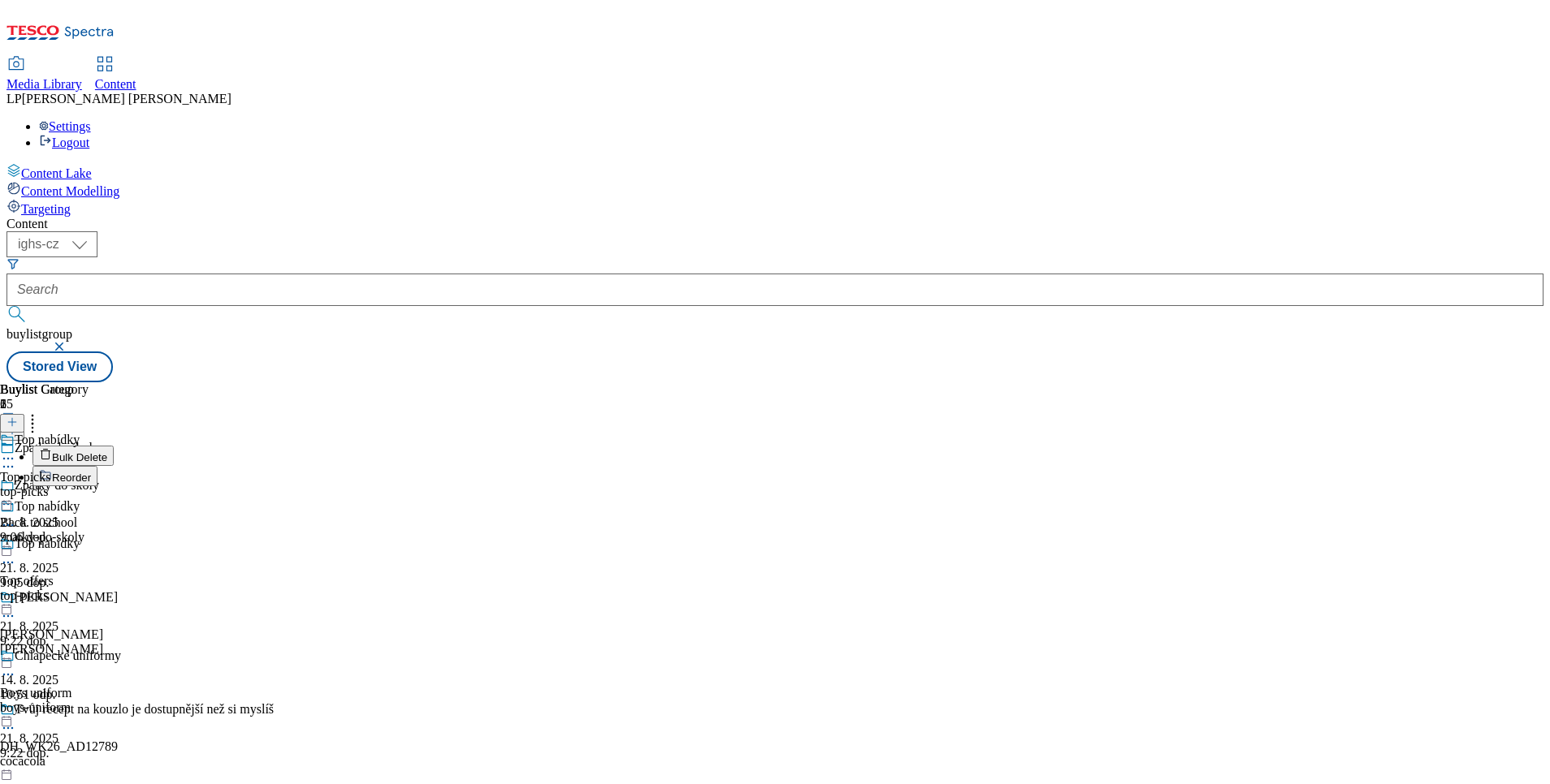
click at [88, 488] on div "Top nabídky Top picks top-picks 21. 8. 2025 9:06 dop." at bounding box center [44, 488] width 88 height 112
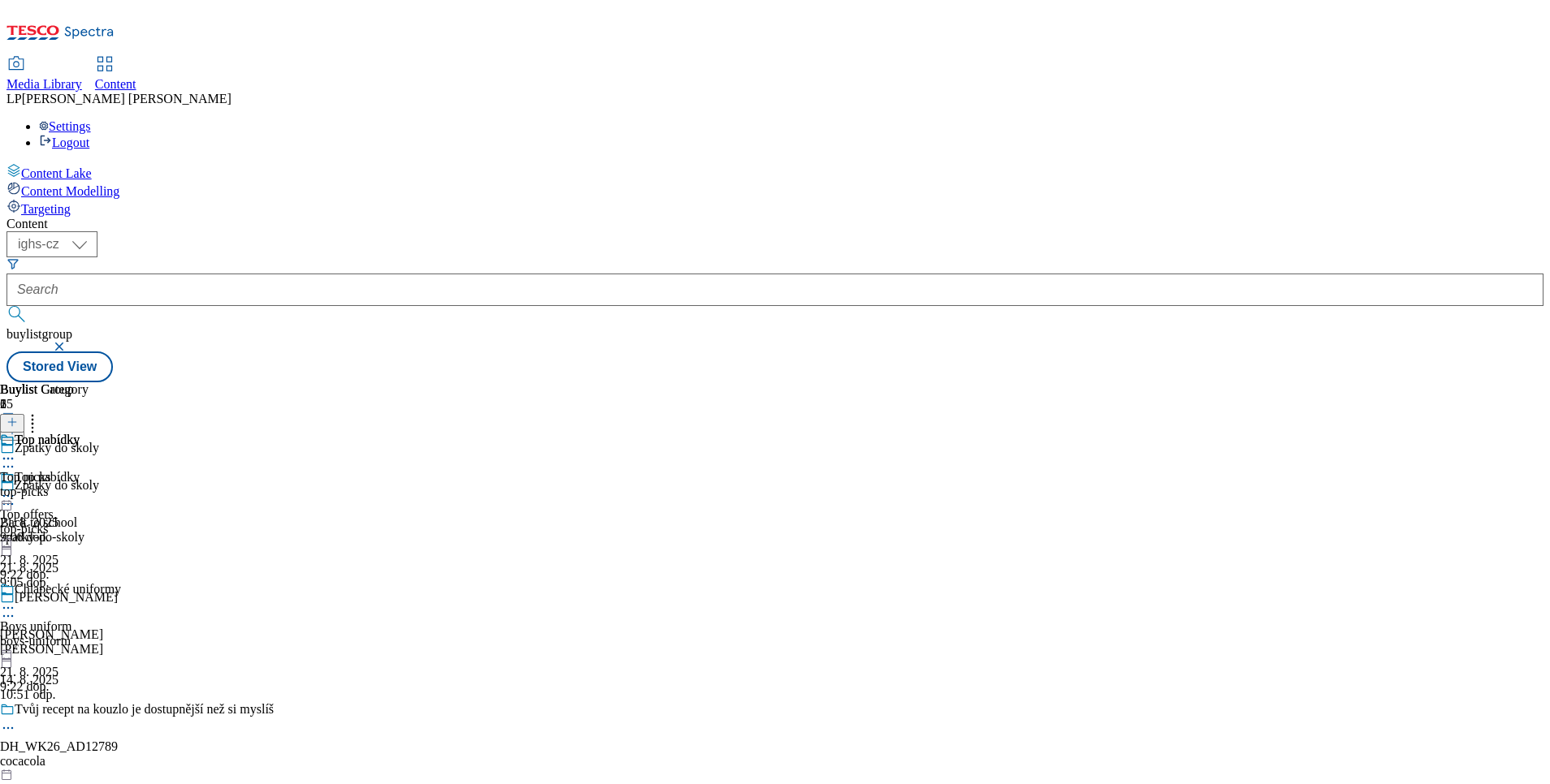
click at [16, 450] on icon at bounding box center [8, 458] width 16 height 16
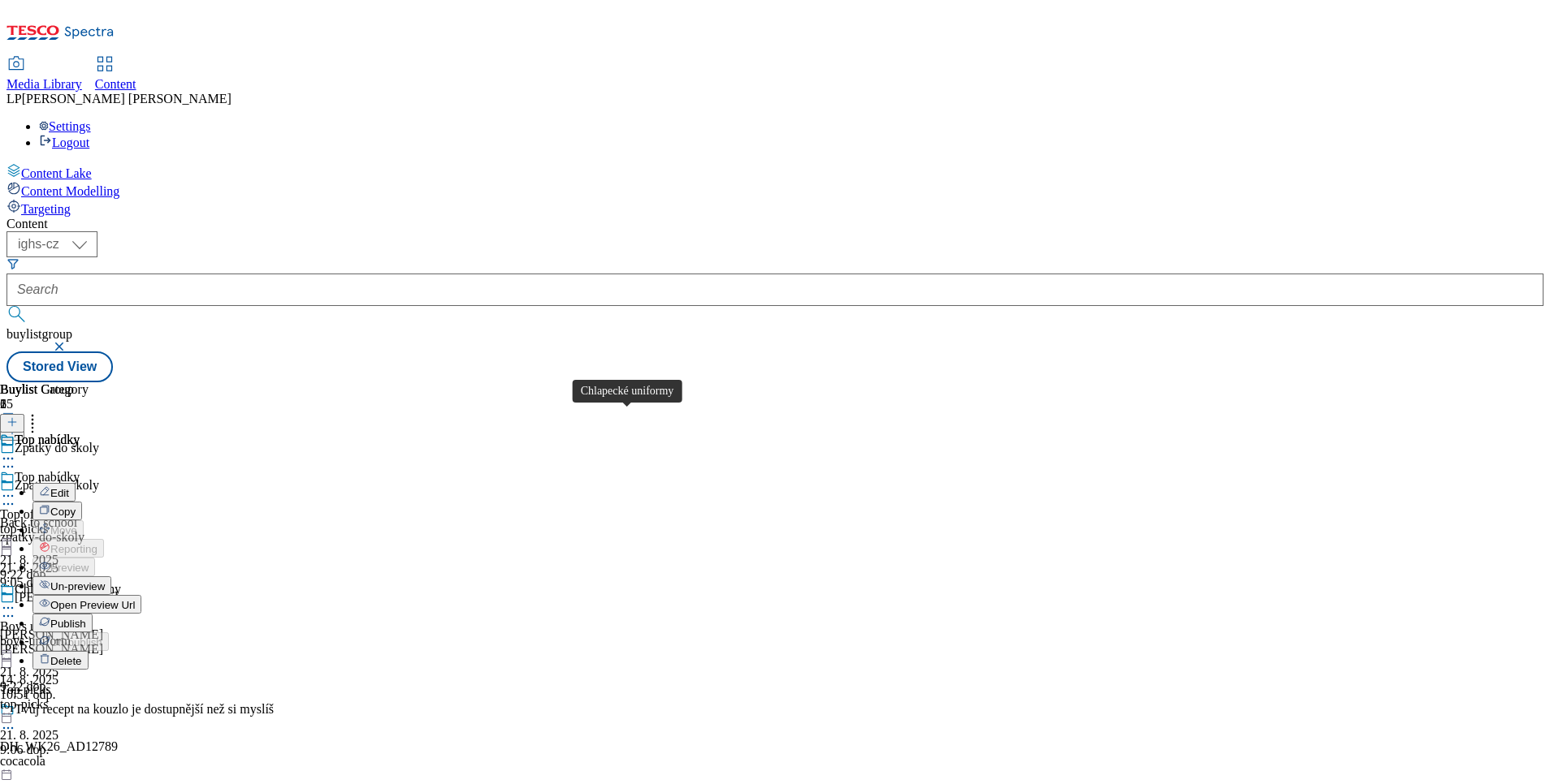
click at [121, 582] on div "Chlapecké uniformy" at bounding box center [67, 589] width 106 height 14
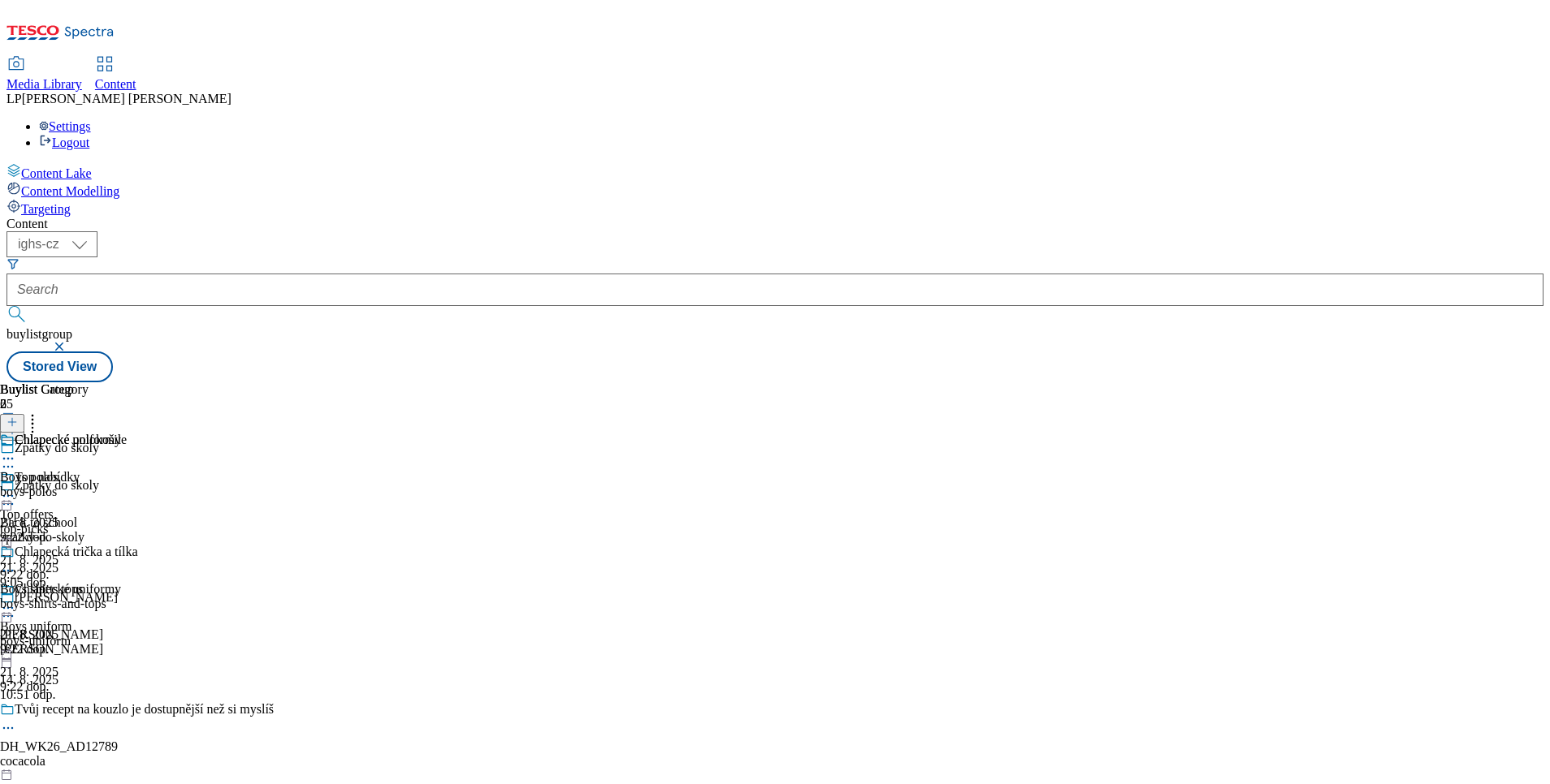
click at [121, 470] on div "Top nabídky Top offers top-picks 21. 8. 2025 9:22 dop." at bounding box center [61, 526] width 121 height 112
click at [88, 450] on div at bounding box center [44, 460] width 88 height 20
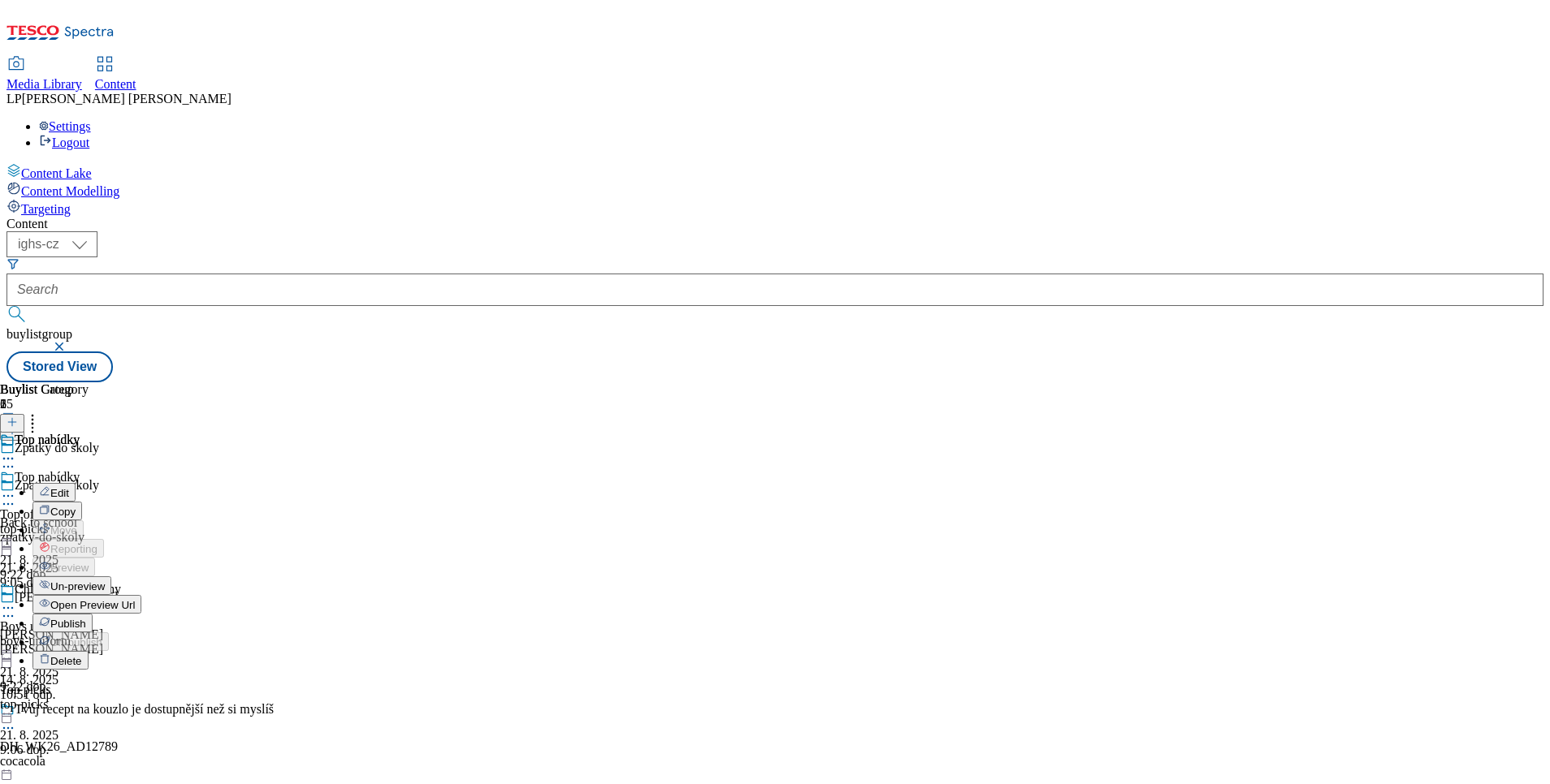
click at [135, 599] on span "Open Preview Url" at bounding box center [92, 605] width 84 height 12
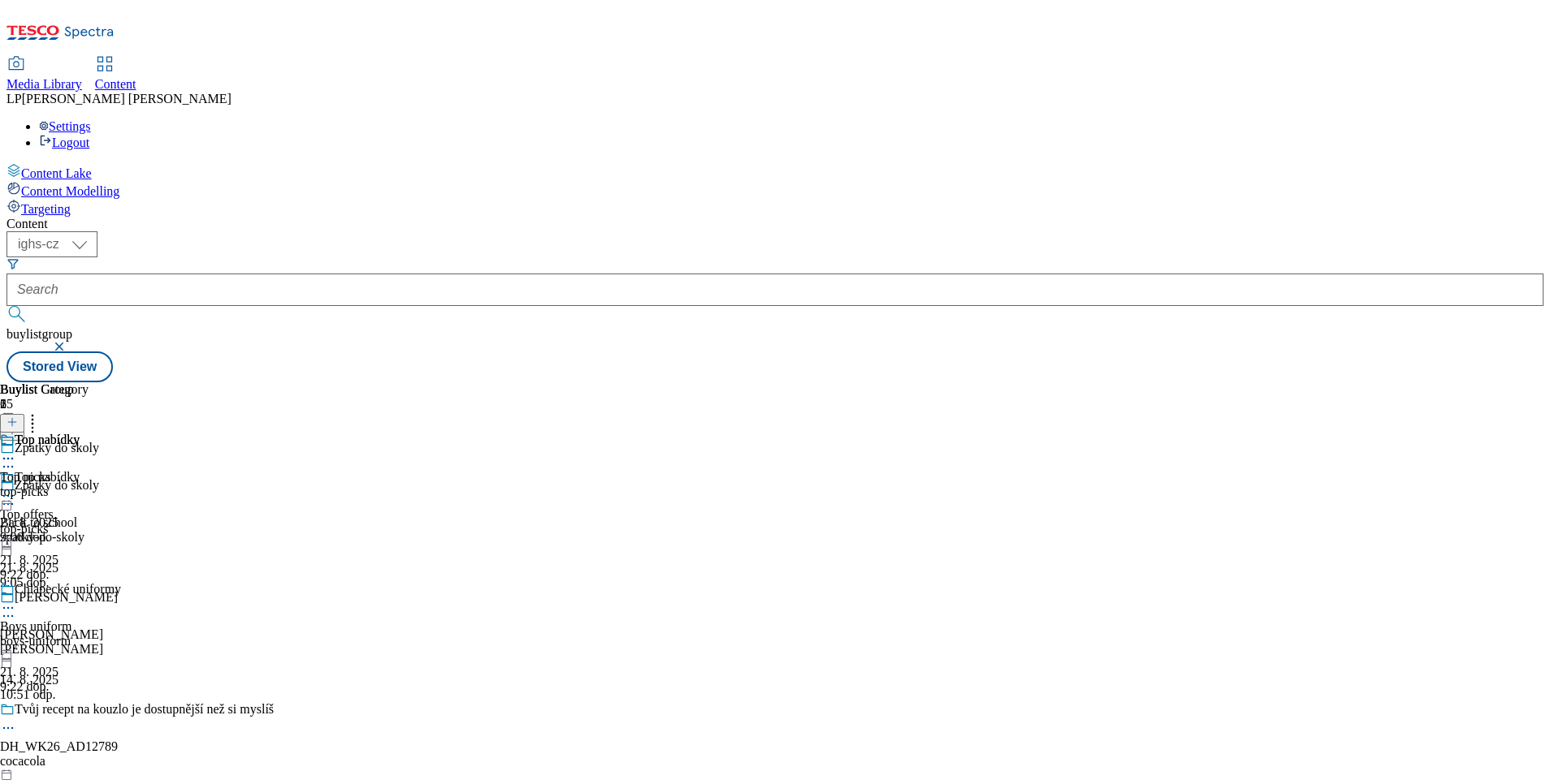
click at [331, 478] on div "Zpátky do školy" at bounding box center [165, 496] width 331 height 37
click at [16, 496] on icon at bounding box center [8, 503] width 16 height 16
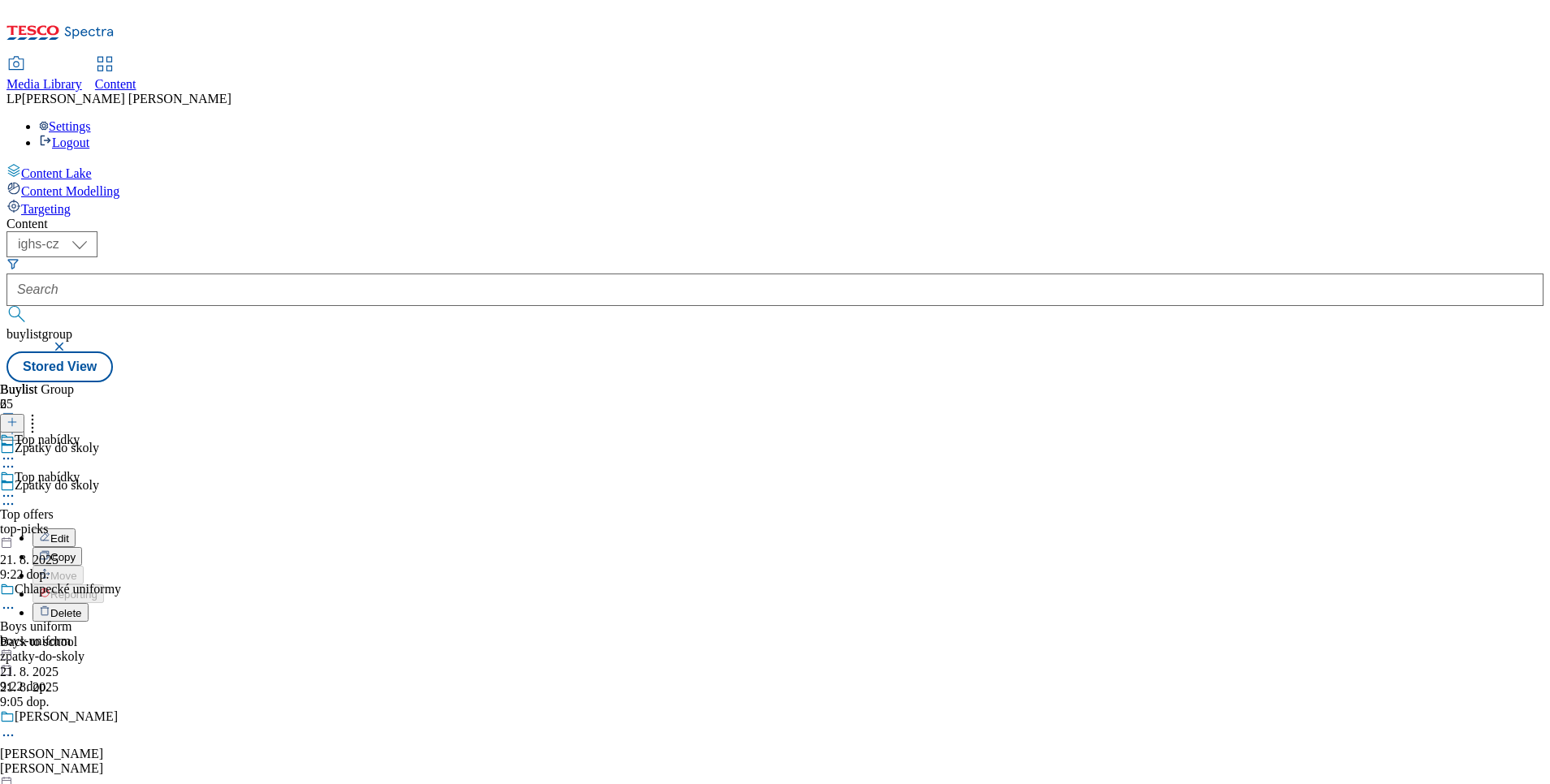
click at [1155, 382] on div "Buylist Group 65 Zpátky do školy Zpátky do školy Edit Copy Move Reporting Delet…" at bounding box center [775, 382] width 1537 height 0
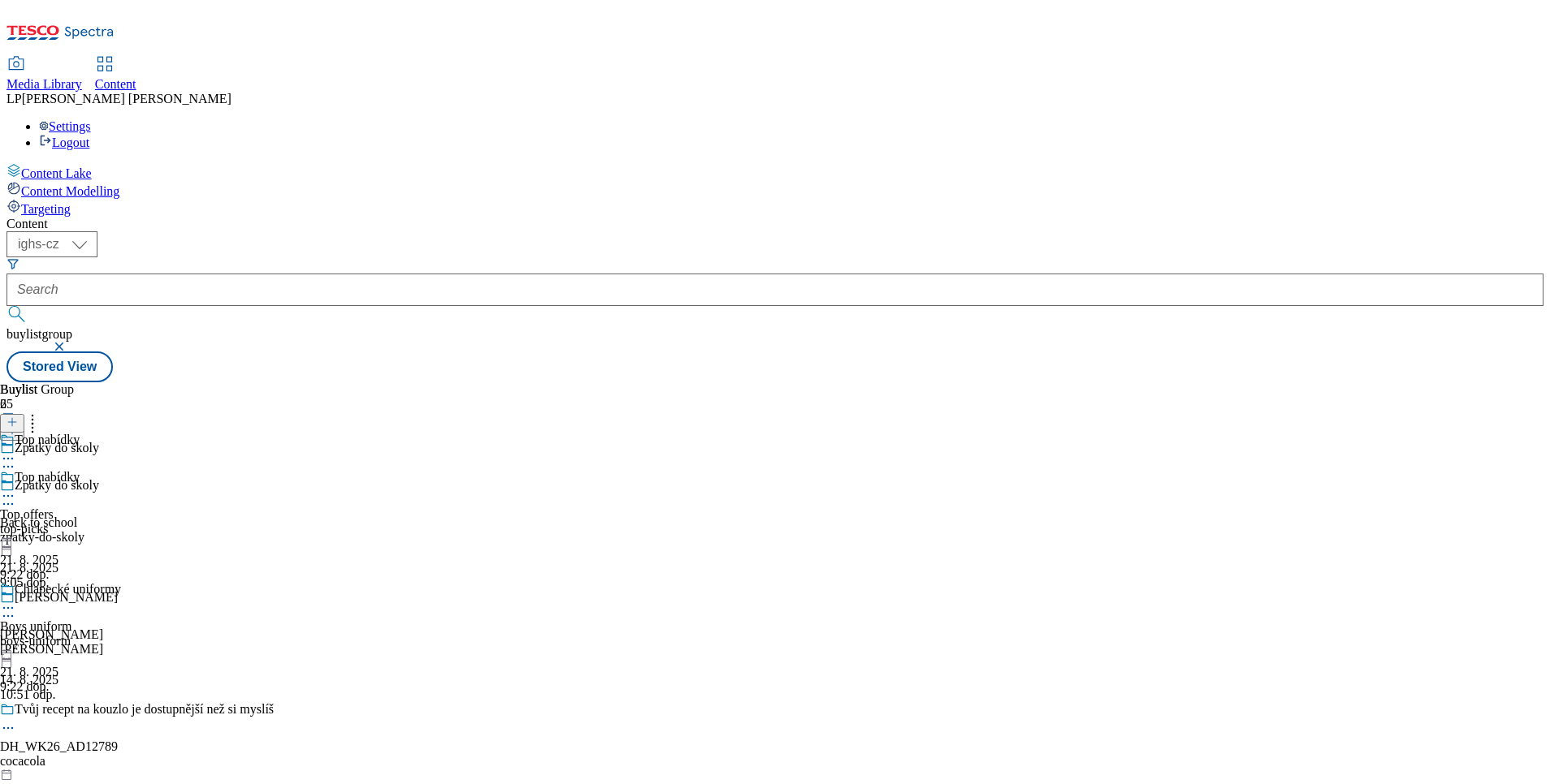
click at [16, 608] on icon at bounding box center [8, 615] width 16 height 16
click at [288, 591] on div "Florian Edit Copy Move Reporting Delete Florian florian 14. 8. 2025 10:51 odp." at bounding box center [165, 706] width 331 height 231
click at [16, 496] on icon at bounding box center [8, 503] width 16 height 16
click at [103, 515] on div "Florian florian 14. 8. 2025 10:55 odp." at bounding box center [51, 488] width 103 height 112
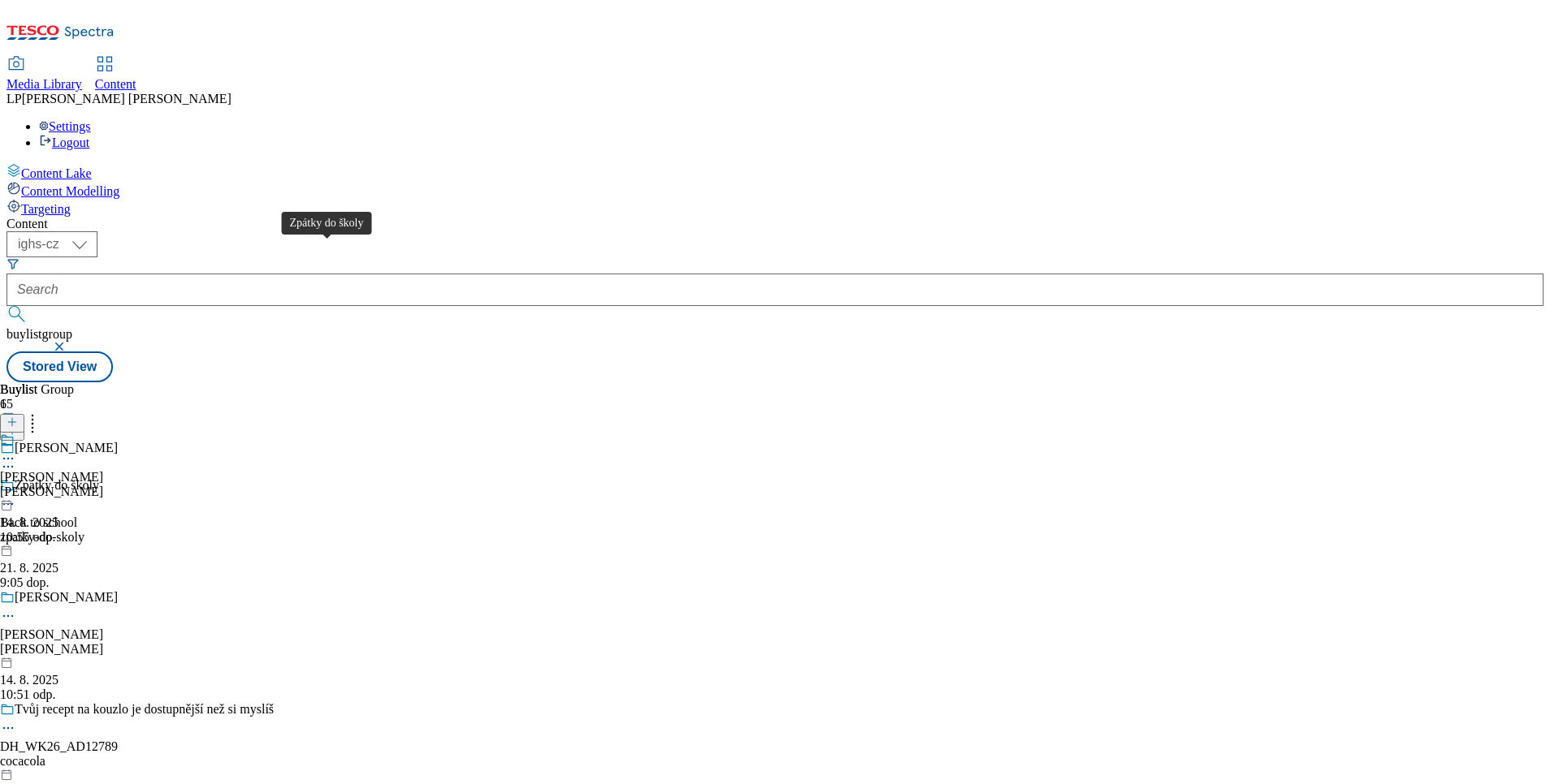
click at [99, 478] on div "Zpátky do školy" at bounding box center [56, 484] width 84 height 14
click at [121, 432] on div "Top nabídky Top offers top-picks 21. 8. 2025 9:22 dop." at bounding box center [61, 488] width 121 height 112
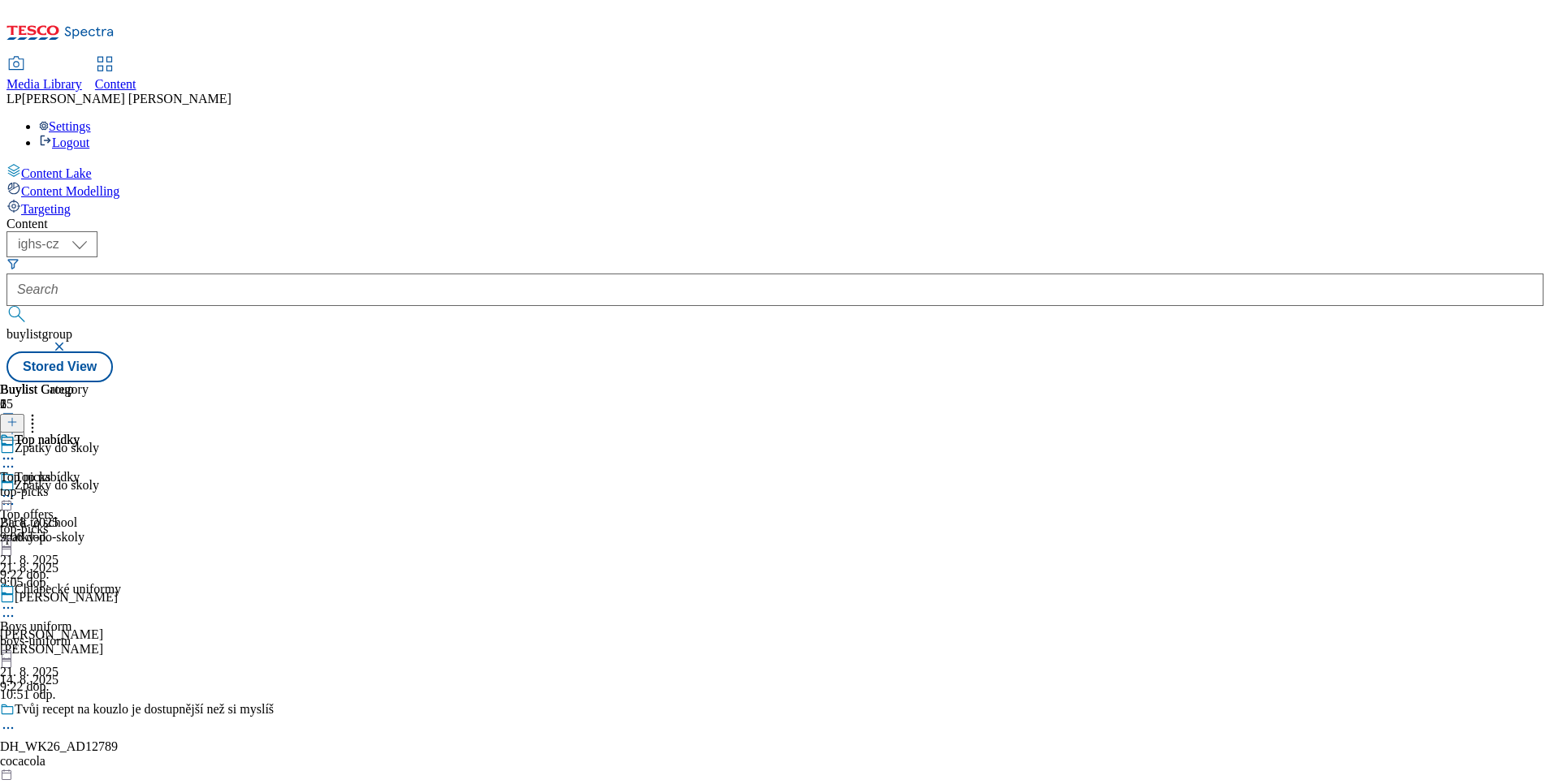
click at [16, 488] on icon at bounding box center [8, 496] width 16 height 16
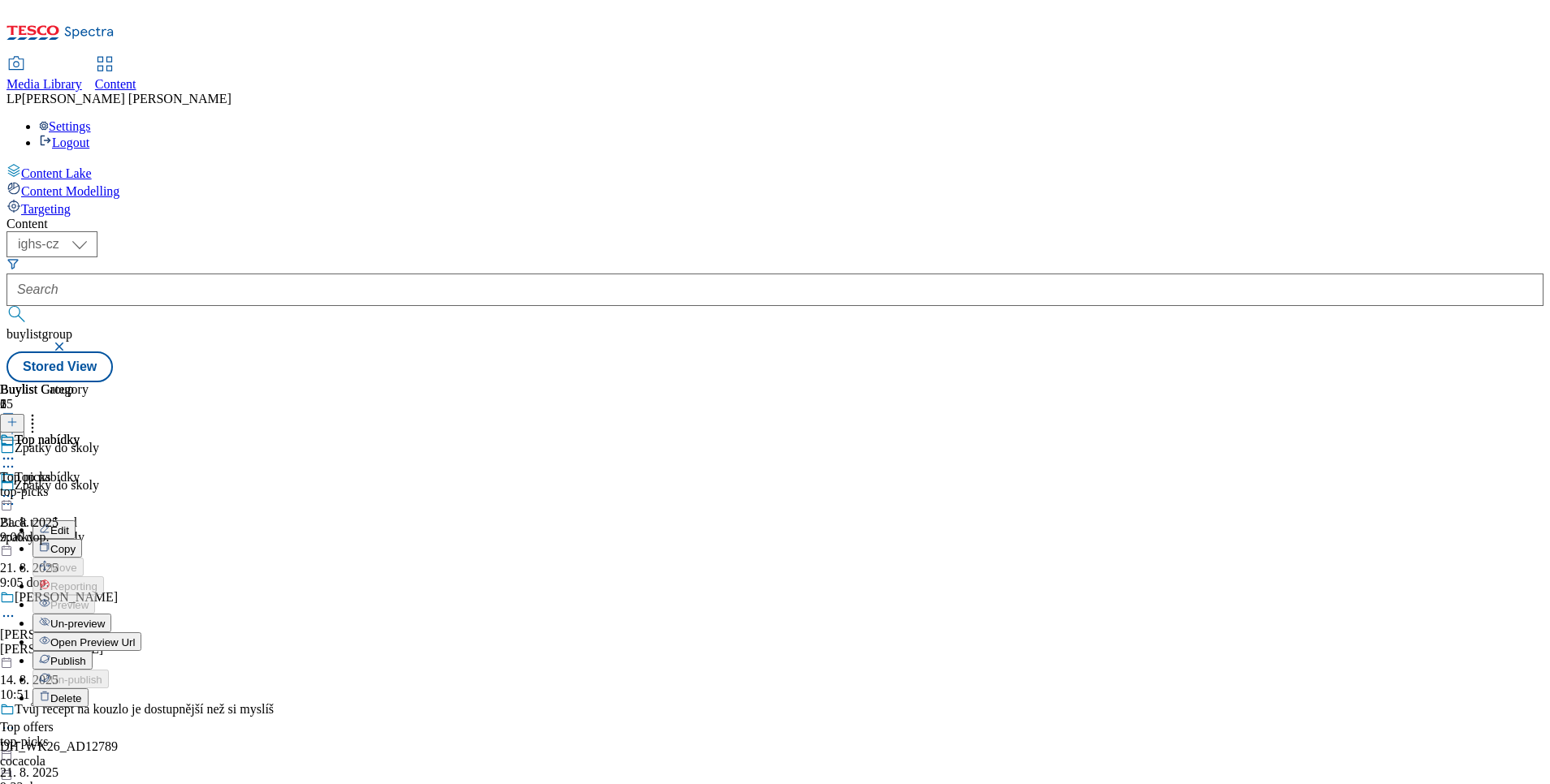
click at [135, 636] on span "Open Preview Url" at bounding box center [92, 642] width 84 height 12
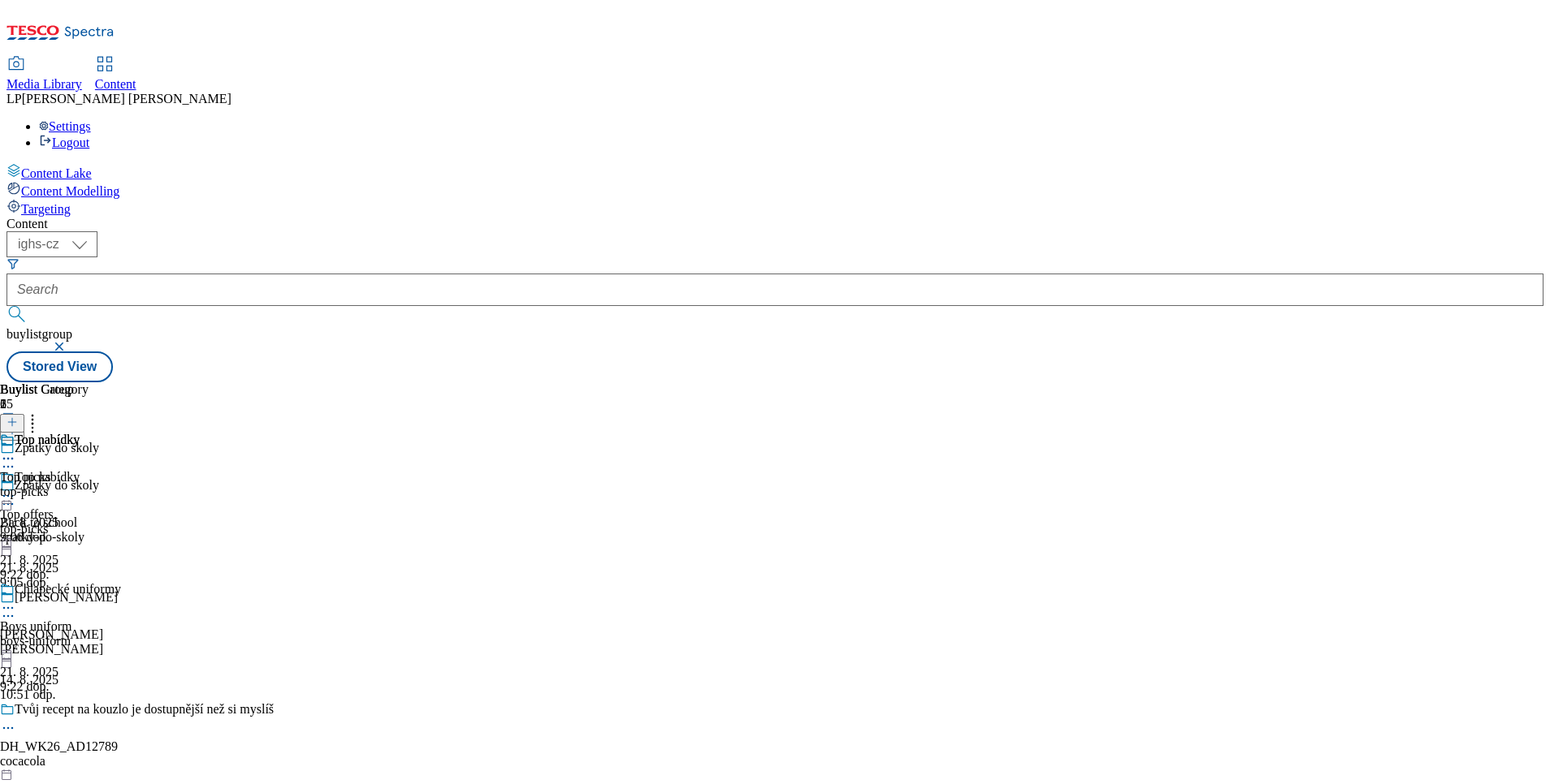
click at [16, 488] on icon at bounding box center [8, 496] width 16 height 16
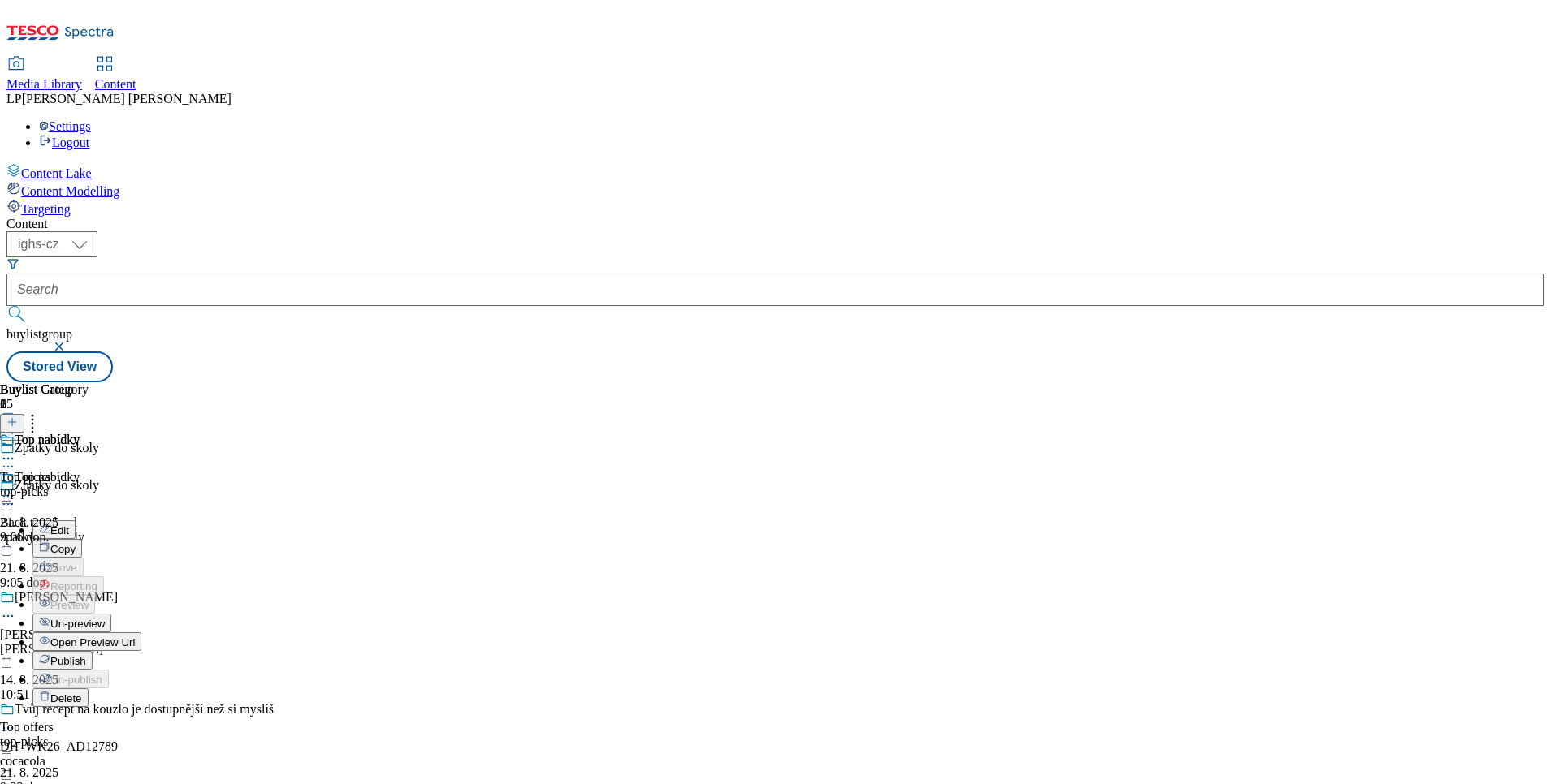
click at [104, 618] on span "Un-preview" at bounding box center [77, 624] width 54 height 12
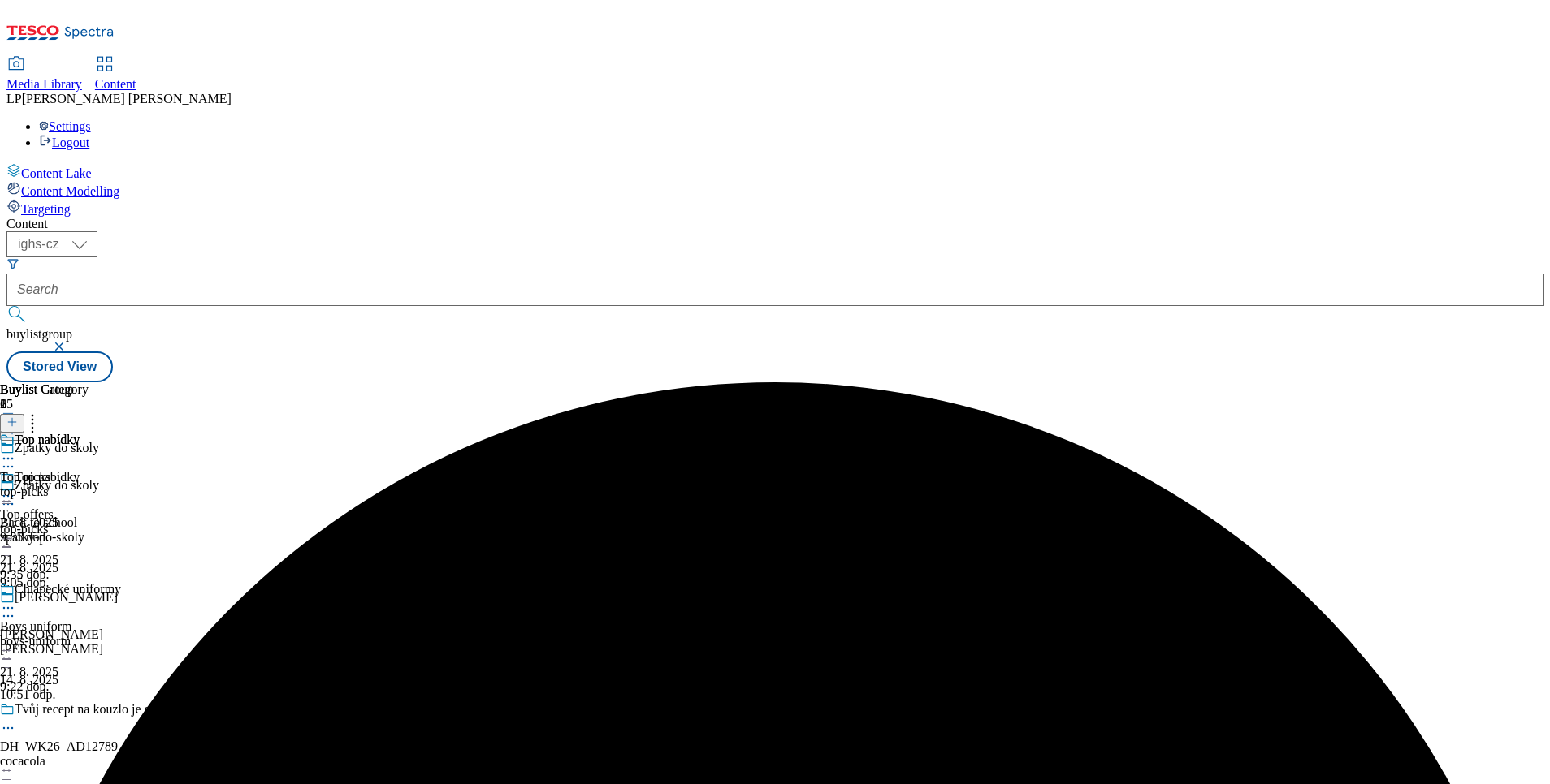
click at [16, 488] on icon at bounding box center [8, 496] width 16 height 16
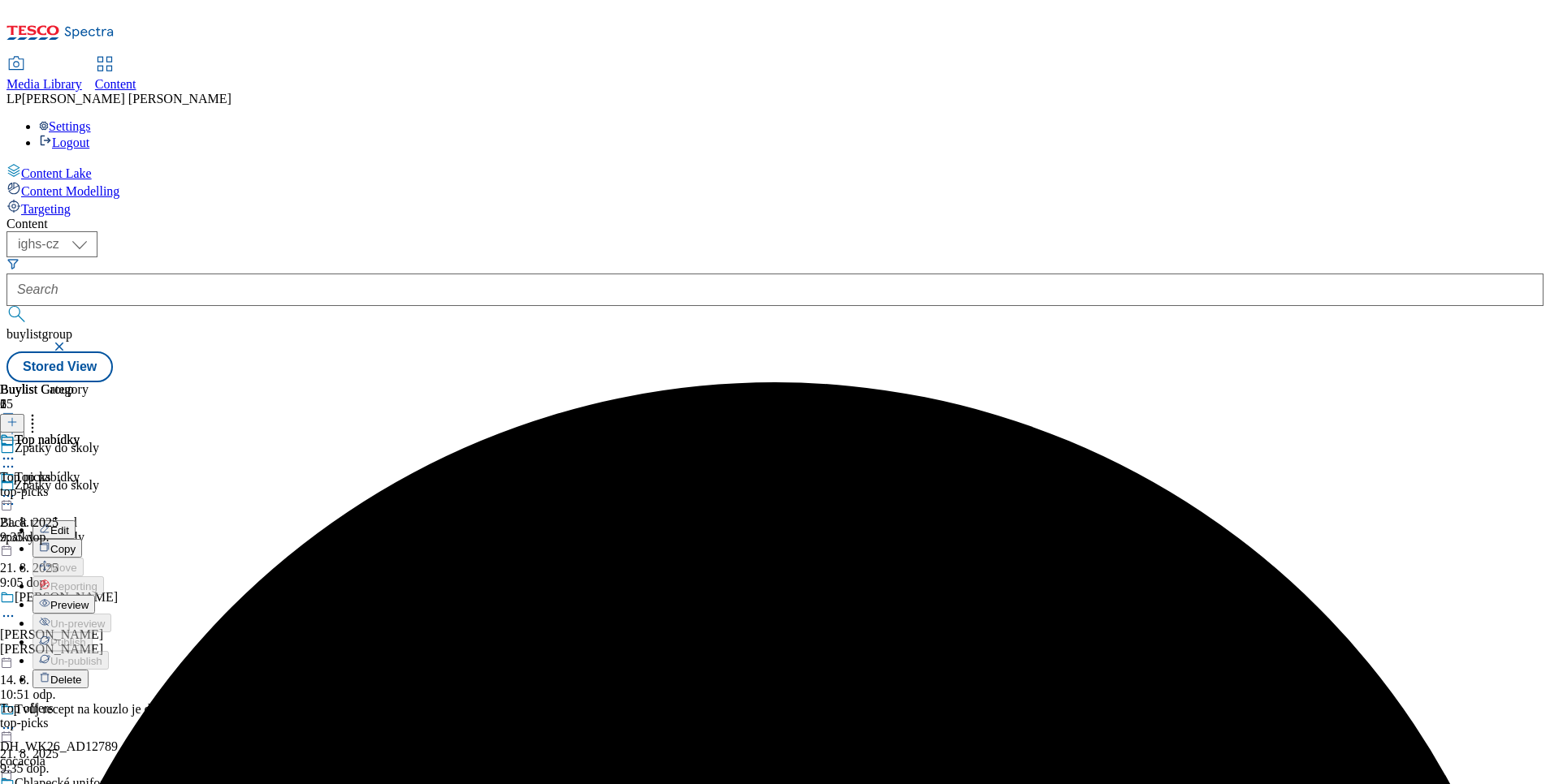
click at [88, 512] on div "Top nabídky Top picks top-picks 21. 8. 2025 9:35 dop." at bounding box center [44, 488] width 88 height 112
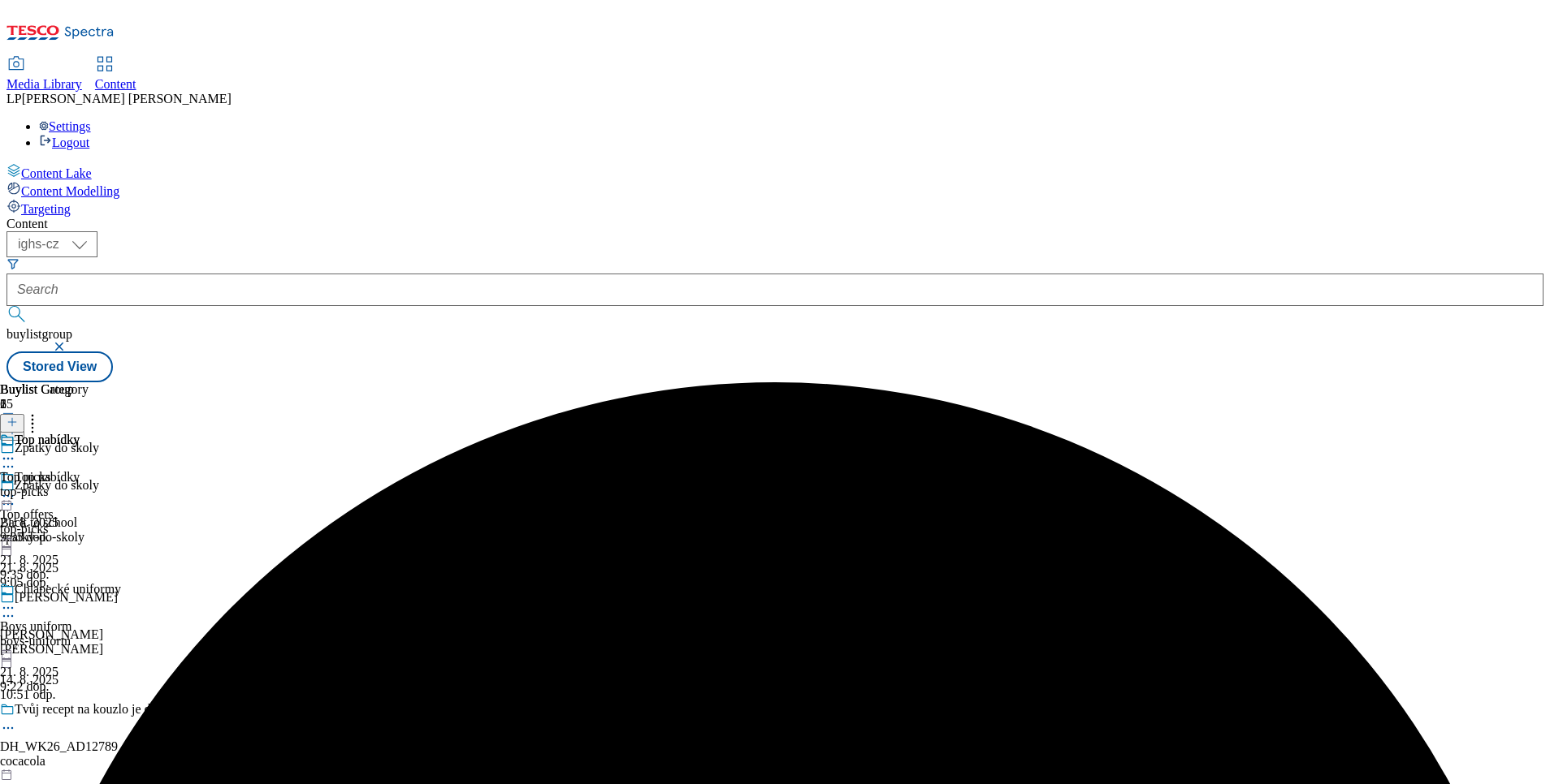
click at [121, 600] on div at bounding box center [61, 610] width 121 height 20
click at [104, 730] on span "Un-preview" at bounding box center [77, 736] width 54 height 12
click at [16, 450] on icon at bounding box center [8, 458] width 16 height 16
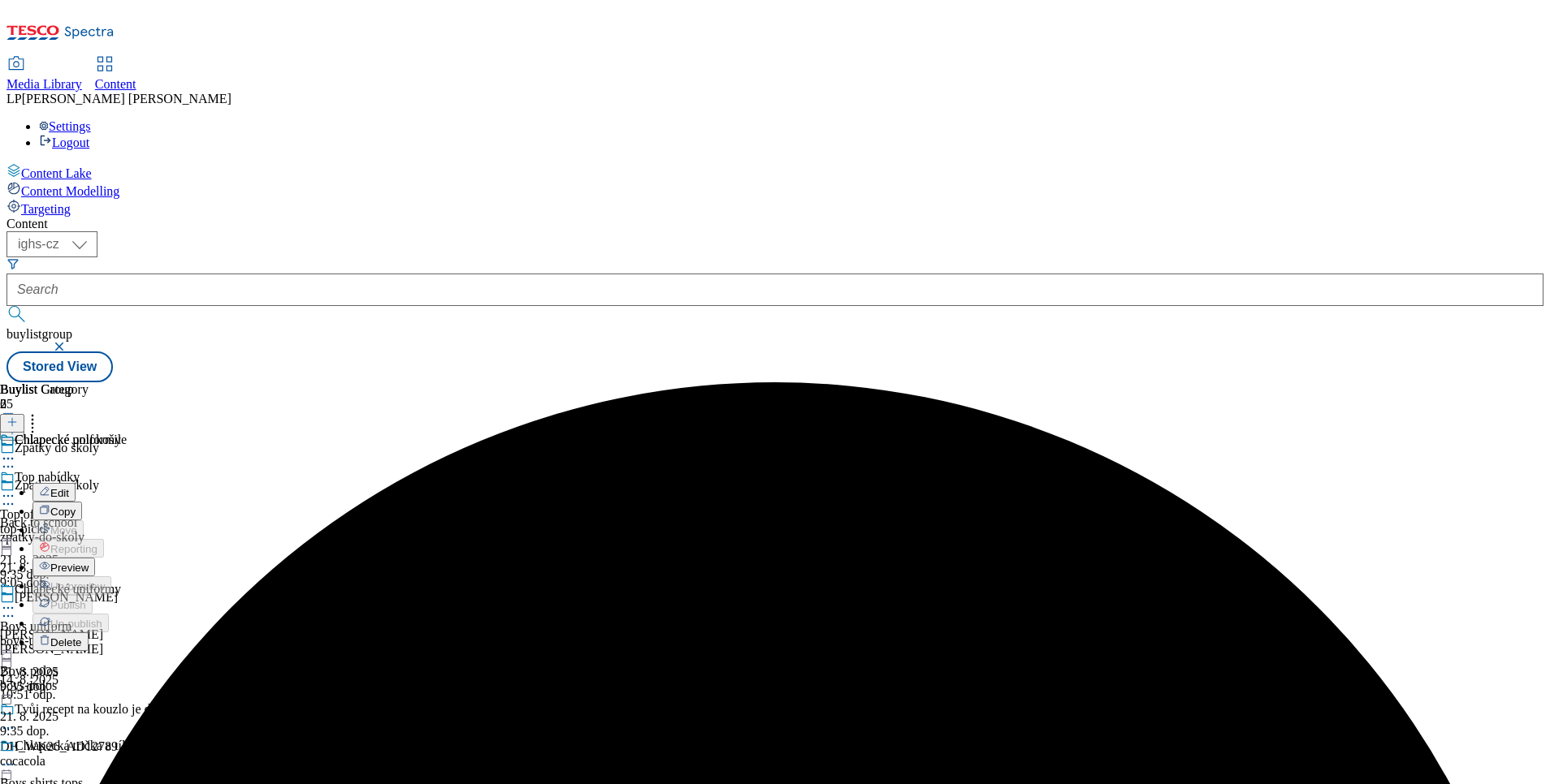
click at [1130, 382] on div "Buylist Group 65 Zpátky do školy Zpátky do školy Back to school zpatky-do-skoly…" at bounding box center [775, 382] width 1537 height 0
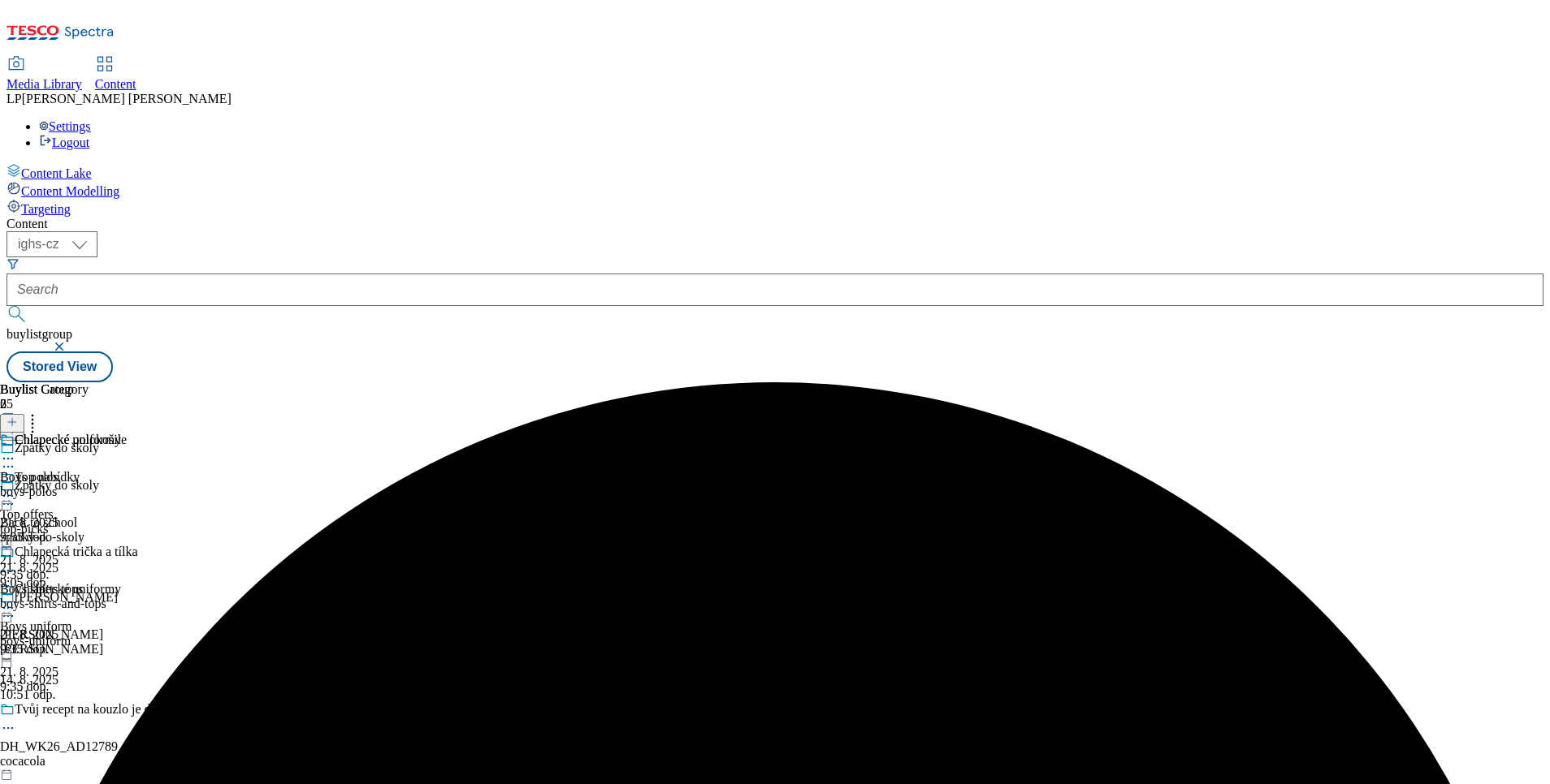
drag, startPoint x: 438, startPoint y: 254, endPoint x: 427, endPoint y: 263, distance: 14.2
click at [16, 496] on icon at bounding box center [8, 503] width 16 height 16
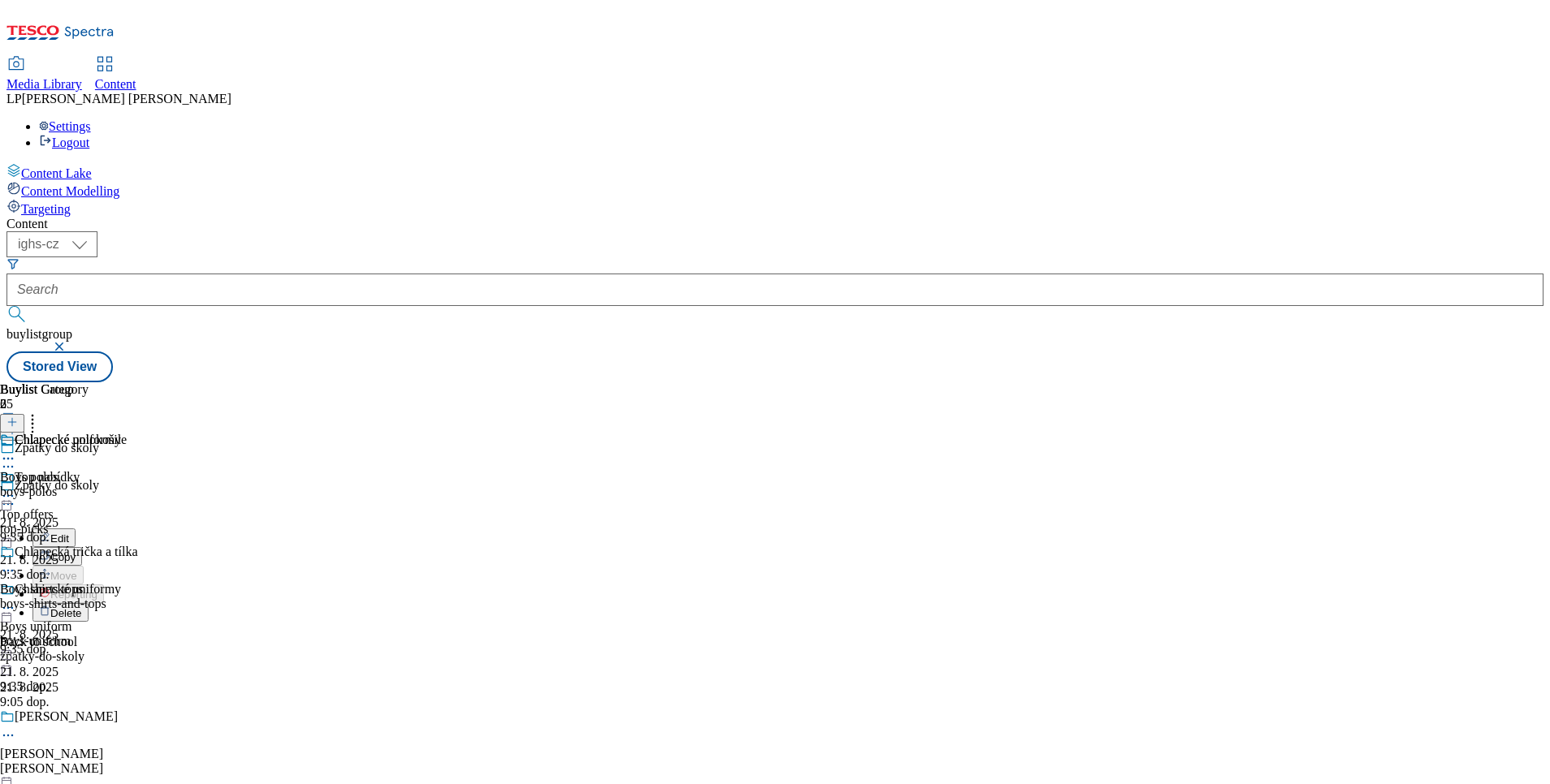
click at [311, 603] on li "Delete" at bounding box center [181, 612] width 298 height 19
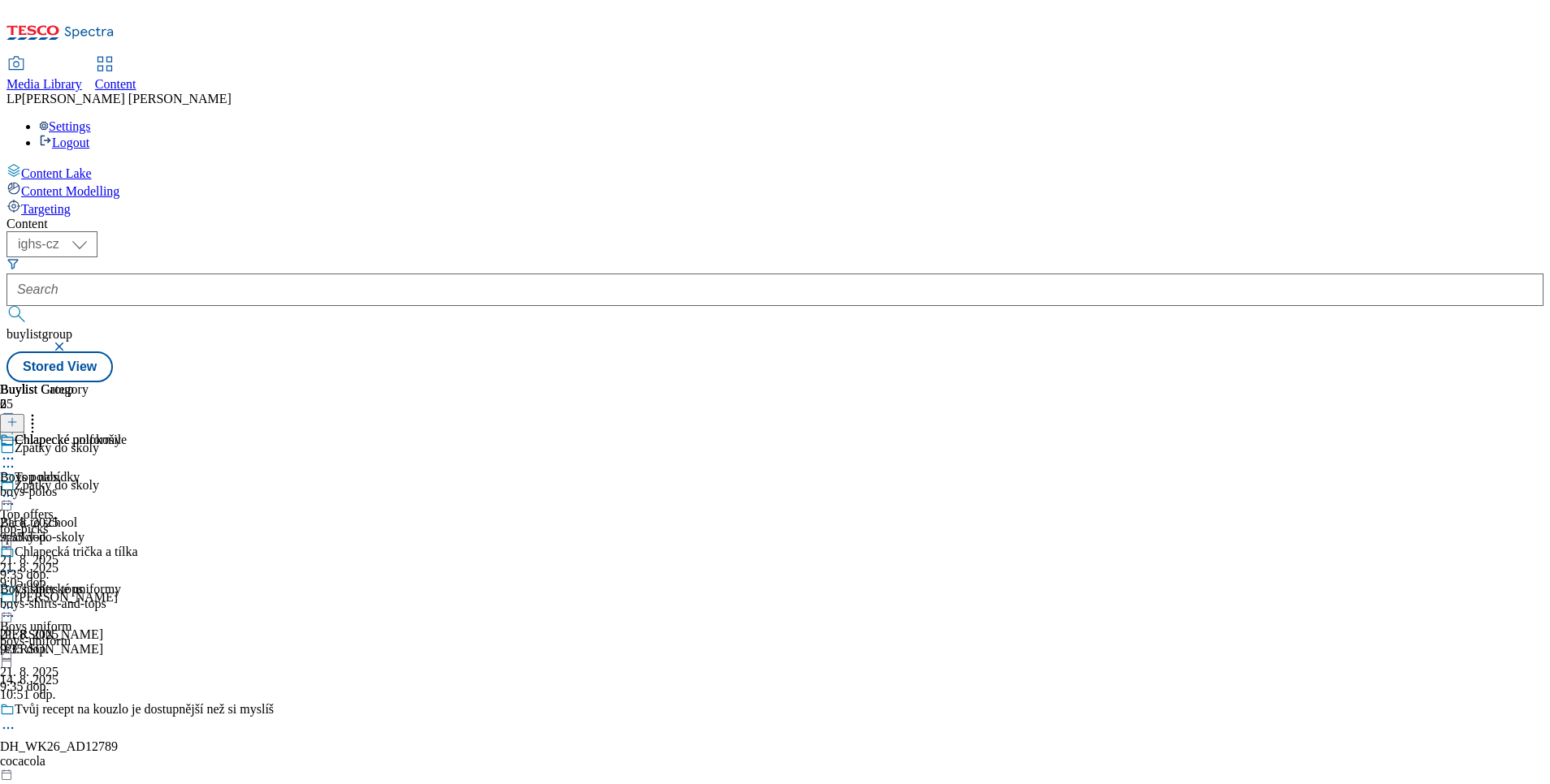
click at [331, 478] on div "Zpátky do školy Back to school zpatky-do-skoly 21. 8. 2025 9:05 dop." at bounding box center [165, 534] width 331 height 112
click at [16, 496] on icon at bounding box center [8, 503] width 16 height 16
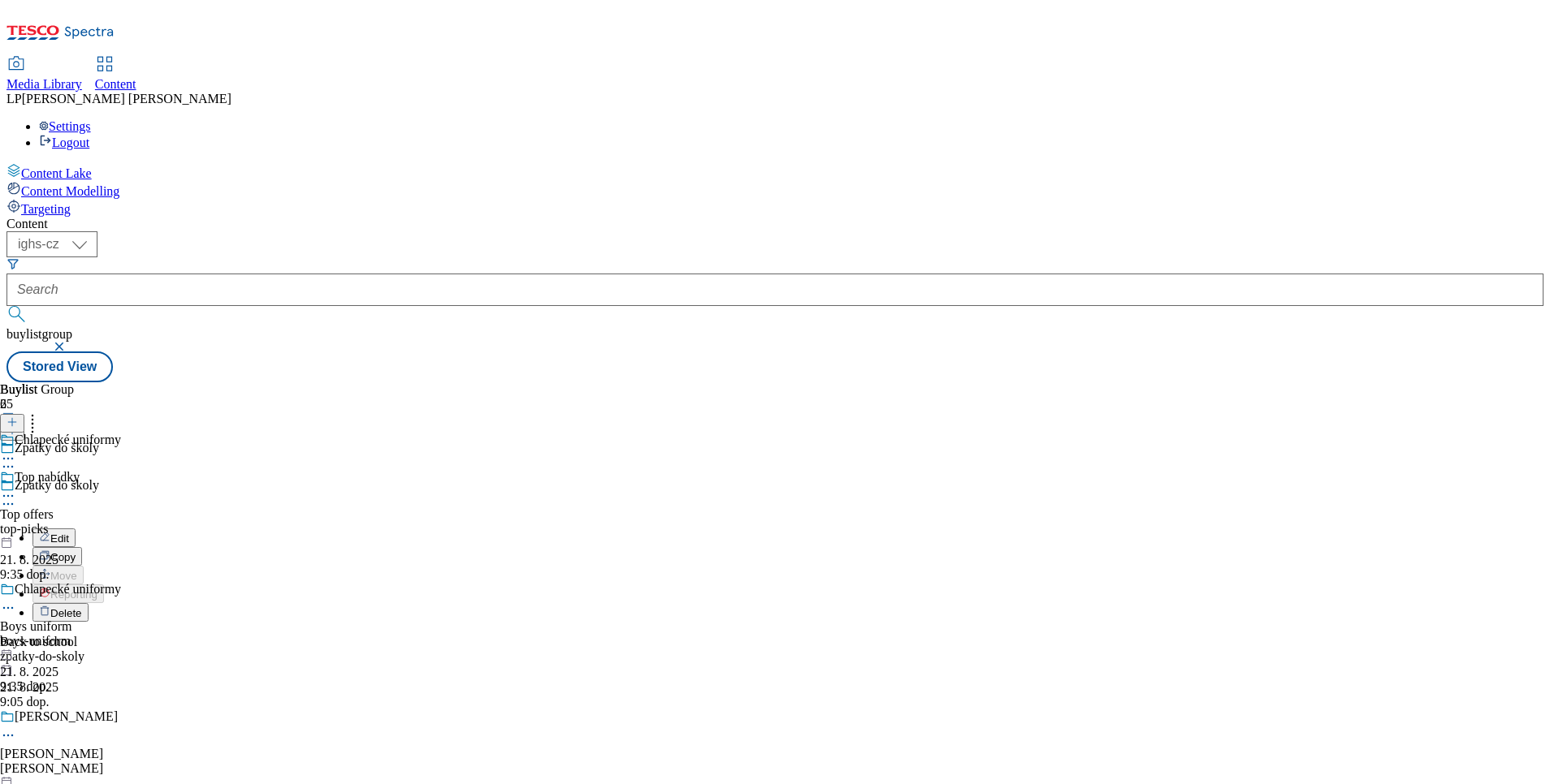
click at [82, 608] on span "Delete" at bounding box center [65, 613] width 31 height 12
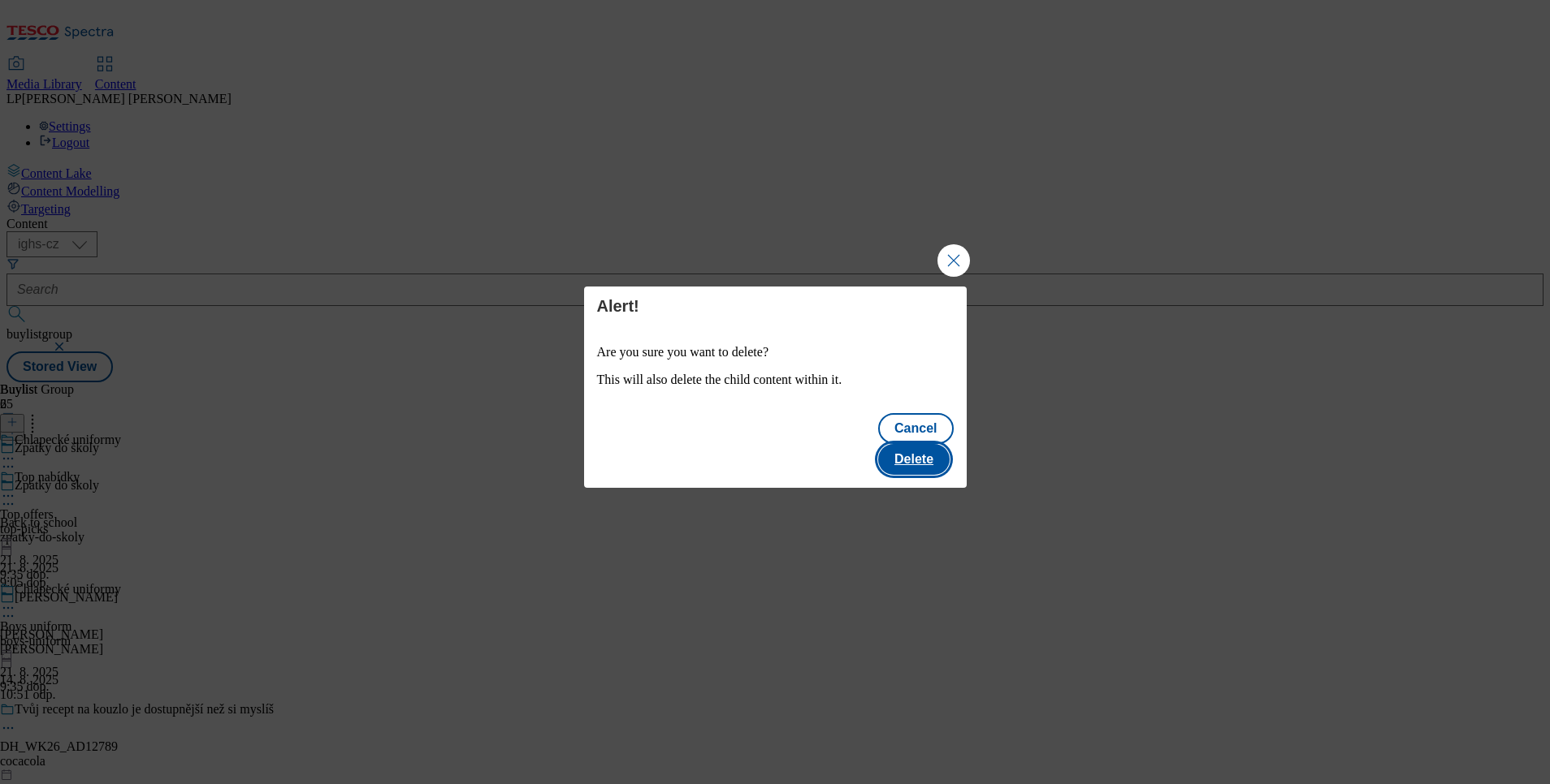
click at [931, 447] on button "Delete" at bounding box center [913, 459] width 71 height 31
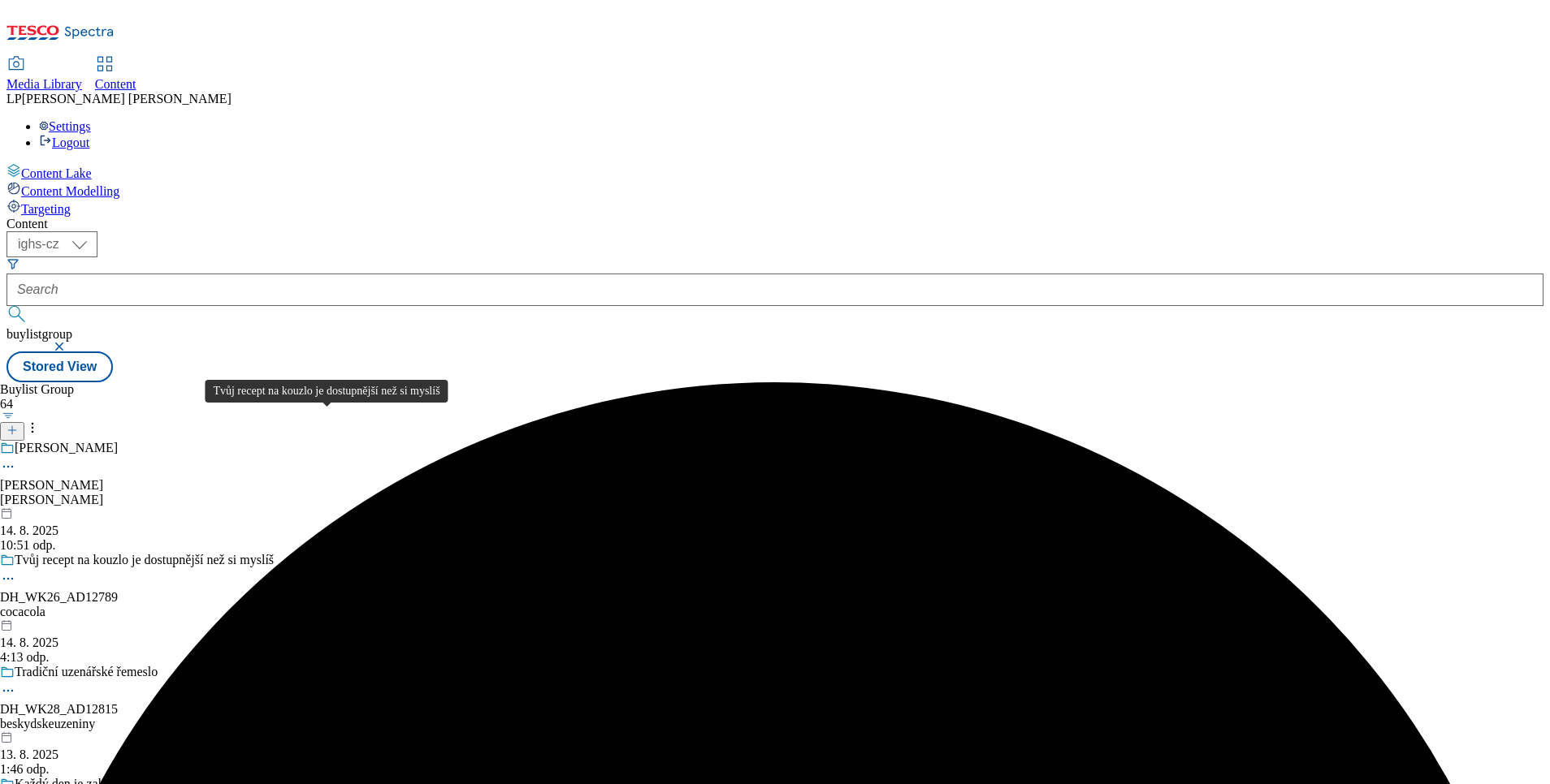
click at [274, 553] on div "Tvůj recept na kouzlo je dostupnější než si myslíš" at bounding box center [143, 559] width 259 height 14
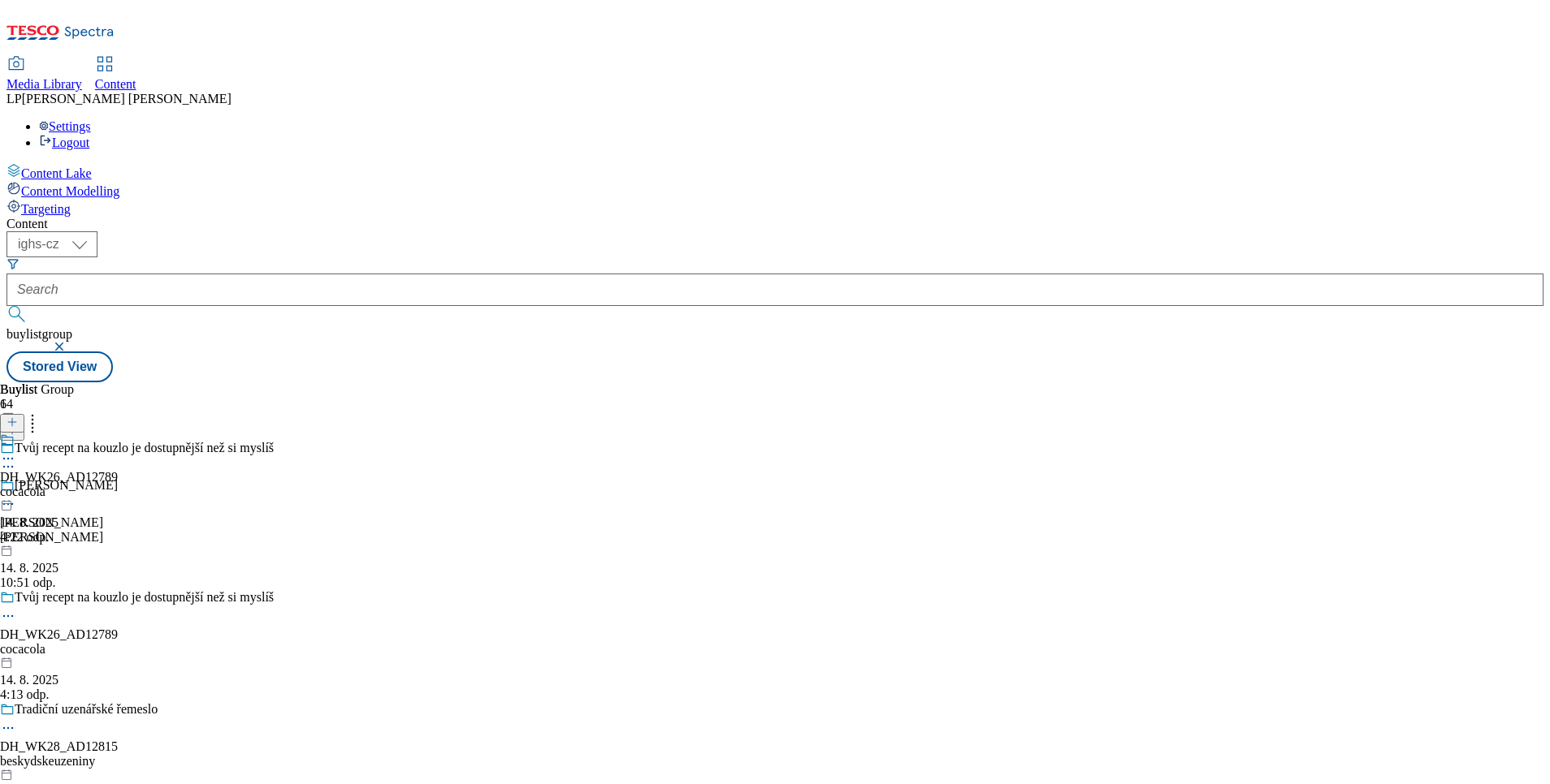
click at [118, 432] on div "DH_WK26_AD12789 cocacola 14. 8. 2025 4:22 odp." at bounding box center [59, 488] width 118 height 112
click at [118, 470] on div "DH_WK26_AD12789 cocacola 14. 8. 2025 4:22 odp." at bounding box center [59, 526] width 118 height 112
click at [16, 488] on icon at bounding box center [8, 496] width 16 height 16
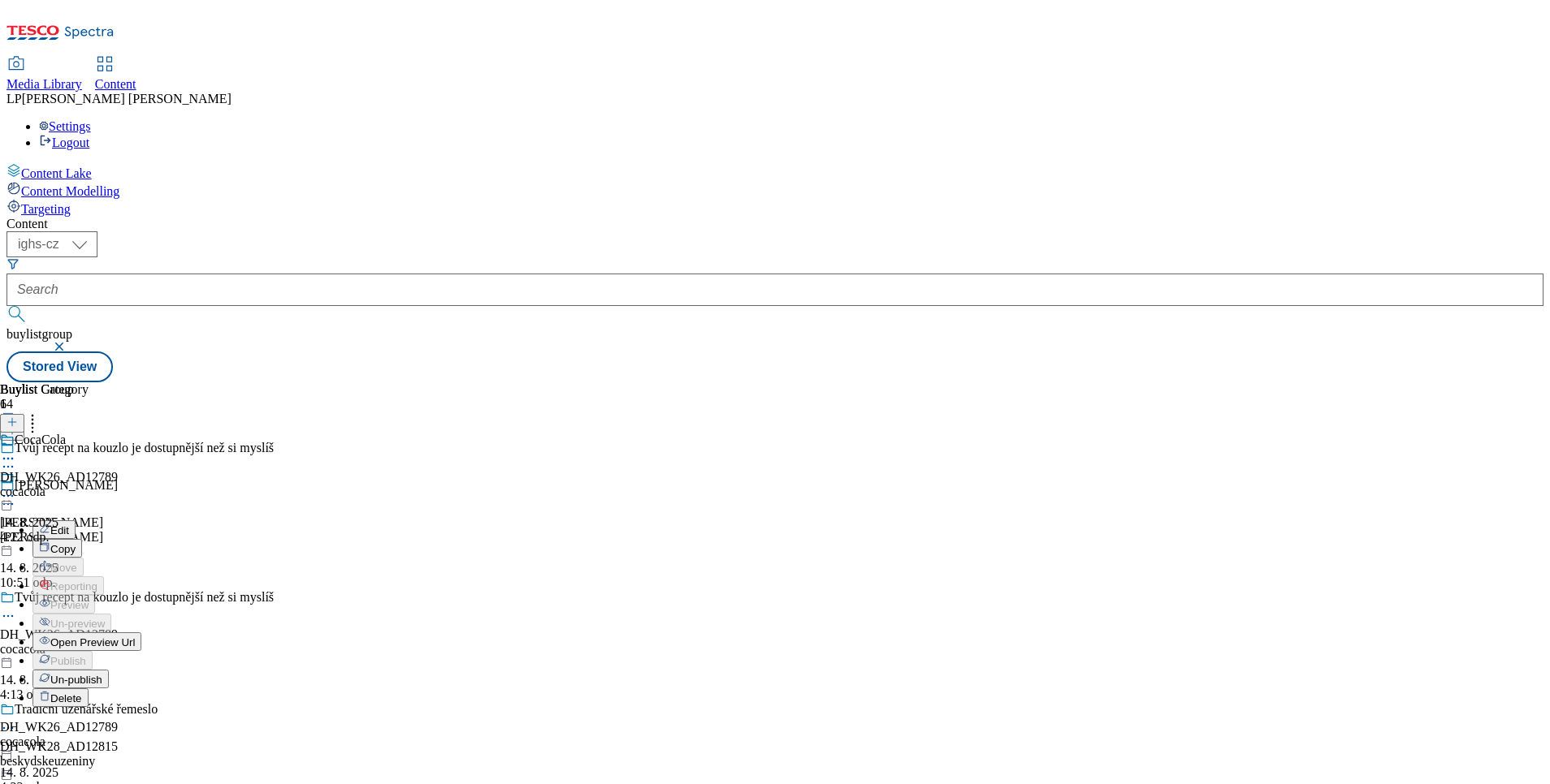
click at [76, 520] on button "Edit" at bounding box center [53, 530] width 43 height 19
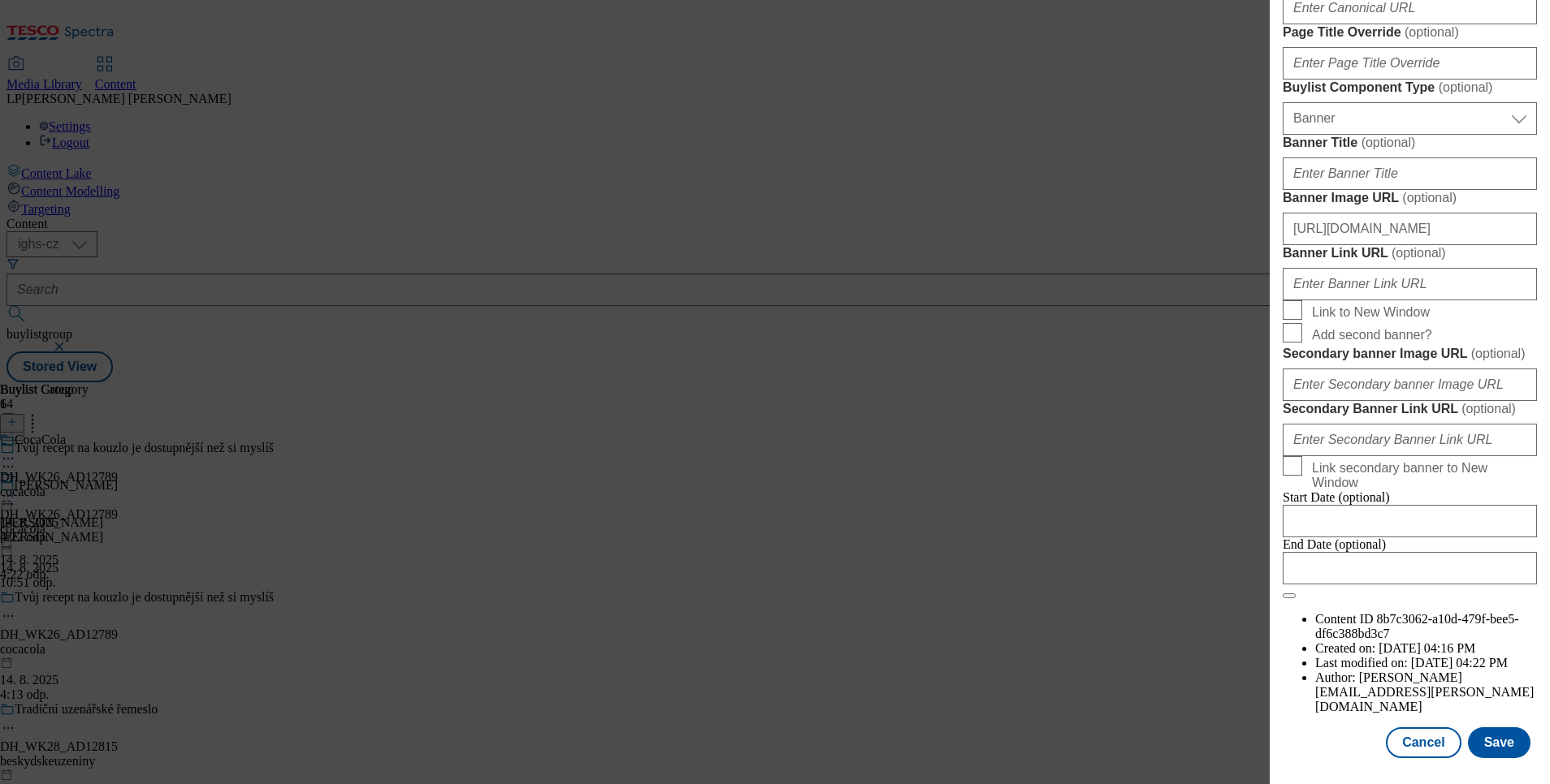
scroll to position [1723, 0]
click at [1027, 529] on div "Edit Buylist Locale 2 locales selected English Czech Tags 1 tags selected buyli…" at bounding box center [775, 392] width 1550 height 784
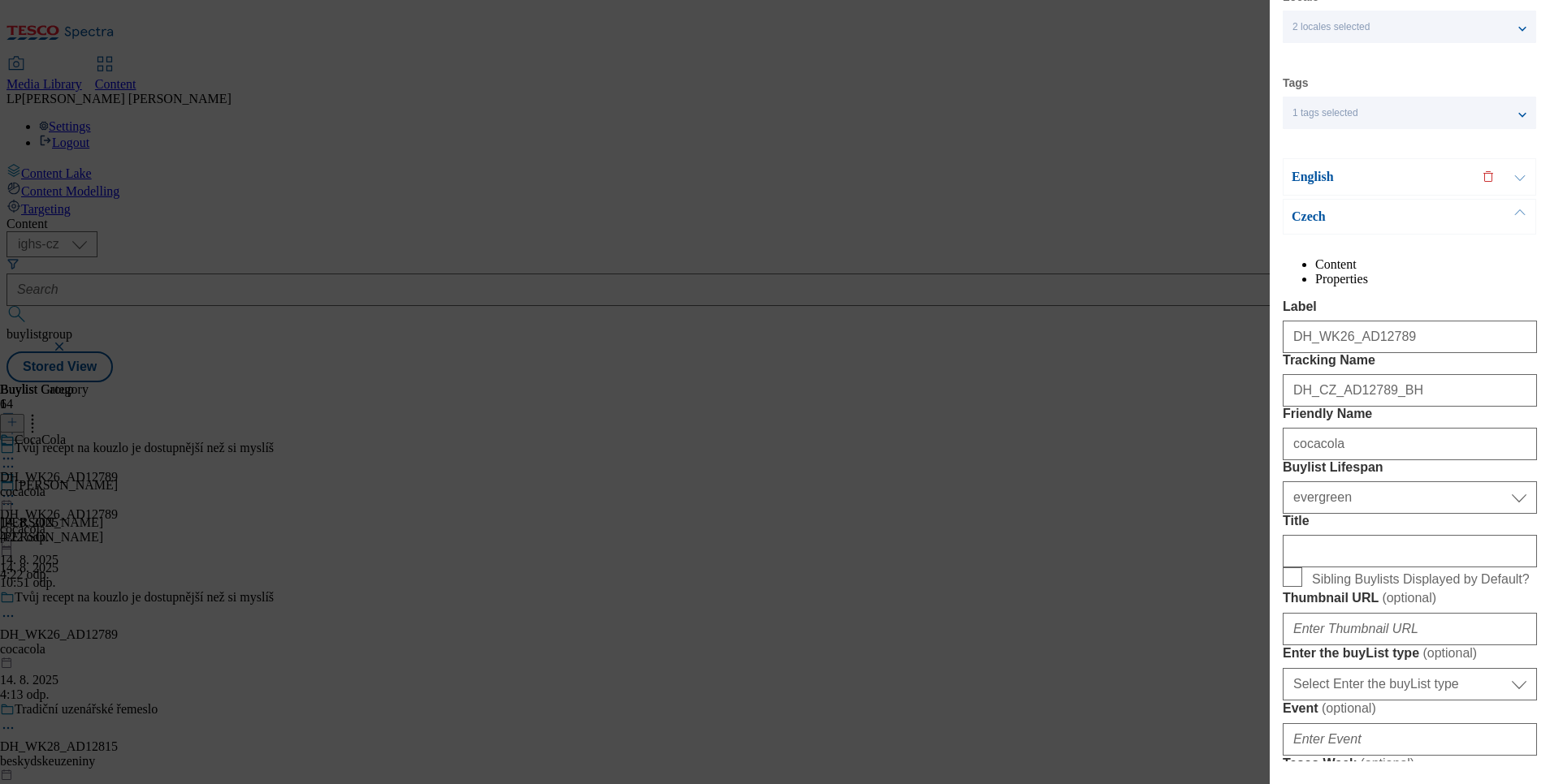
scroll to position [0, 0]
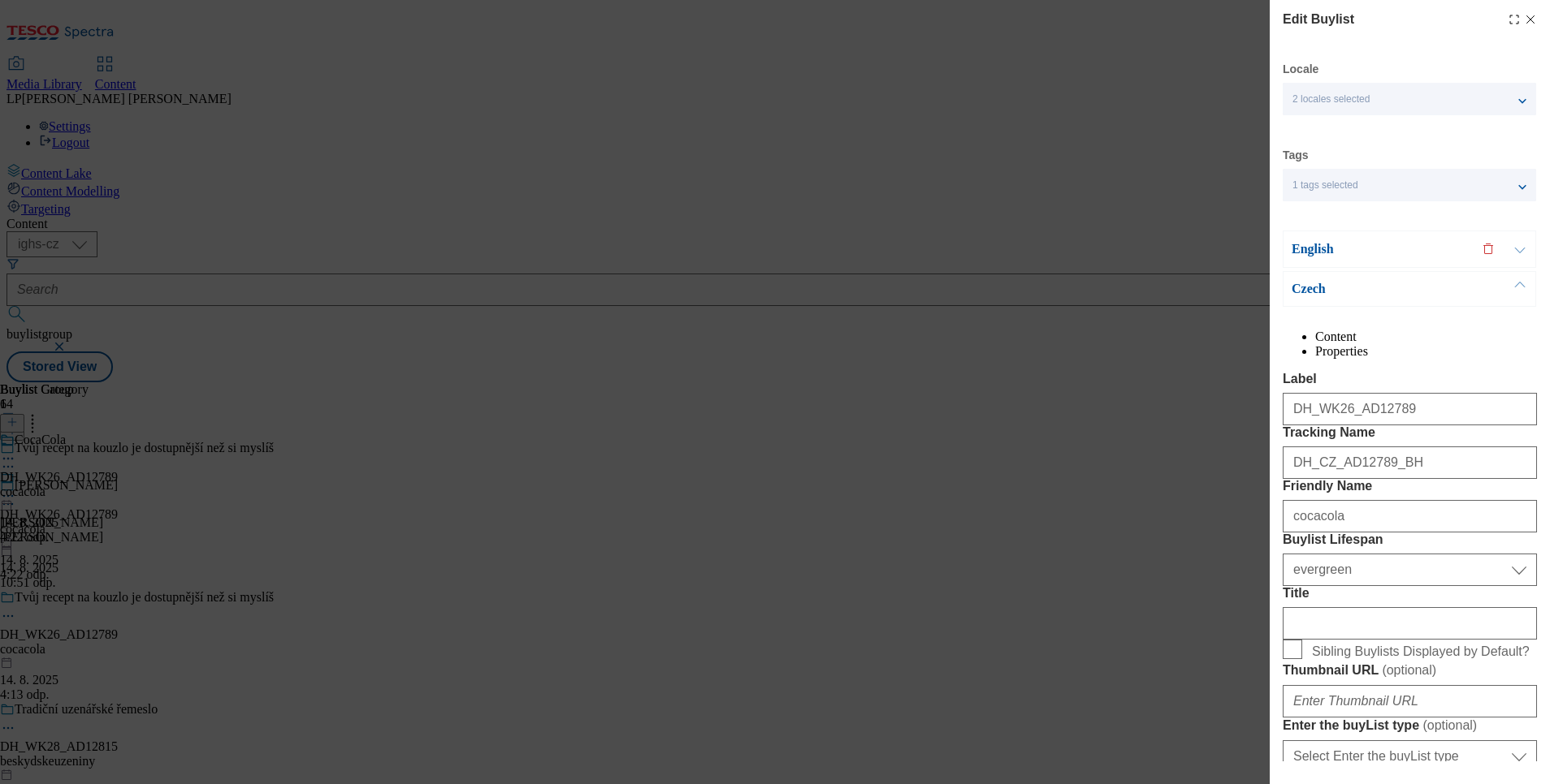
click at [1309, 235] on div "English" at bounding box center [1409, 248] width 253 height 37
click at [1306, 243] on p "English" at bounding box center [1377, 248] width 171 height 16
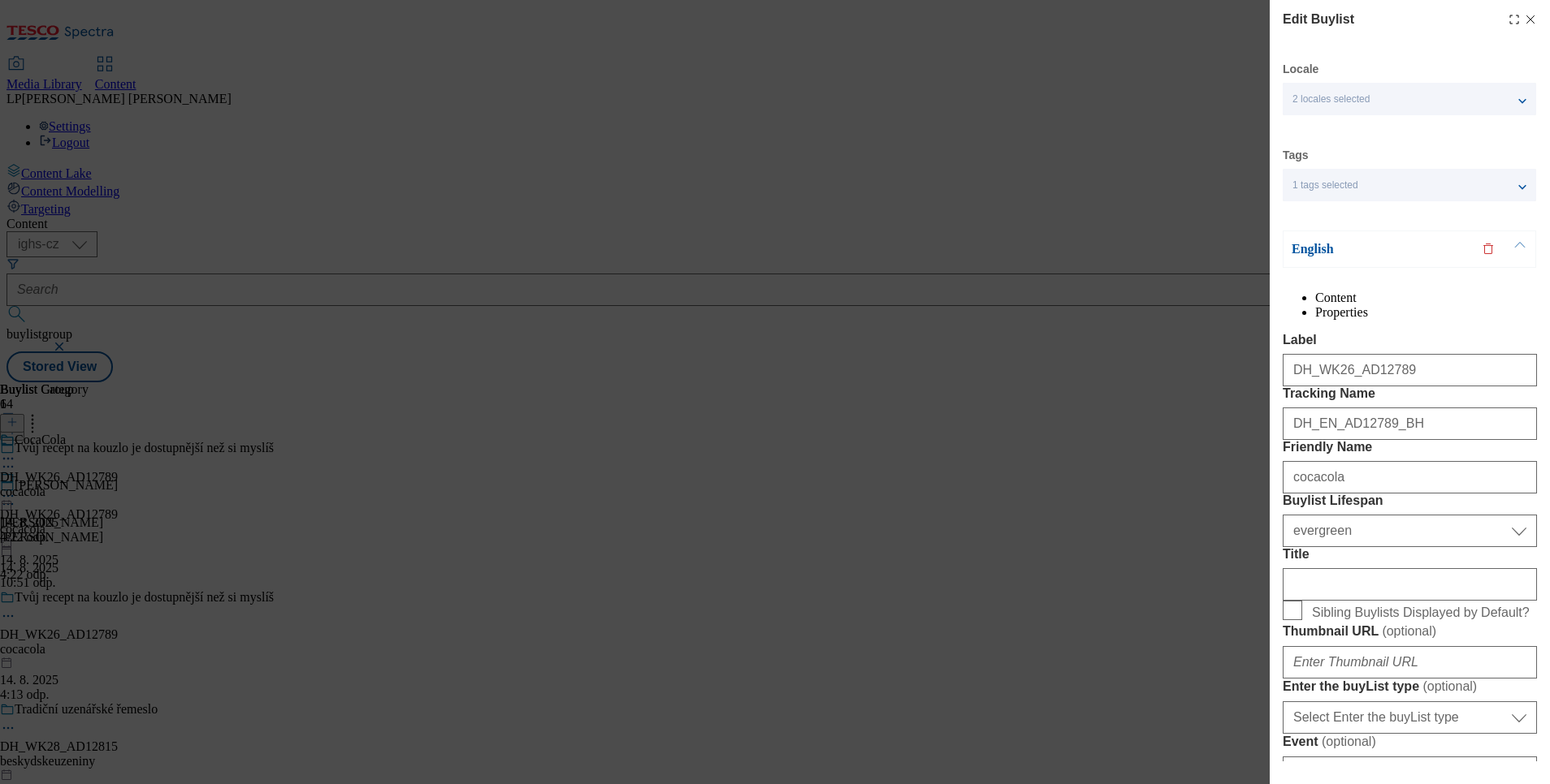
click at [1324, 246] on p "English" at bounding box center [1377, 248] width 171 height 16
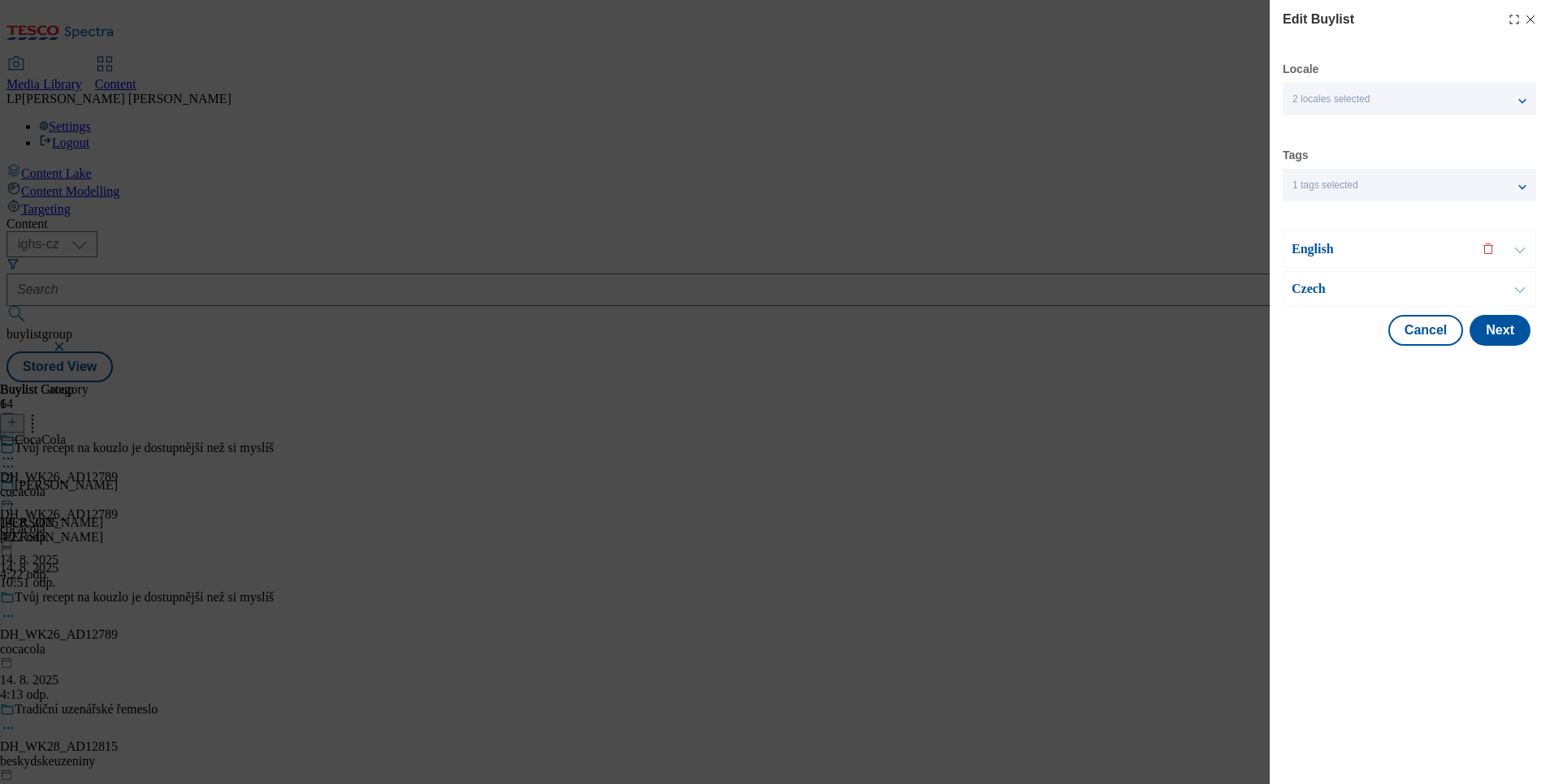
click at [1301, 293] on p "Czech" at bounding box center [1377, 288] width 171 height 16
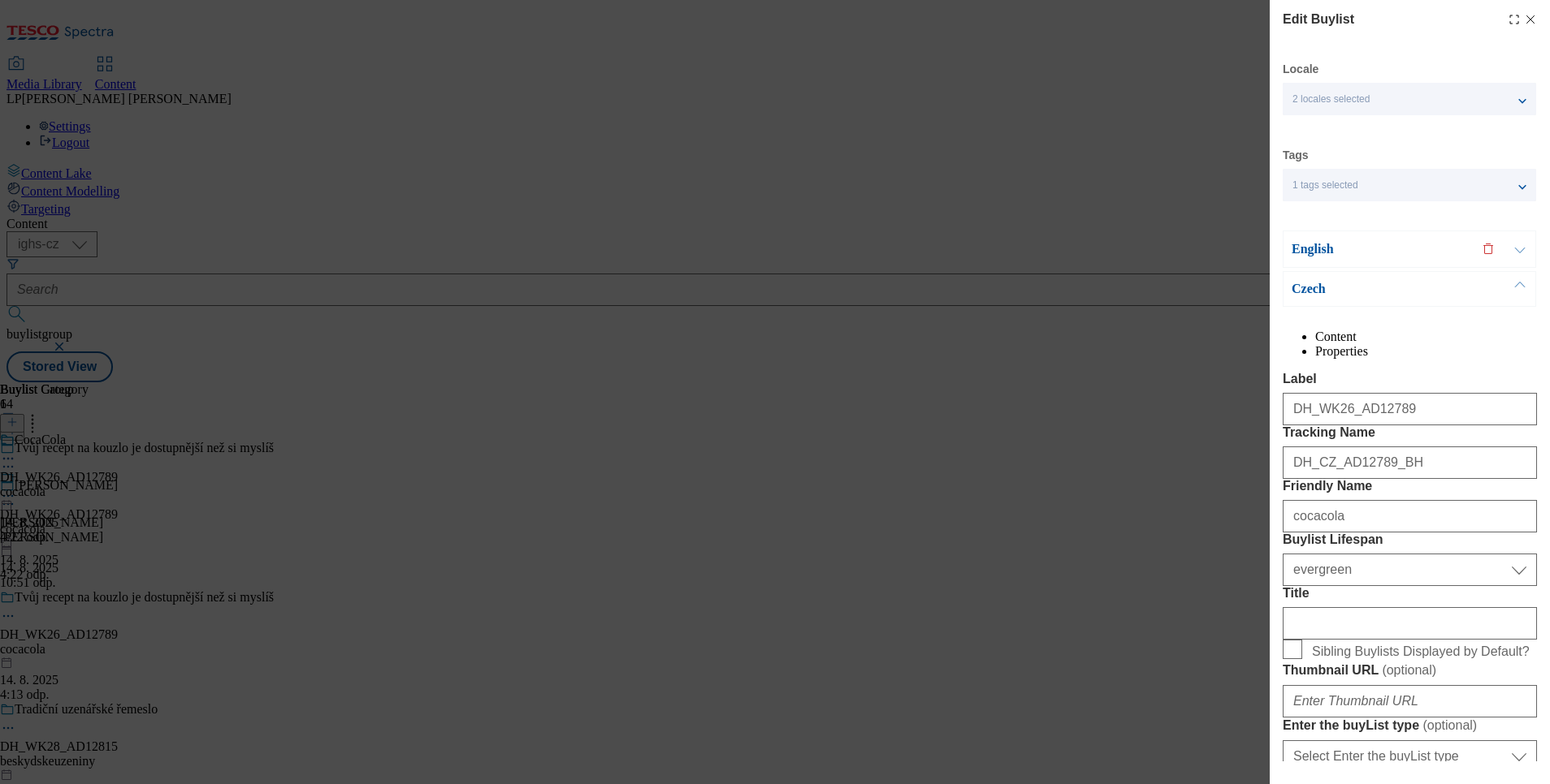
click at [1527, 19] on line "Modal" at bounding box center [1531, 20] width 8 height 8
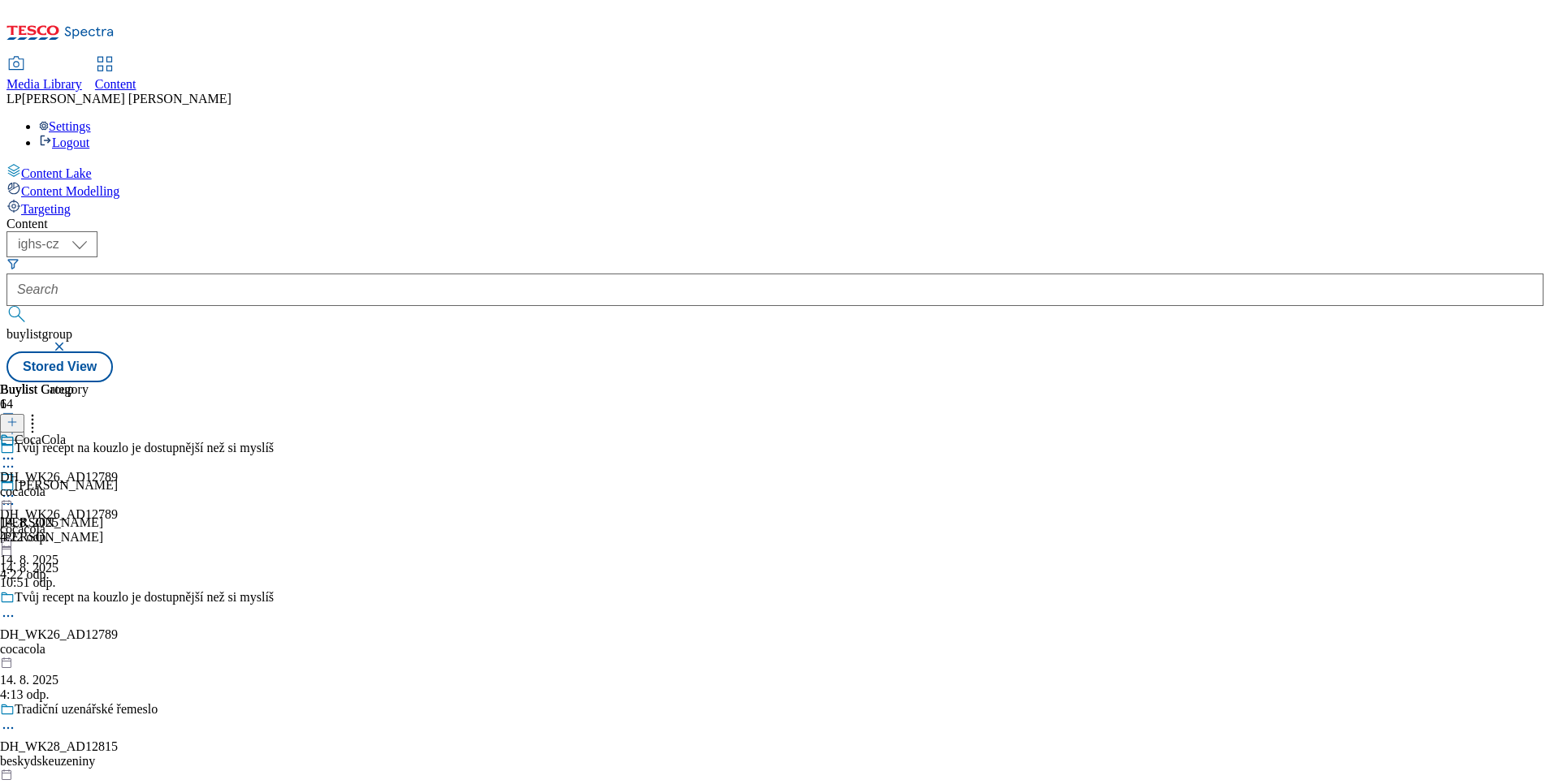
click at [0, 317] on html "Icons icon_account icon_add icon_backward_link icon_basket icon_benefits icon_c…" at bounding box center [775, 194] width 1550 height 389
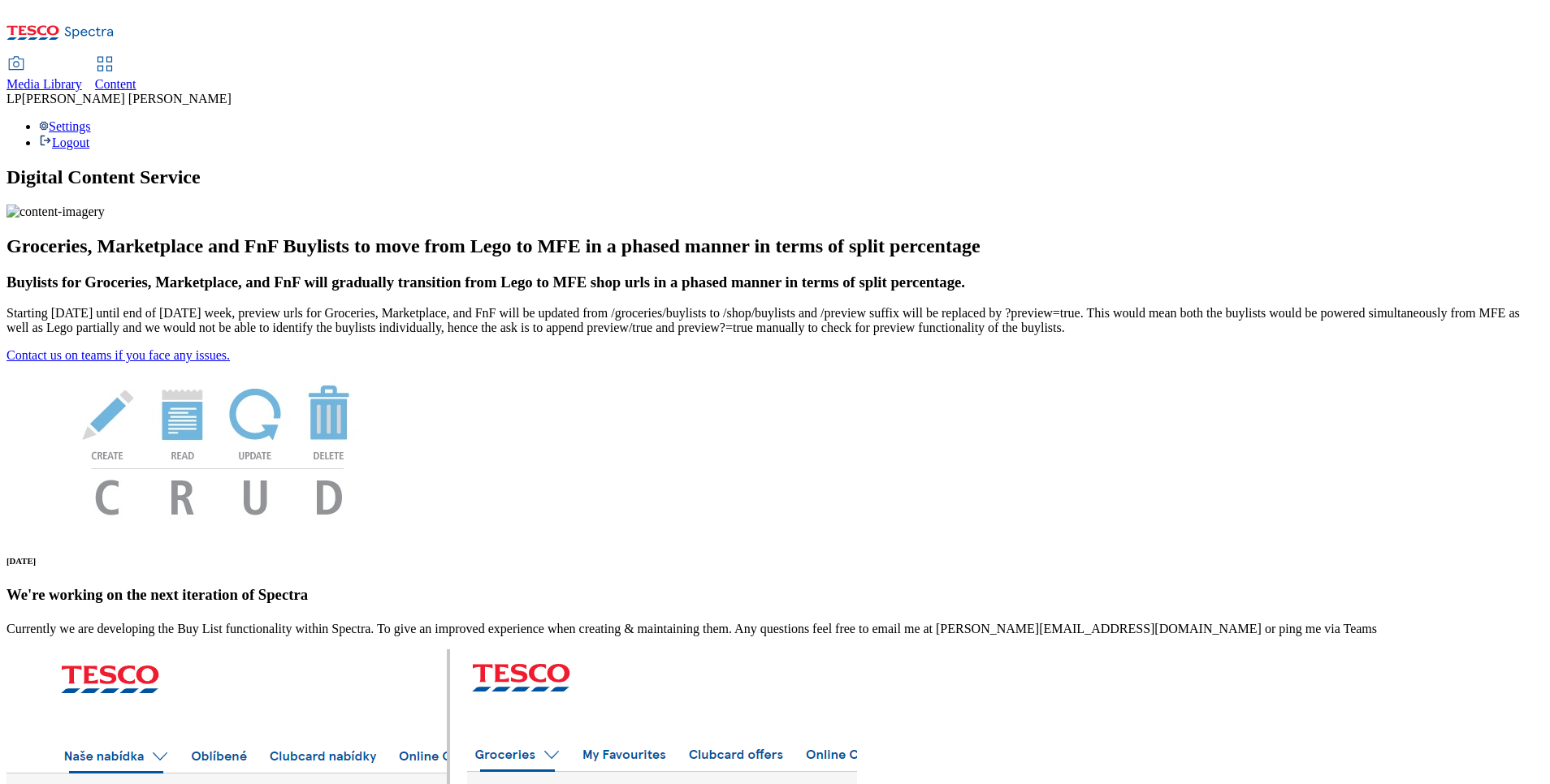
click at [137, 77] on span "Content" at bounding box center [116, 83] width 42 height 14
click at [137, 77] on div "Content" at bounding box center [116, 83] width 42 height 14
